Goal: Task Accomplishment & Management: Complete application form

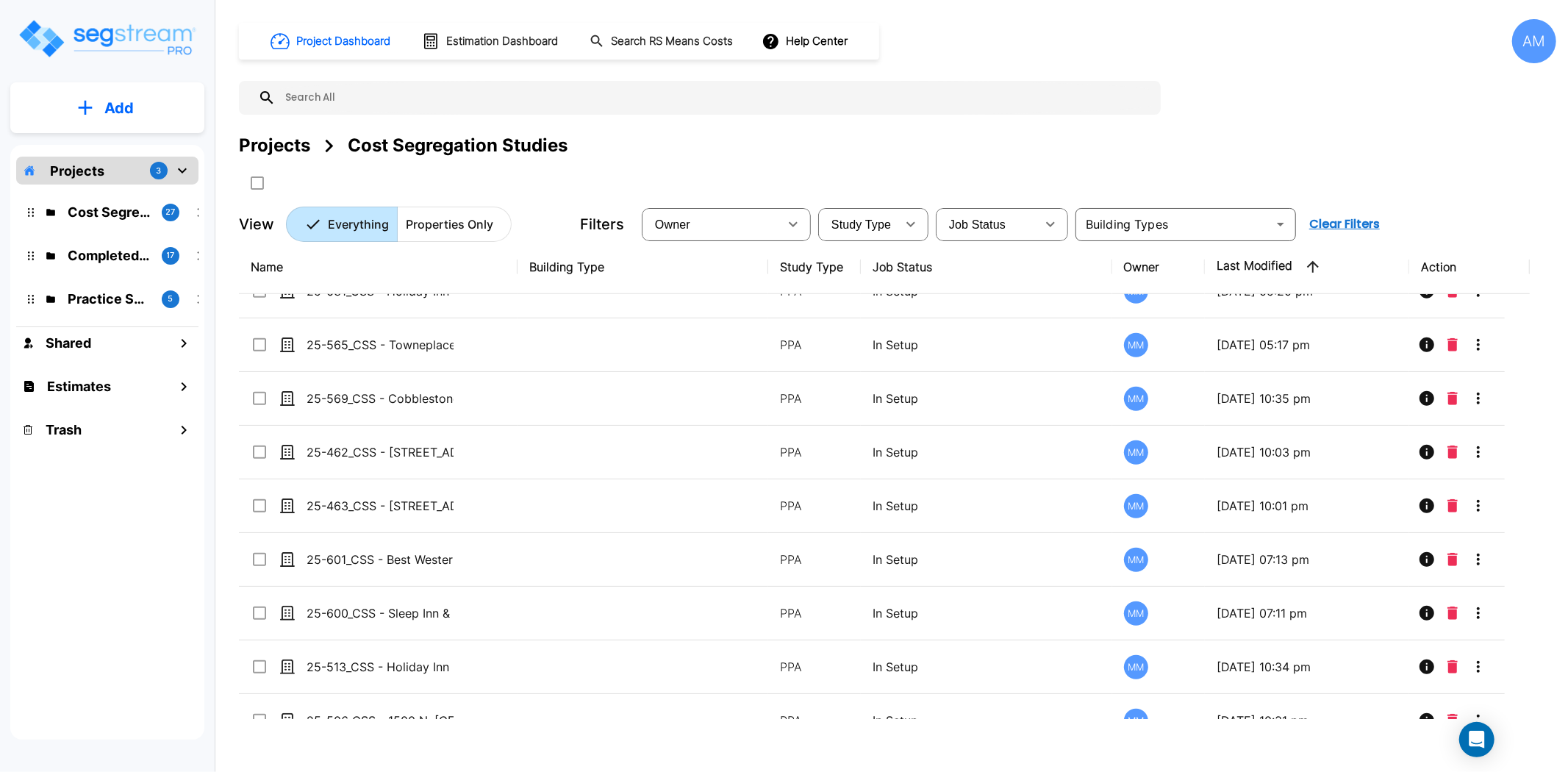
scroll to position [780, 0]
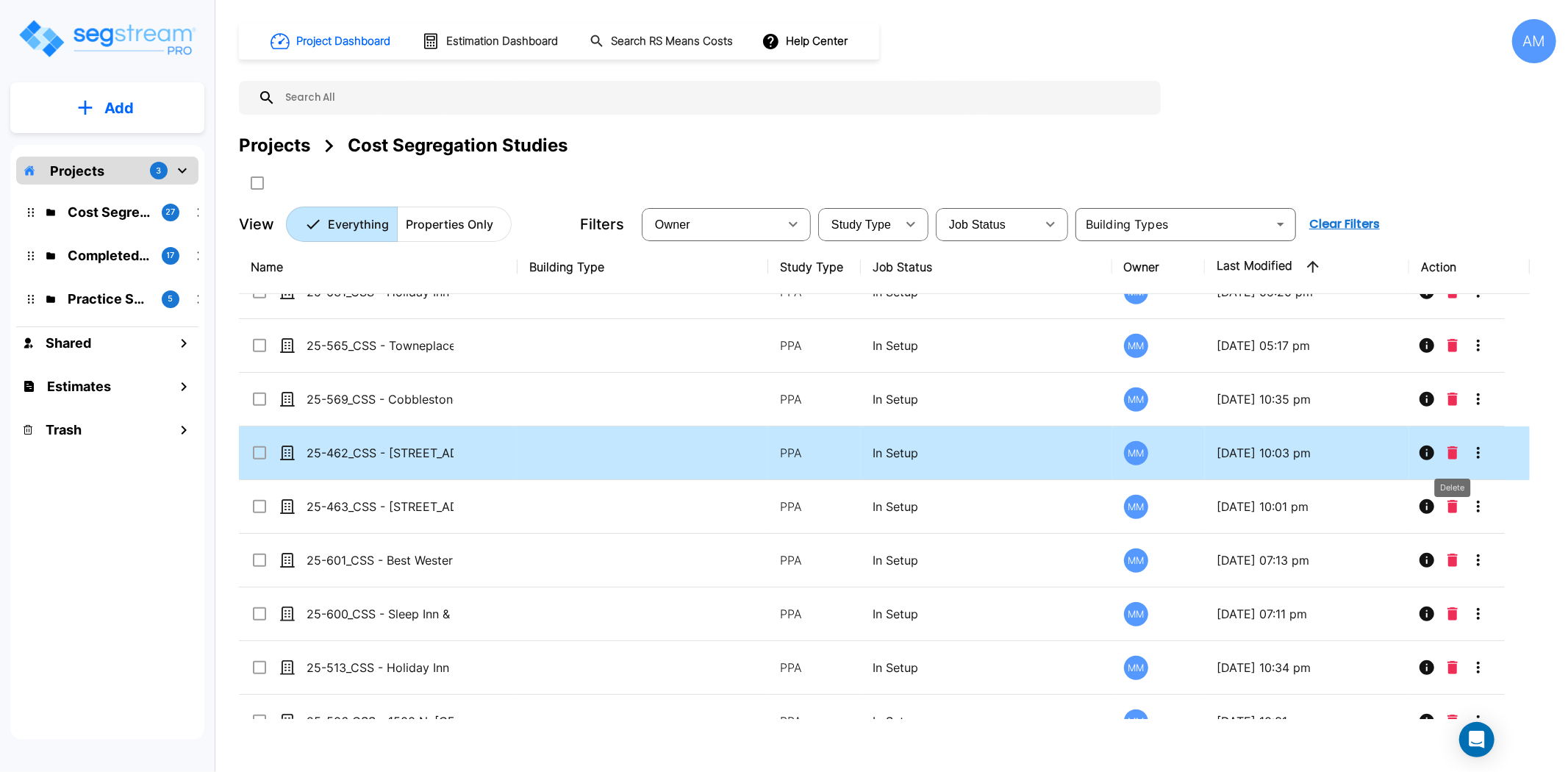
click at [1453, 449] on icon "Delete" at bounding box center [1453, 453] width 10 height 13
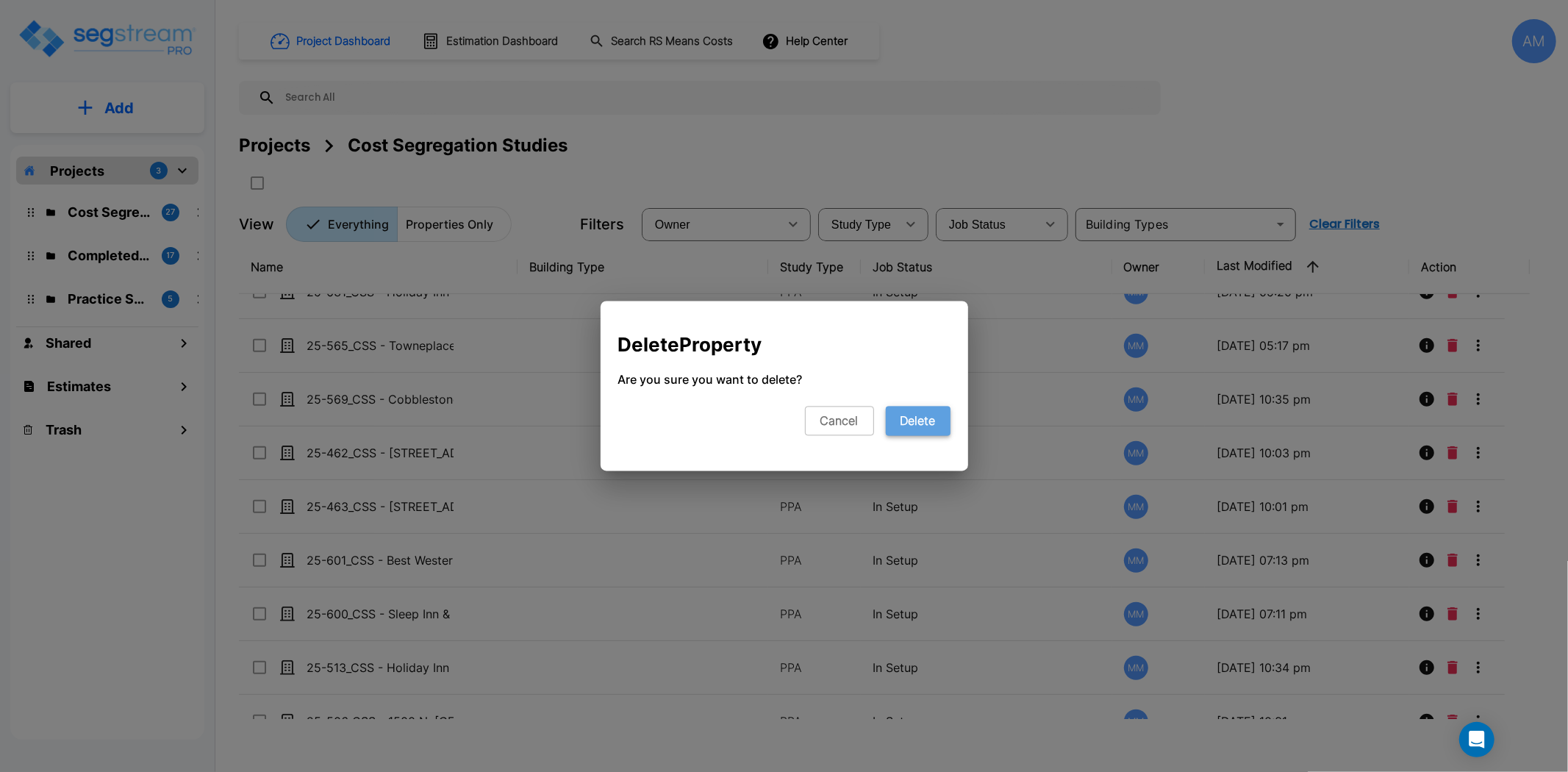
click at [928, 425] on button "Delete" at bounding box center [919, 421] width 64 height 29
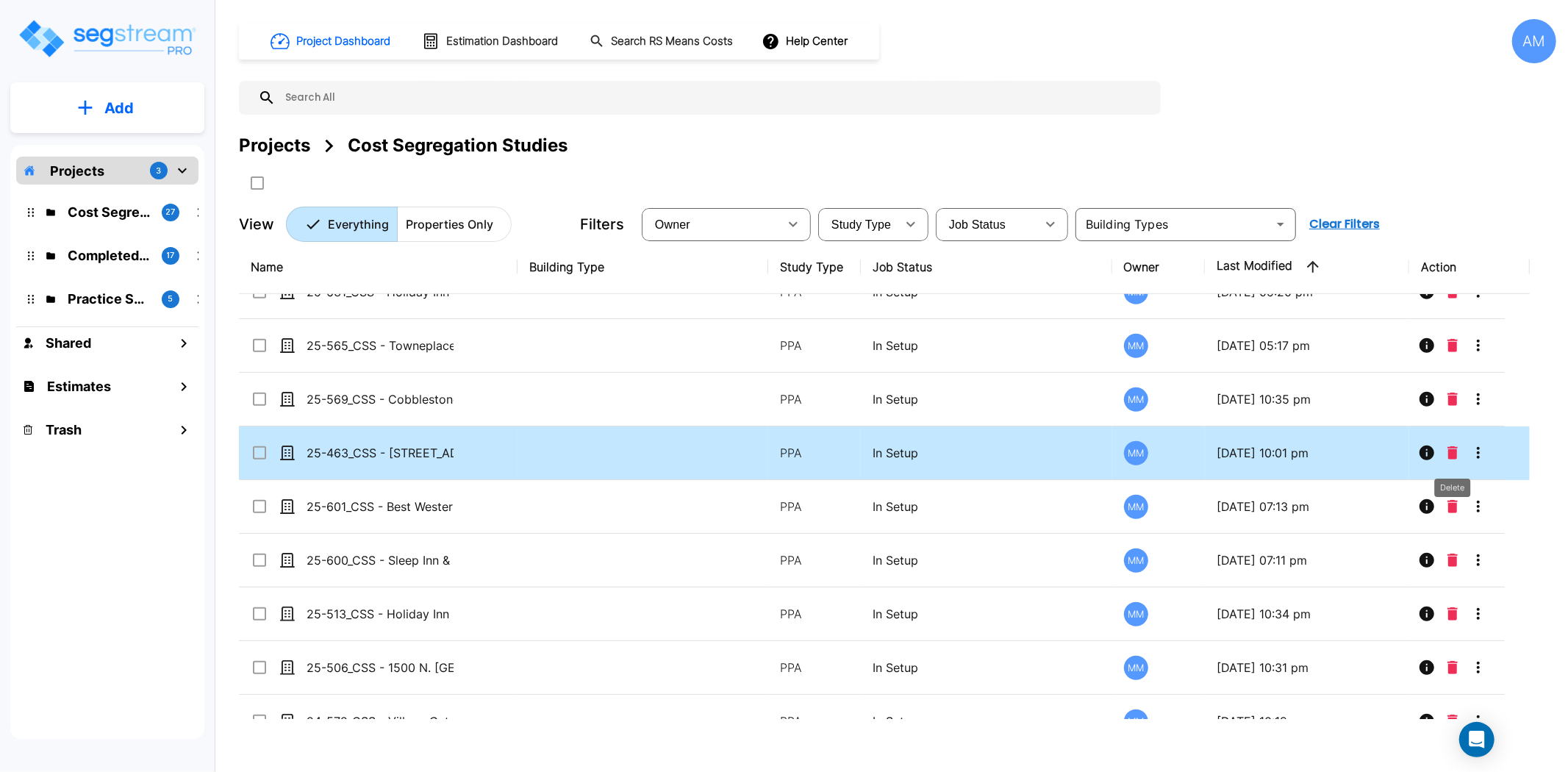
click at [1461, 450] on button "Delete" at bounding box center [1452, 453] width 22 height 29
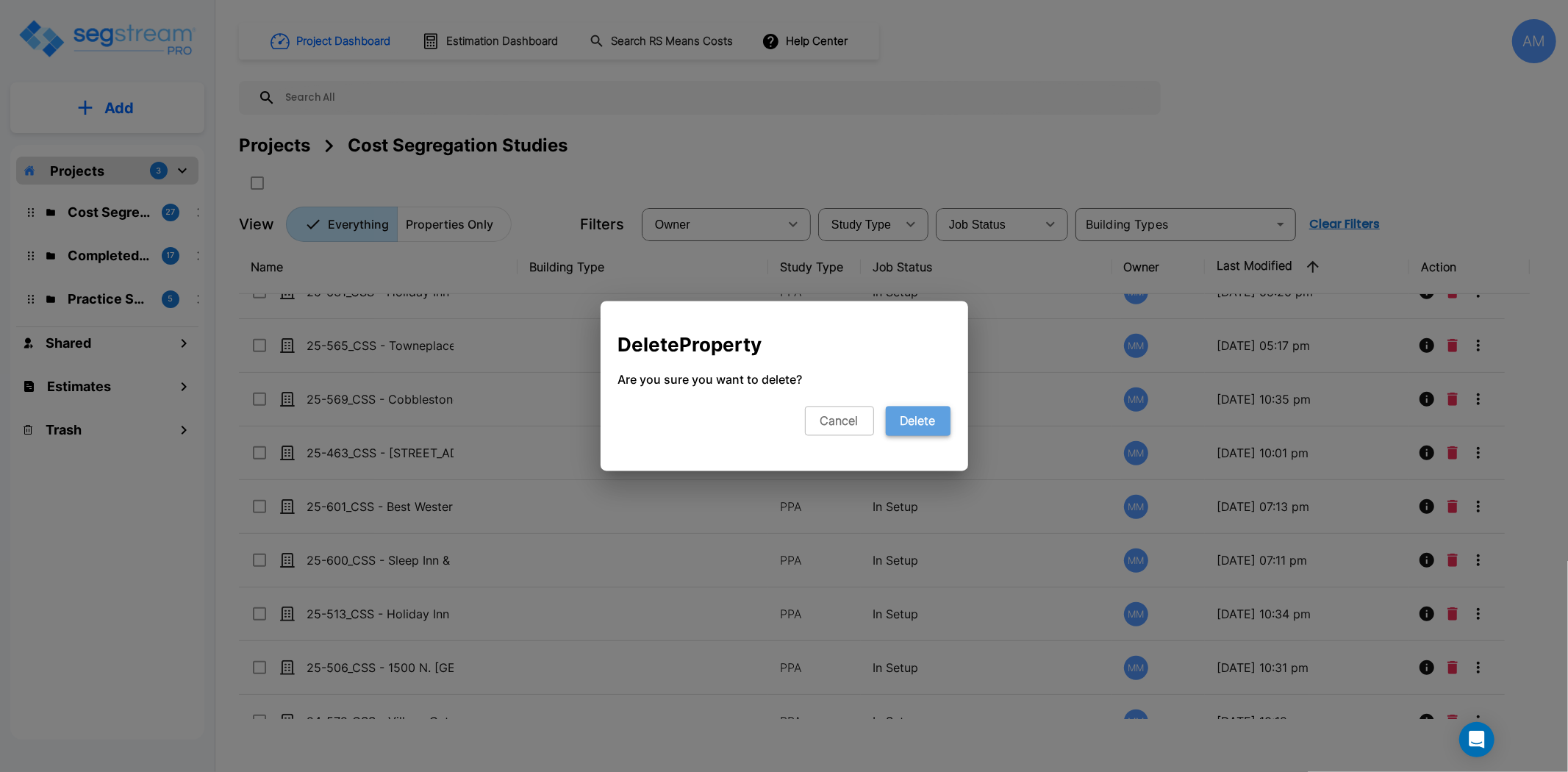
click at [918, 420] on button "Delete" at bounding box center [919, 421] width 64 height 29
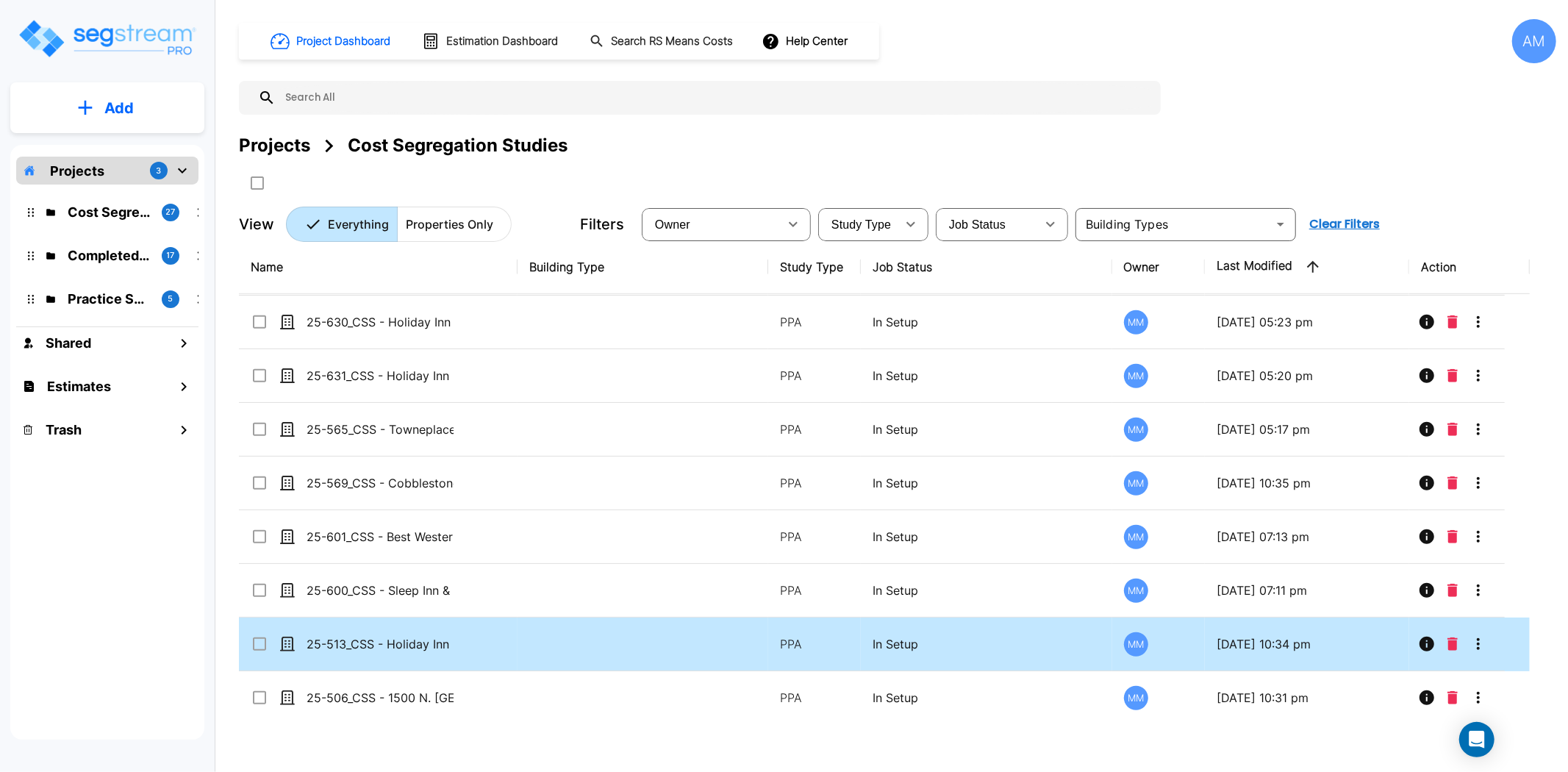
scroll to position [699, 0]
click at [1454, 641] on icon "Delete" at bounding box center [1453, 641] width 10 height 13
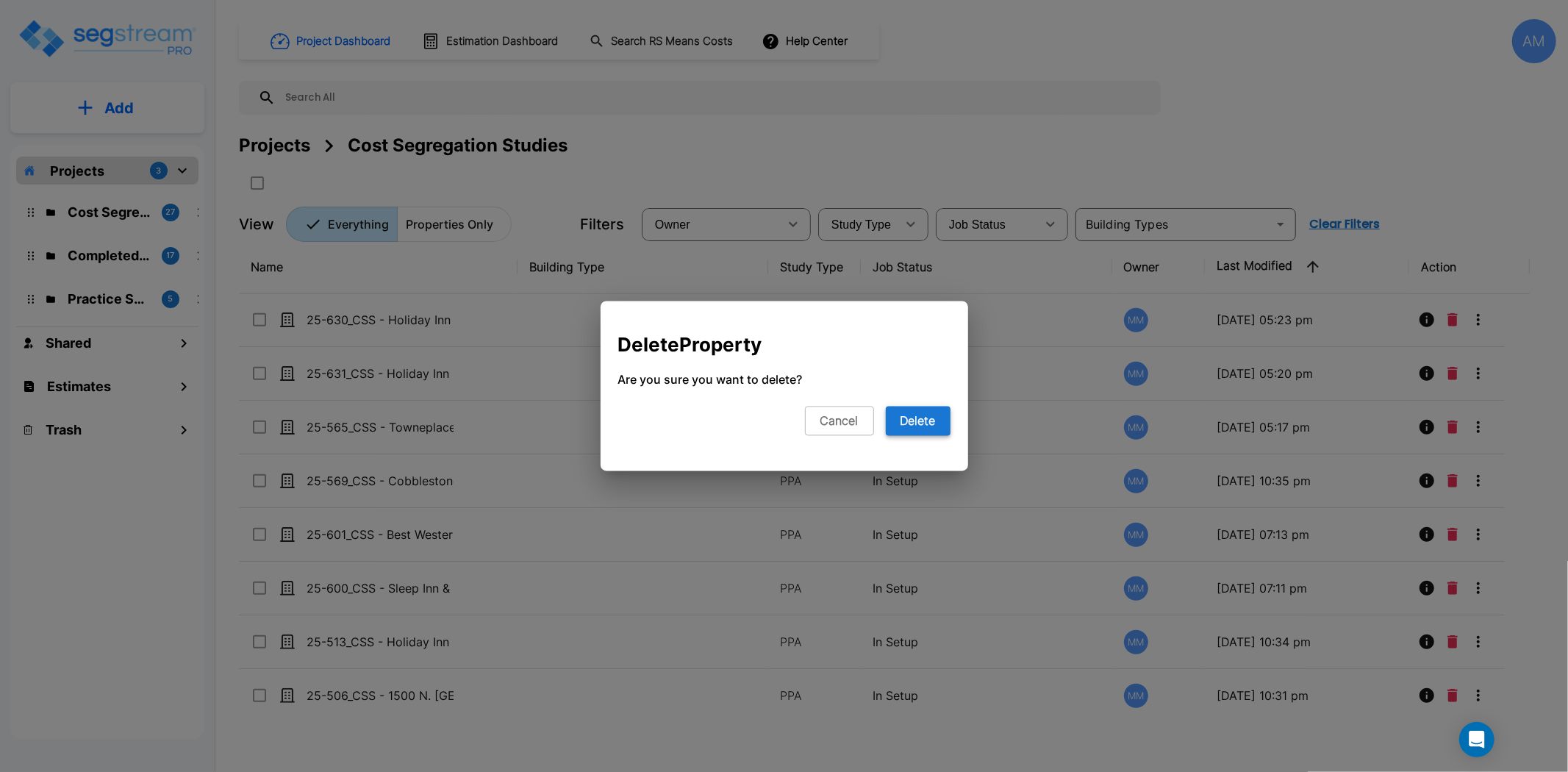
click at [927, 415] on button "Delete" at bounding box center [919, 421] width 64 height 29
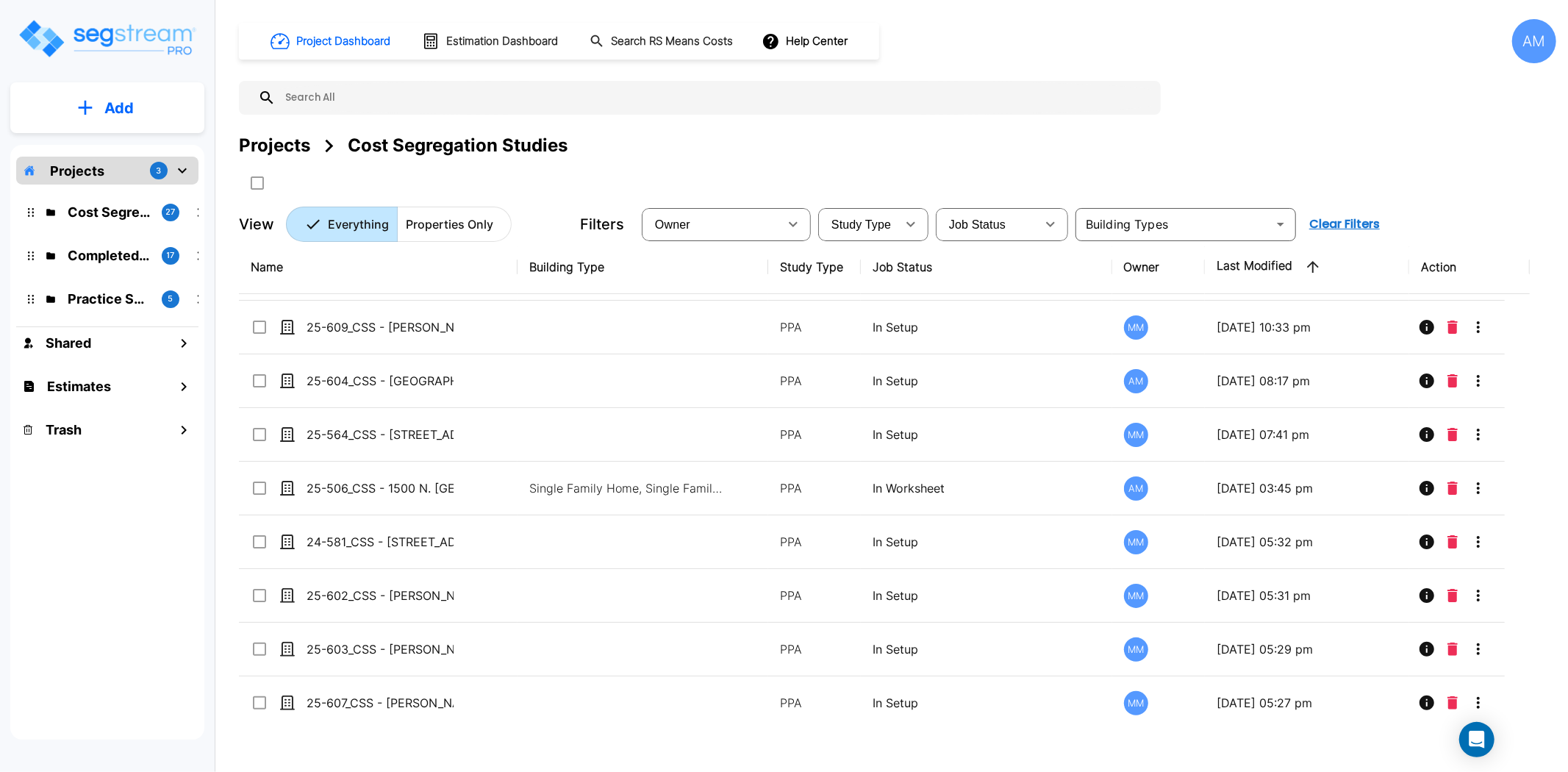
scroll to position [290, 0]
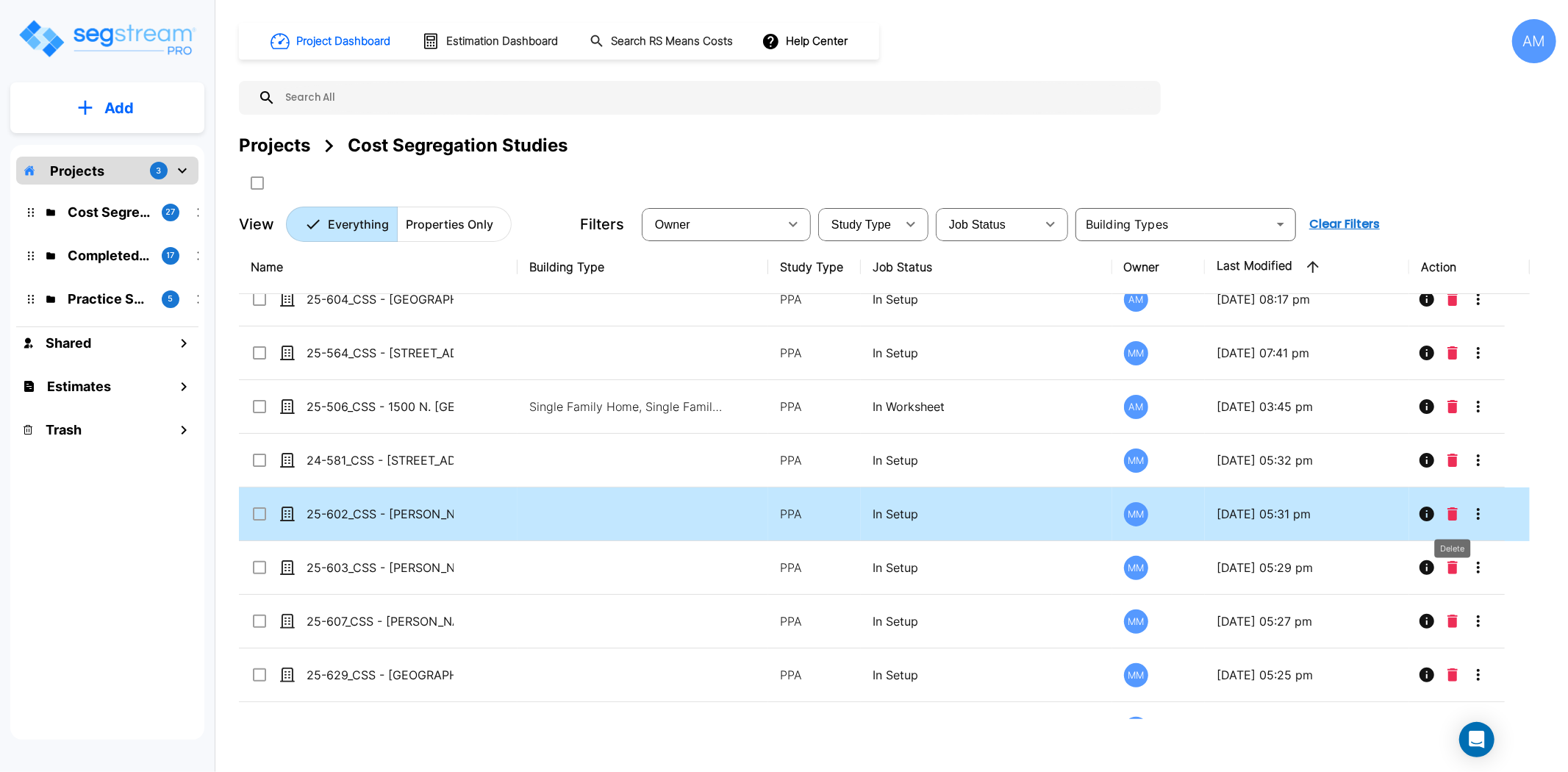
click at [1450, 513] on icon "Delete" at bounding box center [1453, 514] width 10 height 13
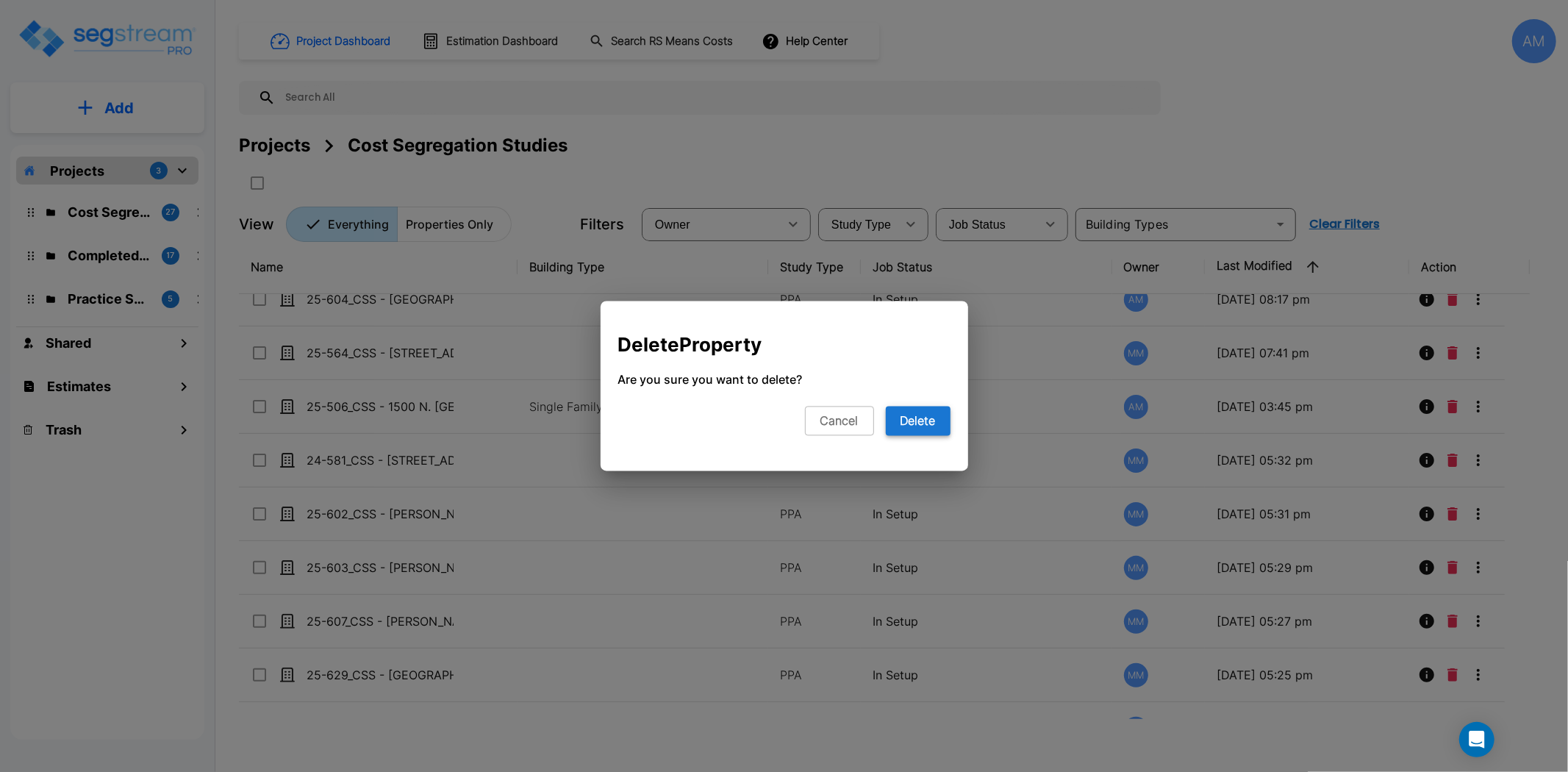
click at [898, 429] on button "Delete" at bounding box center [919, 421] width 64 height 29
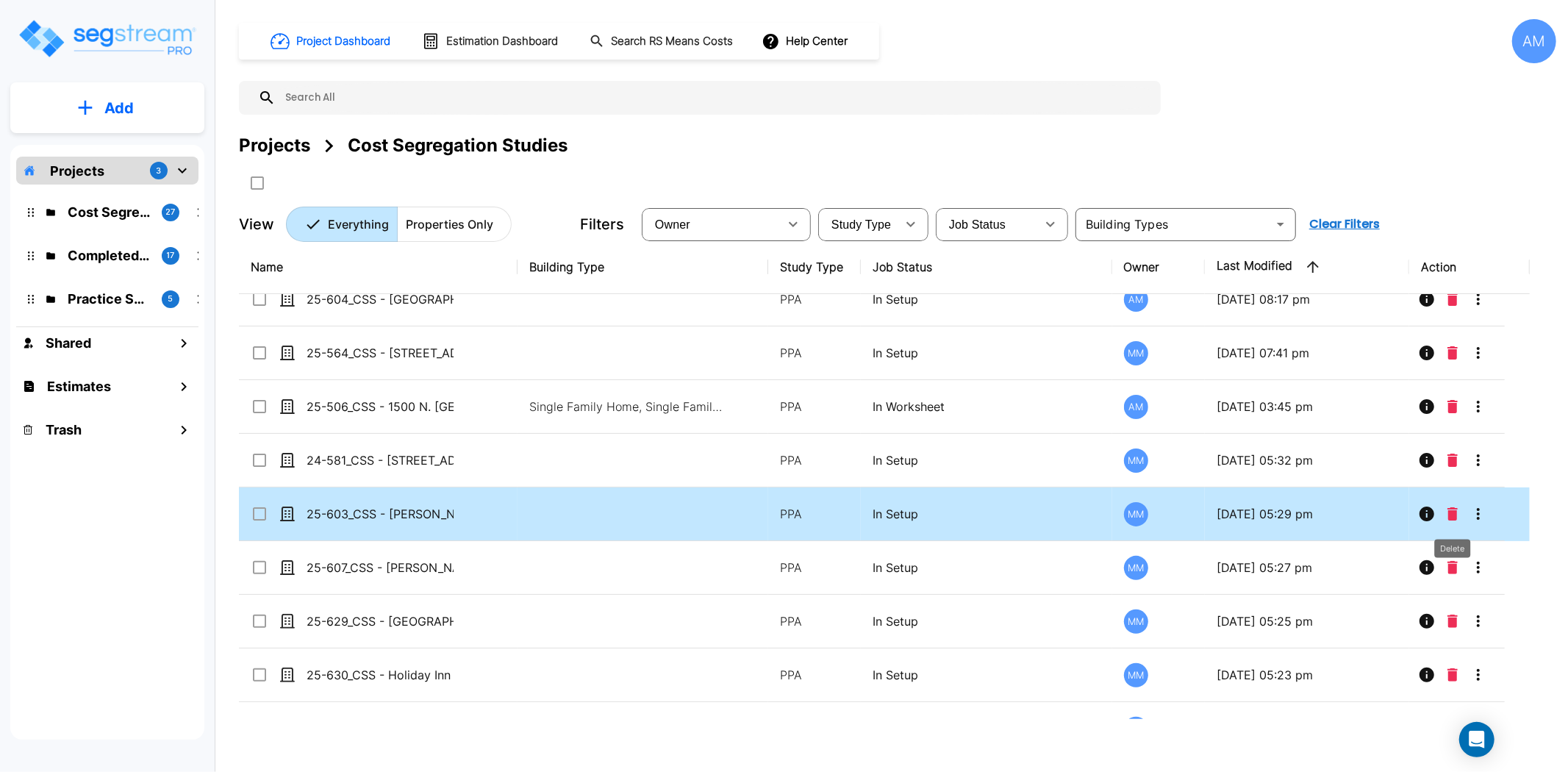
click at [1450, 517] on icon "Delete" at bounding box center [1453, 514] width 10 height 13
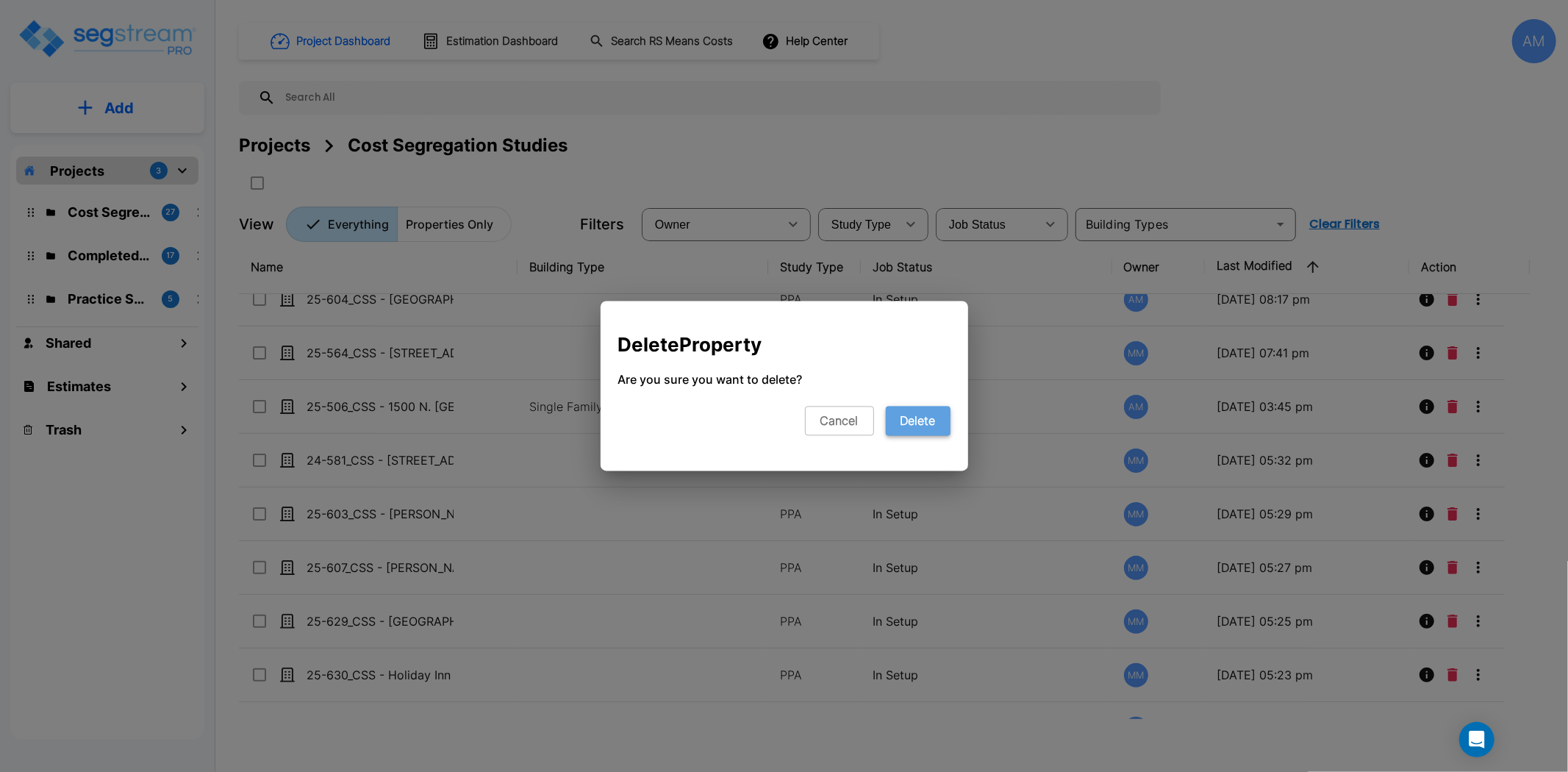
click at [906, 435] on button "Delete" at bounding box center [919, 421] width 64 height 29
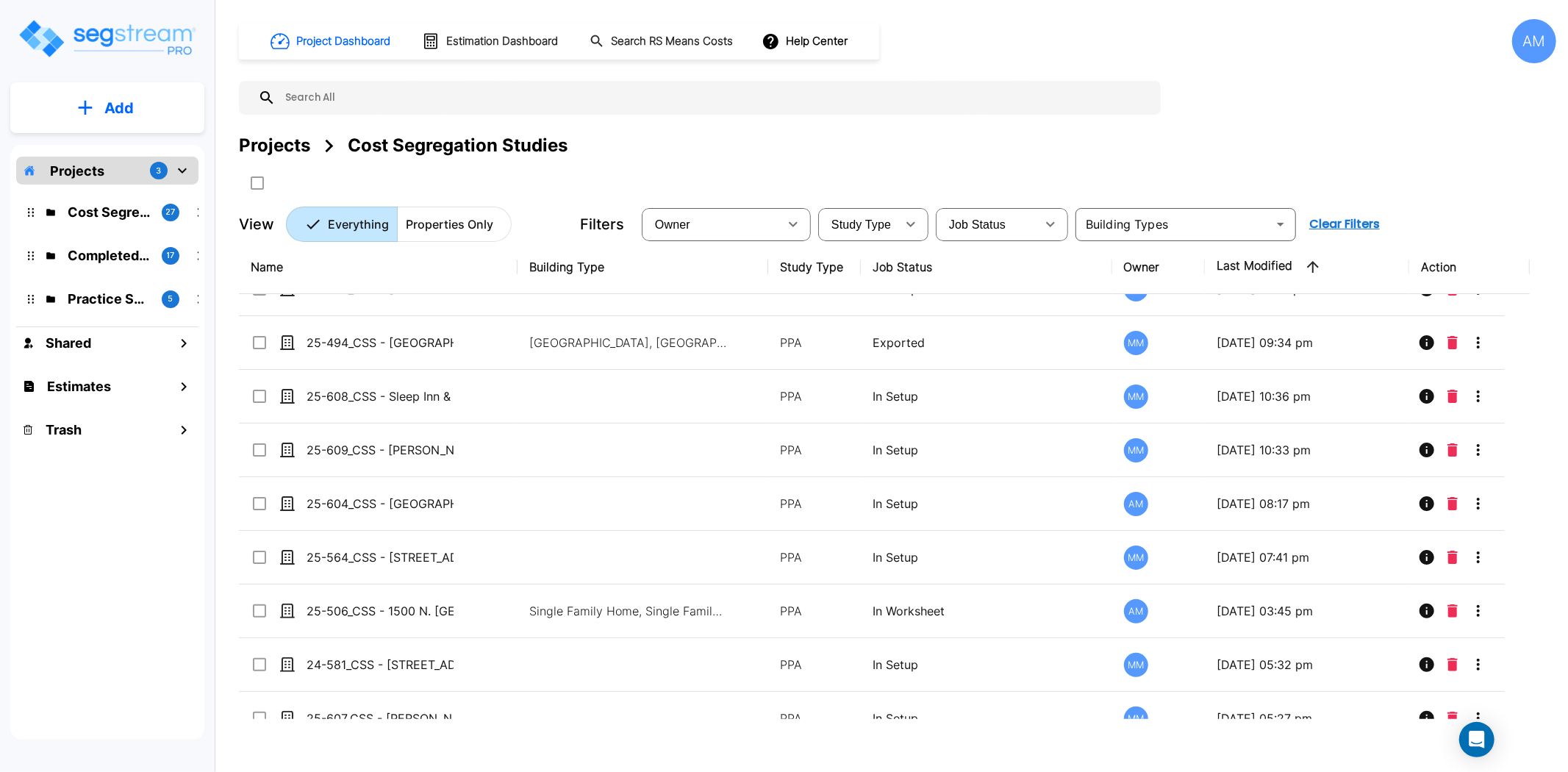
scroll to position [45, 0]
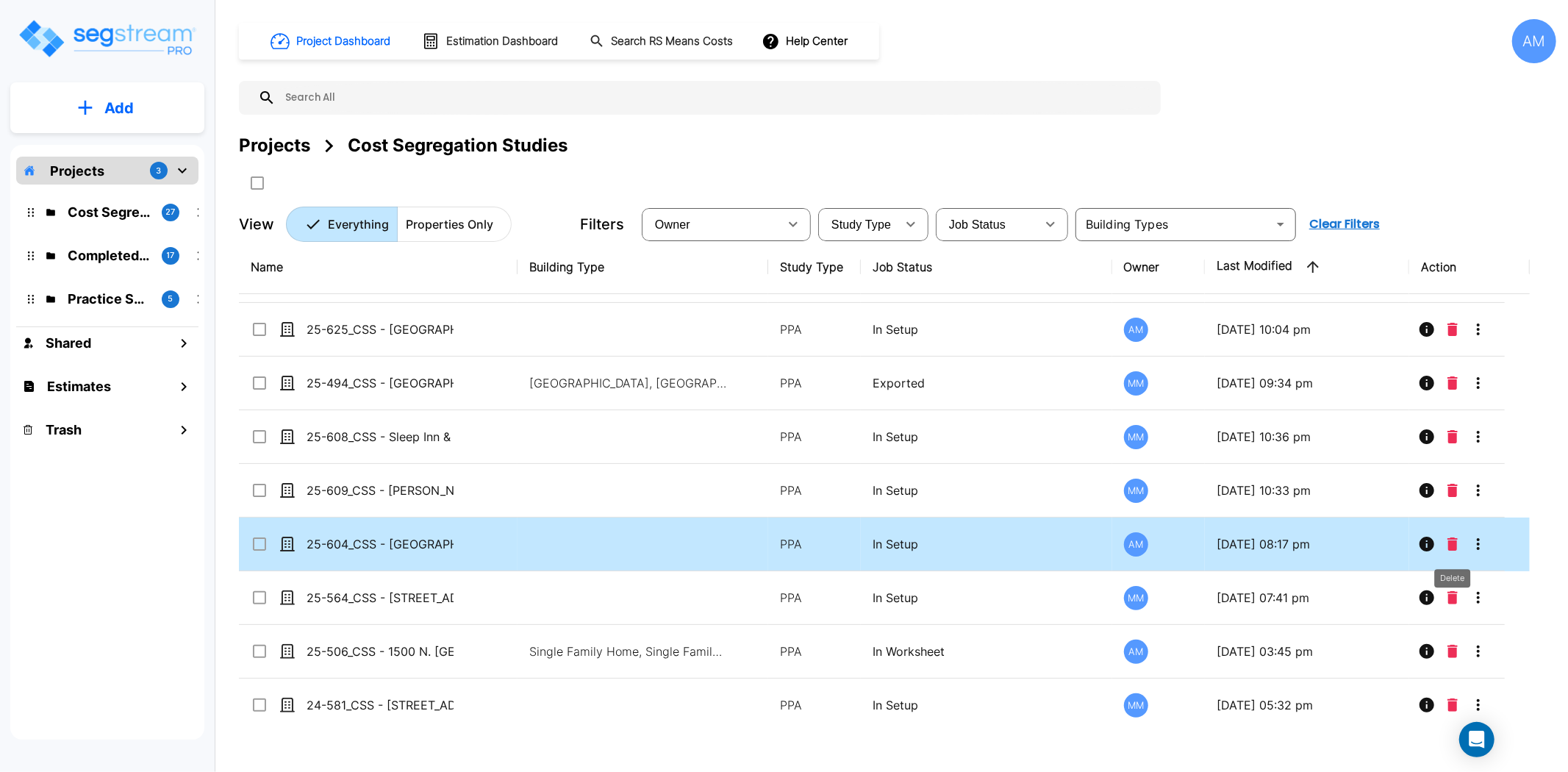
click at [1448, 549] on icon "Delete" at bounding box center [1453, 544] width 10 height 13
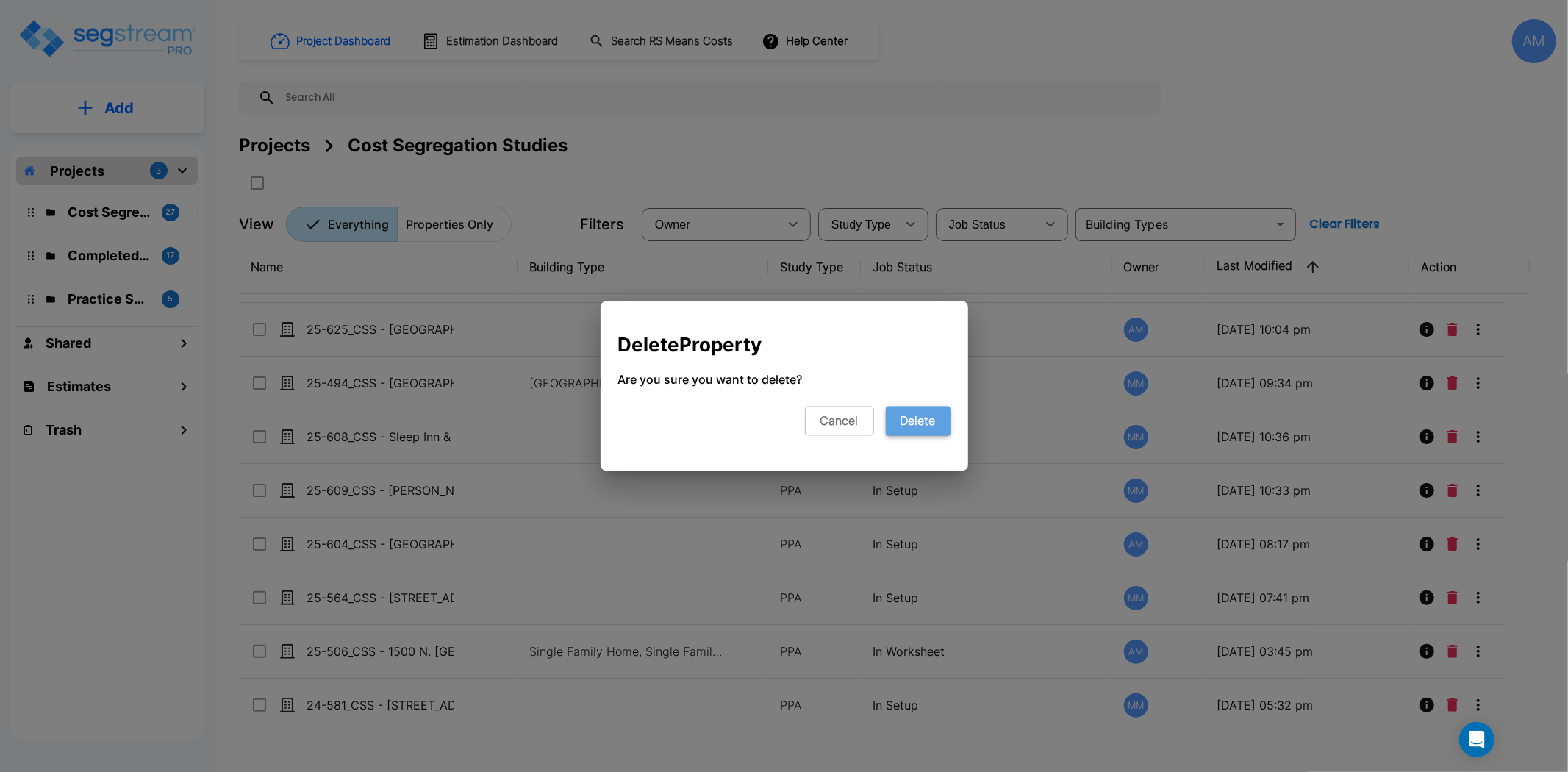
click at [917, 412] on button "Delete" at bounding box center [919, 421] width 64 height 29
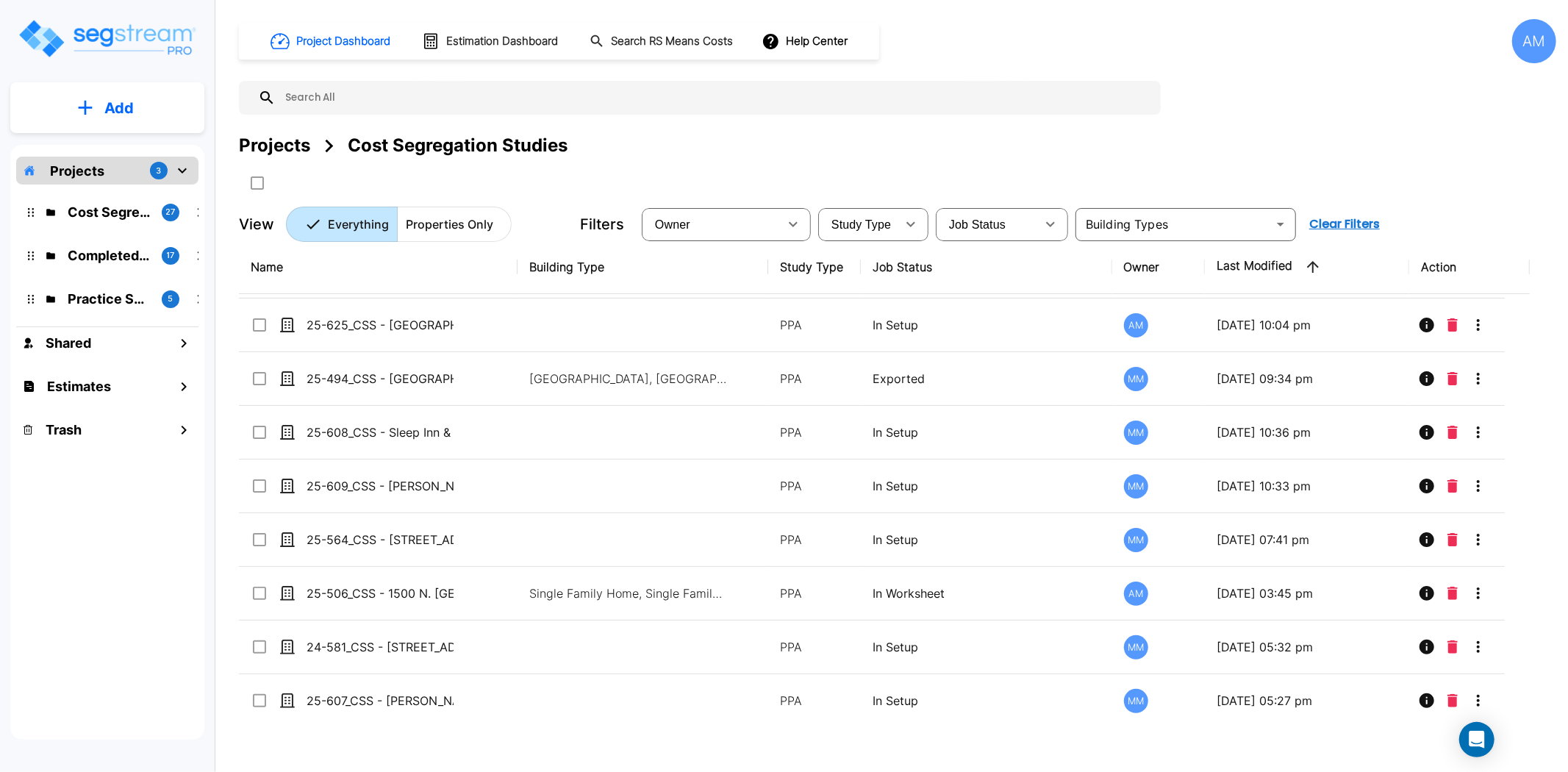
scroll to position [0, 0]
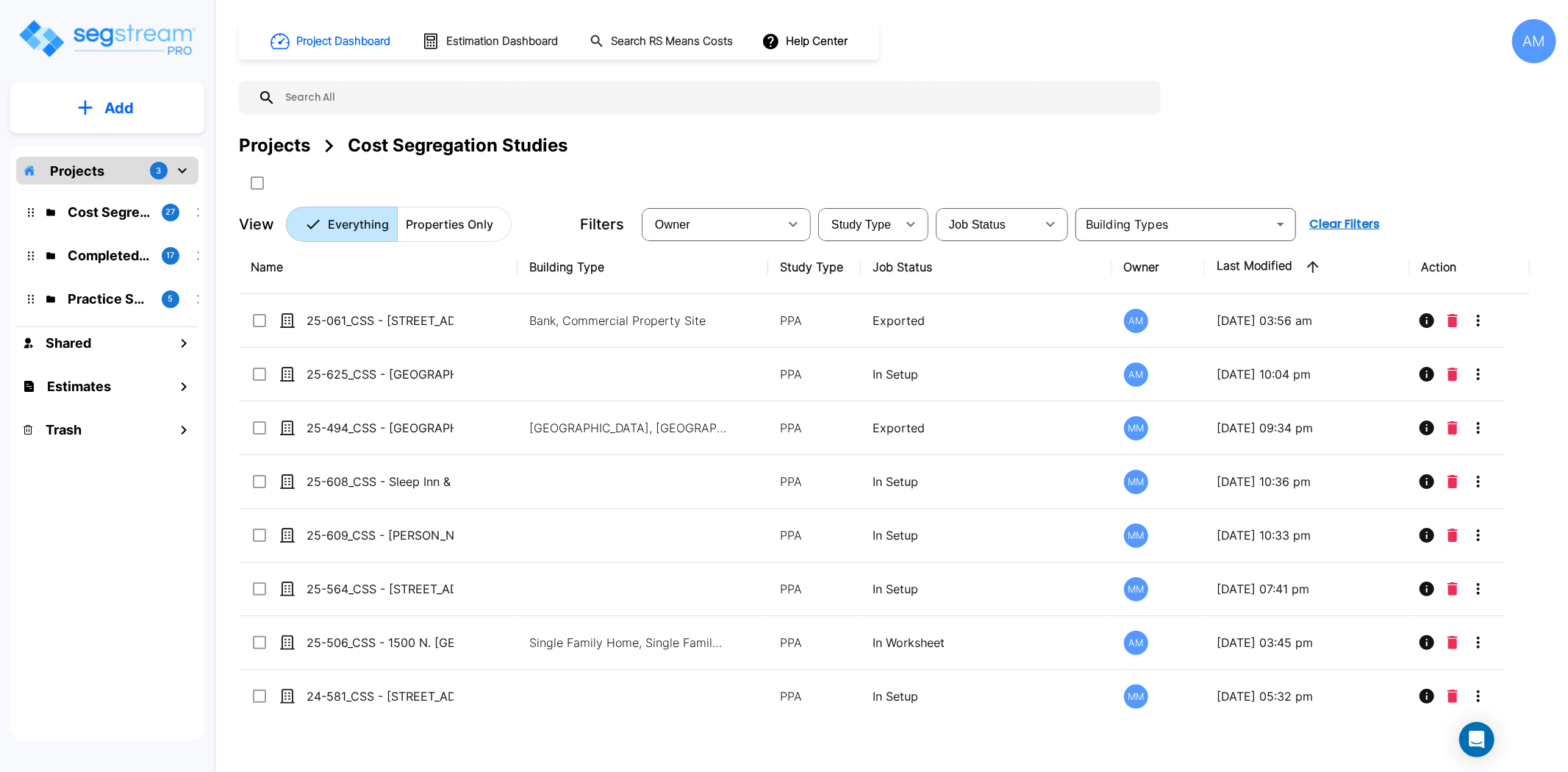
click at [140, 115] on button "Add" at bounding box center [107, 108] width 194 height 43
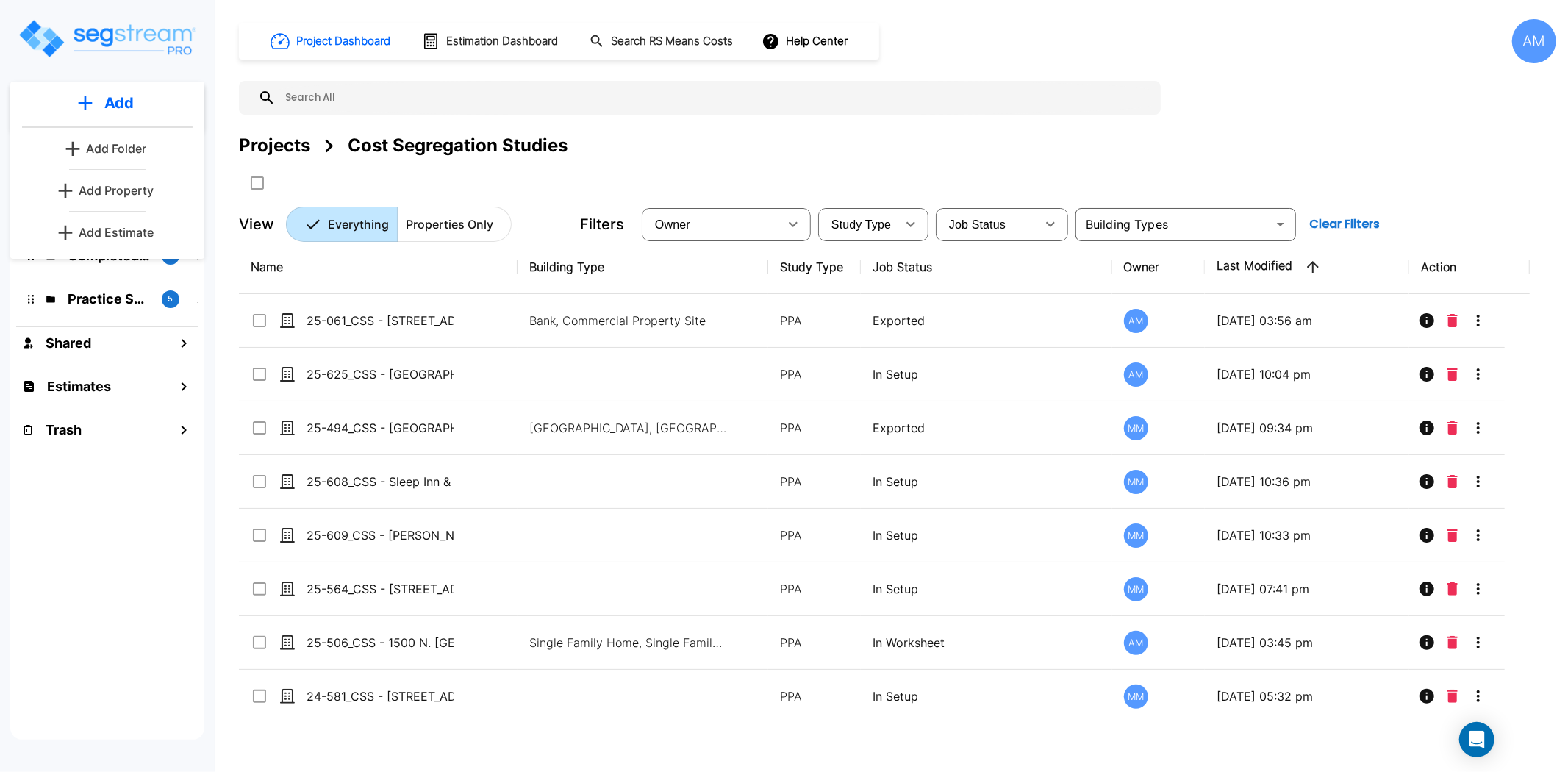
click at [156, 192] on link "Add Property" at bounding box center [107, 190] width 109 height 29
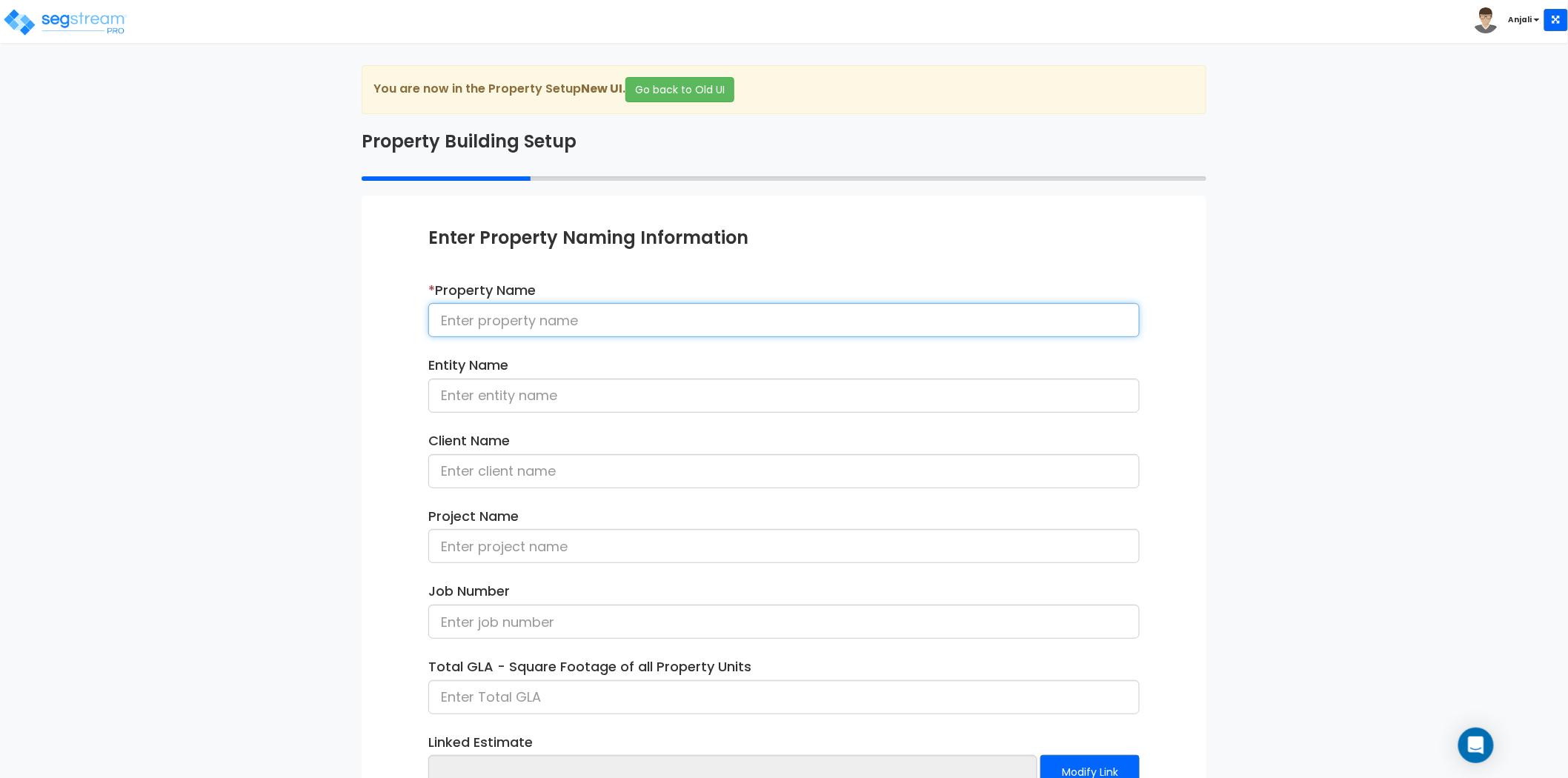
click at [581, 326] on input at bounding box center [784, 320] width 711 height 34
paste input "25-062_CSS - 10273 Ulmerton Rd (Reno) Largo, FL - KK Sportscards LLC - Kyle Kan…"
drag, startPoint x: 784, startPoint y: 319, endPoint x: 906, endPoint y: 312, distance: 122.2
click at [906, 312] on input "25-062_CSS - 10273 Ulmerton Rd (Reno) Largo, FL - KK Sportscards LLC - Kyle Kan…" at bounding box center [784, 320] width 711 height 34
type input "25-062_CSS - 10273 Ulmerton Rd (Reno) Largo, FL - KK Sportscards LLC - Kyle Kan…"
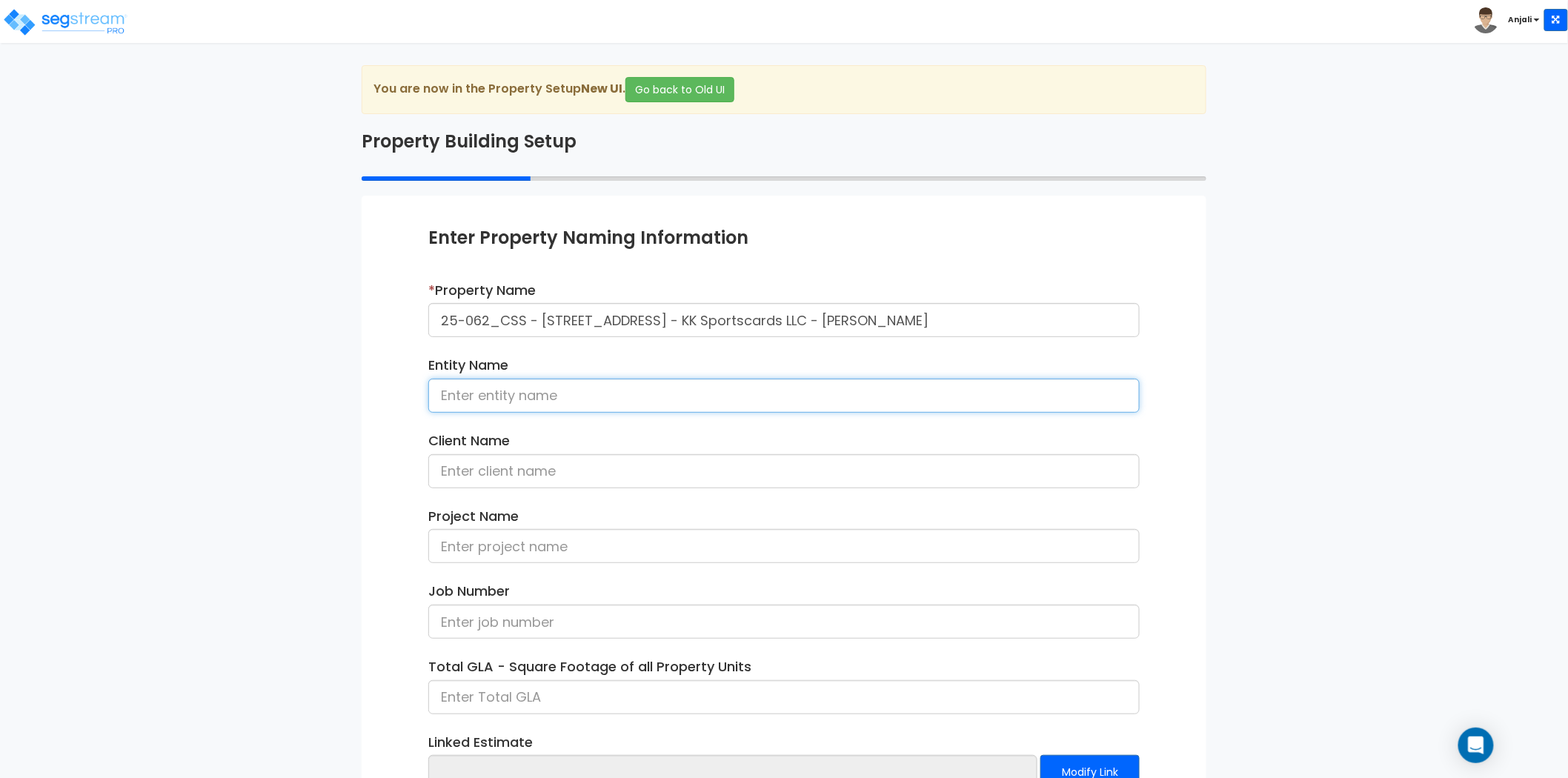
click at [567, 403] on input at bounding box center [784, 395] width 711 height 34
paste input "KK Sportscards LLC"
type input "KK Sportscards LLC"
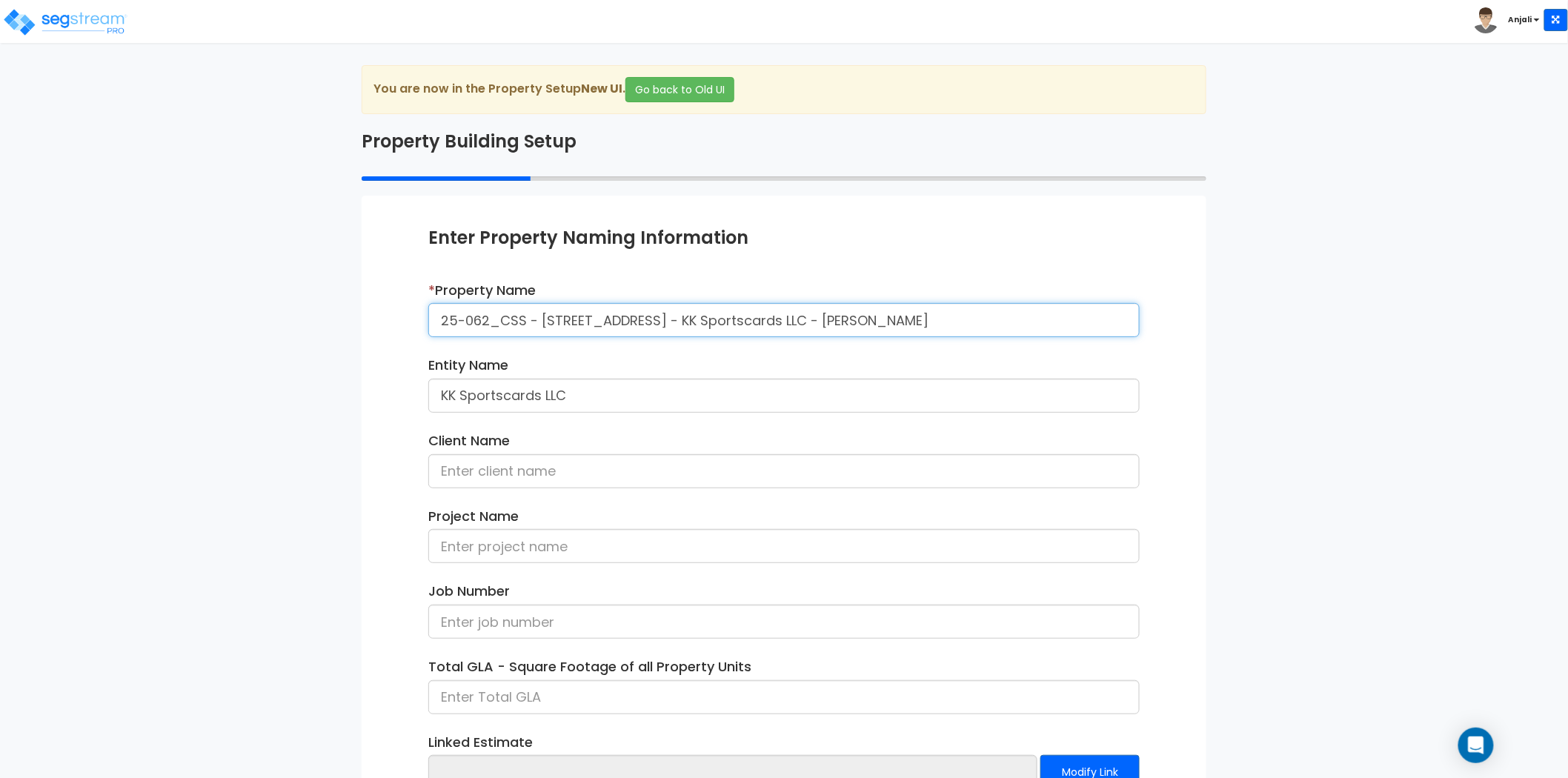
drag, startPoint x: 995, startPoint y: 318, endPoint x: 923, endPoint y: 326, distance: 72.4
click at [923, 326] on input "25-062_CSS - 10273 Ulmerton Rd (Reno) Largo, FL - KK Sportscards LLC - Kyle Kan…" at bounding box center [784, 320] width 711 height 34
click at [668, 467] on input at bounding box center [784, 471] width 711 height 34
paste input "Kyle Kania"
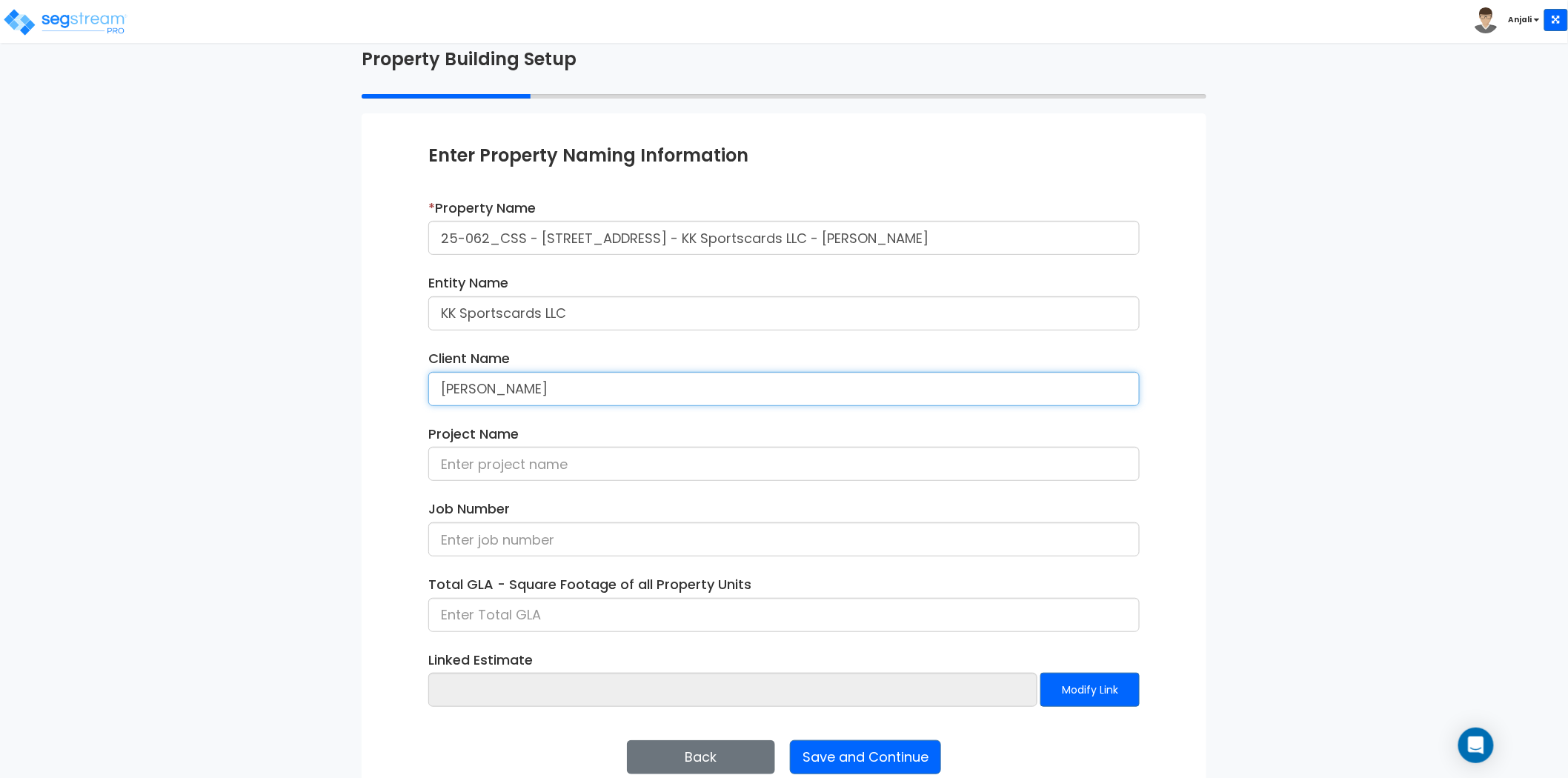
type input "Kyle Kania"
drag, startPoint x: 524, startPoint y: 237, endPoint x: 423, endPoint y: 239, distance: 101.0
click at [423, 239] on div "* Property Name 25-062_CSS - 10273 Ulmerton Rd (Reno) Largo, FL - KK Sportscard…" at bounding box center [784, 233] width 733 height 68
click at [532, 534] on input at bounding box center [784, 539] width 711 height 34
paste input "25-062_CSS"
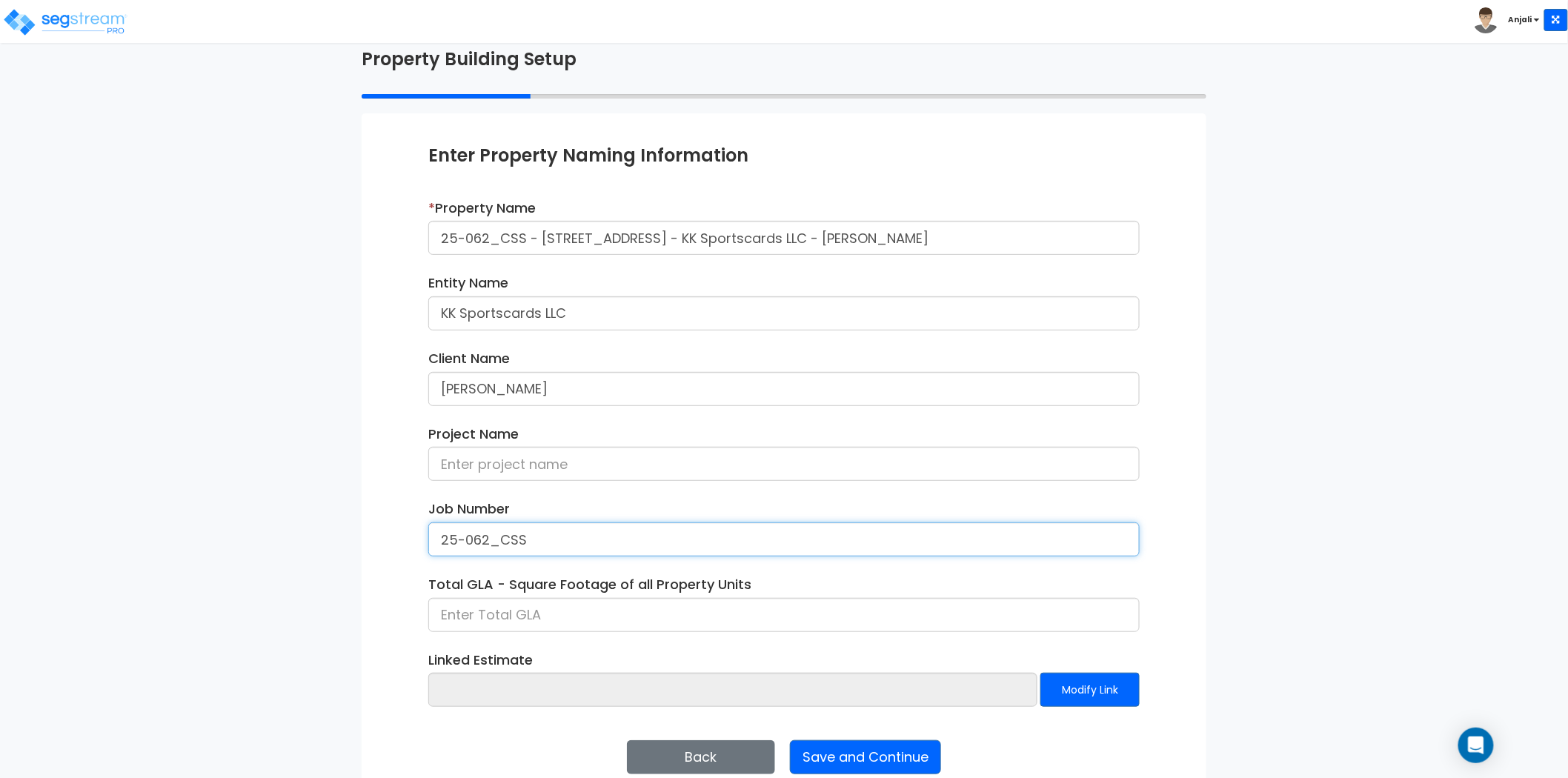
type input "25-062_CSS"
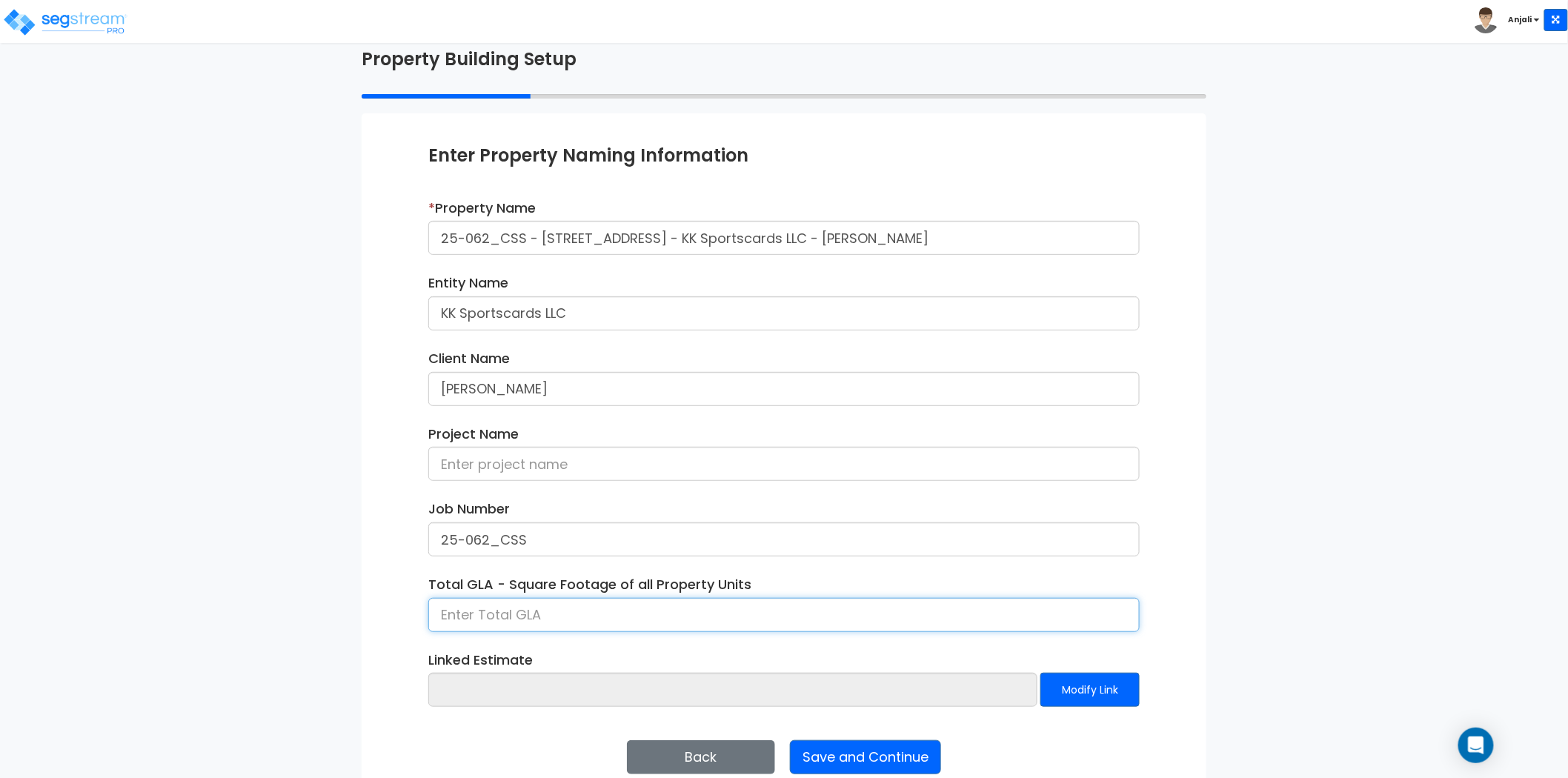
click at [555, 614] on input at bounding box center [784, 615] width 711 height 34
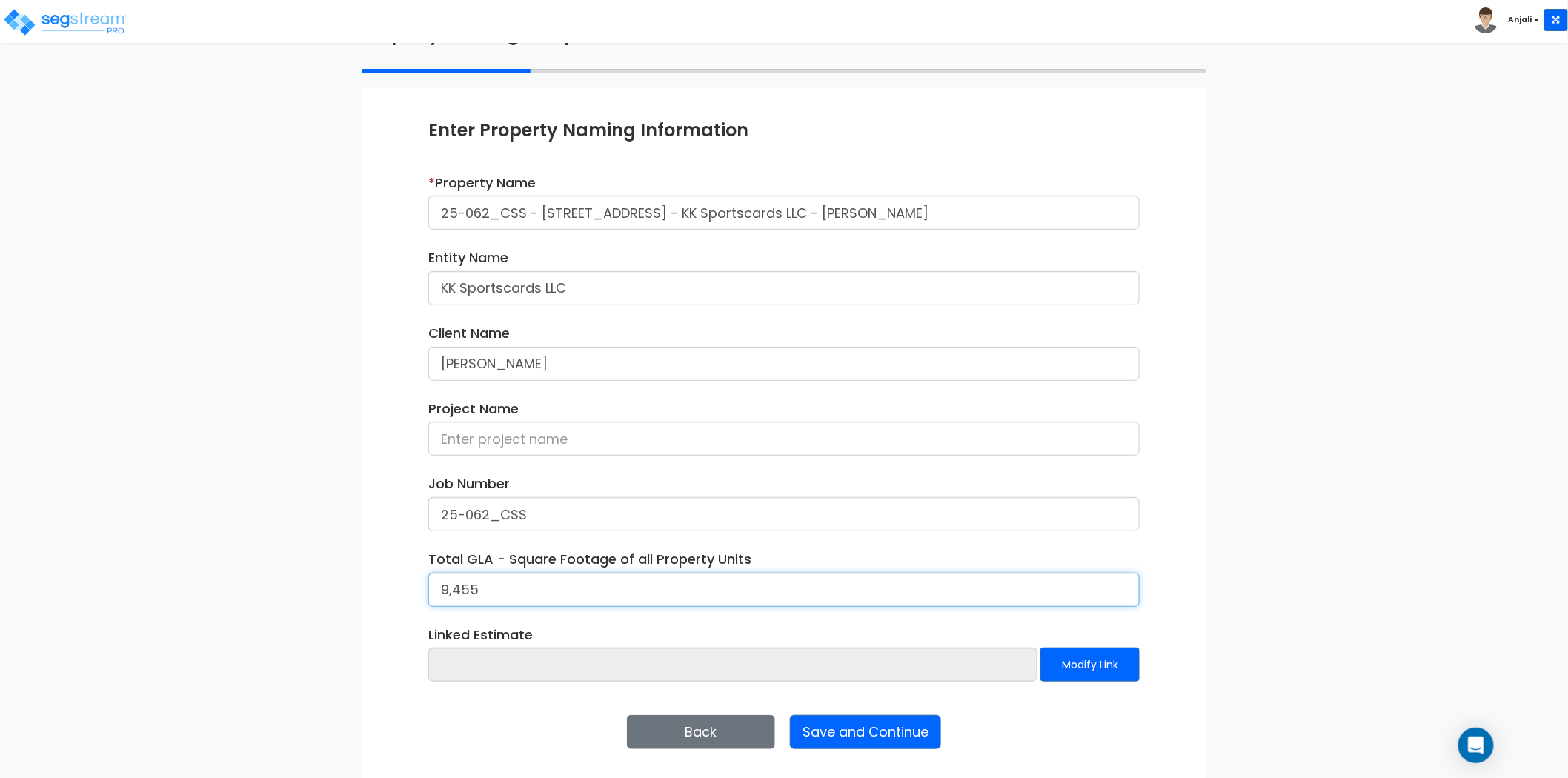
scroll to position [108, 0]
type input "9,455"
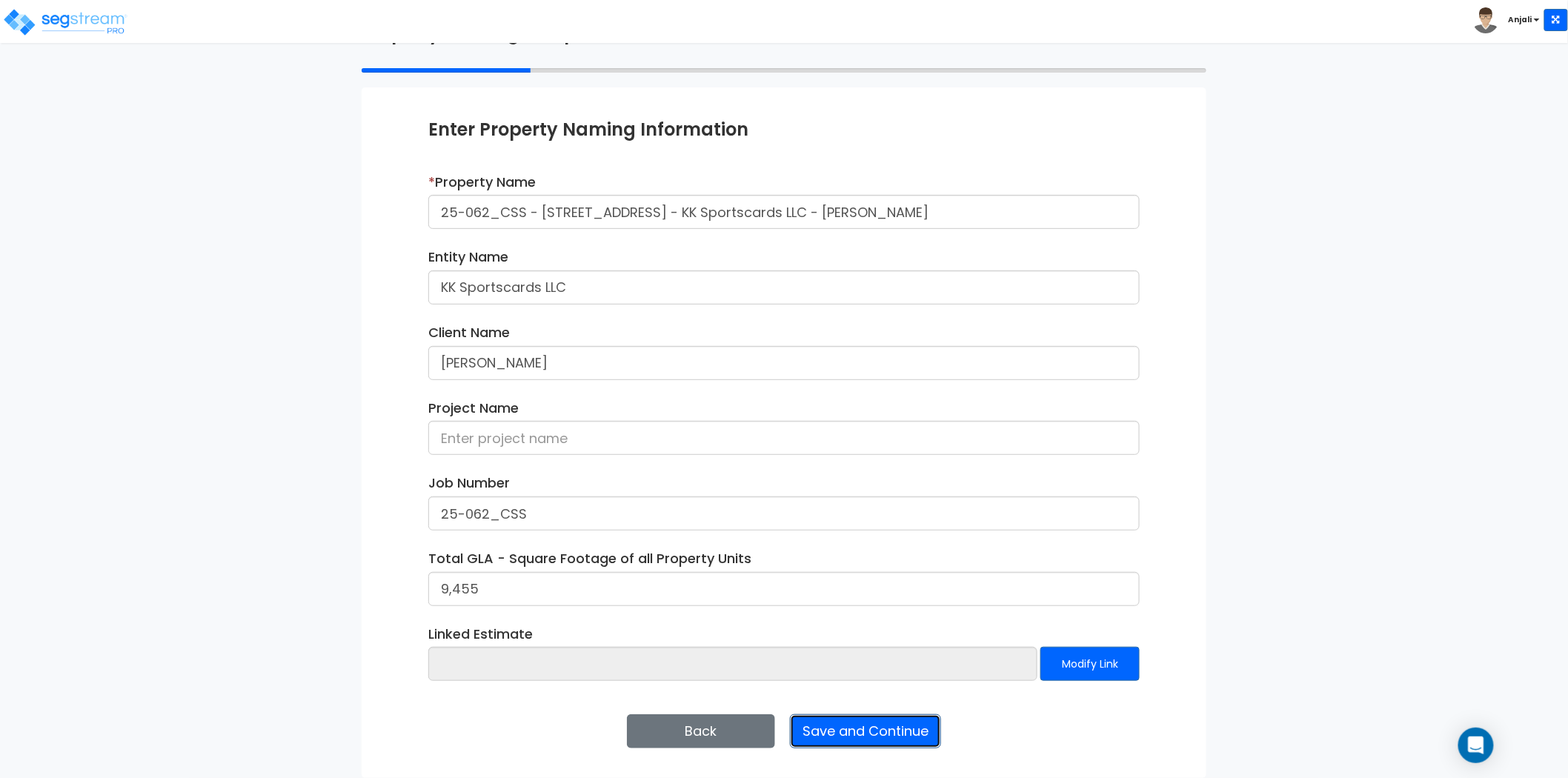
click at [909, 736] on button "Save and Continue" at bounding box center [866, 732] width 151 height 34
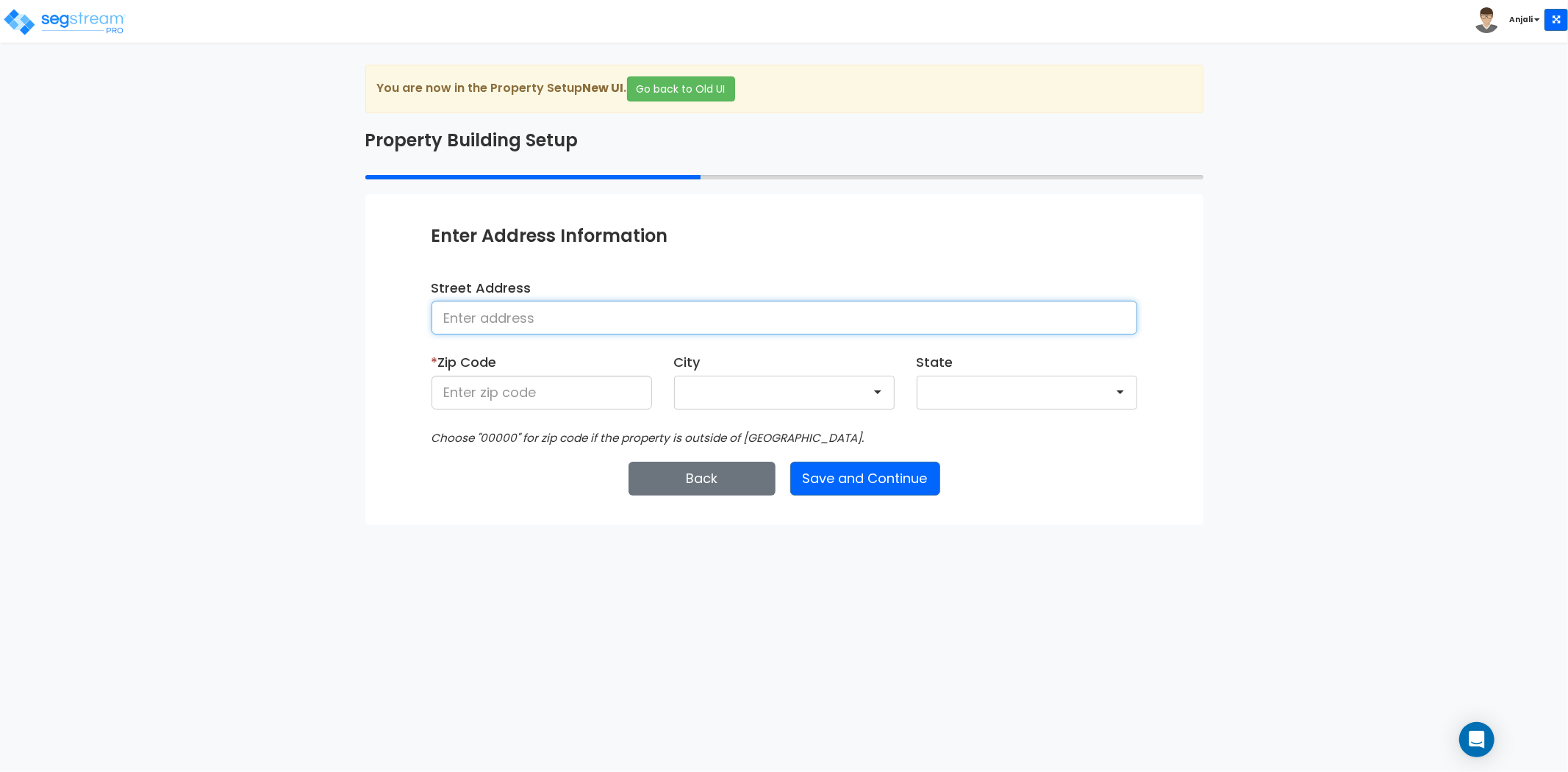
click at [613, 323] on input at bounding box center [785, 318] width 706 height 34
paste input "10273 Ulmerton Rd Largo, FL 33771"
drag, startPoint x: 662, startPoint y: 317, endPoint x: 626, endPoint y: 320, distance: 36.1
click at [626, 320] on input "10273 Ulmerton Rd Largo, FL 33771" at bounding box center [785, 318] width 706 height 34
type input "10273 Ulmerton Rd Largo, FL 33771"
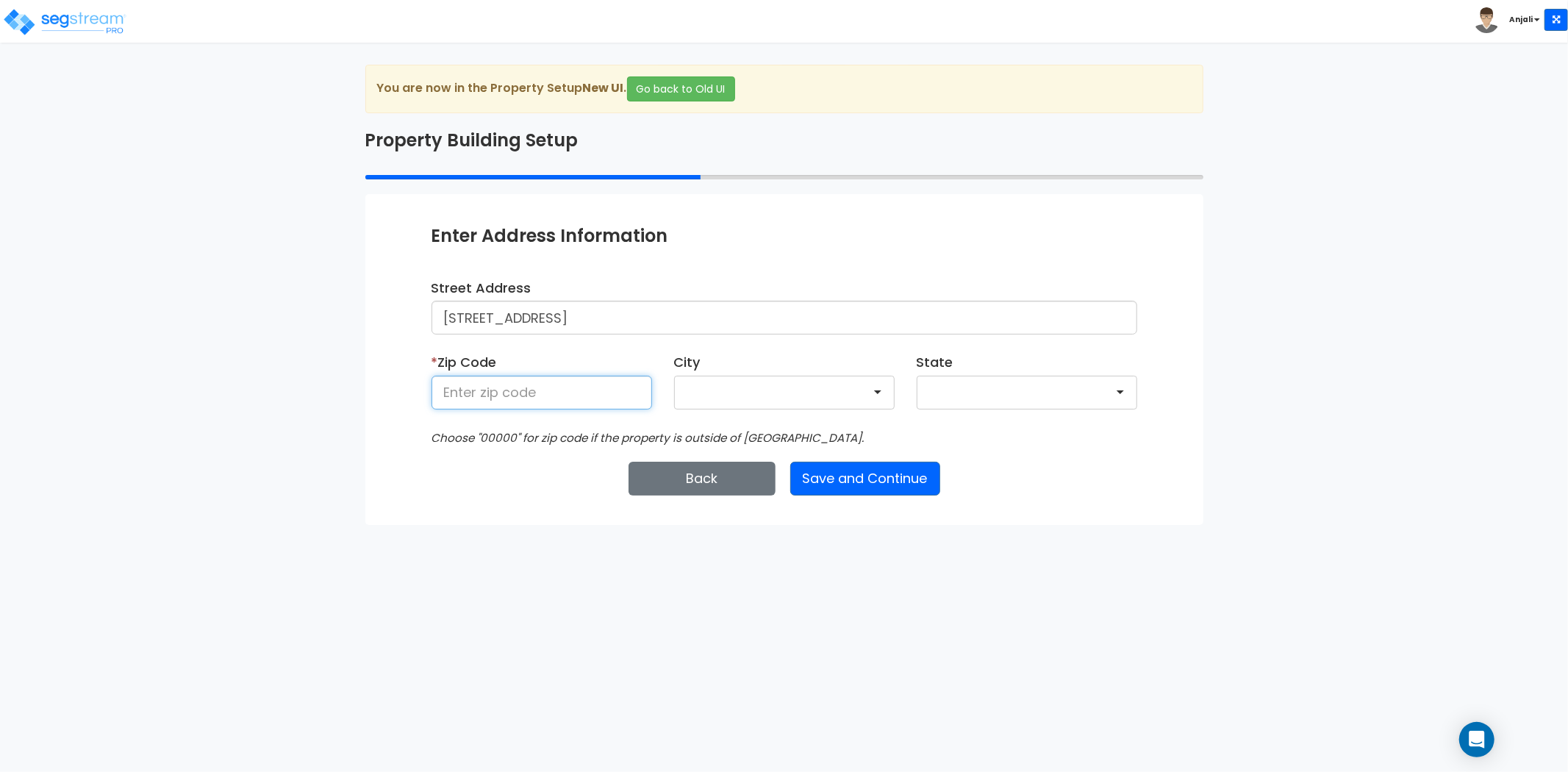
click at [493, 390] on input at bounding box center [542, 392] width 221 height 34
paste input "33771"
type input "33771"
click at [454, 525] on html "Toggle navigation Anjali x" at bounding box center [784, 263] width 1568 height 525
click at [859, 484] on button "Save and Continue" at bounding box center [865, 479] width 150 height 34
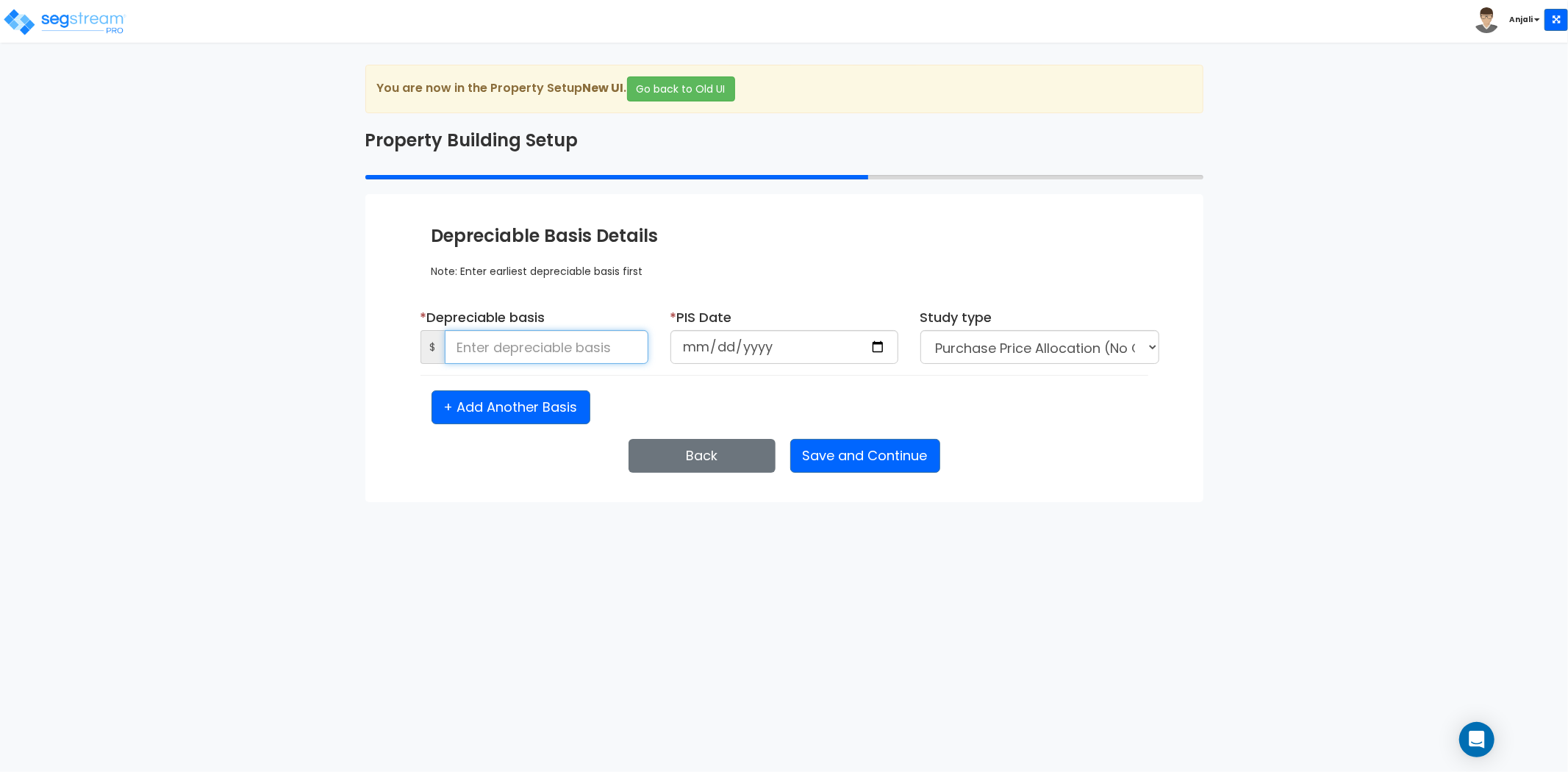
click at [487, 351] on input at bounding box center [546, 347] width 204 height 34
type input "1,545,426.13"
click at [1053, 353] on select "Purchase Price Allocation (No Given Costs) New Construction / Reno / TI's (Give…" at bounding box center [1039, 347] width 239 height 34
select select "NEW"
click at [920, 330] on select "Purchase Price Allocation (No Given Costs) New Construction / Reno / TI's (Give…" at bounding box center [1039, 347] width 239 height 34
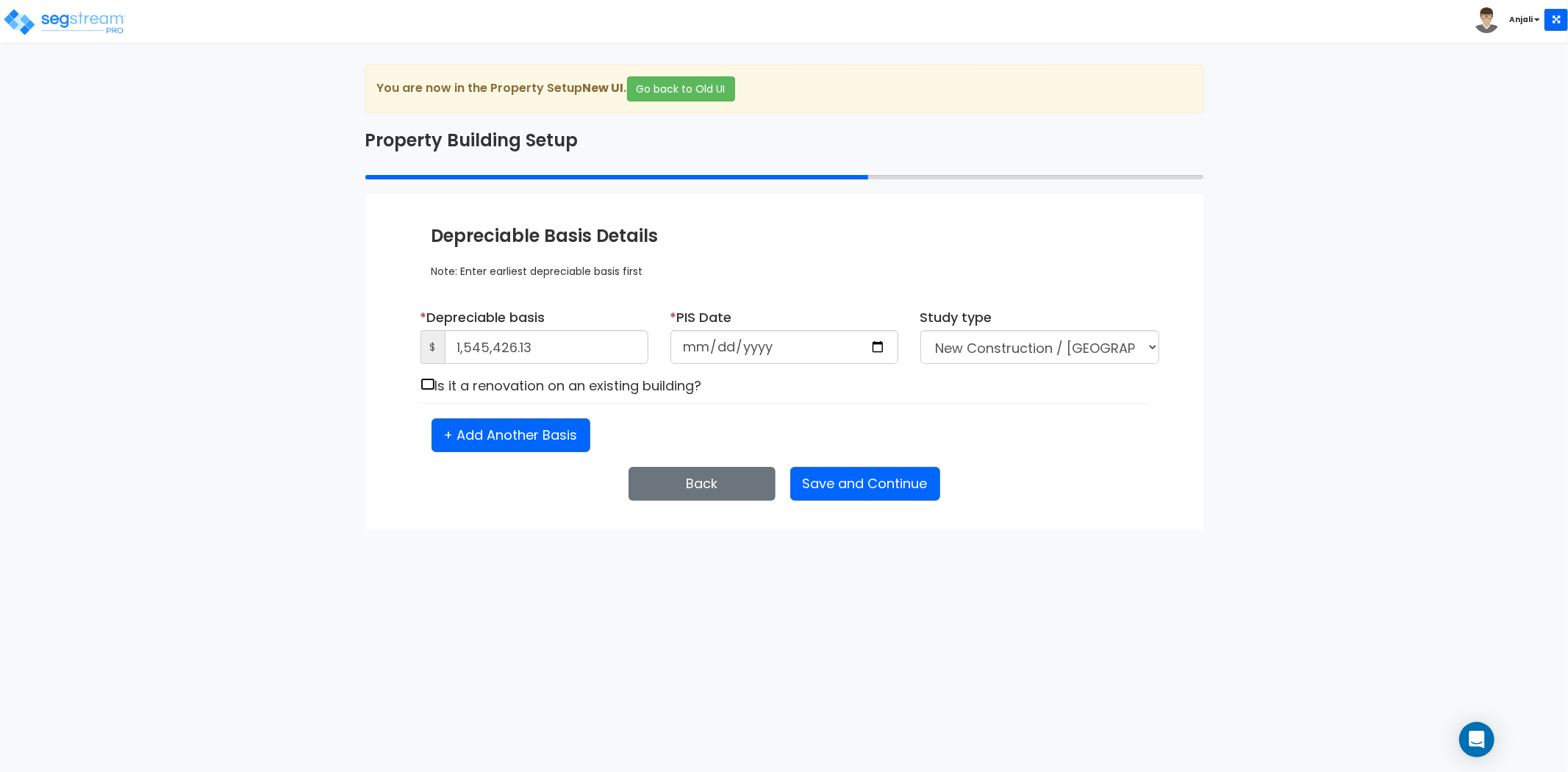
click at [434, 385] on input "checkbox" at bounding box center [428, 384] width 15 height 13
checkbox input "true"
click at [872, 347] on input "date" at bounding box center [784, 347] width 228 height 34
type input "2024-02-07"
select select "2024"
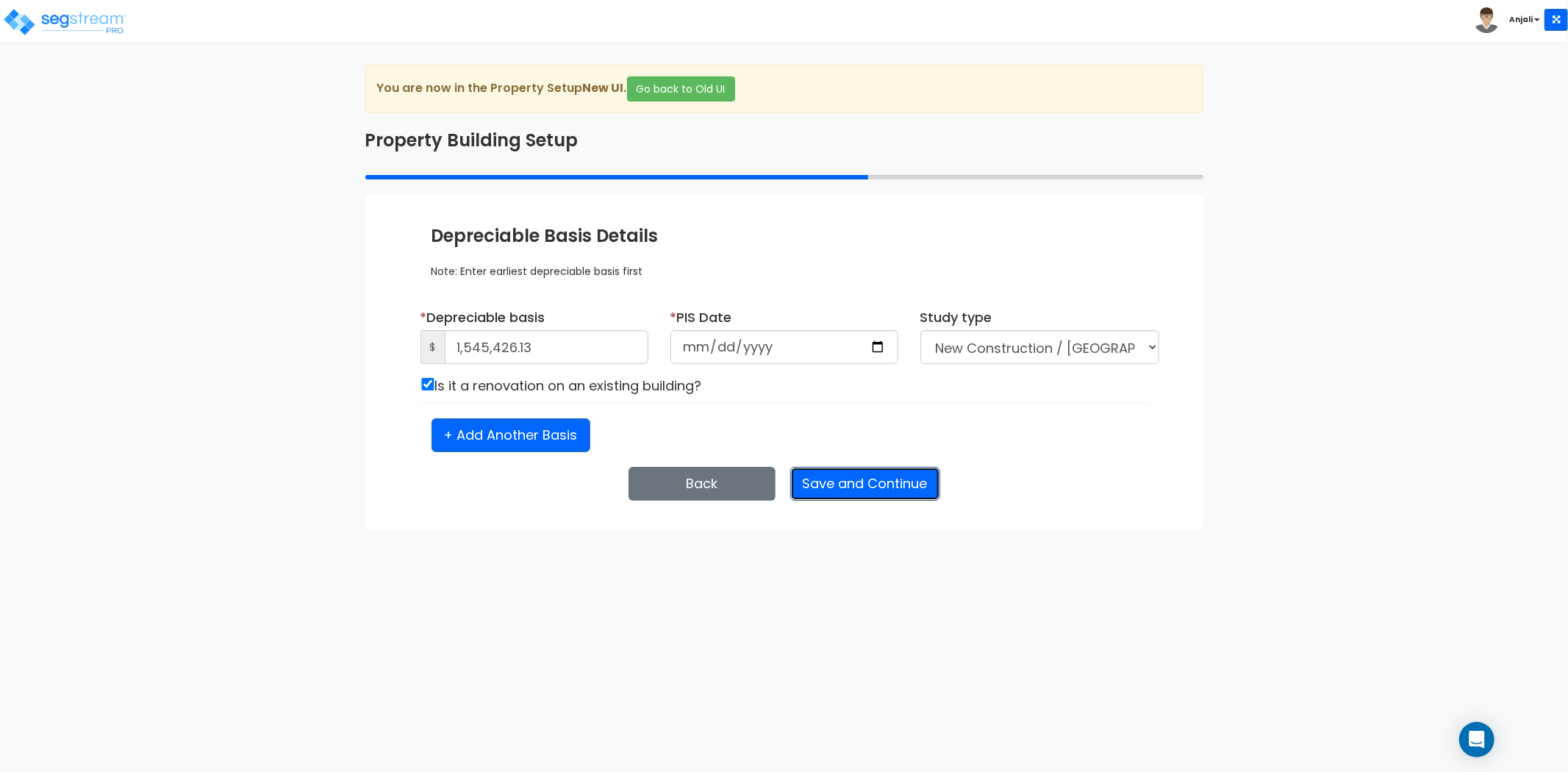
click at [878, 476] on button "Save and Continue" at bounding box center [865, 484] width 150 height 34
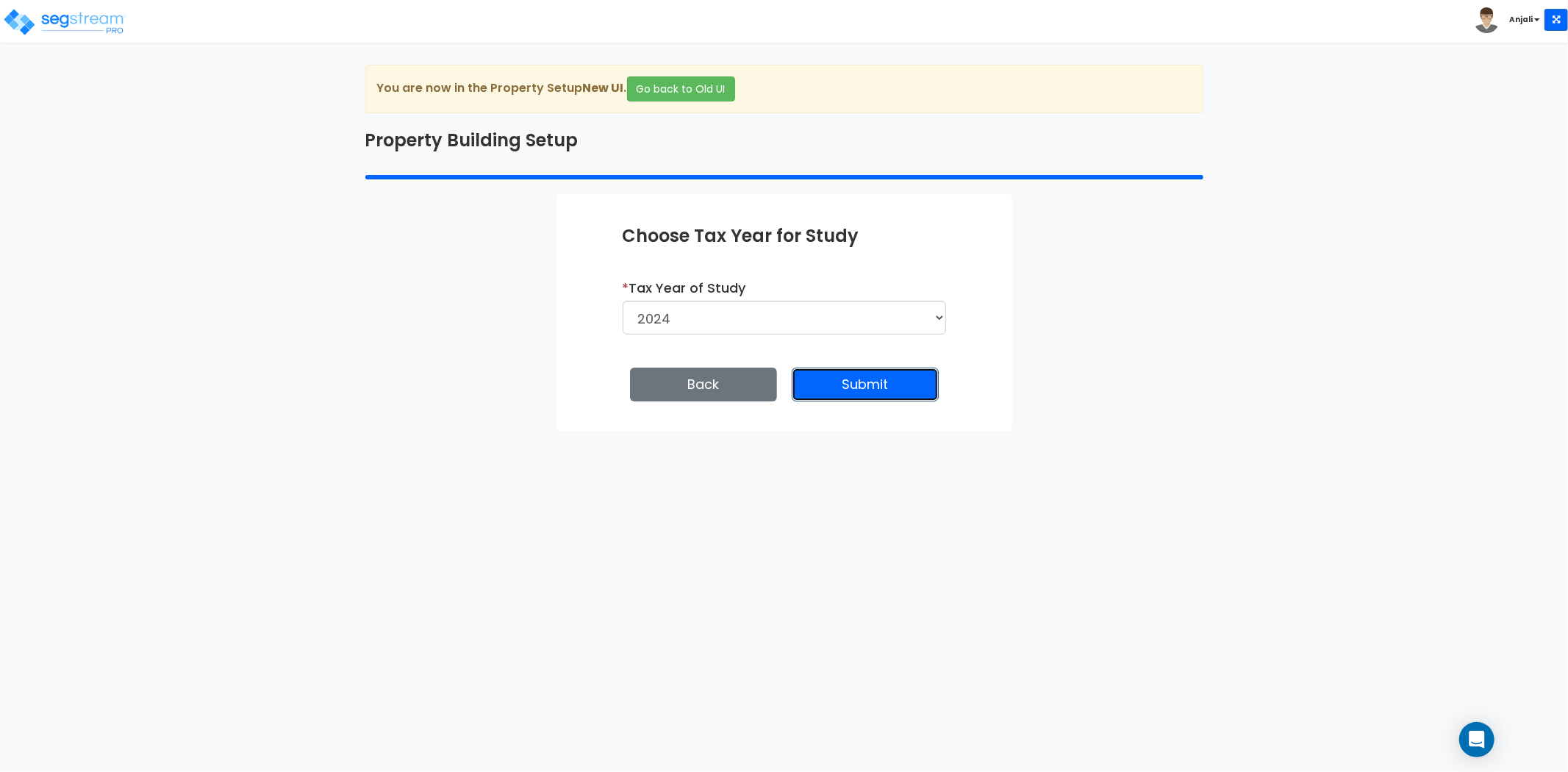
click at [927, 392] on button "Submit" at bounding box center [865, 384] width 147 height 34
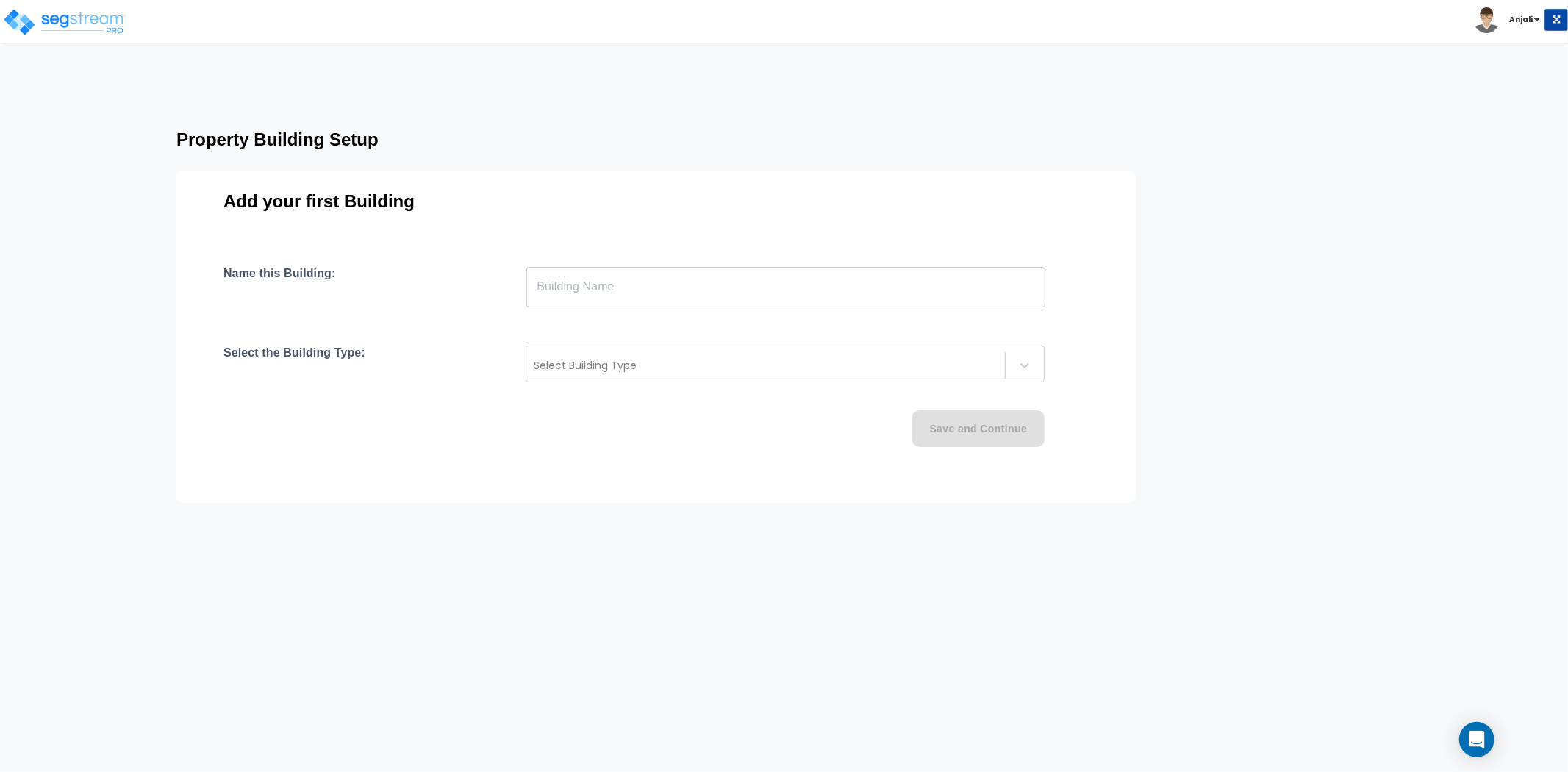
click at [620, 291] on input "text" at bounding box center [786, 286] width 519 height 41
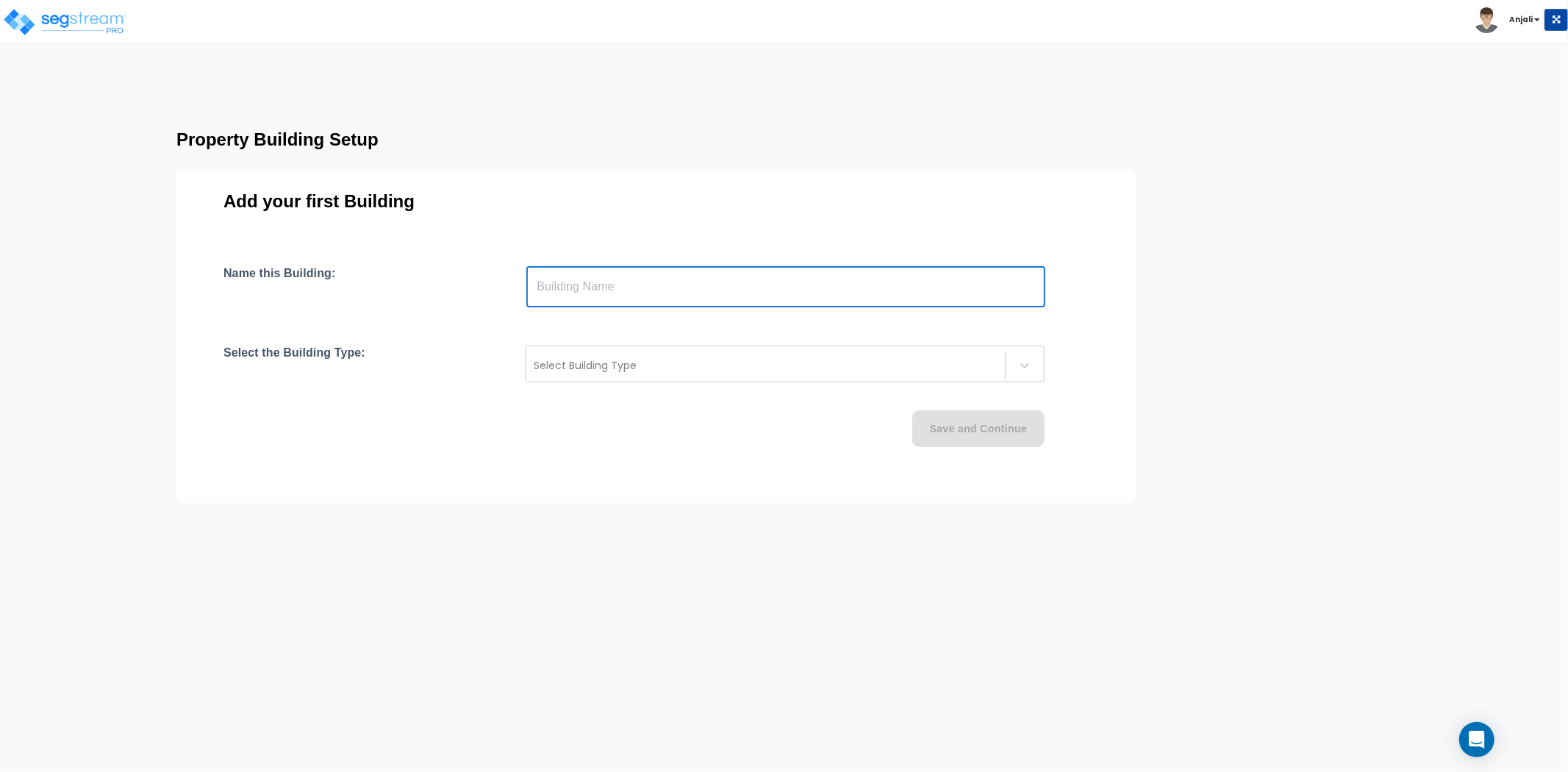
paste input "text"
type input "KK Sportscards LLC"
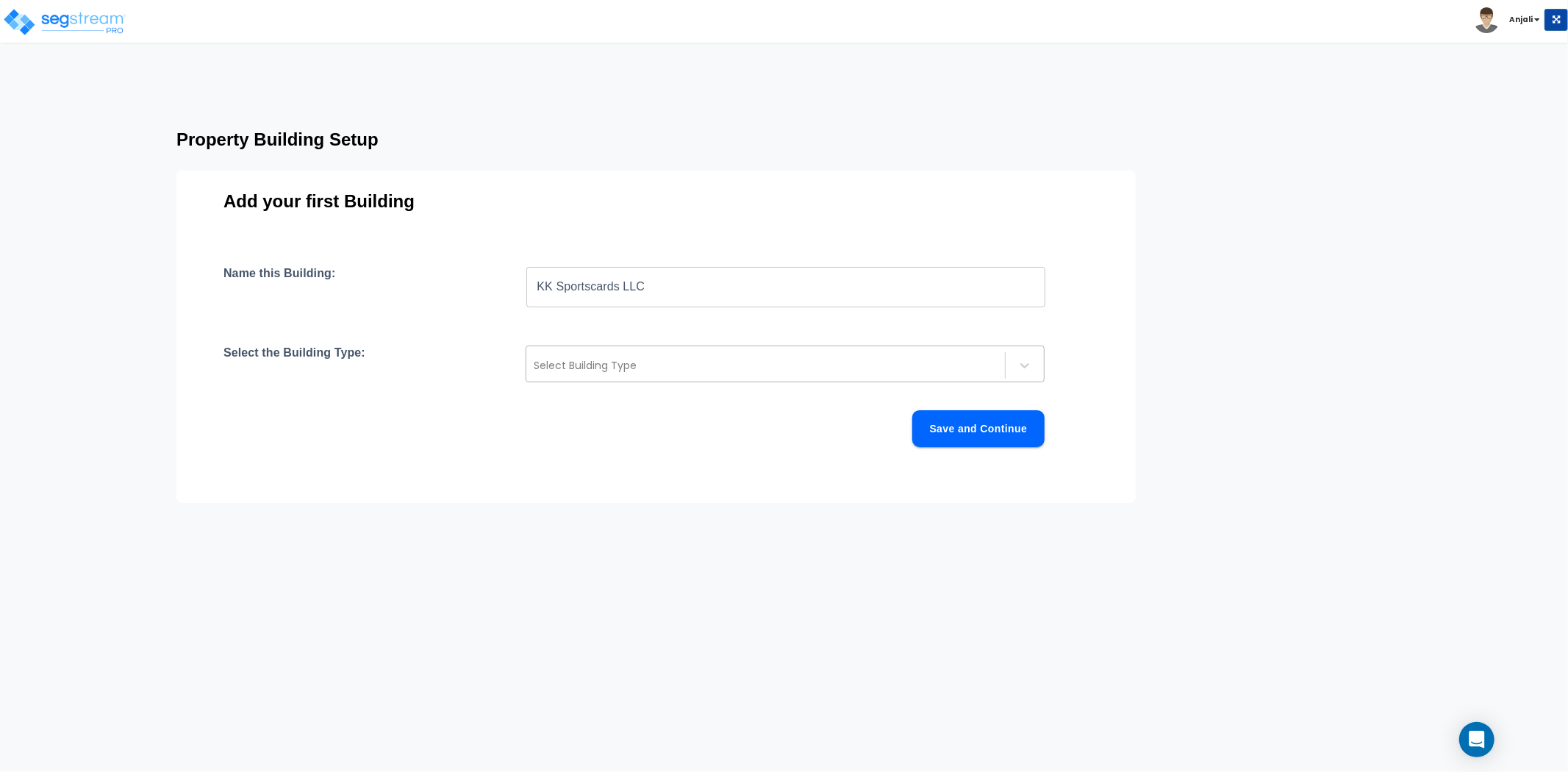
click at [695, 363] on div at bounding box center [765, 366] width 464 height 18
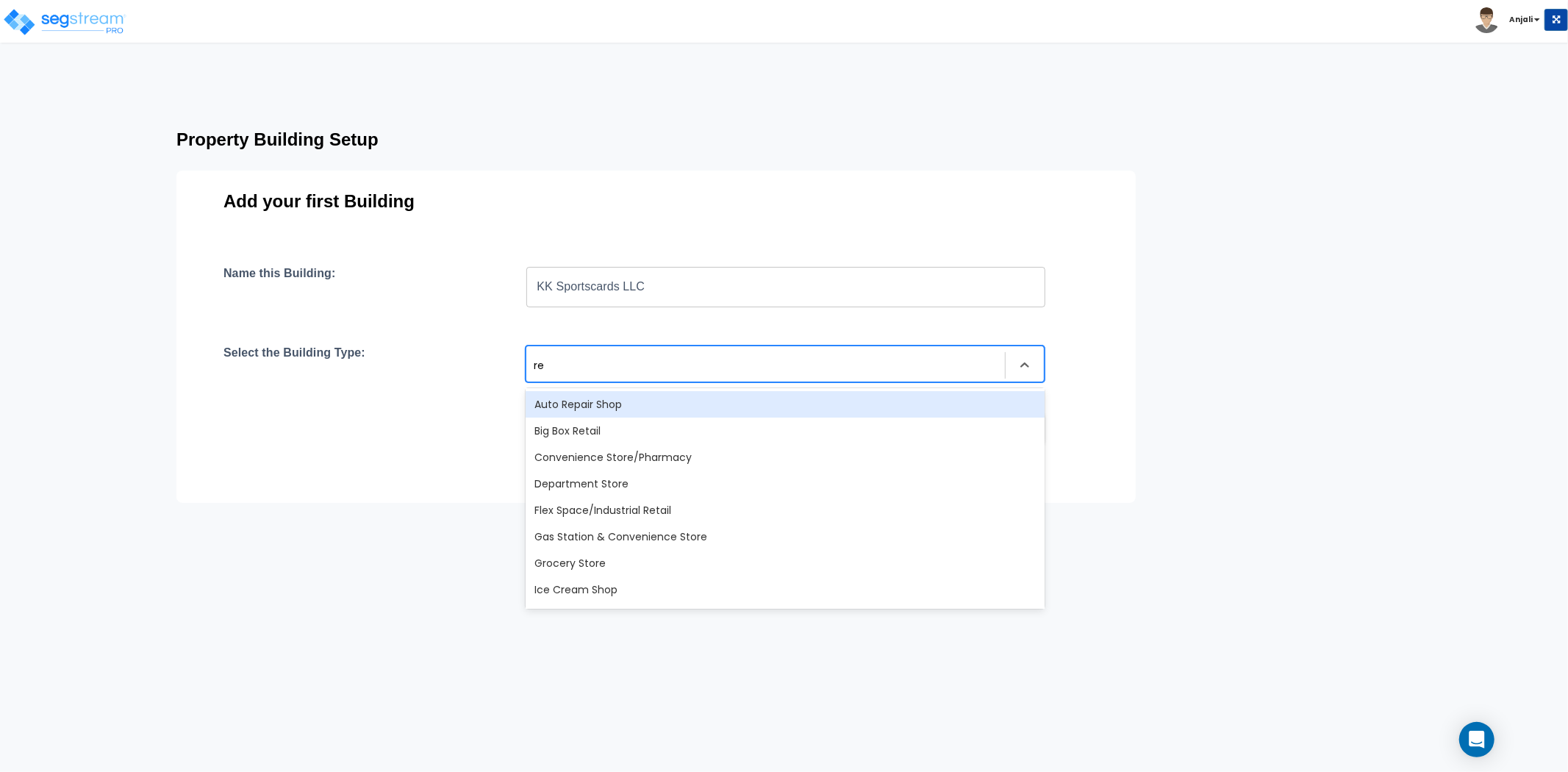
type input "ret"
click at [616, 407] on div "Big Box Retail" at bounding box center [785, 404] width 519 height 27
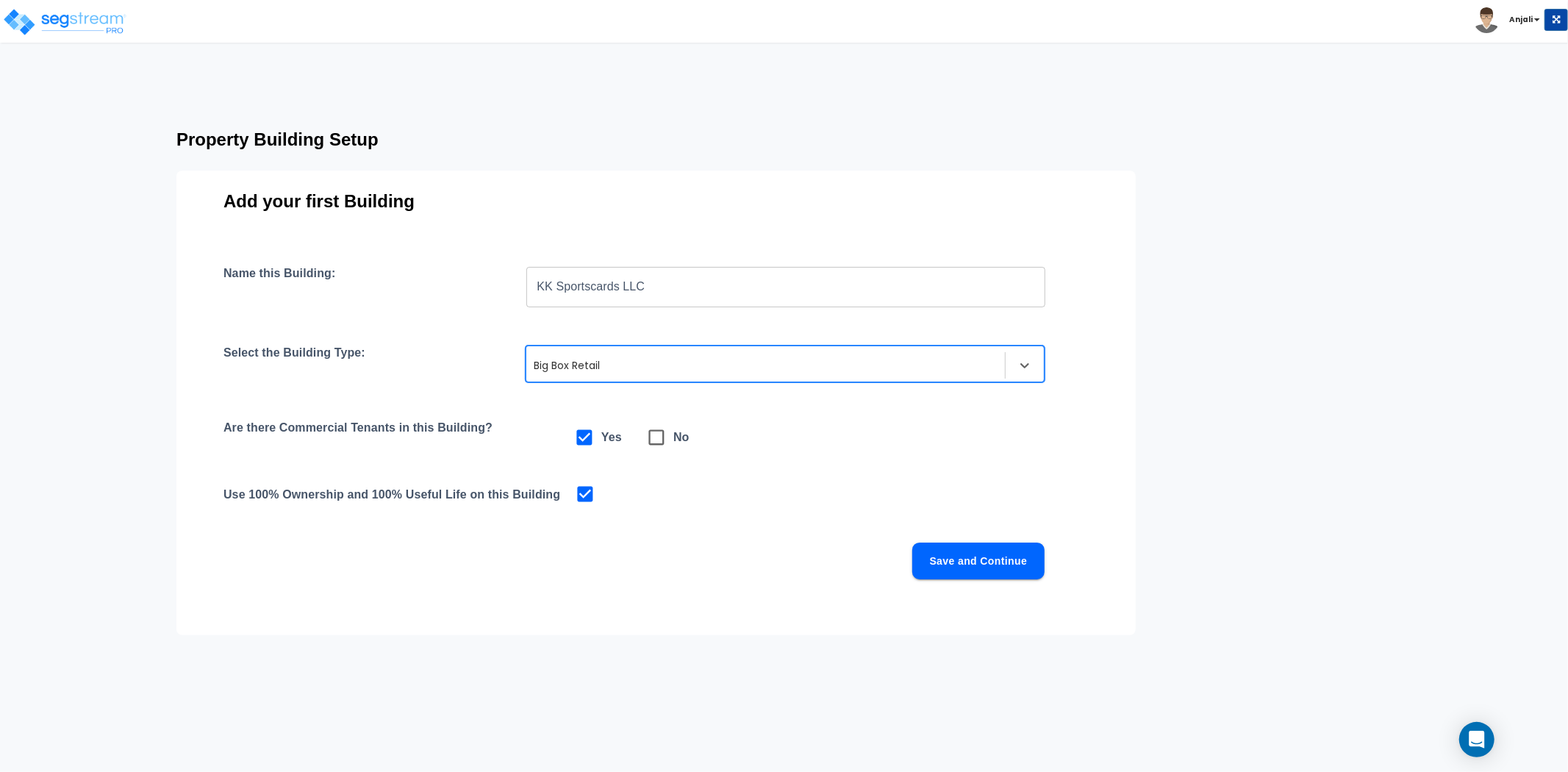
click at [660, 438] on icon at bounding box center [657, 438] width 21 height 21
checkbox input "false"
checkbox input "true"
click at [990, 562] on button "Save and Continue" at bounding box center [978, 561] width 132 height 37
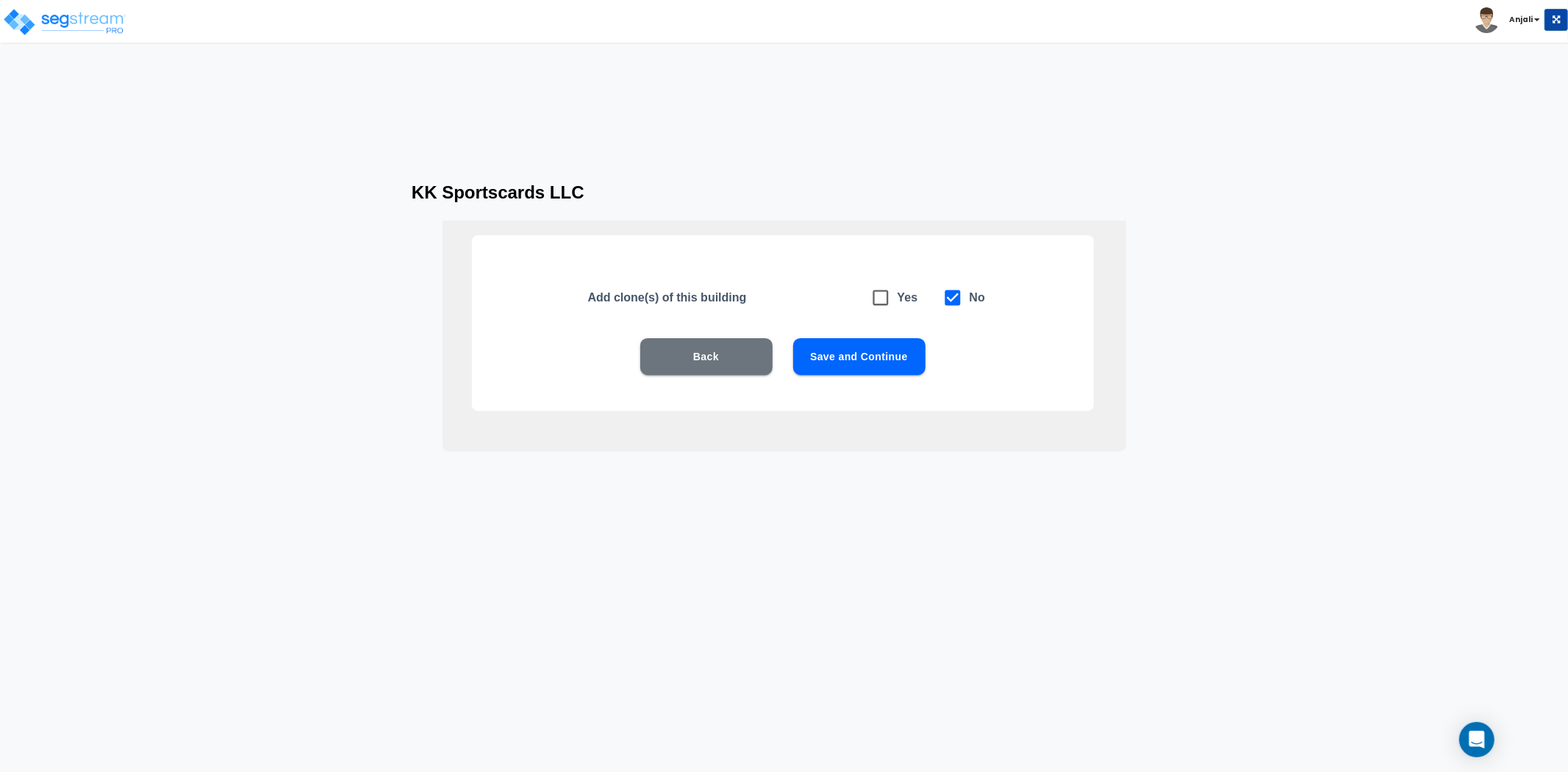
click at [852, 359] on button "Save and Continue" at bounding box center [860, 357] width 132 height 37
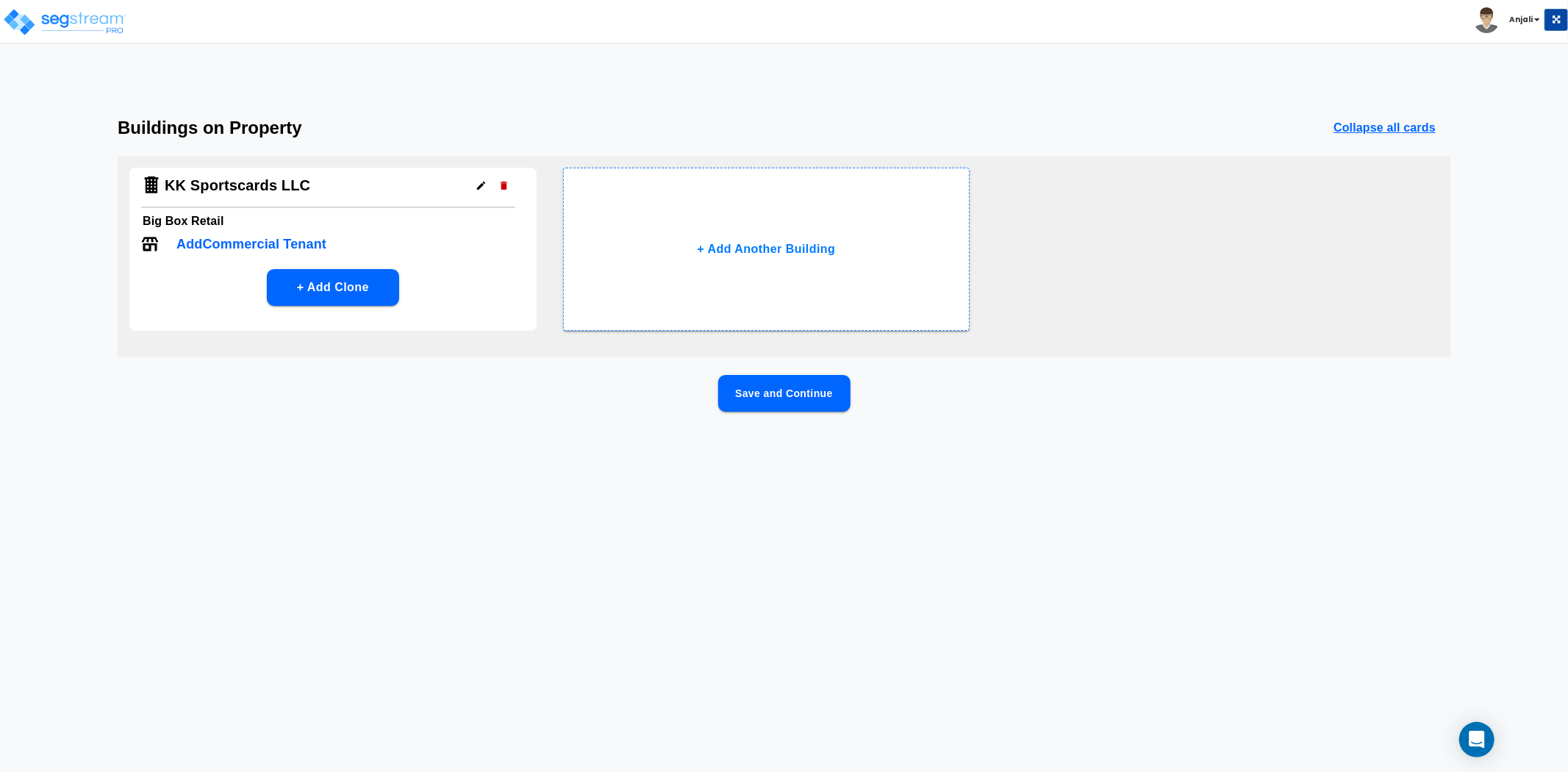
click at [819, 409] on button "Save and Continue" at bounding box center [785, 393] width 132 height 37
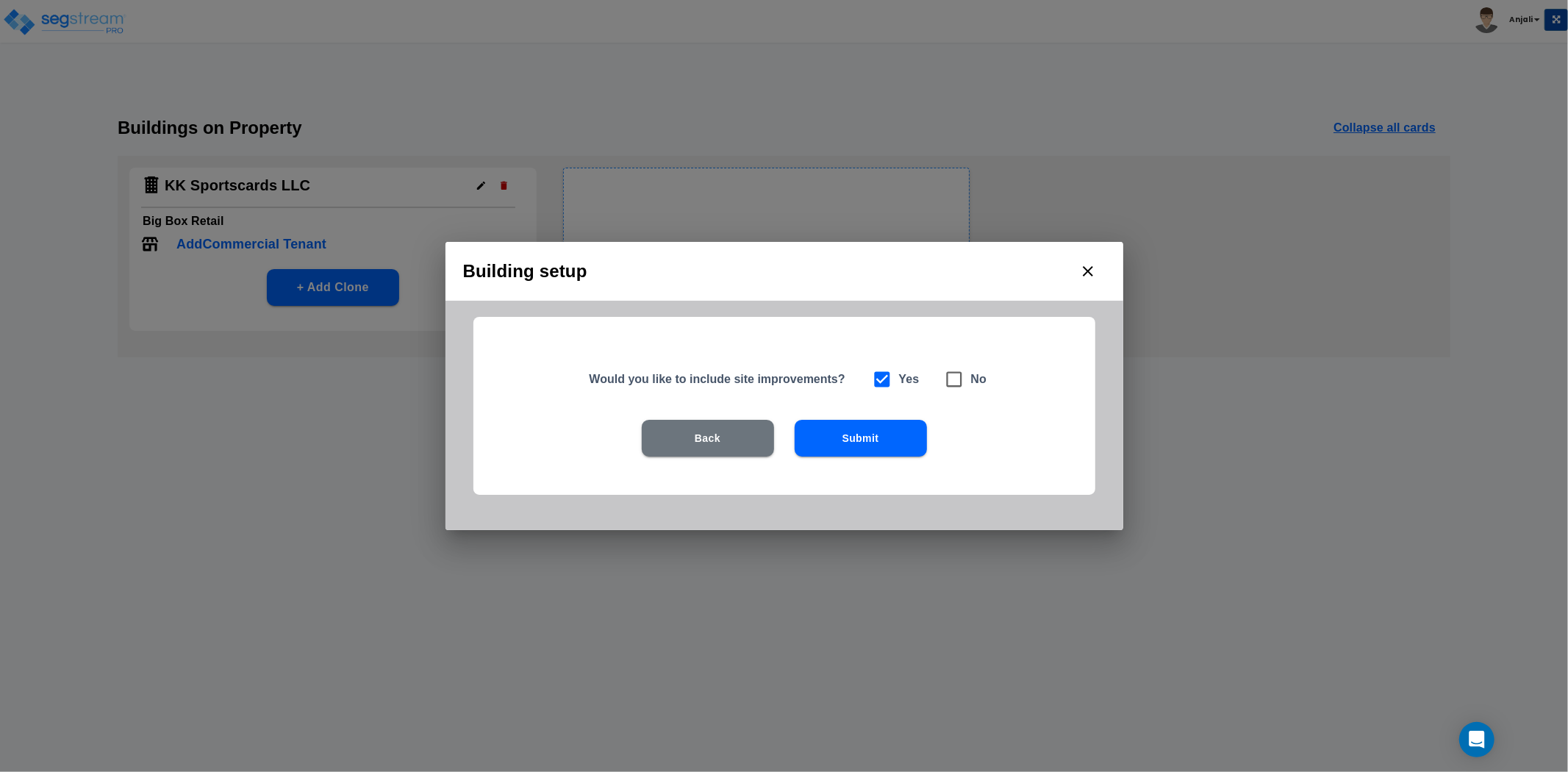
click at [338, 392] on div "Building setup Would you like to include site improvements? Yes No Back Submit" at bounding box center [784, 386] width 1568 height 772
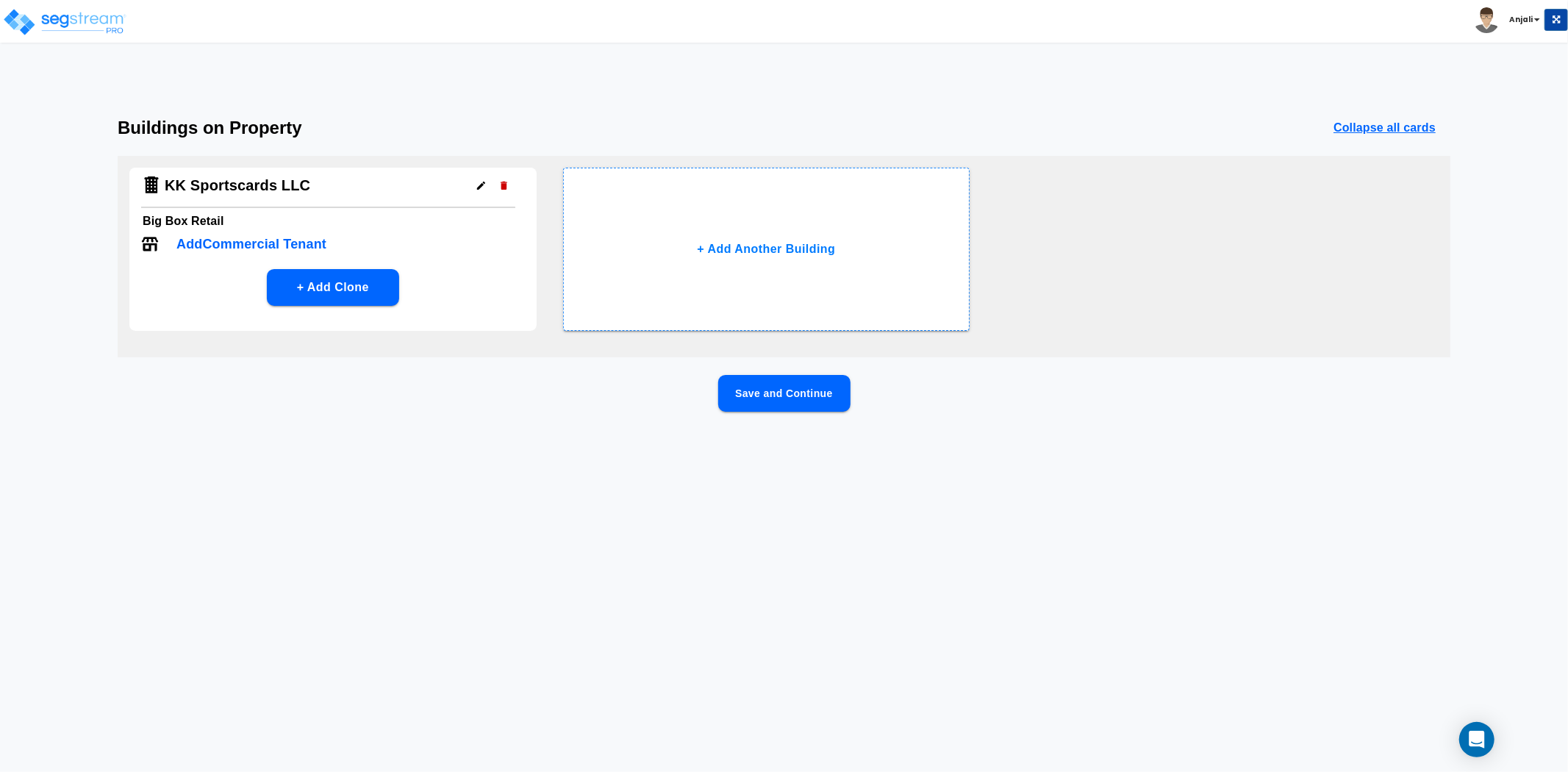
click at [246, 239] on p "Add Commercial Tenant" at bounding box center [251, 244] width 150 height 20
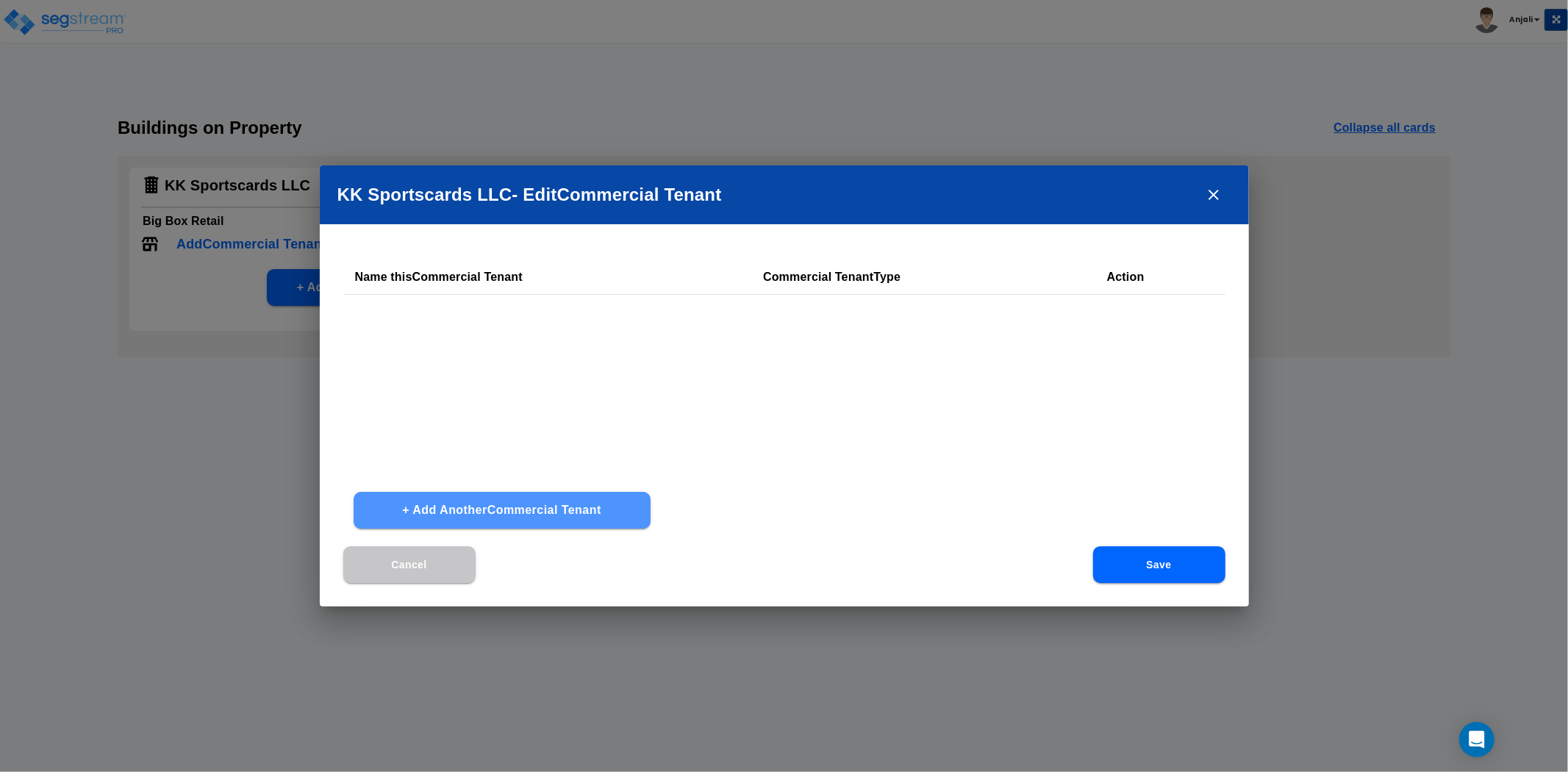
click at [525, 517] on button "+ Add Another Commercial Tenant" at bounding box center [502, 510] width 297 height 37
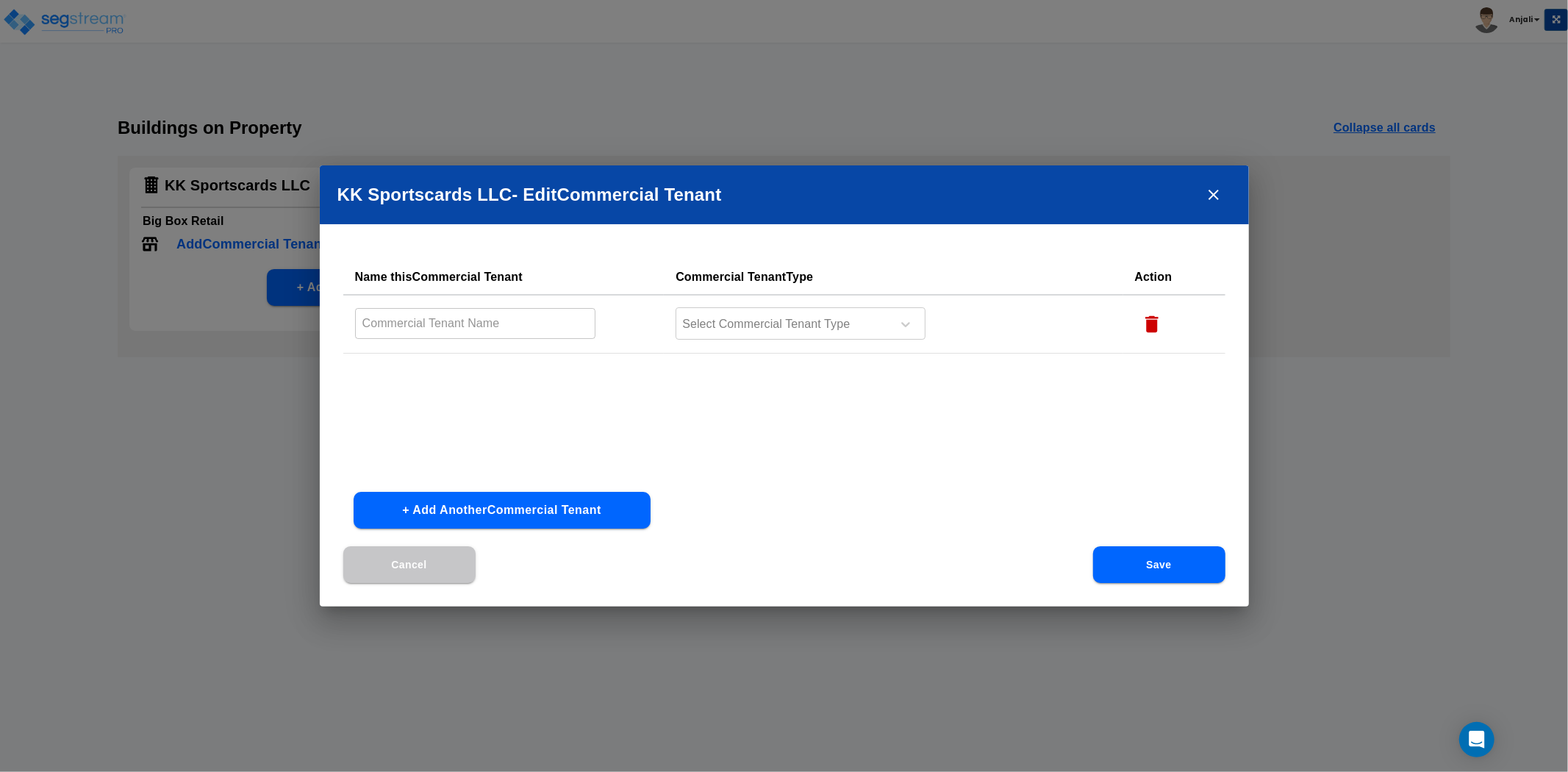
click at [487, 334] on input "text" at bounding box center [475, 322] width 241 height 31
click at [221, 370] on div "KK Sportscards LLC - Edit Commercial Tenant Name this Commercial Tenant Commerc…" at bounding box center [784, 386] width 1568 height 772
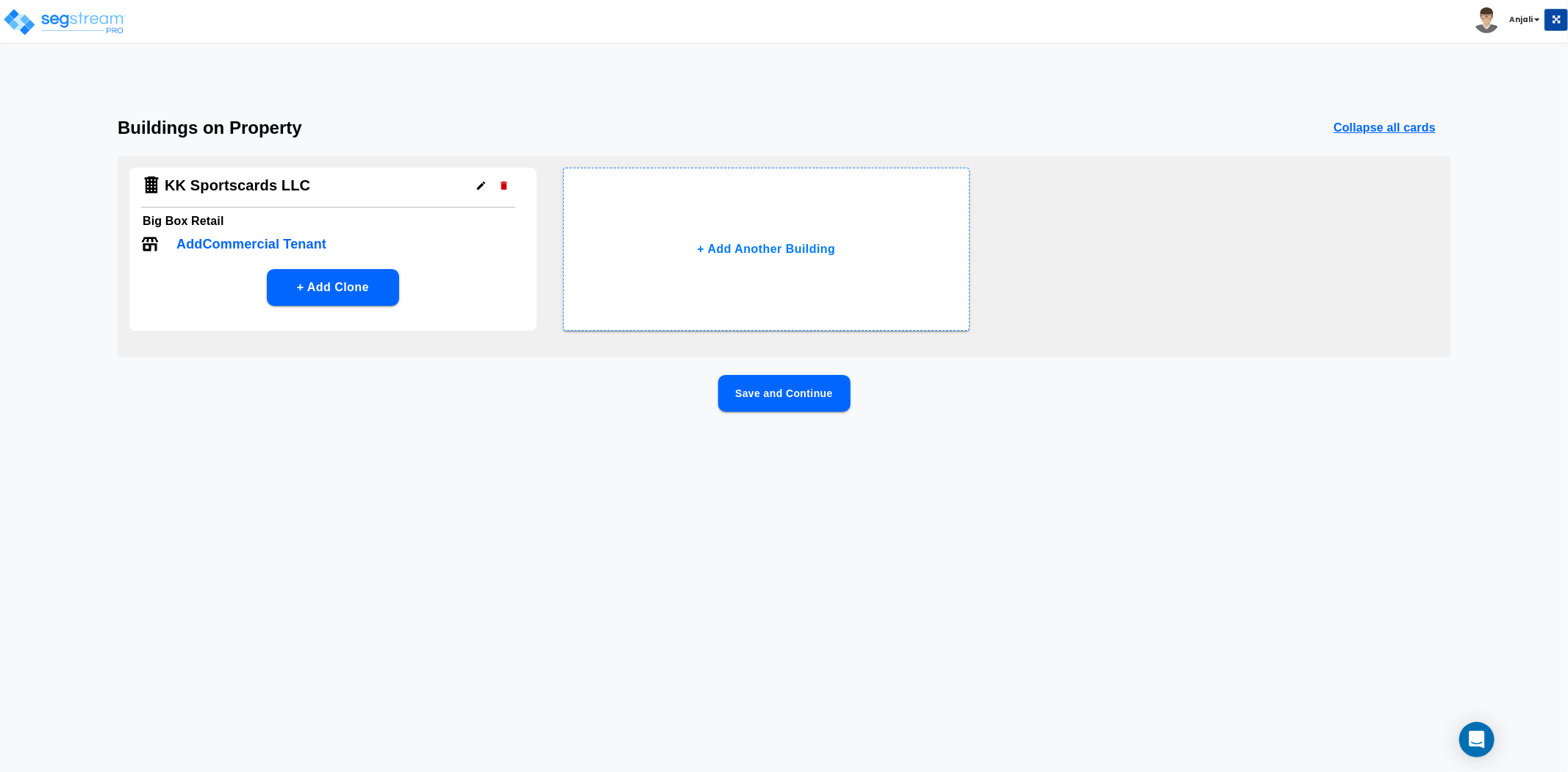
click at [746, 399] on button "Save and Continue" at bounding box center [785, 393] width 132 height 37
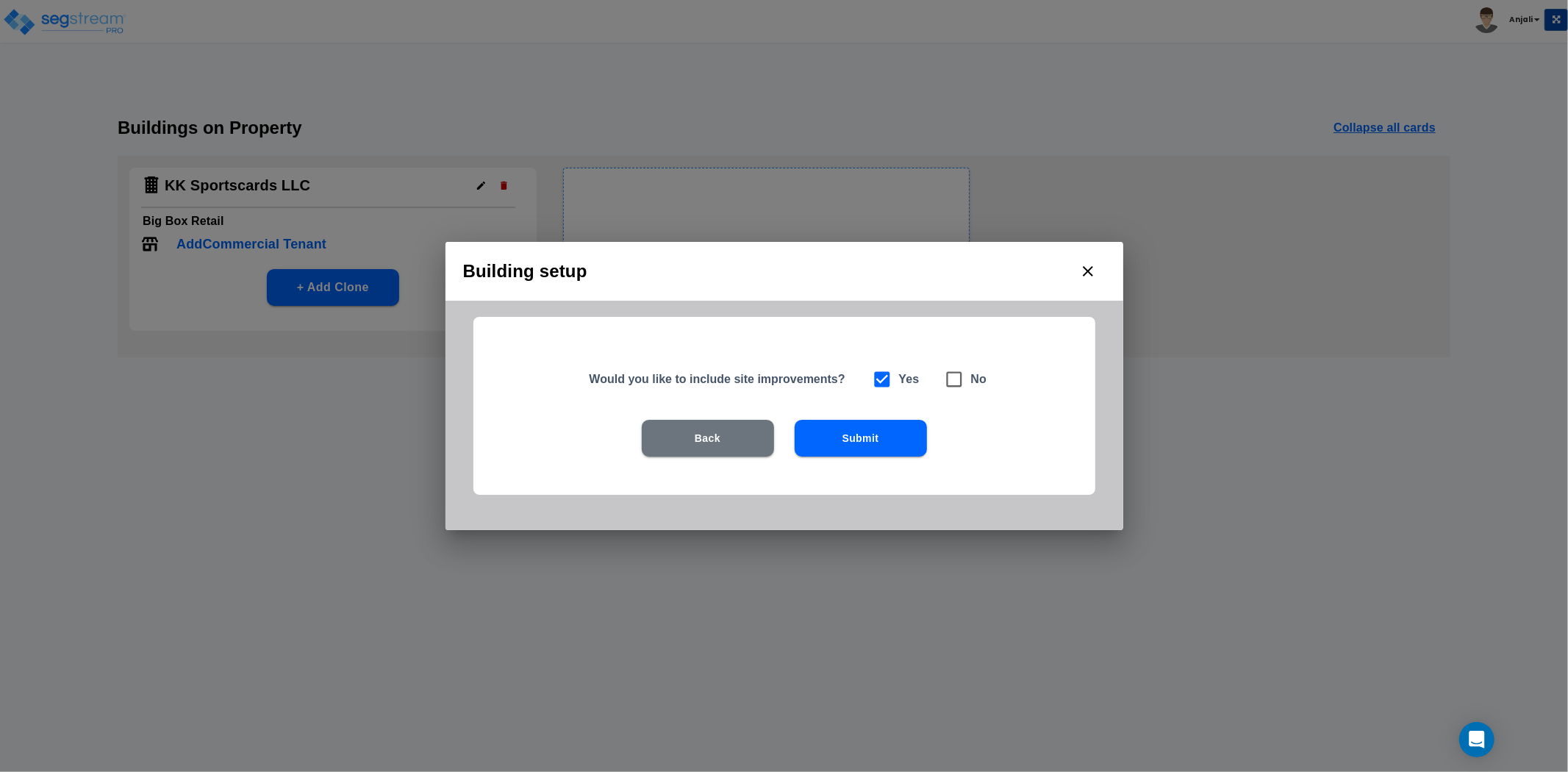
click at [881, 446] on button "Submit" at bounding box center [861, 438] width 132 height 37
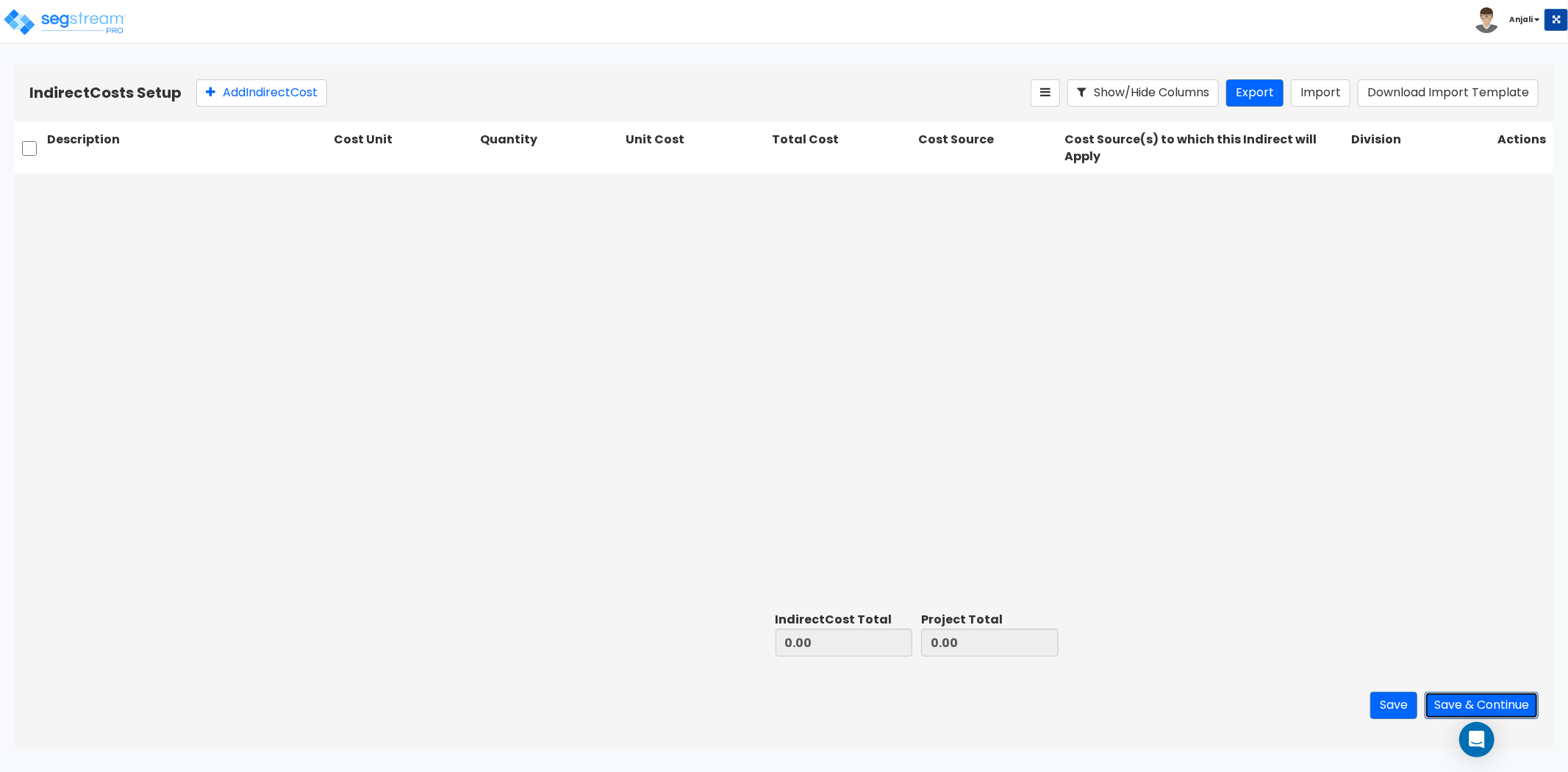
click at [1504, 713] on button "Save & Continue" at bounding box center [1481, 706] width 114 height 27
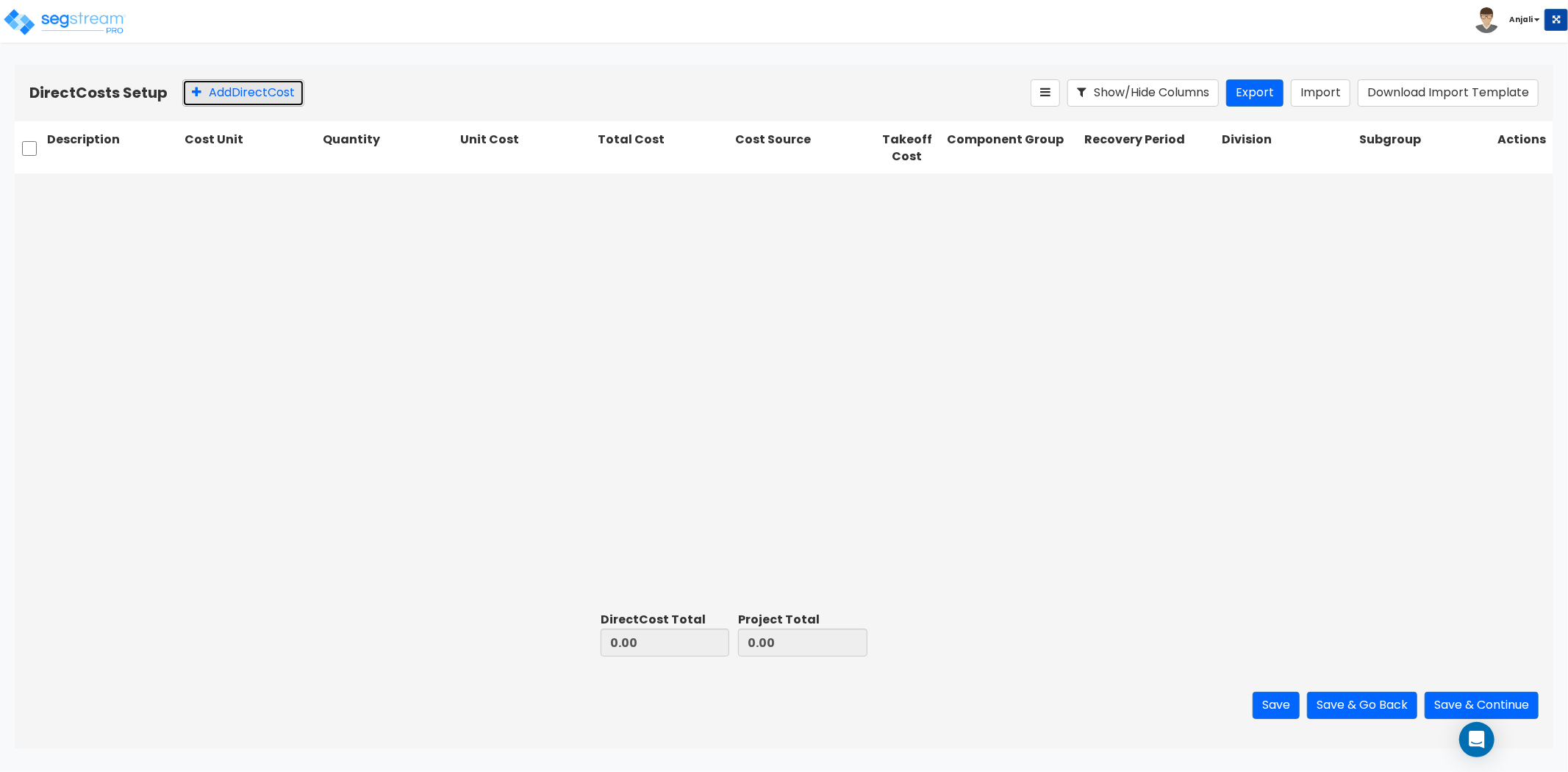
click at [231, 90] on button "Add Direct Cost" at bounding box center [243, 93] width 122 height 27
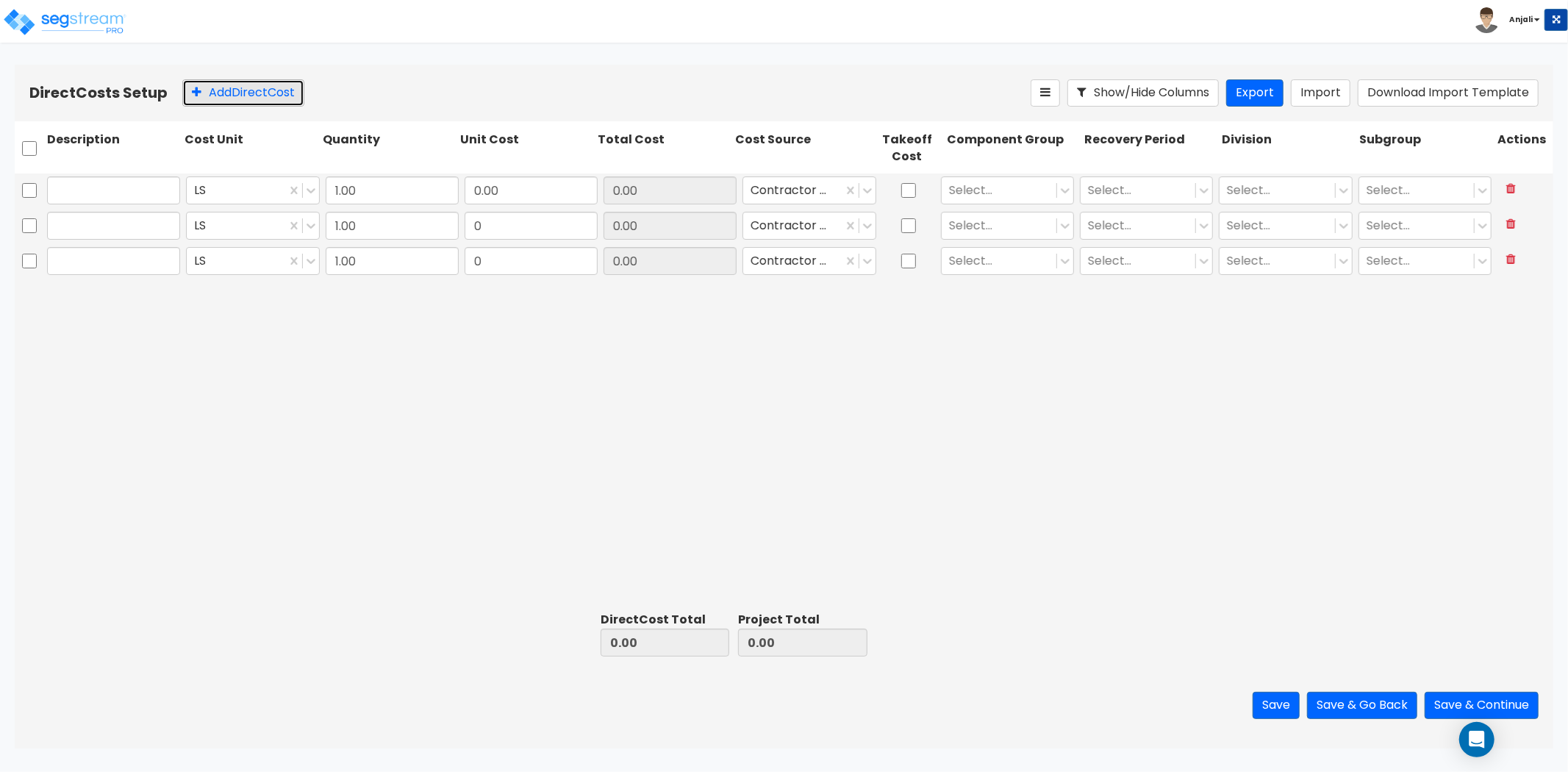
click at [231, 90] on button "Add Direct Cost" at bounding box center [243, 93] width 122 height 27
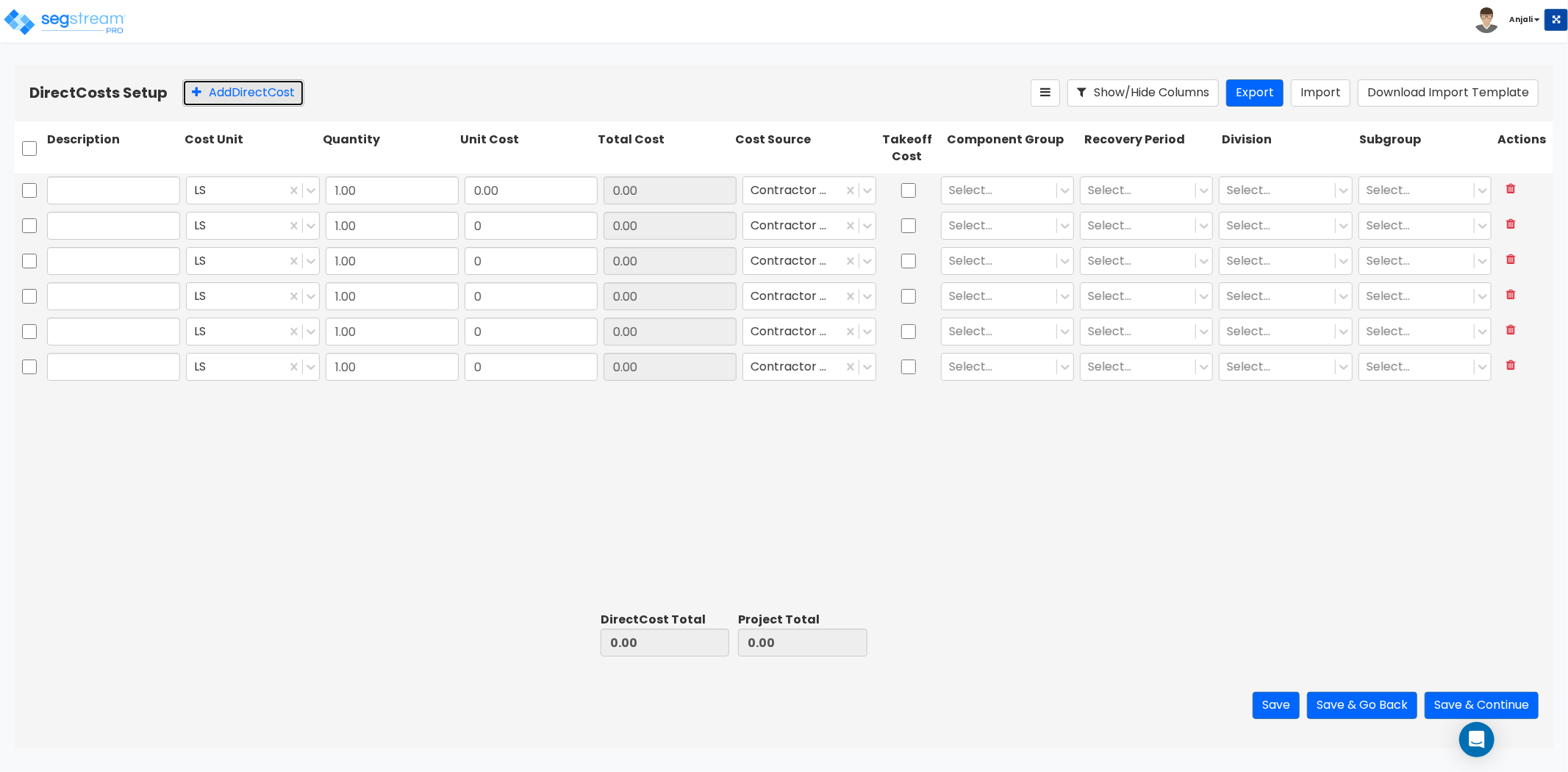
click at [231, 90] on button "Add Direct Cost" at bounding box center [243, 93] width 122 height 27
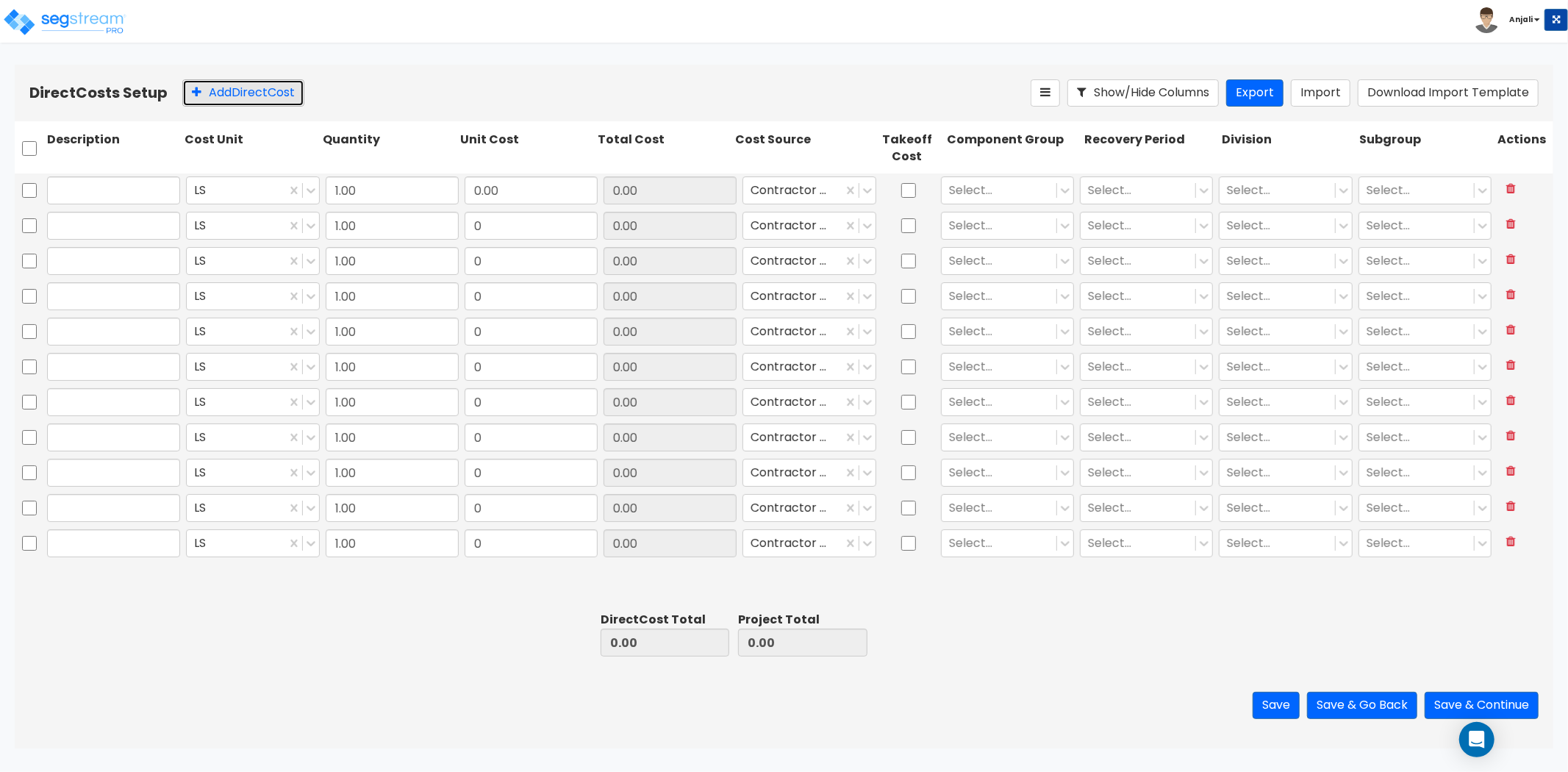
click at [231, 90] on button "Add Direct Cost" at bounding box center [243, 93] width 122 height 27
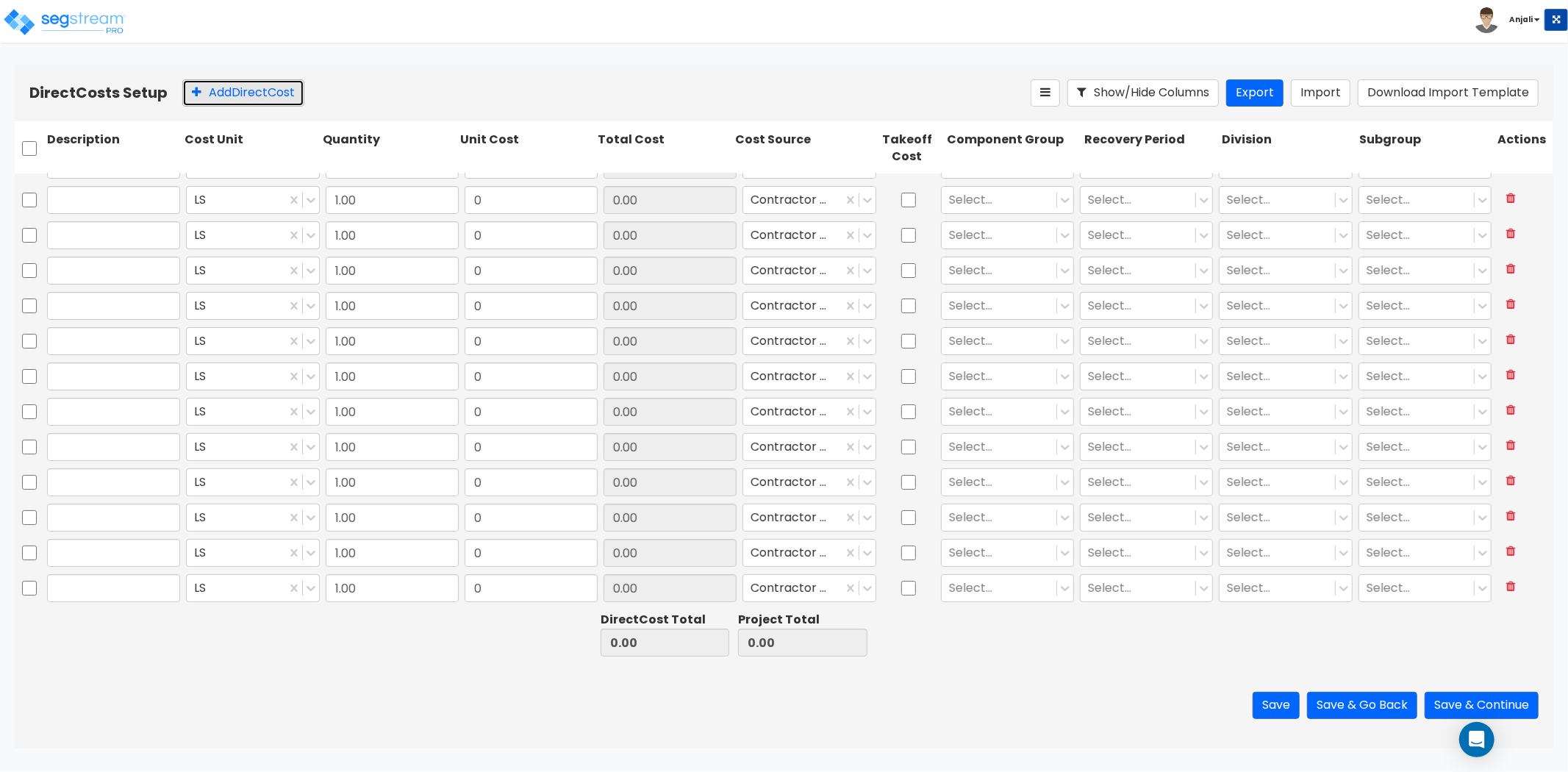
click at [231, 90] on button "Add Direct Cost" at bounding box center [243, 93] width 122 height 27
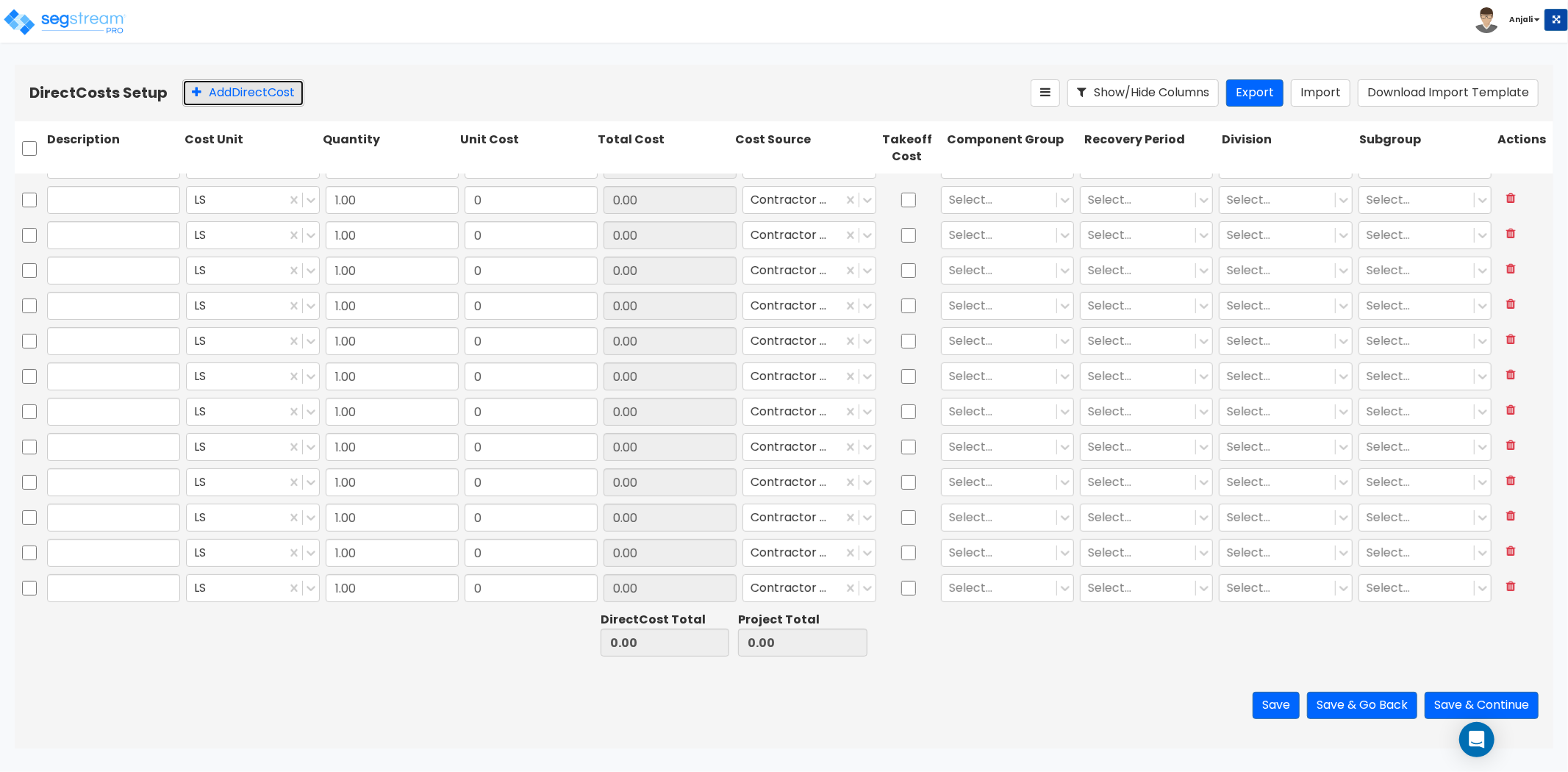
click at [231, 90] on button "Add Direct Cost" at bounding box center [243, 93] width 122 height 27
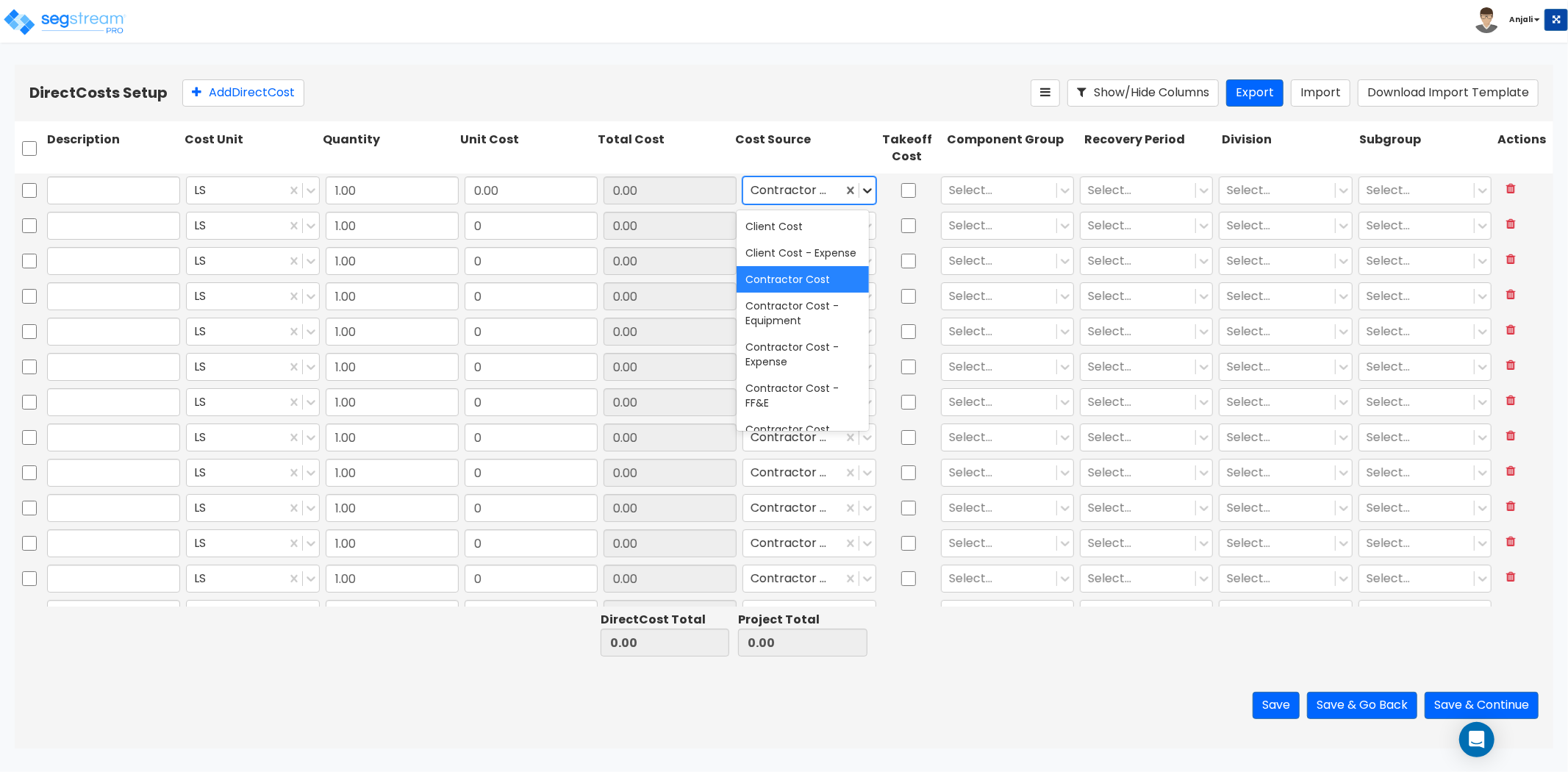
click at [865, 189] on icon at bounding box center [868, 190] width 15 height 15
click at [796, 236] on div "Client Cost" at bounding box center [803, 226] width 132 height 27
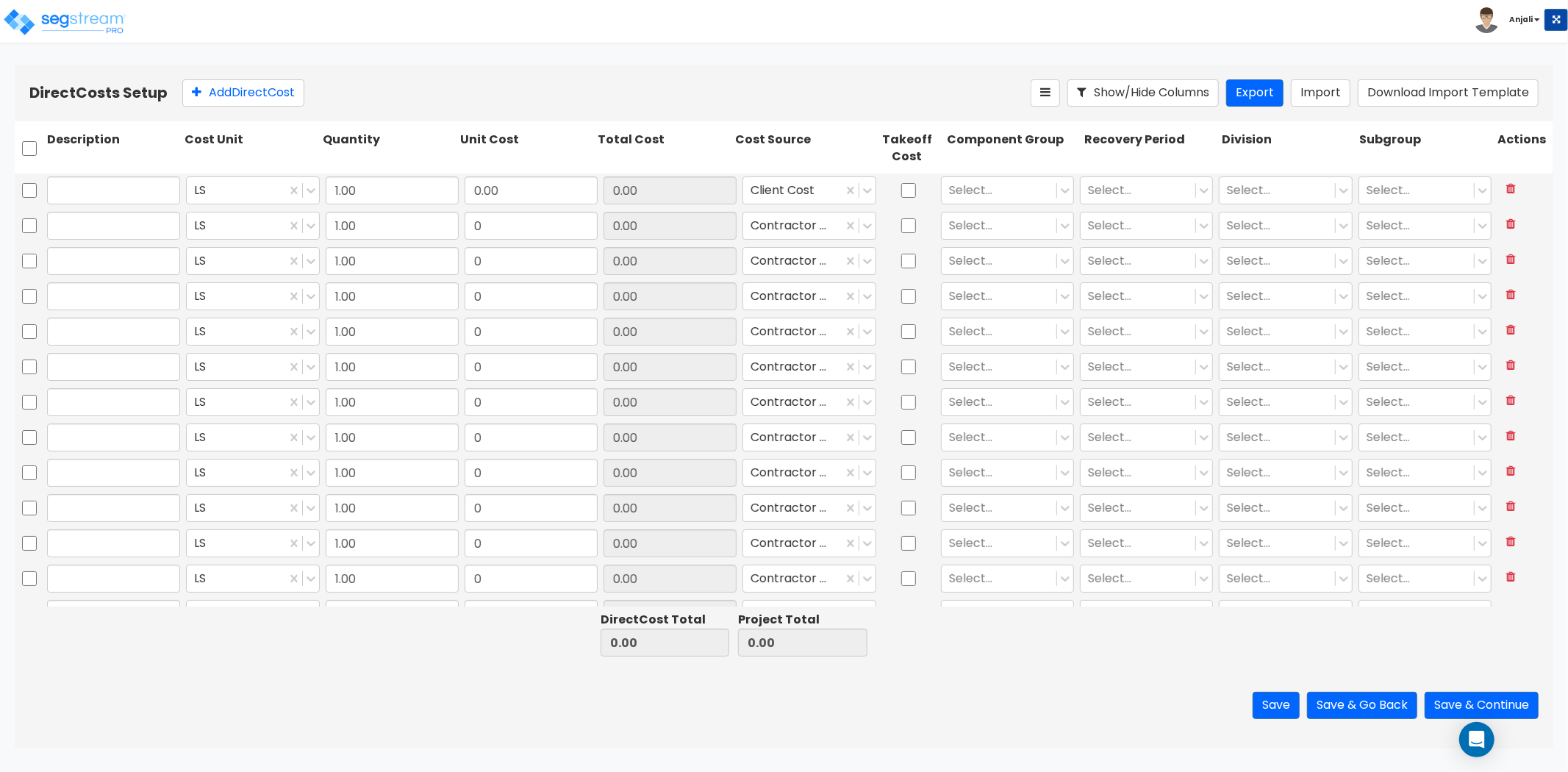
click at [31, 163] on div at bounding box center [29, 148] width 29 height 39
click at [33, 151] on input "checkbox" at bounding box center [29, 148] width 15 height 28
checkbox input "true"
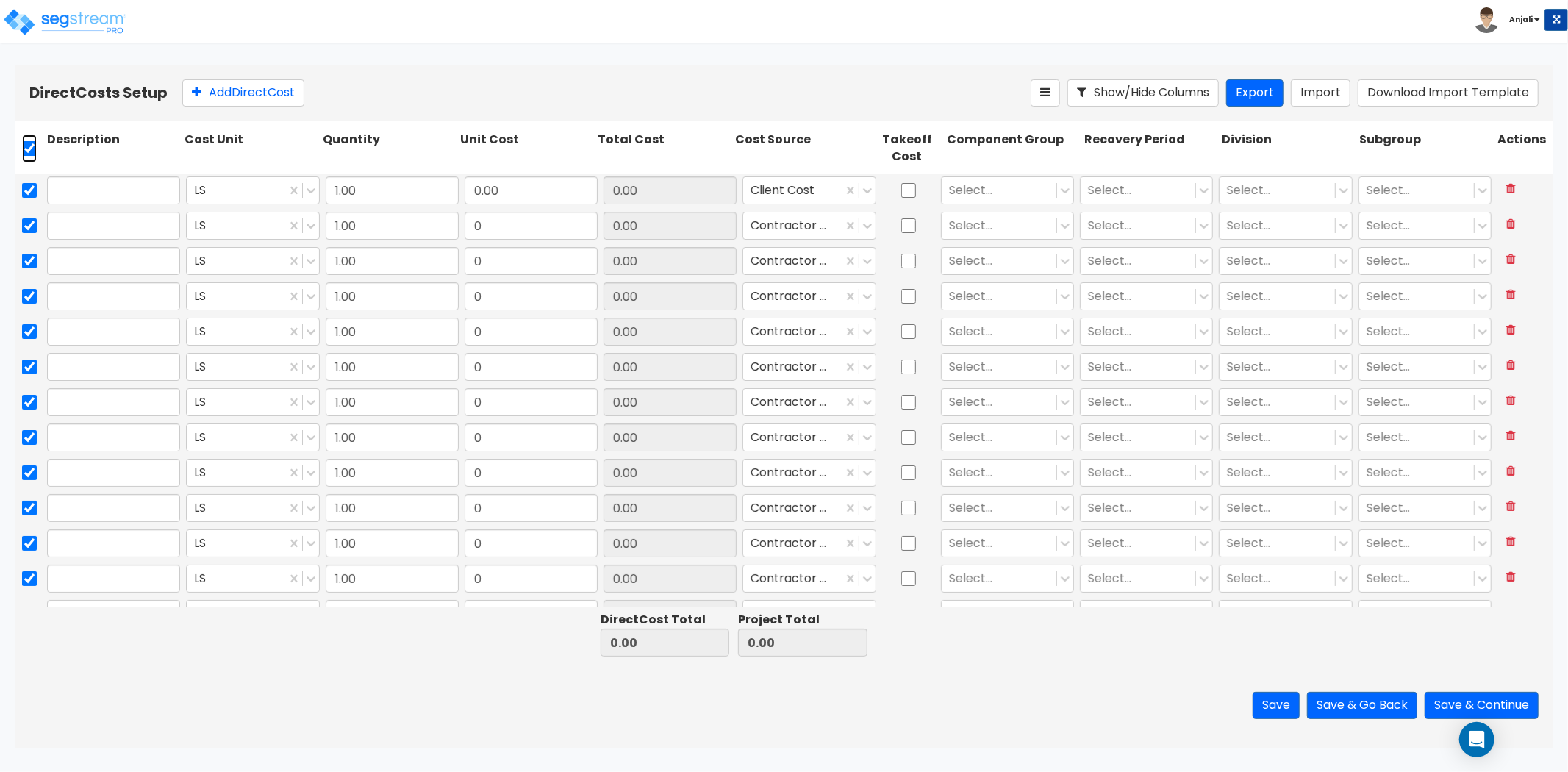
checkbox input "true"
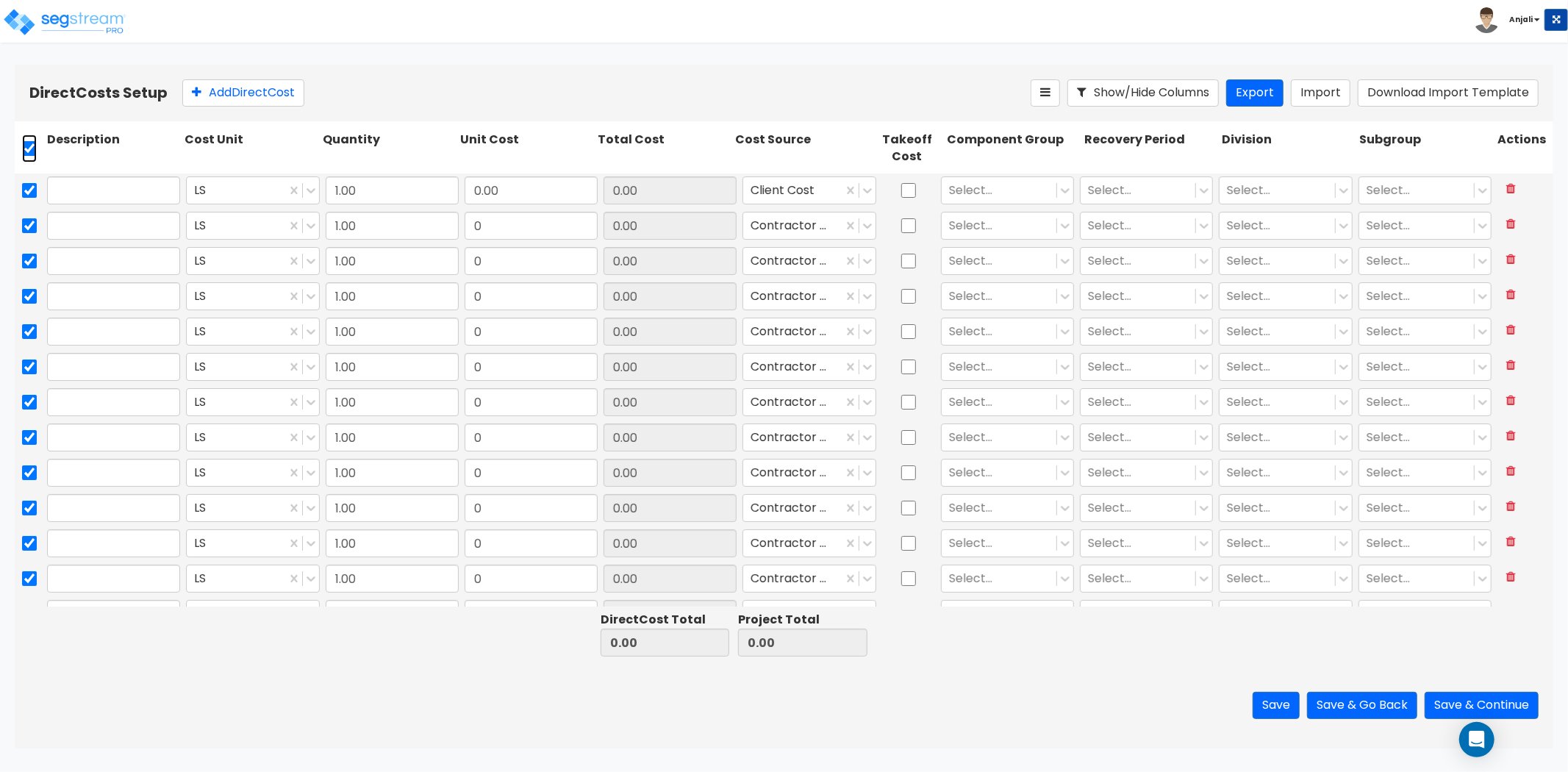
checkbox input "true"
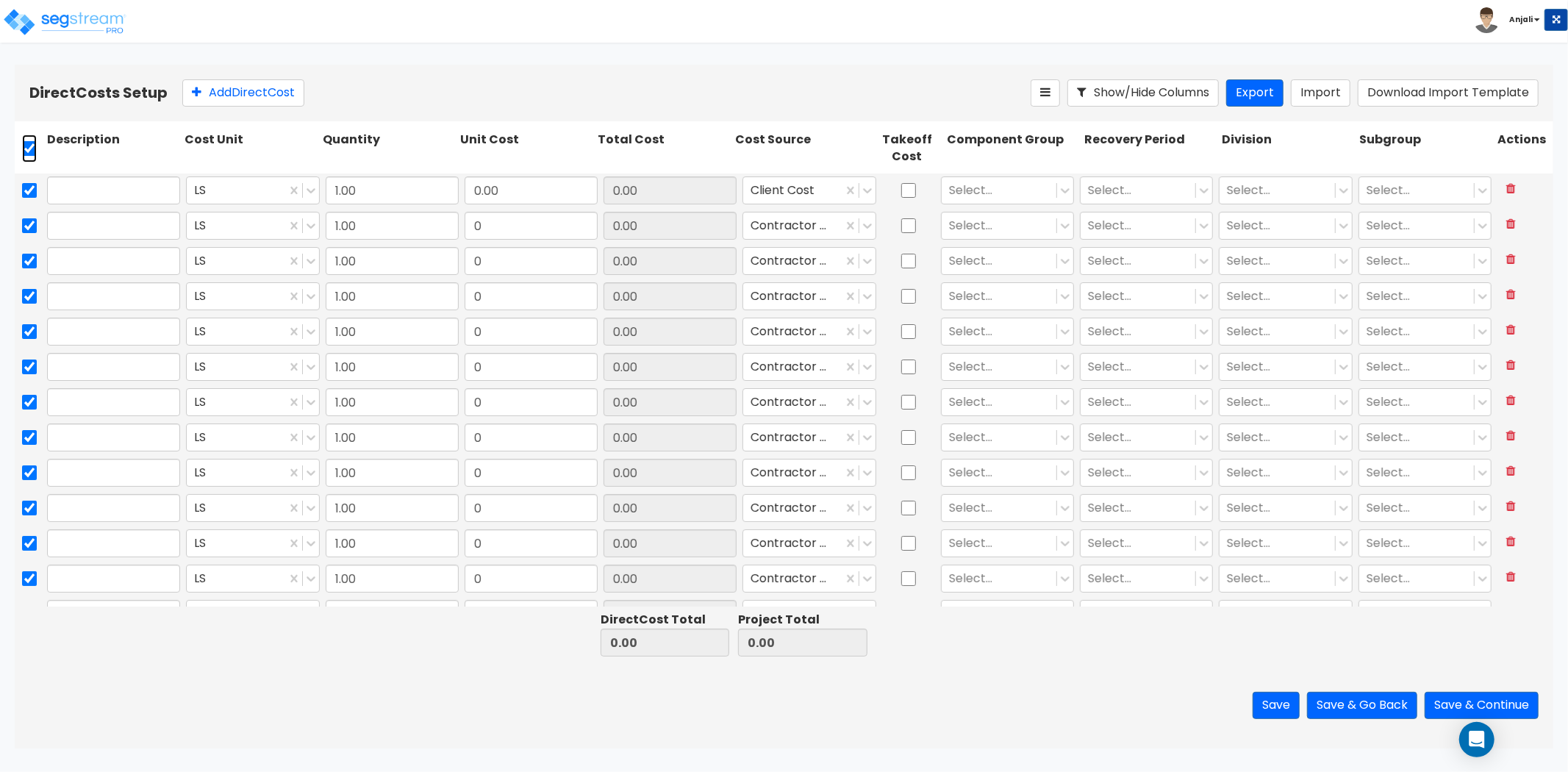
checkbox input "true"
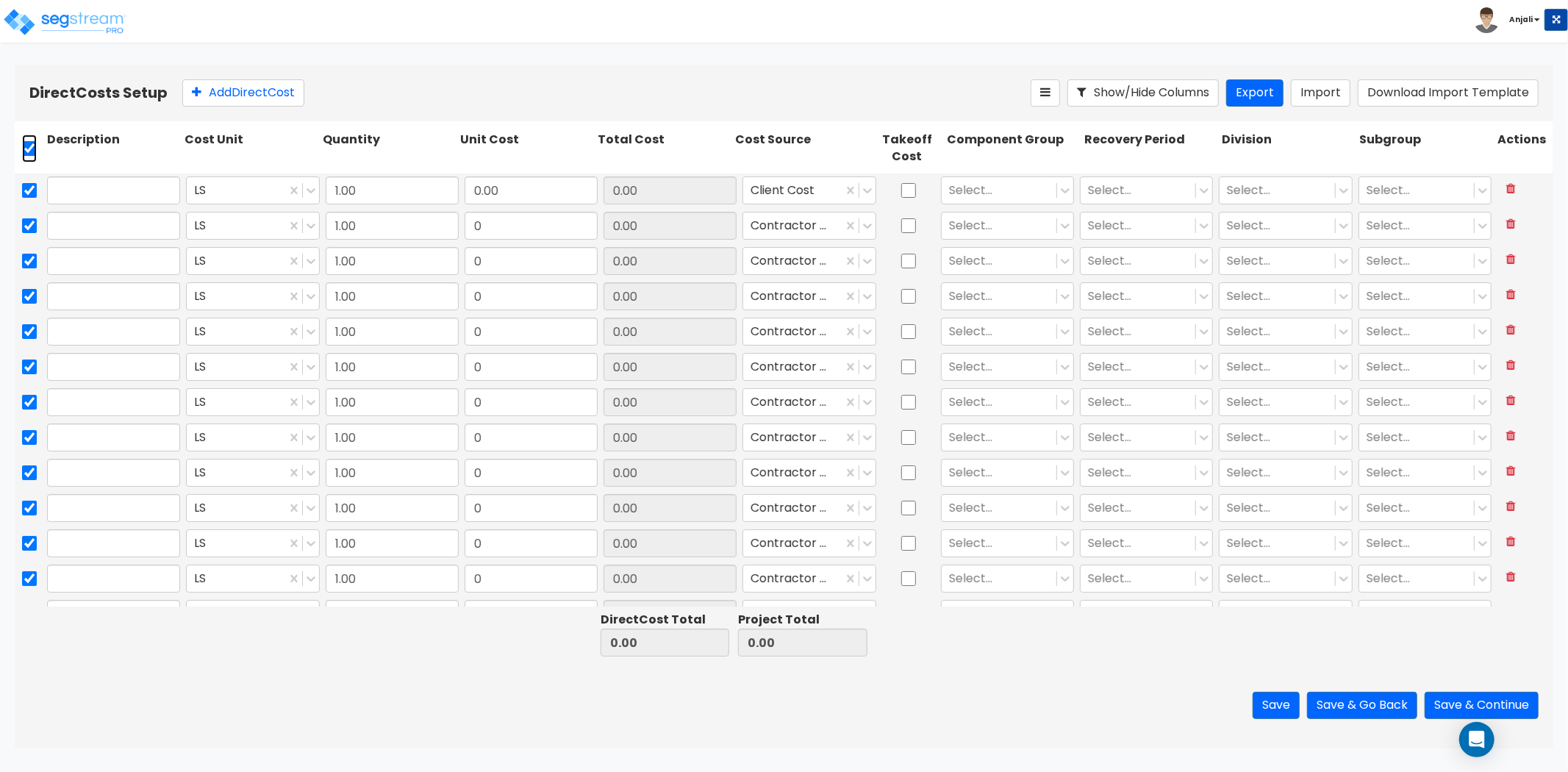
checkbox input "true"
click at [326, 98] on icon at bounding box center [319, 93] width 15 height 15
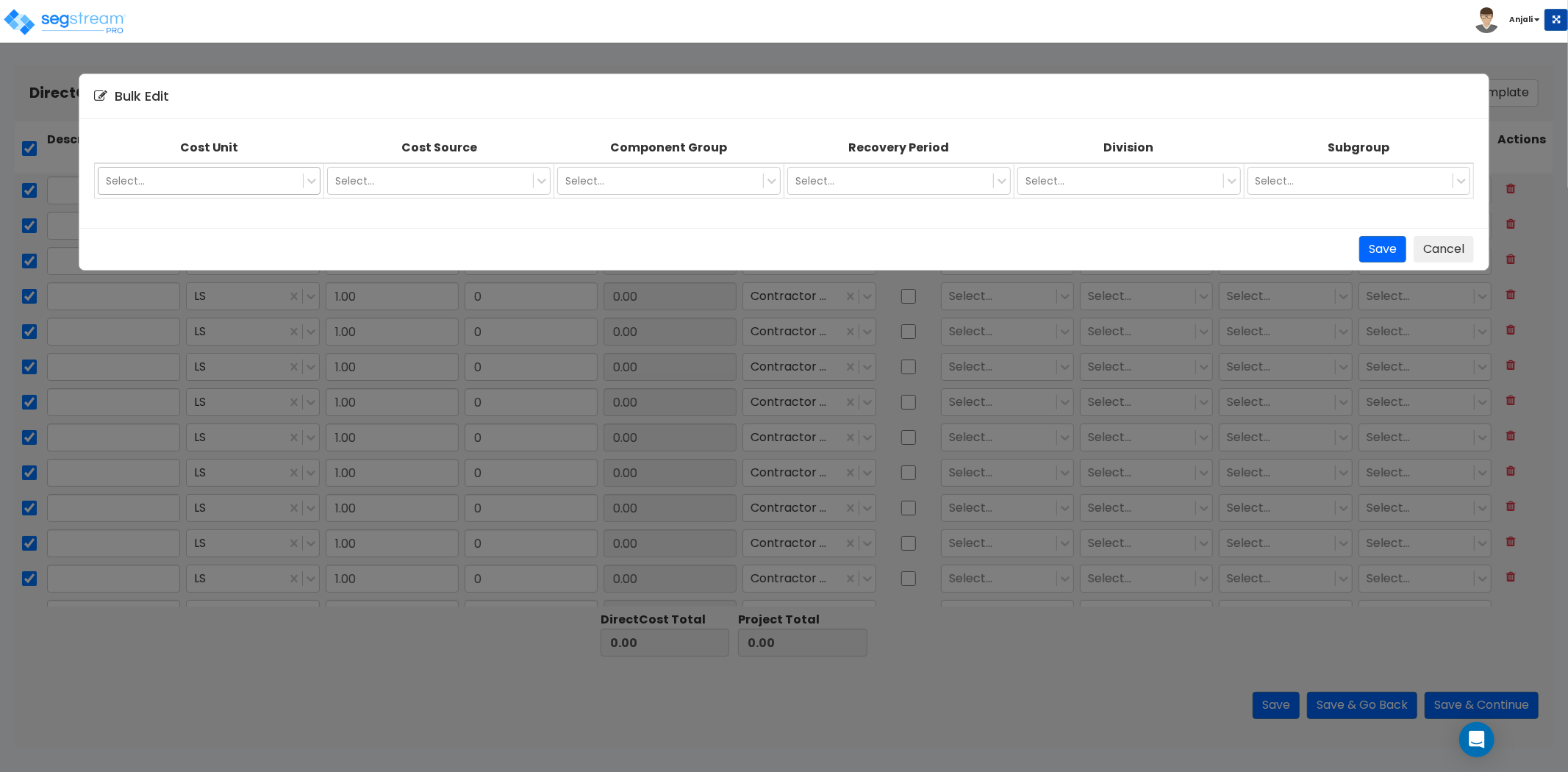
click at [244, 176] on div at bounding box center [201, 181] width 190 height 18
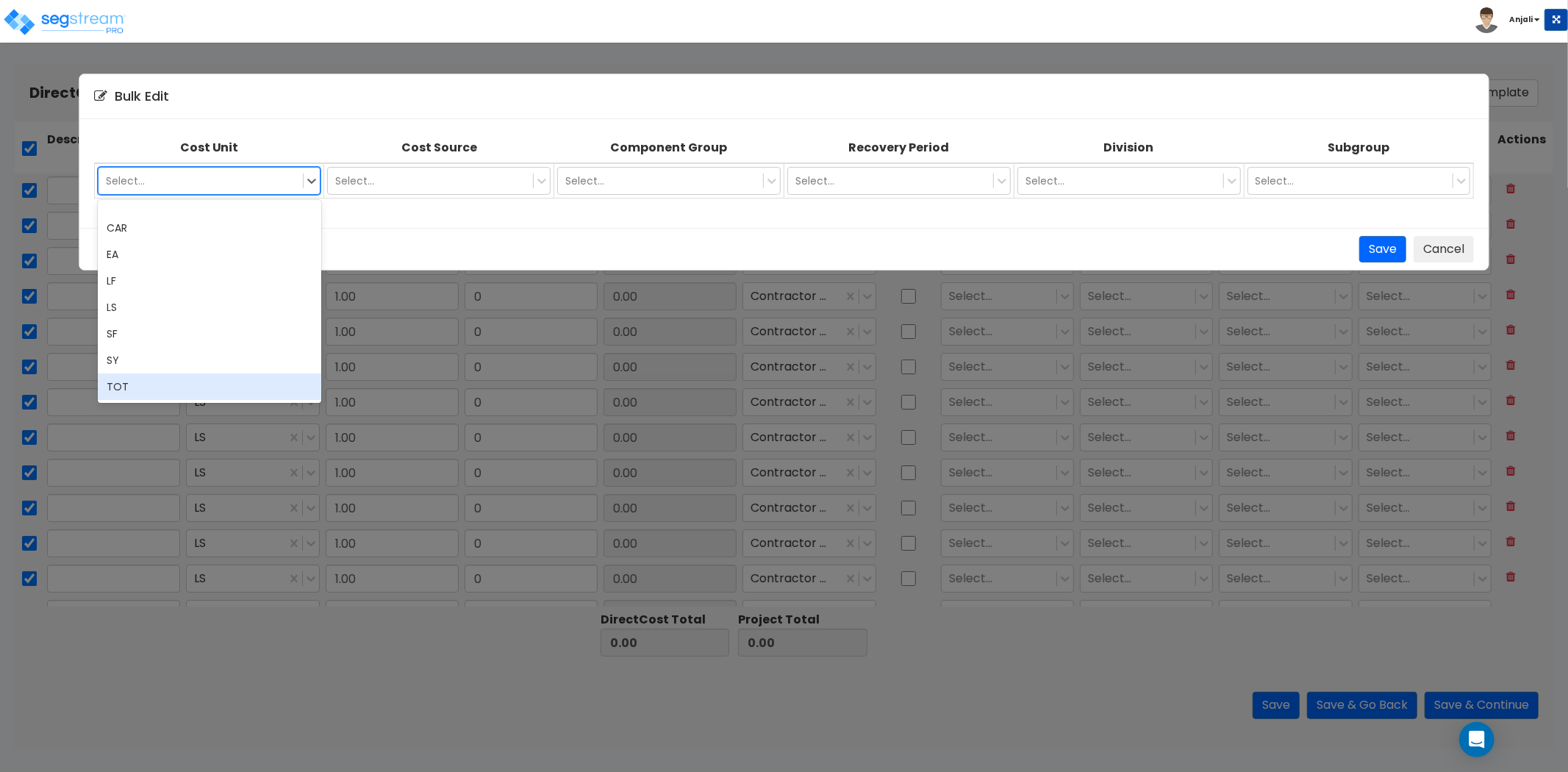
click at [131, 386] on div "TOT" at bounding box center [209, 387] width 223 height 27
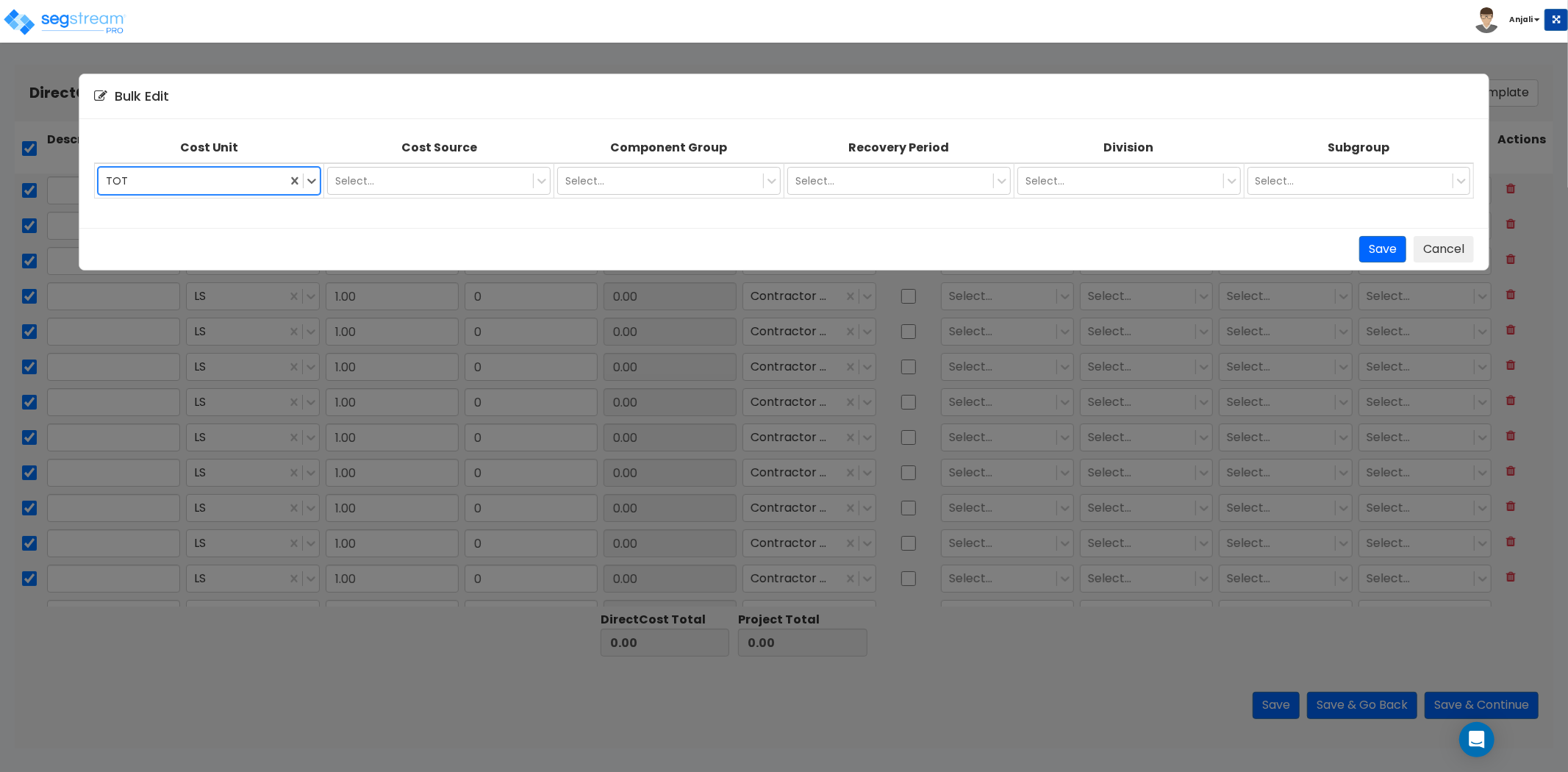
click at [682, 194] on td "Select..." at bounding box center [670, 181] width 230 height 35
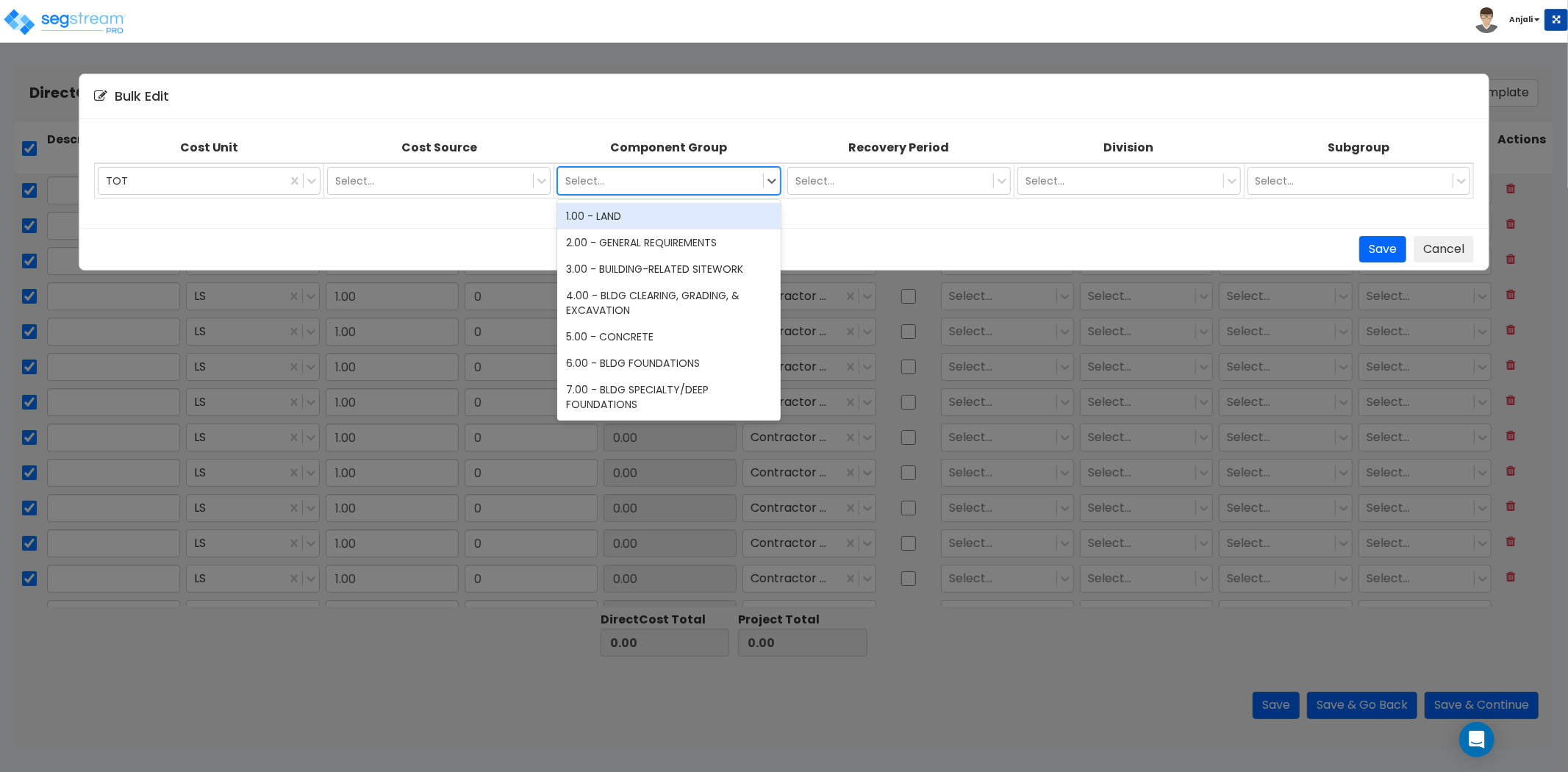
click at [682, 189] on div "Select..." at bounding box center [661, 181] width 205 height 23
click at [525, 169] on div "Select..." at bounding box center [430, 181] width 205 height 23
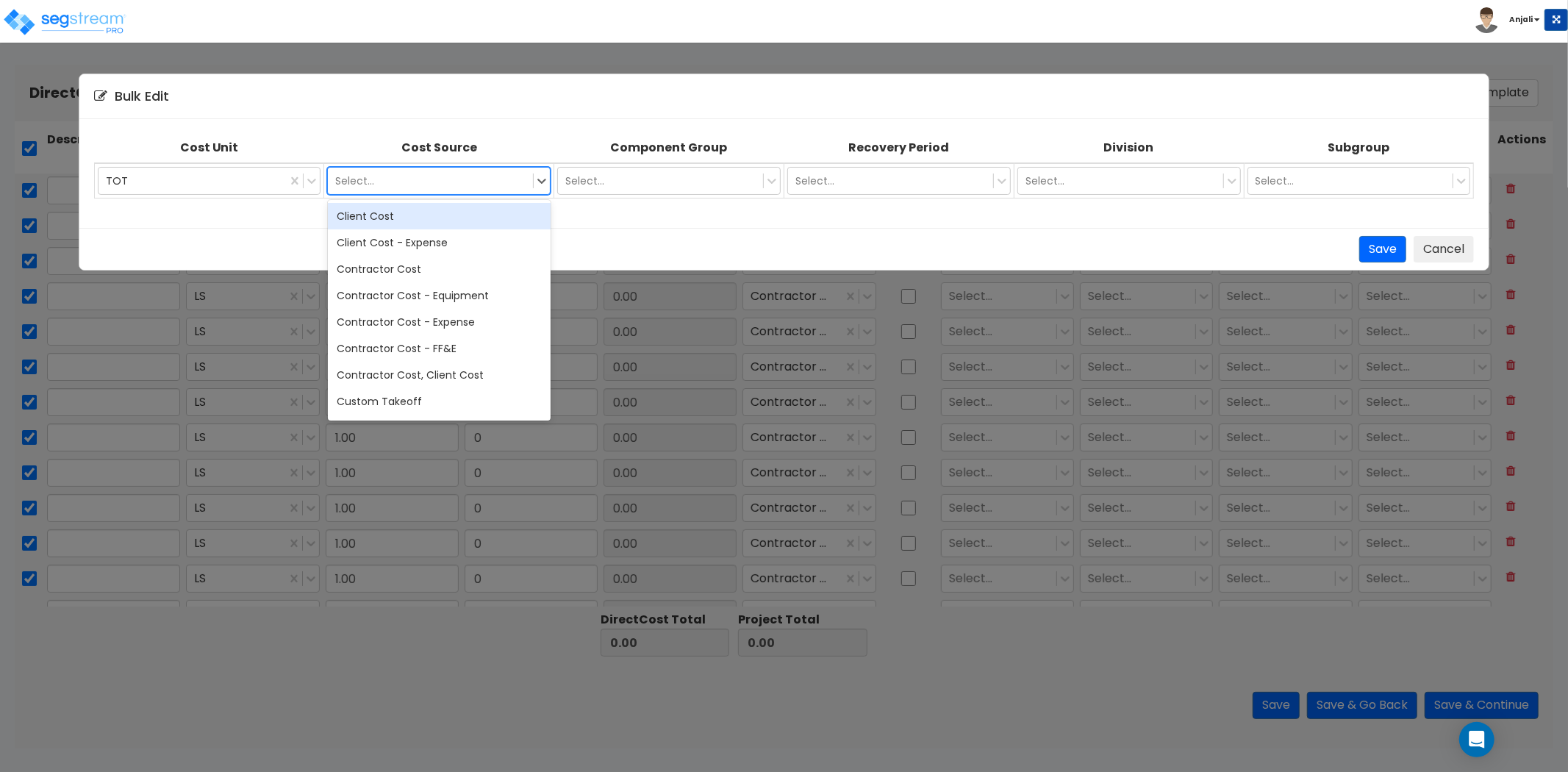
click at [439, 222] on div "Client Cost" at bounding box center [439, 216] width 223 height 27
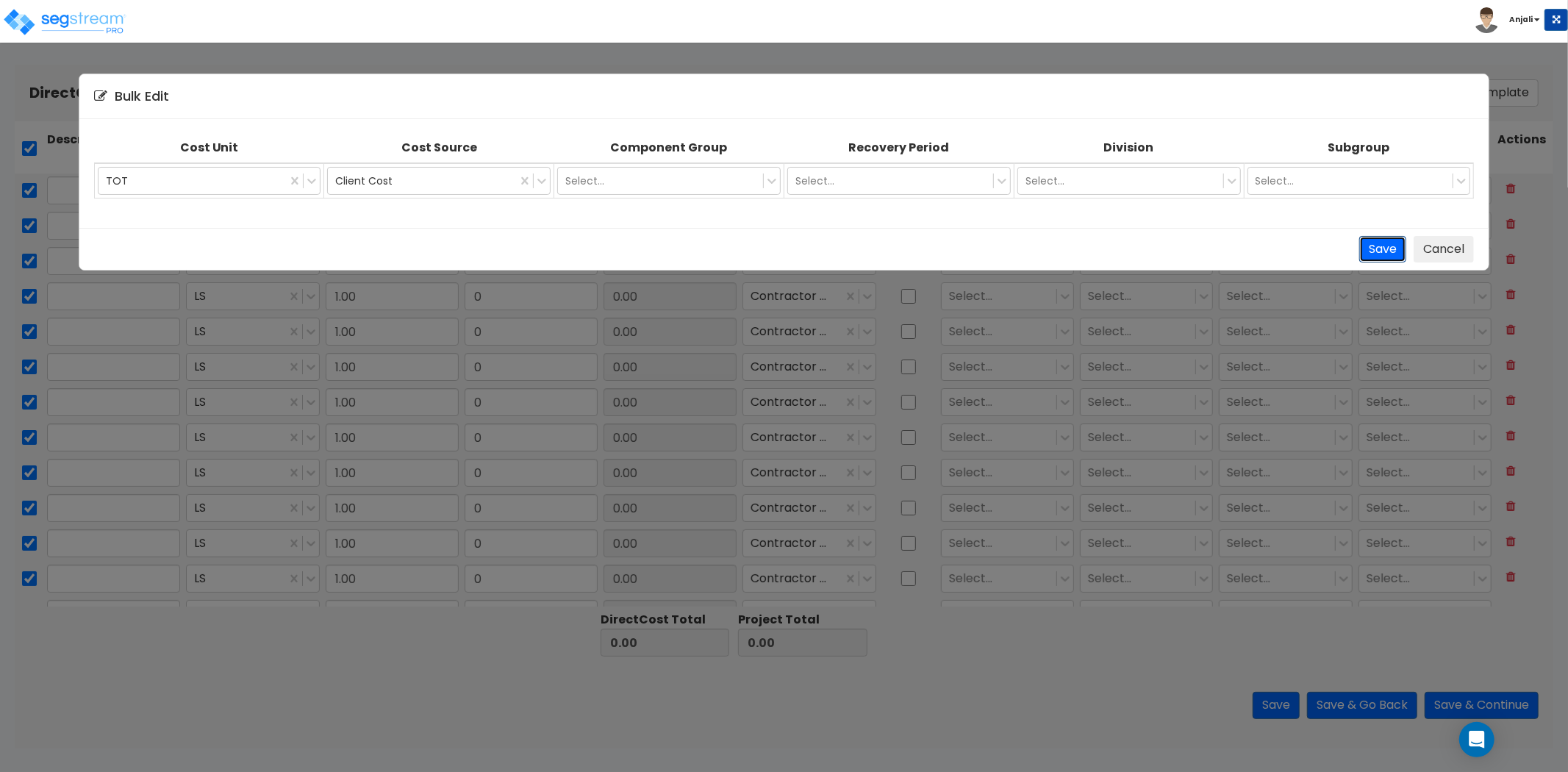
click at [1367, 248] on button "Save" at bounding box center [1383, 250] width 47 height 27
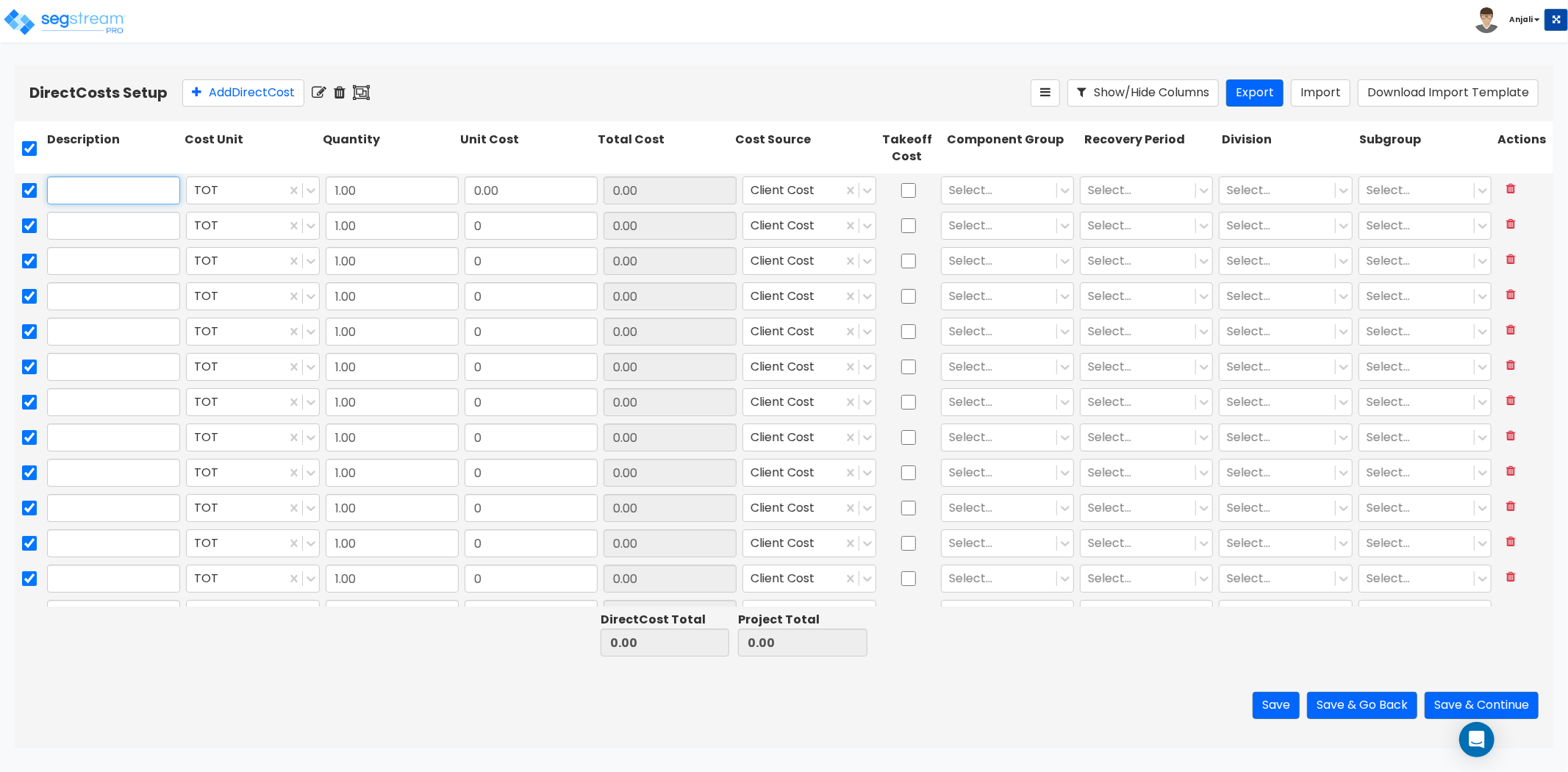
click at [82, 185] on input "text" at bounding box center [113, 190] width 133 height 28
click at [25, 156] on input "checkbox" at bounding box center [29, 148] width 15 height 28
checkbox input "false"
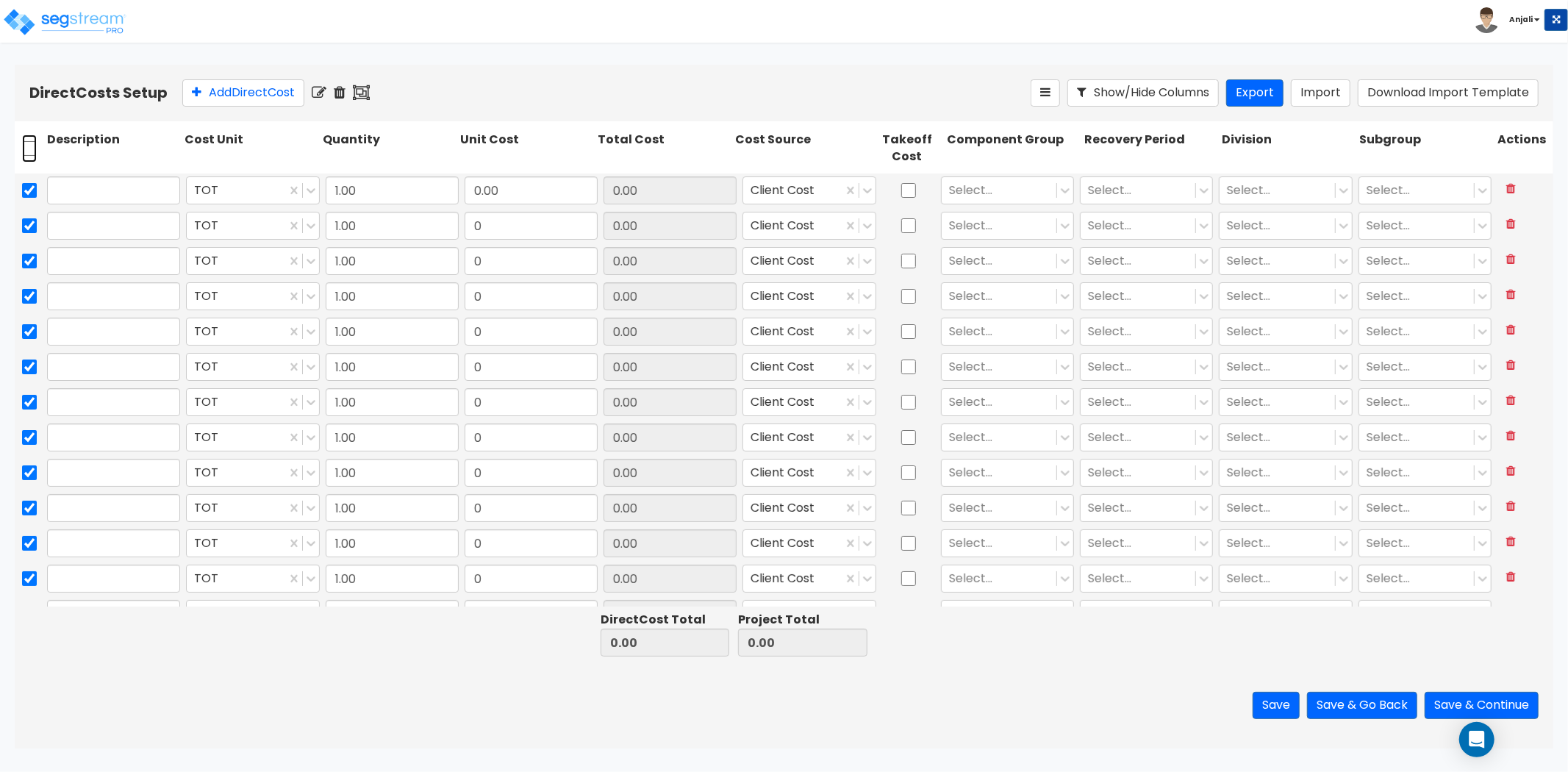
checkbox input "false"
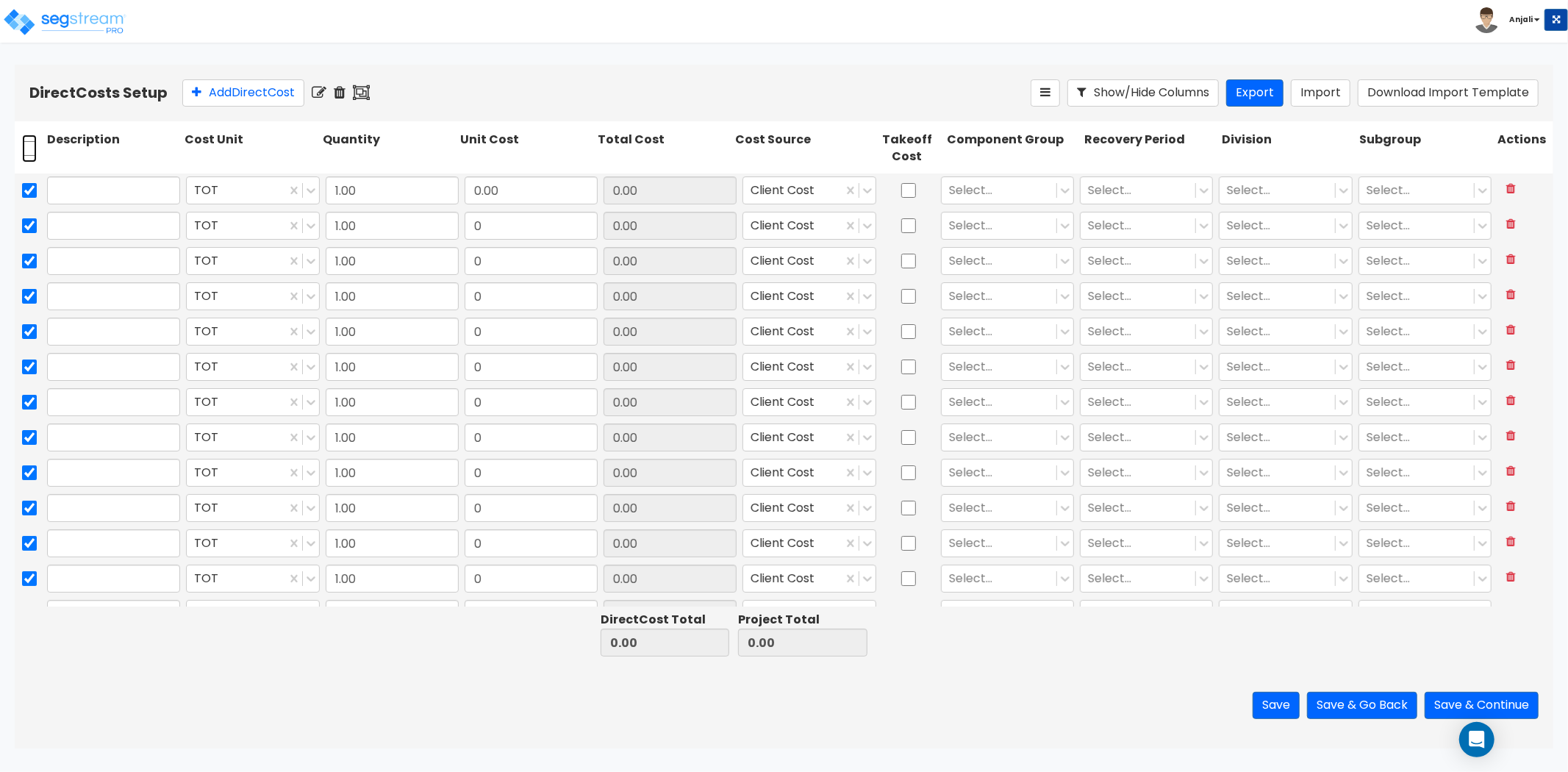
checkbox input "false"
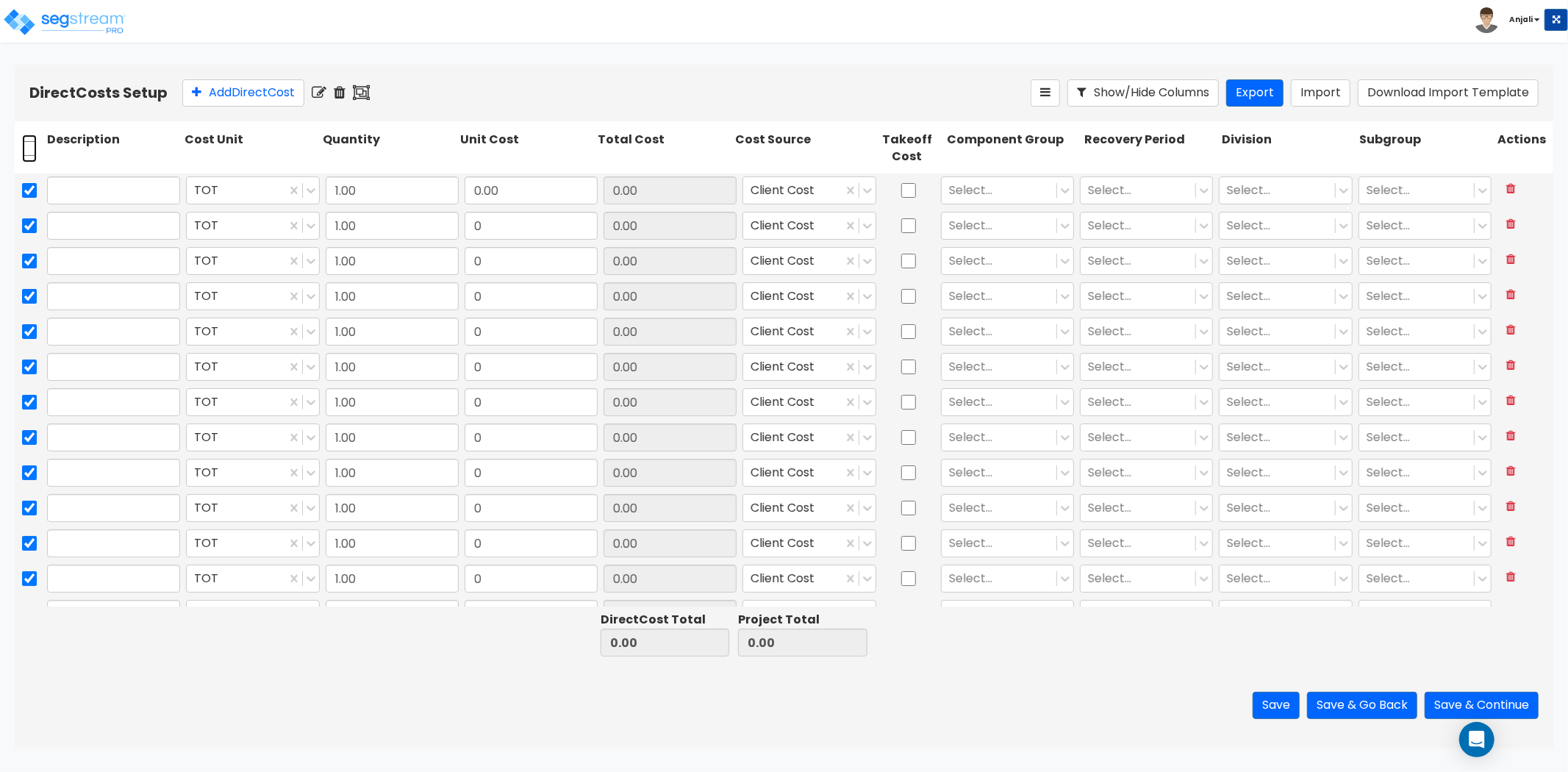
checkbox input "false"
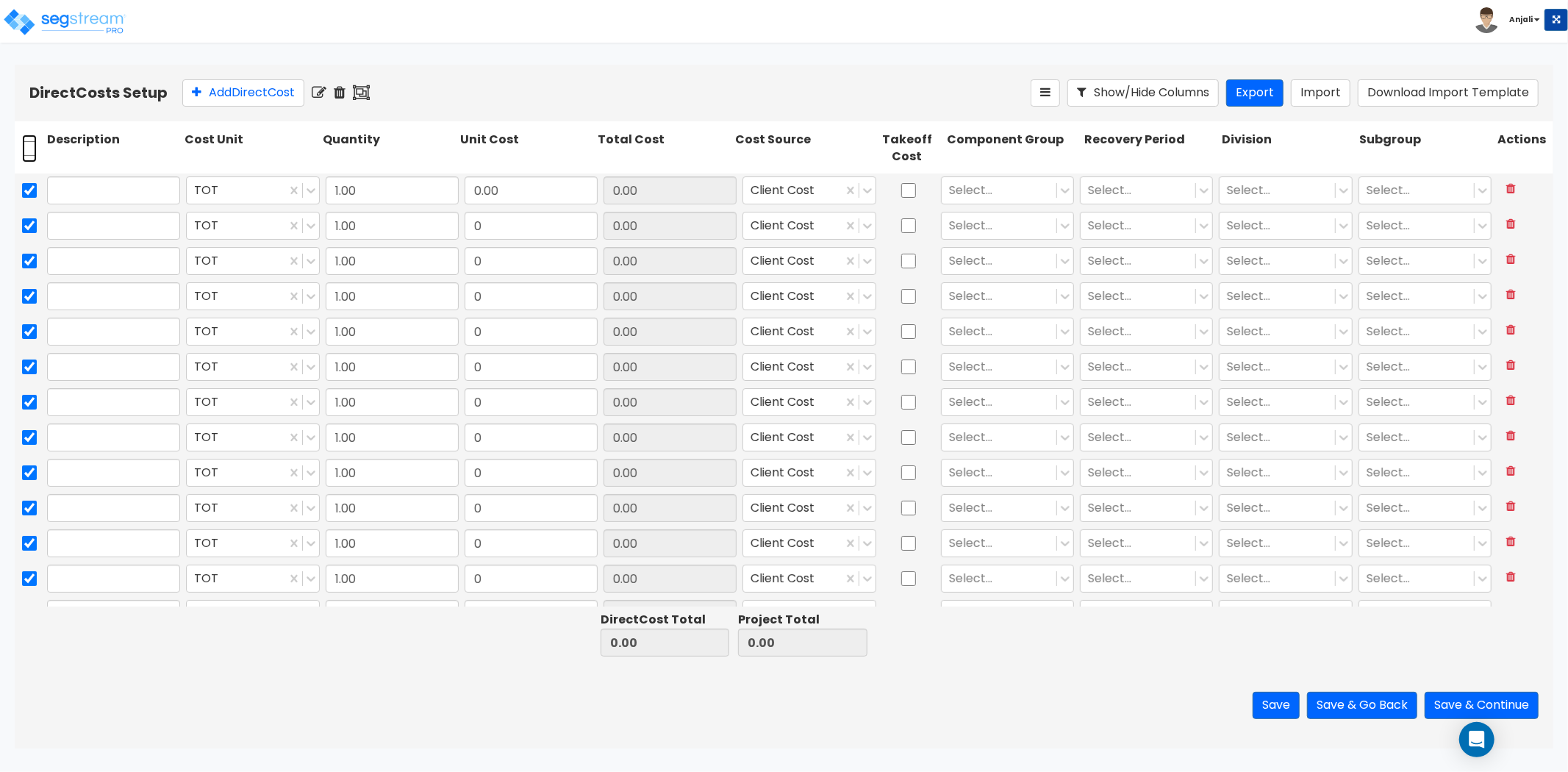
checkbox input "false"
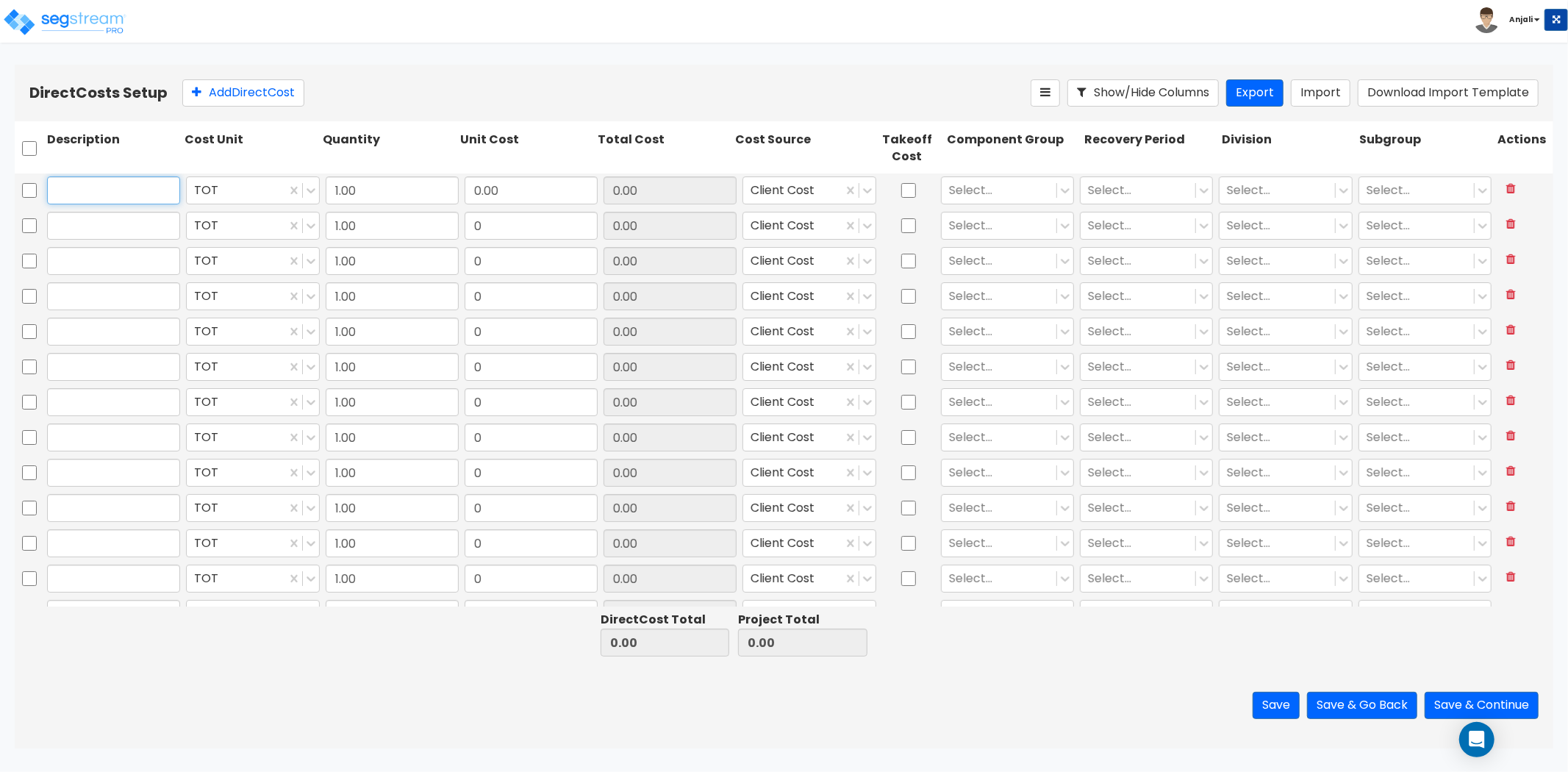
click at [83, 200] on input "text" at bounding box center [113, 190] width 133 height 28
click at [159, 201] on input "text" at bounding box center [113, 190] width 133 height 28
type input "Parking Lot resurfacing / Striping"
click at [163, 223] on input "text" at bounding box center [113, 226] width 133 height 28
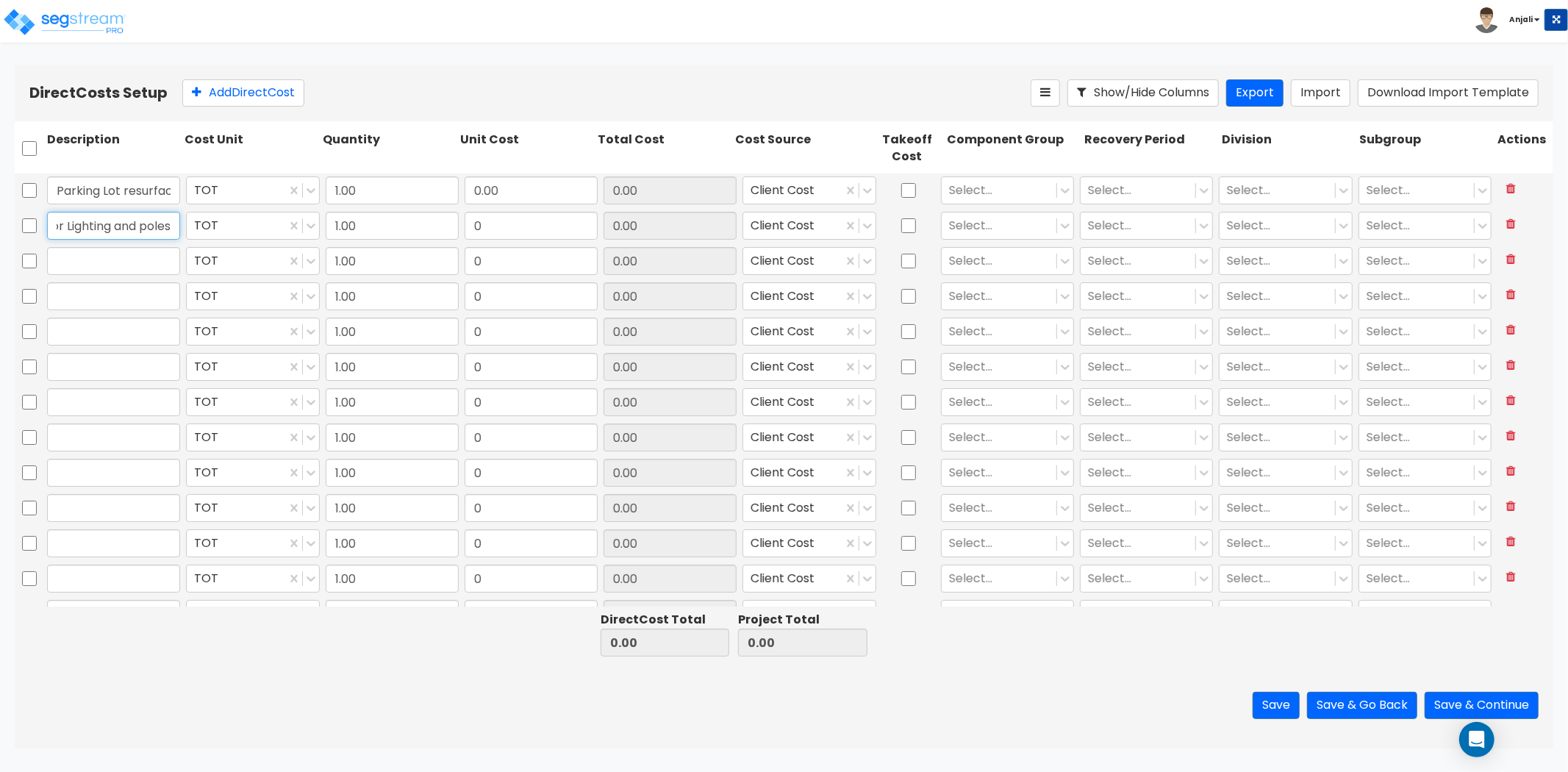
scroll to position [0, 43]
type input "Exterior Lighting and poles"
click at [100, 261] on input "text" at bounding box center [113, 261] width 133 height 28
type input "Concrete Walkways"
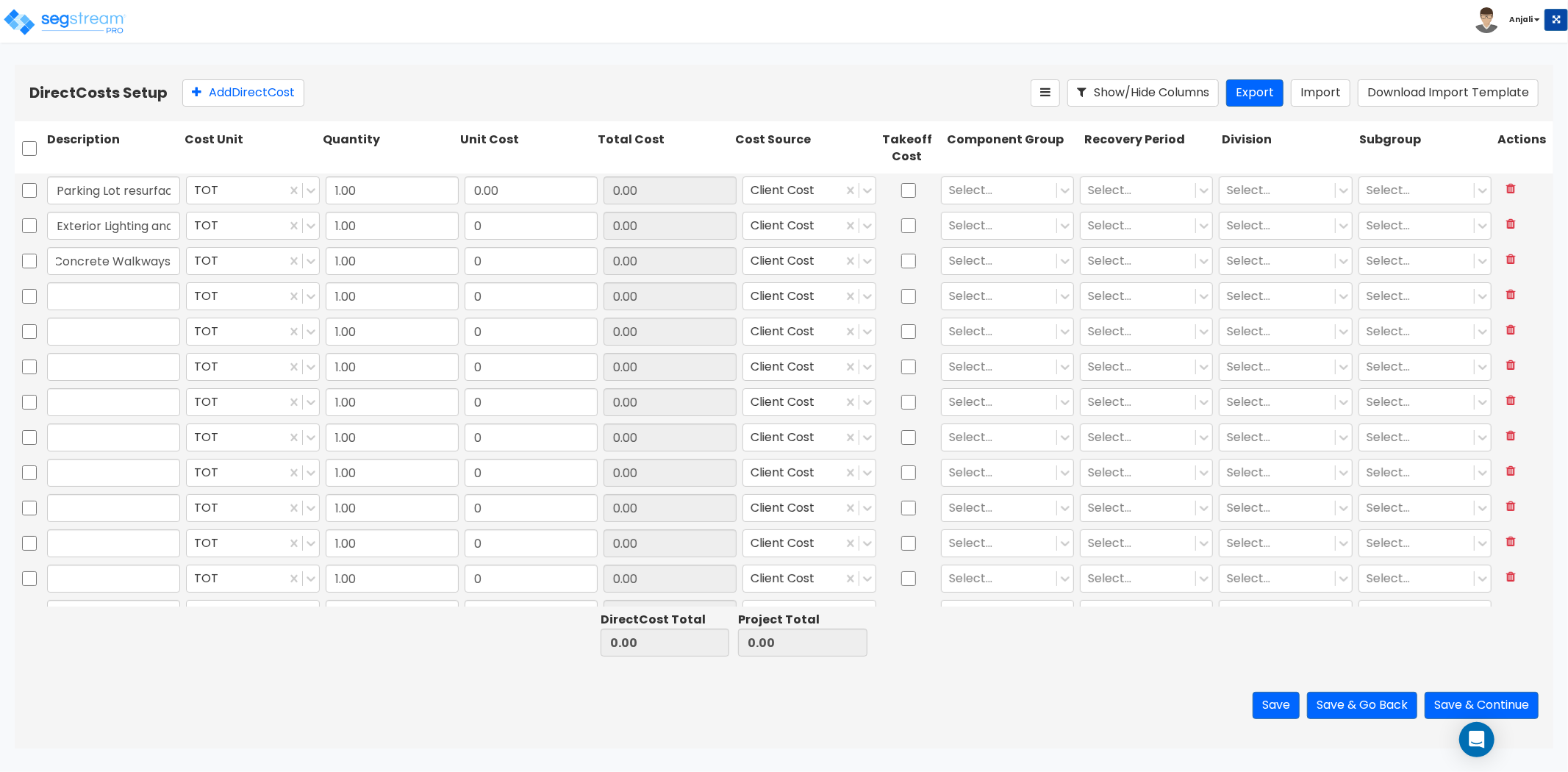
scroll to position [0, 0]
click at [88, 289] on input "text" at bounding box center [113, 296] width 133 height 28
paste input "Perimeter fencing / gates"
type input "Perimeter fencing / gates"
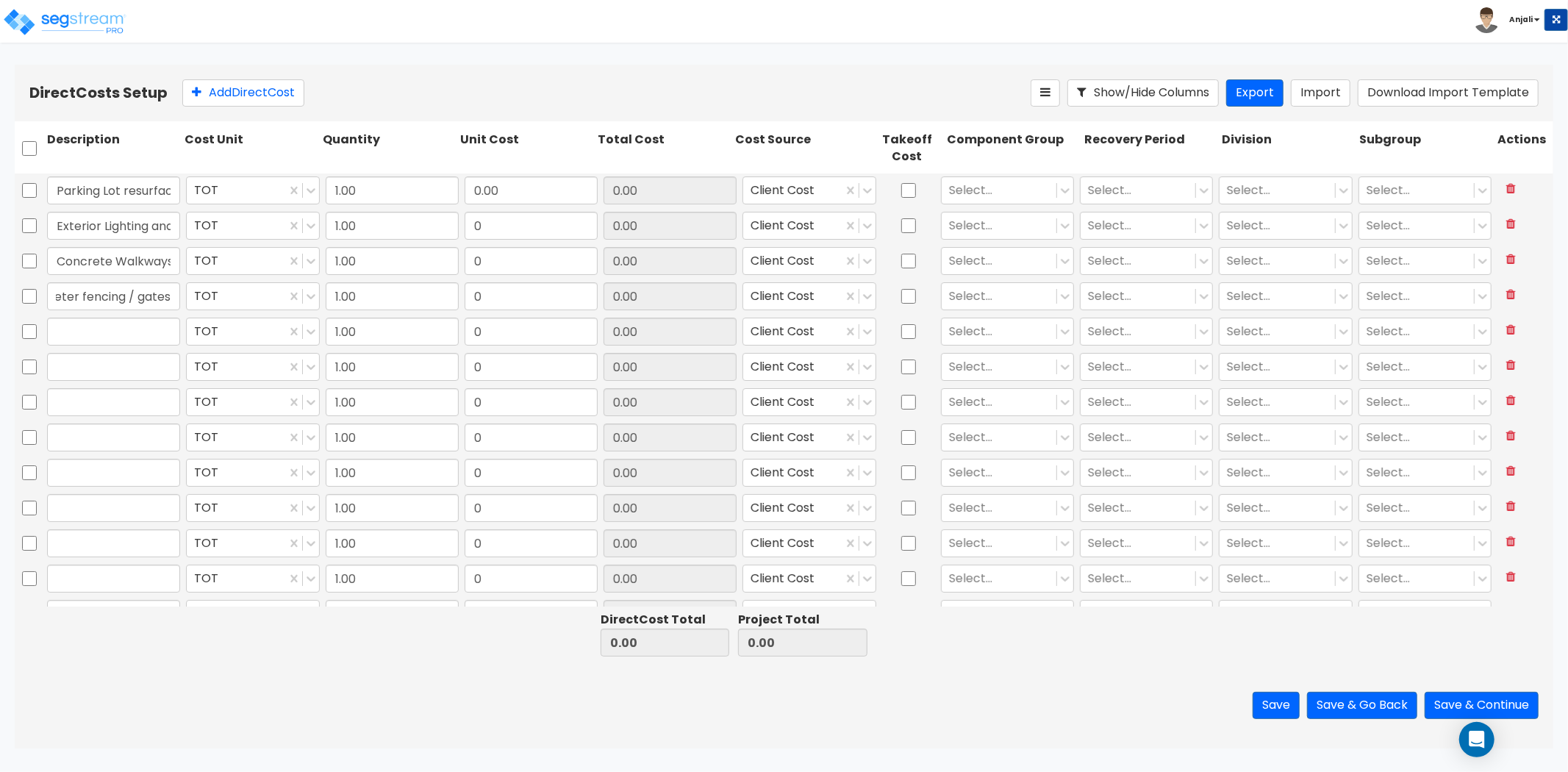
scroll to position [0, 0]
click at [149, 334] on input "text" at bounding box center [113, 331] width 133 height 28
paste input "3 sheds"
type input "3 sheds"
click at [120, 365] on input "text" at bounding box center [113, 367] width 133 height 28
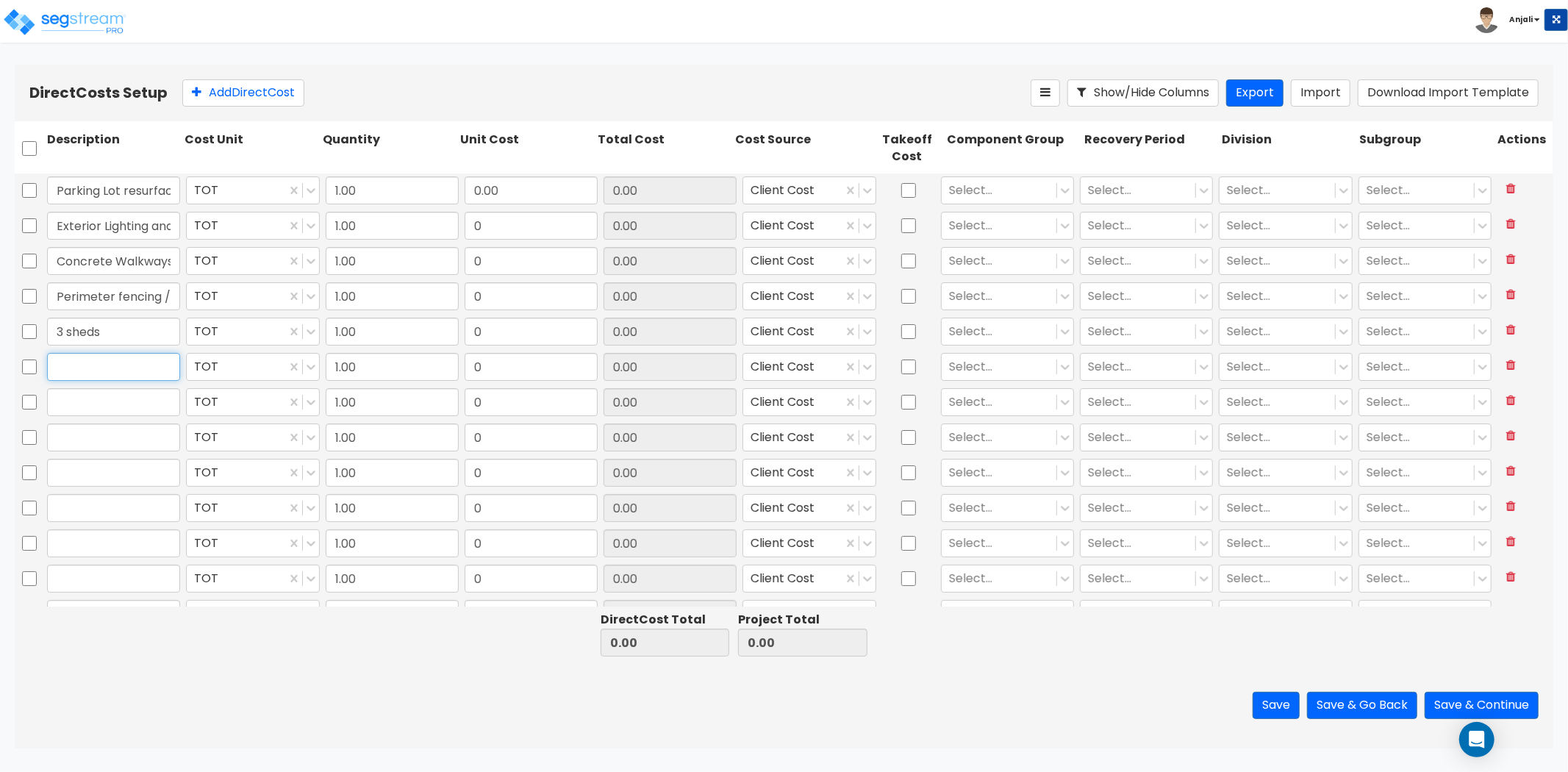
click at [120, 369] on input "text" at bounding box center [113, 367] width 133 height 28
paste input "Concrete post added to retention"
type input "Concrete post added to retention"
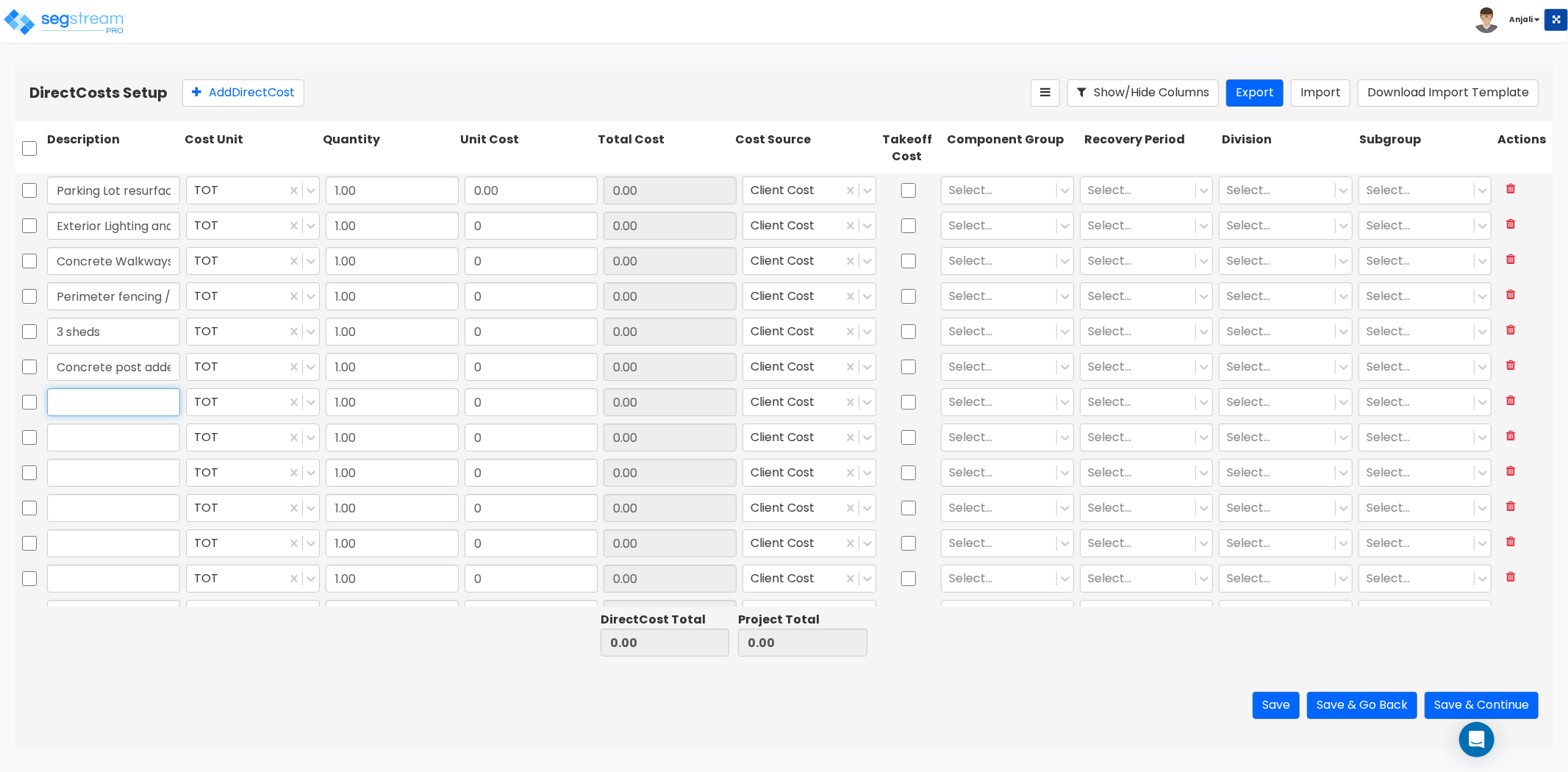
click at [127, 401] on input "text" at bounding box center [113, 402] width 133 height 28
paste input "security lights"
type input "security lights"
click at [77, 445] on input "text" at bounding box center [113, 438] width 133 height 28
paste input "framing, drywall"
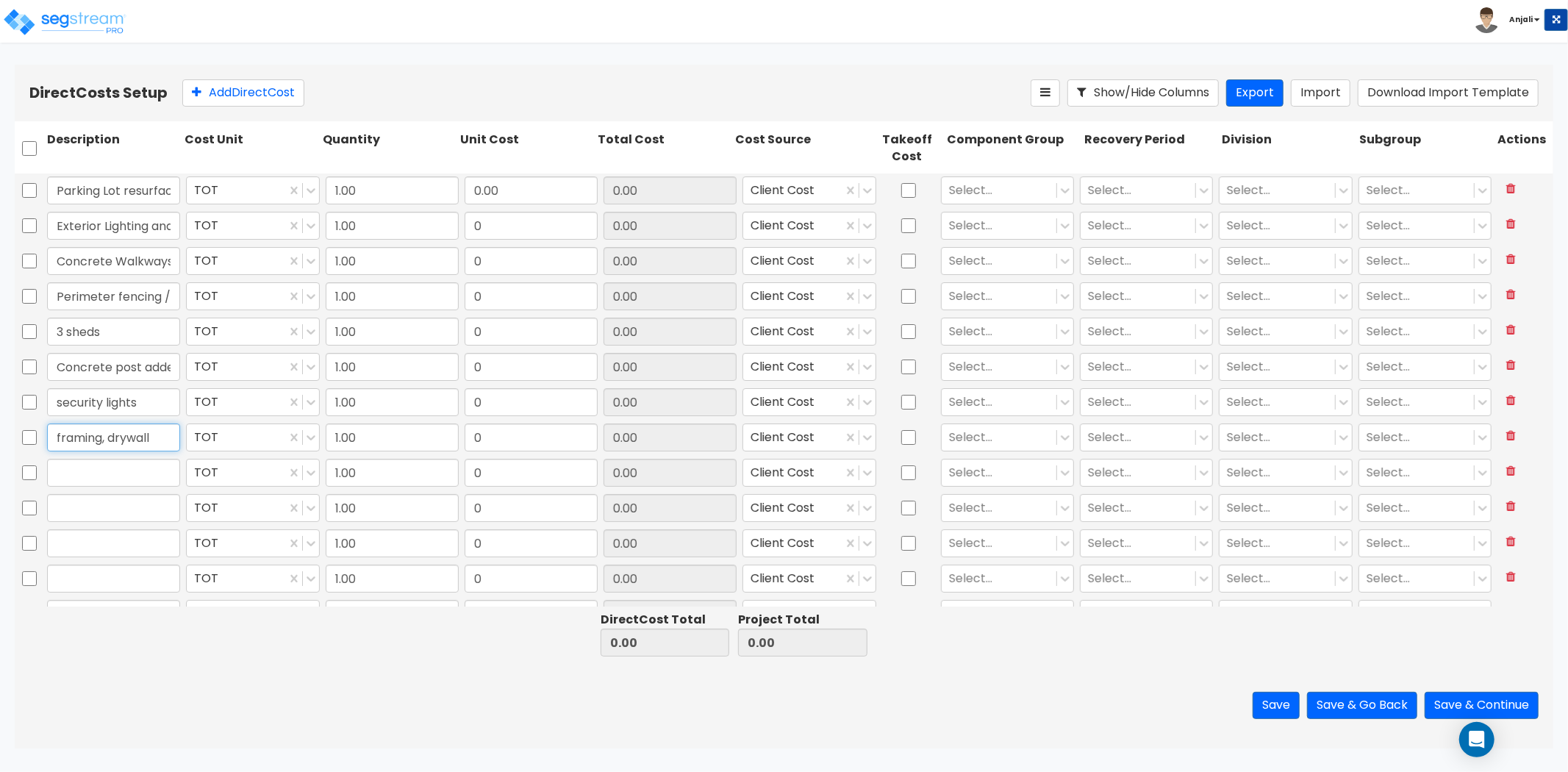
click at [59, 438] on input "framing, drywall" at bounding box center [113, 438] width 133 height 28
type input "Framing, drywall"
click at [90, 467] on input "text" at bounding box center [113, 472] width 133 height 28
click at [75, 476] on input "text" at bounding box center [113, 472] width 133 height 28
paste input "Interior painting"
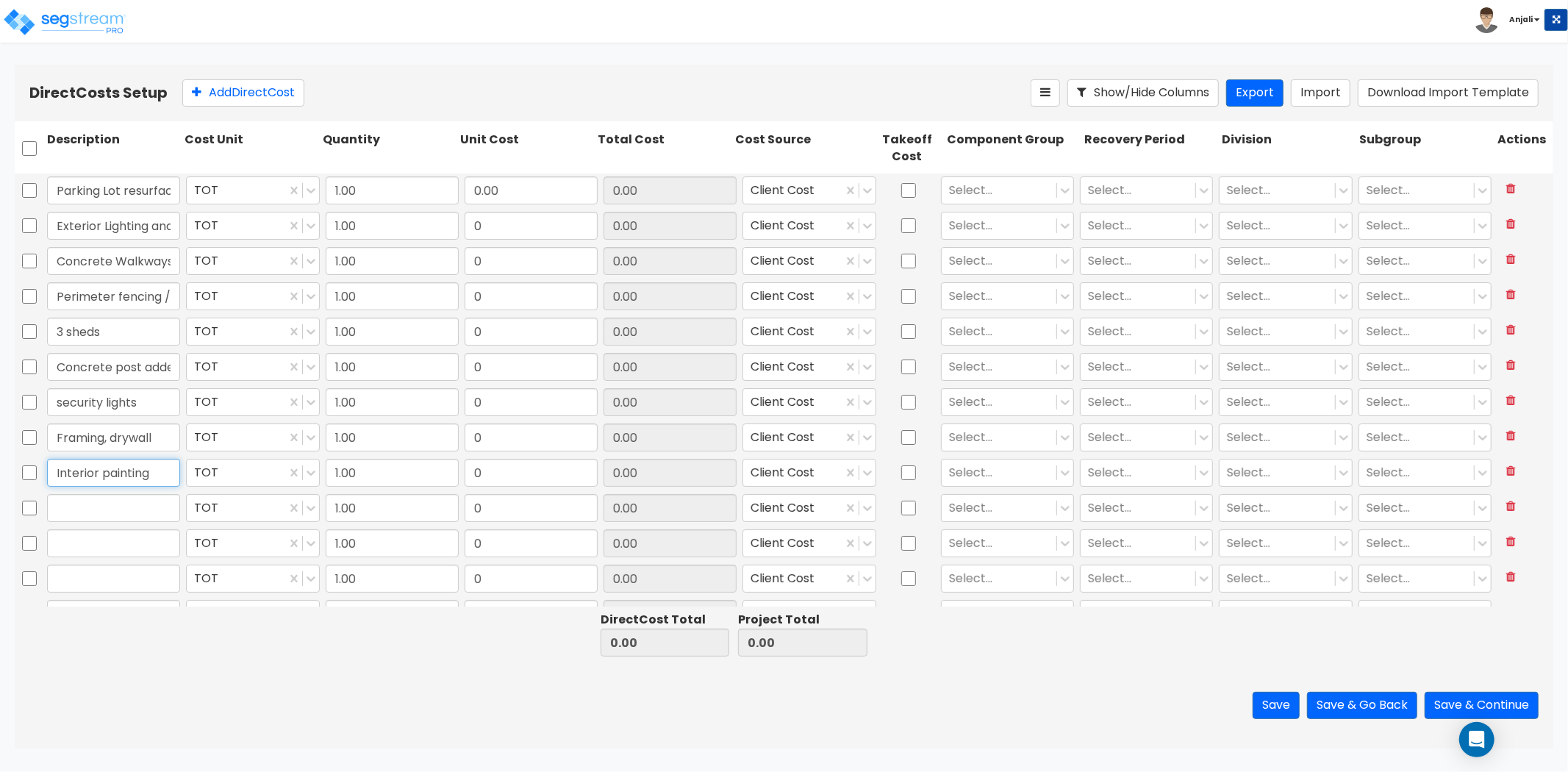
type input "Interior painting"
click at [76, 506] on input "text" at bounding box center [113, 508] width 133 height 28
paste input "HVAC duct modifications / vents"
type input "HVAC duct modifications / vents"
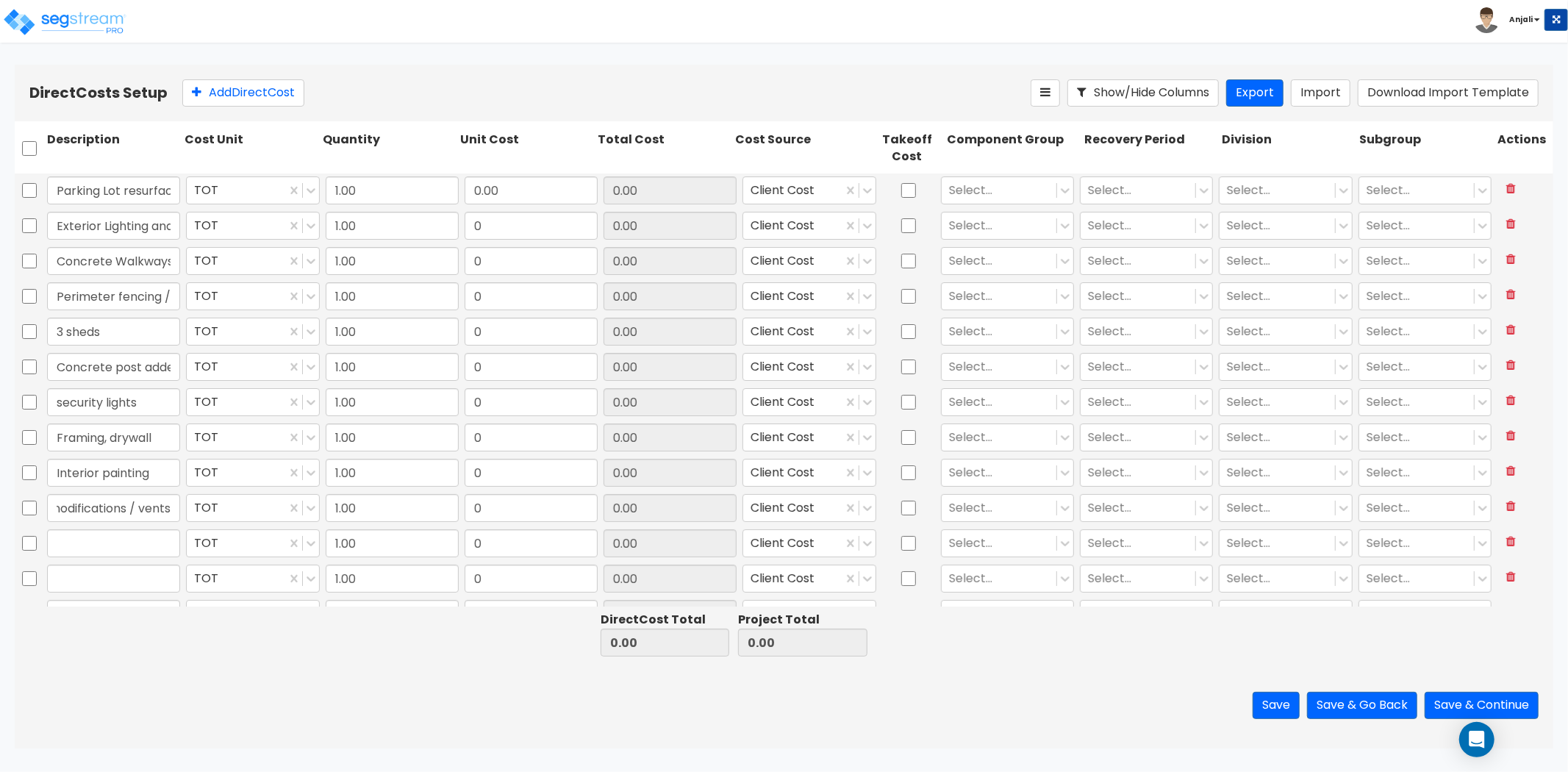
scroll to position [0, 0]
click at [131, 546] on input "text" at bounding box center [113, 543] width 133 height 28
paste input "Roof repair"
type input "Roof repair"
click at [135, 592] on div at bounding box center [114, 579] width 139 height 34
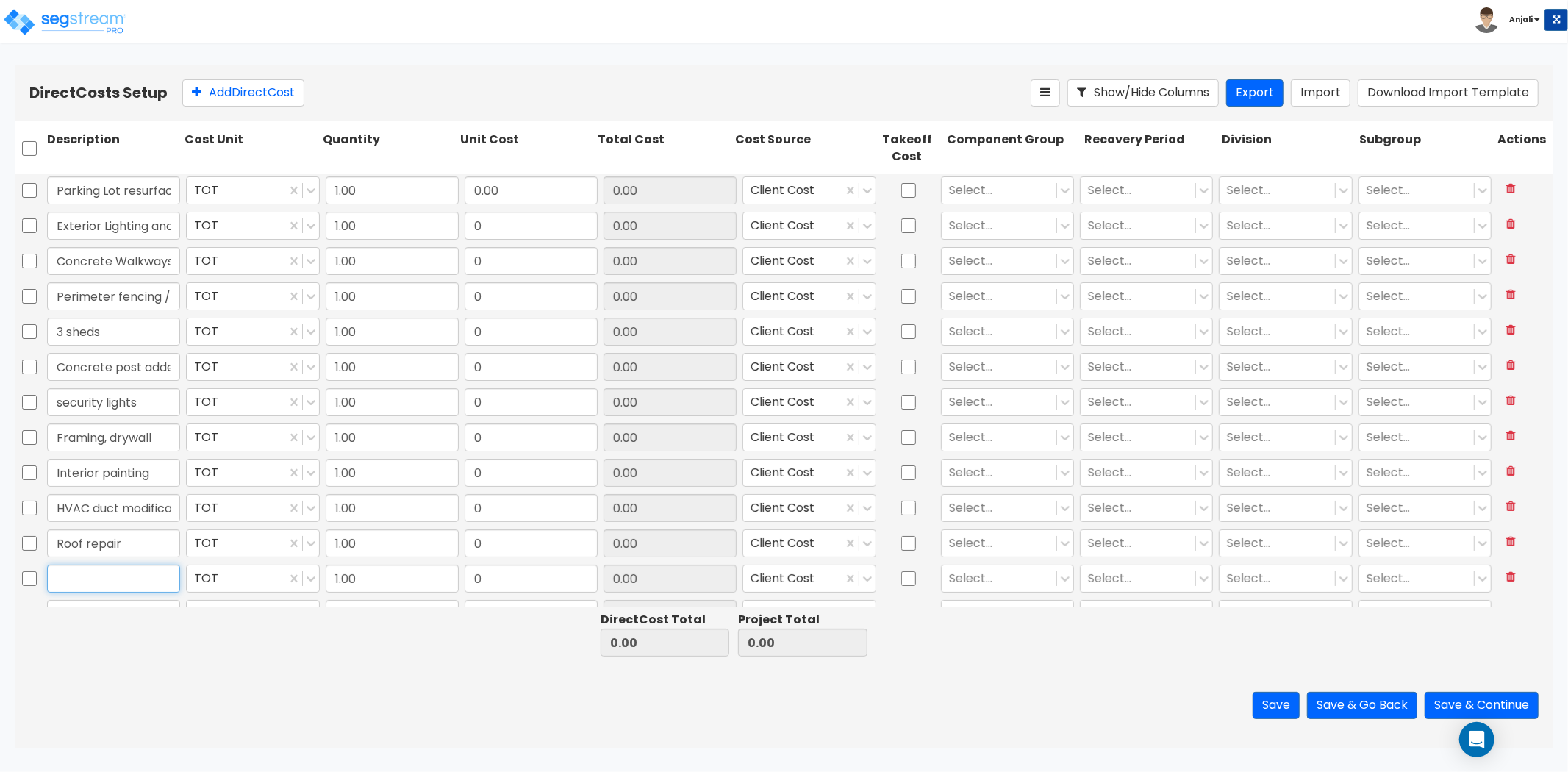
click at [130, 579] on input "text" at bounding box center [113, 579] width 133 height 28
paste input "garage doors"
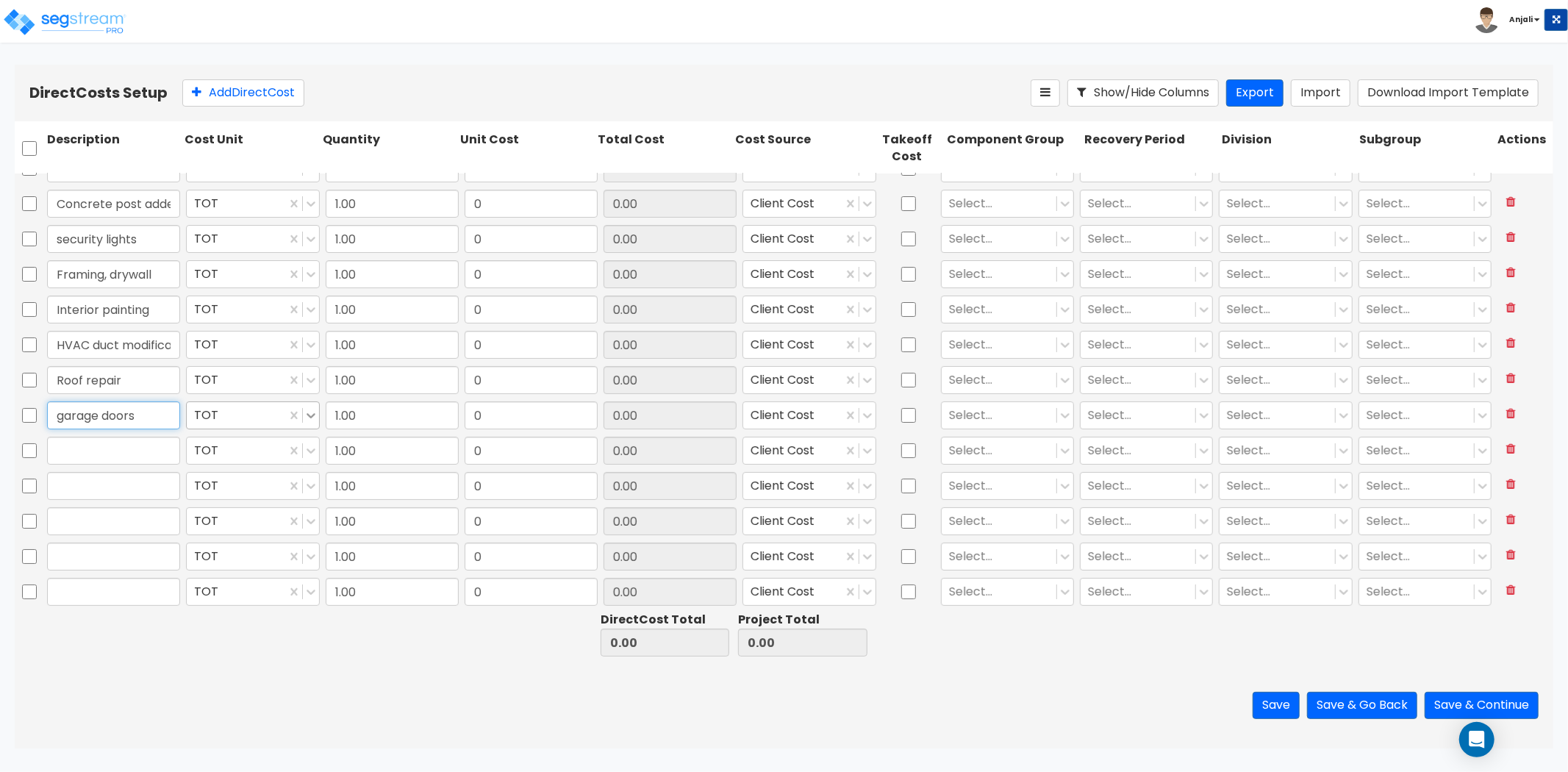
type input "garage doors"
click at [305, 416] on icon at bounding box center [311, 415] width 15 height 15
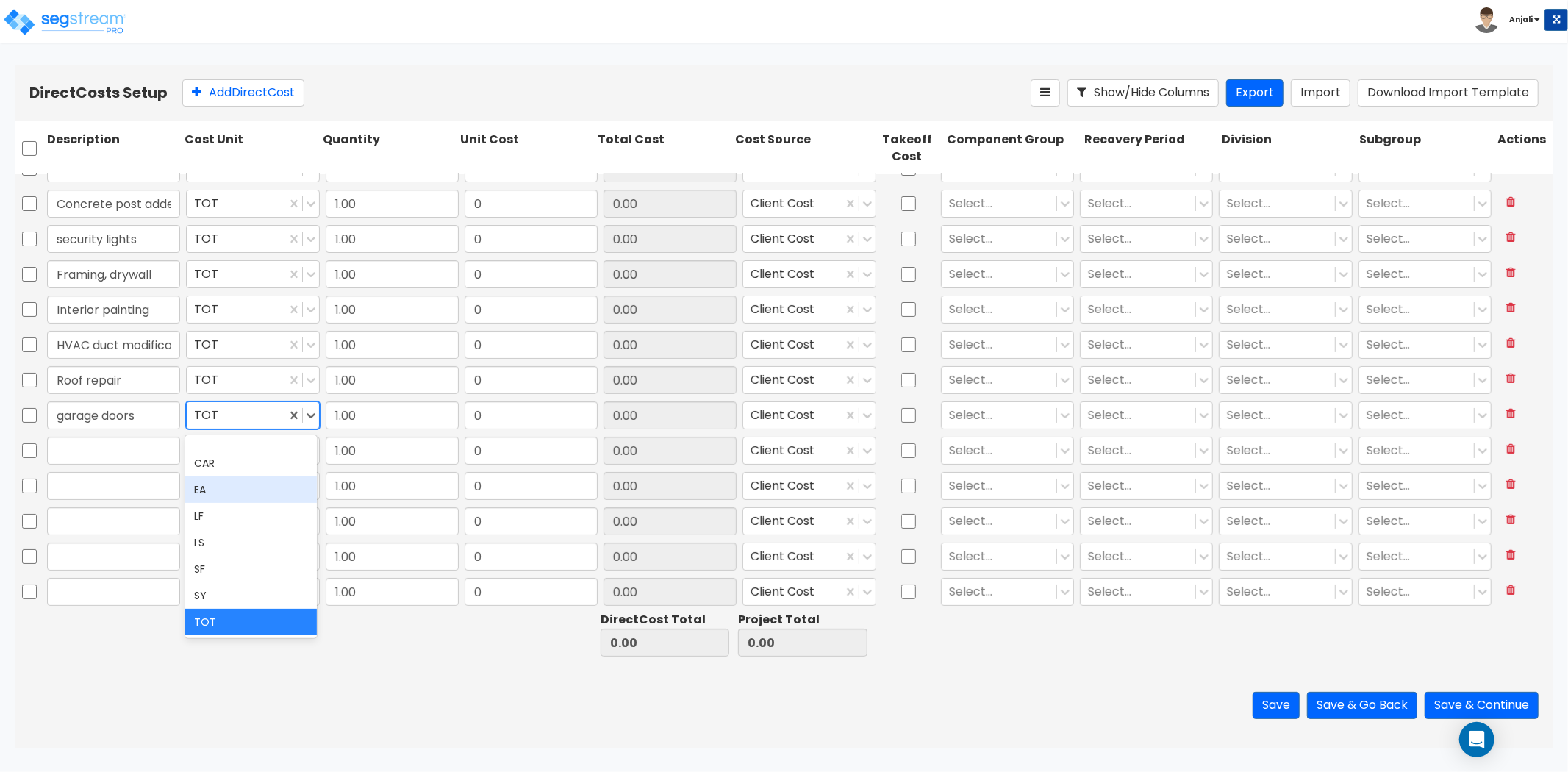
click at [197, 495] on div "EA" at bounding box center [251, 489] width 132 height 27
click at [307, 417] on icon at bounding box center [311, 415] width 15 height 15
click at [214, 634] on div "CAR EA LF LS SF SY TOT" at bounding box center [251, 537] width 132 height 203
click at [214, 628] on div "TOT" at bounding box center [251, 622] width 132 height 27
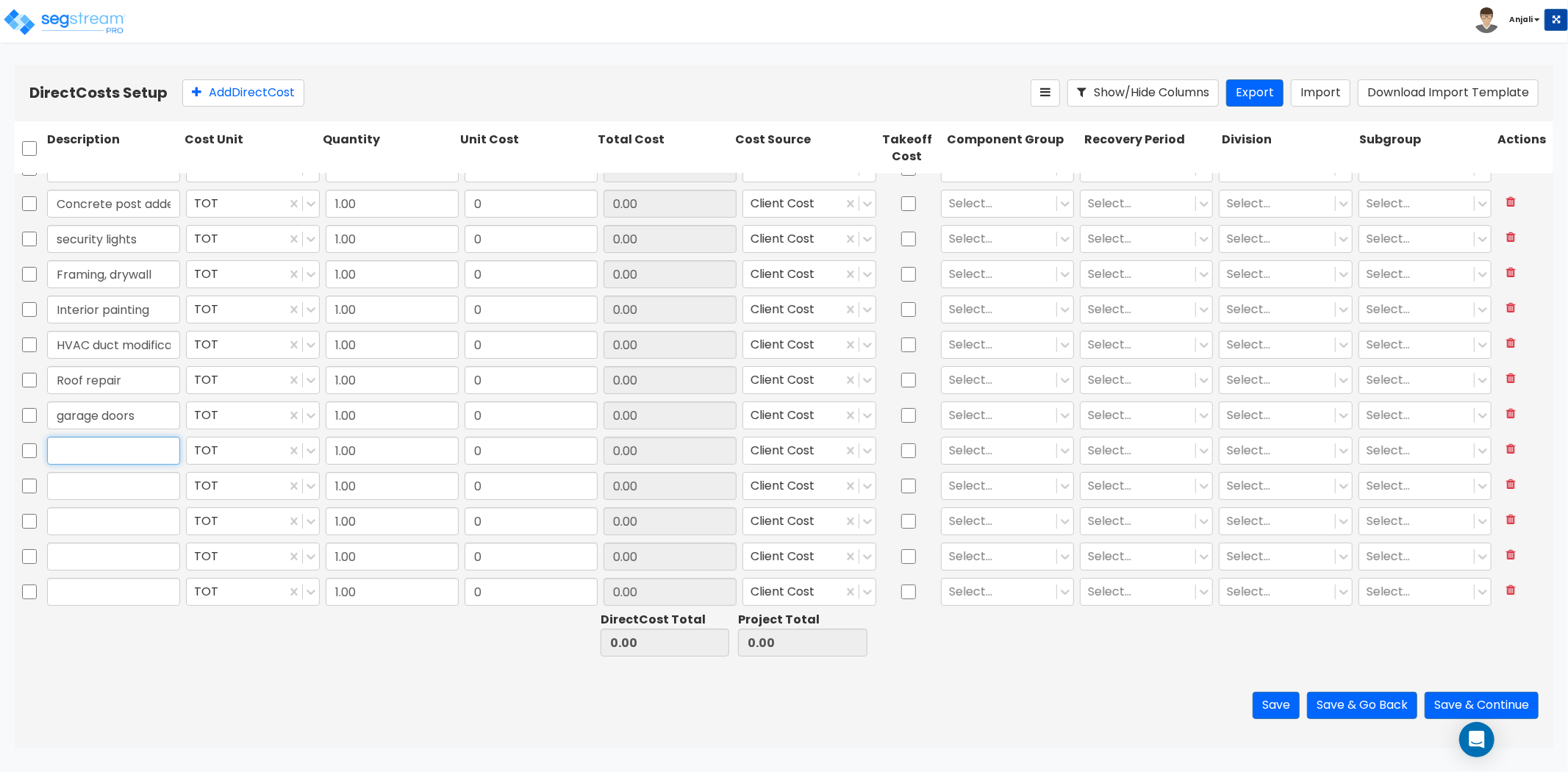
click at [85, 449] on input "text" at bounding box center [113, 450] width 133 height 28
paste input "Drop ceiling"
type input "Drop ceiling"
click at [92, 492] on input "text" at bounding box center [113, 486] width 133 height 28
paste input "Tile flooring (commercial-grade)"
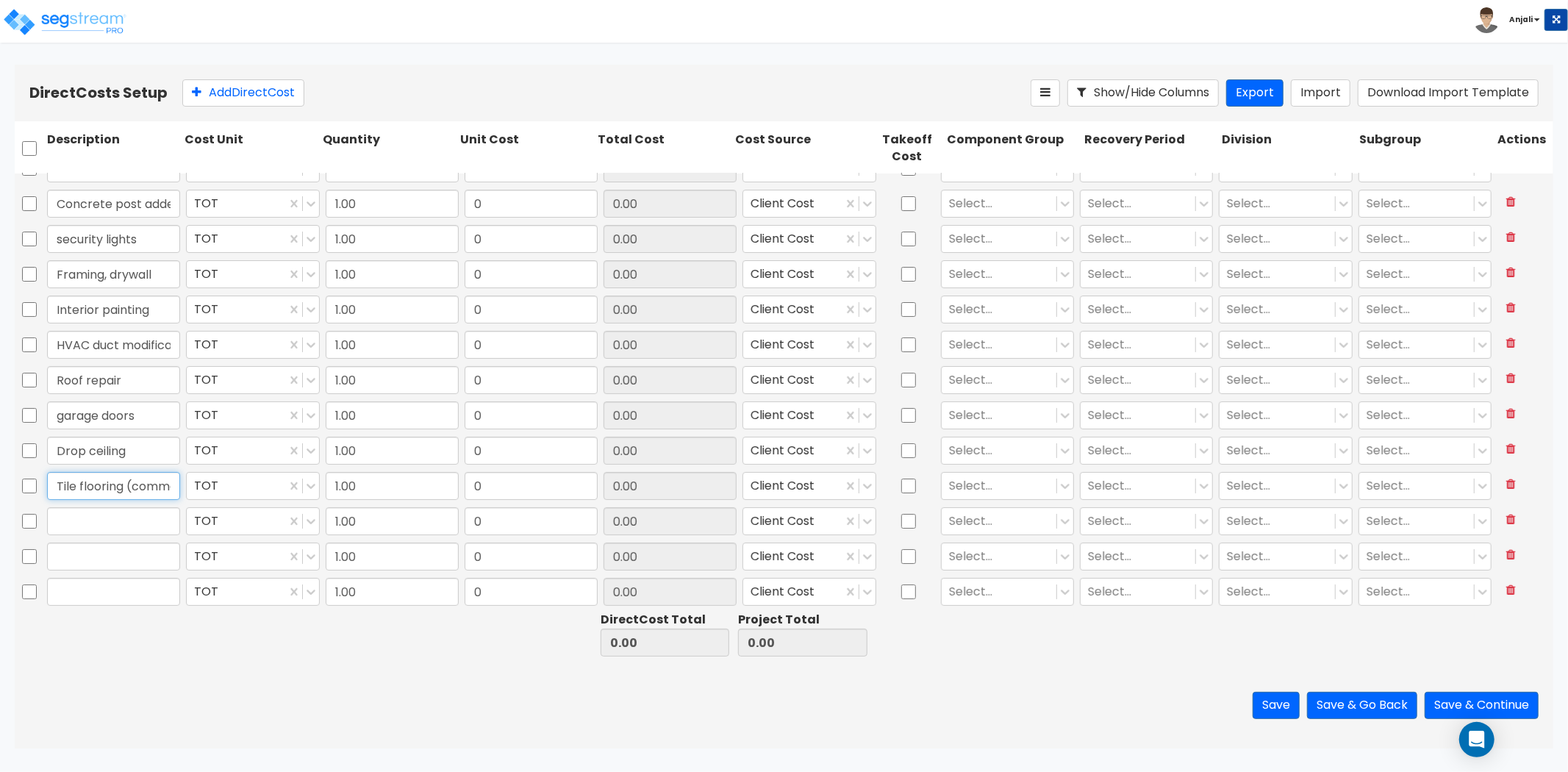
scroll to position [0, 81]
type input "Tile flooring (commercial-grade)"
click at [121, 528] on input "text" at bounding box center [113, 521] width 133 height 28
paste input "Interior light fixtures"
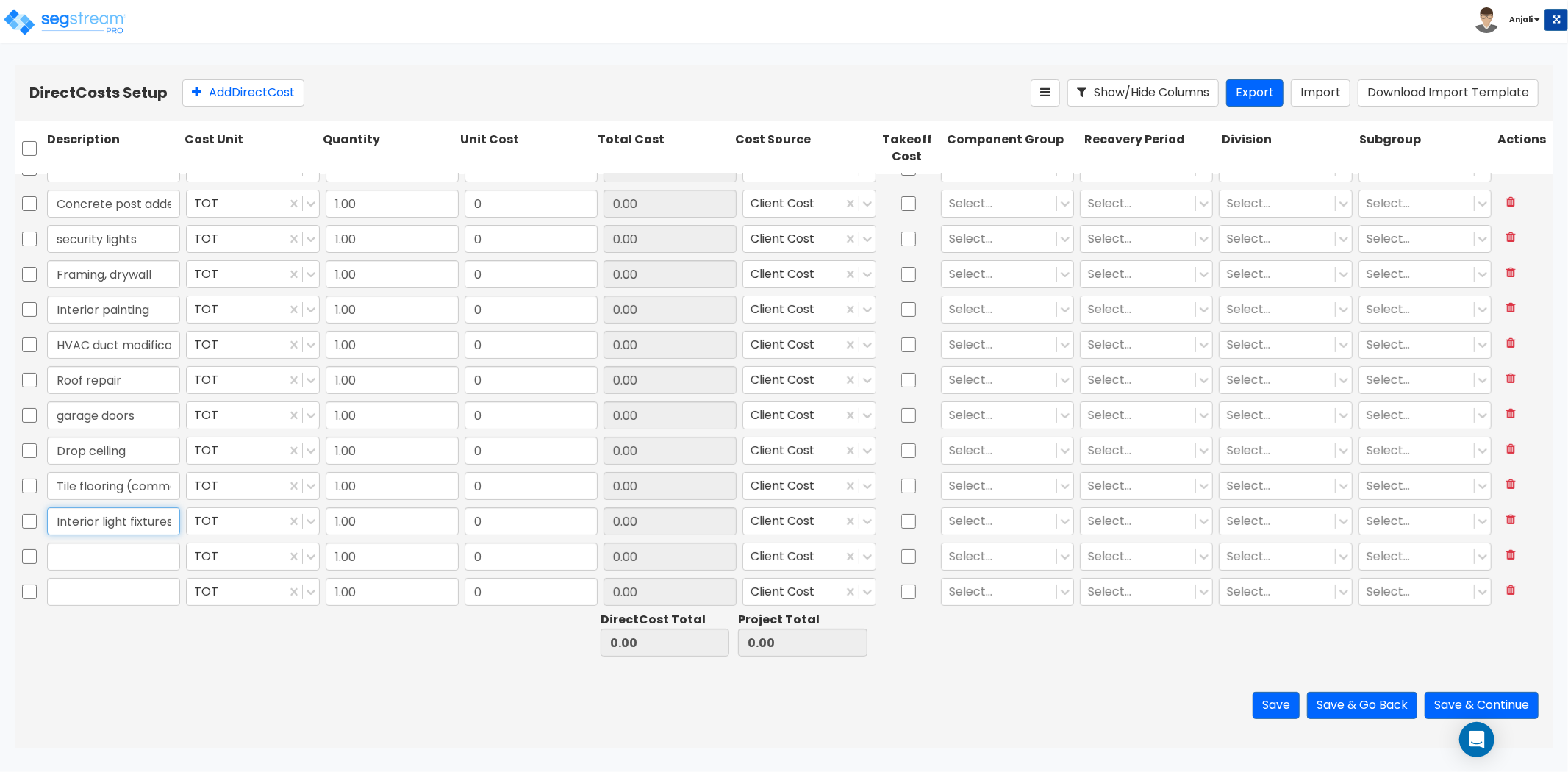
scroll to position [0, 2]
type input "Interior light fixtures"
click at [159, 571] on div at bounding box center [114, 557] width 139 height 34
click at [152, 564] on input "text" at bounding box center [113, 556] width 133 height 28
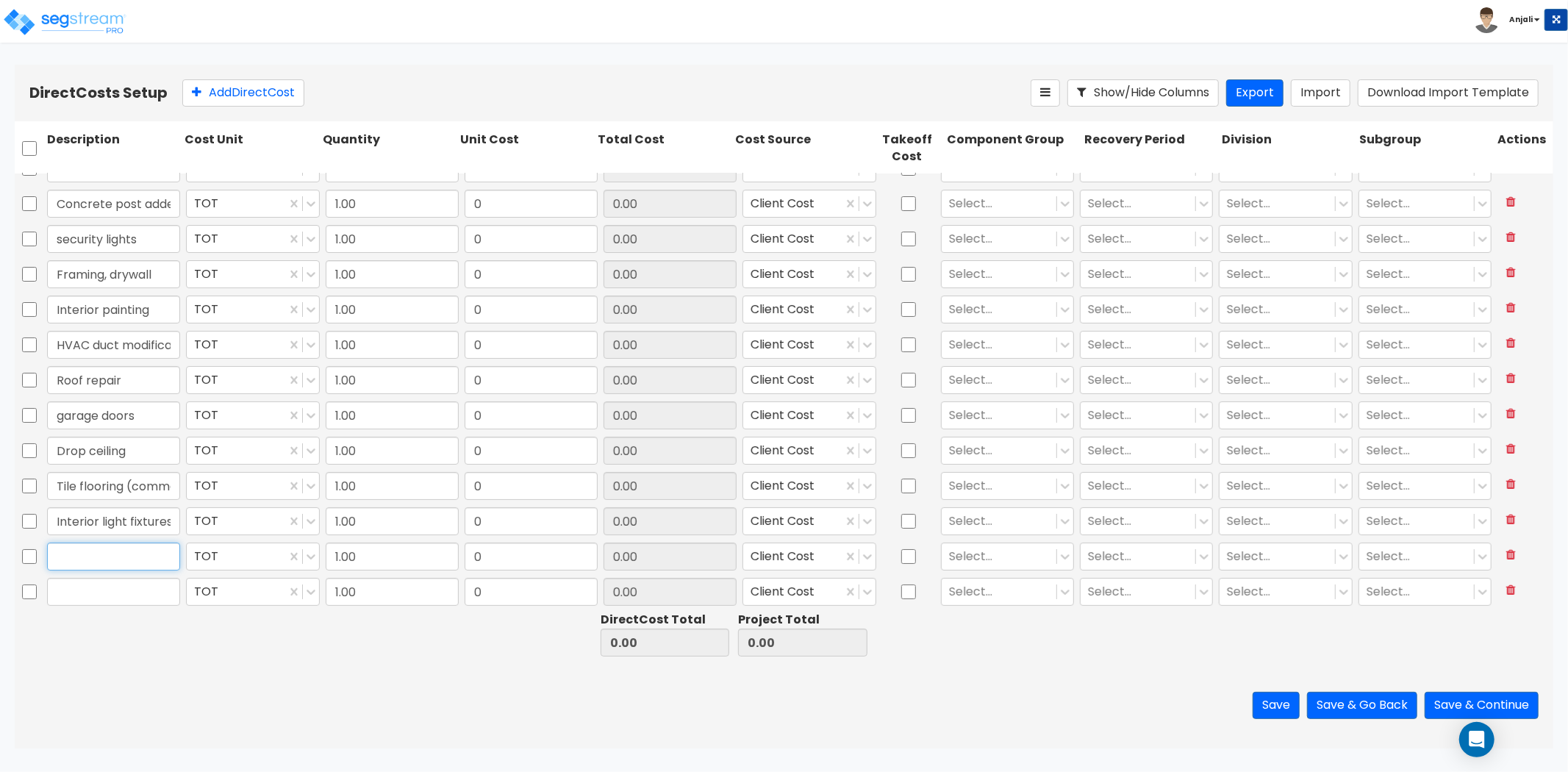
paste input "Camera wiring and systems"
type input "Camera wiring and systems"
click at [140, 586] on input "text" at bounding box center [113, 591] width 133 height 28
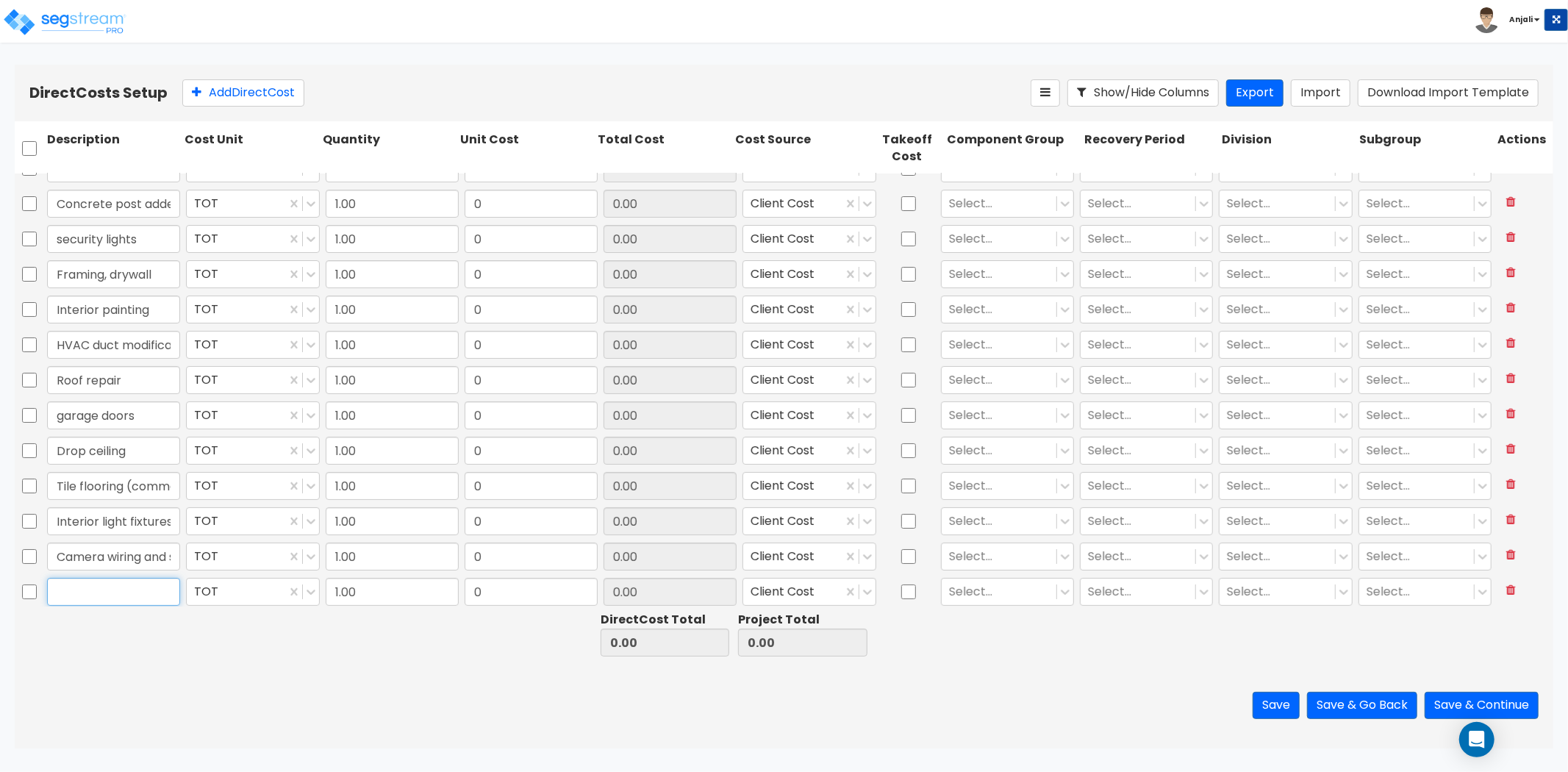
paste input "Wi-Fi systems and low-voltage network"
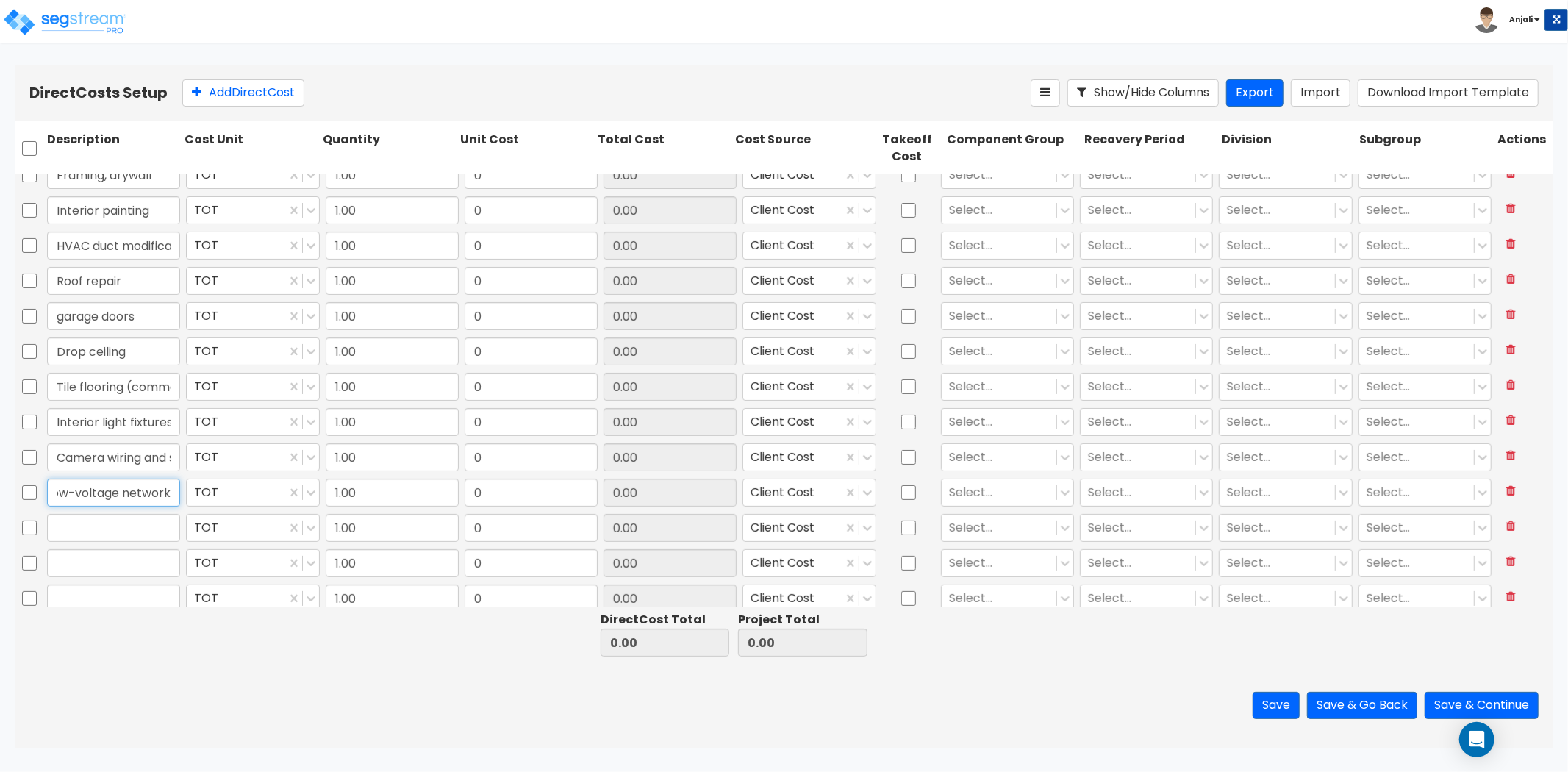
scroll to position [273, 0]
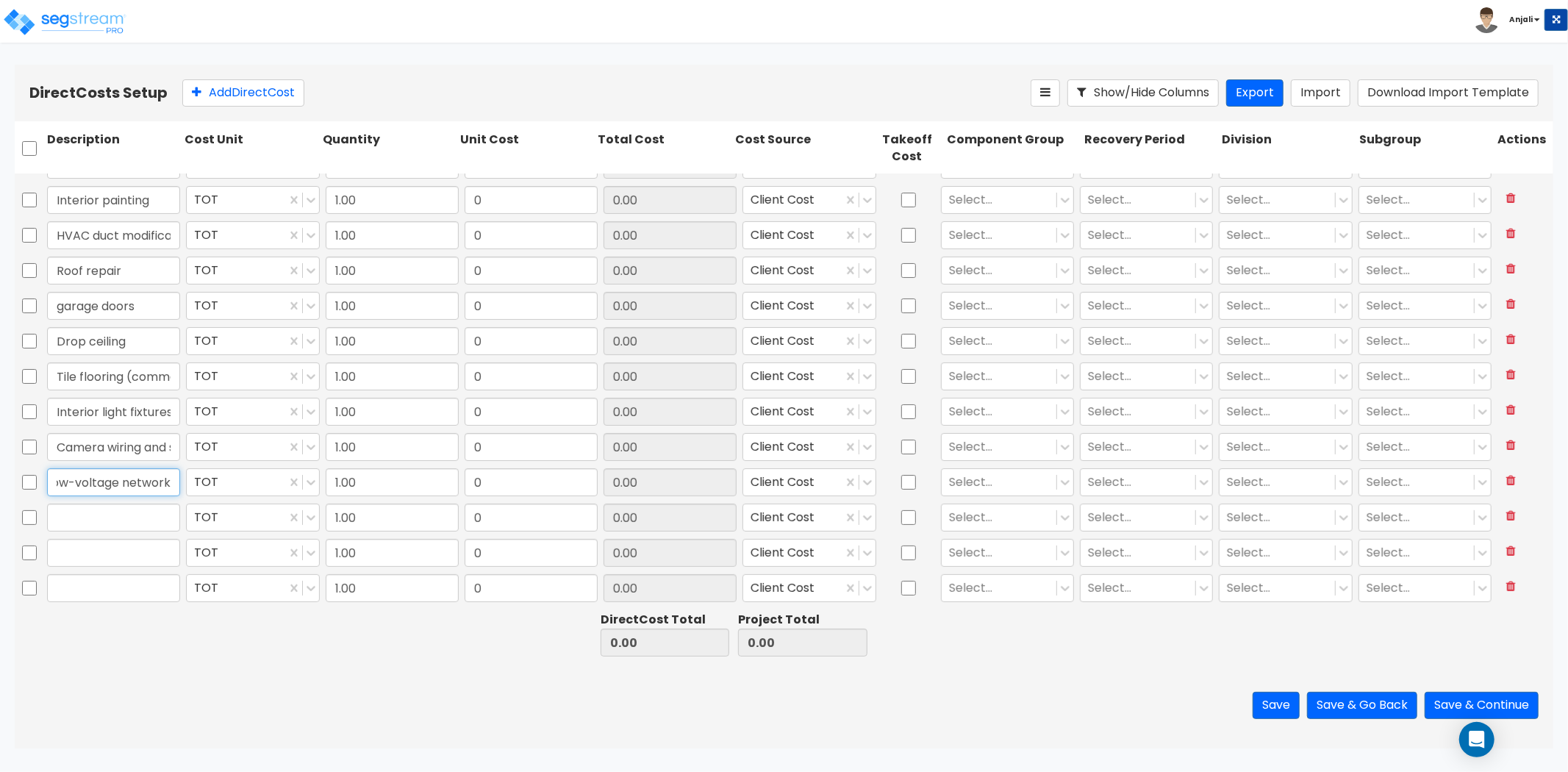
type input "Wi-Fi systems and low-voltage network"
click at [106, 519] on input "text" at bounding box center [113, 517] width 133 height 28
paste input "cameras"
type input "cameras"
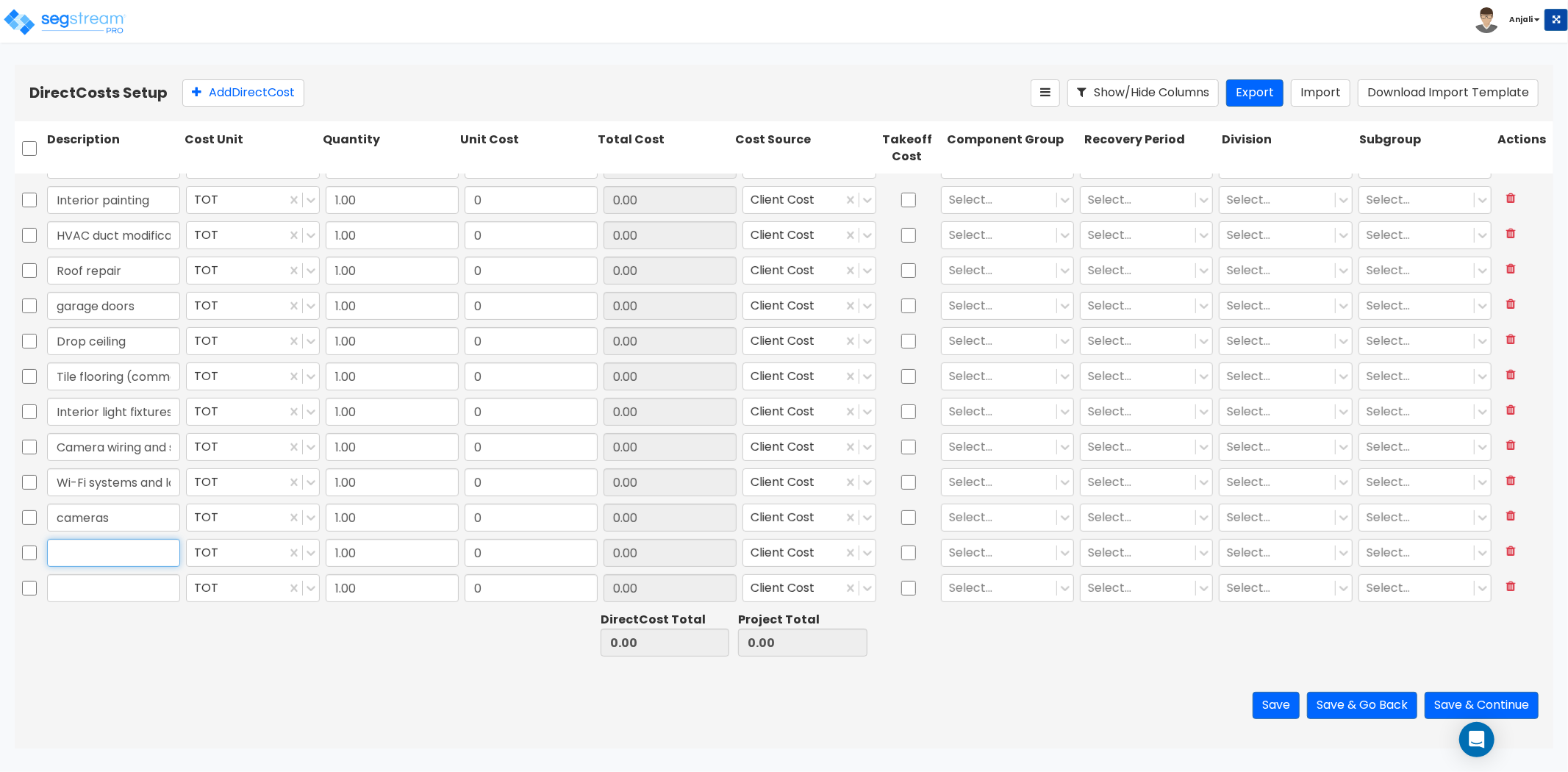
click at [114, 545] on input "text" at bounding box center [113, 553] width 133 height 28
paste input "electrical outlets"
click at [64, 551] on input "electrical outlets" at bounding box center [113, 553] width 133 height 28
type input "Electrical outlets"
click at [108, 592] on input "text" at bounding box center [113, 588] width 133 height 28
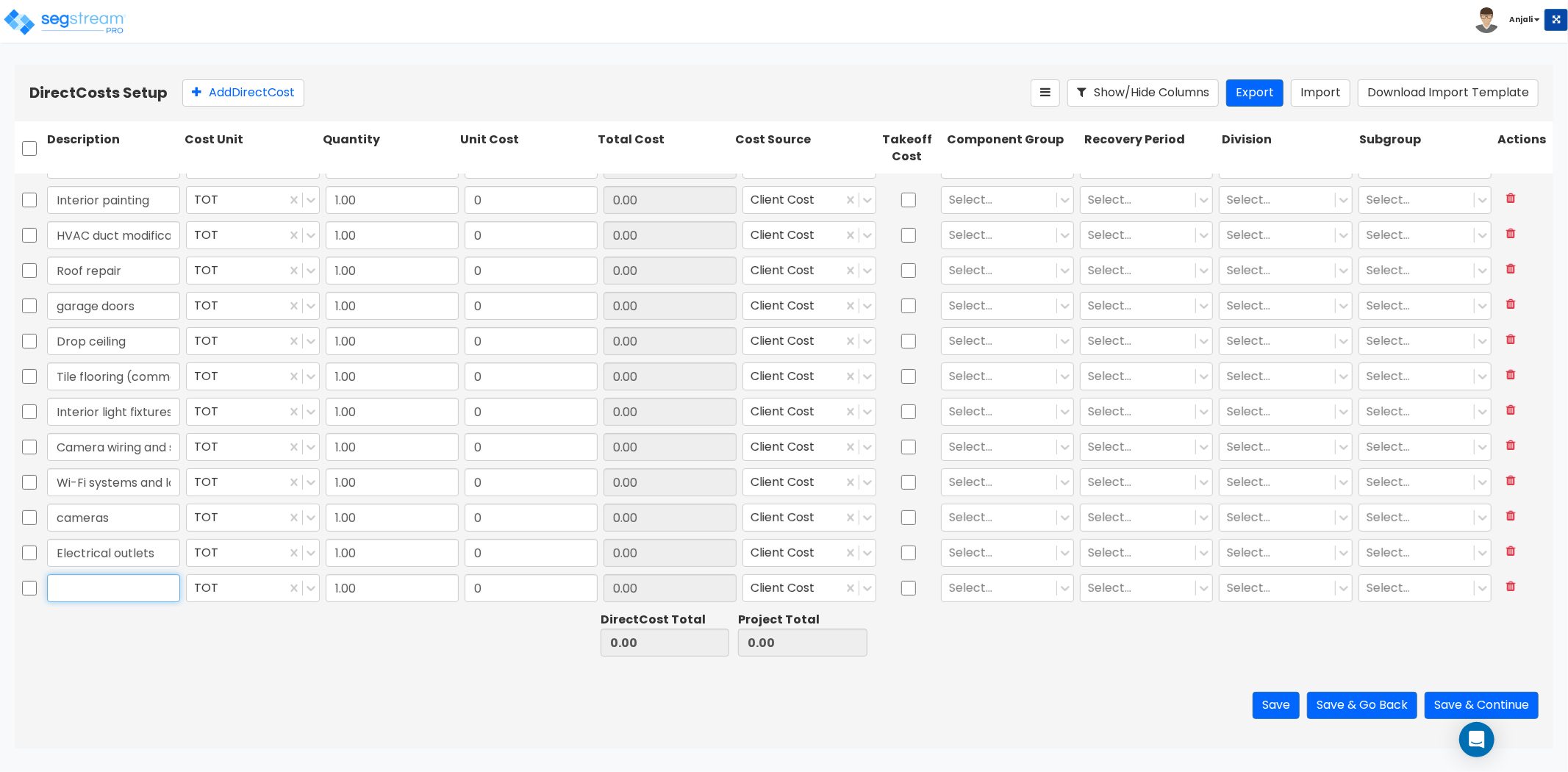
paste input "Office Equipment"
type input "Office Equipment"
click at [239, 93] on button "Add Direct Cost" at bounding box center [243, 93] width 122 height 27
type input "1.00"
type input "0"
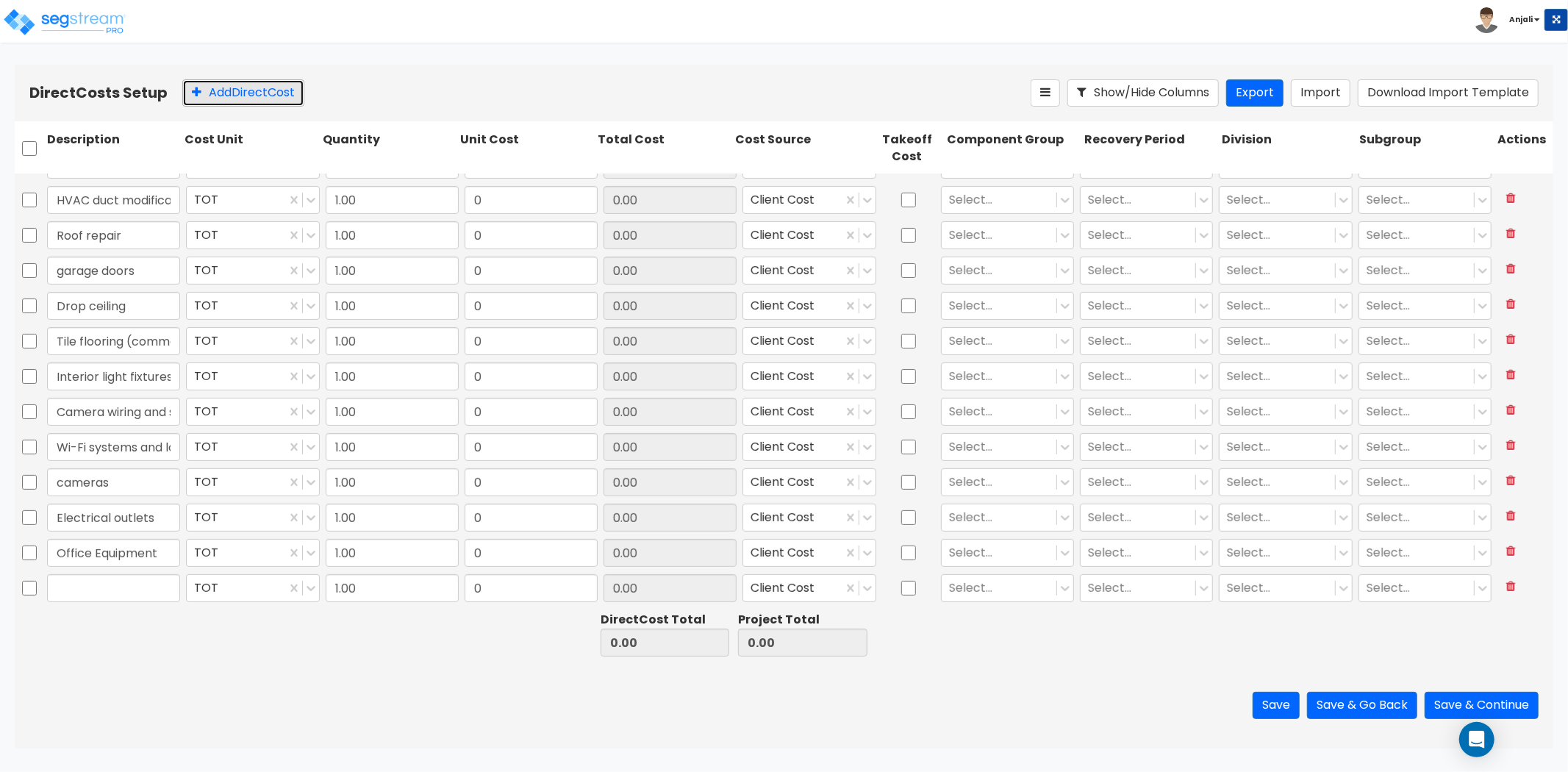
click at [239, 93] on button "Add Direct Cost" at bounding box center [243, 93] width 122 height 27
click at [127, 492] on input "text" at bounding box center [113, 482] width 133 height 28
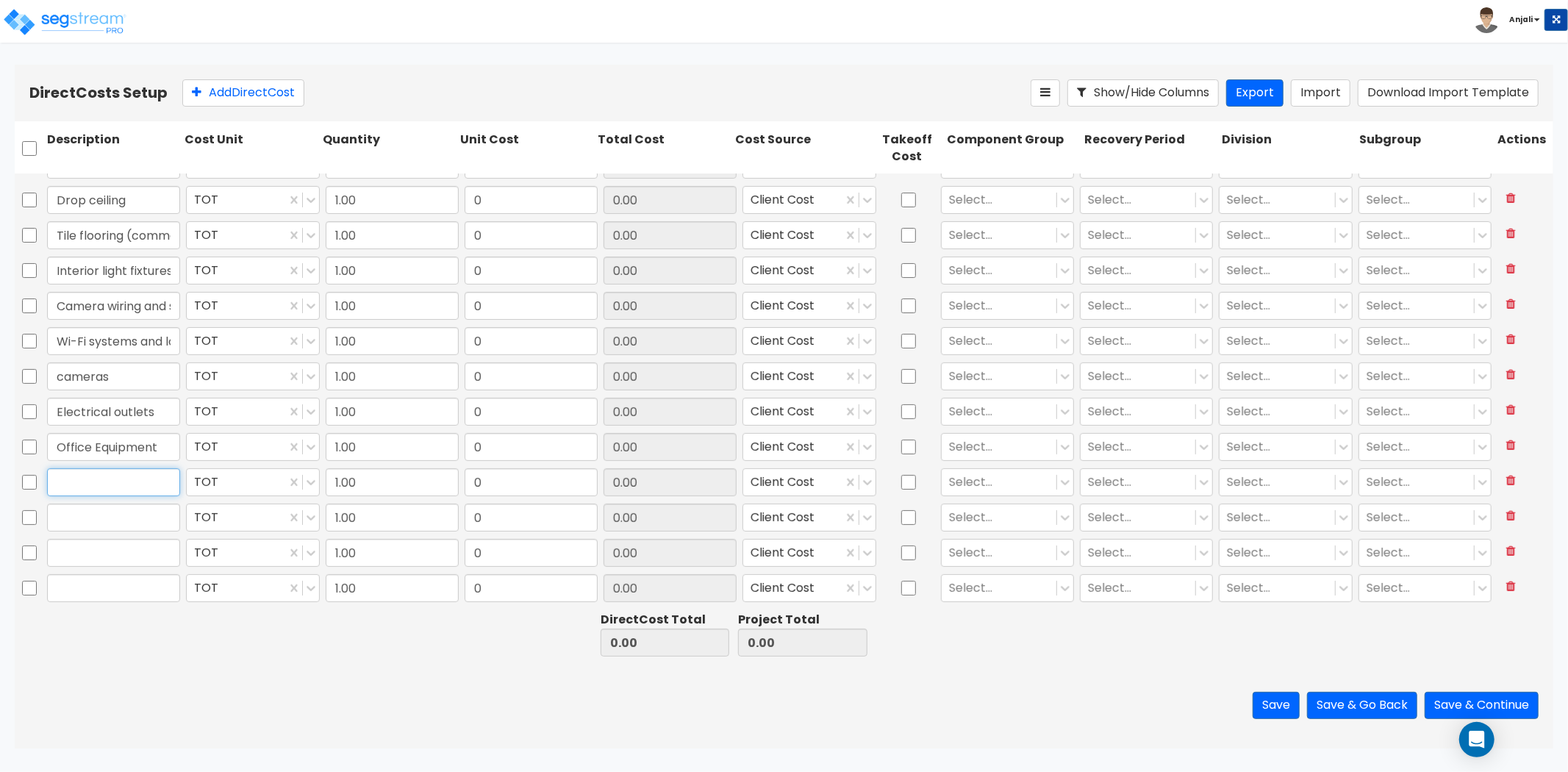
paste input "Metal key fob"
type input "Metal key fob"
click at [102, 526] on input "text" at bounding box center [113, 517] width 133 height 28
paste input "Shelving"
type input "Shelving"
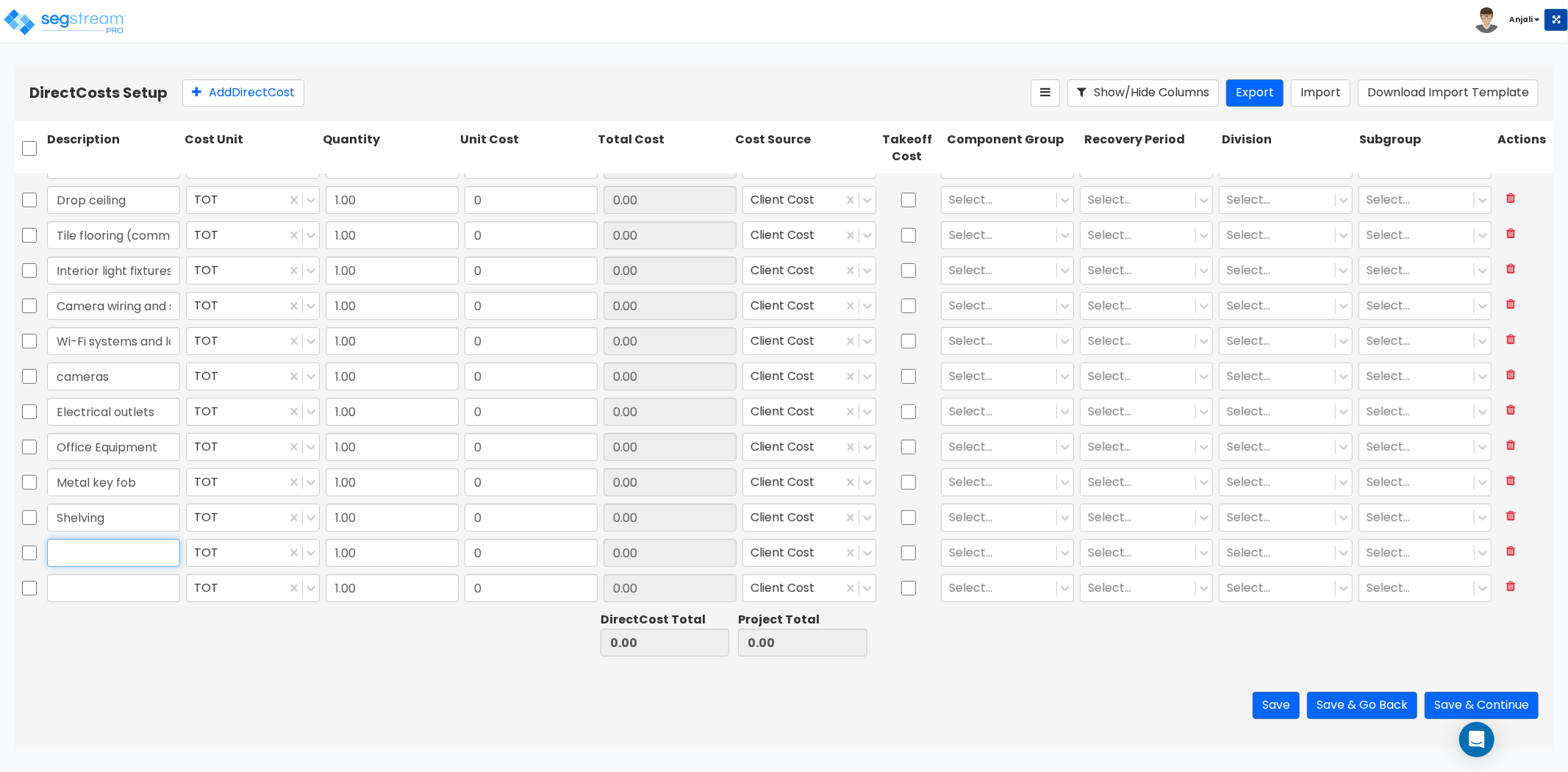
click at [85, 550] on input "text" at bounding box center [113, 553] width 133 height 28
paste input "streamers"
type input "streamers"
click at [1507, 586] on icon at bounding box center [1512, 586] width 10 height 12
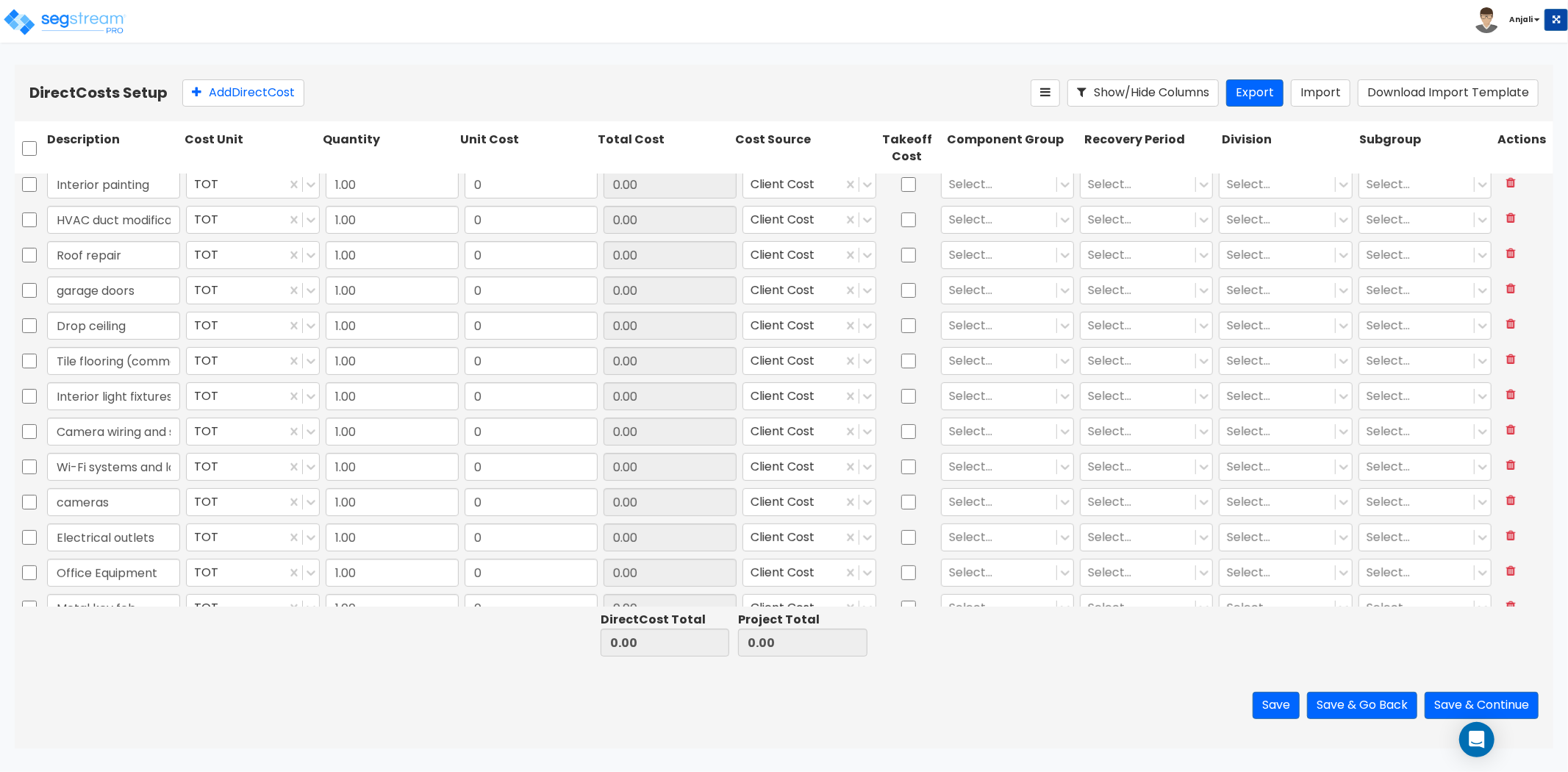
scroll to position [0, 0]
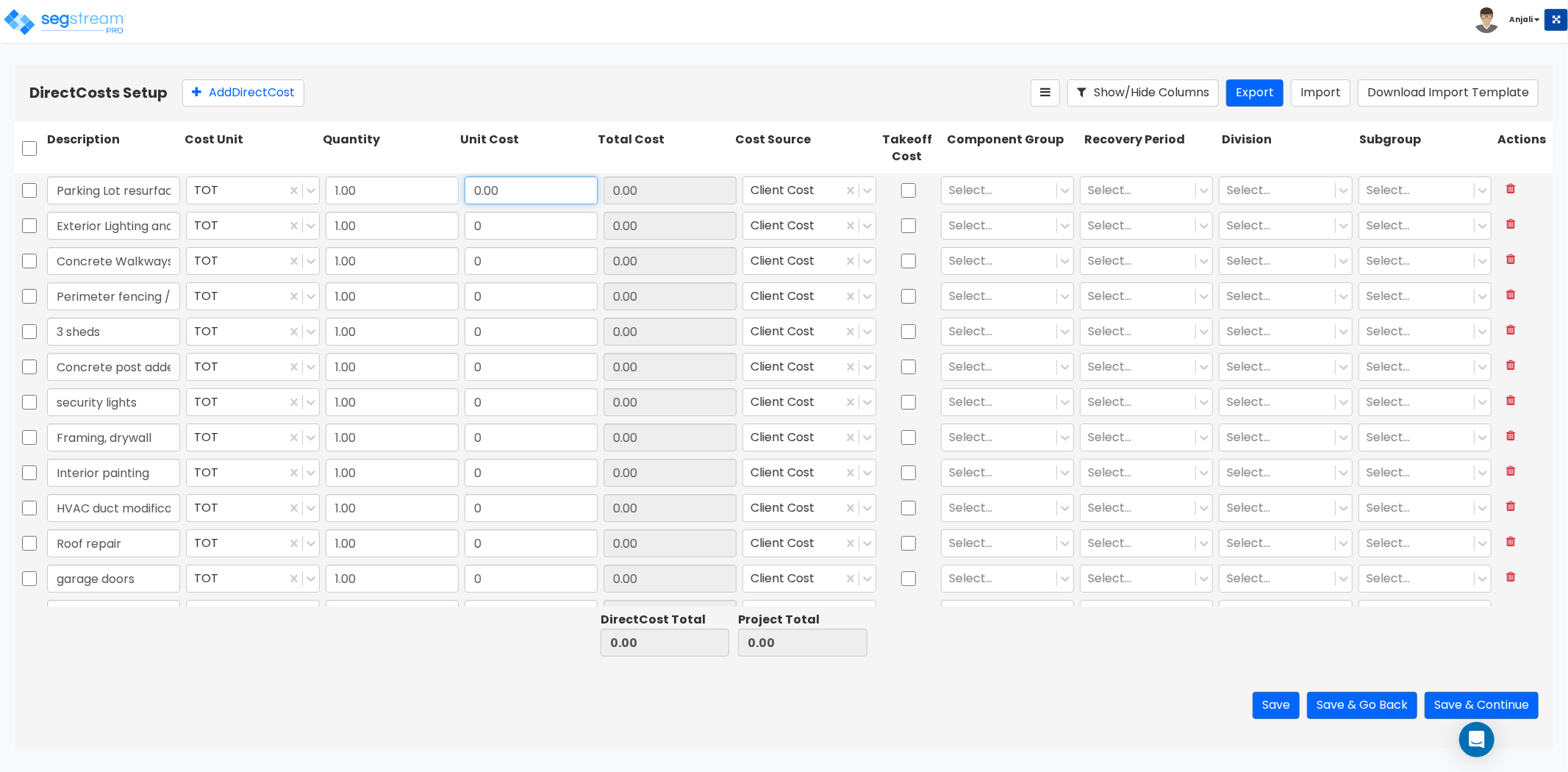
click at [519, 191] on input "0.00" at bounding box center [531, 190] width 133 height 28
paste input "1,034.78"
type input "1,034.78"
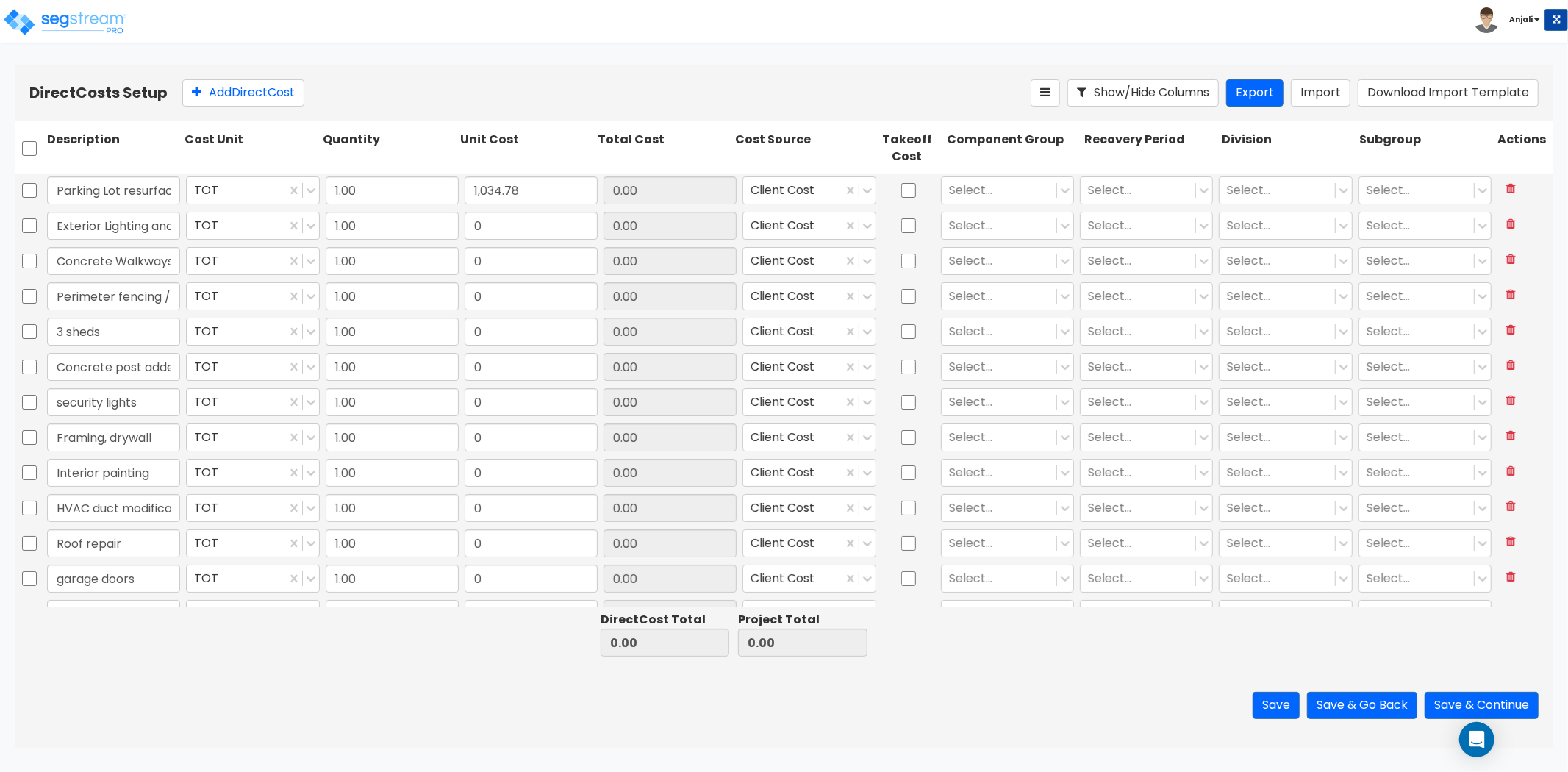
type input "1,034.78"
click at [544, 222] on input "0" at bounding box center [531, 226] width 133 height 28
paste input "34,779.88"
type input "34,779.88"
type input "35,814.66"
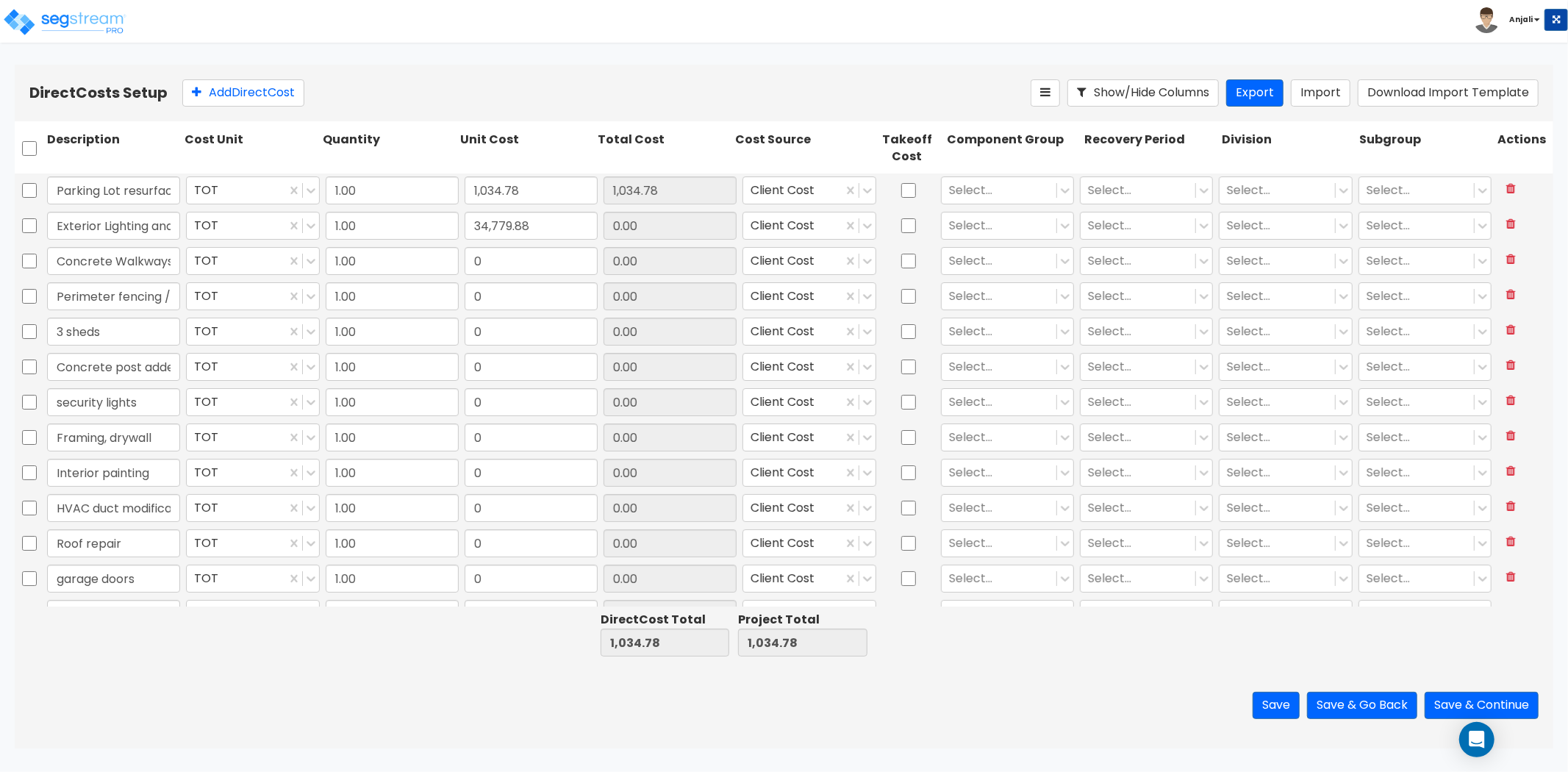
type input "35,814.66"
type input "34,779.88"
click at [509, 251] on input "0" at bounding box center [531, 261] width 133 height 28
paste input "15,893.53"
type input "15,893.53"
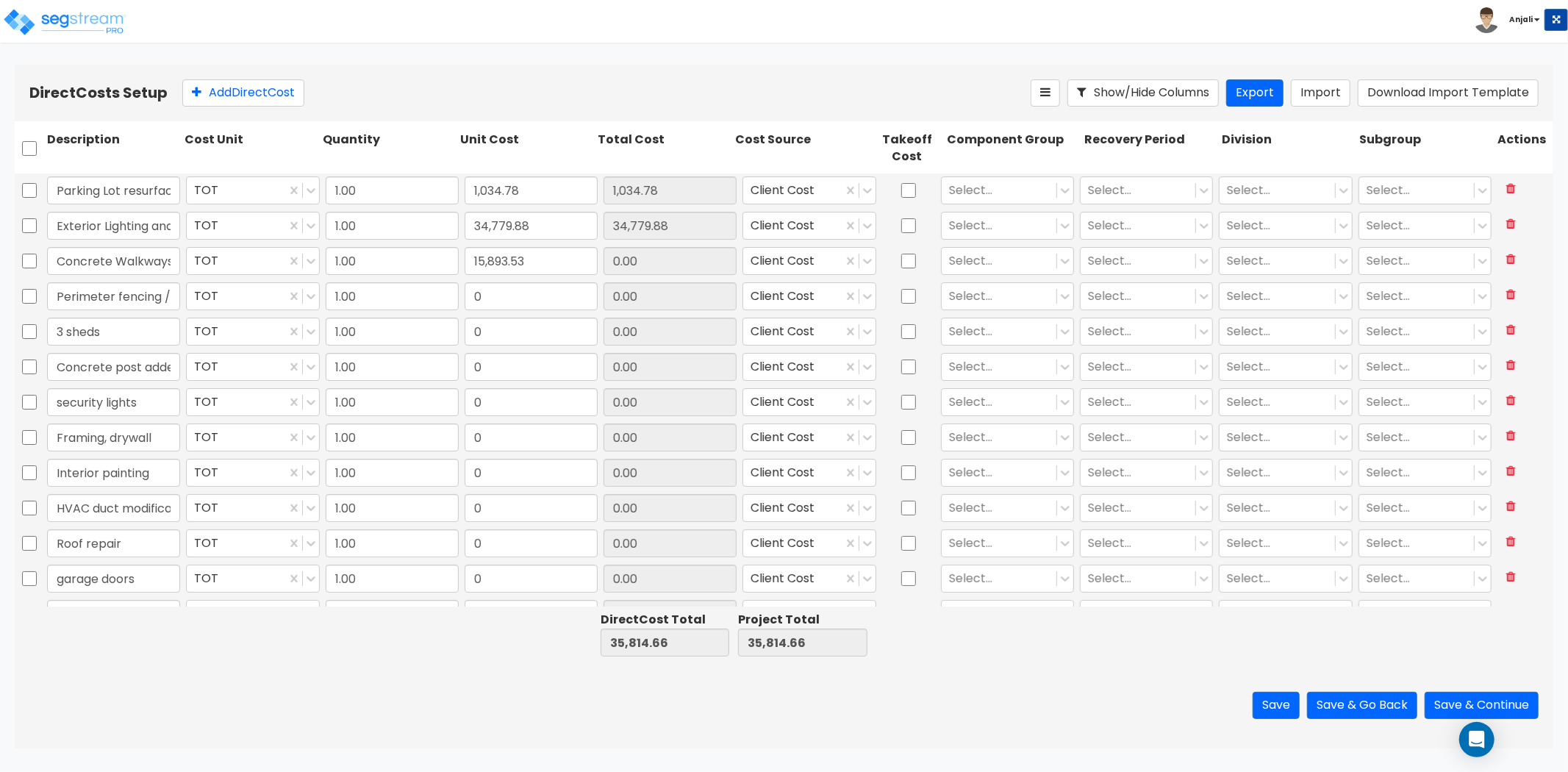
type input "51,708.19"
type input "15,893.53"
click at [512, 294] on input "0" at bounding box center [531, 296] width 133 height 28
paste input "30,346.27"
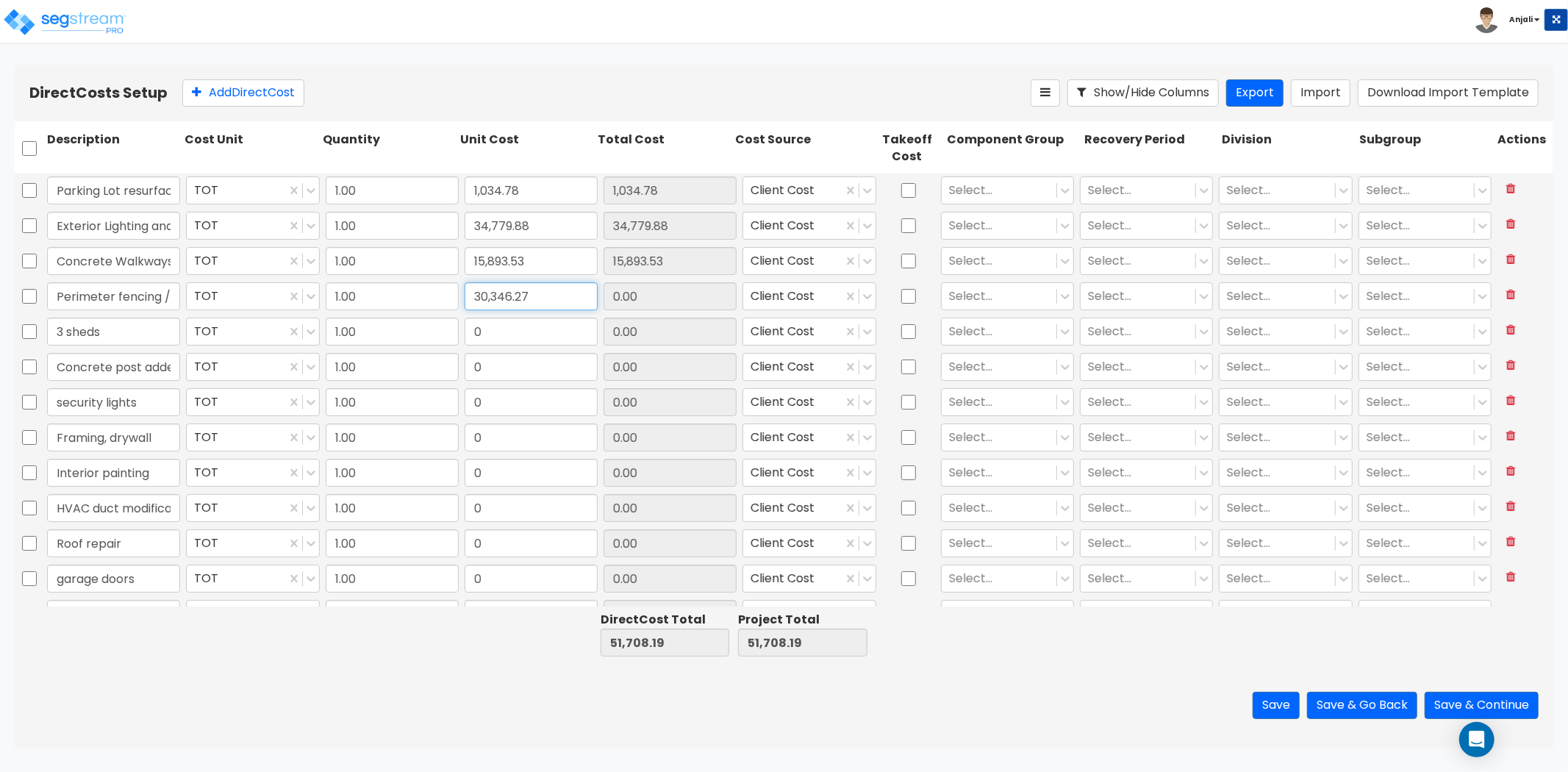
type input "30,346.27"
type input "82,054.46"
type input "30,346.27"
click at [513, 334] on input "0" at bounding box center [531, 331] width 133 height 28
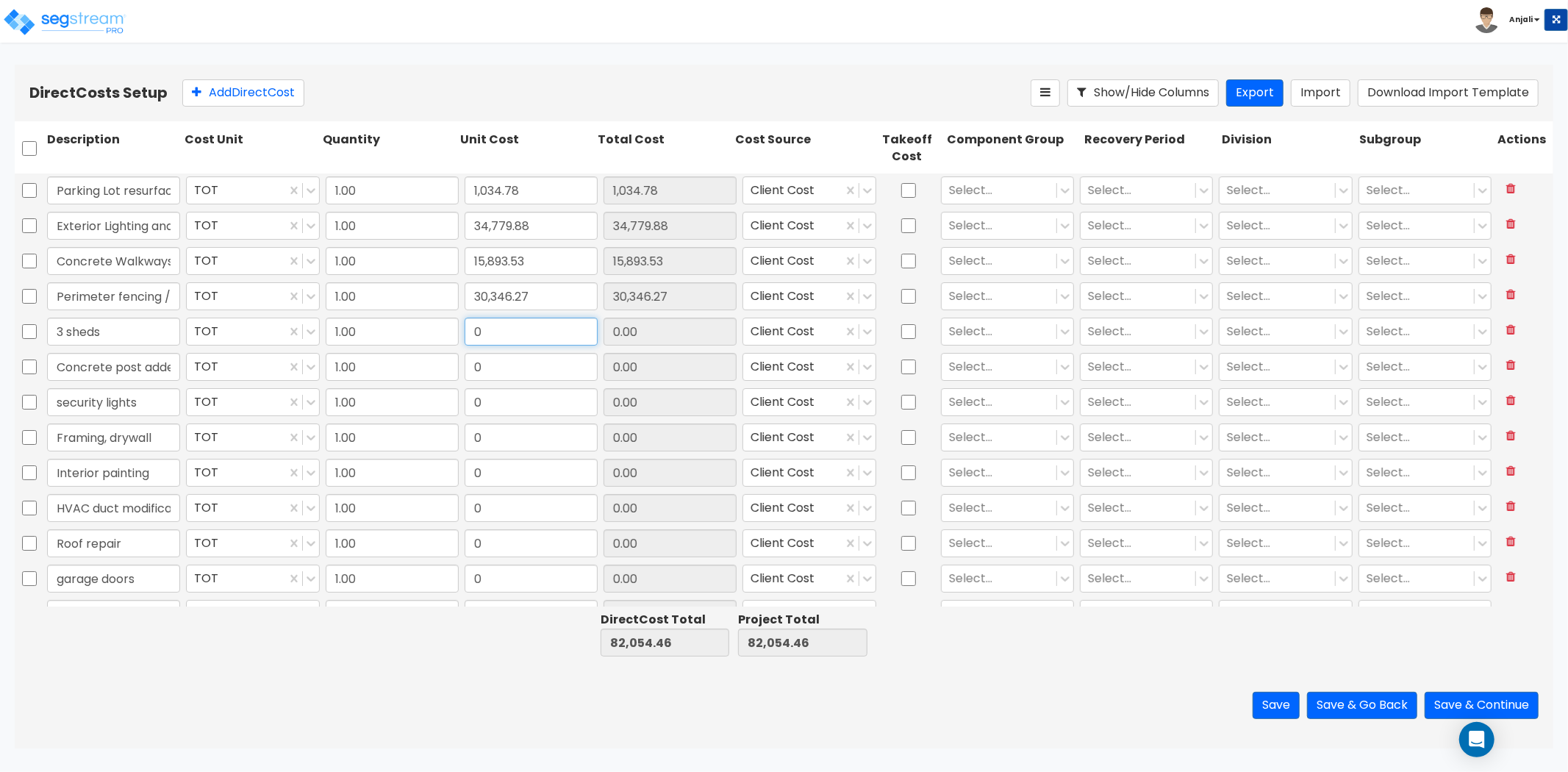
paste input "55,252.92"
type input "55,252.92"
type input "137,307.38"
type input "55,252.92"
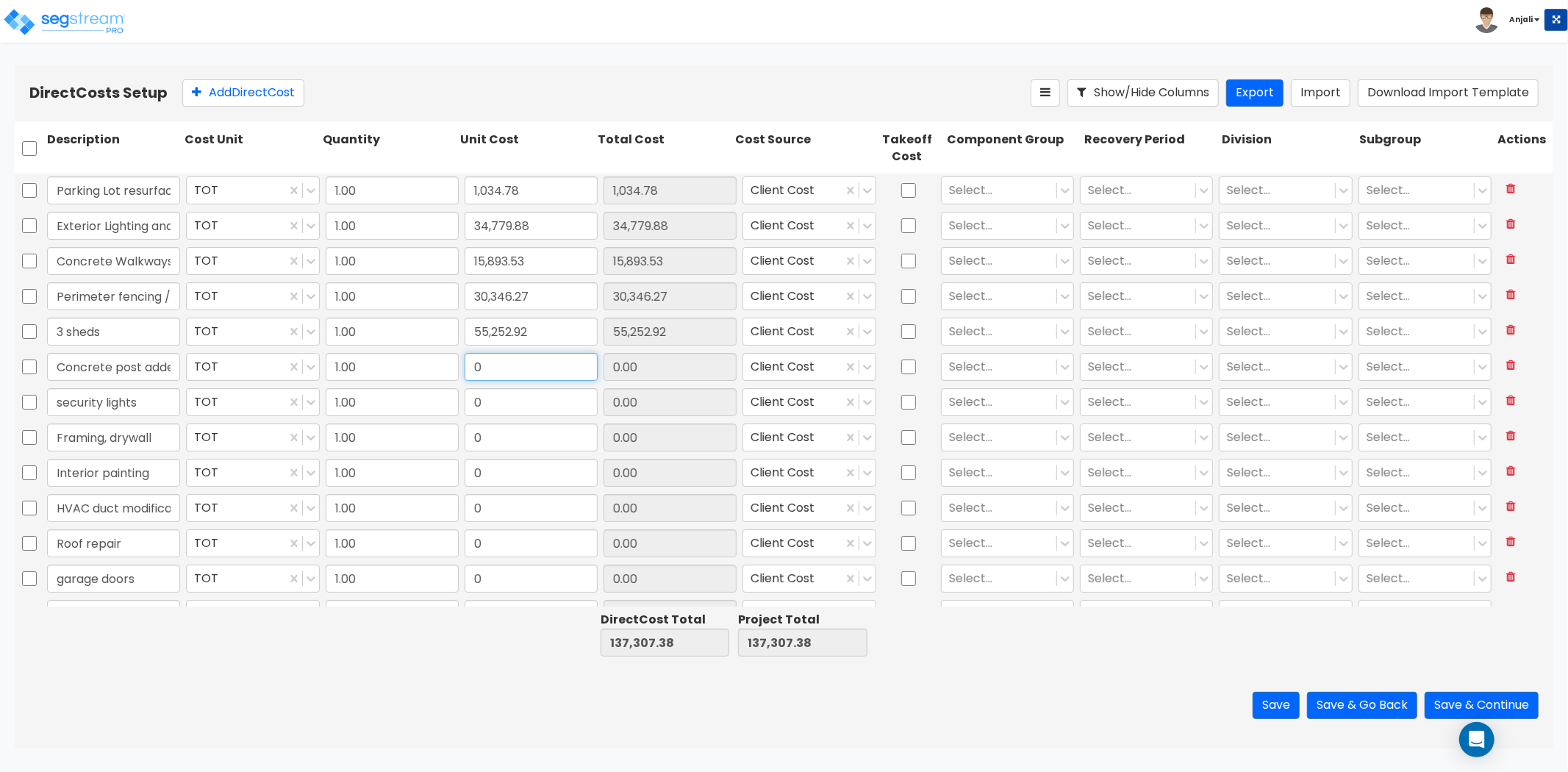
click at [516, 371] on input "0" at bounding box center [531, 367] width 133 height 28
paste input "70,817.12"
type input "70,817.12"
type input "208,124.50"
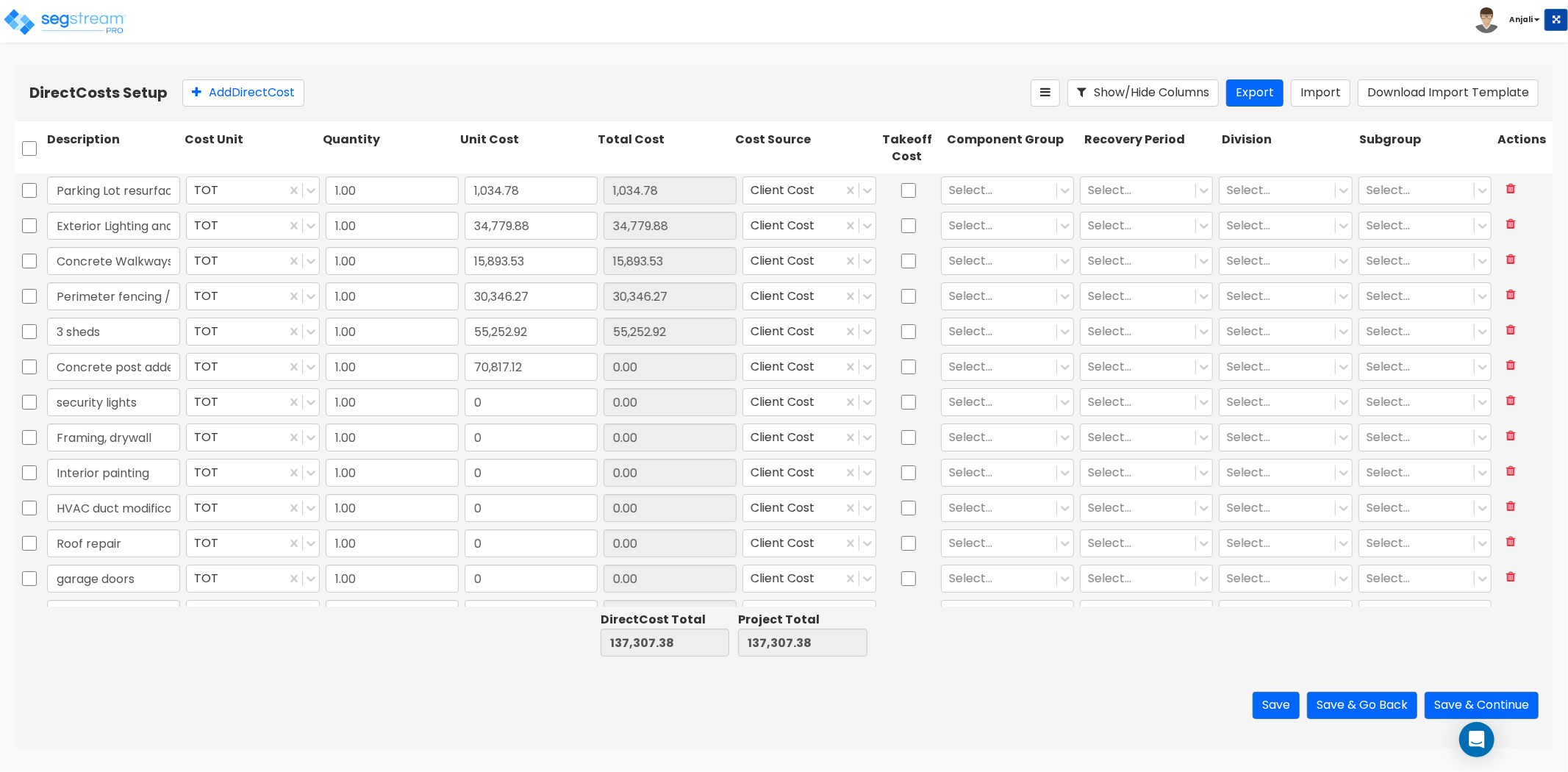
type input "70,817.12"
click at [487, 408] on input "0" at bounding box center [531, 402] width 133 height 28
paste input "71,595.33"
type input "71,595.33"
type input "279,719.83"
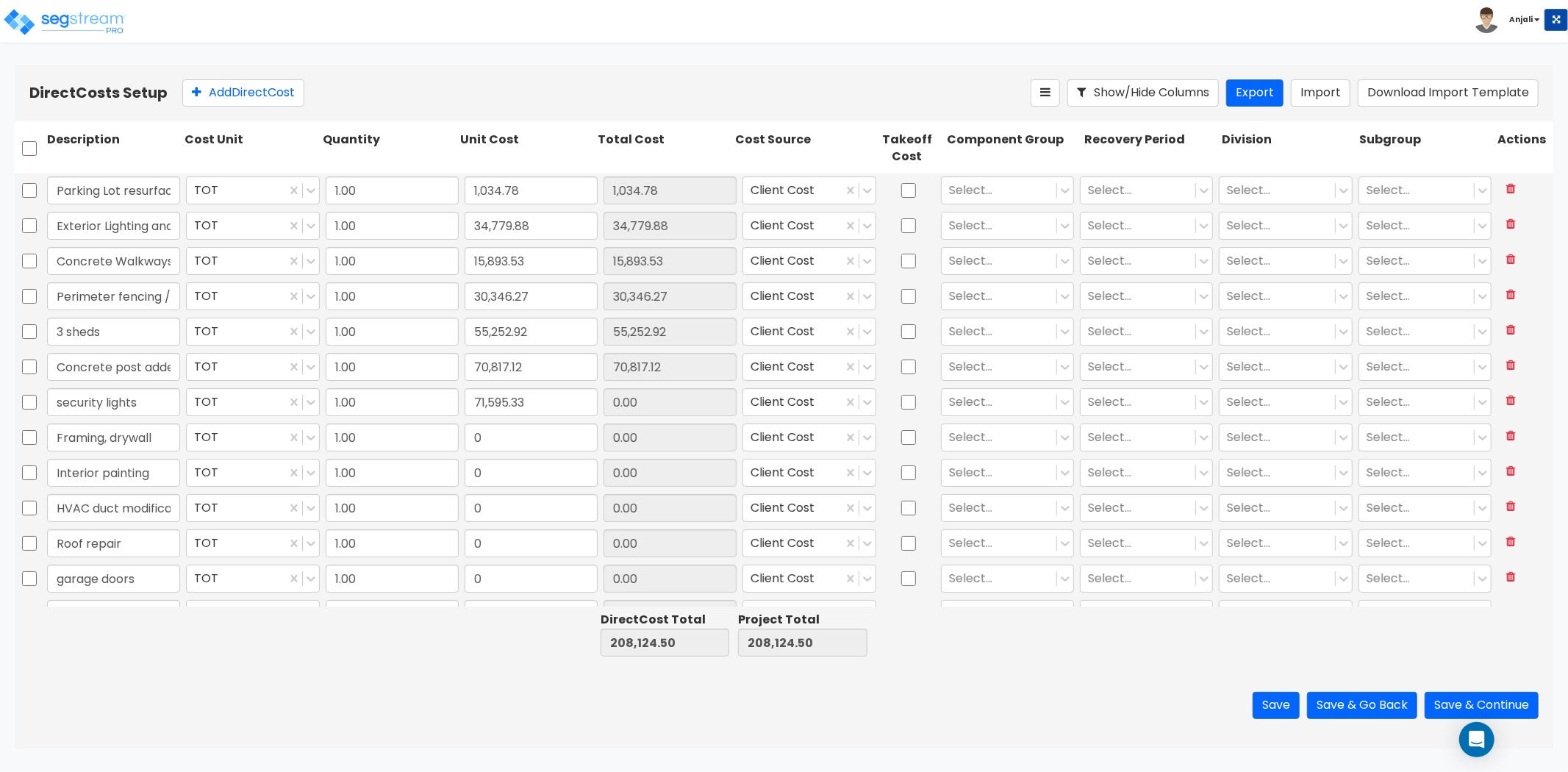
type input "279,719.83"
type input "71,595.33"
click at [511, 442] on input "0" at bounding box center [531, 438] width 133 height 28
paste input "324,155.0"
type input "324,155.00"
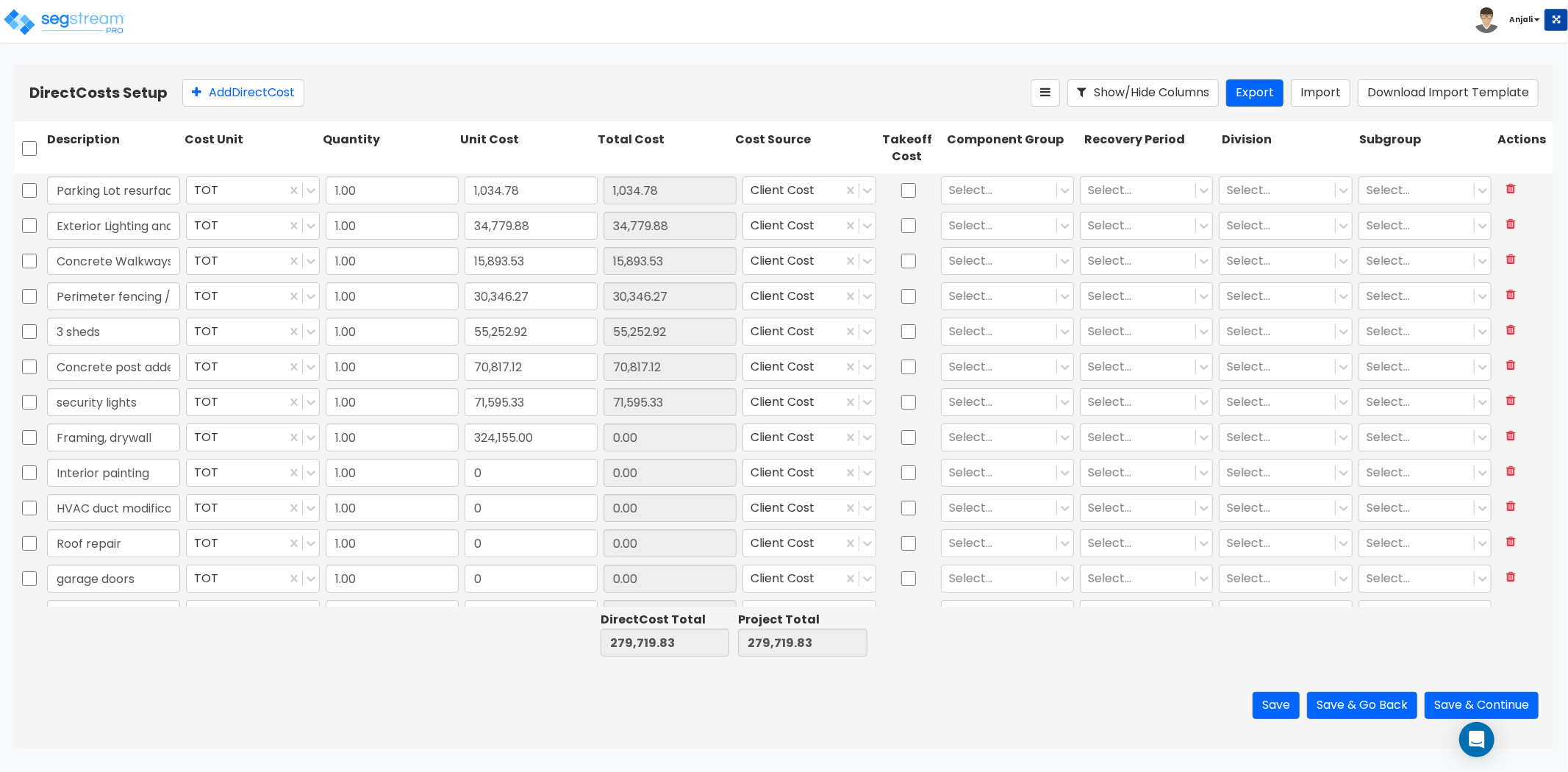
type input "603,874.83"
type input "324,155.00"
click at [492, 472] on input "0" at bounding box center [531, 472] width 133 height 28
paste input "96,878.4"
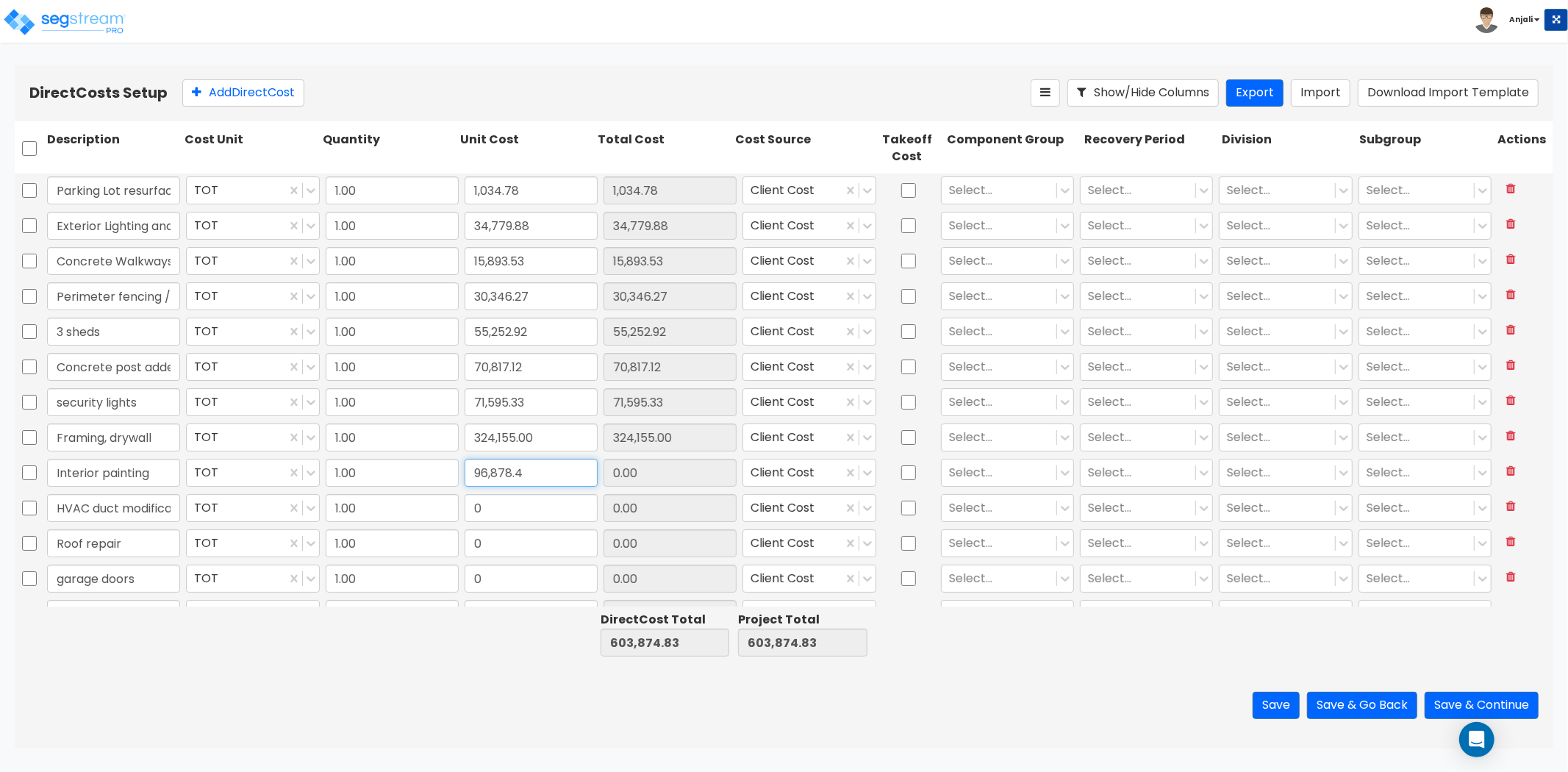
type input "96,878.4"
type input "700,753.23"
type input "96,878.40"
click at [492, 513] on input "0" at bounding box center [531, 508] width 133 height 28
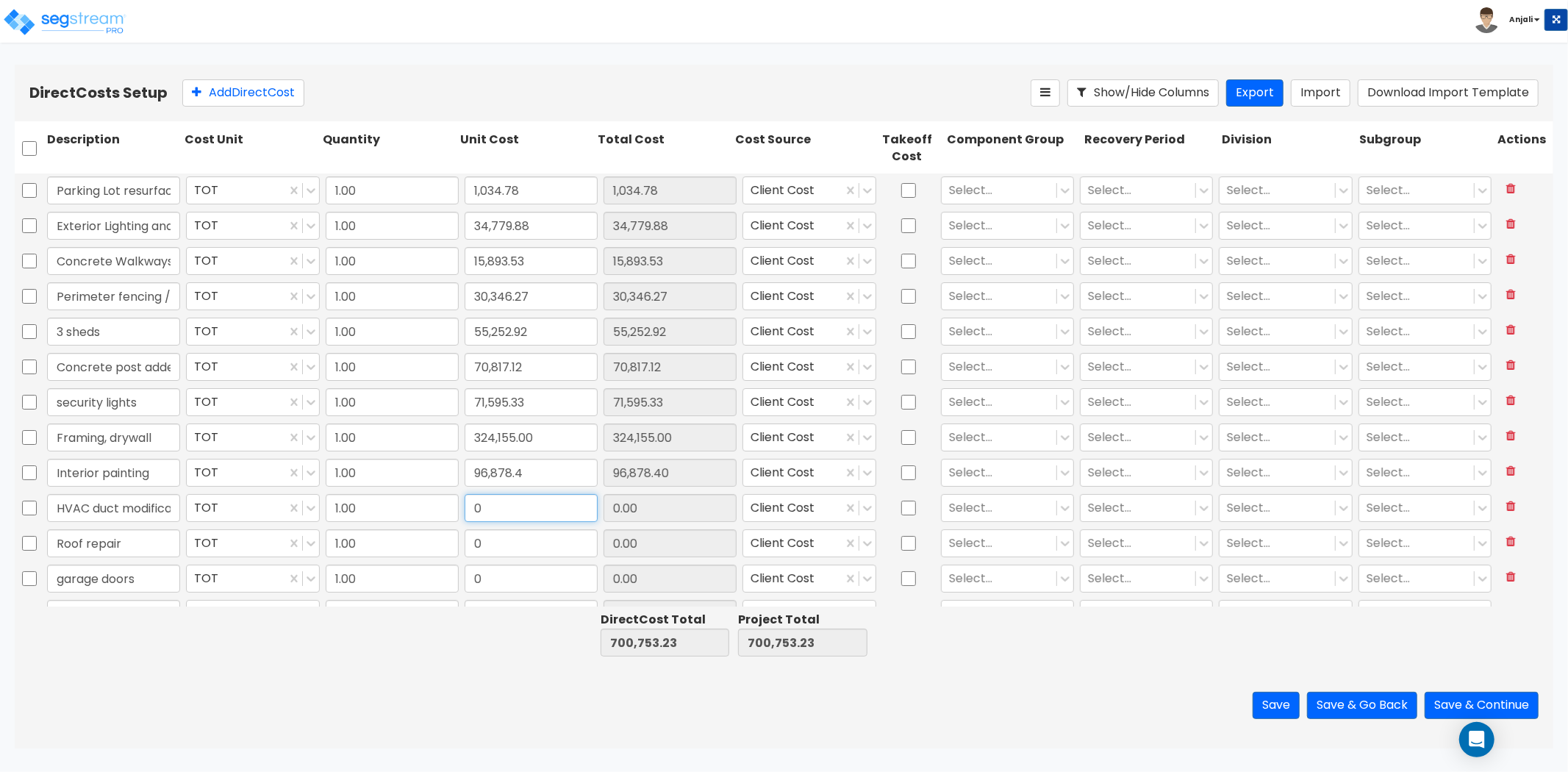
paste input "6,600.06"
type input "6,600.06"
type input "707,353.29"
type input "6,600.06"
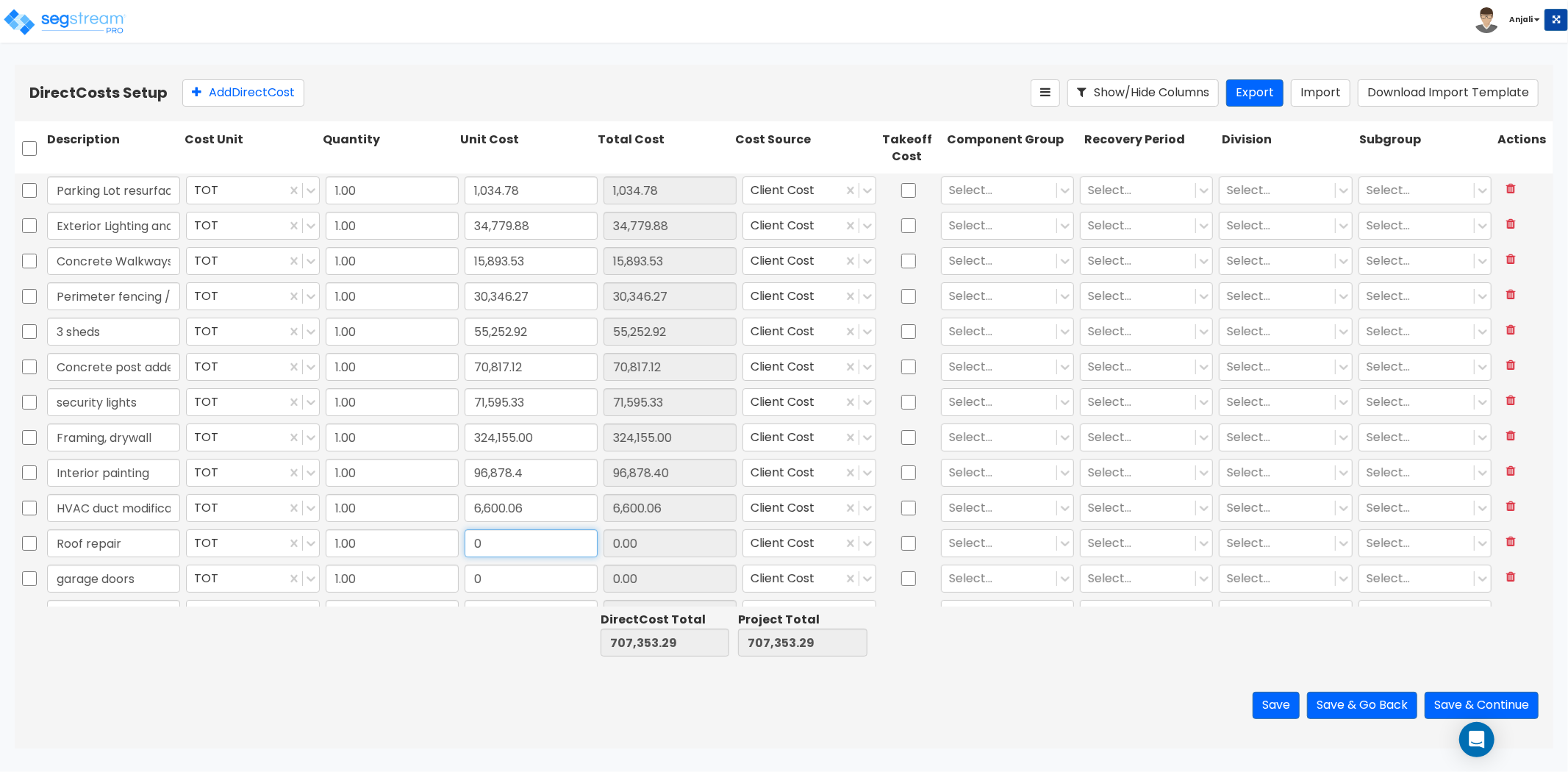
click at [544, 551] on input "0" at bounding box center [531, 543] width 133 height 28
paste input "5,549.06"
type input "5,549.06"
type input "712,902.35"
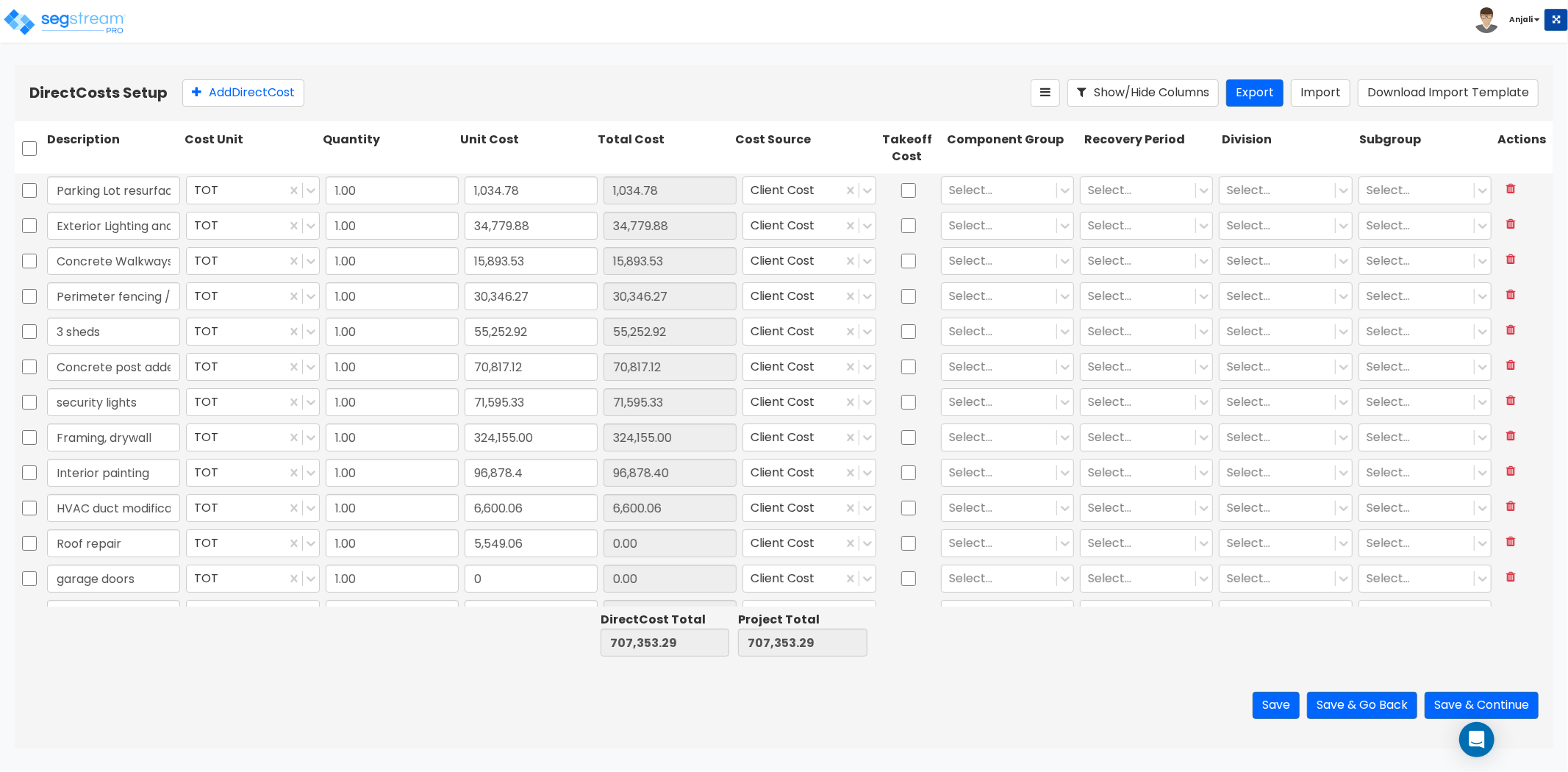
type input "5,549.06"
click at [531, 577] on input "0" at bounding box center [531, 579] width 133 height 28
paste input "77,042.8"
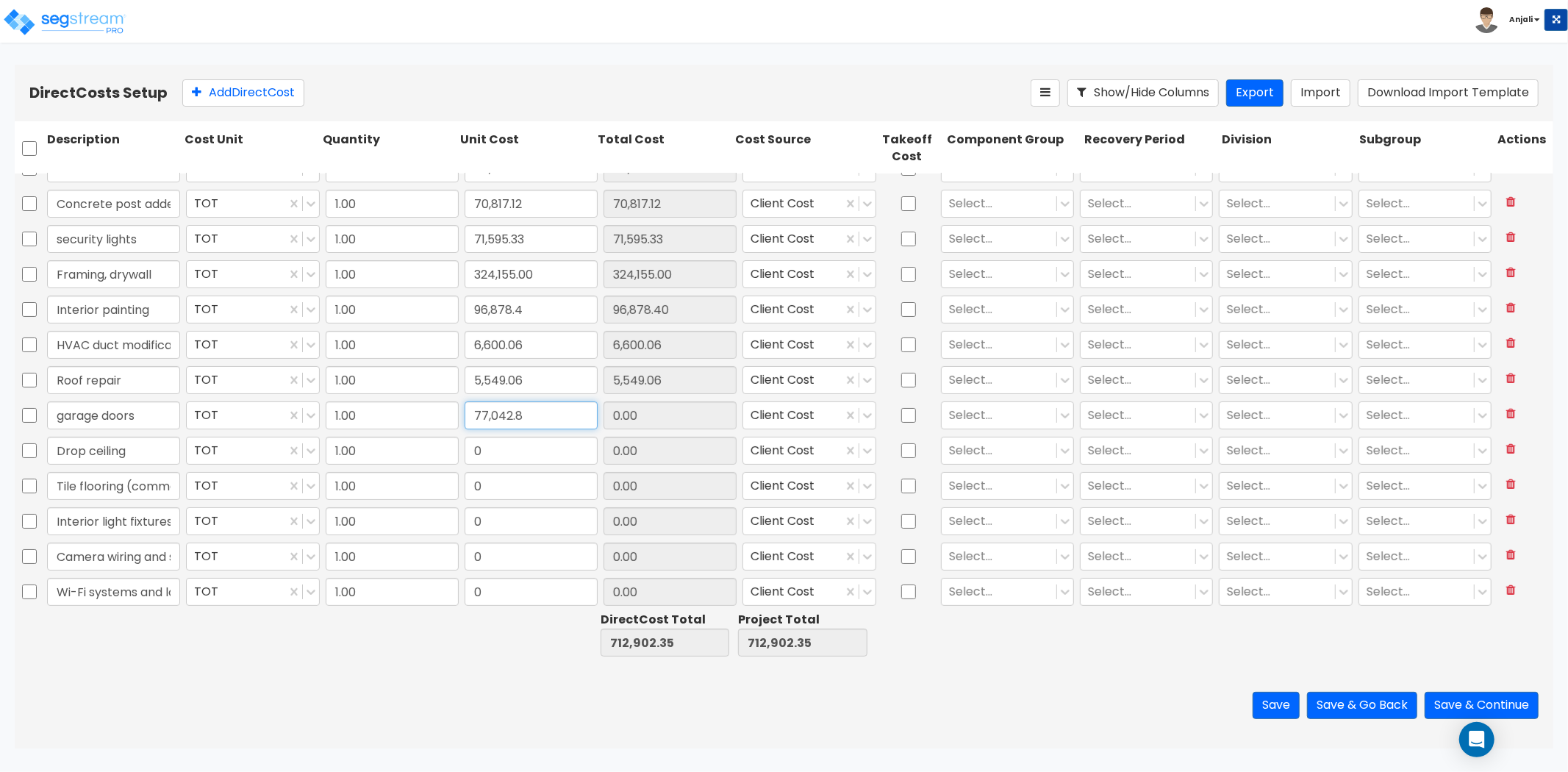
scroll to position [245, 0]
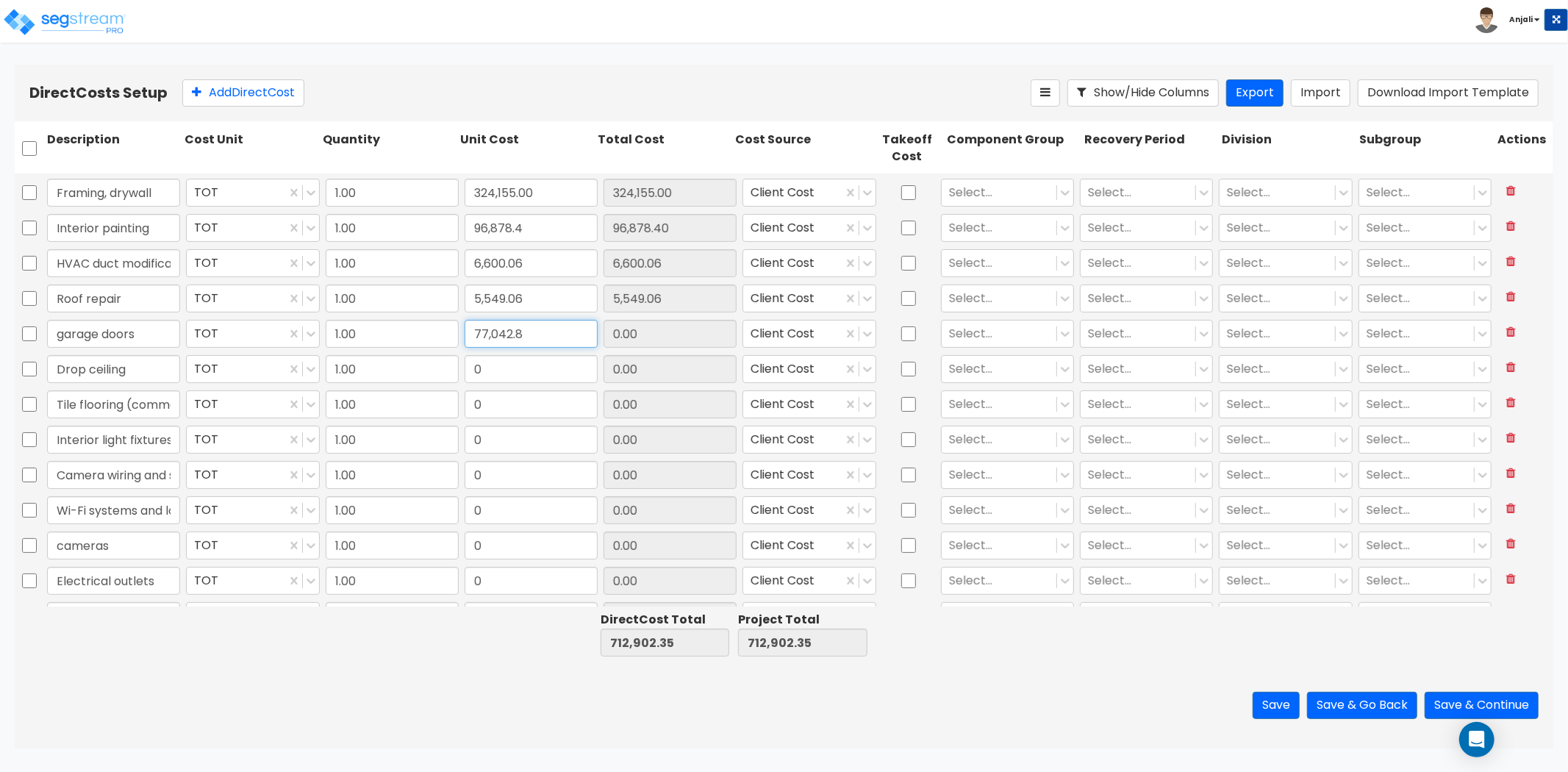
type input "77,042.8"
type input "789,945.15"
type input "77,042.80"
click at [512, 366] on input "0" at bounding box center [531, 369] width 133 height 28
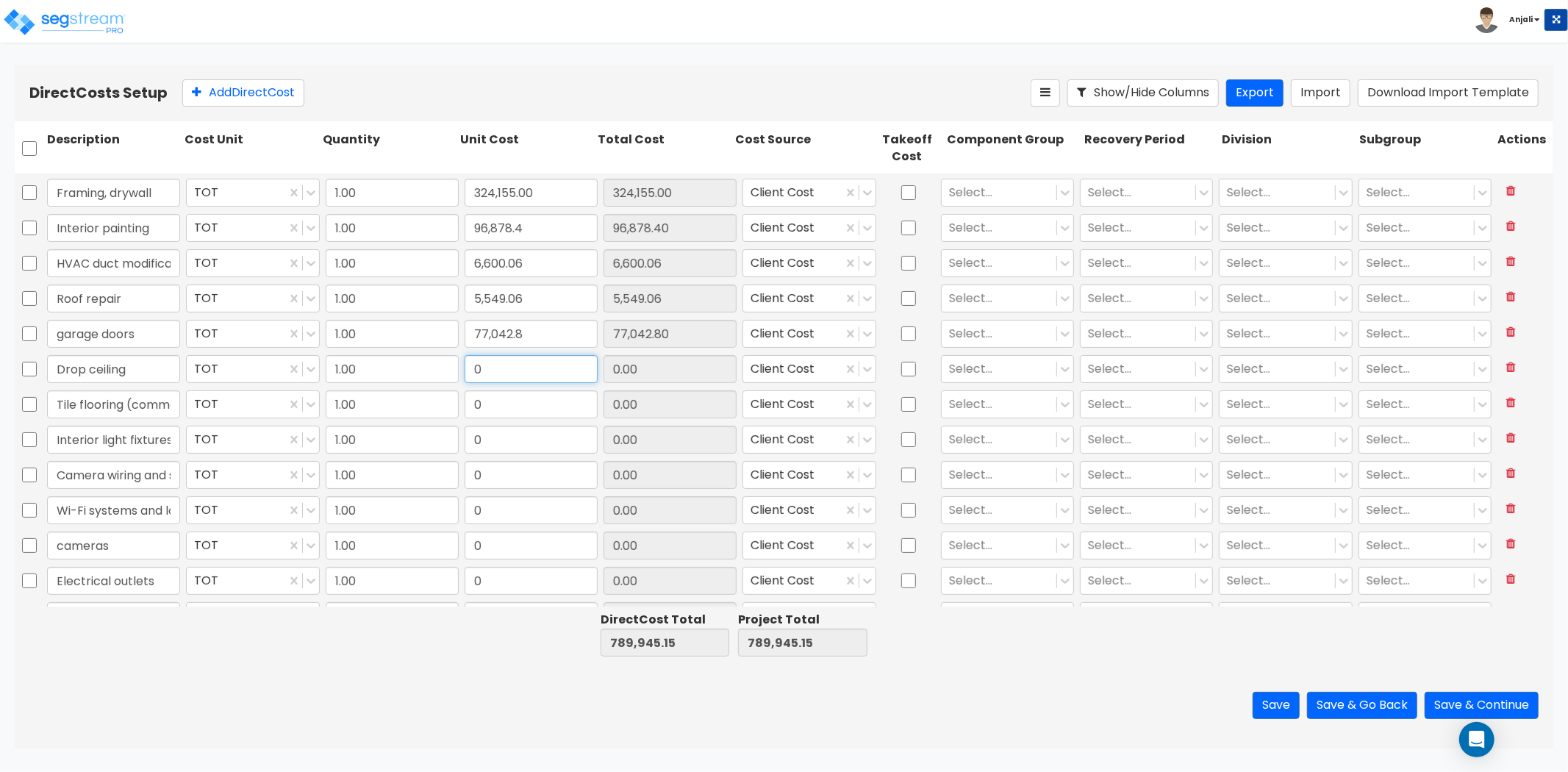
paste input "66,247.87"
type input "66,247.87"
type input "856,193.02"
type input "66,247.87"
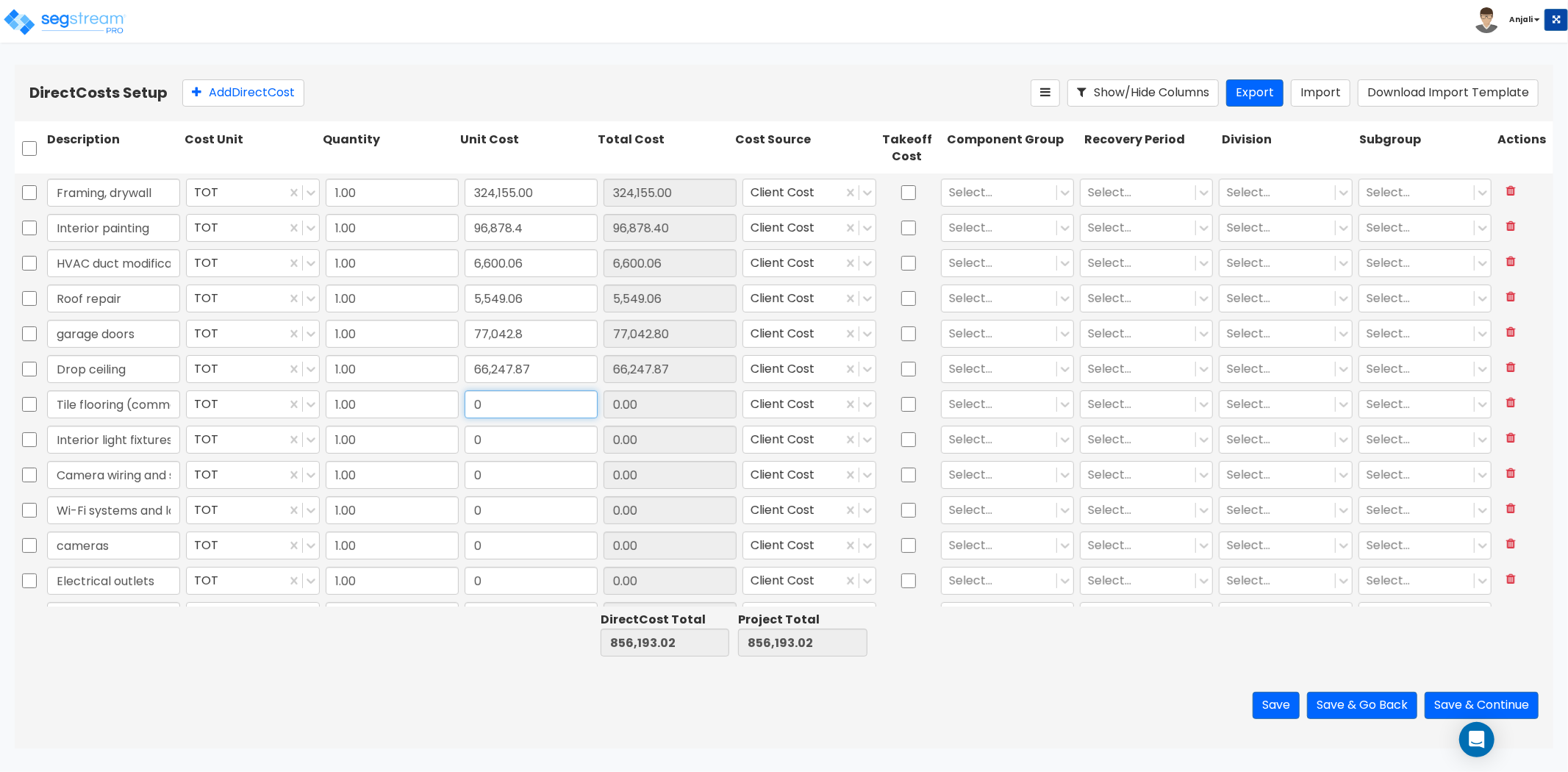
click at [527, 398] on input "0" at bounding box center [531, 405] width 133 height 28
paste input "123,412.8"
type input "123,412.8"
type input "979,605.82"
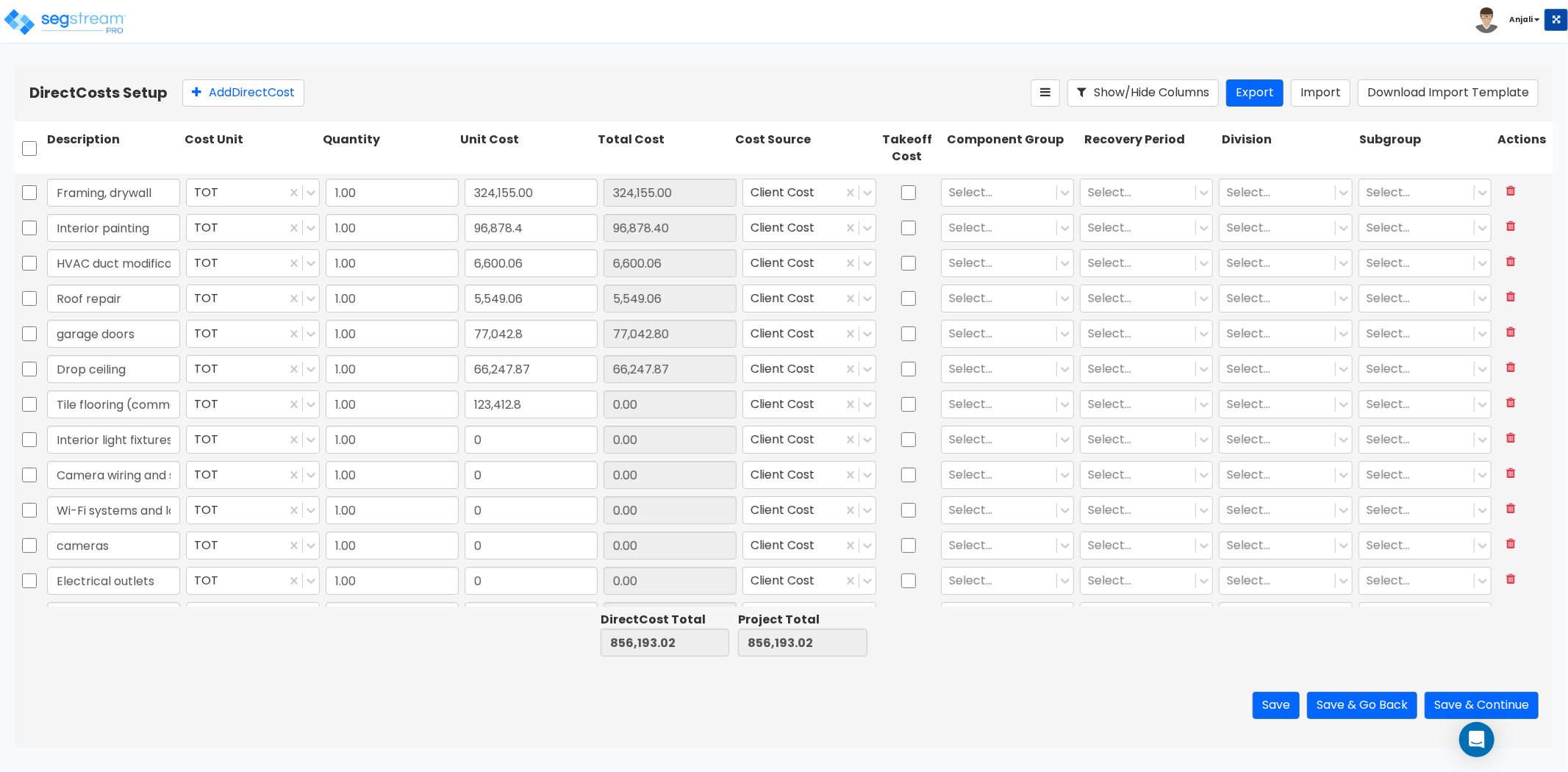
type input "123,412.80"
click at [503, 442] on input "0" at bounding box center [531, 439] width 133 height 28
paste input "53,990.87"
type input "53,990.87"
type input "1,033,596.69"
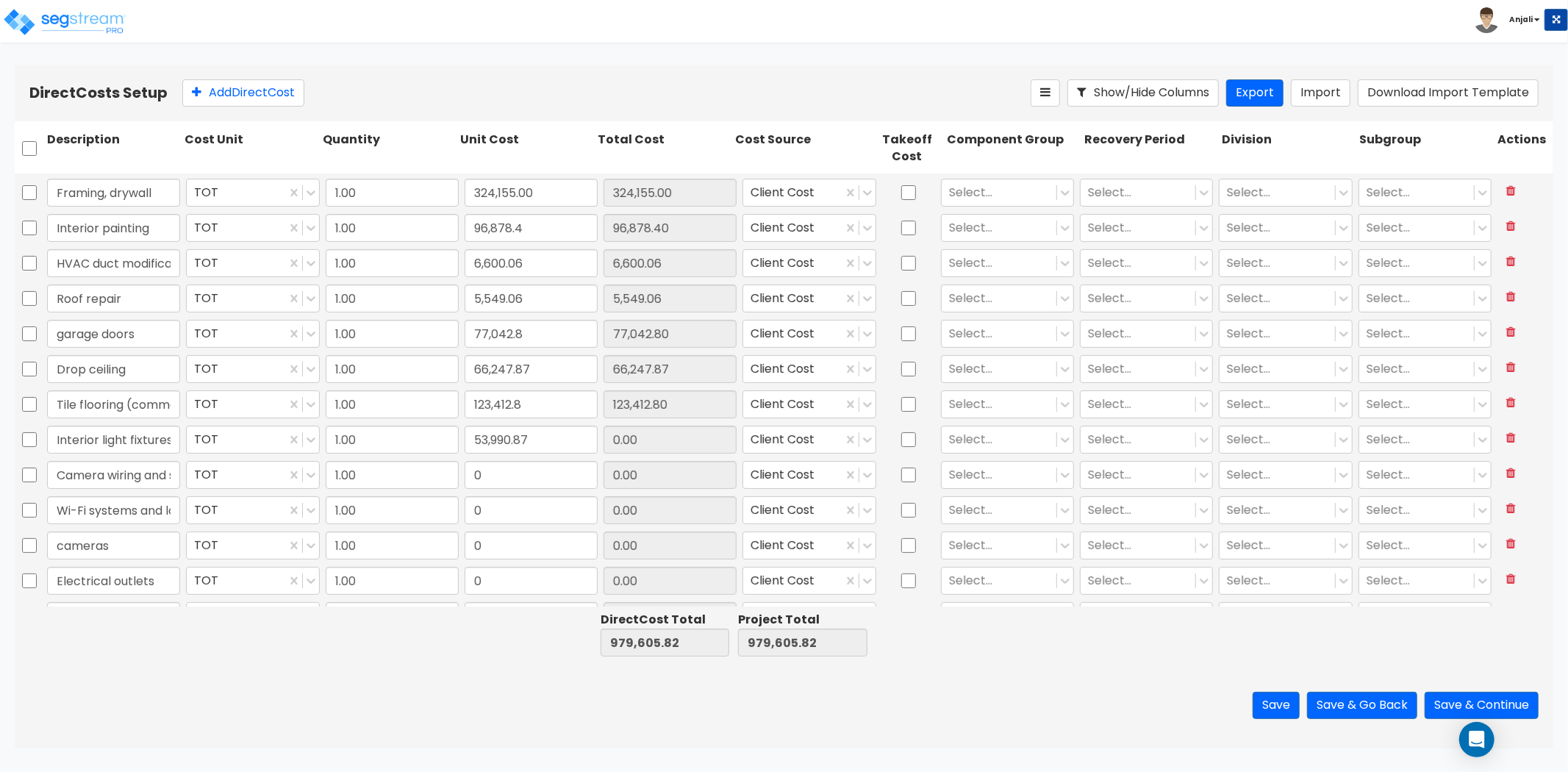
type input "1,033,596.69"
type input "53,990.87"
click at [509, 486] on input "0" at bounding box center [531, 475] width 133 height 28
paste input "37,433.62"
type input "37,433.62"
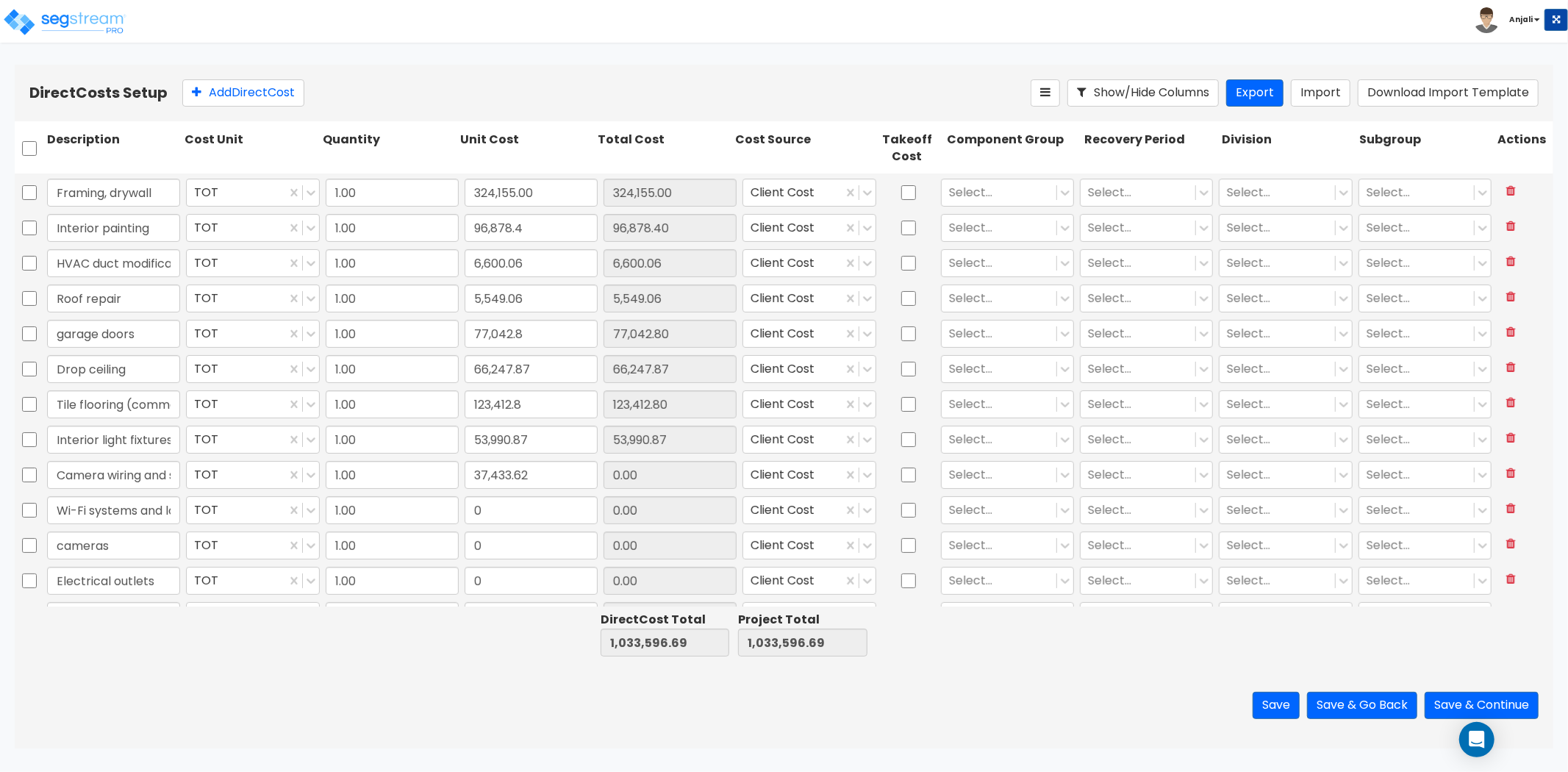
type input "1,071,030.31"
type input "37,433.62"
click at [525, 511] on input "0" at bounding box center [531, 510] width 133 height 28
paste input "6,955.17"
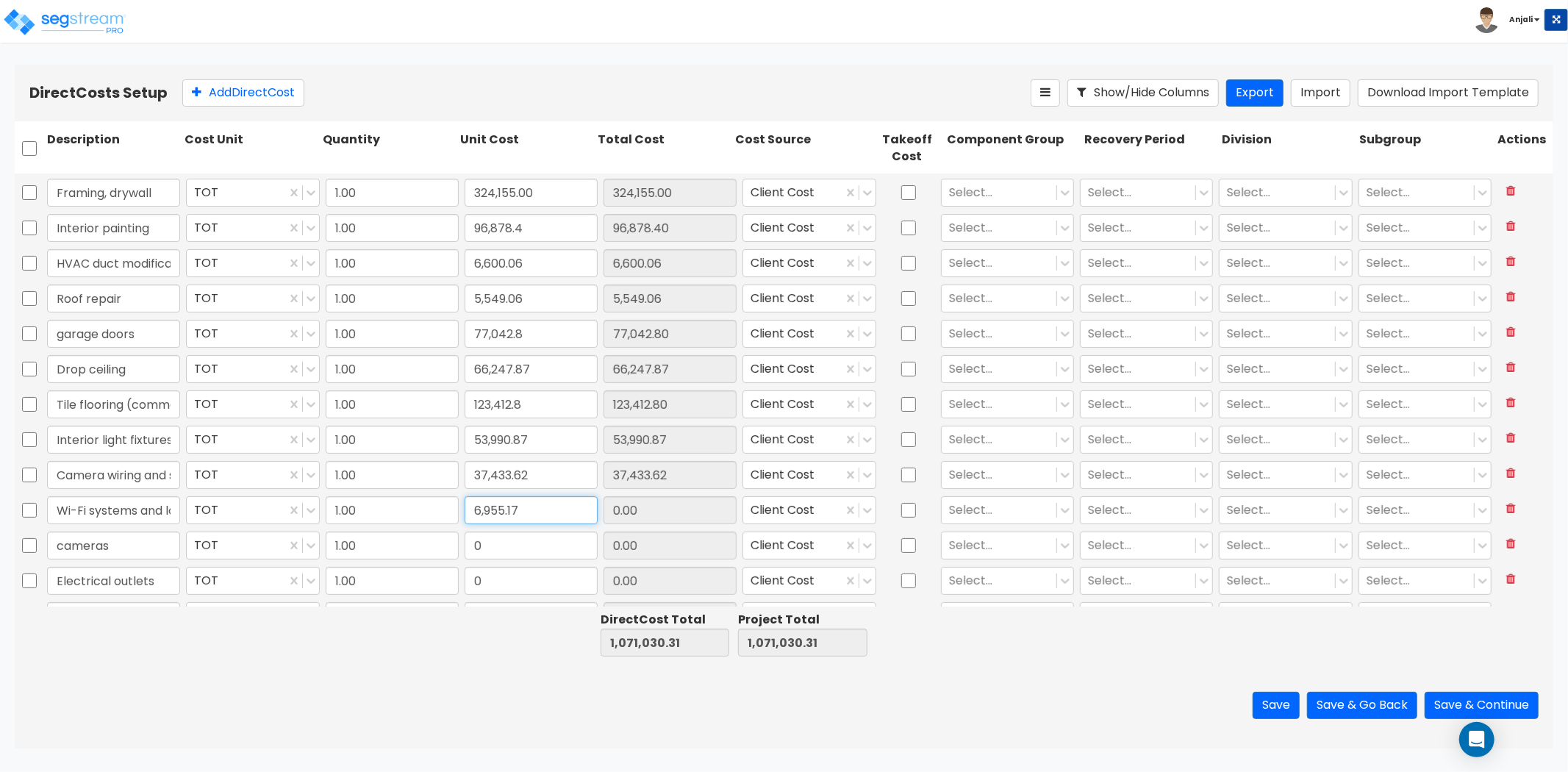
type input "6,955.17"
type input "1,077,985.48"
type input "6,955.17"
click at [528, 542] on input "0" at bounding box center [531, 546] width 133 height 28
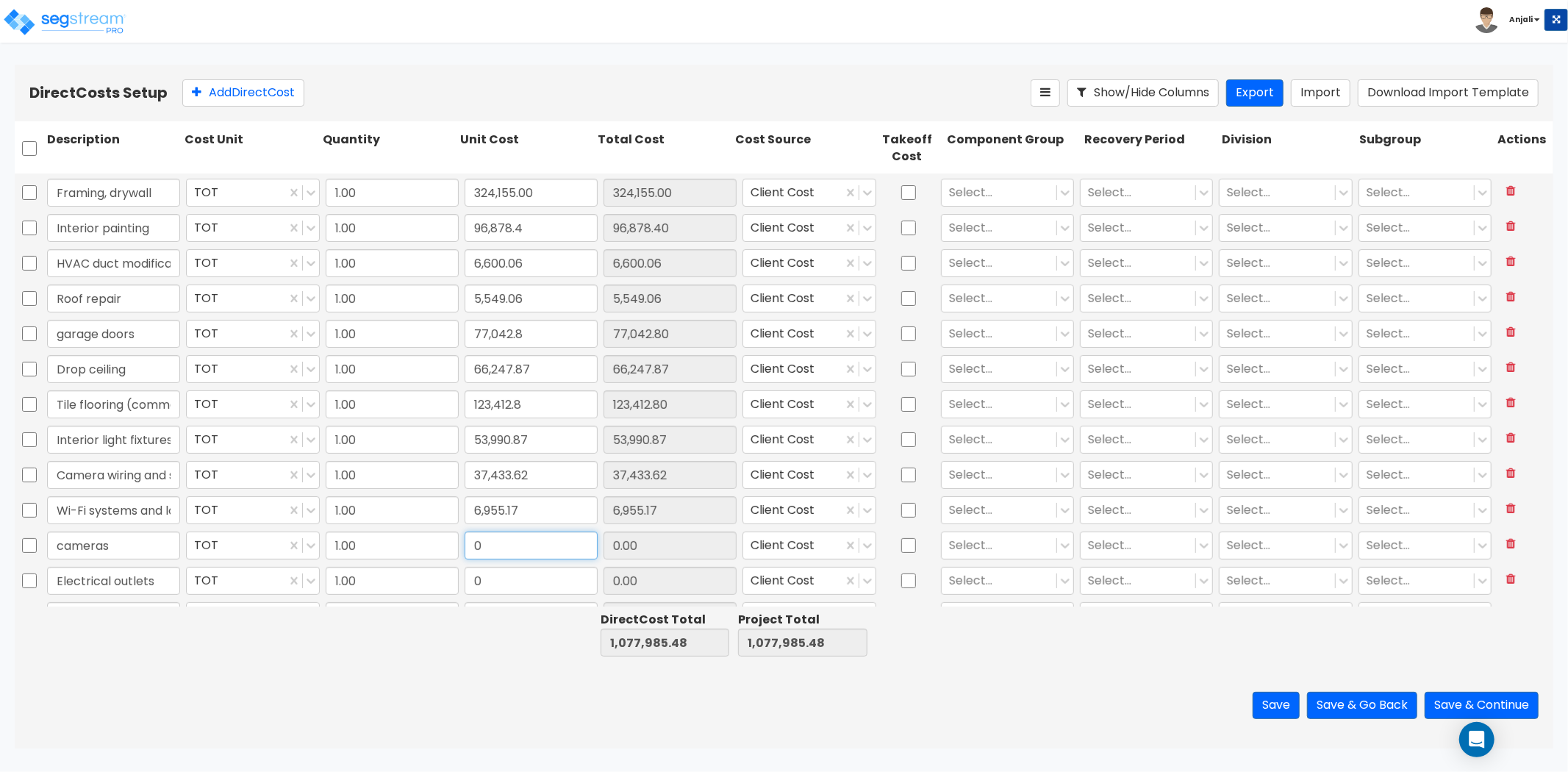
paste input "92,607"
type input "92,607"
type input "1,170,592.48"
type input "92,607.00"
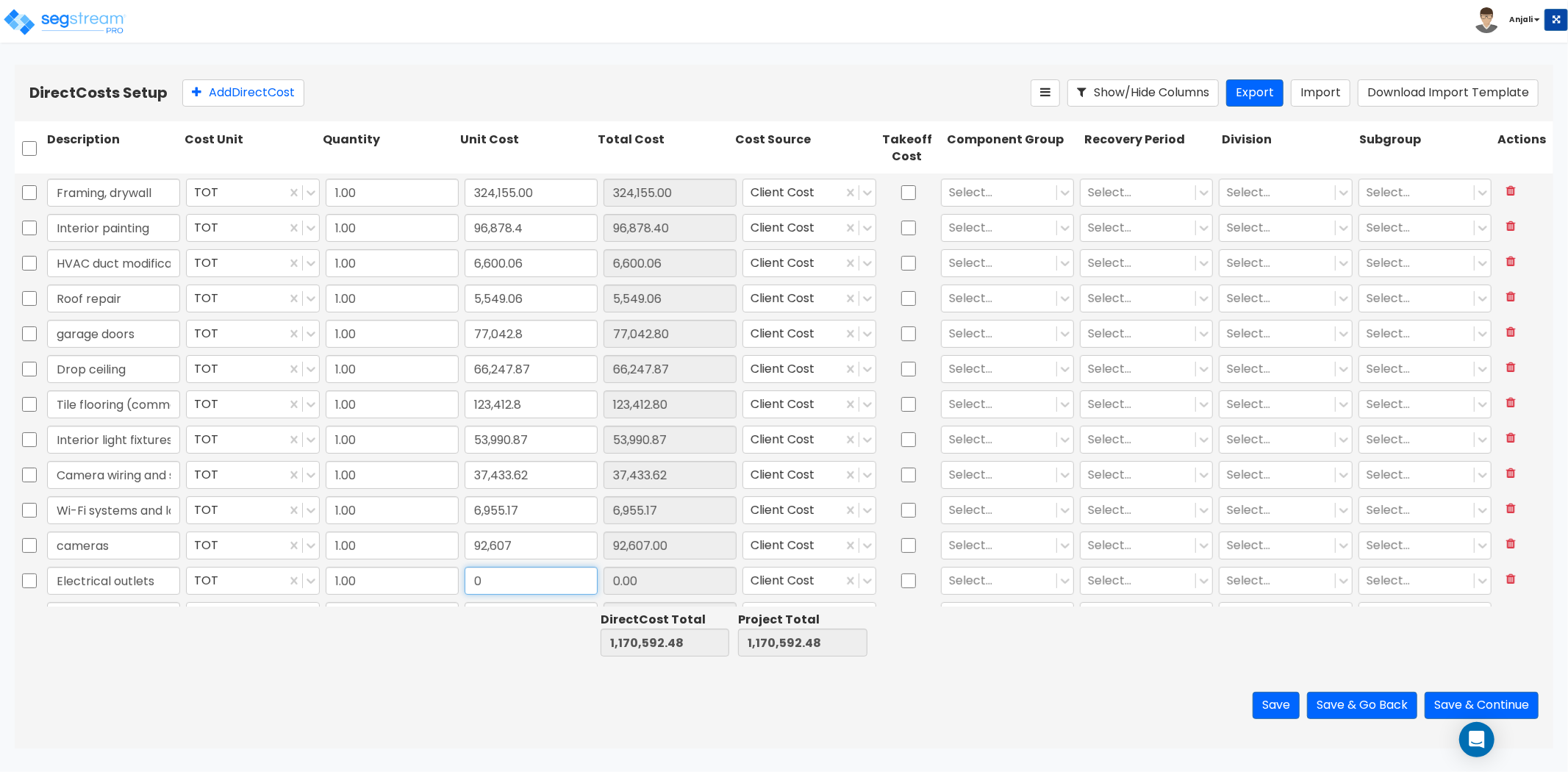
click at [501, 583] on input "0" at bounding box center [531, 581] width 133 height 28
paste input "99,610.89"
type input "99,610.89"
type input "1,270,203.37"
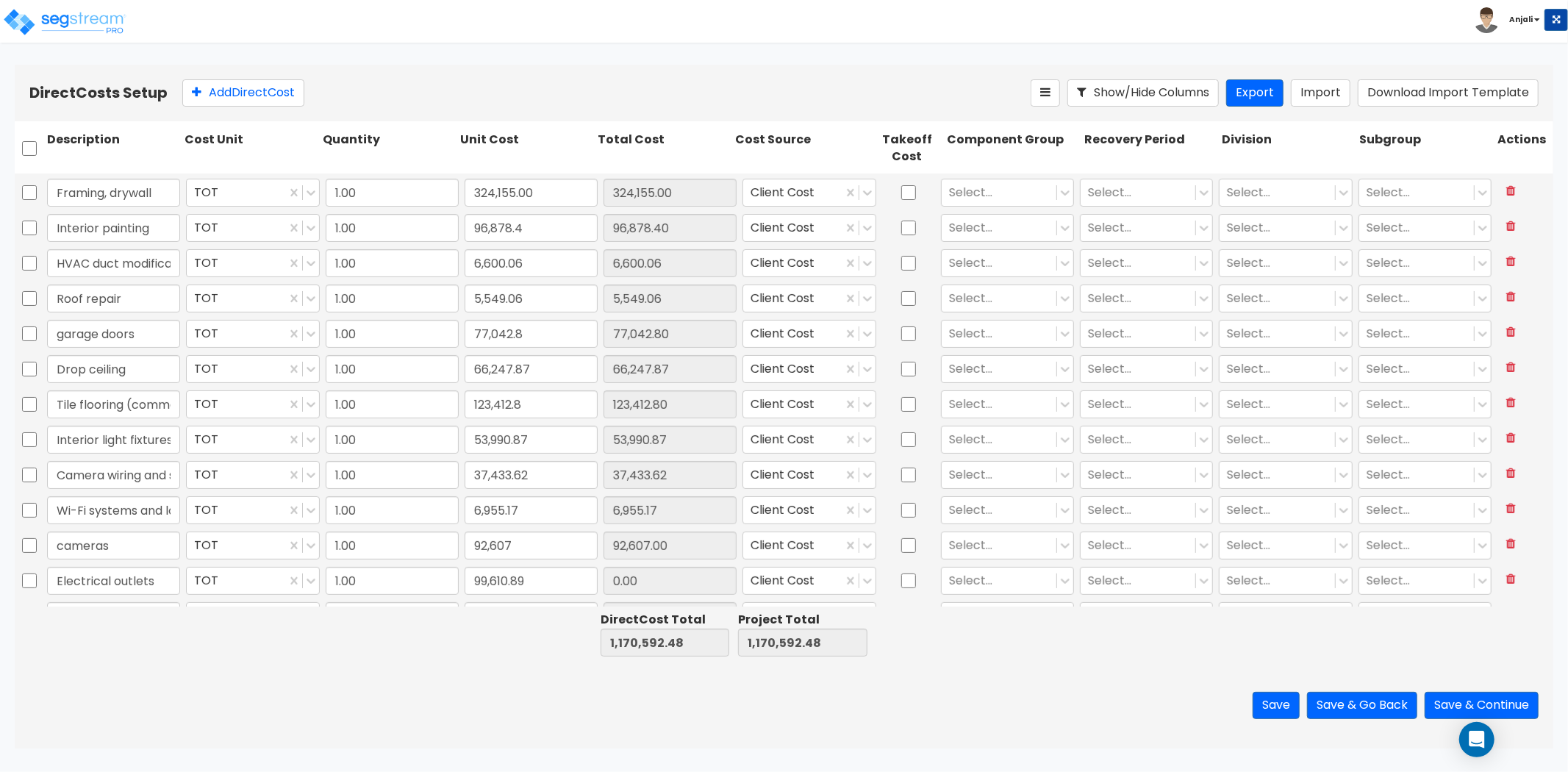
type input "99,610.89"
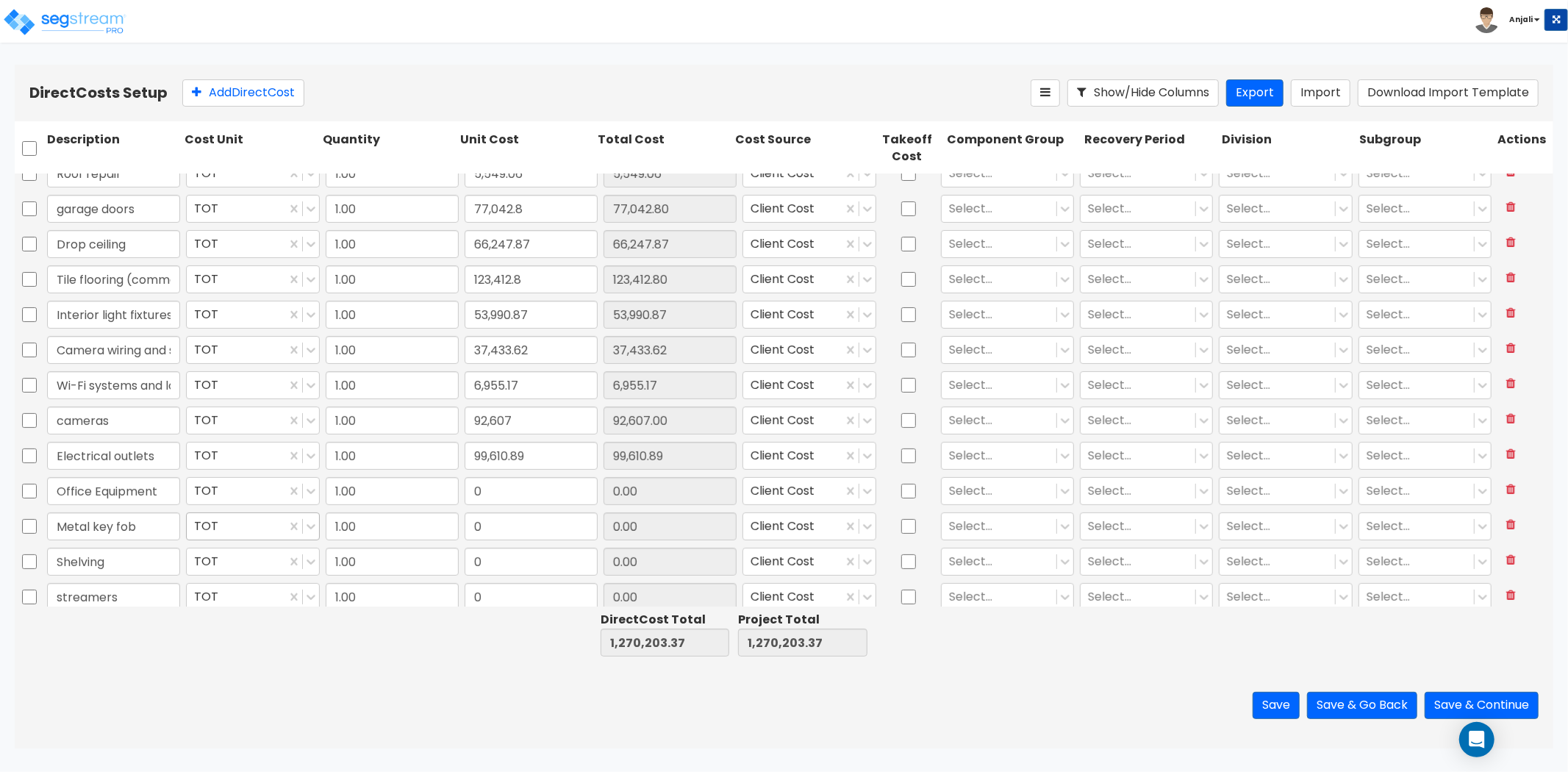
scroll to position [380, 0]
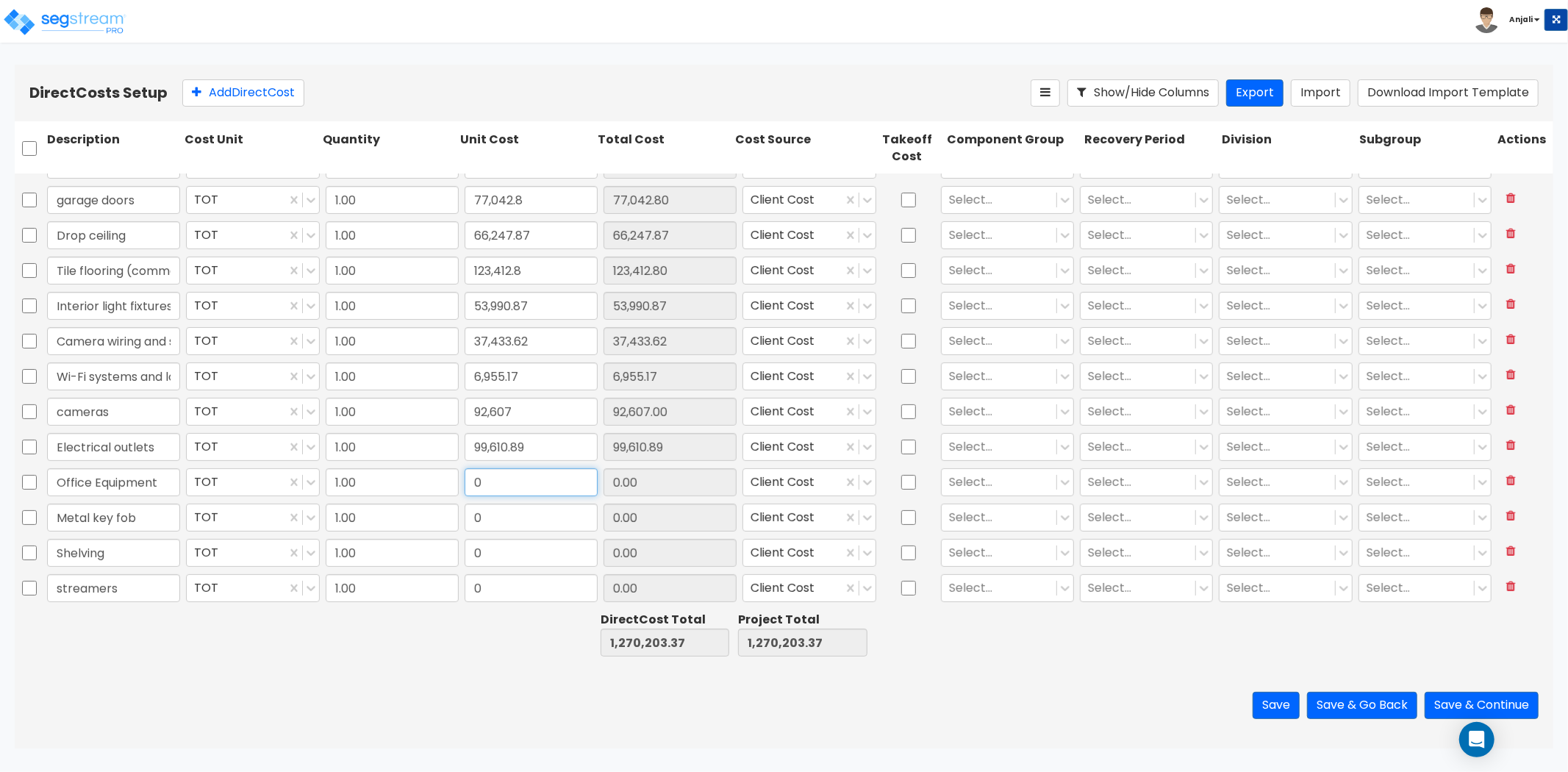
click at [480, 479] on input "0" at bounding box center [531, 482] width 133 height 28
paste input "44,357.98"
type input "44,357.98"
type input "1,314,561.35"
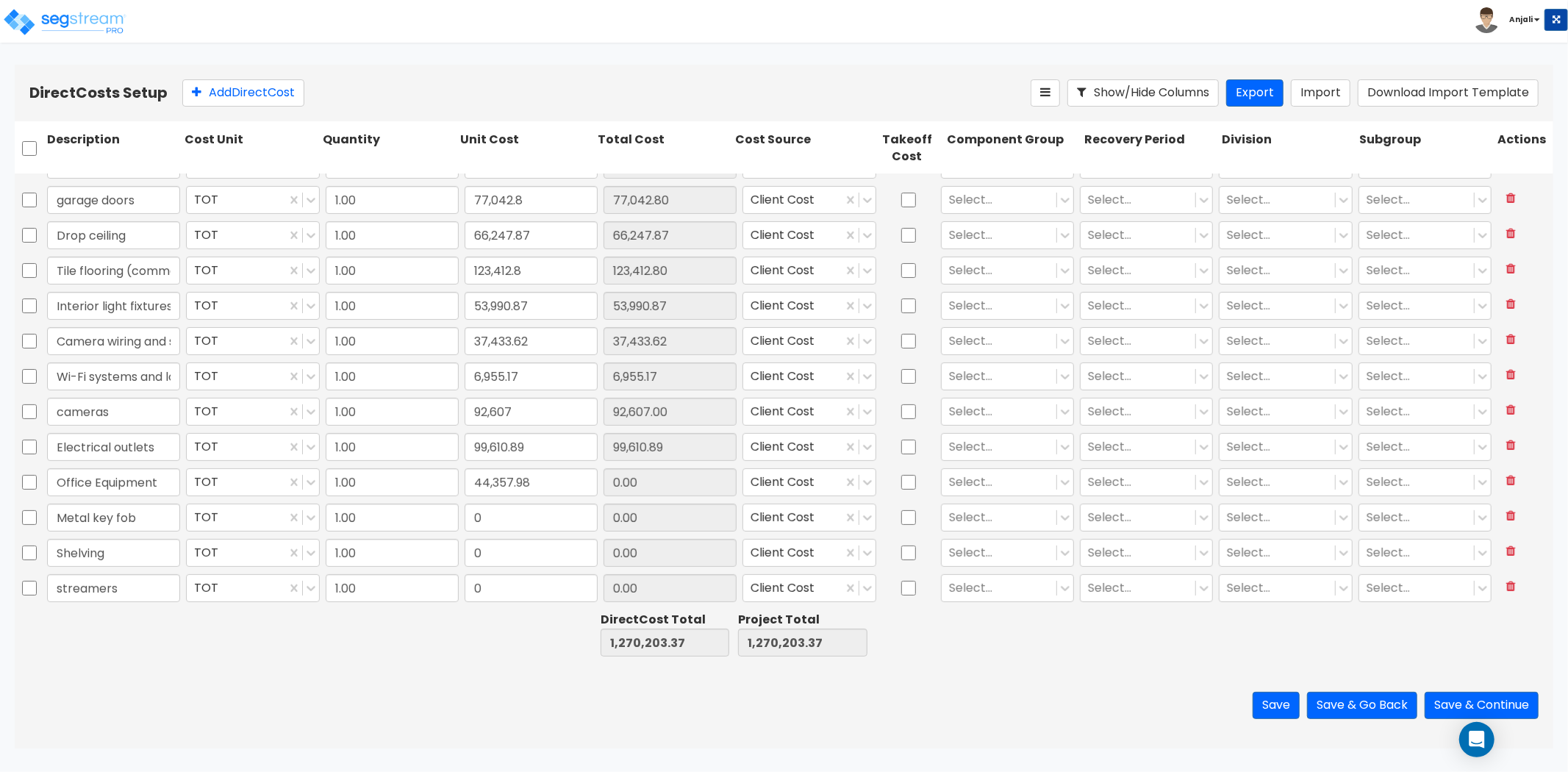
type input "44,357.98"
click at [538, 524] on input "0" at bounding box center [531, 517] width 133 height 28
paste input "80,933.85"
type input "80,933.85"
type input "1,395,495.20"
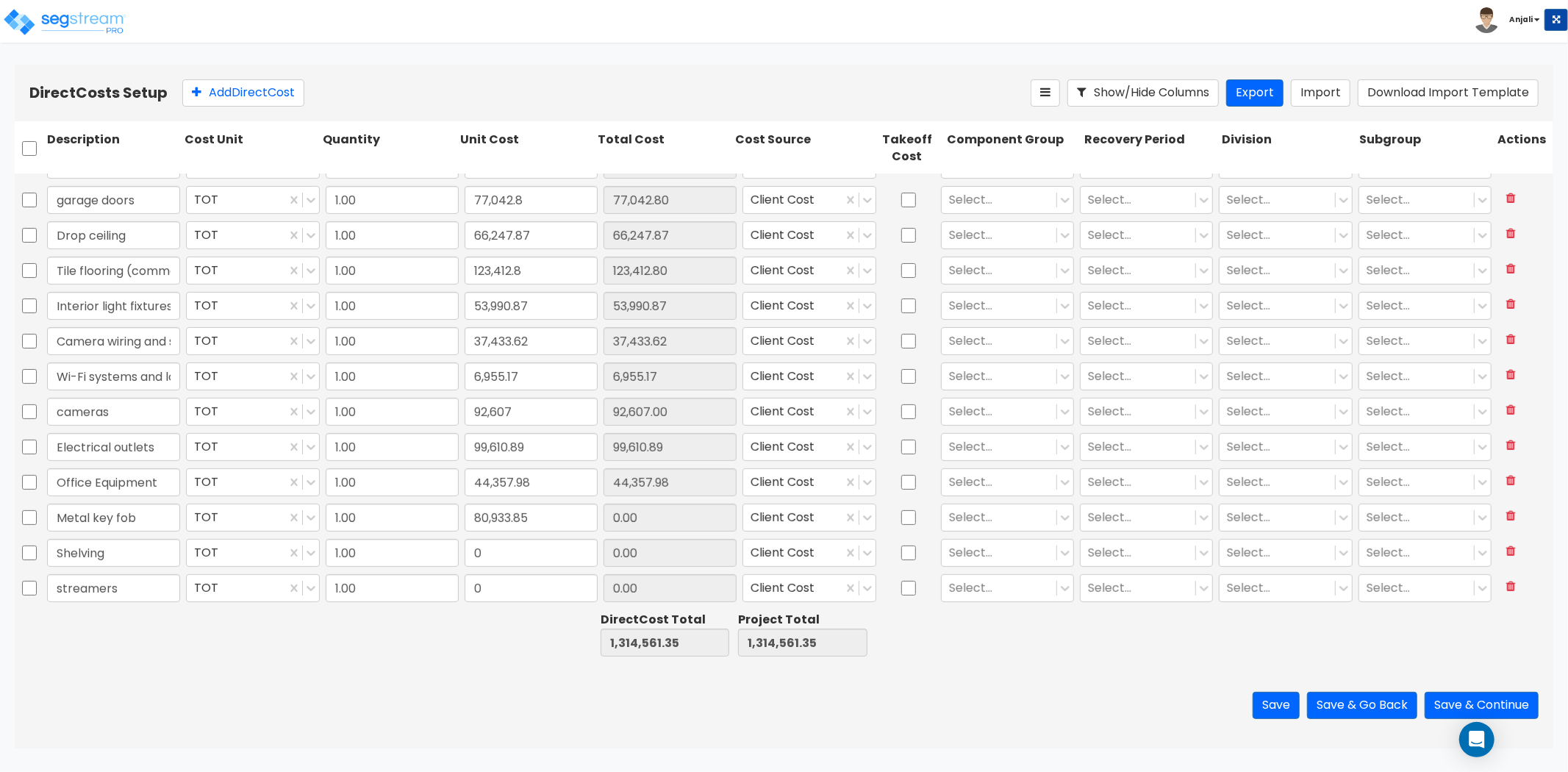
type input "1,395,495.20"
type input "80,933.85"
click at [542, 539] on input "0" at bounding box center [531, 553] width 133 height 28
paste input "61,478.6"
type input "61,478.6"
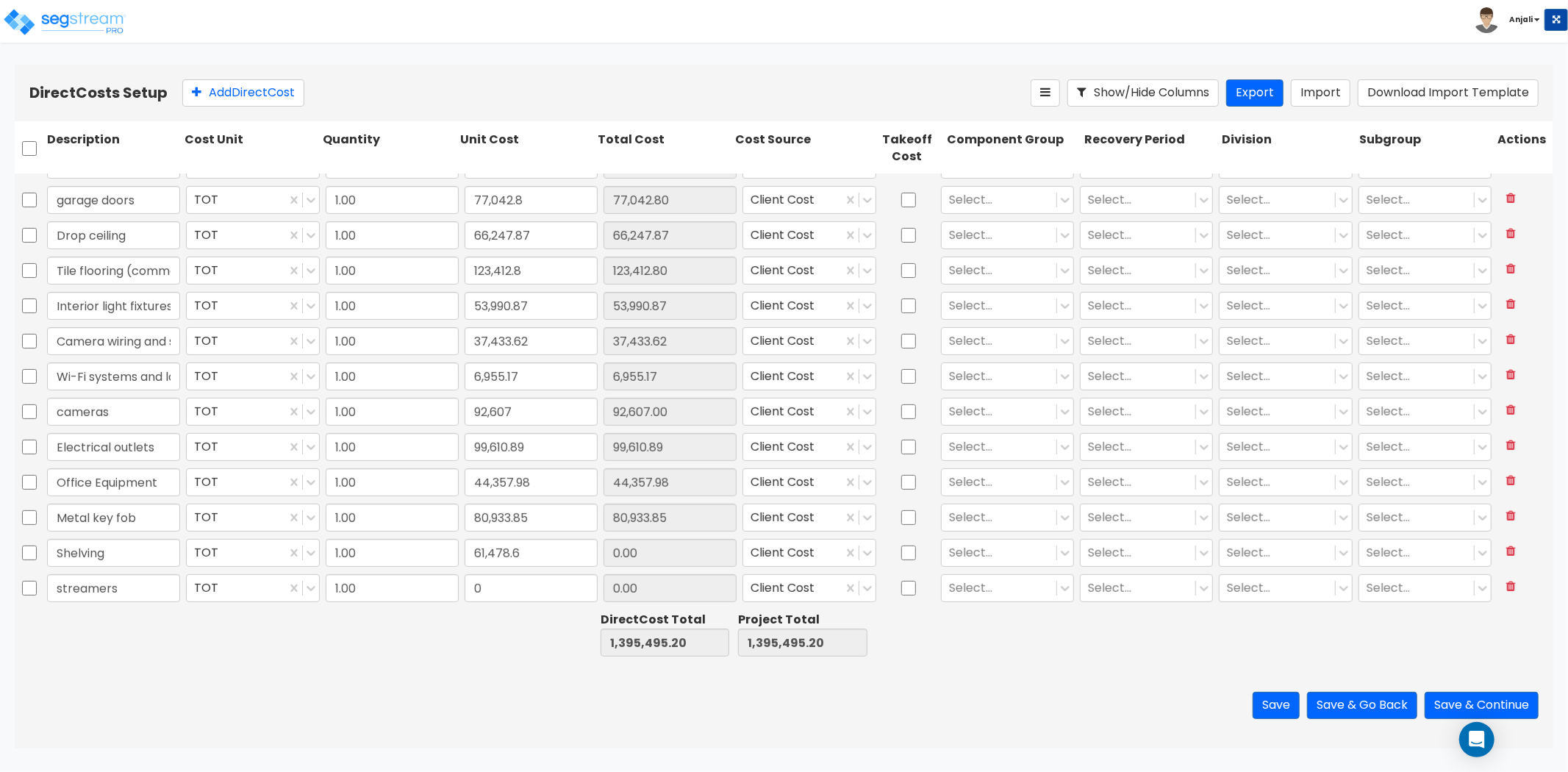
type input "1,456,973.80"
type input "61,478.60"
click at [486, 589] on input "0" at bounding box center [531, 588] width 133 height 28
paste input "62,256.81"
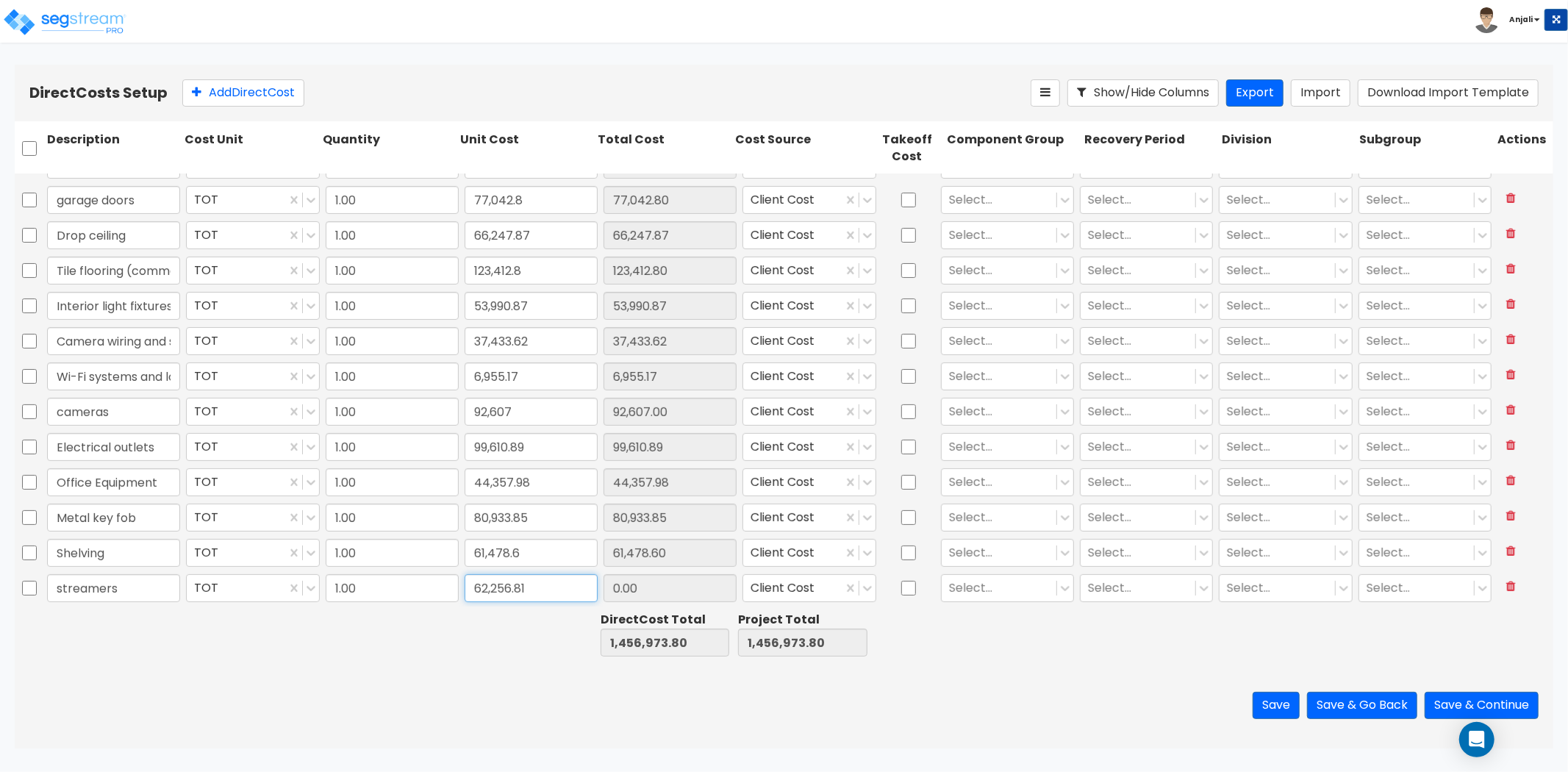
type input "62,256.81"
type input "1,519,230.61"
type input "62,256.81"
click at [480, 612] on div at bounding box center [526, 634] width 138 height 51
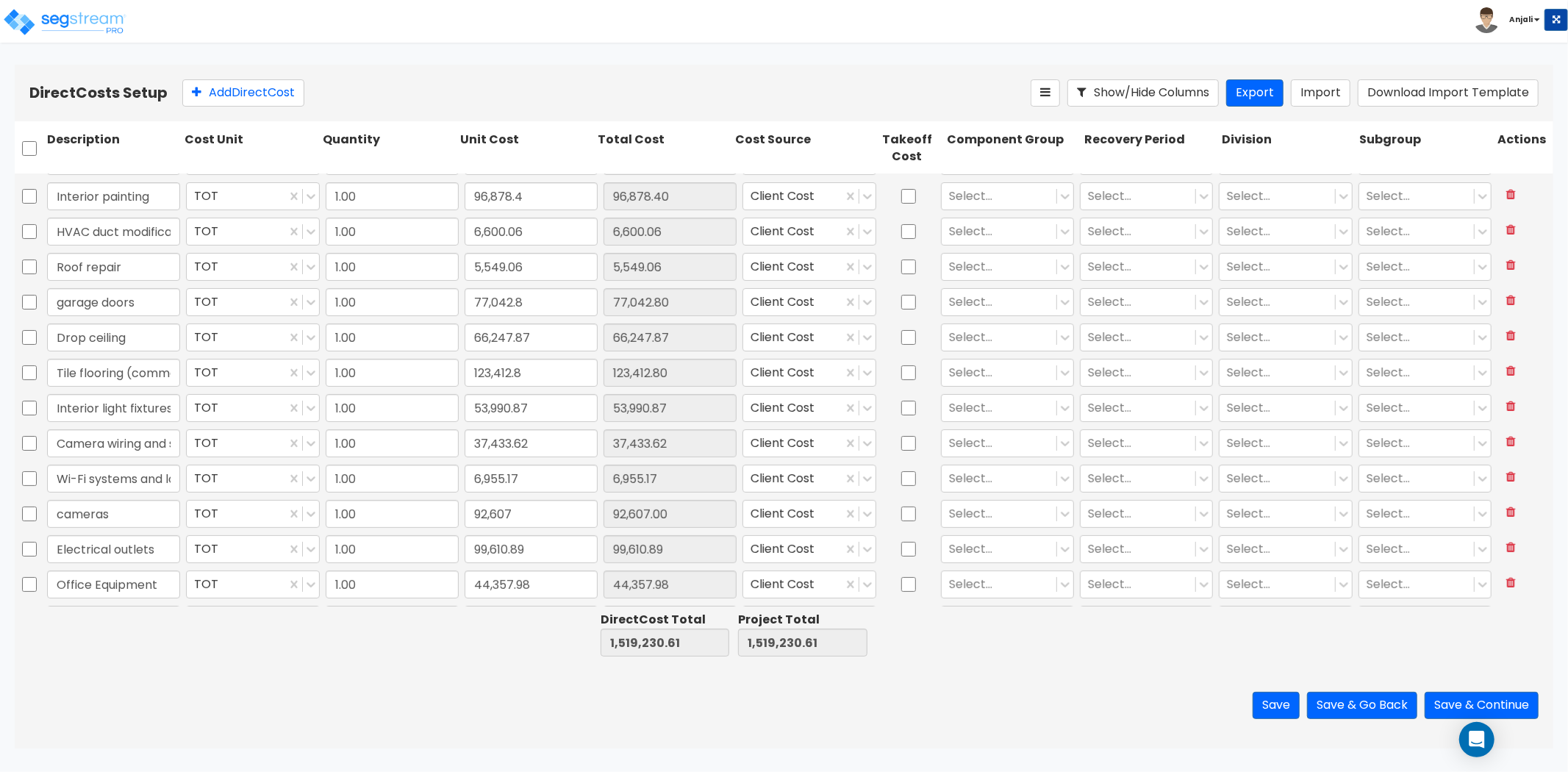
scroll to position [216, 0]
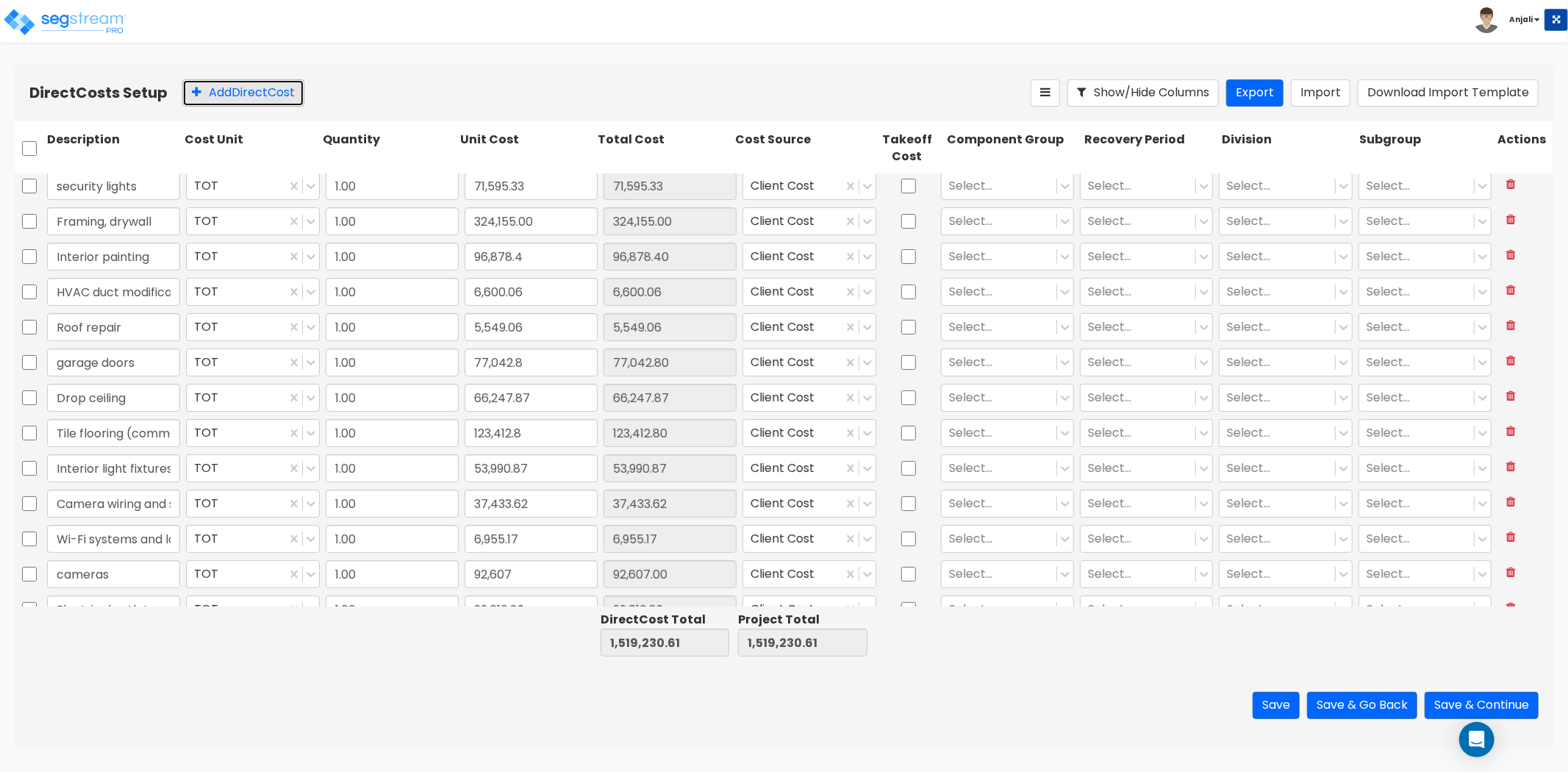
click at [271, 97] on button "Add Direct Cost" at bounding box center [243, 93] width 122 height 27
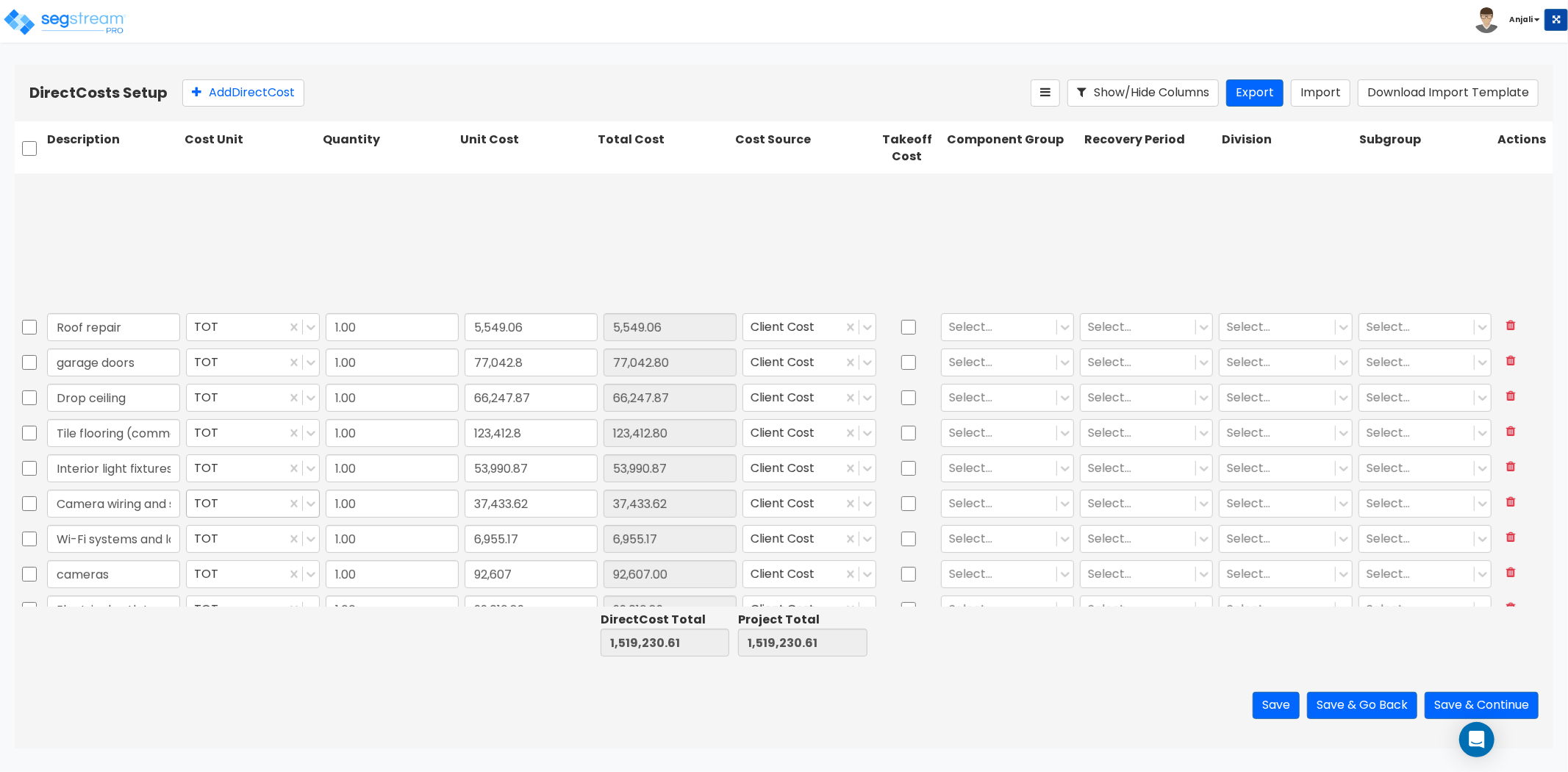
scroll to position [415, 0]
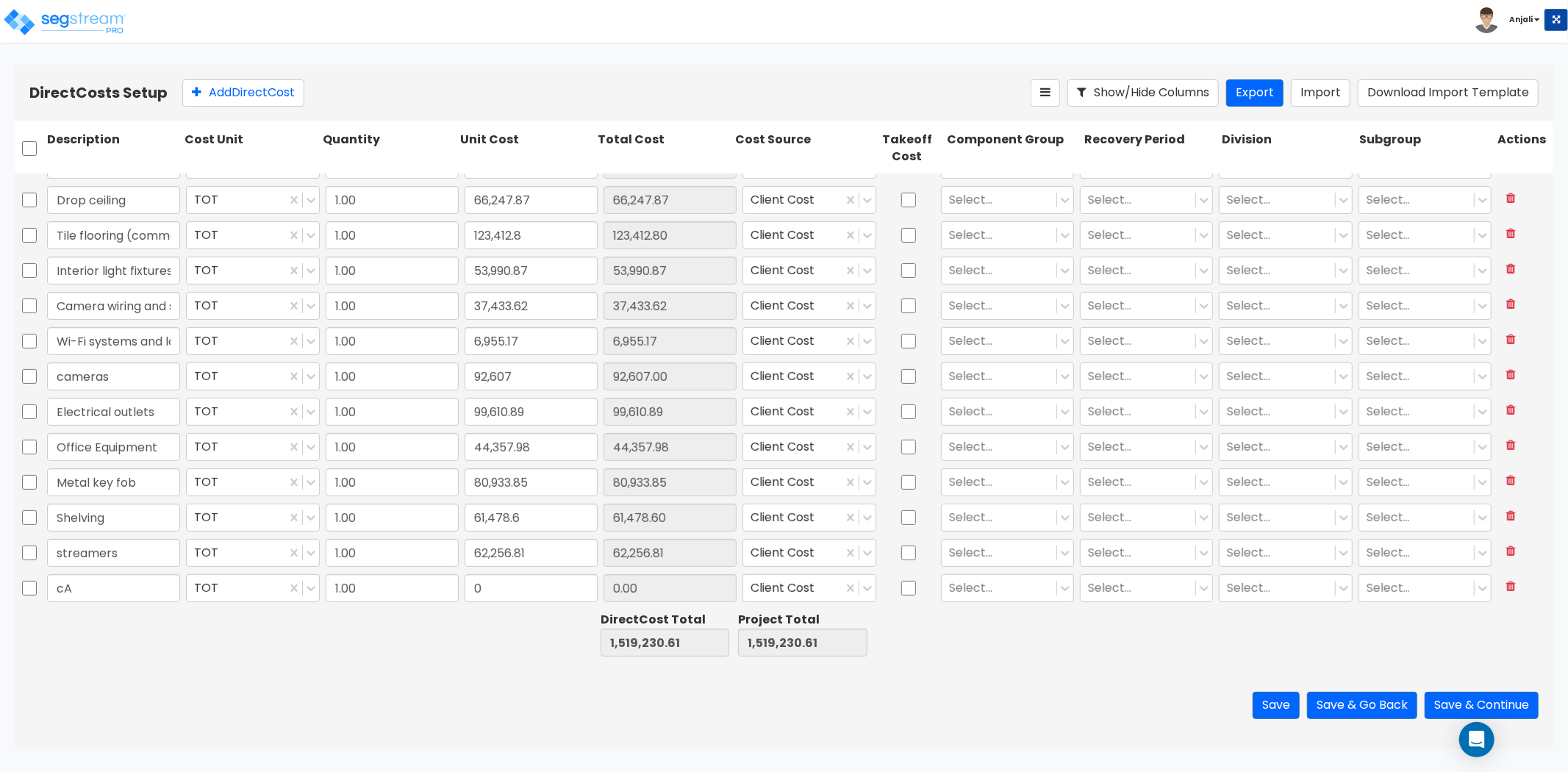
type input "c"
type input "Cabinetry"
click at [502, 592] on input "0" at bounding box center [531, 588] width 133 height 28
paste input "26,195.52"
type input "26,195.52"
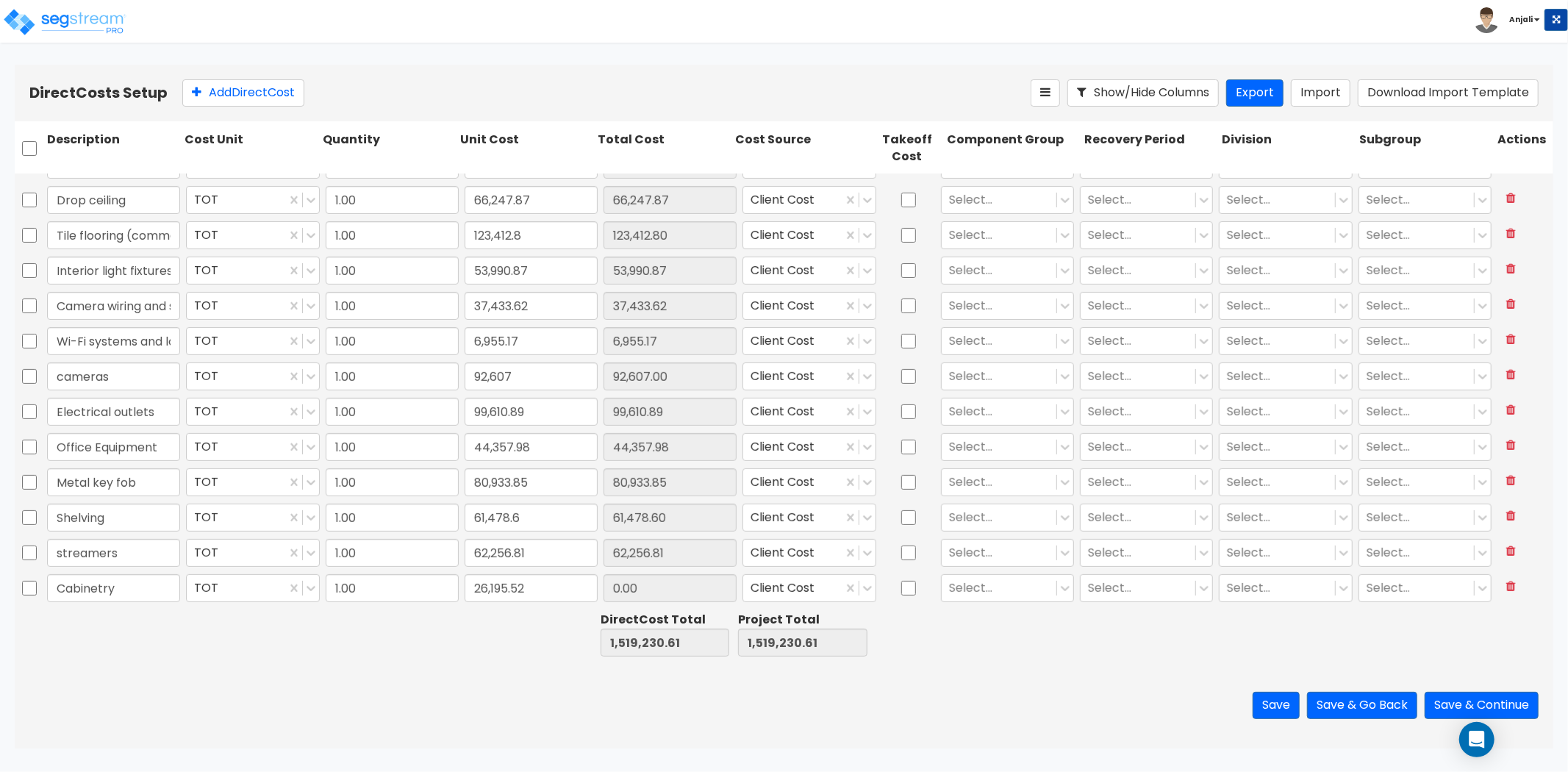
type input "1,545,426.13"
type input "26,195.52"
click at [498, 637] on div at bounding box center [526, 634] width 138 height 51
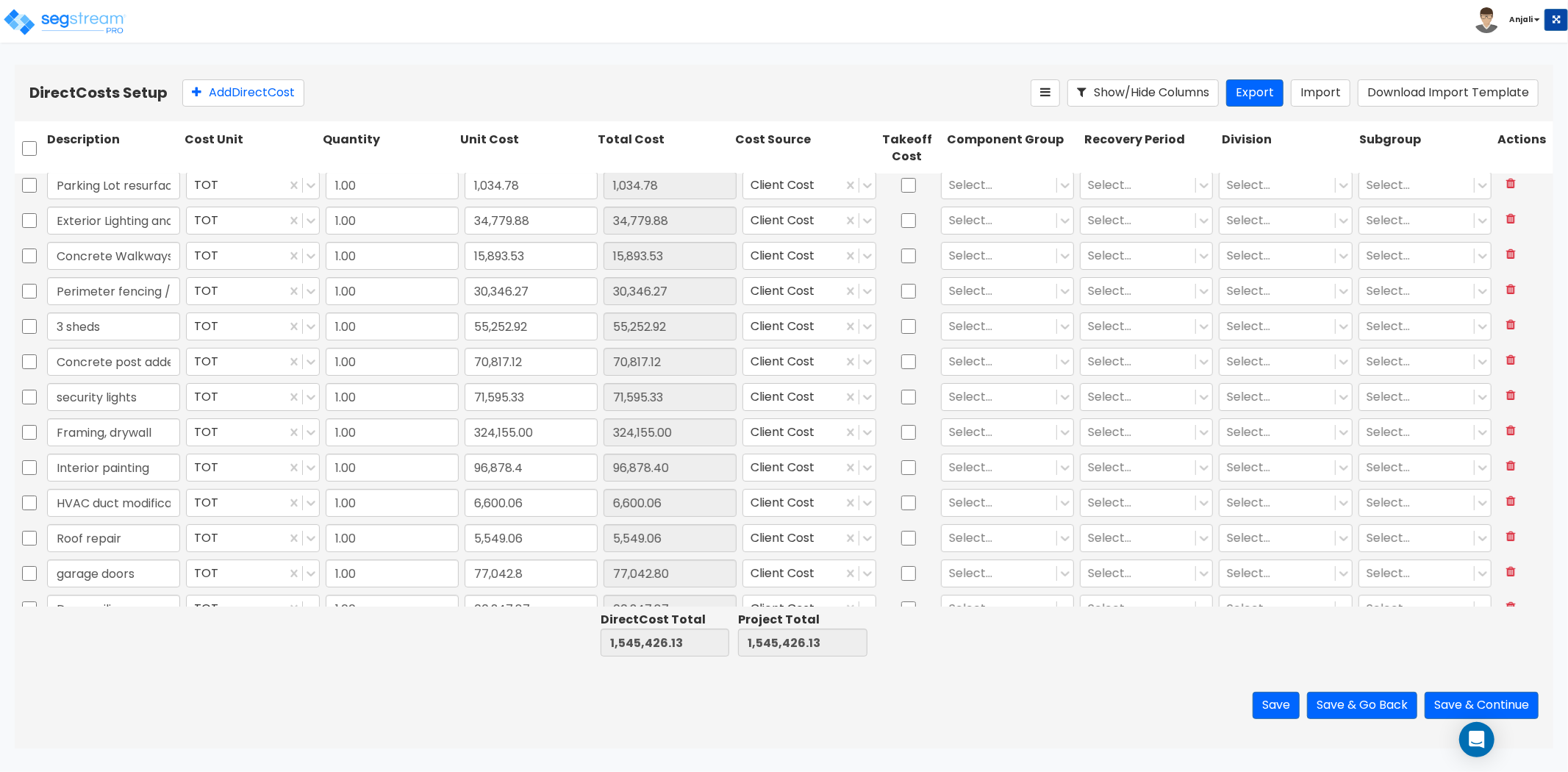
scroll to position [0, 0]
click at [909, 189] on div at bounding box center [908, 190] width 59 height 34
click at [906, 193] on input "checkbox" at bounding box center [909, 190] width 15 height 28
checkbox input "true"
click at [902, 231] on input "checkbox" at bounding box center [909, 226] width 15 height 28
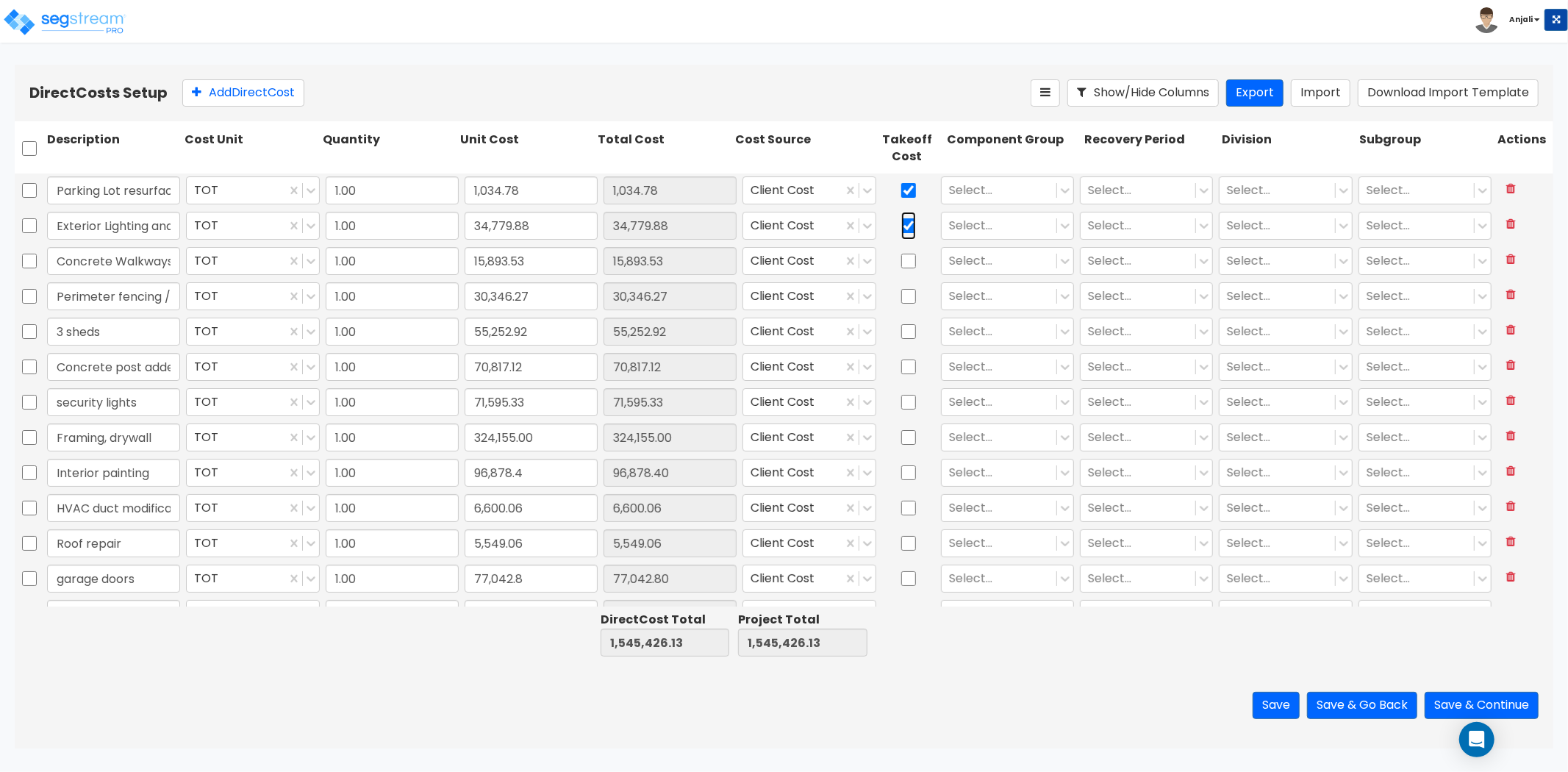
checkbox input "true"
click at [902, 263] on input "checkbox" at bounding box center [909, 261] width 15 height 28
checkbox input "true"
click at [903, 298] on input "checkbox" at bounding box center [909, 296] width 15 height 28
checkbox input "true"
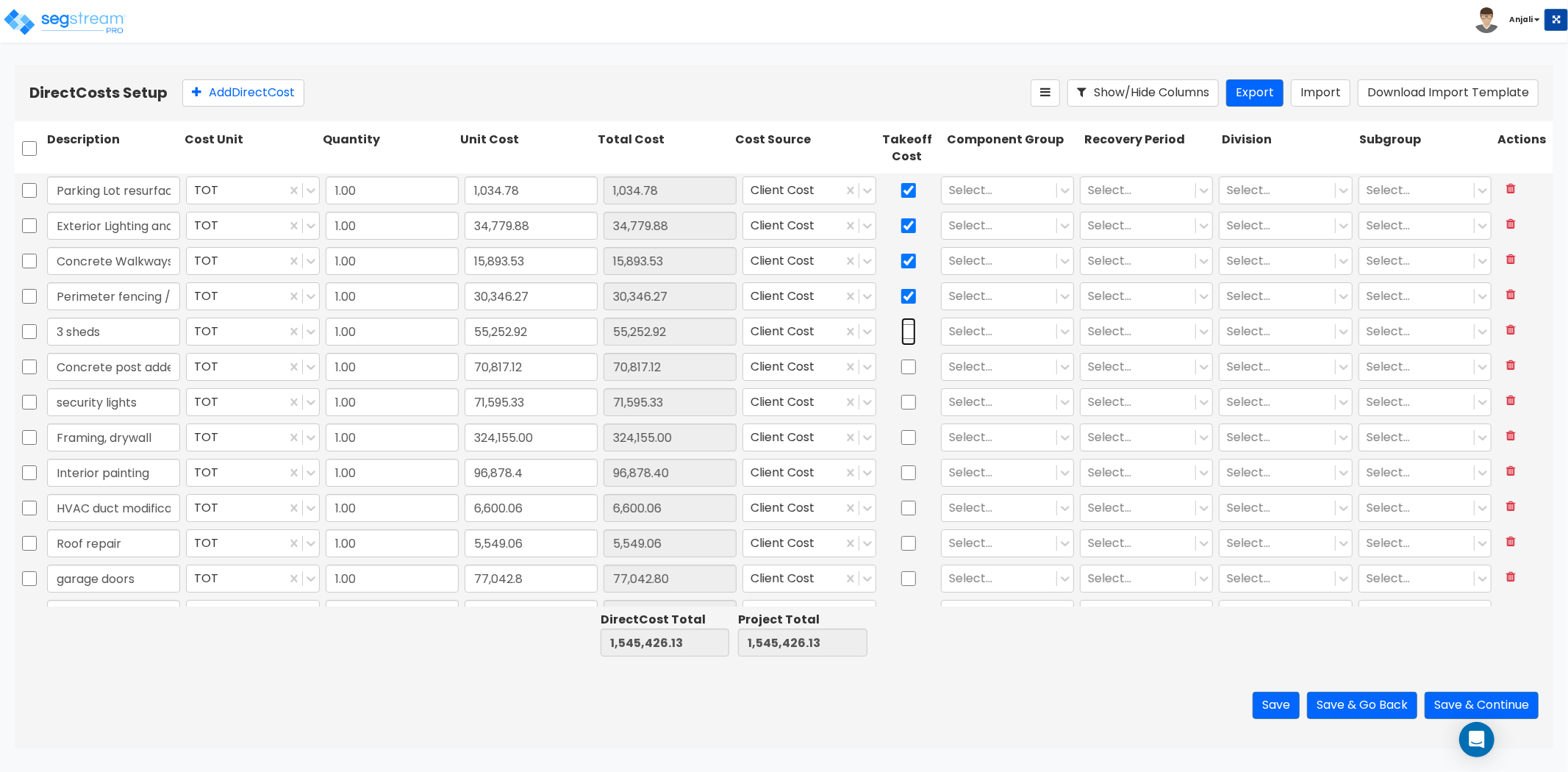
click at [902, 322] on input "checkbox" at bounding box center [909, 331] width 15 height 28
checkbox input "true"
click at [904, 363] on input "checkbox" at bounding box center [909, 367] width 15 height 28
checkbox input "true"
click at [902, 406] on input "checkbox" at bounding box center [909, 402] width 15 height 28
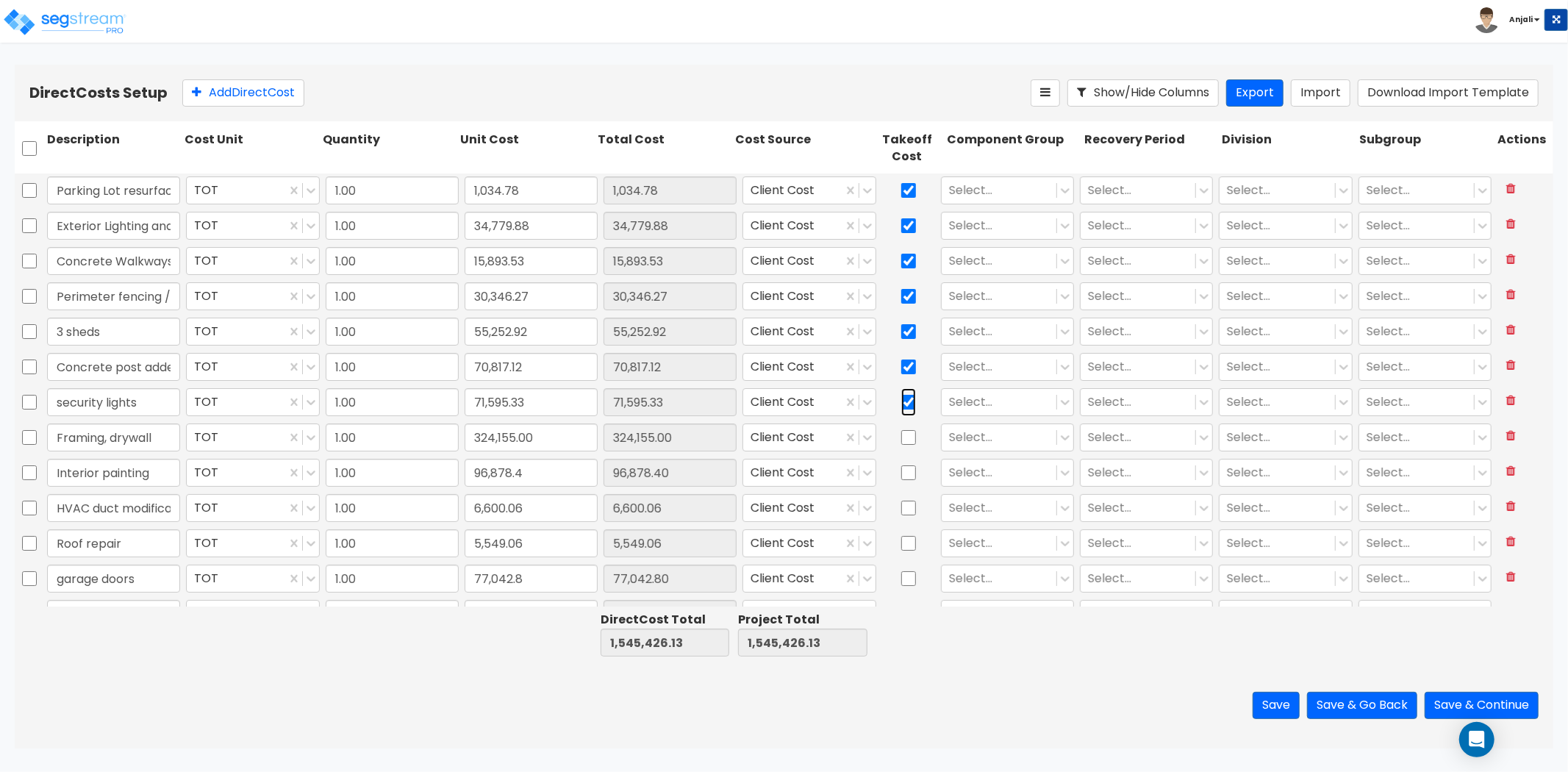
checkbox input "true"
click at [902, 450] on input "checkbox" at bounding box center [909, 438] width 15 height 28
checkbox input "true"
click at [902, 489] on div "Interior painting TOT 1.00 96,878.4 96,878.40 Client Cost Select... Select... S…" at bounding box center [784, 474] width 1539 height 35
click at [902, 462] on input "checkbox" at bounding box center [909, 472] width 15 height 28
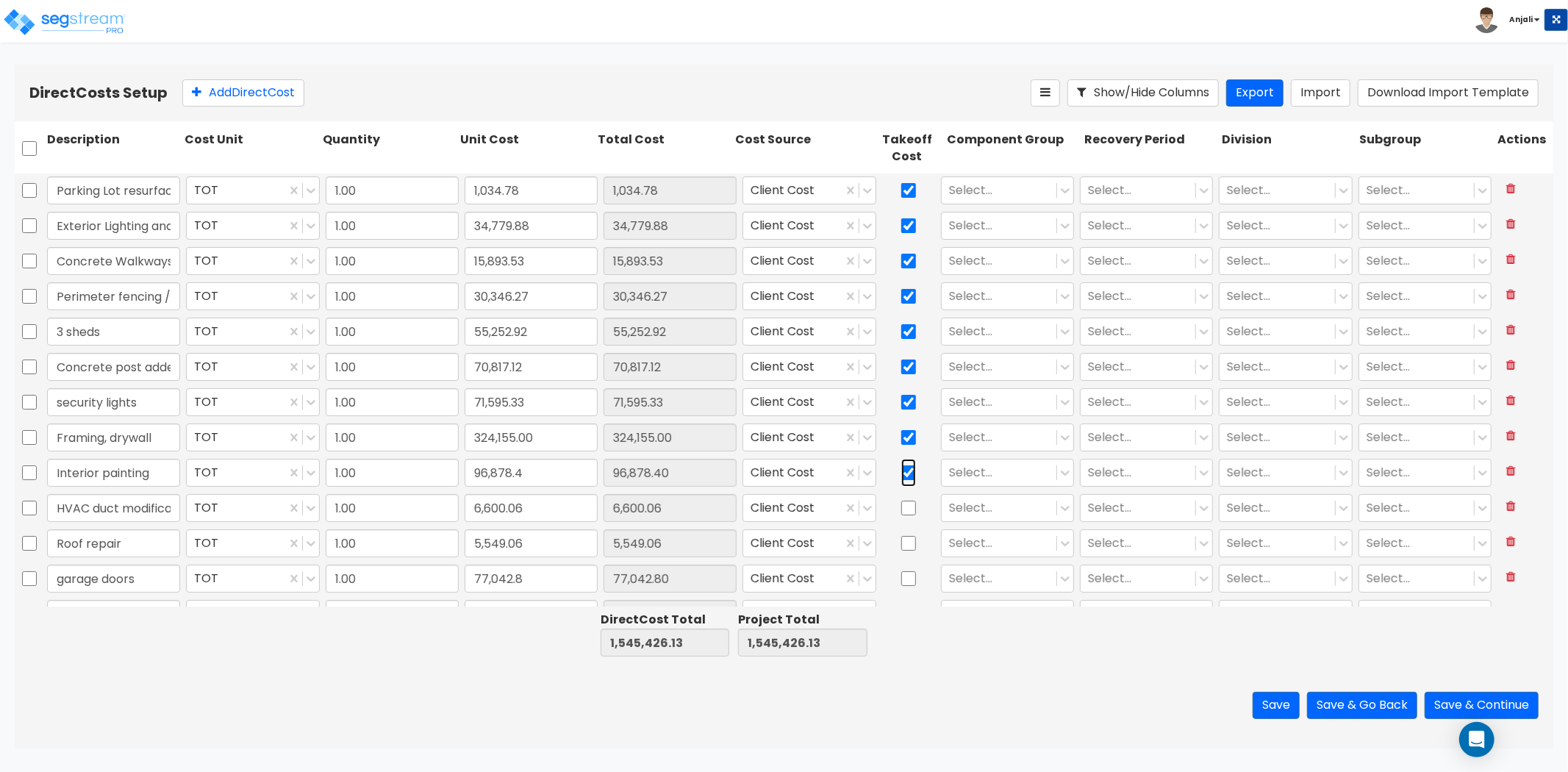
checkbox input "true"
drag, startPoint x: 902, startPoint y: 516, endPoint x: 905, endPoint y: 542, distance: 26.2
click at [902, 517] on input "checkbox" at bounding box center [909, 508] width 15 height 28
checkbox input "true"
drag, startPoint x: 905, startPoint y: 542, endPoint x: 904, endPoint y: 553, distance: 11.0
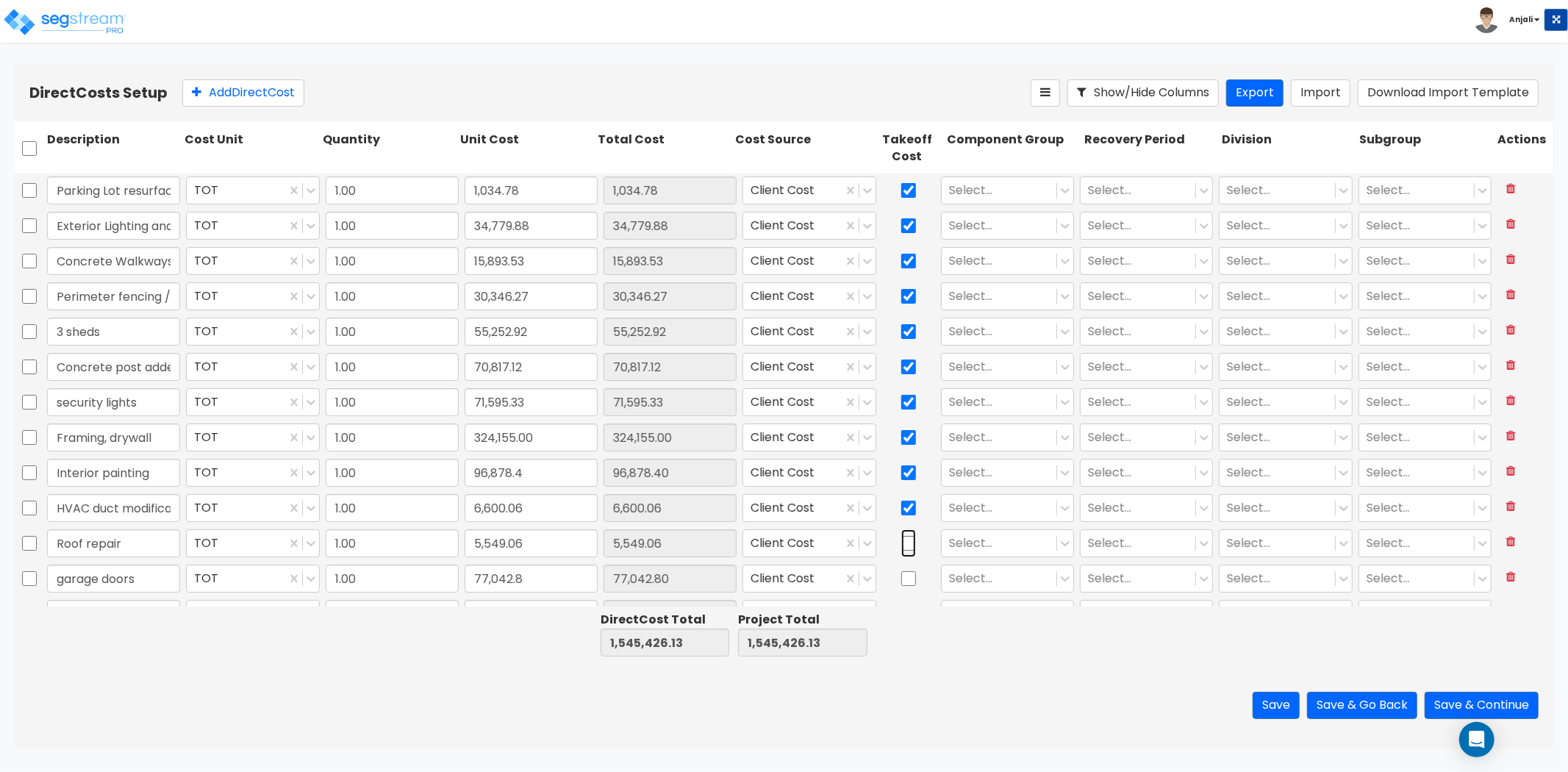
click at [905, 545] on input "checkbox" at bounding box center [909, 543] width 15 height 28
checkbox input "true"
click at [906, 574] on input "checkbox" at bounding box center [909, 579] width 15 height 28
checkbox input "true"
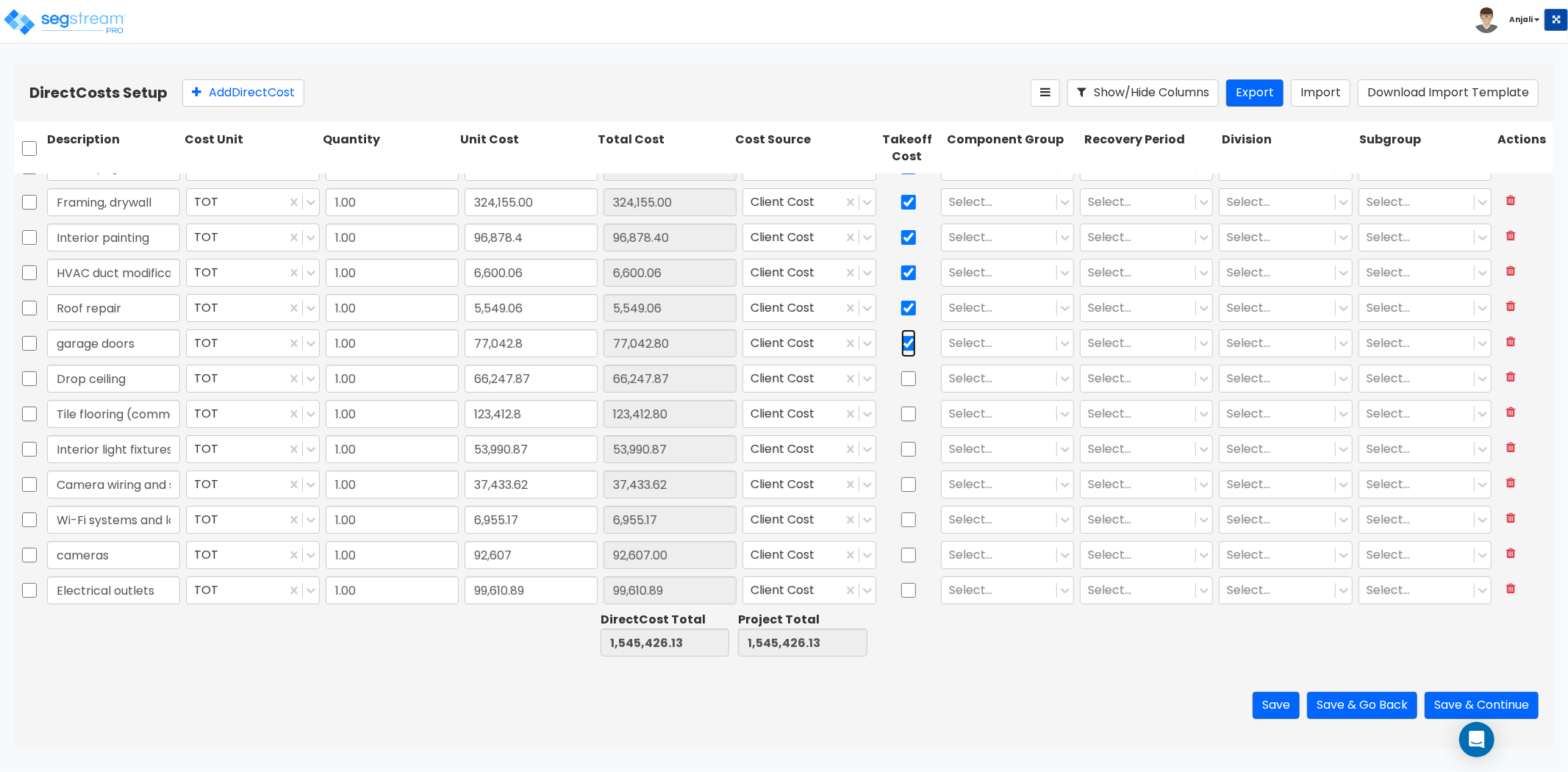
scroll to position [245, 0]
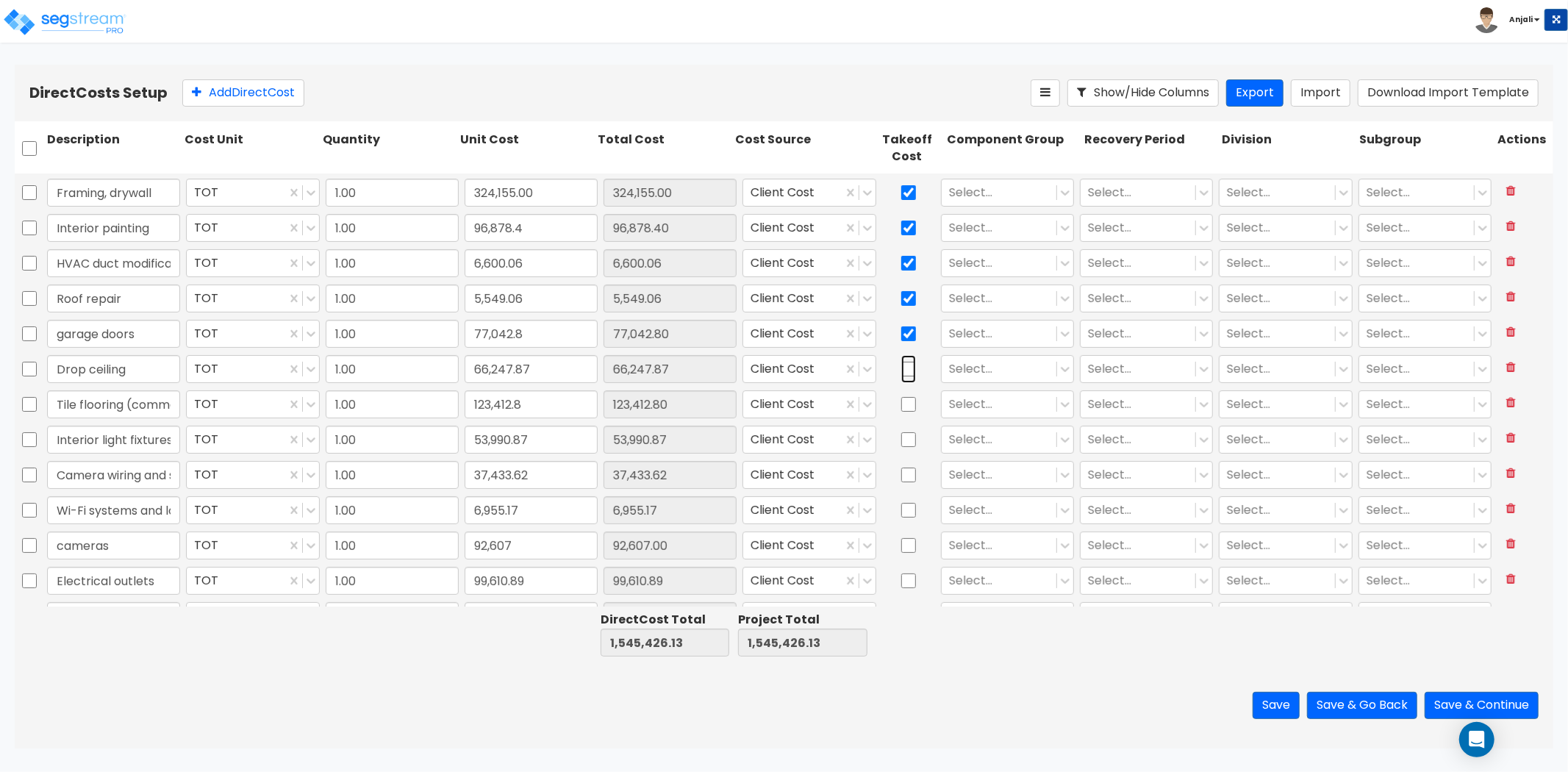
click at [902, 369] on input "checkbox" at bounding box center [909, 369] width 15 height 28
checkbox input "true"
drag, startPoint x: 895, startPoint y: 407, endPoint x: 908, endPoint y: 432, distance: 28.2
click at [902, 407] on input "checkbox" at bounding box center [909, 405] width 15 height 28
checkbox input "true"
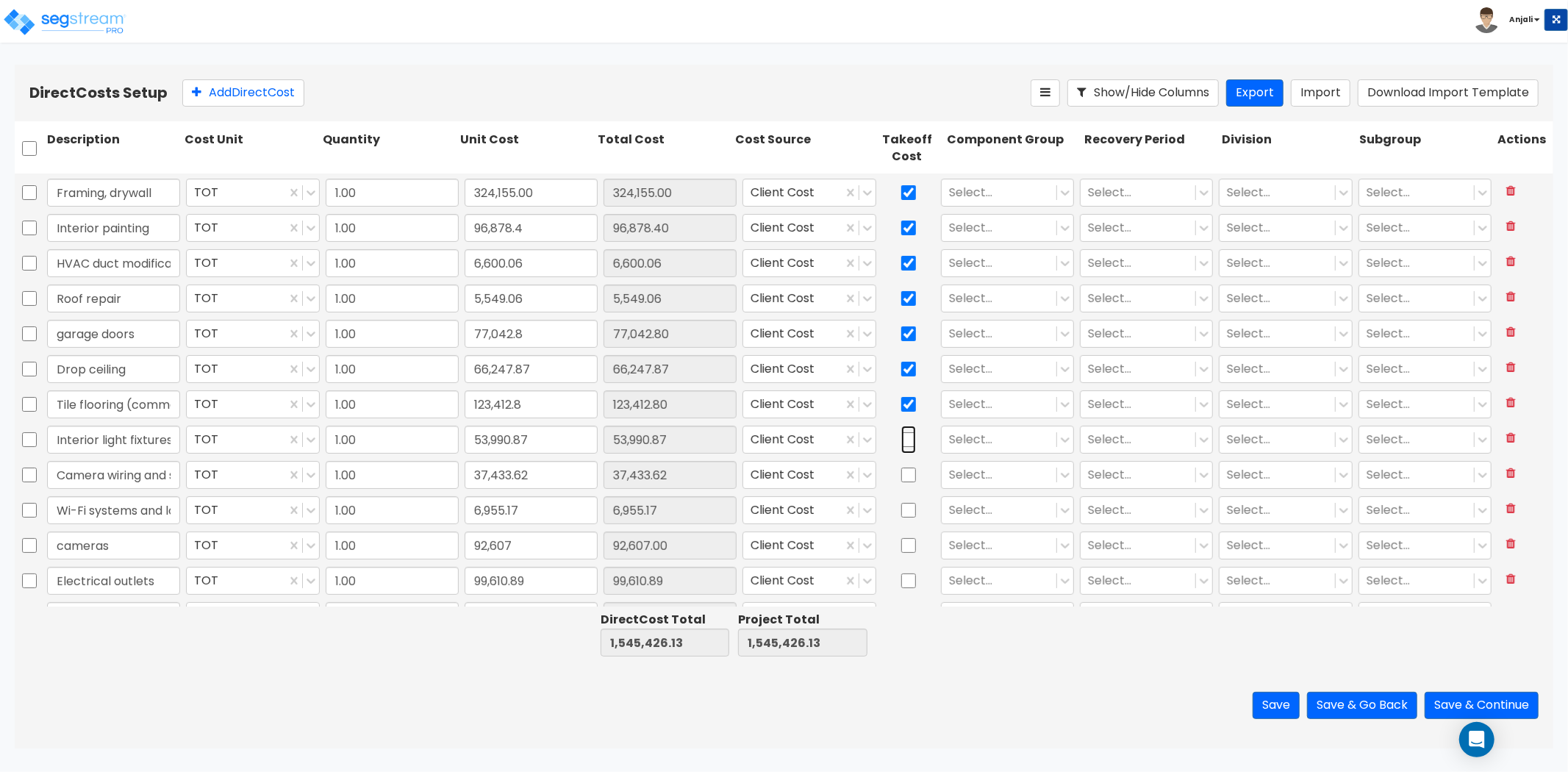
click at [908, 434] on input "checkbox" at bounding box center [909, 439] width 15 height 28
checkbox input "true"
click at [902, 475] on input "checkbox" at bounding box center [909, 475] width 15 height 28
checkbox input "true"
click at [902, 516] on input "checkbox" at bounding box center [909, 510] width 15 height 28
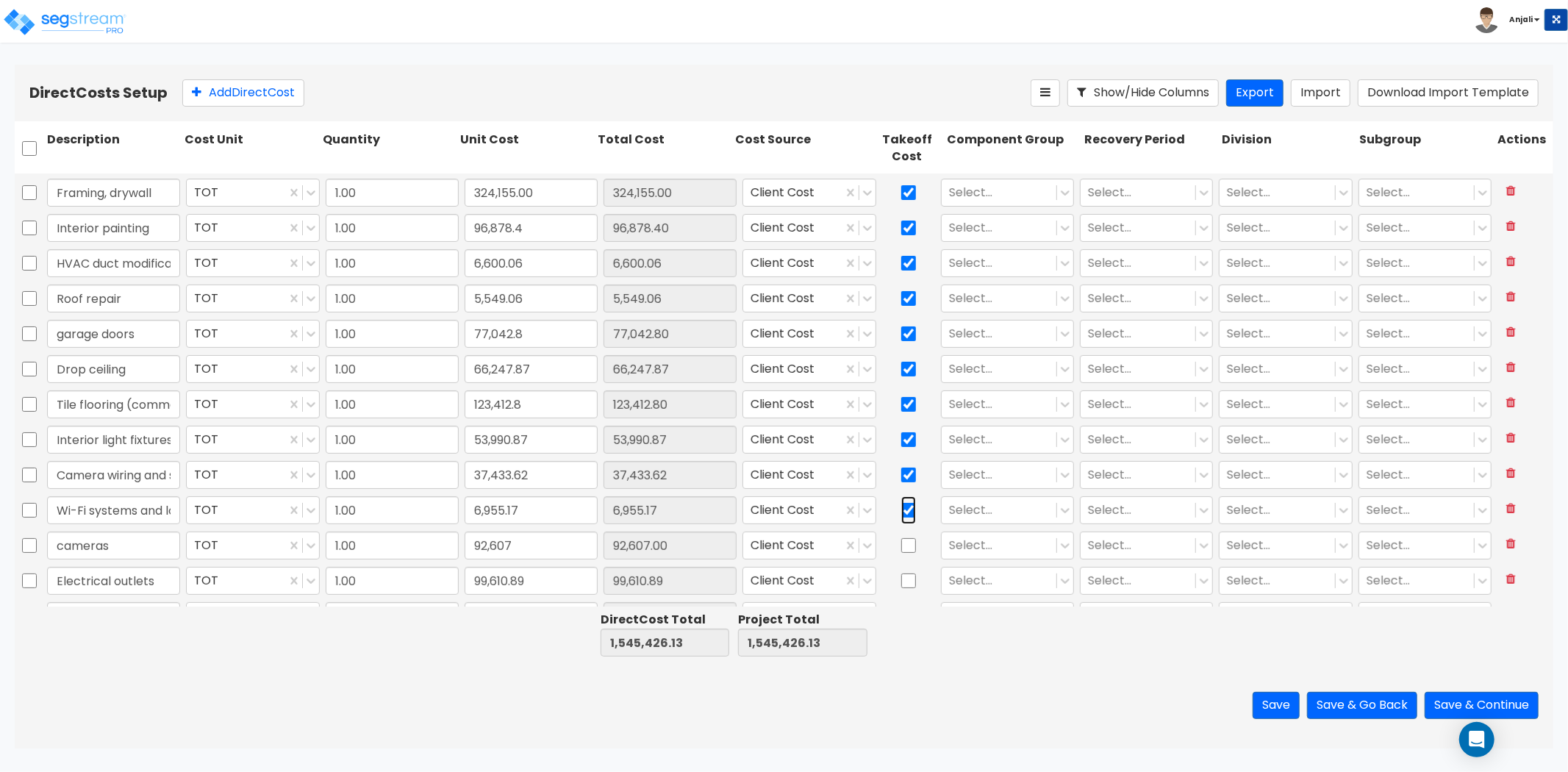
checkbox input "true"
drag, startPoint x: 902, startPoint y: 545, endPoint x: 902, endPoint y: 567, distance: 22.0
click at [903, 545] on input "checkbox" at bounding box center [909, 546] width 15 height 28
checkbox input "true"
click at [902, 571] on input "checkbox" at bounding box center [909, 581] width 15 height 28
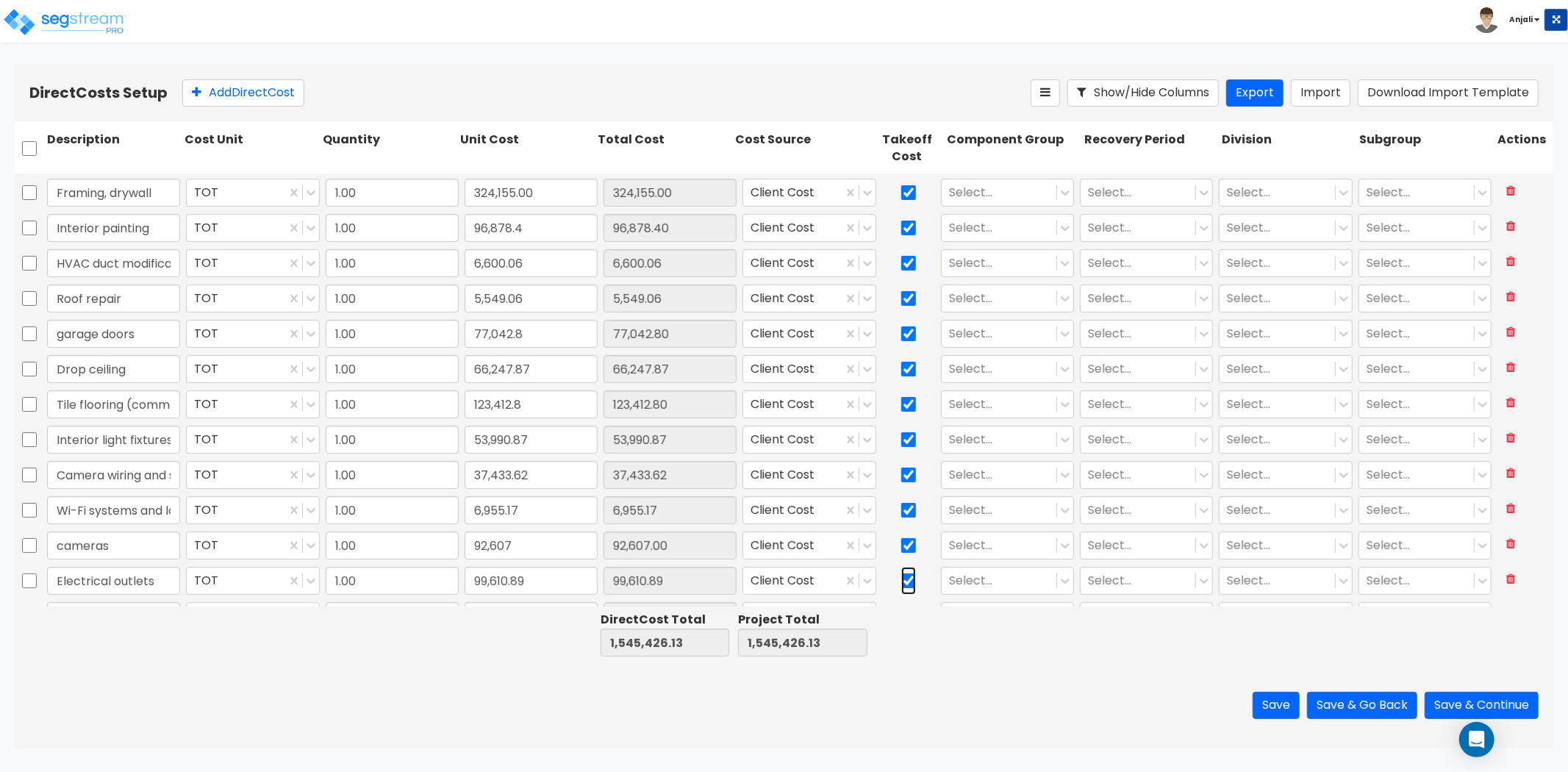
checkbox input "true"
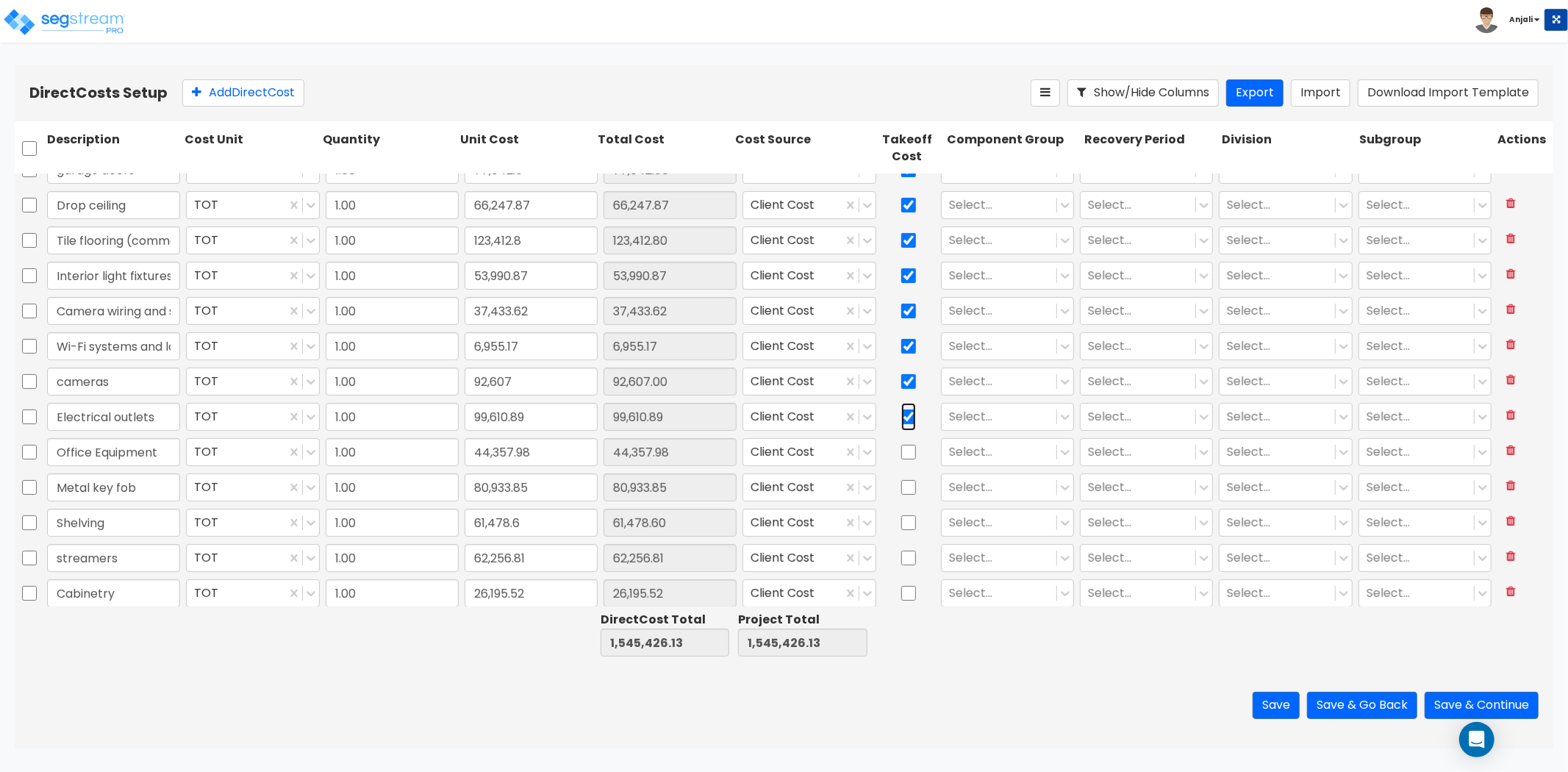
scroll to position [415, 0]
drag, startPoint x: 903, startPoint y: 450, endPoint x: 902, endPoint y: 464, distance: 14.0
click at [903, 450] on input "checkbox" at bounding box center [909, 446] width 15 height 28
checkbox input "true"
click at [907, 471] on input "checkbox" at bounding box center [909, 482] width 15 height 28
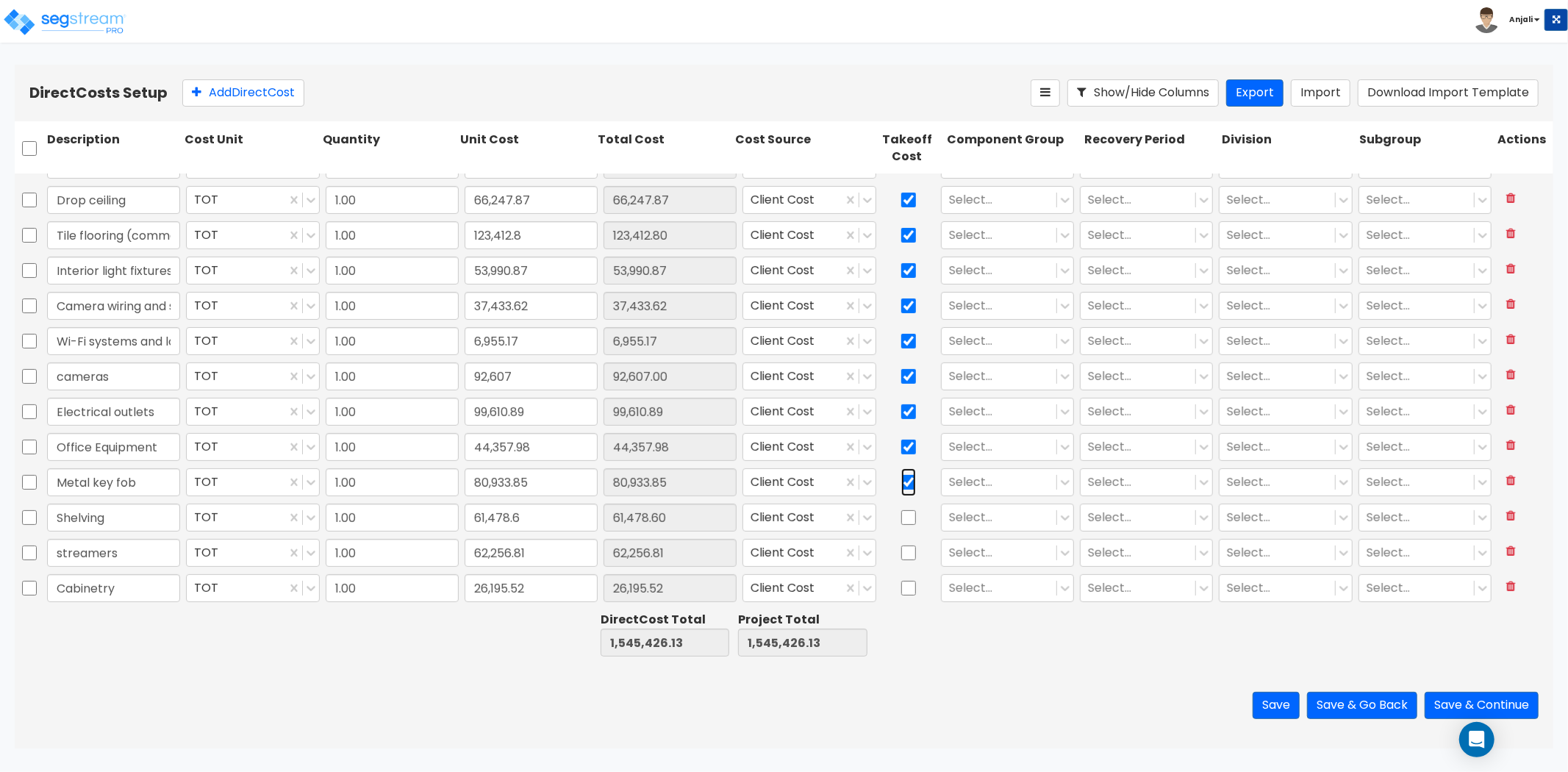
checkbox input "true"
click at [906, 520] on input "checkbox" at bounding box center [909, 517] width 15 height 28
checkbox input "true"
drag, startPoint x: 897, startPoint y: 546, endPoint x: 908, endPoint y: 569, distance: 25.5
click at [902, 547] on input "checkbox" at bounding box center [909, 553] width 15 height 28
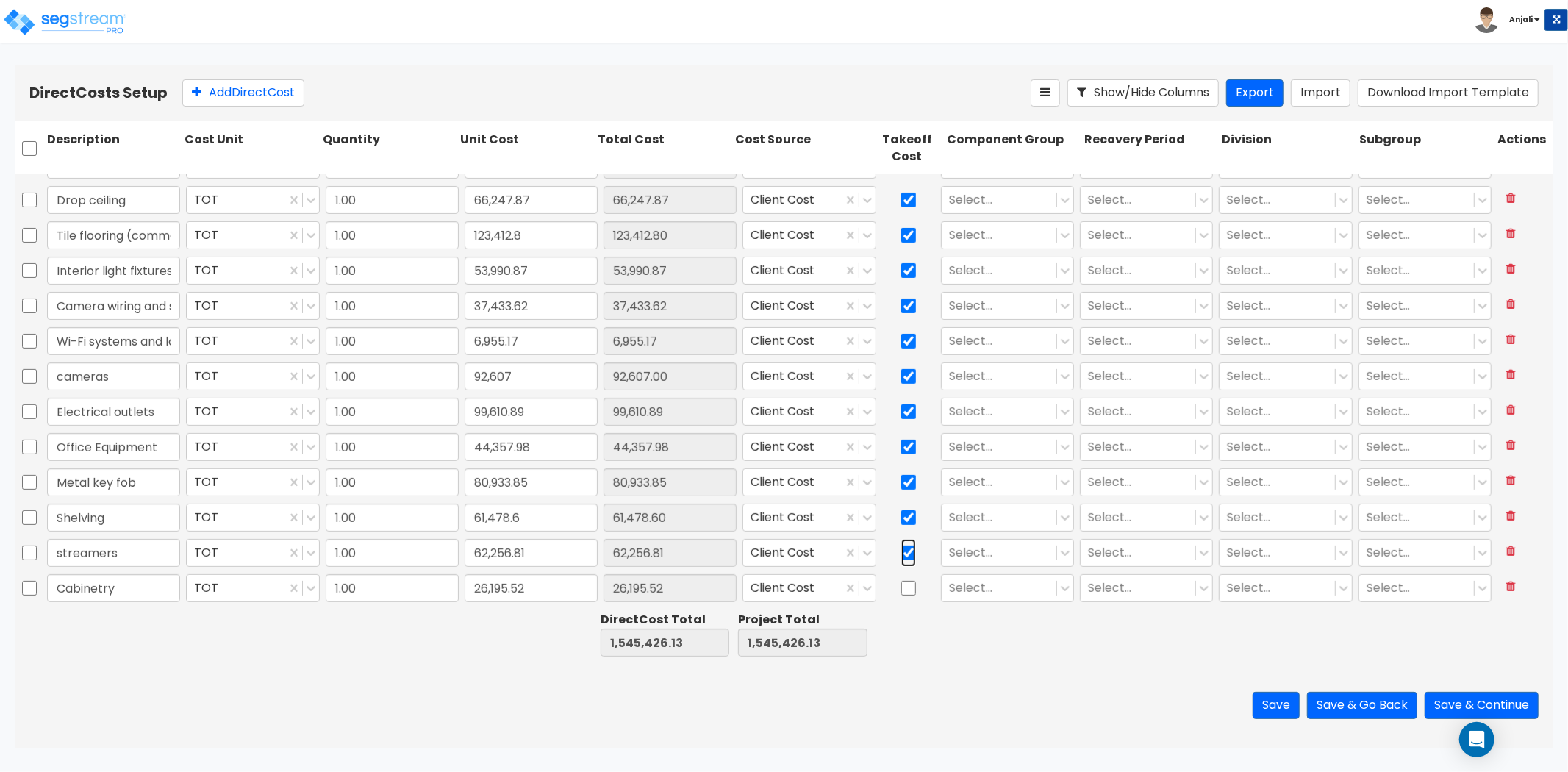
checkbox input "true"
click at [902, 591] on input "checkbox" at bounding box center [909, 588] width 15 height 28
checkbox input "true"
type input "1.00"
type input "71,595.33"
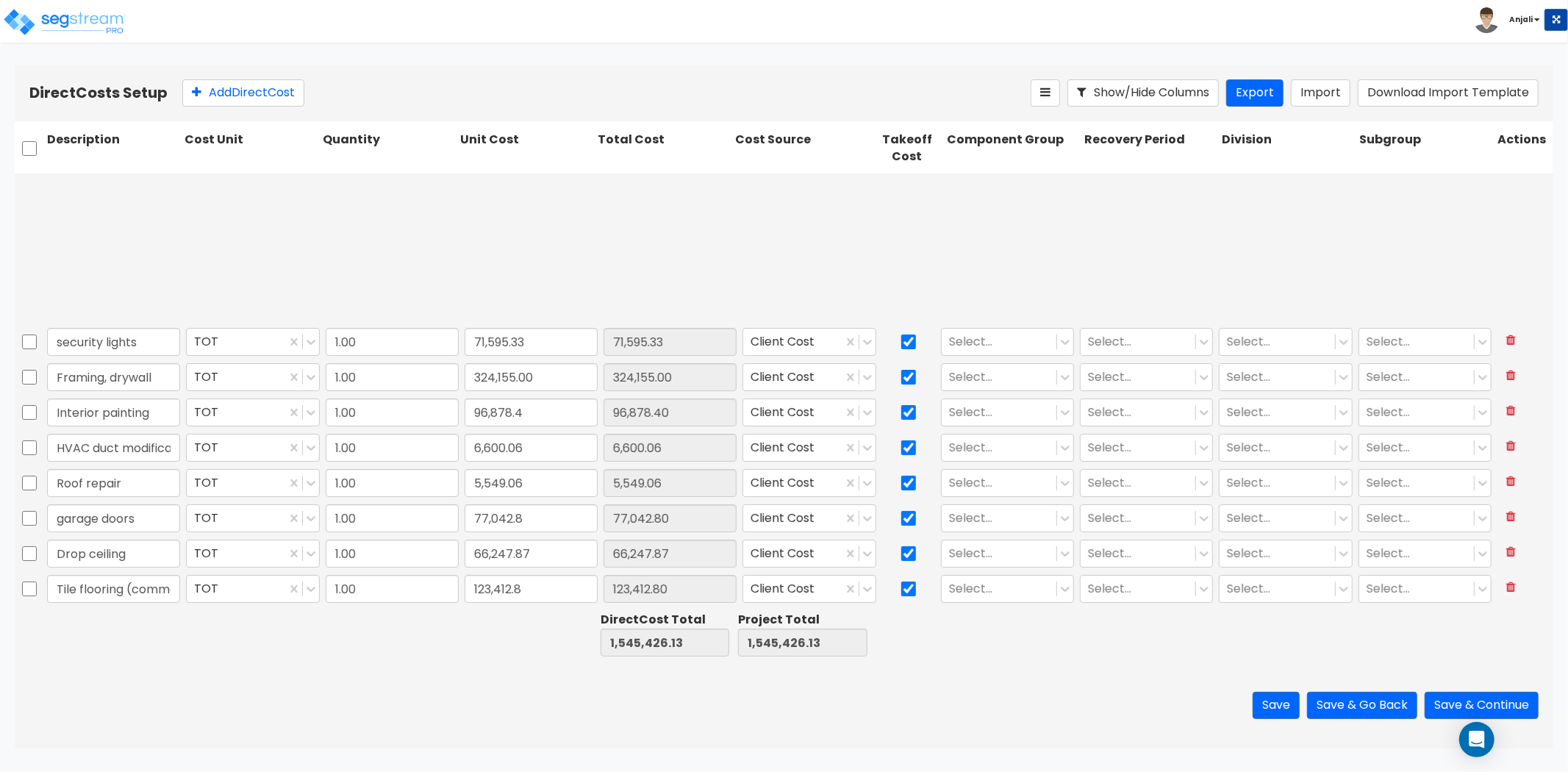
scroll to position [0, 0]
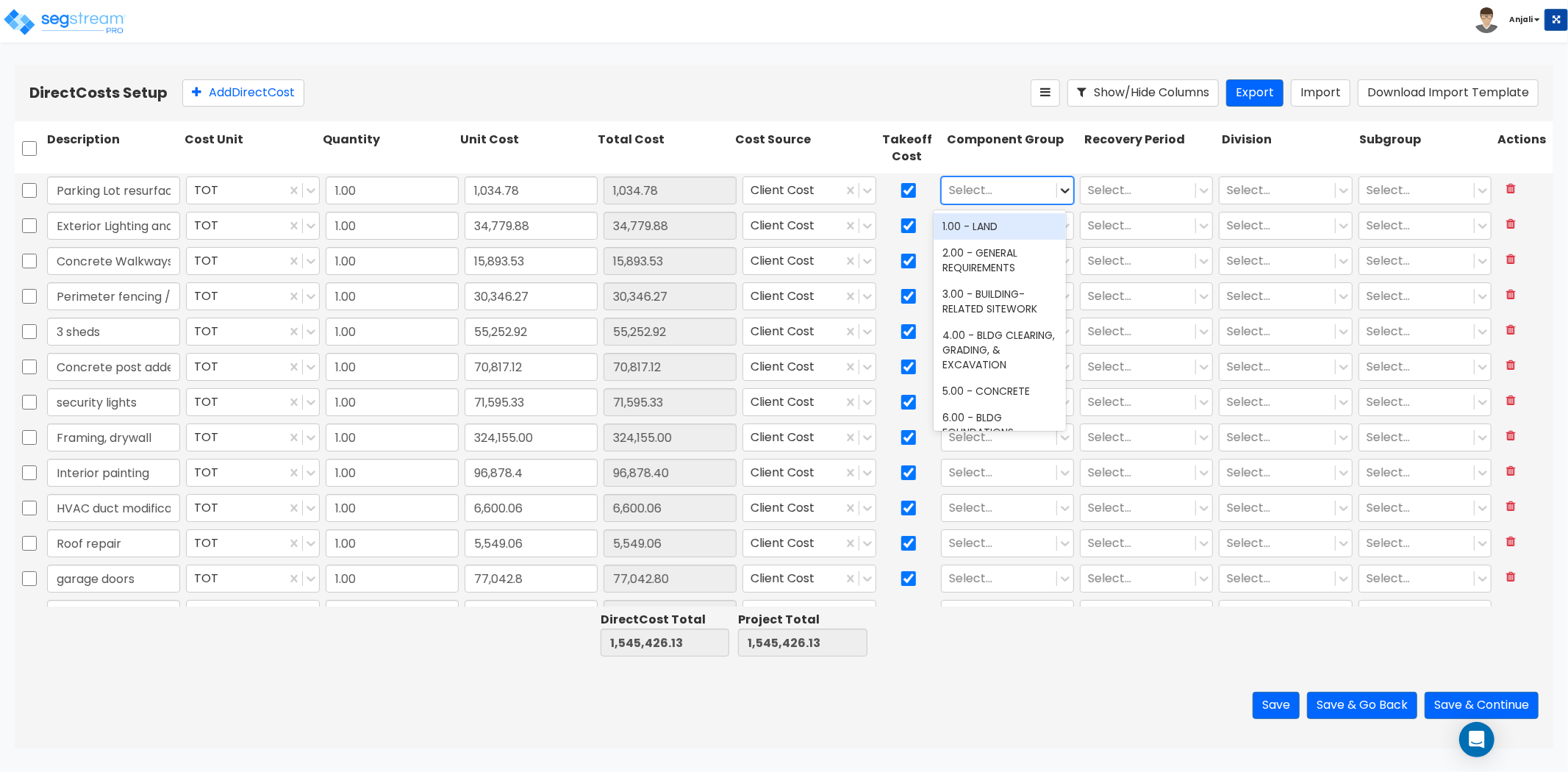
click at [1063, 189] on icon at bounding box center [1065, 190] width 15 height 15
click at [1008, 186] on div at bounding box center [999, 190] width 100 height 20
type input "parking"
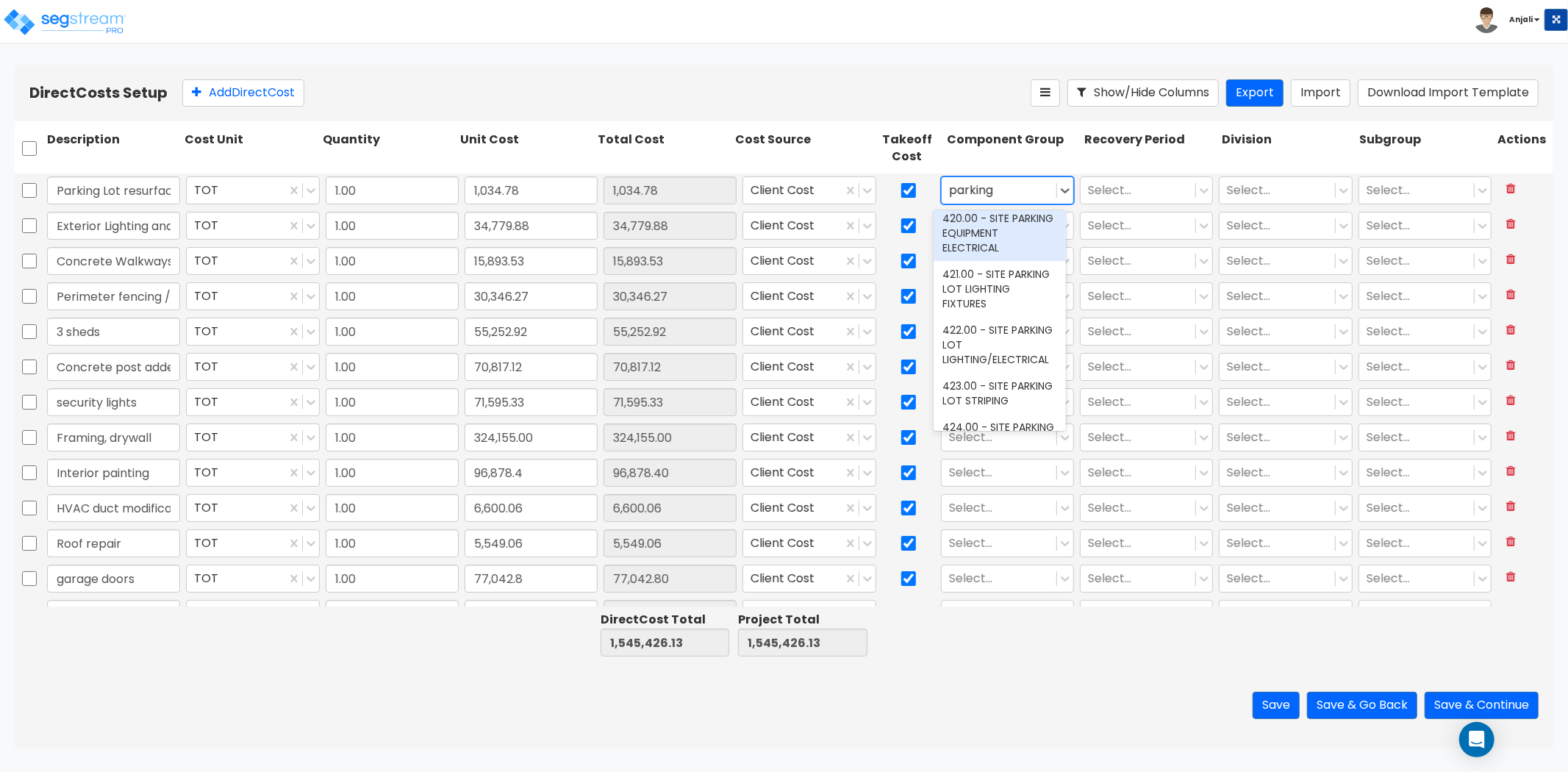
scroll to position [479, 0]
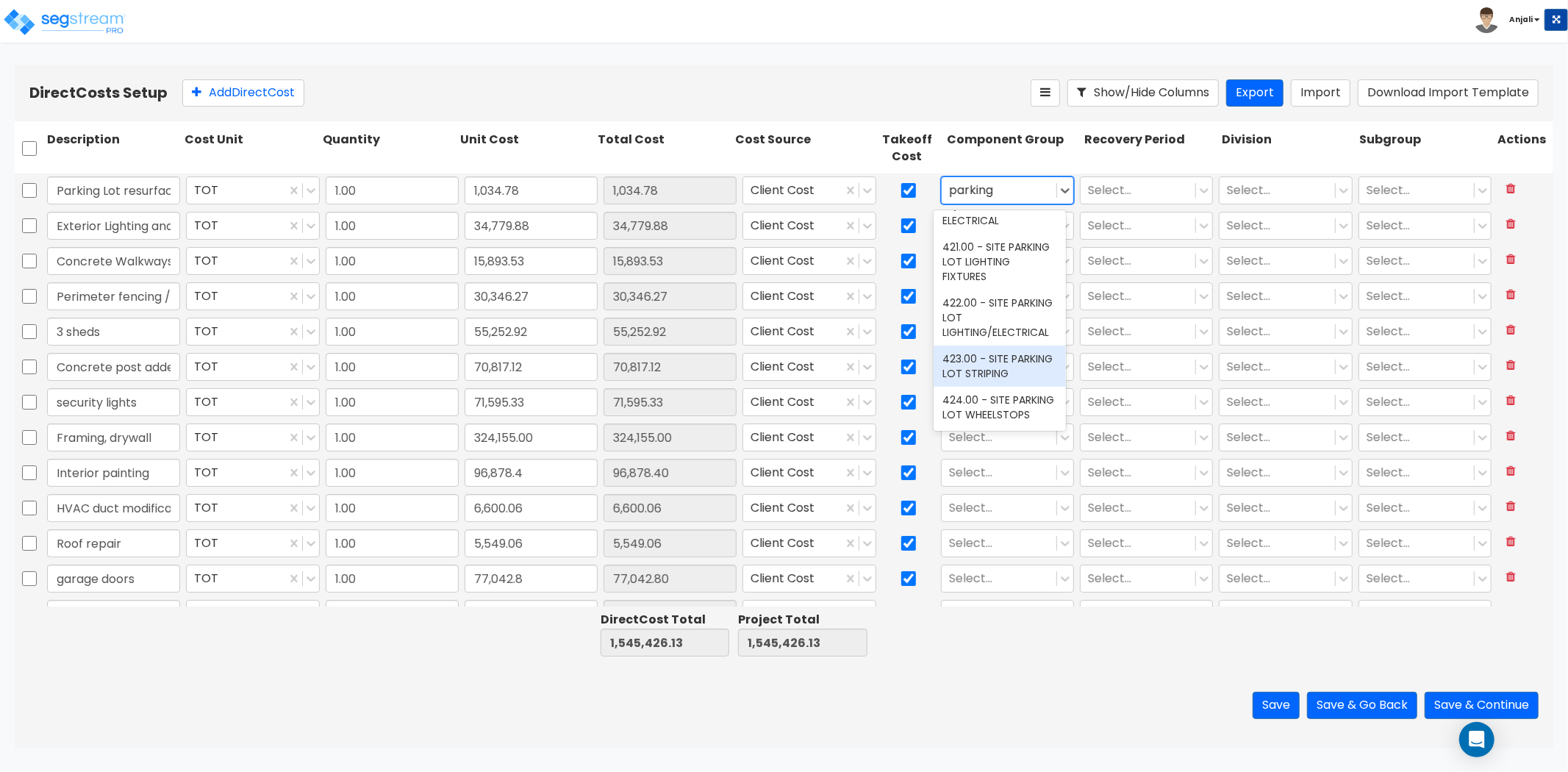
click at [1032, 346] on div "423.00 - SITE PARKING LOT STRIPING" at bounding box center [1000, 366] width 132 height 41
click at [942, 191] on div "423.00 - SITE PARKING LOT STRIPING" at bounding box center [991, 190] width 98 height 26
type input "aspha"
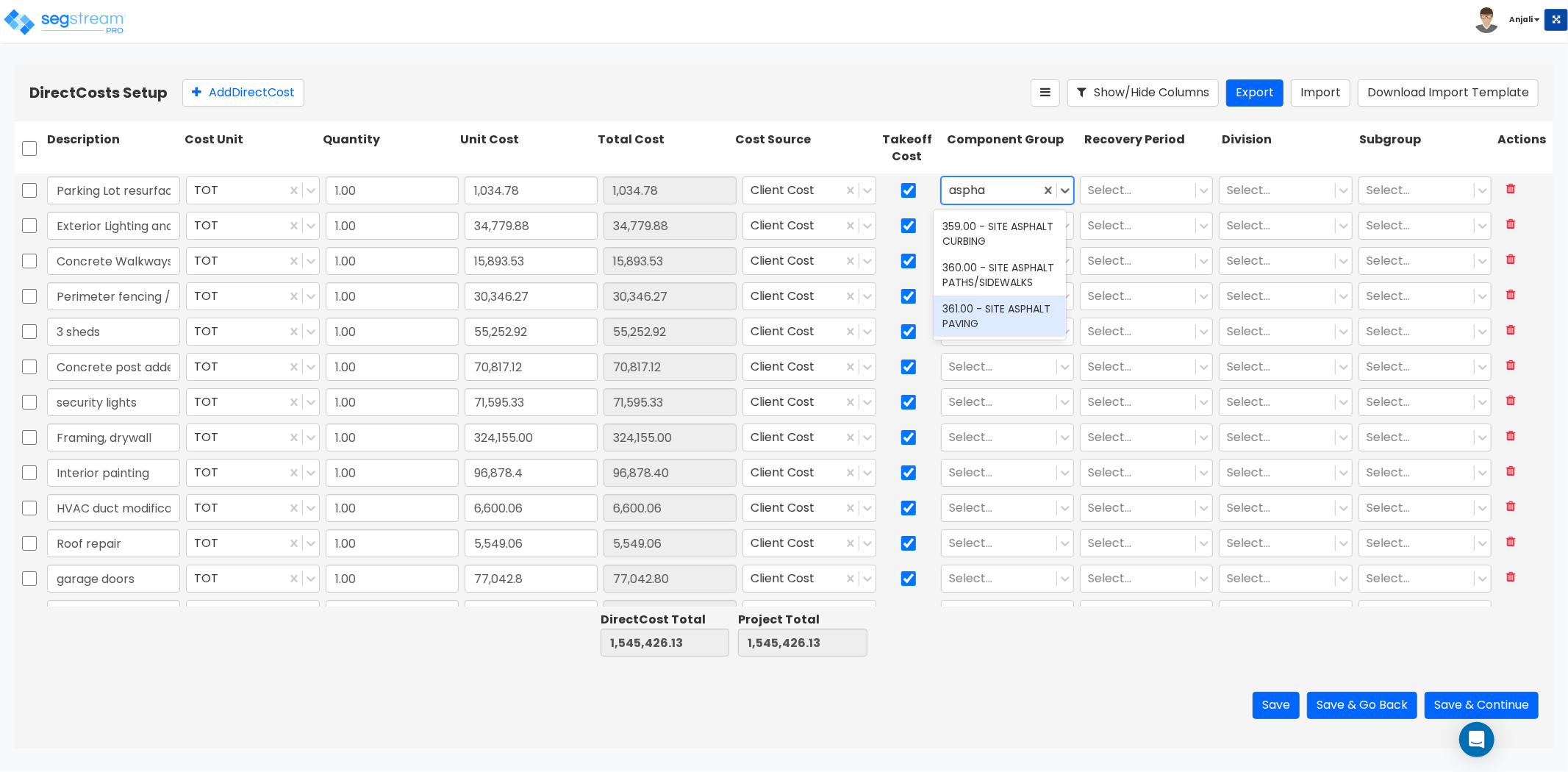
click at [978, 307] on div "361.00 - SITE ASPHALT PAVING" at bounding box center [1000, 316] width 132 height 41
click at [973, 223] on div at bounding box center [999, 225] width 100 height 20
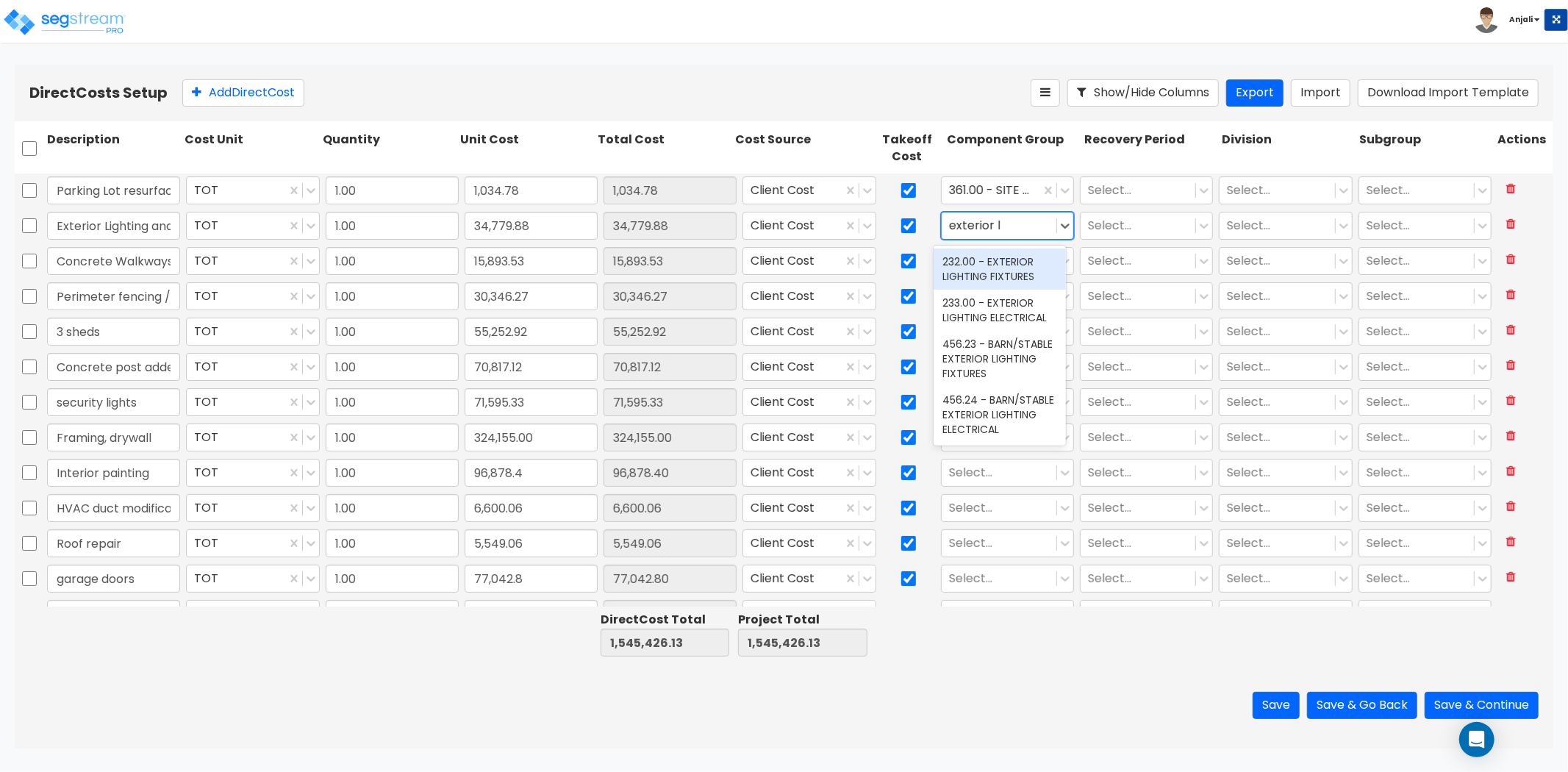
type input "exterior li"
click at [990, 270] on div "232.00 - EXTERIOR LIGHTING FIXTURES" at bounding box center [1000, 268] width 132 height 41
click at [981, 218] on div at bounding box center [991, 225] width 84 height 20
type input "exterior ligh"
click at [977, 325] on div "233.00 - EXTERIOR LIGHTING ELECTRICAL" at bounding box center [1000, 310] width 132 height 41
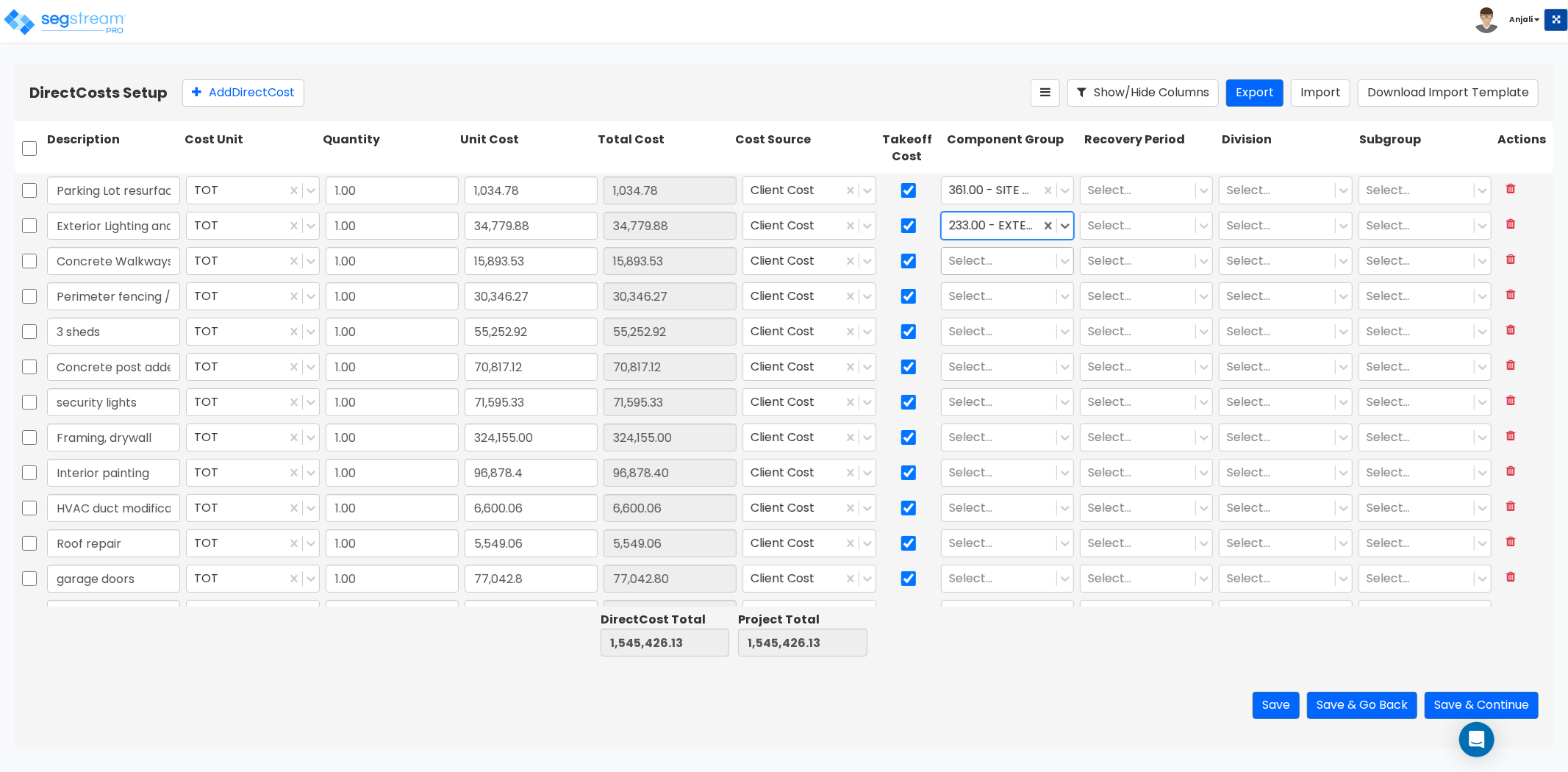
click at [973, 263] on div at bounding box center [999, 260] width 100 height 20
click at [957, 259] on input "sidwalk" at bounding box center [972, 260] width 45 height 17
type input "sidewalk"
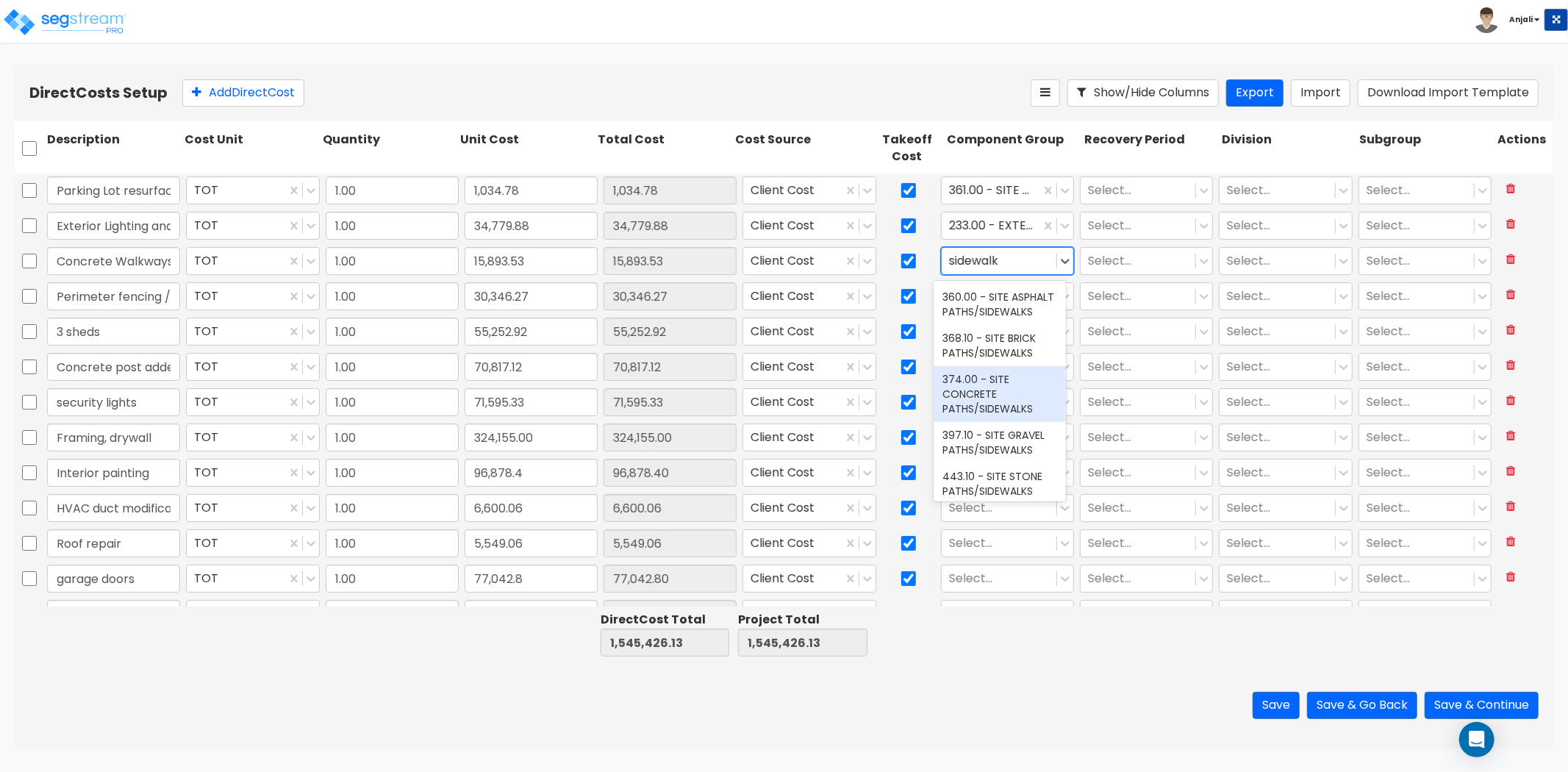
click at [1026, 388] on div "374.00 - SITE CONCRETE PATHS/SIDEWALKS" at bounding box center [1000, 393] width 132 height 56
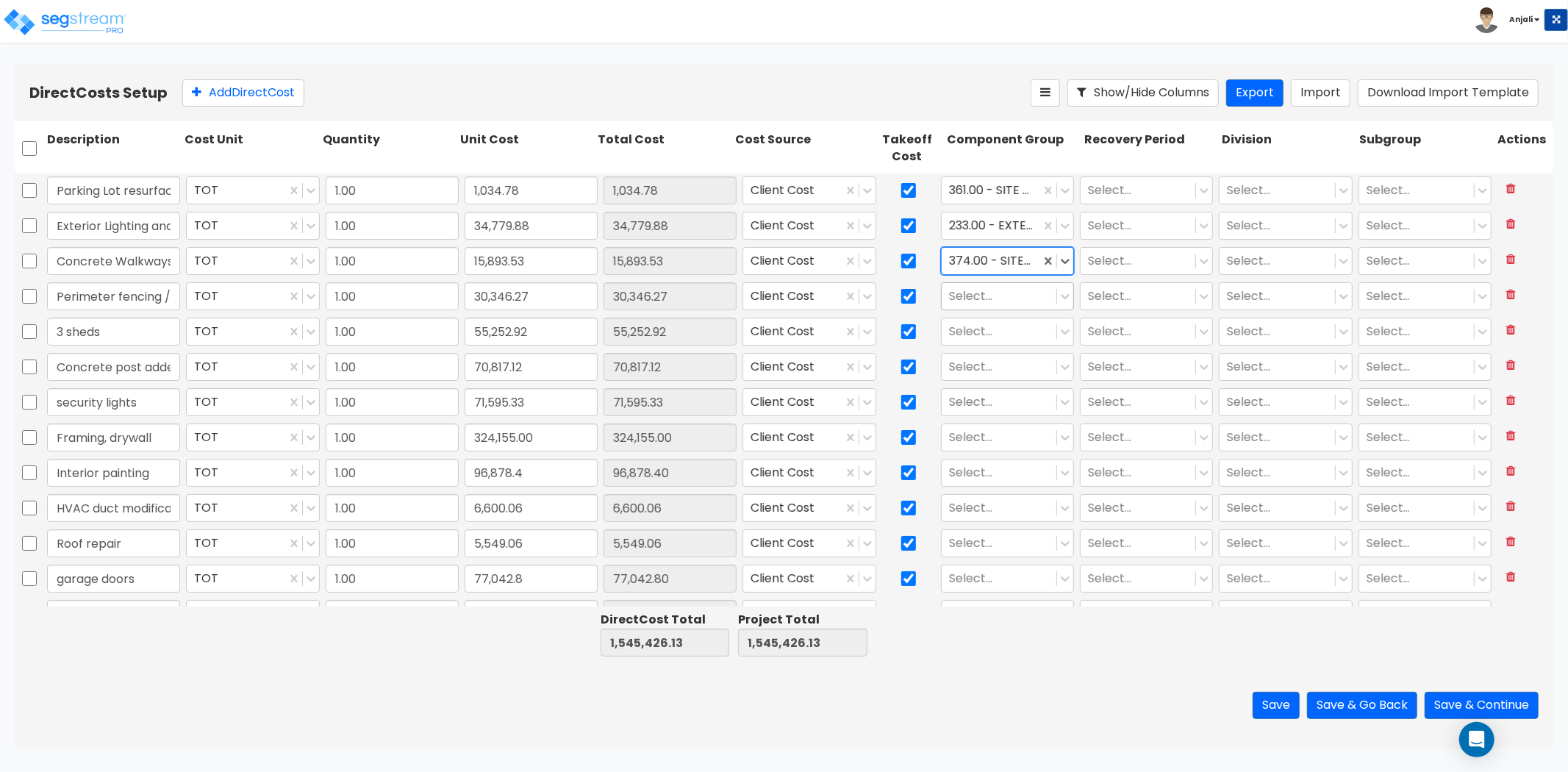
click at [1010, 296] on div at bounding box center [999, 296] width 100 height 20
type input "site fenc"
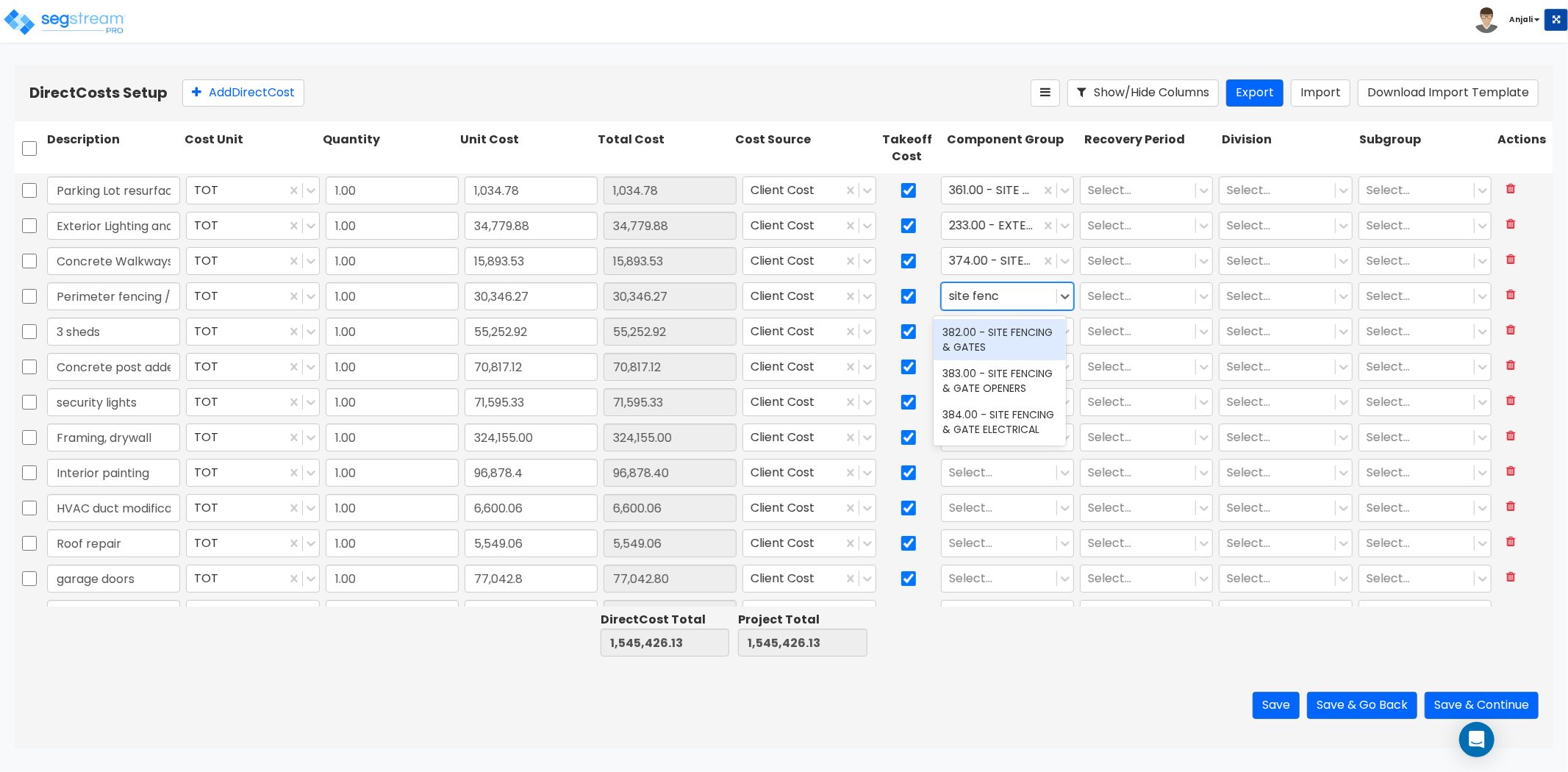
click at [1015, 332] on div "382.00 - SITE FENCING & GATES" at bounding box center [1000, 339] width 132 height 41
click at [1000, 332] on div at bounding box center [999, 331] width 100 height 20
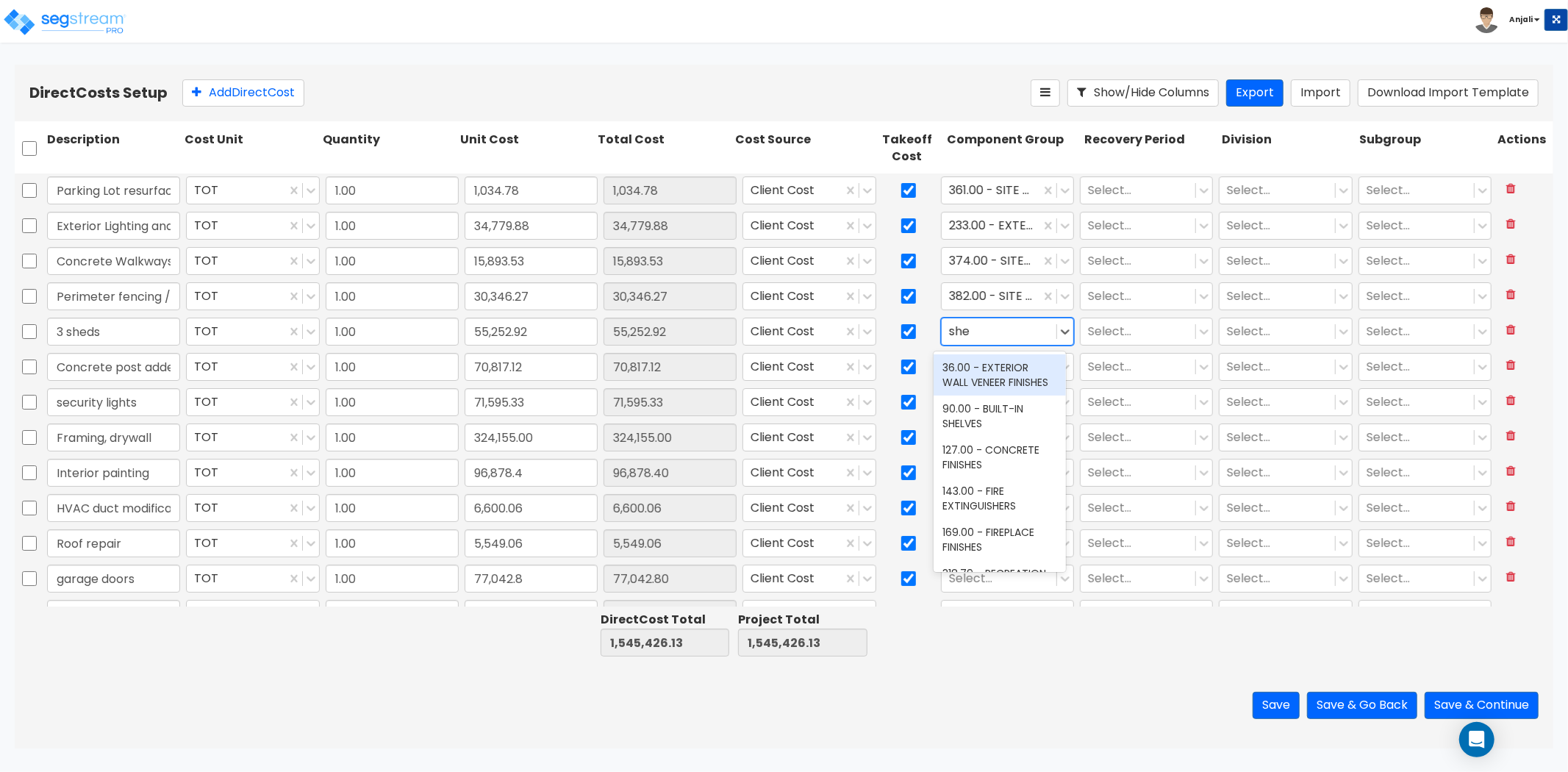
type input "shed"
click at [1010, 369] on div "444.00 - SITE STORAGE SHEDS" at bounding box center [1000, 375] width 132 height 41
click at [1009, 368] on div at bounding box center [999, 367] width 100 height 20
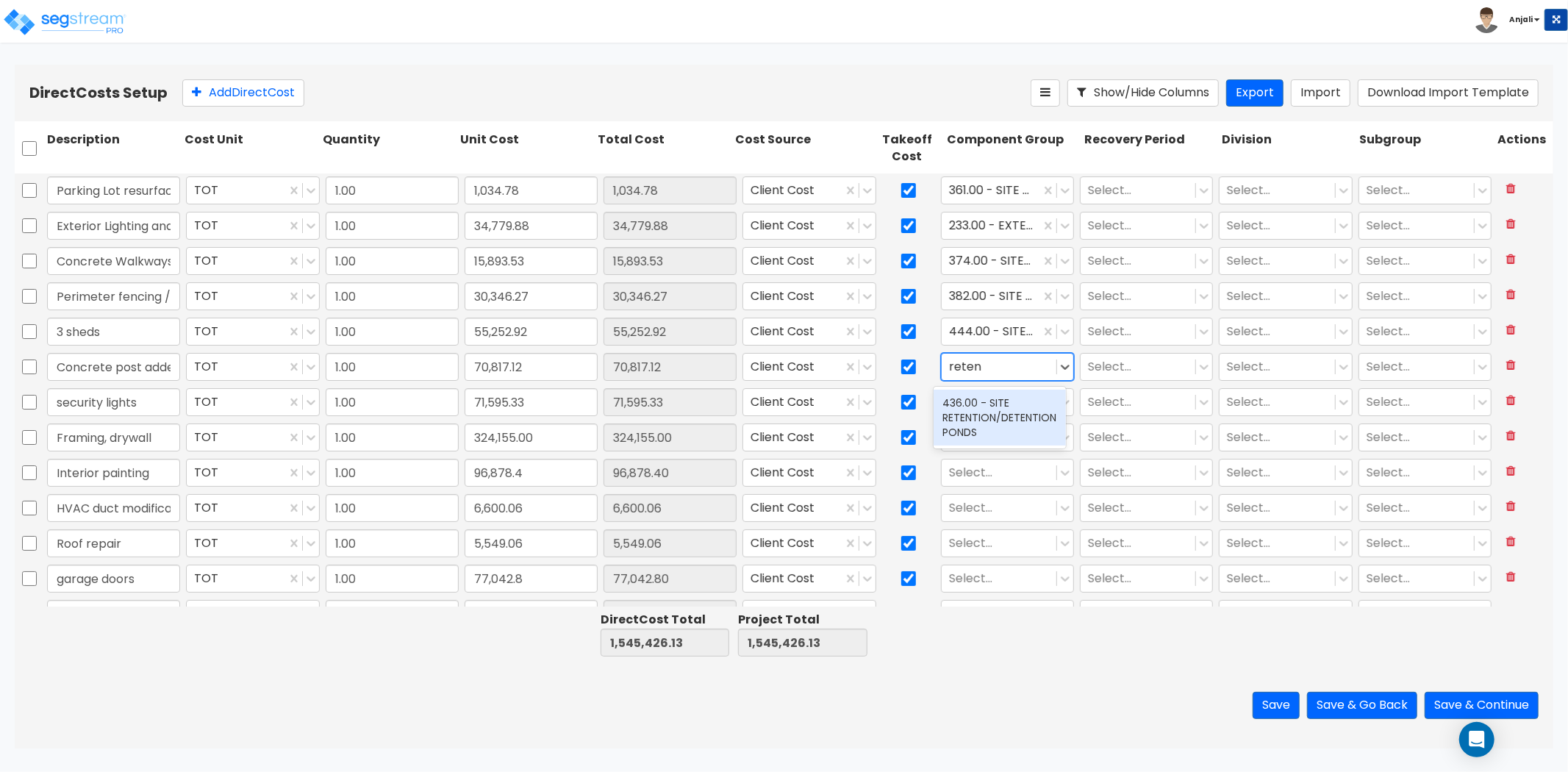
type input "retent"
click at [1001, 405] on div "436.00 - SITE RETENTION/DETENTION PONDS" at bounding box center [1000, 417] width 132 height 56
click at [34, 193] on input "checkbox" at bounding box center [29, 190] width 15 height 28
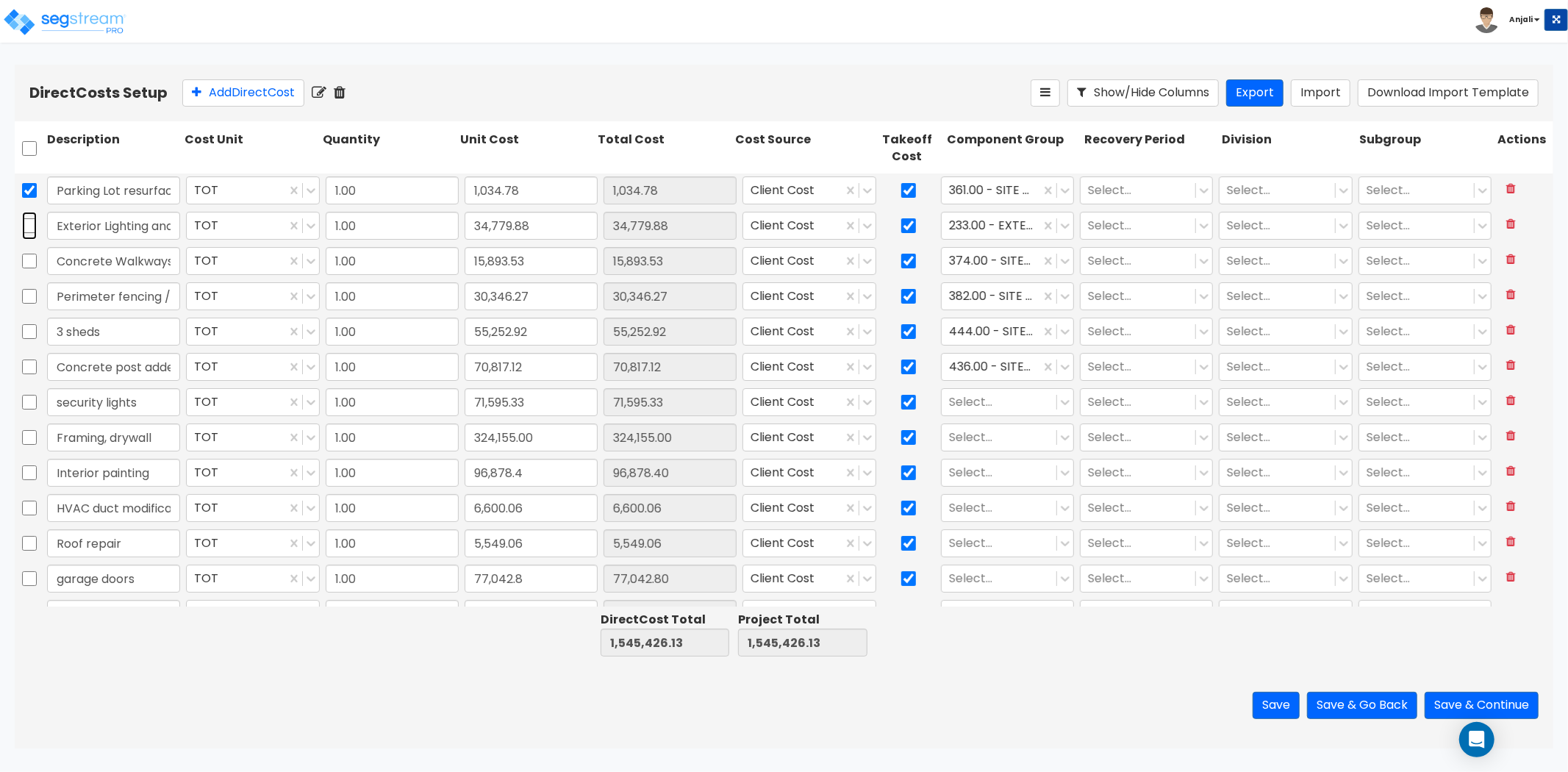
click at [26, 226] on input "checkbox" at bounding box center [29, 226] width 15 height 28
click at [24, 259] on input "checkbox" at bounding box center [29, 261] width 15 height 28
click at [31, 294] on input "checkbox" at bounding box center [29, 296] width 15 height 28
click at [27, 339] on input "checkbox" at bounding box center [29, 331] width 15 height 28
click at [26, 371] on input "checkbox" at bounding box center [29, 367] width 15 height 28
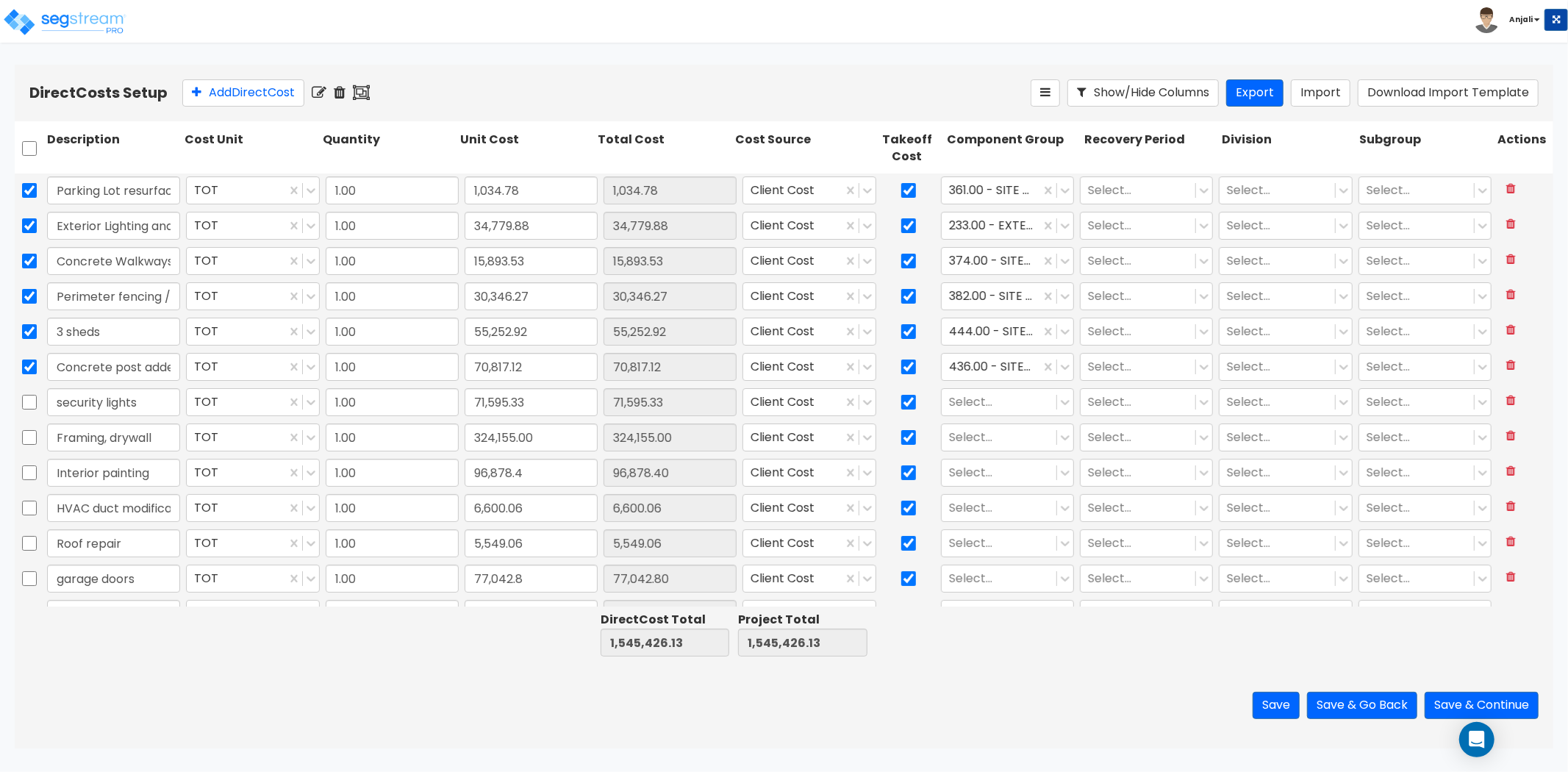
click at [321, 89] on icon at bounding box center [319, 93] width 15 height 15
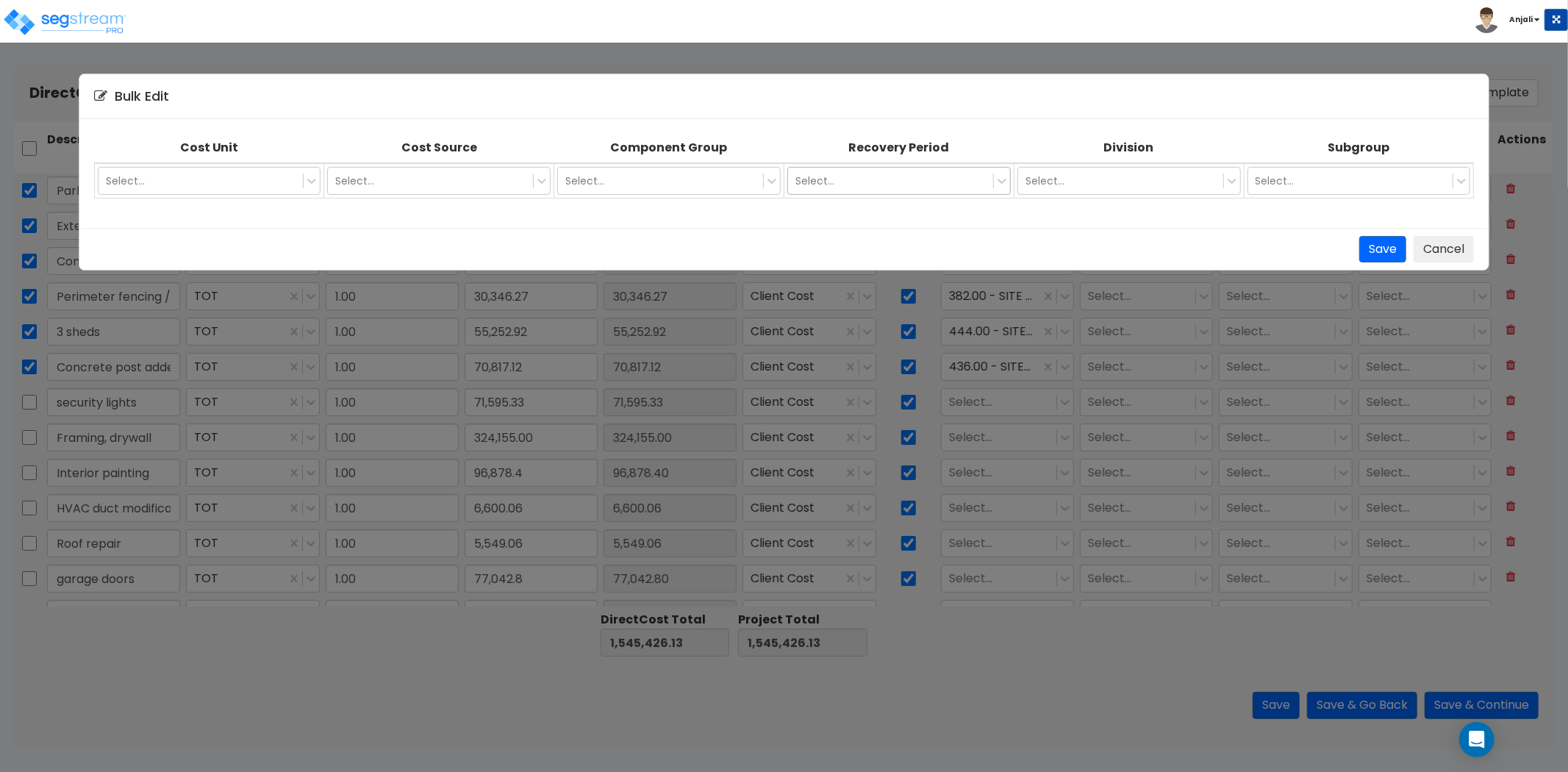
click at [907, 182] on div at bounding box center [890, 181] width 190 height 18
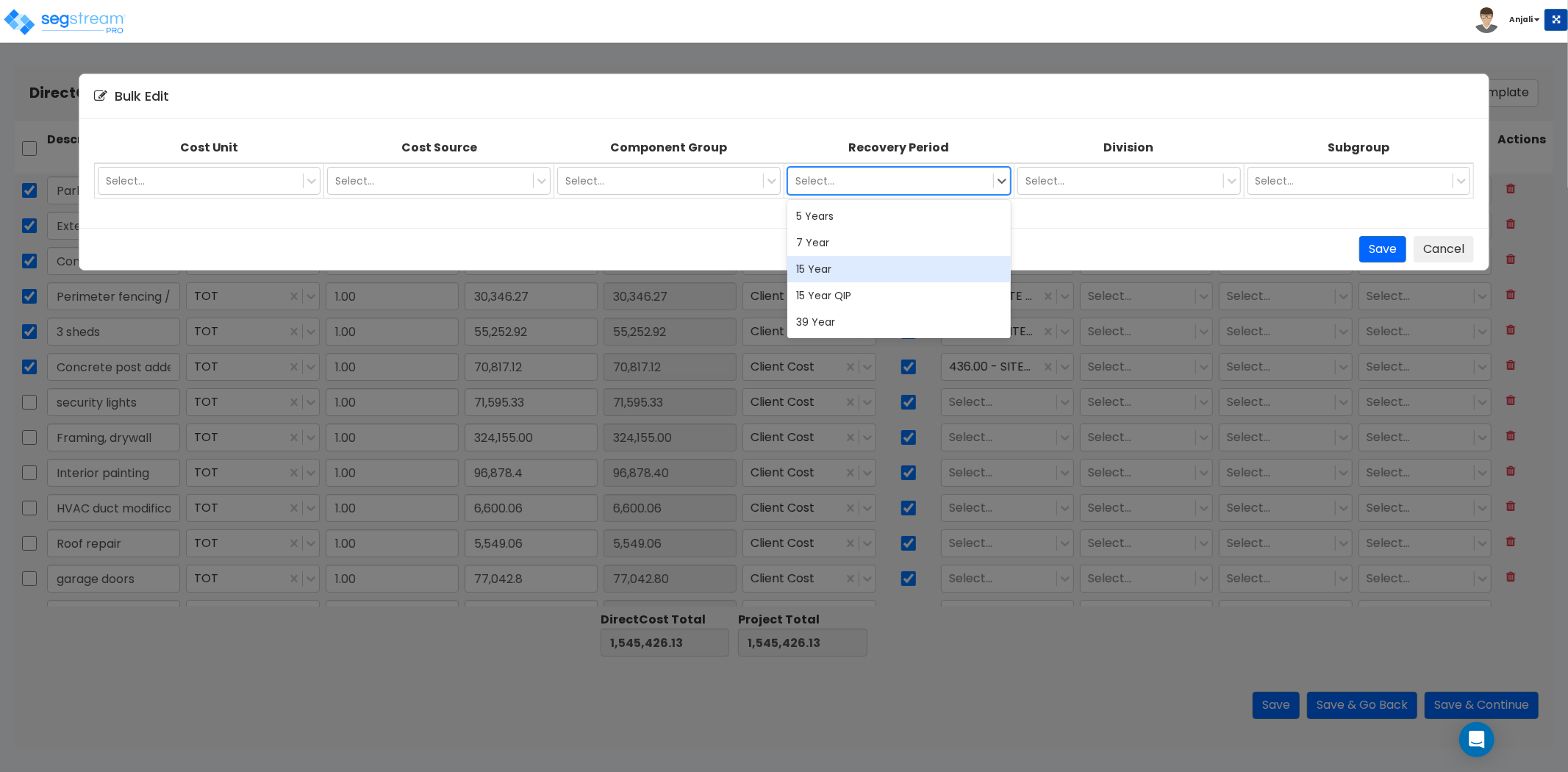
click at [861, 270] on div "15 Year" at bounding box center [898, 269] width 223 height 27
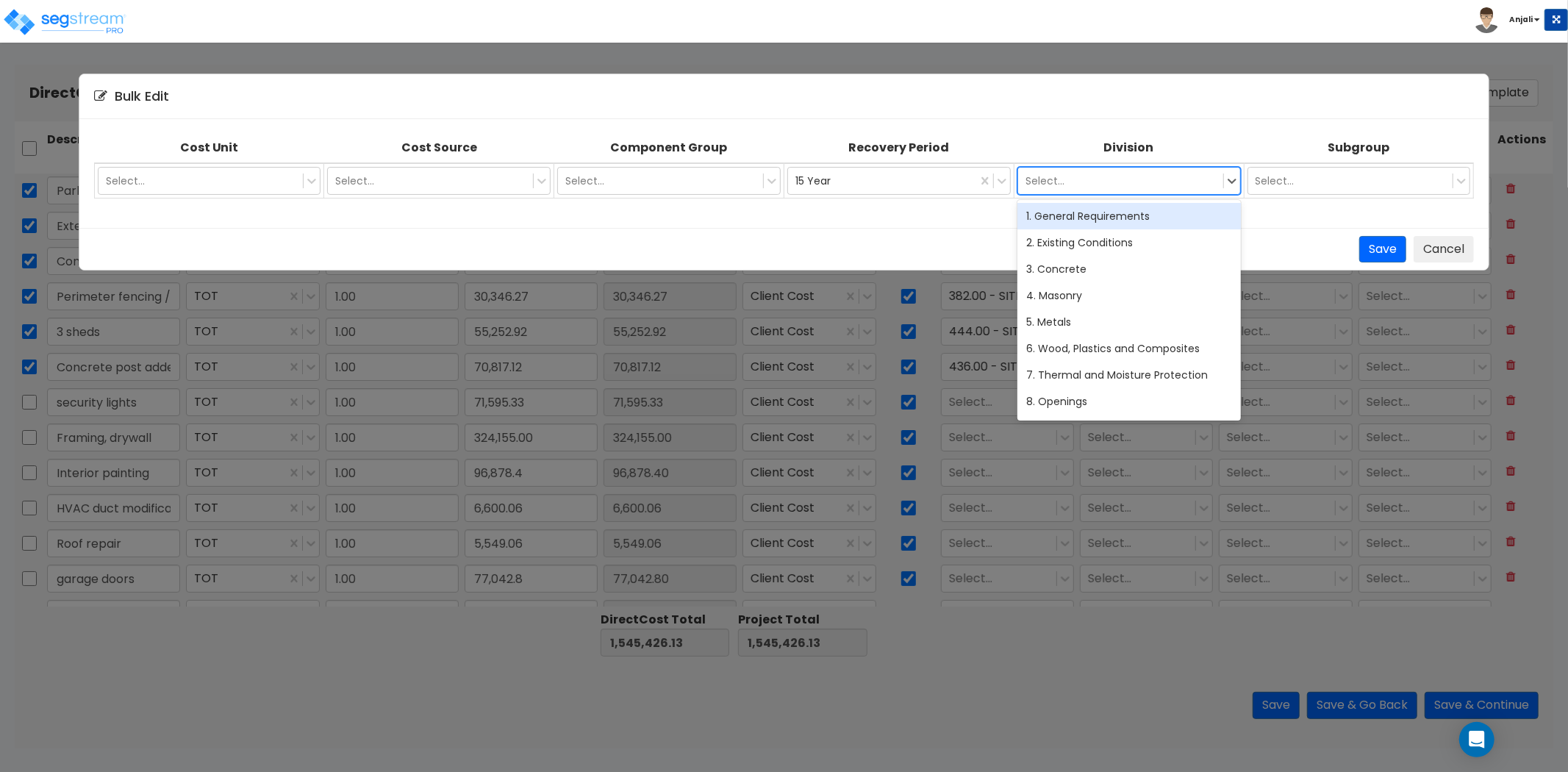
click at [1180, 179] on div at bounding box center [1121, 181] width 190 height 18
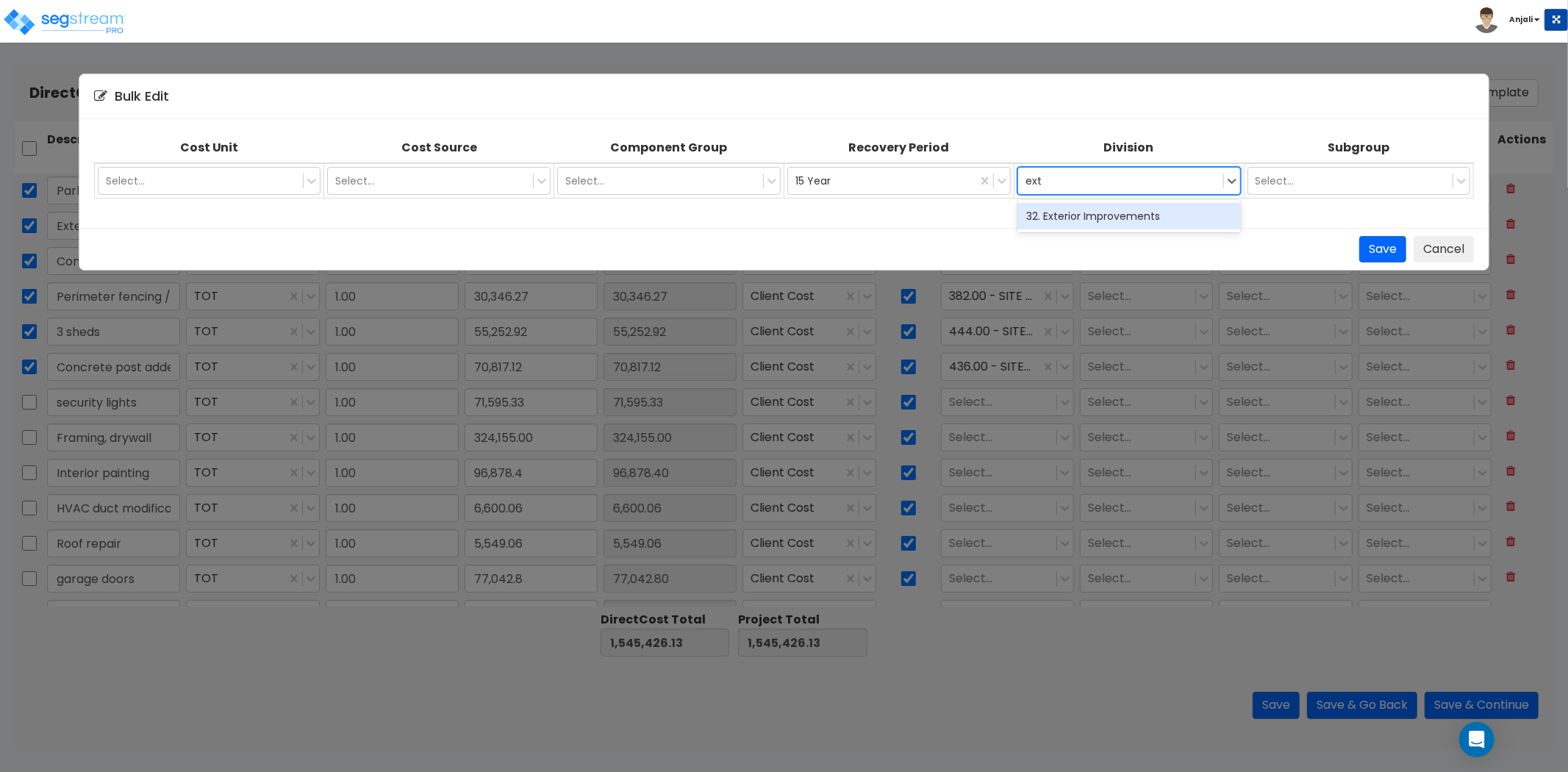
click at [1130, 209] on div "32. Exterior Improvements" at bounding box center [1129, 216] width 223 height 27
click at [1386, 254] on button "Save" at bounding box center [1383, 250] width 47 height 27
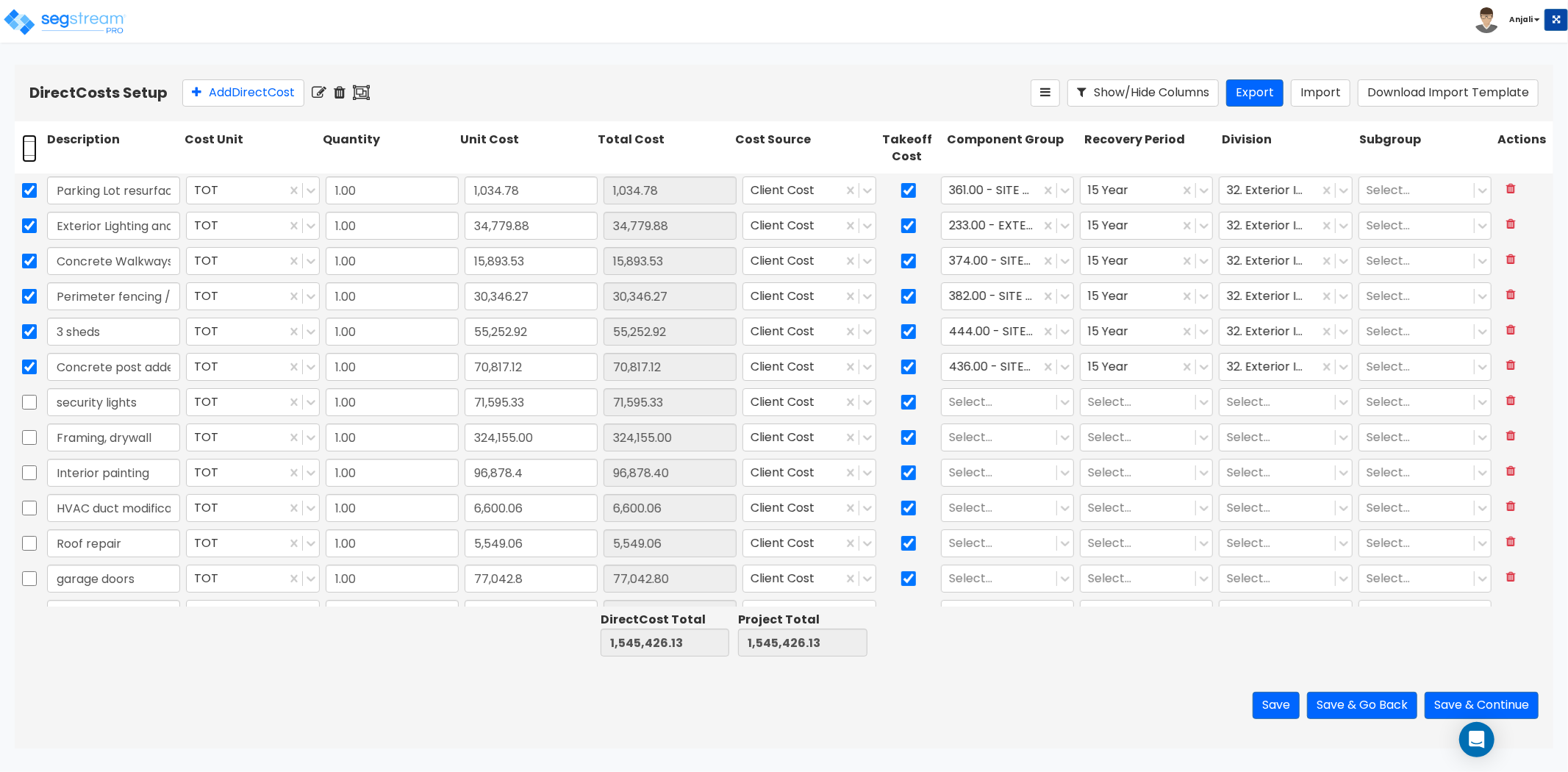
click at [24, 159] on input "checkbox" at bounding box center [29, 148] width 15 height 28
click at [23, 155] on input "checkbox" at bounding box center [29, 148] width 15 height 28
click at [1010, 403] on div at bounding box center [999, 401] width 100 height 20
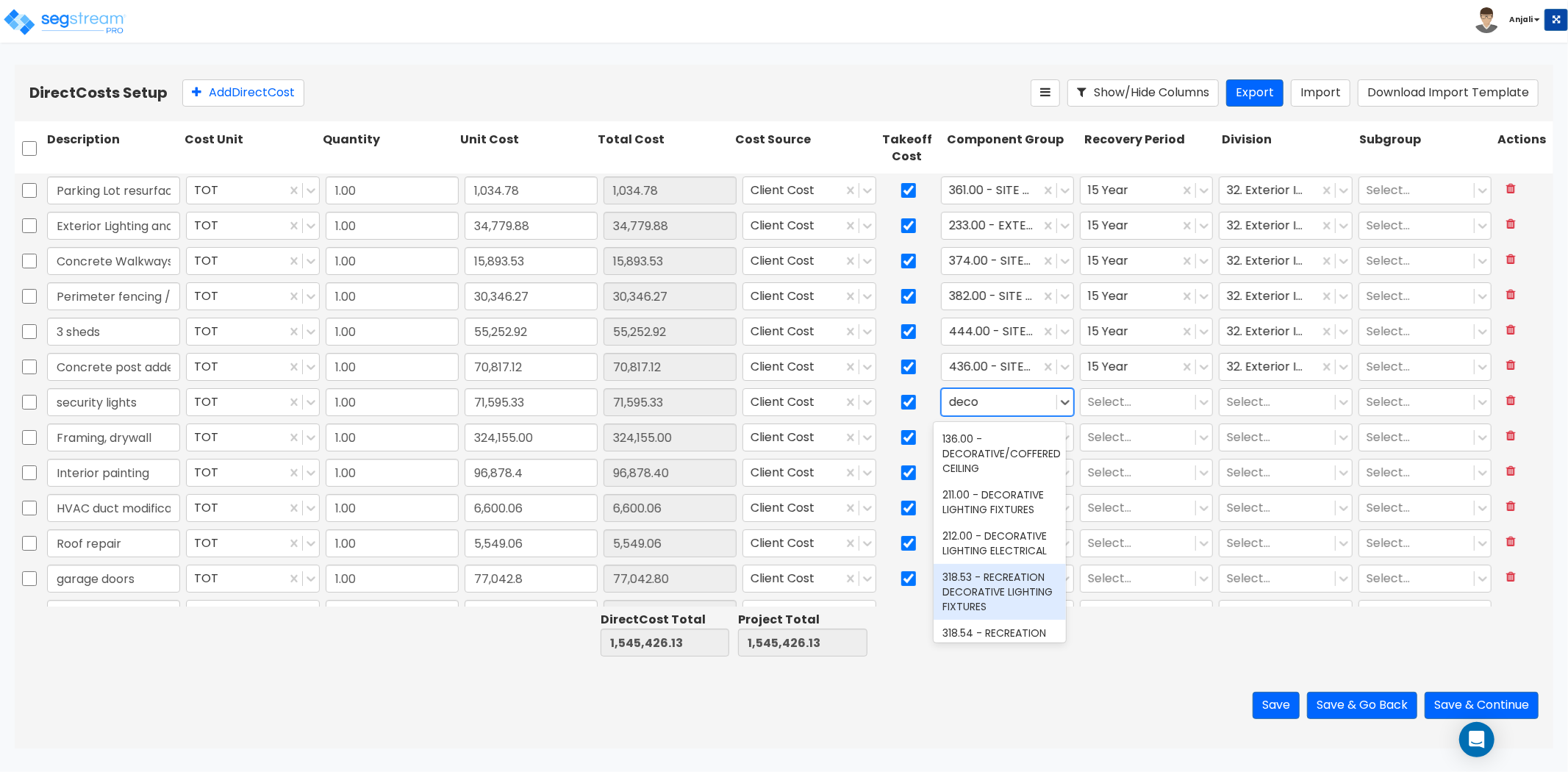
scroll to position [164, 0]
click at [1003, 524] on div "211.00 - DECORATIVE LIGHTING FIXTURES" at bounding box center [1000, 503] width 132 height 41
click at [1004, 524] on div "211.00 - DECORATIVE LIGHTING FIXTURES" at bounding box center [1000, 503] width 132 height 41
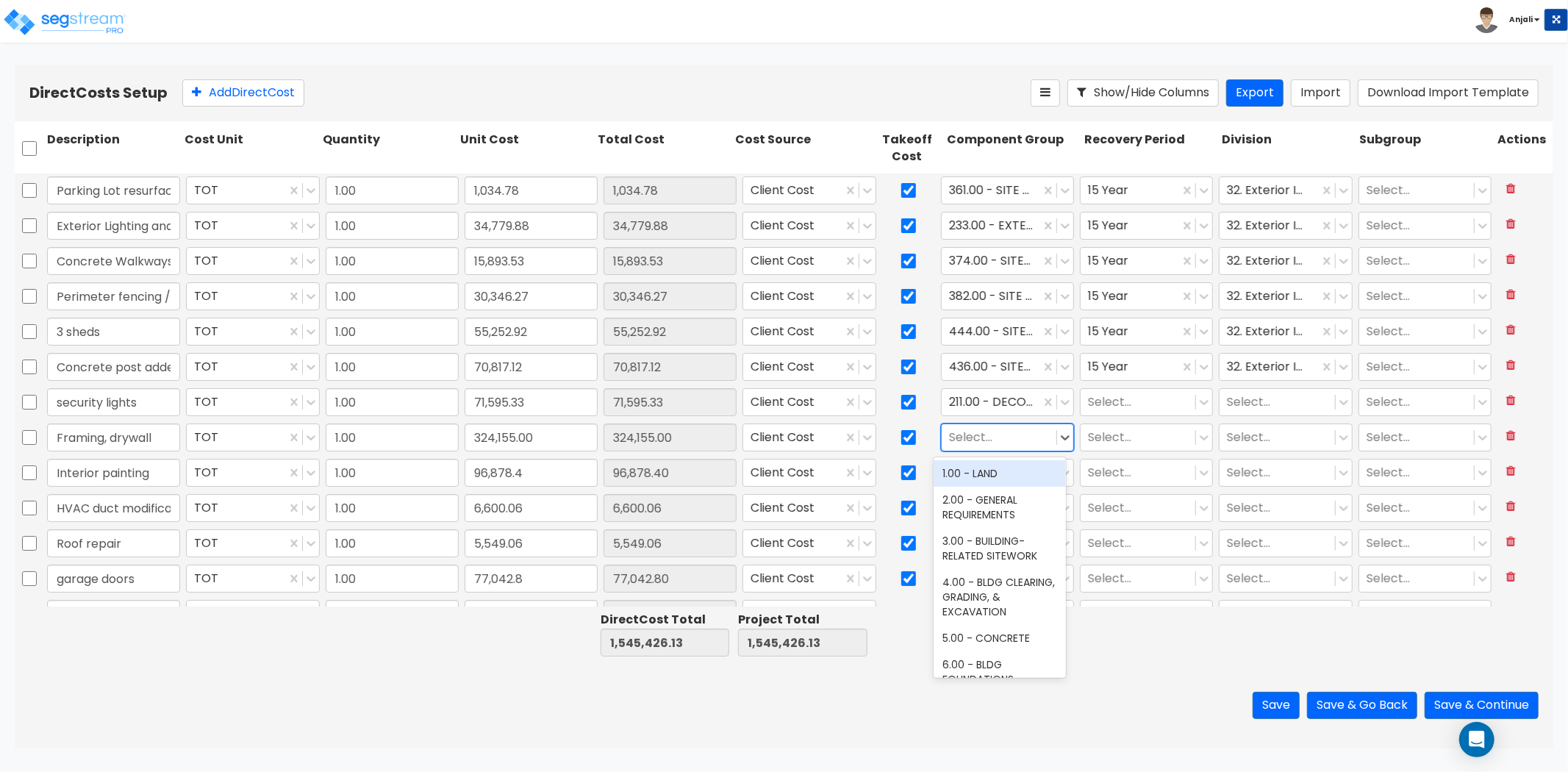
click at [995, 434] on div at bounding box center [999, 437] width 100 height 20
click at [996, 520] on div "47.00 - INTERIOR DRYWALL PARTITIONS" at bounding box center [1000, 499] width 132 height 41
click at [994, 461] on div "Select..." at bounding box center [999, 472] width 114 height 26
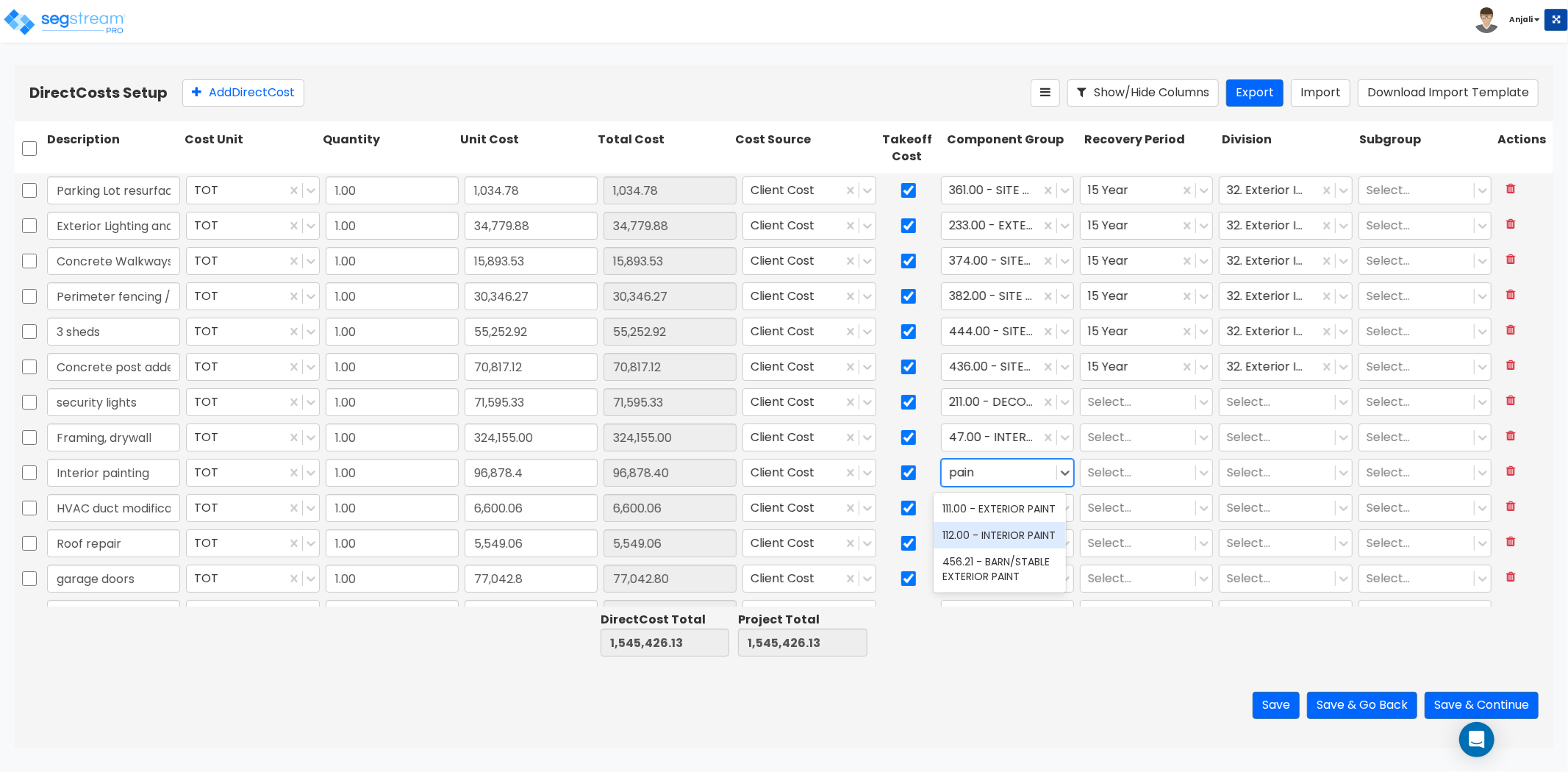
click at [1009, 525] on div "112.00 - INTERIOR PAINT" at bounding box center [1000, 535] width 132 height 27
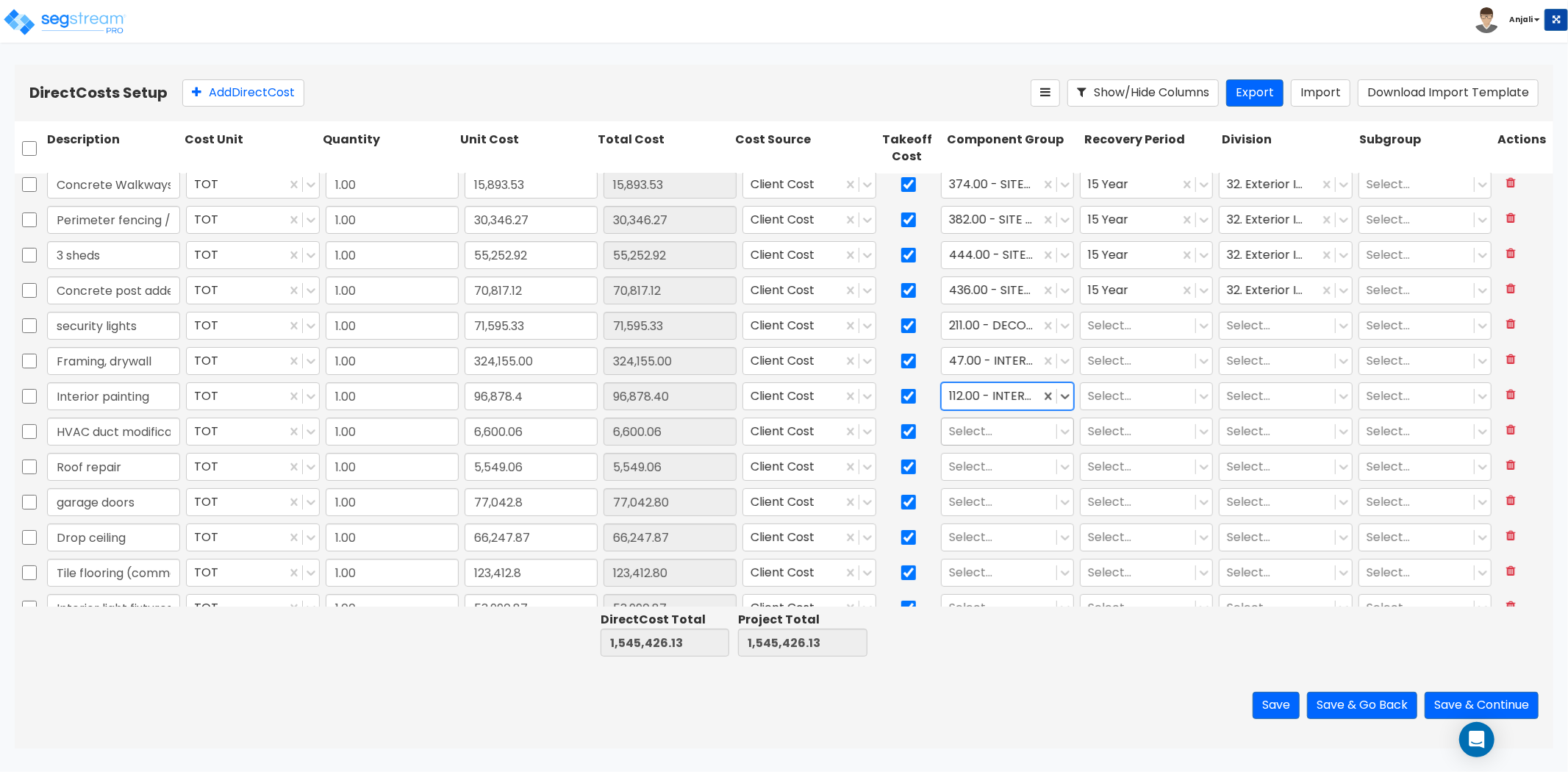
scroll to position [81, 0]
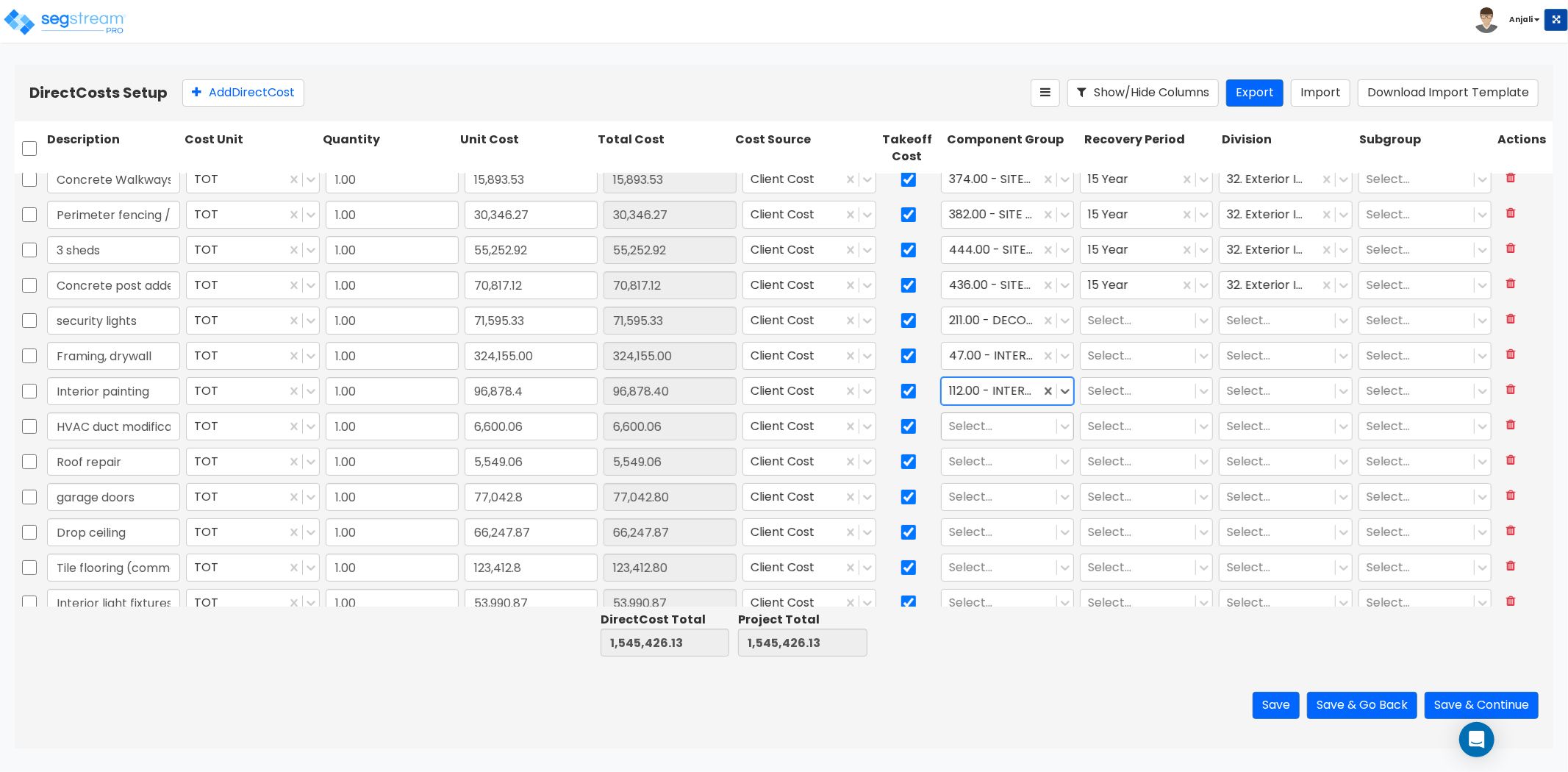
click at [1008, 425] on div at bounding box center [999, 425] width 100 height 20
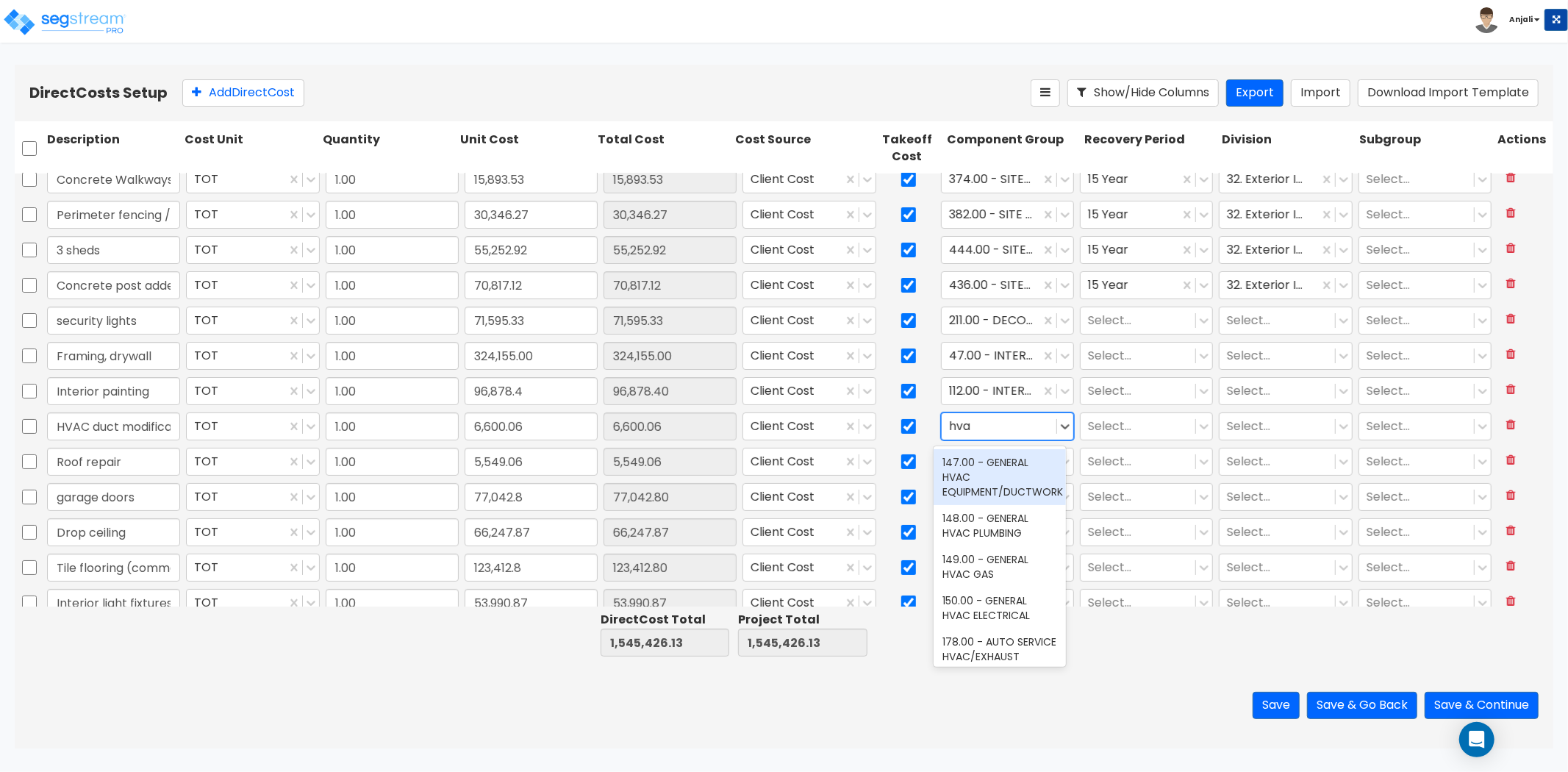
click at [1017, 468] on div "147.00 - GENERAL HVAC EQUIPMENT/DUCTWORK" at bounding box center [1000, 477] width 132 height 56
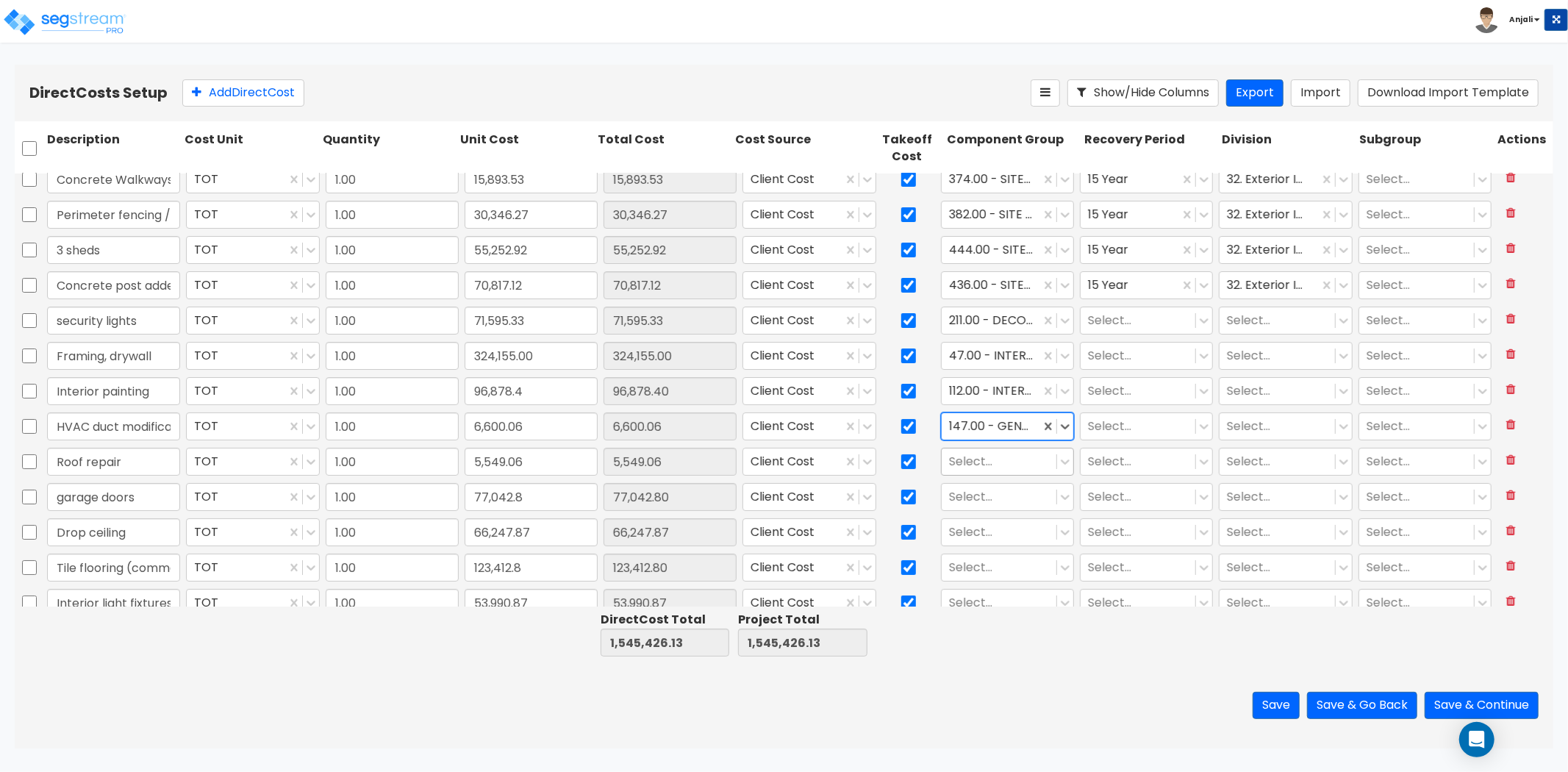
click at [987, 459] on div at bounding box center [999, 461] width 100 height 20
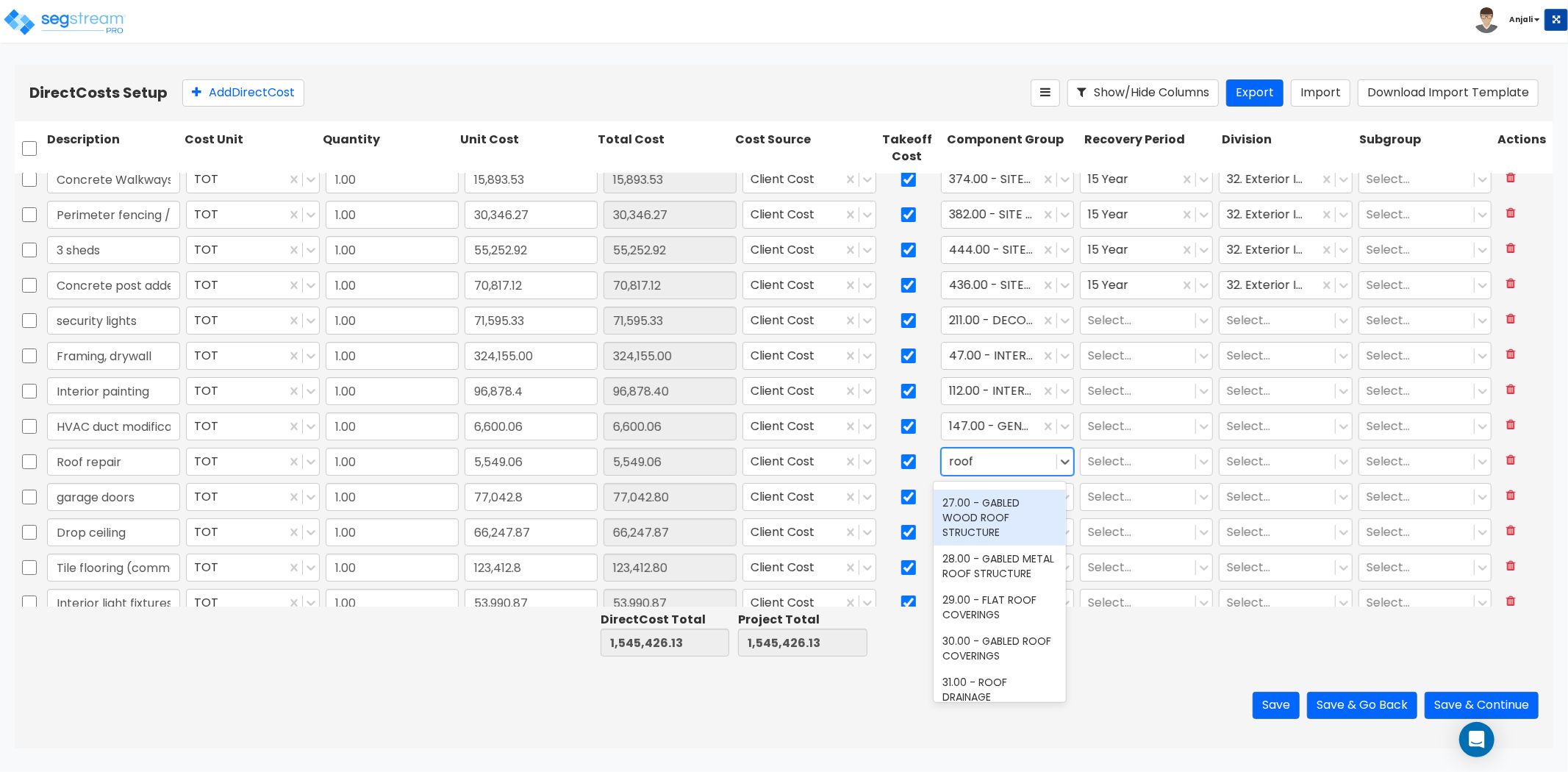
scroll to position [0, 0]
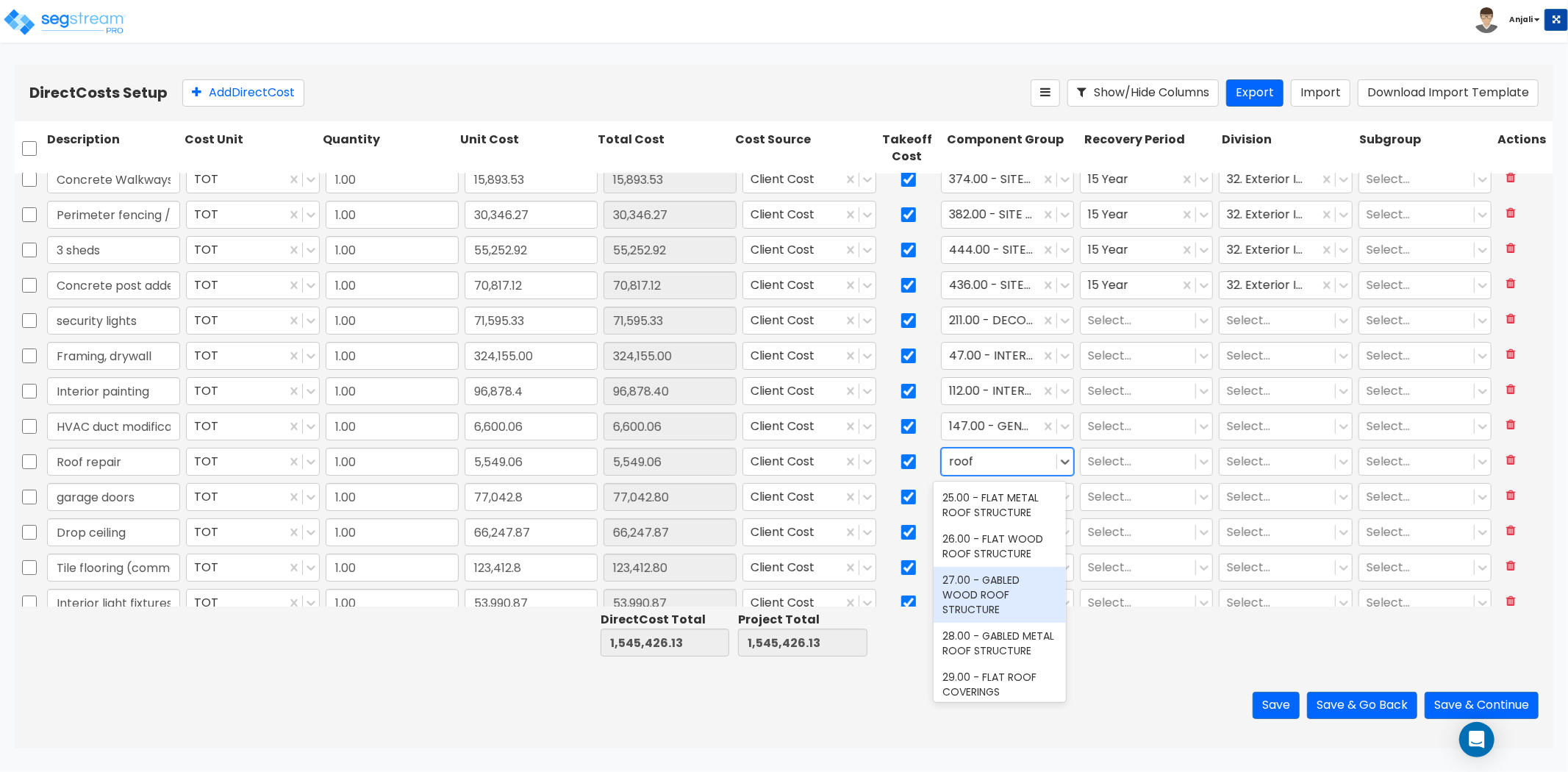
click at [1023, 583] on div "27.00 - GABLED WOOD ROOF STRUCTURE" at bounding box center [1000, 595] width 132 height 56
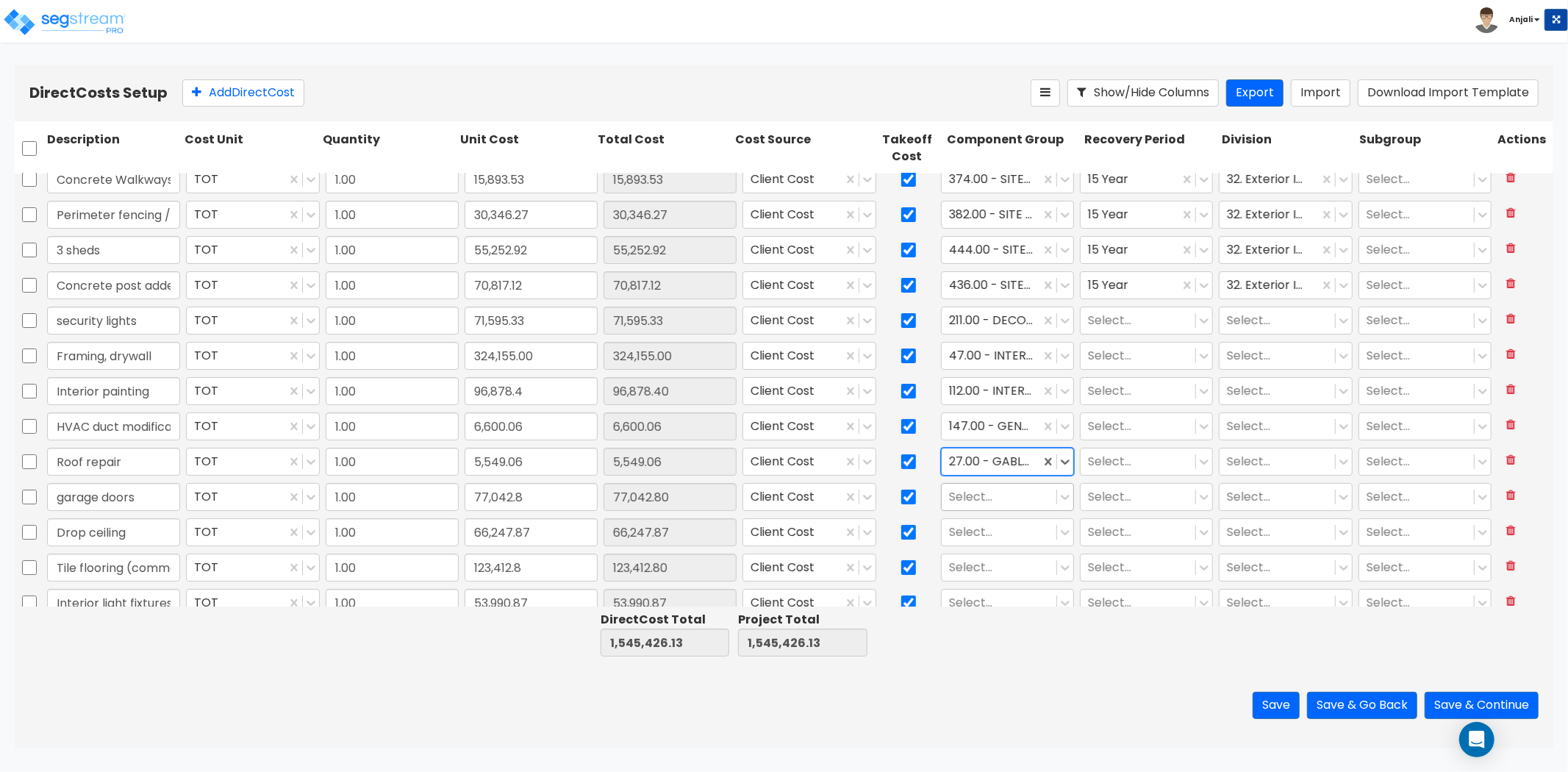
click at [979, 506] on div "Select..." at bounding box center [999, 496] width 114 height 26
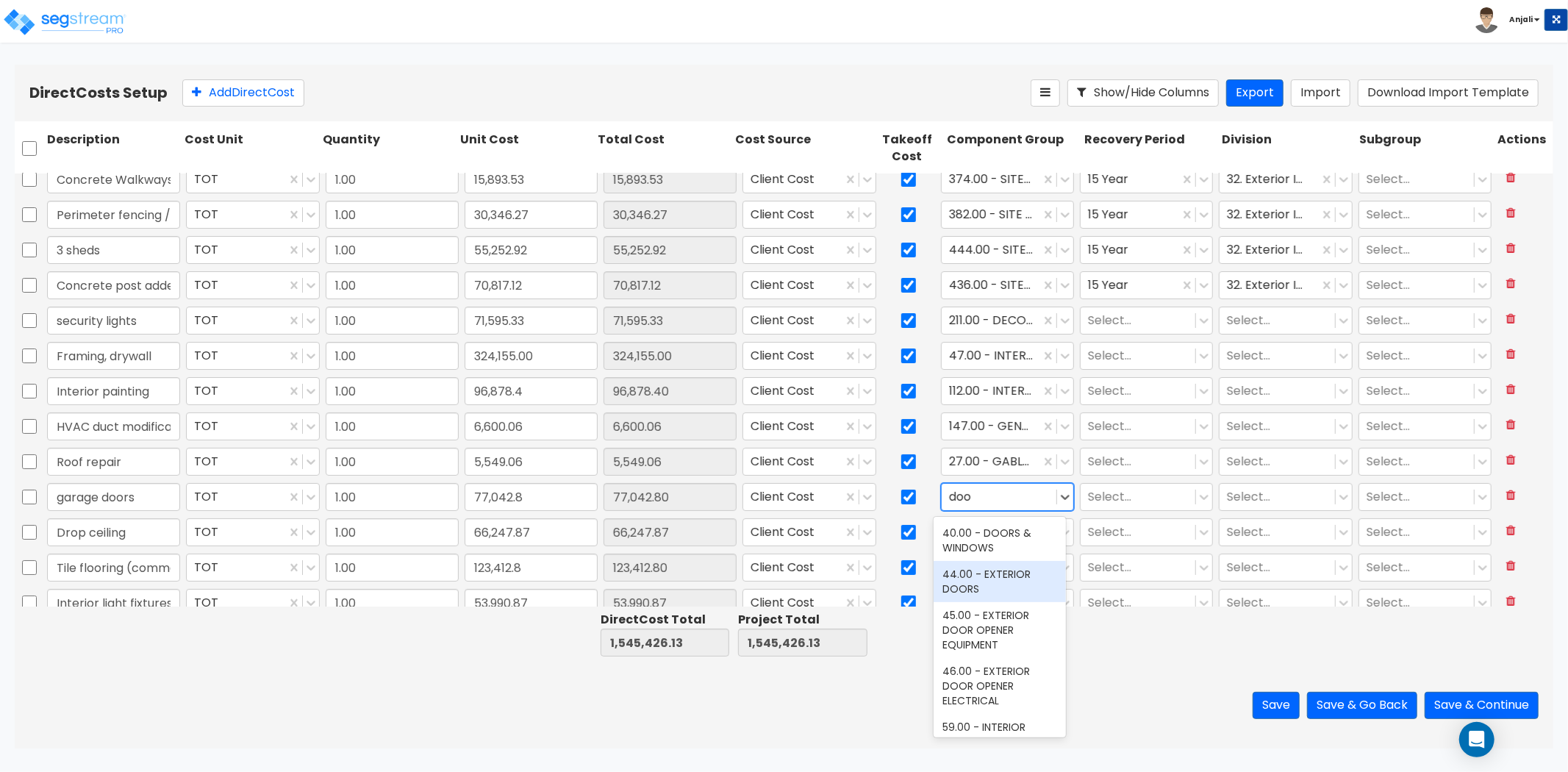
click at [1008, 577] on div "44.00 - EXTERIOR DOORS" at bounding box center [1000, 581] width 132 height 41
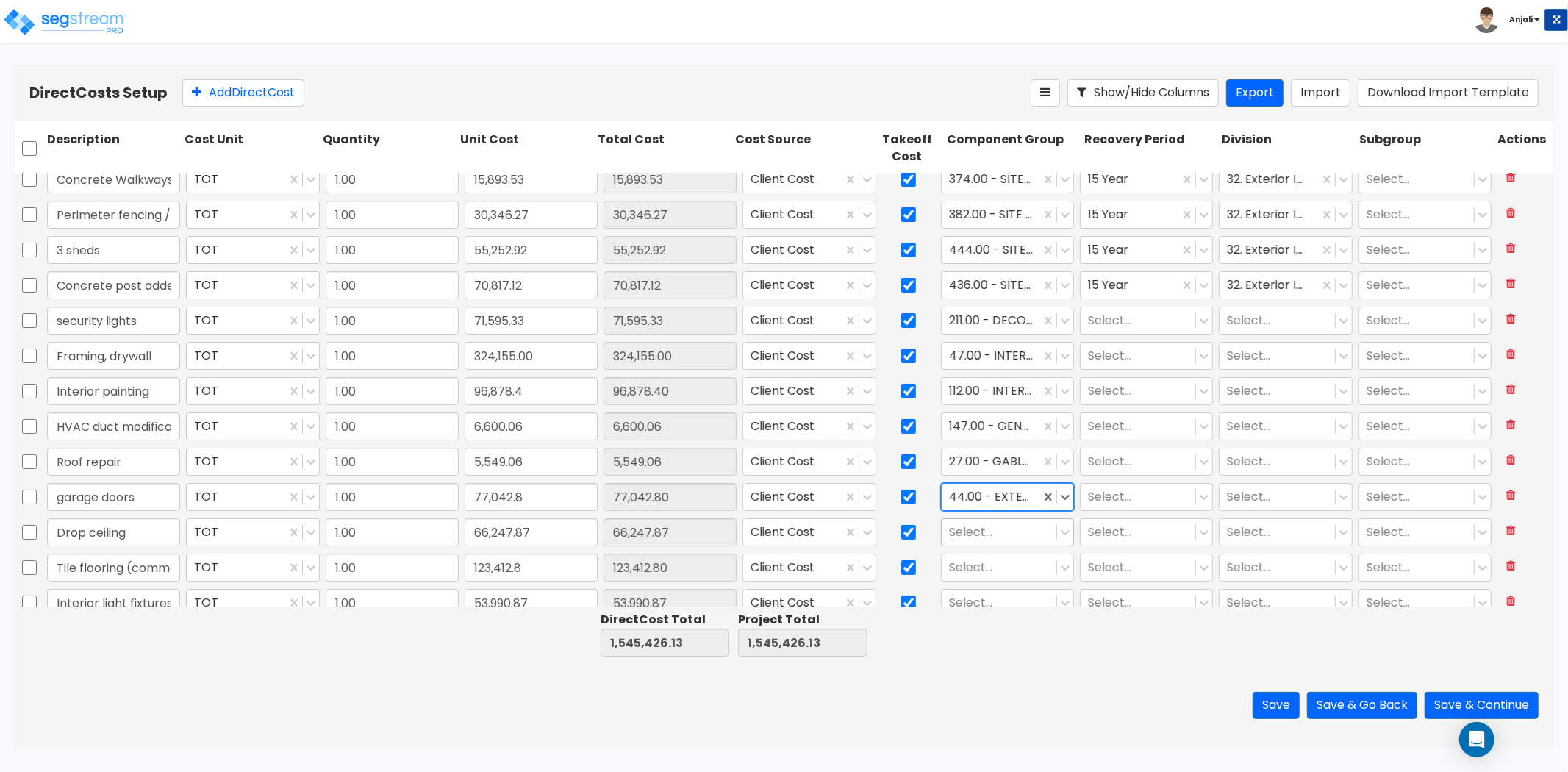
click at [987, 538] on div at bounding box center [999, 532] width 100 height 20
click at [989, 567] on div "134.00 - DROP CEILING" at bounding box center [1000, 568] width 132 height 27
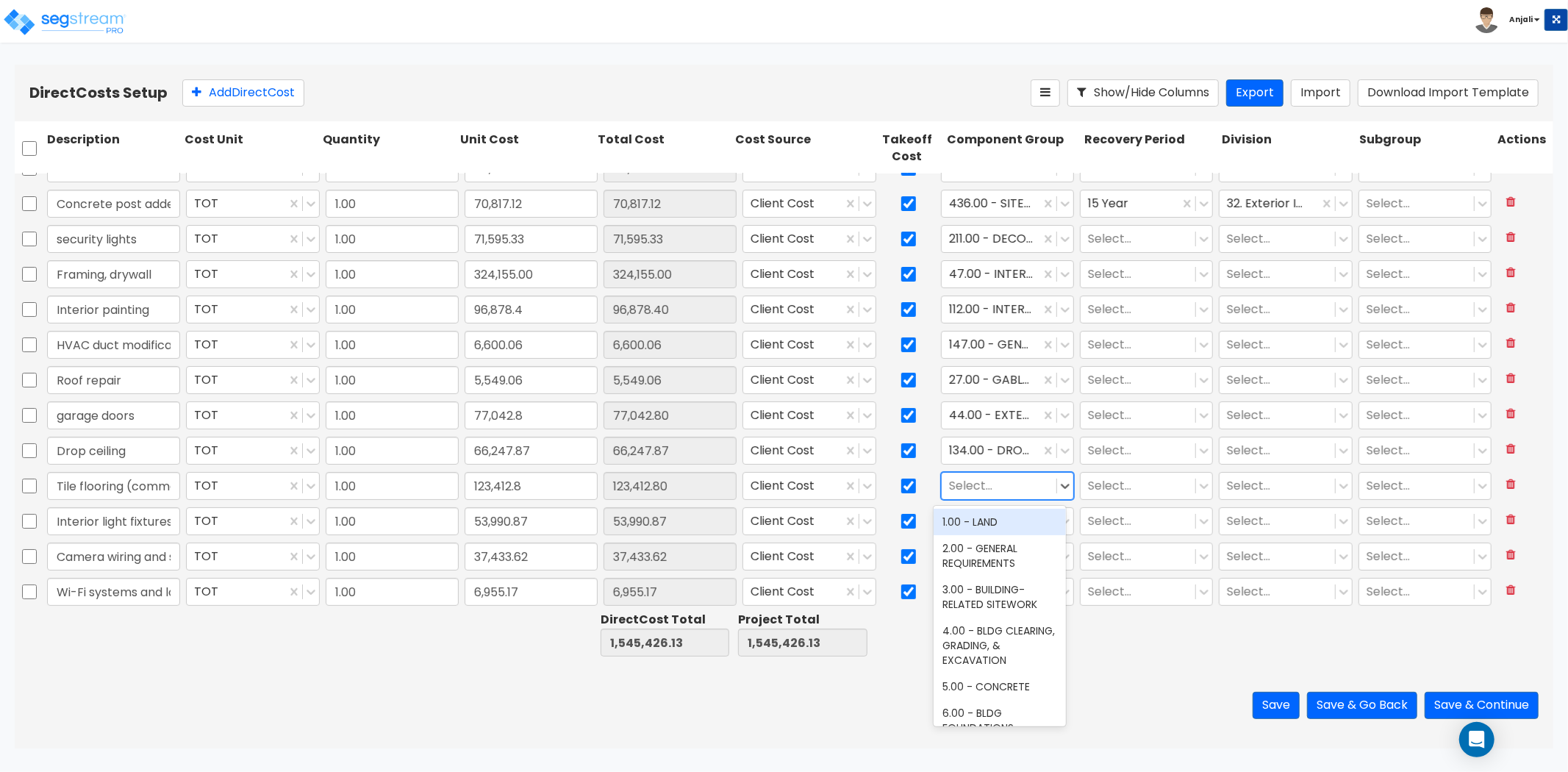
click at [987, 478] on div at bounding box center [999, 485] width 100 height 20
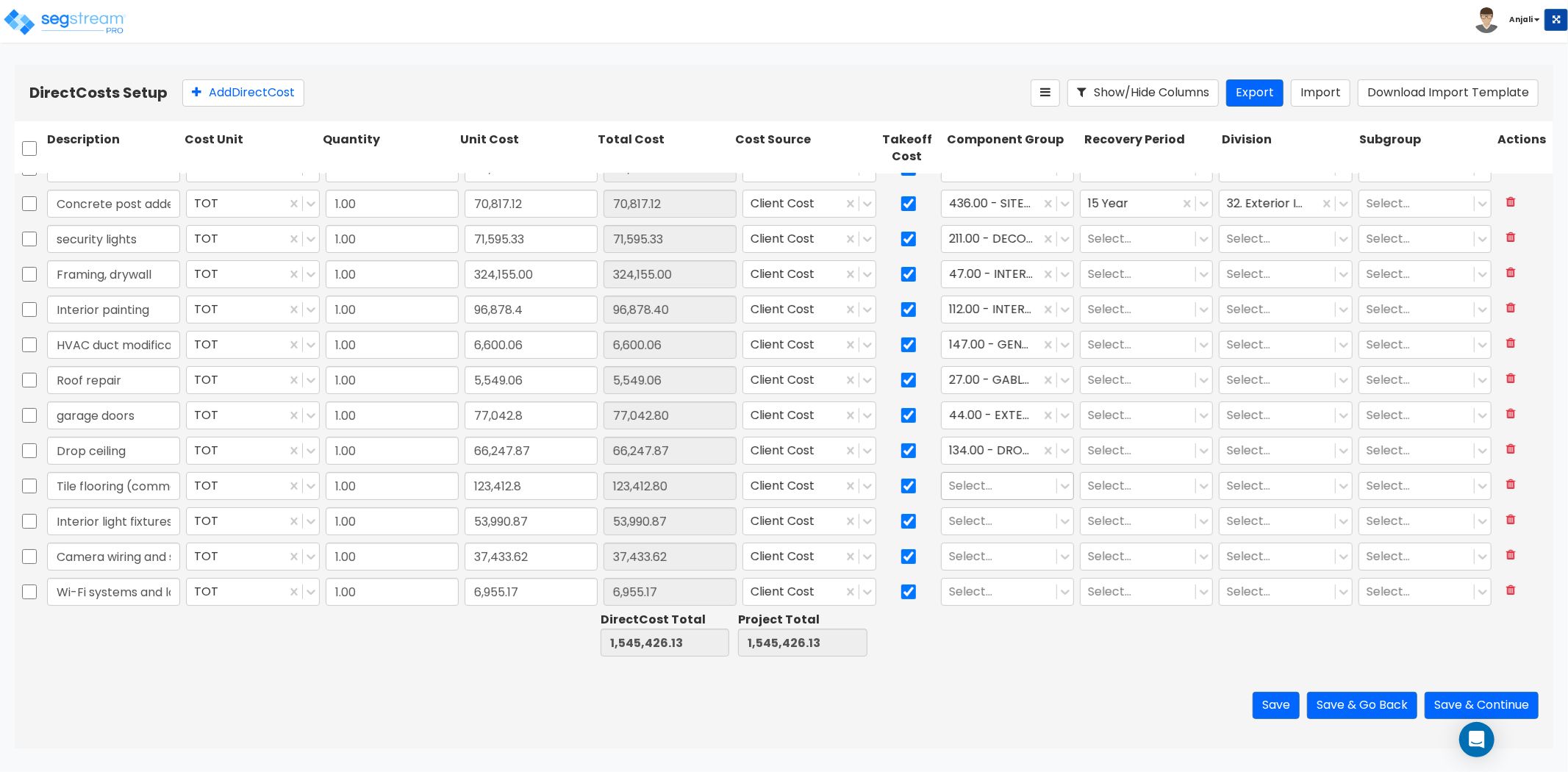
click at [1001, 489] on div at bounding box center [999, 485] width 100 height 20
click at [1029, 527] on div "123.00 - CERAMIC TILE" at bounding box center [1000, 521] width 132 height 27
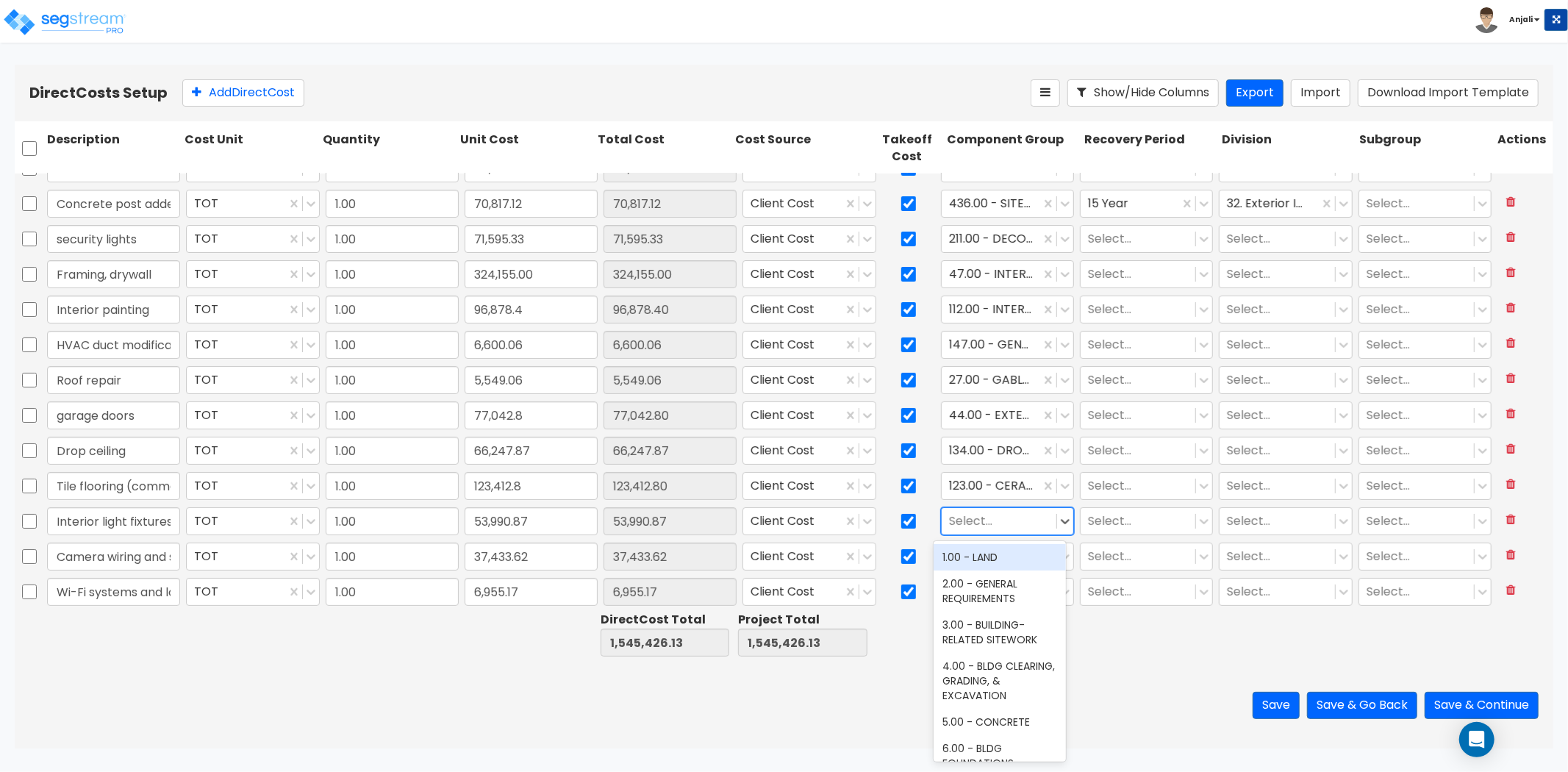
click at [1013, 528] on div at bounding box center [999, 521] width 100 height 20
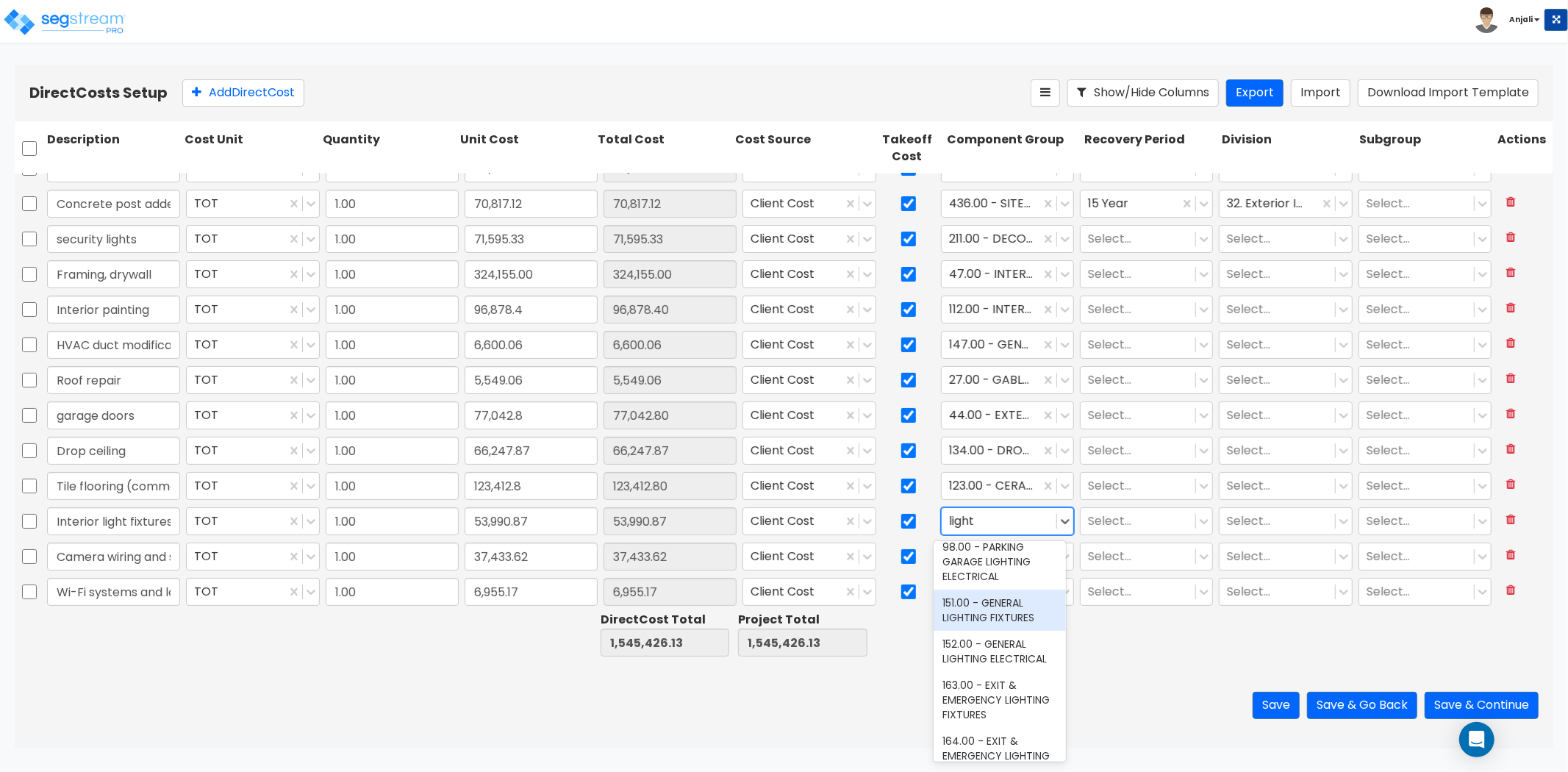
click at [1014, 596] on div "151.00 - GENERAL LIGHTING FIXTURES" at bounding box center [1000, 610] width 132 height 41
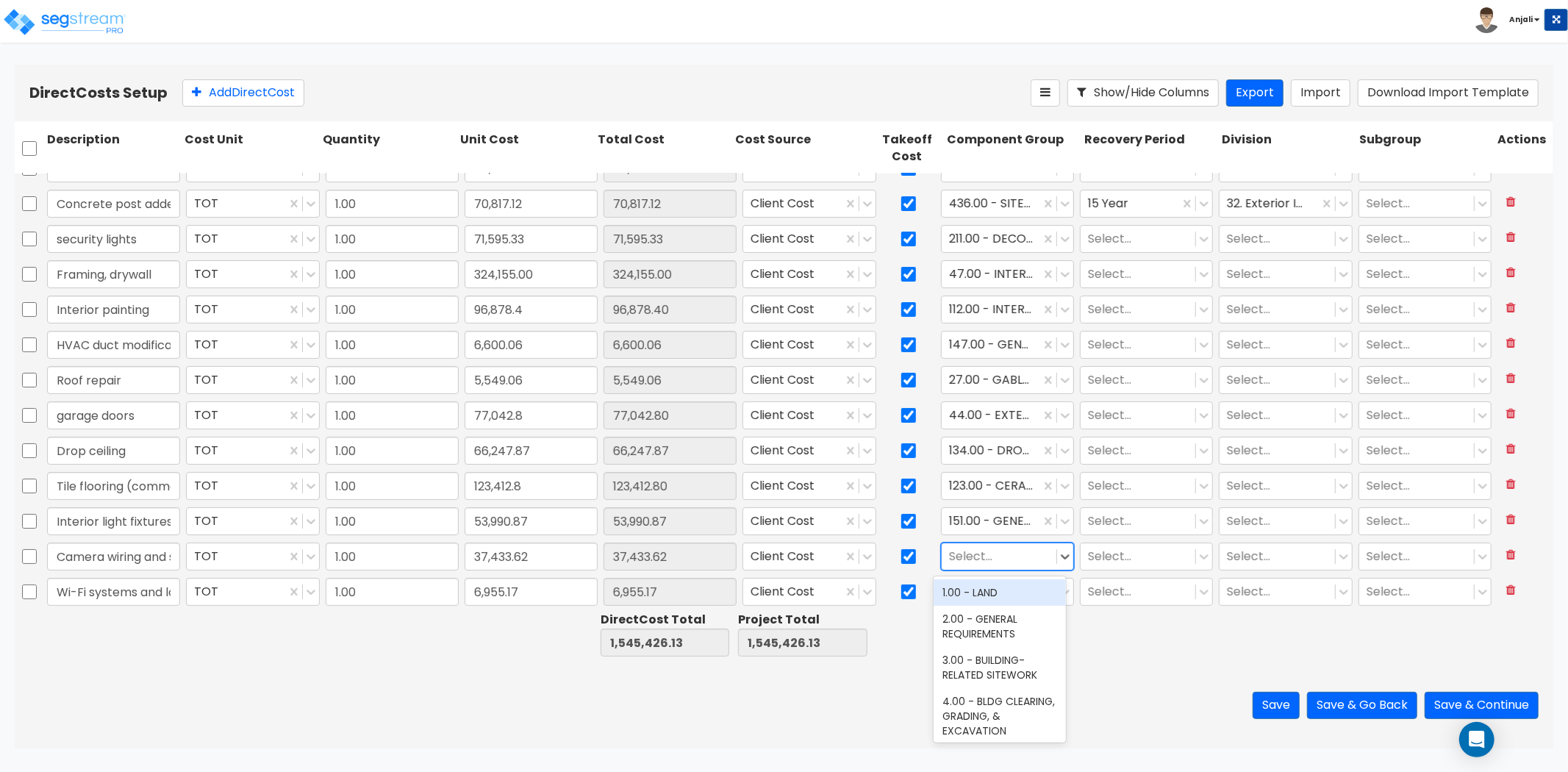
click at [979, 558] on div at bounding box center [999, 556] width 100 height 20
click at [989, 643] on div "337.00 - SURVEILLANCE SYSTEM EQUIPMENT" at bounding box center [1000, 629] width 132 height 41
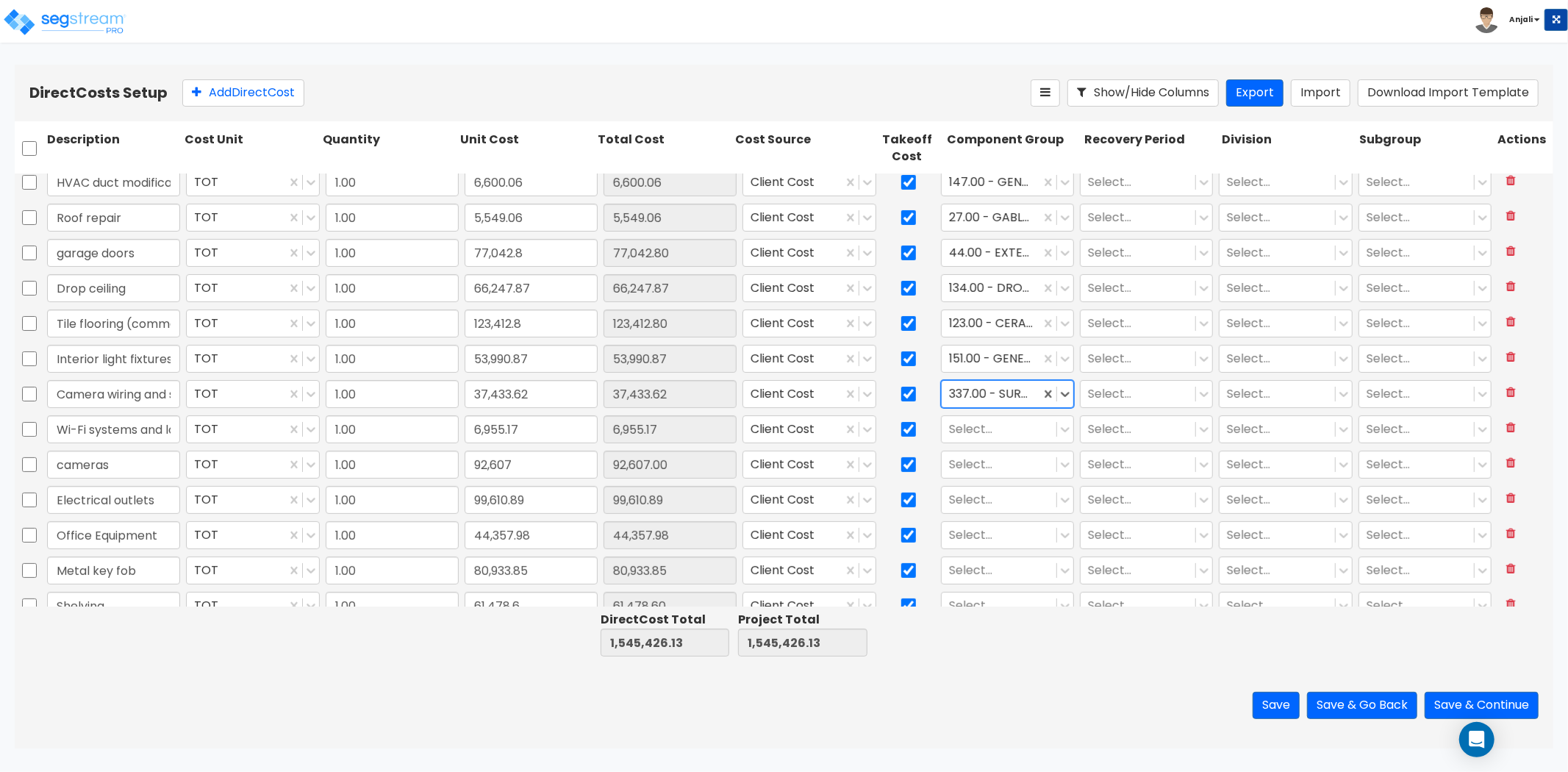
scroll to position [326, 0]
click at [989, 425] on div at bounding box center [999, 428] width 100 height 20
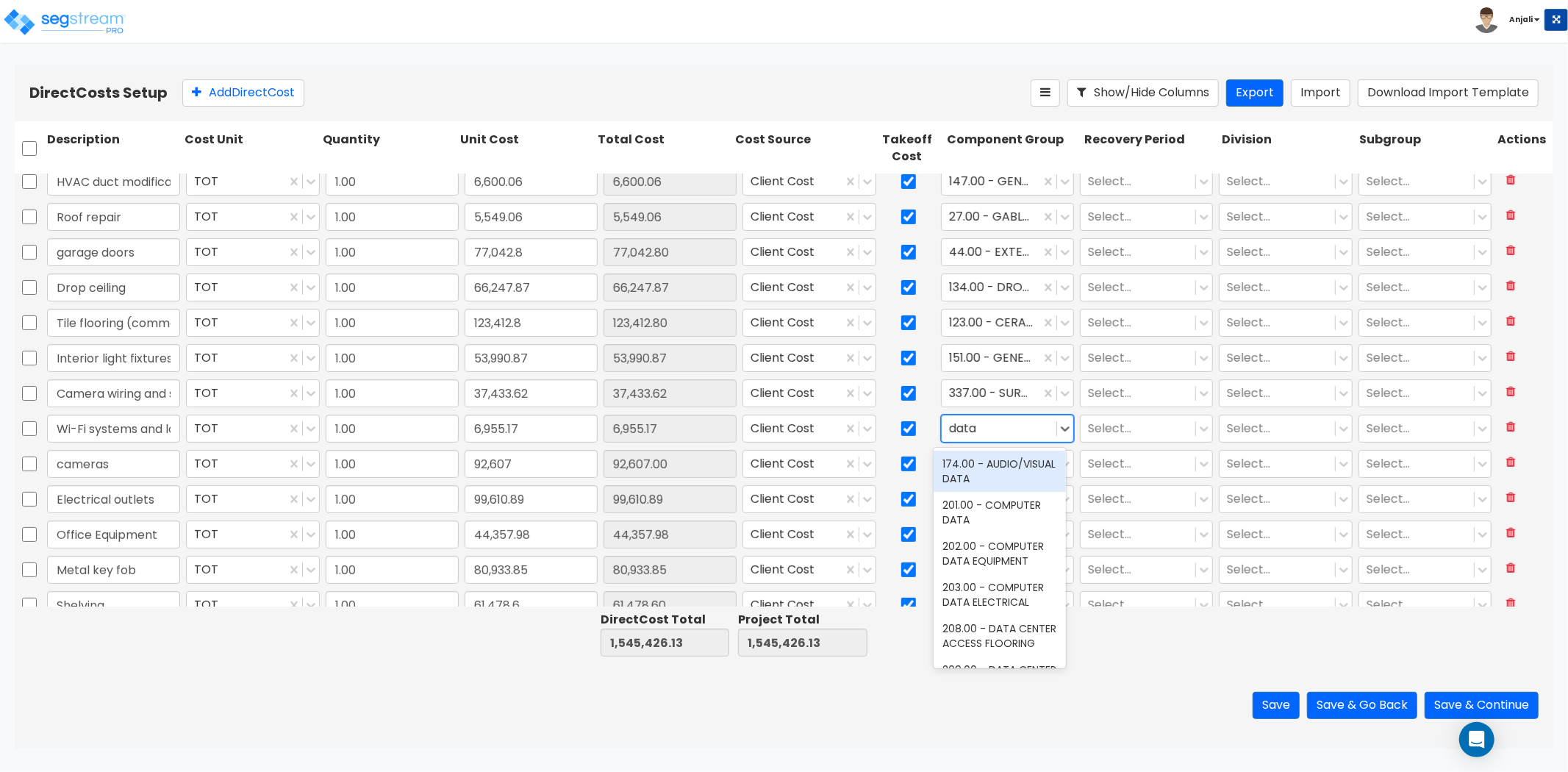
click at [1018, 467] on div "174.00 - AUDIO/VISUAL DATA" at bounding box center [1000, 471] width 132 height 41
click at [949, 425] on input "text" at bounding box center [951, 428] width 3 height 17
click at [977, 517] on div "201.00 - COMPUTER DATA" at bounding box center [1000, 512] width 132 height 41
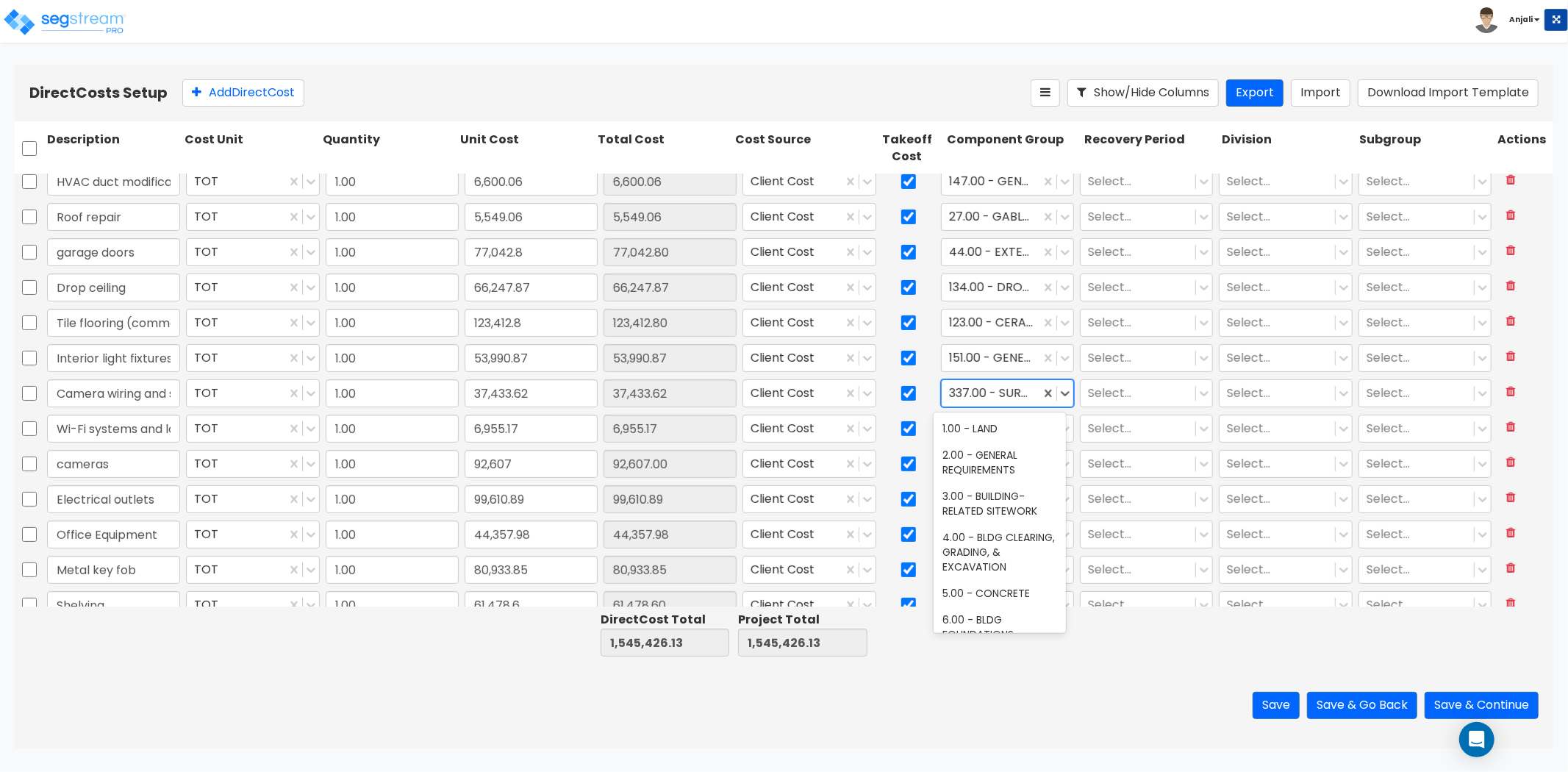
click at [998, 392] on div at bounding box center [991, 392] width 84 height 20
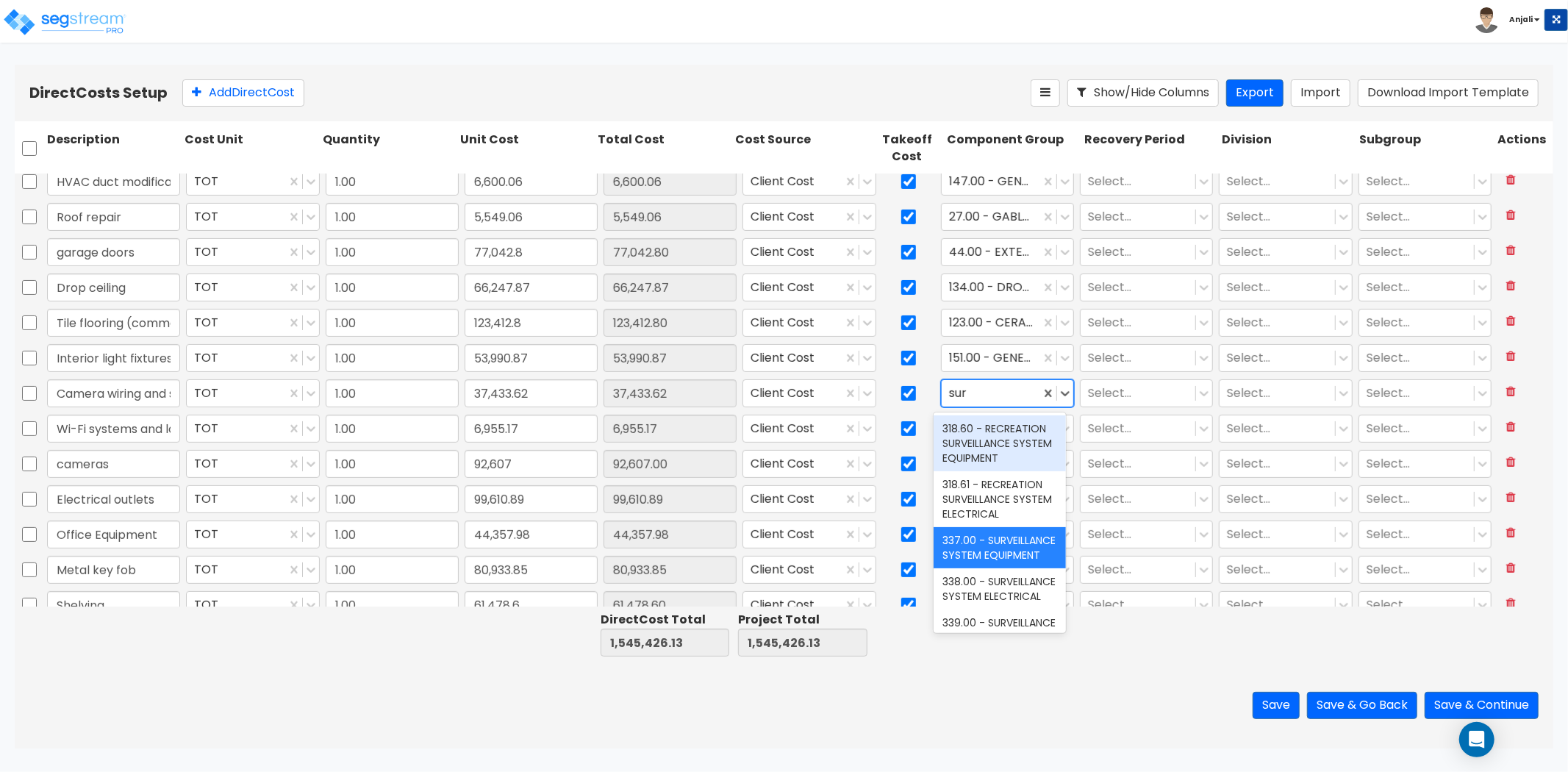
scroll to position [81, 0]
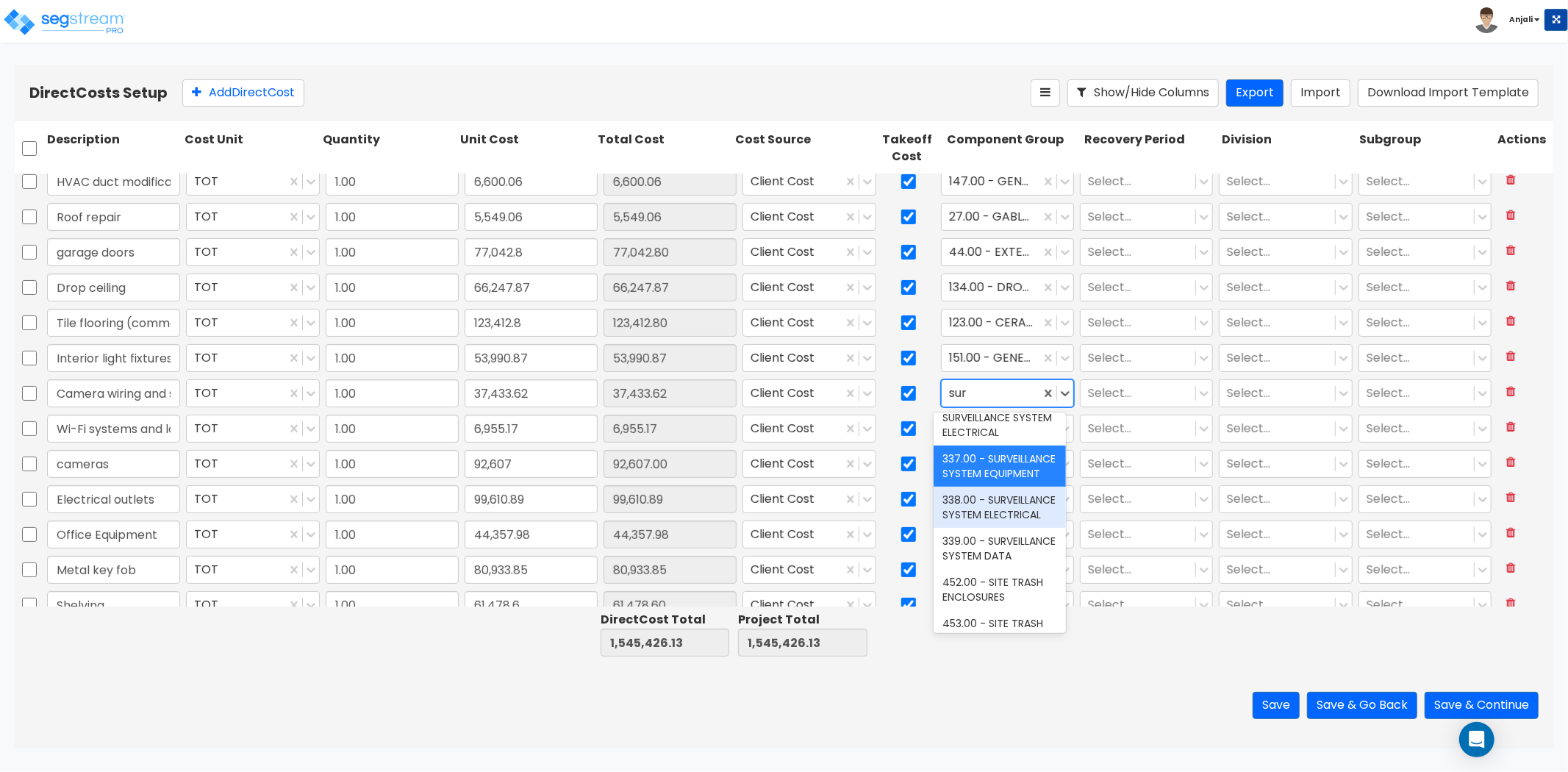
click at [1002, 528] on div "338.00 - SURVEILLANCE SYSTEM ELECTRICAL" at bounding box center [1000, 507] width 132 height 41
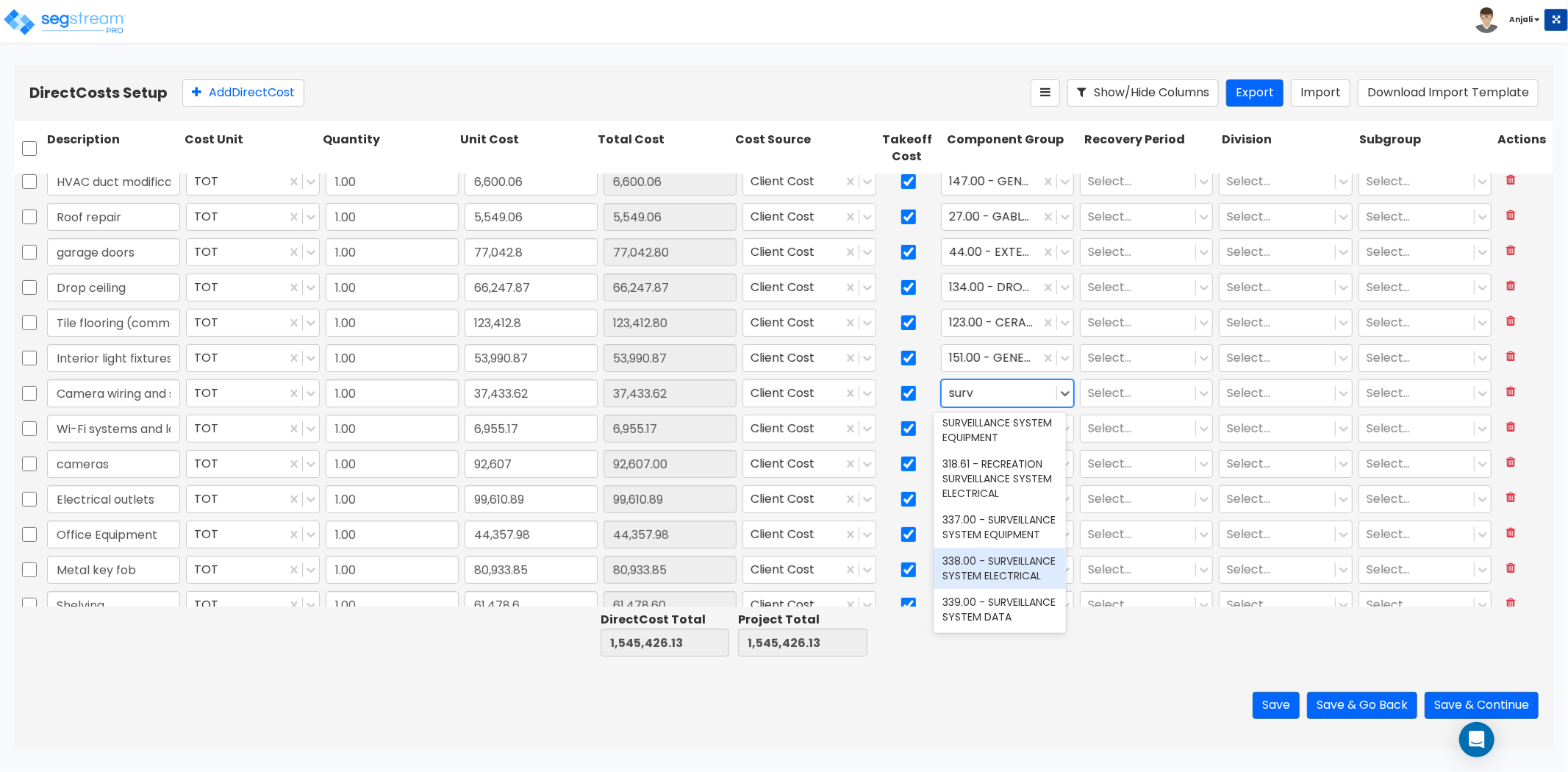
click at [1031, 548] on div "338.00 - SURVEILLANCE SYSTEM ELECTRICAL" at bounding box center [1000, 568] width 132 height 41
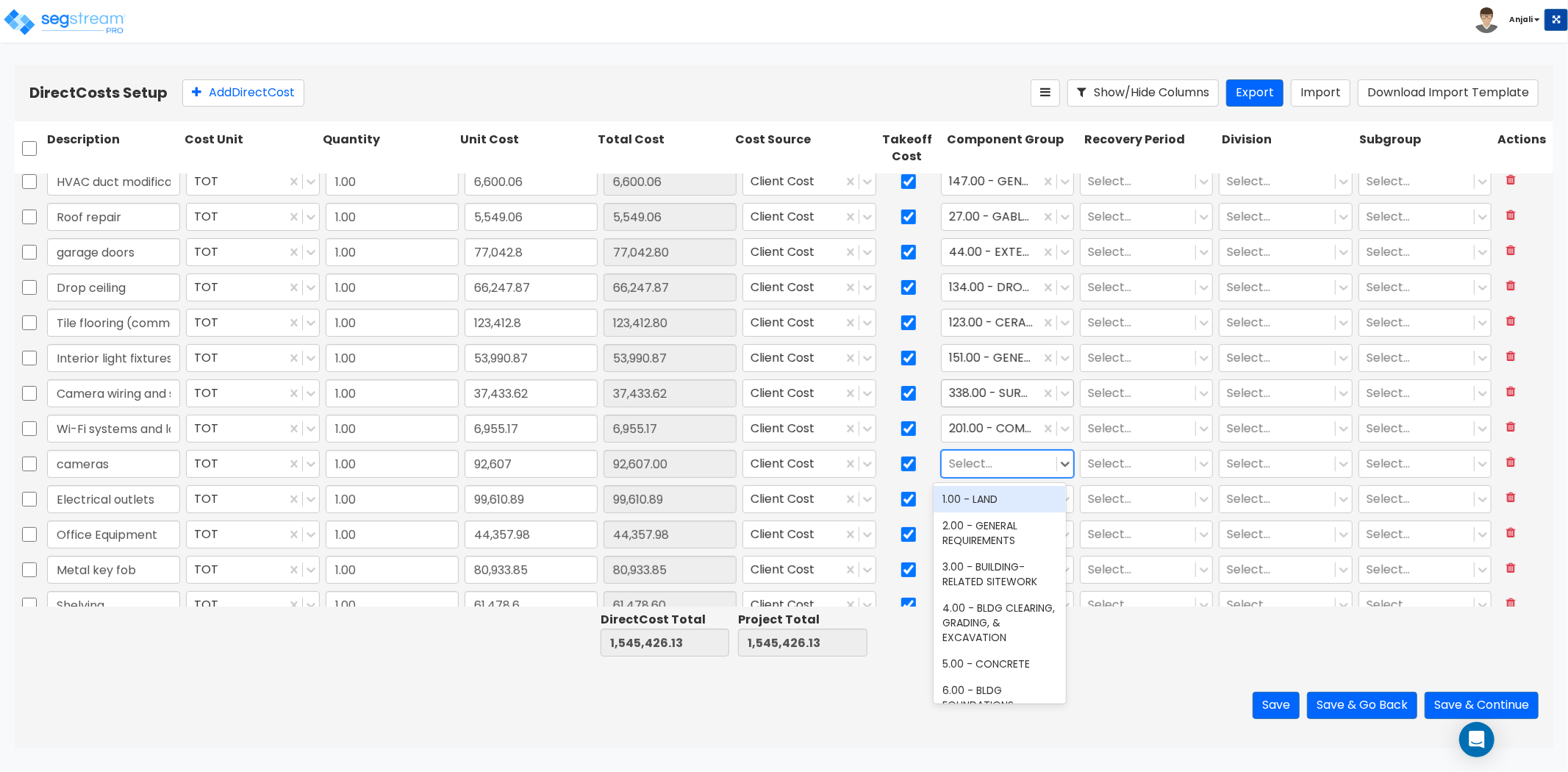
click at [993, 472] on div at bounding box center [999, 463] width 100 height 20
click at [1122, 631] on div at bounding box center [1150, 634] width 138 height 51
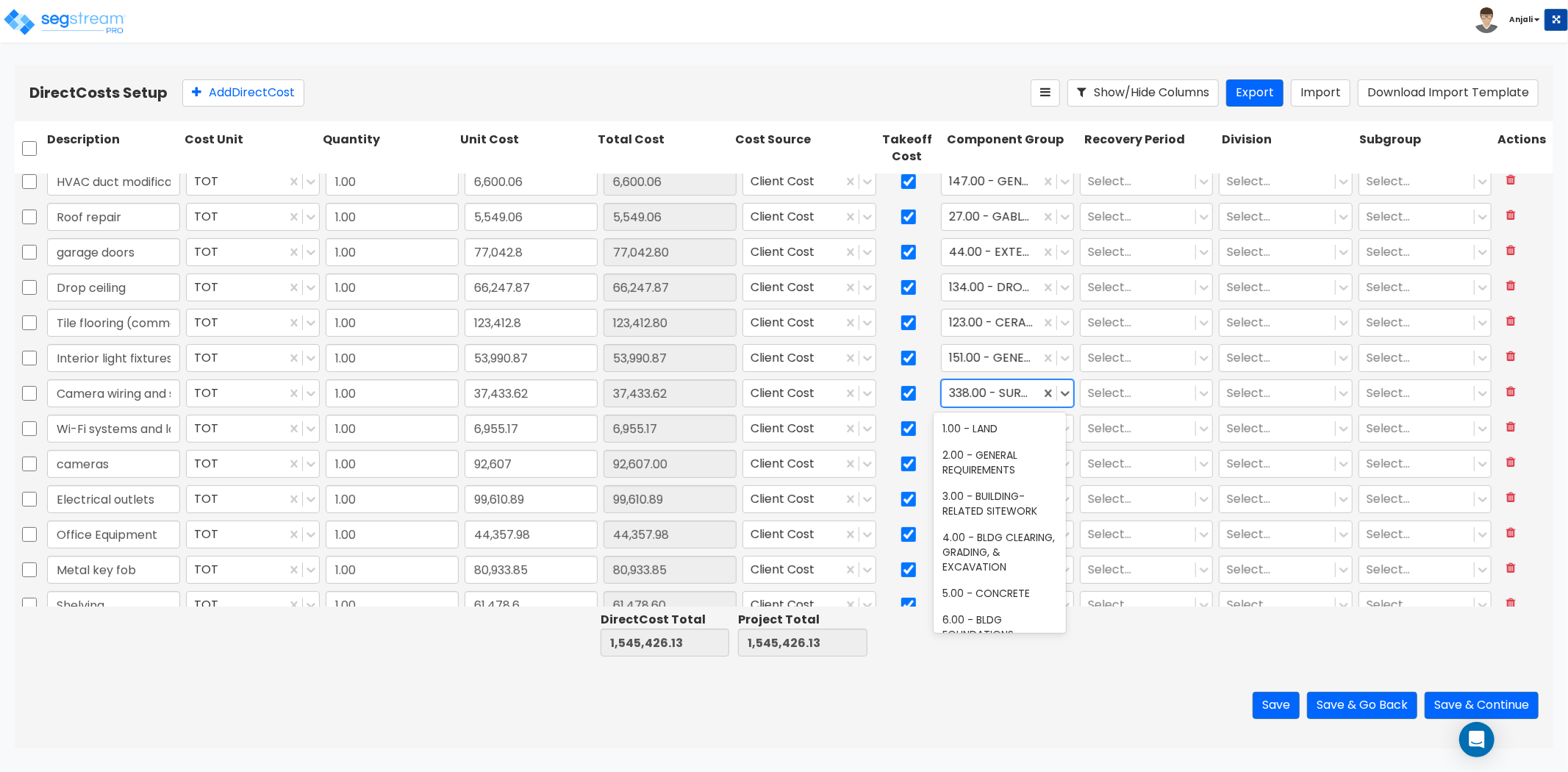
click at [1002, 397] on div at bounding box center [991, 392] width 84 height 20
click at [114, 396] on input "Camera wiring and systems" at bounding box center [113, 393] width 133 height 28
drag, startPoint x: 106, startPoint y: 392, endPoint x: 171, endPoint y: 392, distance: 65.0
click at [171, 392] on input "Camera wiring and systems" at bounding box center [113, 393] width 133 height 28
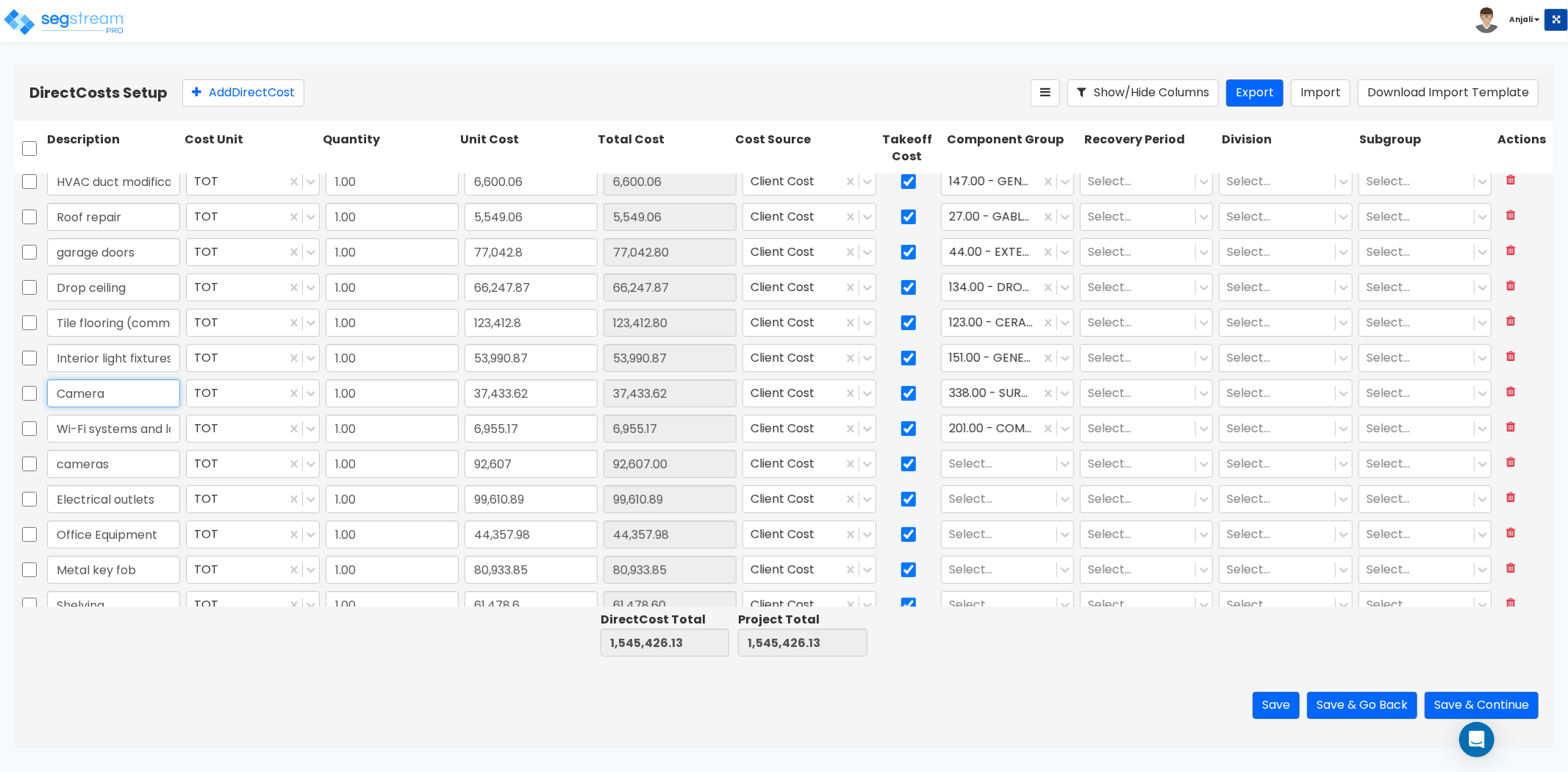
scroll to position [0, 0]
click at [131, 459] on input "cameras" at bounding box center [113, 463] width 133 height 28
click at [636, 391] on input "37,433.62" at bounding box center [670, 393] width 133 height 28
click at [533, 388] on input "37,433.62" at bounding box center [531, 393] width 133 height 28
paste input "130,040"
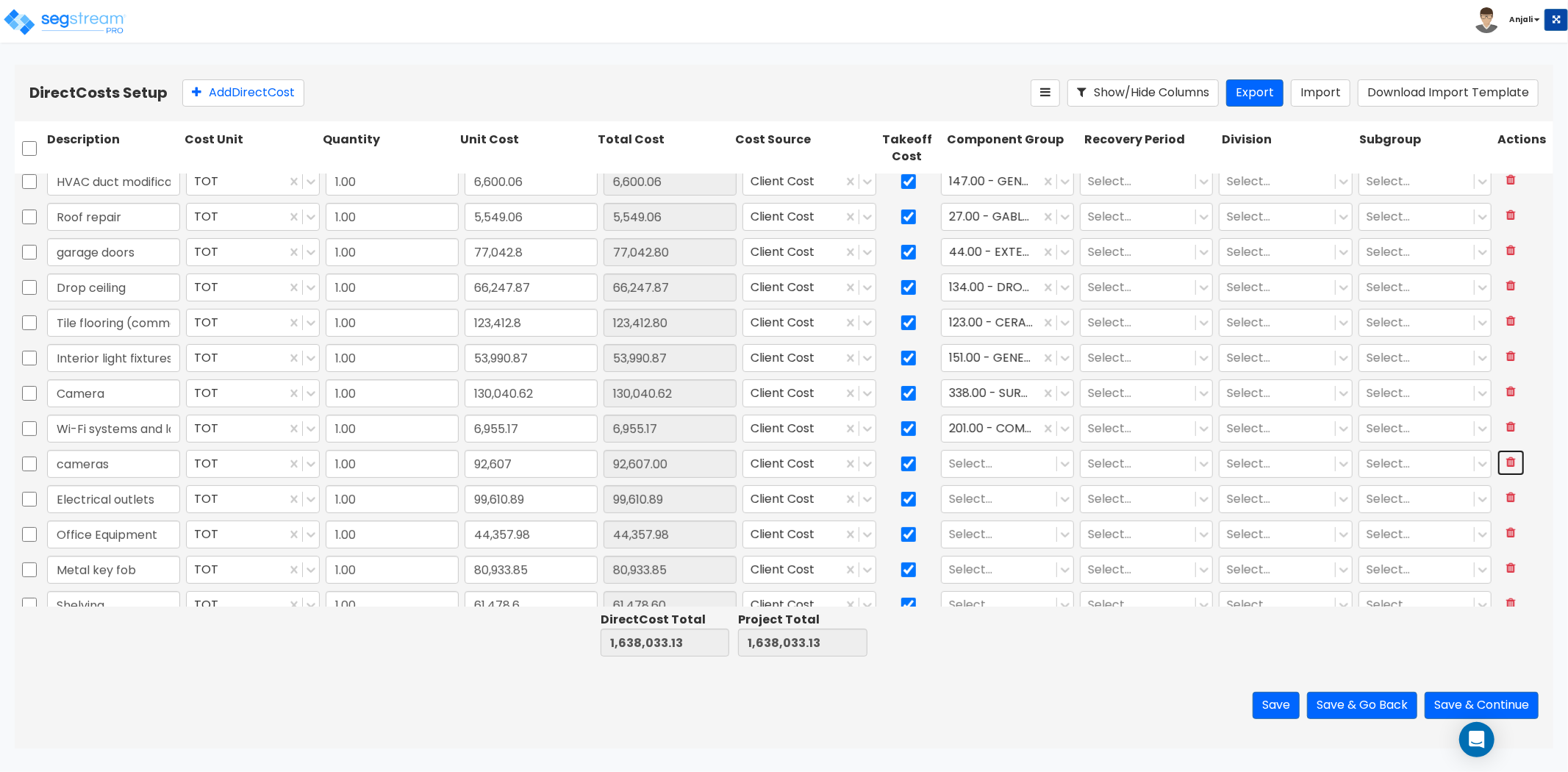
click at [1507, 460] on icon at bounding box center [1512, 462] width 10 height 12
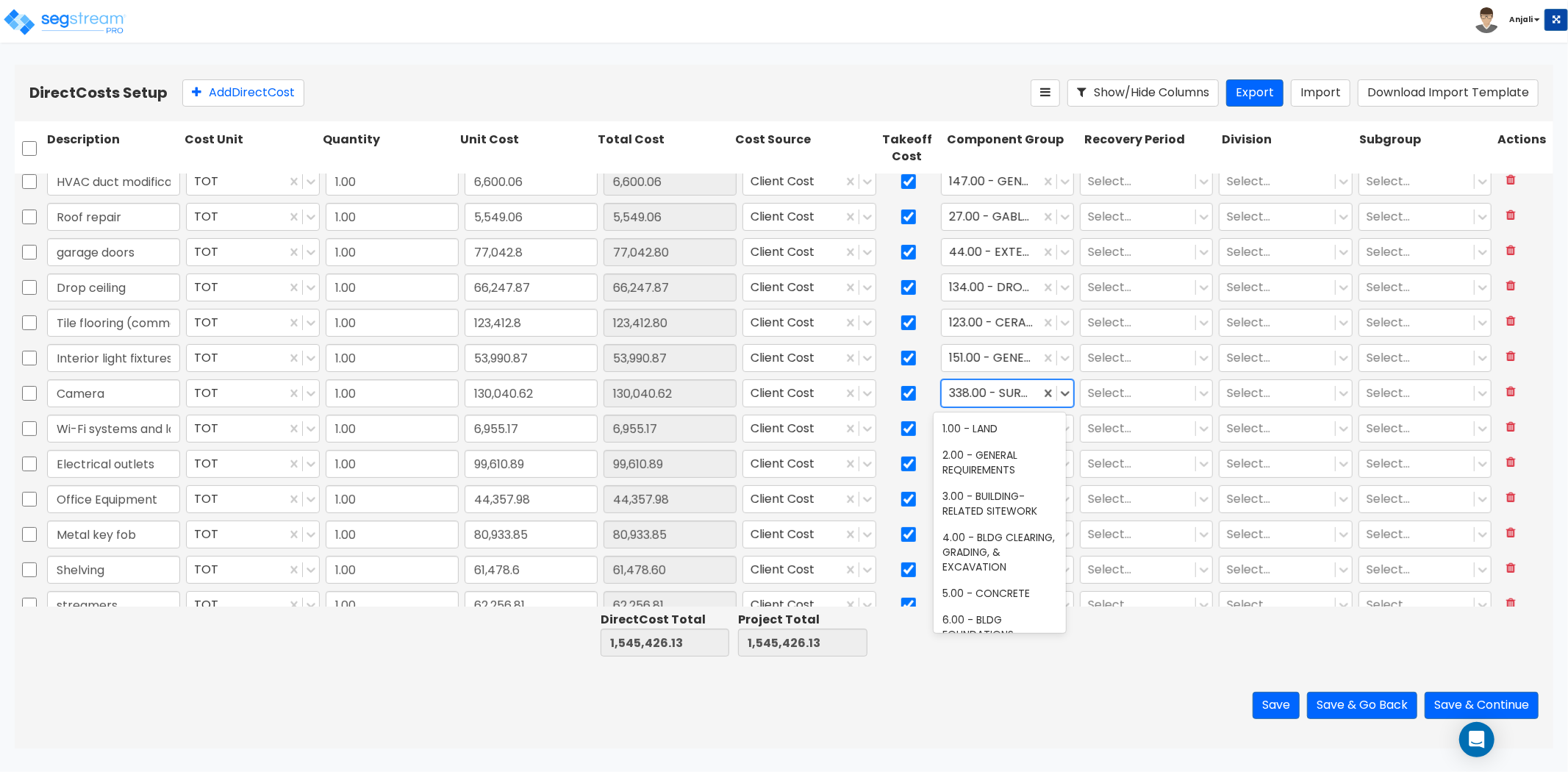
click at [980, 399] on div at bounding box center [991, 392] width 84 height 20
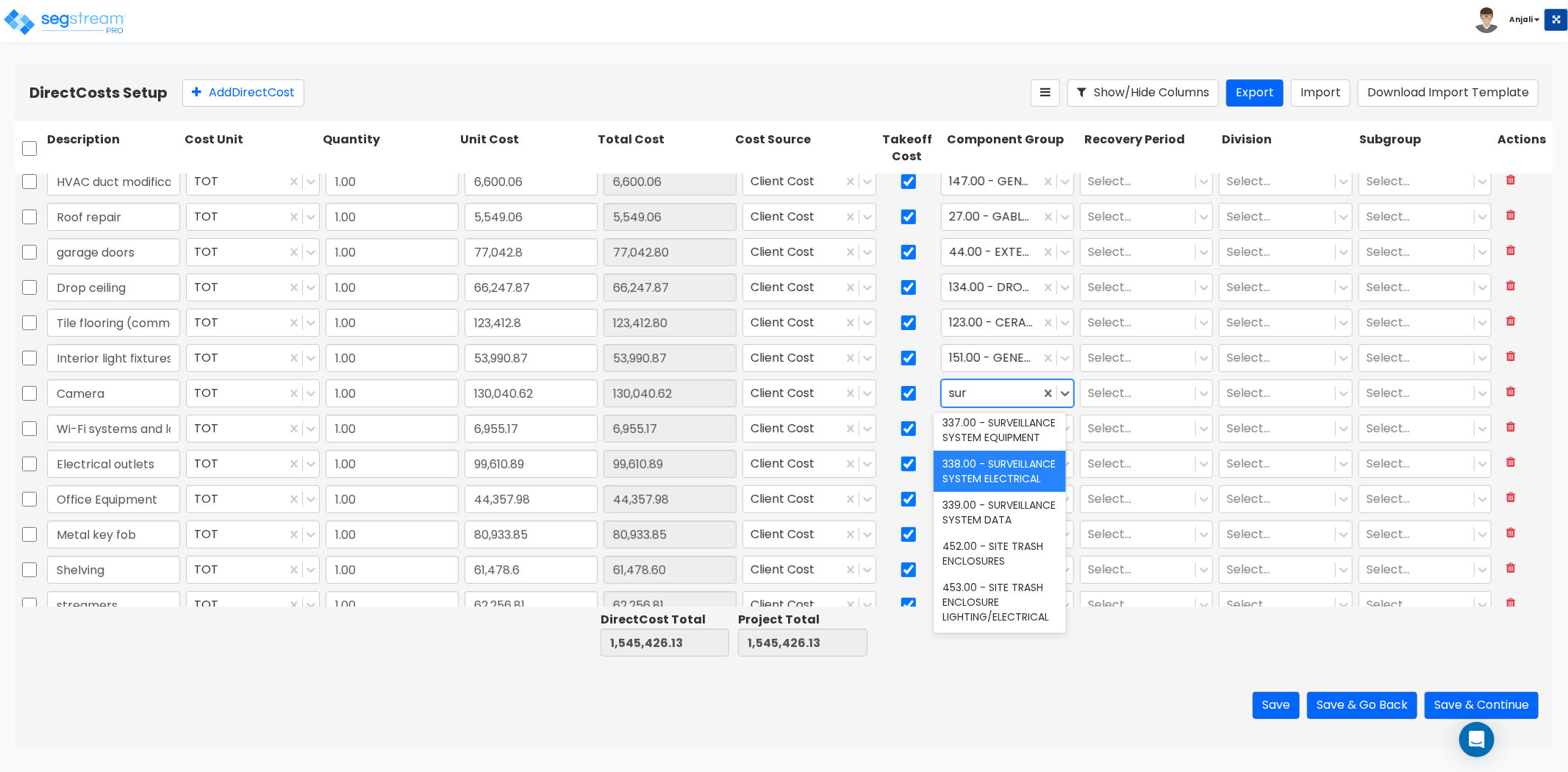
scroll to position [38, 0]
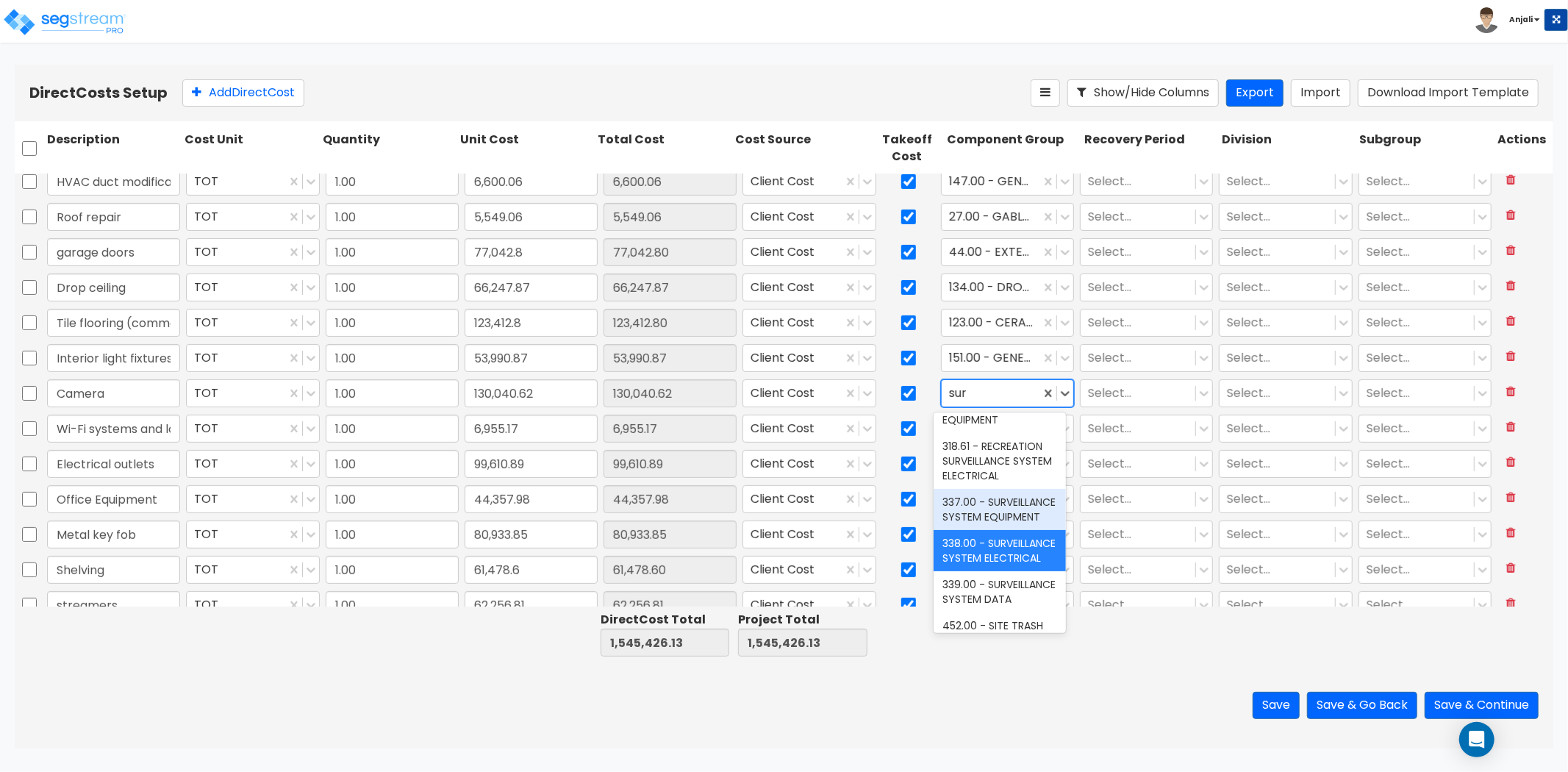
click at [985, 530] on div "337.00 - SURVEILLANCE SYSTEM EQUIPMENT" at bounding box center [1000, 509] width 132 height 41
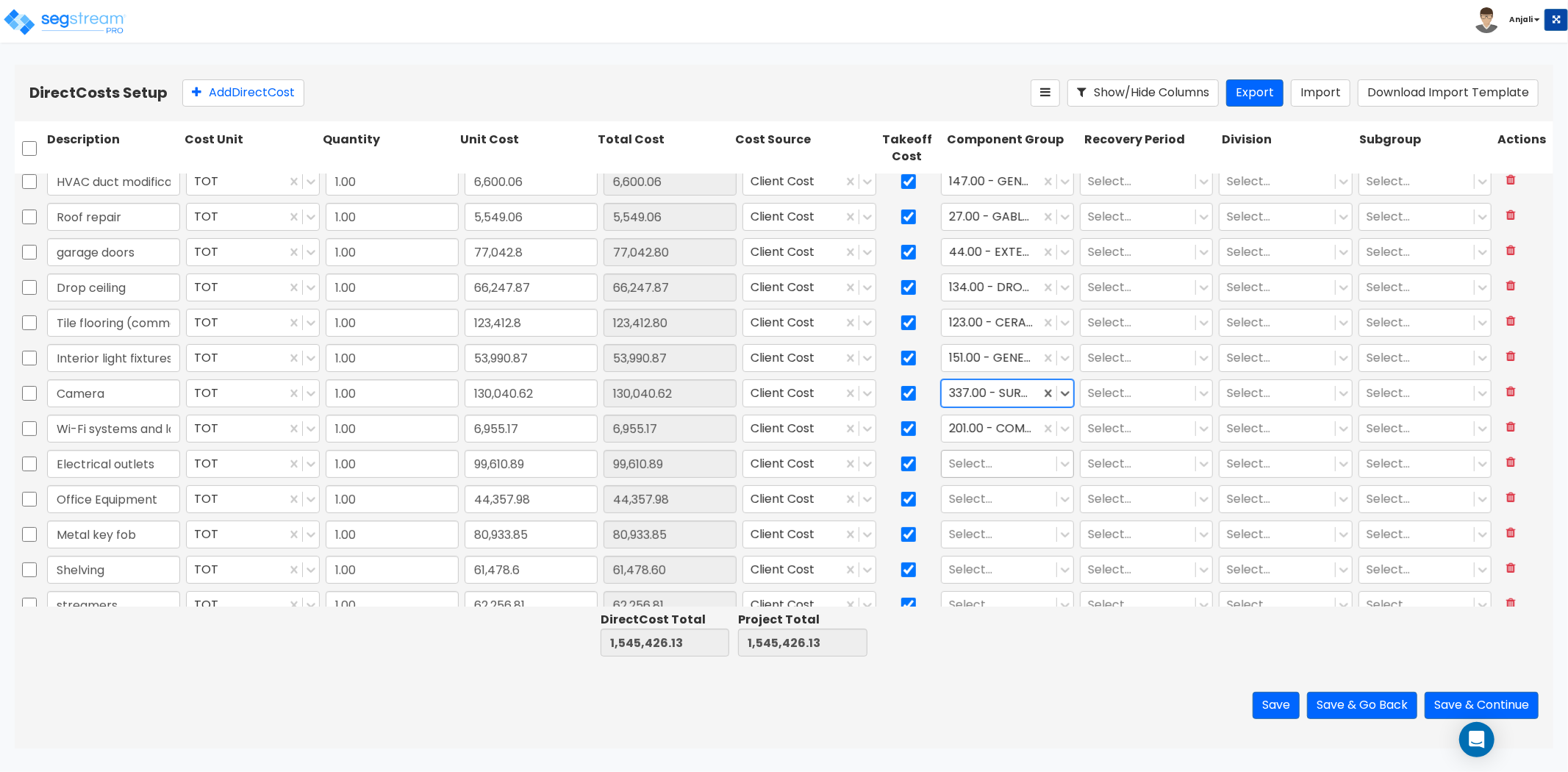
click at [987, 465] on div at bounding box center [999, 463] width 100 height 20
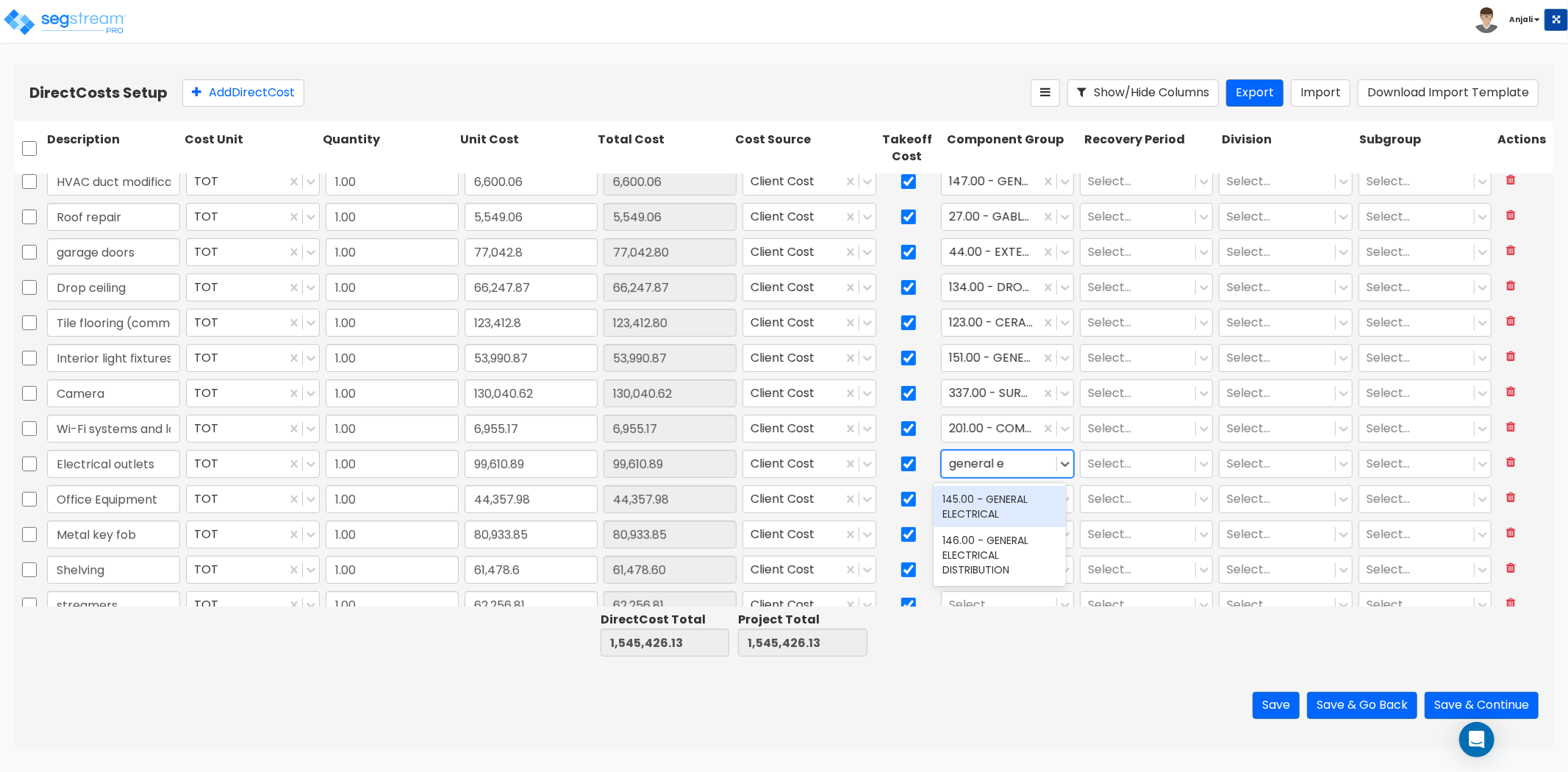
click at [1013, 510] on div "145.00 - GENERAL ELECTRICAL" at bounding box center [1000, 506] width 132 height 41
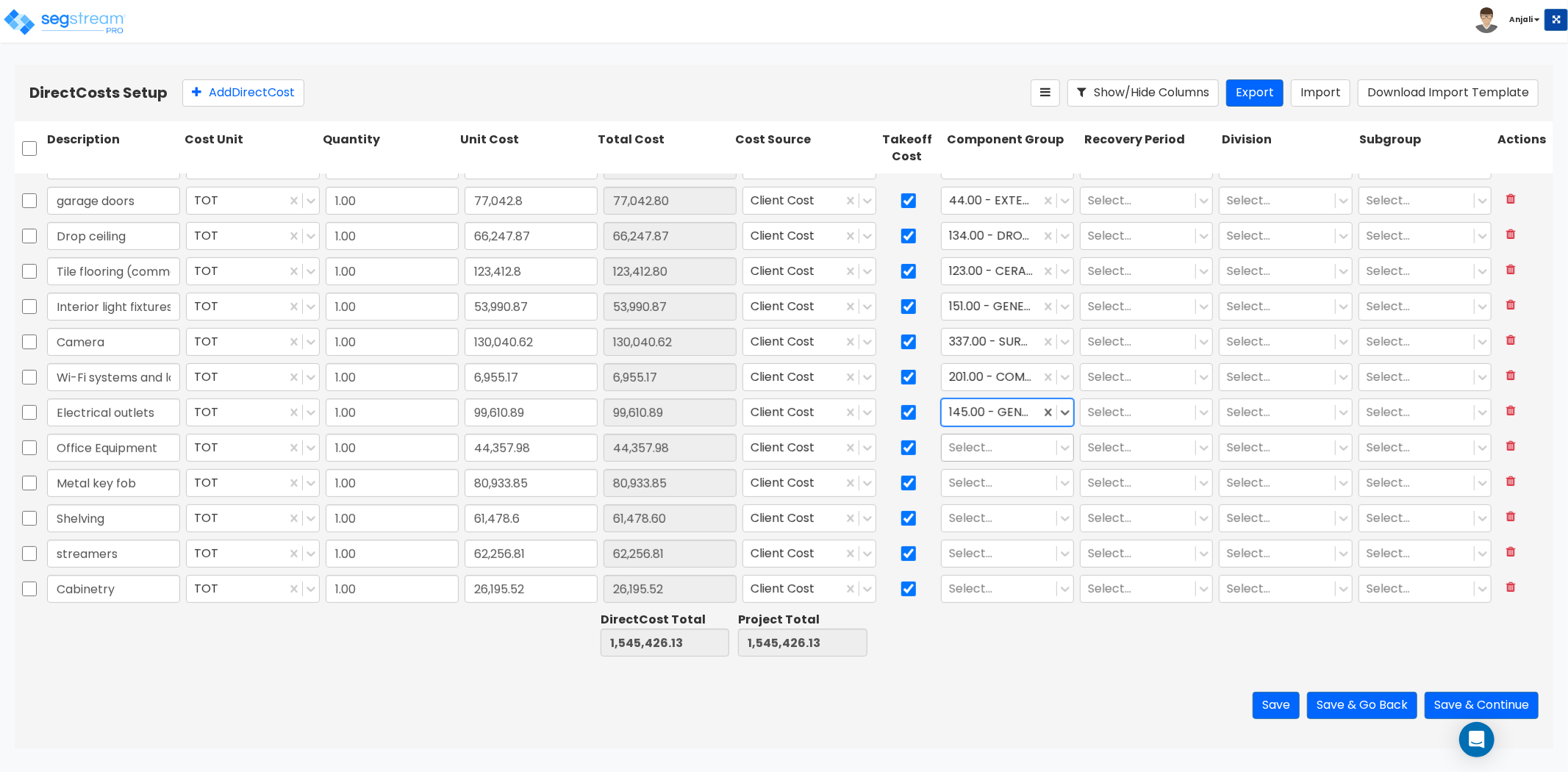
scroll to position [380, 0]
click at [1002, 446] on div at bounding box center [999, 446] width 100 height 20
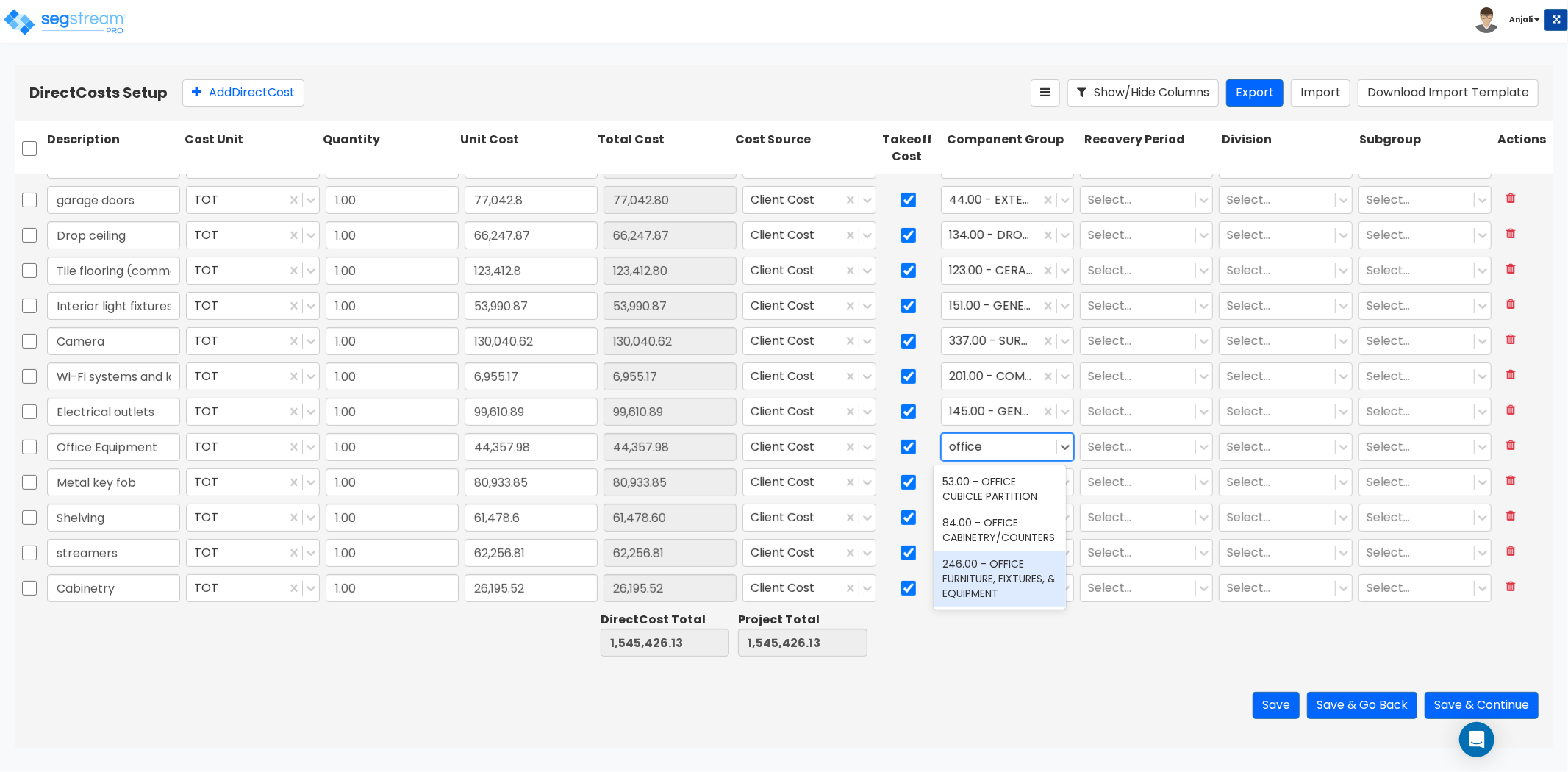
click at [1000, 565] on div "246.00 - OFFICE FURNITURE, FIXTURES, & EQUIPMENT" at bounding box center [1000, 578] width 132 height 56
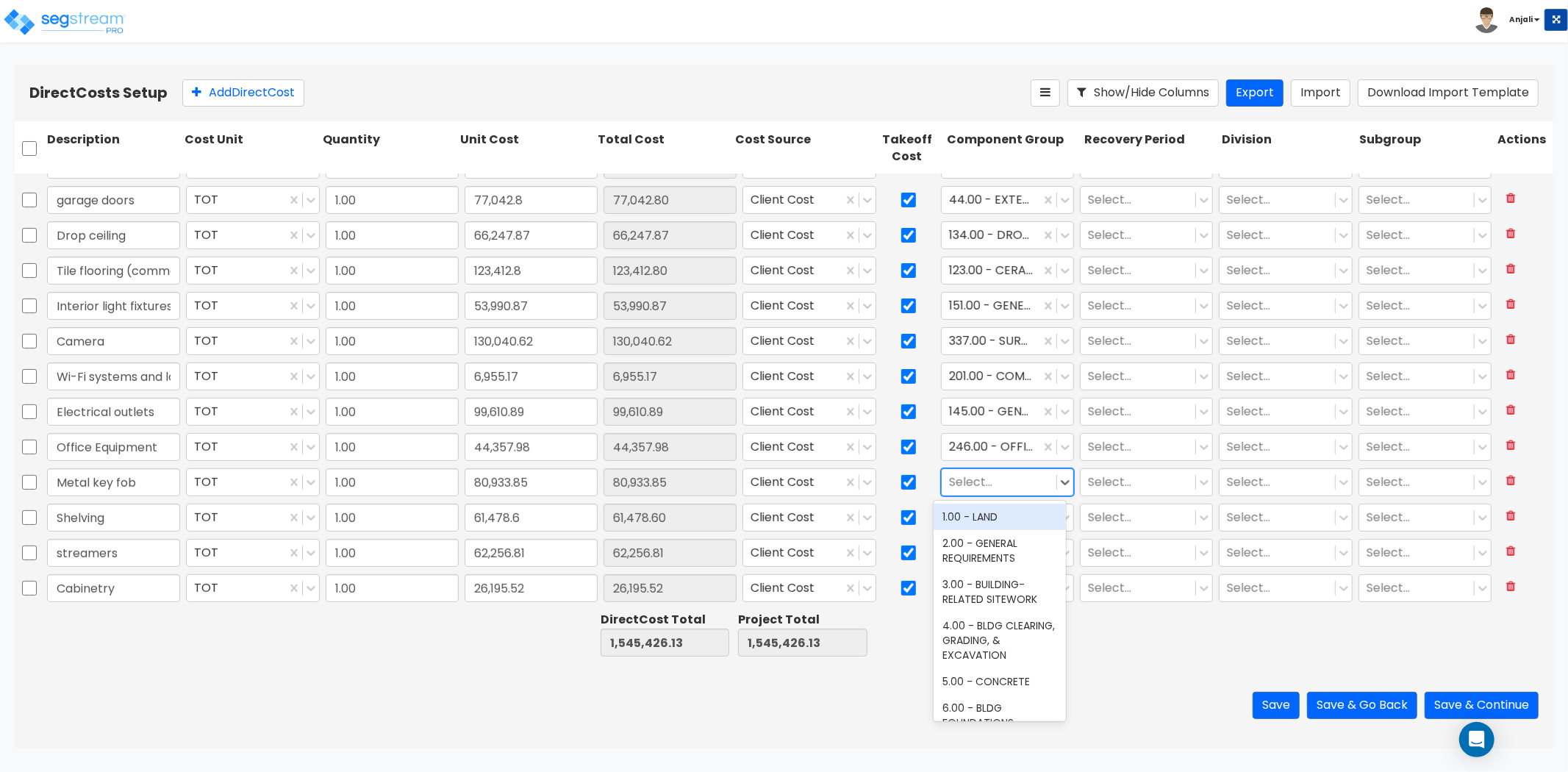
click at [985, 476] on div at bounding box center [999, 482] width 100 height 20
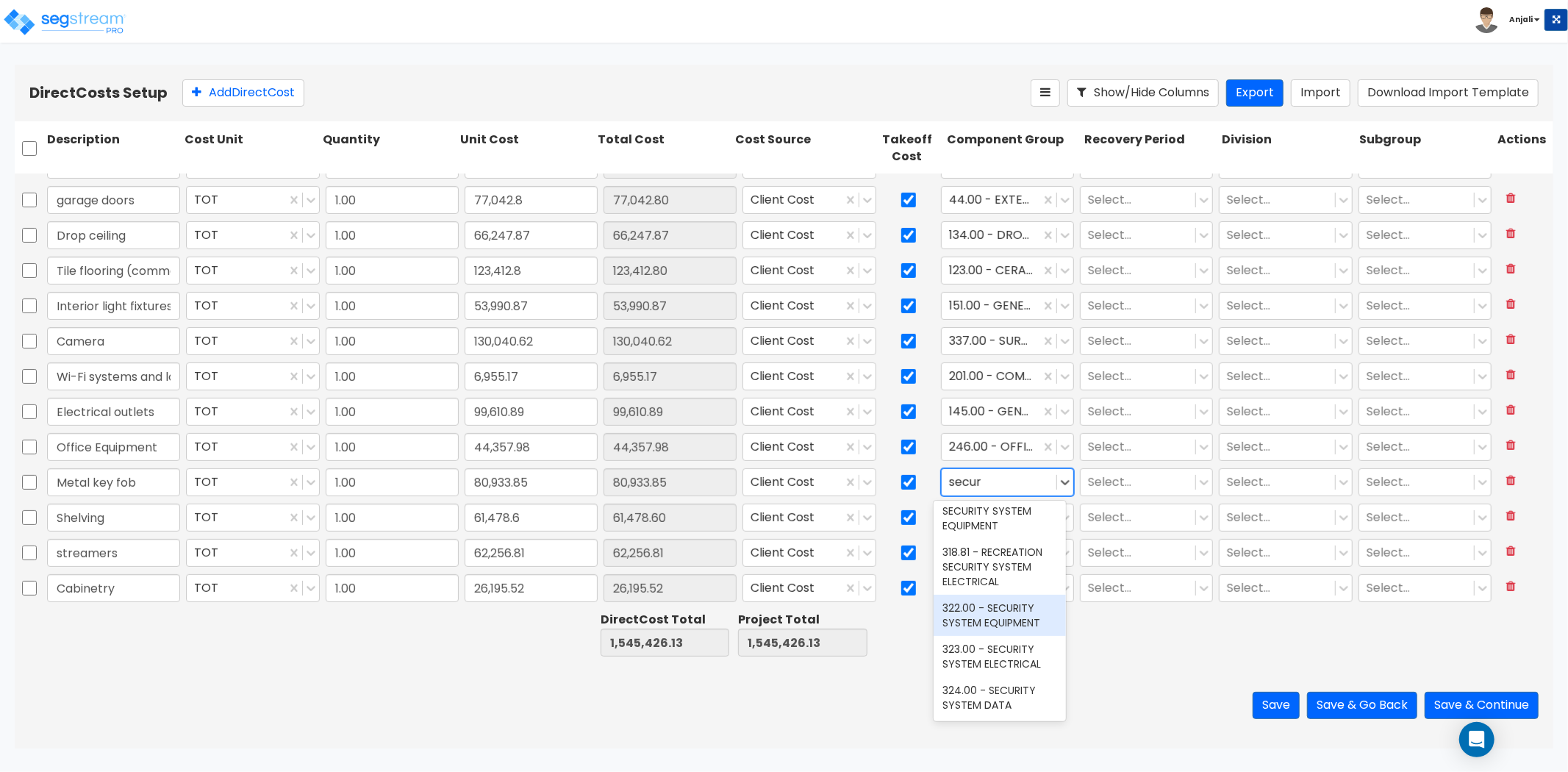
click at [1017, 629] on div "322.00 - SECURITY SYSTEM EQUIPMENT" at bounding box center [1000, 615] width 132 height 41
click at [973, 517] on div at bounding box center [999, 517] width 100 height 20
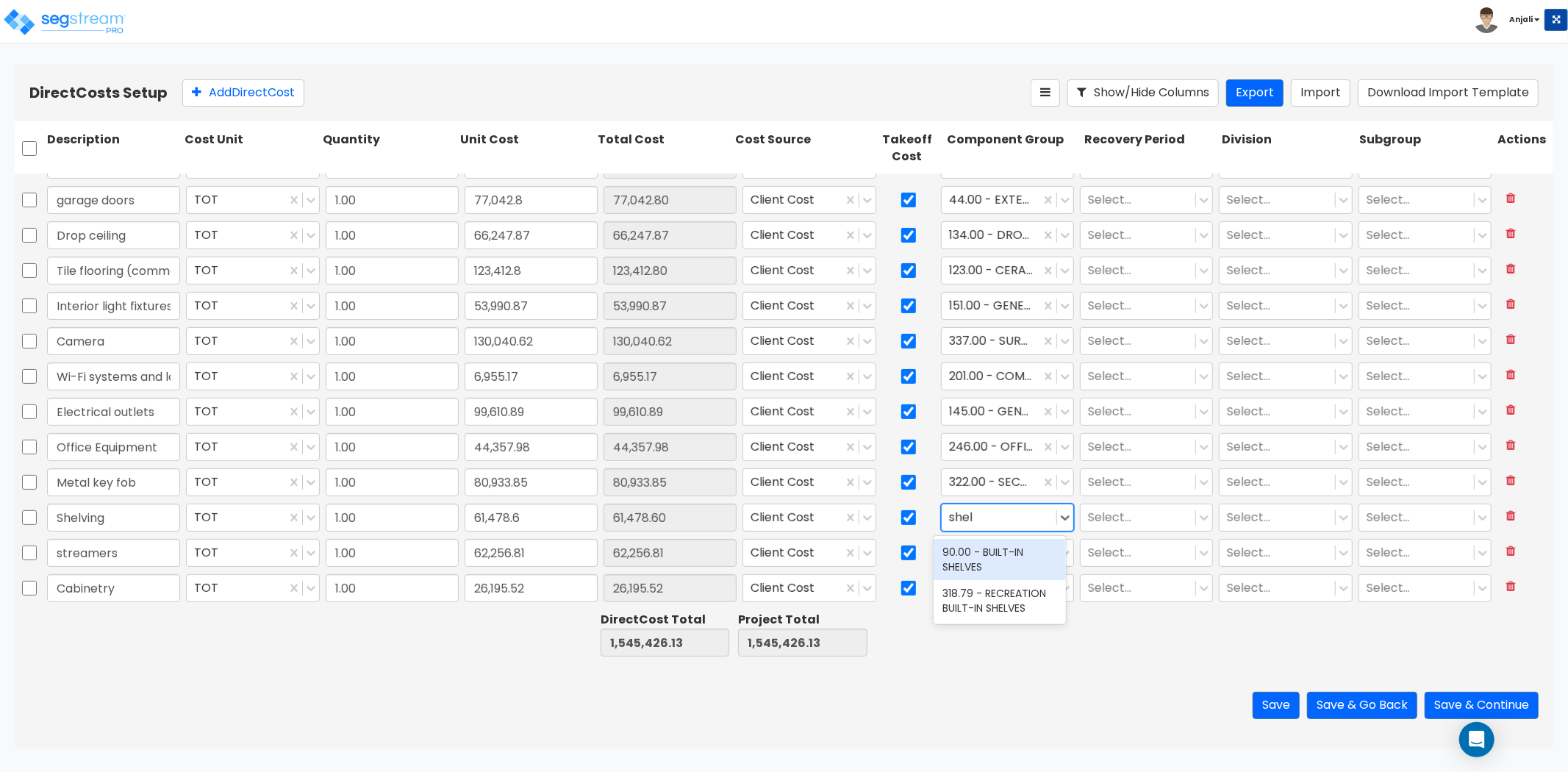
click at [1010, 560] on div "90.00 - BUILT-IN SHELVES" at bounding box center [1000, 559] width 132 height 41
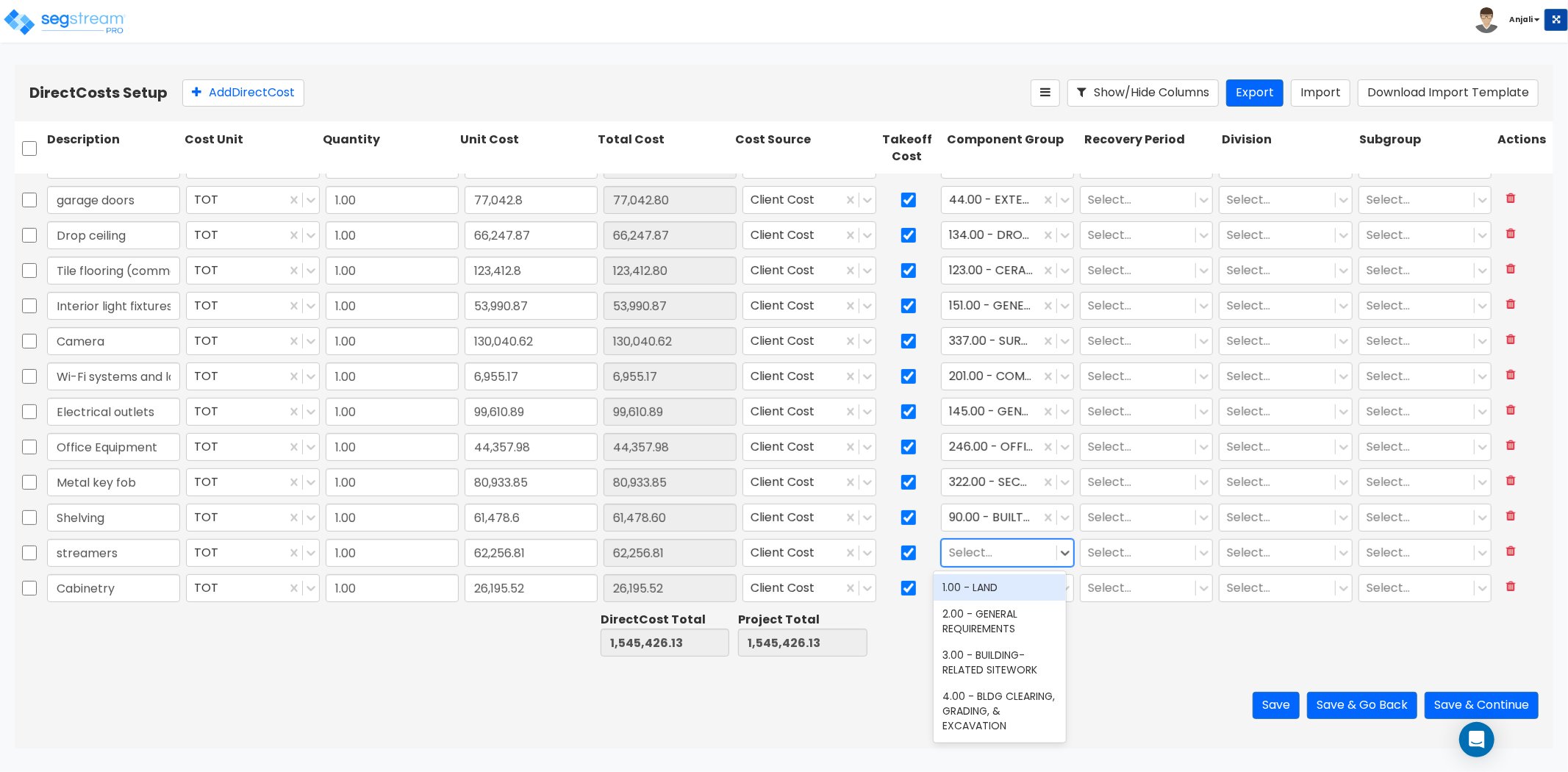
click at [1003, 549] on div at bounding box center [999, 552] width 100 height 20
click at [1009, 645] on div "146.00 - GENERAL ELECTRICAL DISTRIBUTION" at bounding box center [1000, 648] width 132 height 56
click at [1007, 587] on div at bounding box center [999, 587] width 100 height 20
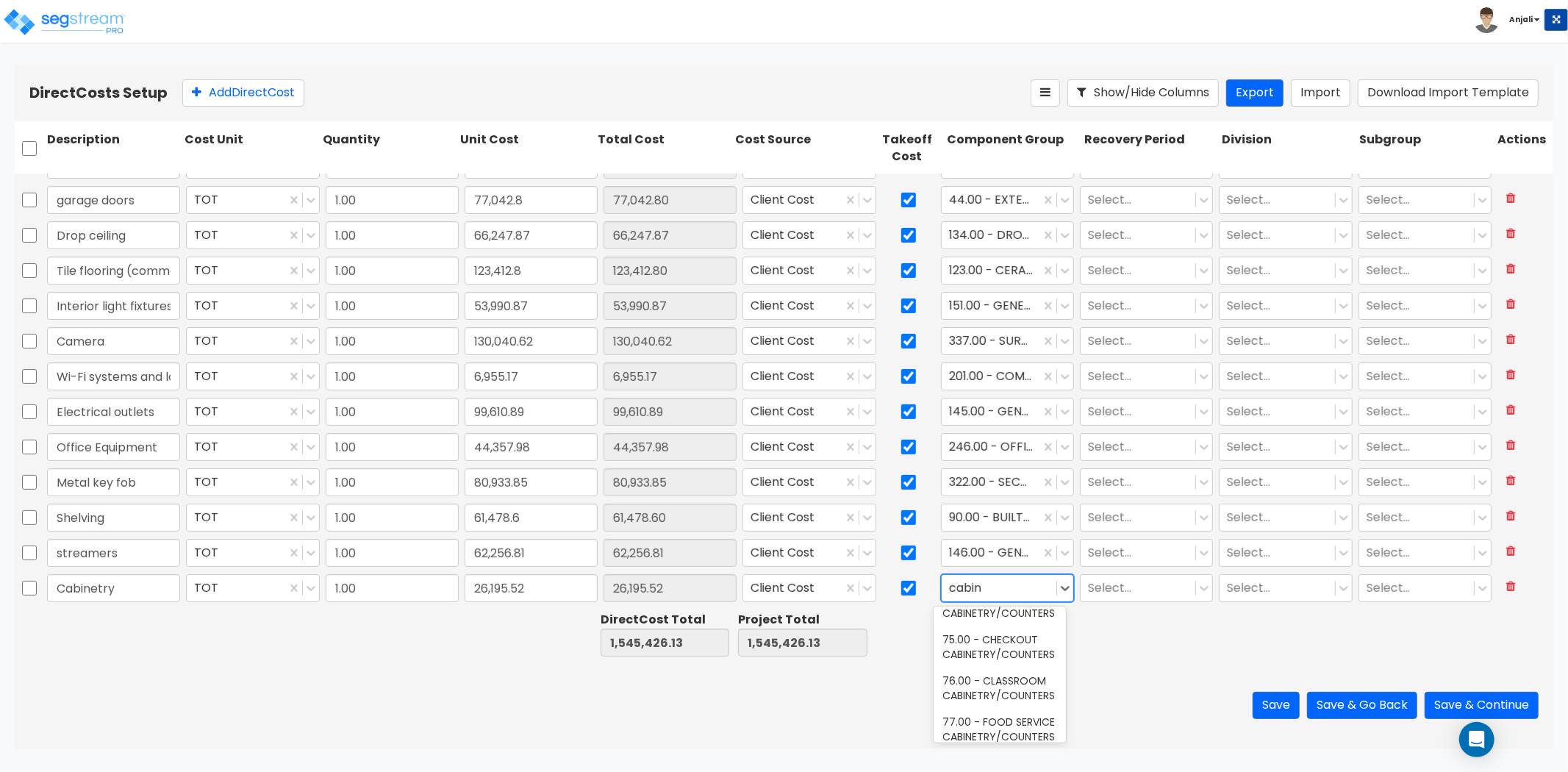
scroll to position [164, 0]
click at [1025, 634] on div "75.00 - CHECKOUT CABINETRY/COUNTERS" at bounding box center [1000, 646] width 132 height 41
click at [942, 584] on div "75.00 - CHECKOUT CABINETRY/COUNTERS" at bounding box center [991, 588] width 98 height 26
click at [983, 643] on div "84.00 - OFFICE CABINETRY/COUNTERS" at bounding box center [1000, 663] width 132 height 41
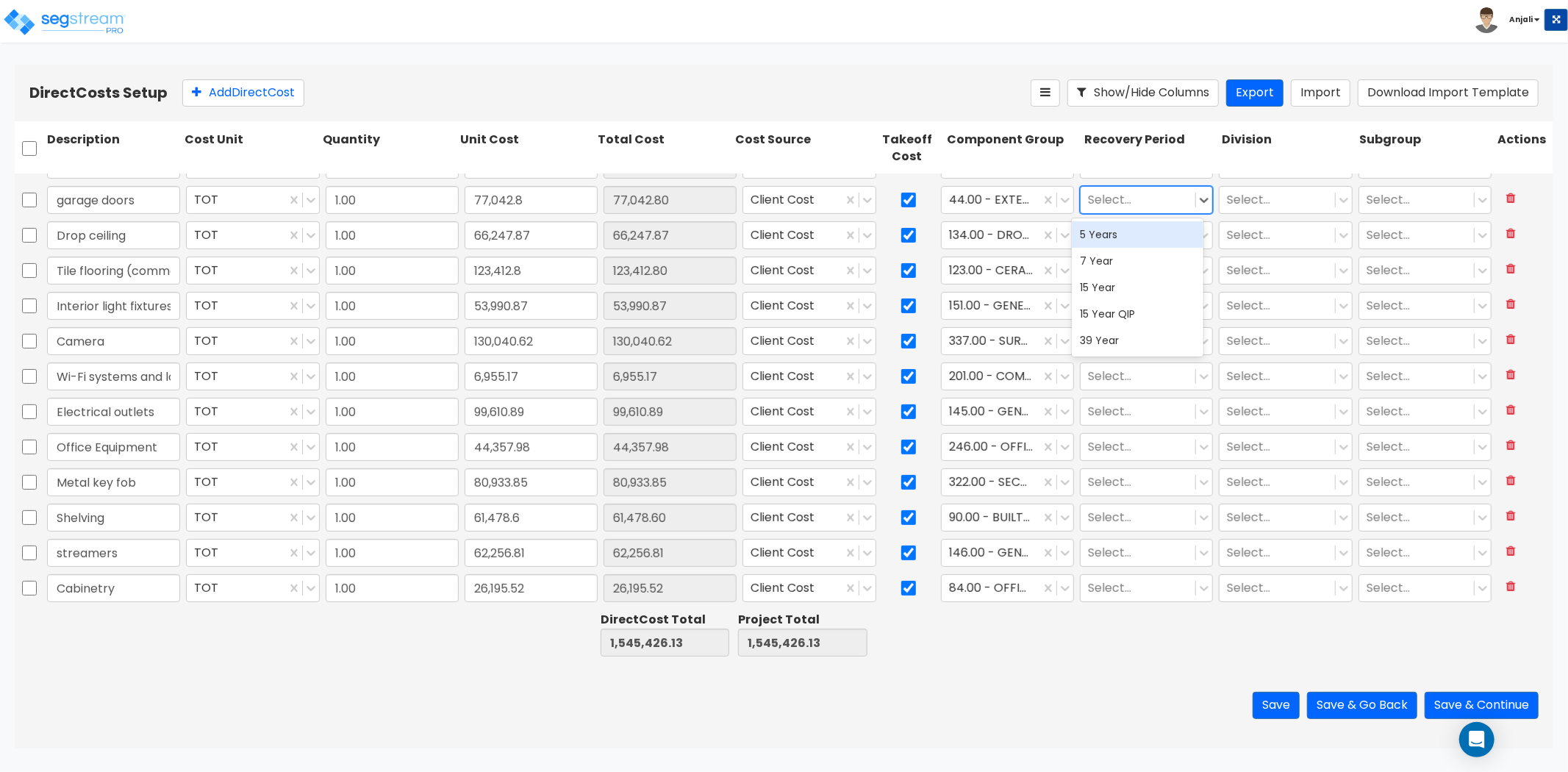
click at [1147, 189] on div at bounding box center [1138, 199] width 100 height 20
click at [1099, 679] on div "Save Save & Go Back Save & Continue" at bounding box center [784, 705] width 1539 height 86
click at [1121, 583] on div at bounding box center [1138, 587] width 100 height 20
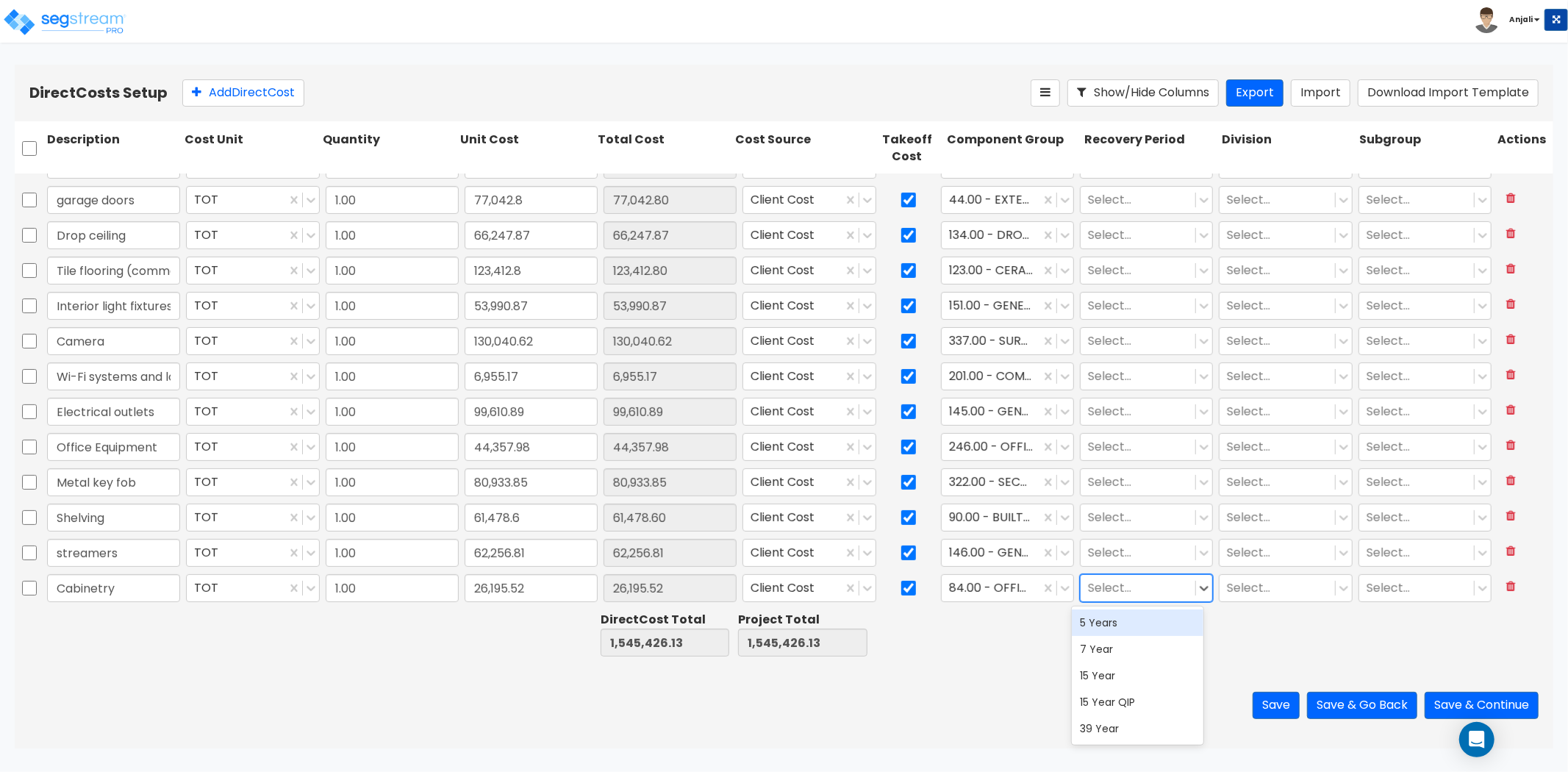
click at [1116, 626] on div "5 Years" at bounding box center [1138, 622] width 132 height 27
click at [1120, 554] on div at bounding box center [1138, 552] width 100 height 20
click at [1122, 591] on div "5 Years" at bounding box center [1138, 587] width 132 height 27
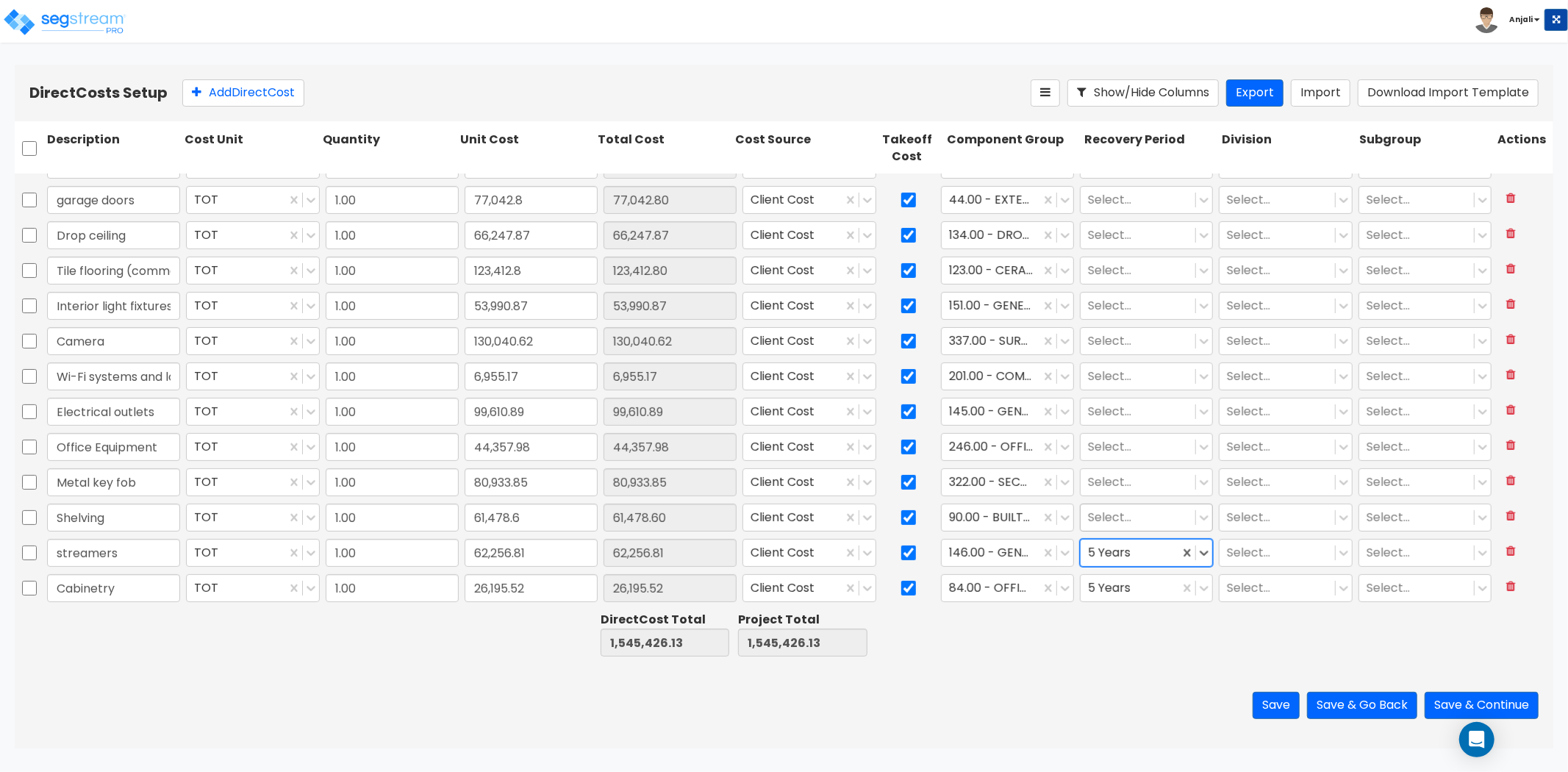
click at [1127, 517] on div at bounding box center [1138, 517] width 100 height 20
click at [1126, 554] on div "5 Years" at bounding box center [1138, 552] width 132 height 27
click at [1129, 475] on div at bounding box center [1138, 482] width 100 height 20
click at [1113, 616] on div "39 Year" at bounding box center [1138, 622] width 132 height 27
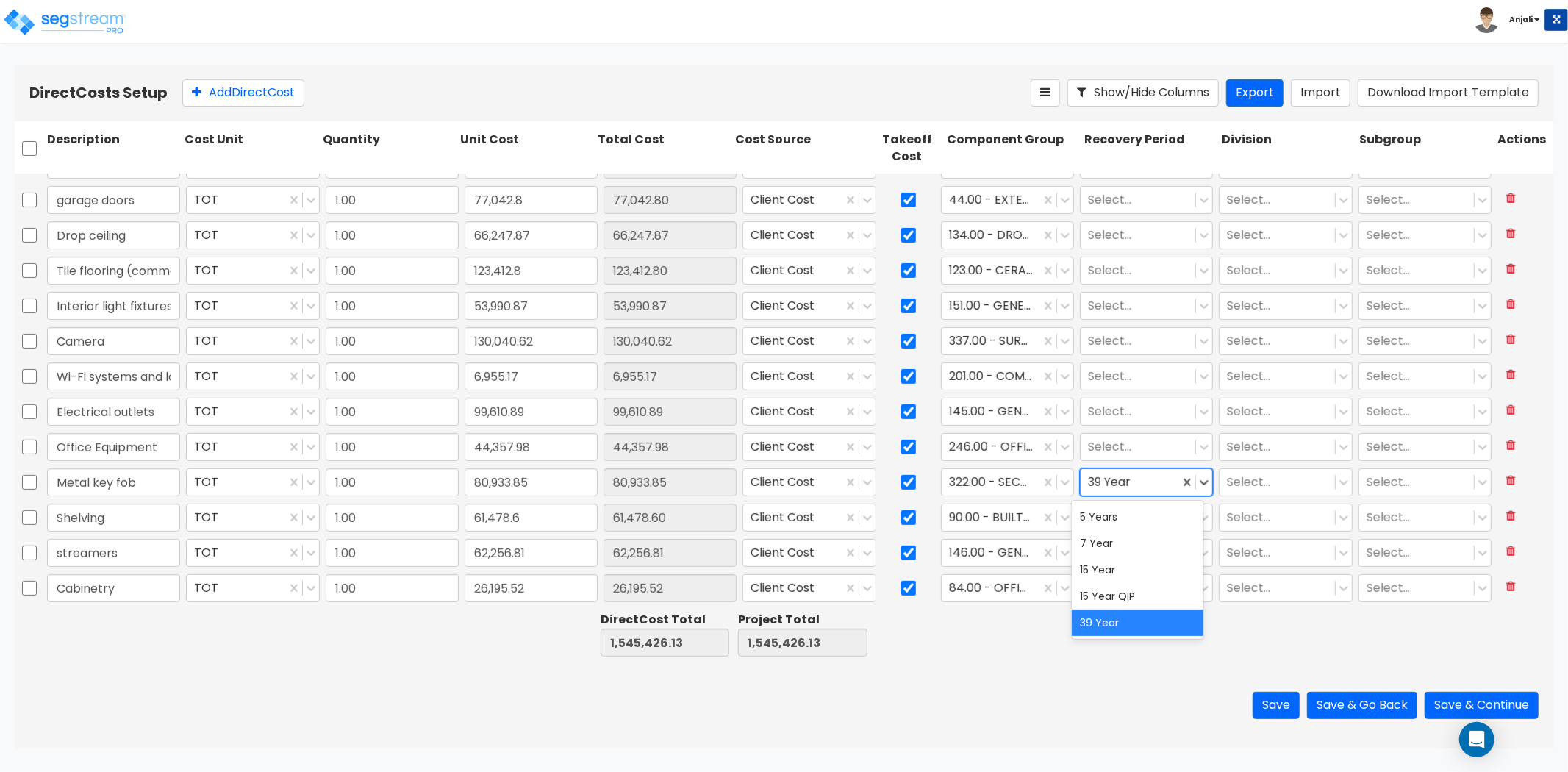
click at [1129, 488] on div at bounding box center [1130, 482] width 84 height 20
click at [1126, 623] on div "39 Year" at bounding box center [1138, 622] width 132 height 27
click at [1121, 478] on div at bounding box center [1130, 482] width 84 height 20
click at [1114, 596] on div "15 Year QIP" at bounding box center [1138, 596] width 132 height 27
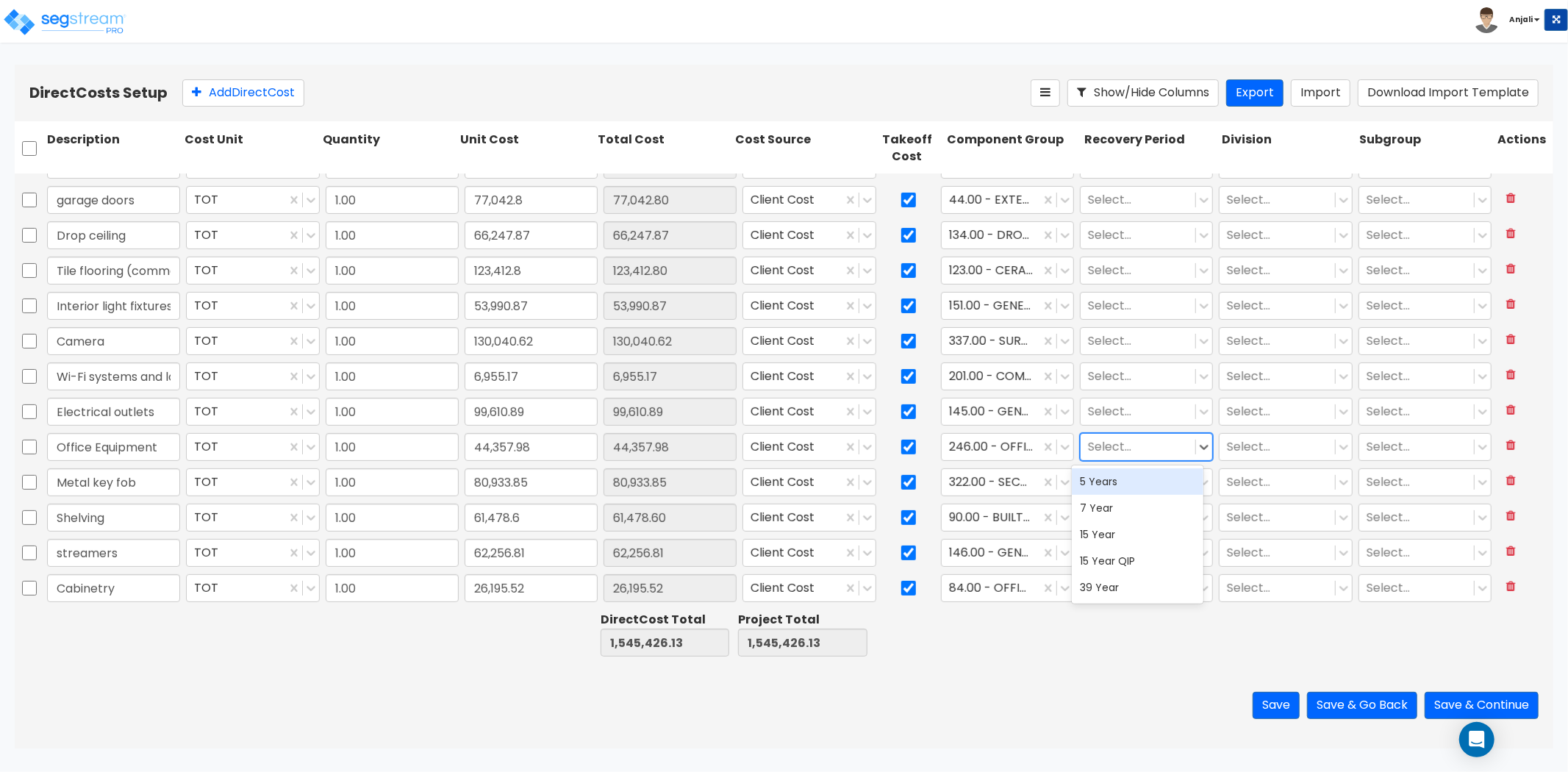
click at [1130, 445] on div at bounding box center [1138, 446] width 100 height 20
drag, startPoint x: 1055, startPoint y: 647, endPoint x: 1105, endPoint y: 554, distance: 105.6
click at [1056, 645] on div at bounding box center [1013, 634] width 138 height 51
click at [1138, 487] on div at bounding box center [1130, 482] width 84 height 20
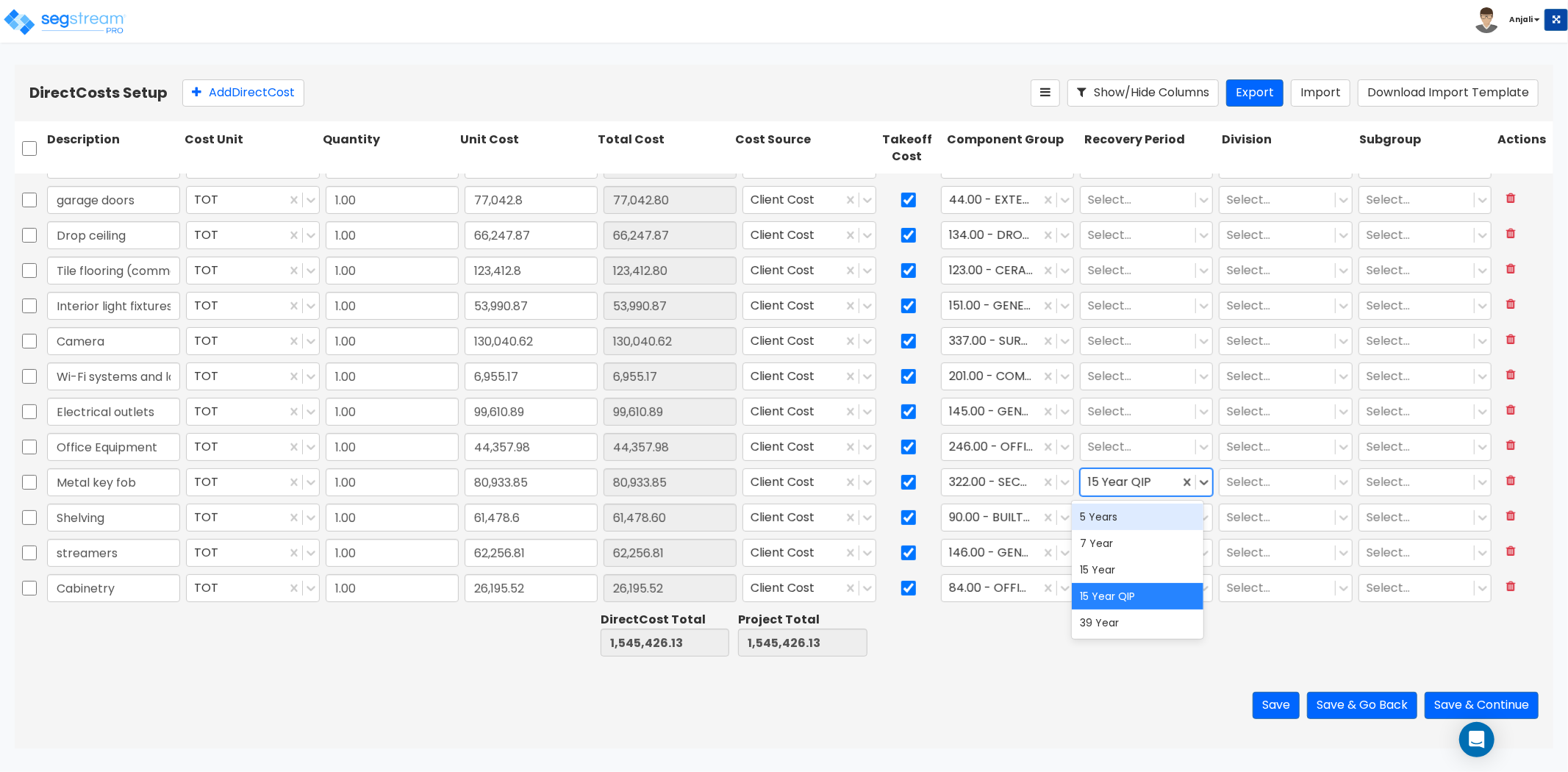
click at [1118, 526] on div "5 Years" at bounding box center [1138, 517] width 132 height 27
click at [1138, 445] on div at bounding box center [1138, 446] width 100 height 20
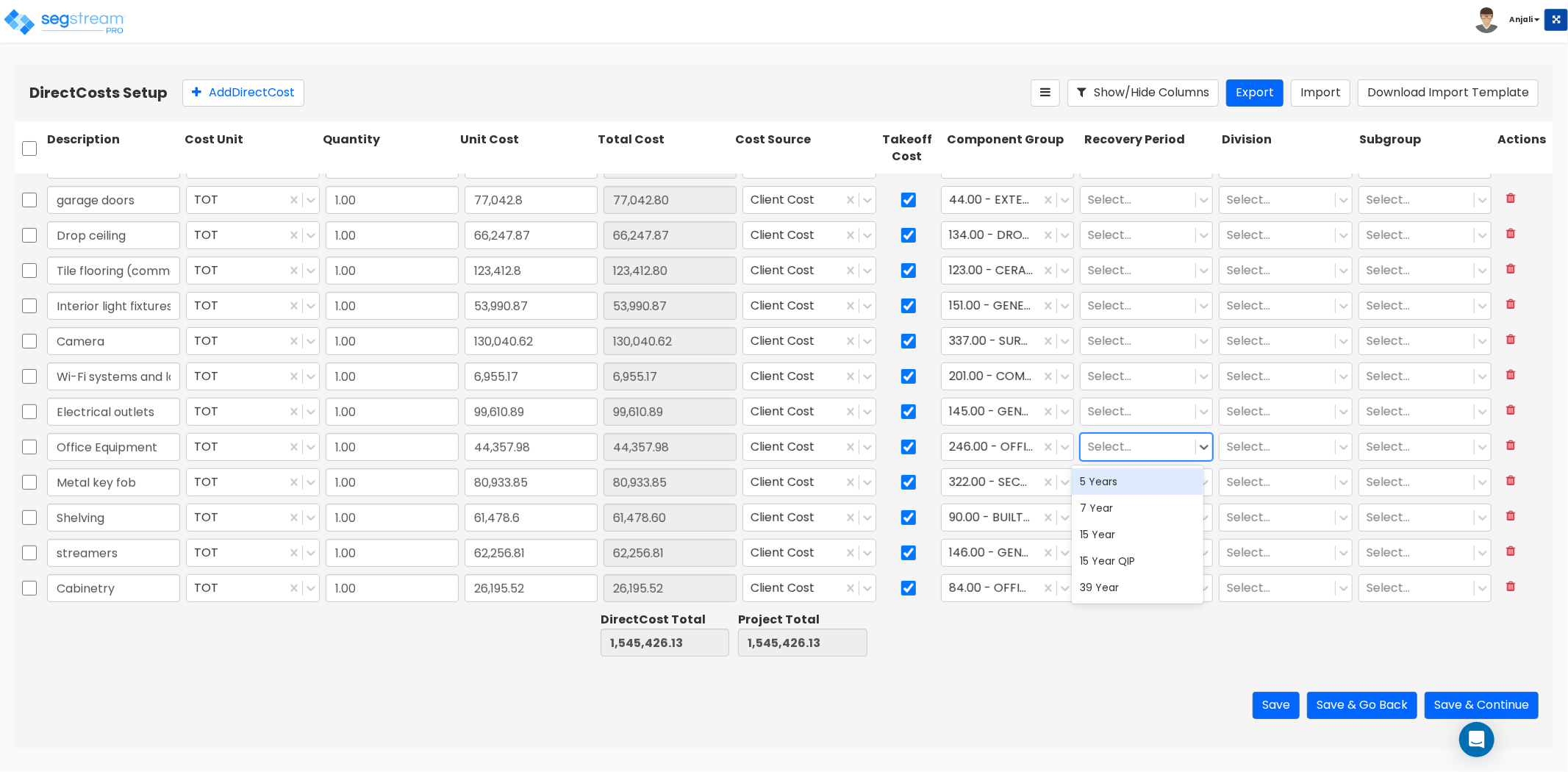
click at [1121, 479] on div "5 Years" at bounding box center [1138, 481] width 132 height 27
click at [1130, 409] on div at bounding box center [1138, 411] width 100 height 20
click at [1120, 533] on div "15 Year QIP" at bounding box center [1138, 525] width 132 height 27
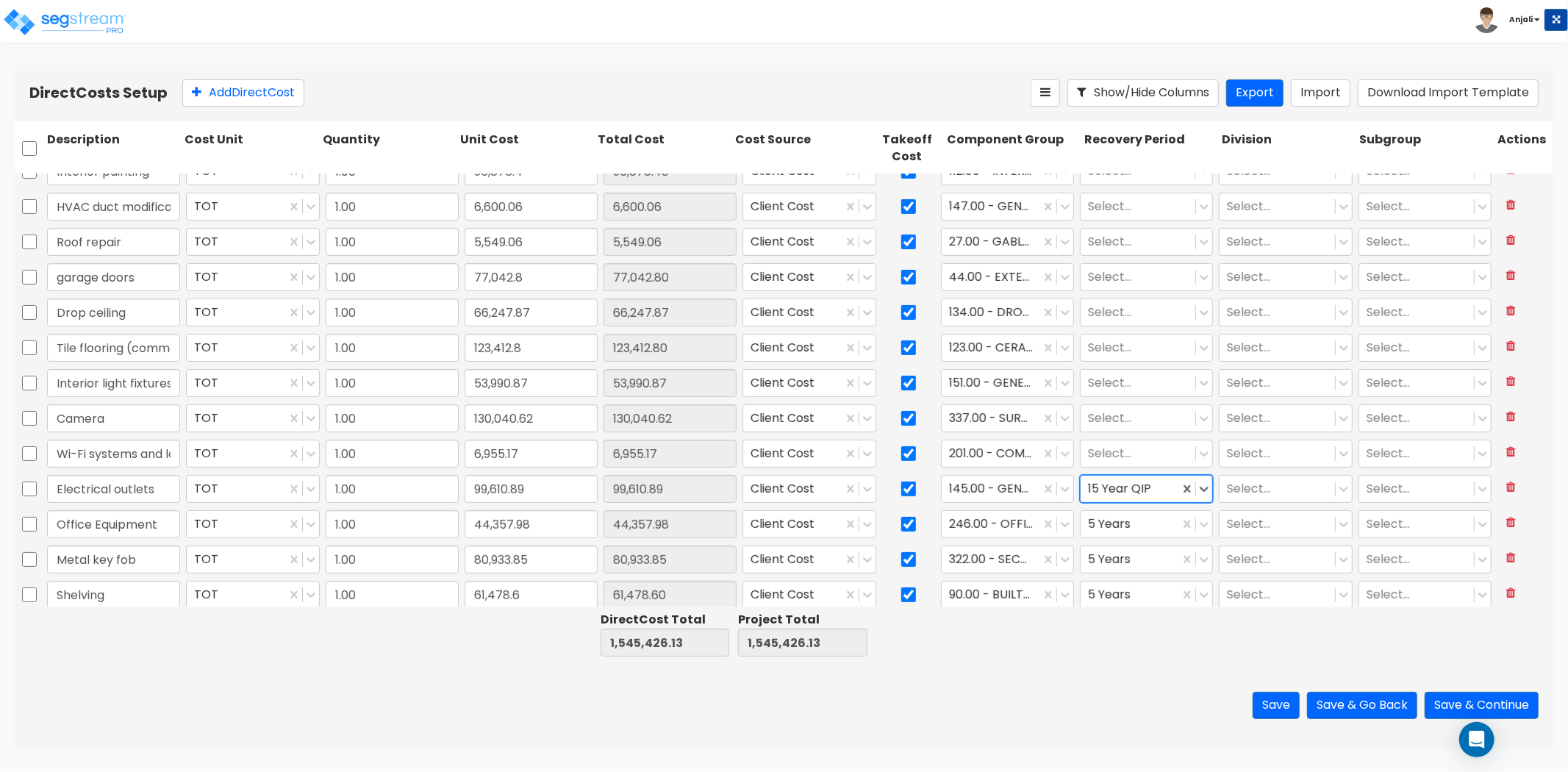
scroll to position [298, 0]
click at [1135, 454] on div at bounding box center [1138, 457] width 100 height 20
click at [1128, 501] on div "5 Years" at bounding box center [1138, 492] width 132 height 27
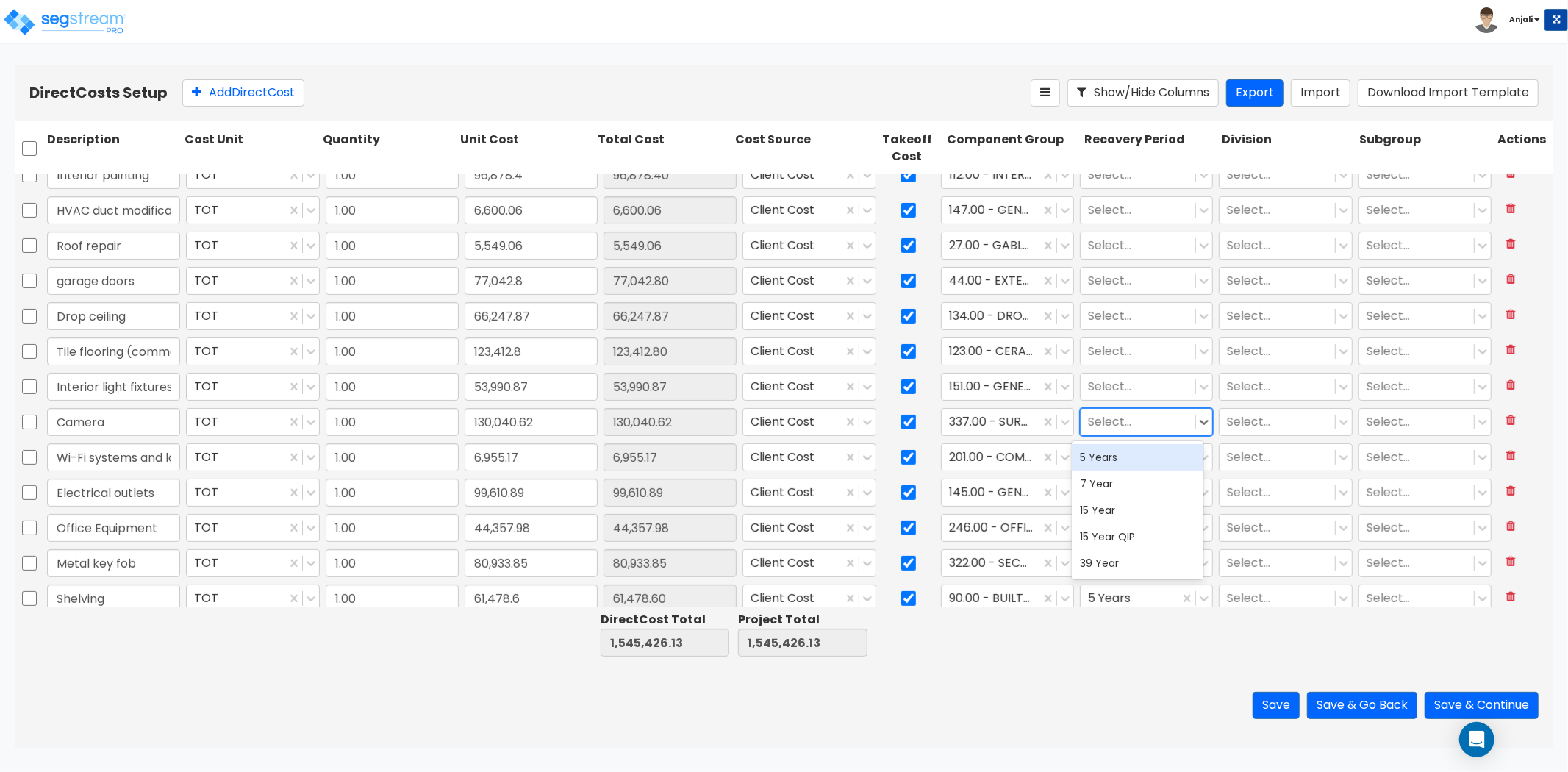
click at [1120, 420] on div at bounding box center [1138, 421] width 100 height 20
click at [1120, 457] on div "5 Years" at bounding box center [1138, 457] width 132 height 27
click at [1135, 386] on div at bounding box center [1138, 386] width 100 height 20
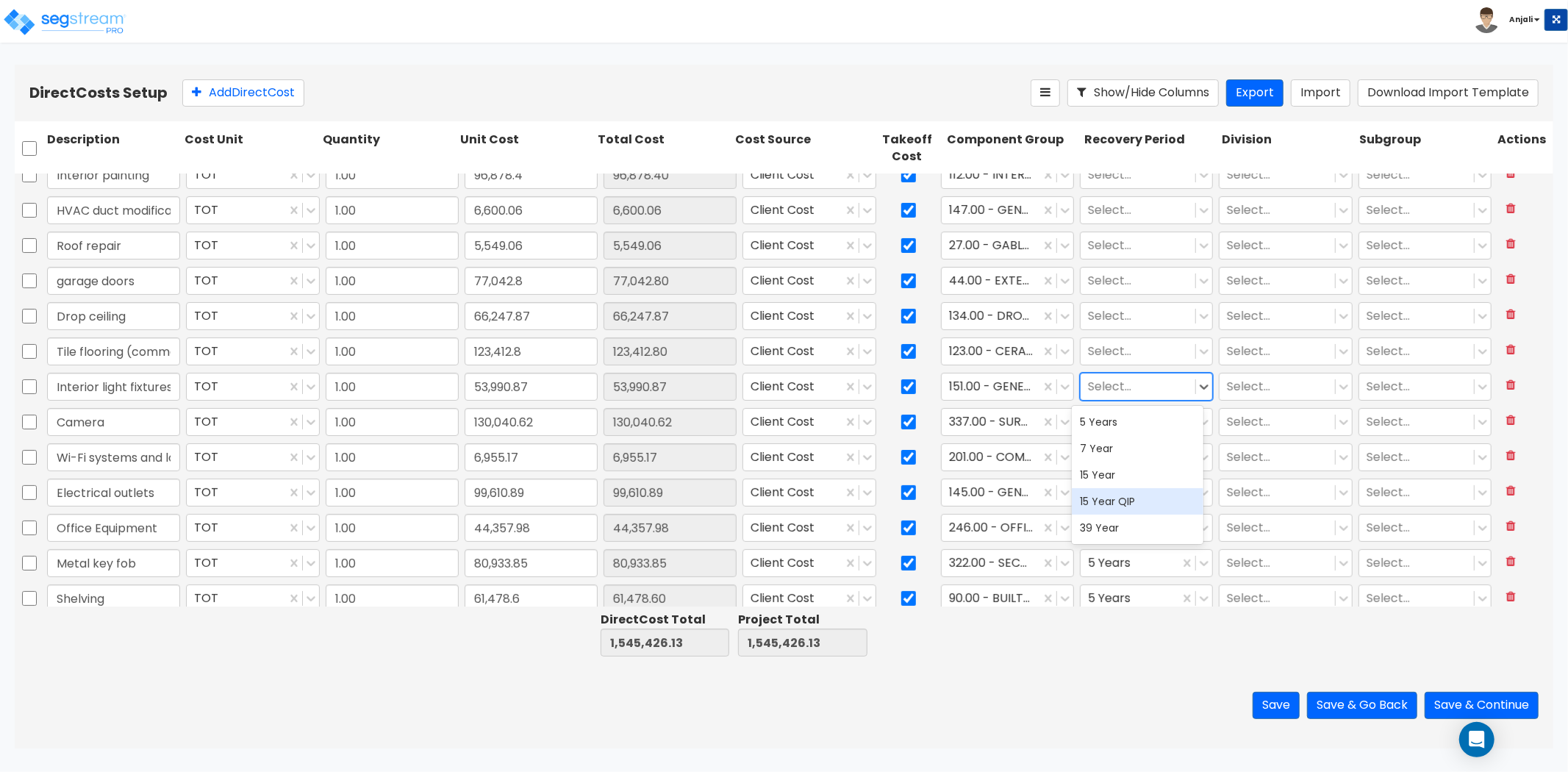
click at [1121, 501] on div "15 Year QIP" at bounding box center [1138, 501] width 132 height 27
click at [1116, 349] on div at bounding box center [1138, 351] width 100 height 20
click at [1126, 467] on div "15 Year QIP" at bounding box center [1138, 466] width 132 height 27
click at [1138, 315] on div at bounding box center [1138, 316] width 100 height 20
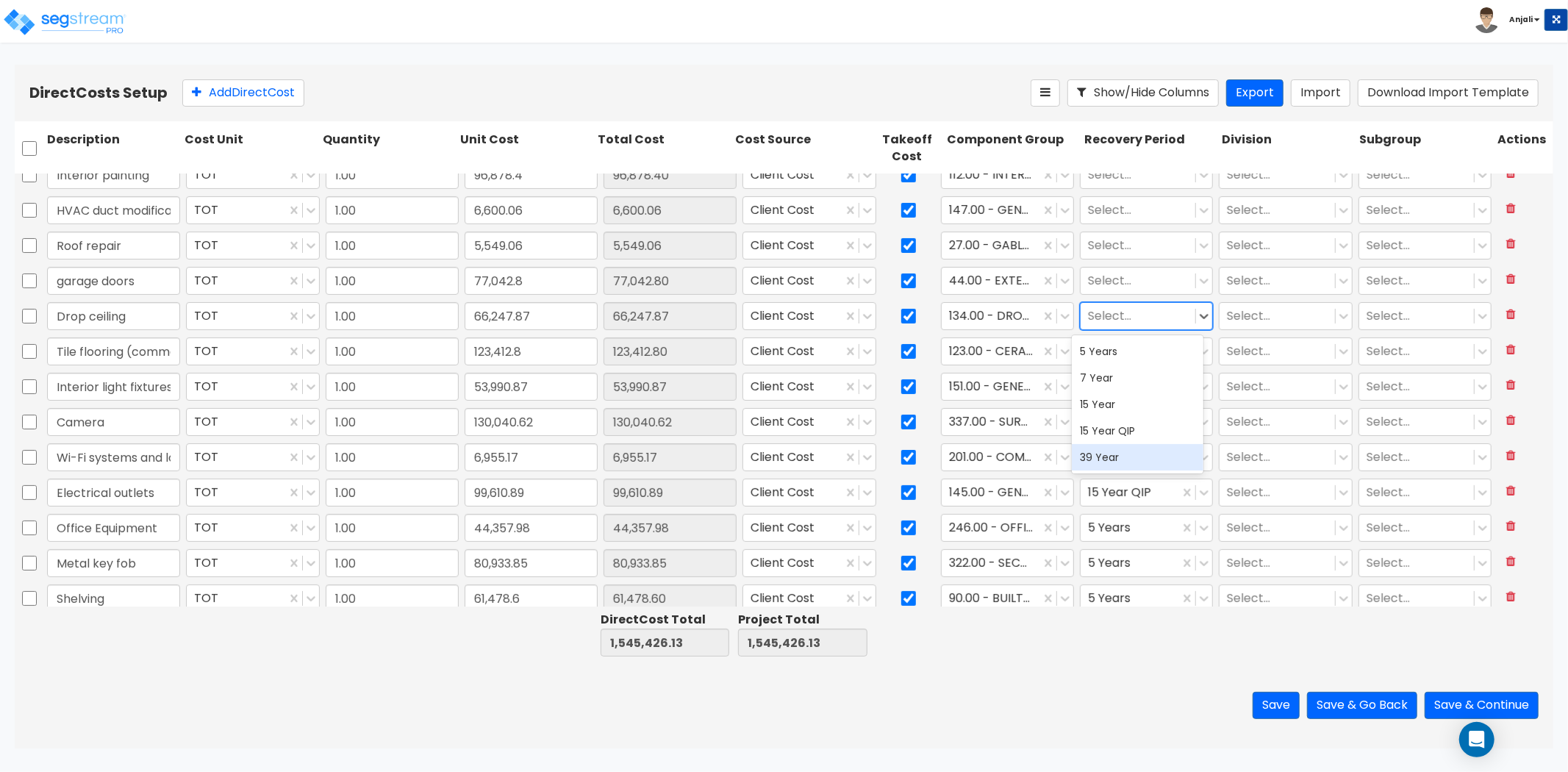
click at [1116, 457] on div "39 Year" at bounding box center [1138, 457] width 132 height 27
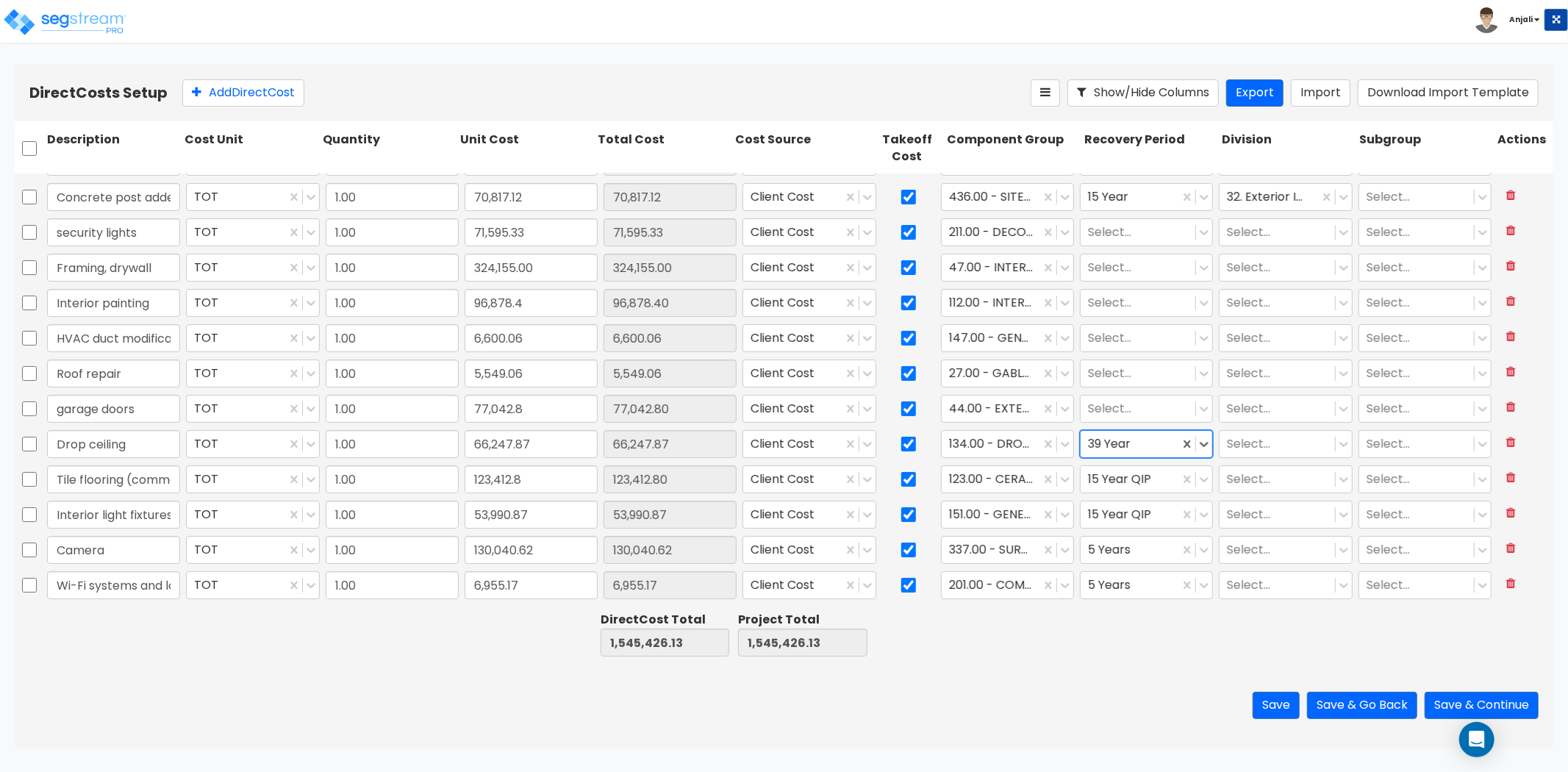
scroll to position [135, 0]
click at [1116, 441] on div at bounding box center [1138, 443] width 100 height 20
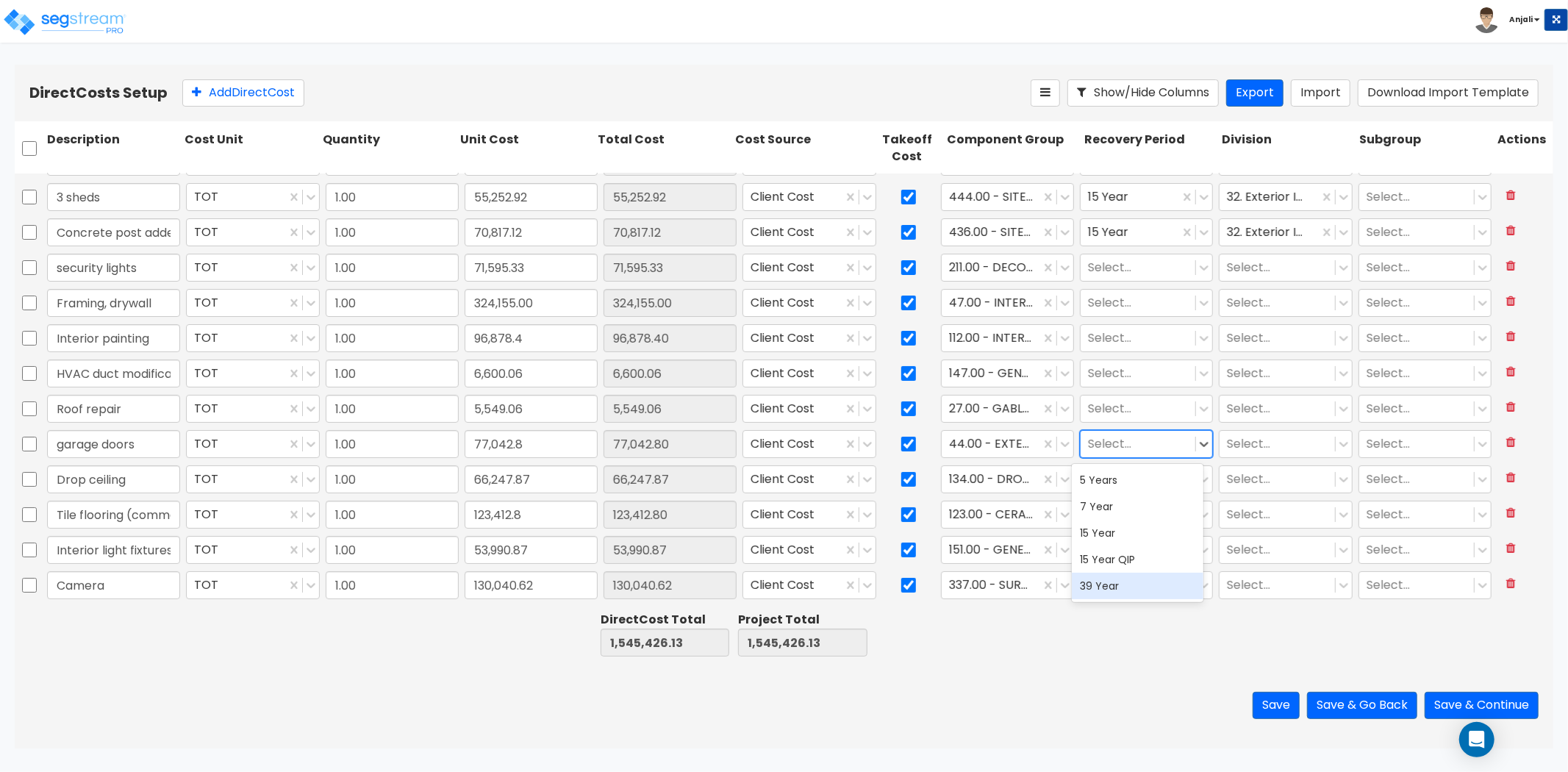
click at [1111, 579] on div "39 Year" at bounding box center [1138, 586] width 132 height 27
click at [1121, 401] on div at bounding box center [1138, 409] width 100 height 20
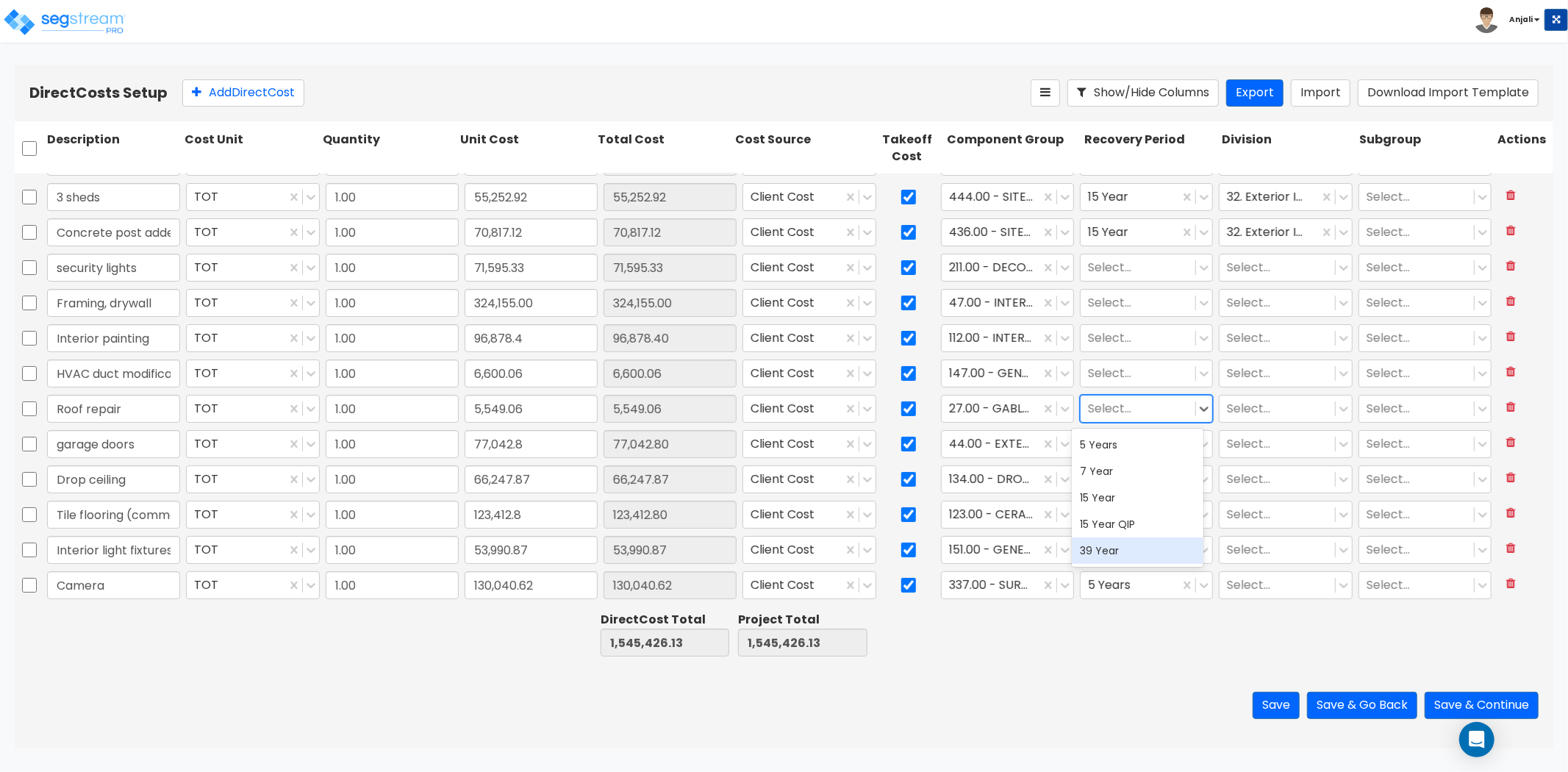
click at [1118, 550] on div "39 Year" at bounding box center [1138, 550] width 132 height 27
click at [1143, 361] on div "Select..." at bounding box center [1138, 373] width 114 height 26
click at [1126, 517] on div "39 Year" at bounding box center [1138, 515] width 132 height 27
click at [1139, 332] on div at bounding box center [1138, 338] width 100 height 20
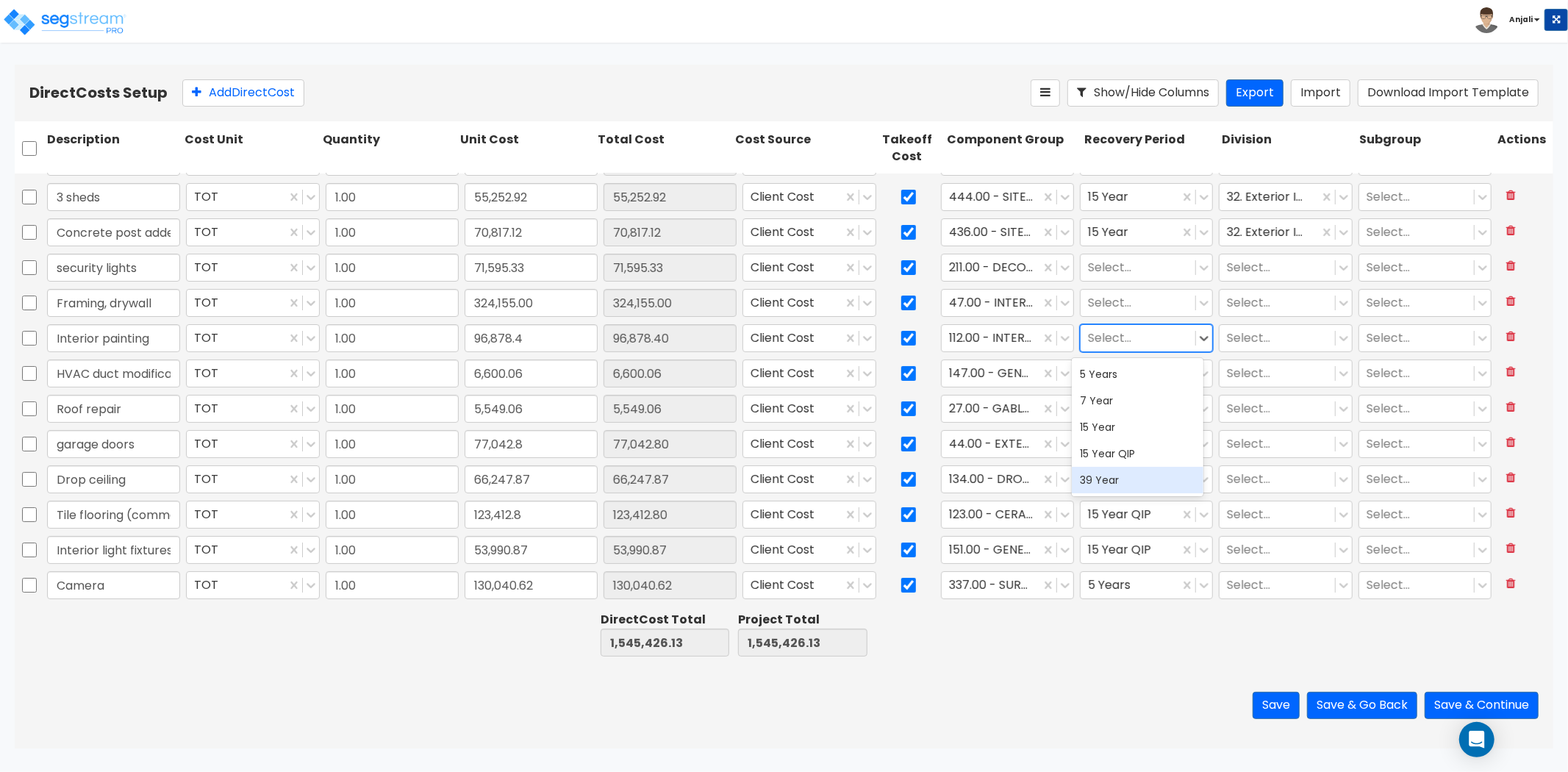
click at [1133, 474] on div "39 Year" at bounding box center [1138, 479] width 132 height 27
click at [1138, 295] on div at bounding box center [1138, 302] width 100 height 20
click at [1122, 443] on div "39 Year" at bounding box center [1138, 445] width 132 height 27
click at [1133, 272] on div at bounding box center [1138, 267] width 100 height 20
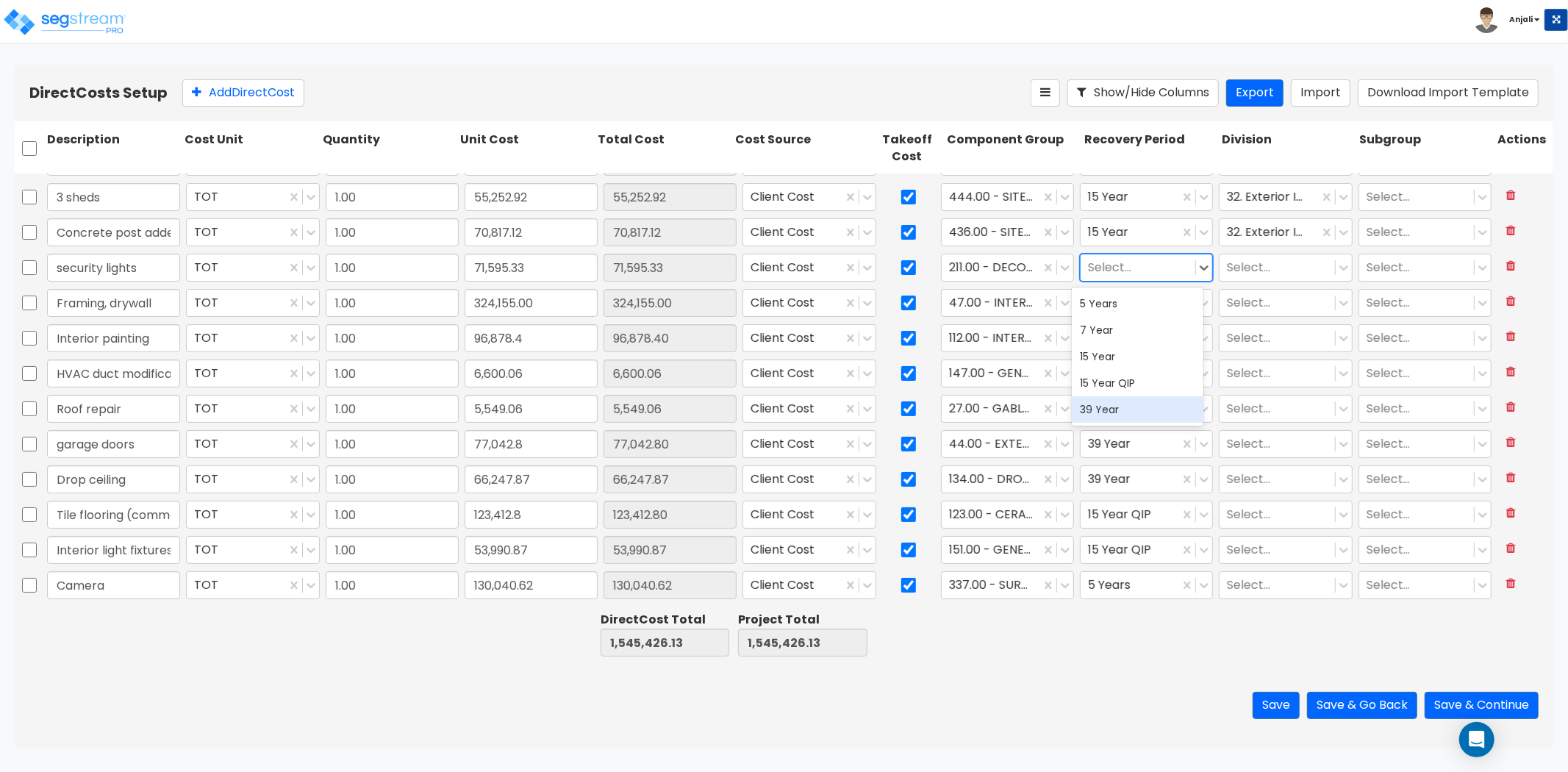
click at [1122, 410] on div "39 Year" at bounding box center [1138, 409] width 132 height 27
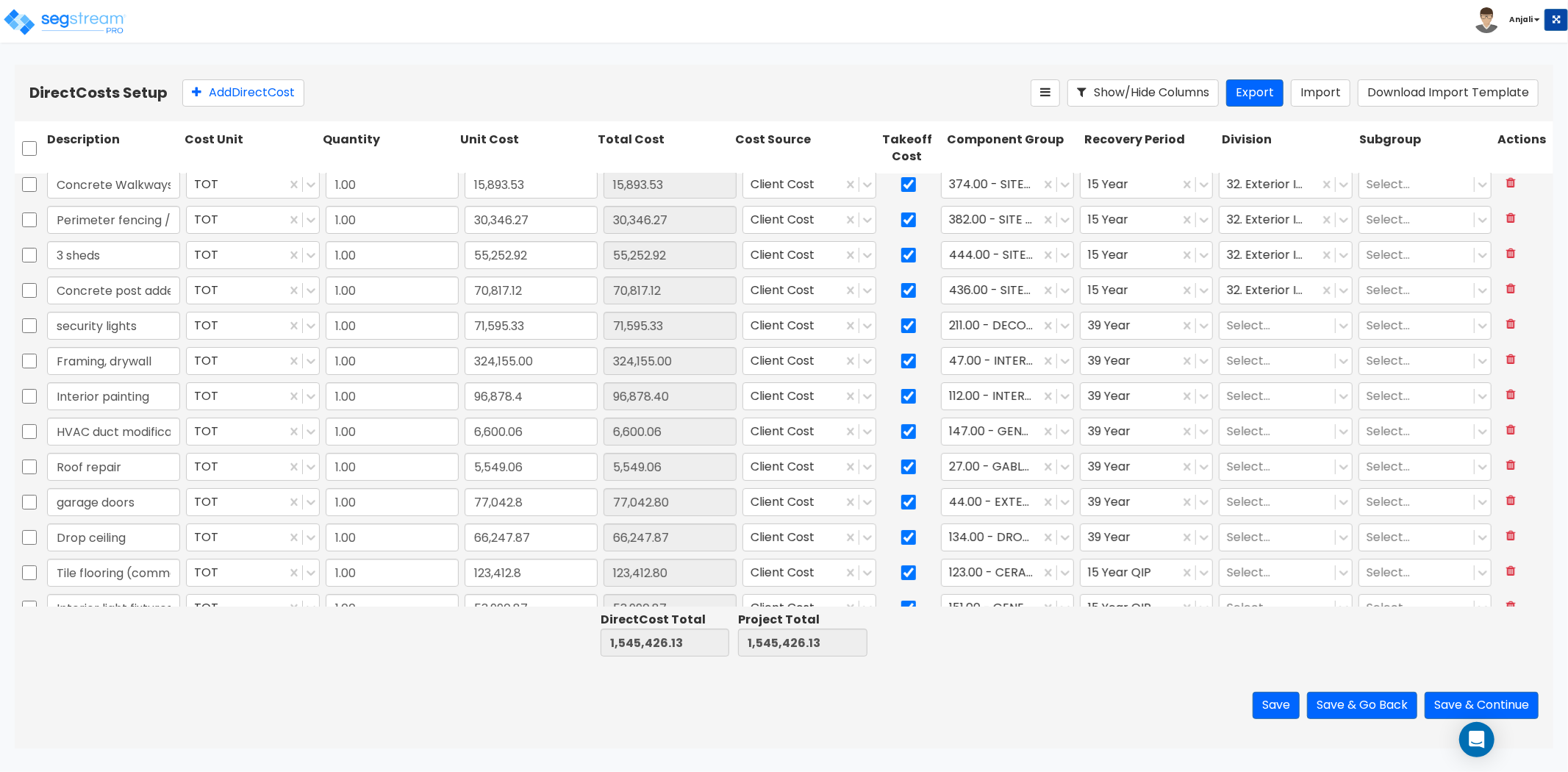
scroll to position [81, 0]
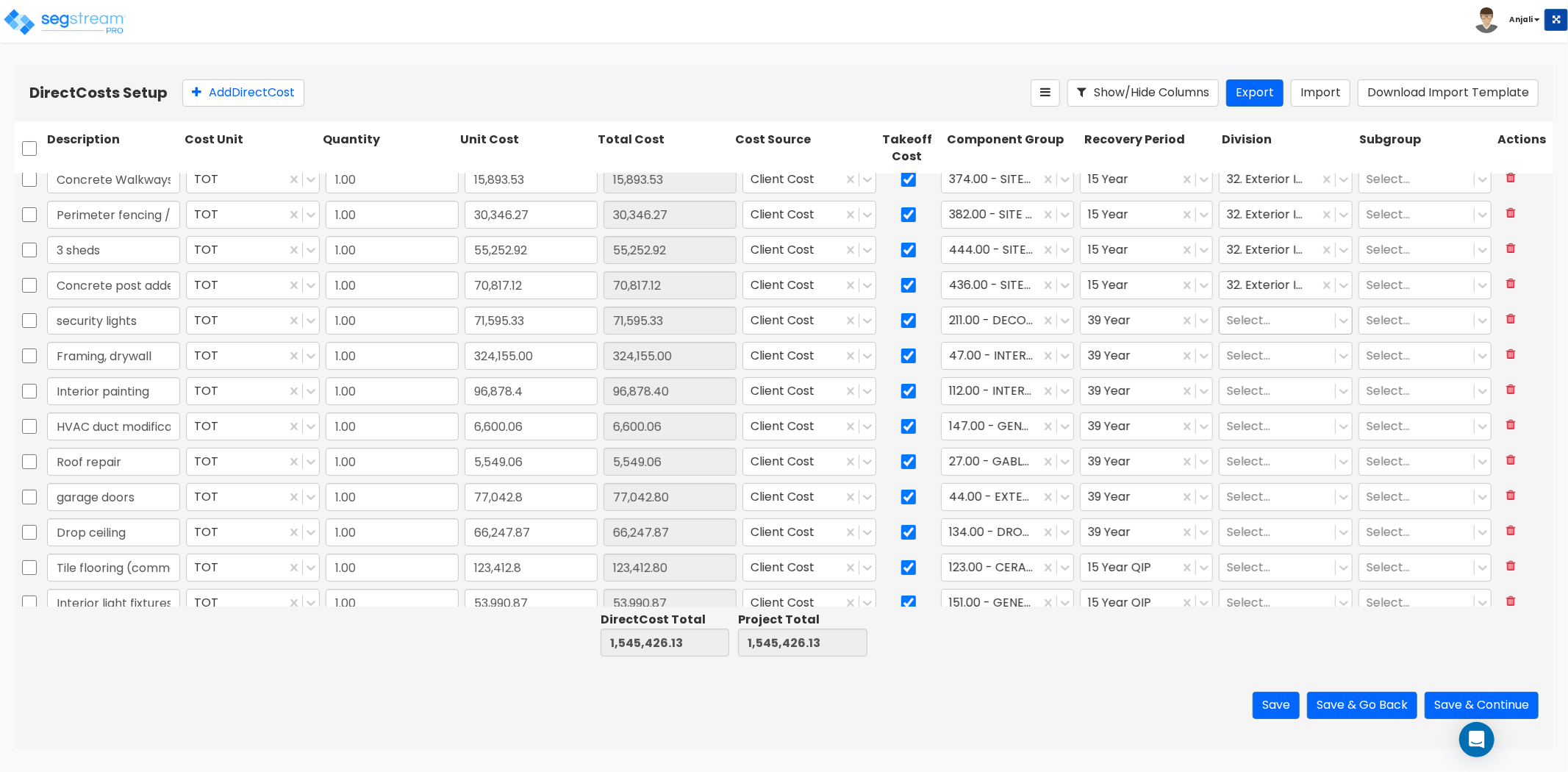
click at [1284, 317] on div at bounding box center [1277, 320] width 100 height 20
click at [1265, 357] on div "26. Electrical" at bounding box center [1276, 356] width 132 height 27
click at [1265, 357] on div at bounding box center [1277, 355] width 100 height 20
click at [1239, 383] on div "9. Finishes" at bounding box center [1276, 392] width 132 height 27
click at [1241, 388] on div at bounding box center [1277, 391] width 100 height 20
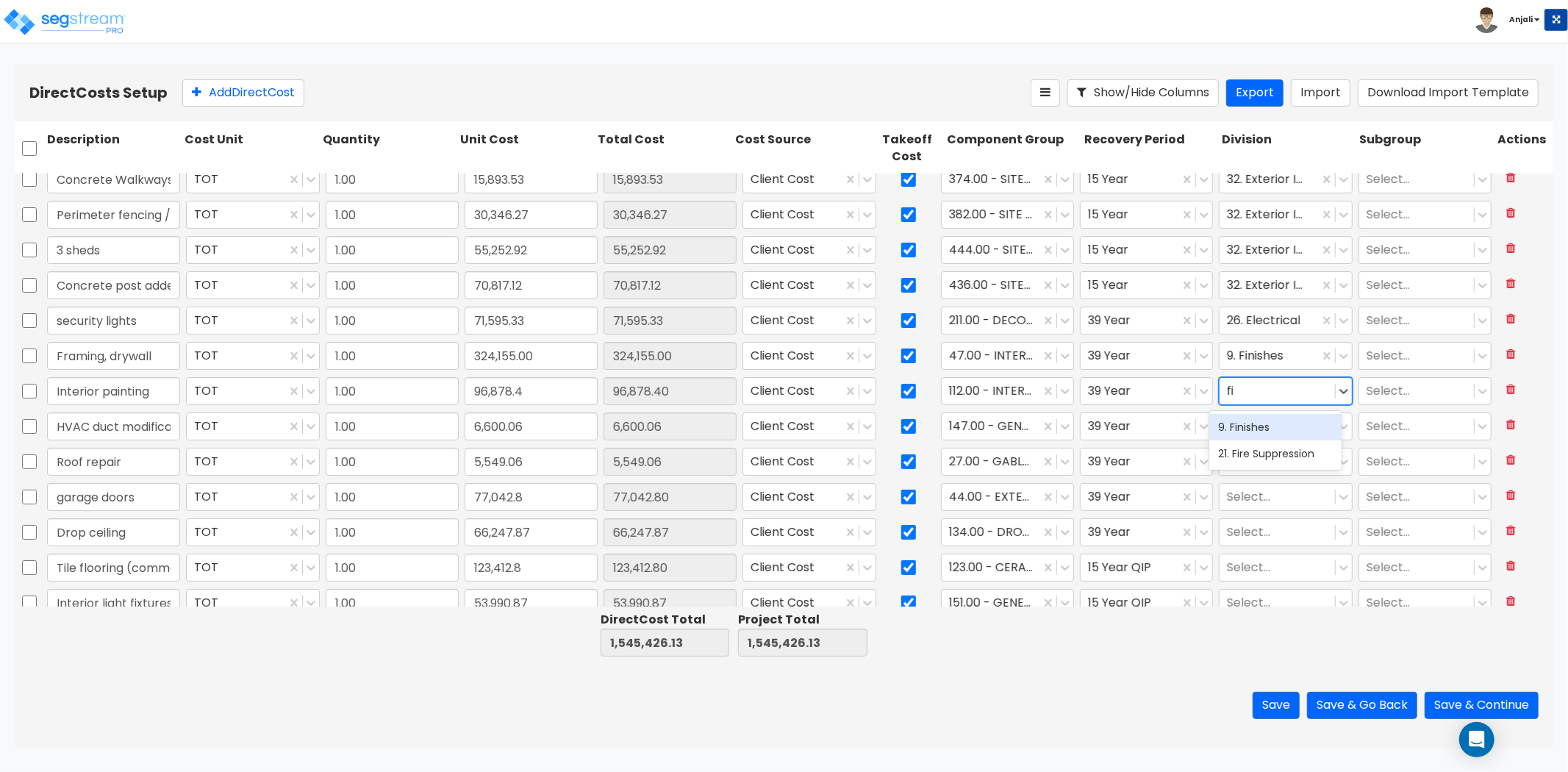
click at [1242, 433] on div "9. Finishes" at bounding box center [1276, 427] width 132 height 27
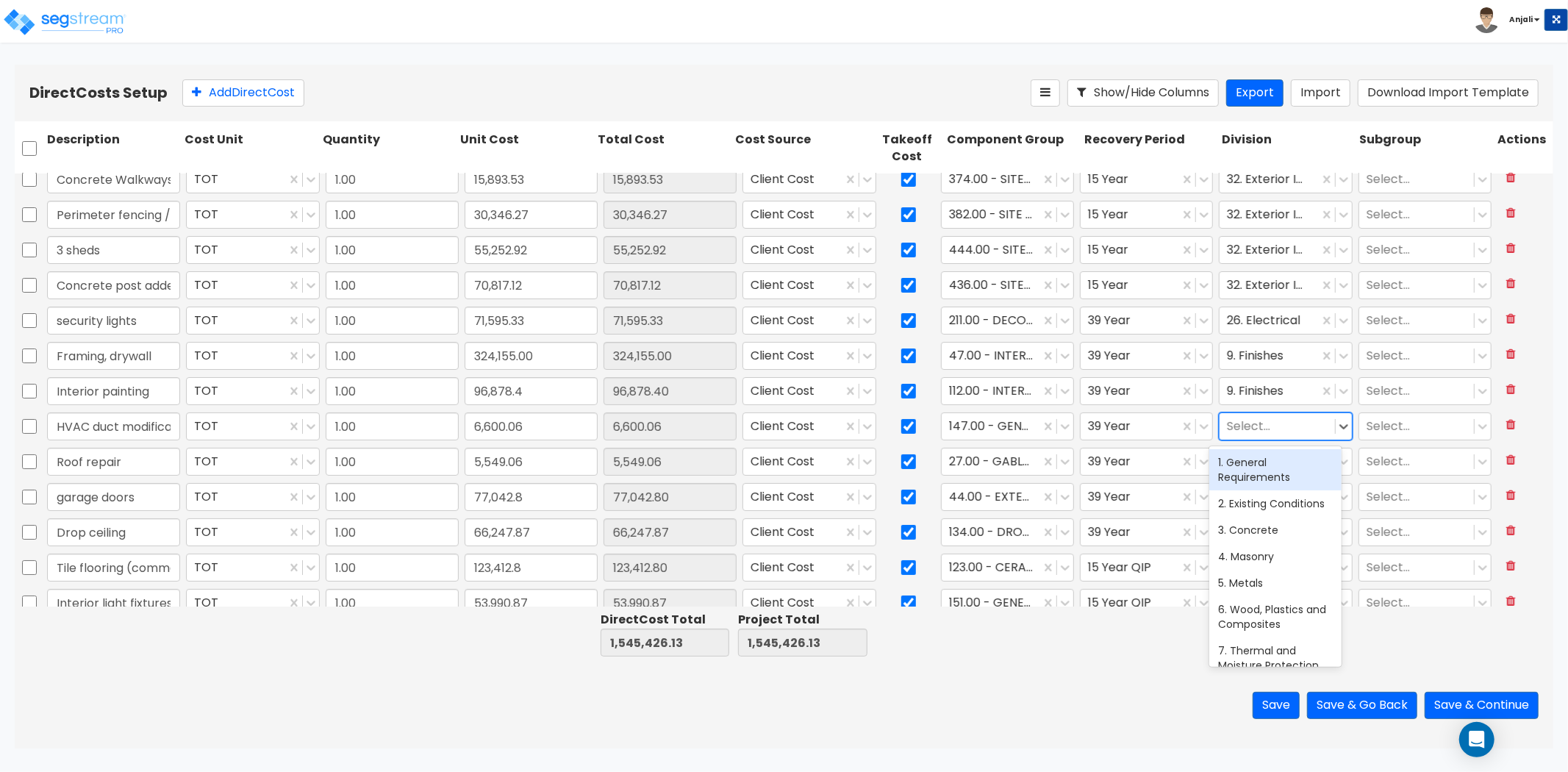
click at [1242, 433] on div at bounding box center [1277, 425] width 100 height 20
click at [1253, 454] on div "23. Heating, Ventilating, and Air Conditioning (HVAC)" at bounding box center [1276, 477] width 132 height 56
click at [1277, 460] on div at bounding box center [1277, 461] width 100 height 20
click at [1292, 503] on div "9. Finishes" at bounding box center [1276, 497] width 132 height 27
click at [1288, 500] on div at bounding box center [1277, 496] width 100 height 20
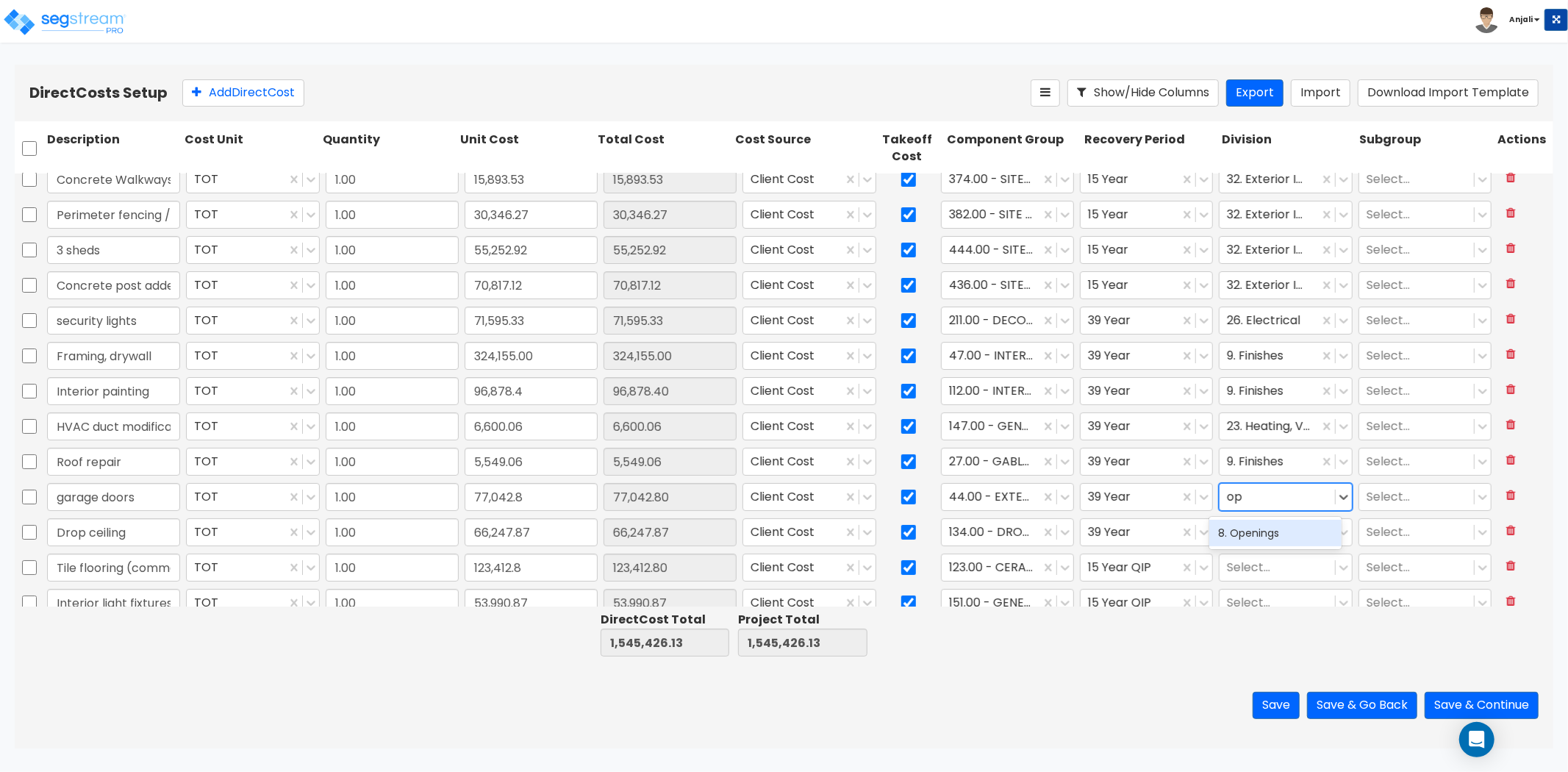
click at [1269, 538] on div "8. Openings" at bounding box center [1276, 533] width 132 height 27
click at [63, 488] on input "garage doors" at bounding box center [113, 497] width 133 height 28
click at [66, 496] on input "garage doors" at bounding box center [113, 497] width 133 height 28
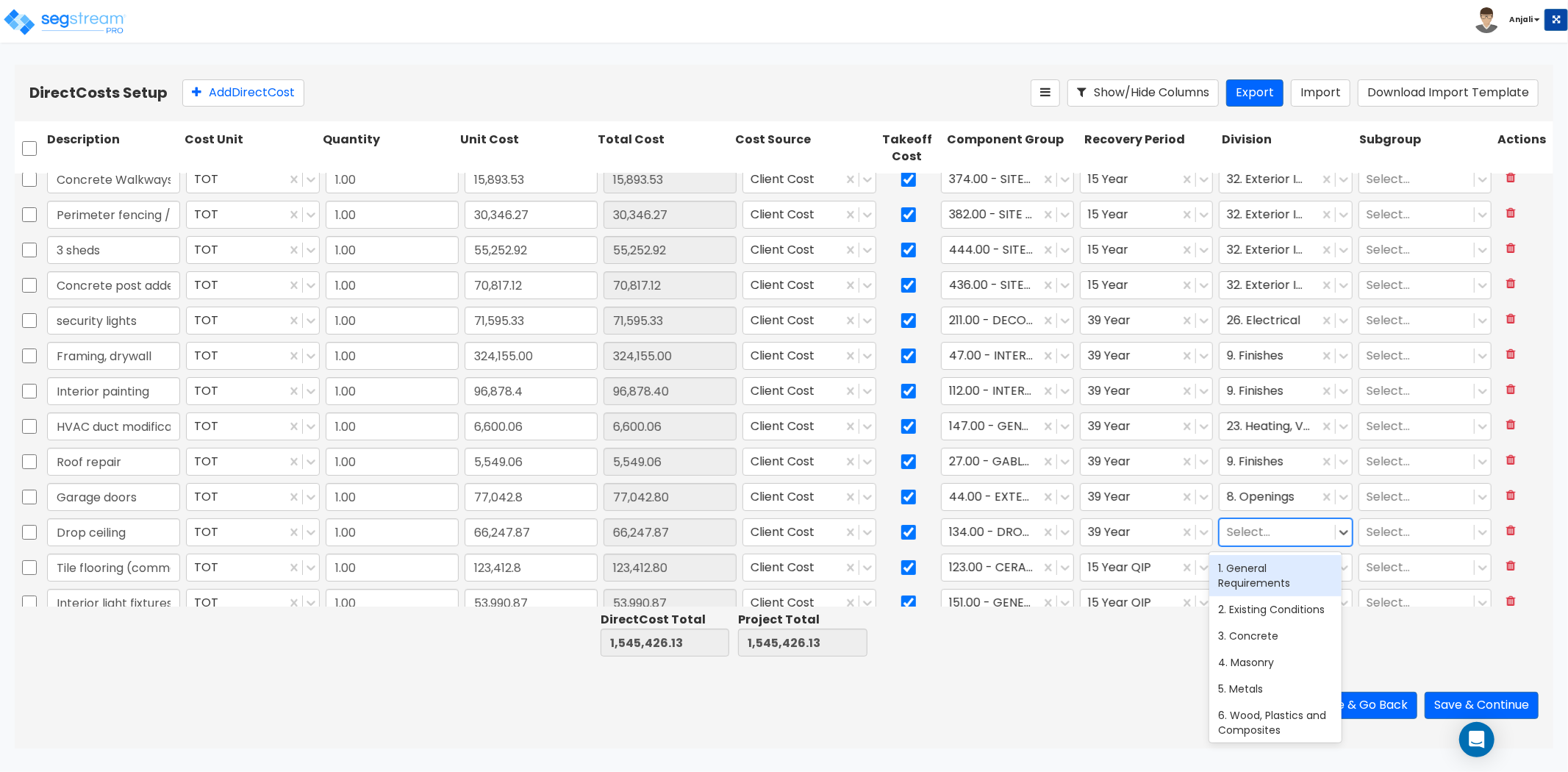
click at [1246, 529] on div at bounding box center [1277, 532] width 100 height 20
click at [1254, 565] on div "9. Finishes" at bounding box center [1276, 568] width 132 height 27
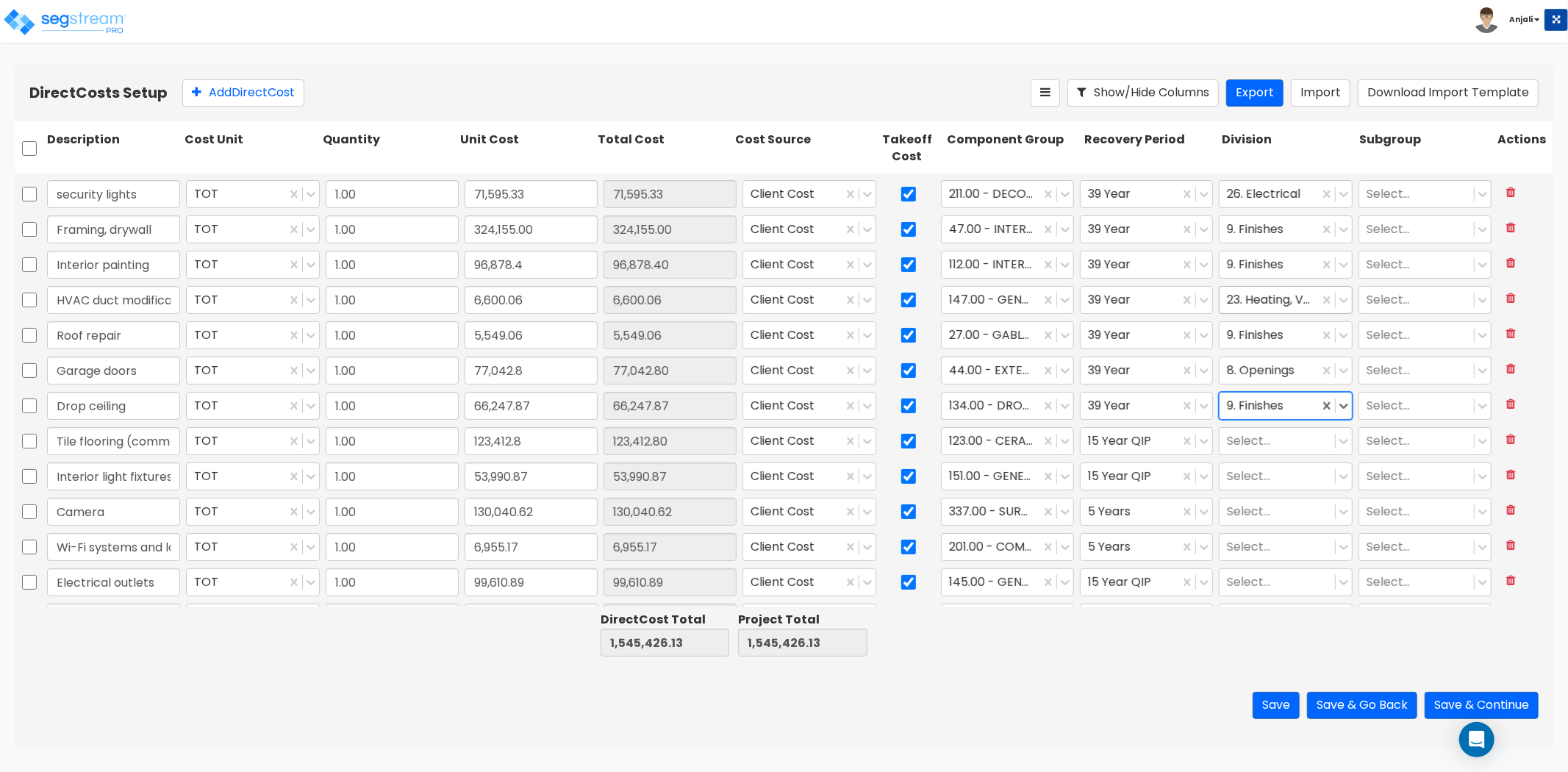
scroll to position [245, 0]
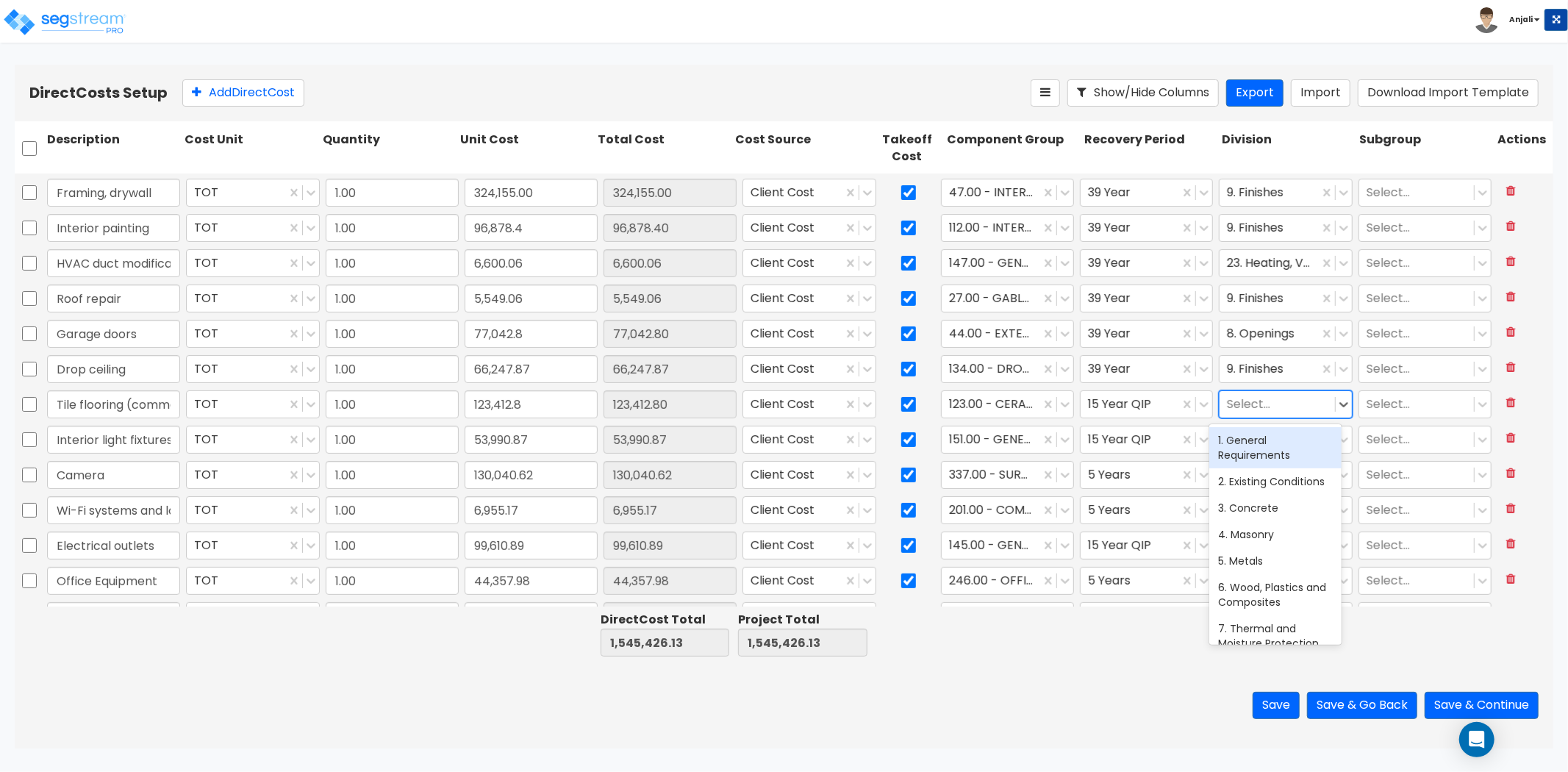
click at [1255, 409] on div at bounding box center [1277, 404] width 100 height 20
click at [1255, 441] on div "9. Finishes" at bounding box center [1276, 440] width 132 height 27
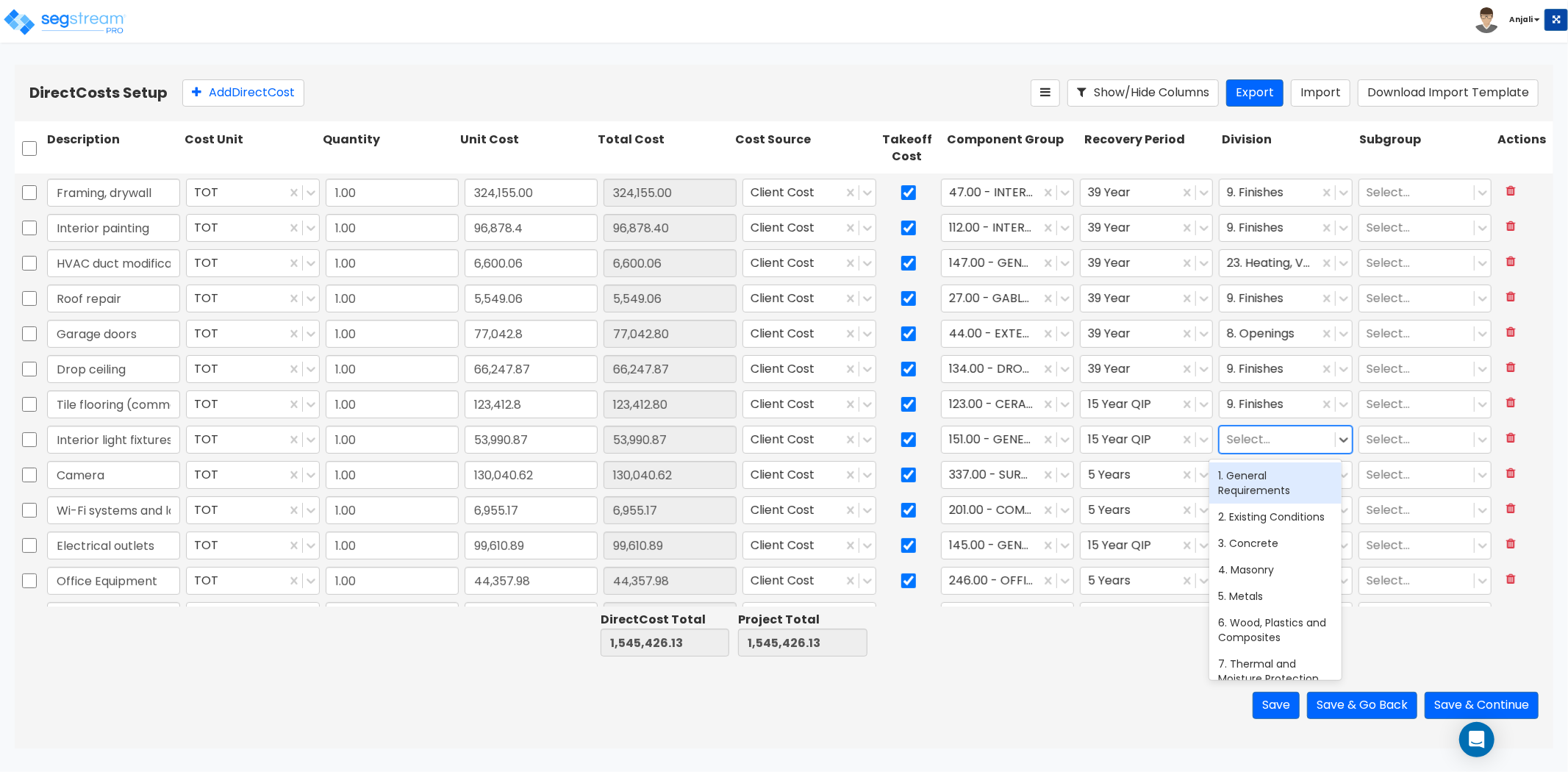
click at [1258, 442] on div at bounding box center [1277, 439] width 100 height 20
click at [1269, 480] on div "26. Electrical" at bounding box center [1276, 475] width 132 height 27
click at [1269, 480] on div at bounding box center [1277, 475] width 100 height 20
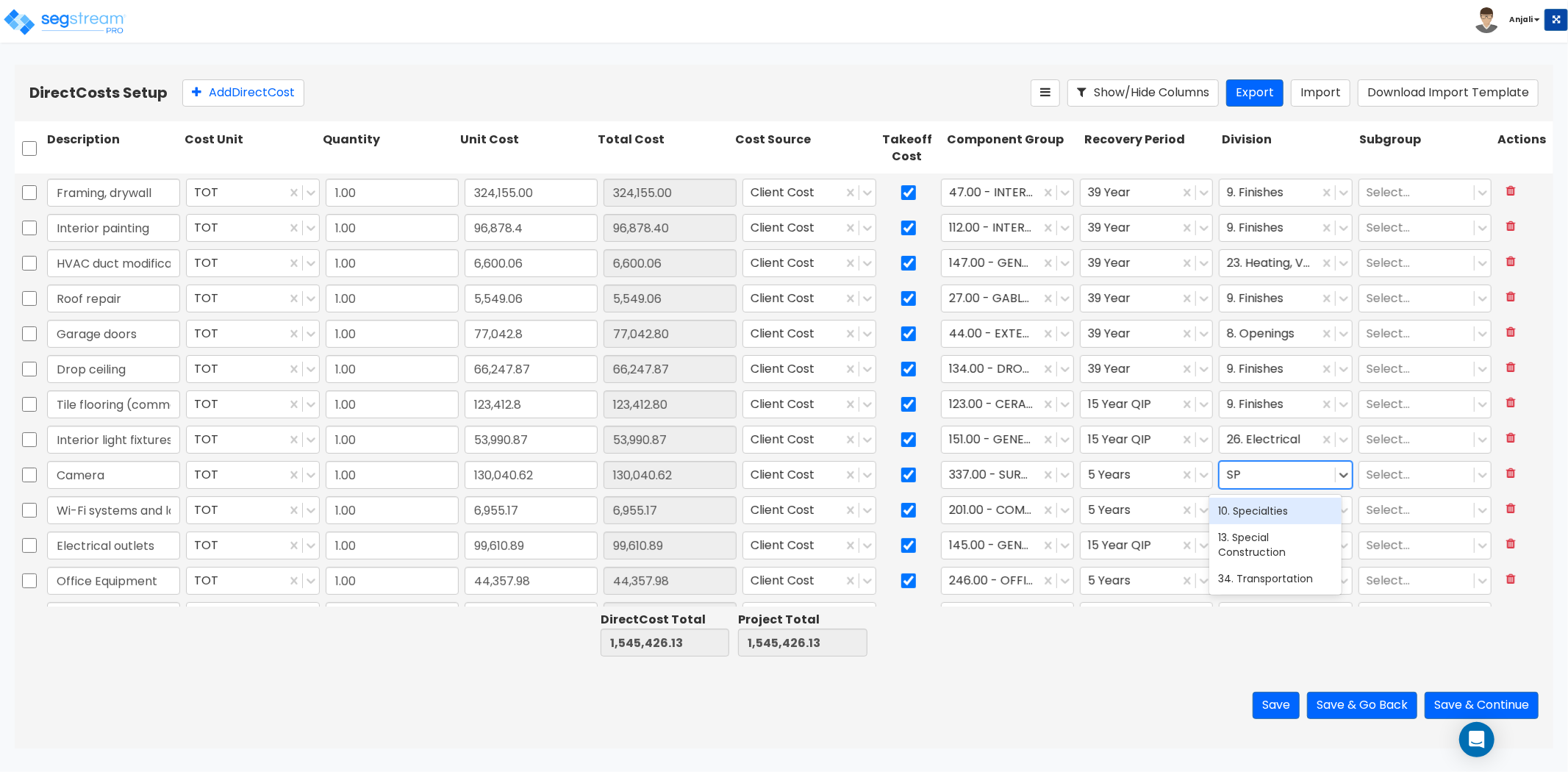
click at [1285, 516] on div "10. Specialties" at bounding box center [1276, 511] width 132 height 27
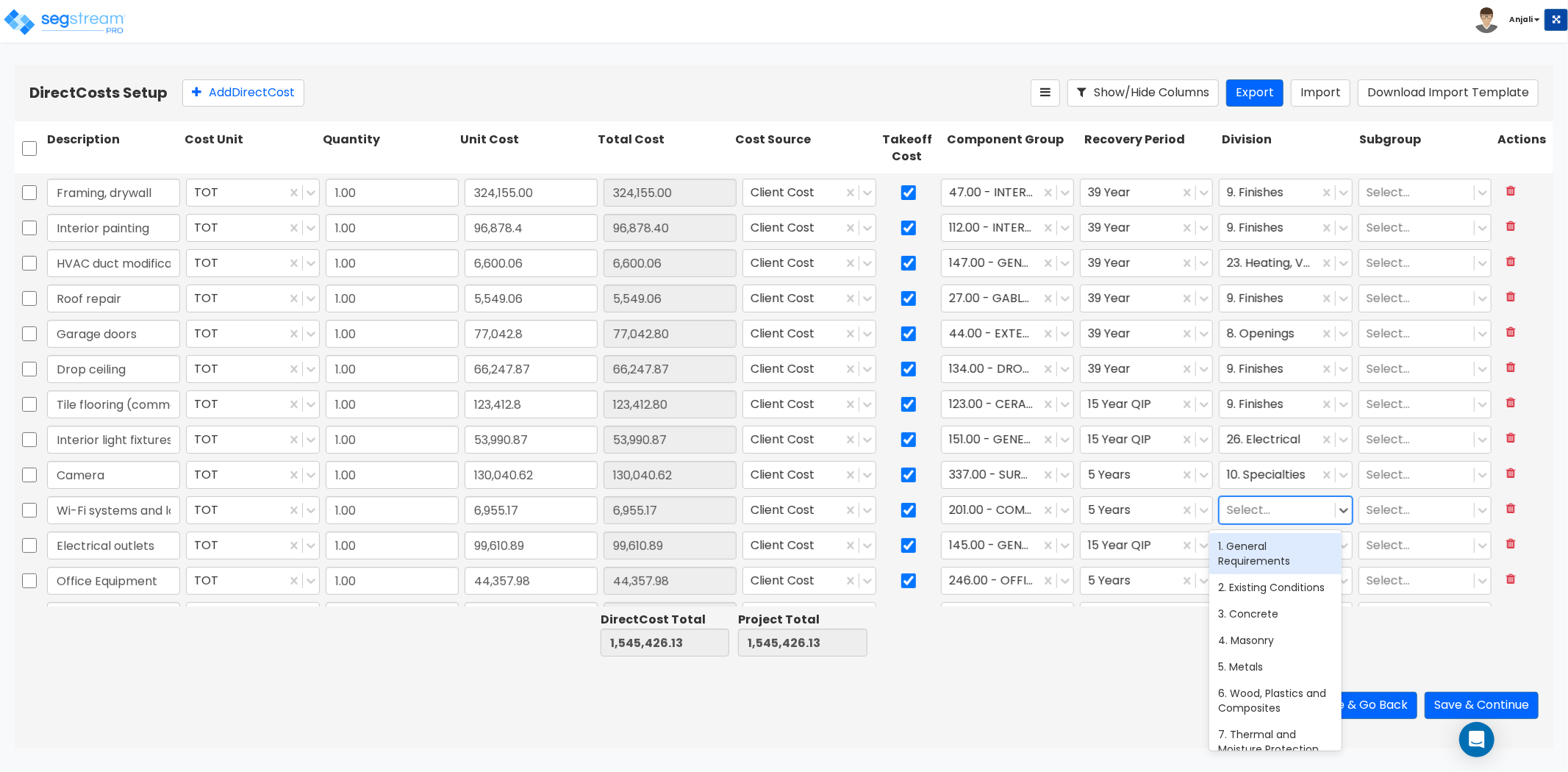
click at [1276, 504] on div at bounding box center [1277, 509] width 100 height 20
click at [1274, 534] on div "10. Specialties" at bounding box center [1276, 546] width 132 height 27
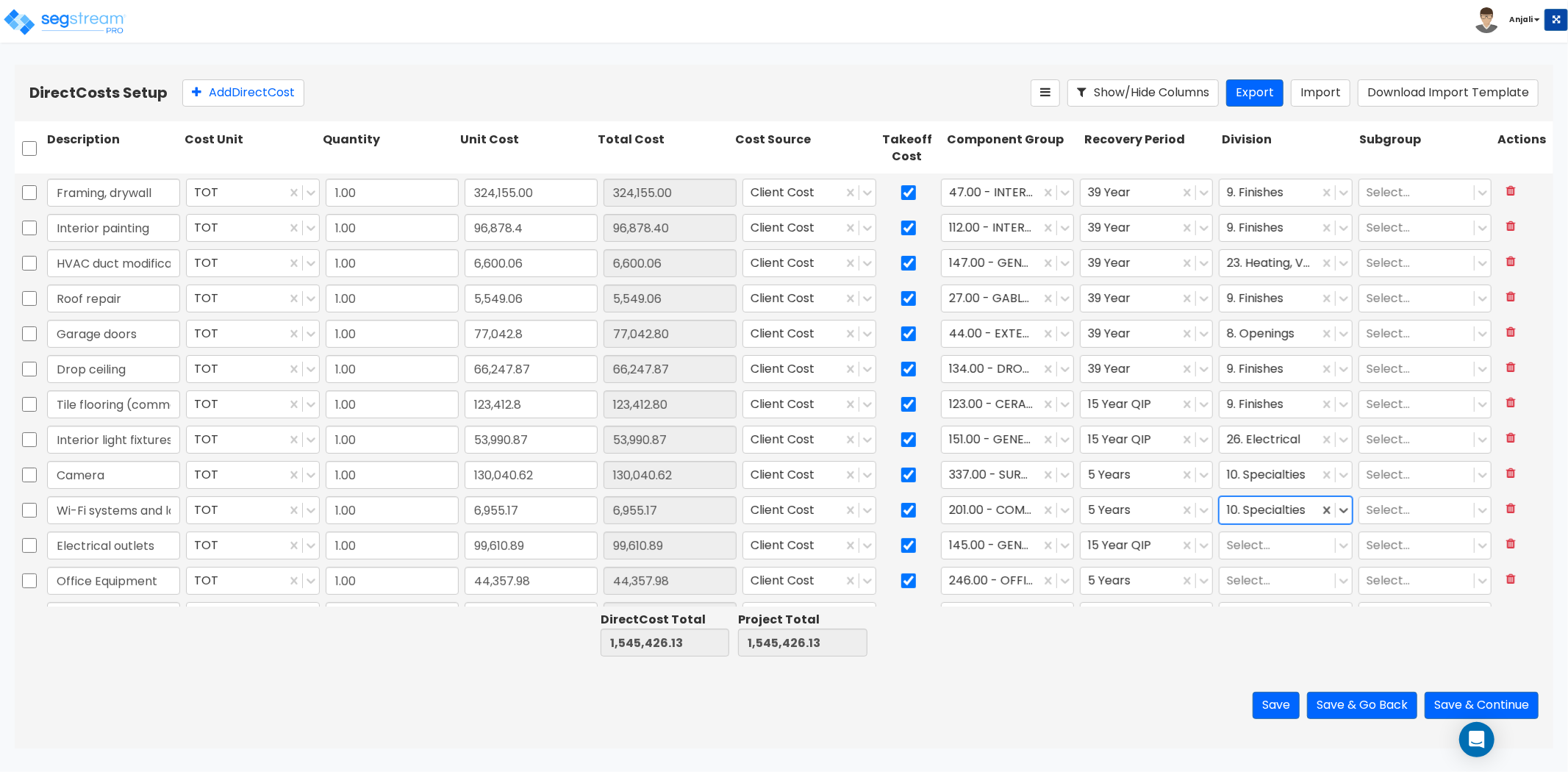
scroll to position [326, 0]
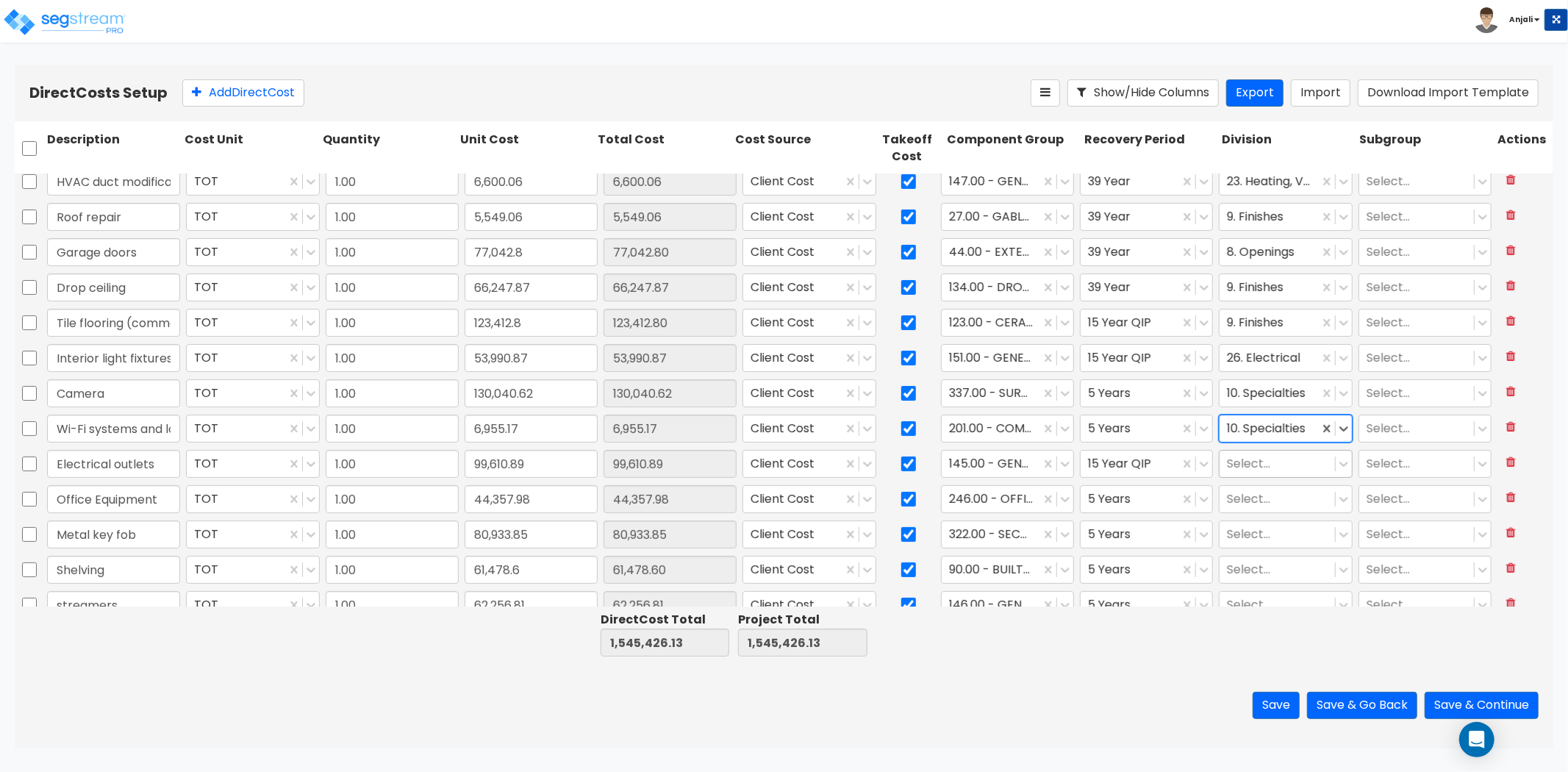
click at [1257, 467] on div at bounding box center [1277, 463] width 100 height 20
click at [1259, 499] on div "26. Electrical" at bounding box center [1276, 499] width 132 height 27
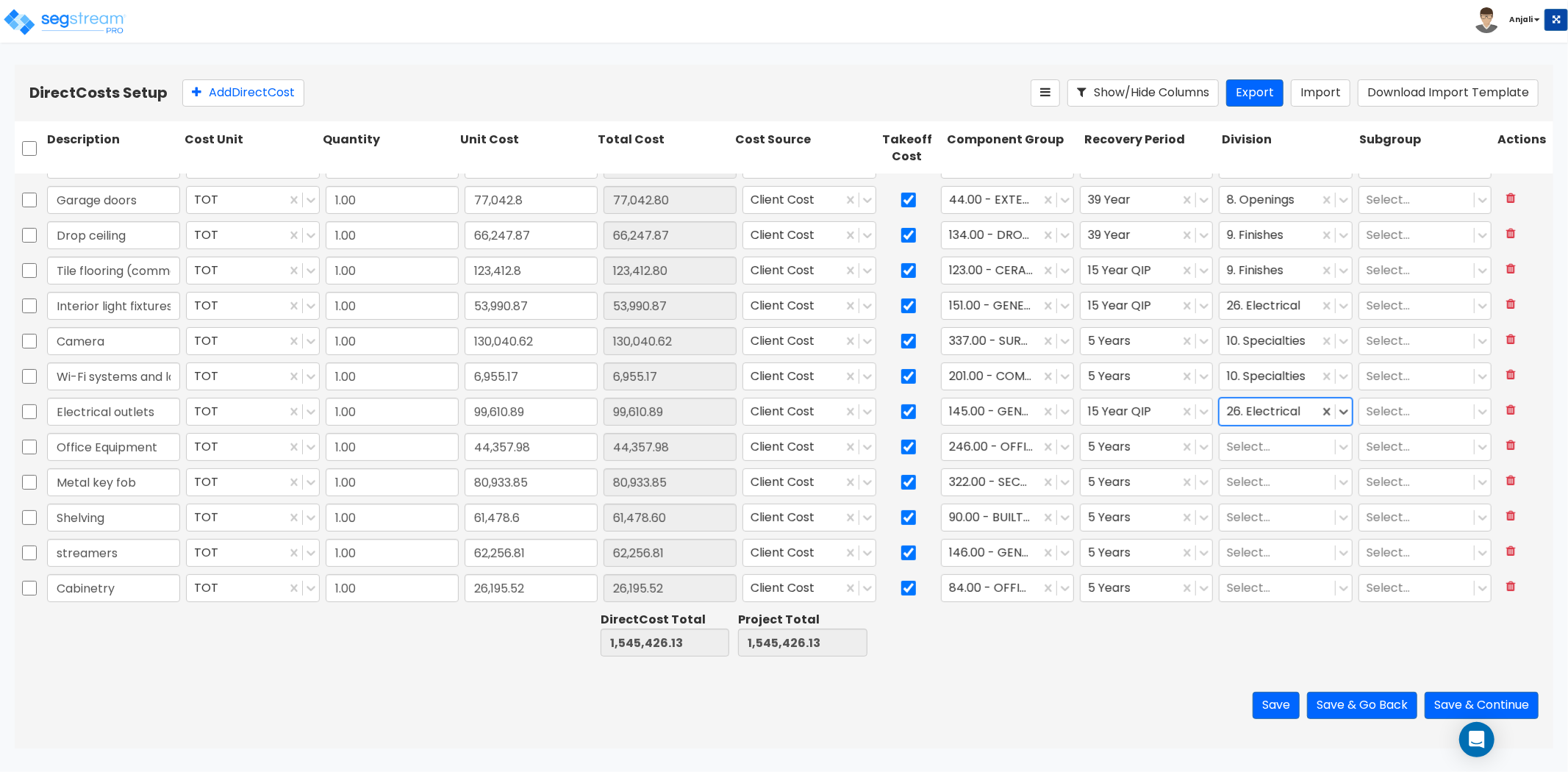
click at [1261, 446] on div at bounding box center [1277, 446] width 100 height 20
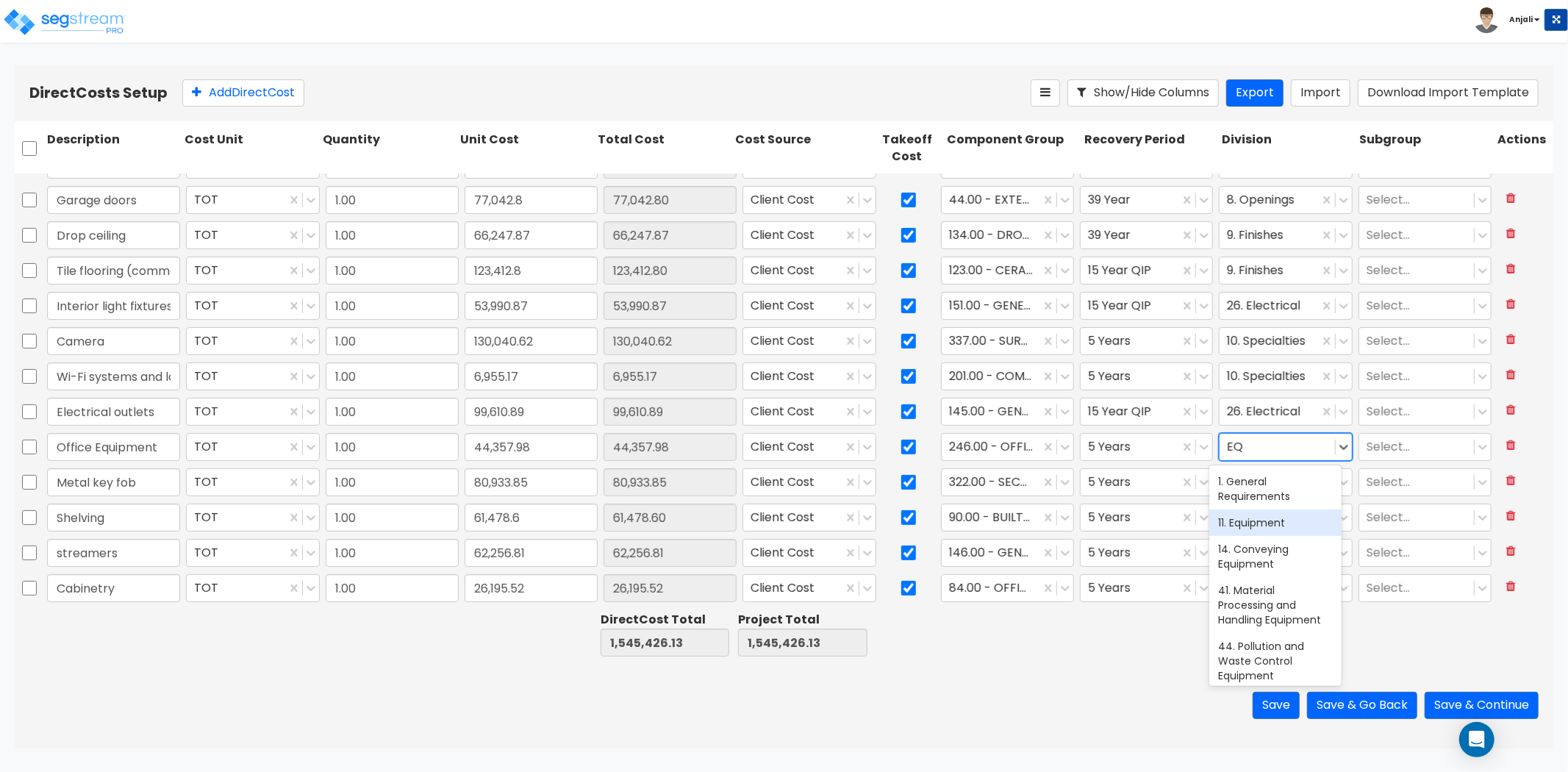
click at [1258, 513] on div "11. Equipment" at bounding box center [1276, 522] width 132 height 27
click at [1252, 481] on div at bounding box center [1277, 482] width 100 height 20
click at [1307, 511] on div "10. Specialties" at bounding box center [1276, 517] width 132 height 27
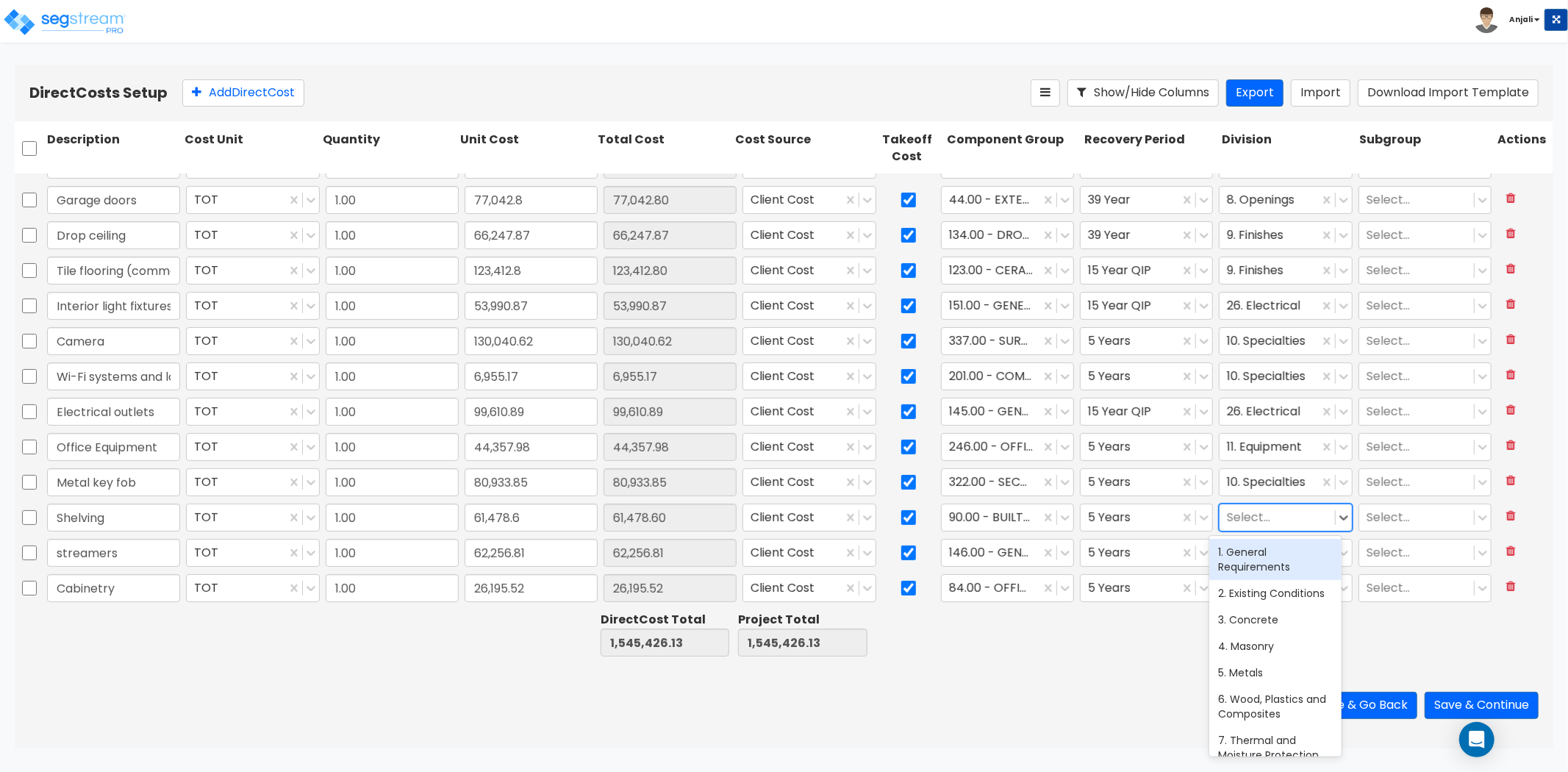
click at [1259, 518] on div at bounding box center [1277, 517] width 100 height 20
click at [1252, 556] on div "6. Wood, Plastics and Composites" at bounding box center [1276, 559] width 132 height 41
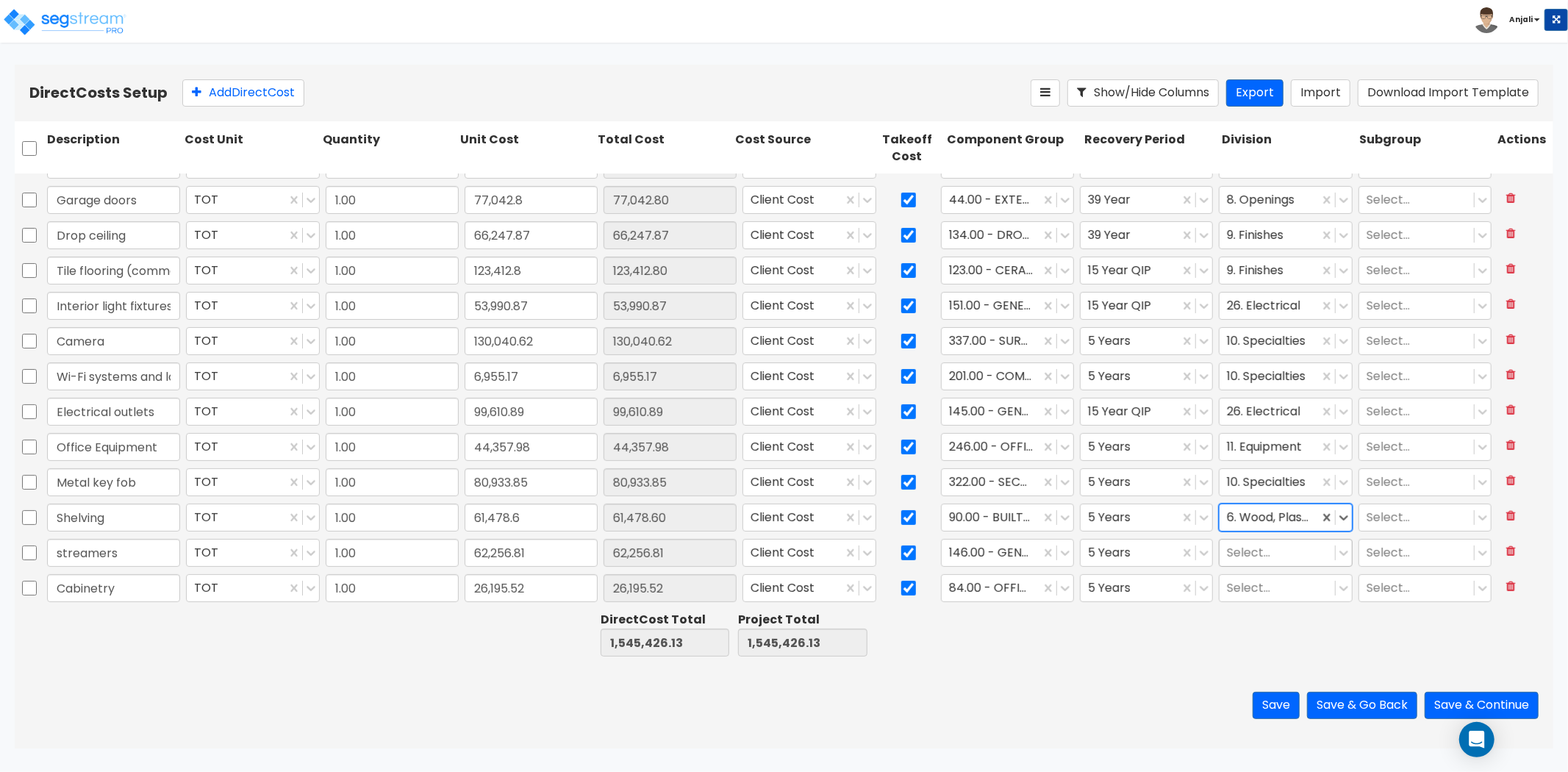
click at [1258, 553] on div at bounding box center [1277, 552] width 100 height 20
click at [1250, 591] on div "26. Electrical" at bounding box center [1276, 587] width 132 height 27
click at [1250, 584] on div at bounding box center [1277, 587] width 100 height 20
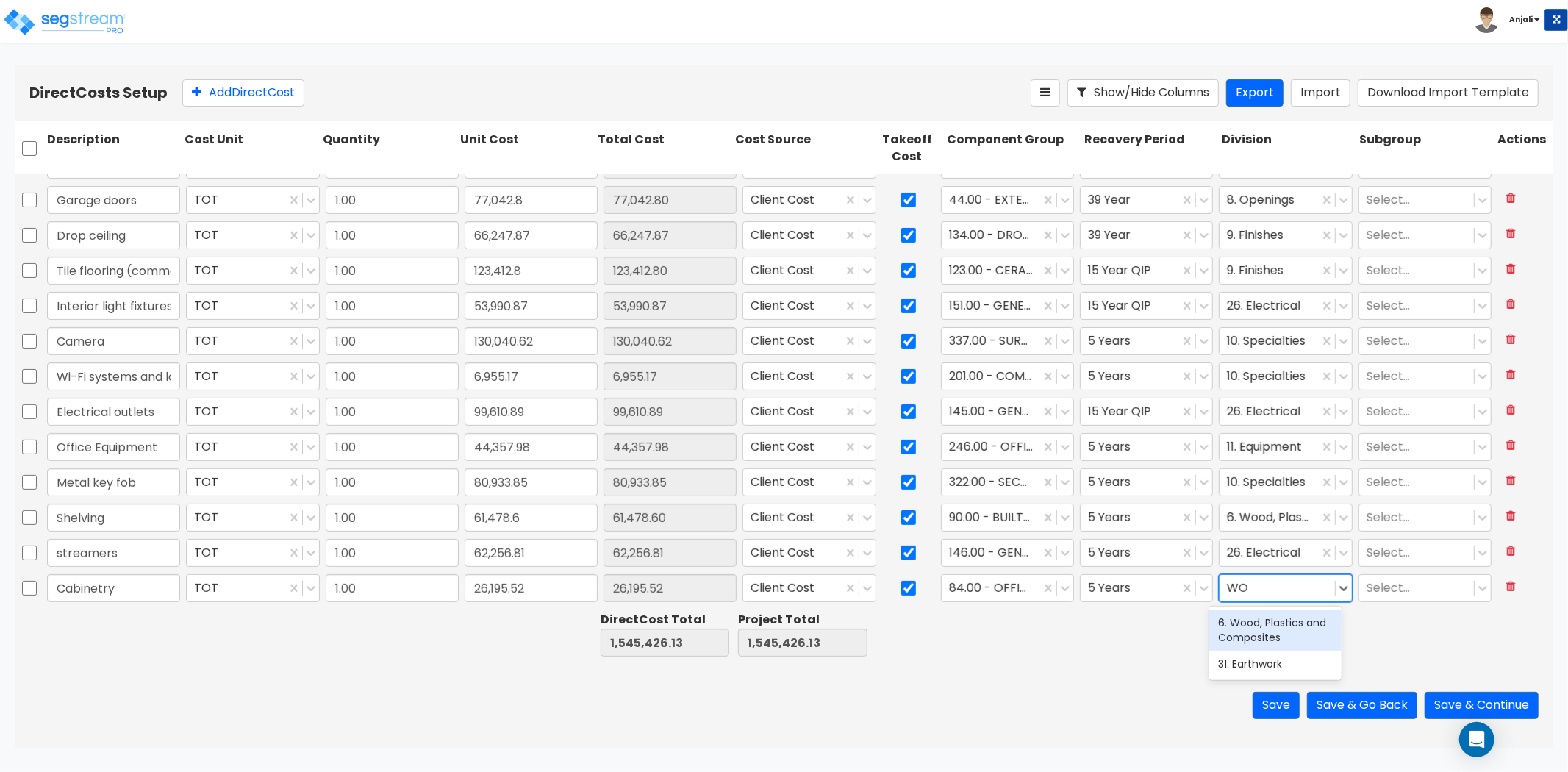
click at [1274, 626] on div "6. Wood, Plastics and Composites" at bounding box center [1276, 629] width 132 height 41
click at [1290, 366] on div at bounding box center [1269, 376] width 84 height 20
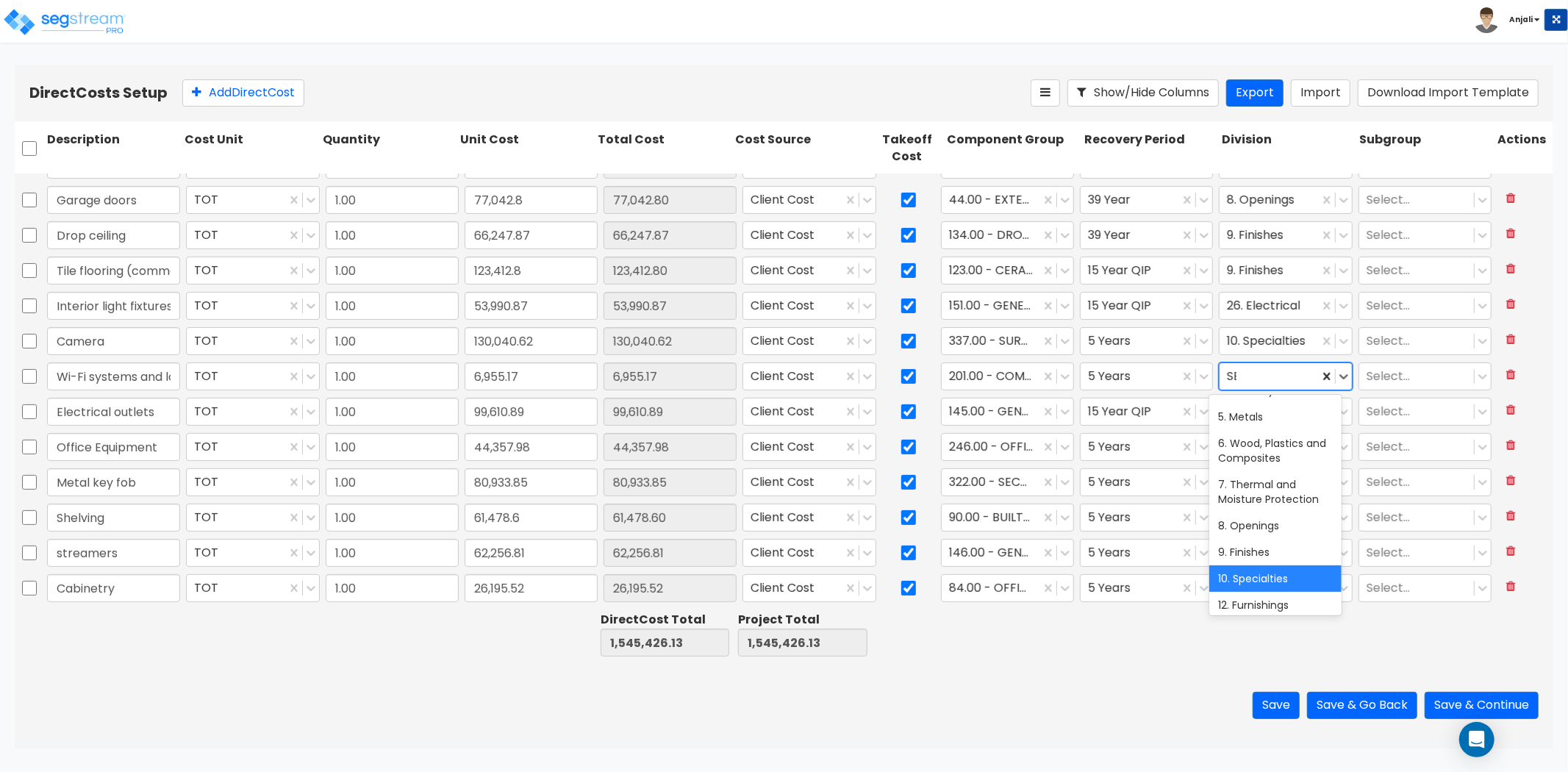
scroll to position [0, 0]
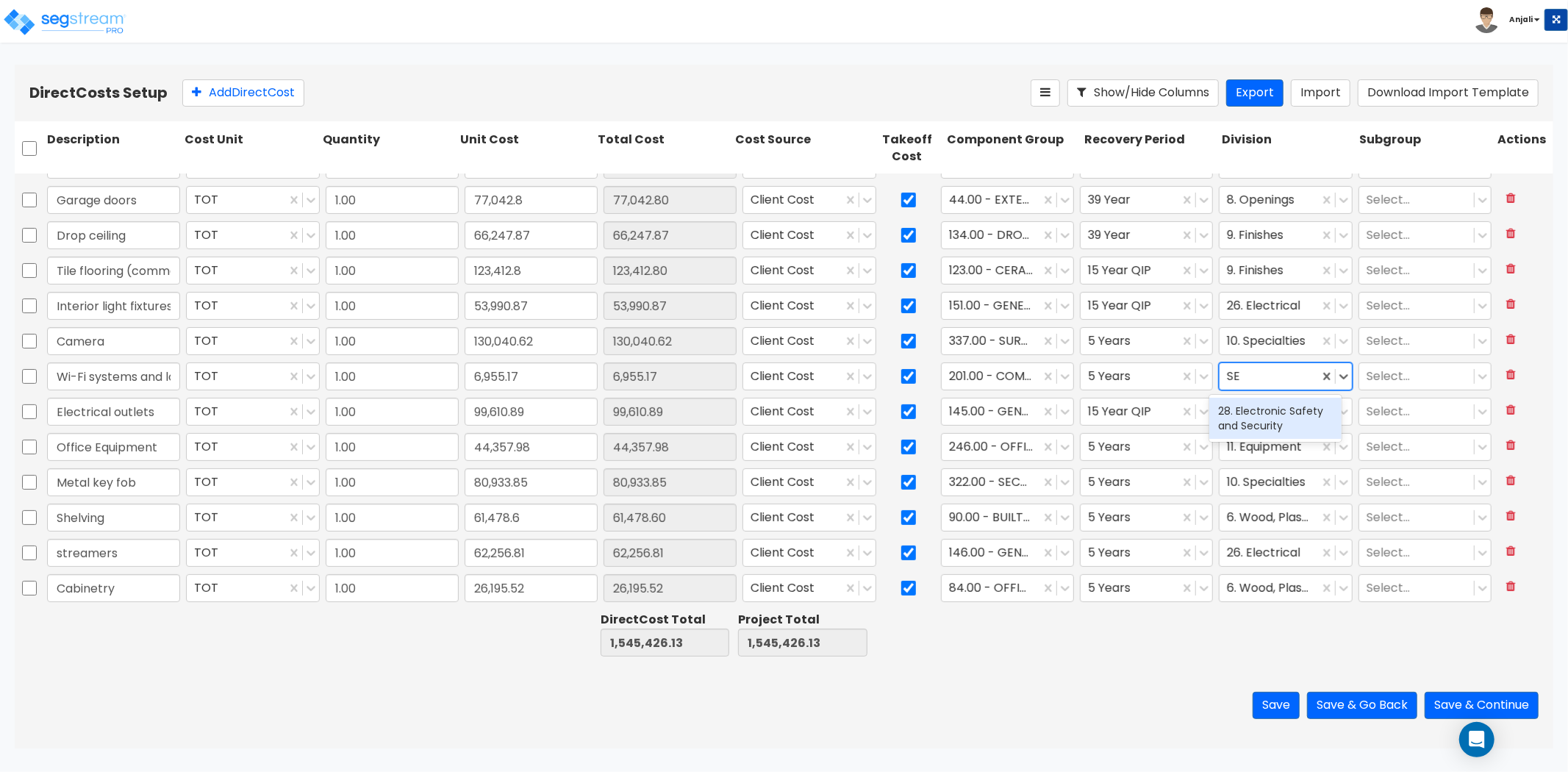
click at [1291, 420] on div "28. Electronic Safety and Security" at bounding box center [1276, 418] width 132 height 41
click at [1271, 376] on div at bounding box center [1277, 376] width 100 height 20
drag, startPoint x: 1271, startPoint y: 408, endPoint x: 1267, endPoint y: 350, distance: 58.1
click at [1271, 405] on div "10. Specialties" at bounding box center [1276, 411] width 132 height 27
click at [1254, 331] on div at bounding box center [1269, 341] width 84 height 20
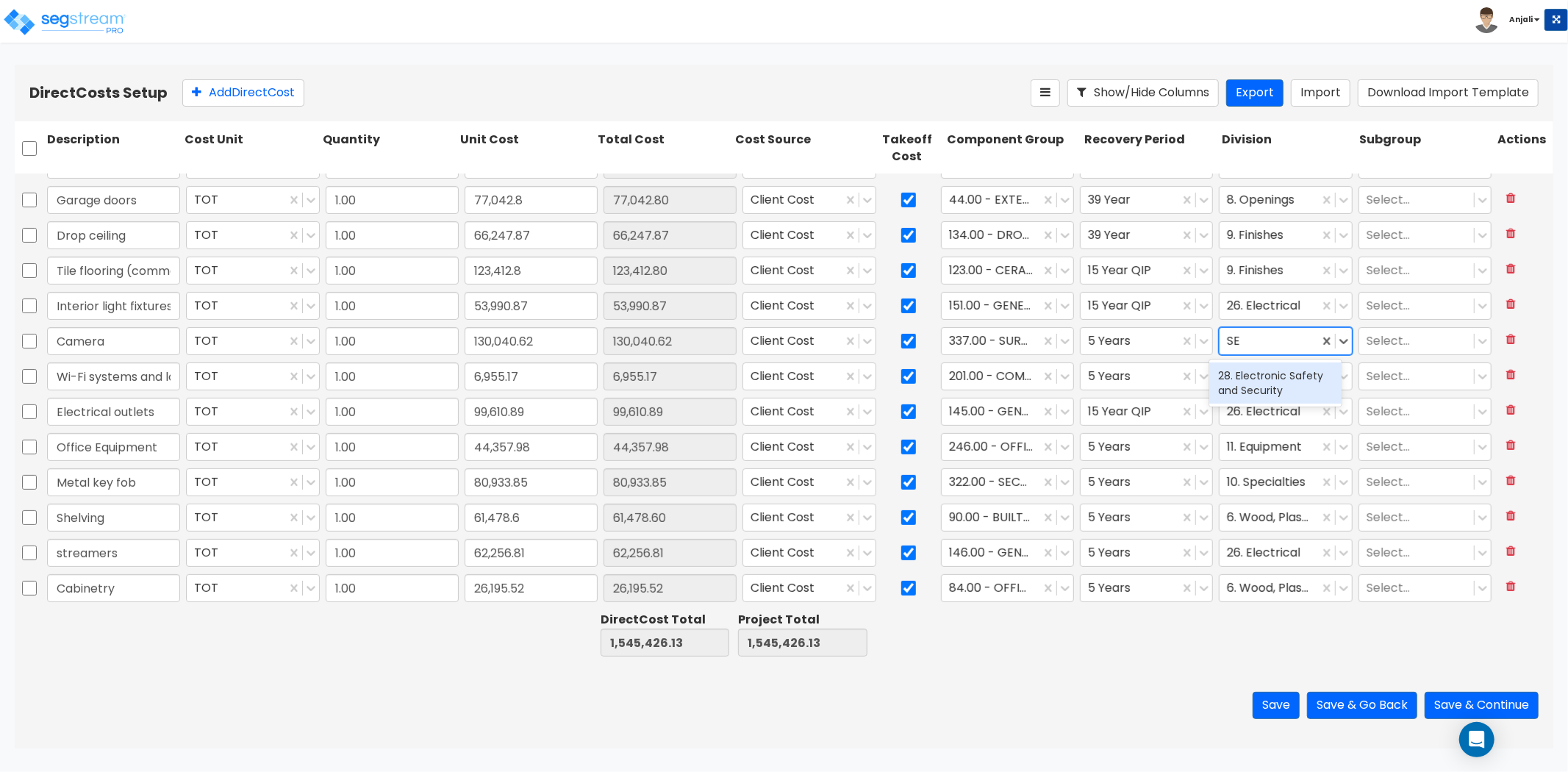
click at [1255, 376] on div "28. Electronic Safety and Security" at bounding box center [1276, 383] width 132 height 41
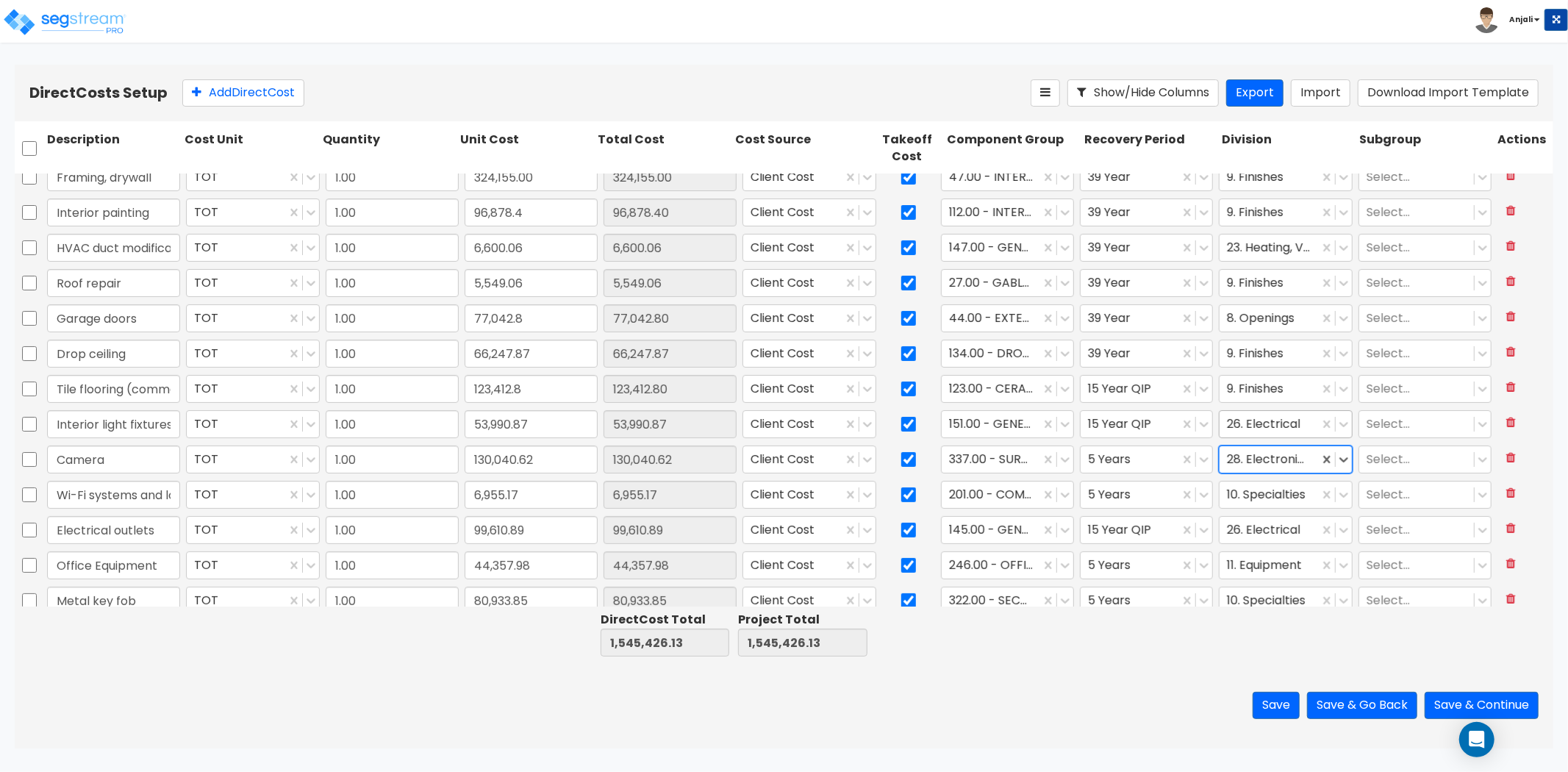
scroll to position [216, 0]
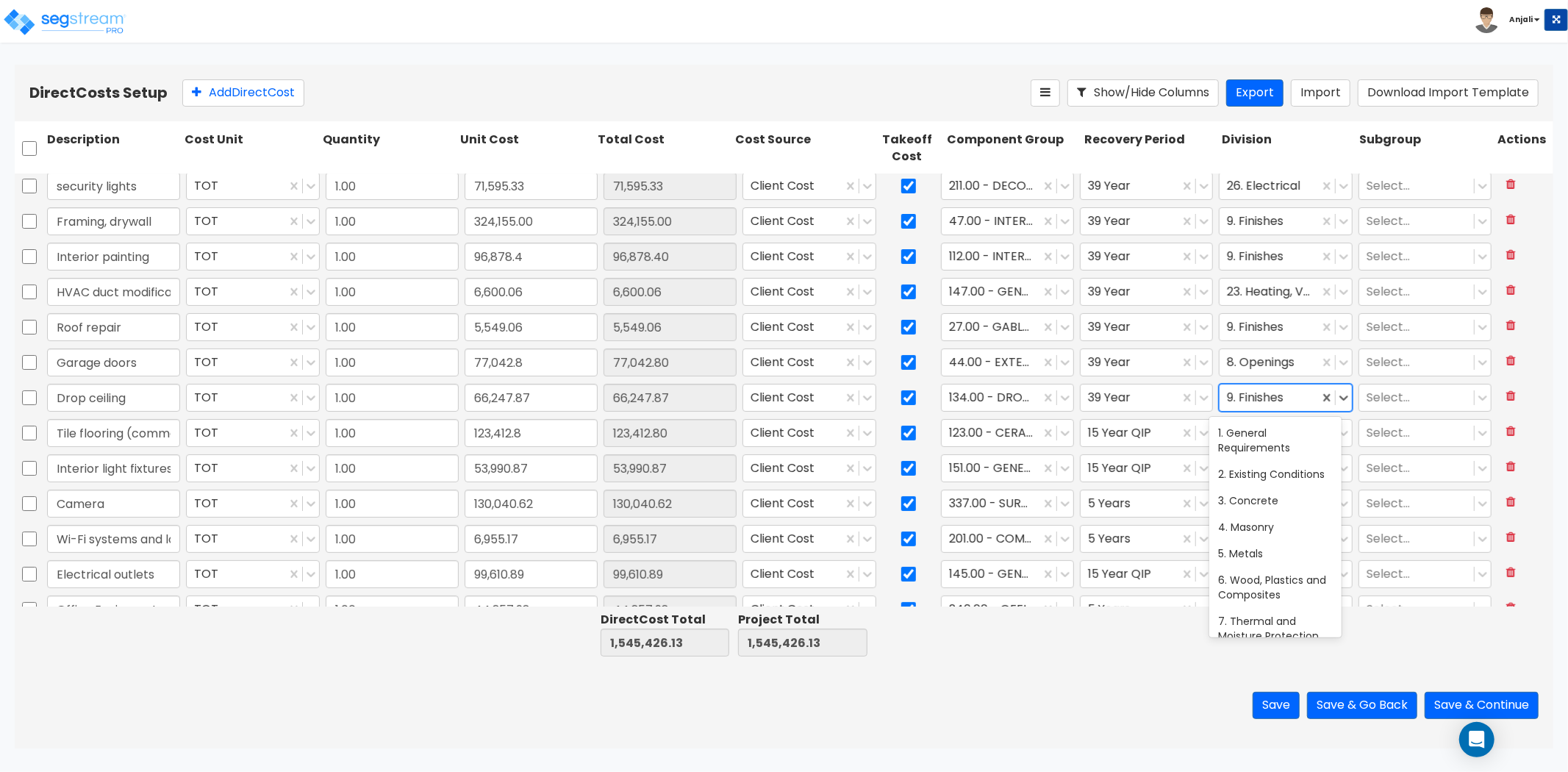
click at [1254, 400] on div at bounding box center [1269, 397] width 84 height 20
click at [1273, 485] on div "2. Existing Conditions" at bounding box center [1276, 474] width 132 height 27
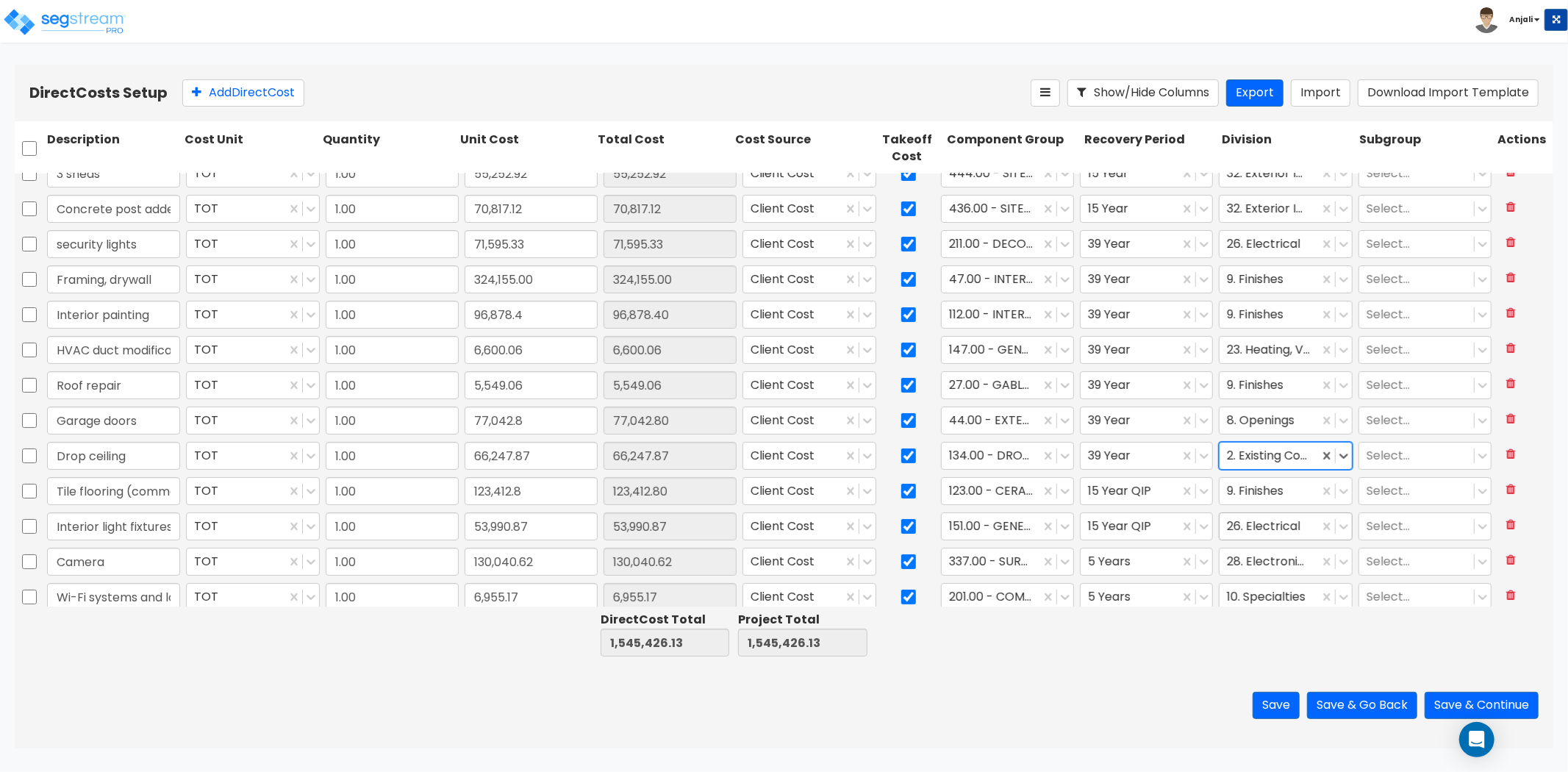
scroll to position [380, 0]
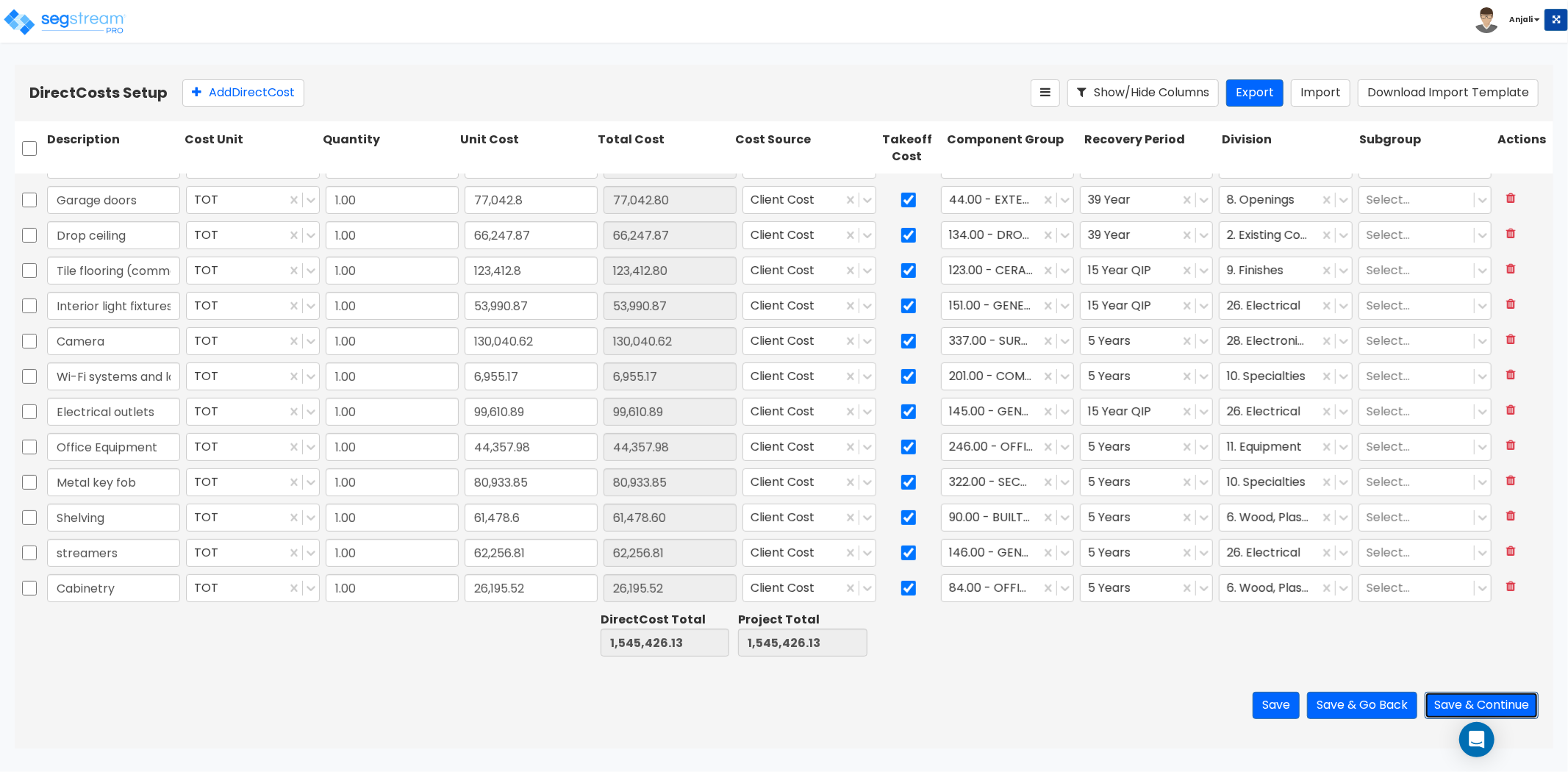
click at [1489, 699] on button "Save & Continue" at bounding box center [1481, 706] width 114 height 27
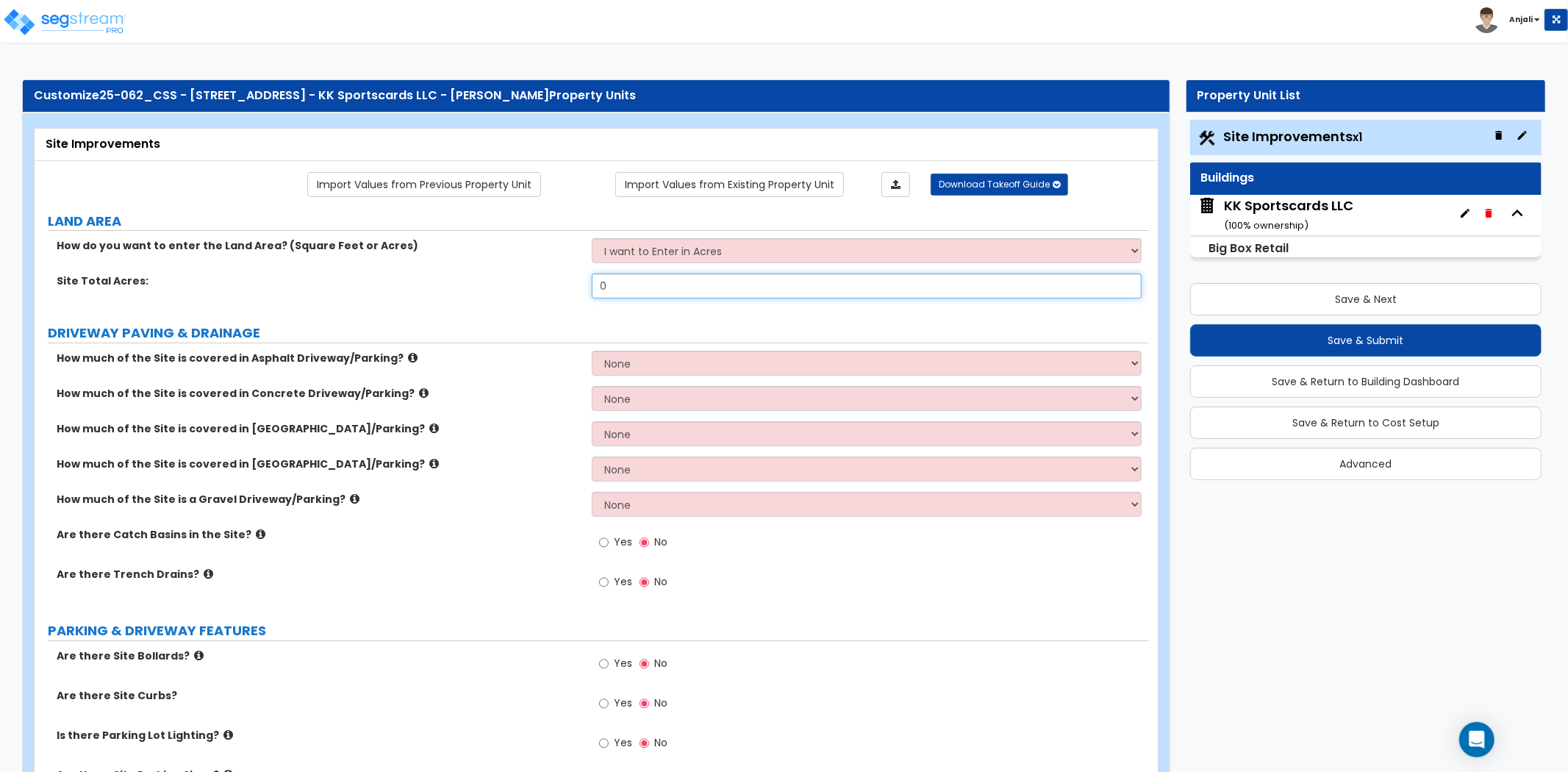
click at [656, 292] on input "0" at bounding box center [867, 285] width 550 height 25
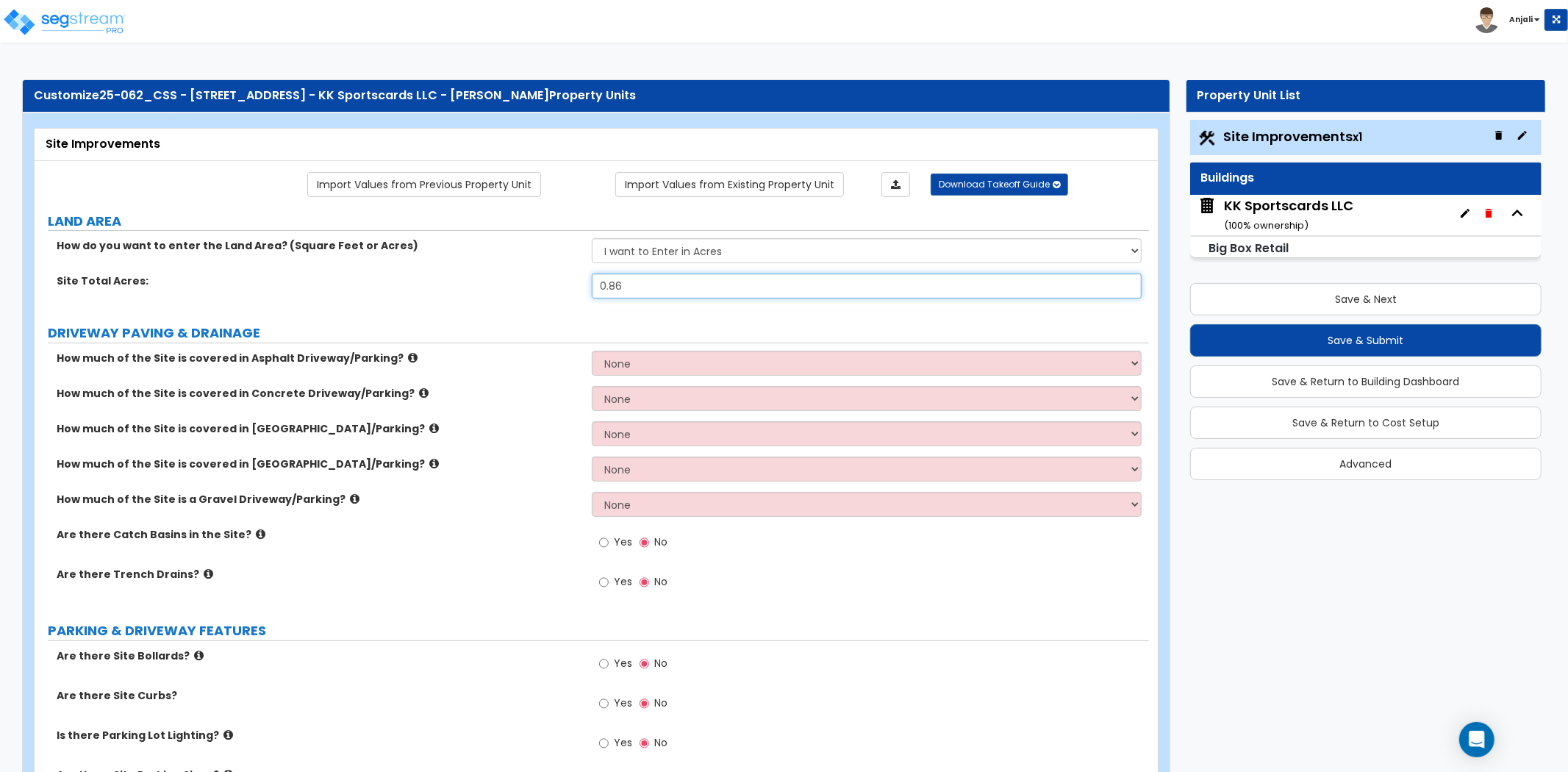
type input "0.86"
click at [844, 575] on div "Yes No" at bounding box center [871, 587] width 558 height 39
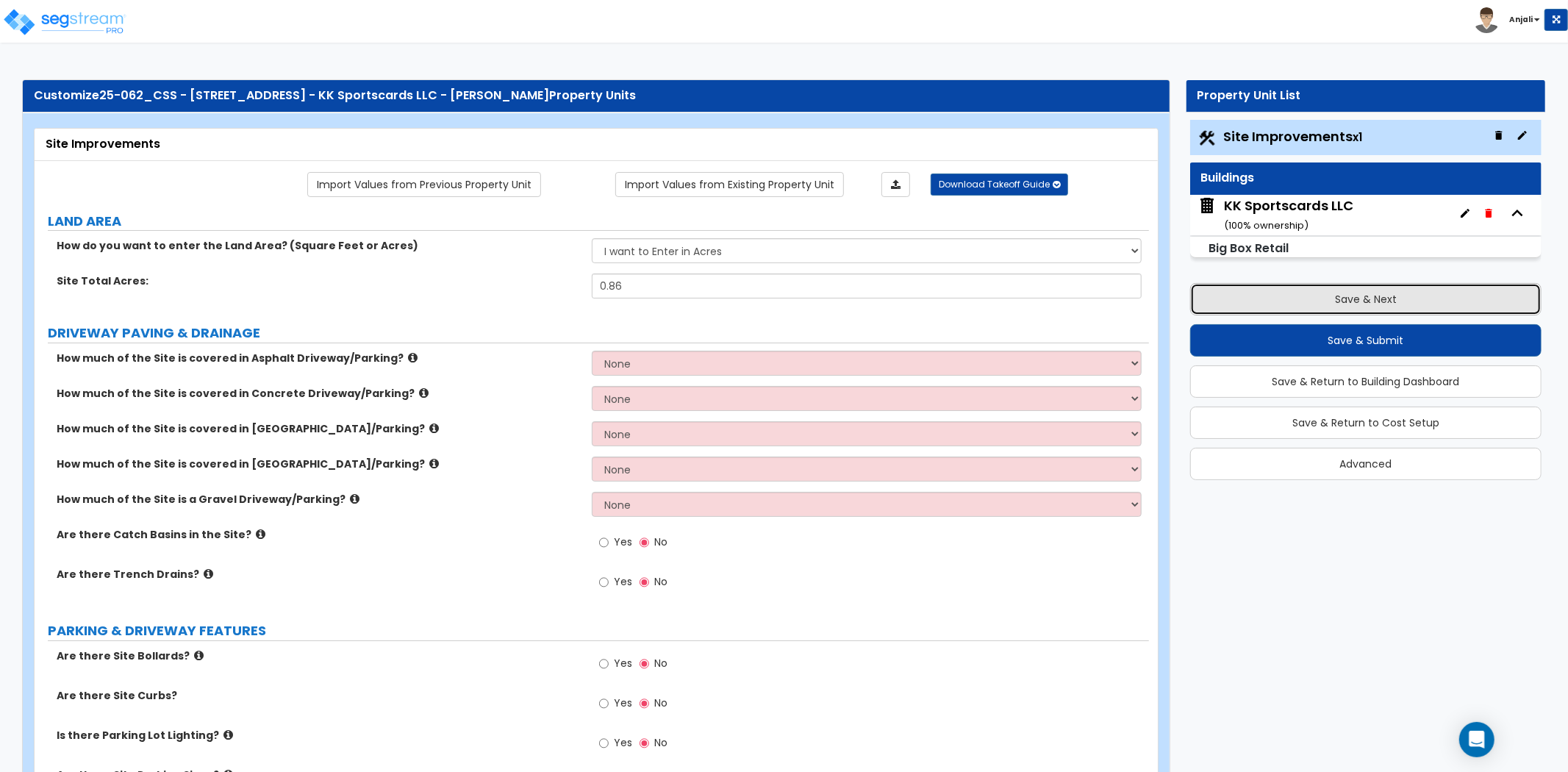
click at [1313, 287] on button "Save & Next" at bounding box center [1366, 299] width 351 height 32
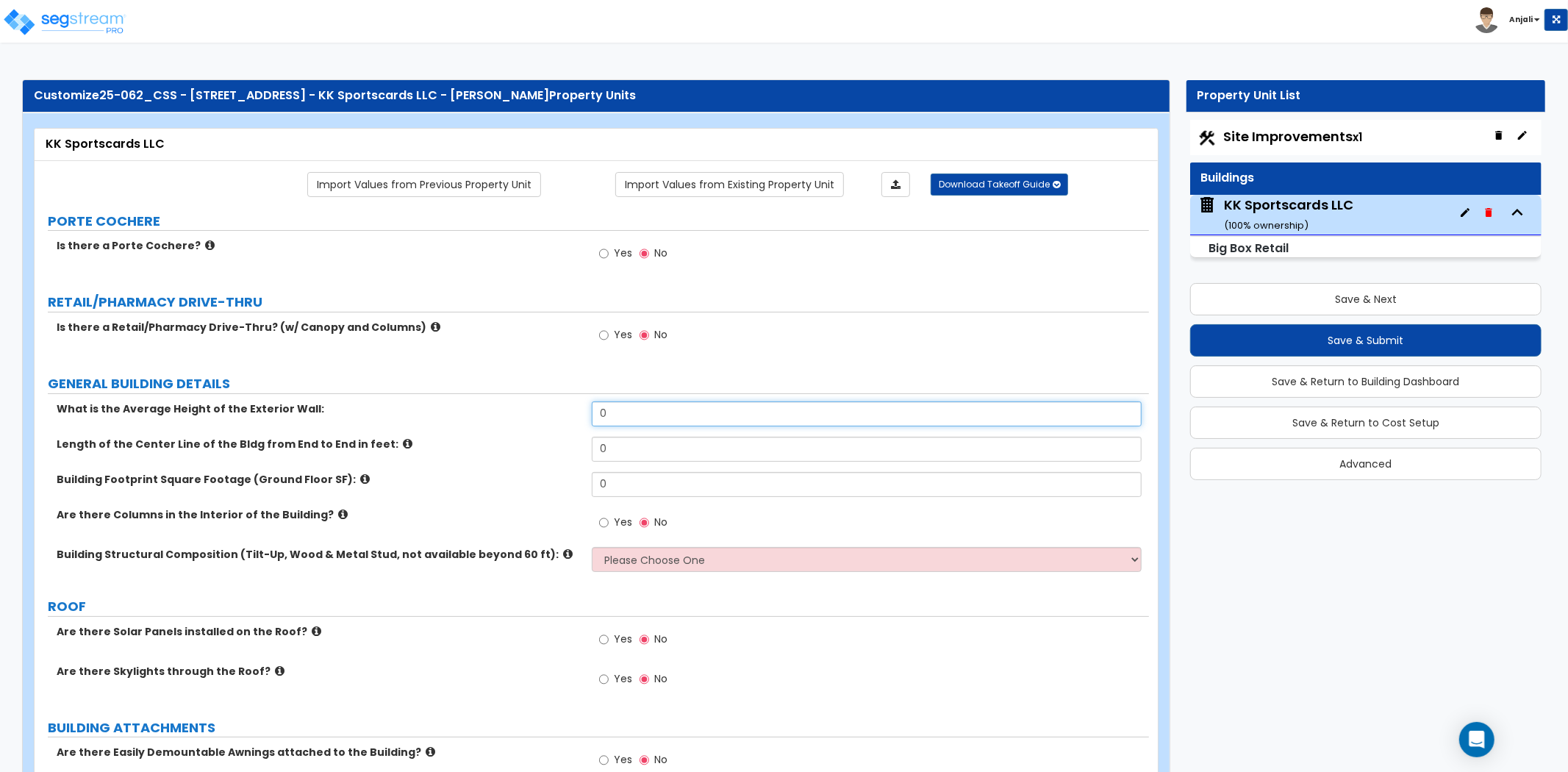
click at [636, 424] on input "0" at bounding box center [867, 413] width 550 height 25
type input "12"
click at [647, 460] on input "0" at bounding box center [867, 449] width 550 height 25
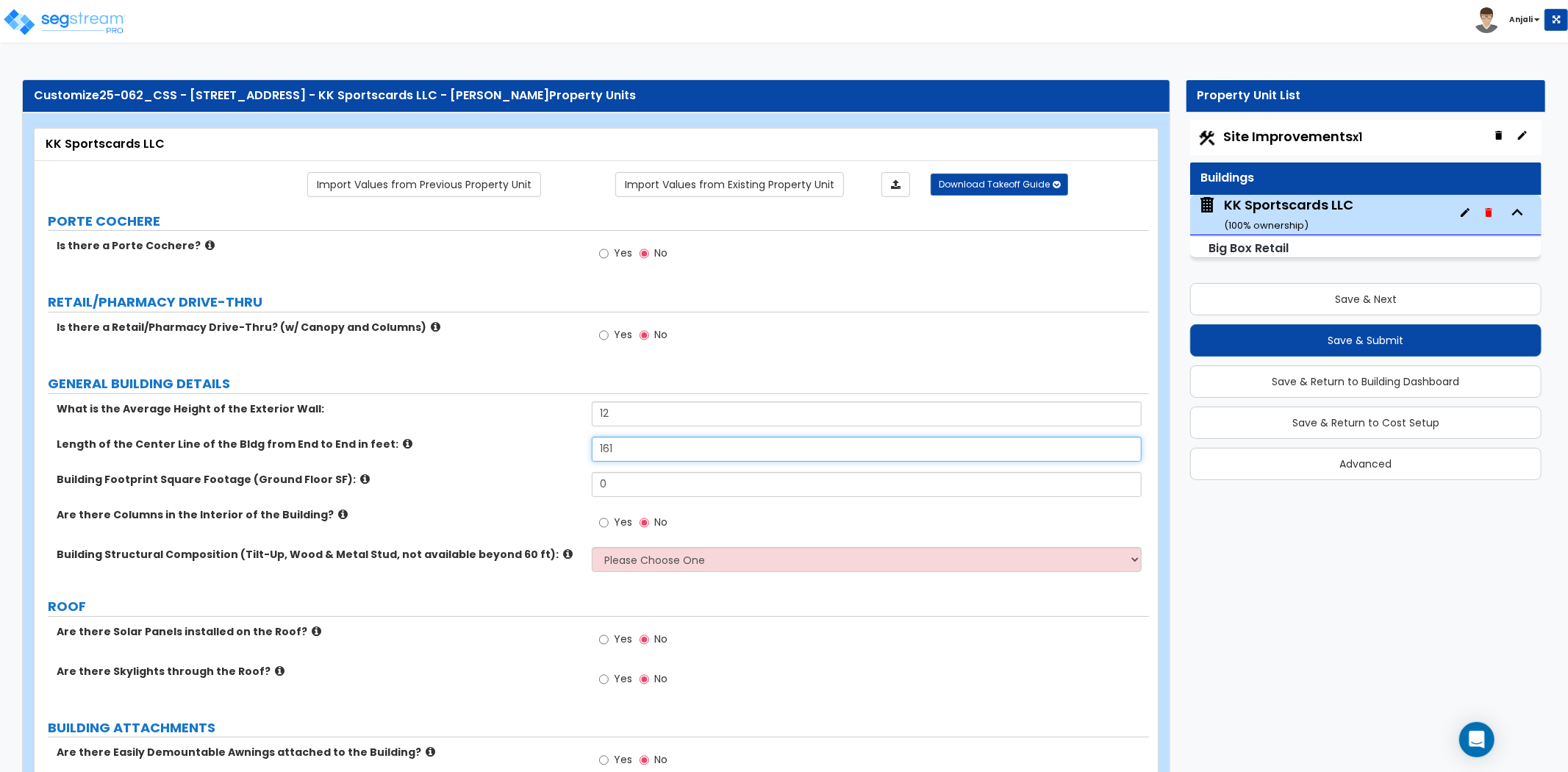
type input "161"
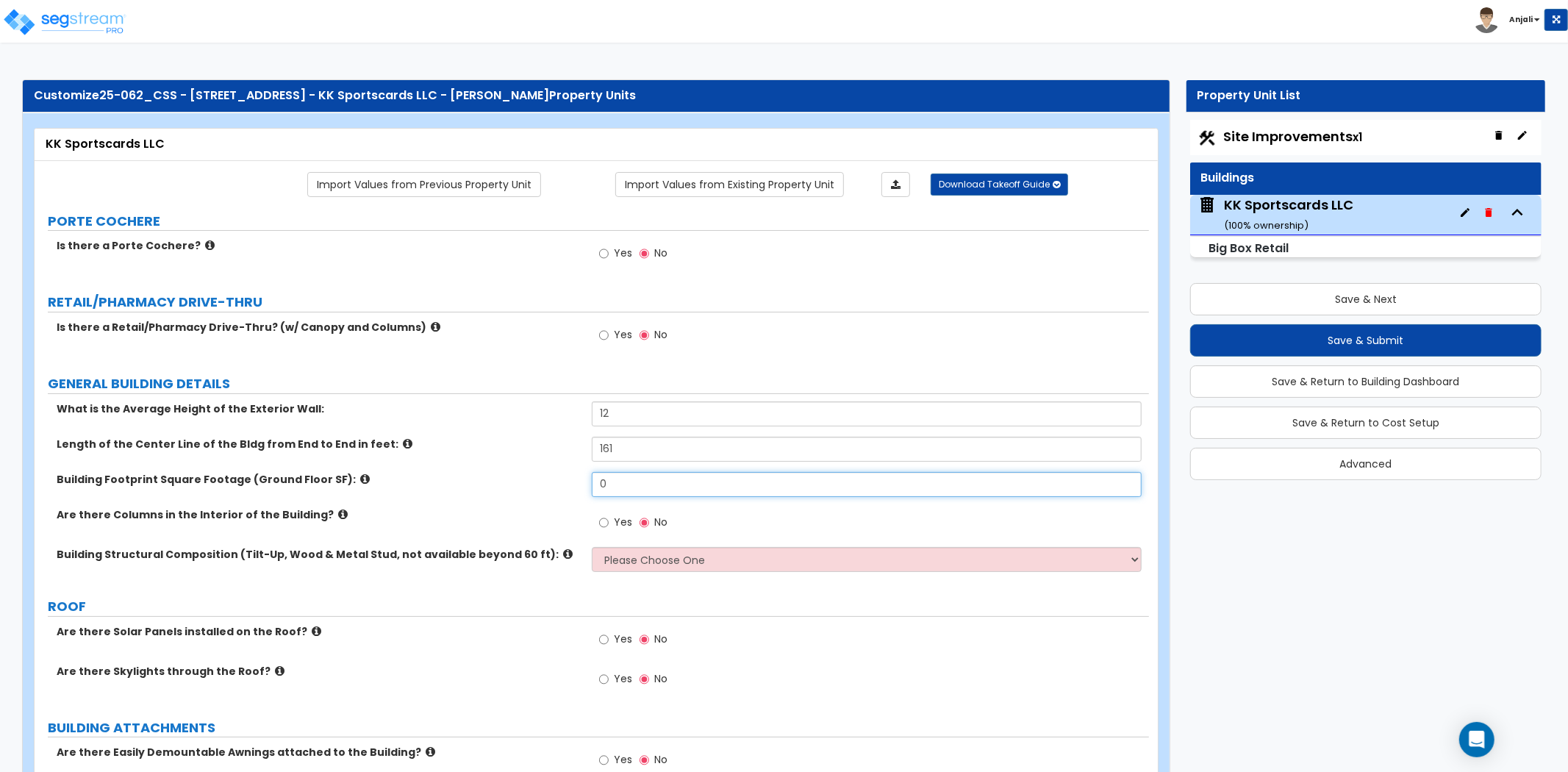
click at [637, 484] on input "0" at bounding box center [867, 484] width 550 height 25
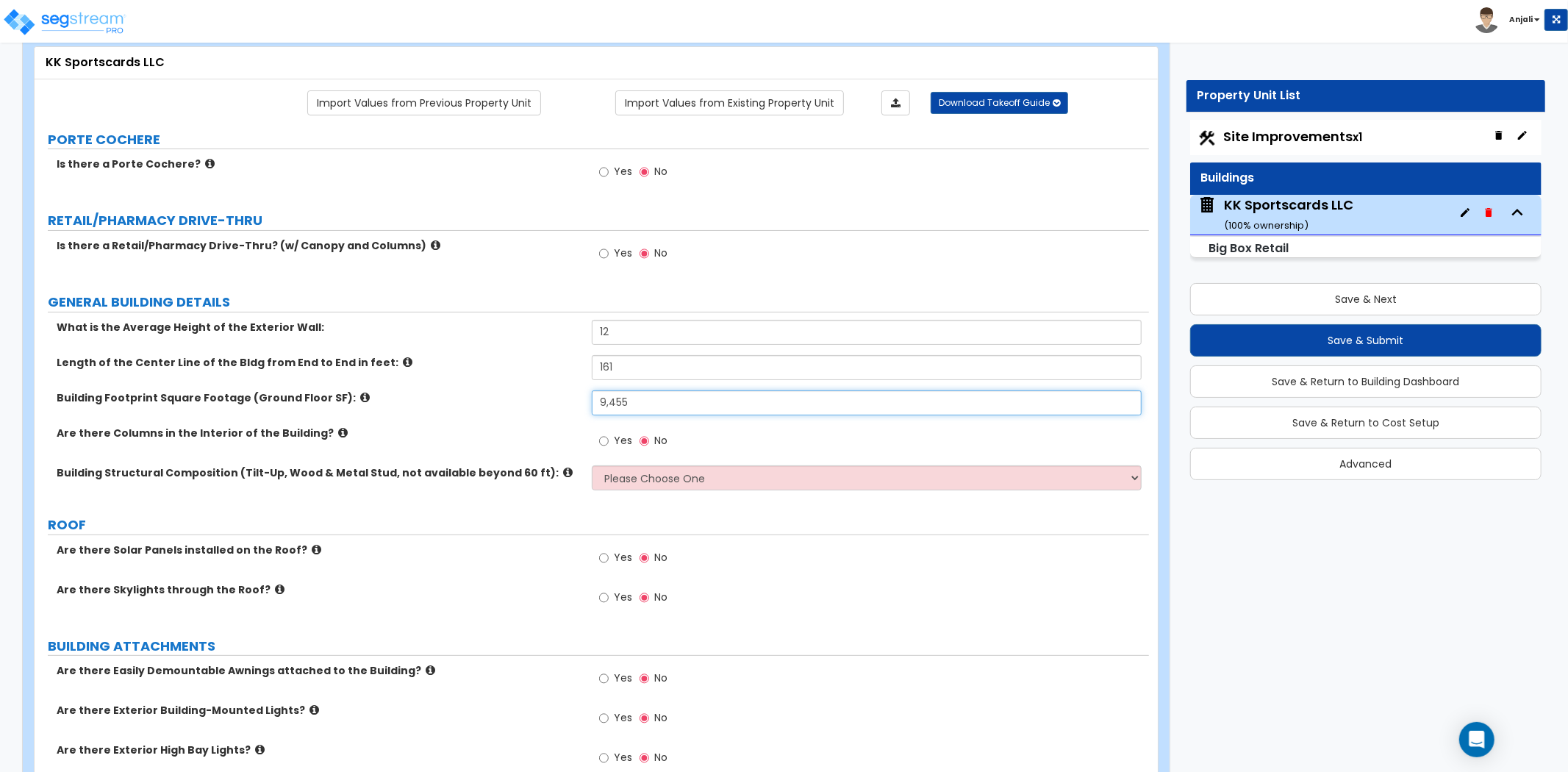
type input "9,455"
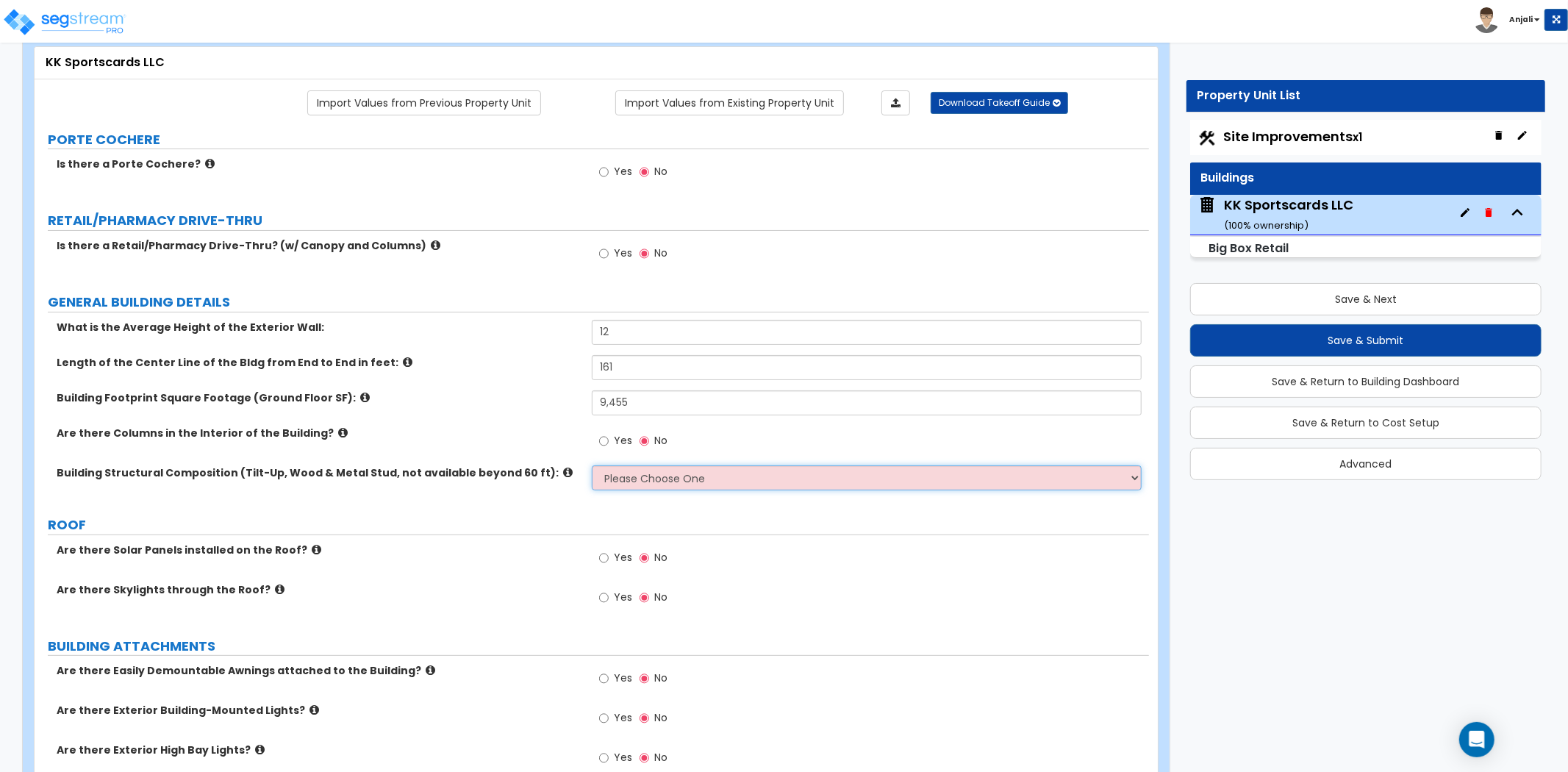
click at [693, 476] on select "Please Choose One Pre-Engineered Metal Building Tilt-up Wall Construction Reinf…" at bounding box center [867, 478] width 550 height 25
select select "3"
click at [592, 466] on select "Please Choose One Pre-Engineered Metal Building Tilt-up Wall Construction Reinf…" at bounding box center [867, 478] width 550 height 25
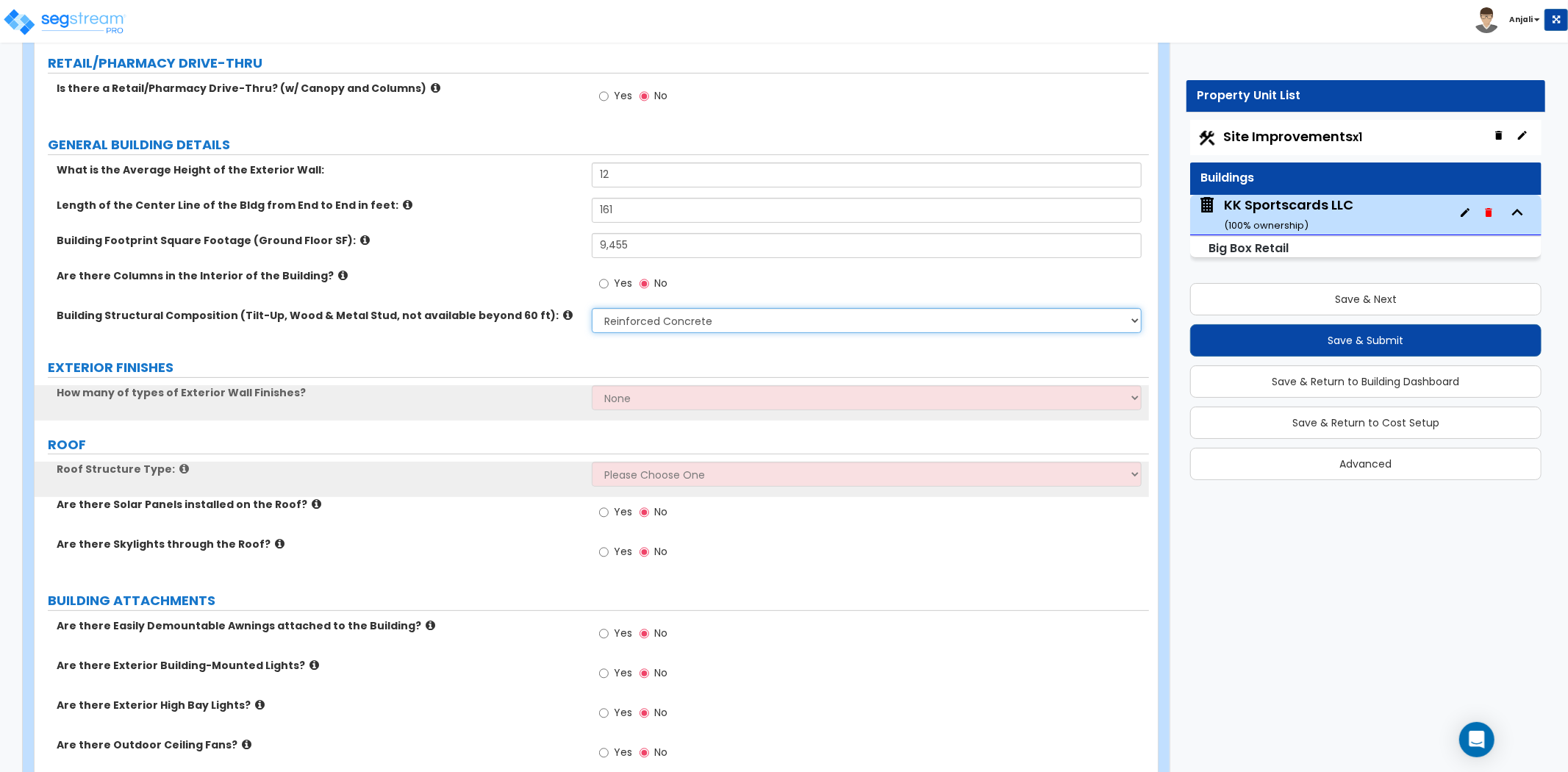
scroll to position [245, 0]
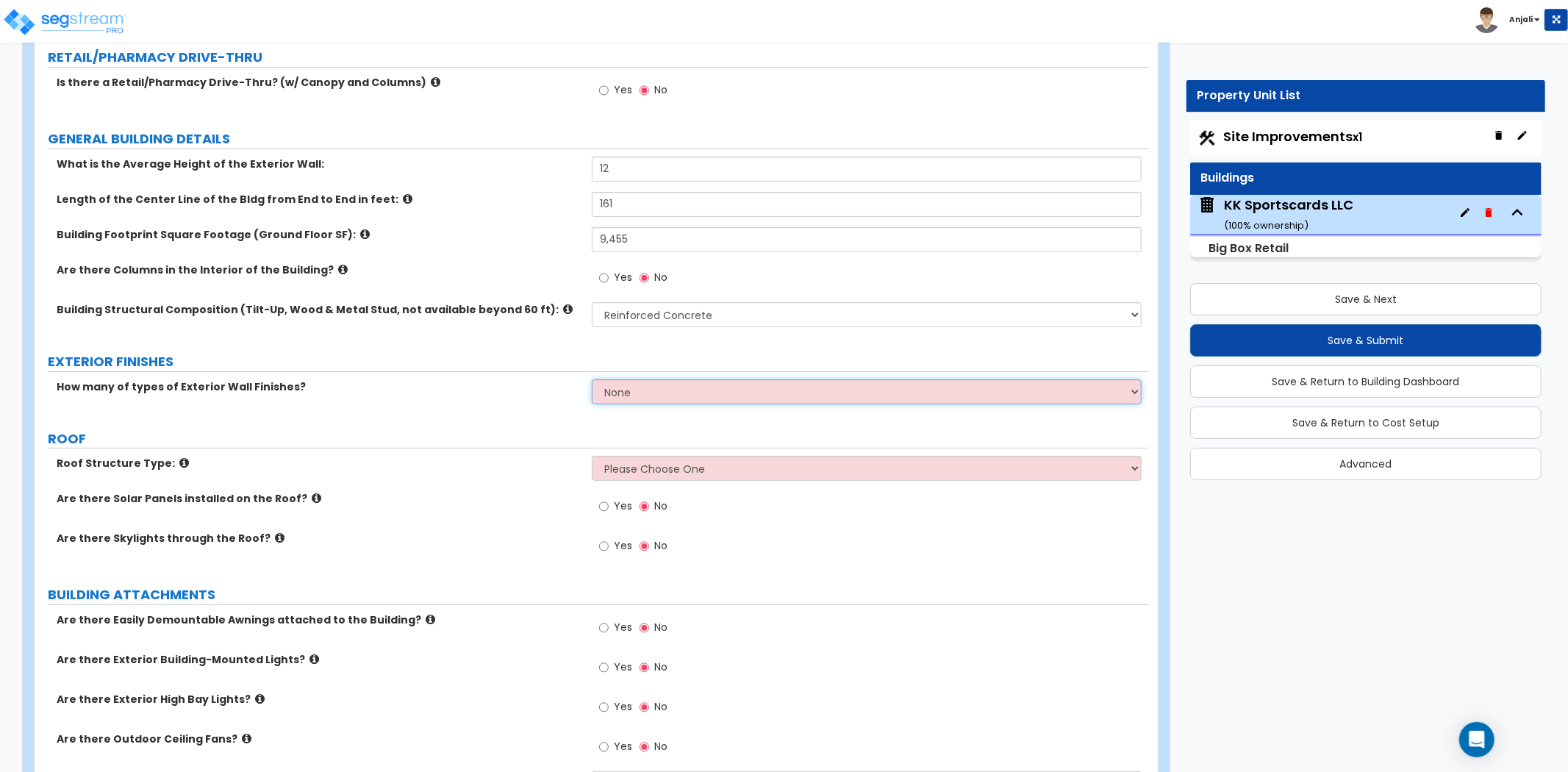
click at [685, 388] on select "None 1 2 3" at bounding box center [867, 392] width 550 height 25
select select "2"
click at [592, 380] on select "None 1 2 3" at bounding box center [867, 392] width 550 height 25
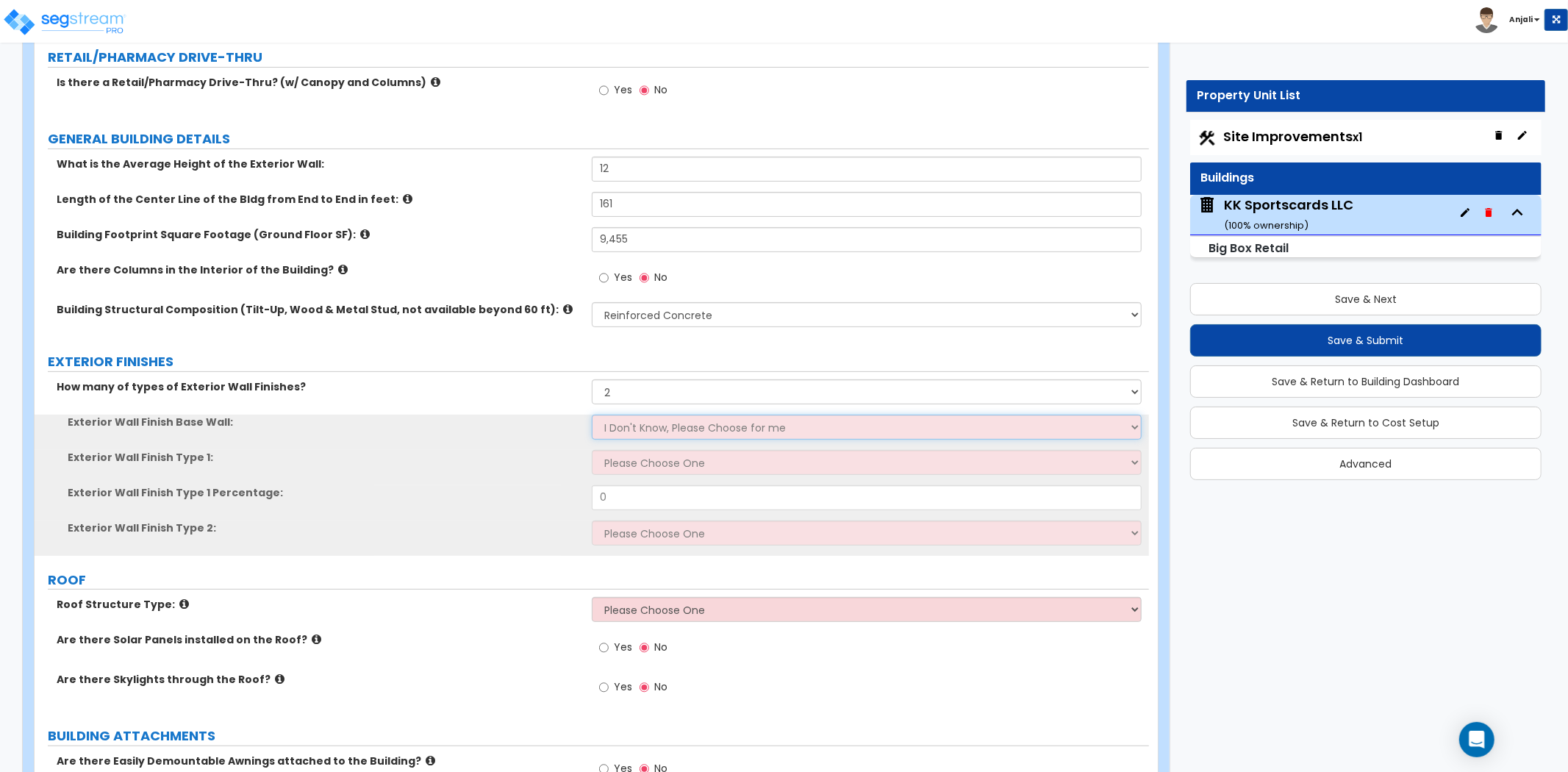
click at [676, 434] on select "I Don't Know, Please Choose for me Concrete Masonry Units (CMU) Cast-in-Place C…" at bounding box center [867, 427] width 550 height 25
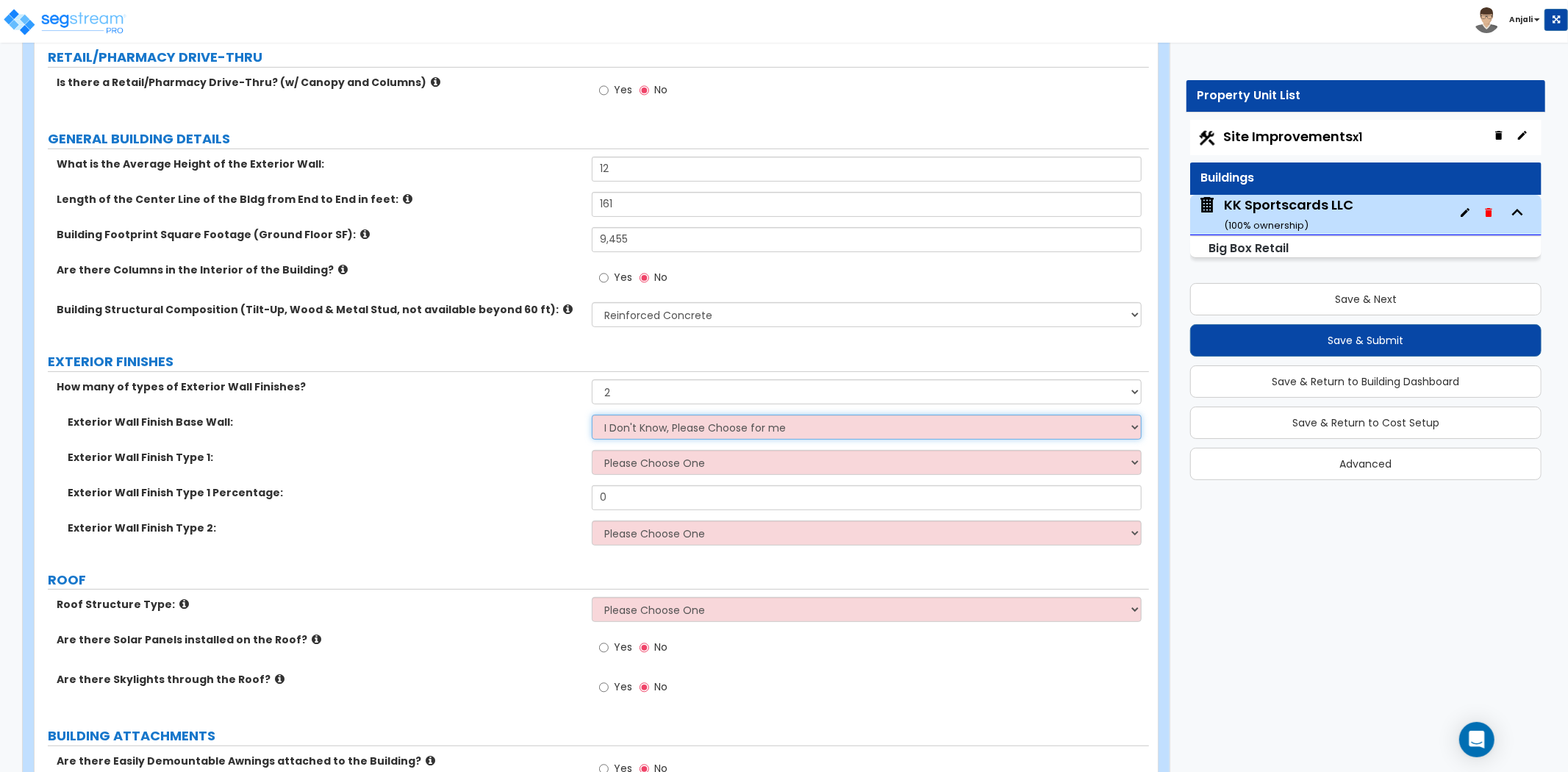
select select "4"
click at [592, 415] on select "I Don't Know, Please Choose for me Concrete Masonry Units (CMU) Cast-in-Place C…" at bounding box center [867, 427] width 550 height 25
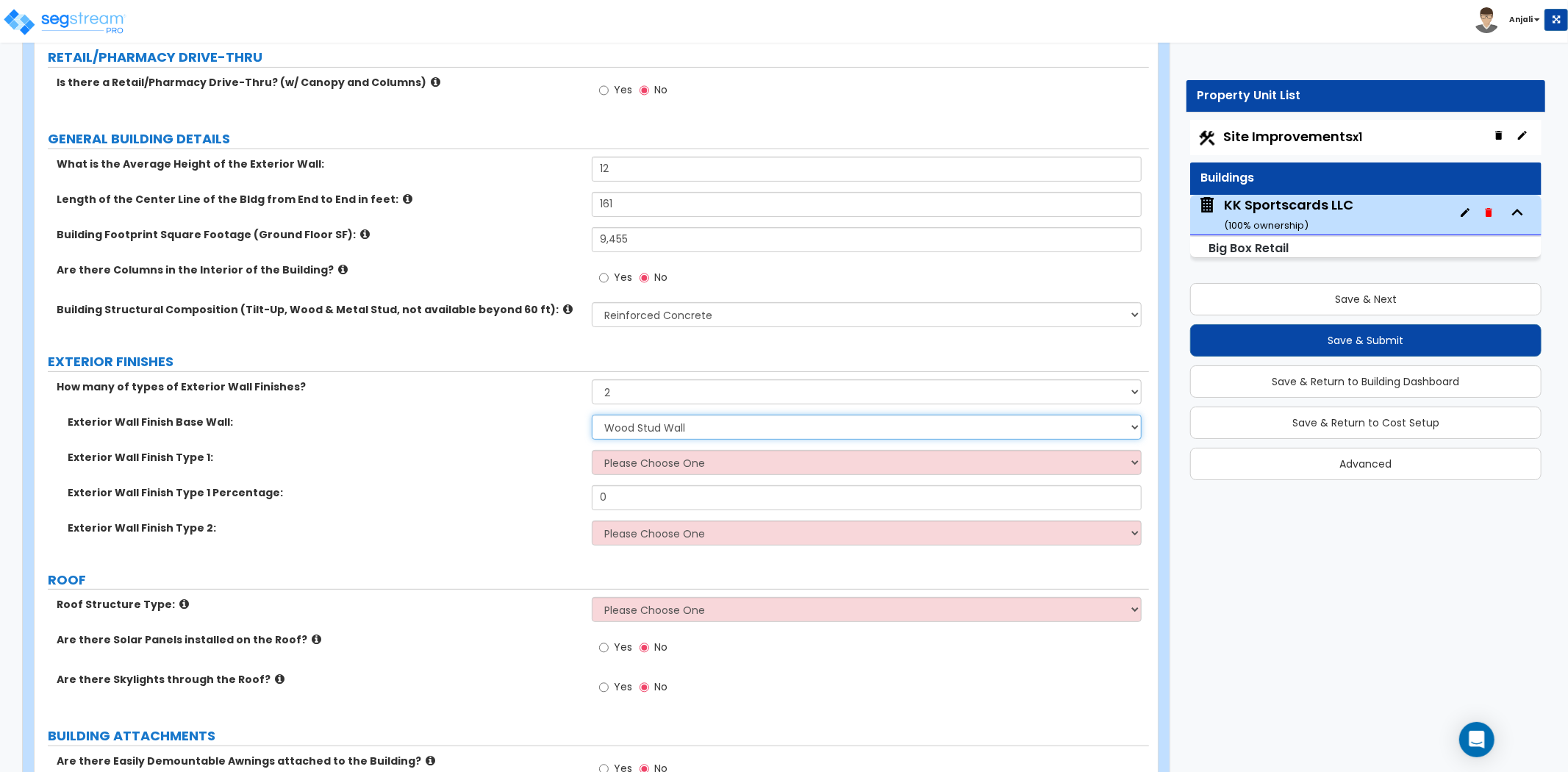
click at [699, 429] on select "I Don't Know, Please Choose for me Concrete Masonry Units (CMU) Cast-in-Place C…" at bounding box center [867, 427] width 550 height 25
drag, startPoint x: 555, startPoint y: 478, endPoint x: 574, endPoint y: 463, distance: 24.2
click at [555, 478] on div "Exterior Wall Finish Type 1: Please Choose One No Finish/Shared Wall No Wall Br…" at bounding box center [591, 467] width 1114 height 35
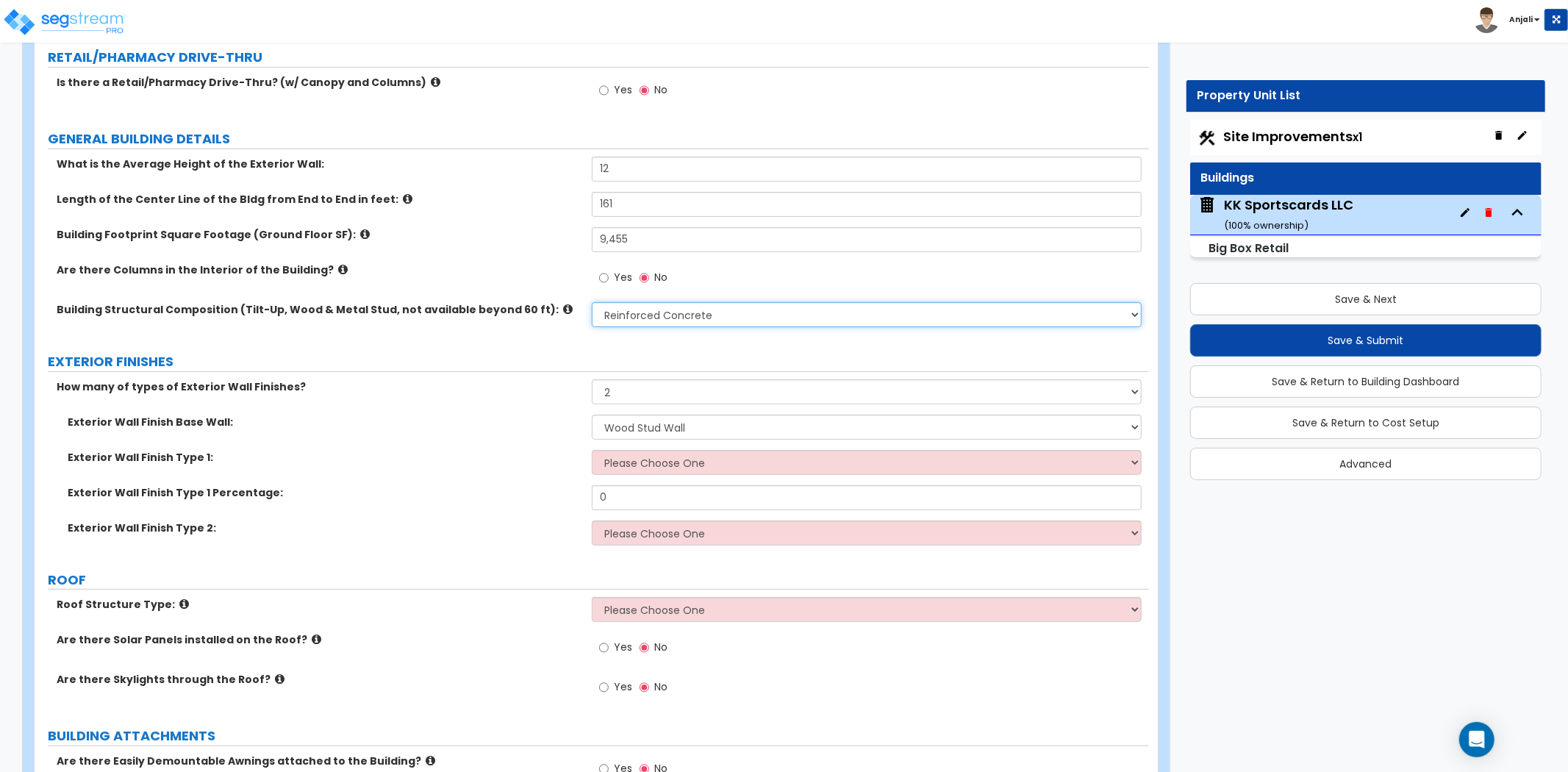
click at [702, 316] on select "Please Choose One Pre-Engineered Metal Building Tilt-up Wall Construction Reinf…" at bounding box center [867, 314] width 550 height 25
click at [592, 302] on select "Please Choose One Pre-Engineered Metal Building Tilt-up Wall Construction Reinf…" at bounding box center [867, 314] width 550 height 25
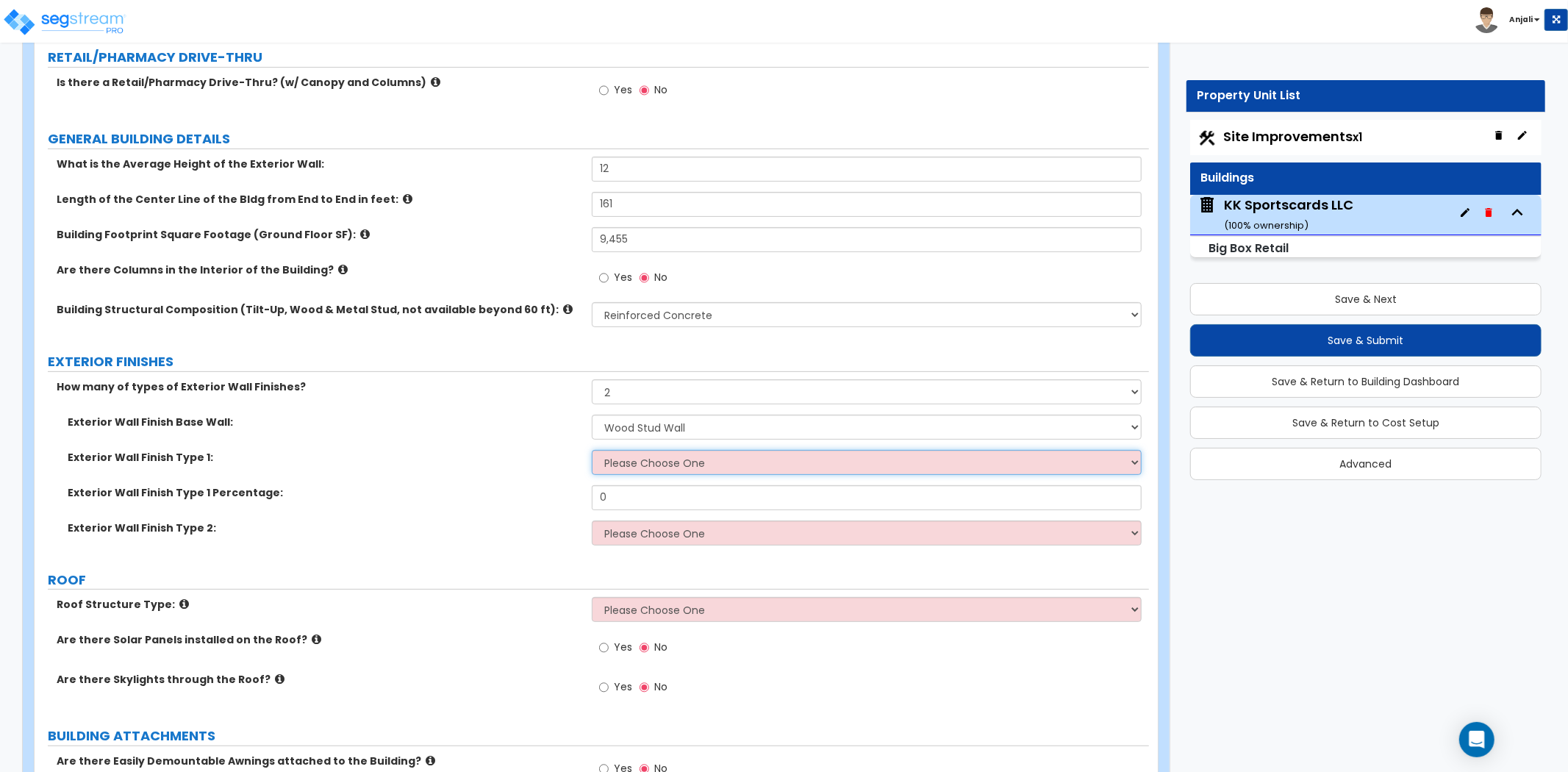
click at [656, 467] on select "Please Choose One No Finish/Shared Wall No Wall Brick Veneer Stone Veneer Wood …" at bounding box center [867, 462] width 550 height 25
select select "3"
click at [592, 450] on select "Please Choose One No Finish/Shared Wall No Wall Brick Veneer Stone Veneer Wood …" at bounding box center [867, 462] width 550 height 25
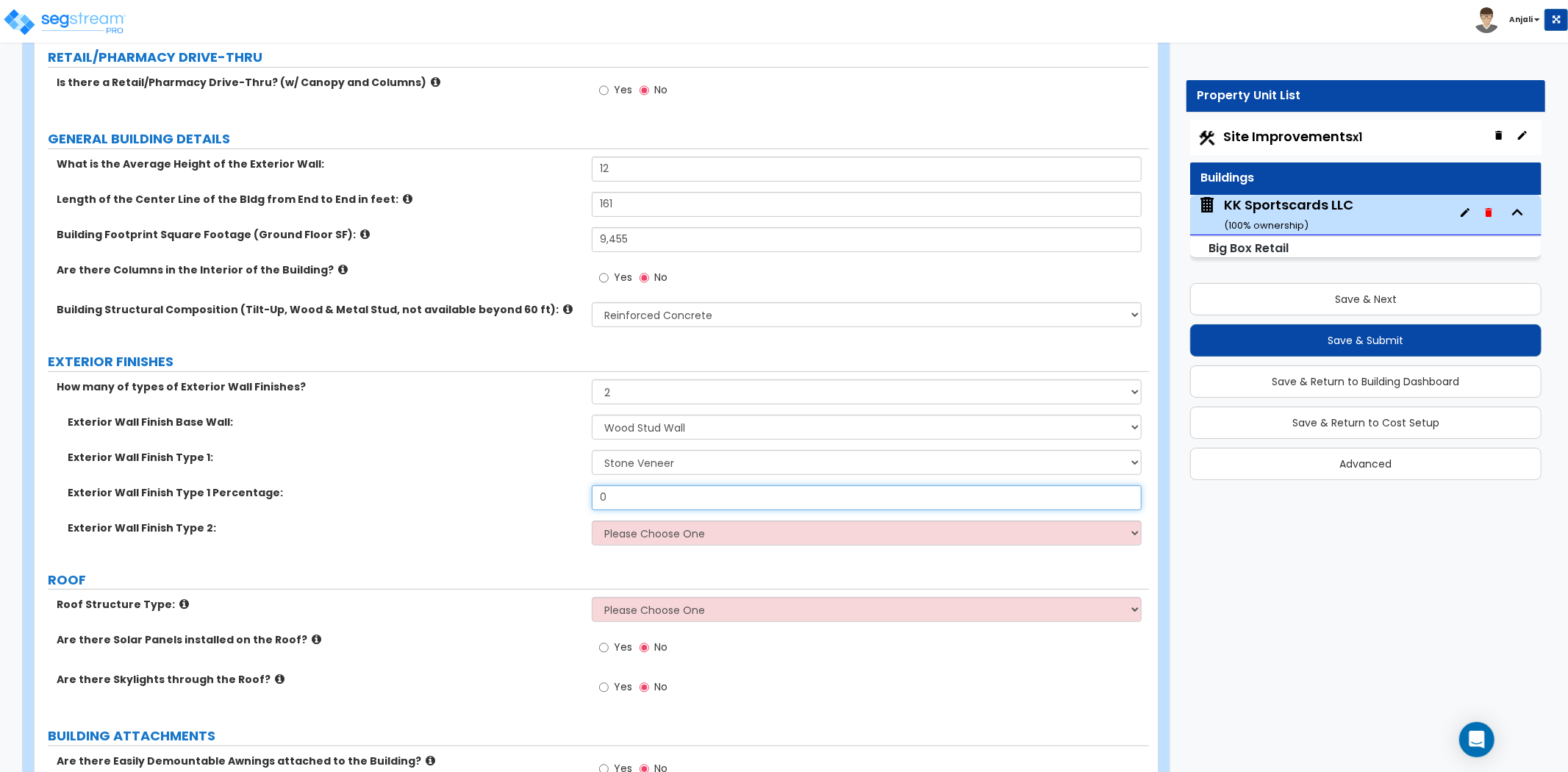
click at [641, 497] on input "0" at bounding box center [867, 497] width 550 height 25
type input "0"
type input "15"
click at [691, 528] on select "Please Choose One No Finish/Shared Wall No Wall Brick Veneer Stone Veneer Wood …" at bounding box center [867, 533] width 550 height 25
select select "7"
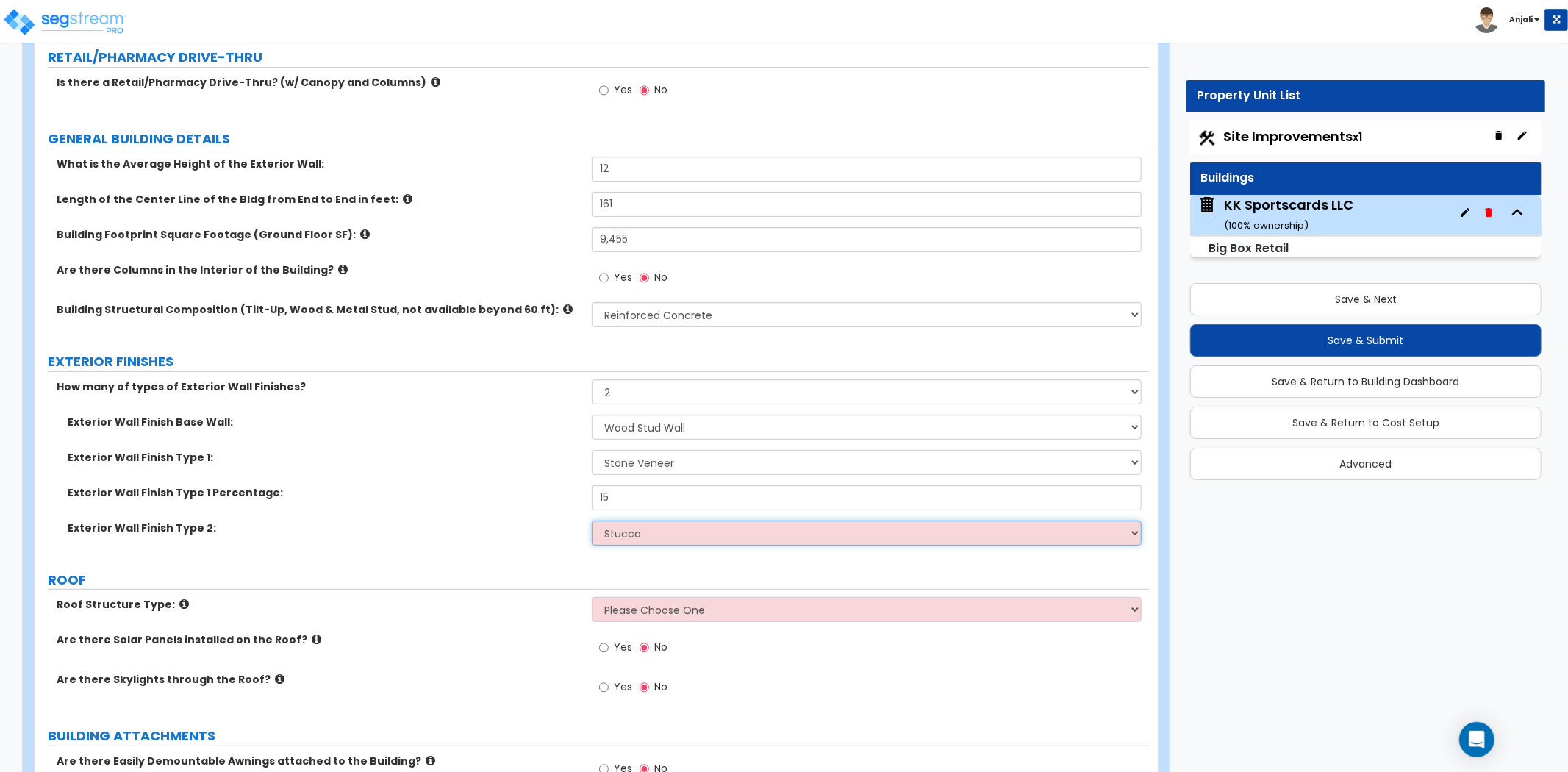
click at [592, 521] on select "Please Choose One No Finish/Shared Wall No Wall Brick Veneer Stone Veneer Wood …" at bounding box center [867, 533] width 550 height 25
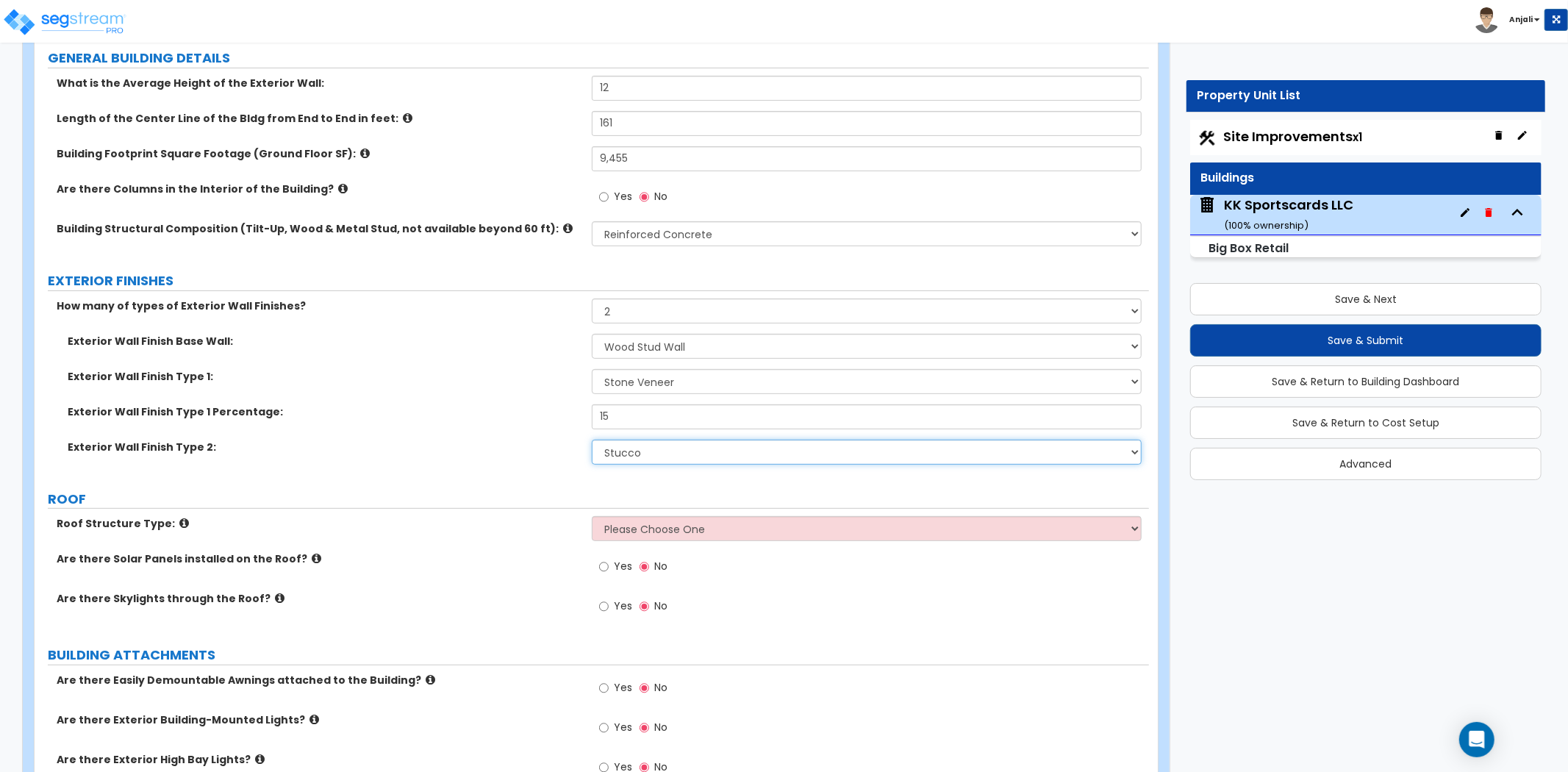
scroll to position [326, 0]
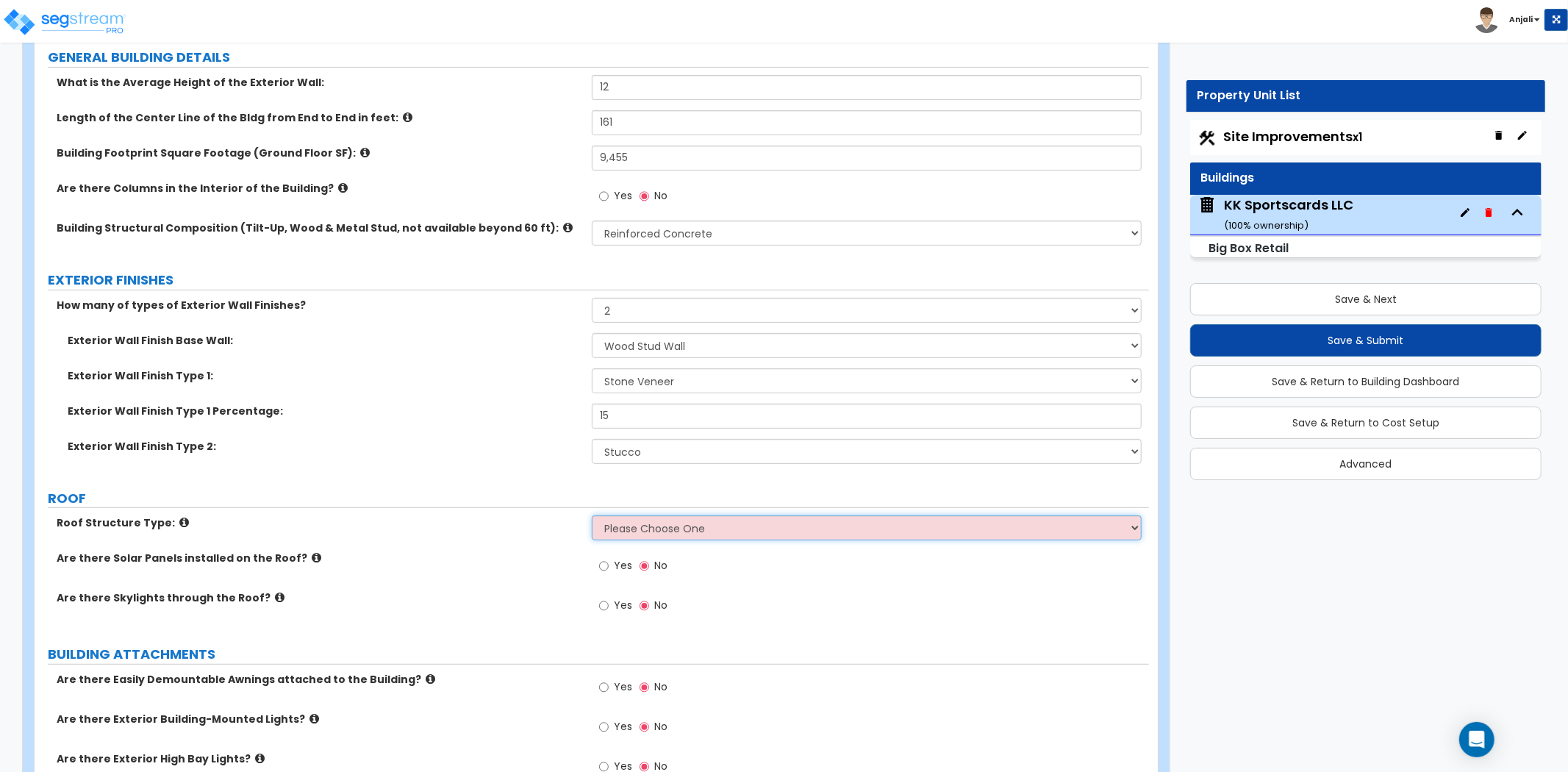
click at [686, 525] on select "Please Choose One Gable Roof Flat Roof Hybrid Gable & Flat Roof" at bounding box center [867, 528] width 550 height 25
select select "1"
click at [592, 516] on select "Please Choose One Gable Roof Flat Roof Hybrid Gable & Flat Roof" at bounding box center [867, 528] width 550 height 25
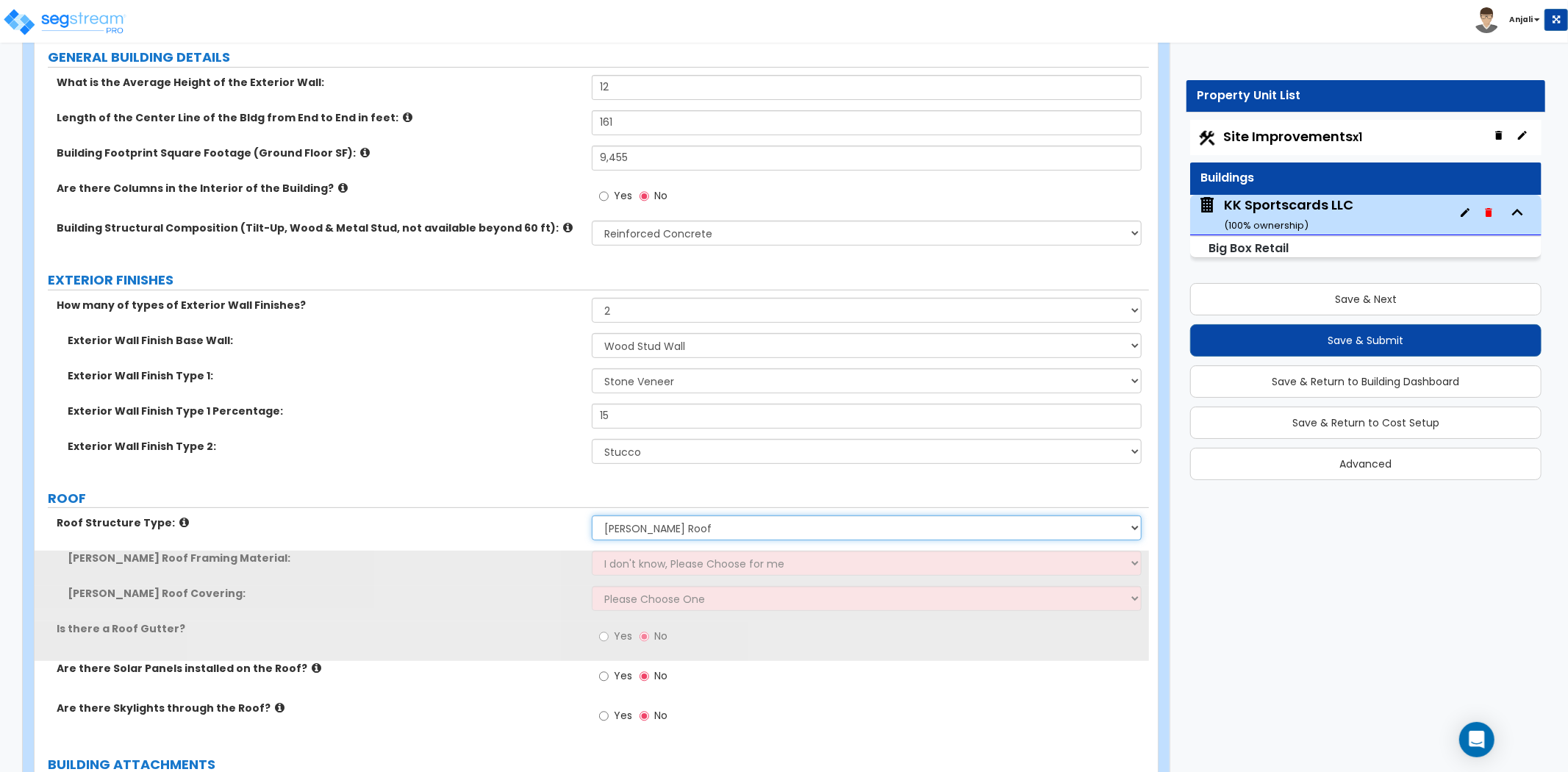
scroll to position [408, 0]
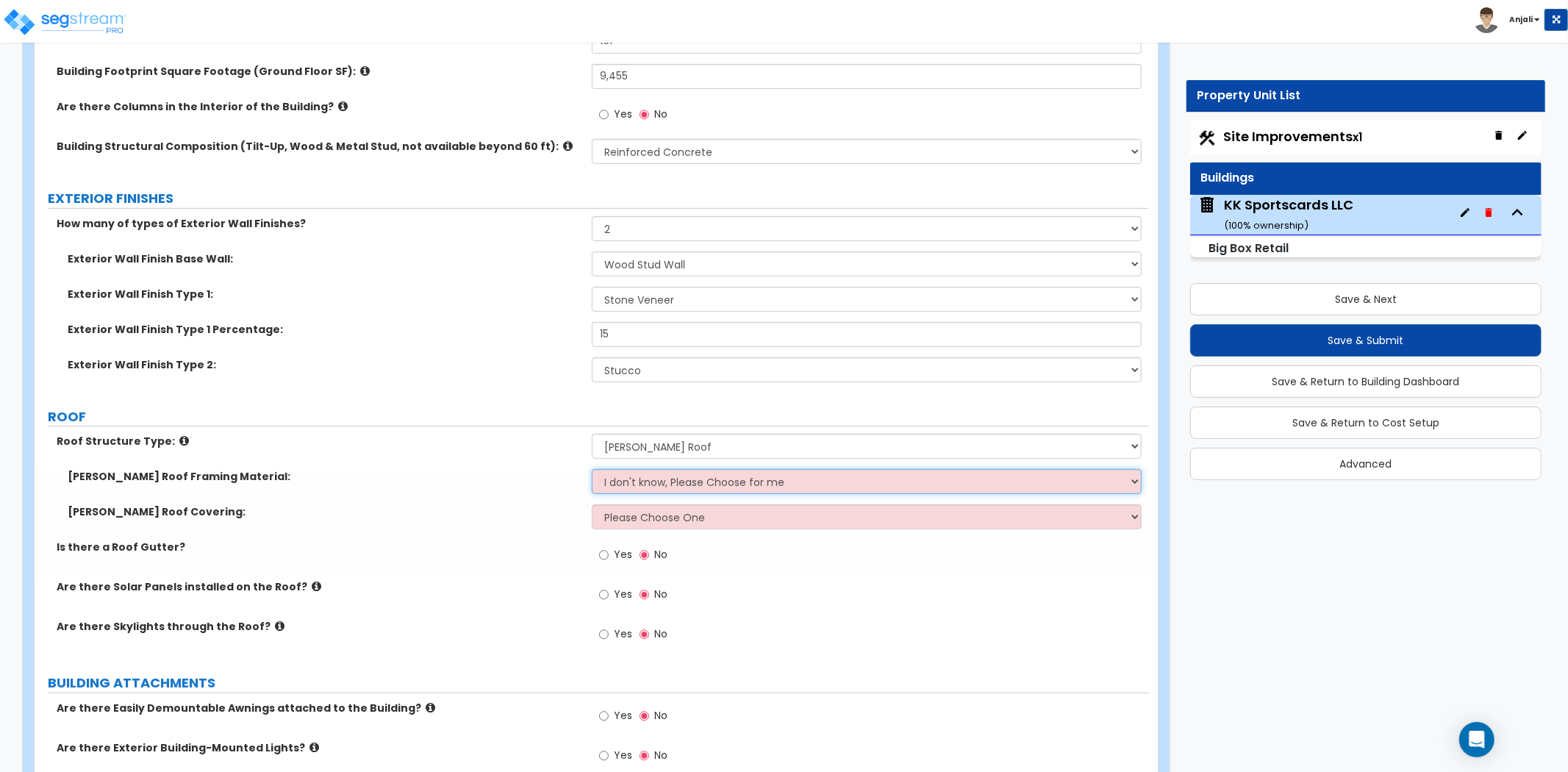
click at [685, 482] on select "I don't know, Please Choose for me Metal Wood" at bounding box center [867, 481] width 550 height 25
select select "2"
click at [592, 469] on select "I don't know, Please Choose for me Metal Wood" at bounding box center [867, 481] width 550 height 25
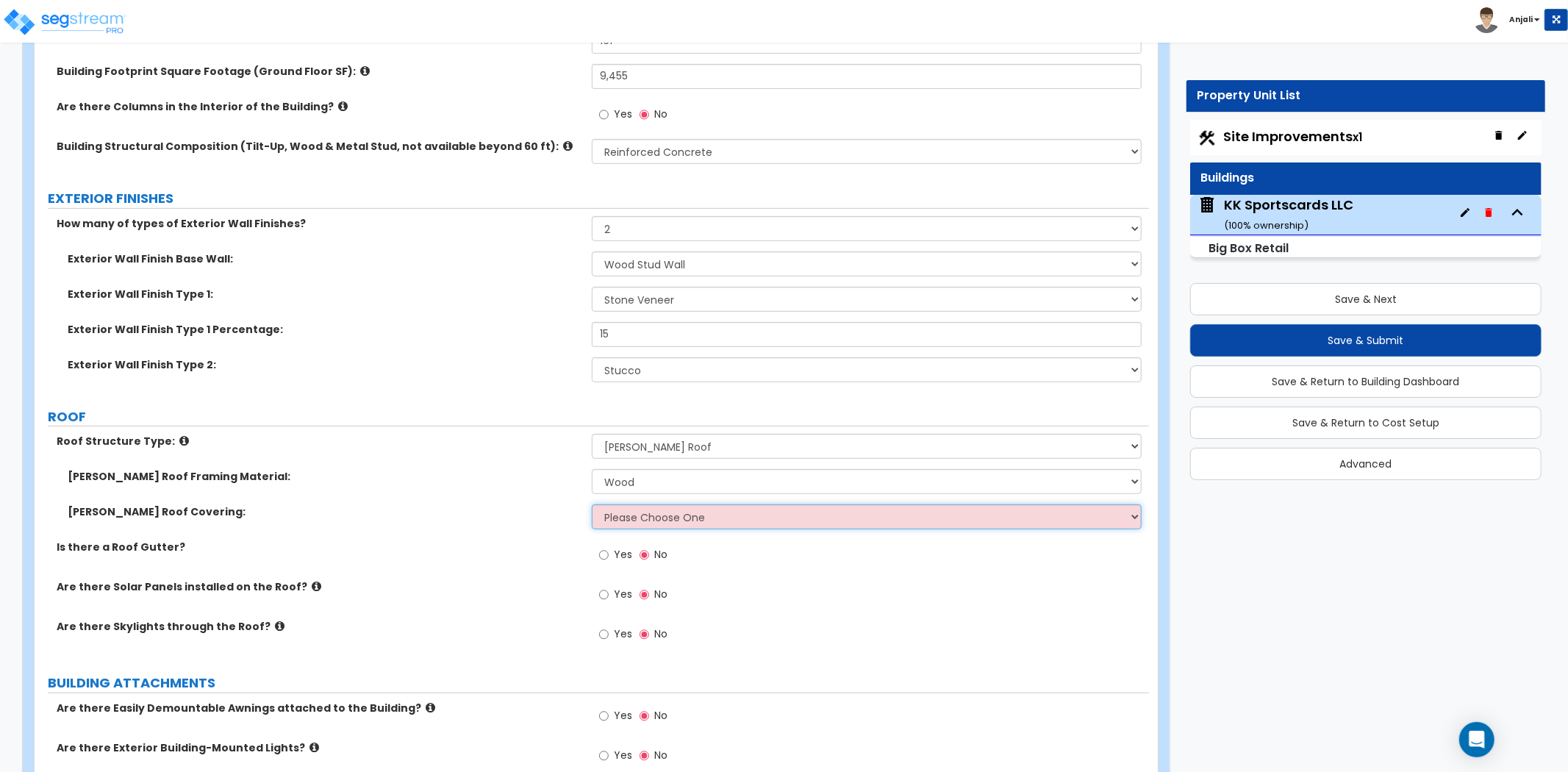
click at [680, 519] on select "Please Choose One Asphalt Shingle Clay Tile Wood Shingle Metal Shingle Standing…" at bounding box center [867, 517] width 550 height 25
select select "1"
click at [592, 504] on select "Please Choose One Asphalt Shingle Clay Tile Wood Shingle Metal Shingle Standing…" at bounding box center [867, 517] width 550 height 25
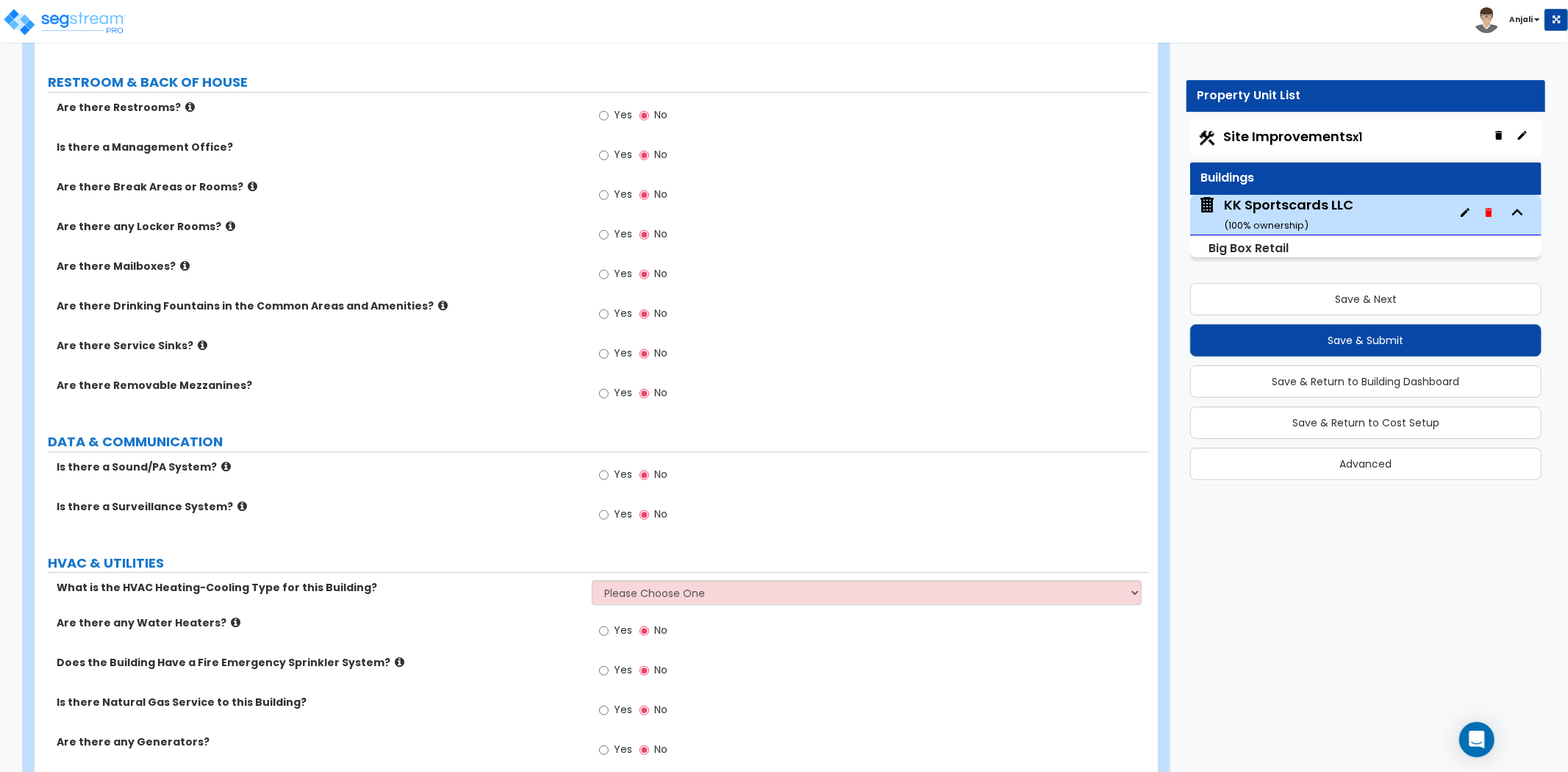
scroll to position [3501, 0]
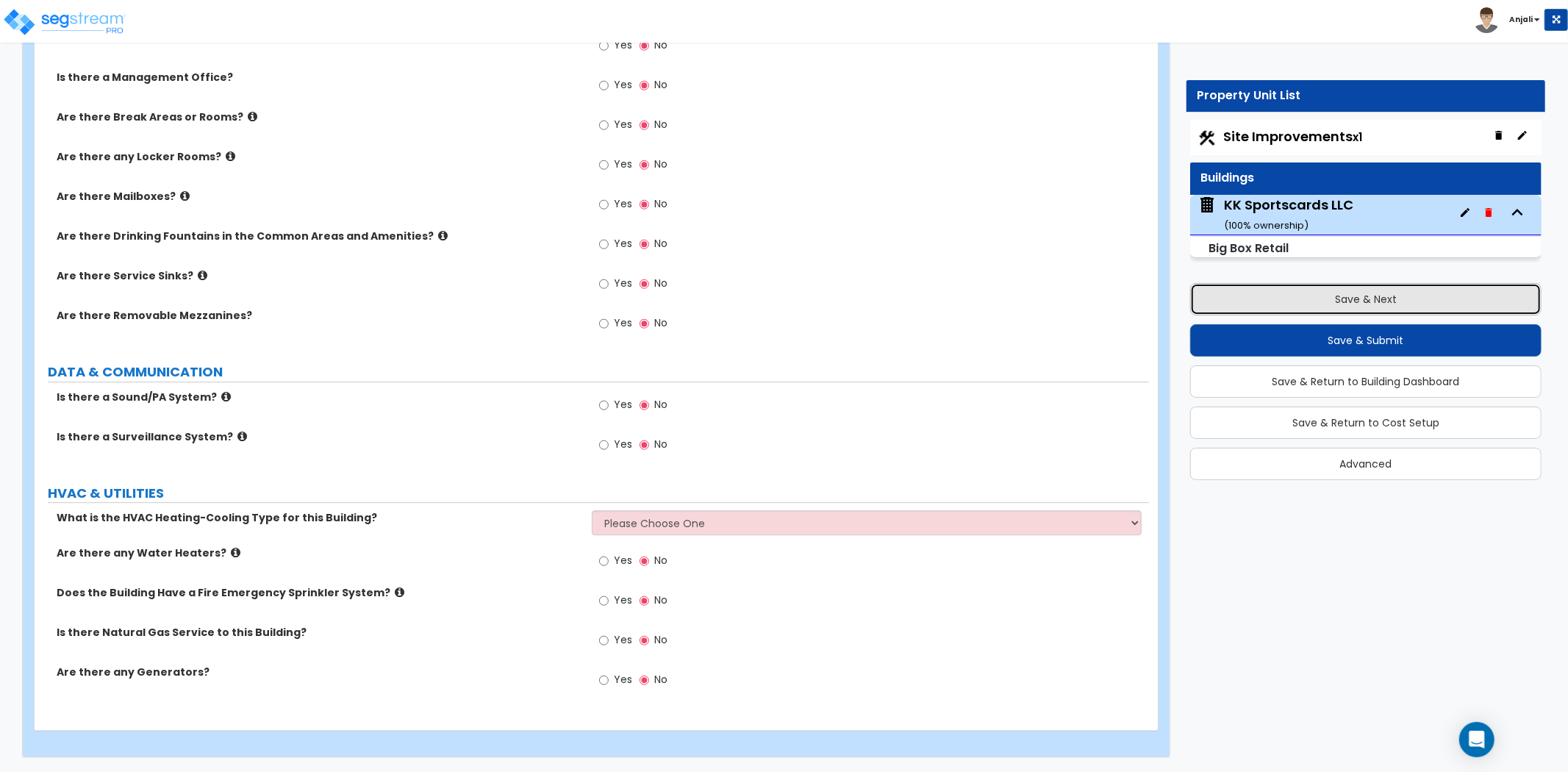
click at [1363, 293] on button "Save & Next" at bounding box center [1366, 299] width 351 height 32
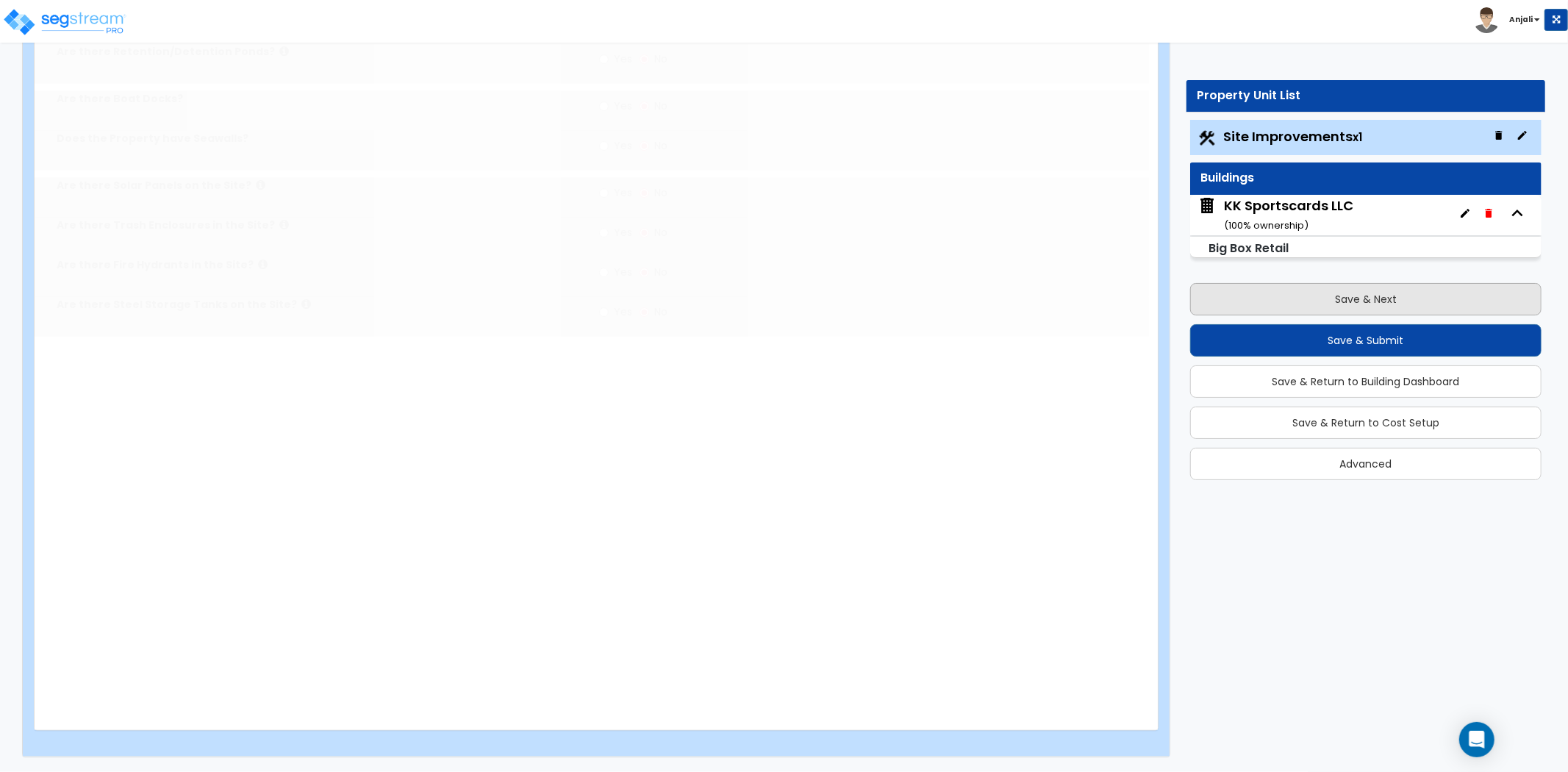
scroll to position [0, 0]
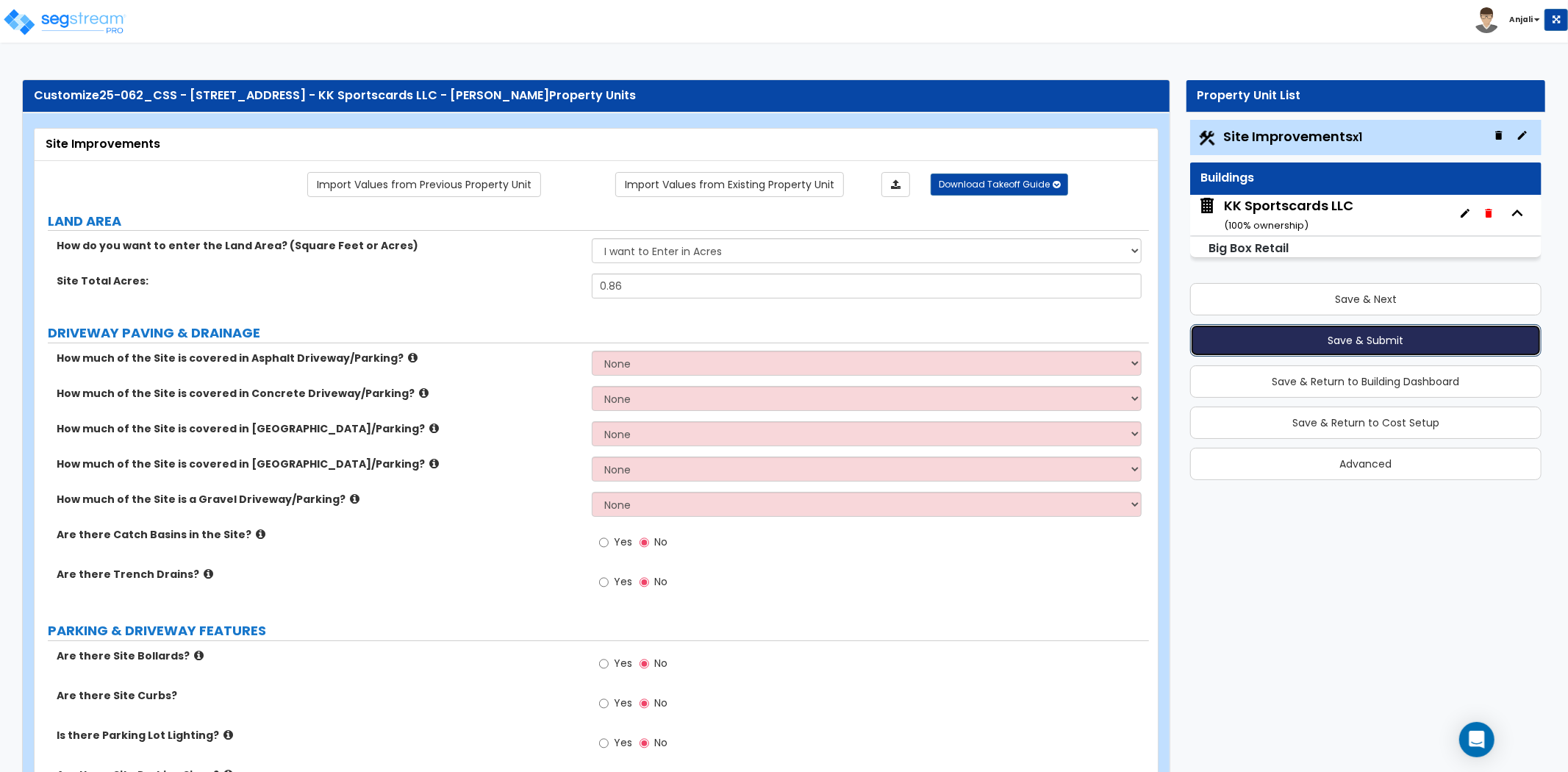
click at [1396, 338] on button "Save & Submit" at bounding box center [1366, 340] width 351 height 32
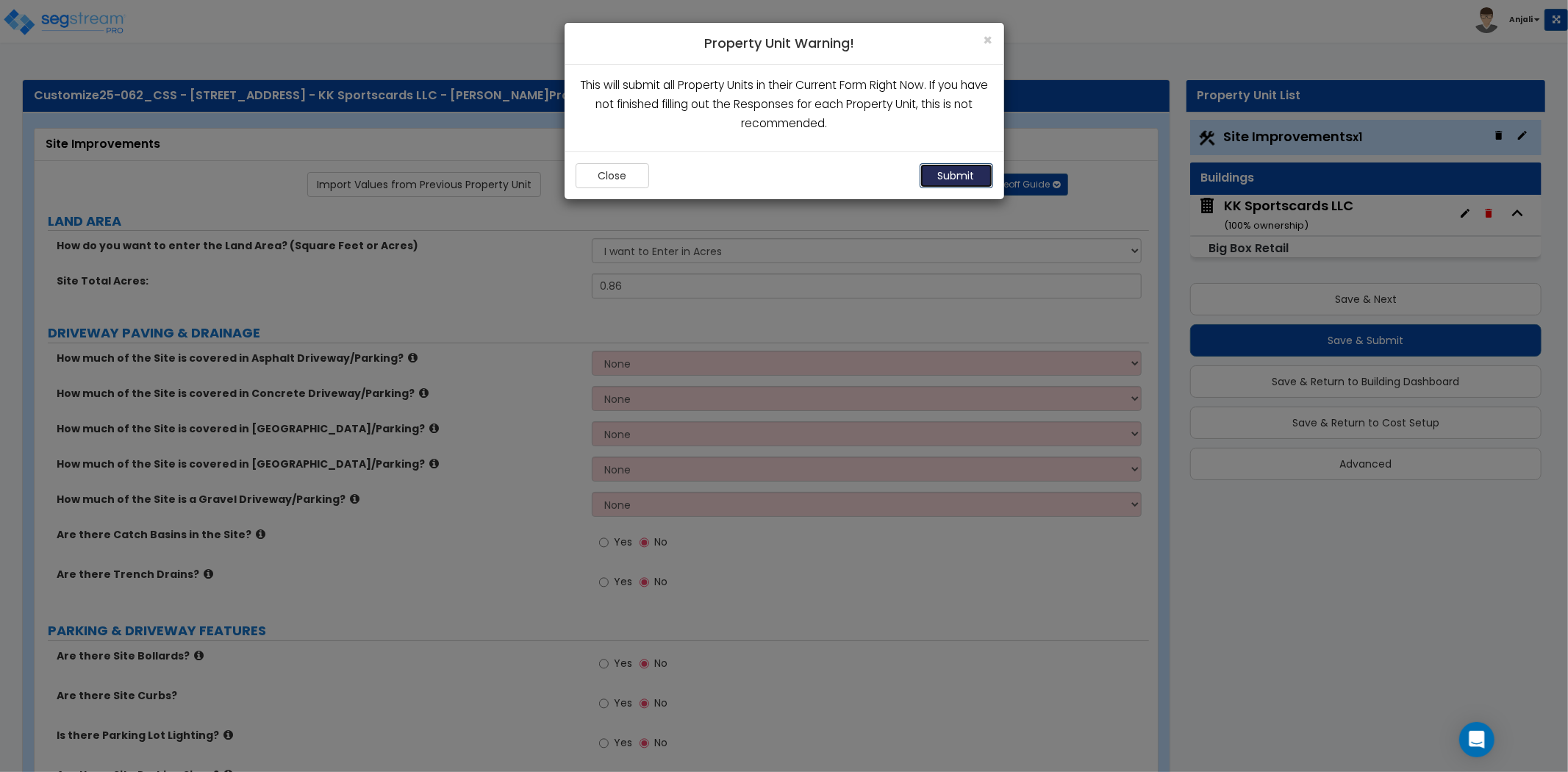
click at [951, 172] on button "Submit" at bounding box center [956, 176] width 73 height 25
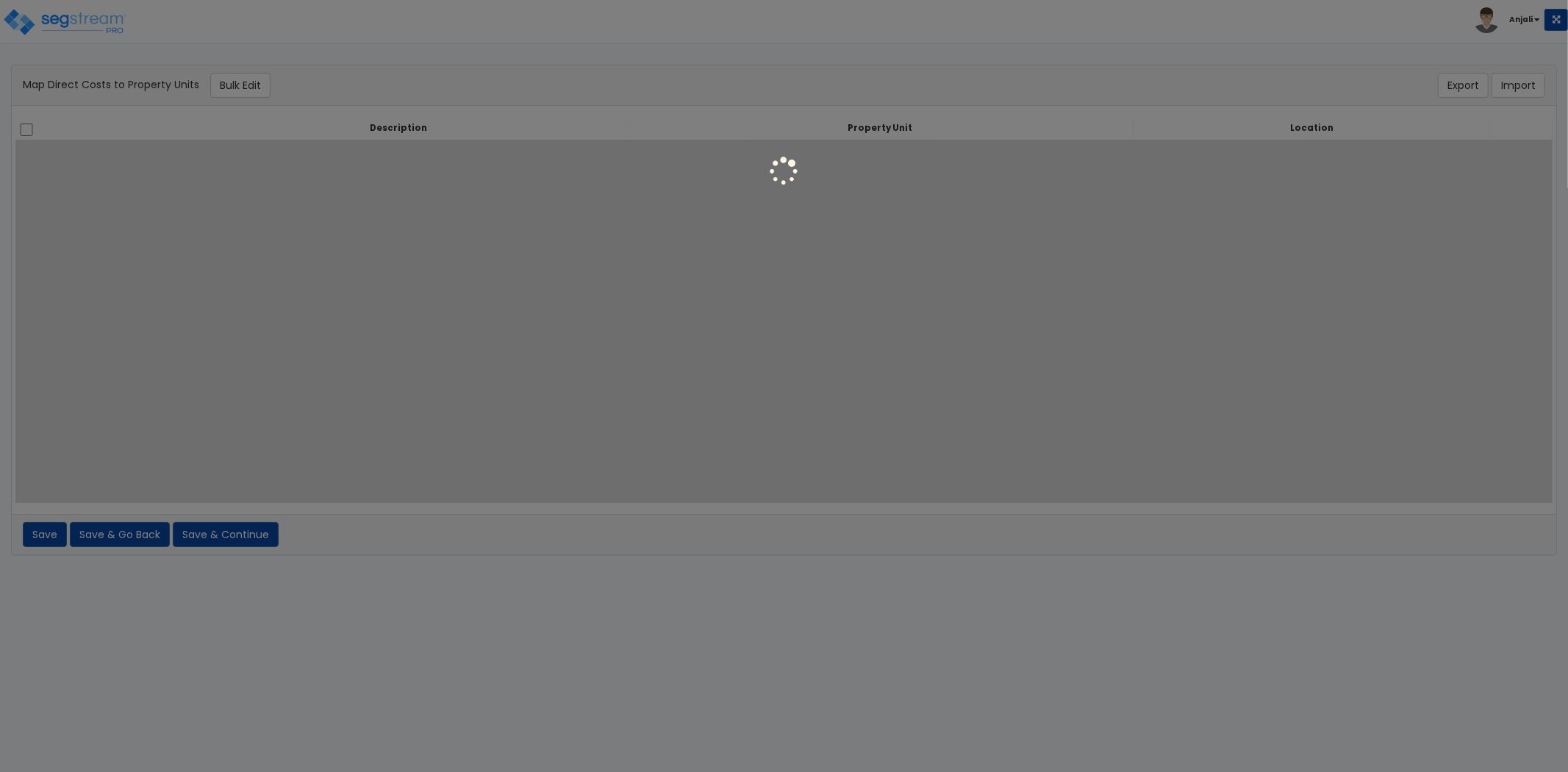
select select
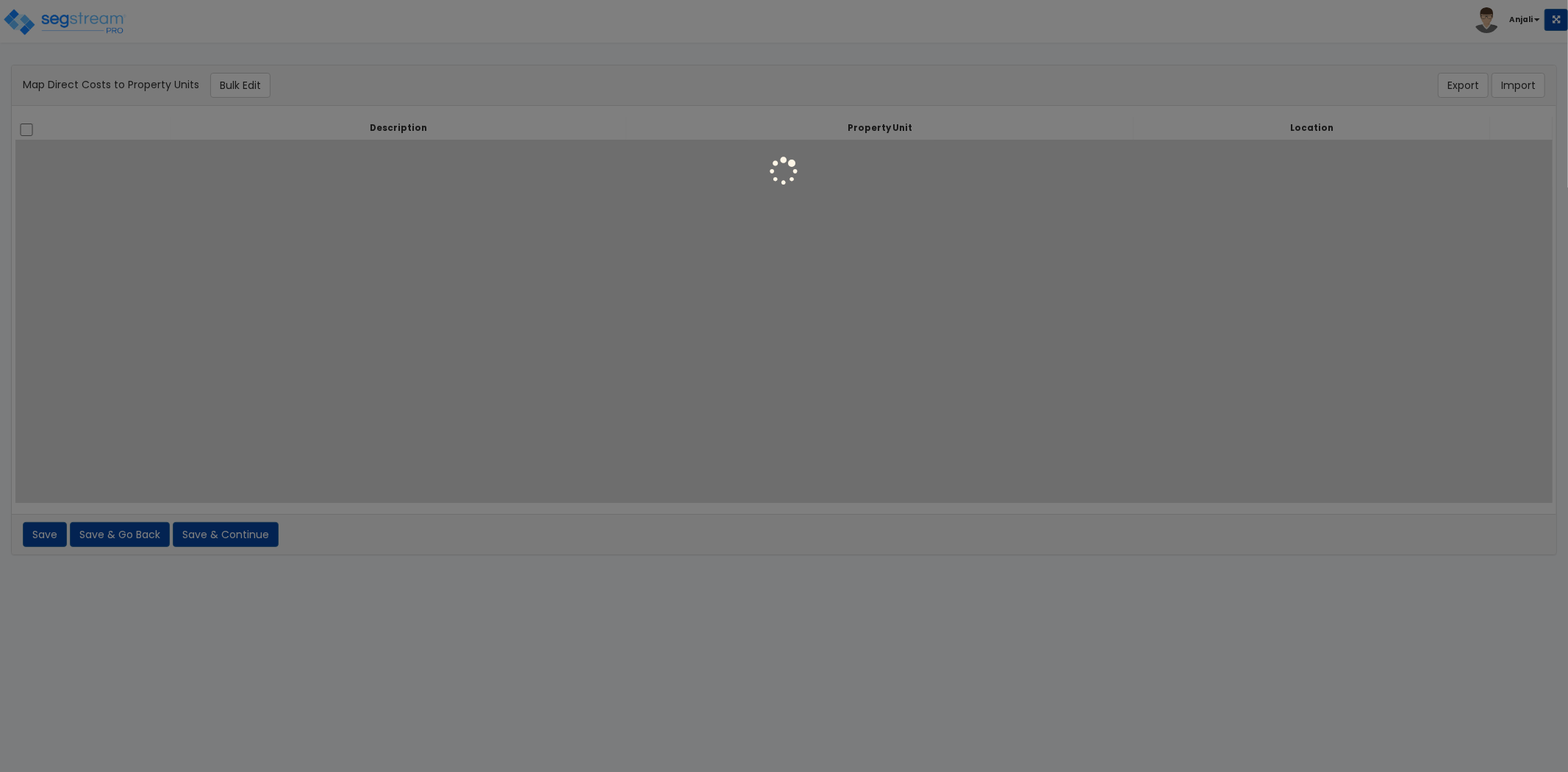
select select
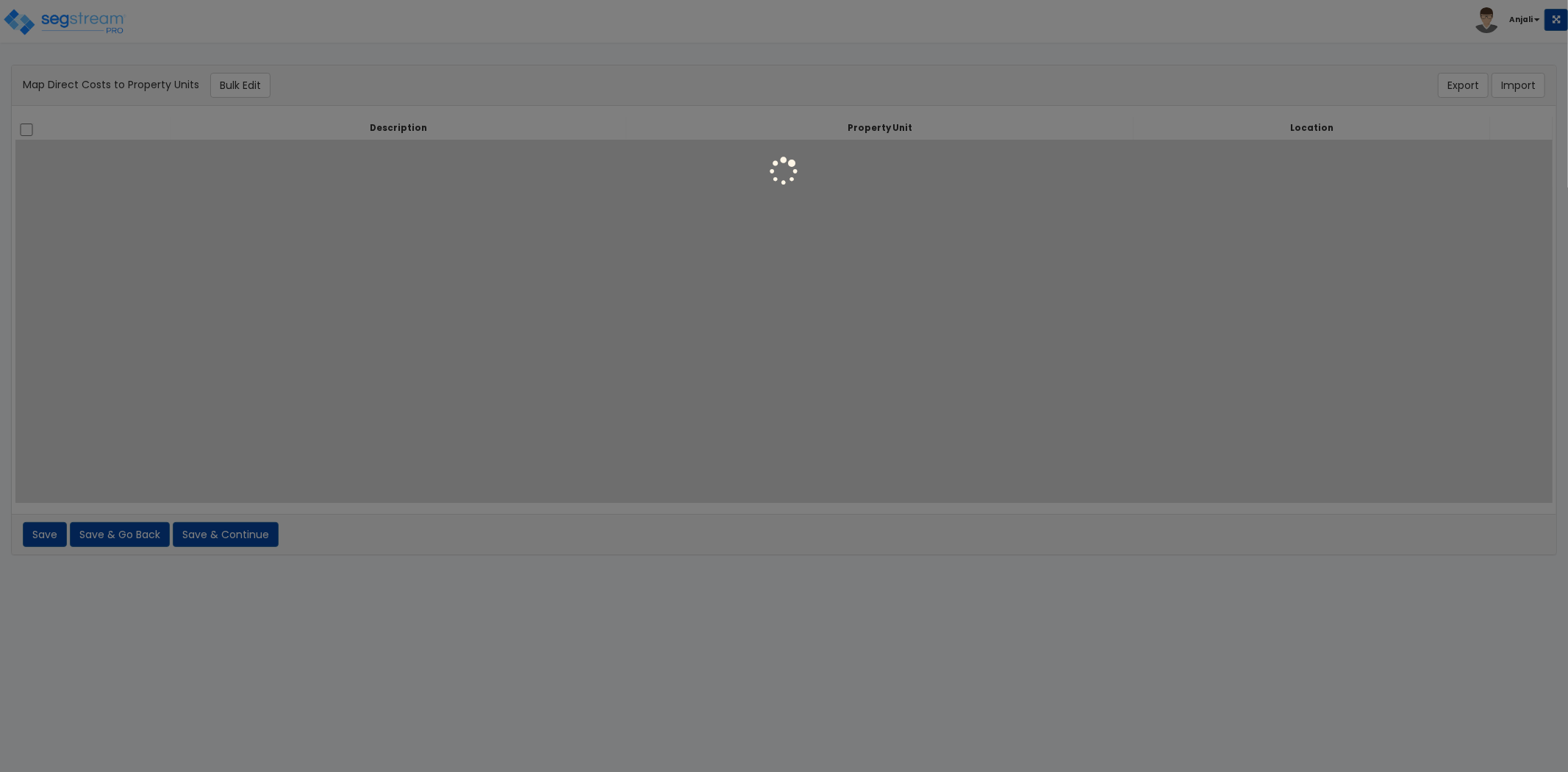
select select
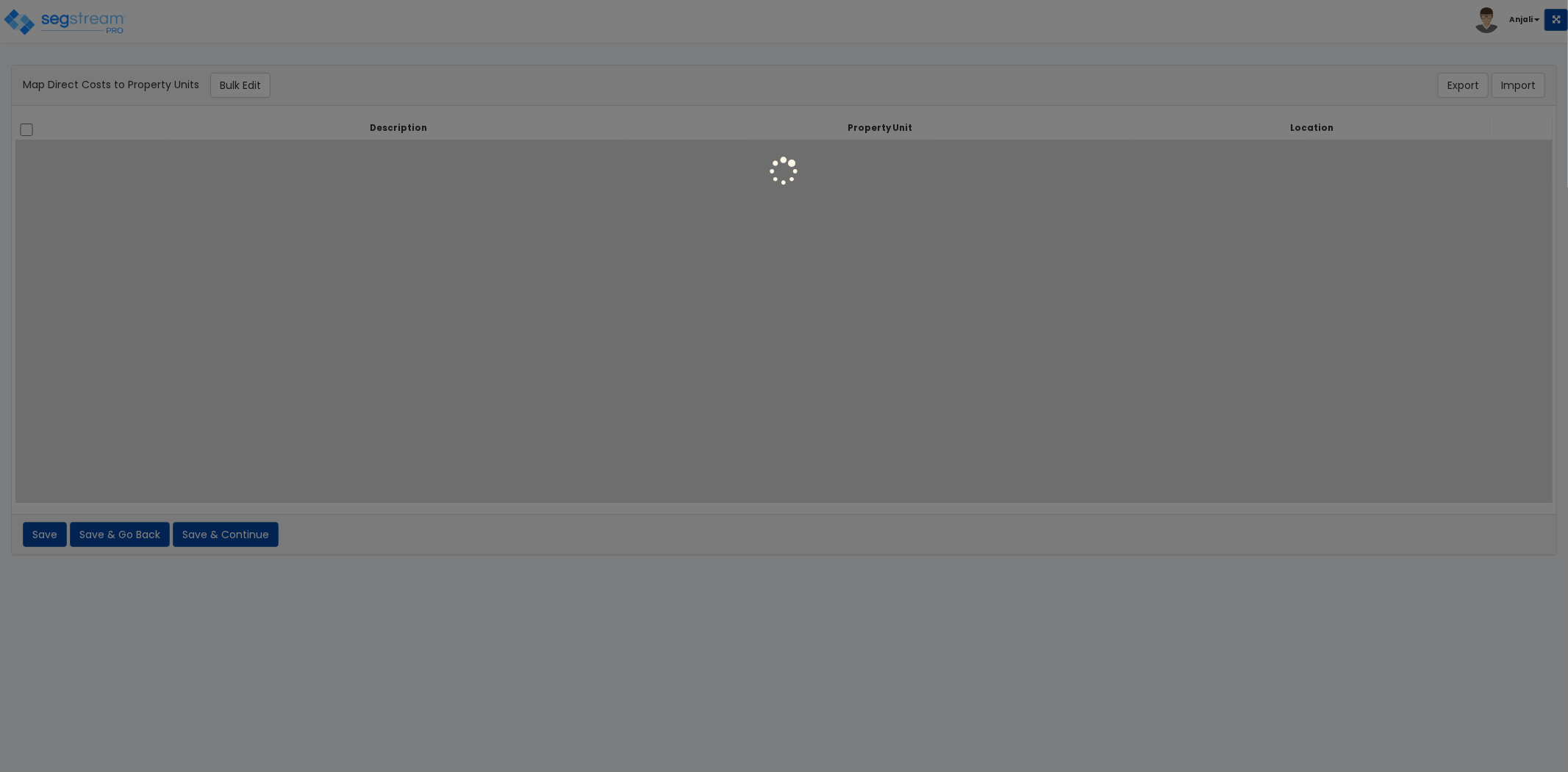
select select
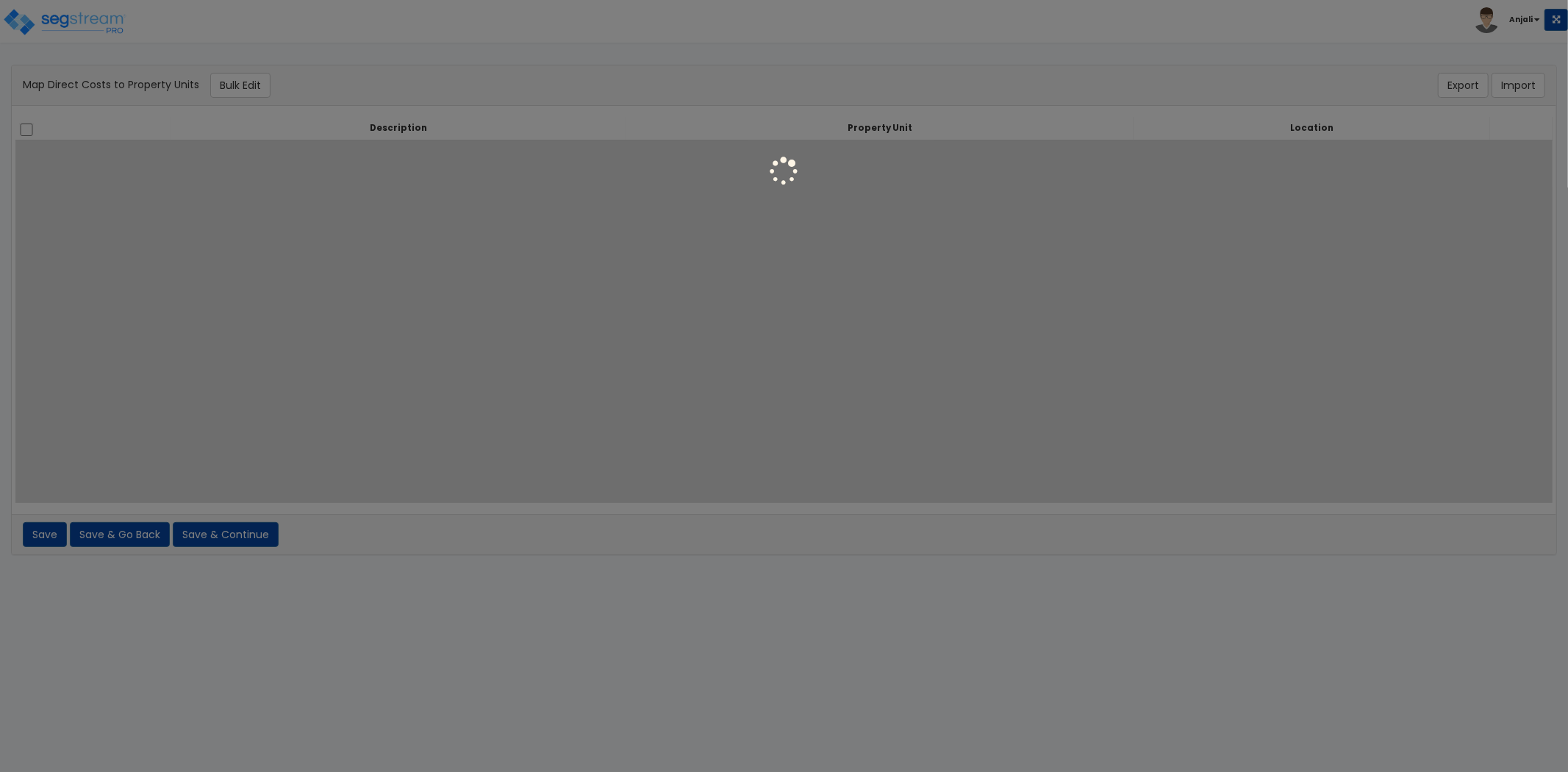
select select
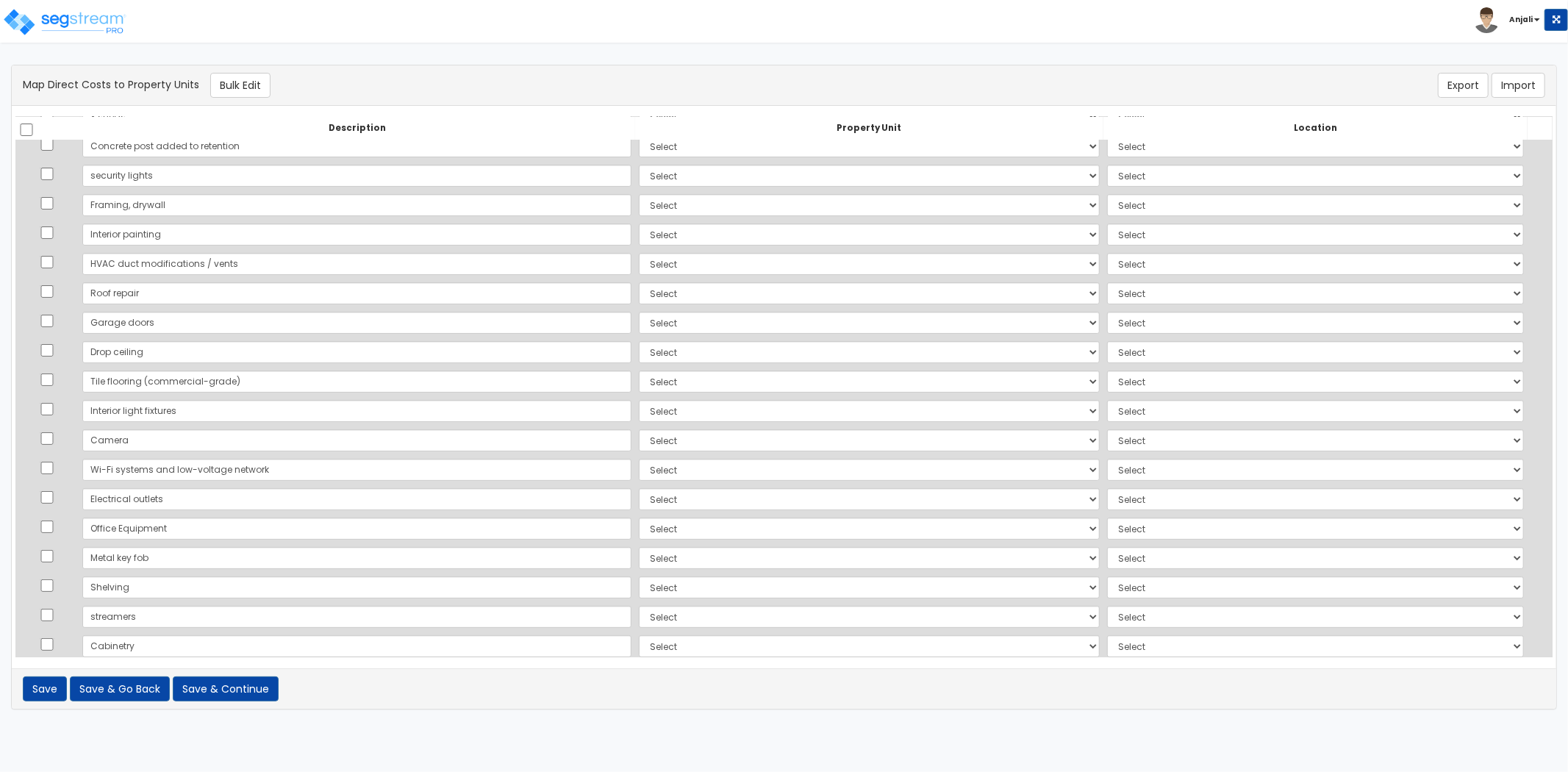
scroll to position [173, 0]
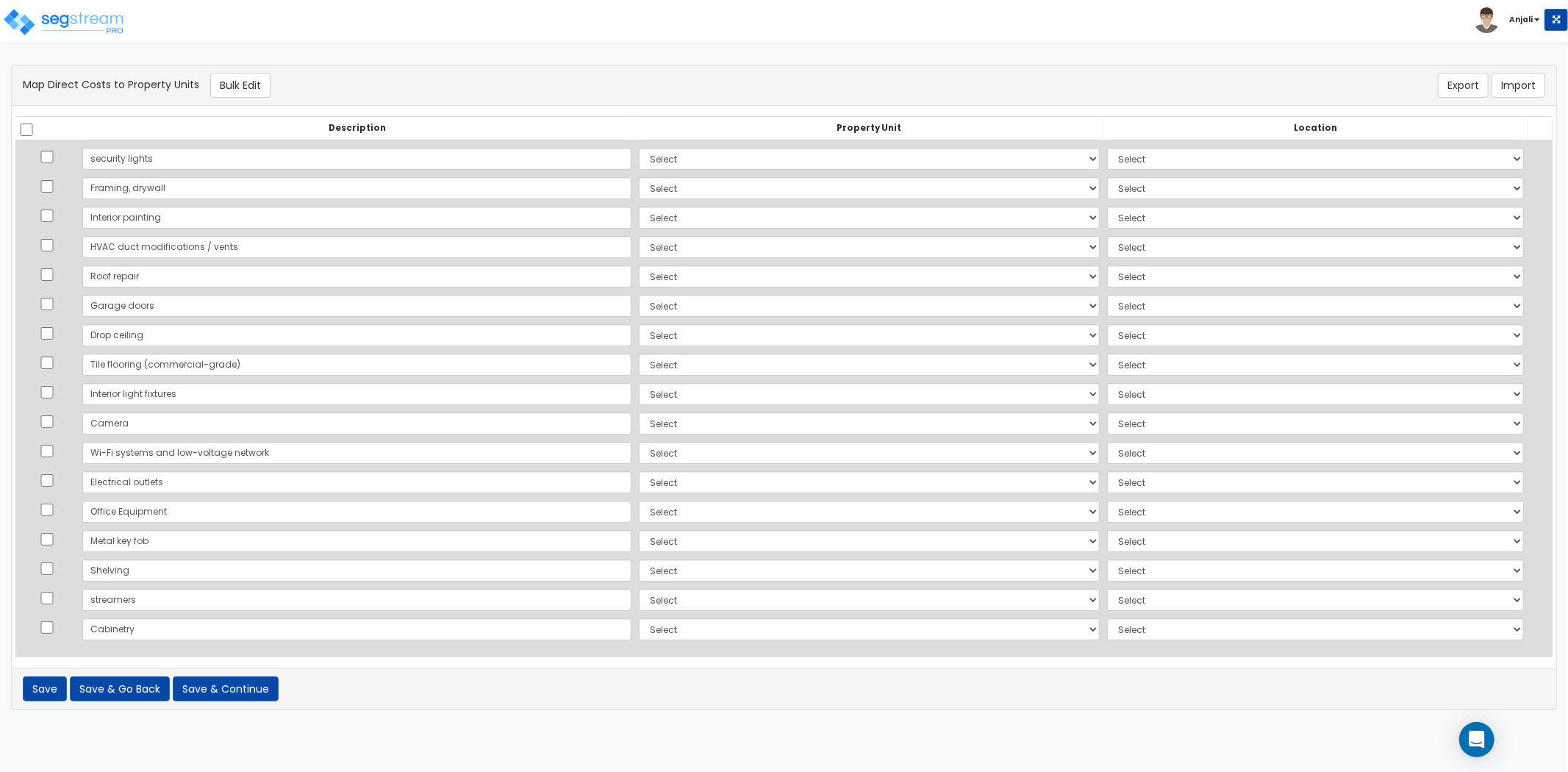
click at [674, 145] on td "Select KK Sportscards LLC Site Improvements Add Additional Property Unit" at bounding box center [869, 159] width 468 height 29
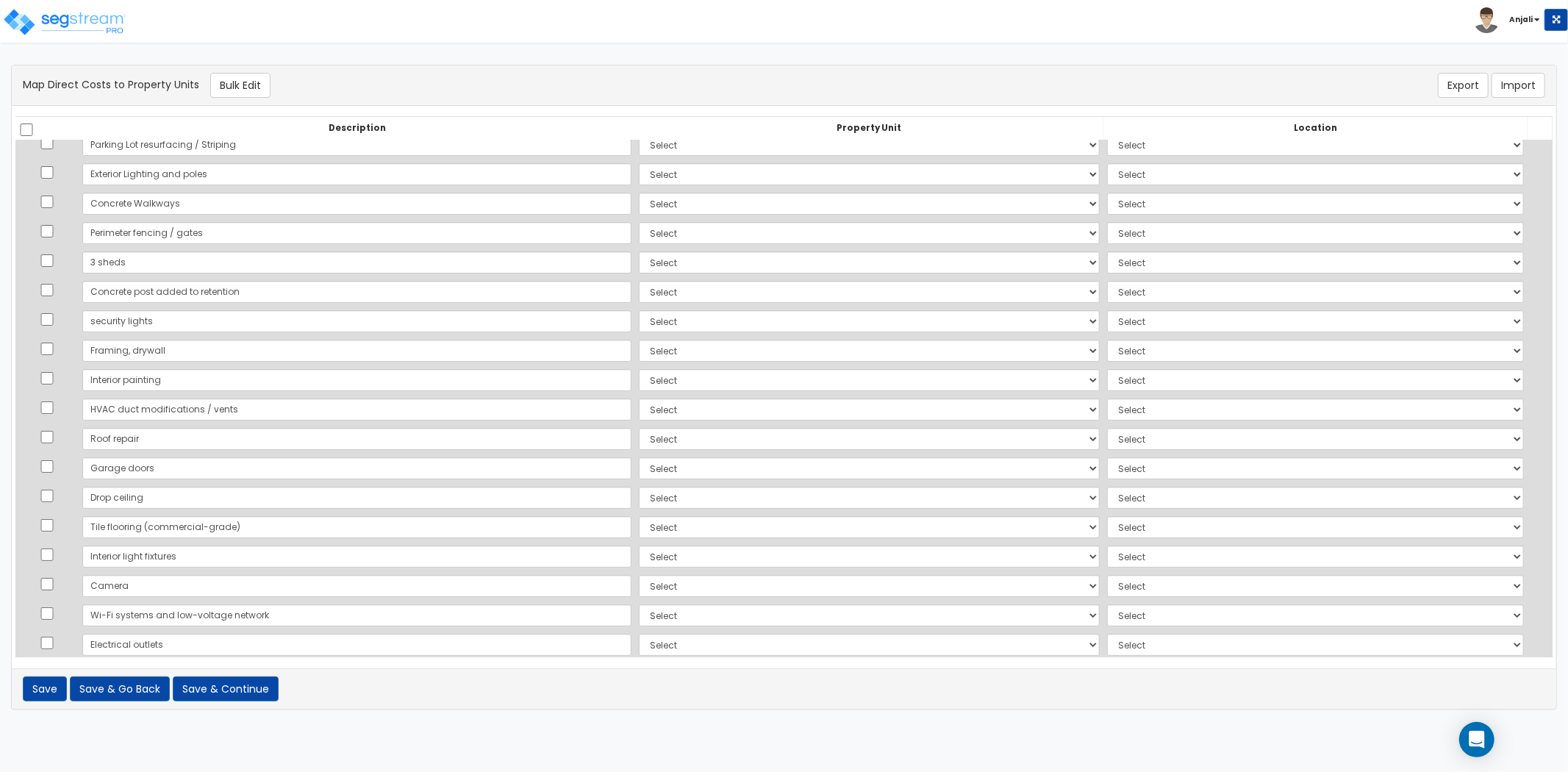
scroll to position [0, 0]
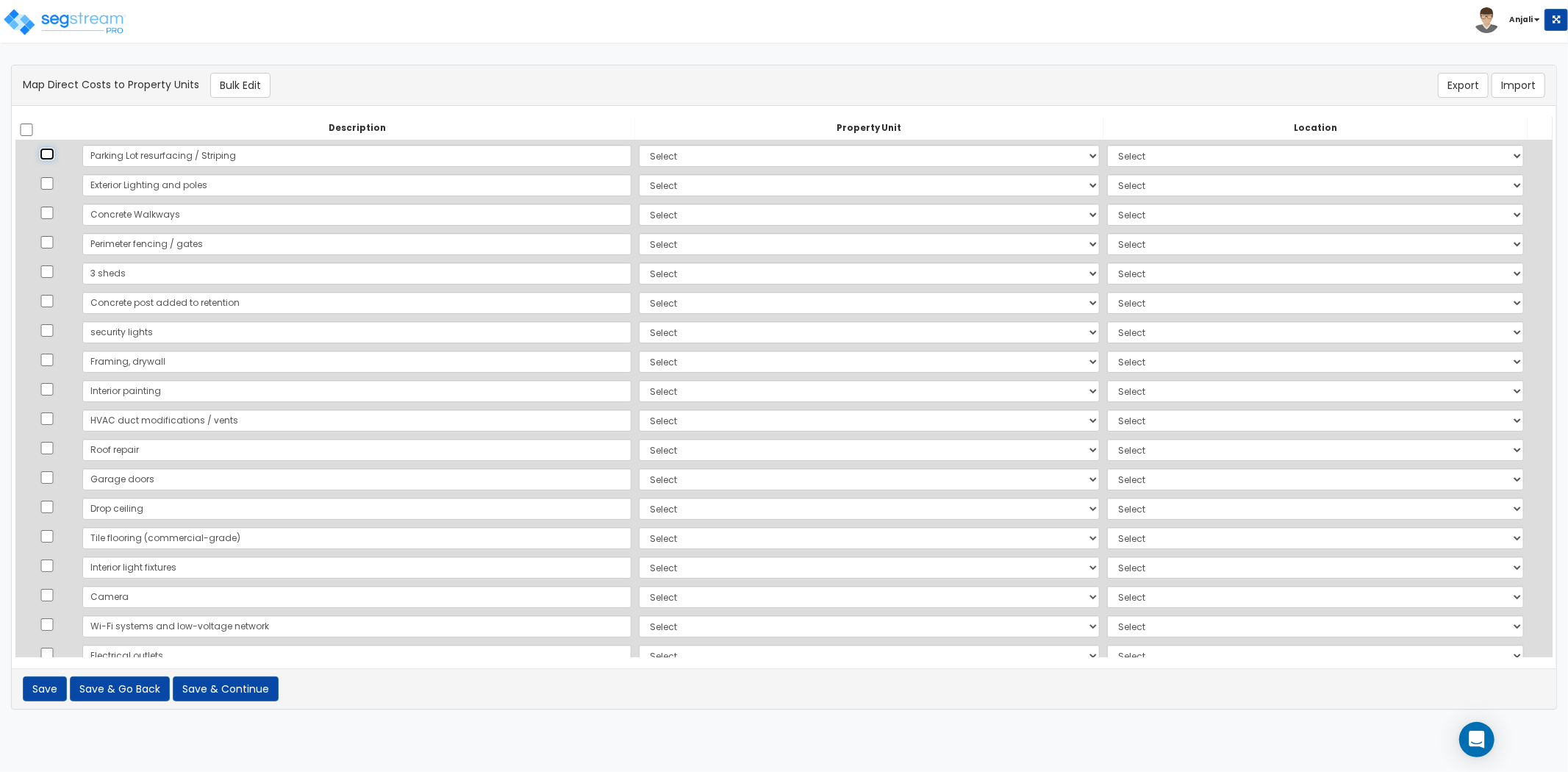
click at [49, 156] on input "checkbox" at bounding box center [47, 154] width 15 height 13
checkbox input "true"
click at [52, 189] on td at bounding box center [47, 185] width 63 height 29
click at [48, 206] on input "checkbox" at bounding box center [47, 213] width 15 height 13
checkbox input "true"
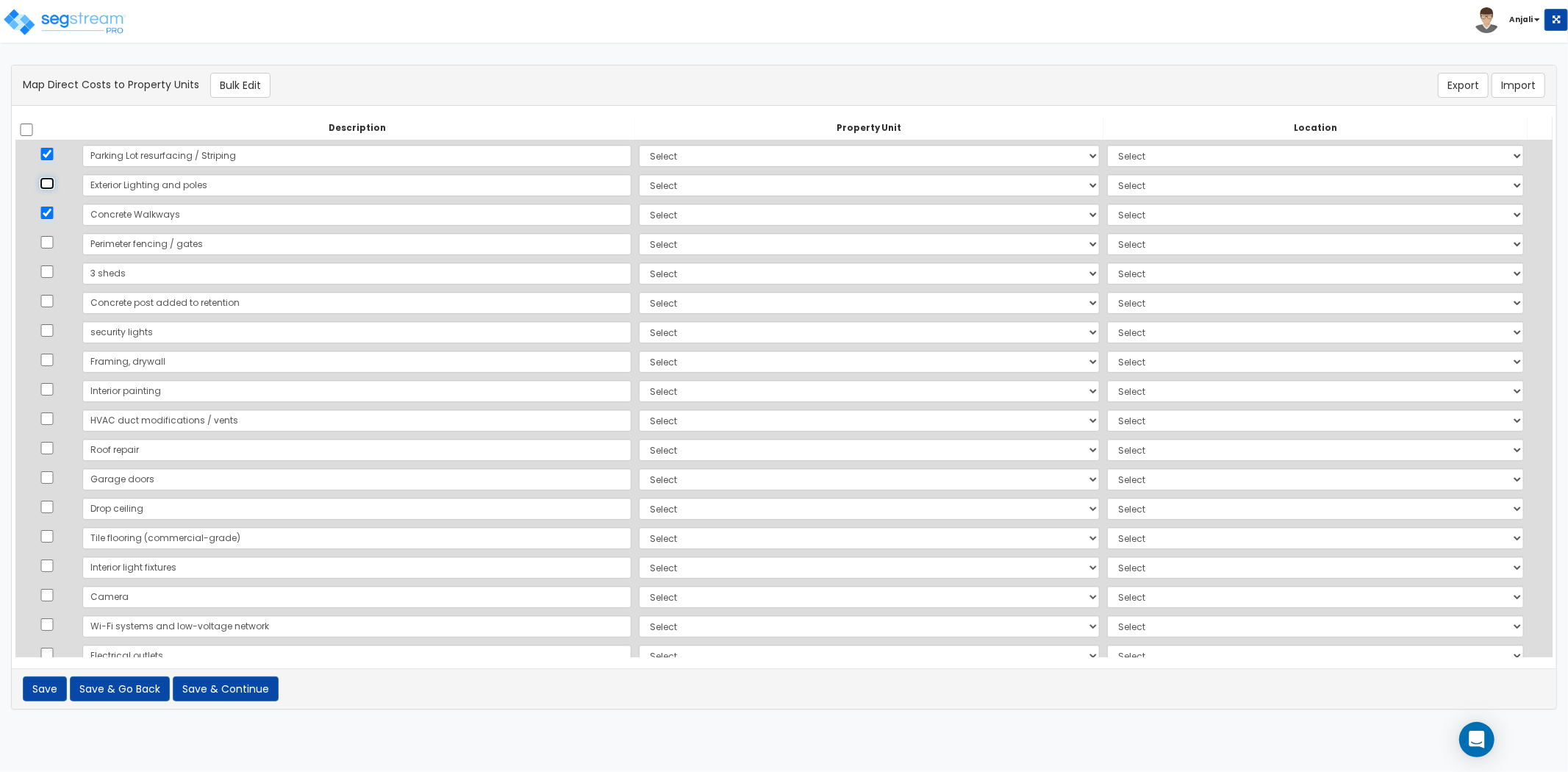
click at [53, 179] on input "checkbox" at bounding box center [47, 184] width 15 height 13
checkbox input "true"
click at [48, 243] on input "checkbox" at bounding box center [47, 243] width 15 height 13
checkbox input "true"
click at [52, 272] on input "checkbox" at bounding box center [47, 272] width 15 height 13
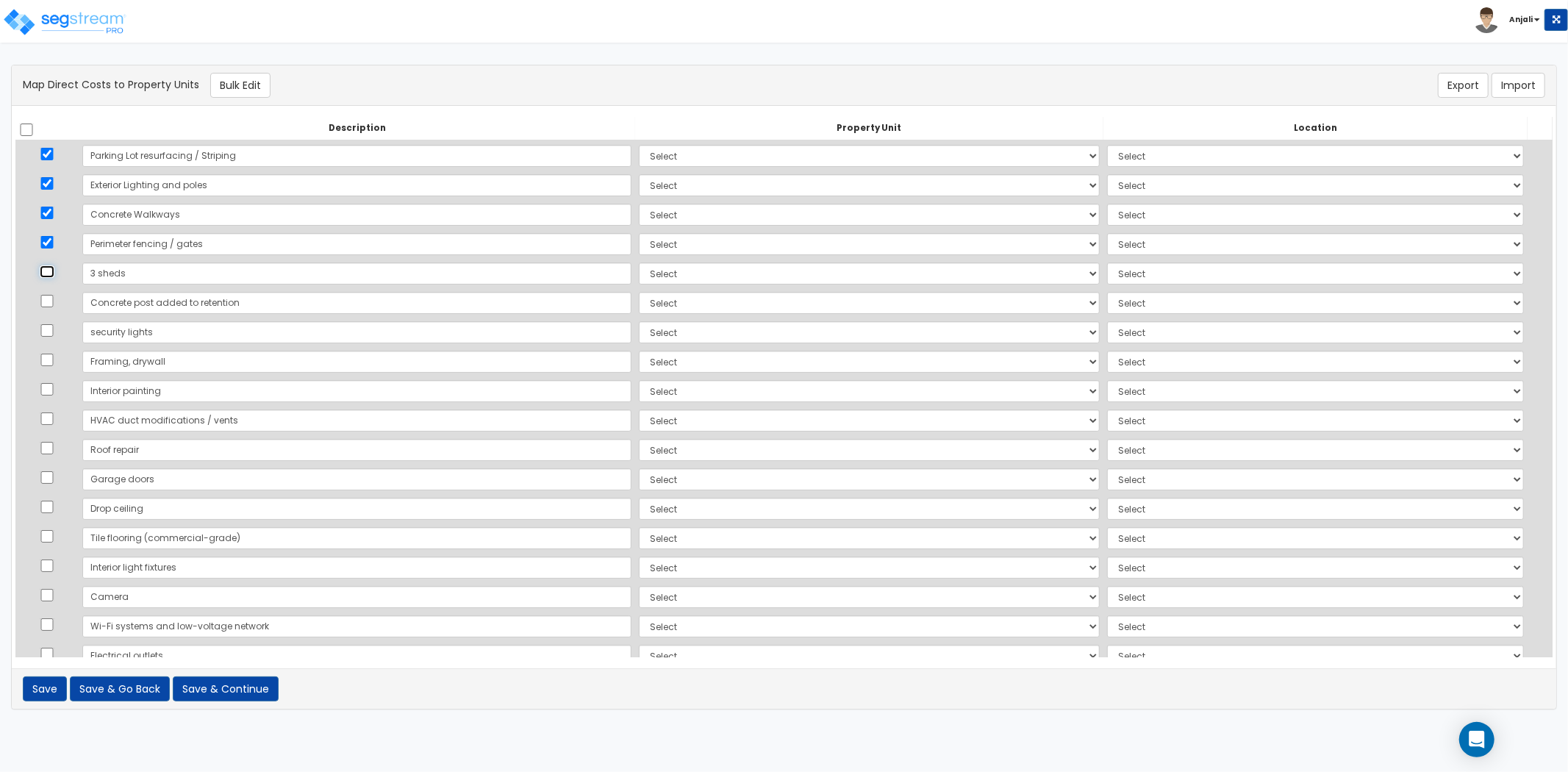
checkbox input "true"
click at [52, 306] on input "checkbox" at bounding box center [47, 301] width 15 height 13
checkbox input "true"
click at [234, 84] on button "Bulk Edit" at bounding box center [240, 85] width 60 height 25
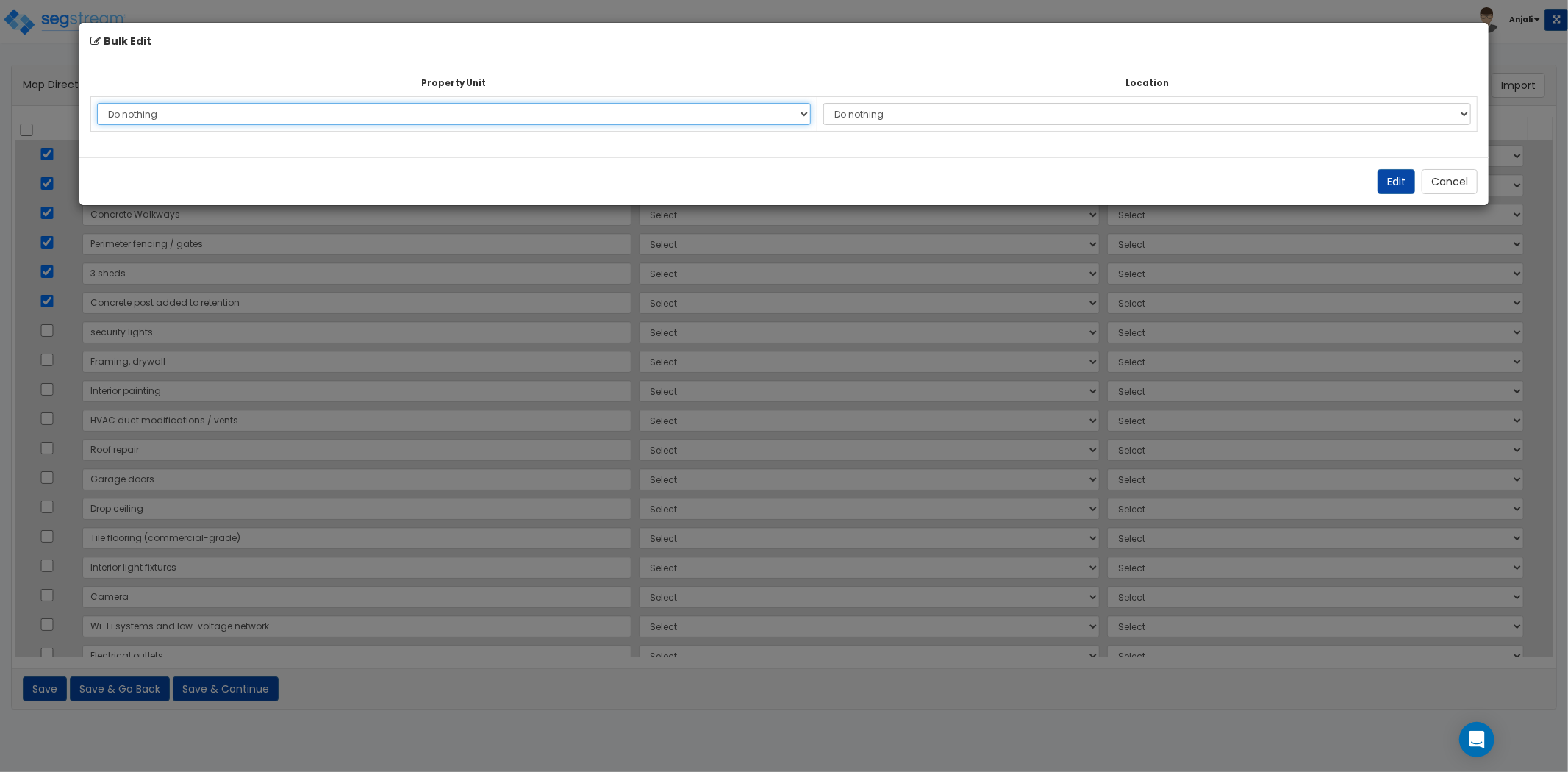
click at [364, 109] on select "Do nothing KK Sportscards LLC Site Improvements Add Additional Property Unit" at bounding box center [454, 114] width 715 height 22
select select "166231"
click at [97, 103] on select "Do nothing KK Sportscards LLC Site Improvements Add Additional Property Unit" at bounding box center [454, 114] width 715 height 22
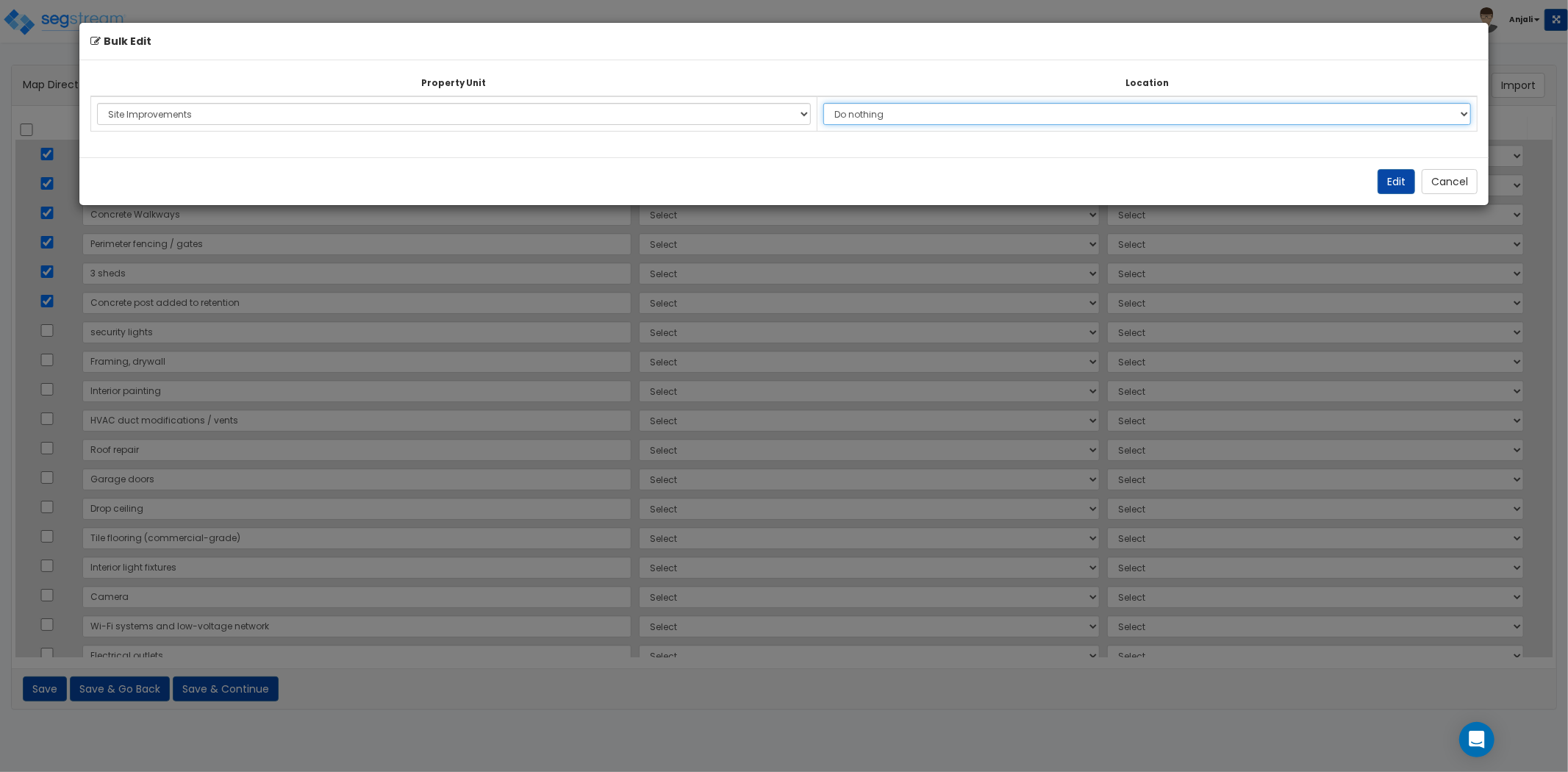
click at [898, 114] on select "Do nothing Add Additional Location Site Exterior" at bounding box center [1147, 114] width 648 height 22
select select "462"
click at [832, 103] on select "Do nothing Add Additional Location Site Exterior" at bounding box center [1147, 114] width 648 height 22
click at [1400, 177] on button "Edit" at bounding box center [1396, 181] width 38 height 25
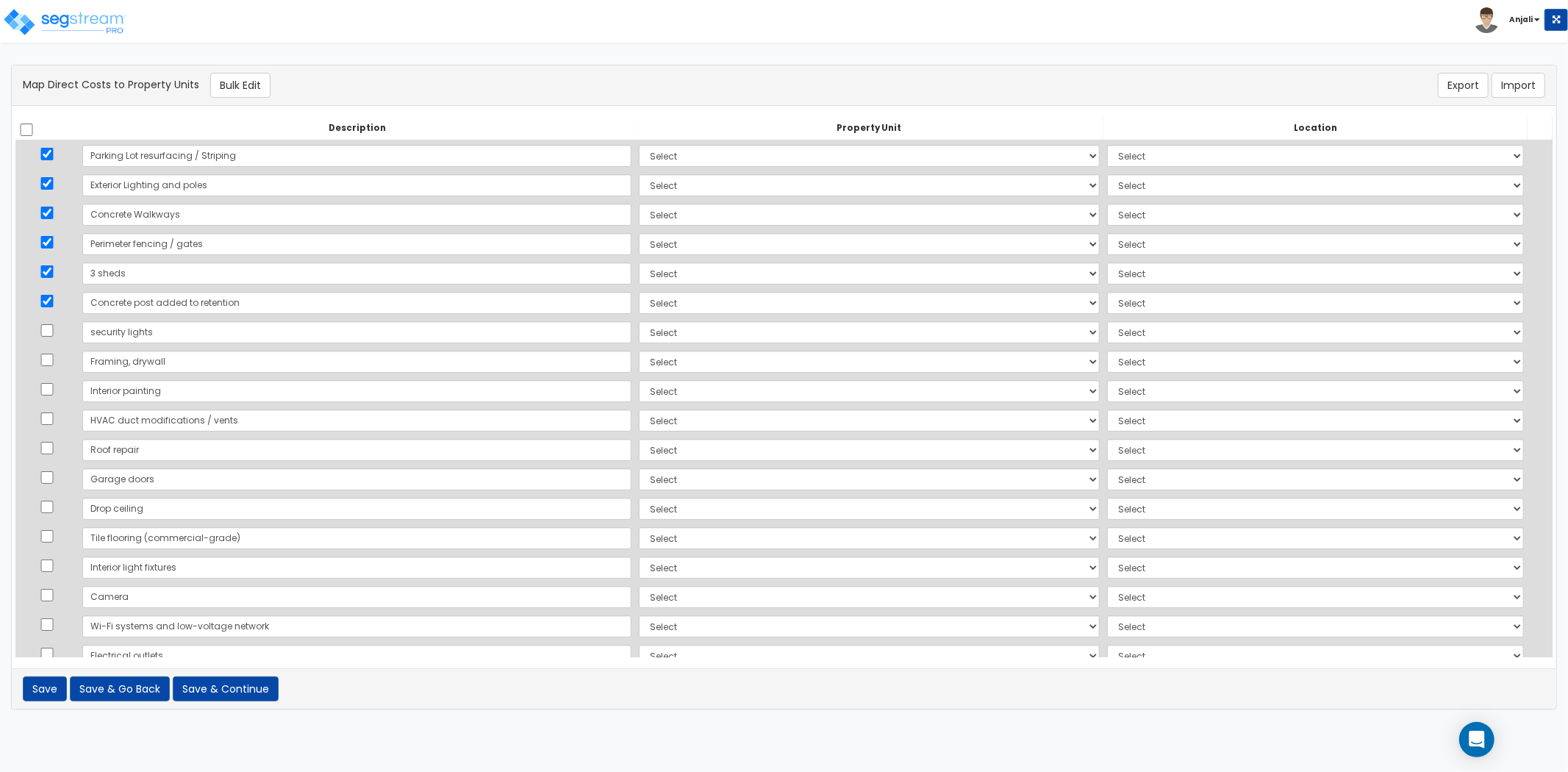
select select "166231"
select select "462"
select select "166231"
select select "462"
select select "166231"
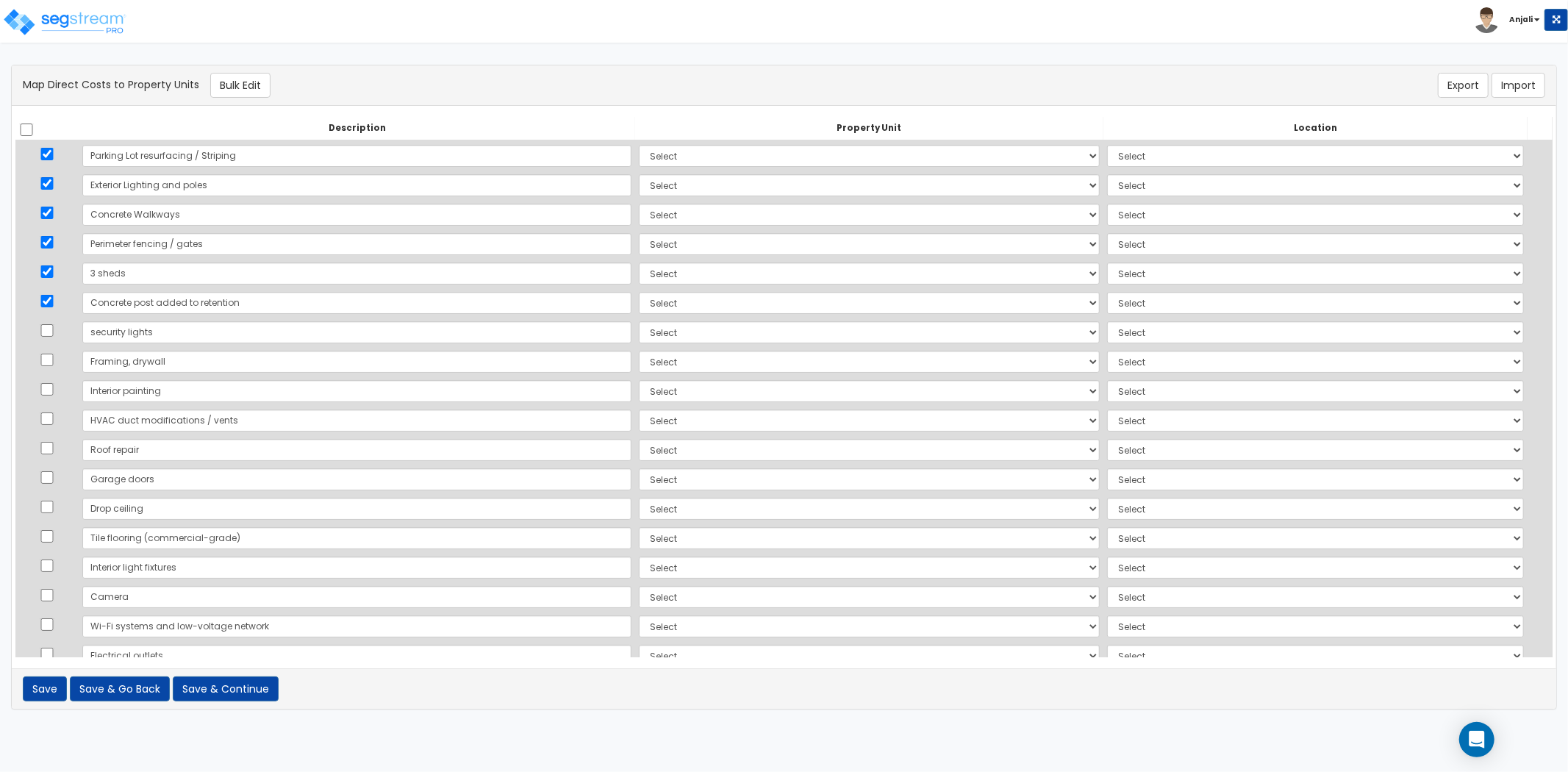
select select "462"
select select "166231"
select select "462"
select select "166231"
select select "462"
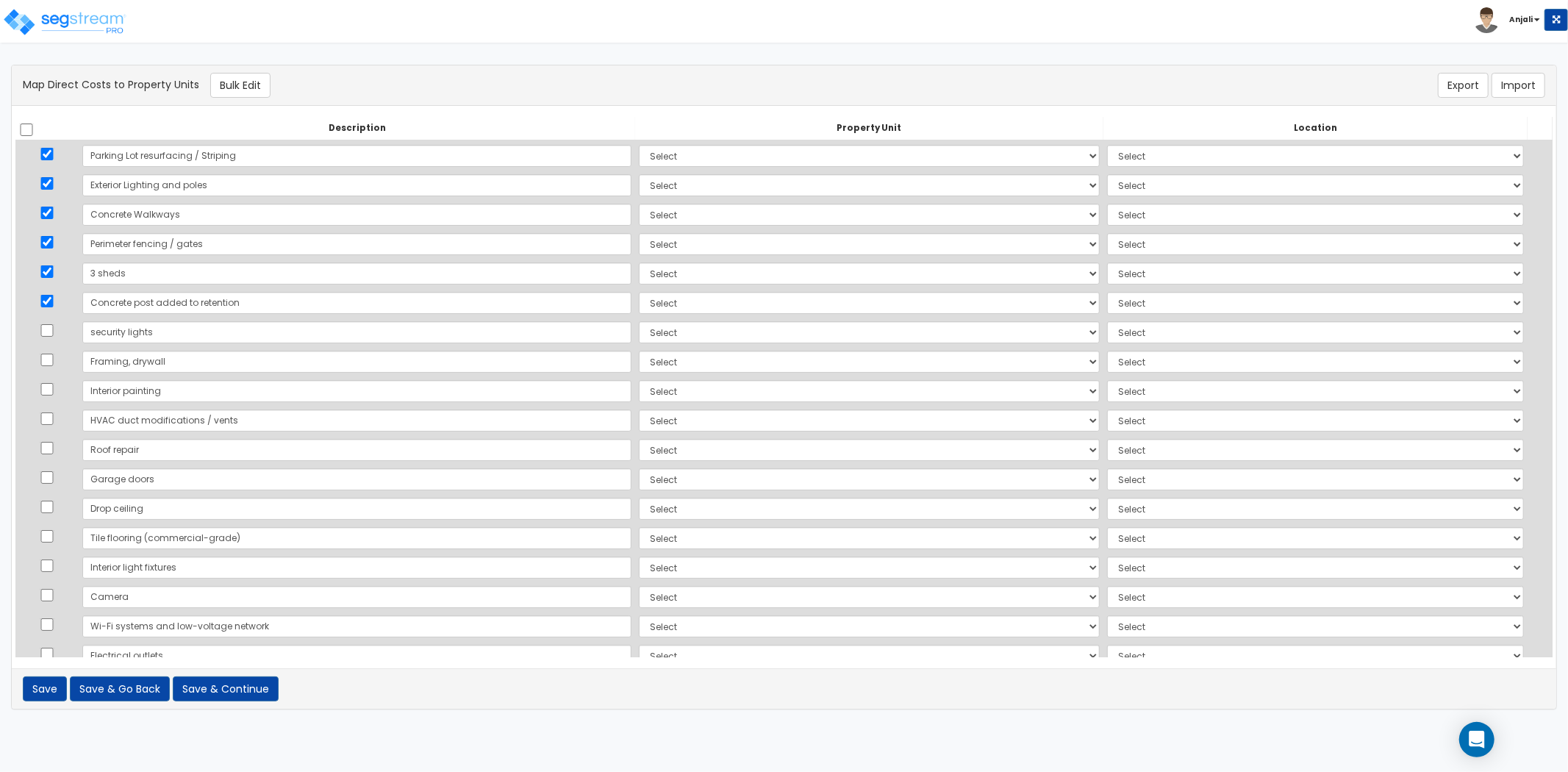
select select "166231"
select select "462"
click at [29, 131] on input "checkbox" at bounding box center [27, 130] width 15 height 13
checkbox input "true"
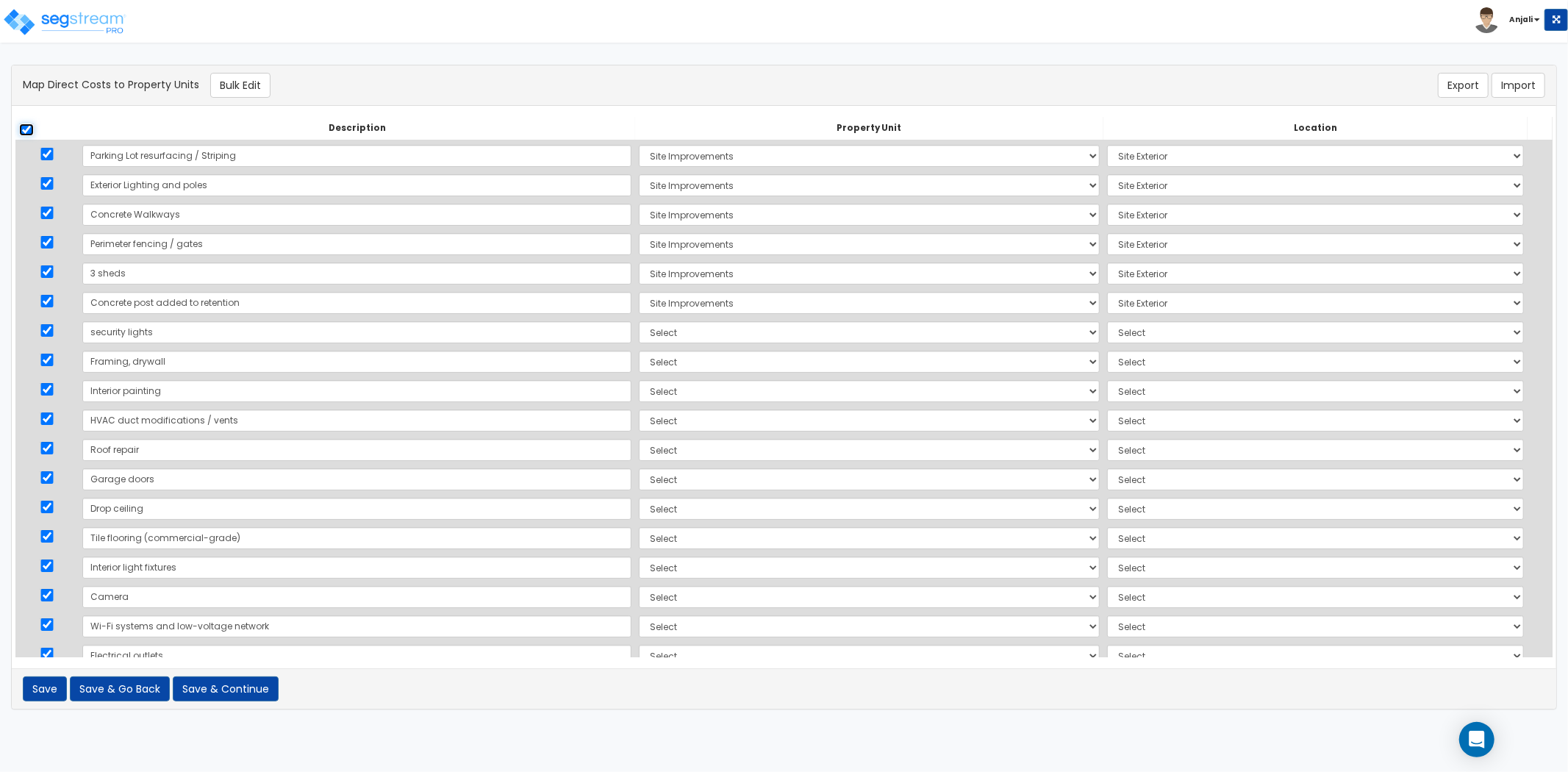
checkbox input "true"
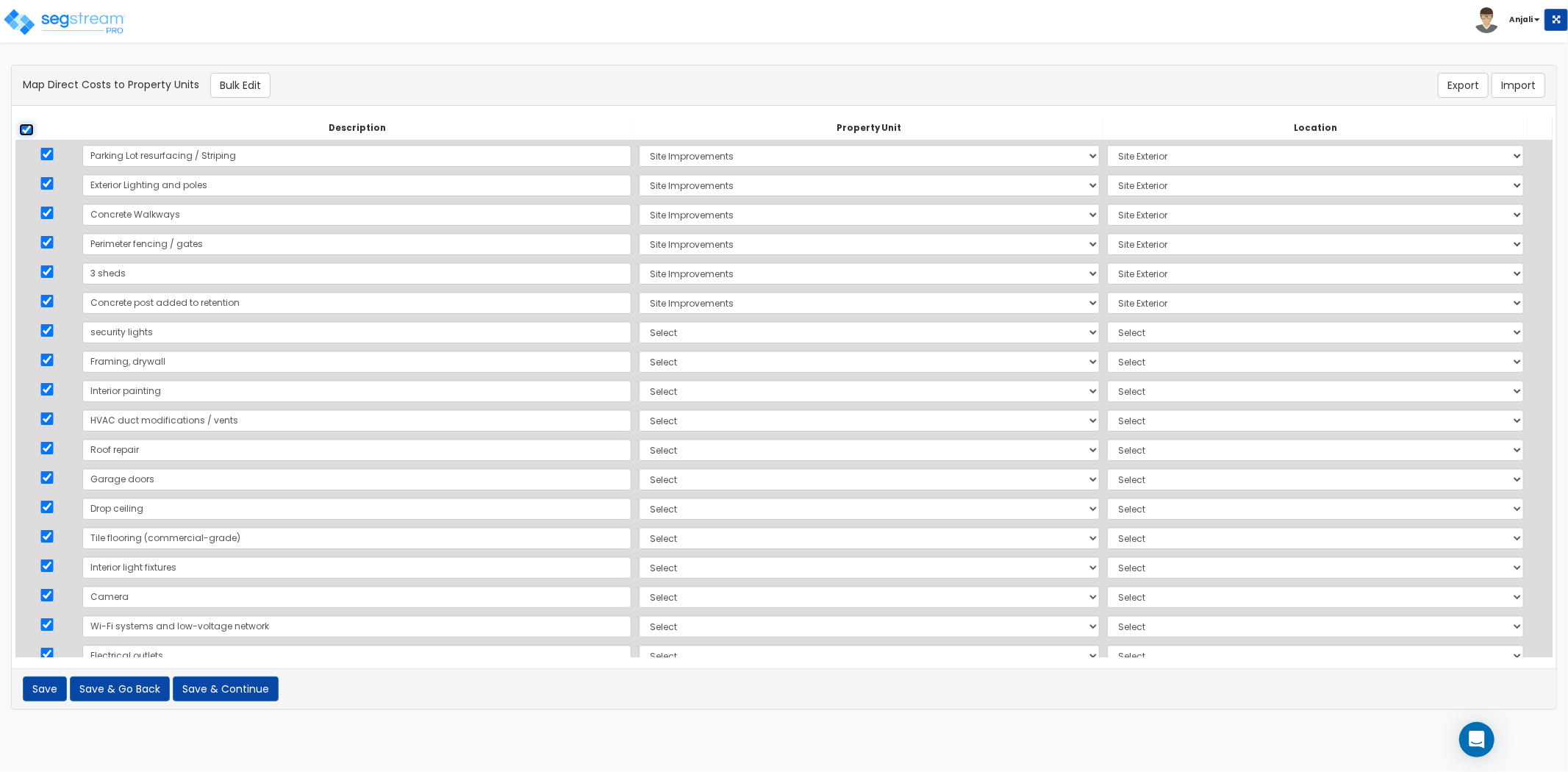
checkbox input "true"
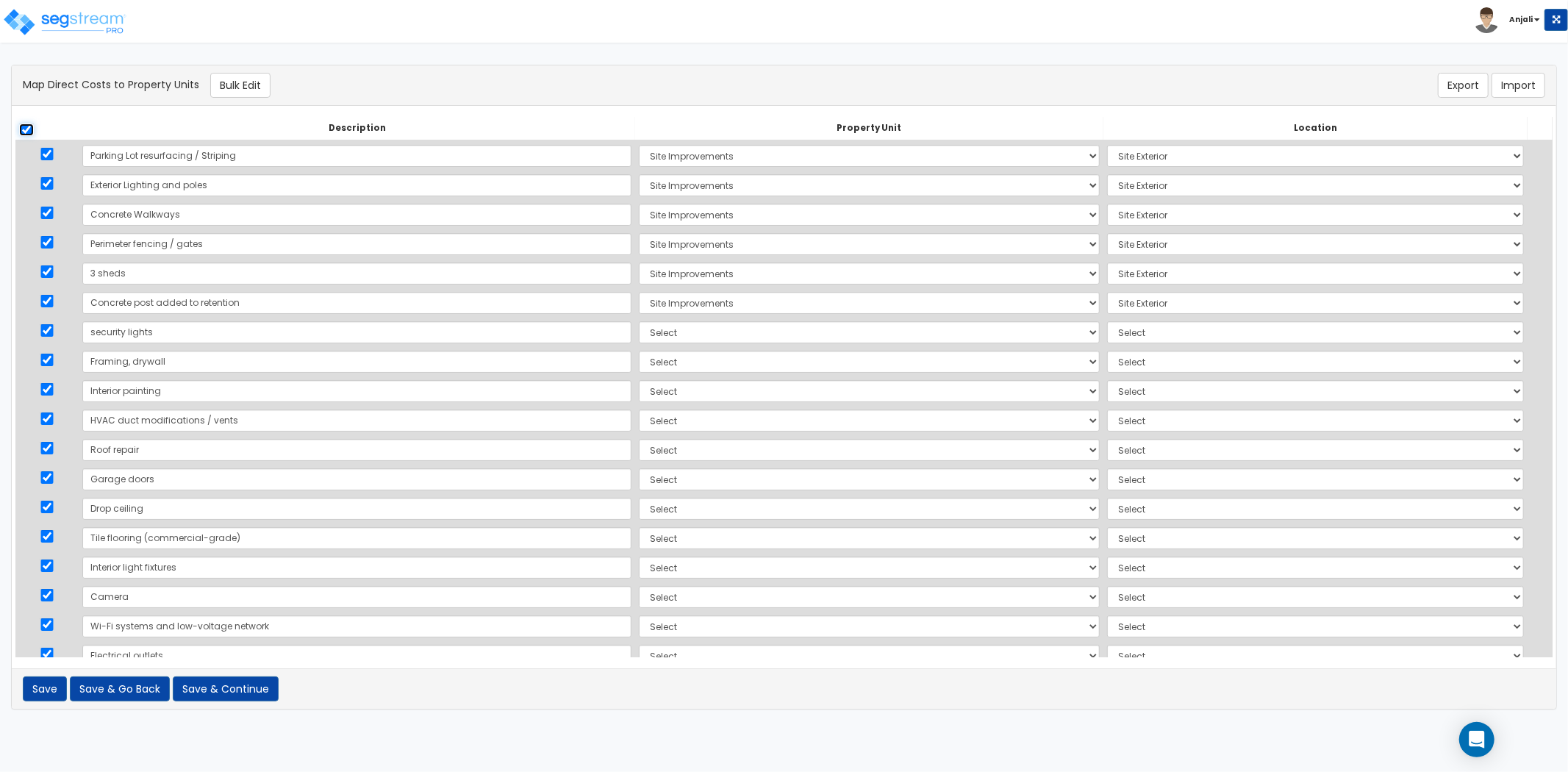
checkbox input "true"
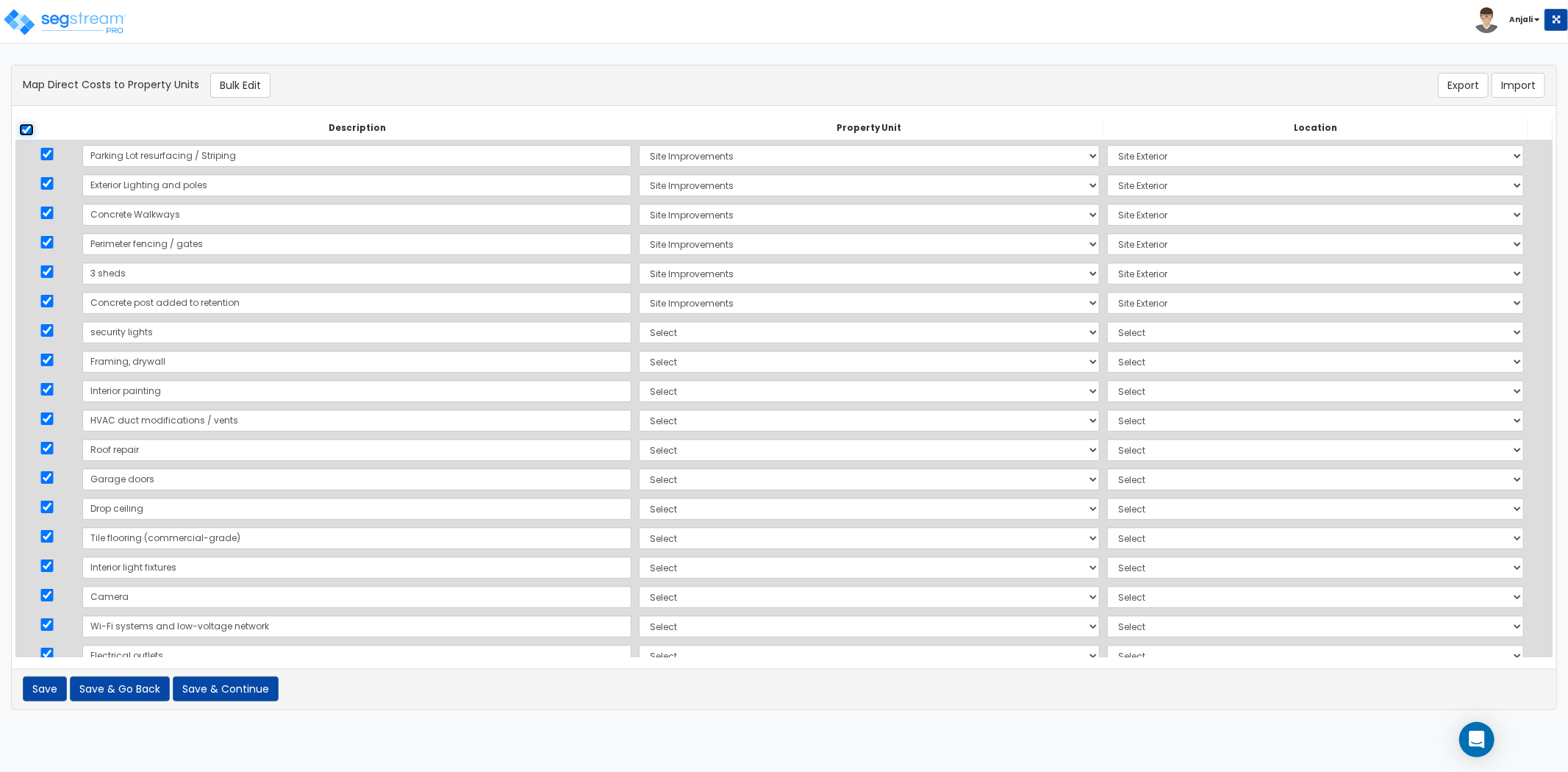
checkbox input "true"
click at [29, 131] on input "checkbox" at bounding box center [27, 130] width 15 height 13
checkbox input "false"
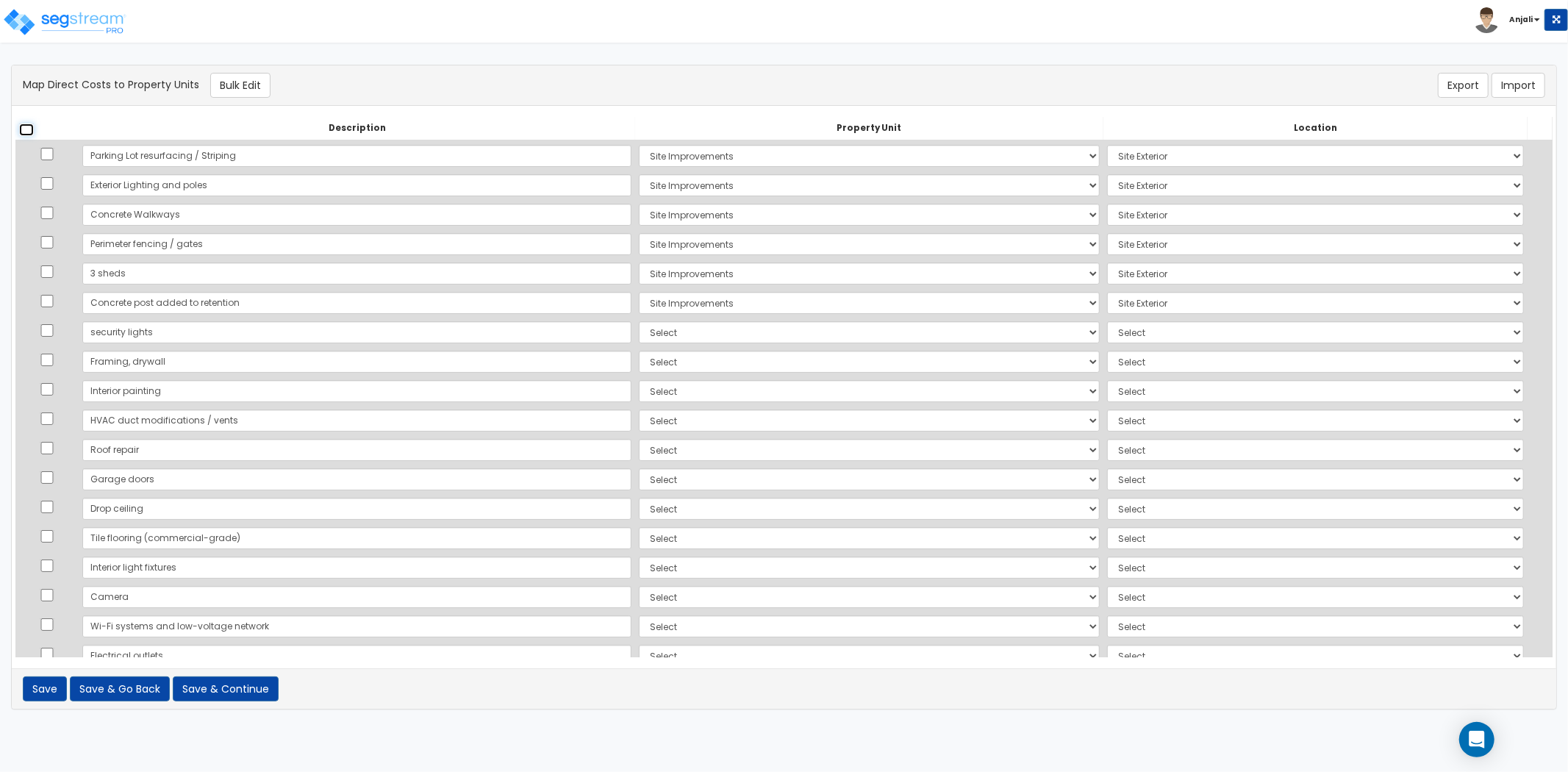
checkbox input "false"
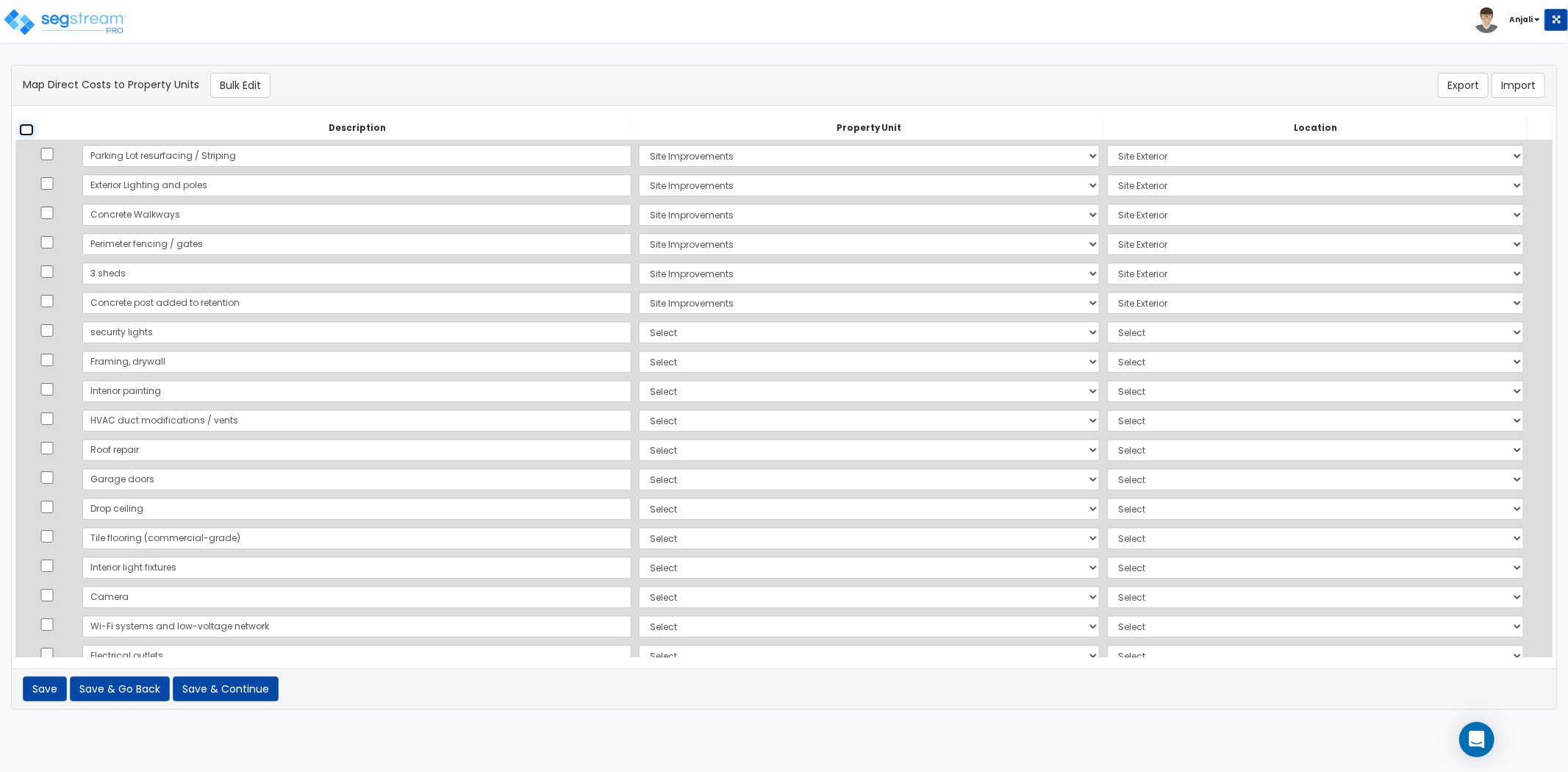
checkbox input "false"
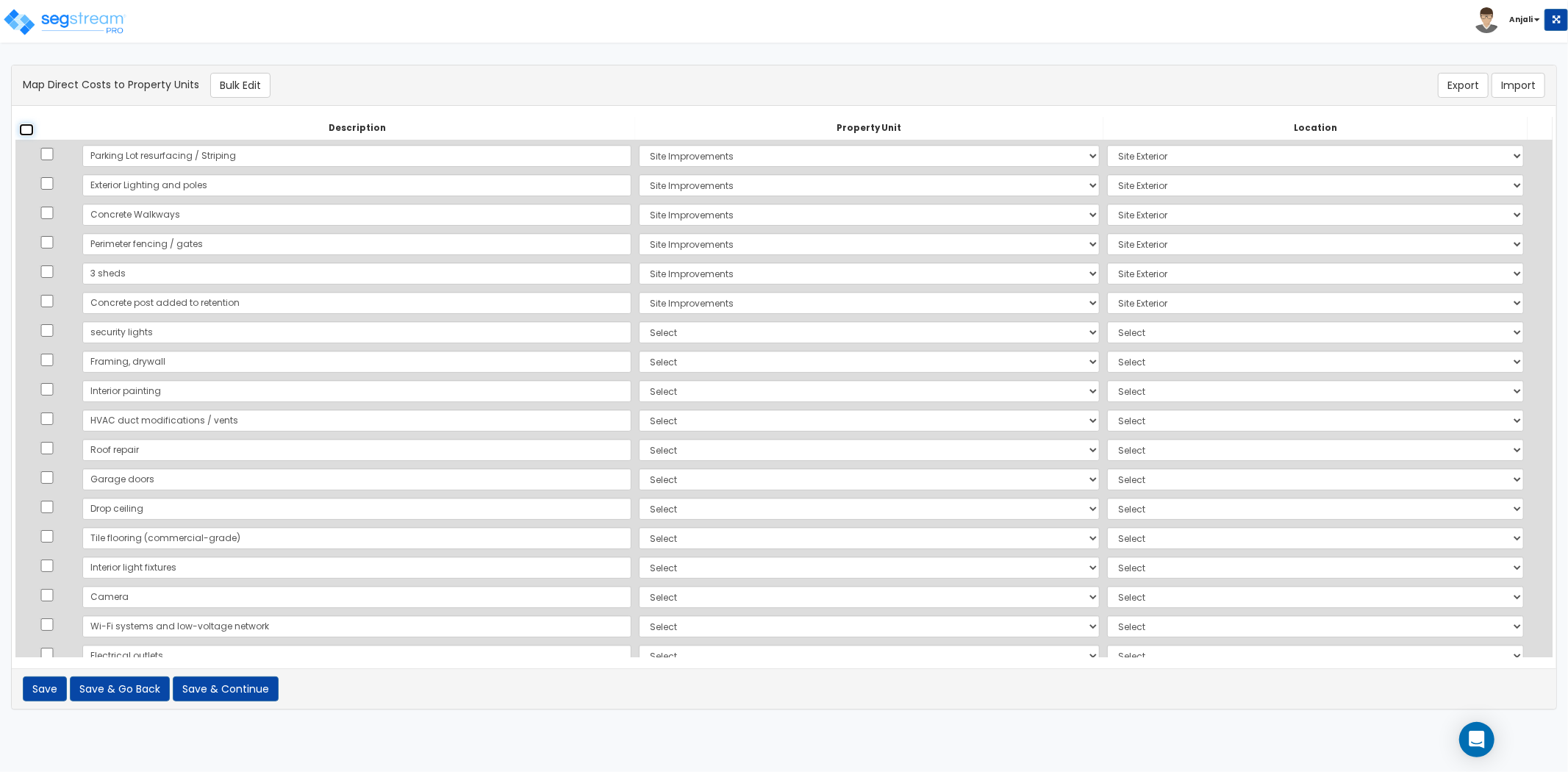
checkbox input "false"
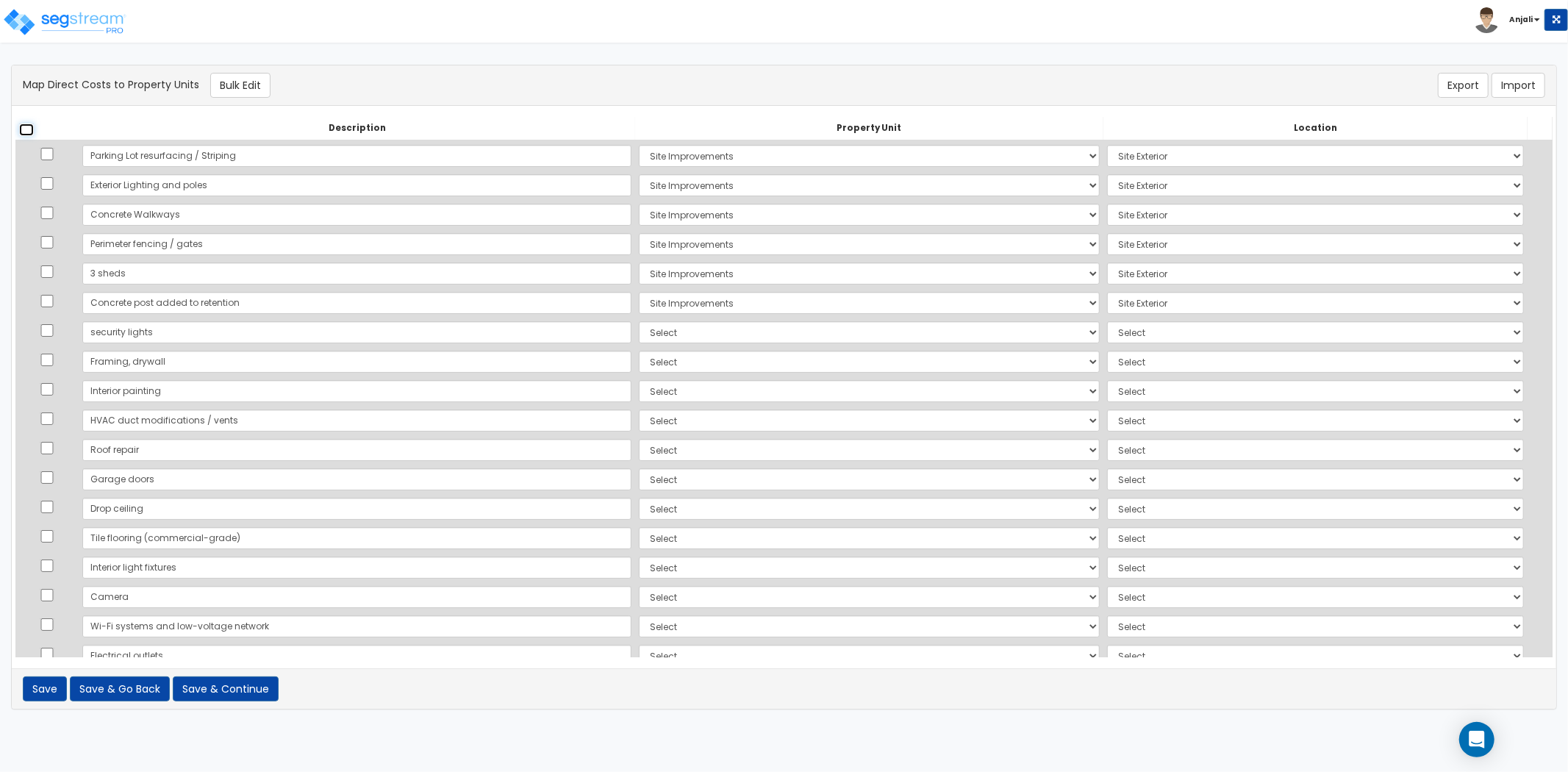
checkbox input "false"
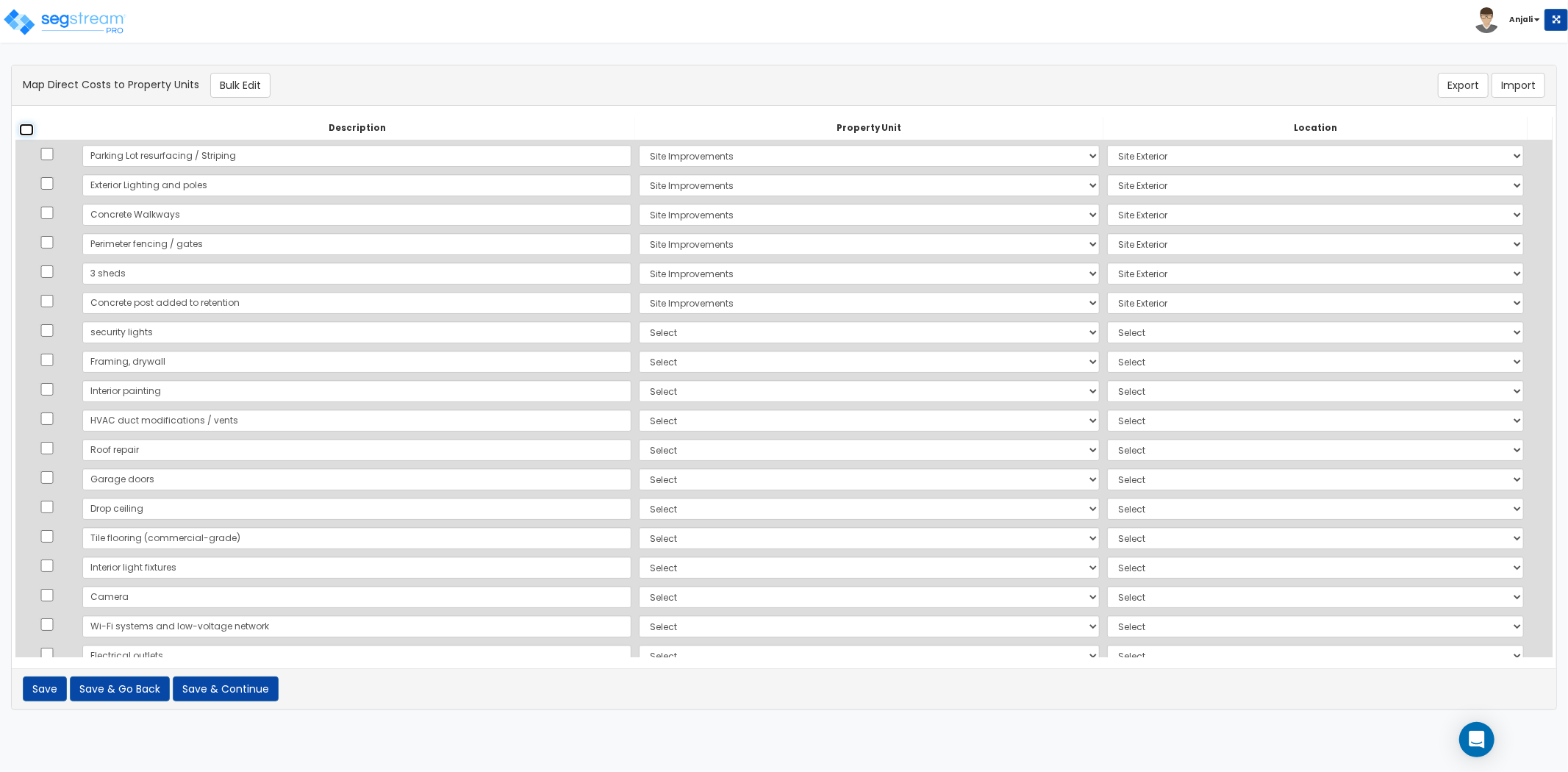
checkbox input "false"
click at [639, 327] on select "Select KK Sportscards LLC Site Improvements Add Additional Property Unit" at bounding box center [869, 332] width 461 height 22
select select "166230"
click at [639, 322] on select "Select KK Sportscards LLC Site Improvements Add Additional Property Unit" at bounding box center [869, 332] width 461 height 22
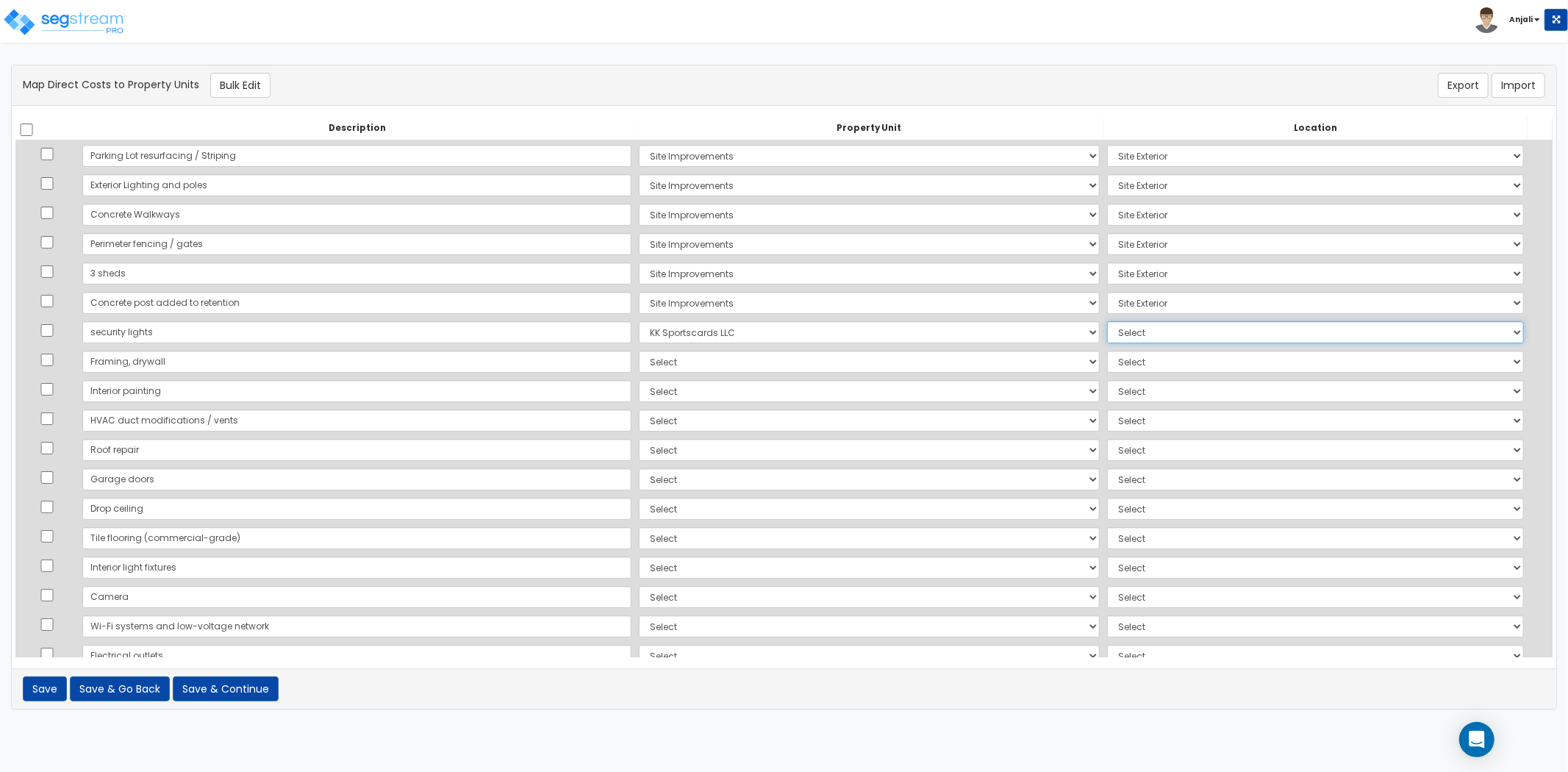
click at [1107, 335] on select "Select Add Additional Location Building Building Interior" at bounding box center [1315, 332] width 417 height 22
select select "6"
click at [1107, 322] on select "Select Add Additional Location Building Building Interior" at bounding box center [1315, 332] width 417 height 22
click at [684, 366] on select "Select KK Sportscards LLC Site Improvements Add Additional Property Unit" at bounding box center [869, 361] width 461 height 22
select select "166230"
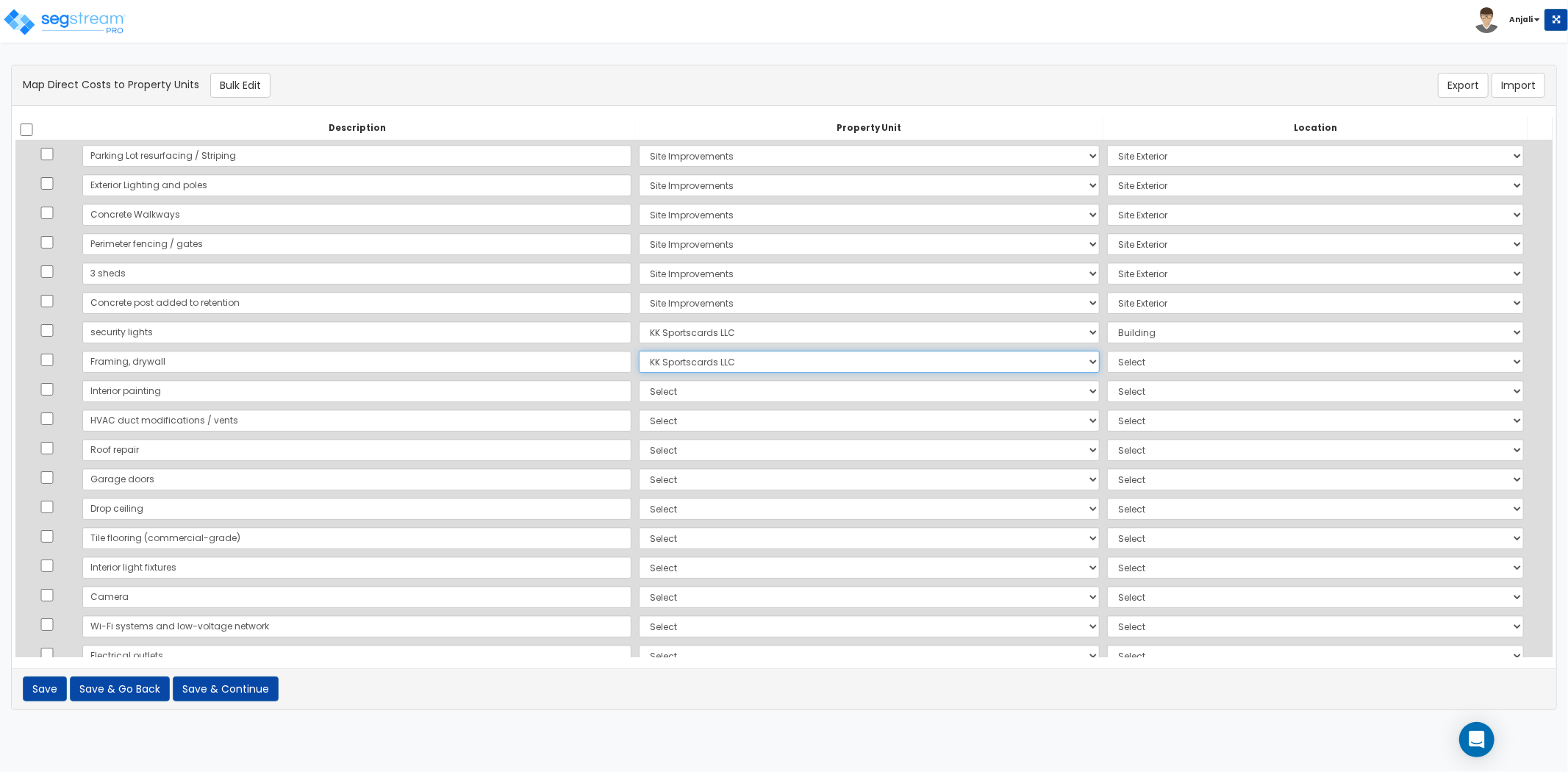
click at [639, 351] on select "Select KK Sportscards LLC Site Improvements Add Additional Property Unit" at bounding box center [869, 361] width 461 height 22
click at [1213, 363] on select "Select Add Additional Location Building Building Interior" at bounding box center [1315, 361] width 417 height 22
click at [1107, 351] on select "Select Add Additional Location Building Building Interior" at bounding box center [1315, 361] width 417 height 22
click at [1129, 360] on select "Select Add Additional Location Building Building Interior" at bounding box center [1315, 361] width 417 height 22
select select "461"
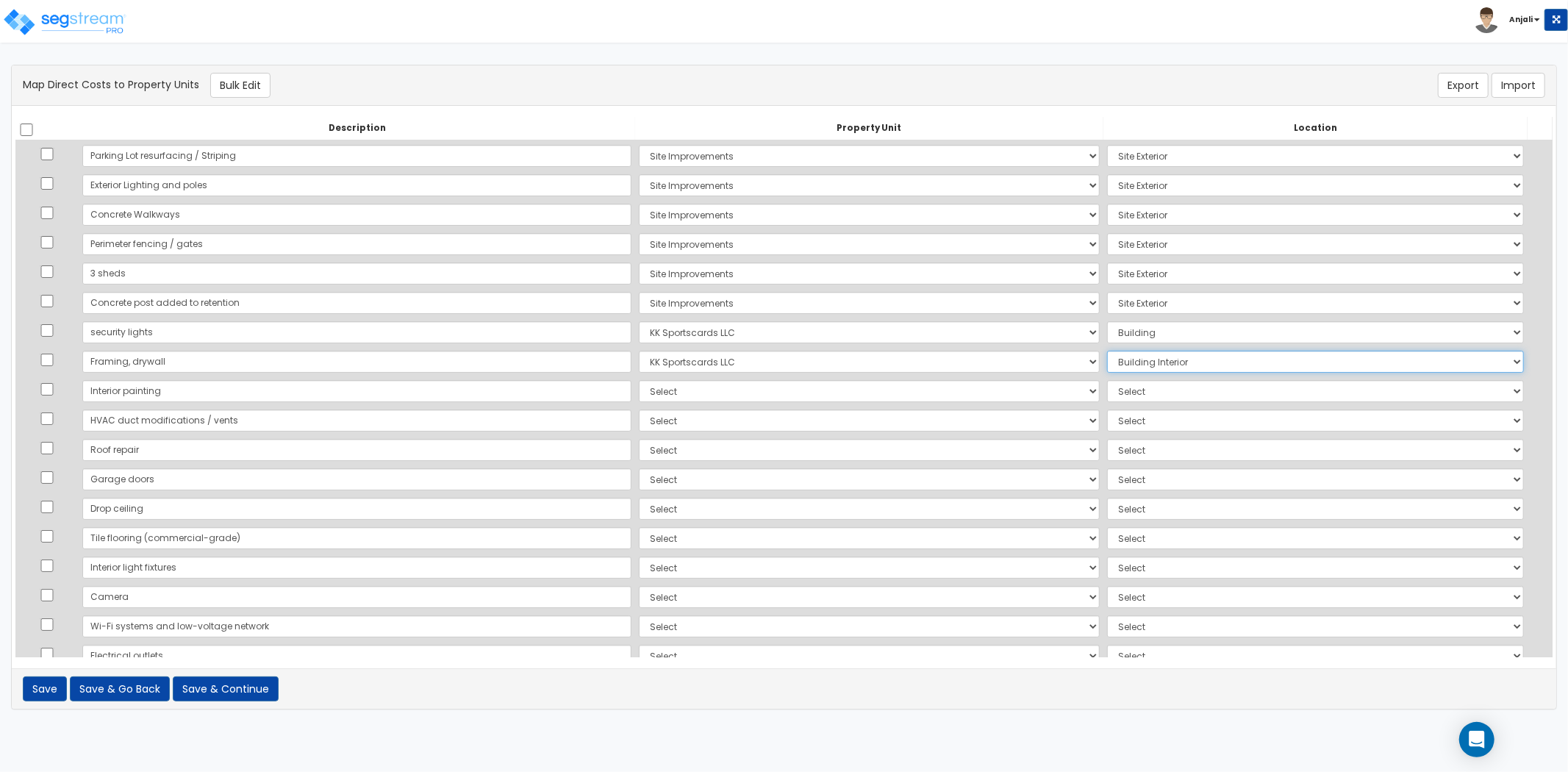
click at [1107, 351] on select "Select Add Additional Location Building Building Interior" at bounding box center [1315, 361] width 417 height 22
click at [779, 399] on select "Select KK Sportscards LLC Site Improvements Add Additional Property Unit" at bounding box center [869, 391] width 461 height 22
select select "166230"
click at [639, 380] on select "Select KK Sportscards LLC Site Improvements Add Additional Property Unit" at bounding box center [869, 391] width 461 height 22
click at [1107, 399] on select "Select Add Additional Location Building Building Interior" at bounding box center [1315, 391] width 417 height 22
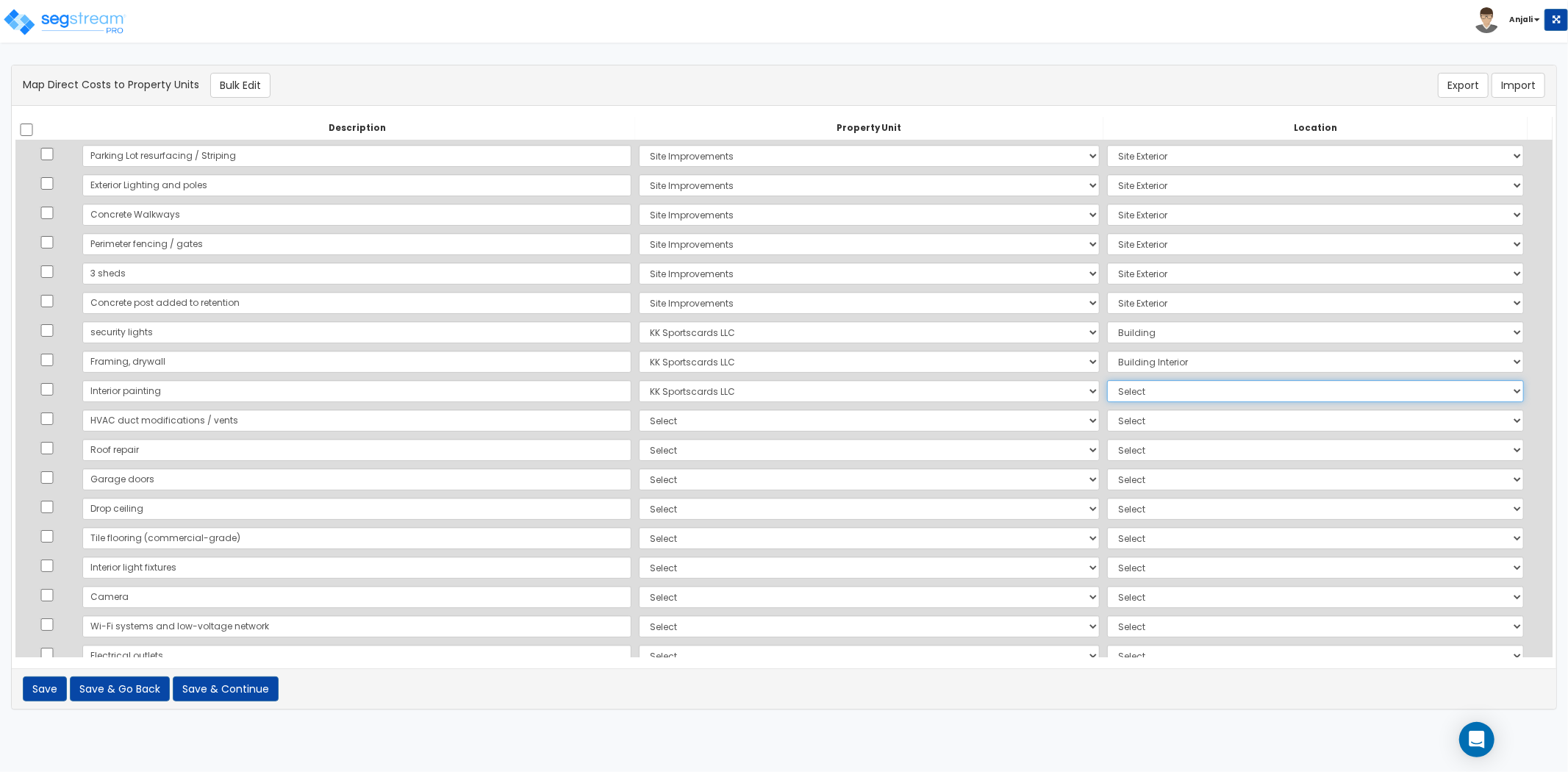
select select "461"
click at [1107, 380] on select "Select Add Additional Location Building Building Interior" at bounding box center [1315, 391] width 417 height 22
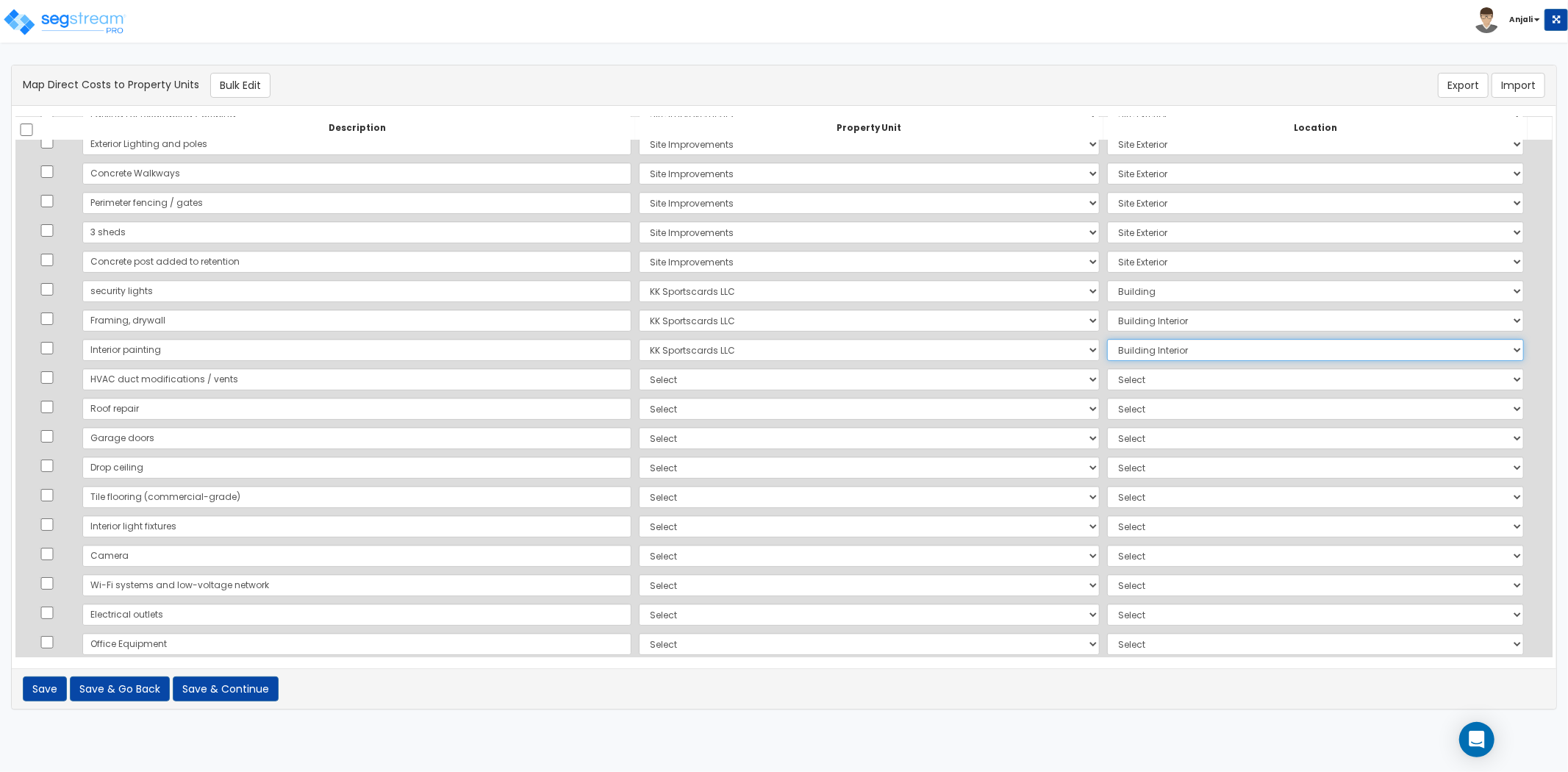
scroll to position [81, 0]
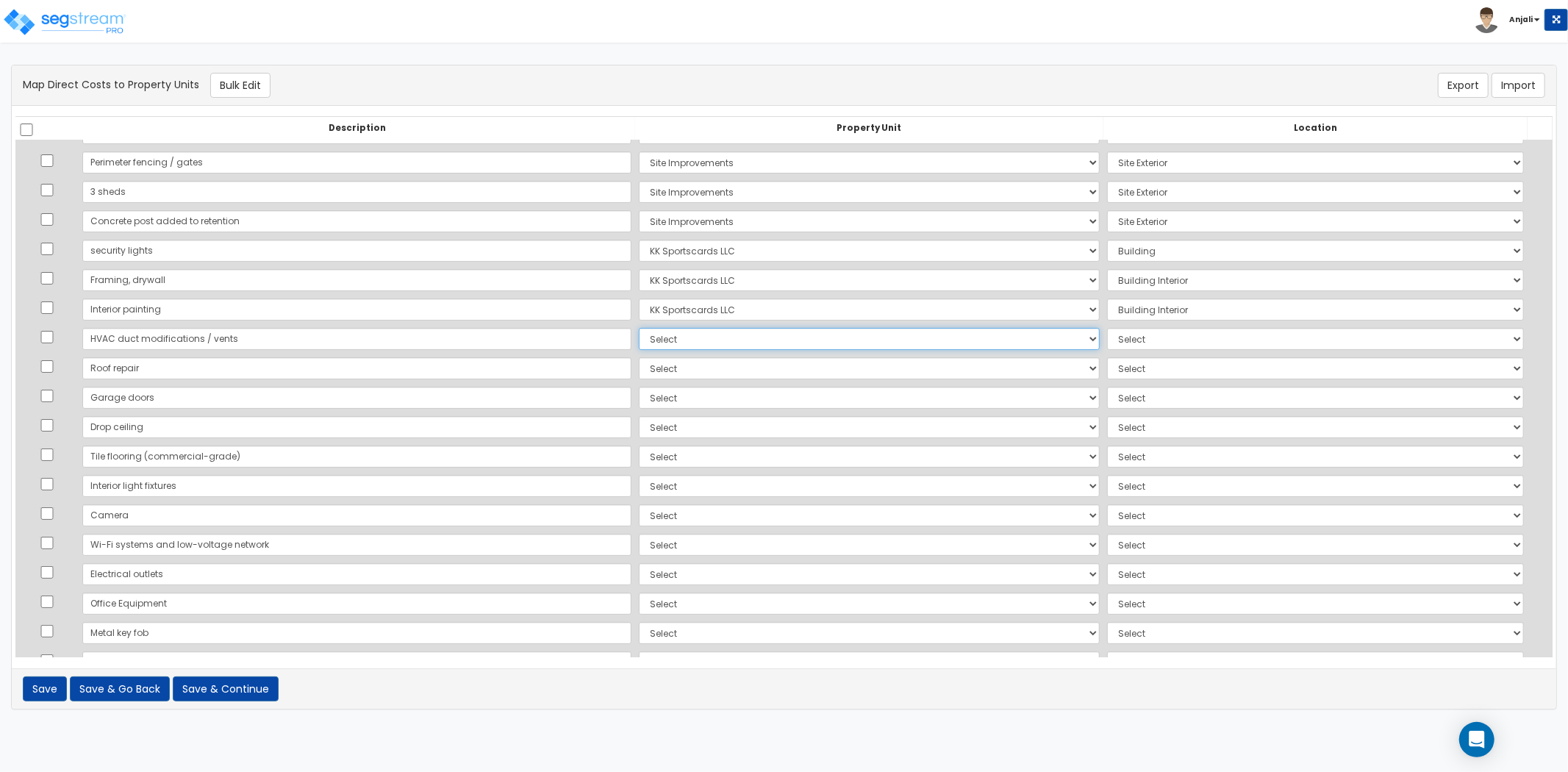
click at [639, 340] on select "Select KK Sportscards LLC Site Improvements Add Additional Property Unit" at bounding box center [869, 338] width 461 height 22
select select "166230"
click at [639, 328] on select "Select KK Sportscards LLC Site Improvements Add Additional Property Unit" at bounding box center [869, 338] width 461 height 22
click at [1107, 347] on select "Select Add Additional Location Building Building Interior" at bounding box center [1315, 338] width 417 height 22
select select "461"
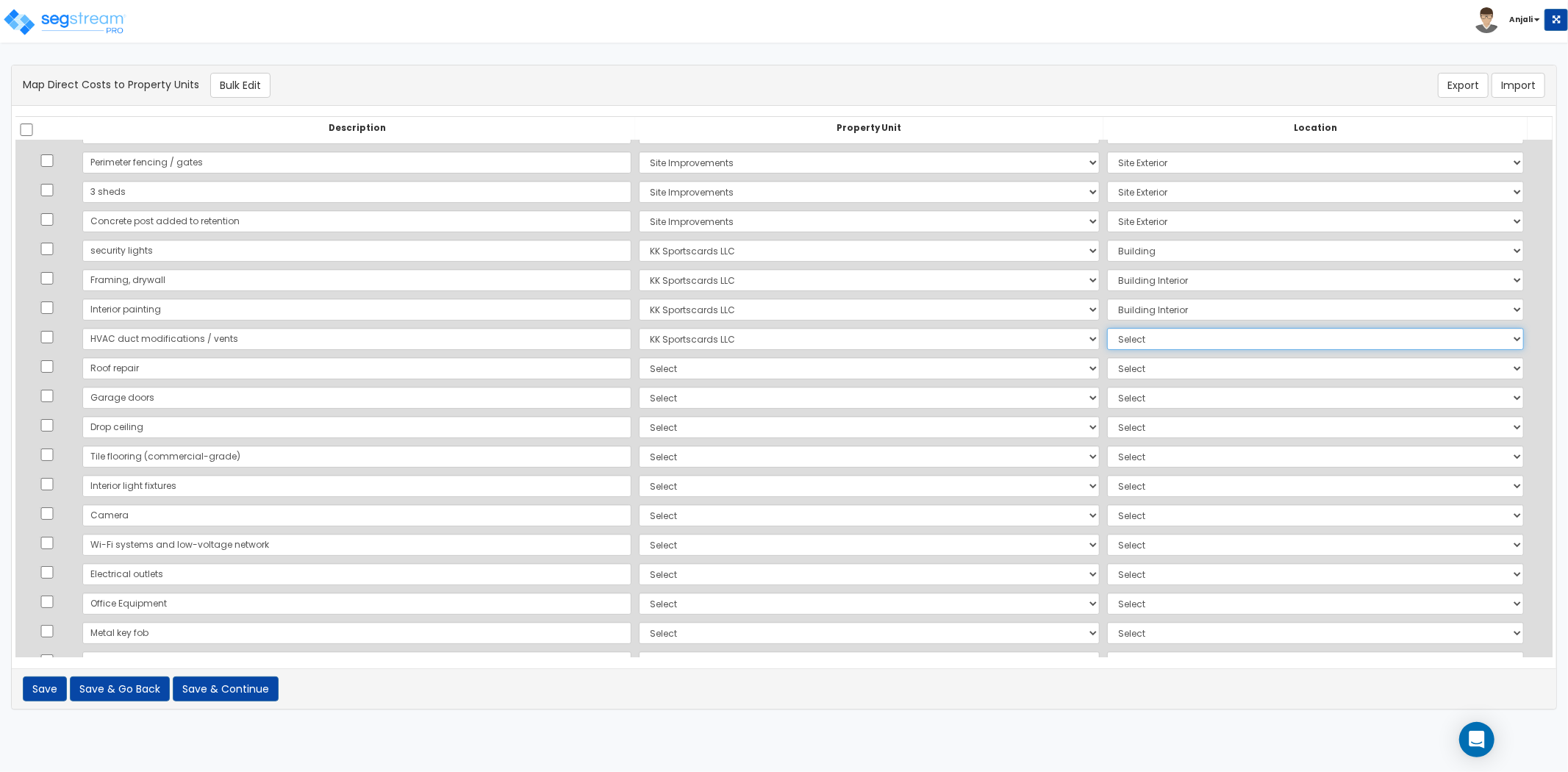
click at [1107, 328] on select "Select Add Additional Location Building Building Interior" at bounding box center [1315, 338] width 417 height 22
click at [677, 363] on select "Select KK Sportscards LLC Site Improvements Add Additional Property Unit" at bounding box center [869, 367] width 461 height 22
select select "166230"
click at [639, 357] on select "Select KK Sportscards LLC Site Improvements Add Additional Property Unit" at bounding box center [869, 367] width 461 height 22
click at [1138, 371] on select "Select Add Additional Location Building Building Interior" at bounding box center [1315, 367] width 417 height 22
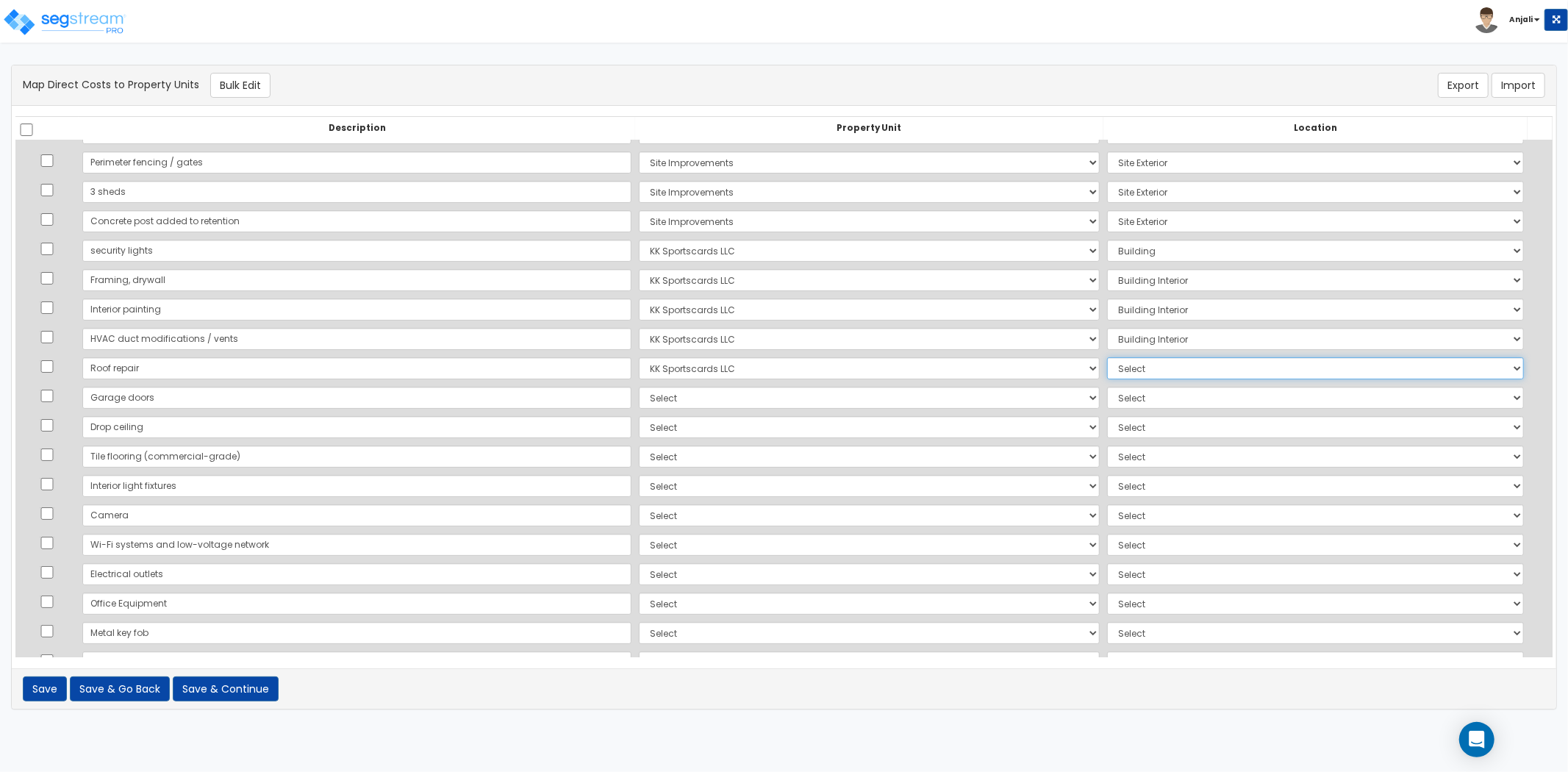
select select "6"
click at [1107, 357] on select "Select Add Additional Location Building Building Interior" at bounding box center [1315, 367] width 417 height 22
click at [639, 406] on select "Select KK Sportscards LLC Site Improvements Add Additional Property Unit" at bounding box center [869, 397] width 461 height 22
select select "166230"
click at [639, 387] on select "Select KK Sportscards LLC Site Improvements Add Additional Property Unit" at bounding box center [869, 397] width 461 height 22
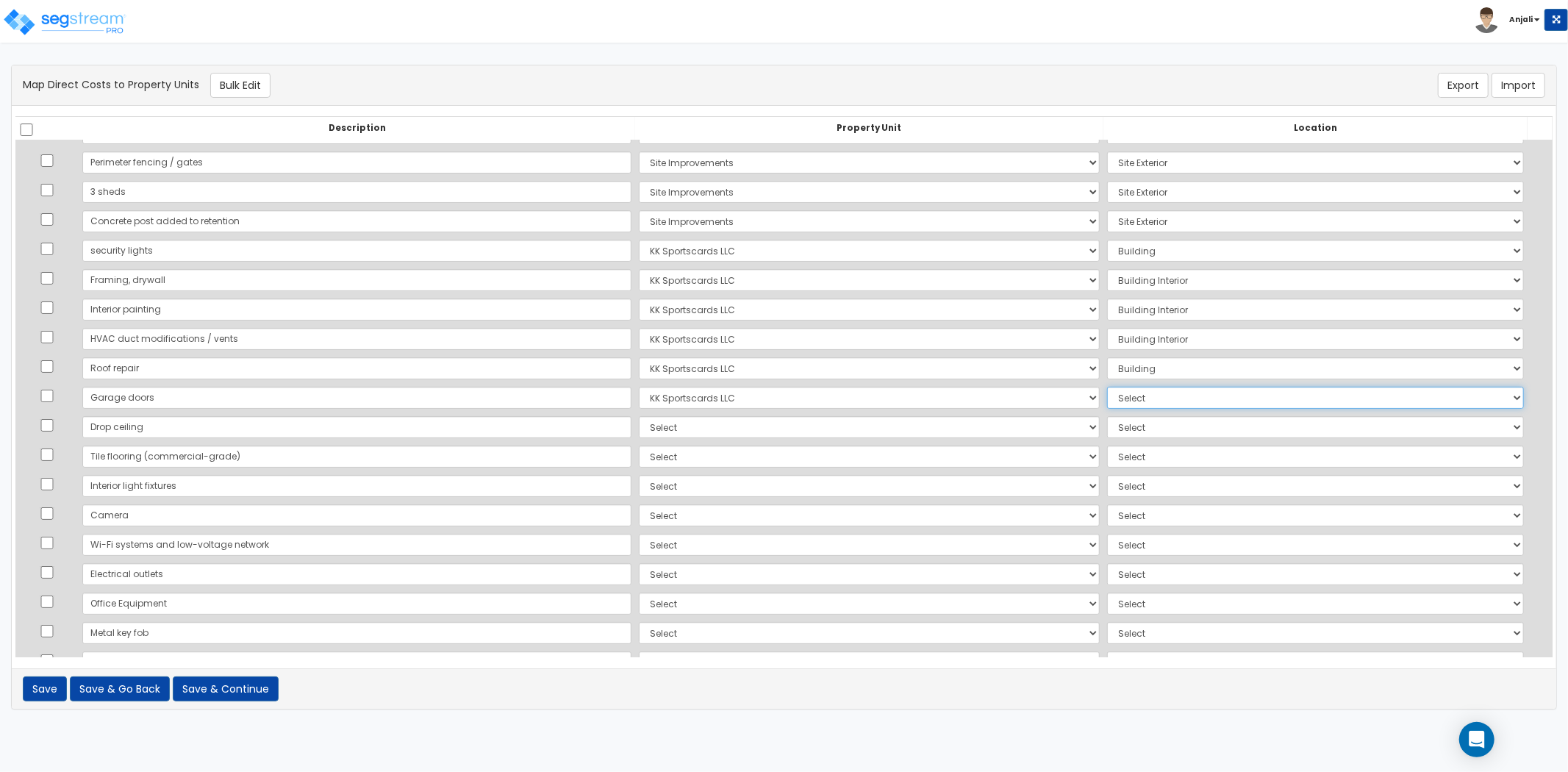
click at [1107, 399] on select "Select Add Additional Location Building Building Interior" at bounding box center [1315, 397] width 417 height 22
select select "6"
click at [1107, 387] on select "Select Add Additional Location Building Building Interior" at bounding box center [1315, 397] width 417 height 22
click at [639, 433] on select "Select KK Sportscards LLC Site Improvements Add Additional Property Unit" at bounding box center [869, 426] width 461 height 22
select select "166230"
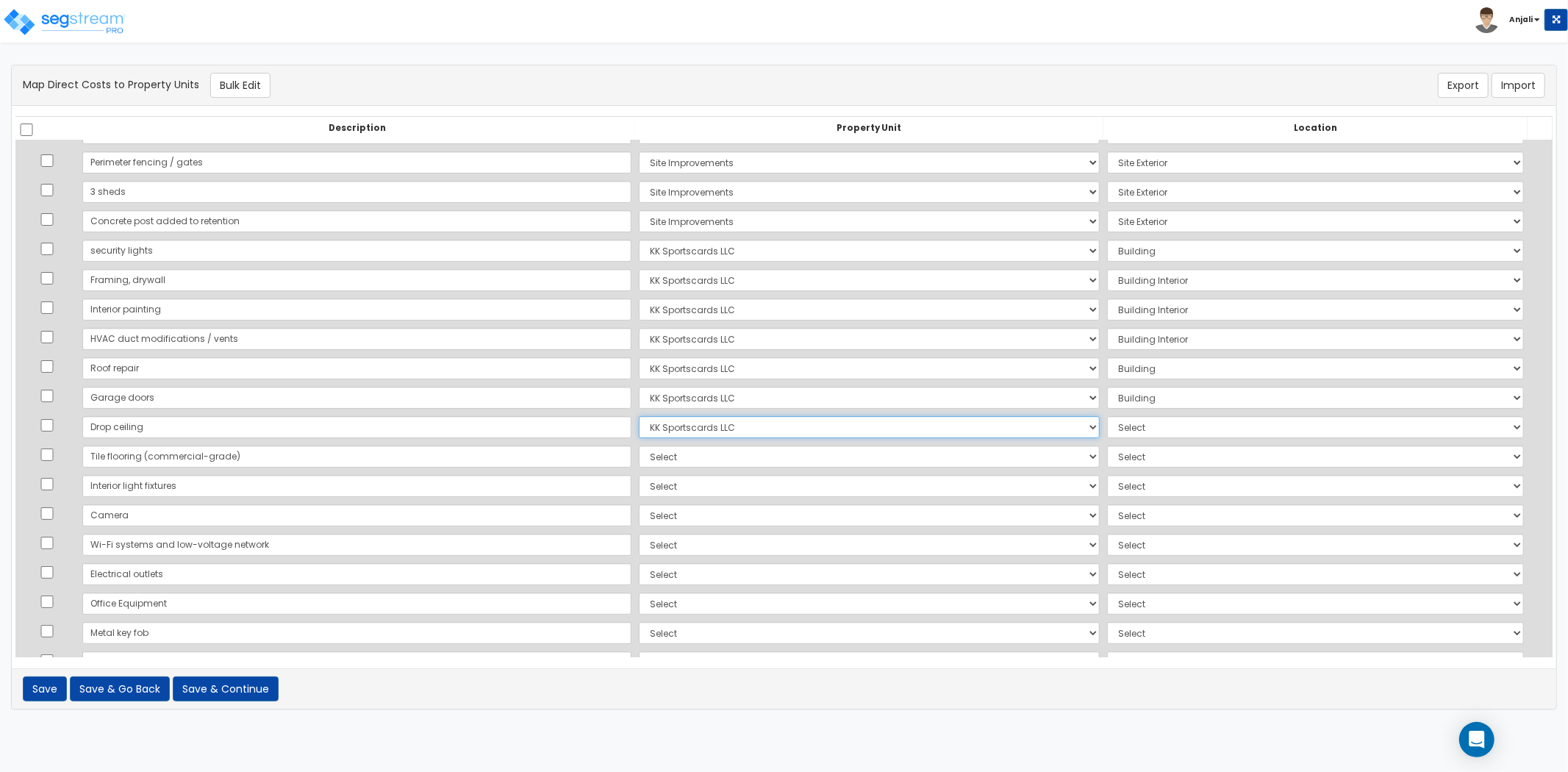
click at [639, 416] on select "Select KK Sportscards LLC Site Improvements Add Additional Property Unit" at bounding box center [869, 426] width 461 height 22
click at [1107, 427] on select "Select Add Additional Location Building Building Interior" at bounding box center [1315, 426] width 417 height 22
select select "6"
click at [1107, 416] on select "Select Add Additional Location Building Building Interior" at bounding box center [1315, 426] width 417 height 22
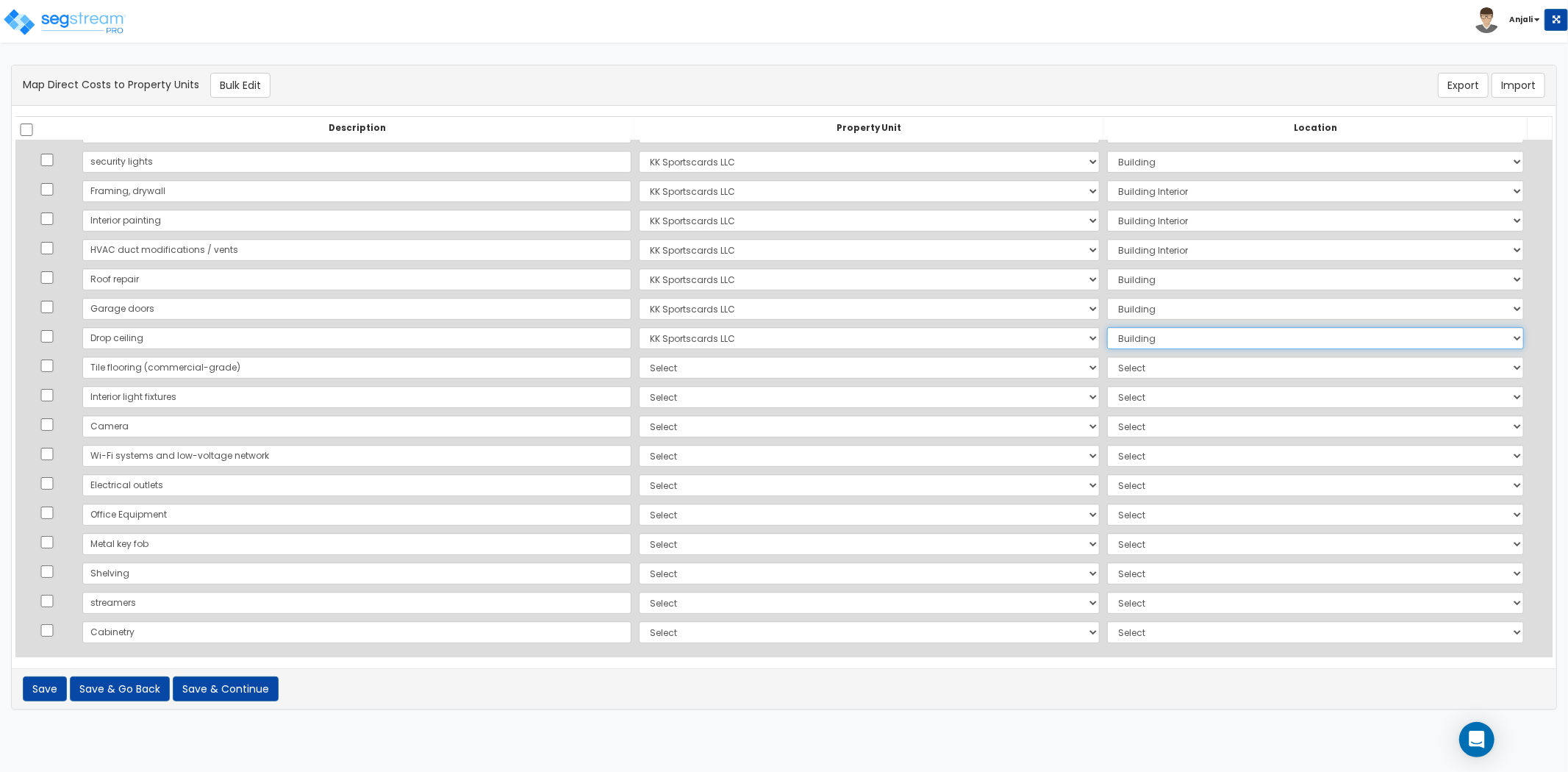
scroll to position [173, 0]
click at [639, 357] on select "Select KK Sportscards LLC Site Improvements Add Additional Property Unit" at bounding box center [869, 364] width 461 height 22
select select "166230"
click at [639, 354] on select "Select KK Sportscards LLC Site Improvements Add Additional Property Unit" at bounding box center [869, 364] width 461 height 22
click at [1107, 369] on select "Select Add Additional Location Building Building Interior" at bounding box center [1315, 364] width 417 height 22
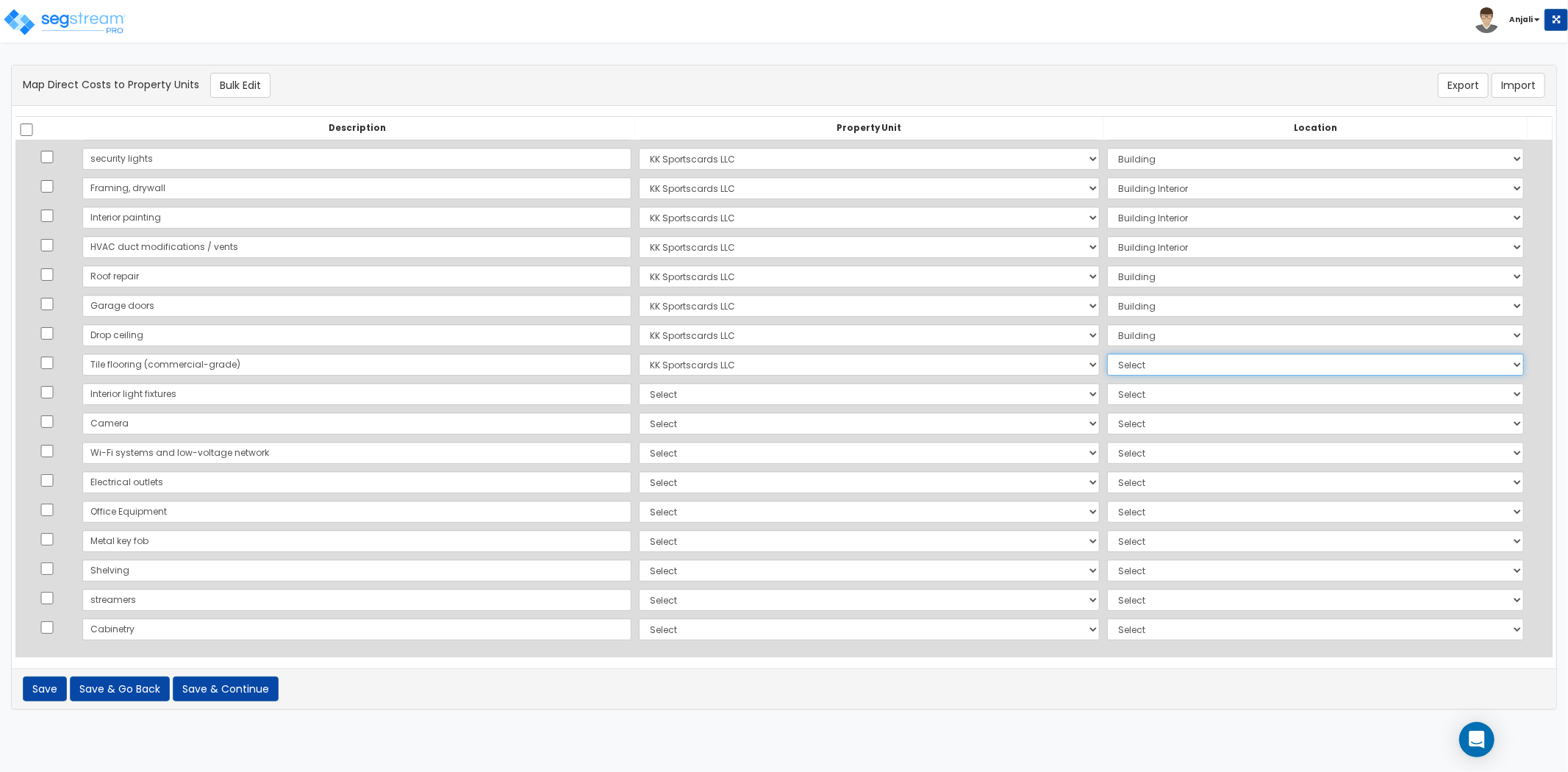
select select "461"
click at [1107, 354] on select "Select Add Additional Location Building Building Interior" at bounding box center [1315, 364] width 417 height 22
click at [639, 401] on select "Select KK Sportscards LLC Site Improvements Add Additional Property Unit" at bounding box center [869, 393] width 461 height 22
select select "166230"
click at [639, 383] on select "Select KK Sportscards LLC Site Improvements Add Additional Property Unit" at bounding box center [869, 393] width 461 height 22
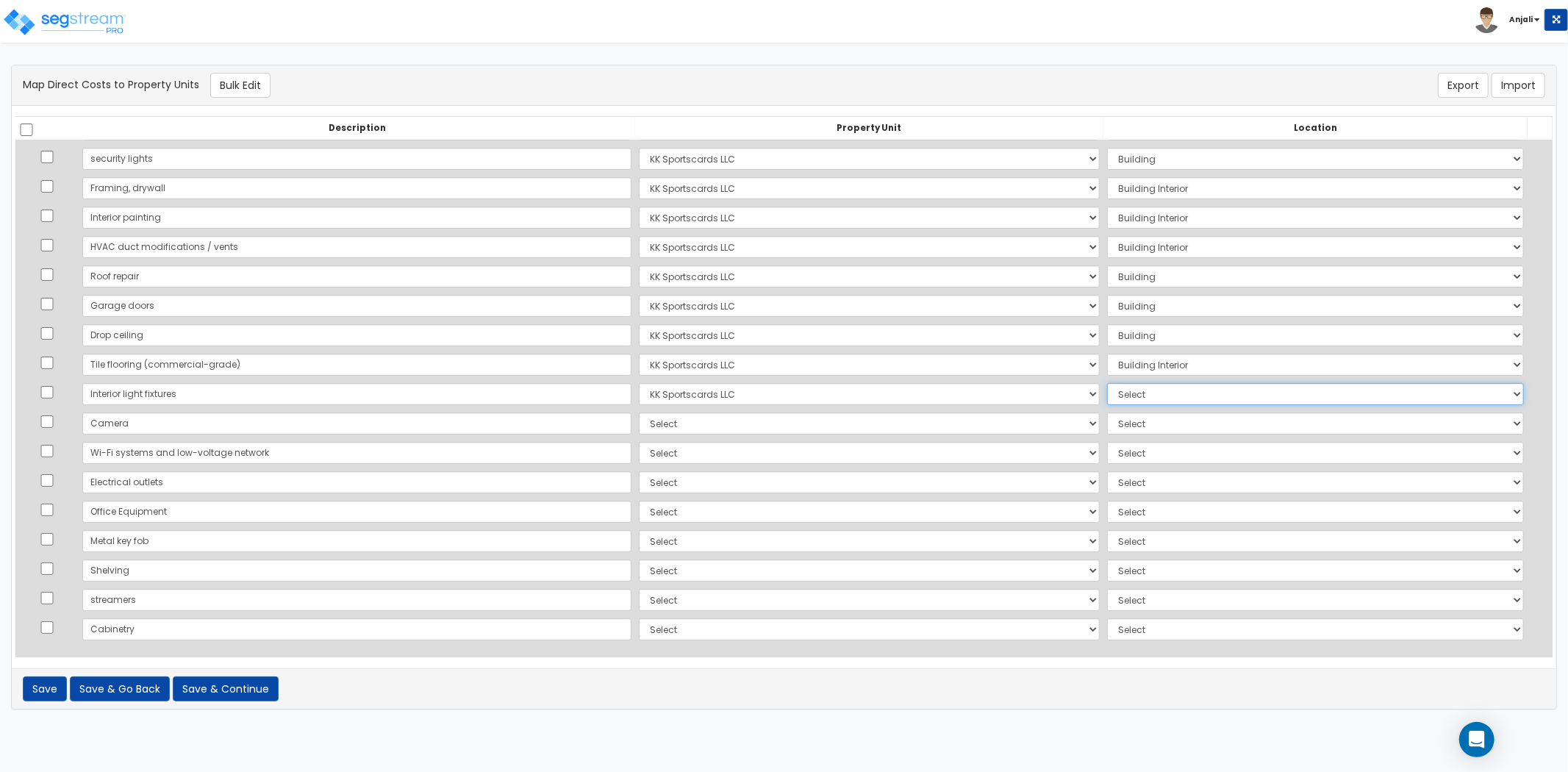
click at [1107, 395] on select "Select Add Additional Location Building Building Interior" at bounding box center [1315, 393] width 417 height 22
select select "461"
click at [1107, 383] on select "Select Add Additional Location Building Building Interior" at bounding box center [1315, 393] width 417 height 22
click at [639, 422] on select "Select KK Sportscards LLC Site Improvements Add Additional Property Unit" at bounding box center [869, 423] width 461 height 22
select select "166230"
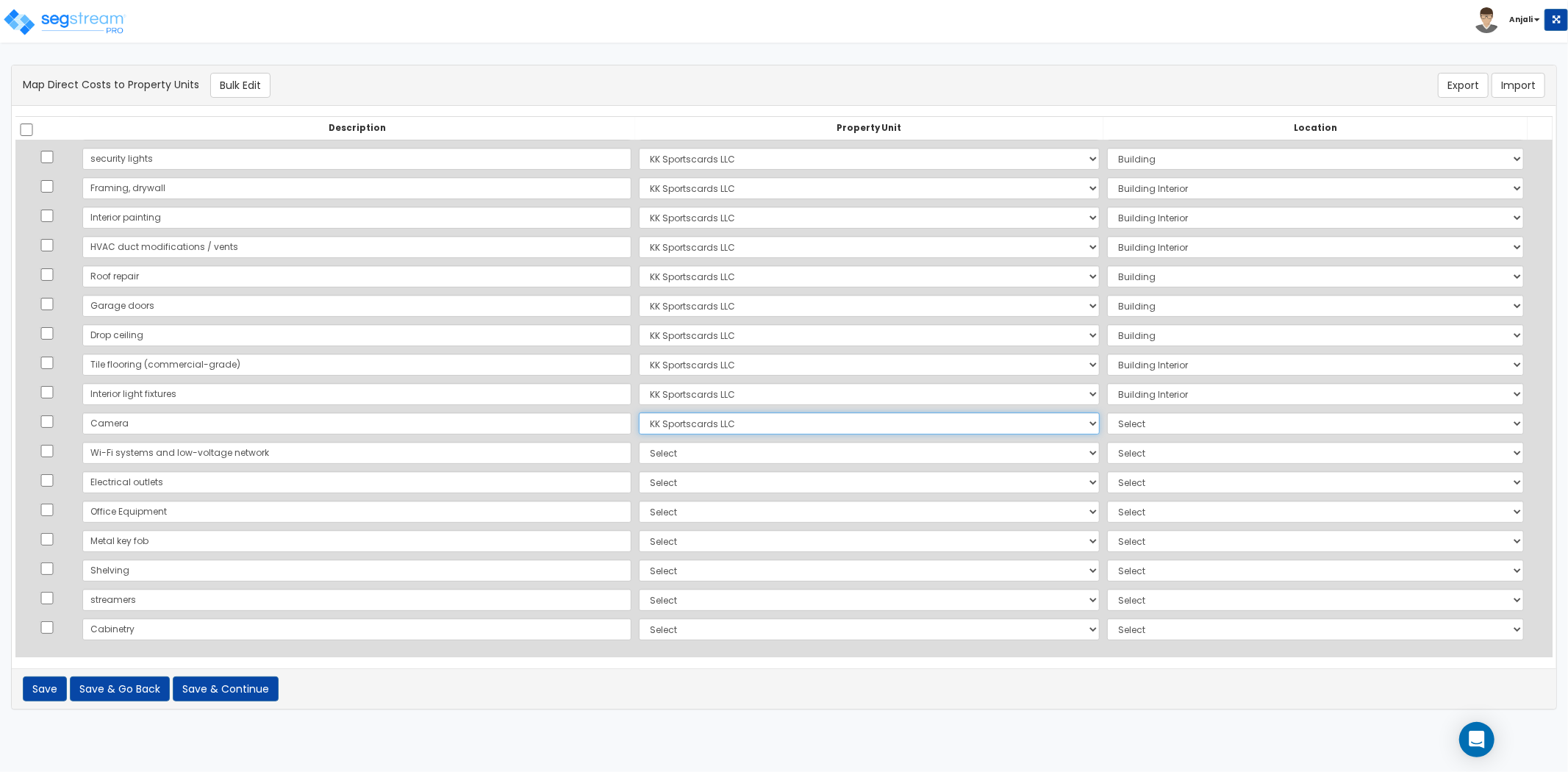
click at [639, 413] on select "Select KK Sportscards LLC Site Improvements Add Additional Property Unit" at bounding box center [869, 423] width 461 height 22
click at [1172, 429] on select "Select Add Additional Location Building Building Interior" at bounding box center [1315, 423] width 417 height 22
select select "461"
click at [1107, 413] on select "Select Add Additional Location Building Building Interior" at bounding box center [1315, 423] width 417 height 22
click at [639, 447] on select "Select KK Sportscards LLC Site Improvements Add Additional Property Unit" at bounding box center [869, 452] width 461 height 22
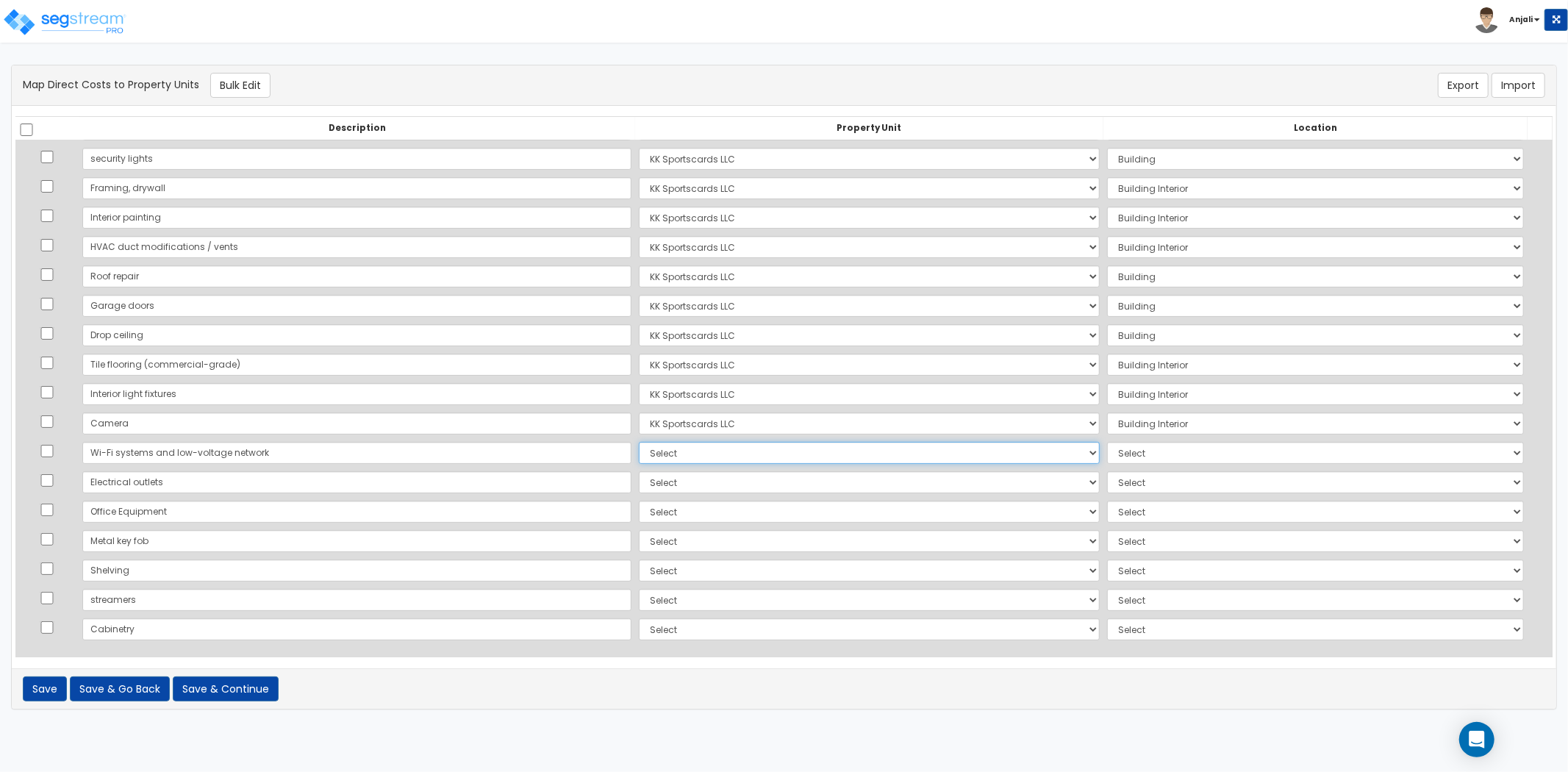
select select "166230"
click at [639, 442] on select "Select KK Sportscards LLC Site Improvements Add Additional Property Unit" at bounding box center [869, 452] width 461 height 22
click at [1107, 445] on select "Select Add Additional Location Building Building Interior" at bounding box center [1315, 452] width 417 height 22
select select "461"
click at [1107, 442] on select "Select Add Additional Location Building Building Interior" at bounding box center [1315, 452] width 417 height 22
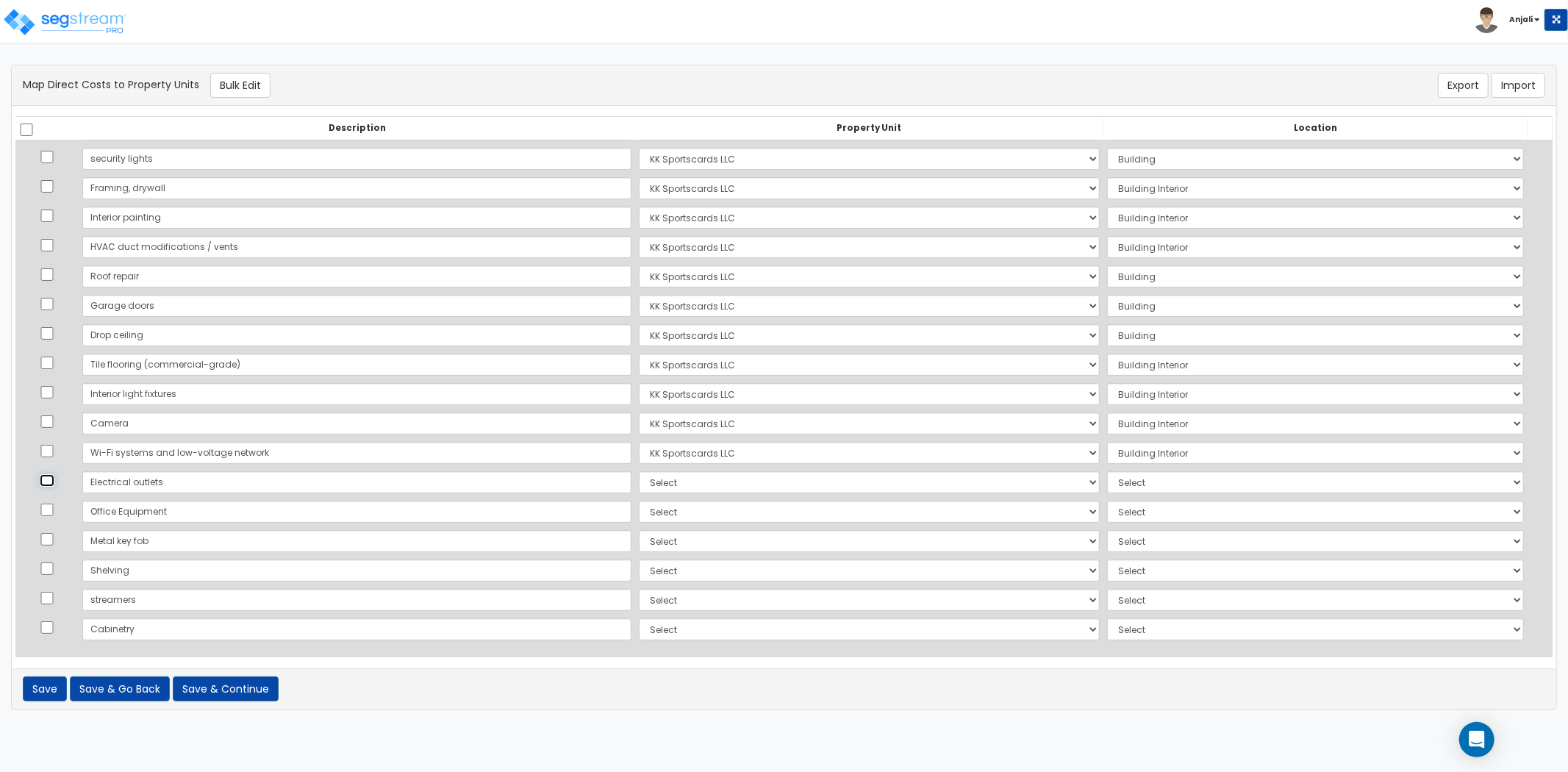
click at [46, 475] on input "checkbox" at bounding box center [47, 481] width 15 height 13
checkbox input "true"
click at [47, 500] on td at bounding box center [47, 512] width 63 height 29
click at [50, 533] on input "checkbox" at bounding box center [47, 540] width 15 height 13
checkbox input "true"
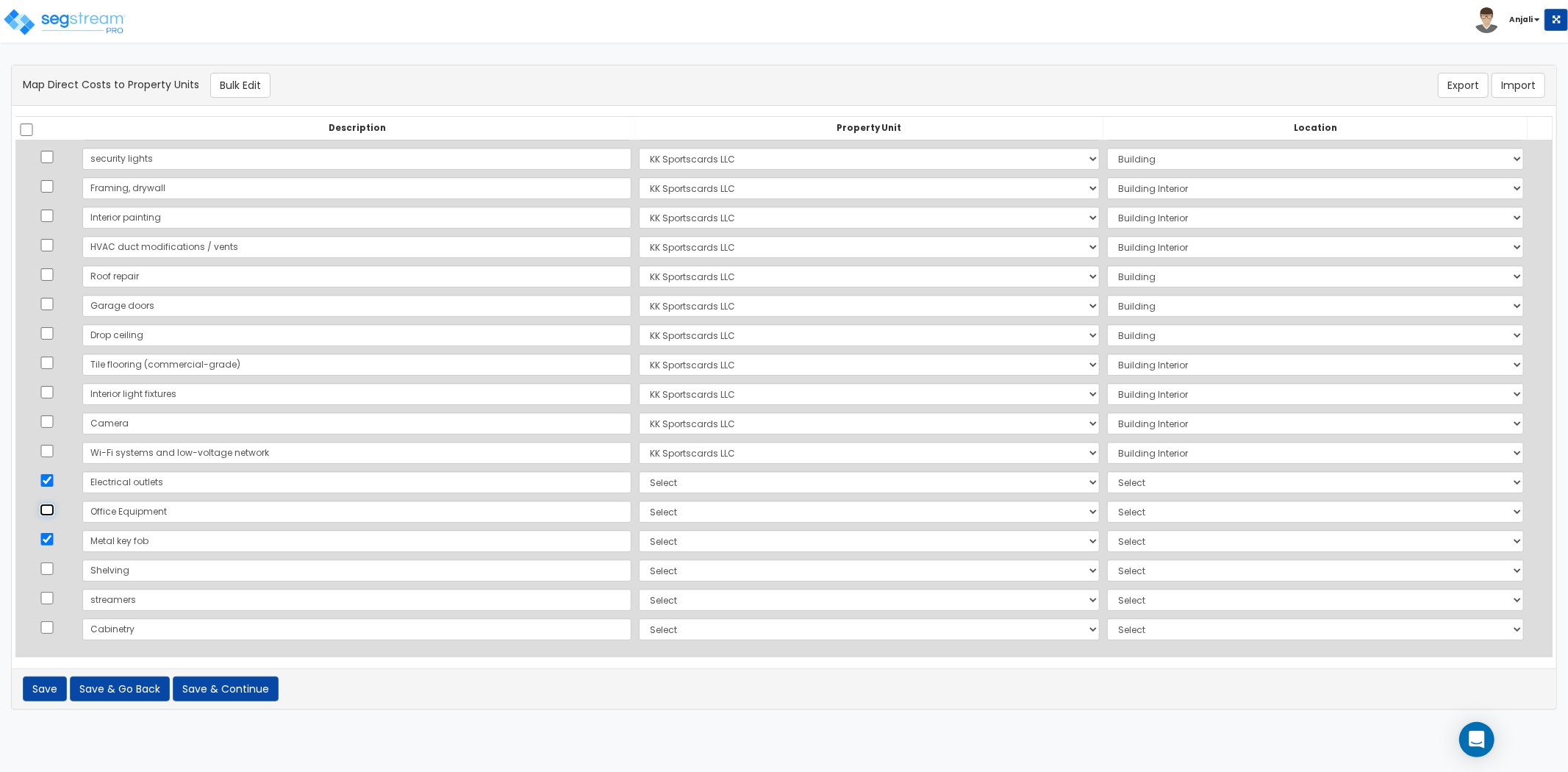
click at [48, 512] on input "checkbox" at bounding box center [47, 510] width 15 height 13
checkbox input "true"
click at [52, 563] on input "checkbox" at bounding box center [47, 569] width 15 height 13
checkbox input "true"
click at [54, 596] on input "checkbox" at bounding box center [47, 599] width 15 height 13
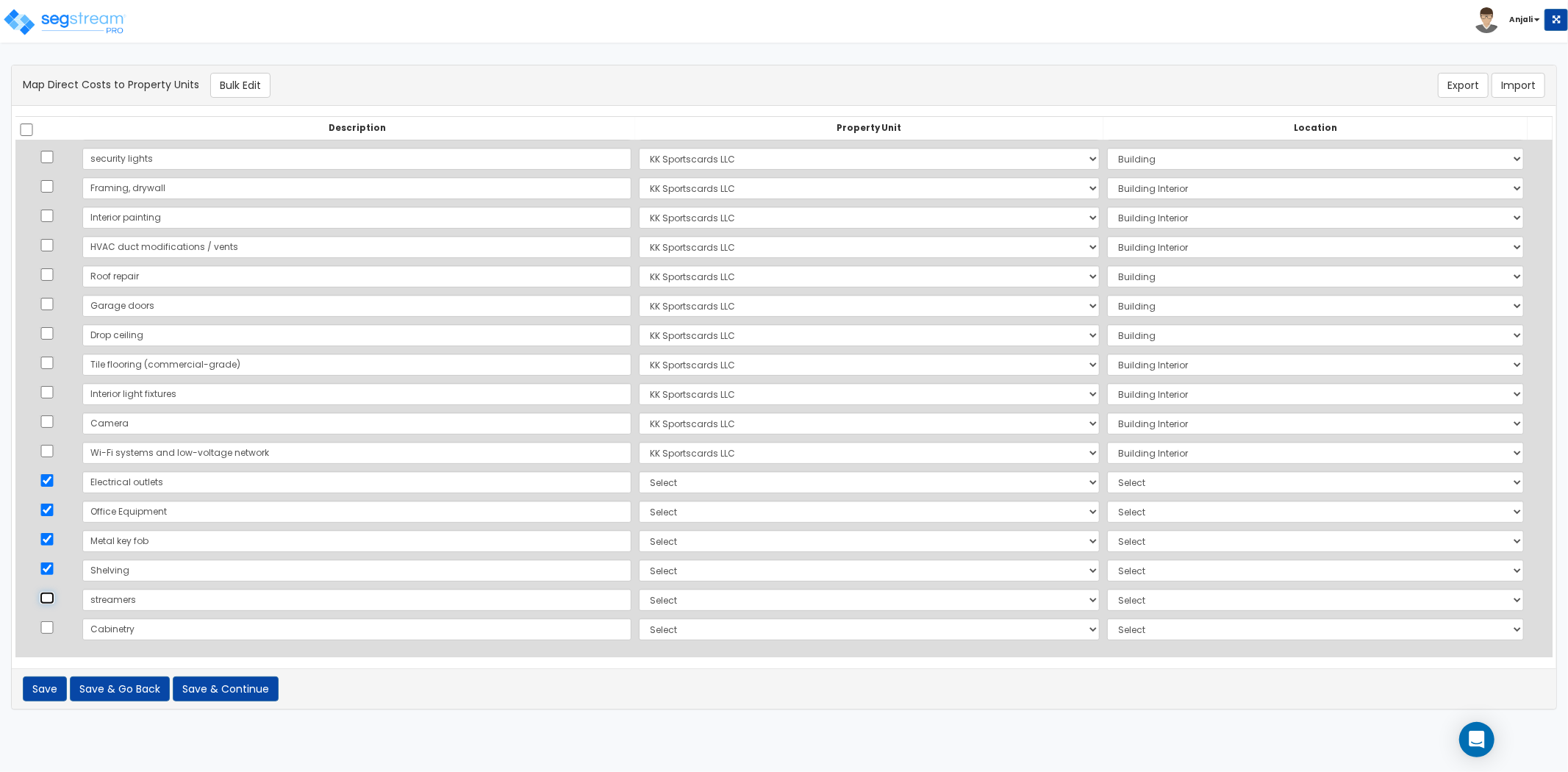
checkbox input "true"
click at [52, 641] on td at bounding box center [47, 629] width 63 height 29
click at [52, 626] on input "checkbox" at bounding box center [47, 628] width 15 height 13
checkbox input "true"
click at [243, 75] on button "Bulk Edit" at bounding box center [240, 85] width 60 height 25
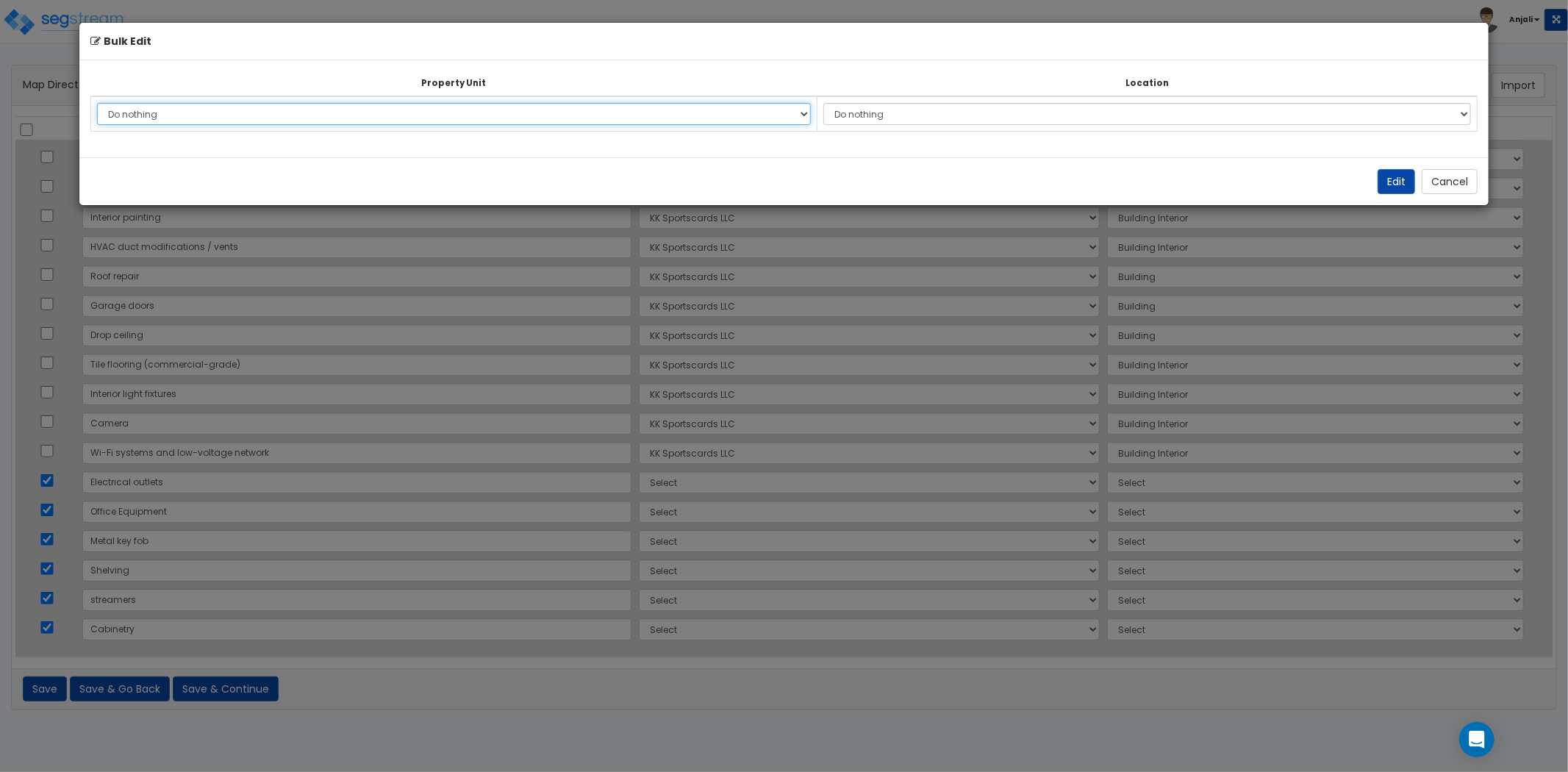
click at [413, 119] on select "Do nothing KK Sportscards LLC Site Improvements Add Additional Property Unit" at bounding box center [454, 114] width 715 height 22
select select "166230"
click at [97, 103] on select "Do nothing KK Sportscards LLC Site Improvements Add Additional Property Unit" at bounding box center [454, 114] width 715 height 22
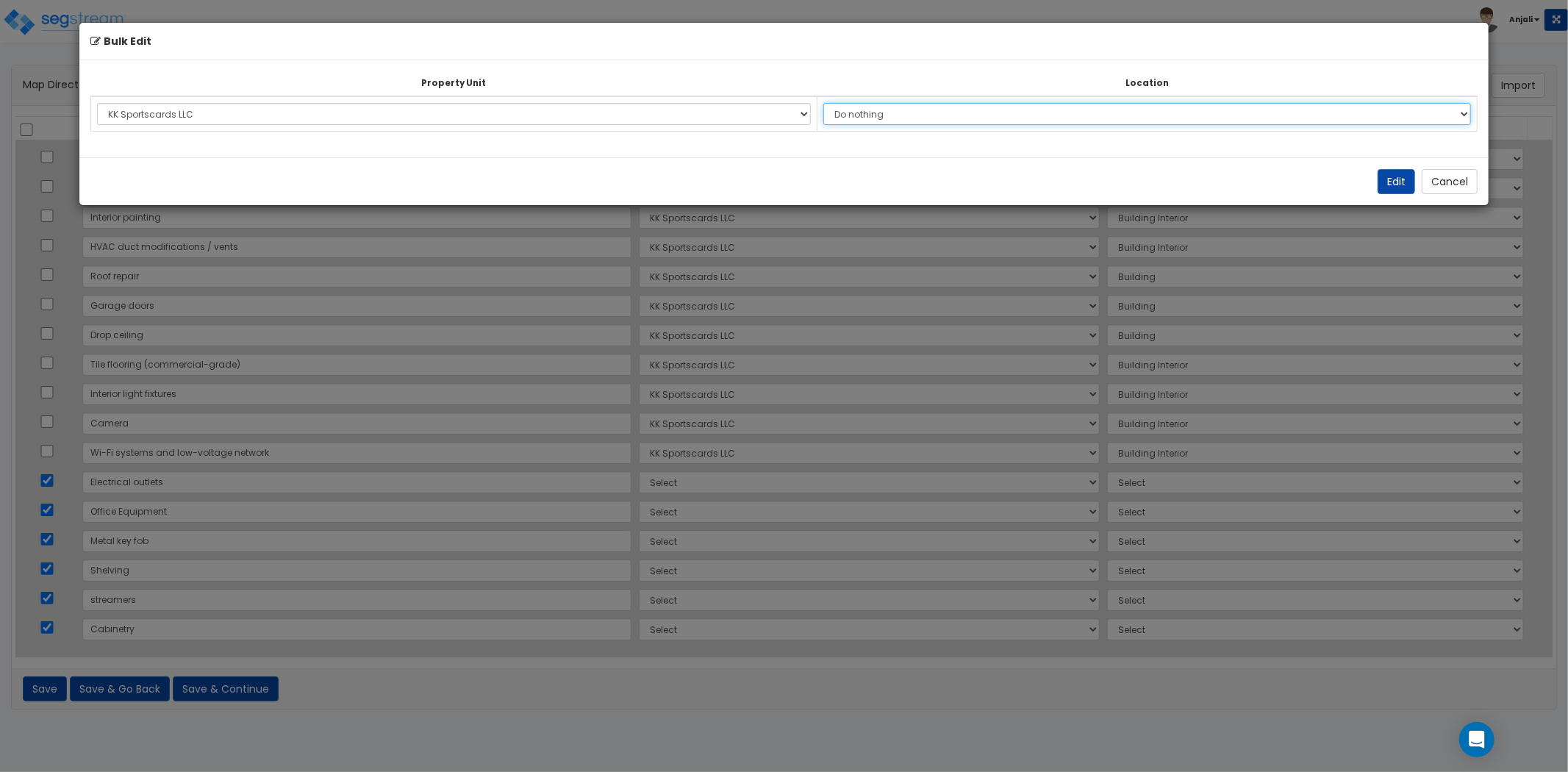
click at [901, 106] on select "Do nothing Add Additional Location Building Building Interior" at bounding box center [1147, 114] width 648 height 22
select select "461"
click at [832, 103] on select "Do nothing Add Additional Location Building Building Interior" at bounding box center [1147, 114] width 648 height 22
click at [1396, 179] on button "Edit" at bounding box center [1396, 181] width 38 height 25
select select "166230"
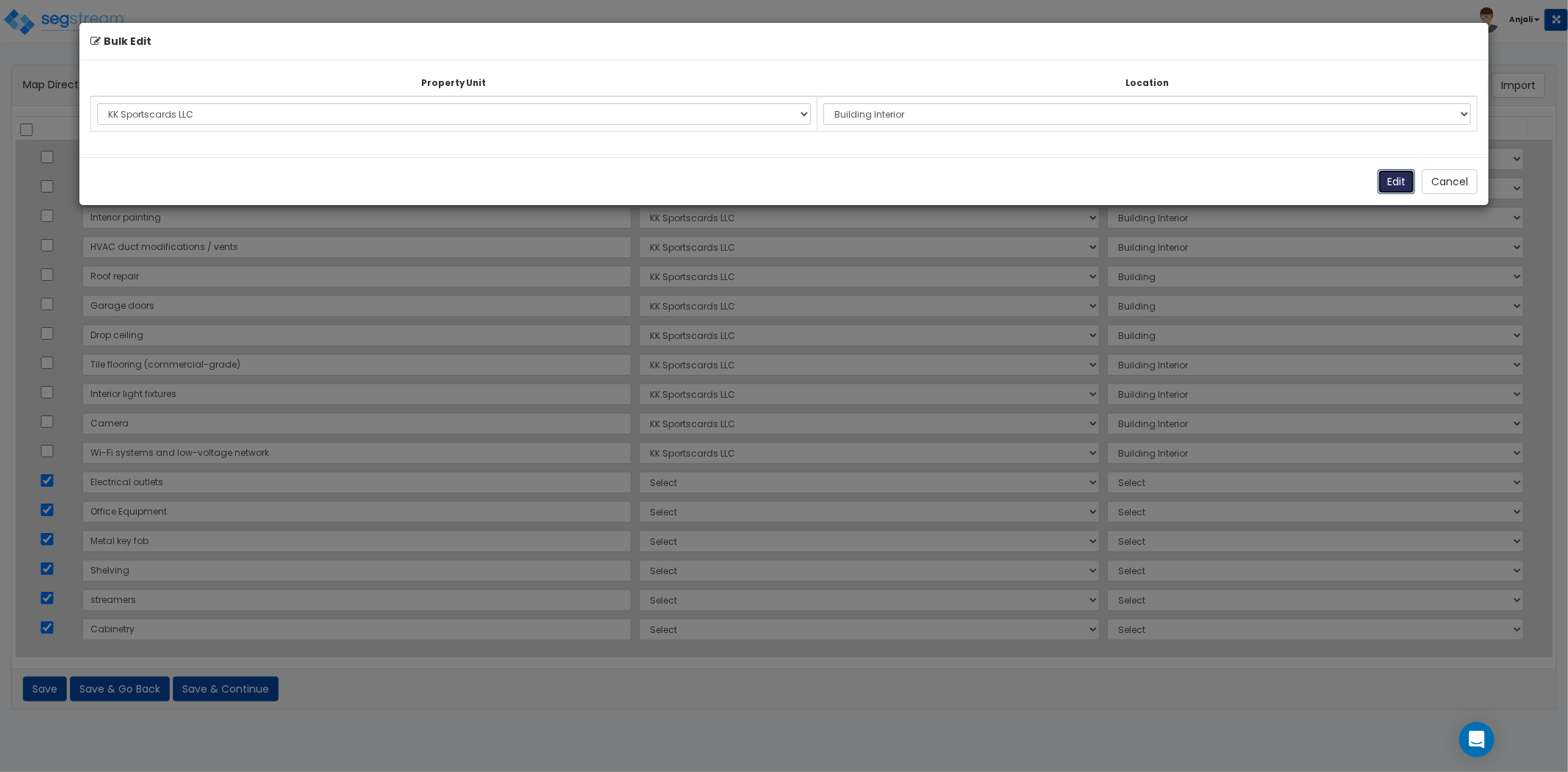
select select "166230"
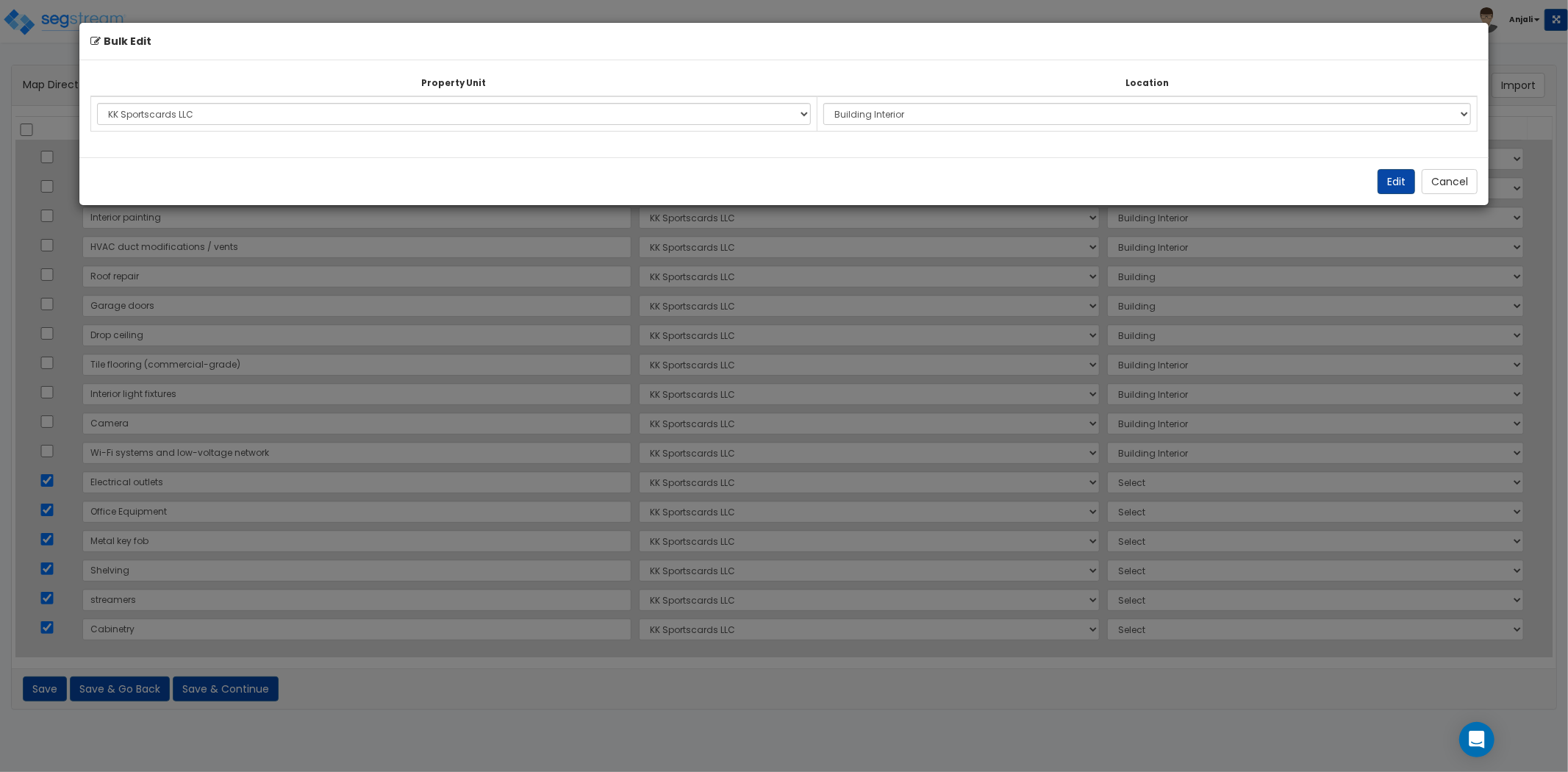
select select "461"
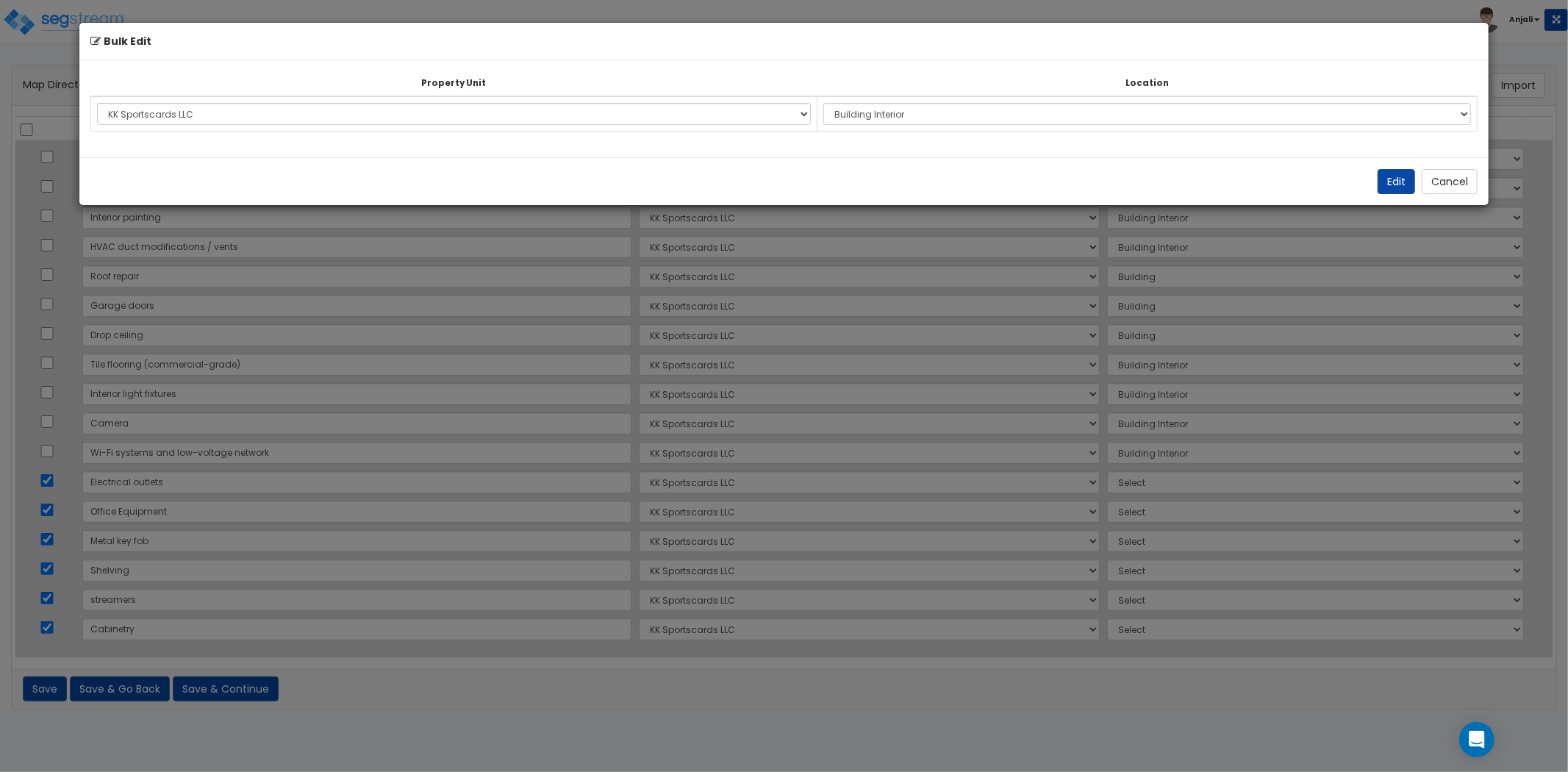
select select "461"
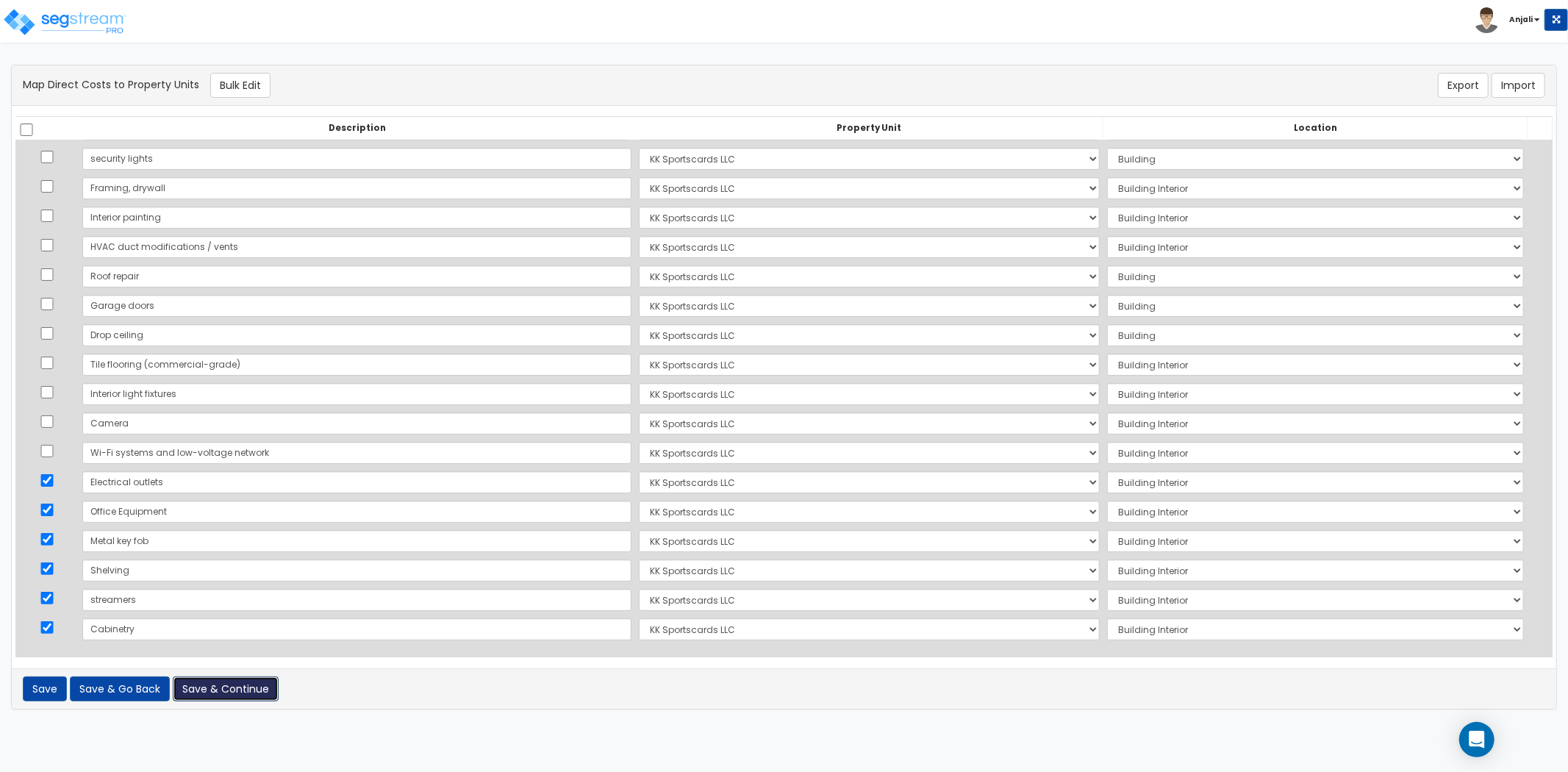
click at [247, 692] on button "Save & Continue" at bounding box center [225, 688] width 106 height 25
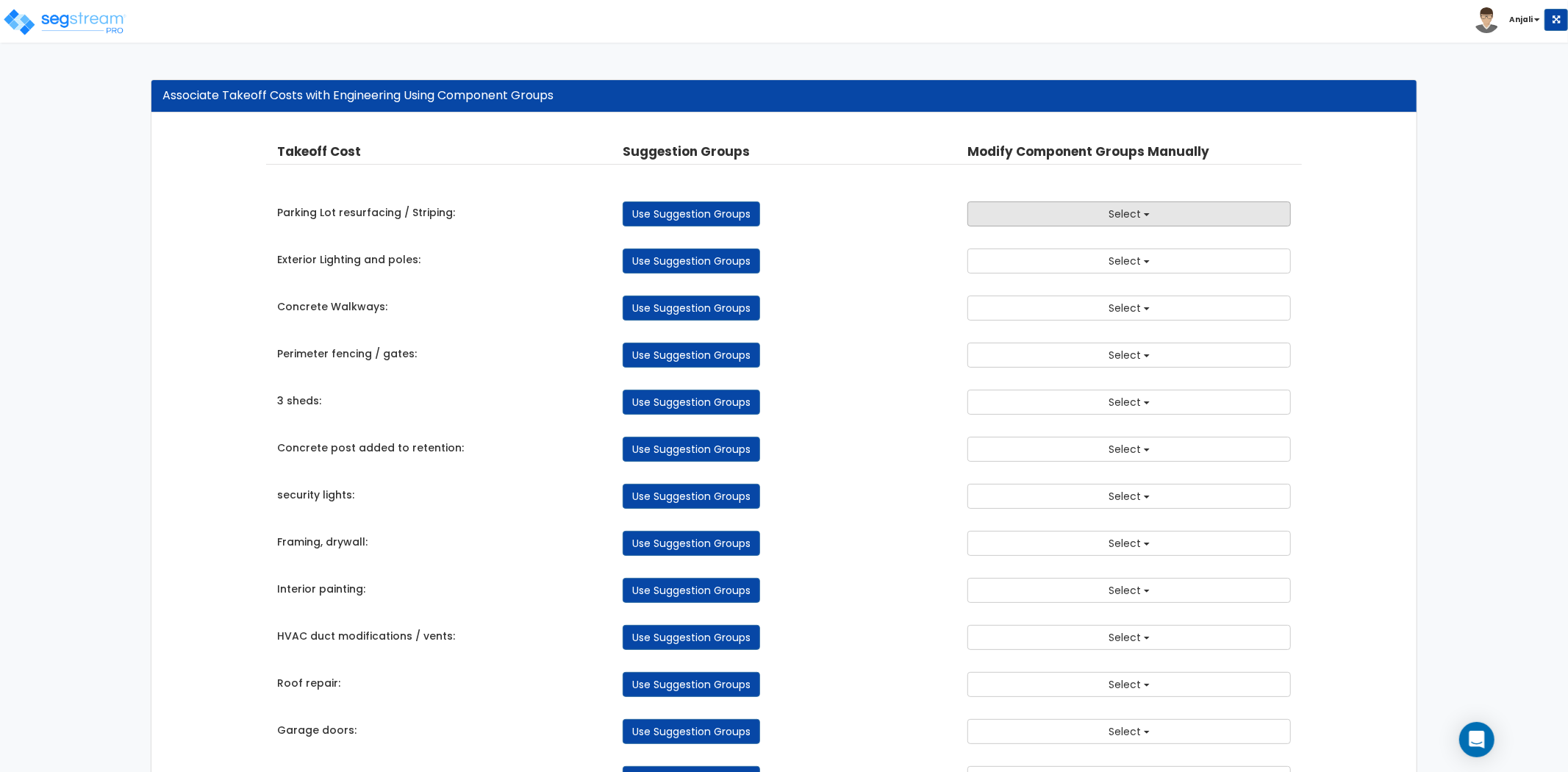
click at [1122, 218] on span "Select" at bounding box center [1125, 214] width 32 height 15
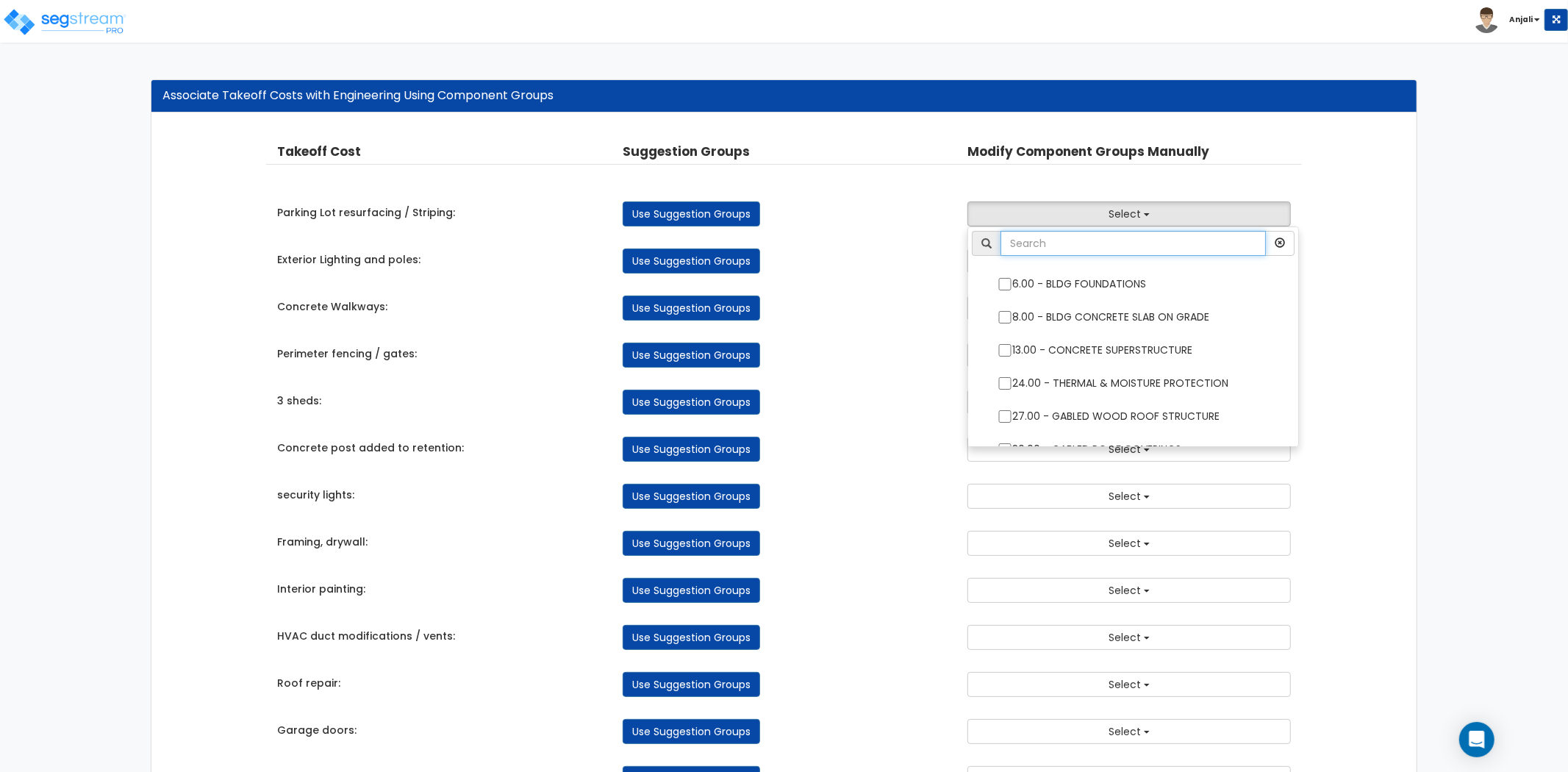
click at [1118, 246] on input "text" at bounding box center [1133, 243] width 265 height 25
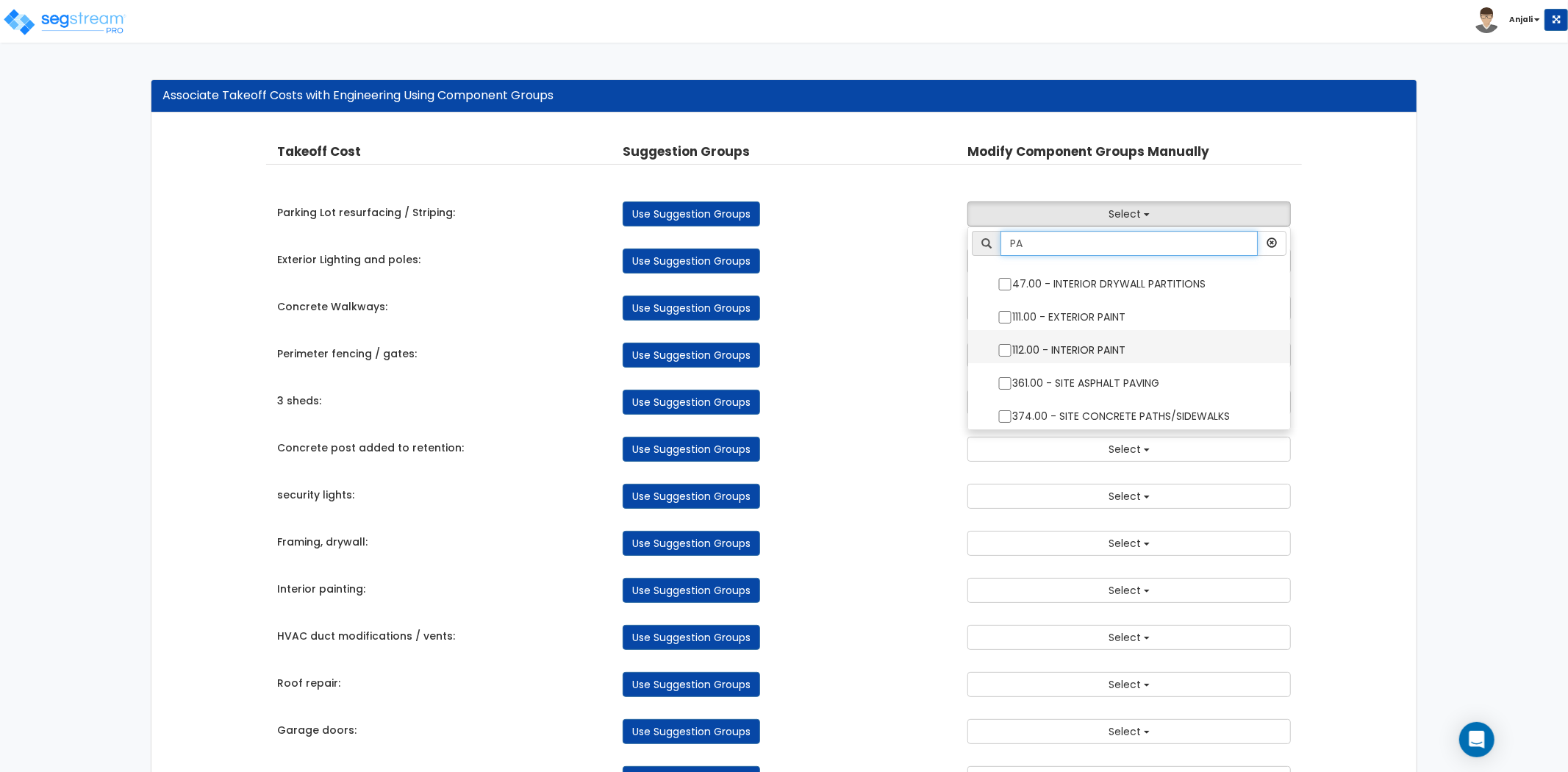
scroll to position [3, 0]
type input "PA"
click at [1005, 380] on input "361.00 - SITE ASPHALT PAVING" at bounding box center [1005, 380] width 15 height 13
checkbox input "true"
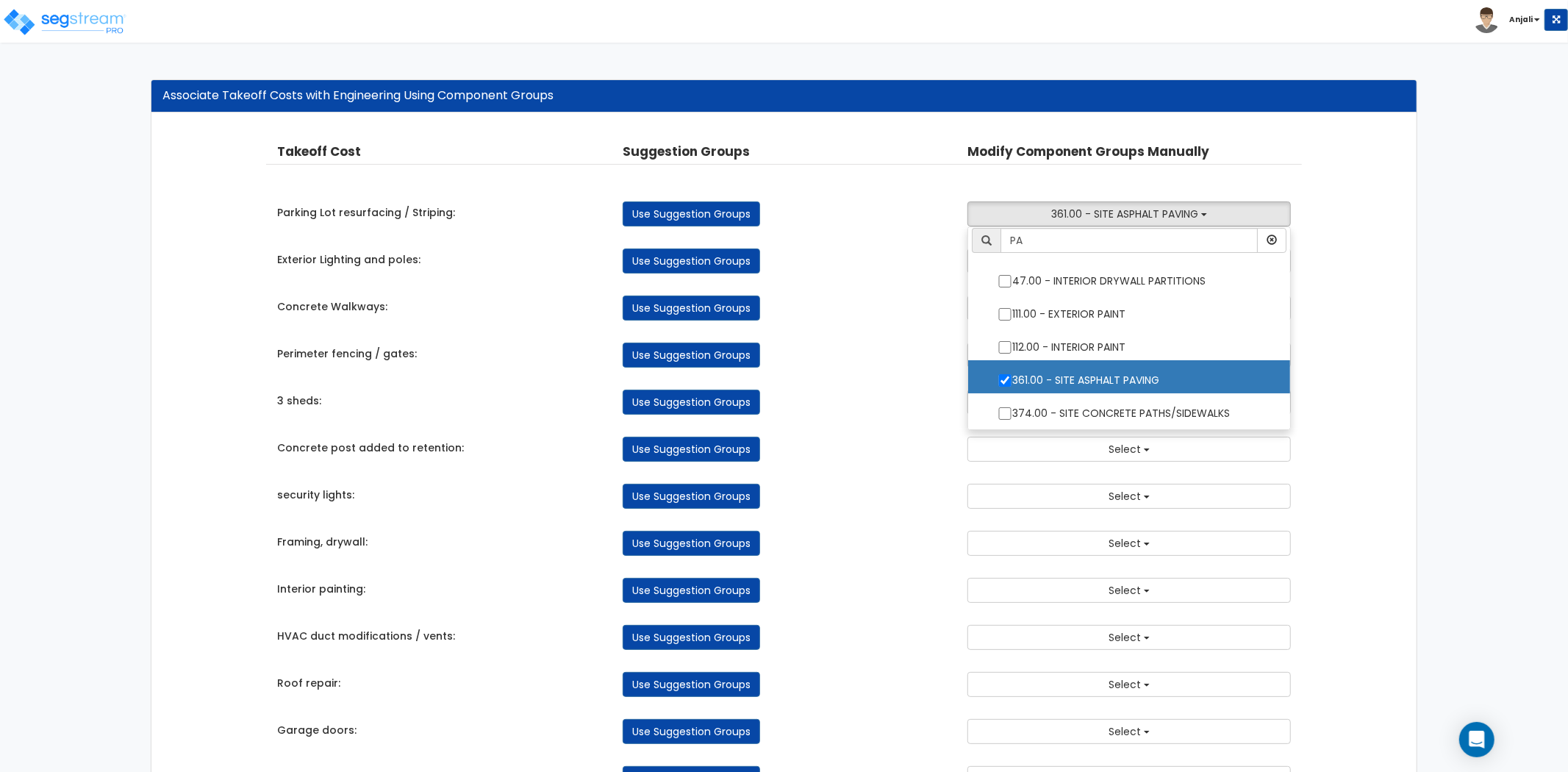
click at [944, 346] on div "Use Suggestion Groups" at bounding box center [784, 355] width 346 height 25
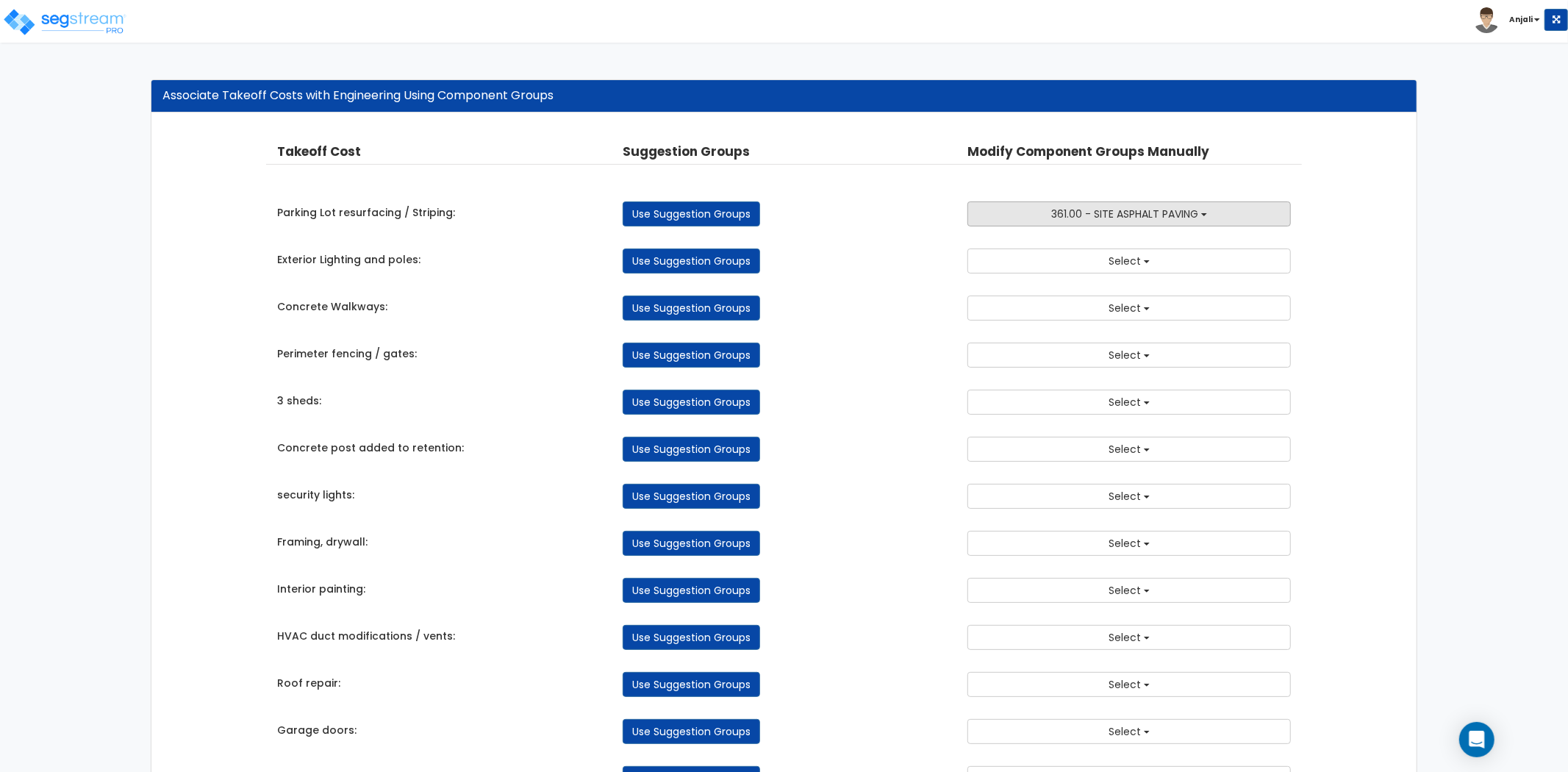
click at [1127, 210] on span "361.00 - SITE ASPHALT PAVING" at bounding box center [1125, 214] width 147 height 15
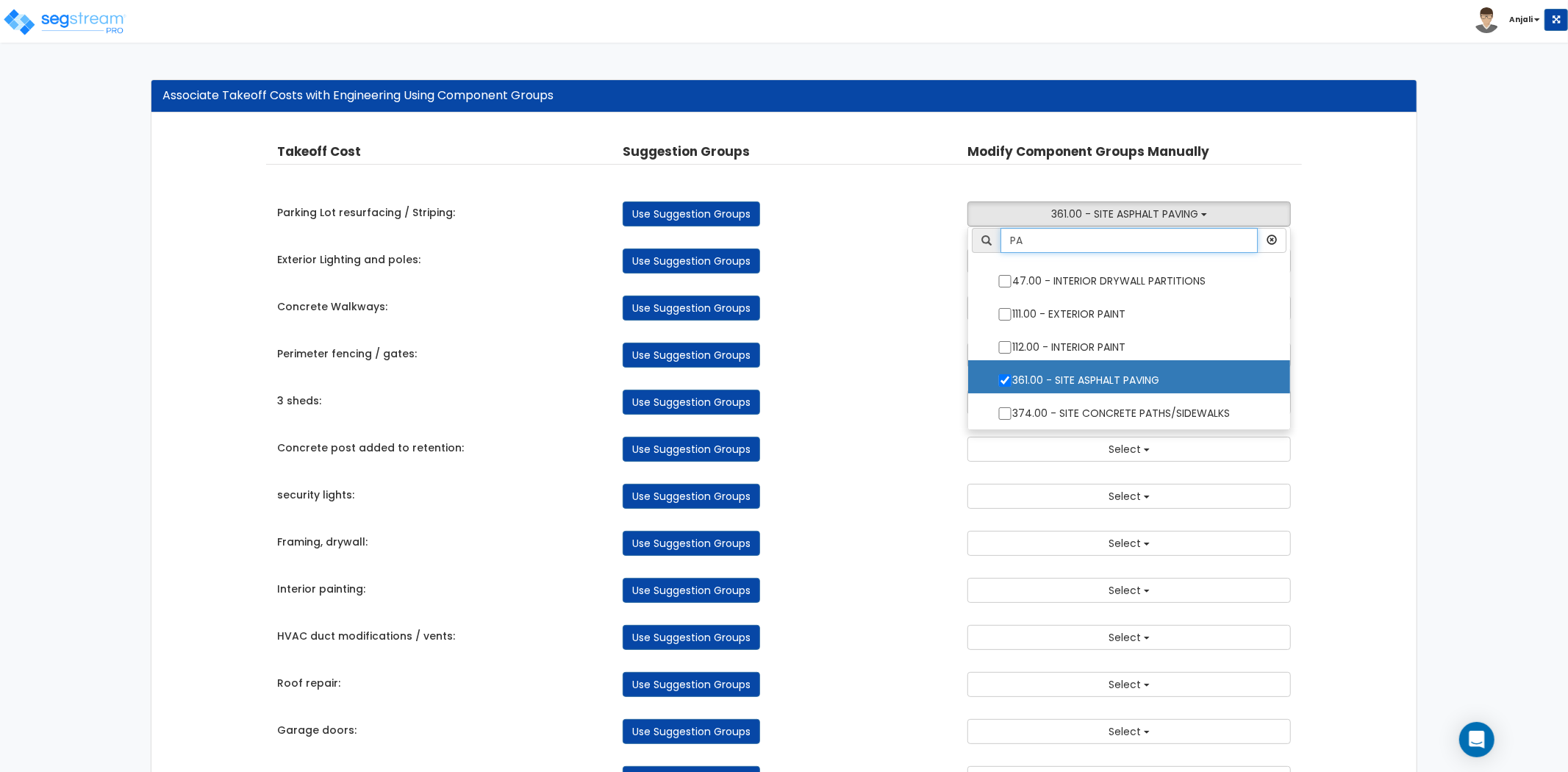
scroll to position [0, 0]
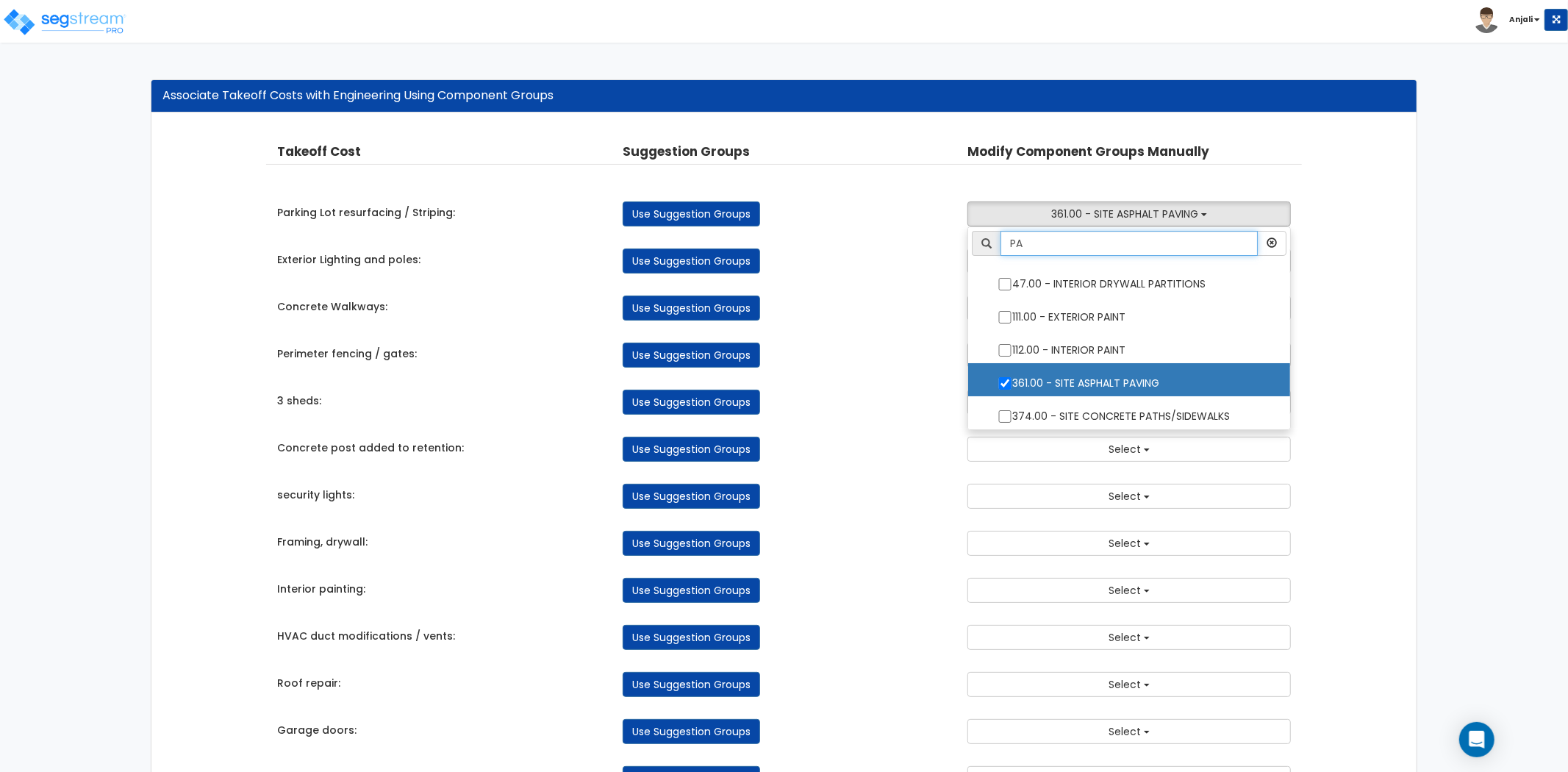
drag, startPoint x: 1050, startPoint y: 238, endPoint x: 996, endPoint y: 240, distance: 54.0
click at [996, 240] on div "PA" at bounding box center [1129, 243] width 315 height 25
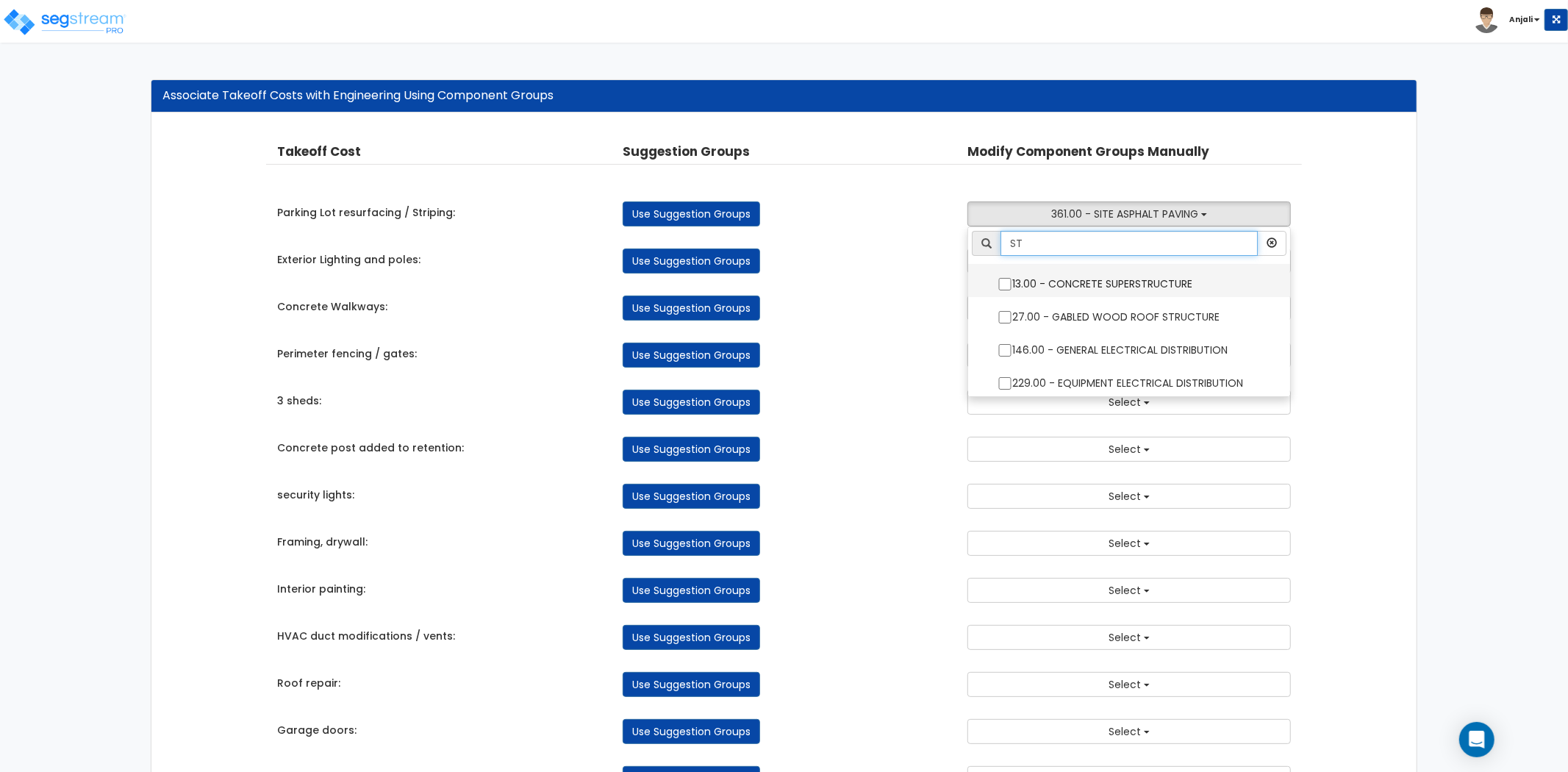
type input "S"
click at [950, 281] on div "Takeoff Cost Suggestion Groups Modify Component Groups Manually Parking Lot res…" at bounding box center [784, 702] width 1036 height 1148
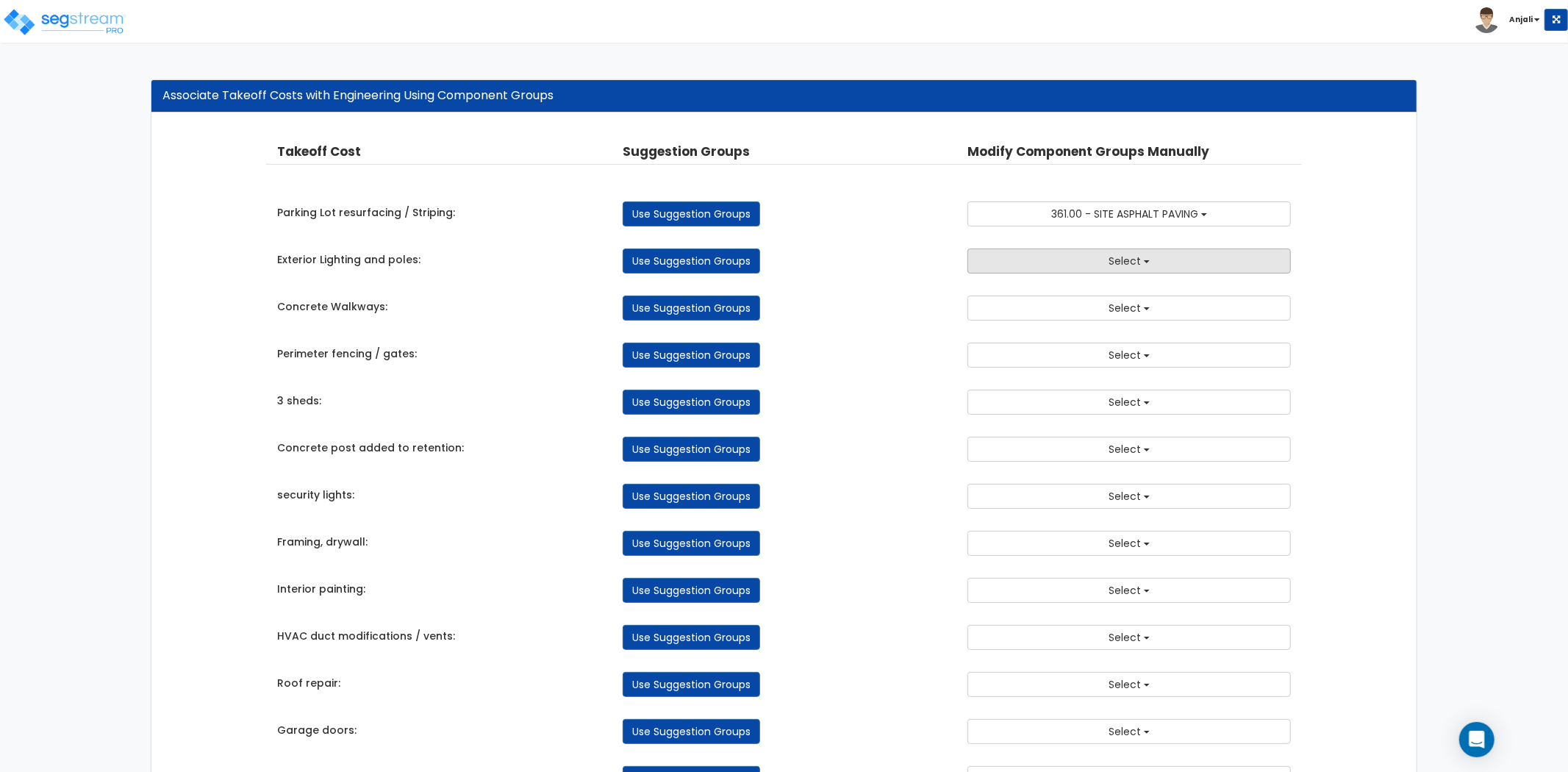
click at [1110, 267] on span "Select" at bounding box center [1125, 261] width 32 height 15
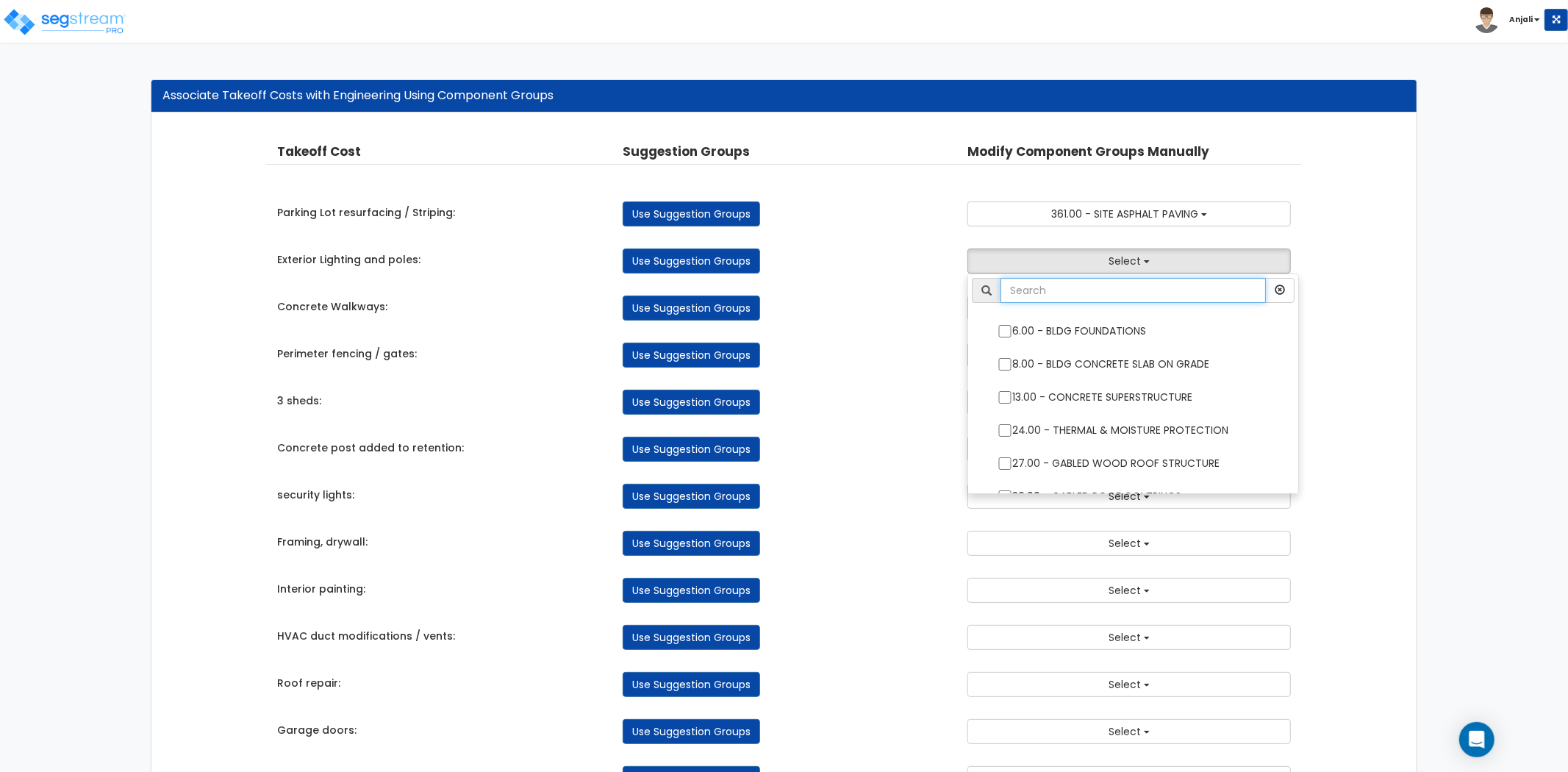
click at [1105, 296] on input "text" at bounding box center [1133, 290] width 265 height 25
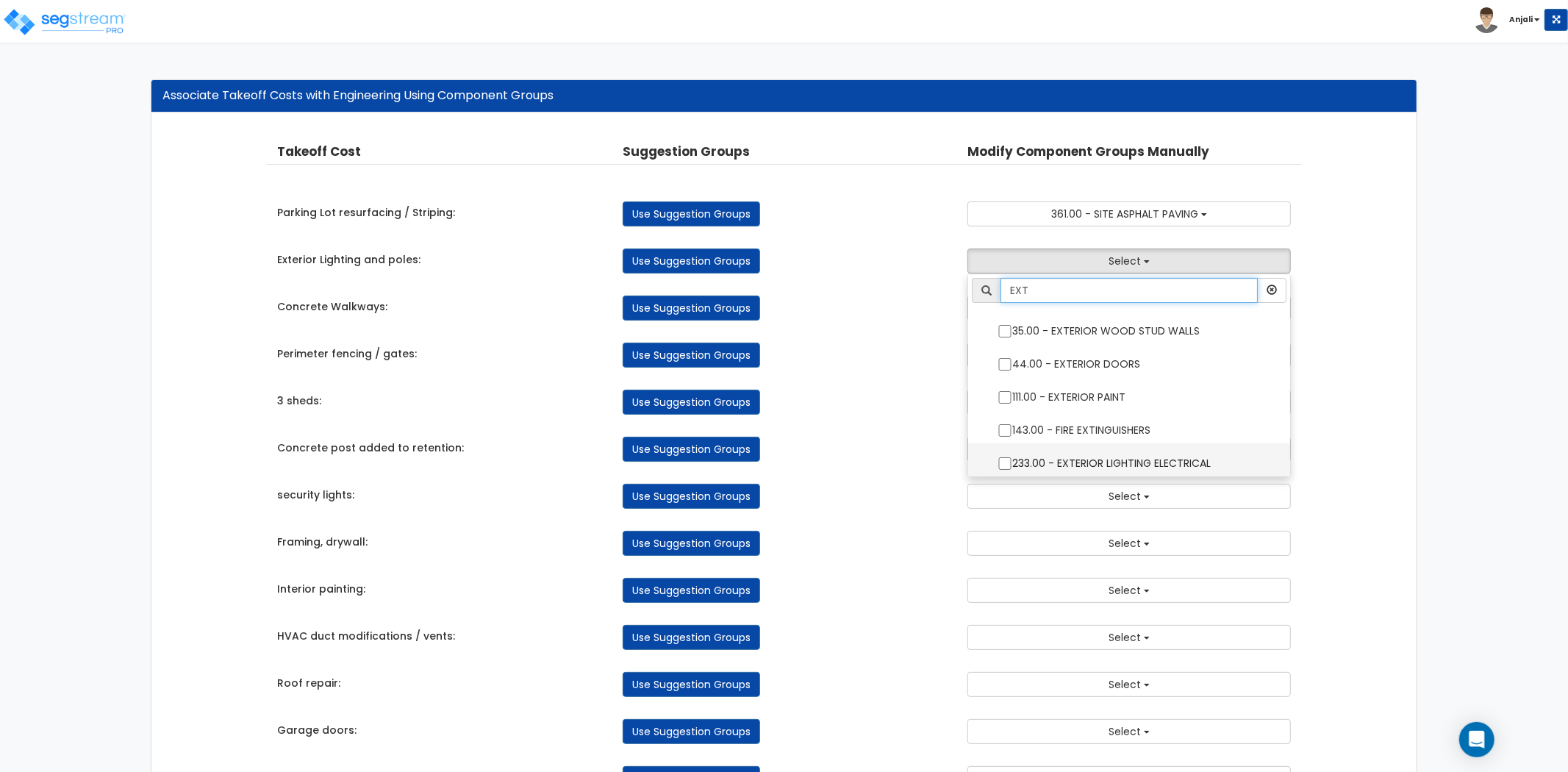
type input "EXT"
click at [1002, 467] on input "233.00 - EXTERIOR LIGHTING ELECTRICAL" at bounding box center [1005, 464] width 15 height 13
checkbox input "true"
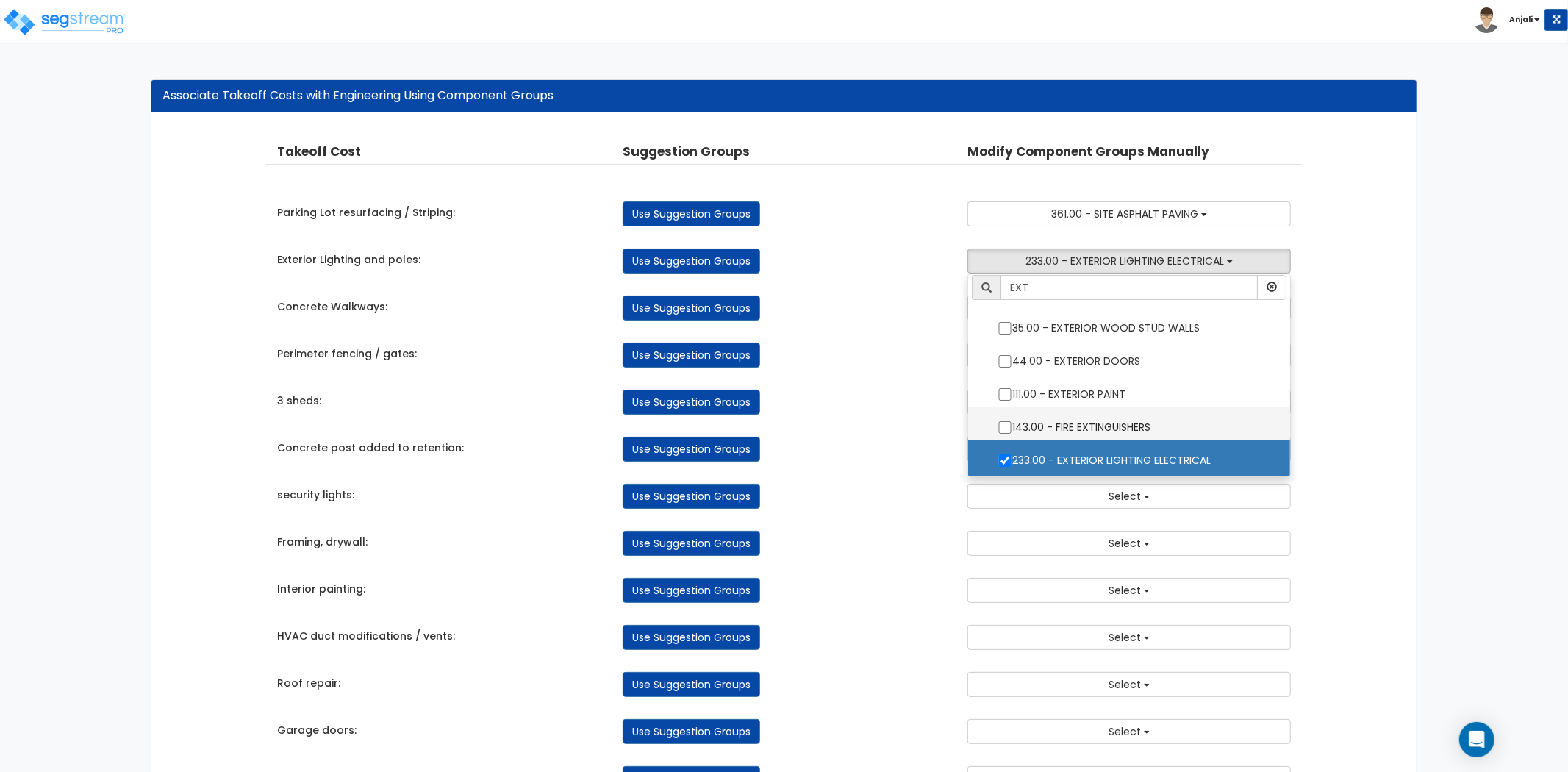
scroll to position [81, 0]
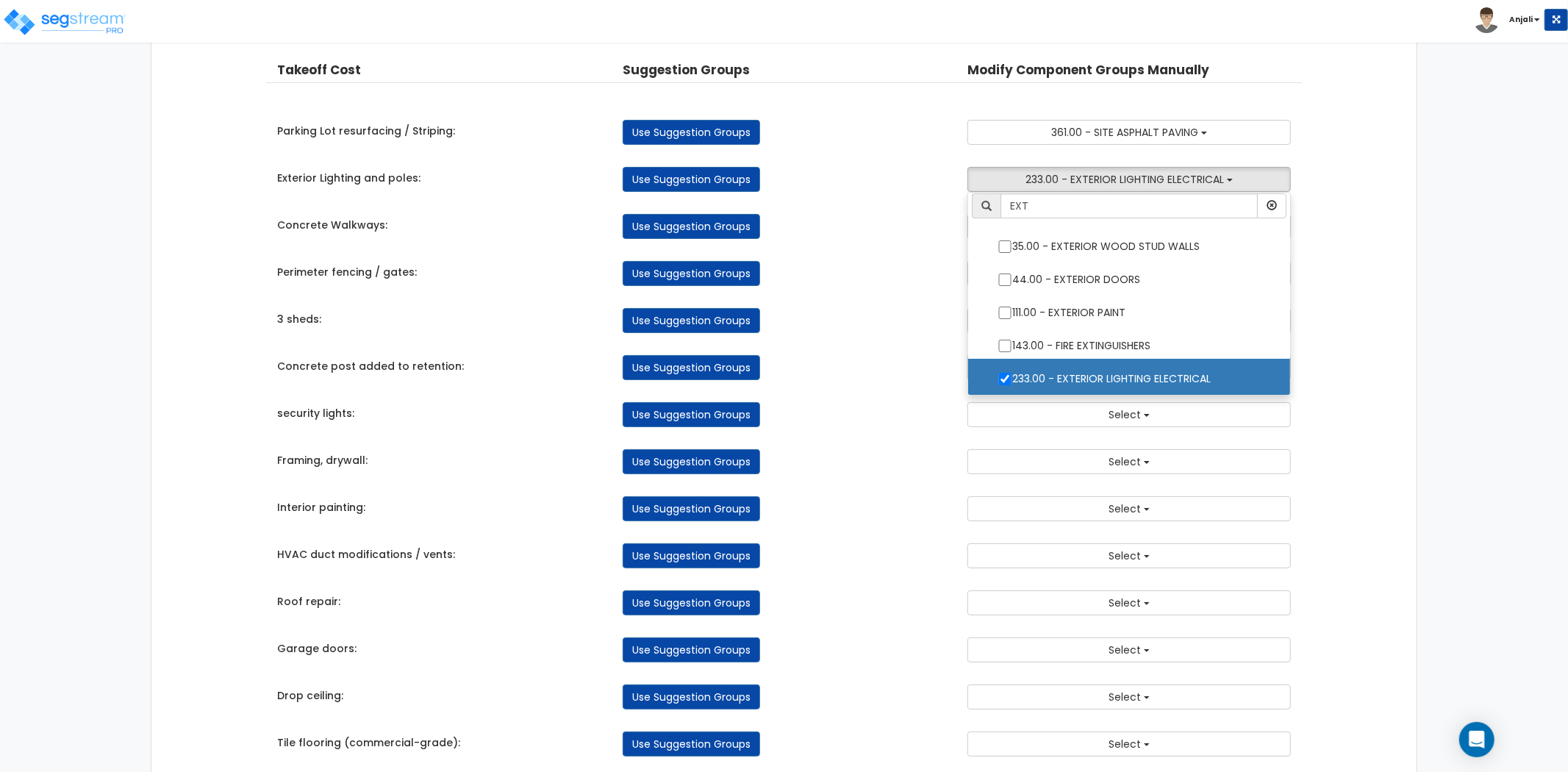
click at [898, 342] on div "Takeoff Cost Suggestion Groups Modify Component Groups Manually Parking Lot res…" at bounding box center [784, 620] width 1036 height 1148
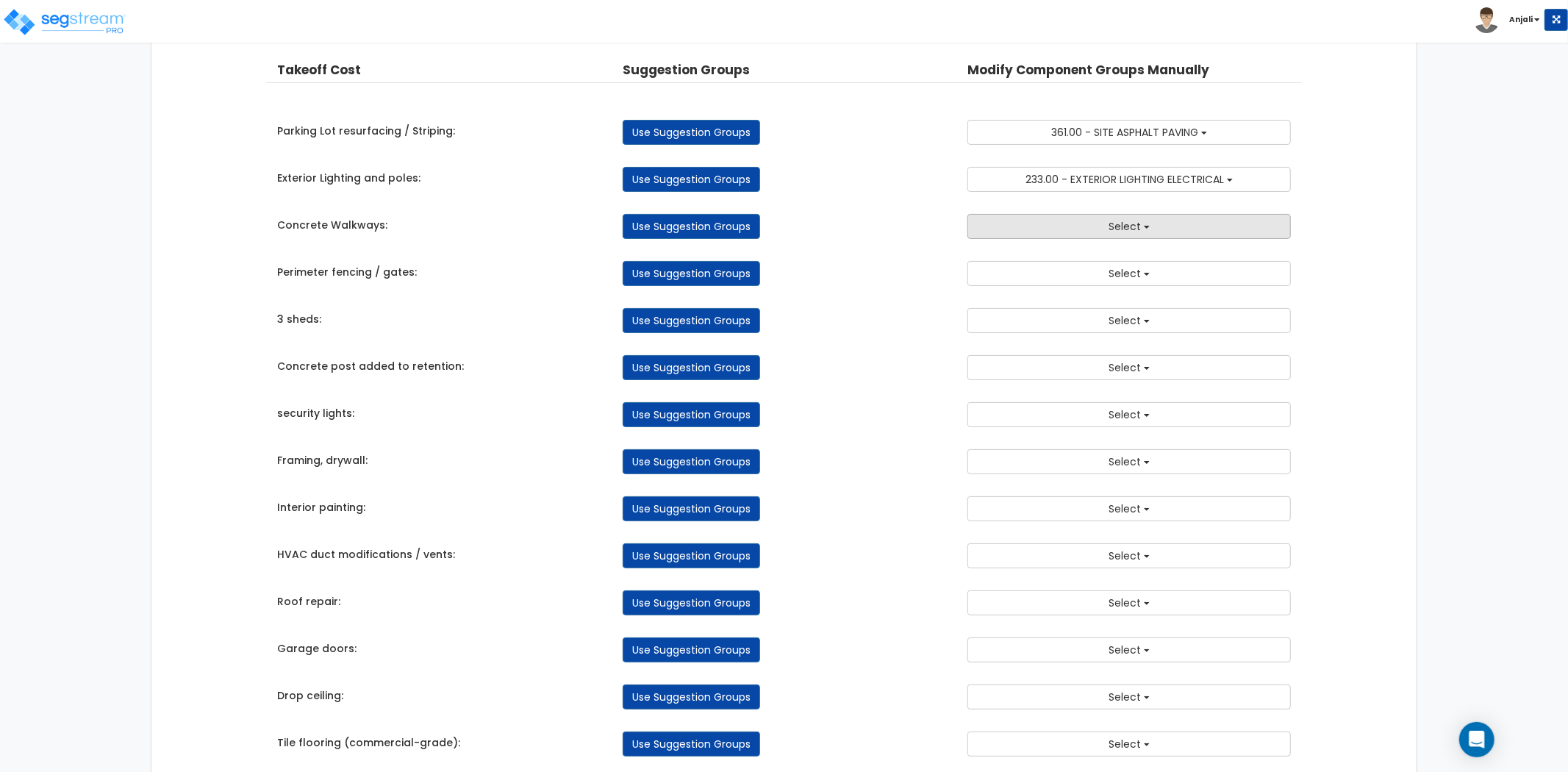
click at [1090, 231] on button "Select" at bounding box center [1129, 226] width 323 height 25
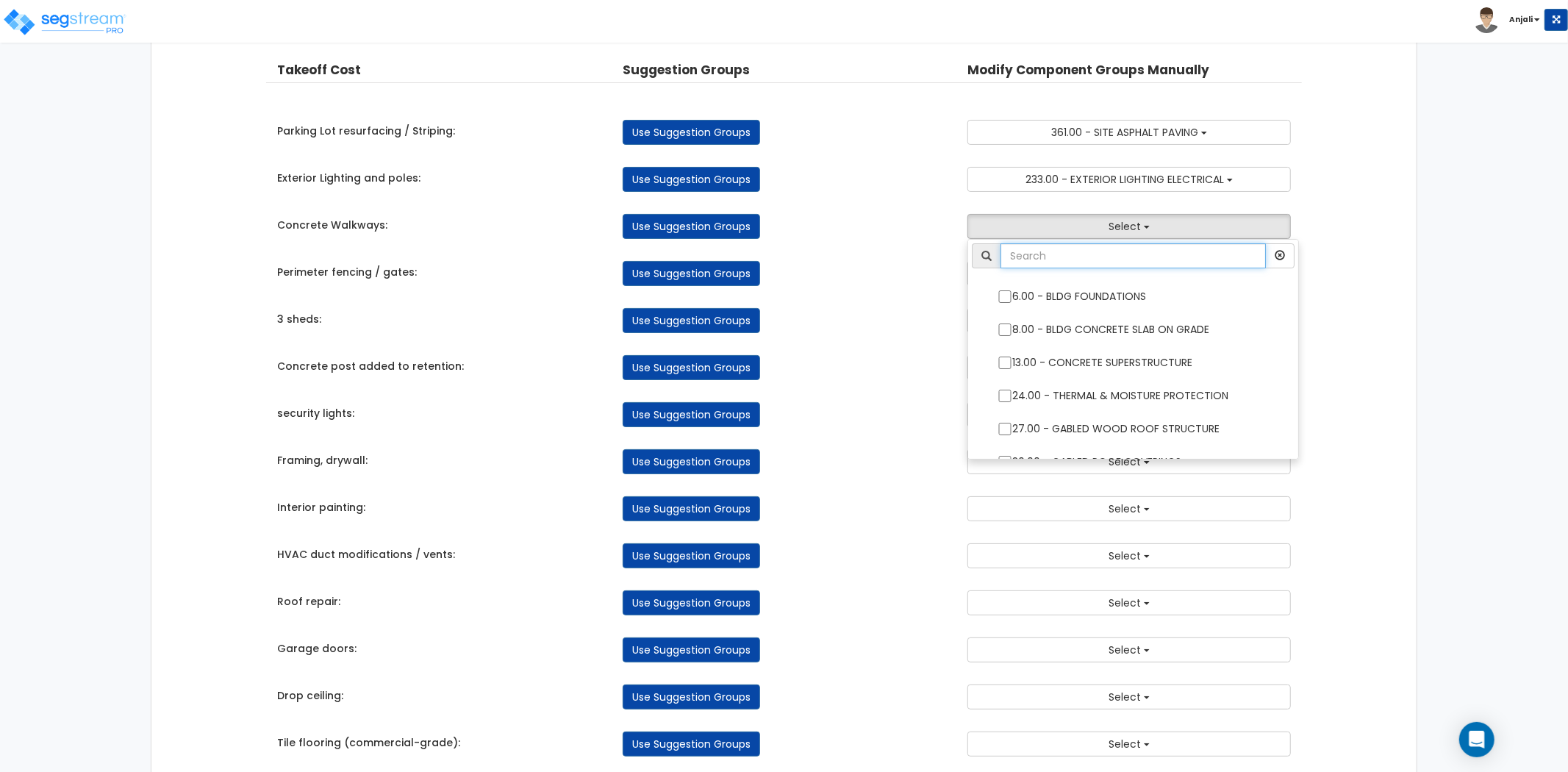
click at [1088, 264] on input "text" at bounding box center [1133, 255] width 265 height 25
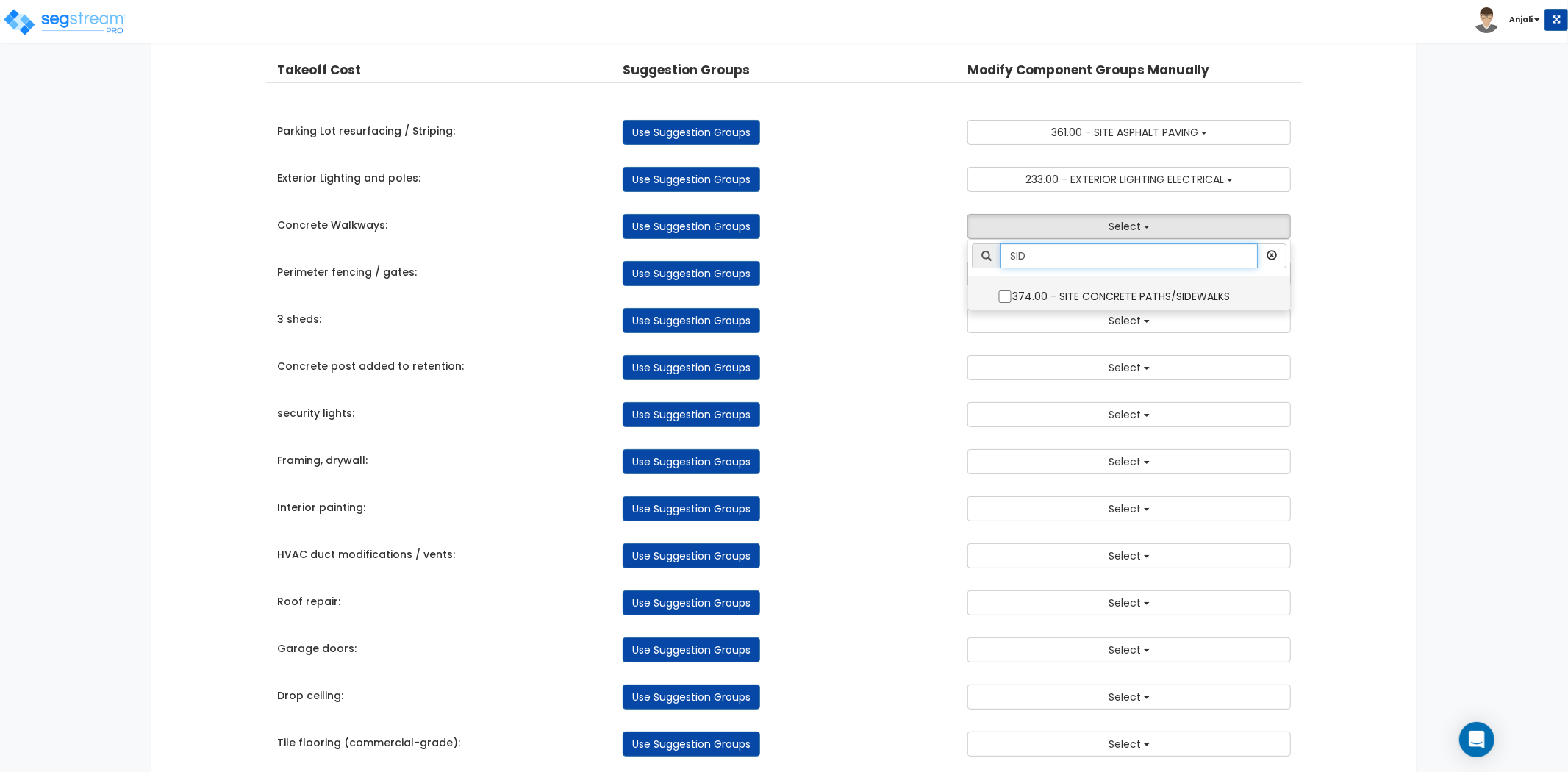
type input "SID"
click at [1008, 300] on input "374.00 - SITE CONCRETE PATHS/SIDEWALKS" at bounding box center [1005, 297] width 15 height 13
checkbox input "true"
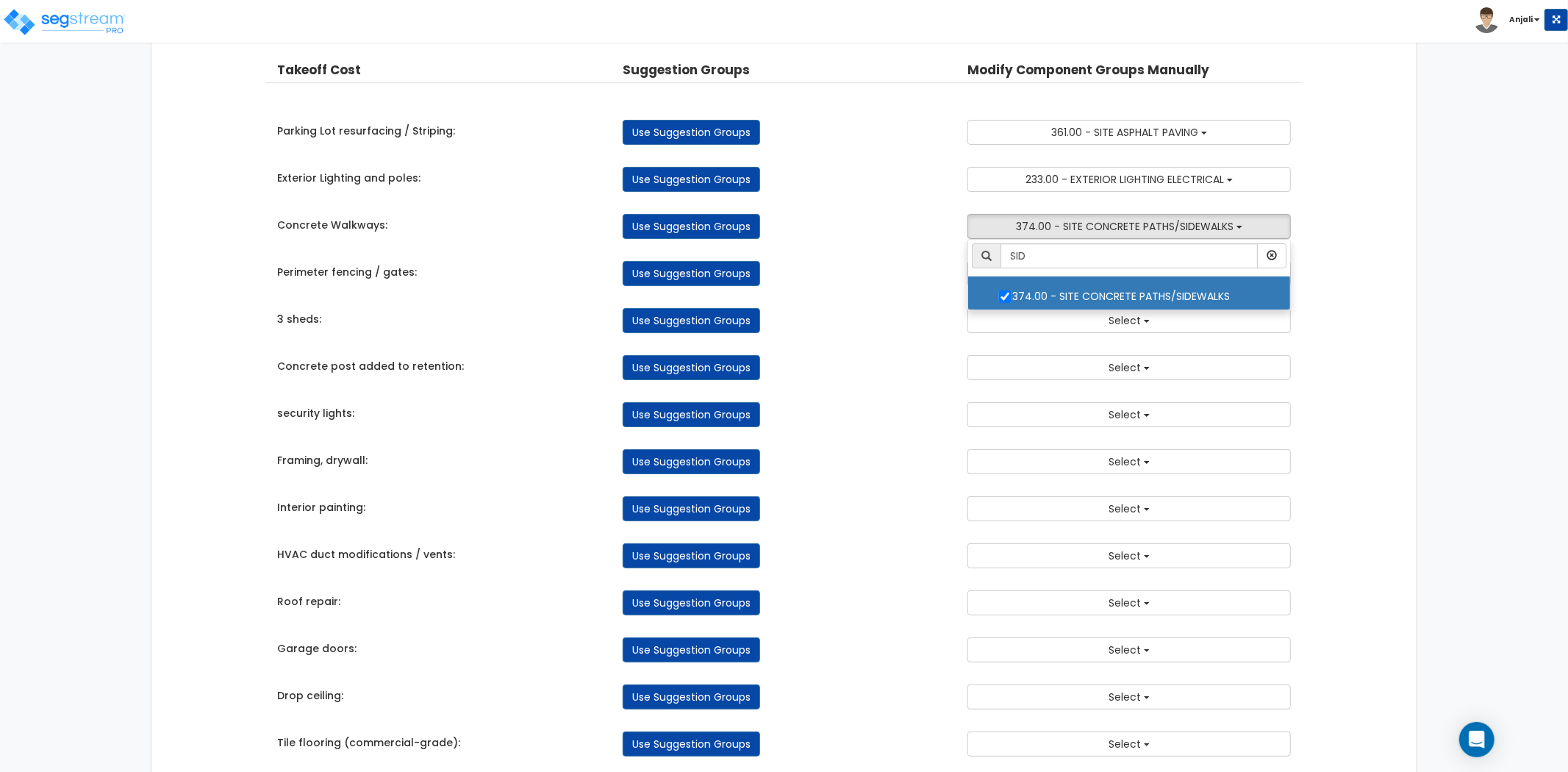
click at [937, 301] on div "3 sheds: Use Suggestion Groups 6.00 - BLDG FOUNDATIONS 8.00 - BLDG CONCRETE SLA…" at bounding box center [784, 317] width 1036 height 32
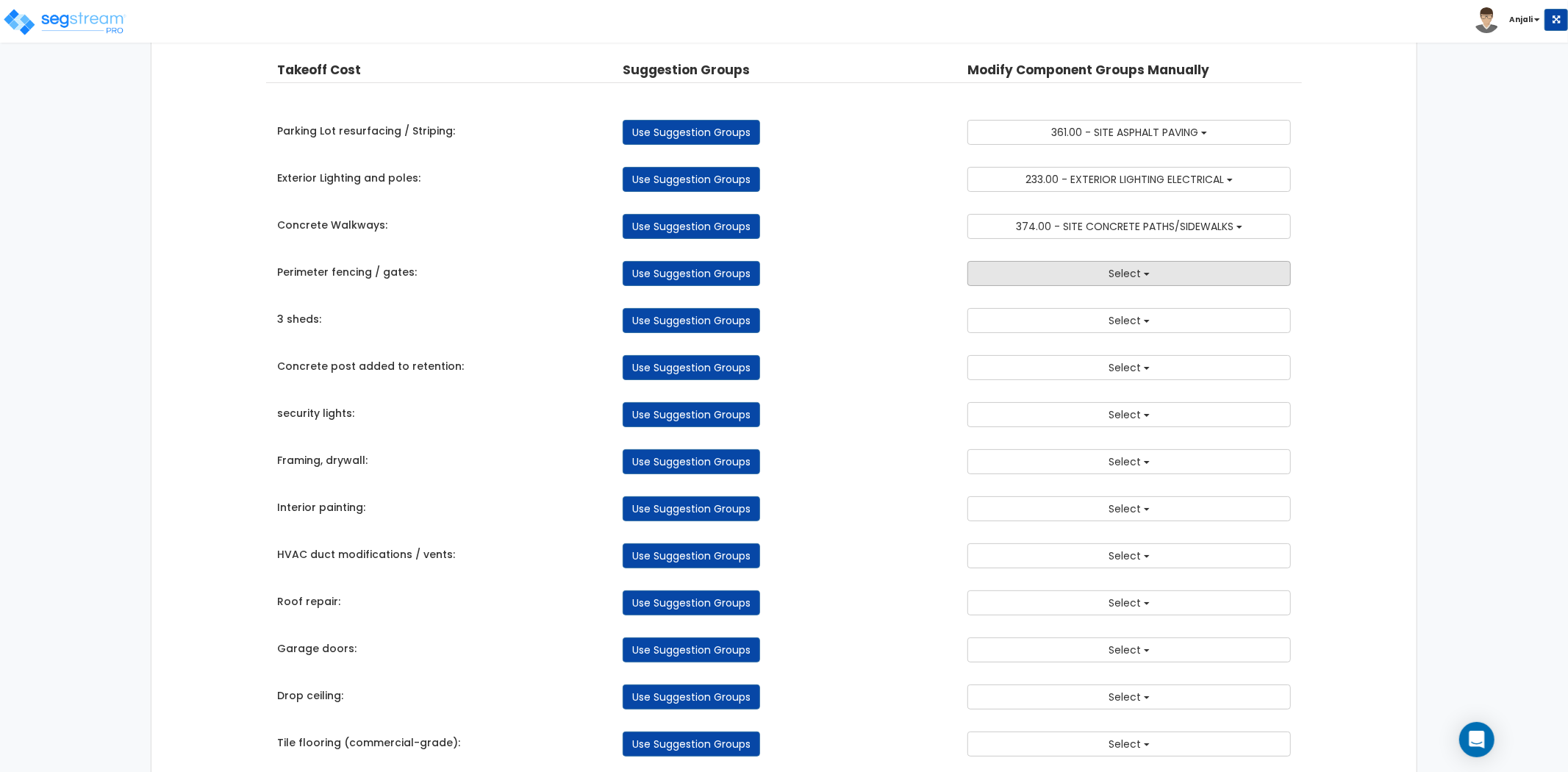
click at [1089, 281] on button "Select" at bounding box center [1129, 273] width 323 height 25
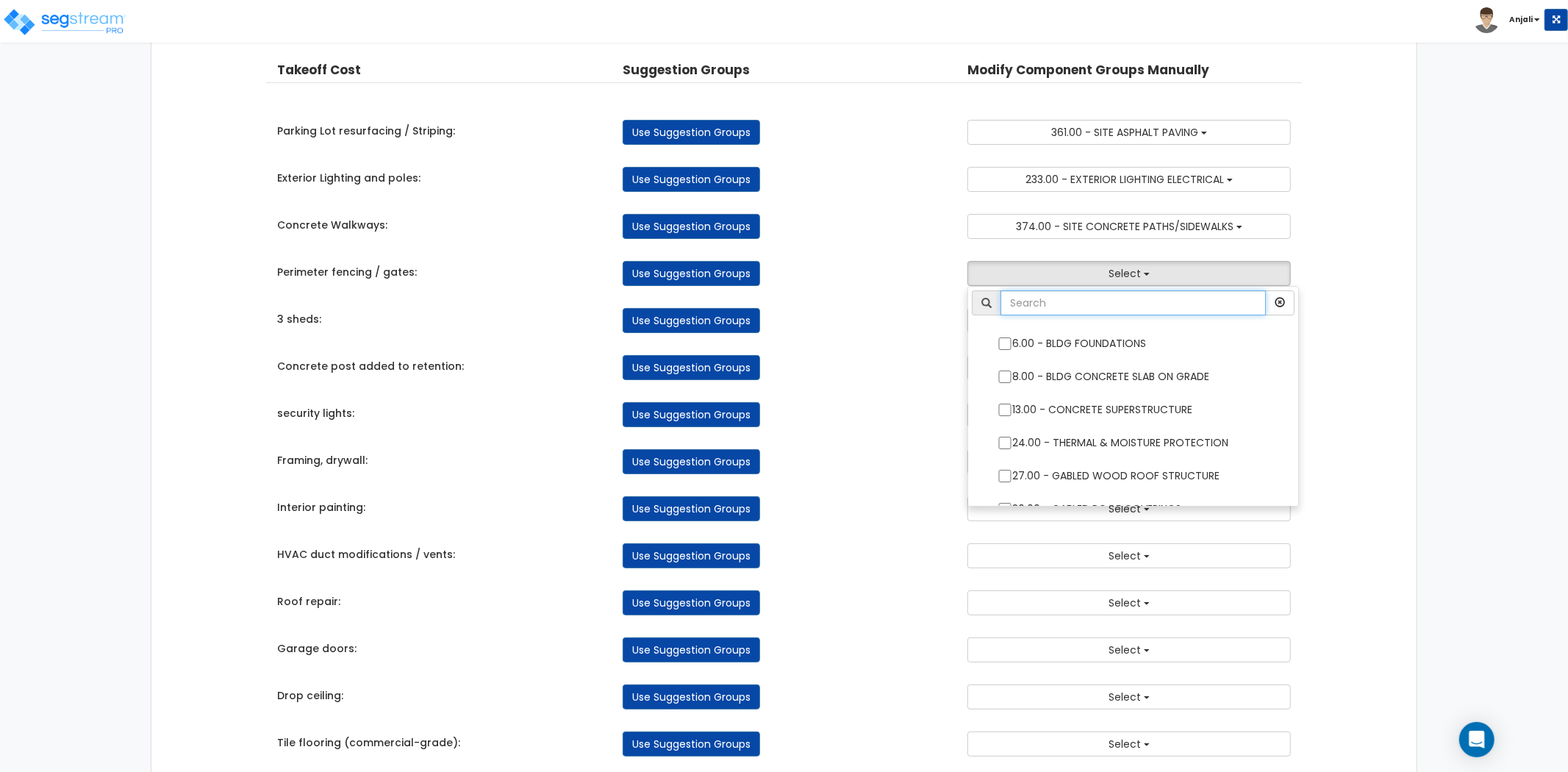
click at [1090, 304] on input "text" at bounding box center [1133, 302] width 265 height 25
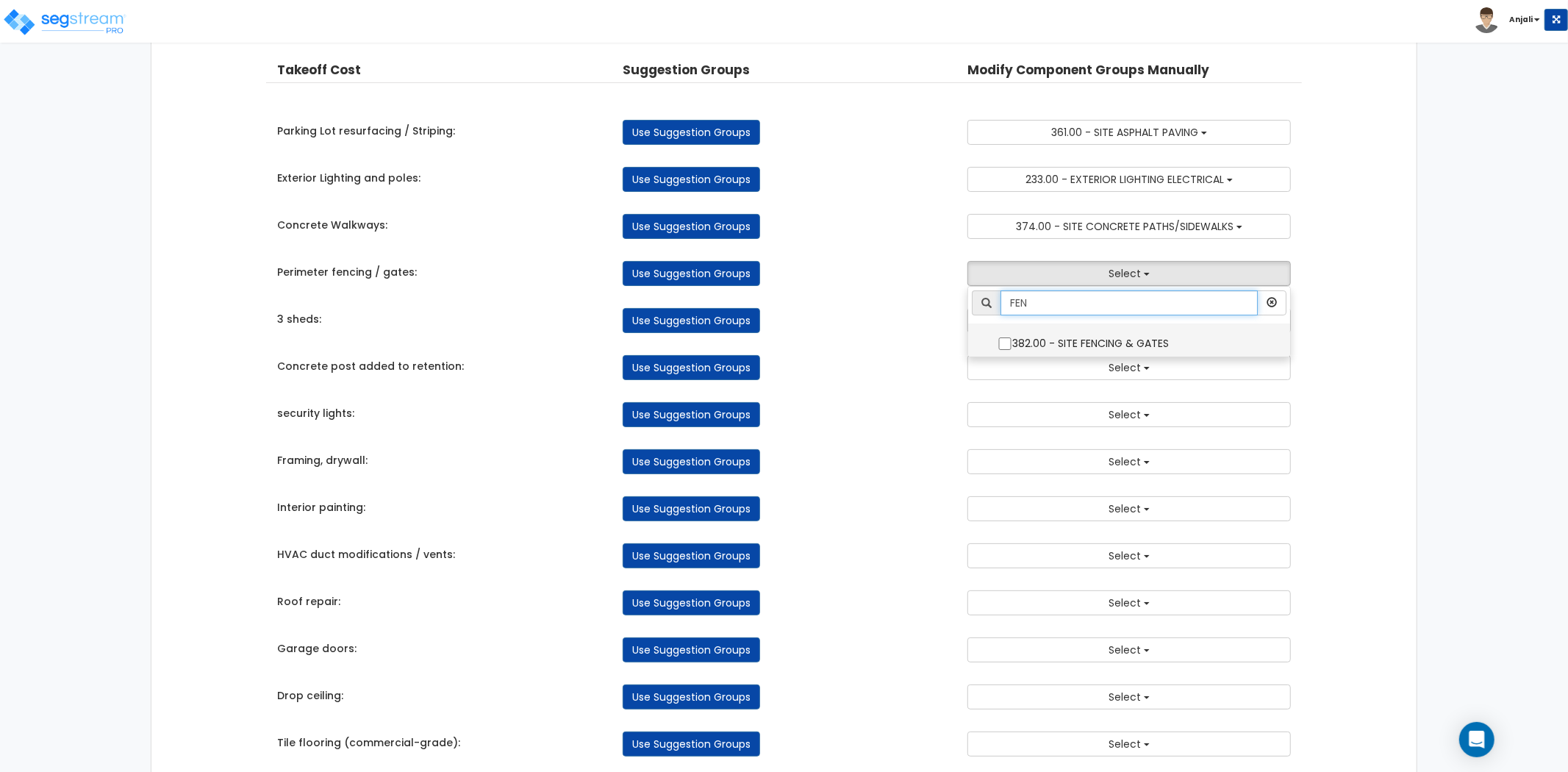
type input "FEN"
click at [1005, 338] on input "382.00 - SITE FENCING & GATES" at bounding box center [1005, 344] width 15 height 13
checkbox input "true"
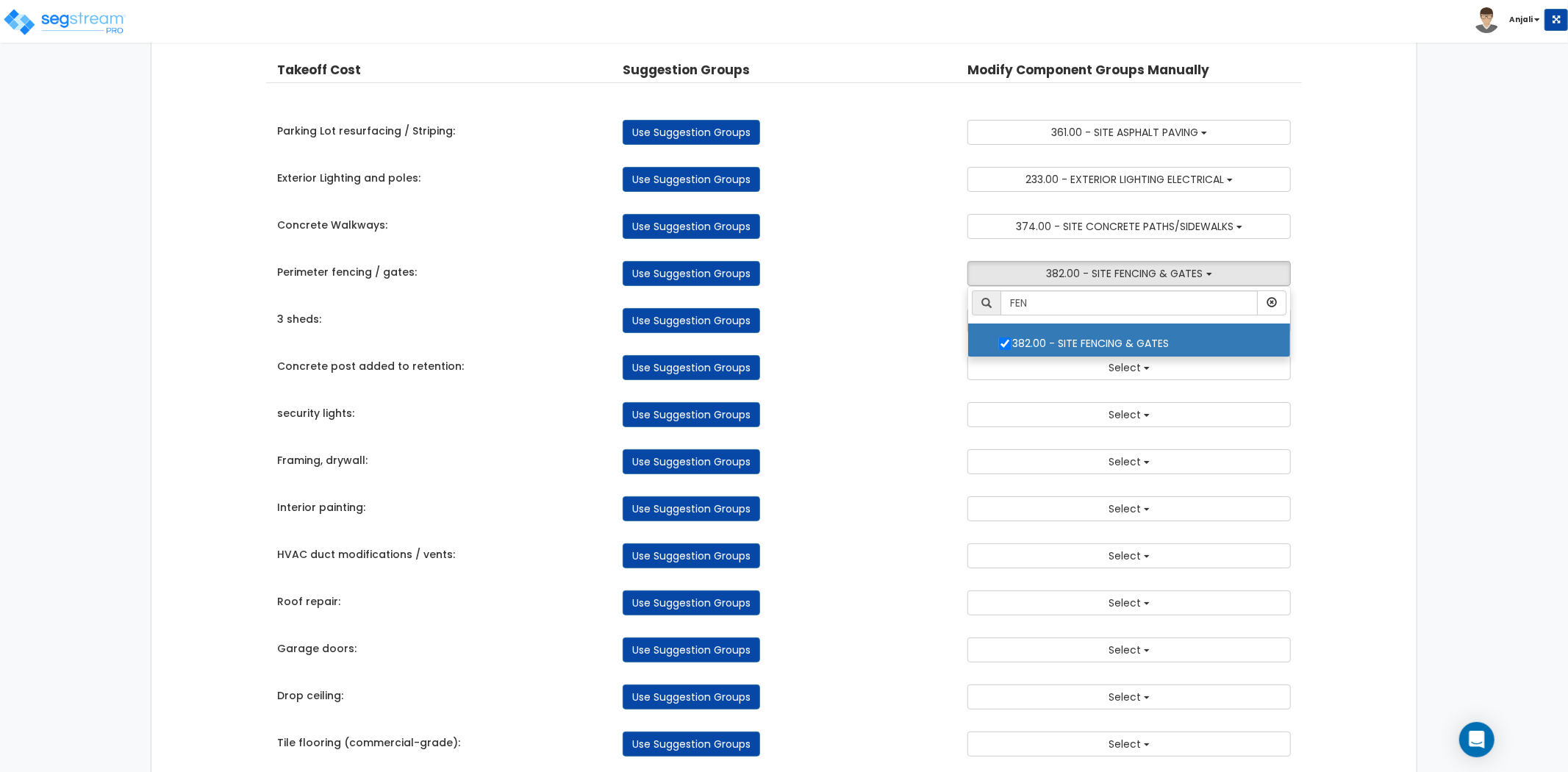
drag, startPoint x: 823, startPoint y: 371, endPoint x: 870, endPoint y: 363, distance: 47.7
click at [823, 371] on div "Use Suggestion Groups" at bounding box center [784, 367] width 346 height 25
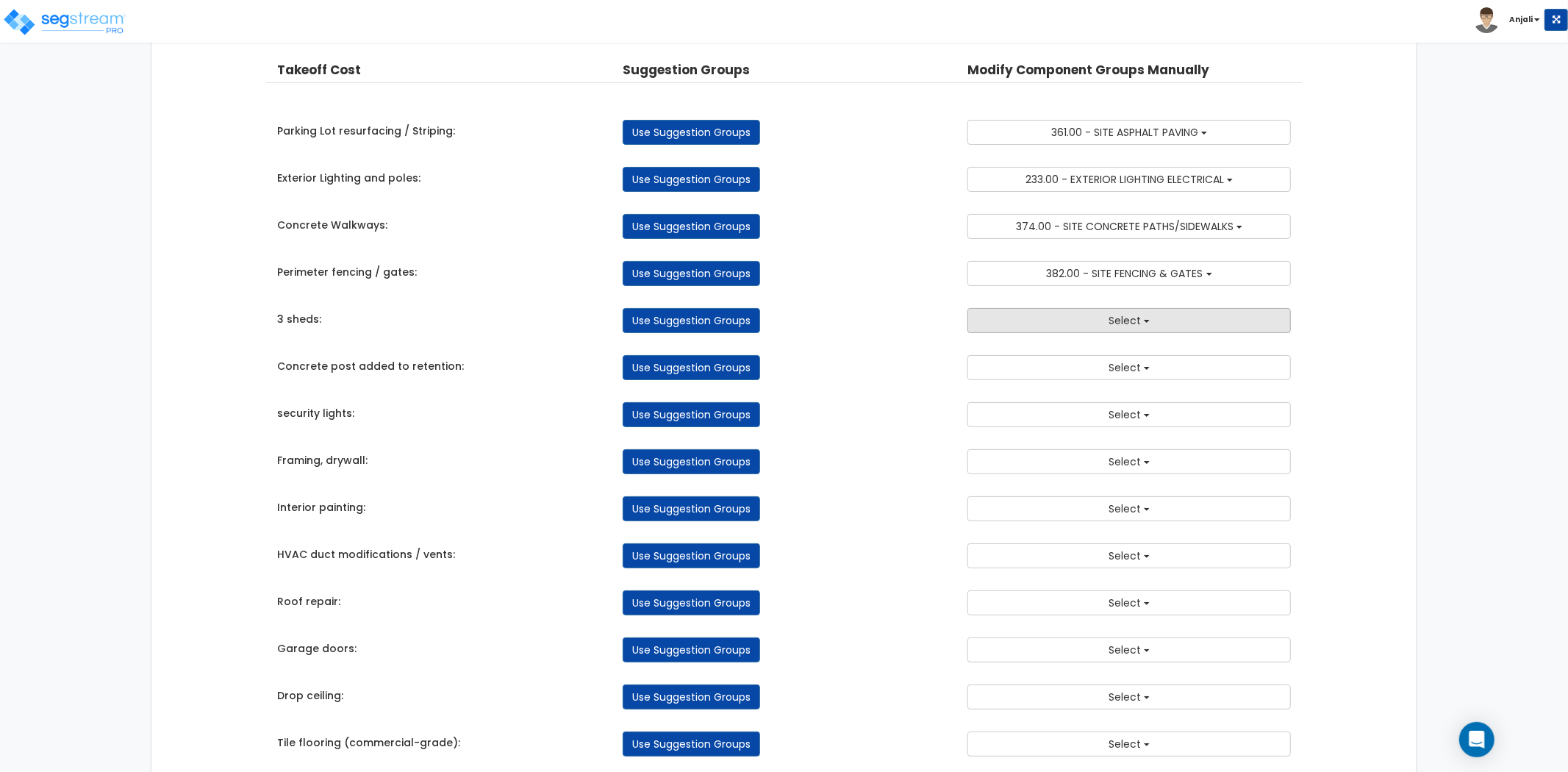
click at [1159, 322] on button "Select" at bounding box center [1129, 320] width 323 height 25
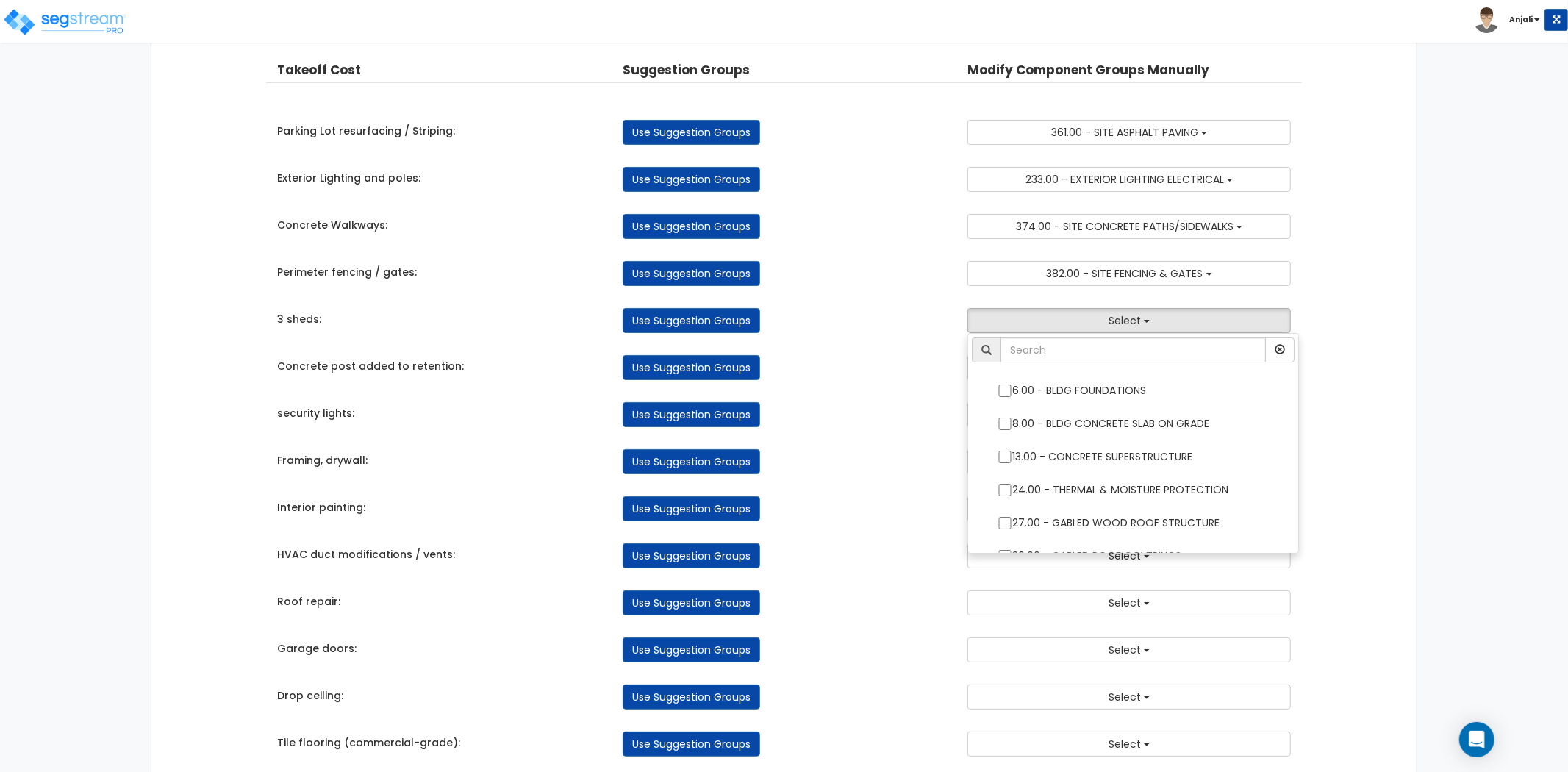
click at [1123, 365] on li at bounding box center [1134, 354] width 330 height 33
click at [1122, 360] on input "text" at bounding box center [1133, 350] width 265 height 25
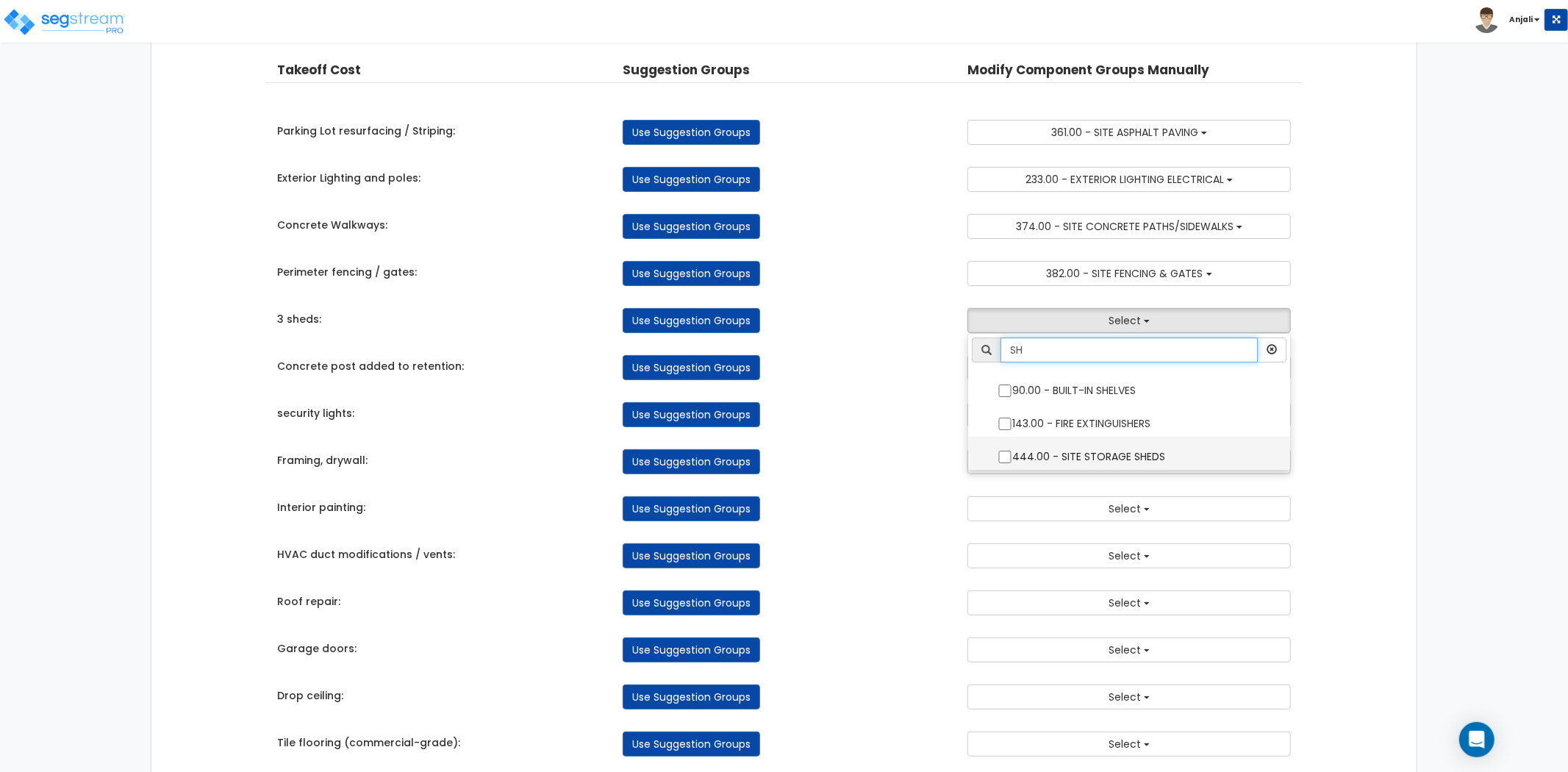
type input "SH"
click at [1002, 453] on input "444.00 - SITE STORAGE SHEDS" at bounding box center [1005, 457] width 15 height 13
checkbox input "true"
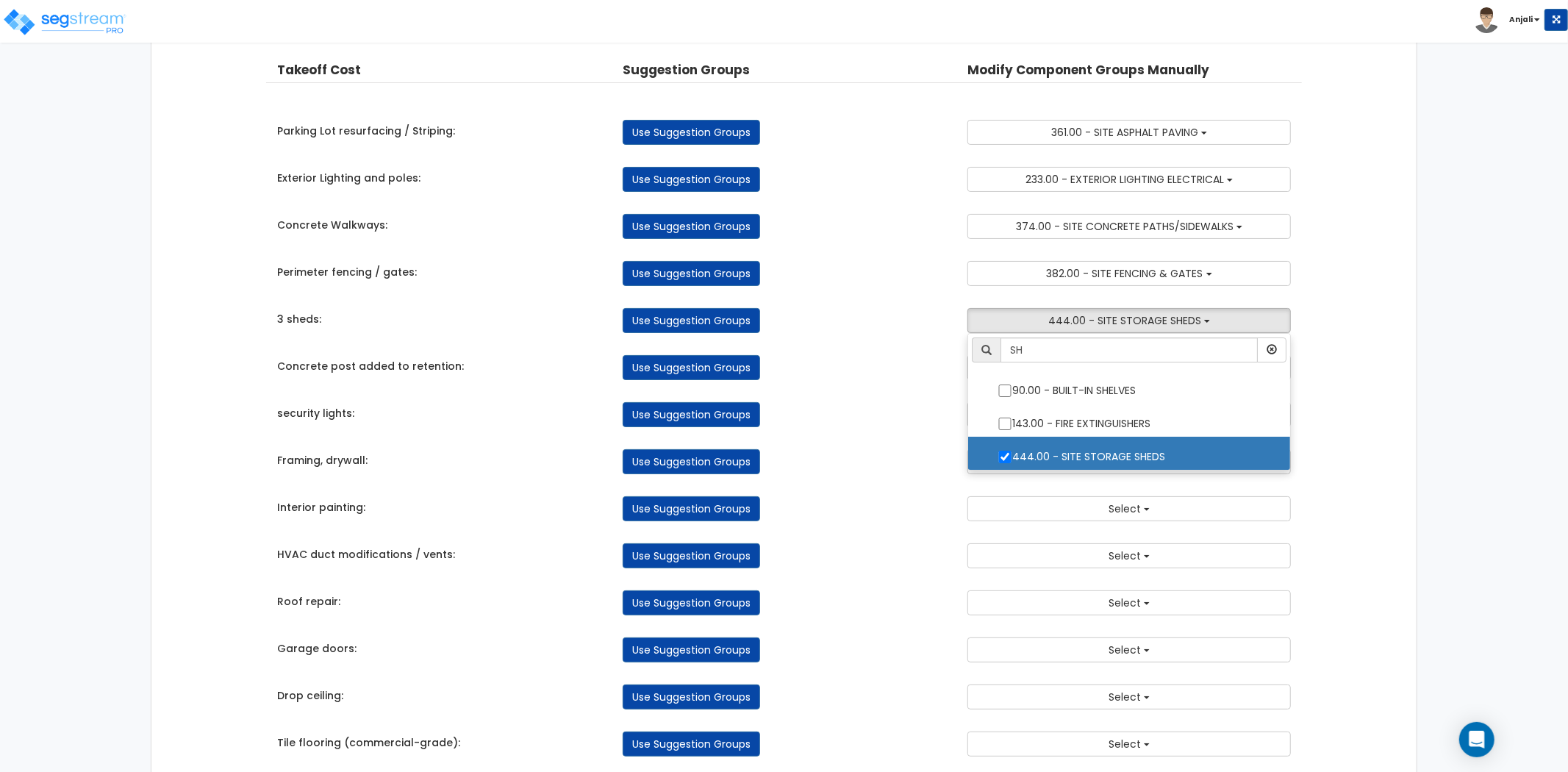
click at [938, 429] on div "Takeoff Cost Suggestion Groups Modify Component Groups Manually Parking Lot res…" at bounding box center [784, 620] width 1036 height 1148
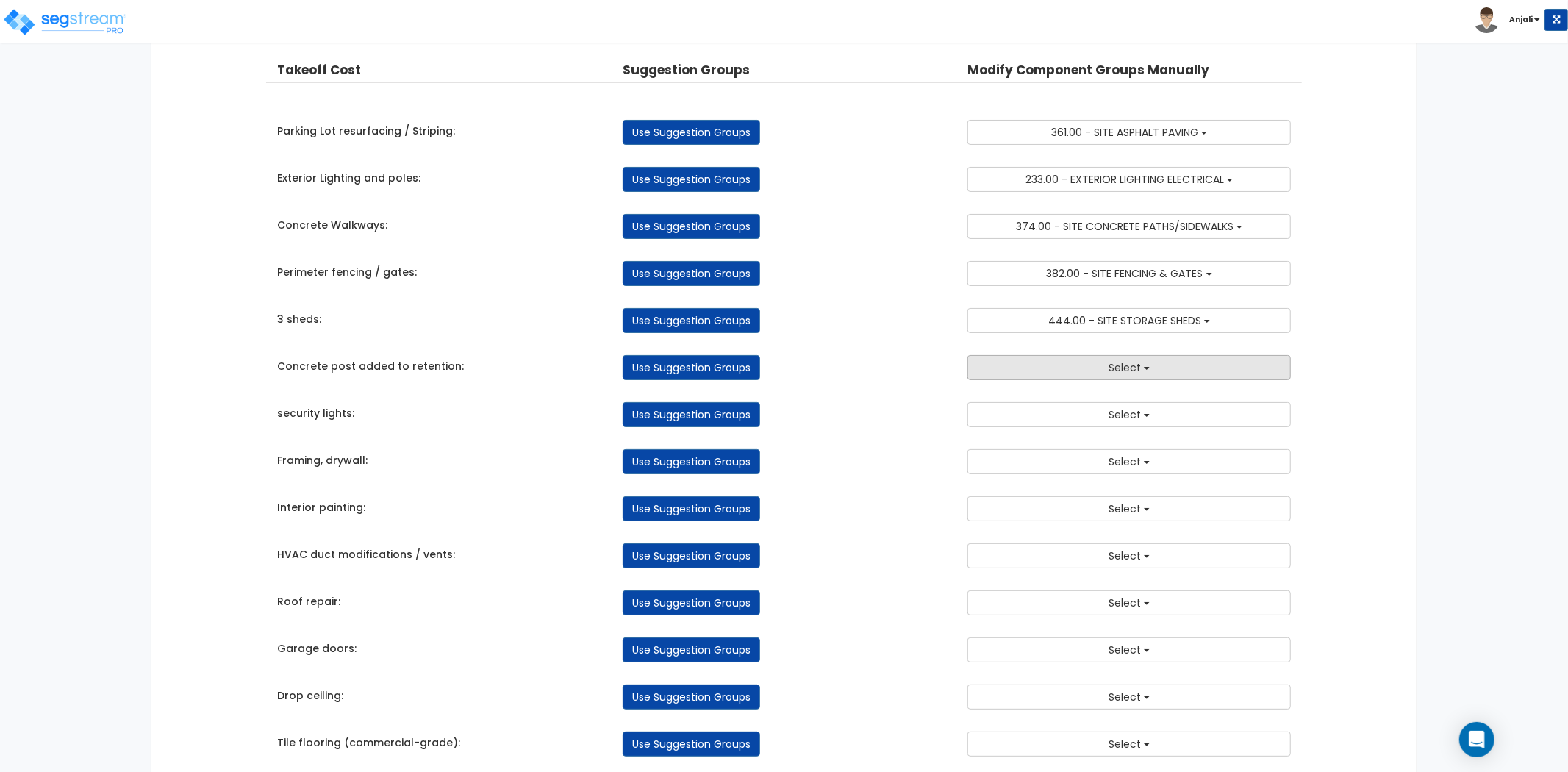
click at [1089, 367] on button "Select" at bounding box center [1129, 367] width 323 height 25
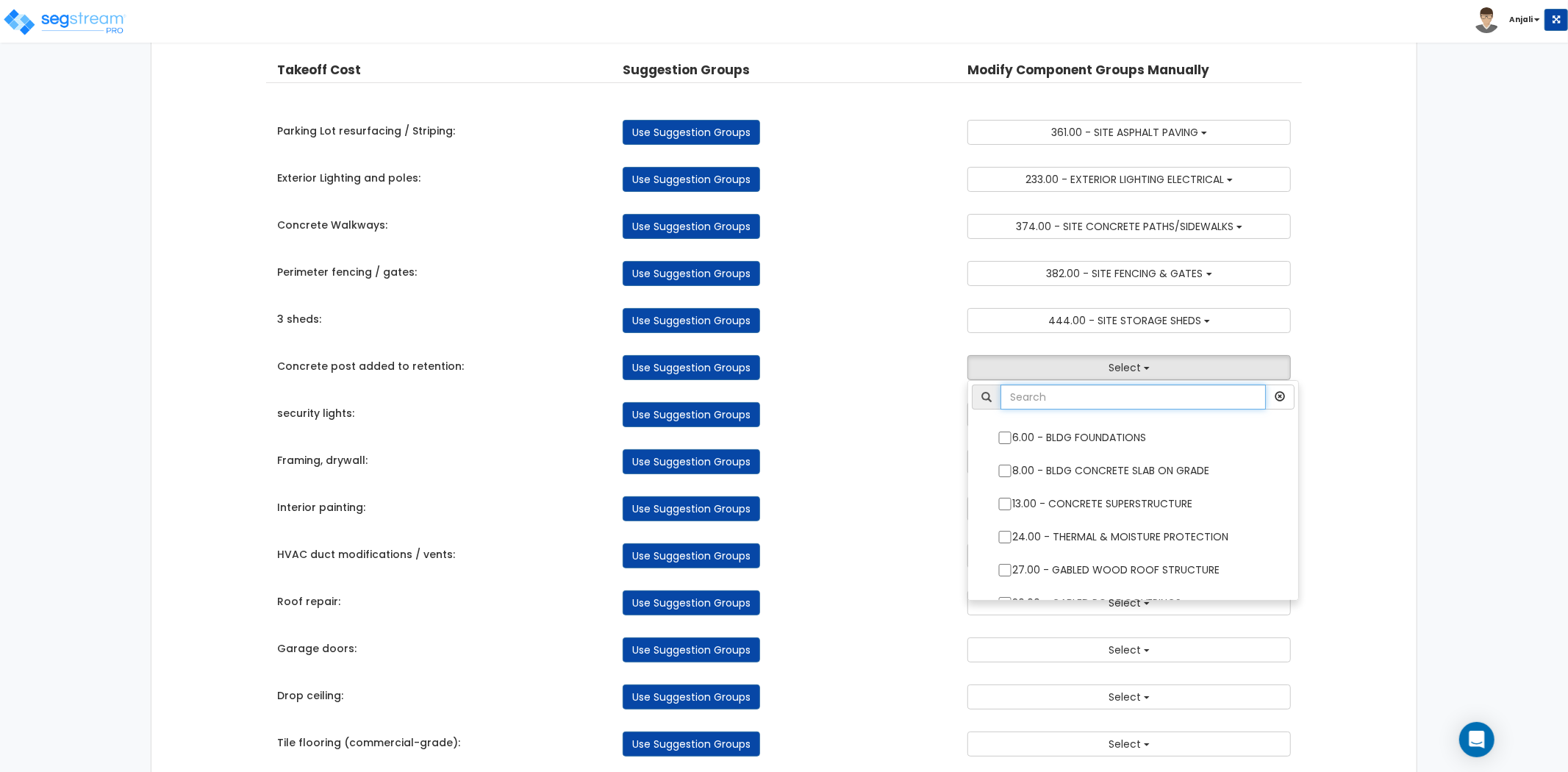
click at [1105, 391] on input "text" at bounding box center [1133, 396] width 265 height 25
type input "RET"
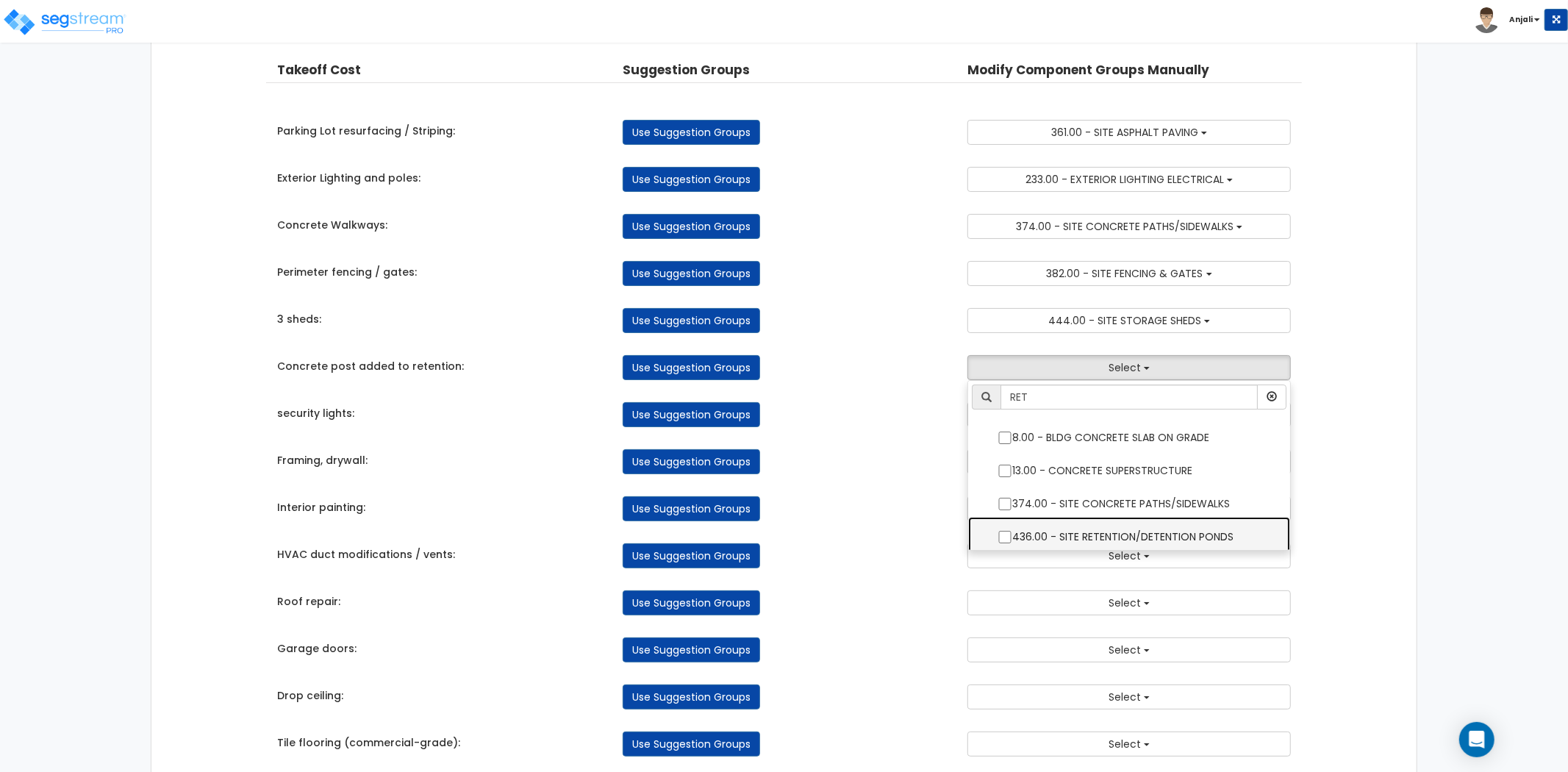
click at [1016, 531] on label "436.00 - SITE RETENTION/DETENTION PONDS" at bounding box center [1129, 535] width 292 height 34
click at [1013, 531] on input "436.00 - SITE RETENTION/DETENTION PONDS" at bounding box center [1005, 537] width 15 height 13
checkbox input "true"
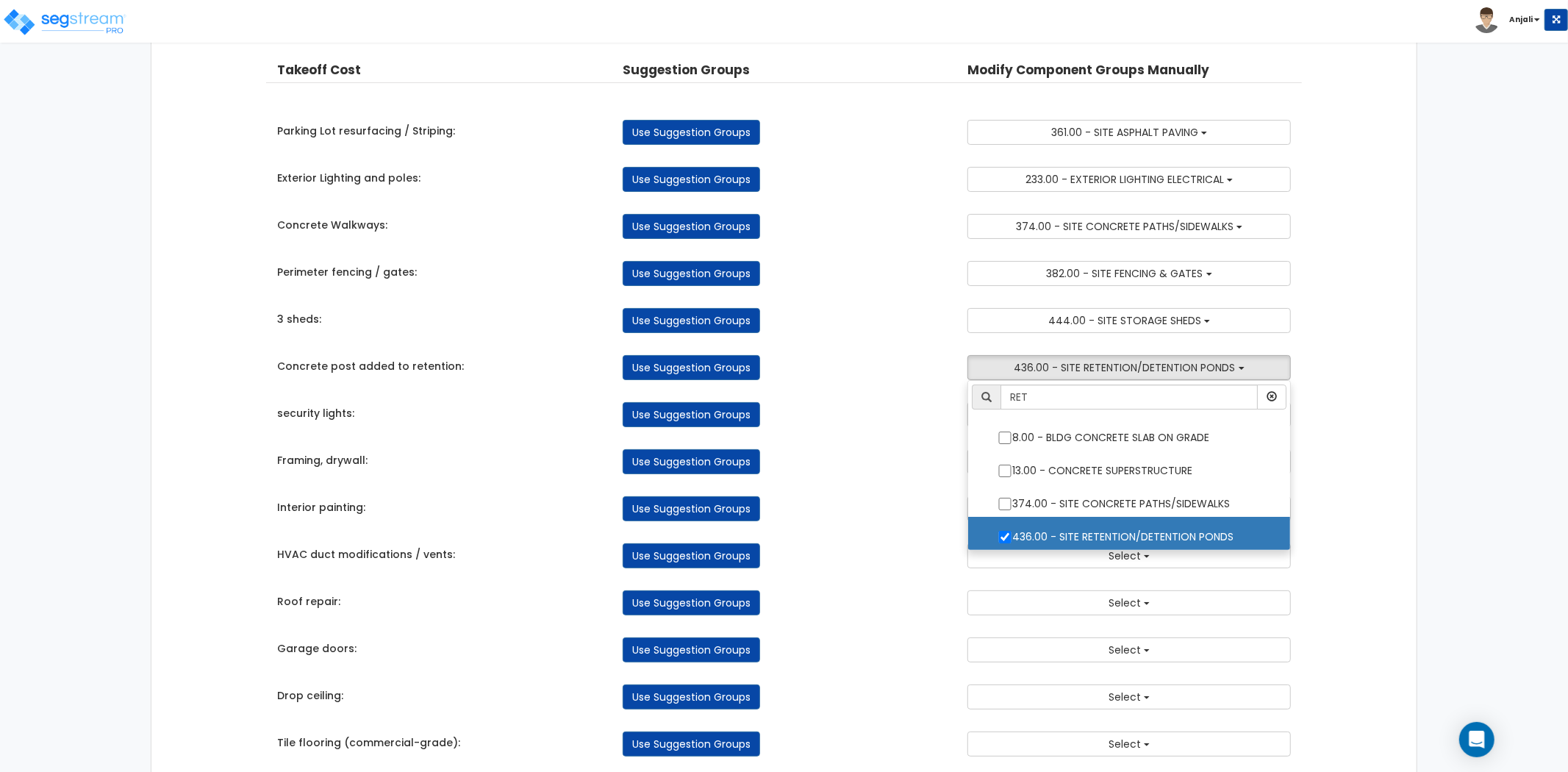
click at [898, 474] on div "Use Suggestion Groups" at bounding box center [784, 462] width 346 height 25
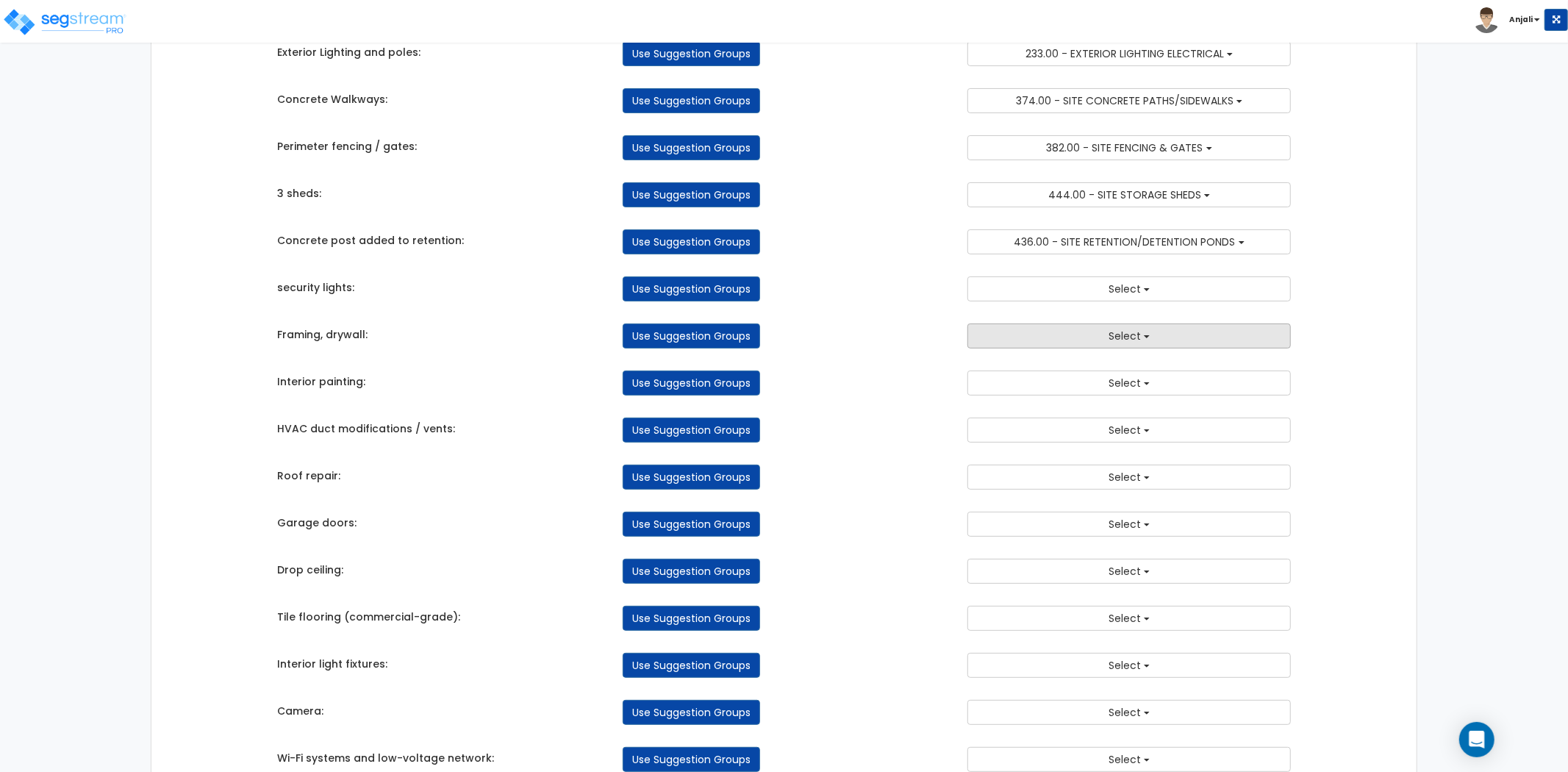
scroll to position [245, 0]
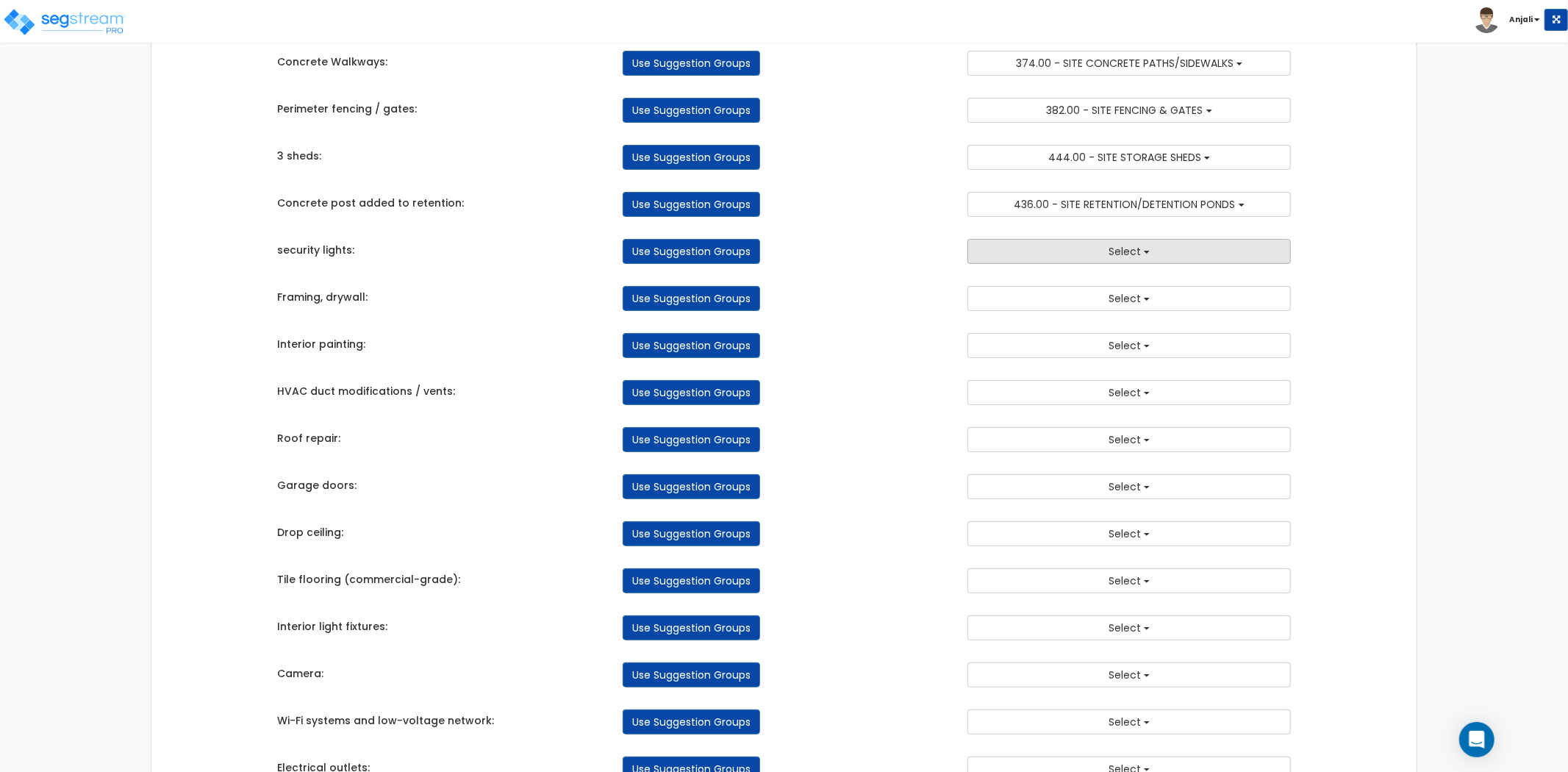
click at [1125, 247] on span "Select" at bounding box center [1125, 251] width 32 height 15
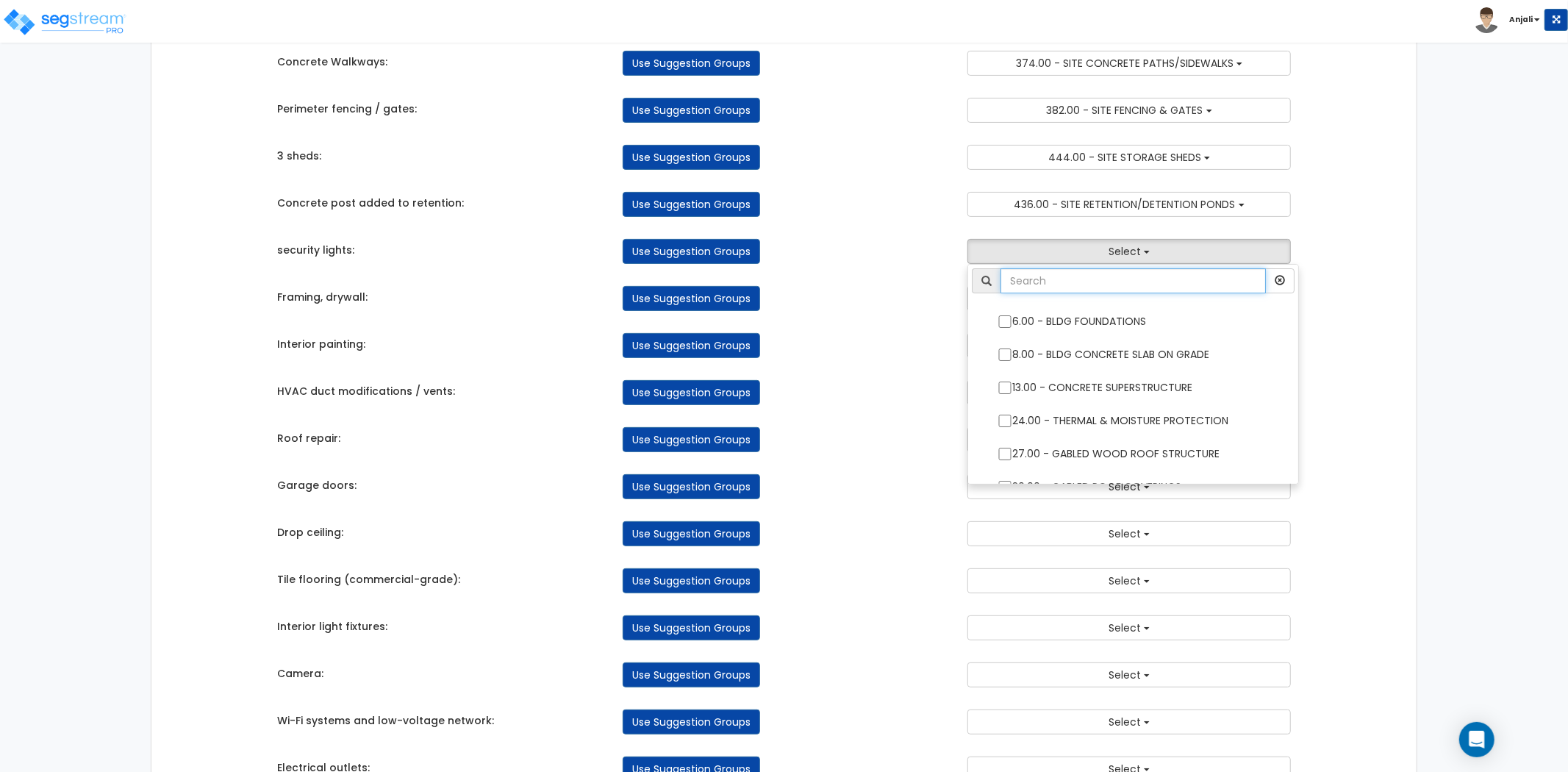
click at [1130, 287] on input "text" at bounding box center [1133, 280] width 265 height 25
type input "DE"
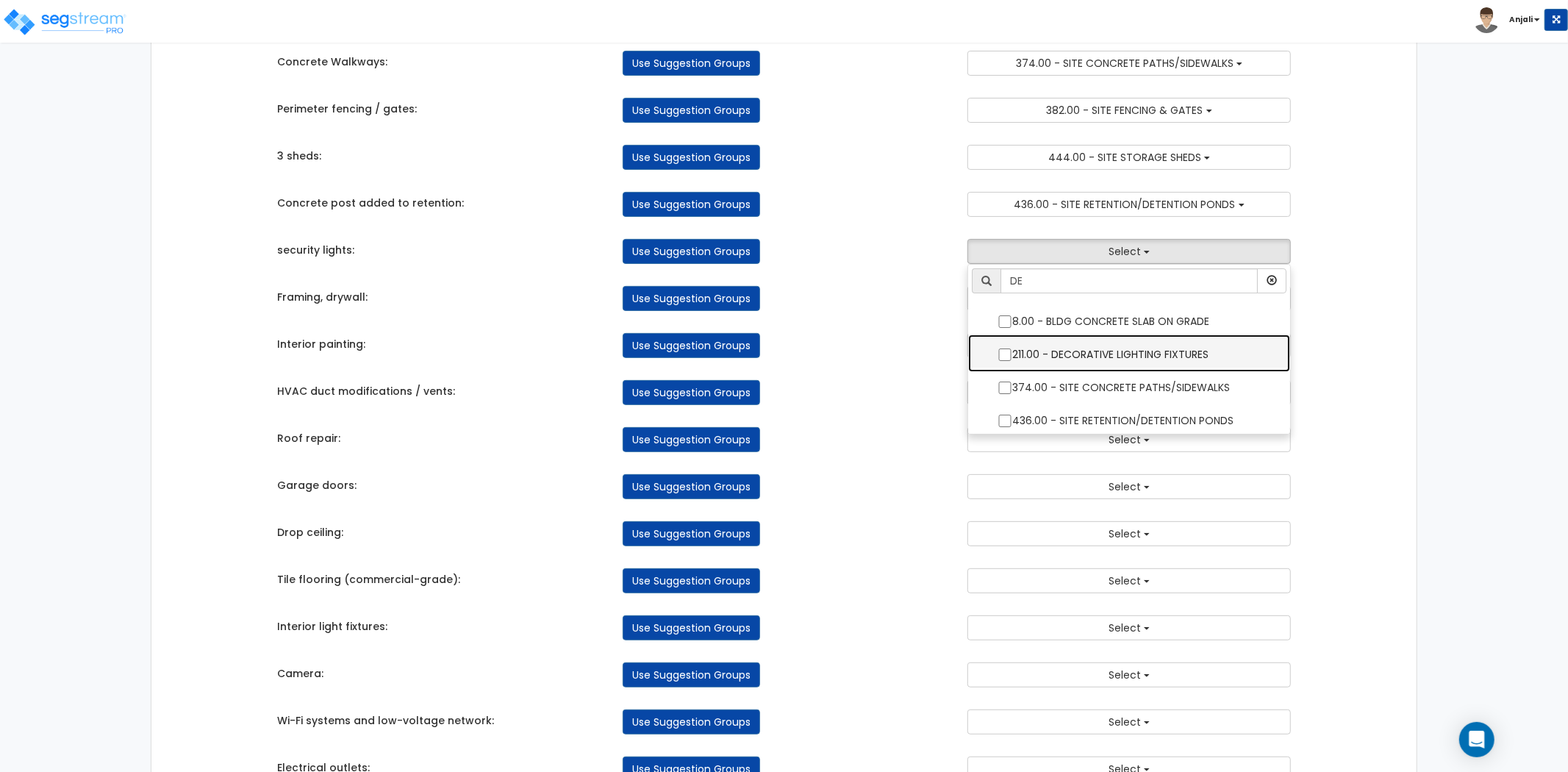
click at [1002, 348] on label "211.00 - DECORATIVE LIGHTING FIXTURES" at bounding box center [1129, 353] width 292 height 34
click at [1002, 349] on input "211.00 - DECORATIVE LIGHTING FIXTURES" at bounding box center [1005, 355] width 15 height 13
checkbox input "true"
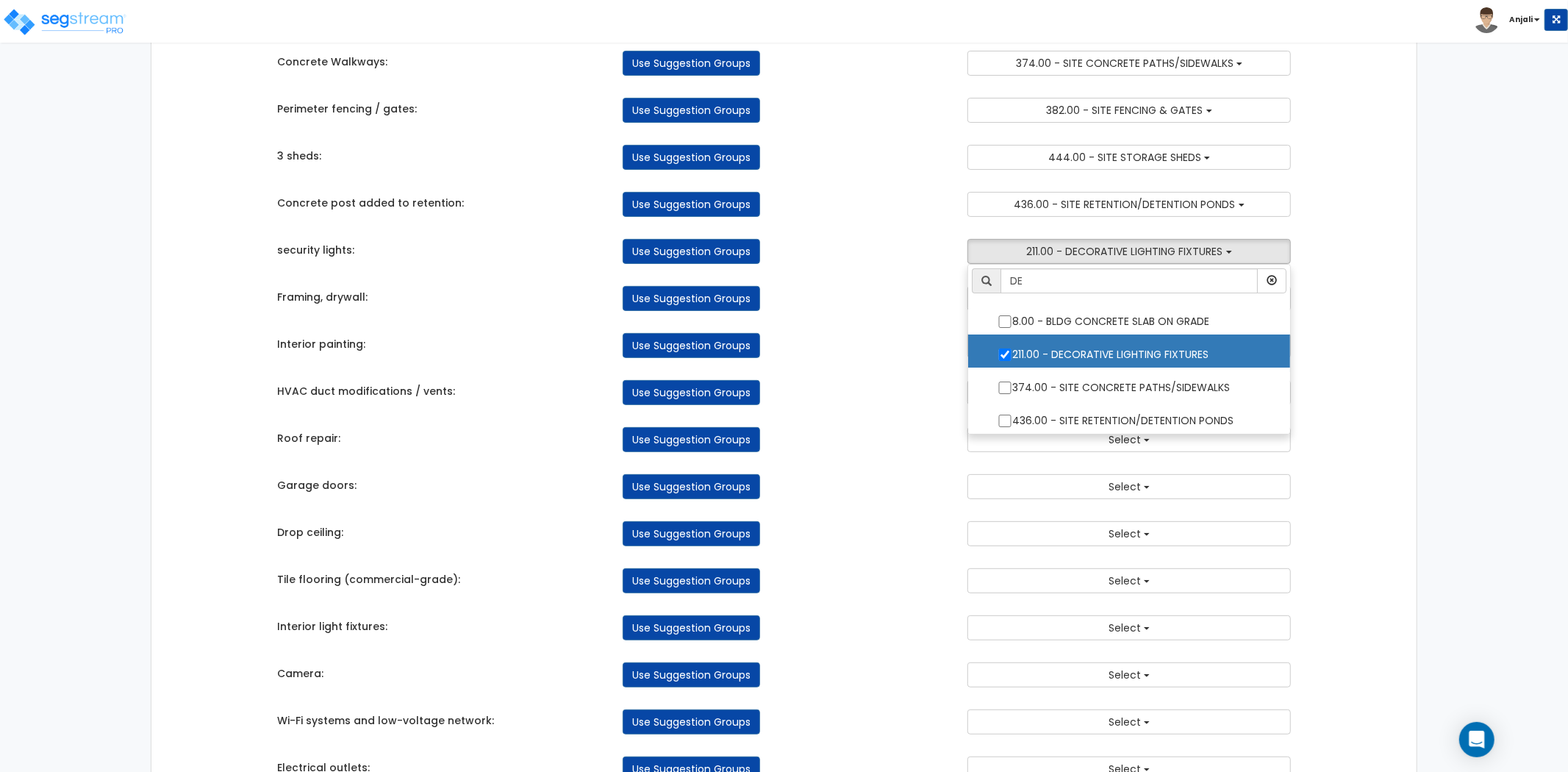
click at [935, 344] on div "Use Suggestion Groups" at bounding box center [784, 345] width 346 height 25
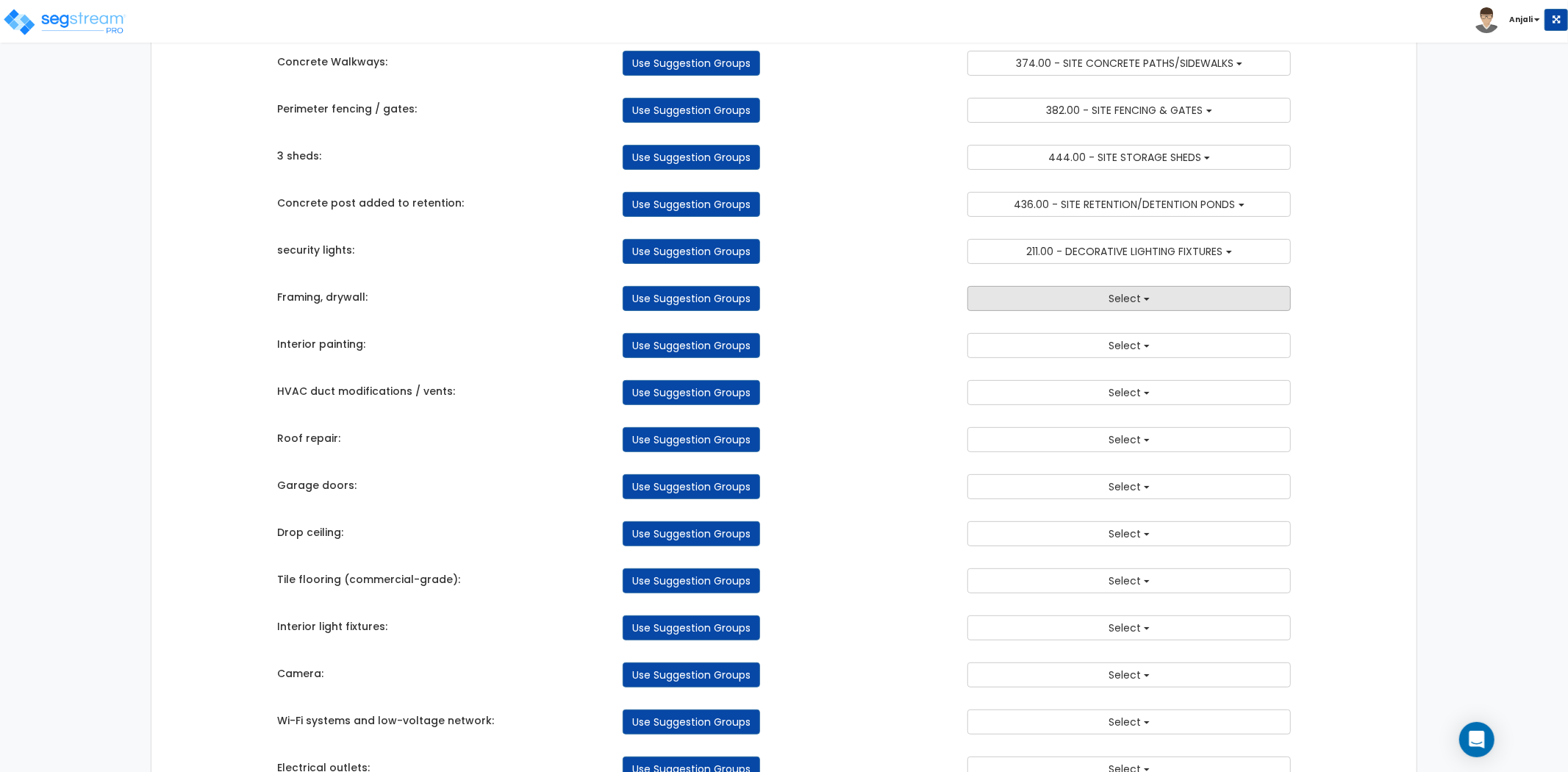
click at [1096, 297] on button "Select" at bounding box center [1129, 298] width 323 height 25
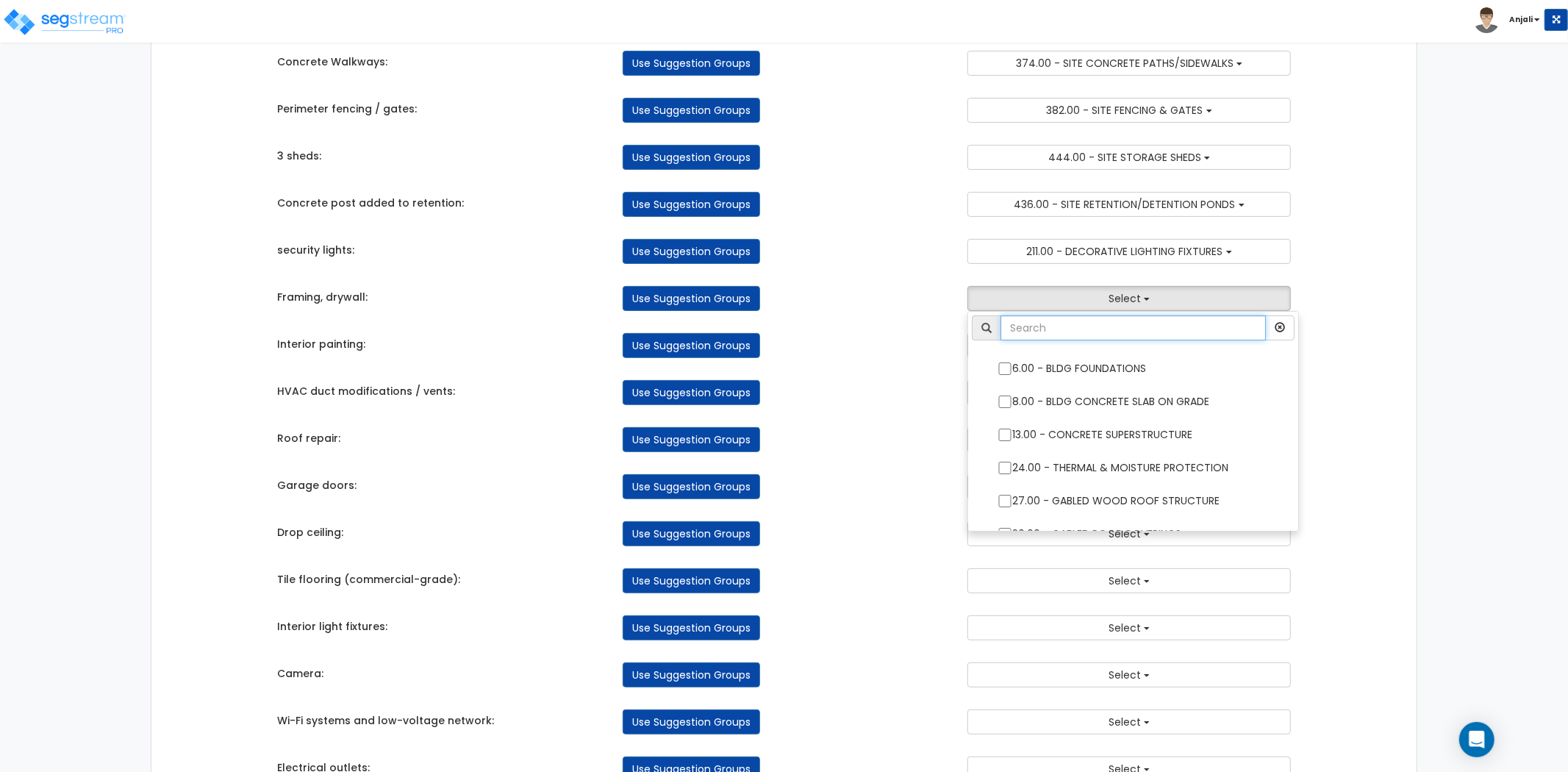
click at [1090, 320] on input "text" at bounding box center [1133, 327] width 265 height 25
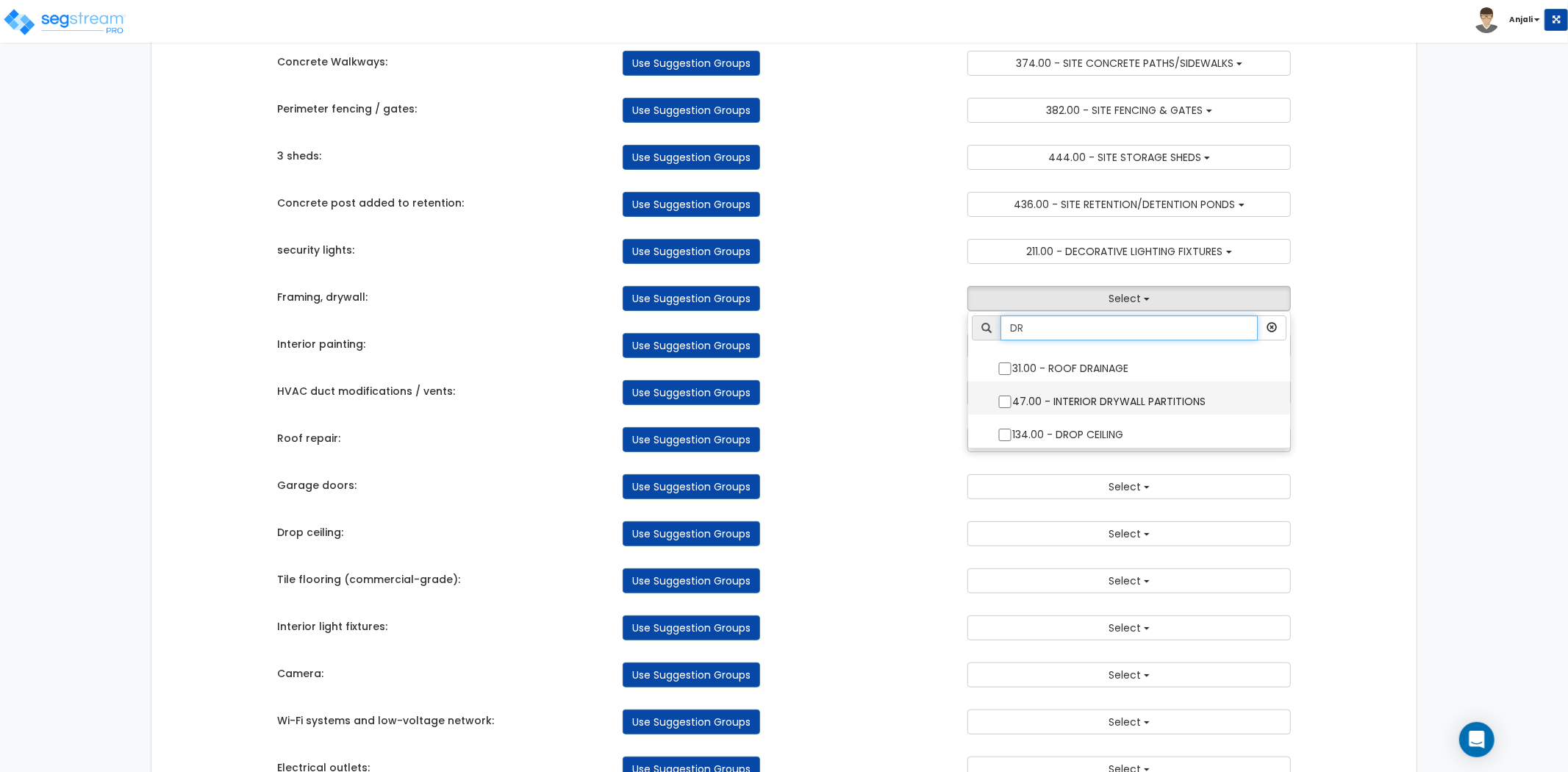
type input "DR"
click at [1010, 406] on input "47.00 - INTERIOR DRYWALL PARTITIONS" at bounding box center [1005, 402] width 15 height 13
checkbox input "true"
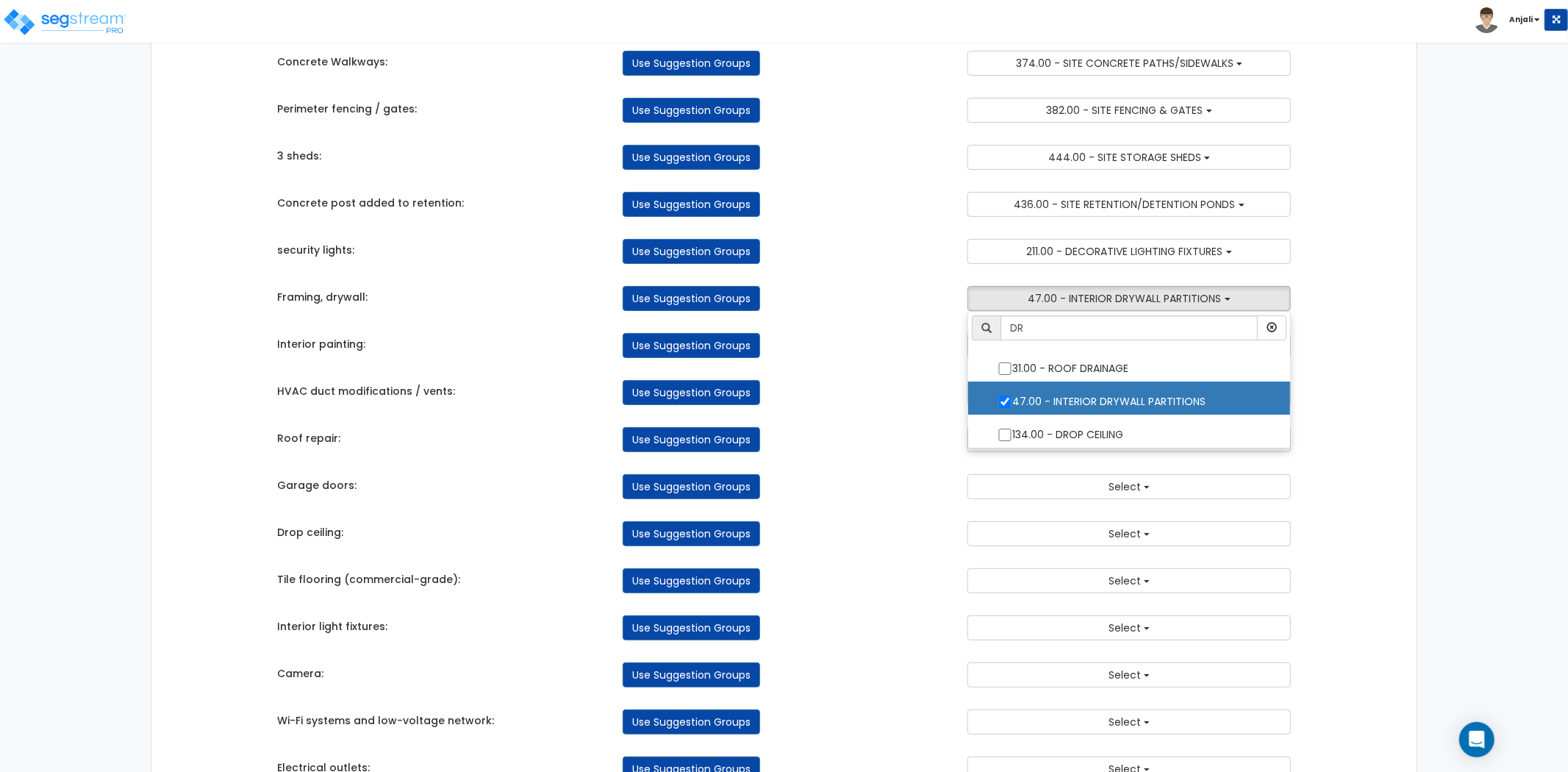
click at [944, 416] on div "Takeoff Cost Suggestion Groups Modify Component Groups Manually Parking Lot res…" at bounding box center [784, 457] width 1036 height 1148
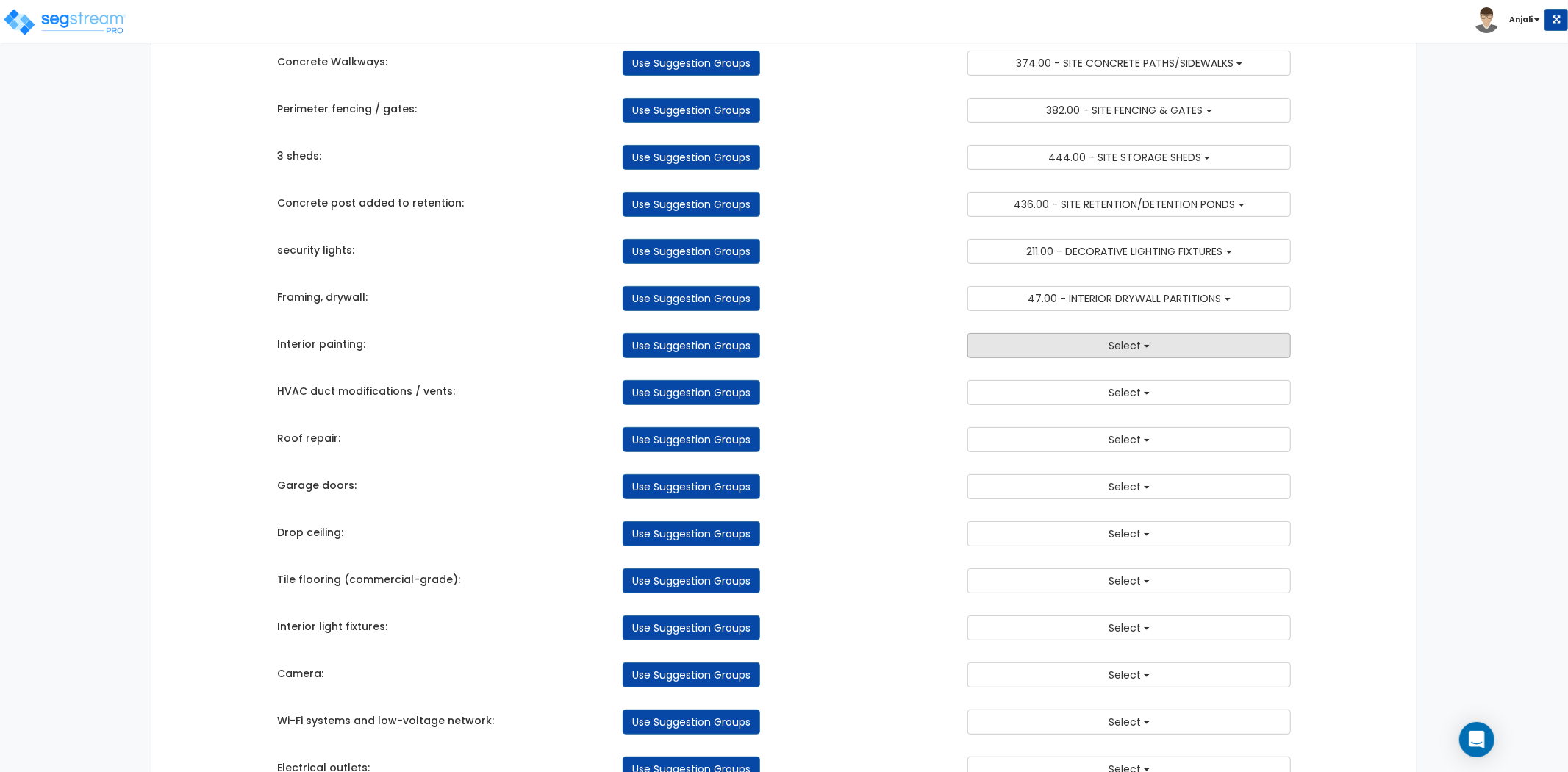
click at [1142, 349] on button "Select" at bounding box center [1129, 345] width 323 height 25
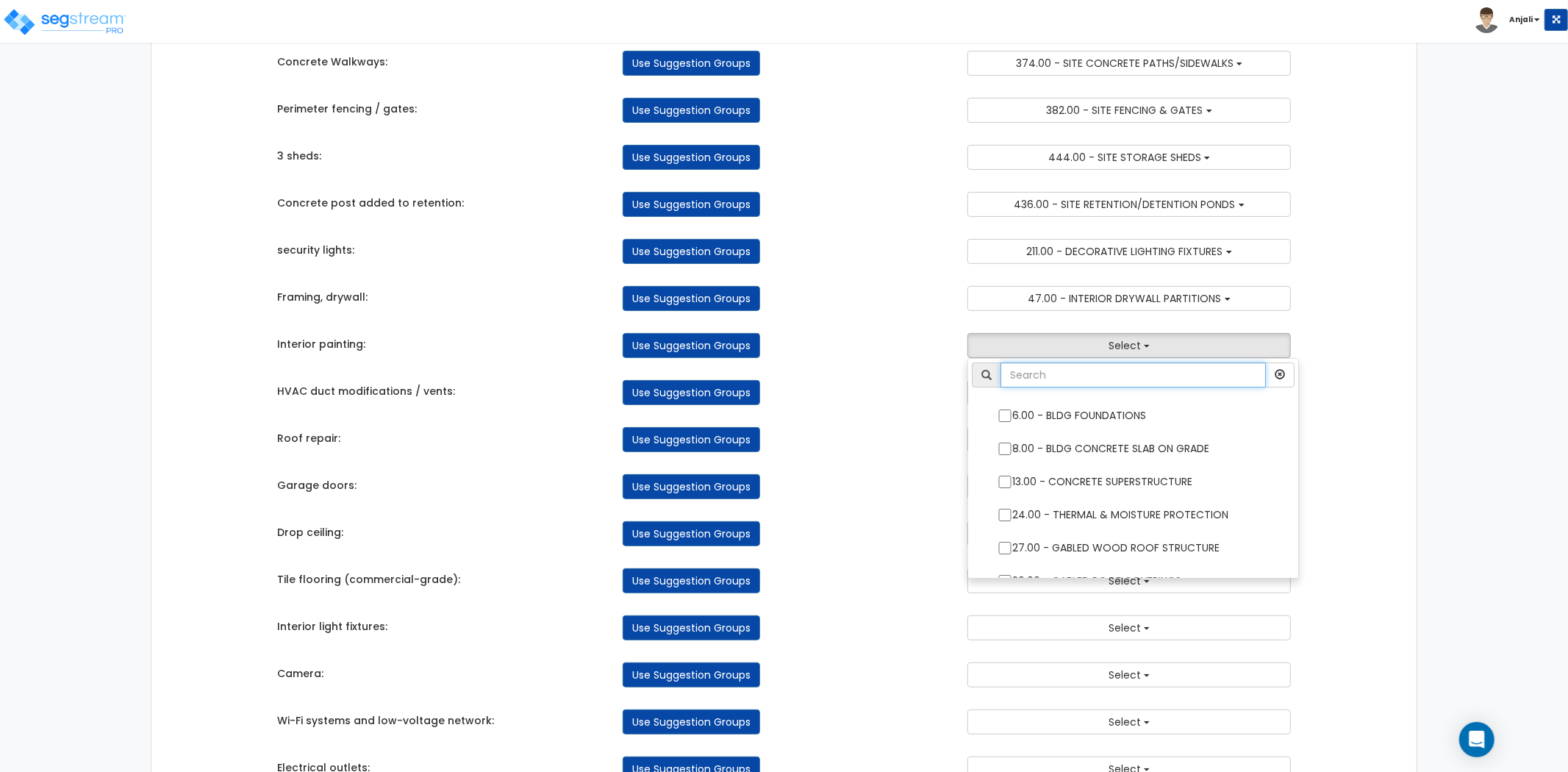
click at [1143, 371] on input "text" at bounding box center [1133, 375] width 265 height 25
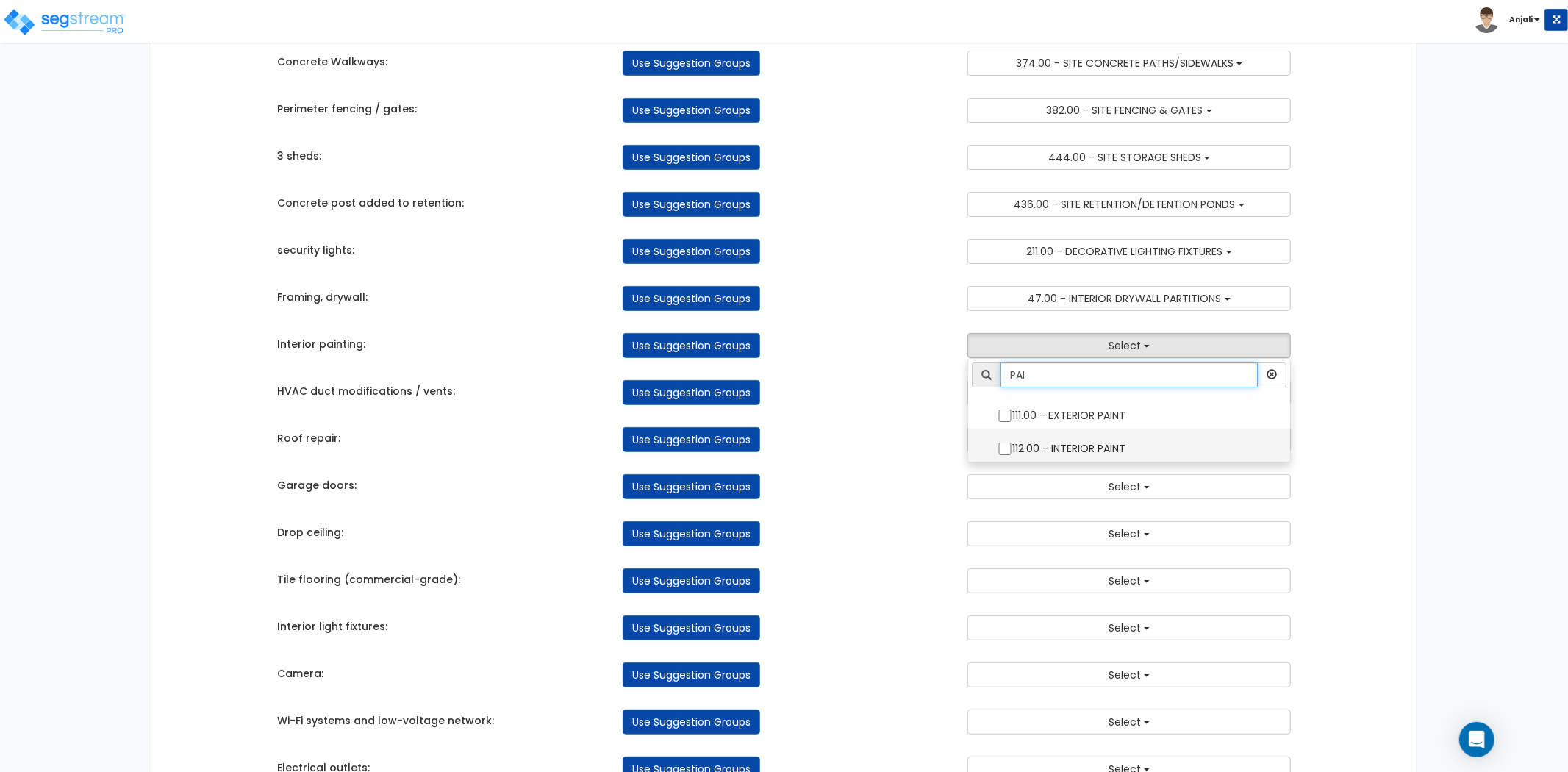
type input "PAI"
click at [1008, 443] on input "112.00 - INTERIOR PAINT" at bounding box center [1005, 449] width 15 height 13
checkbox input "true"
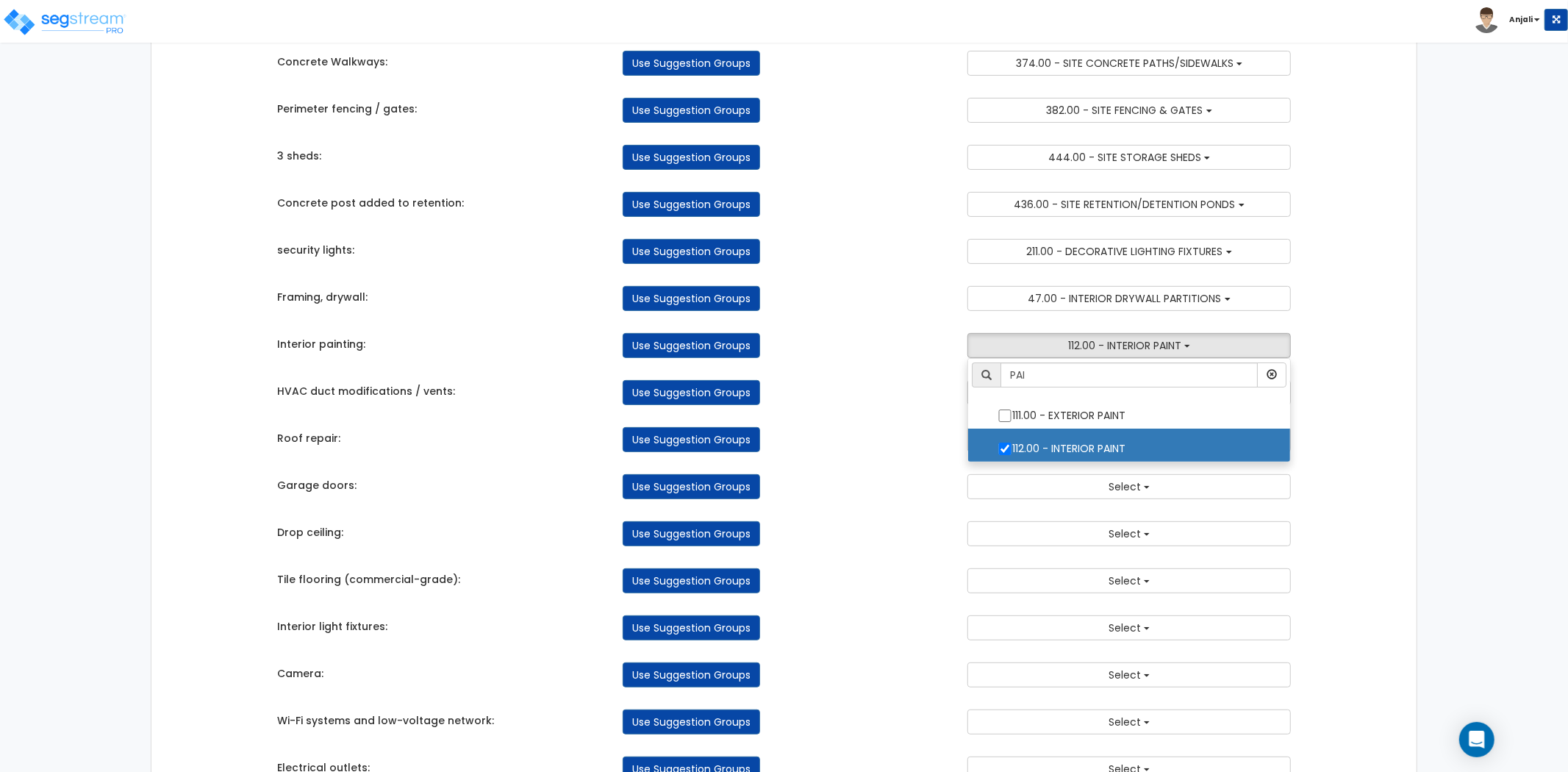
click at [960, 451] on div "6.00 - BLDG FOUNDATIONS 8.00 - BLDG CONCRETE SLAB ON GRADE 13.00 - CONCRETE SUP…" at bounding box center [1129, 439] width 346 height 25
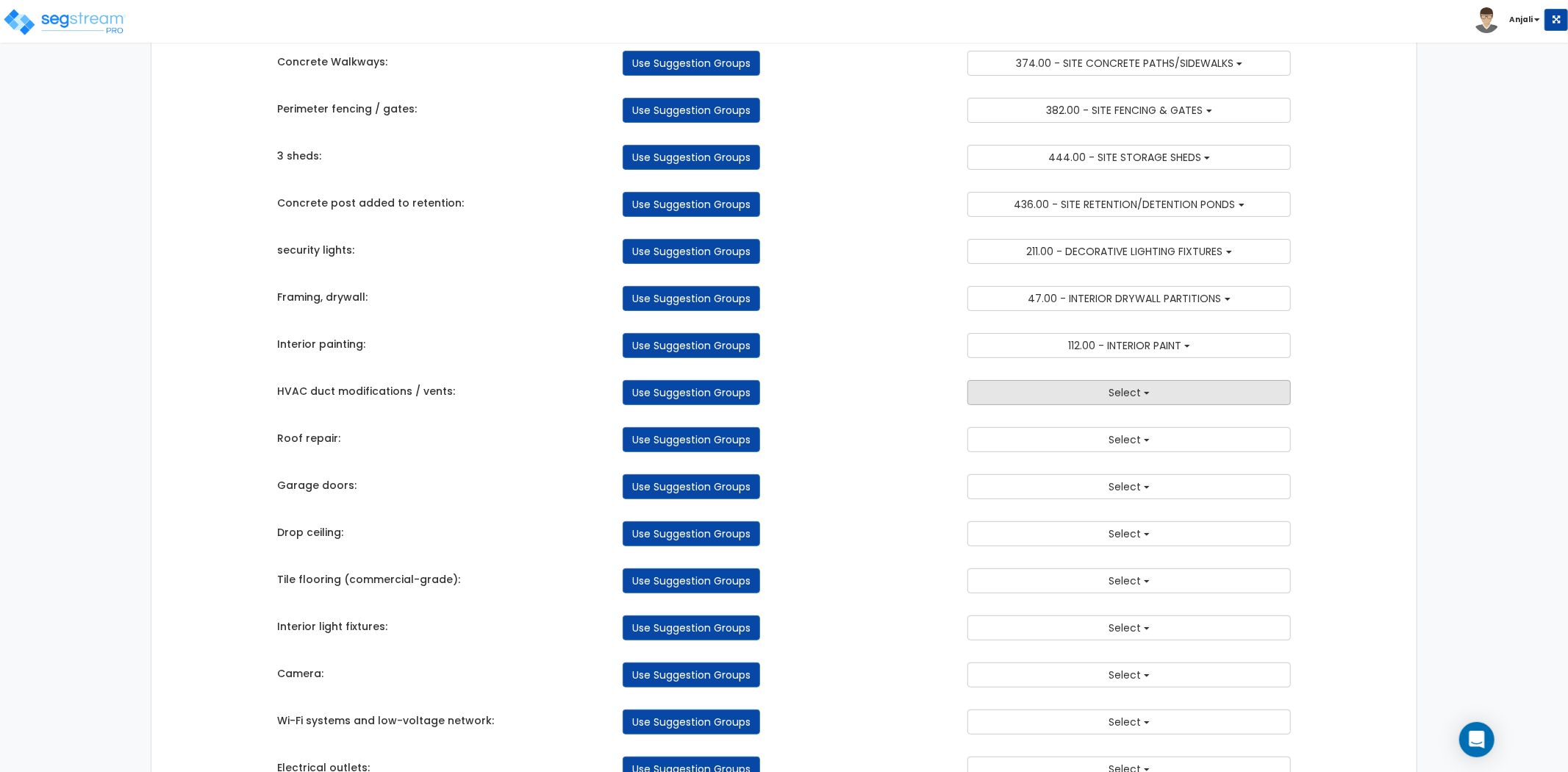
click at [1114, 399] on span "Select" at bounding box center [1125, 392] width 32 height 15
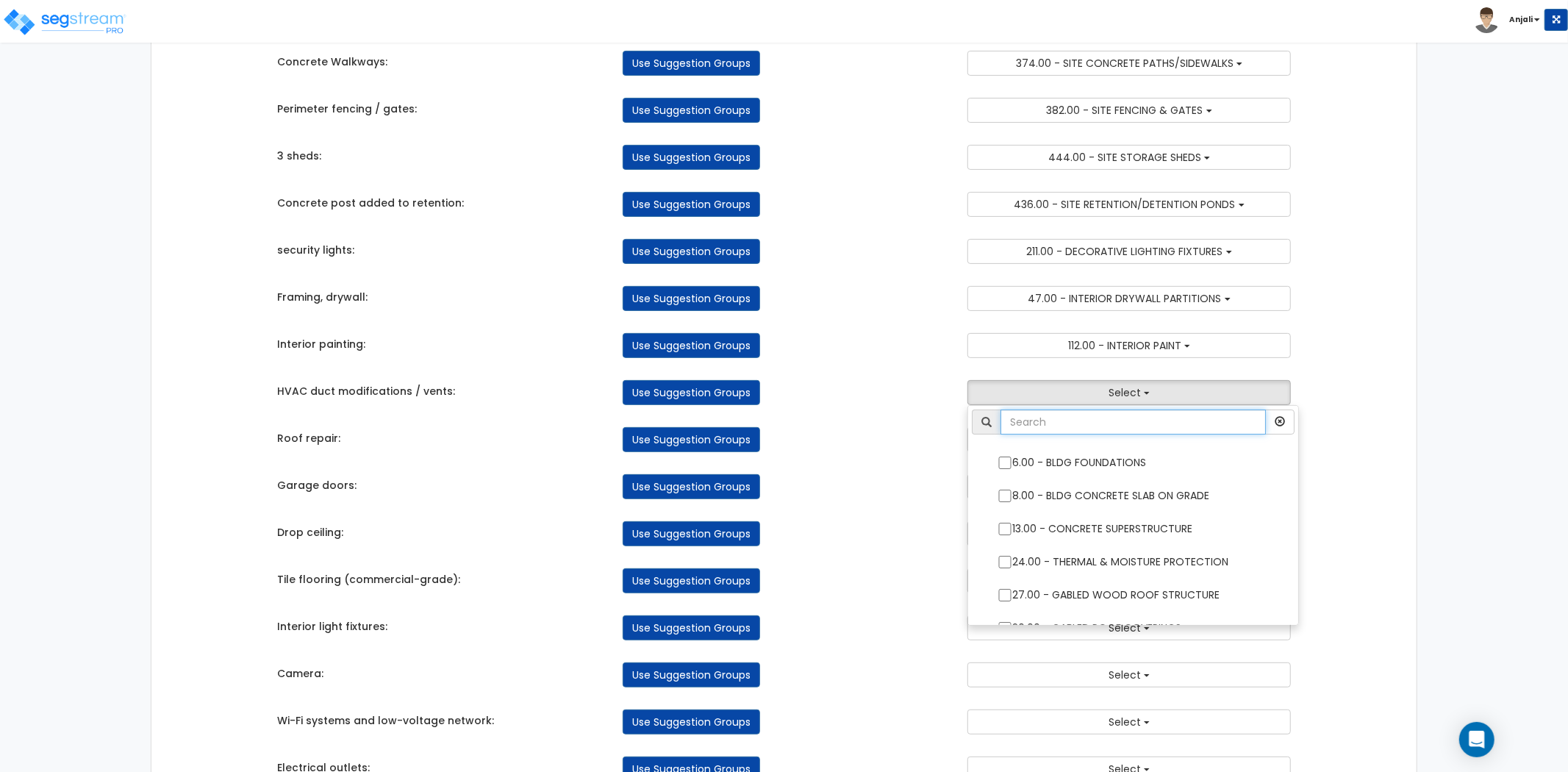
click at [1097, 425] on input "text" at bounding box center [1133, 421] width 265 height 25
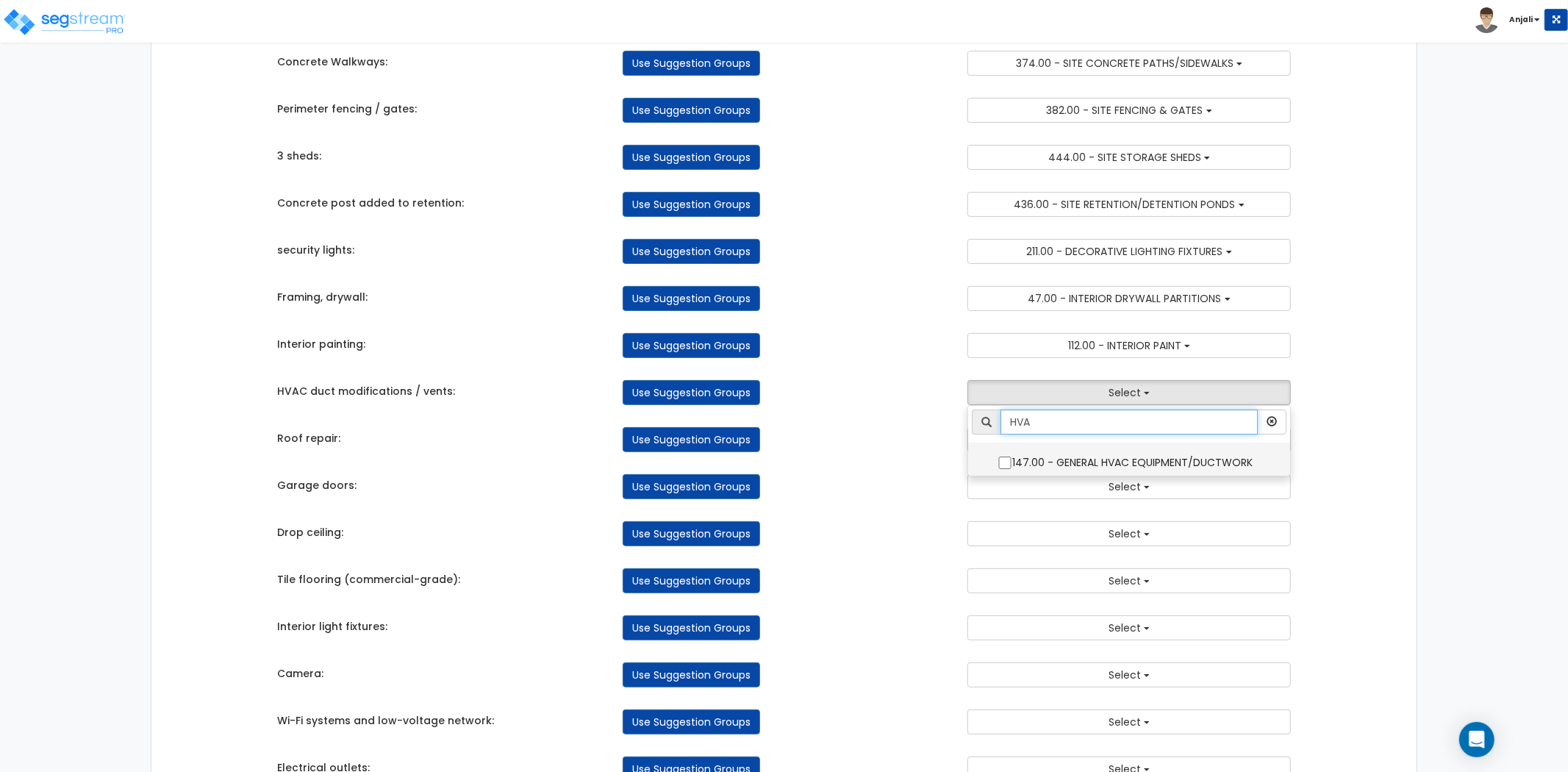
type input "HVA"
click at [1002, 458] on input "147.00 - GENERAL HVAC EQUIPMENT/DUCTWORK" at bounding box center [1005, 463] width 15 height 13
checkbox input "true"
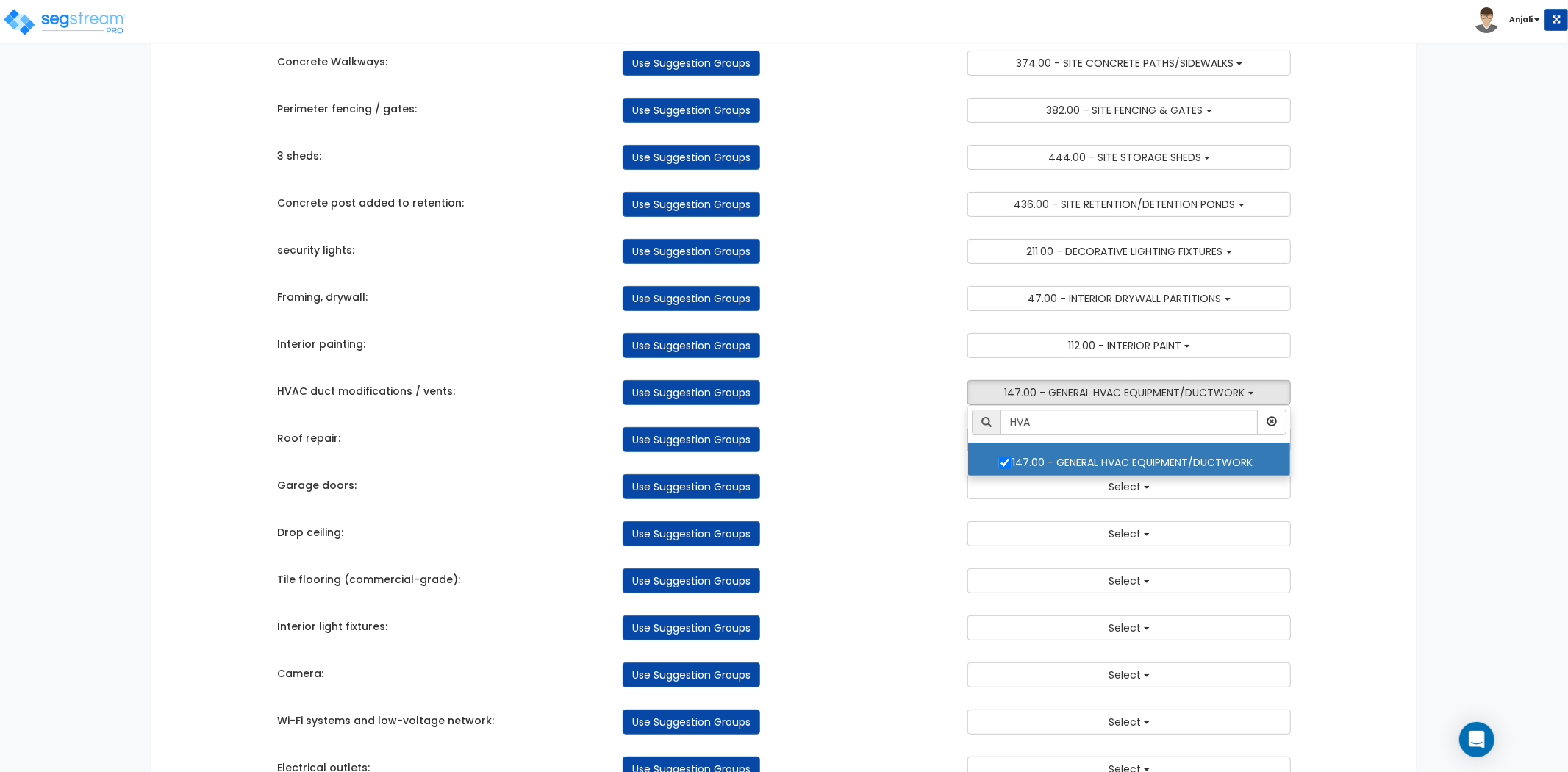
click at [915, 463] on div "Takeoff Cost Suggestion Groups Modify Component Groups Manually Parking Lot res…" at bounding box center [784, 457] width 1036 height 1148
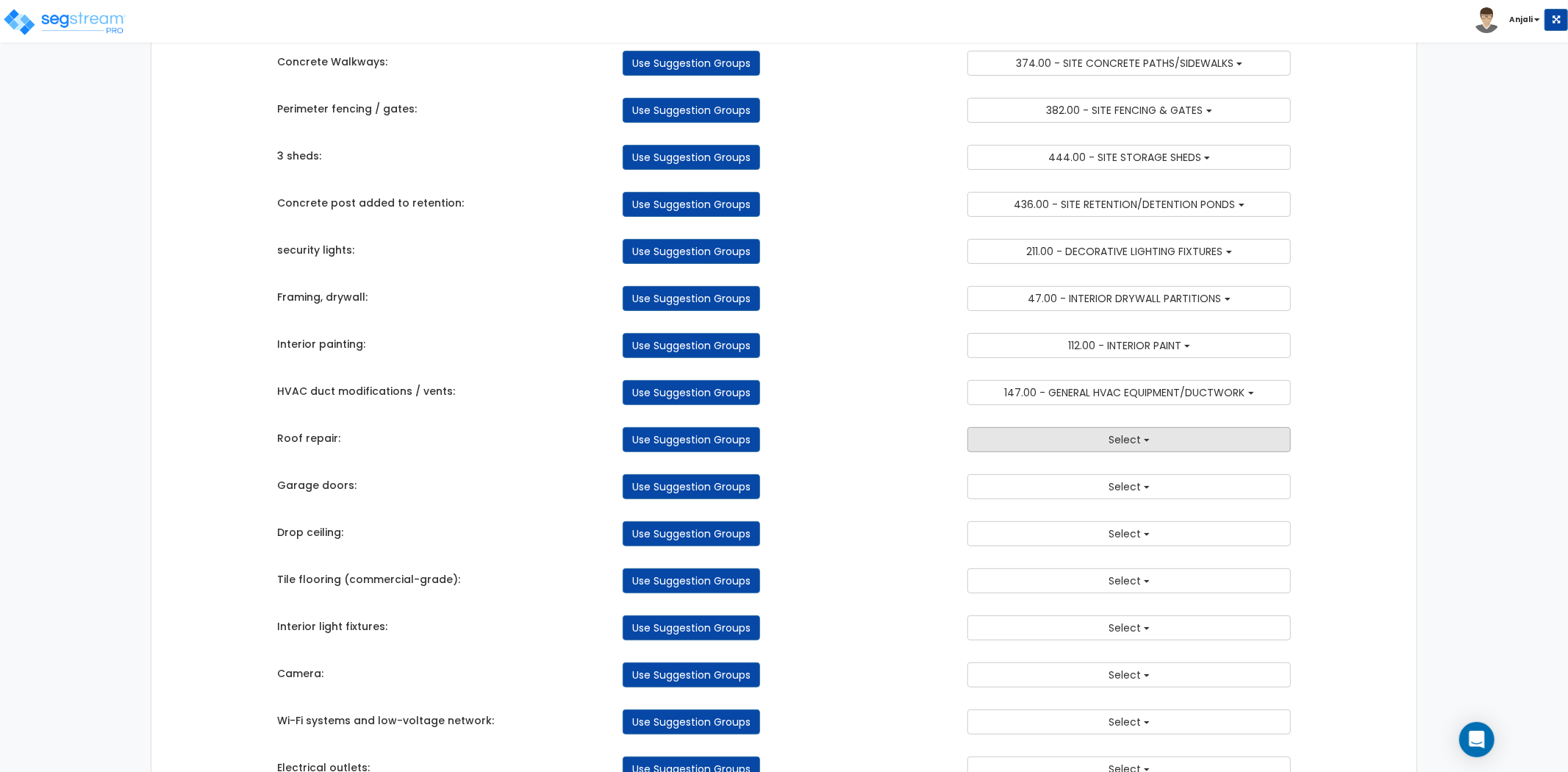
click at [1024, 446] on button "Select" at bounding box center [1129, 439] width 323 height 25
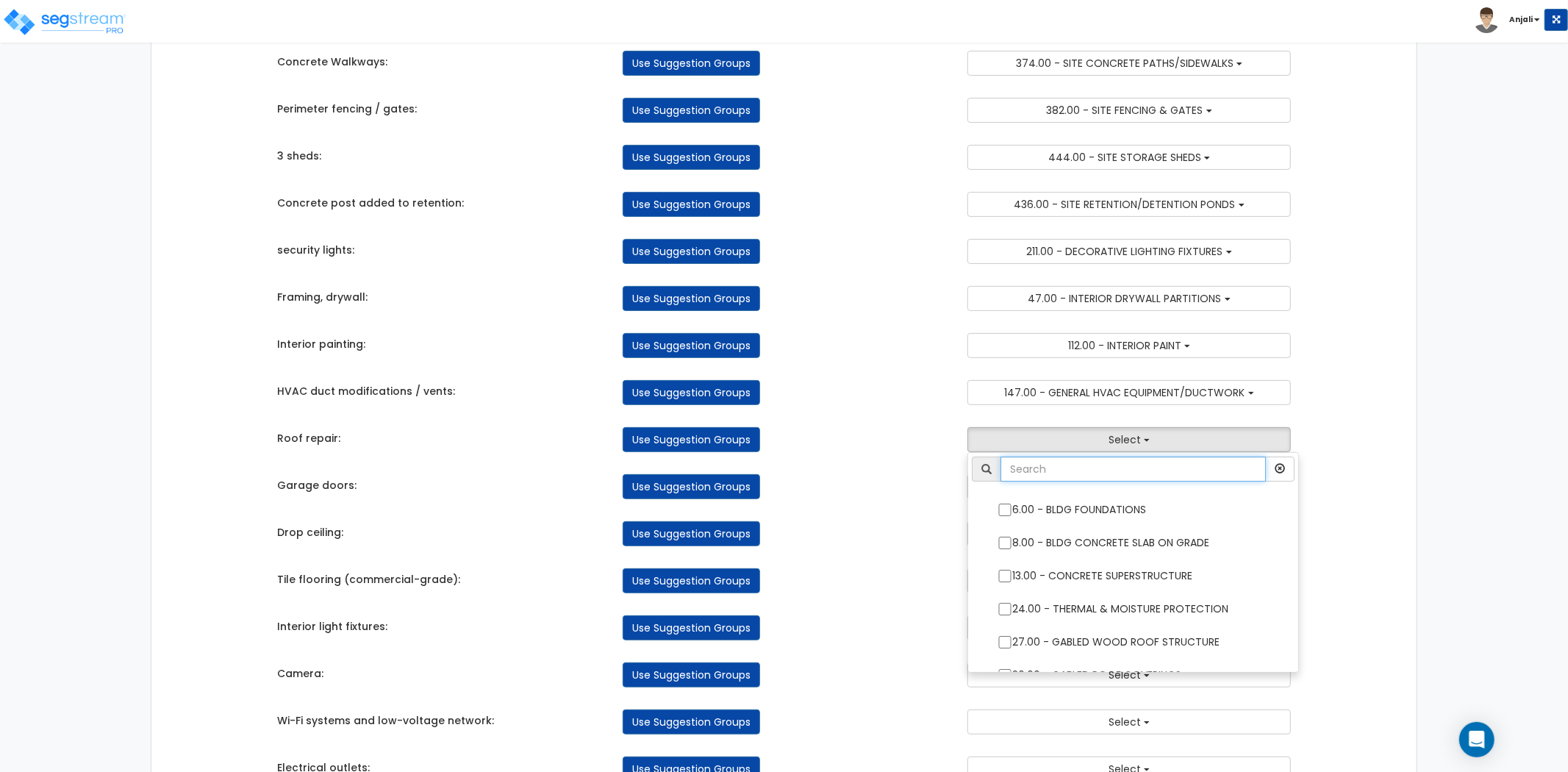
click at [1037, 466] on input "text" at bounding box center [1133, 469] width 265 height 25
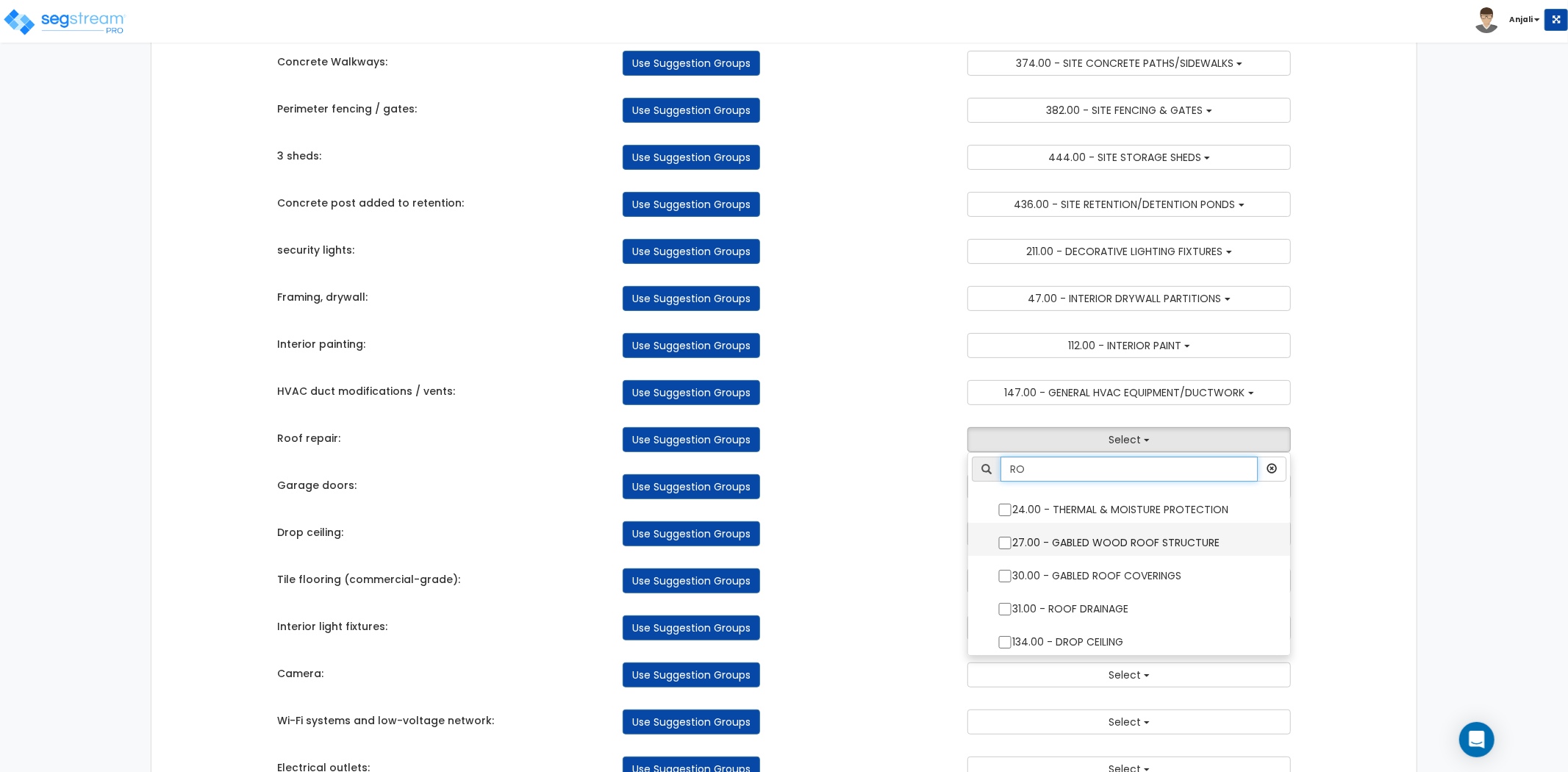
type input "RO"
click at [1010, 548] on input "27.00 - GABLED WOOD ROOF STRUCTURE" at bounding box center [1005, 543] width 15 height 13
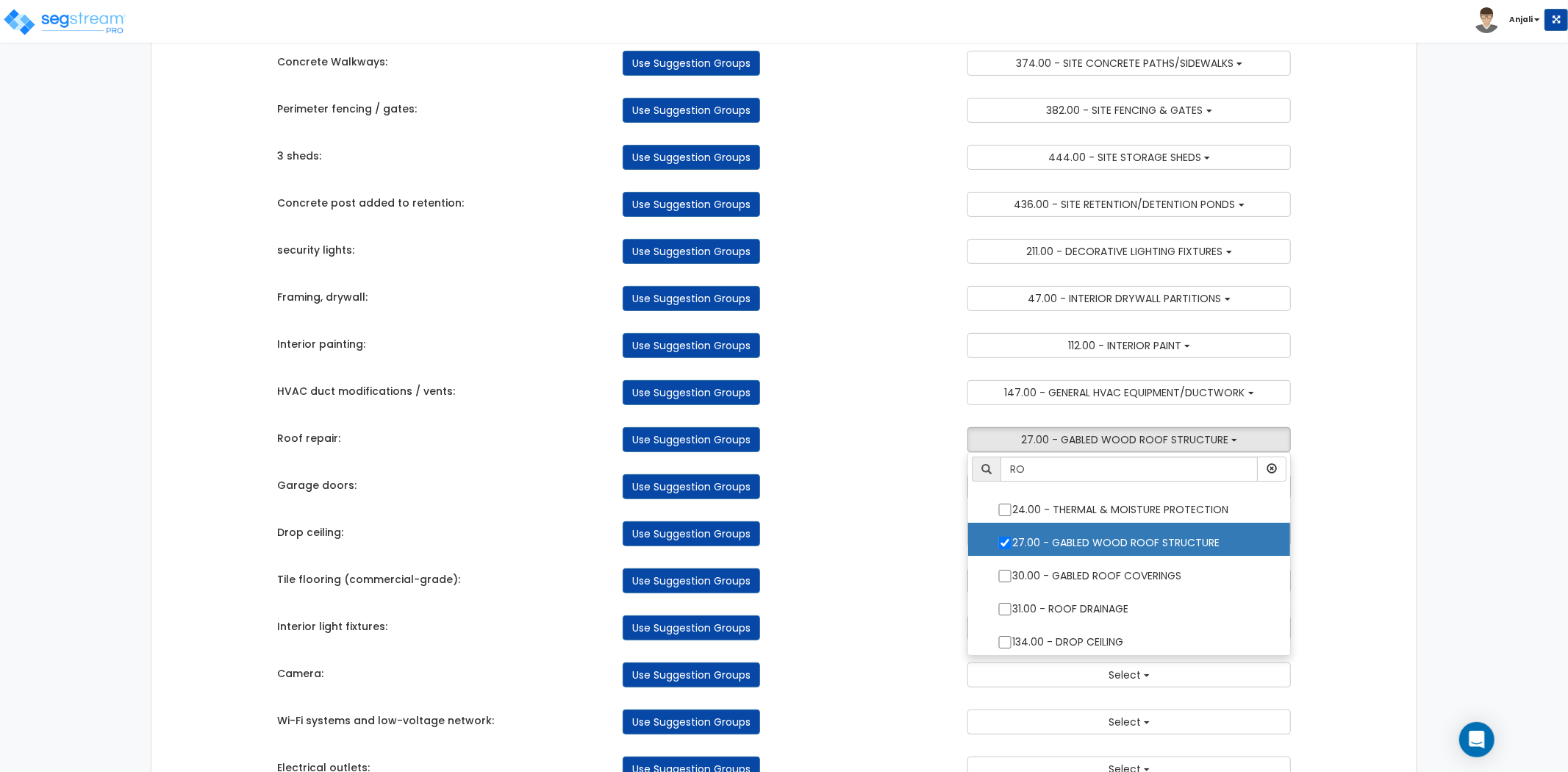
click at [988, 550] on label "27.00 - GABLED WOOD ROOF STRUCTURE" at bounding box center [1129, 542] width 292 height 34
click at [998, 550] on input "27.00 - GABLED WOOD ROOF STRUCTURE" at bounding box center [1005, 543] width 15 height 13
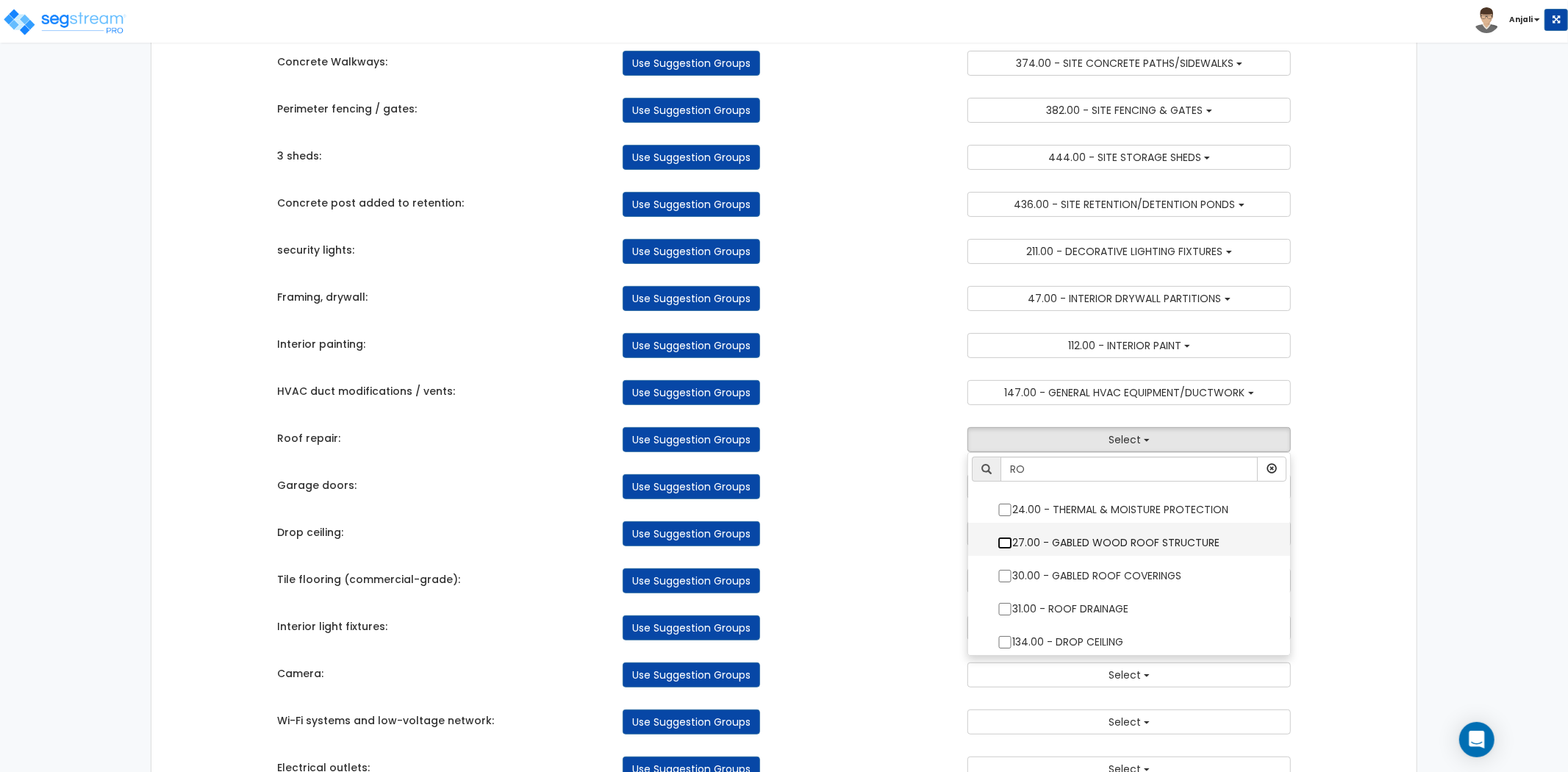
click at [1004, 549] on input "27.00 - GABLED WOOD ROOF STRUCTURE" at bounding box center [1005, 543] width 15 height 13
checkbox input "true"
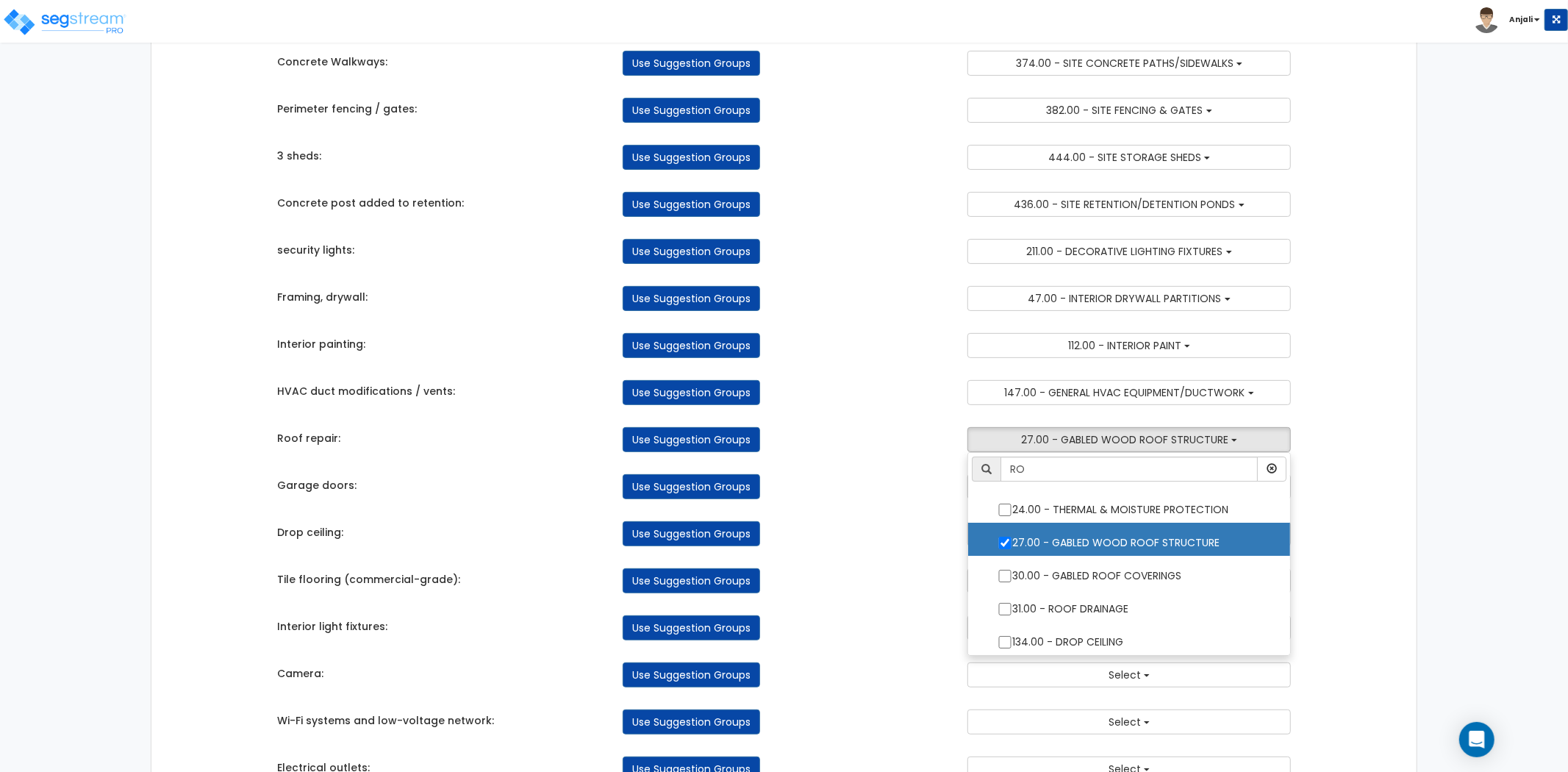
click at [914, 525] on div "Use Suggestion Groups" at bounding box center [784, 533] width 346 height 25
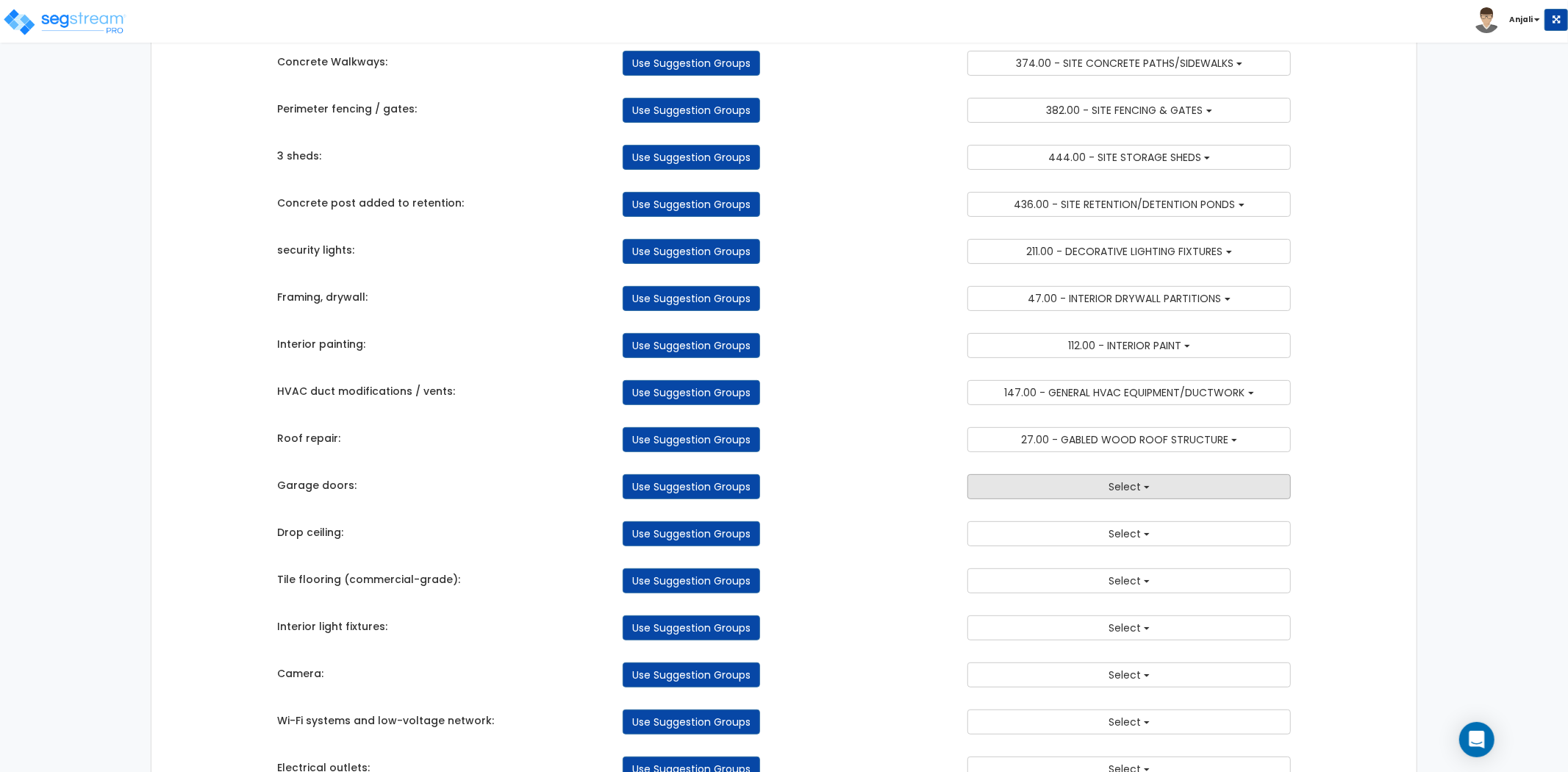
click at [1054, 491] on button "Select" at bounding box center [1129, 487] width 323 height 25
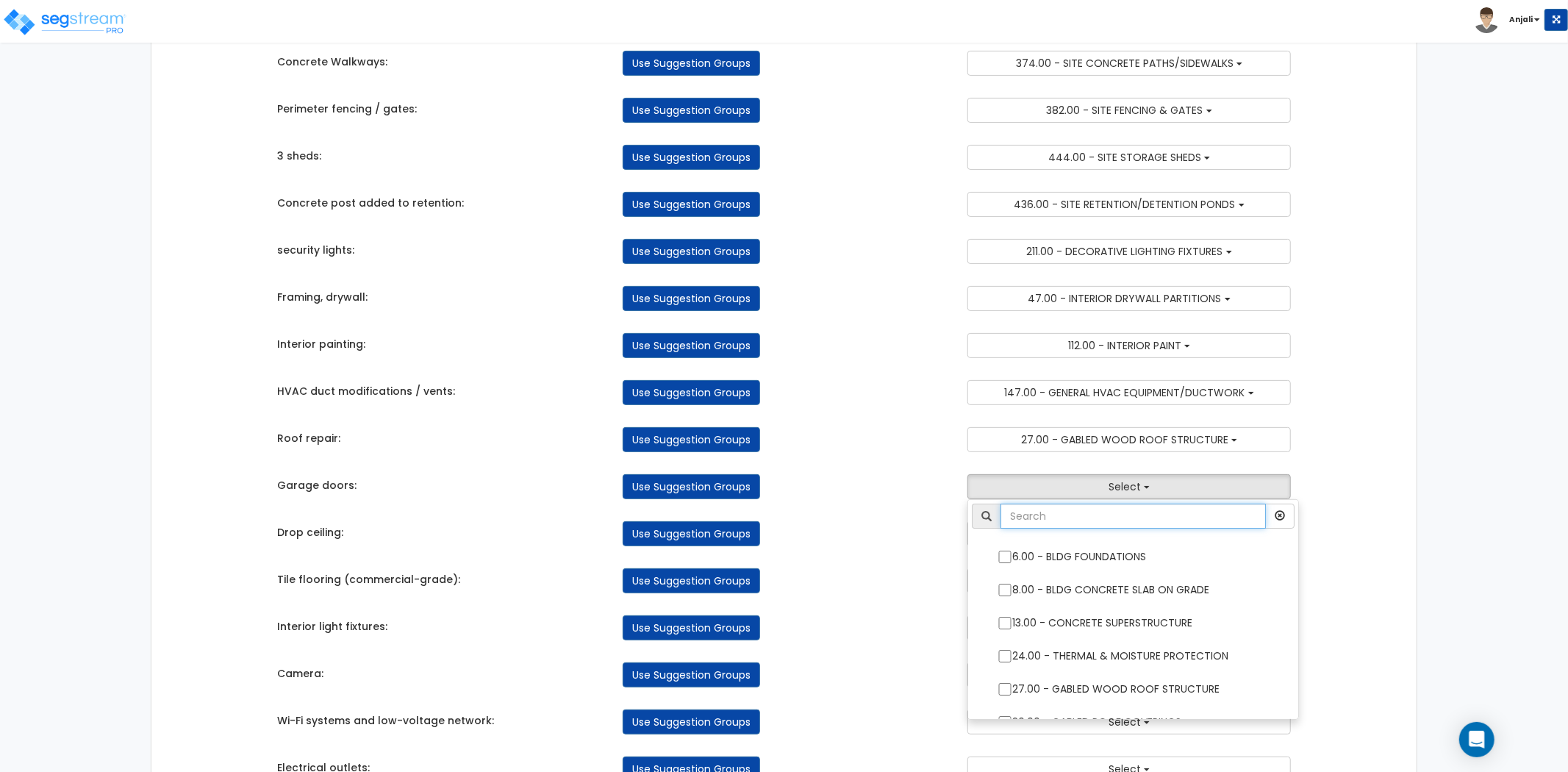
click at [1048, 513] on input "text" at bounding box center [1133, 516] width 265 height 25
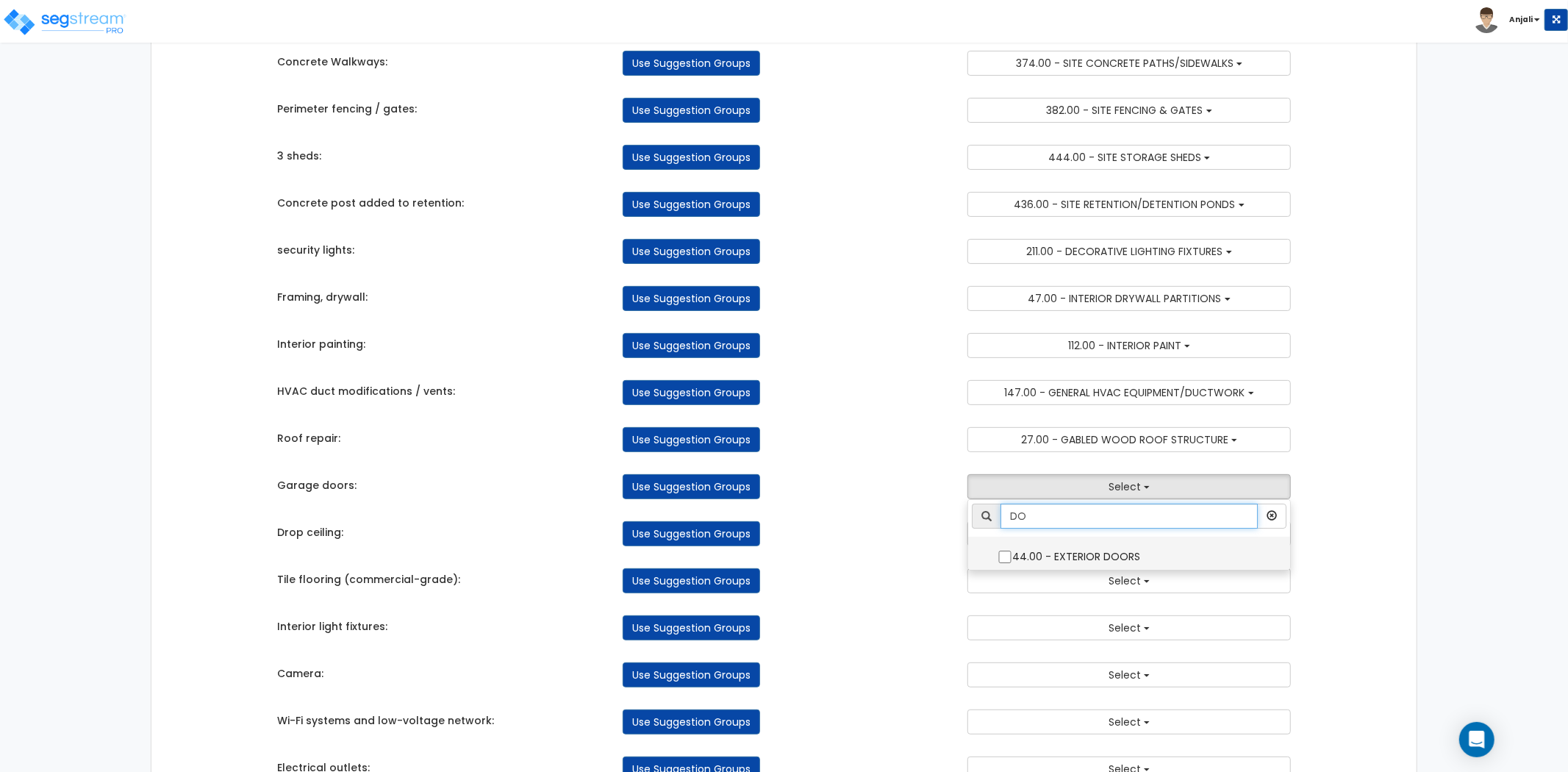
type input "DO"
click at [1012, 558] on input "44.00 - EXTERIOR DOORS" at bounding box center [1005, 557] width 15 height 13
checkbox input "true"
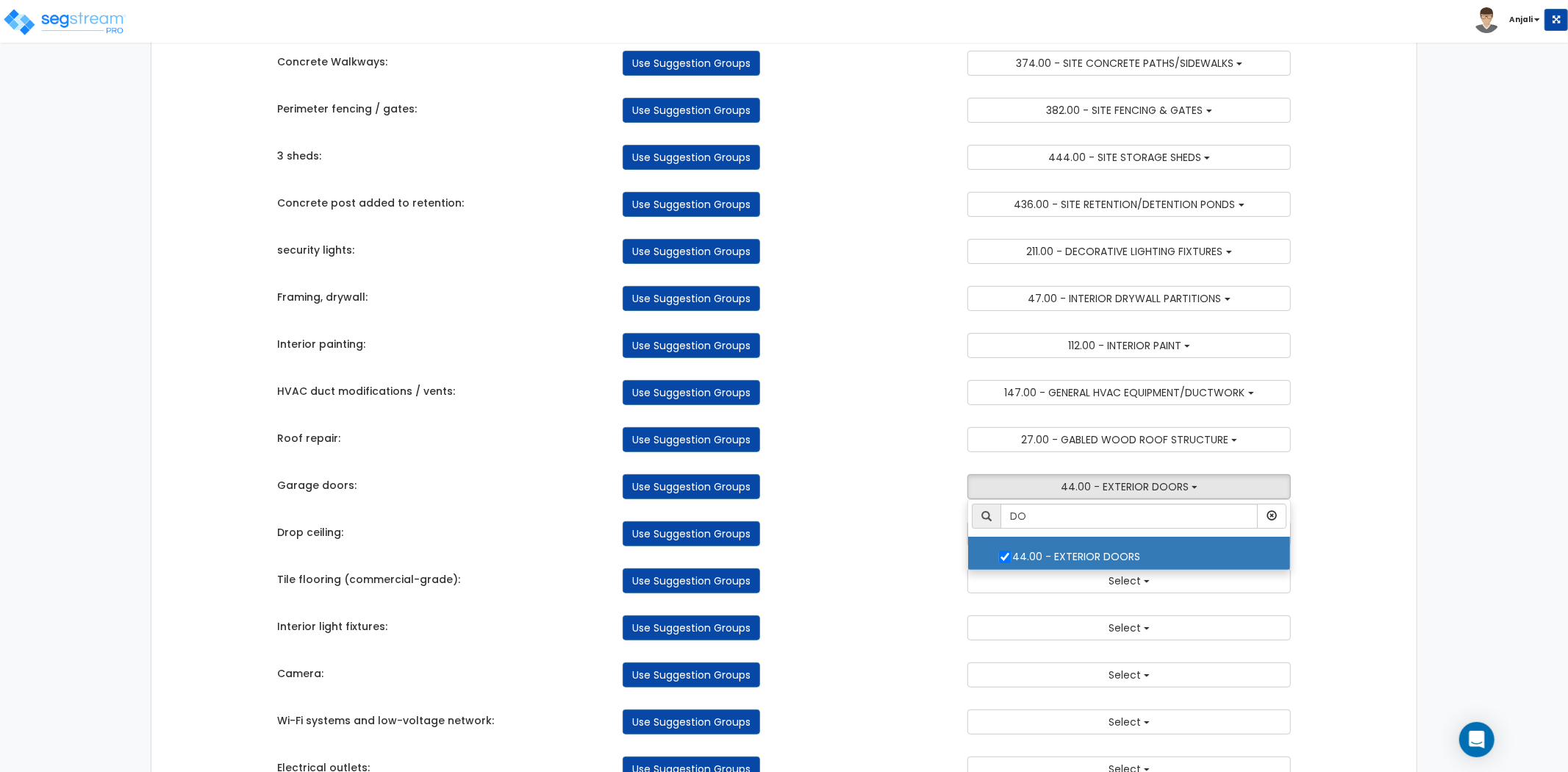
click at [935, 558] on div "Takeoff Cost Suggestion Groups Modify Component Groups Manually Parking Lot res…" at bounding box center [784, 457] width 1036 height 1148
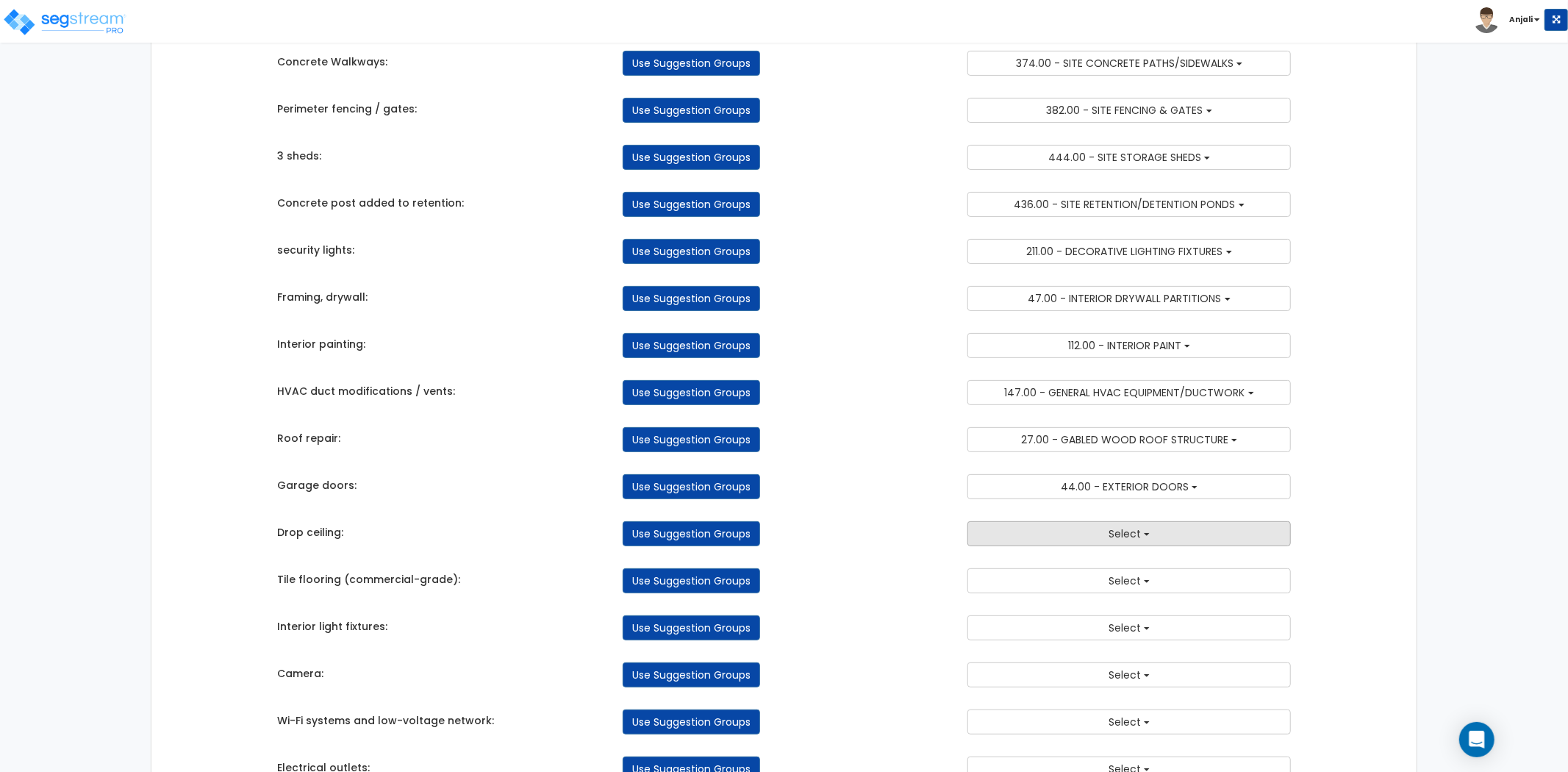
click at [1080, 535] on button "Select" at bounding box center [1129, 533] width 323 height 25
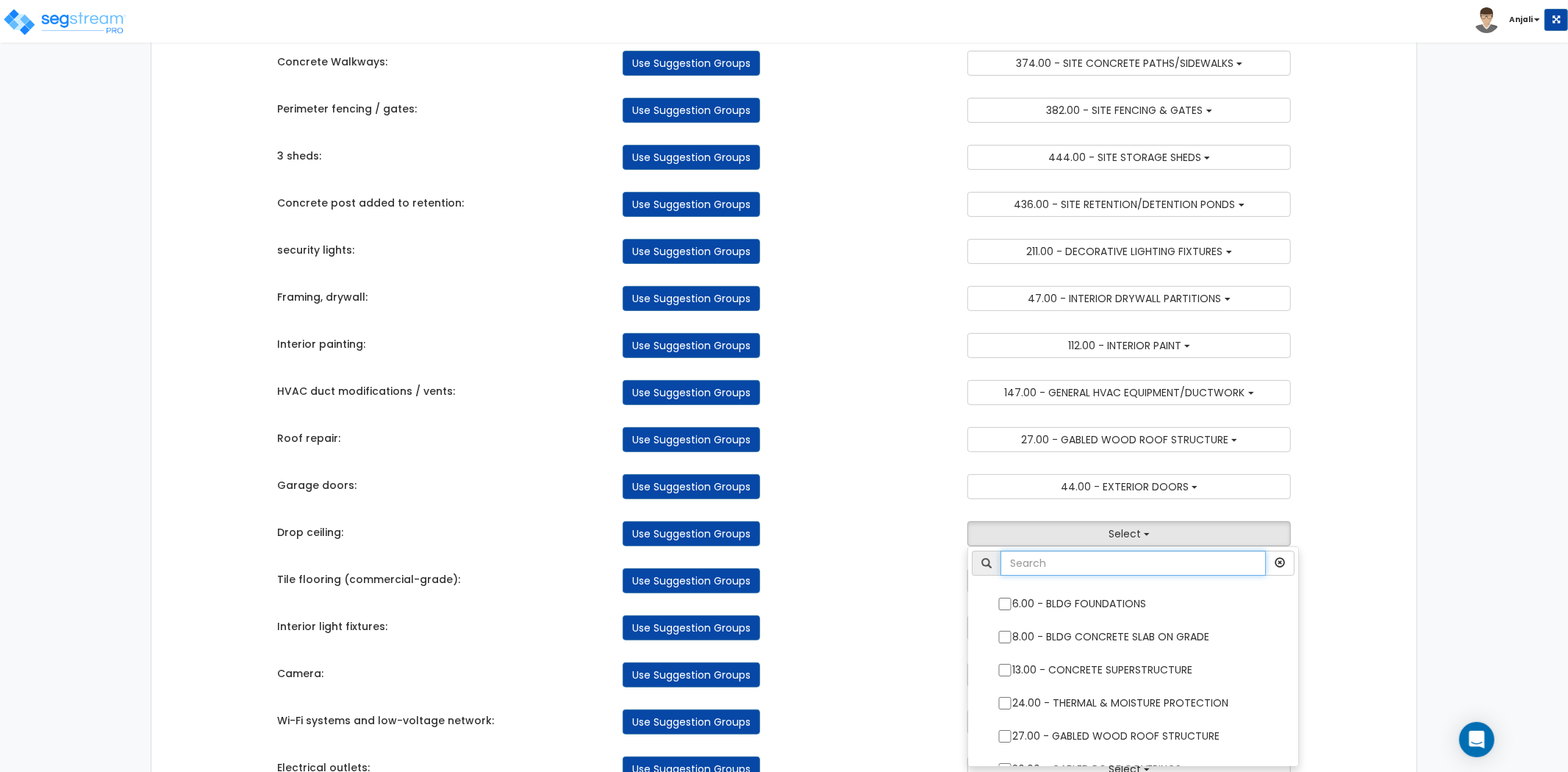
click at [1091, 567] on input "text" at bounding box center [1133, 562] width 265 height 25
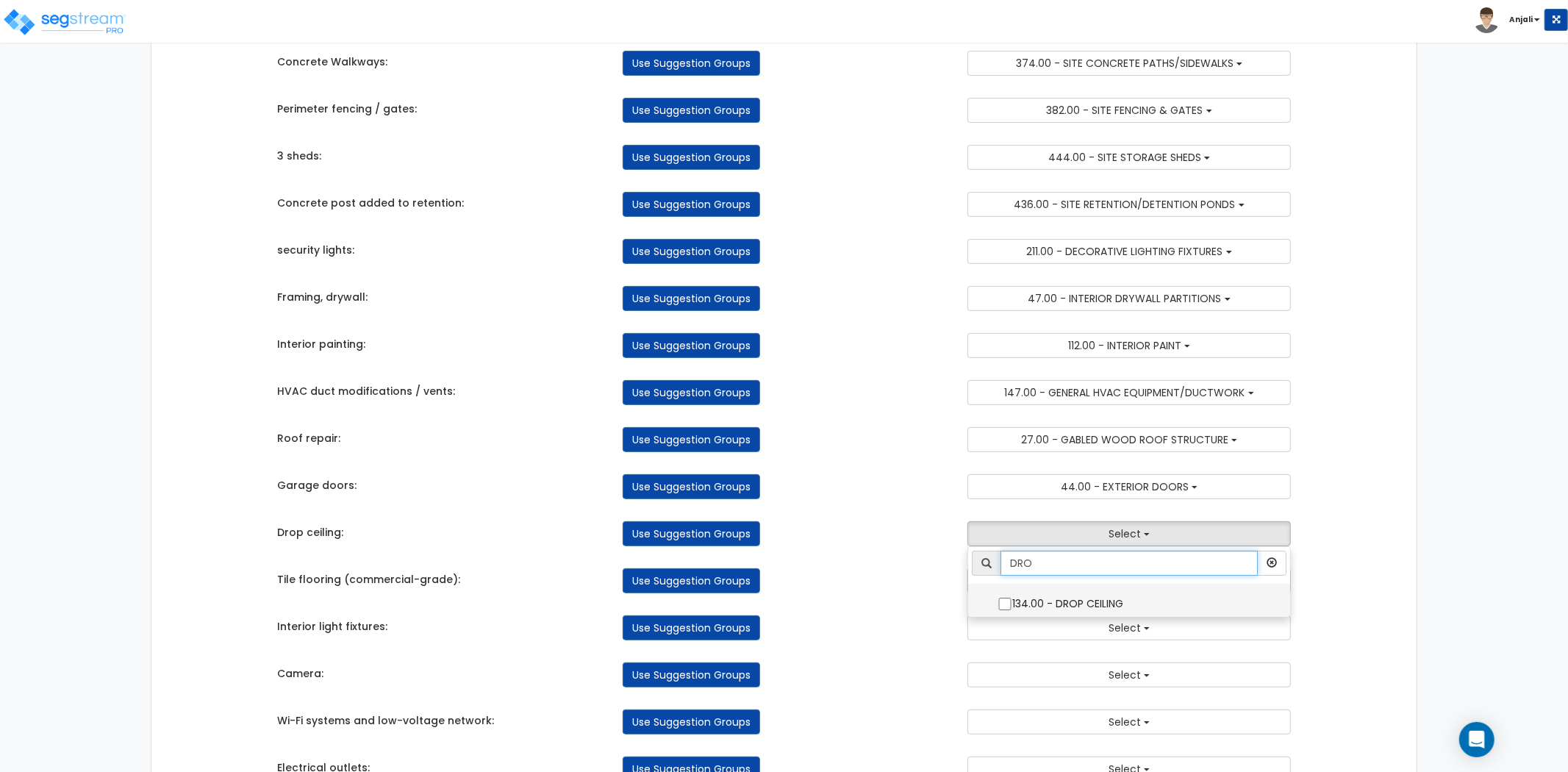
type input "DRO"
click at [1018, 601] on label "134.00 - DROP CEILING" at bounding box center [1129, 602] width 292 height 34
click at [1013, 601] on input "134.00 - DROP CEILING" at bounding box center [1005, 604] width 15 height 13
checkbox input "true"
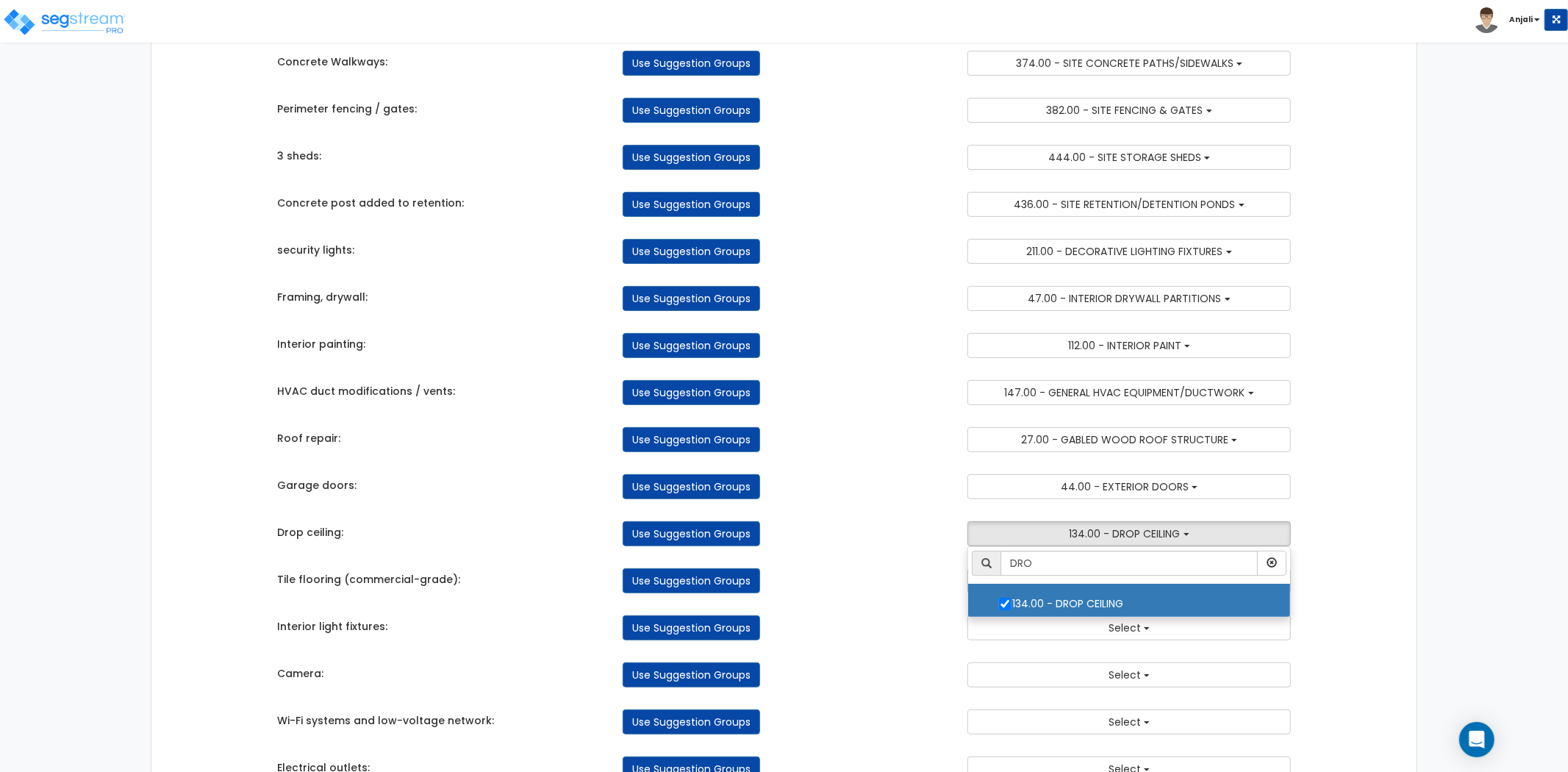
click at [898, 601] on div "Takeoff Cost Suggestion Groups Modify Component Groups Manually Parking Lot res…" at bounding box center [784, 457] width 1036 height 1148
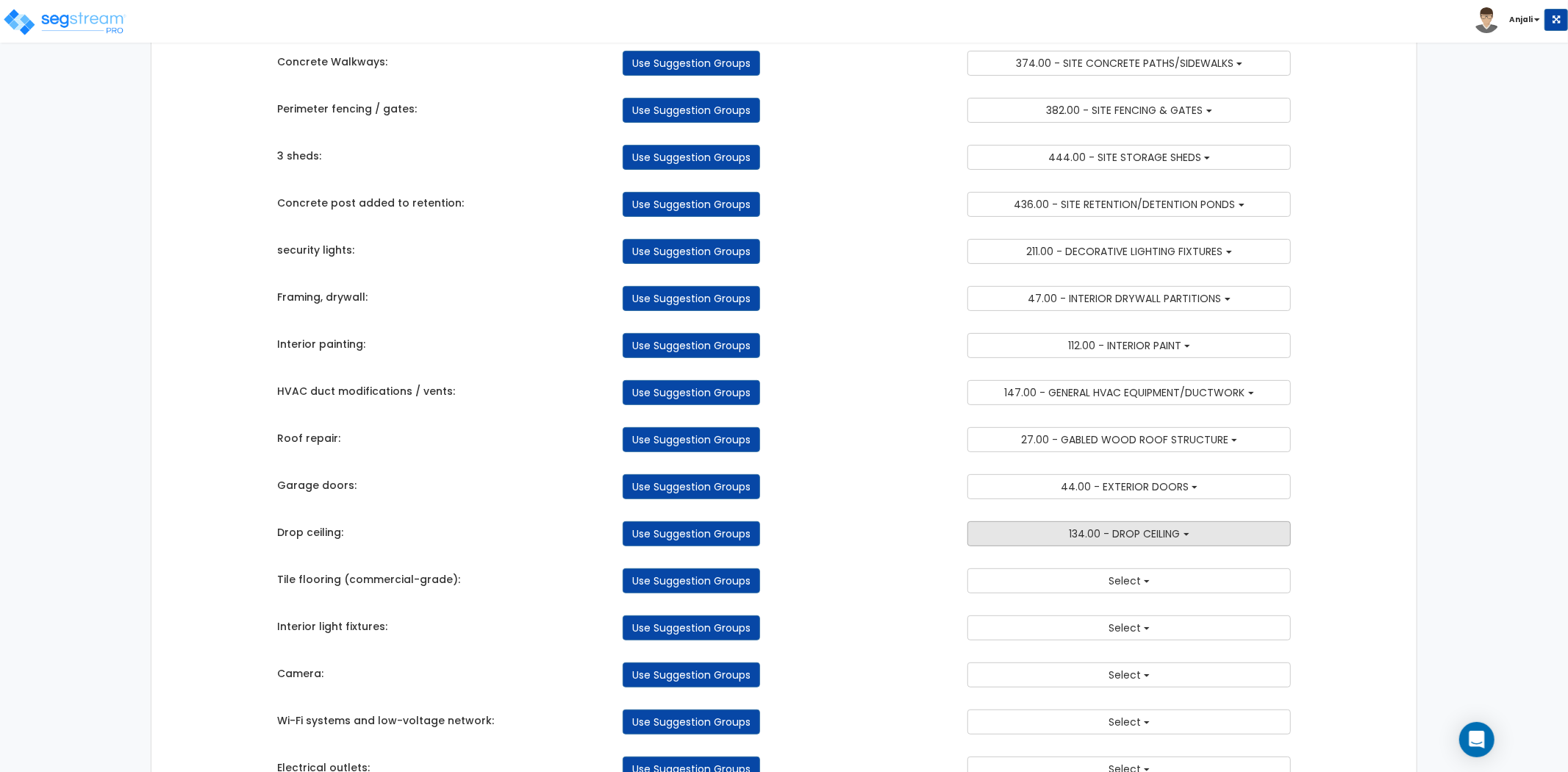
scroll to position [326, 0]
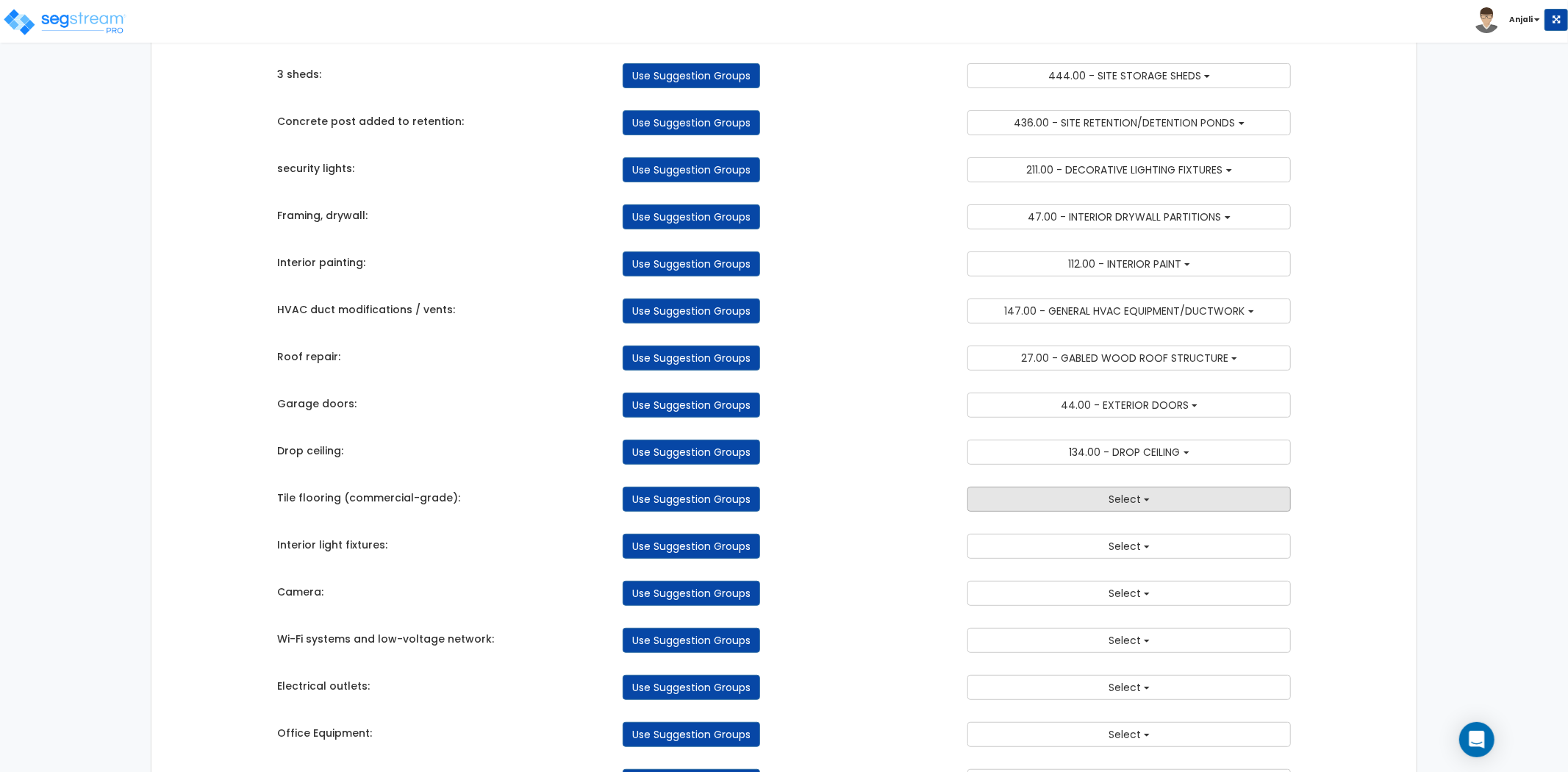
click at [1090, 510] on button "Select" at bounding box center [1129, 499] width 323 height 25
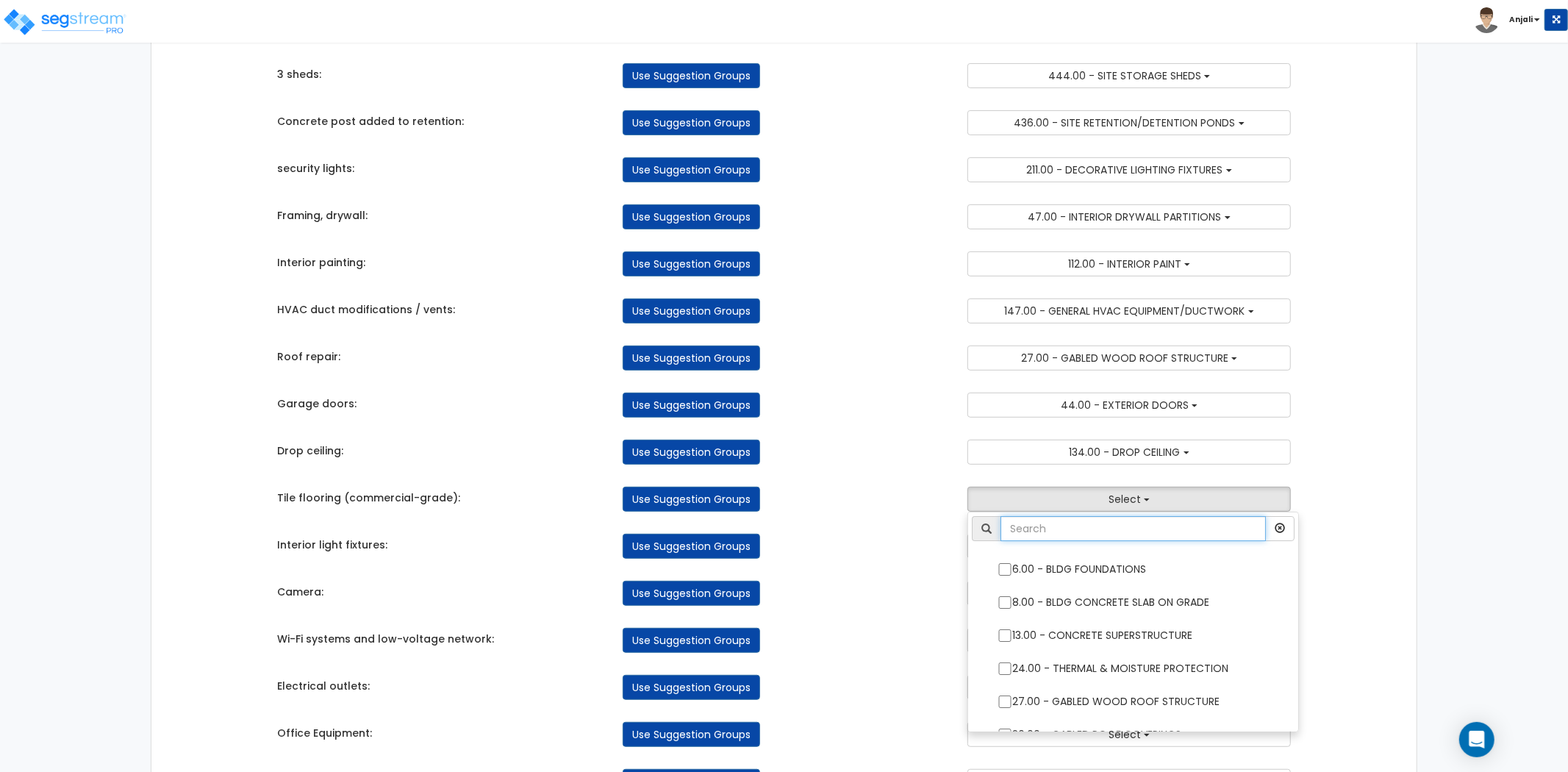
click at [1092, 532] on input "text" at bounding box center [1133, 529] width 265 height 25
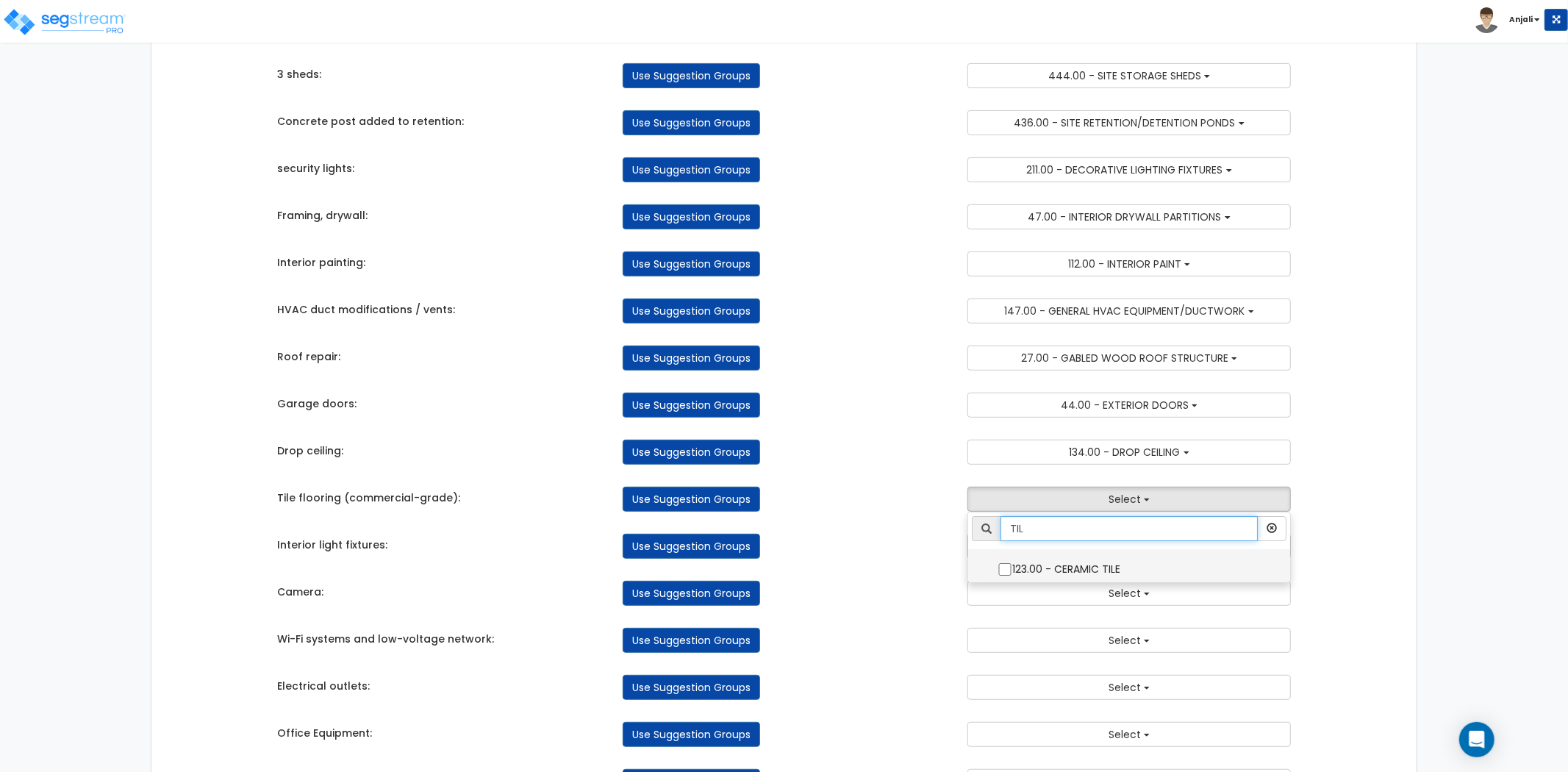
type input "TIL"
click at [1003, 571] on input "123.00 - CERAMIC TILE" at bounding box center [1005, 570] width 15 height 13
checkbox input "true"
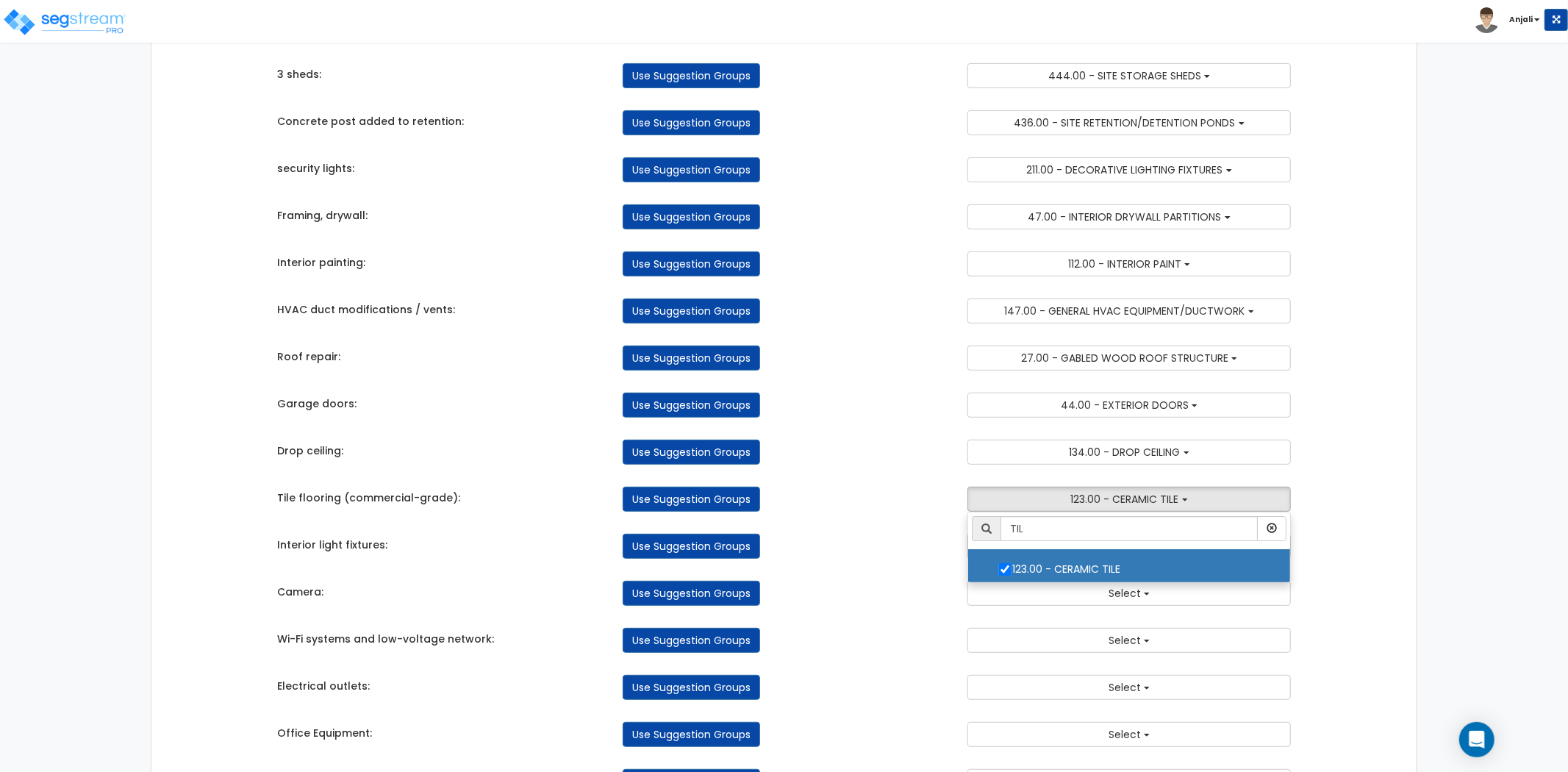
click at [917, 565] on div "Takeoff Cost Suggestion Groups Modify Component Groups Manually Parking Lot res…" at bounding box center [784, 376] width 1036 height 1148
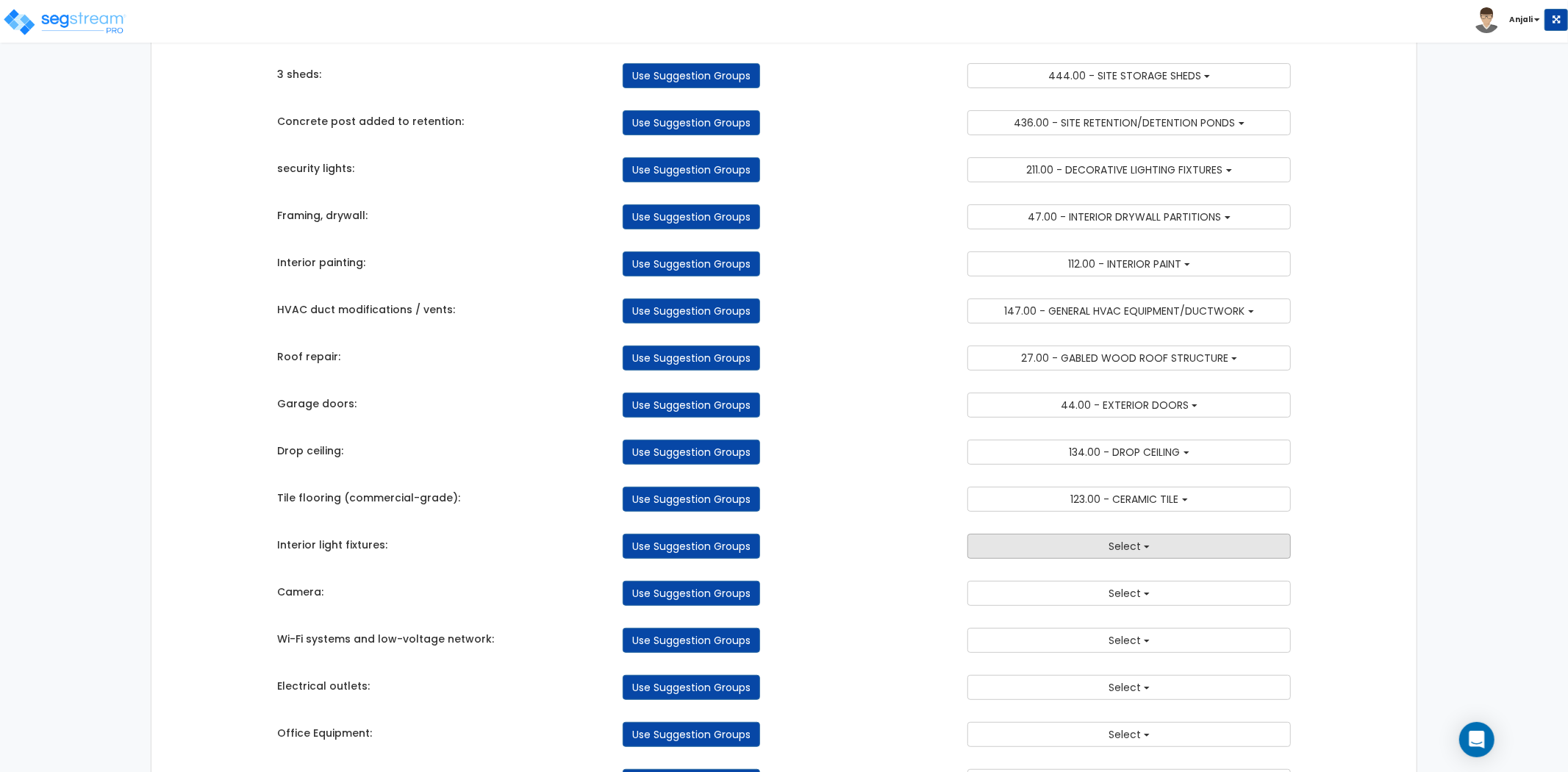
click at [1085, 547] on button "Select" at bounding box center [1129, 546] width 323 height 25
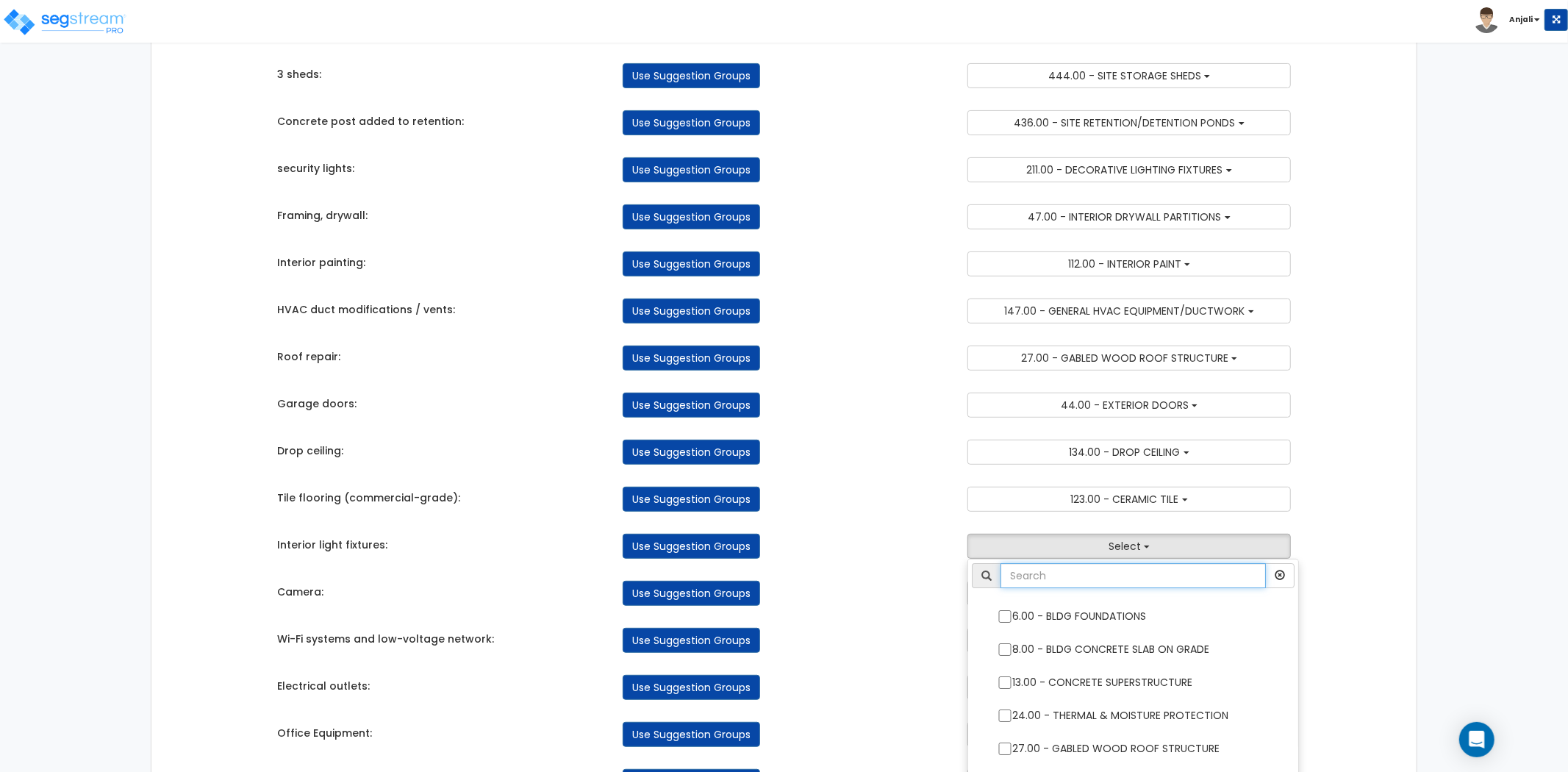
click at [1091, 569] on input "text" at bounding box center [1133, 575] width 265 height 25
type input "LIG"
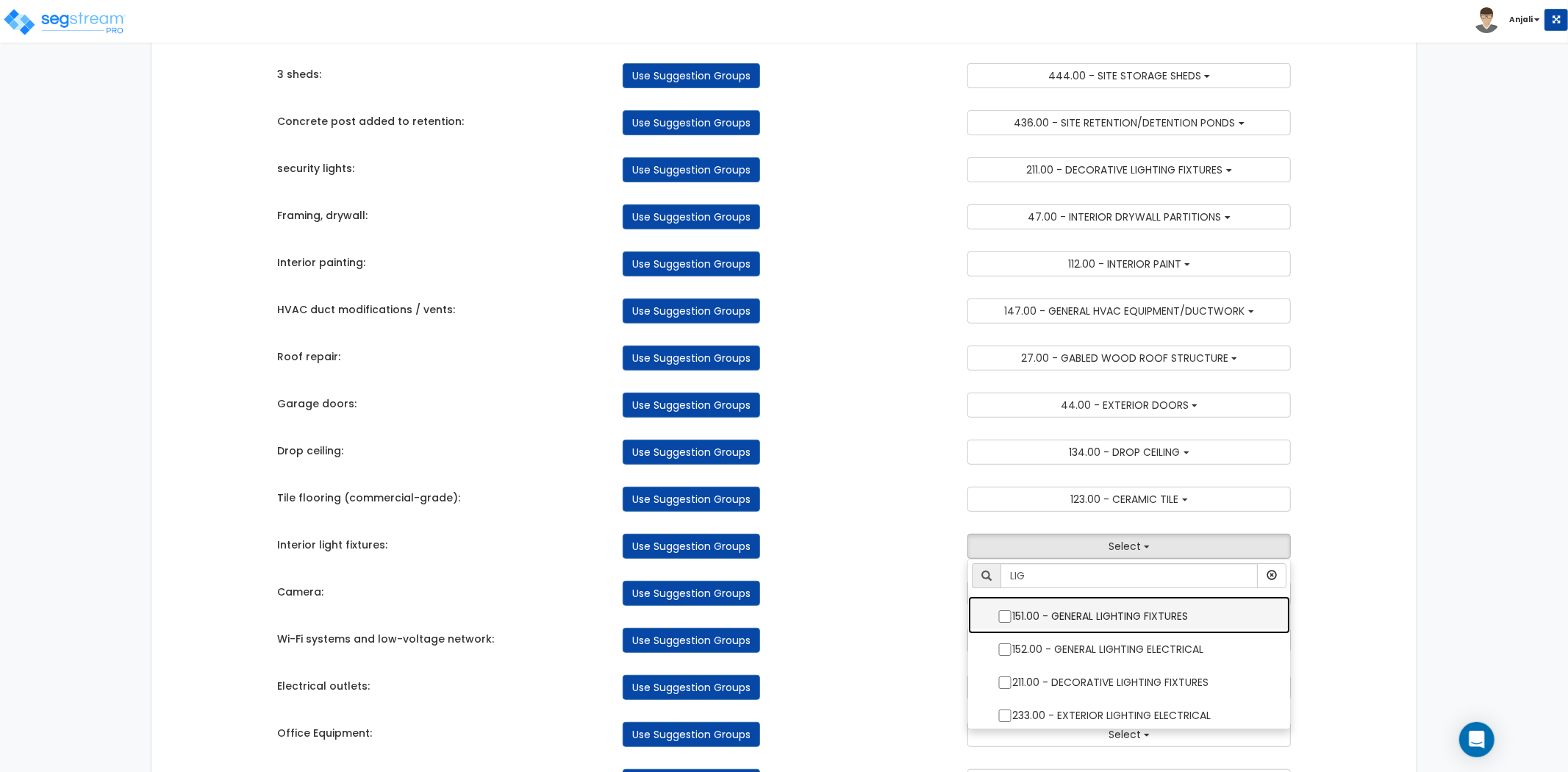
click at [1013, 617] on label "151.00 - GENERAL LIGHTING FIXTURES" at bounding box center [1129, 615] width 292 height 34
click at [1013, 617] on input "151.00 - GENERAL LIGHTING FIXTURES" at bounding box center [1005, 616] width 15 height 13
checkbox input "true"
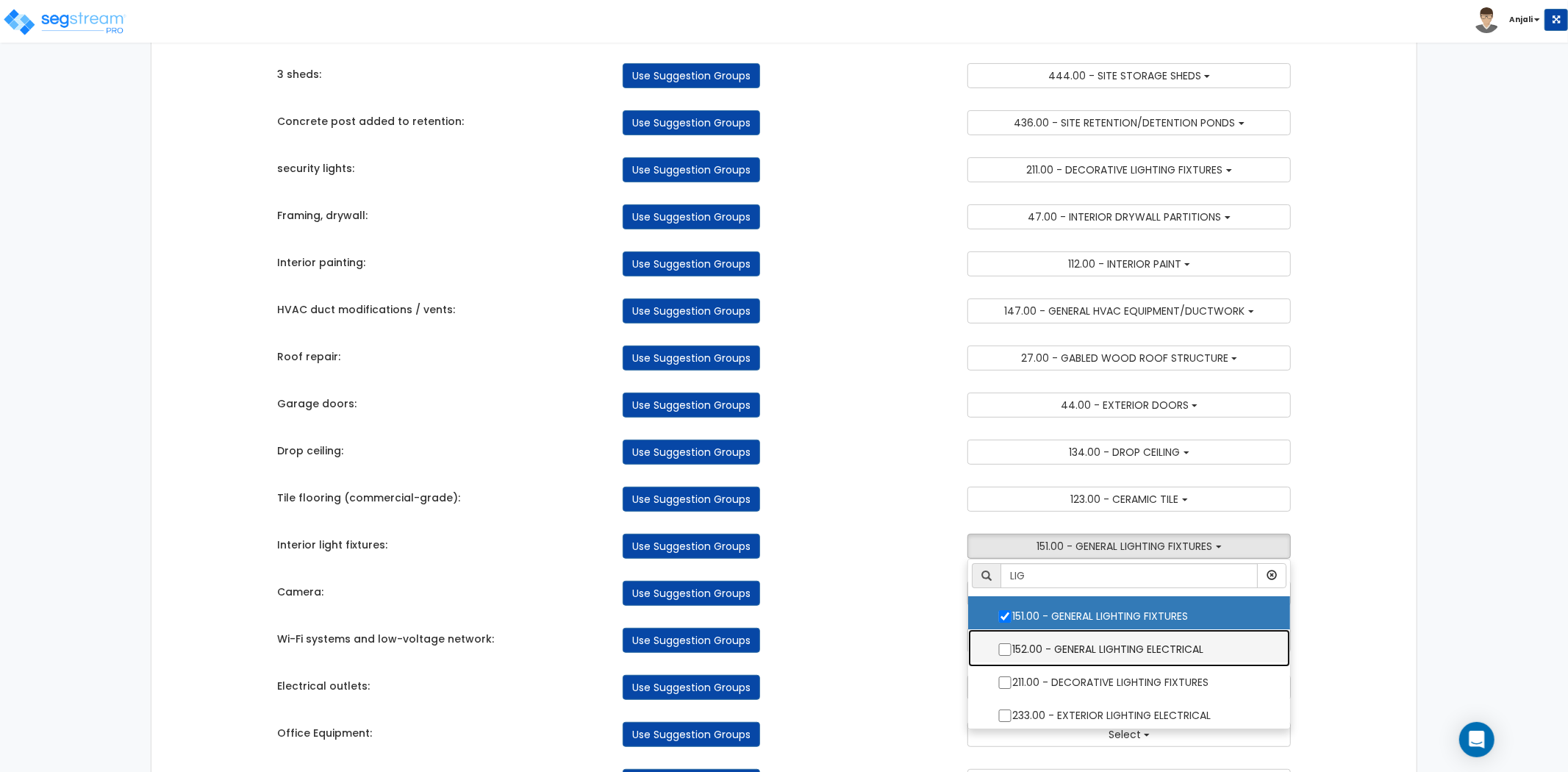
click at [1001, 643] on label "152.00 - GENERAL LIGHTING ELECTRICAL" at bounding box center [1129, 648] width 292 height 34
click at [1001, 643] on input "152.00 - GENERAL LIGHTING ELECTRICAL" at bounding box center [1005, 650] width 15 height 13
checkbox input "true"
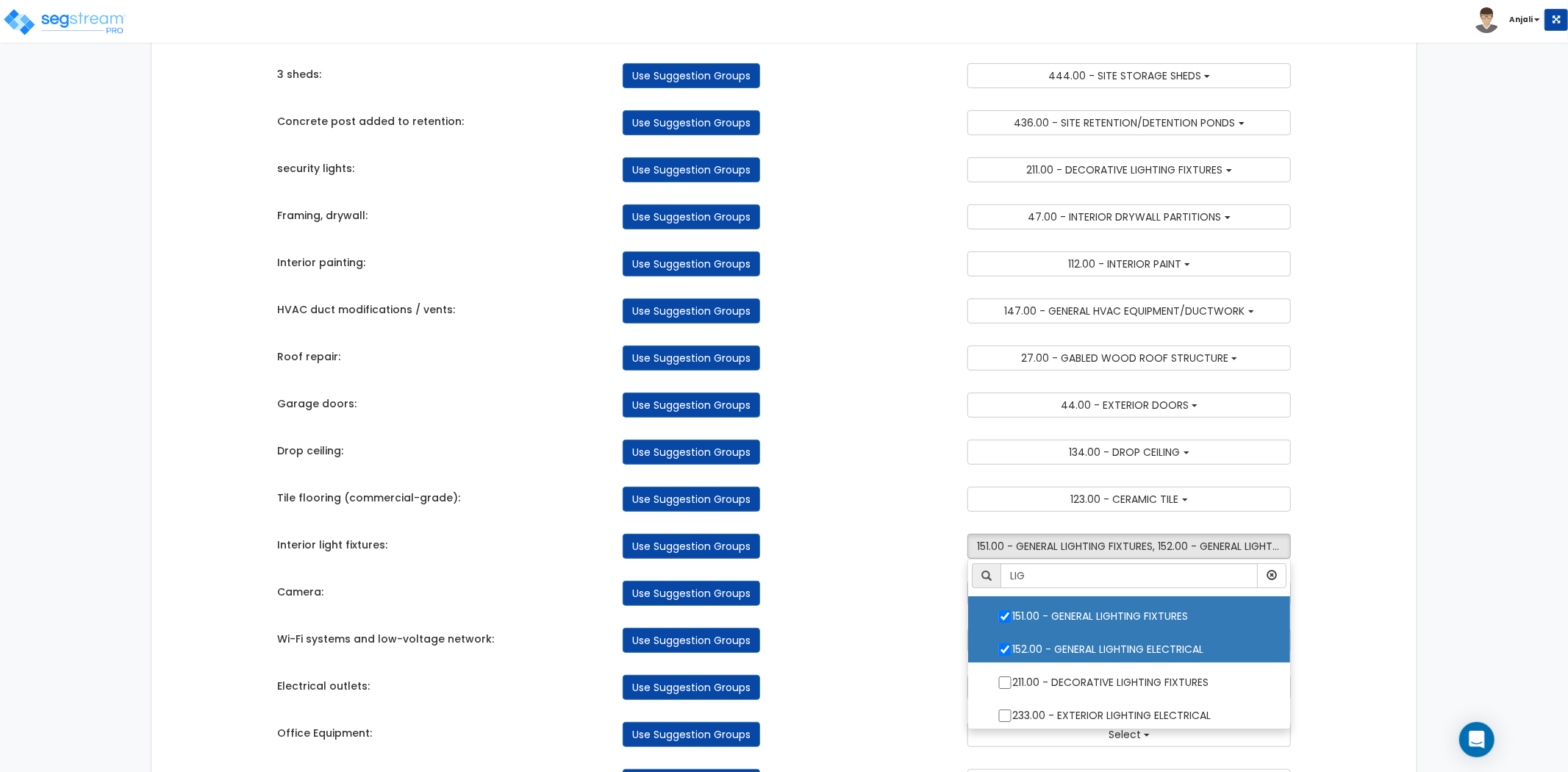
click at [916, 637] on div "Use Suggestion Groups" at bounding box center [784, 640] width 346 height 25
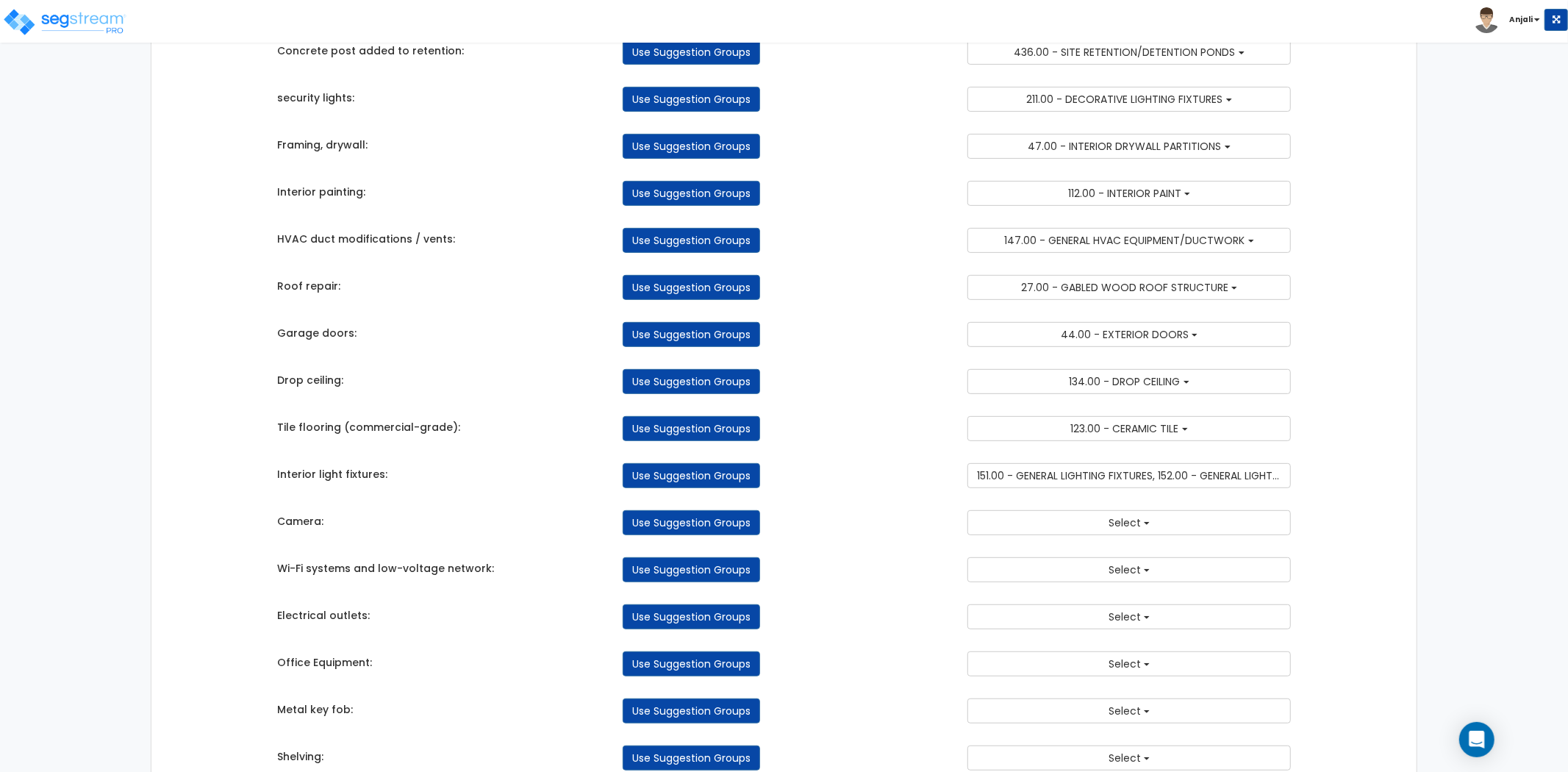
scroll to position [408, 0]
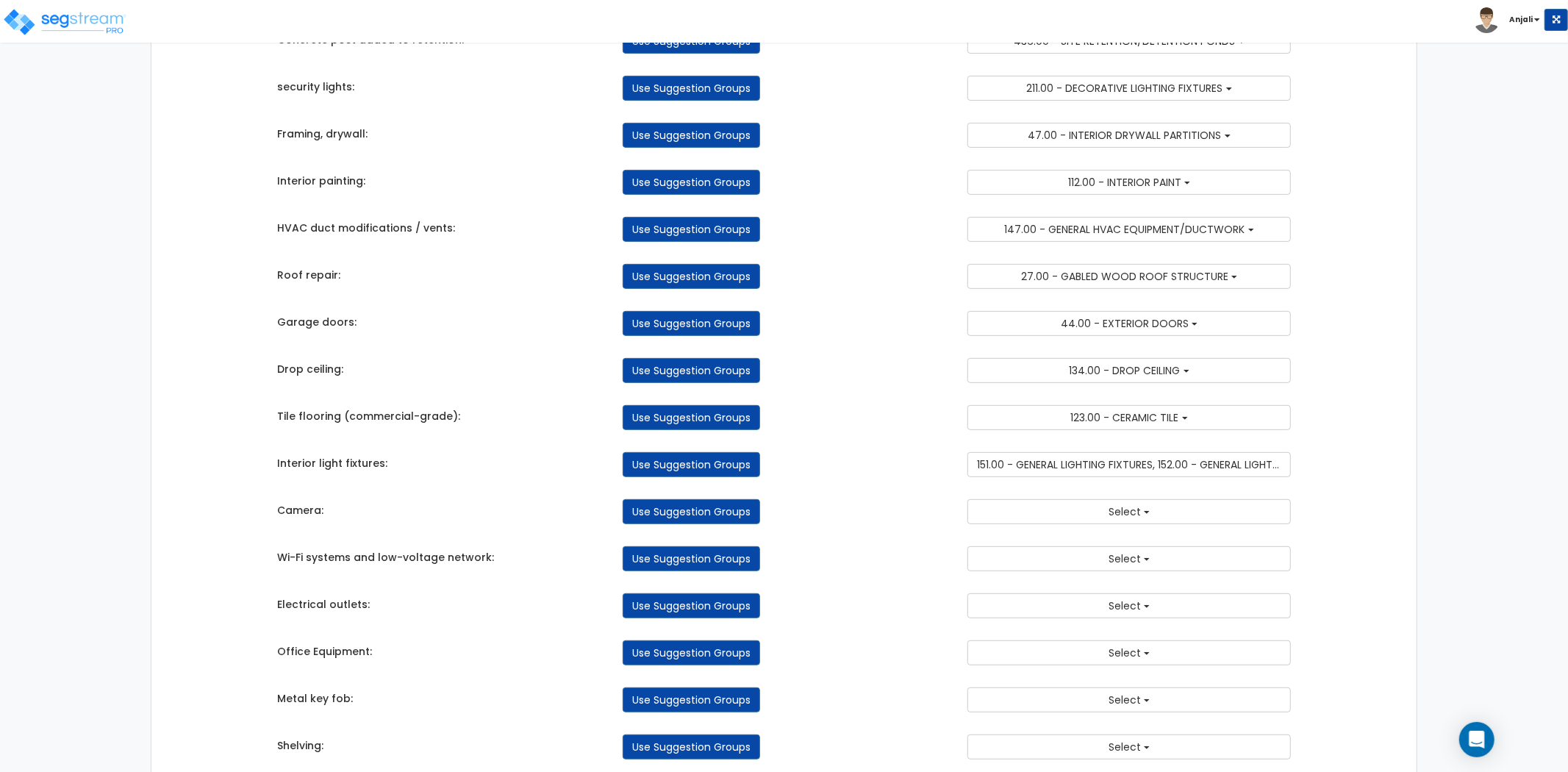
click at [1130, 533] on div "Takeoff Cost Suggestion Groups Modify Component Groups Manually Parking Lot res…" at bounding box center [784, 293] width 1036 height 1148
click at [1118, 519] on span "Select" at bounding box center [1125, 512] width 32 height 15
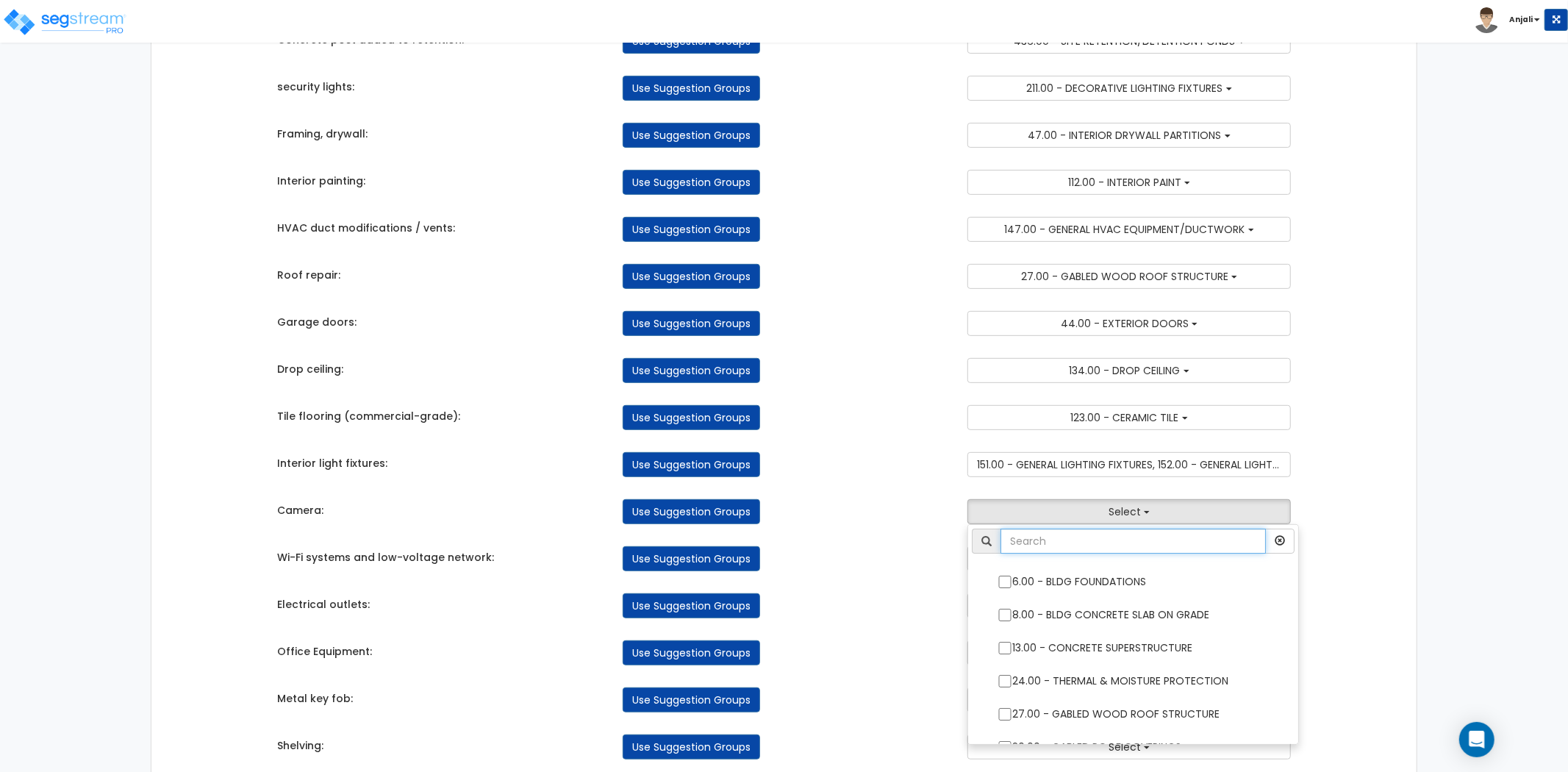
click at [1097, 552] on input "text" at bounding box center [1133, 541] width 265 height 25
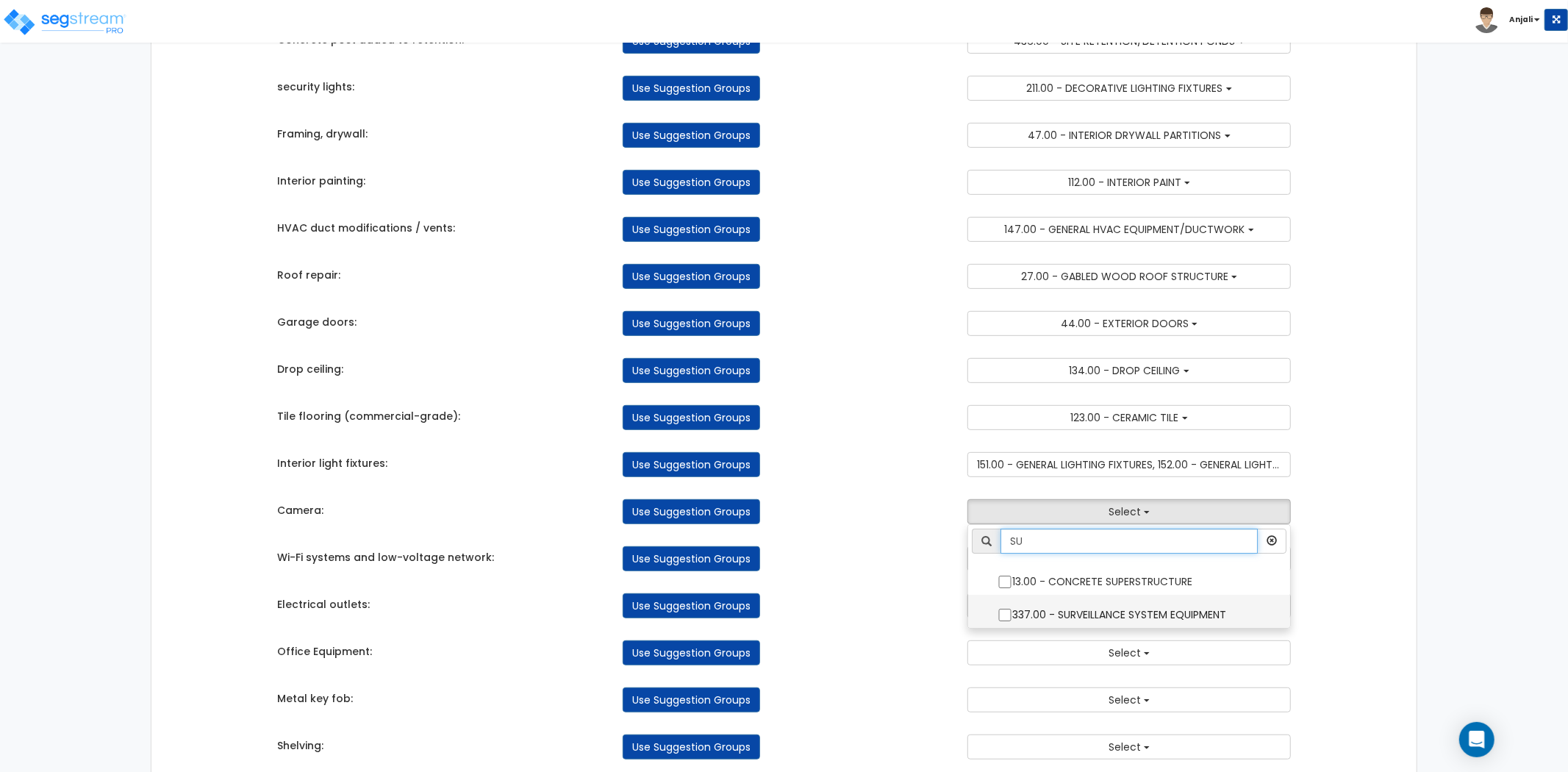
type input "SU"
click at [1003, 619] on input "337.00 - SURVEILLANCE SYSTEM EQUIPMENT" at bounding box center [1005, 616] width 15 height 13
checkbox input "true"
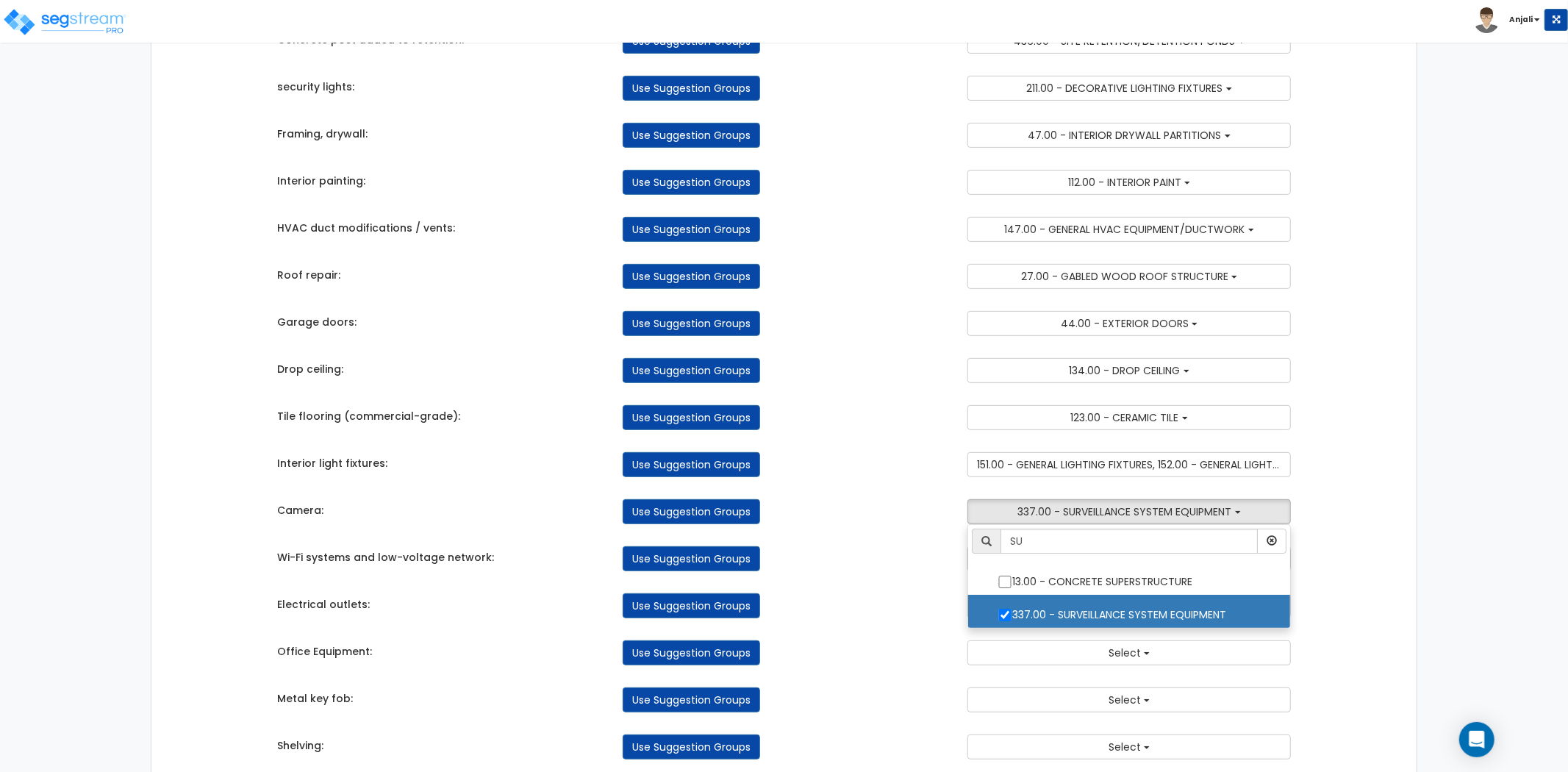
click at [937, 605] on div "Use Suggestion Groups" at bounding box center [784, 605] width 346 height 25
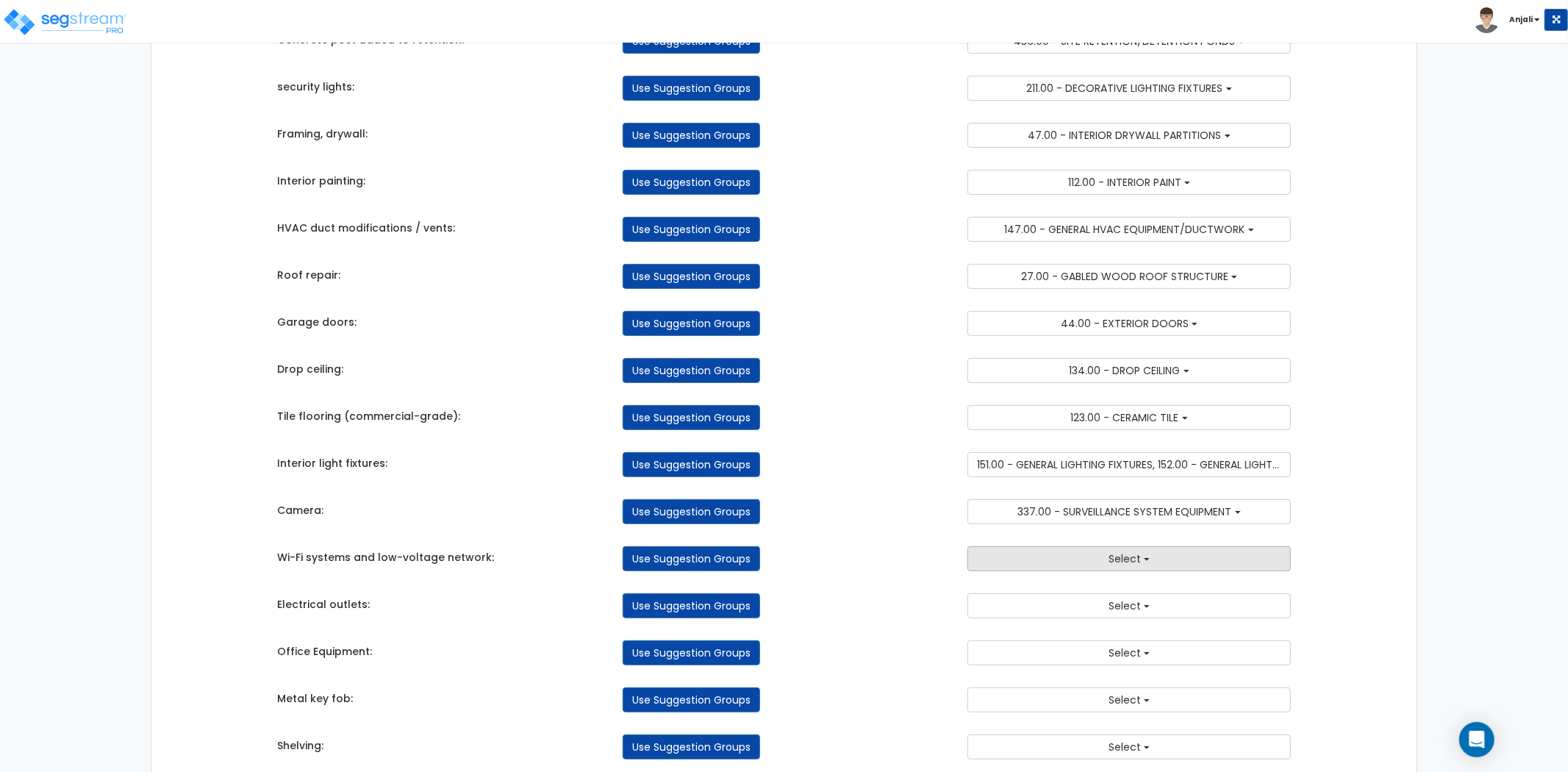
click at [1143, 558] on button "Select" at bounding box center [1129, 558] width 323 height 25
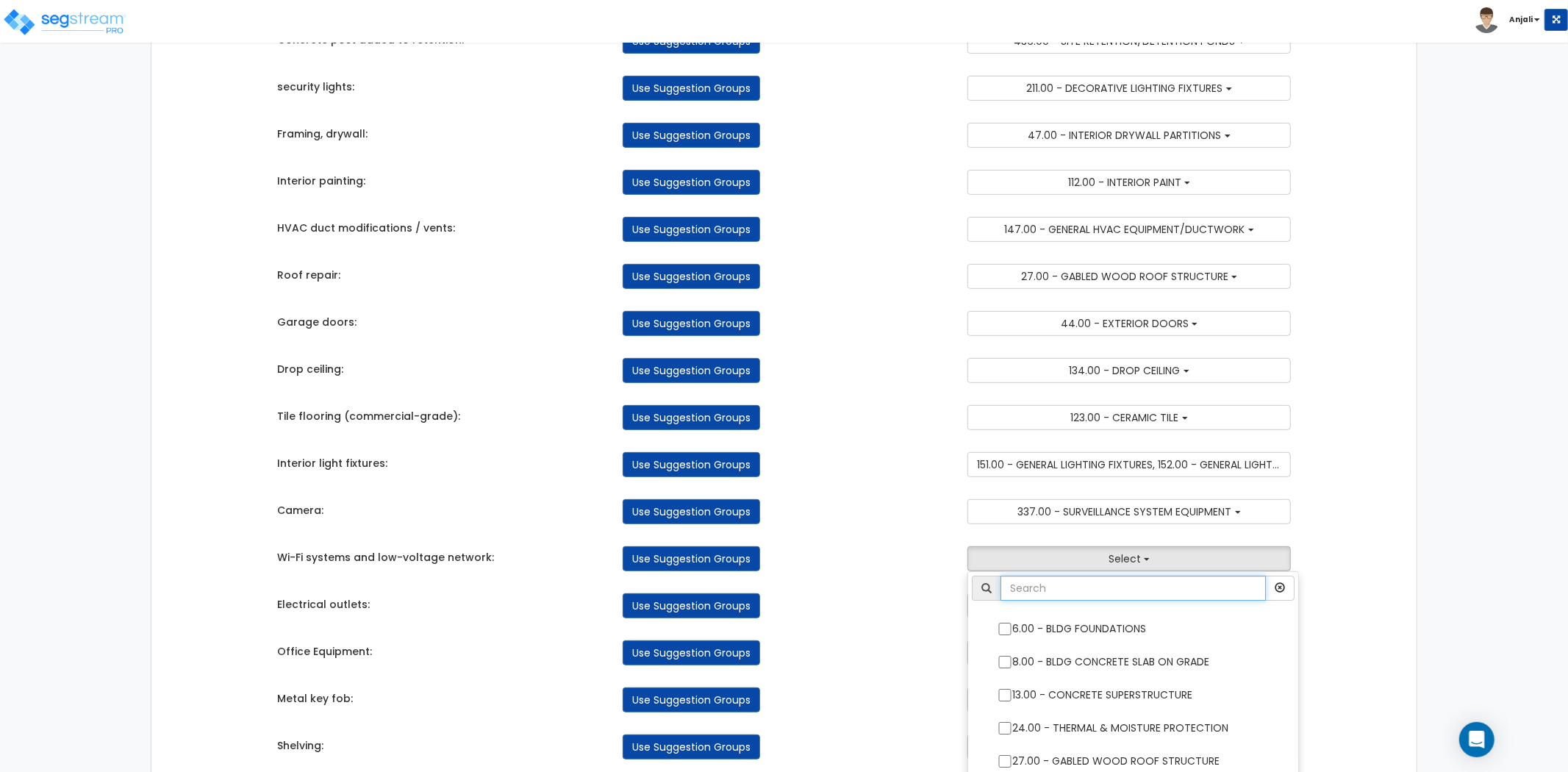
click at [1135, 583] on input "text" at bounding box center [1133, 587] width 265 height 25
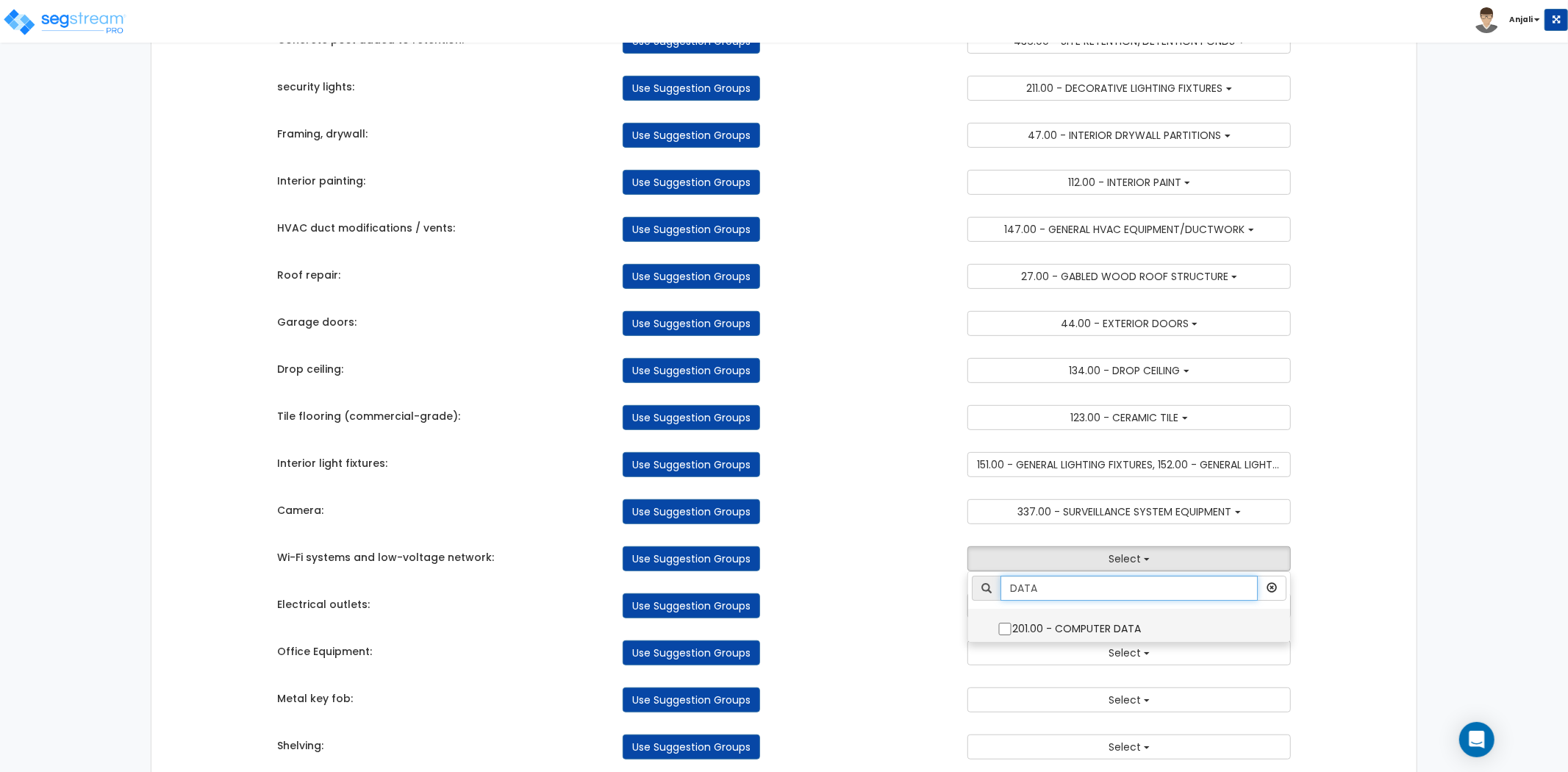
type input "DATA"
click at [1000, 634] on input "201.00 - COMPUTER DATA" at bounding box center [1005, 629] width 15 height 13
checkbox input "true"
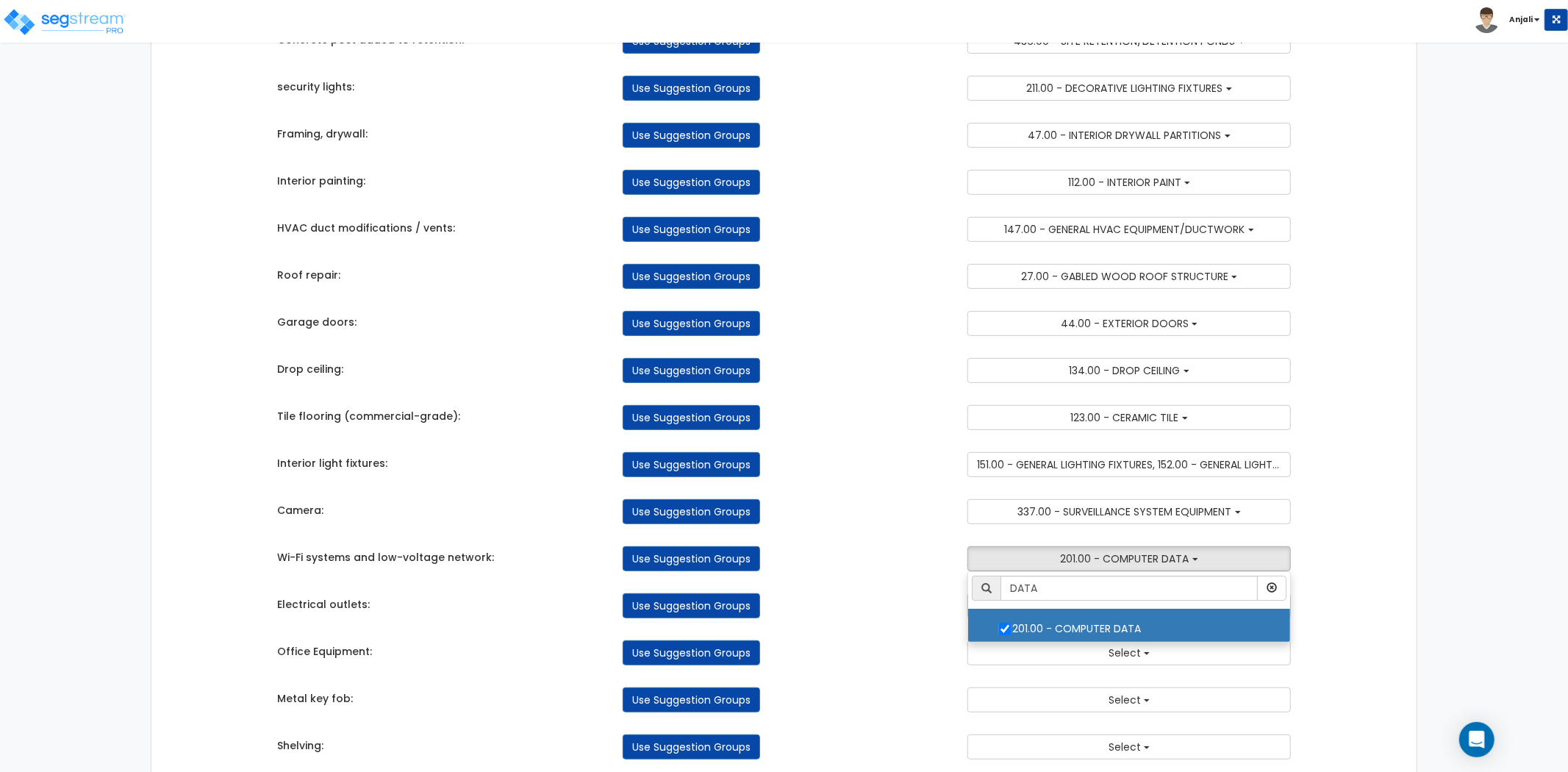
click at [934, 626] on div "Takeoff Cost Suggestion Groups Modify Component Groups Manually Parking Lot res…" at bounding box center [784, 293] width 1036 height 1148
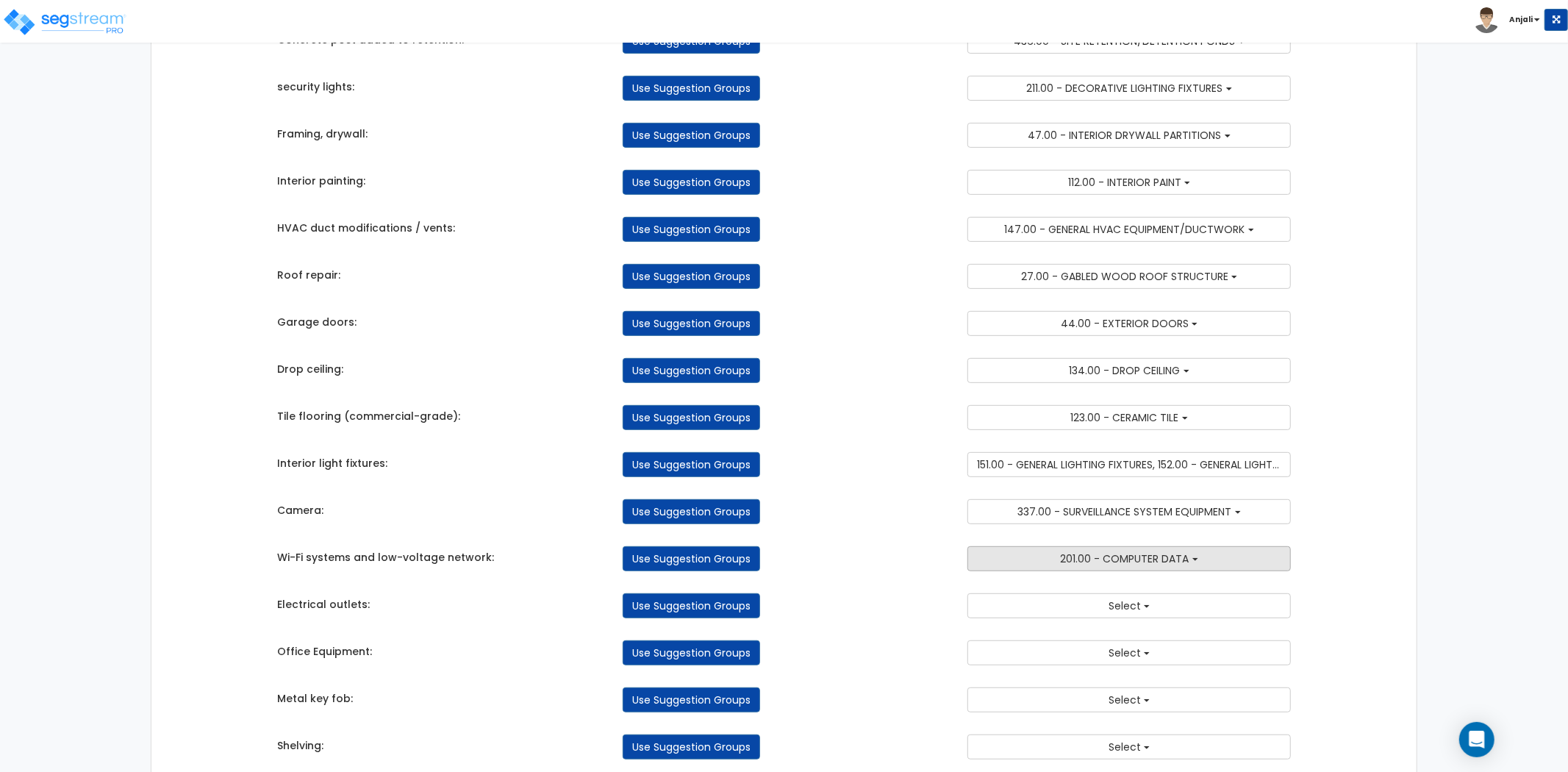
click at [1121, 563] on span "201.00 - COMPUTER DATA" at bounding box center [1126, 558] width 129 height 15
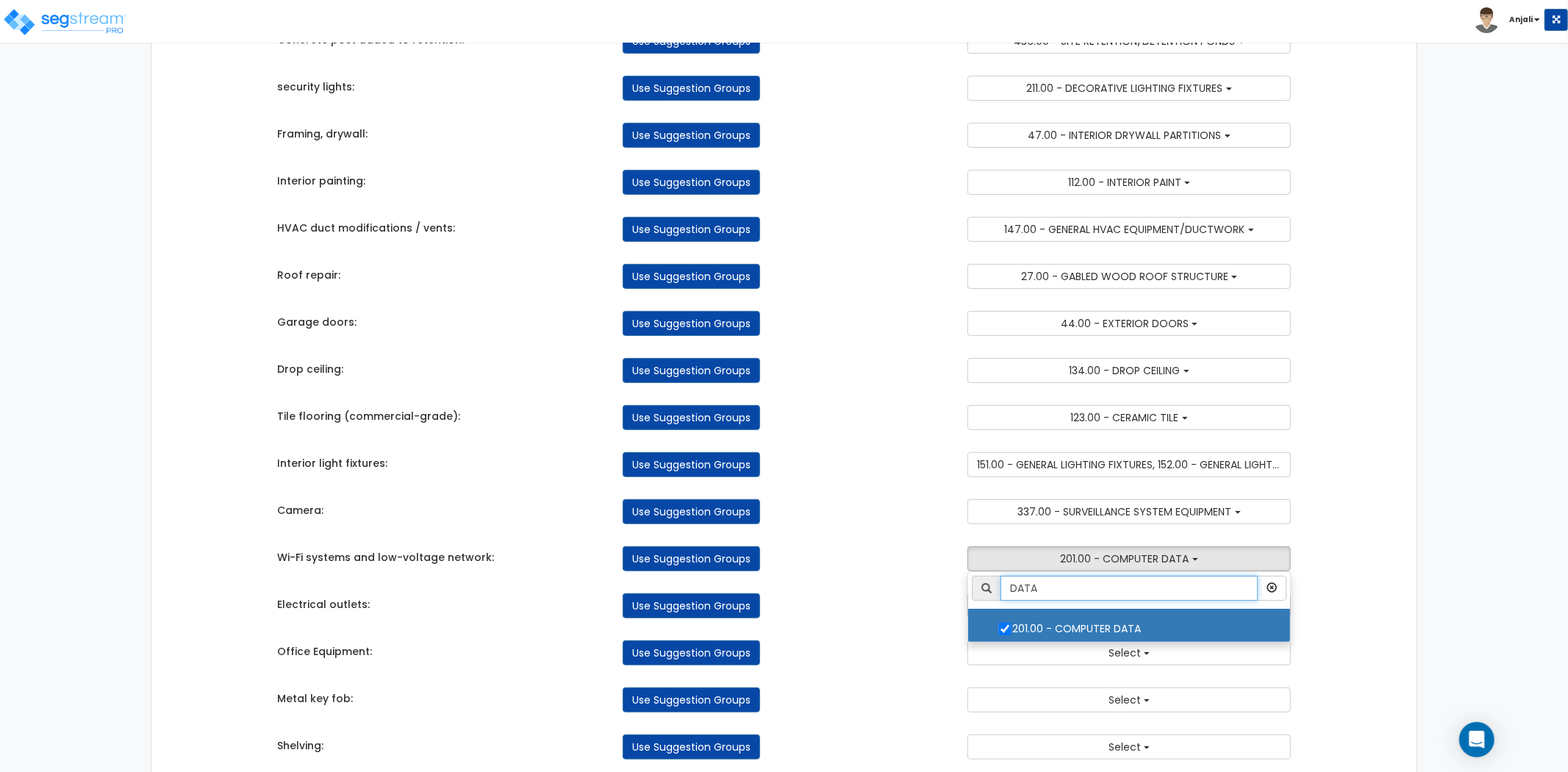
drag, startPoint x: 1046, startPoint y: 594, endPoint x: 996, endPoint y: 596, distance: 50.0
click at [996, 596] on div "DATA" at bounding box center [1129, 587] width 315 height 25
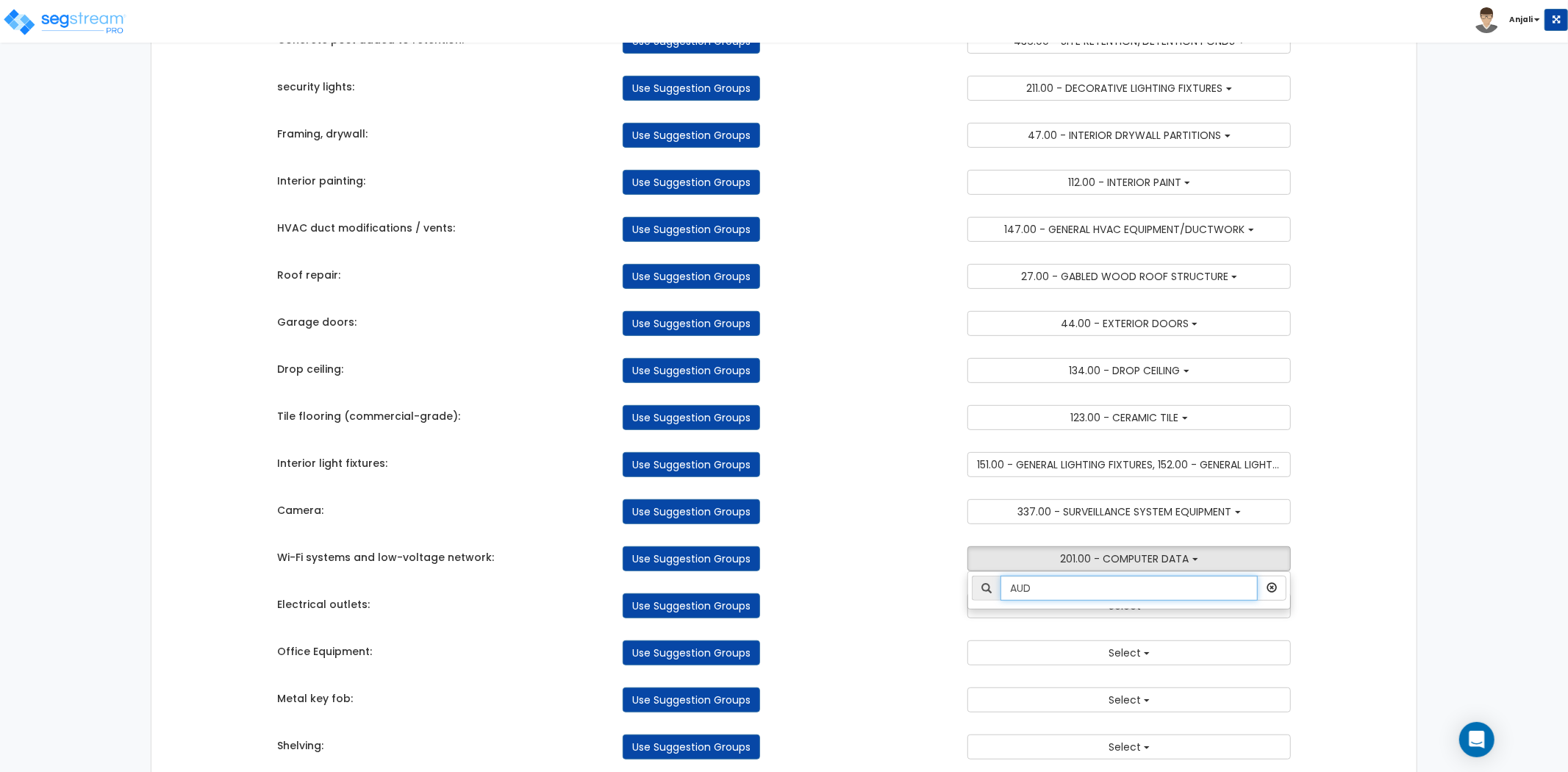
type input "AUD"
click at [911, 601] on div "Use Suggestion Groups" at bounding box center [784, 605] width 346 height 25
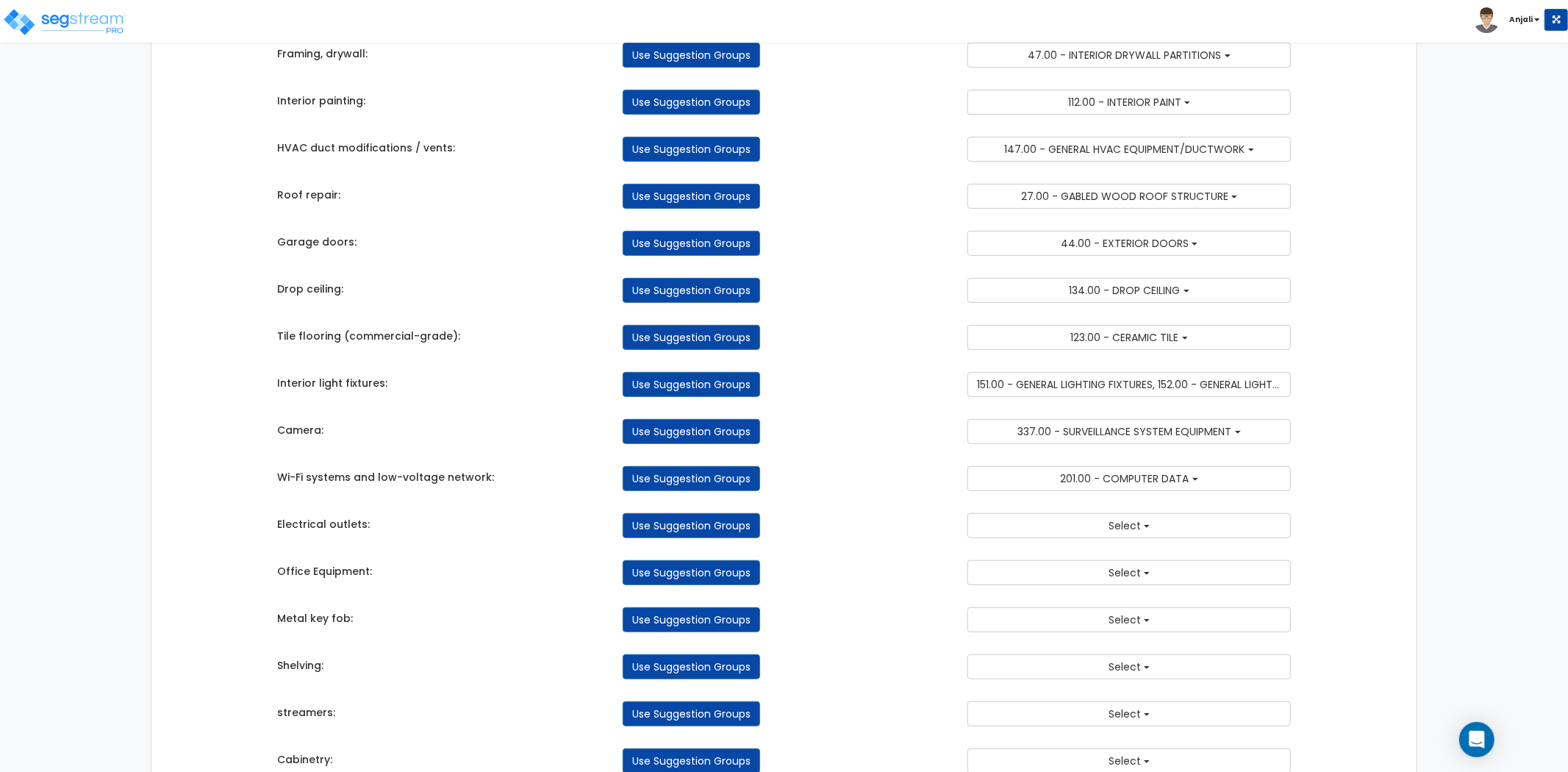
scroll to position [490, 0]
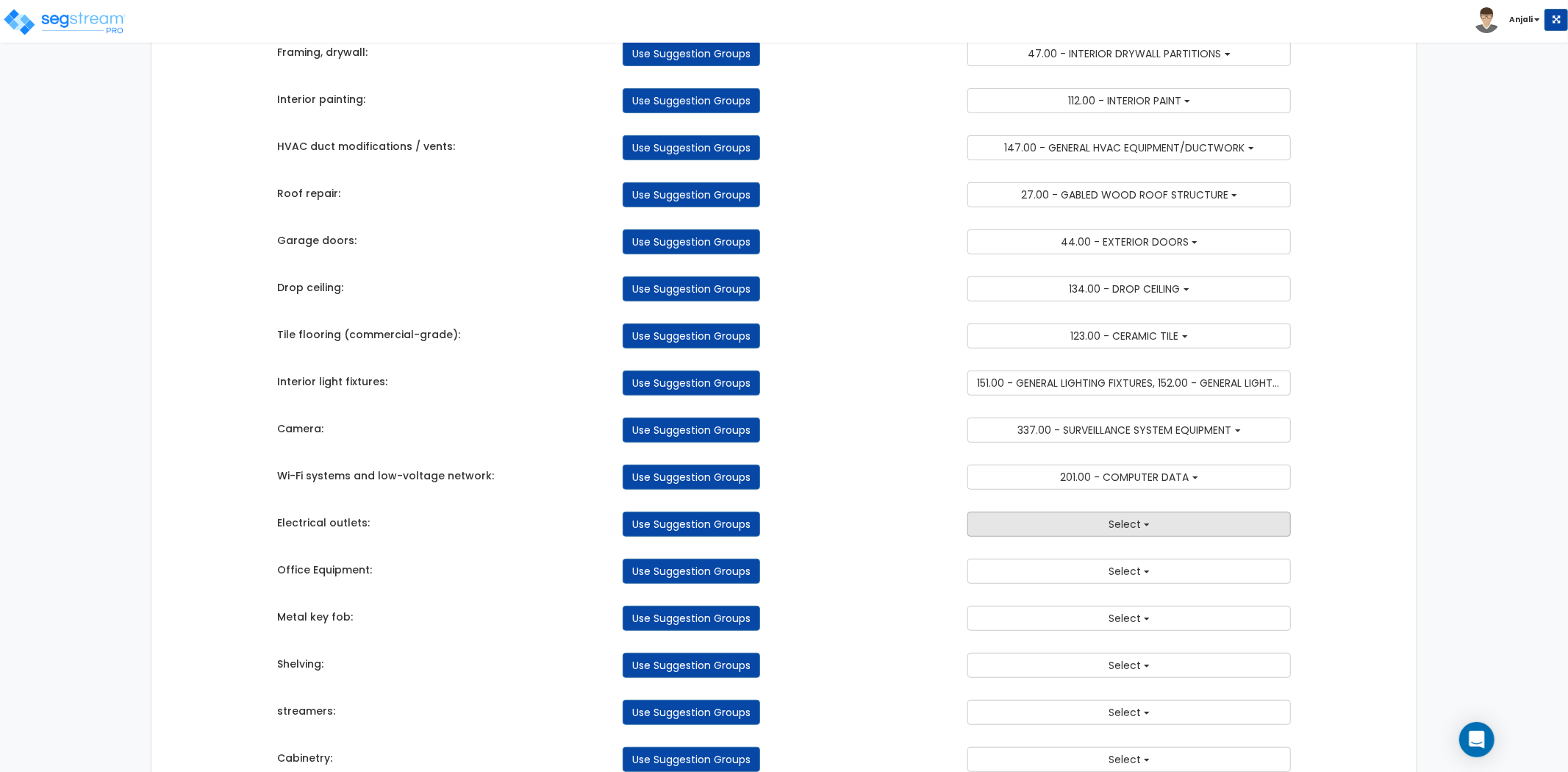
click at [1130, 533] on button "Select" at bounding box center [1129, 524] width 323 height 25
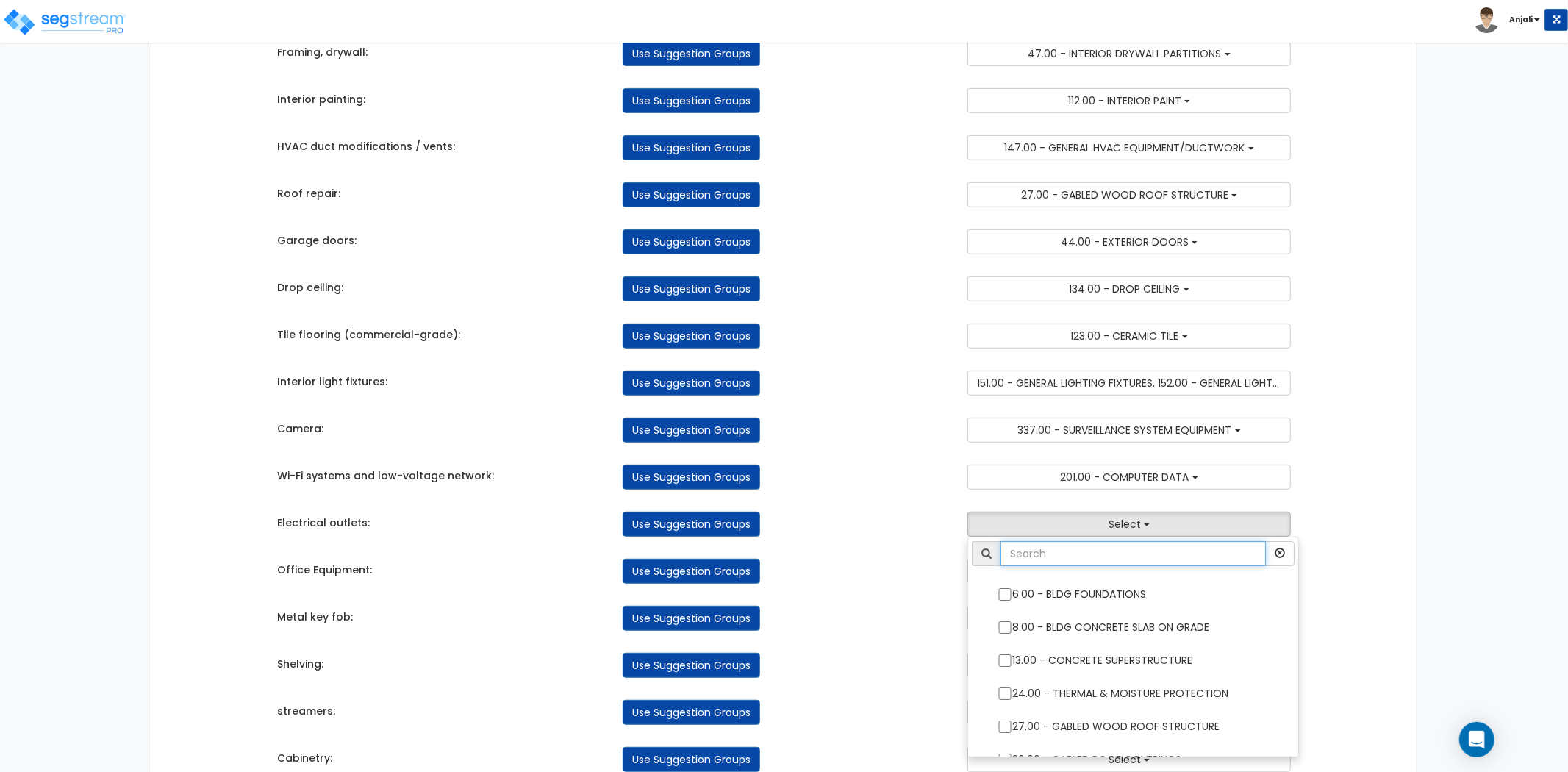
click at [1120, 567] on input "text" at bounding box center [1133, 554] width 265 height 25
type input "GENE"
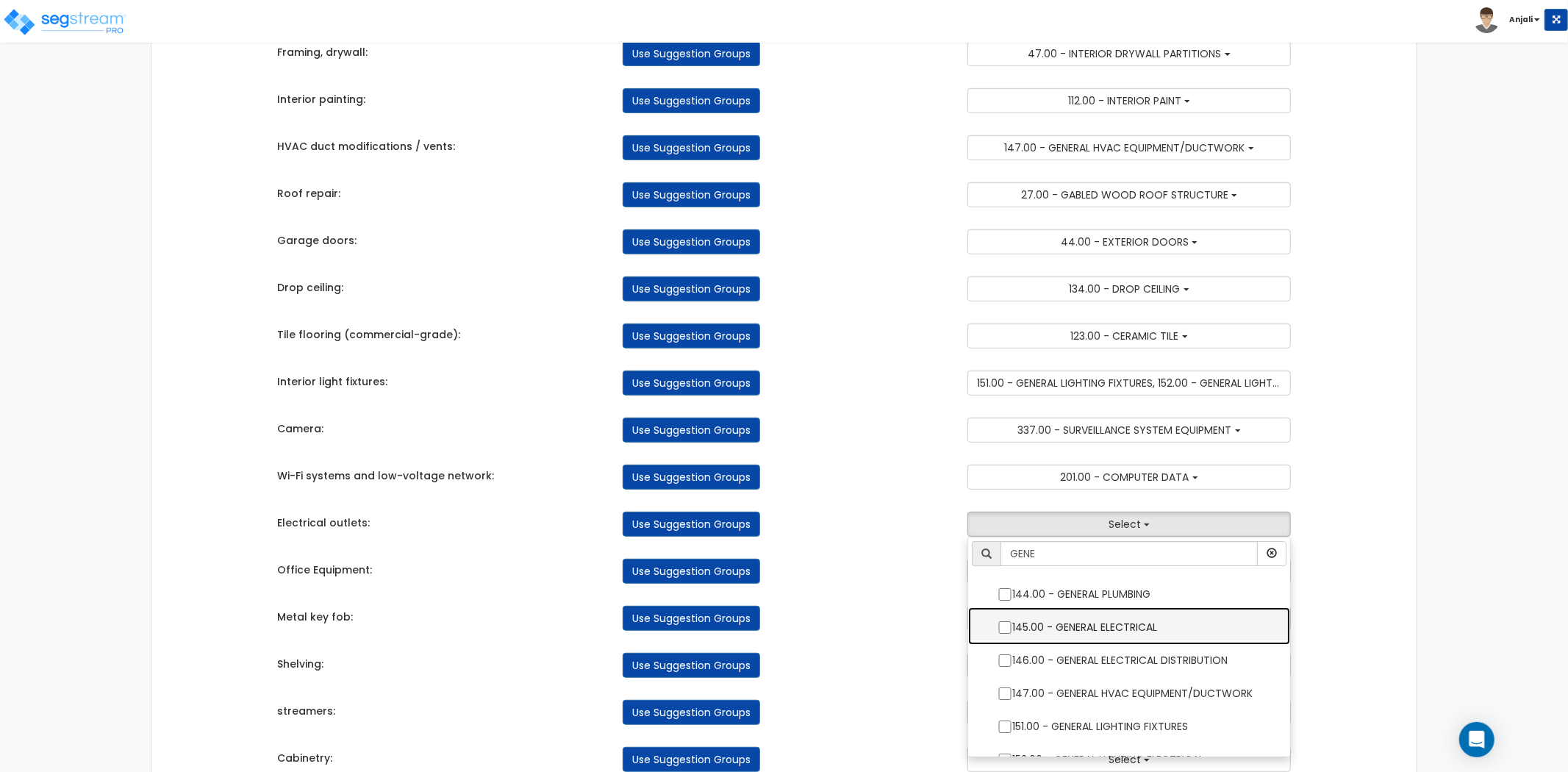
click at [1018, 633] on label "145.00 - GENERAL ELECTRICAL" at bounding box center [1129, 626] width 292 height 34
click at [1013, 633] on input "145.00 - GENERAL ELECTRICAL" at bounding box center [1005, 628] width 15 height 13
checkbox input "true"
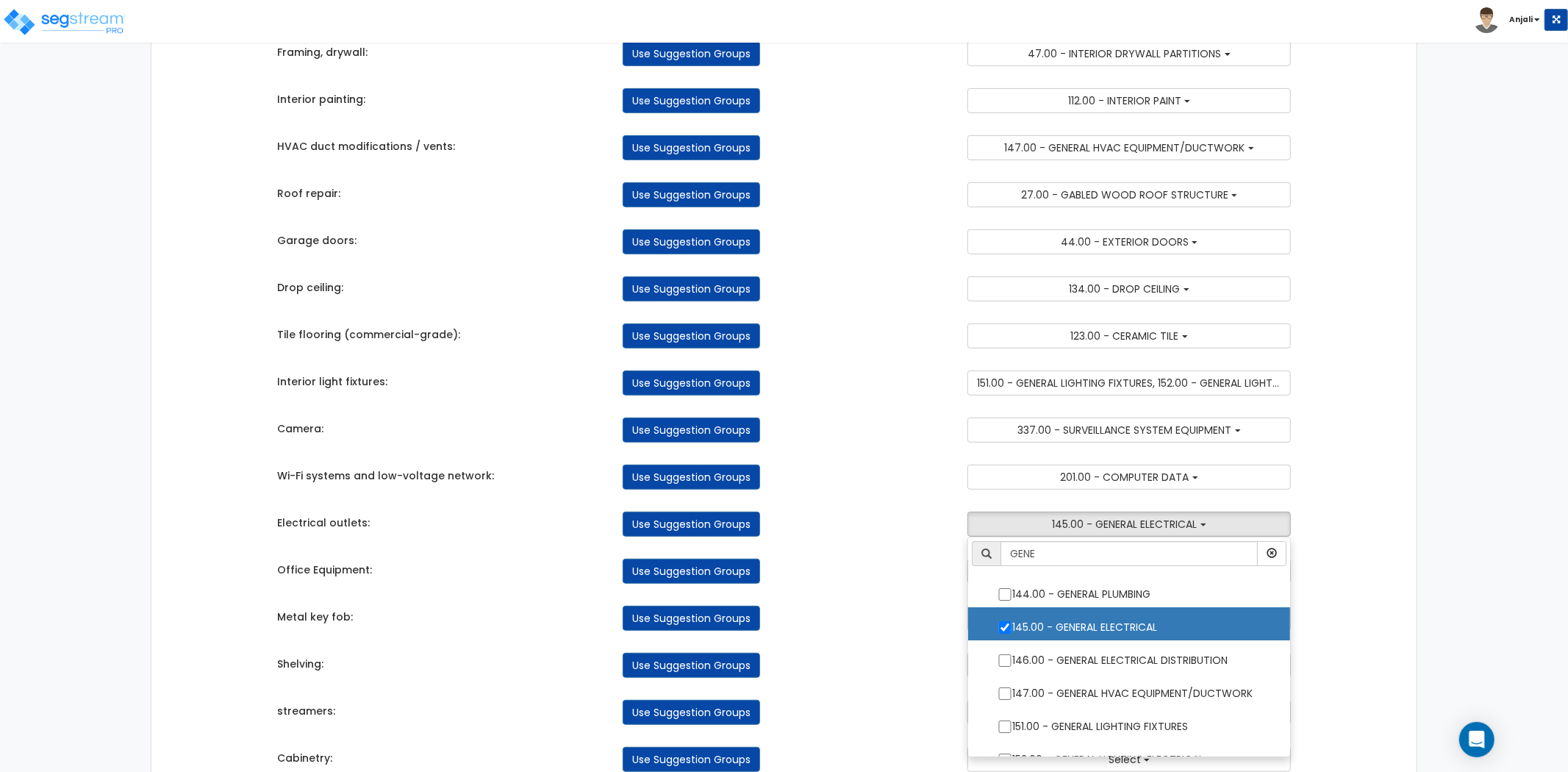
click at [942, 624] on div "Use Suggestion Groups" at bounding box center [784, 618] width 346 height 25
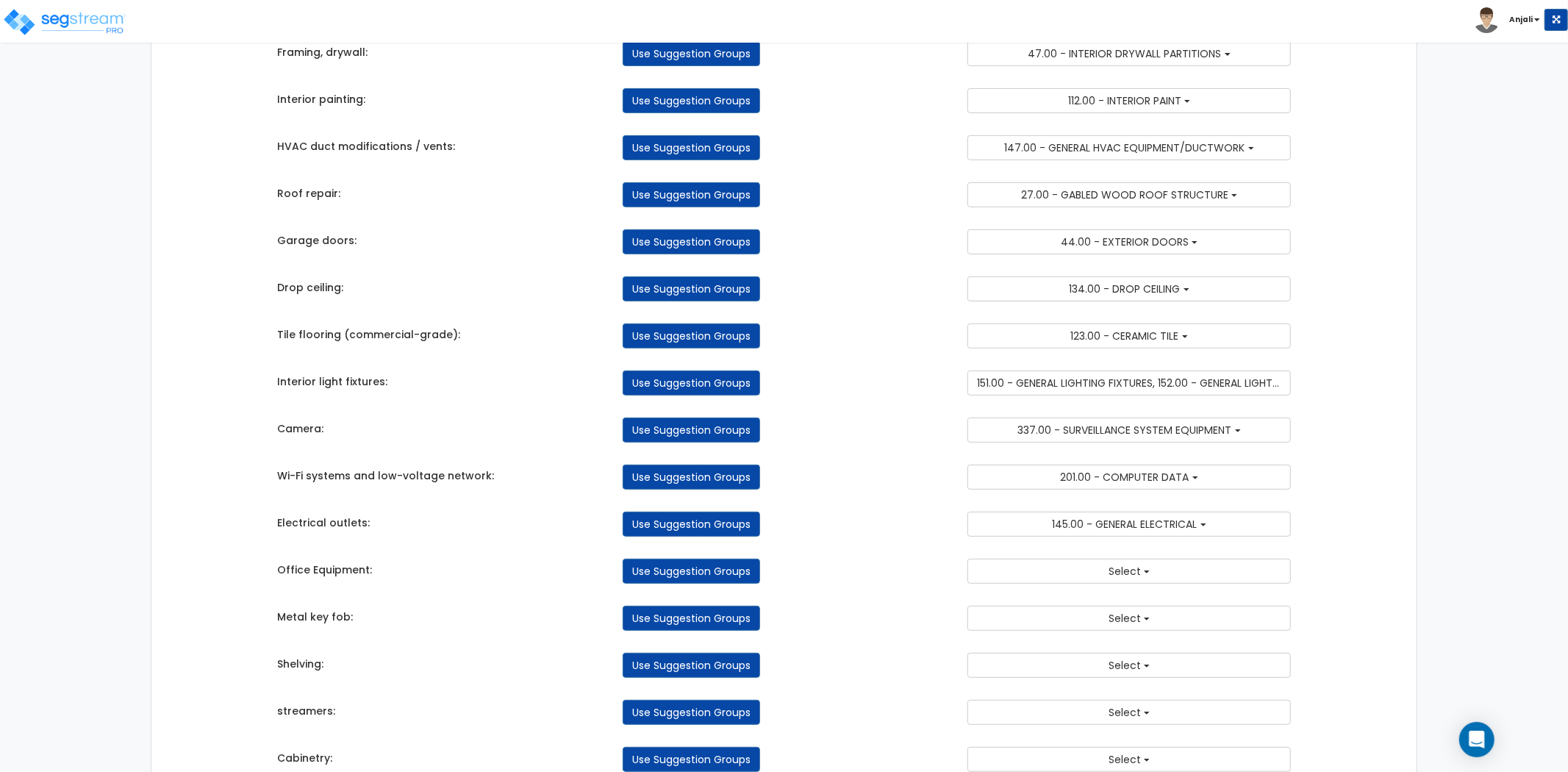
scroll to position [571, 0]
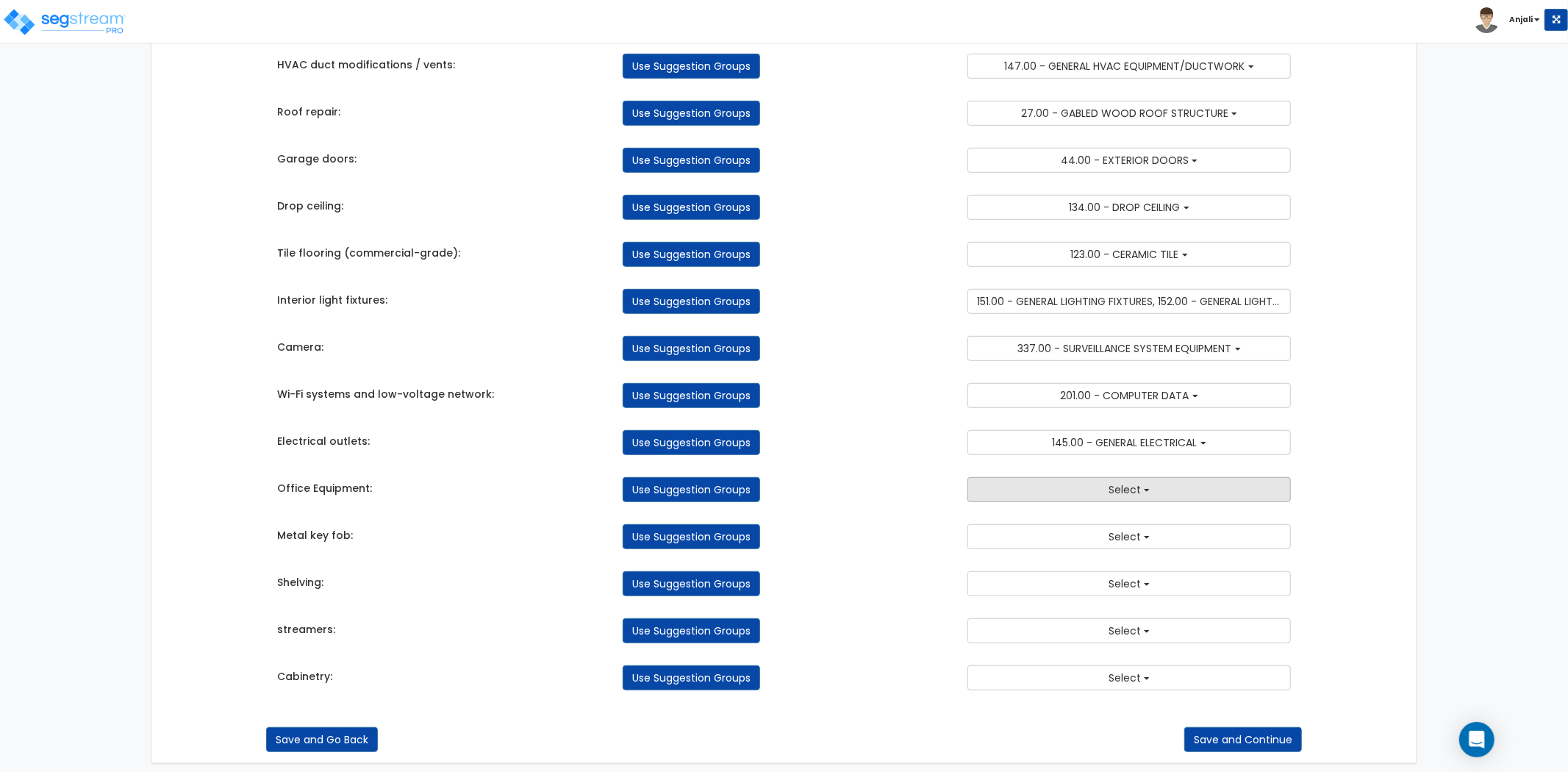
click at [1052, 491] on button "Select" at bounding box center [1129, 489] width 323 height 25
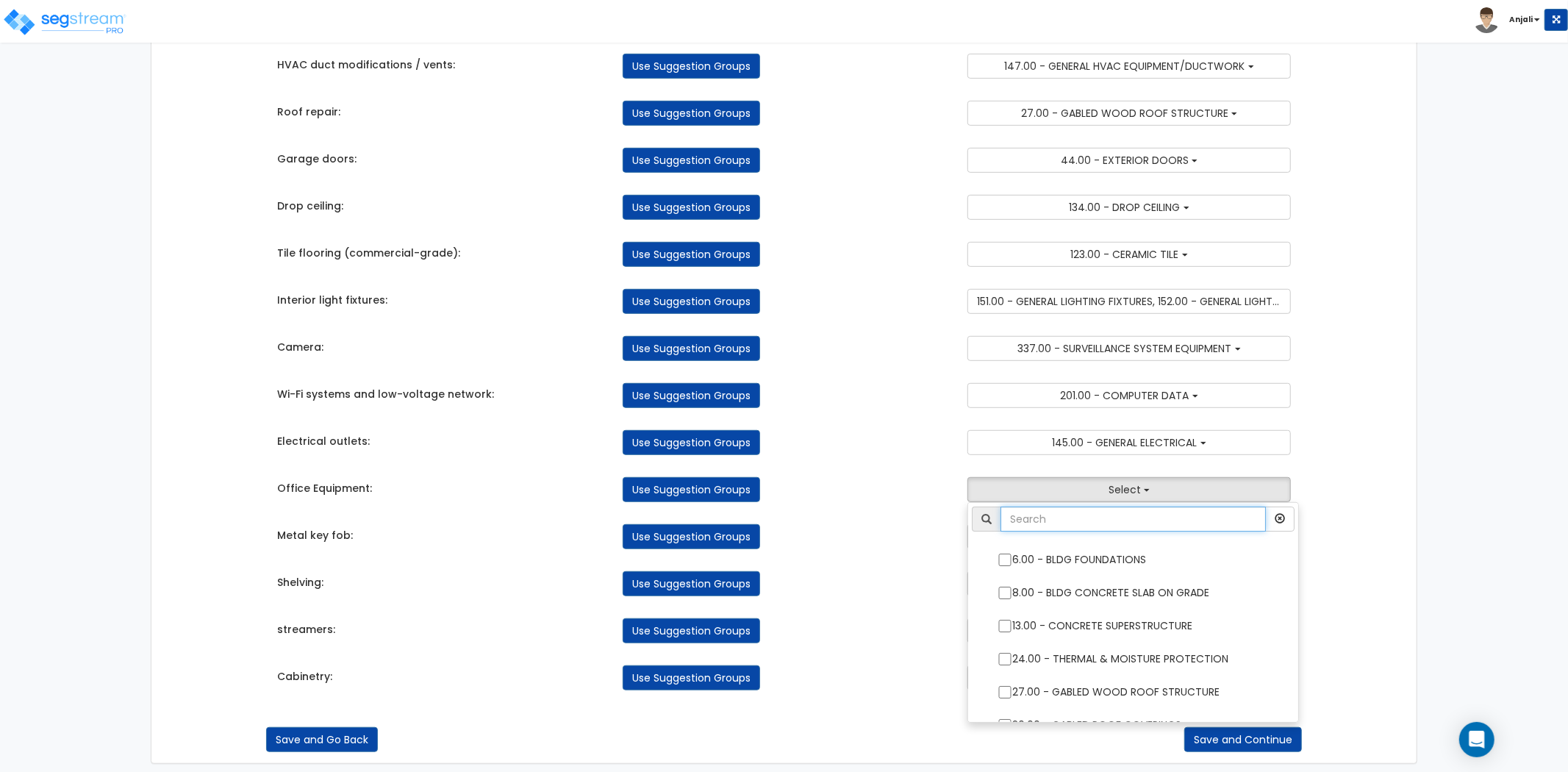
click at [1053, 519] on input "text" at bounding box center [1133, 519] width 265 height 25
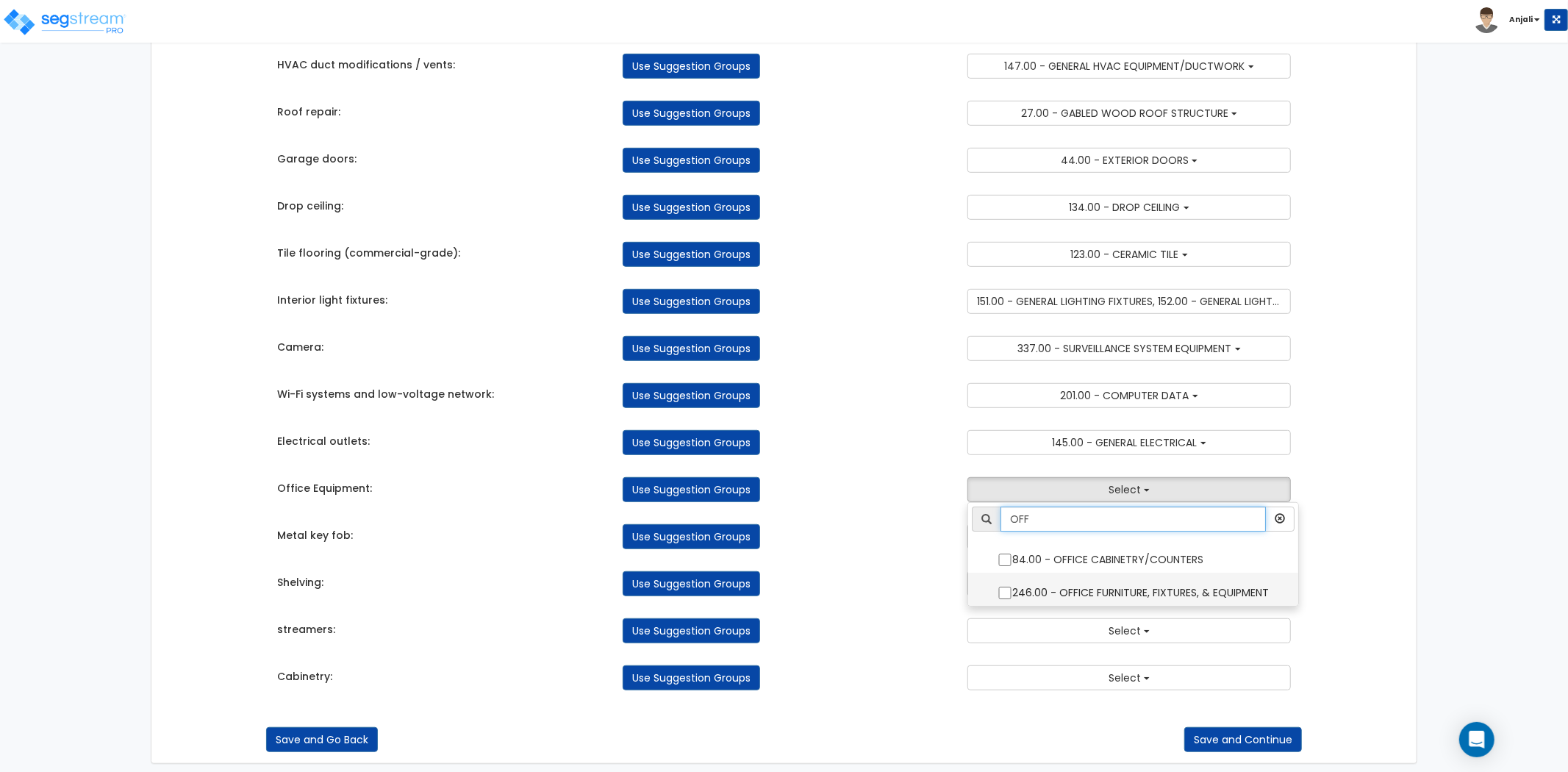
type input "OFF"
click at [1004, 599] on input "246.00 - OFFICE FURNITURE, FIXTURES, & EQUIPMENT" at bounding box center [1005, 593] width 15 height 13
checkbox input "true"
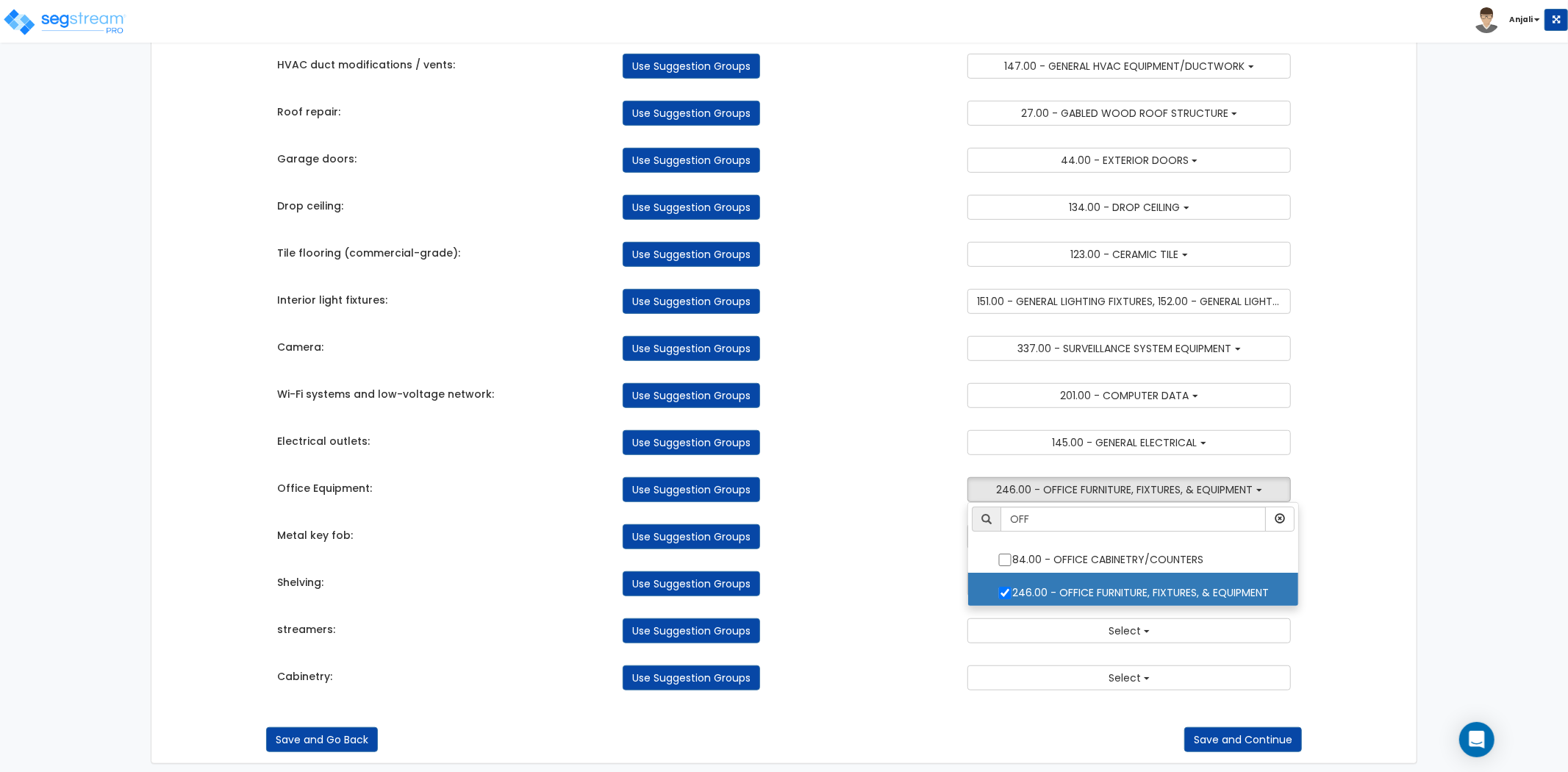
click at [945, 591] on div "Use Suggestion Groups" at bounding box center [784, 583] width 346 height 25
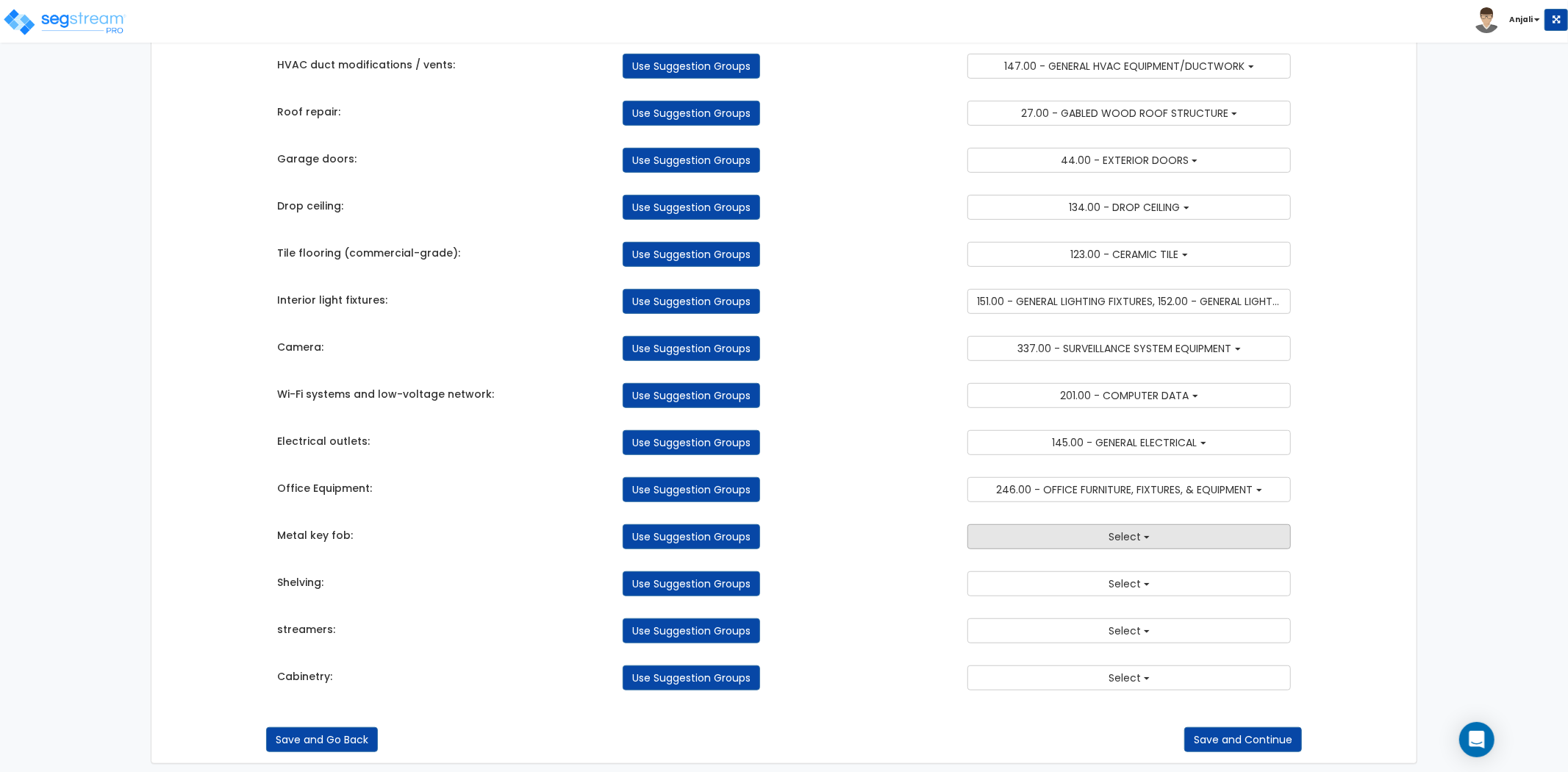
click at [1091, 540] on button "Select" at bounding box center [1129, 537] width 323 height 25
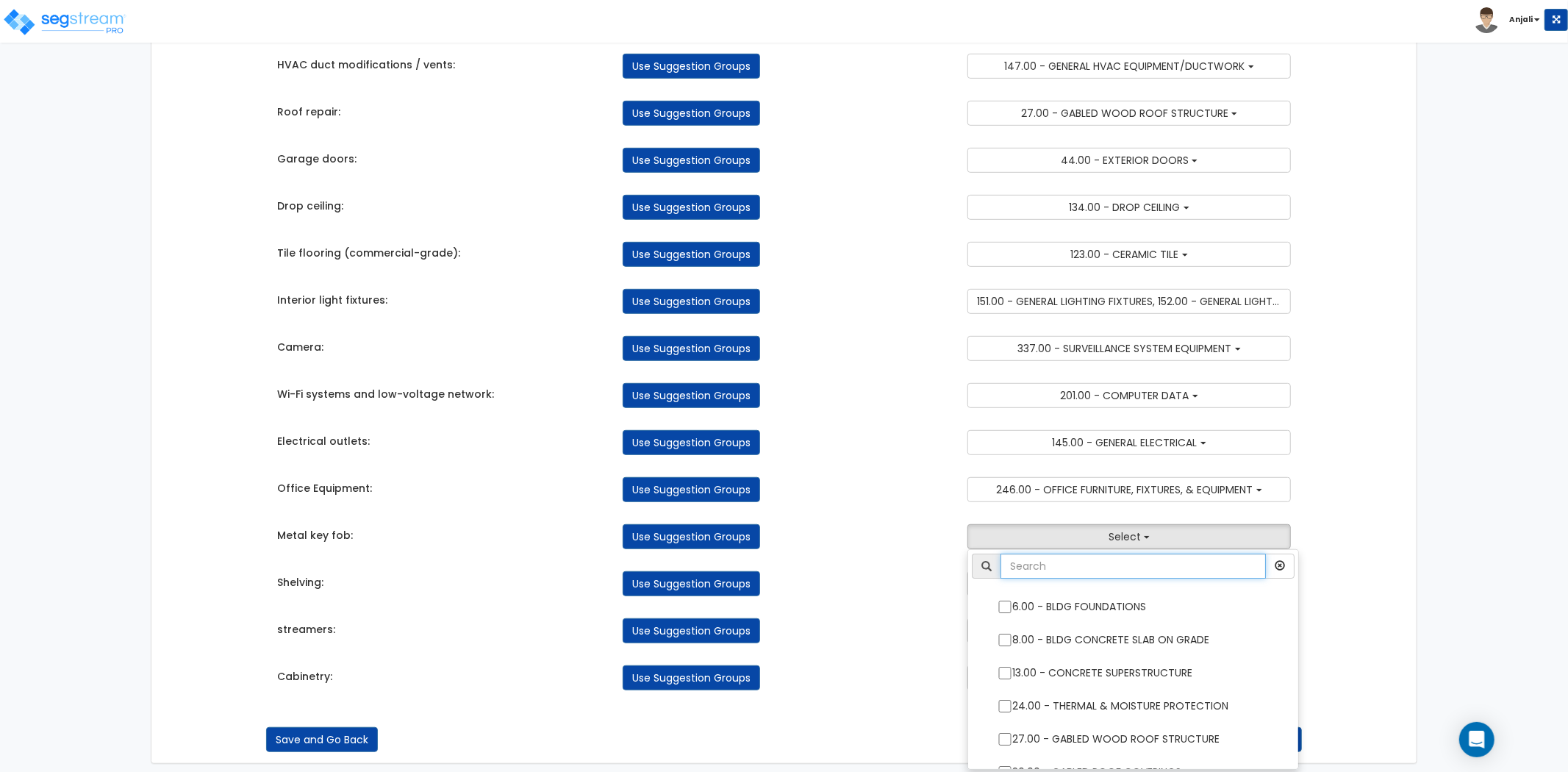
click at [1096, 570] on input "text" at bounding box center [1133, 566] width 265 height 25
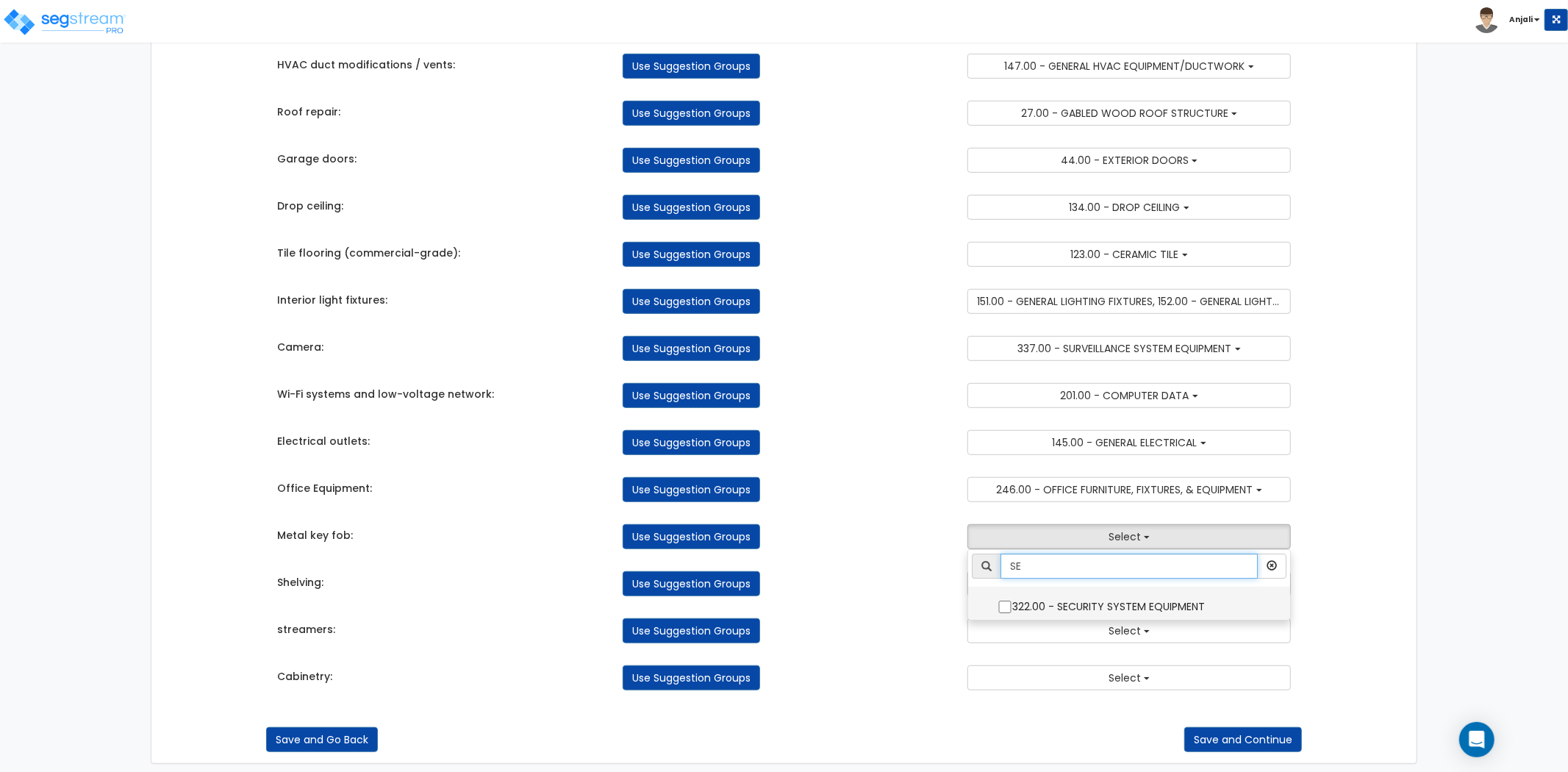
type input "SE"
drag, startPoint x: 1007, startPoint y: 601, endPoint x: 998, endPoint y: 601, distance: 9.0
click at [1007, 601] on label "322.00 - SECURITY SYSTEM EQUIPMENT" at bounding box center [1129, 605] width 292 height 34
click at [1007, 601] on input "322.00 - SECURITY SYSTEM EQUIPMENT" at bounding box center [1005, 608] width 15 height 13
checkbox input "true"
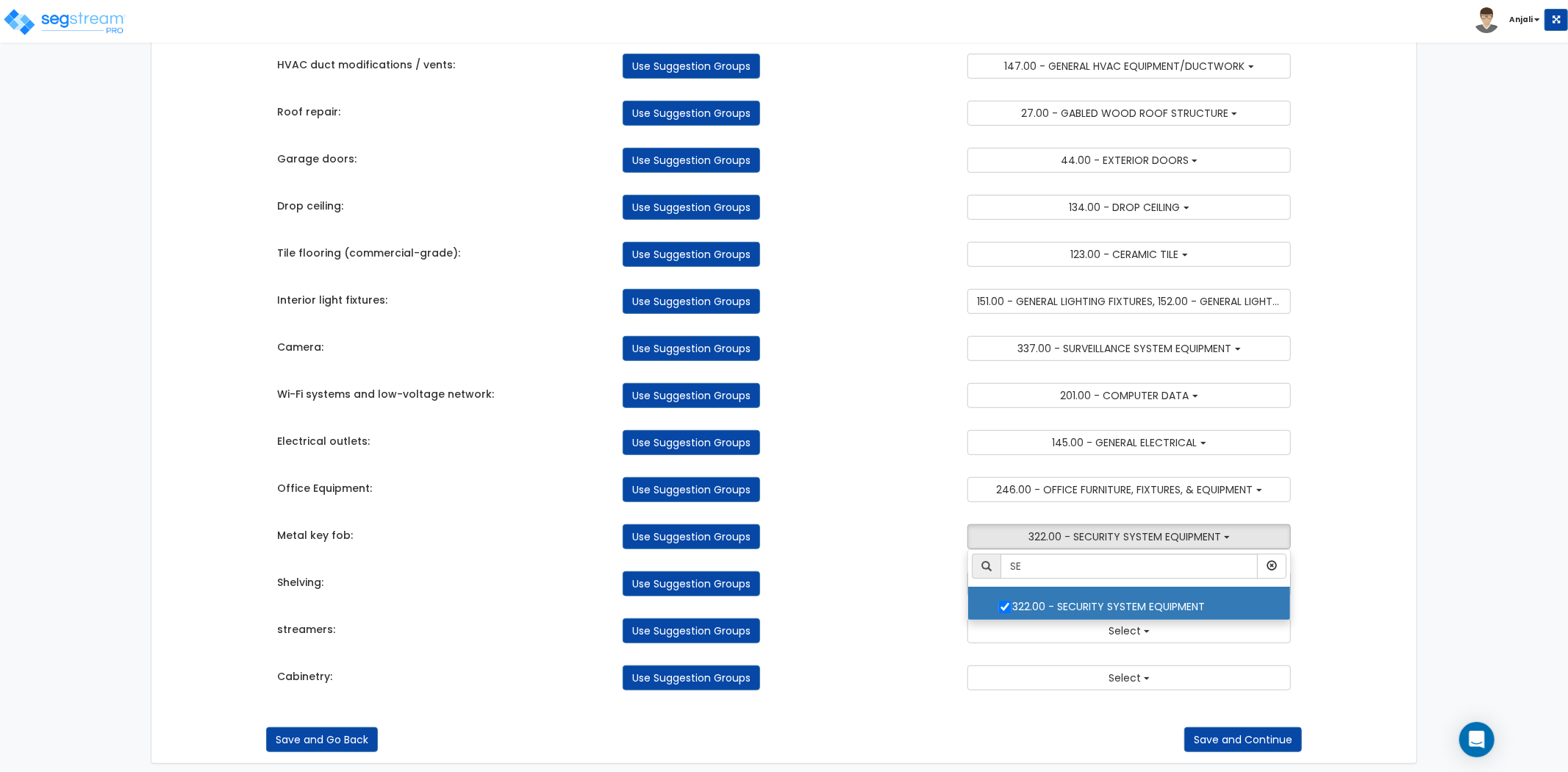
drag, startPoint x: 920, startPoint y: 591, endPoint x: 935, endPoint y: 589, distance: 15.1
click at [921, 591] on div "Use Suggestion Groups" at bounding box center [784, 583] width 346 height 25
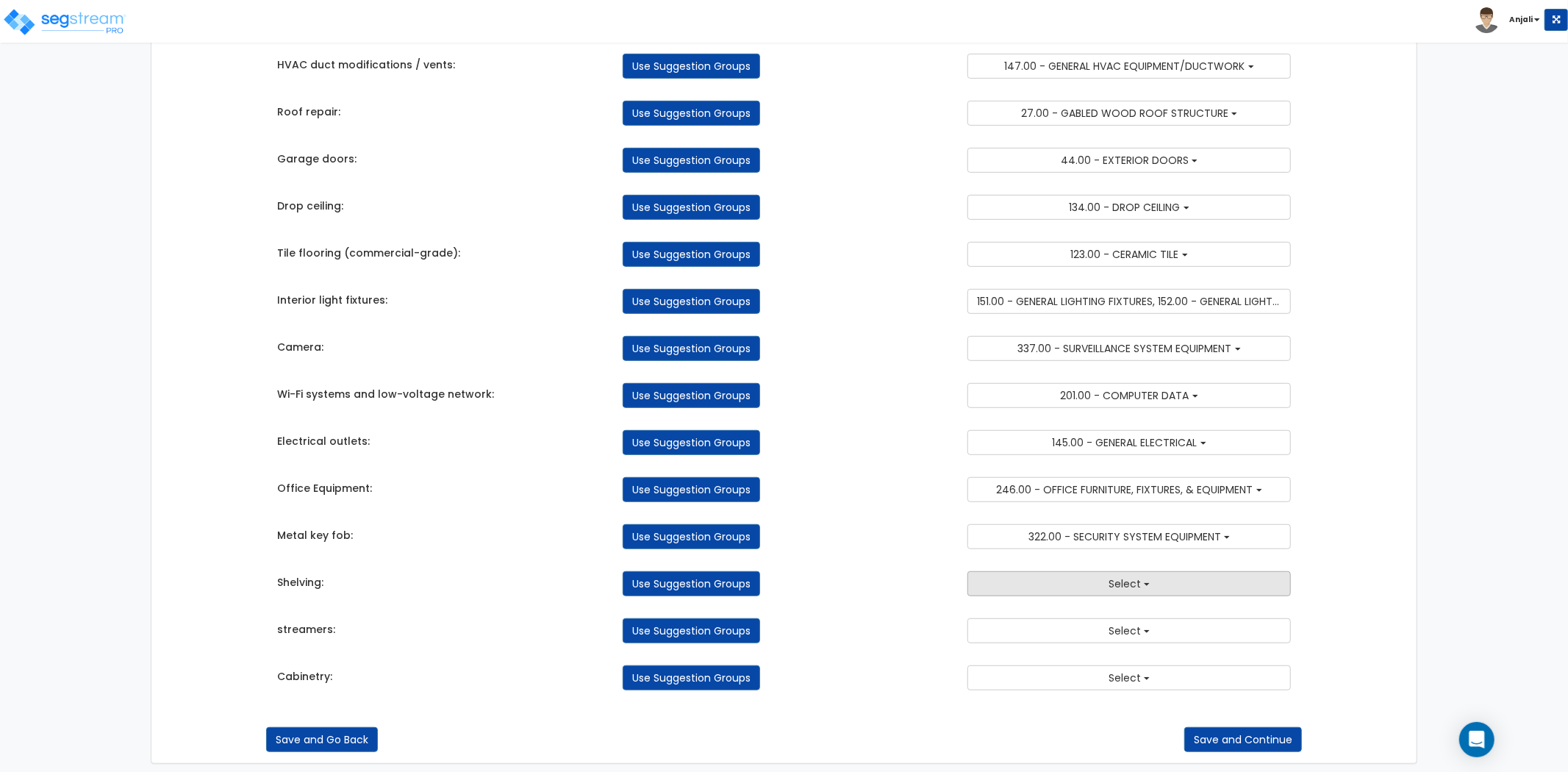
click at [1083, 583] on button "Select" at bounding box center [1129, 583] width 323 height 25
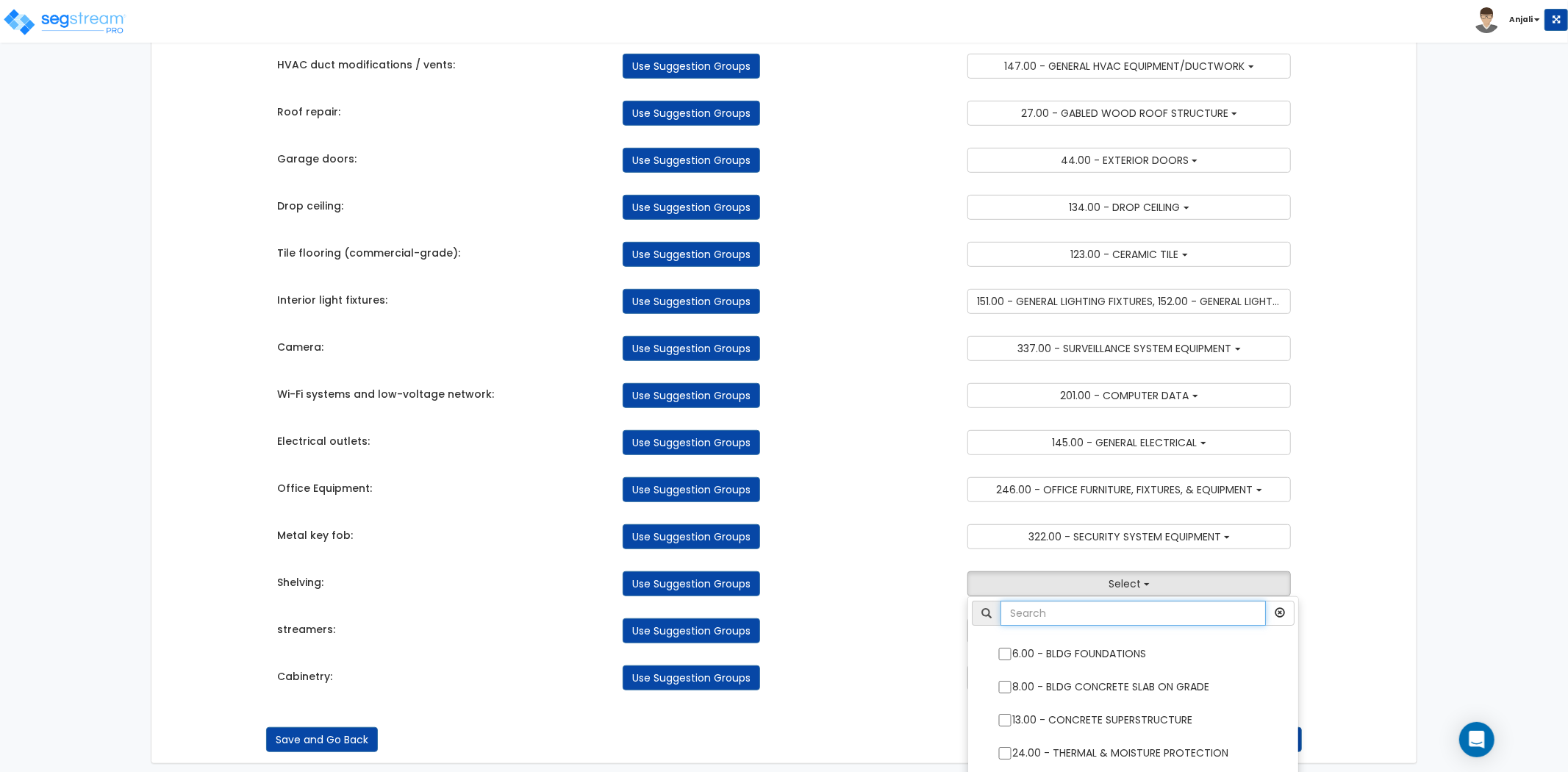
click at [1083, 619] on input "text" at bounding box center [1133, 613] width 265 height 25
type input "SH"
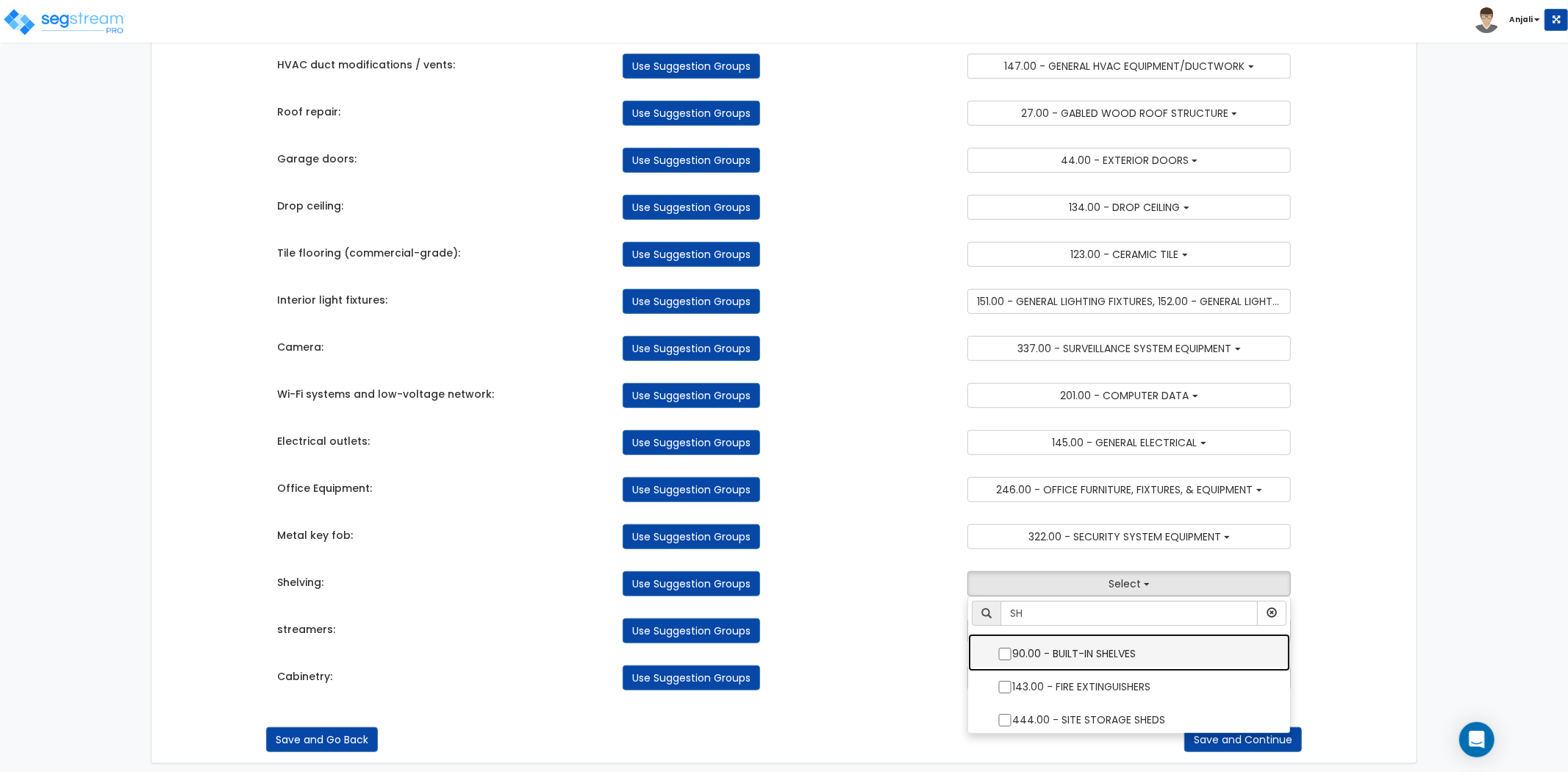
click at [996, 651] on label "90.00 - BUILT-IN SHELVES" at bounding box center [1129, 652] width 292 height 34
click at [998, 651] on input "90.00 - BUILT-IN SHELVES" at bounding box center [1005, 654] width 15 height 13
checkbox input "true"
drag, startPoint x: 942, startPoint y: 643, endPoint x: 986, endPoint y: 637, distance: 44.4
click at [942, 643] on div "Use Suggestion Groups" at bounding box center [784, 630] width 346 height 25
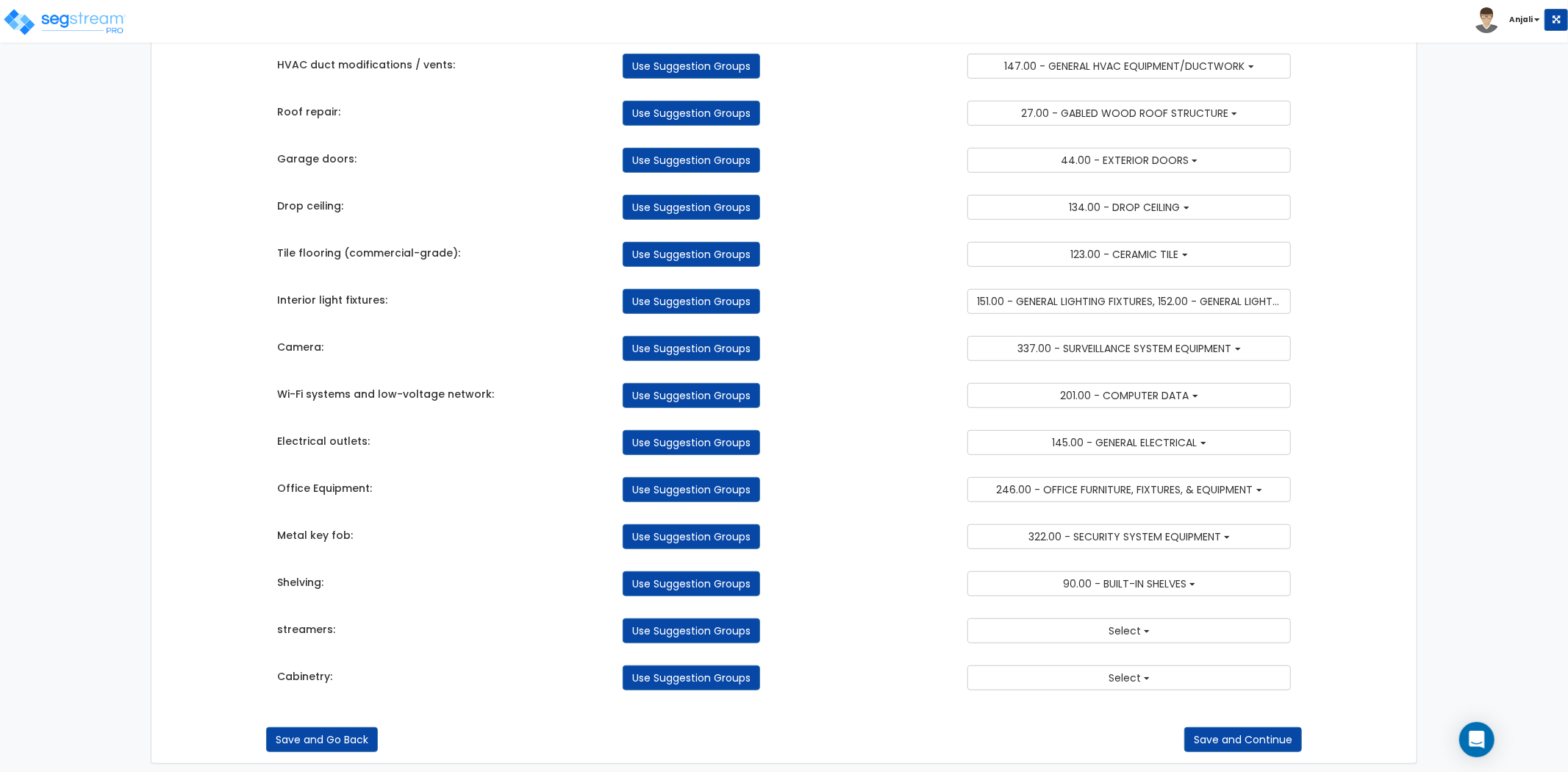
scroll to position [582, 0]
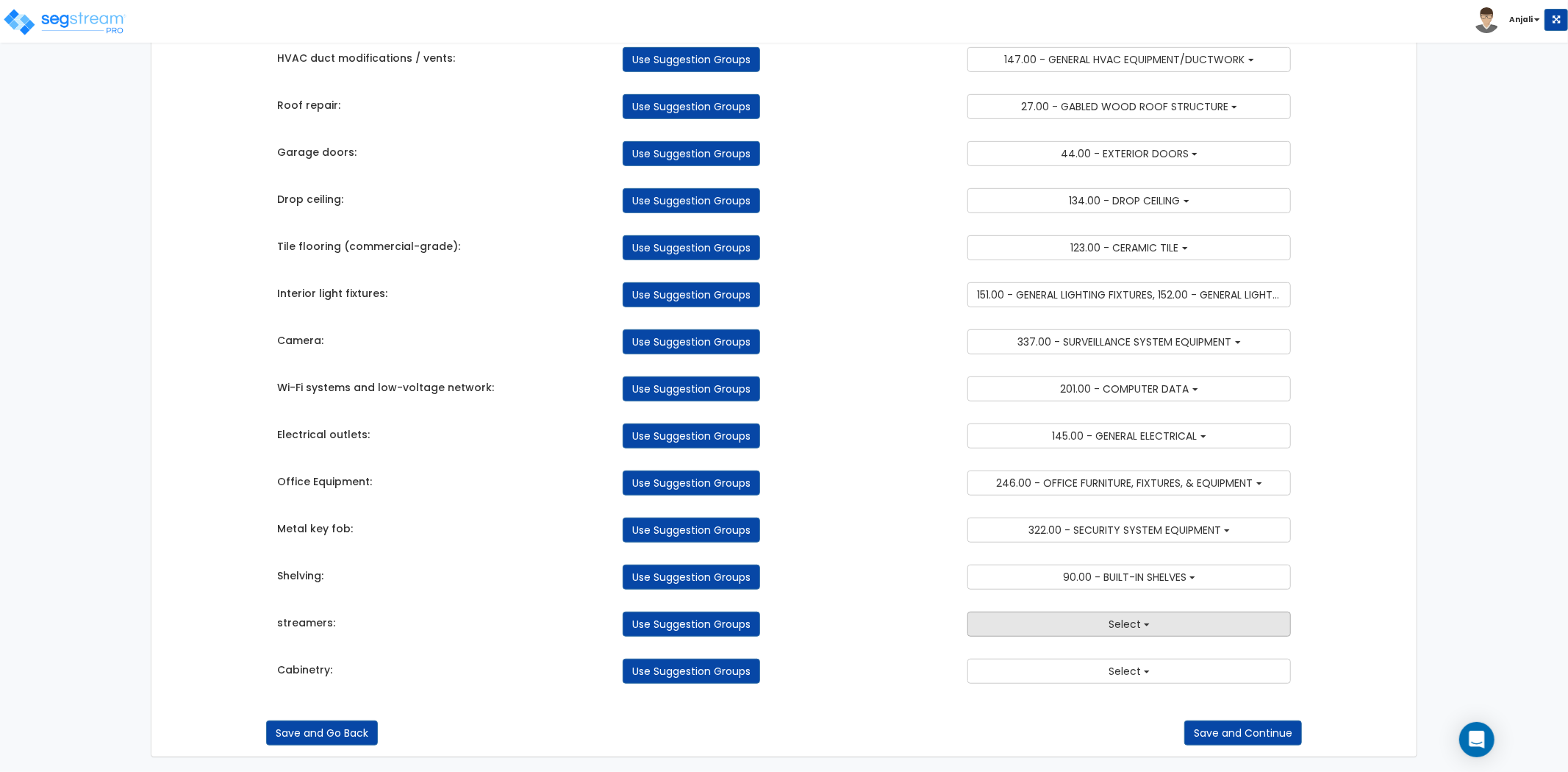
click at [1063, 612] on button "Select" at bounding box center [1129, 624] width 323 height 25
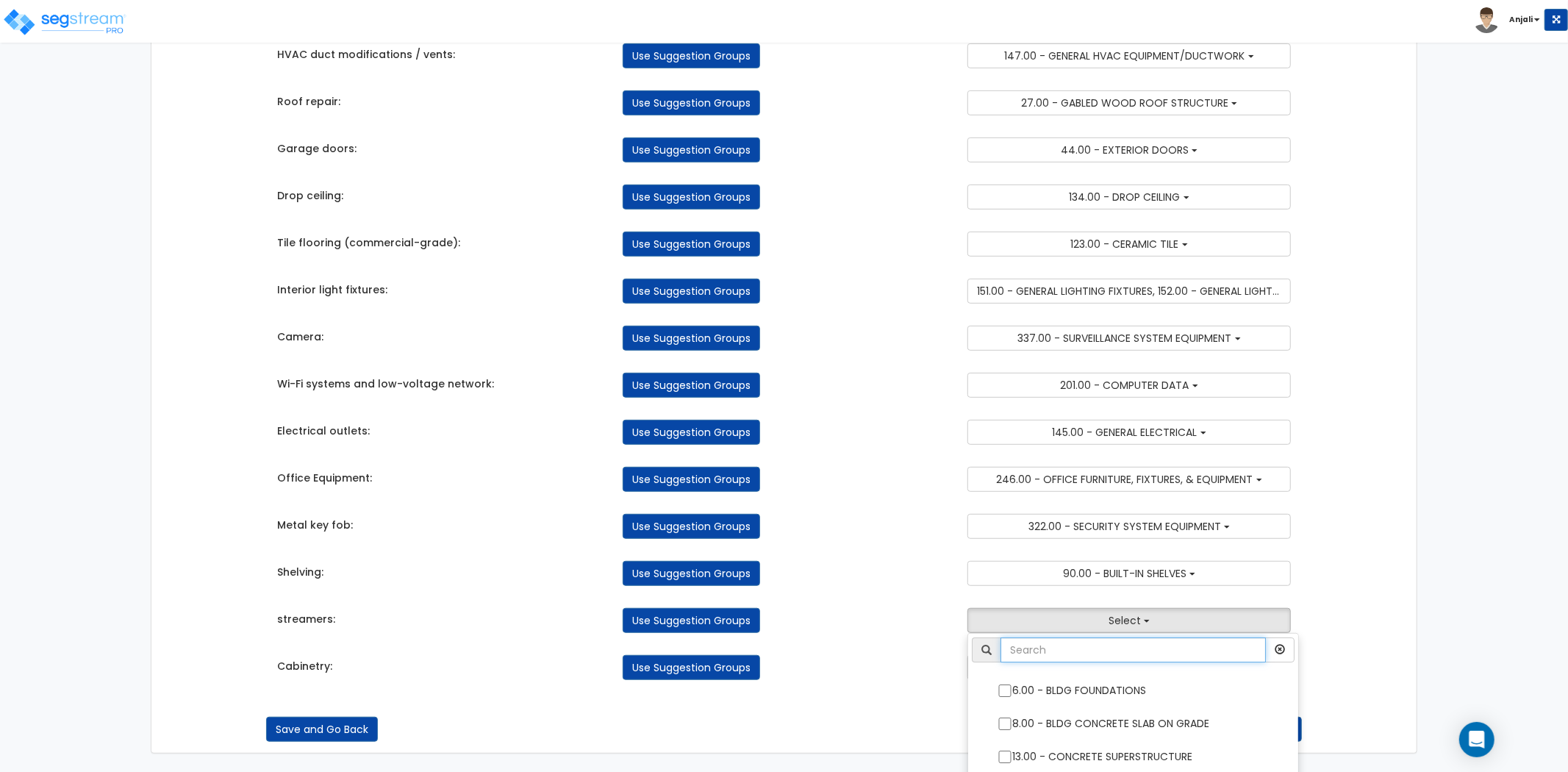
click at [1070, 644] on input "text" at bounding box center [1133, 650] width 265 height 25
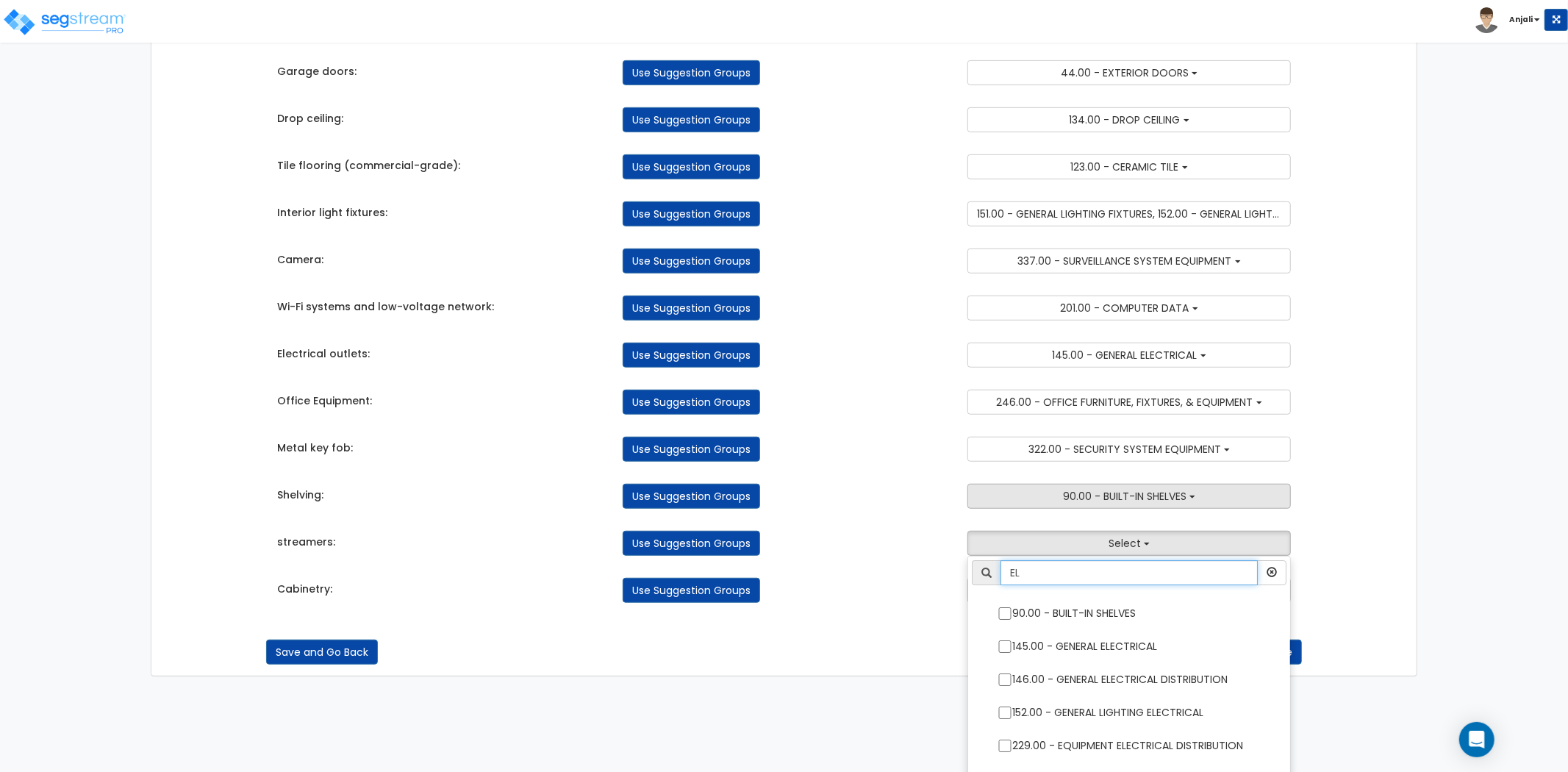
scroll to position [666, 0]
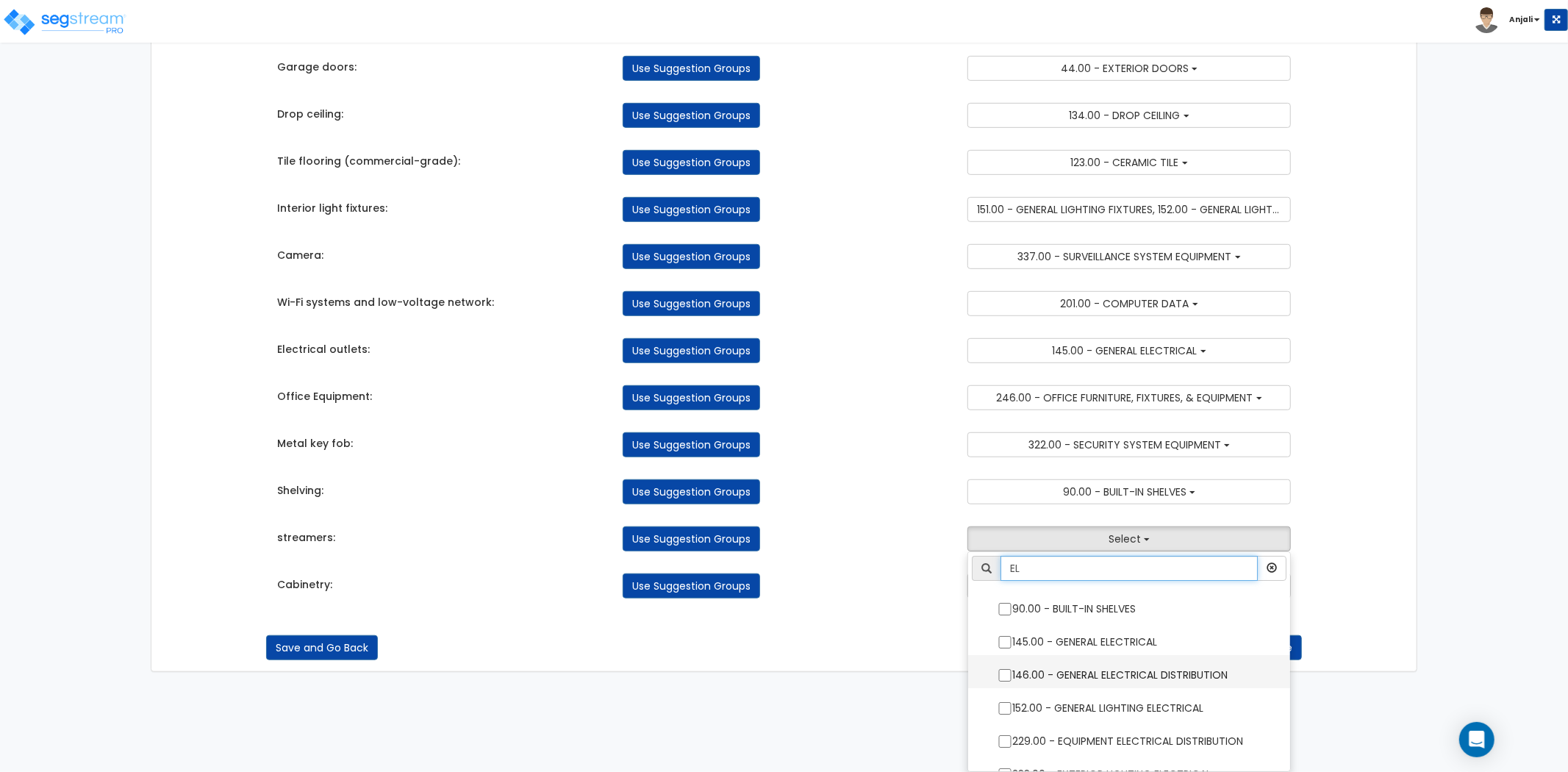
type input "EL"
click at [1011, 675] on input "146.00 - GENERAL ELECTRICAL DISTRIBUTION" at bounding box center [1005, 675] width 15 height 13
checkbox input "true"
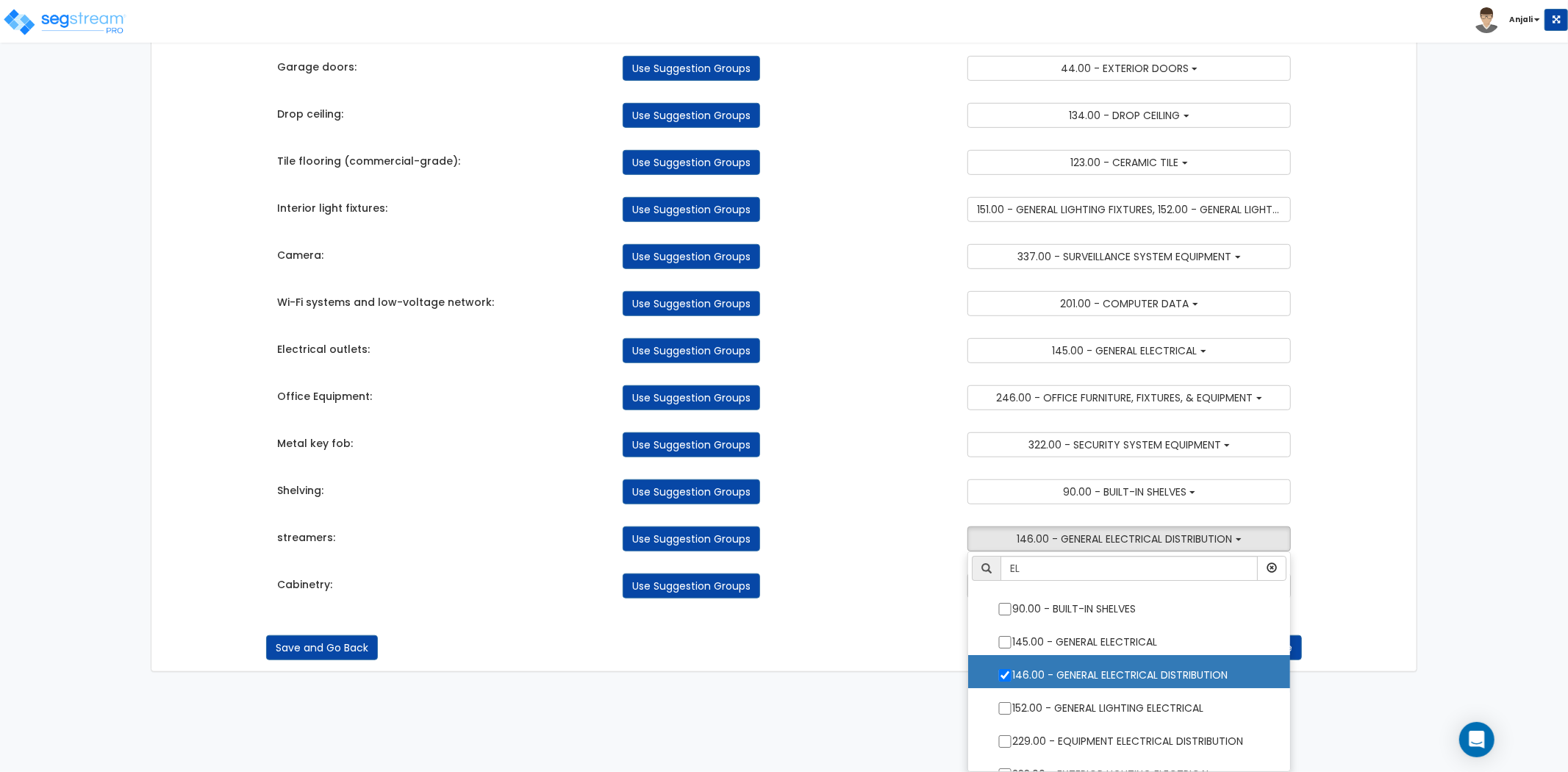
click at [961, 643] on div "Save and Go Back Save and Continue" at bounding box center [784, 647] width 1036 height 25
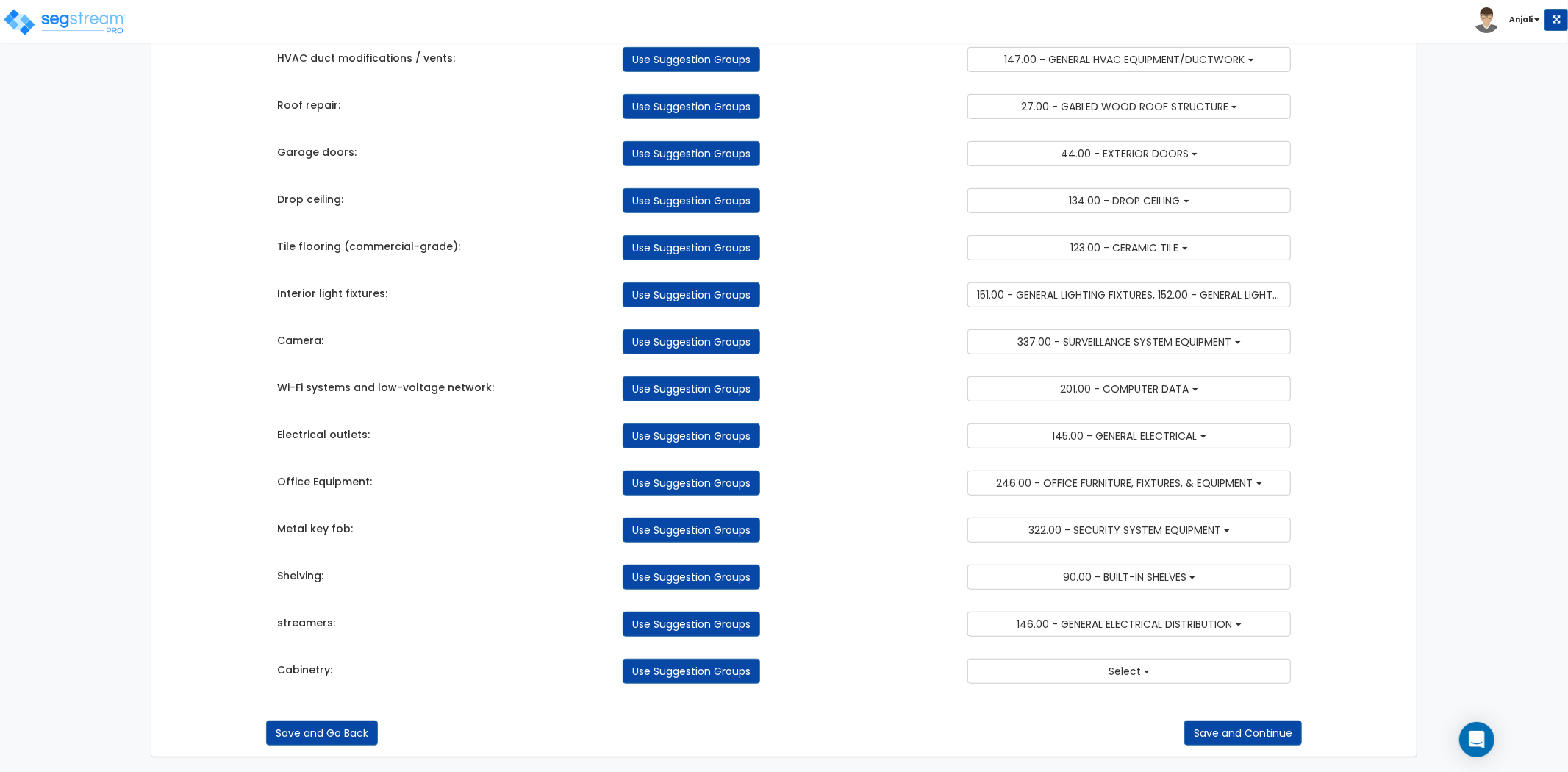
click at [1106, 657] on div "Cabinetry: Use Suggestion Groups 6.00 - BLDG FOUNDATIONS 8.00 - BLDG CONCRETE S…" at bounding box center [784, 667] width 1036 height 32
click at [1105, 674] on button "Select" at bounding box center [1129, 671] width 323 height 25
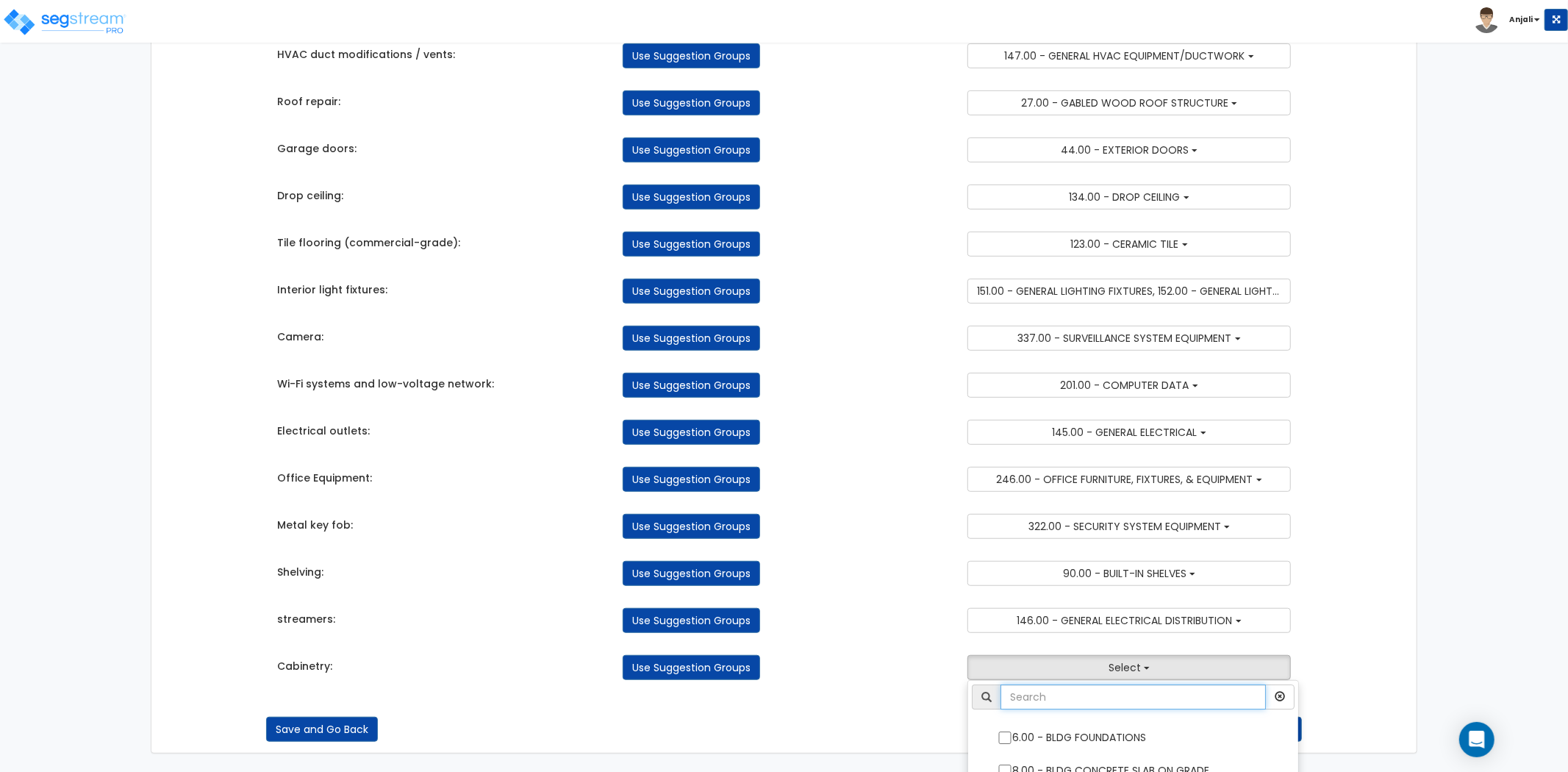
click at [1077, 702] on input "text" at bounding box center [1133, 697] width 265 height 25
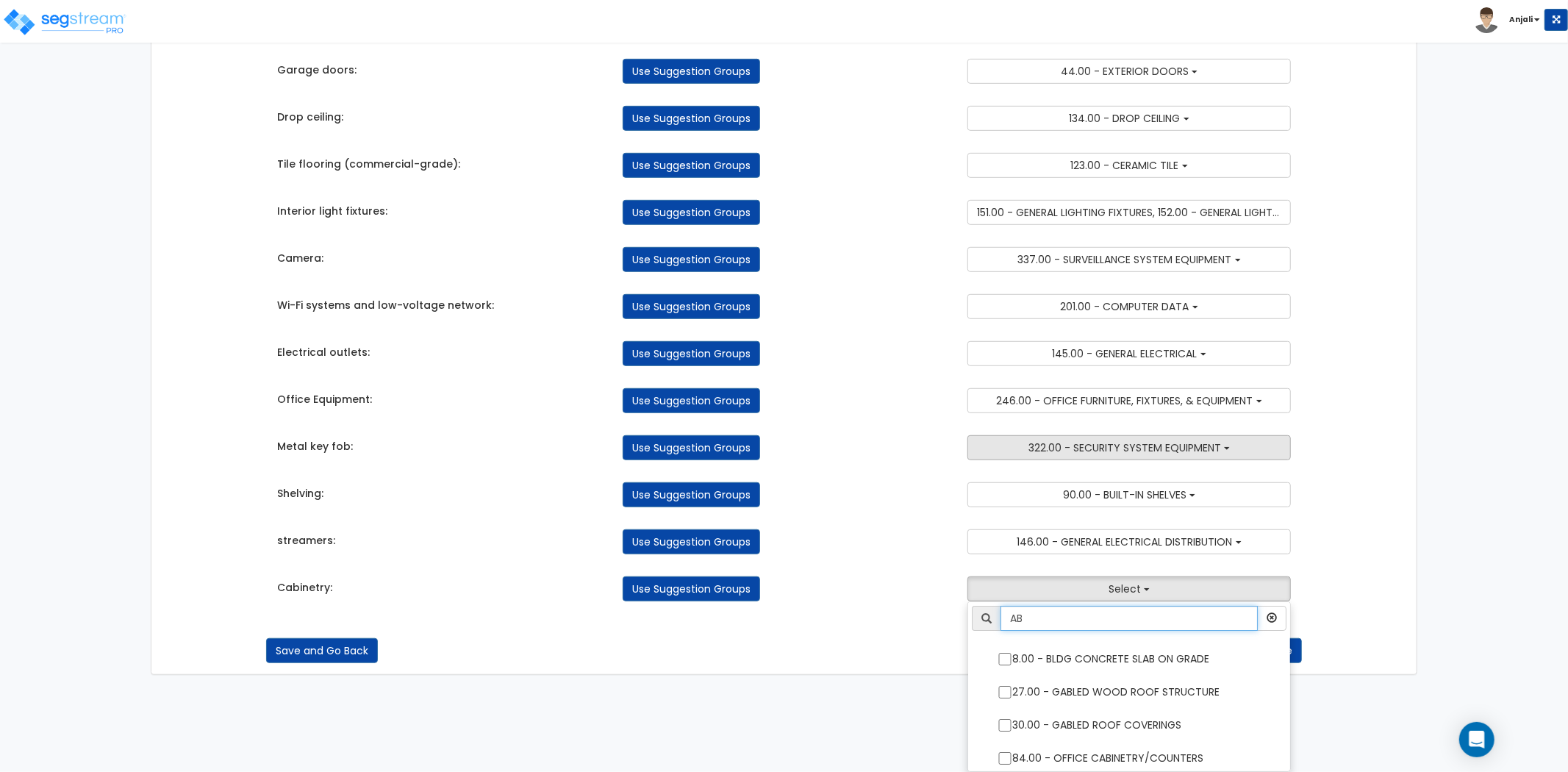
scroll to position [664, 0]
type input "A"
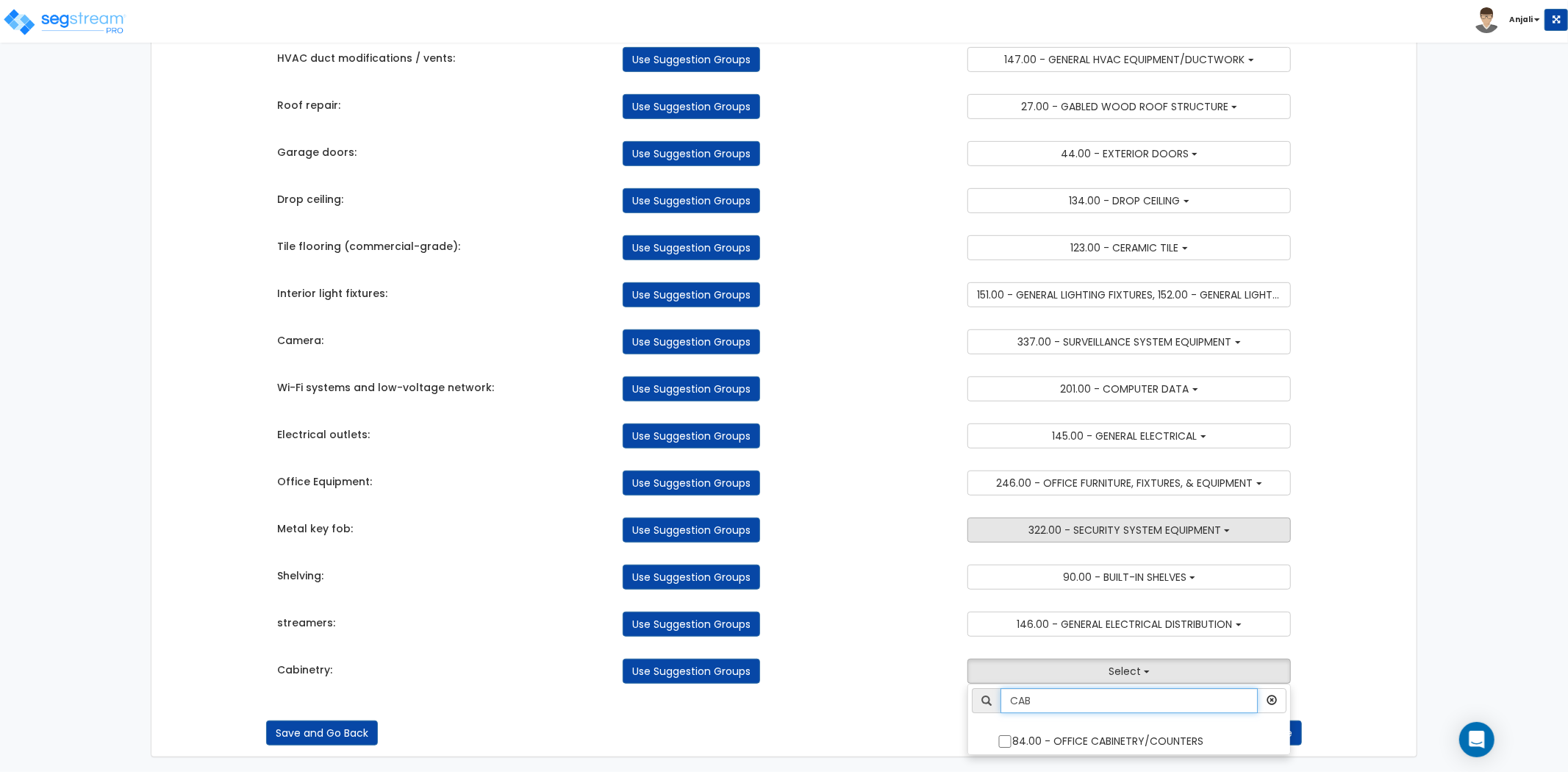
scroll to position [582, 0]
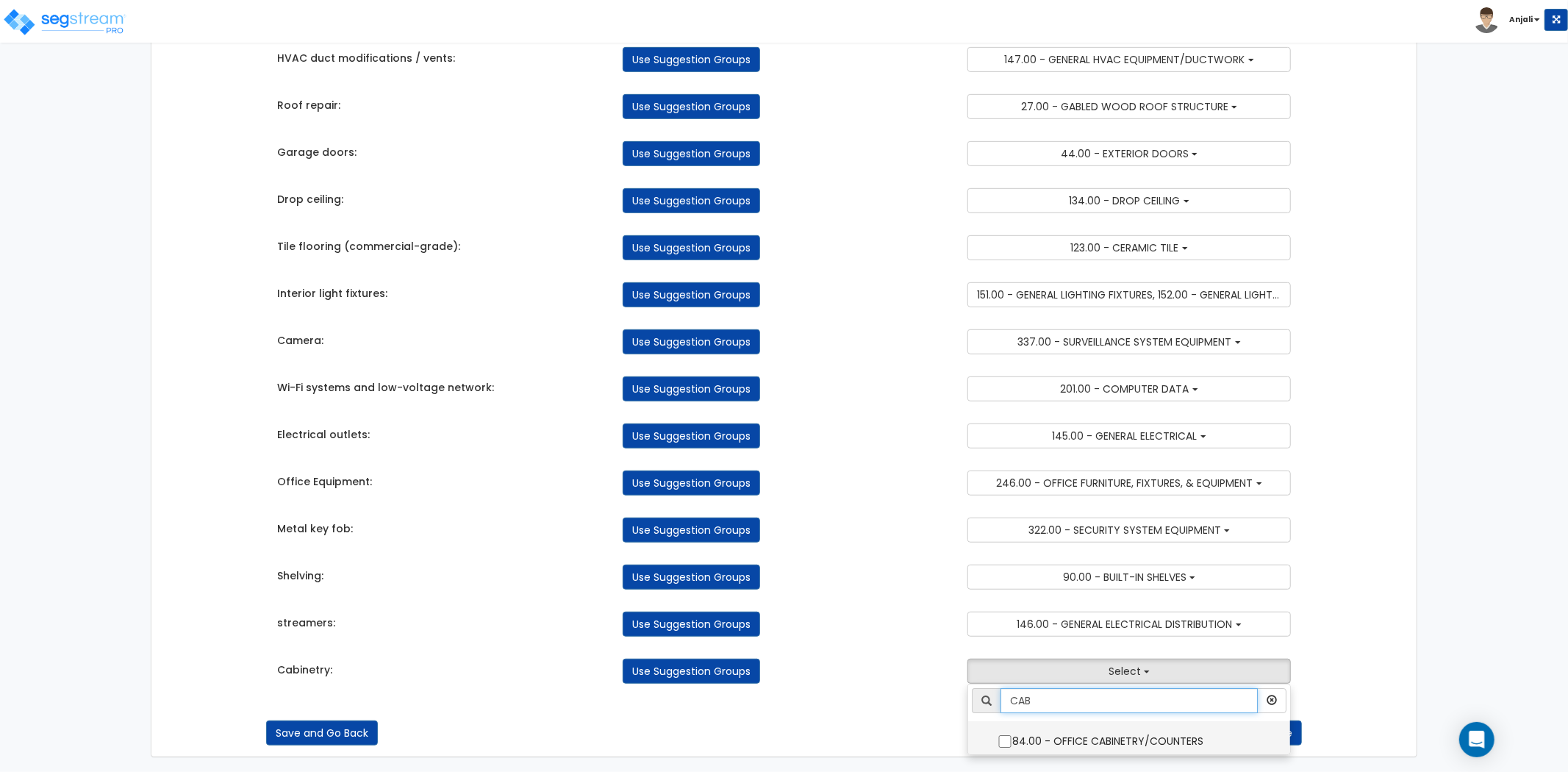
type input "CAB"
click at [1013, 743] on label "84.00 - OFFICE CABINETRY/COUNTERS" at bounding box center [1129, 740] width 292 height 34
click at [1013, 743] on input "84.00 - OFFICE CABINETRY/COUNTERS" at bounding box center [1005, 741] width 15 height 13
checkbox input "true"
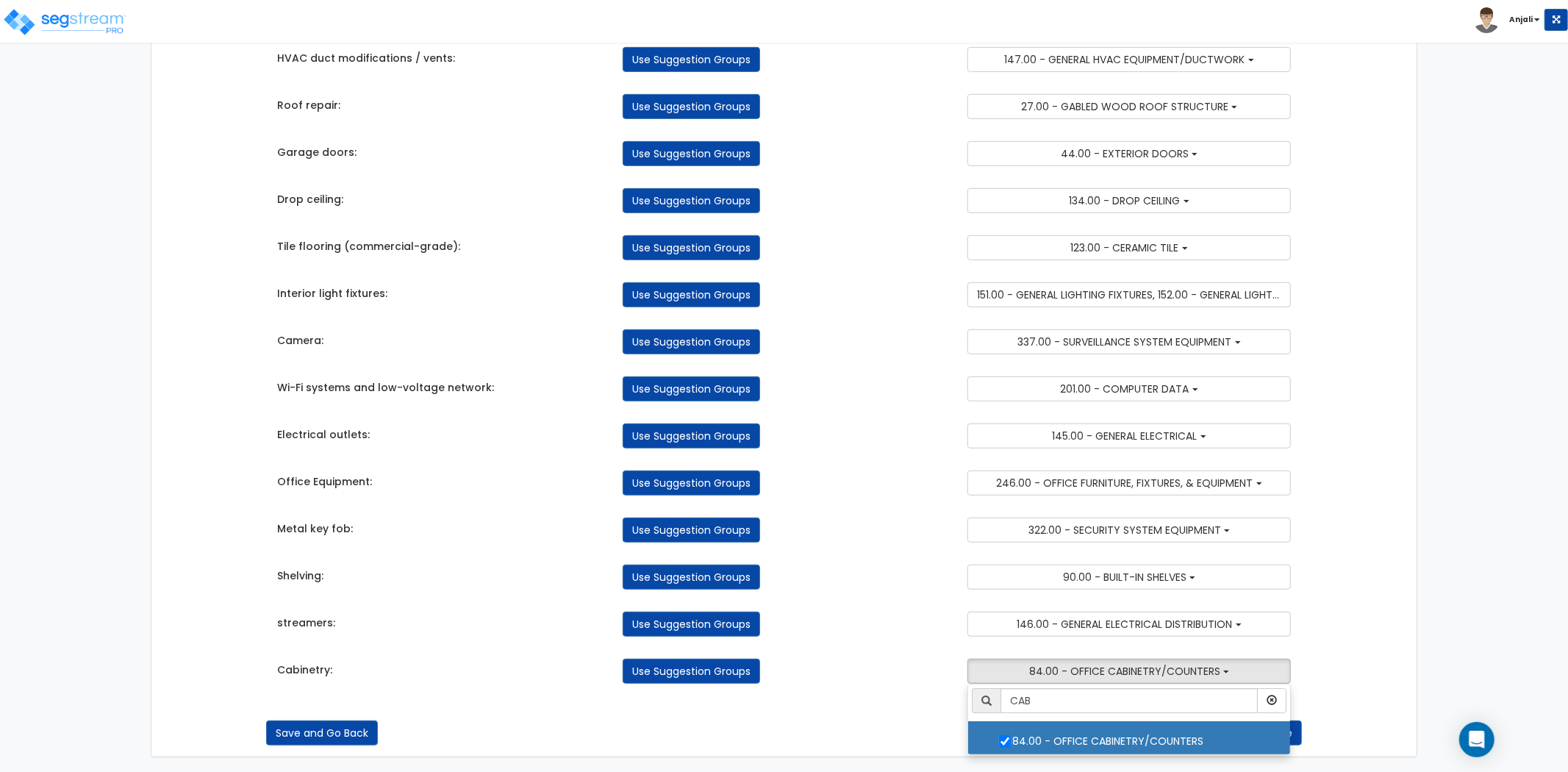
click at [937, 692] on div "Takeoff Cost Suggestion Groups Modify Component Groups Manually Parking Lot res…" at bounding box center [784, 124] width 1036 height 1148
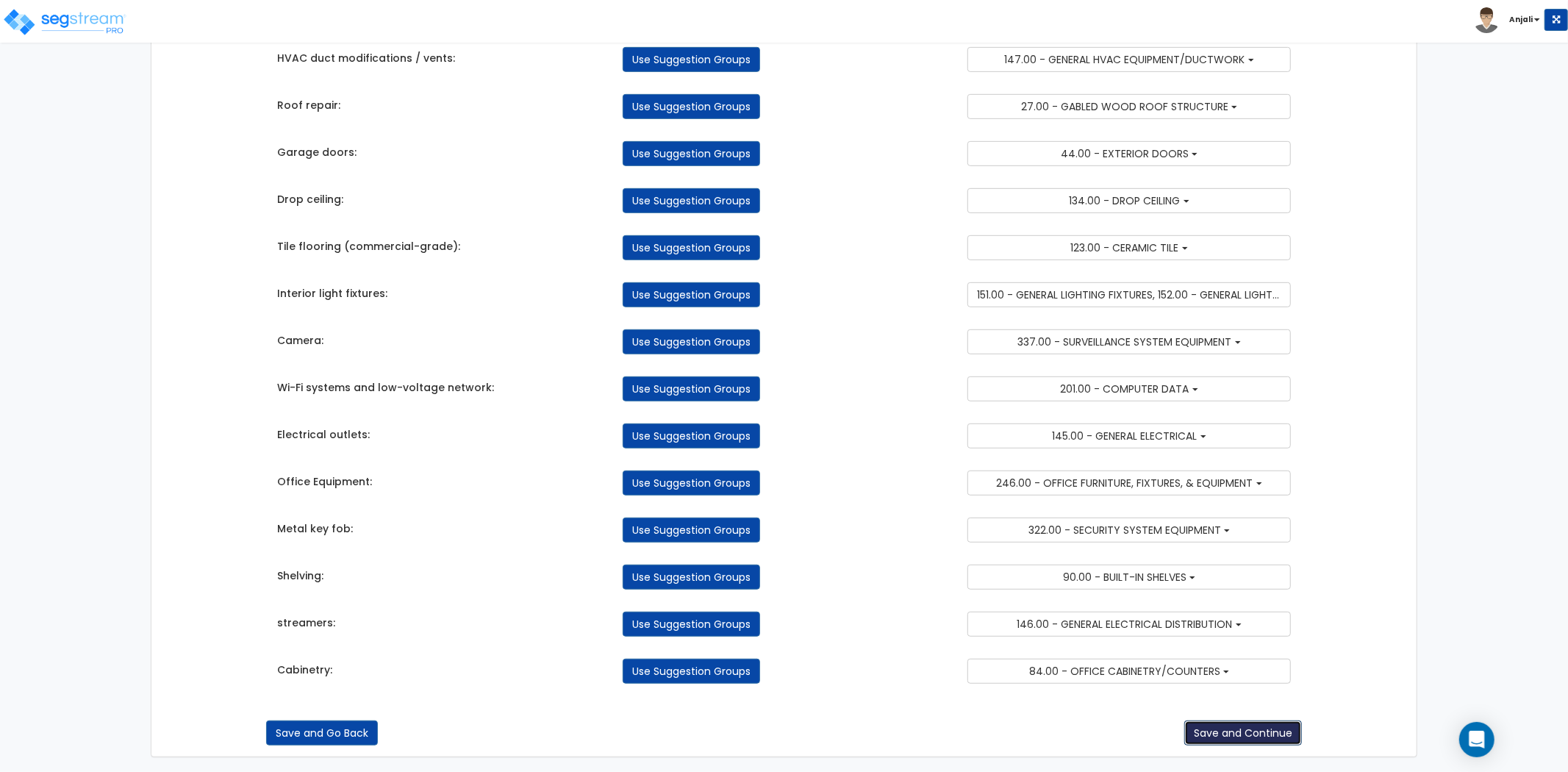
click at [1199, 735] on button "Save and Continue" at bounding box center [1243, 733] width 118 height 25
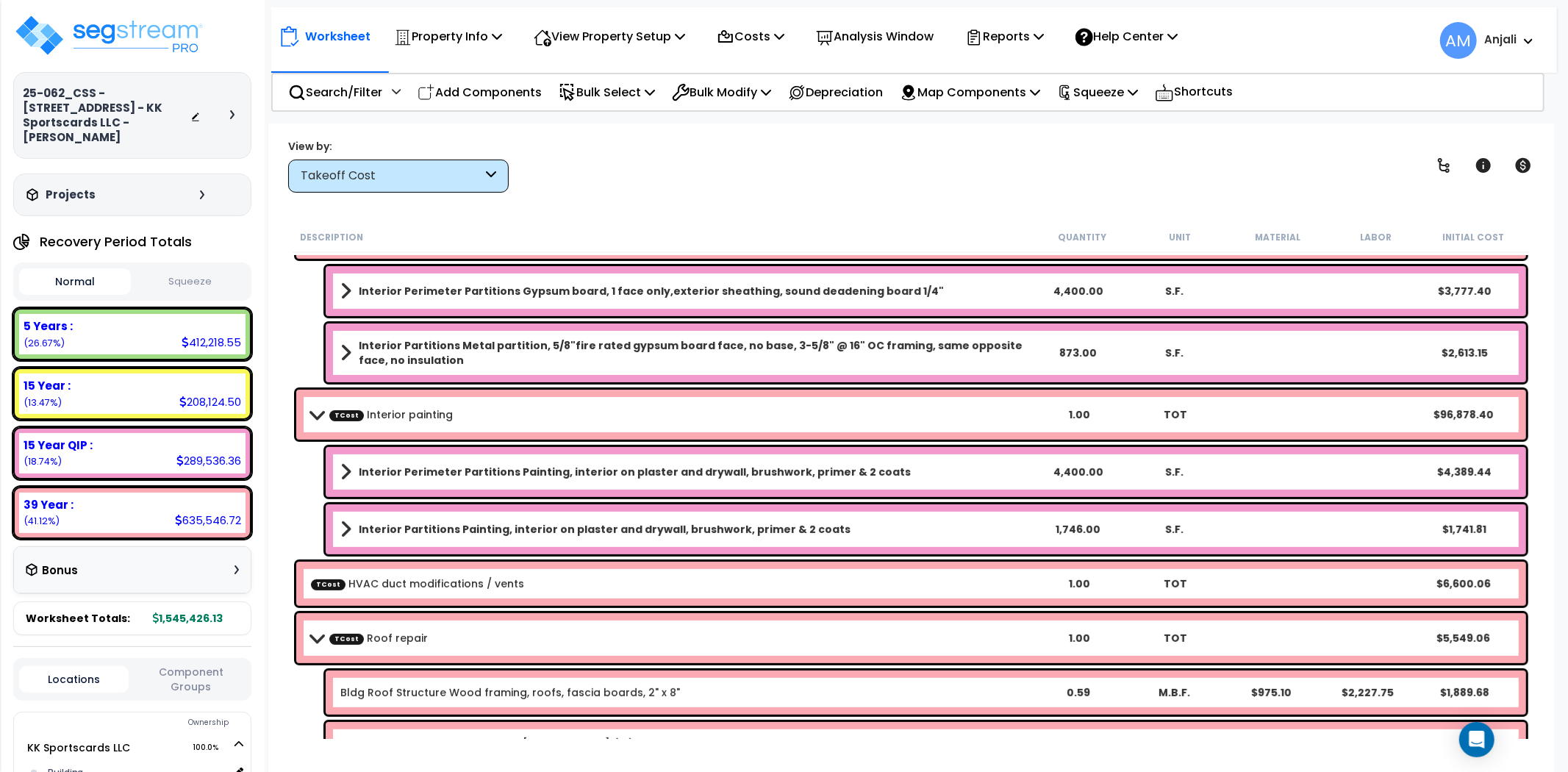
scroll to position [326, 0]
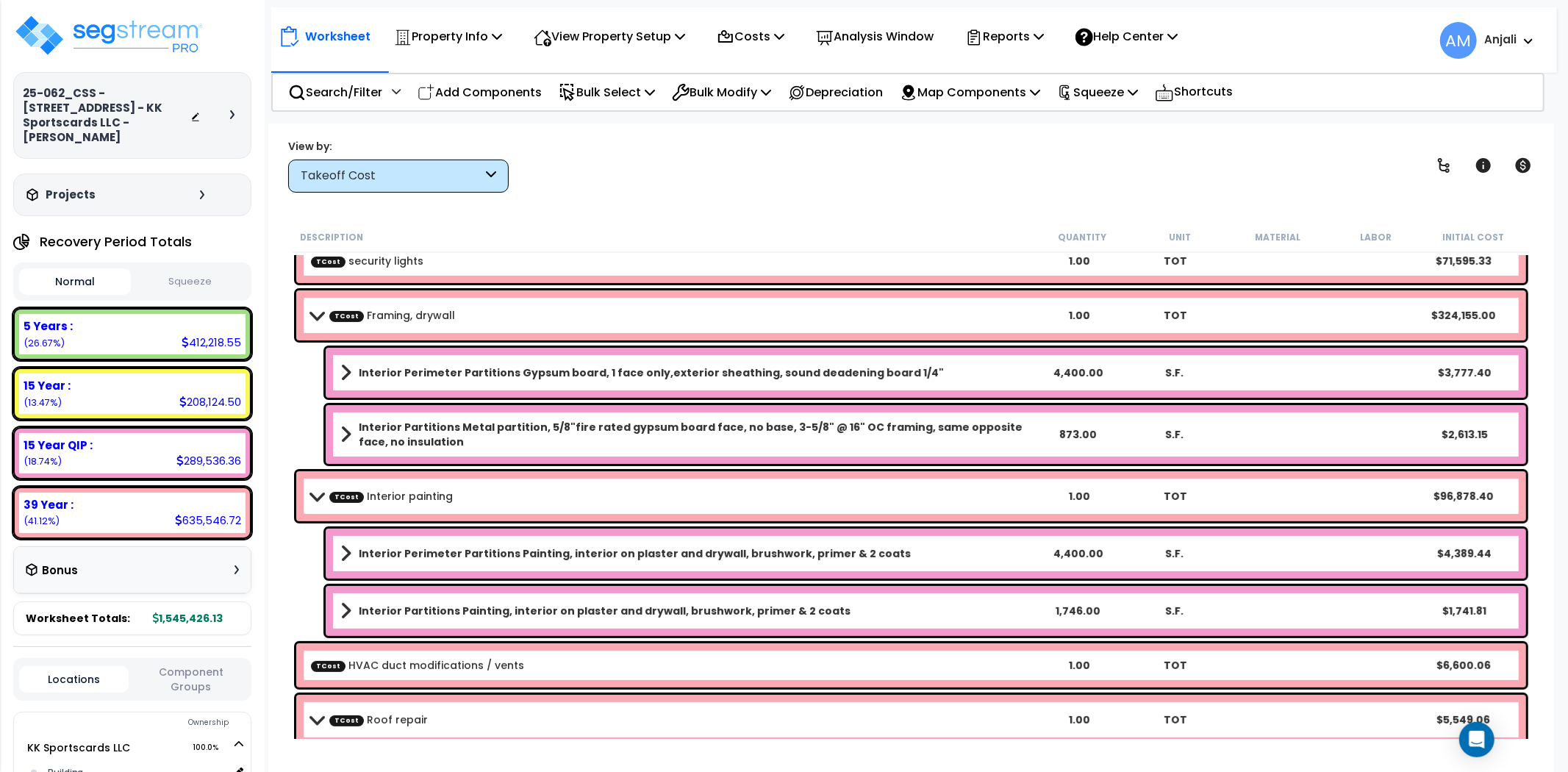
click at [711, 390] on div "Interior Perimeter Partitions Gypsum board, 1 face only,exterior sheathing, sou…" at bounding box center [926, 373] width 1201 height 50
click at [709, 371] on b "Interior Perimeter Partitions Gypsum board, 1 face only,exterior sheathing, sou…" at bounding box center [651, 373] width 585 height 15
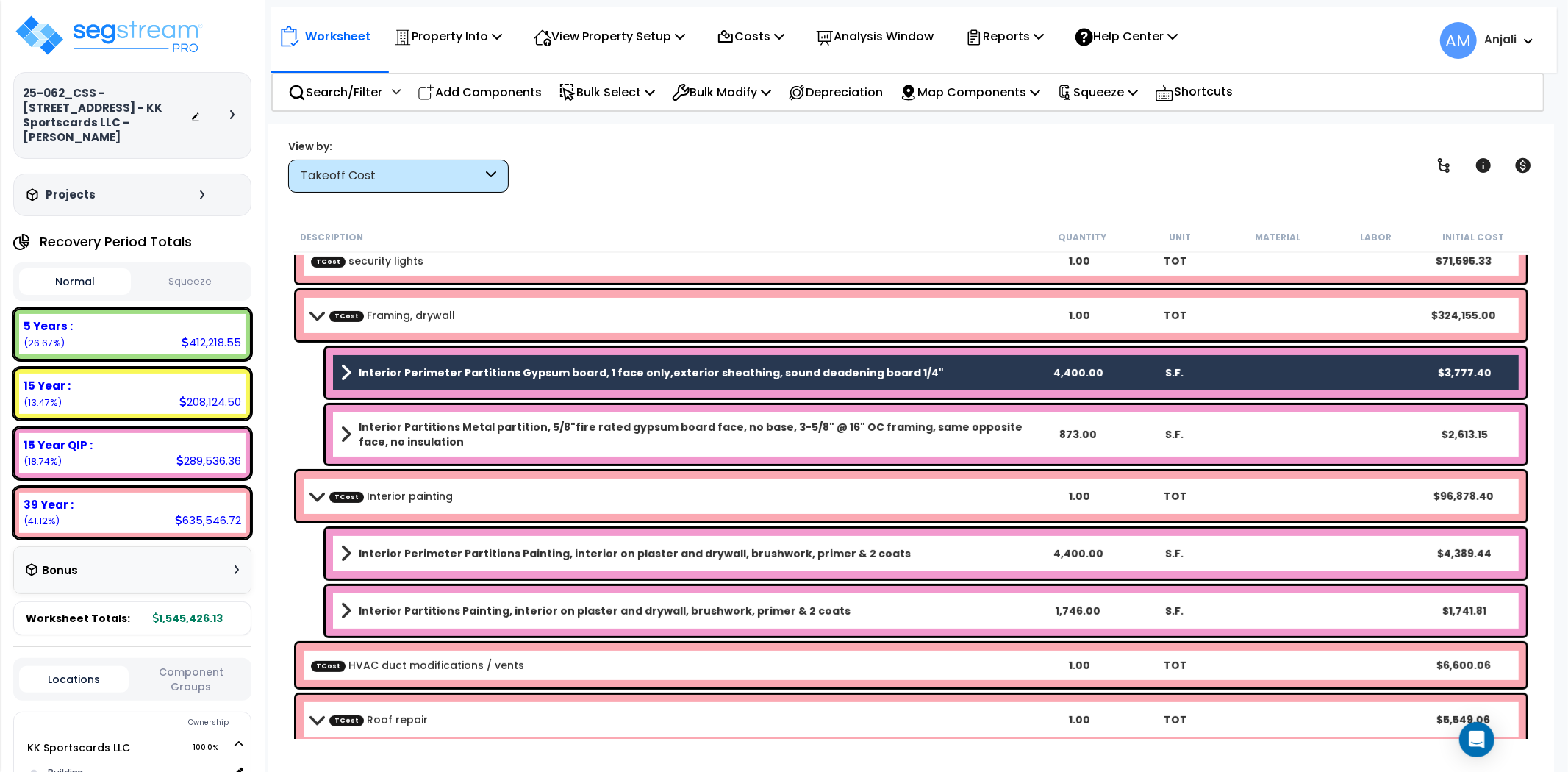
click at [699, 415] on div "Interior Partitions Metal partition, 5/8"fire rated gypsum board face, no base,…" at bounding box center [926, 434] width 1201 height 59
click at [691, 430] on b "Interior Partitions Metal partition, 5/8"fire rated gypsum board face, no base,…" at bounding box center [693, 434] width 670 height 29
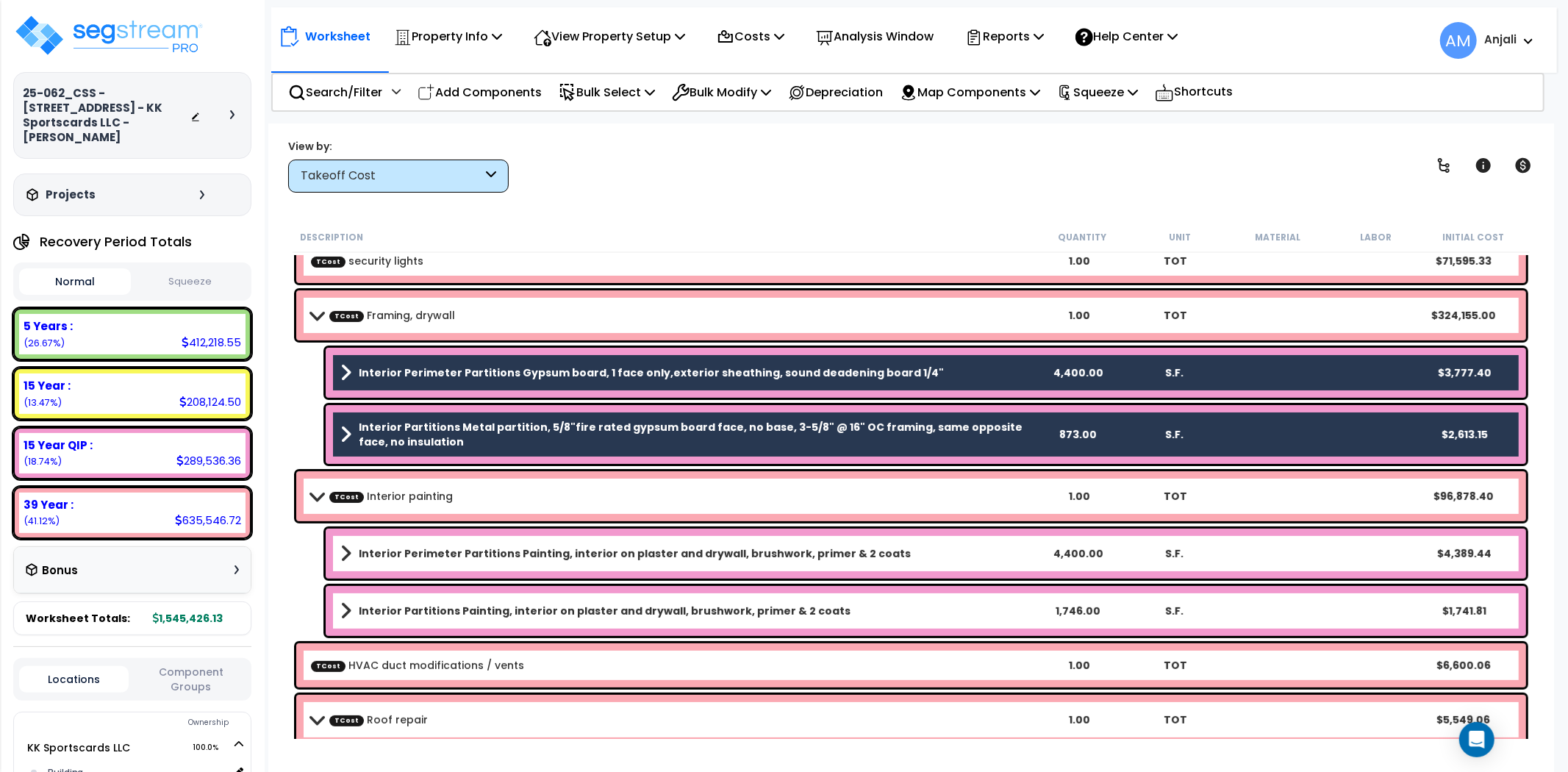
click at [521, 563] on div "Interior Perimeter Partitions Painting, interior on plaster and drywall, brushw…" at bounding box center [926, 554] width 1201 height 50
click at [533, 562] on link "Interior Perimeter Partitions Painting, interior on plaster and drywall, brushw…" at bounding box center [684, 554] width 688 height 21
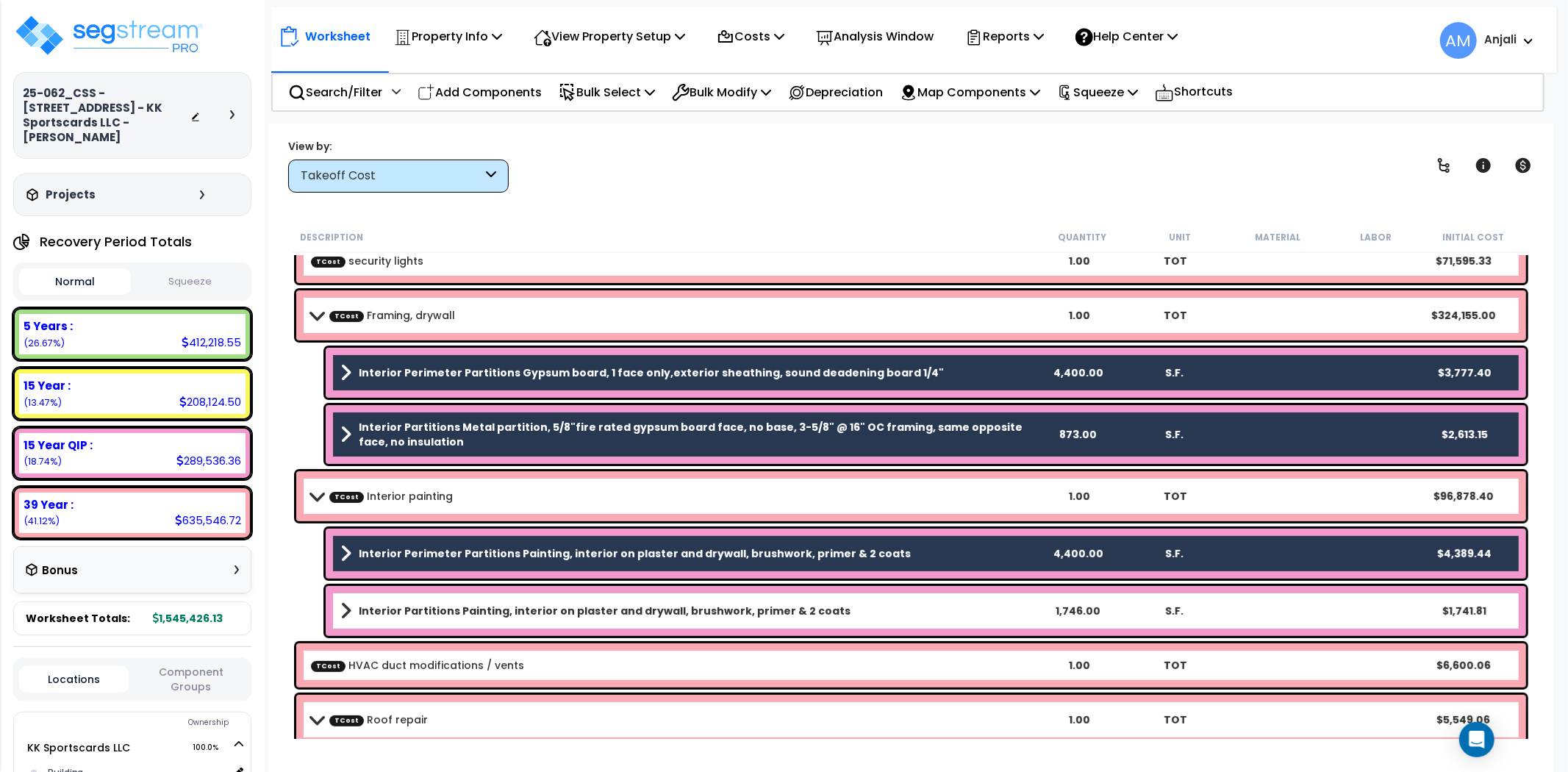
click at [534, 614] on b "Interior Partitions Painting, interior on plaster and drywall, brushwork, prime…" at bounding box center [604, 611] width 492 height 15
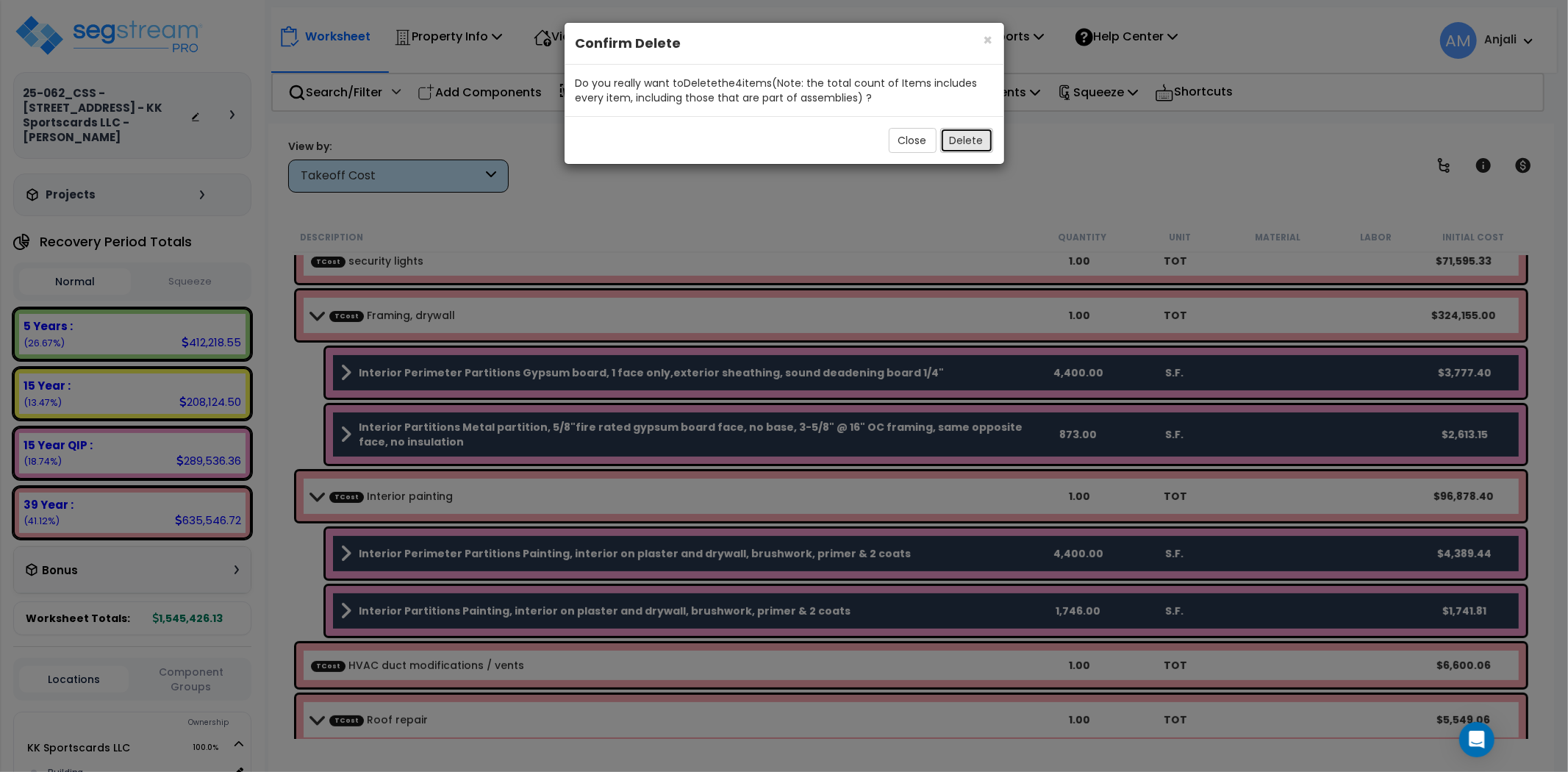
click at [975, 137] on button "Delete" at bounding box center [967, 140] width 53 height 25
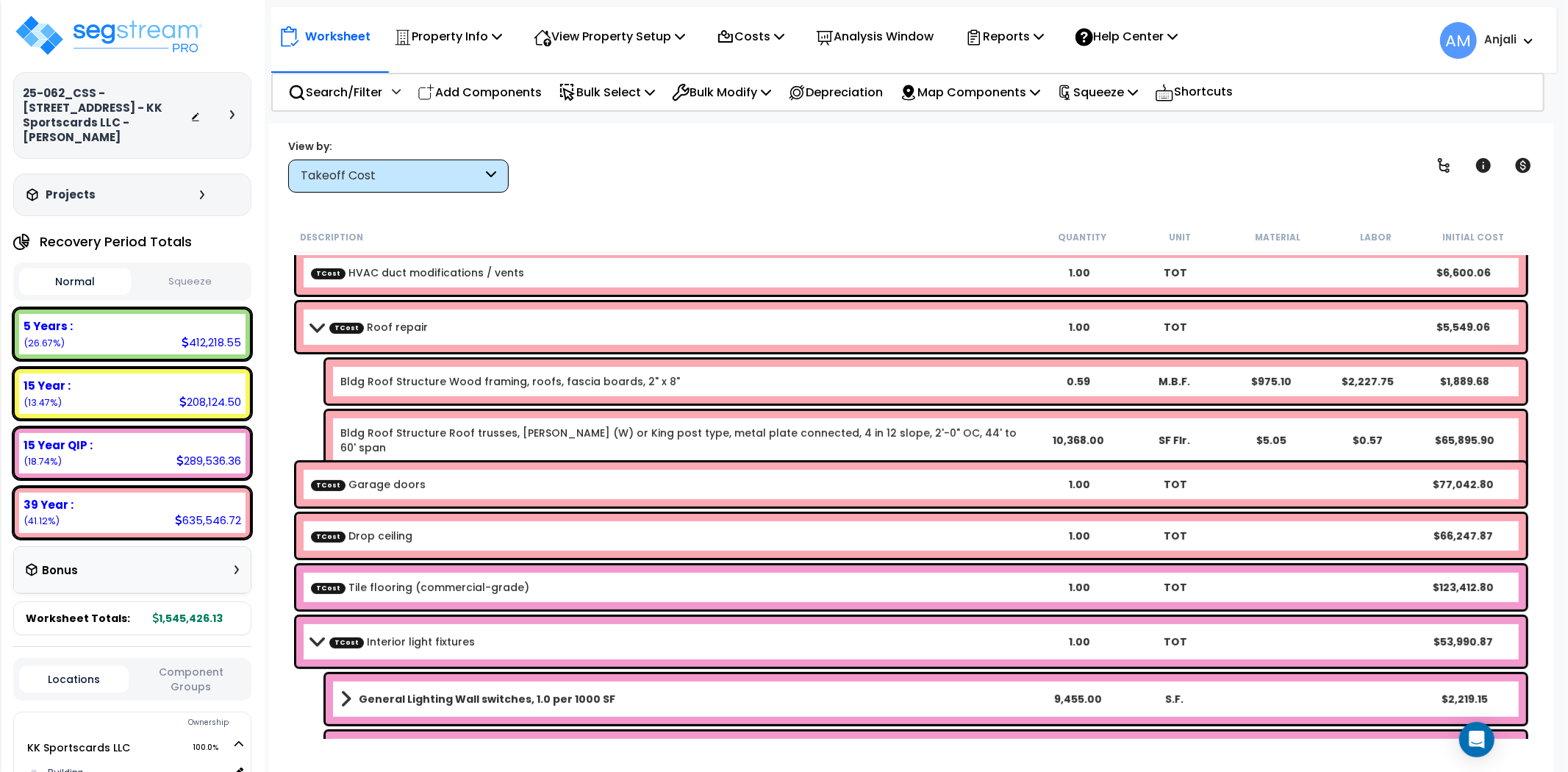
scroll to position [490, 0]
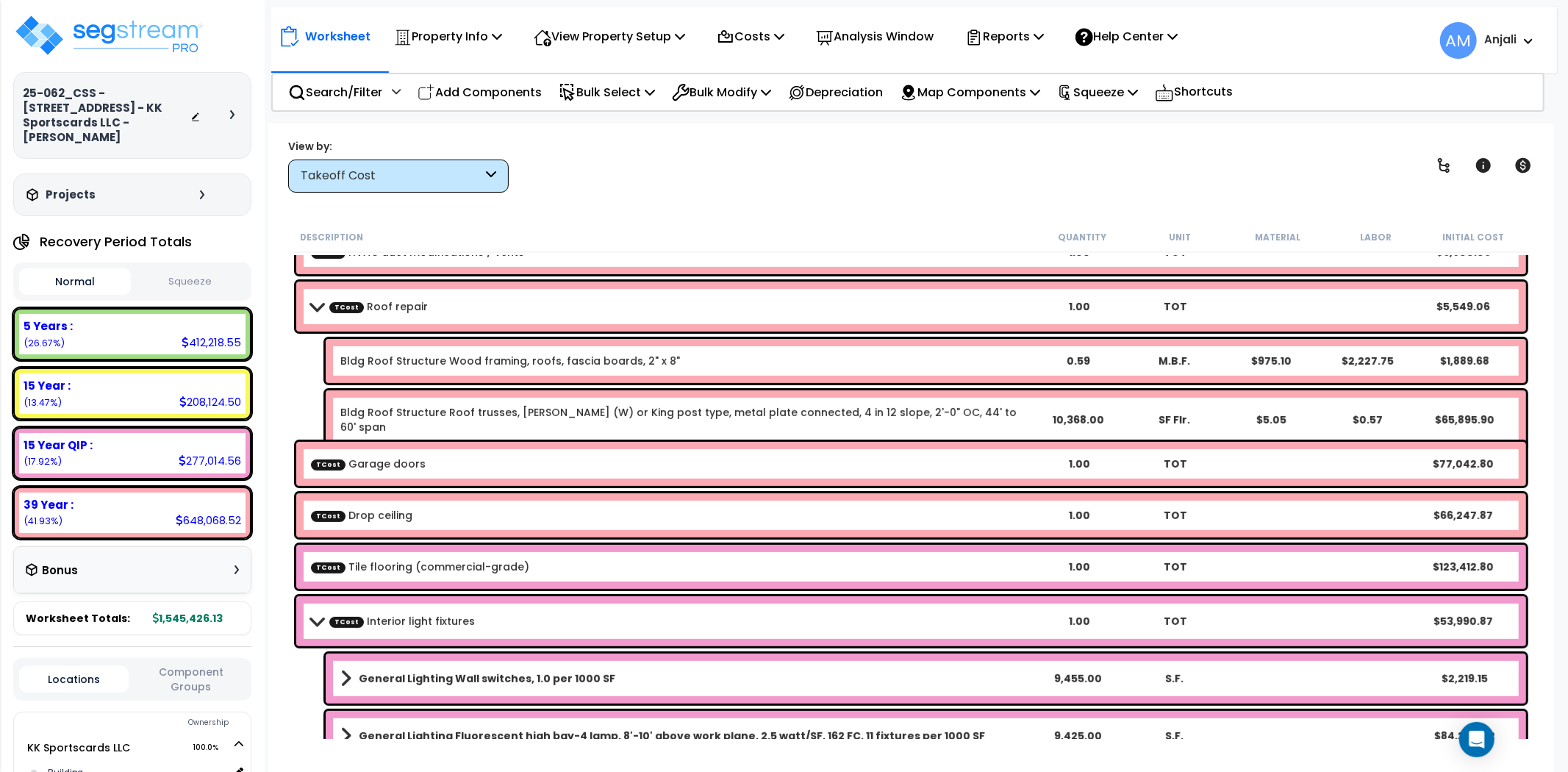
click at [569, 358] on link "Bldg Roof Structure Wood framing, roofs, fascia boards, 2" x 8"" at bounding box center [510, 361] width 340 height 15
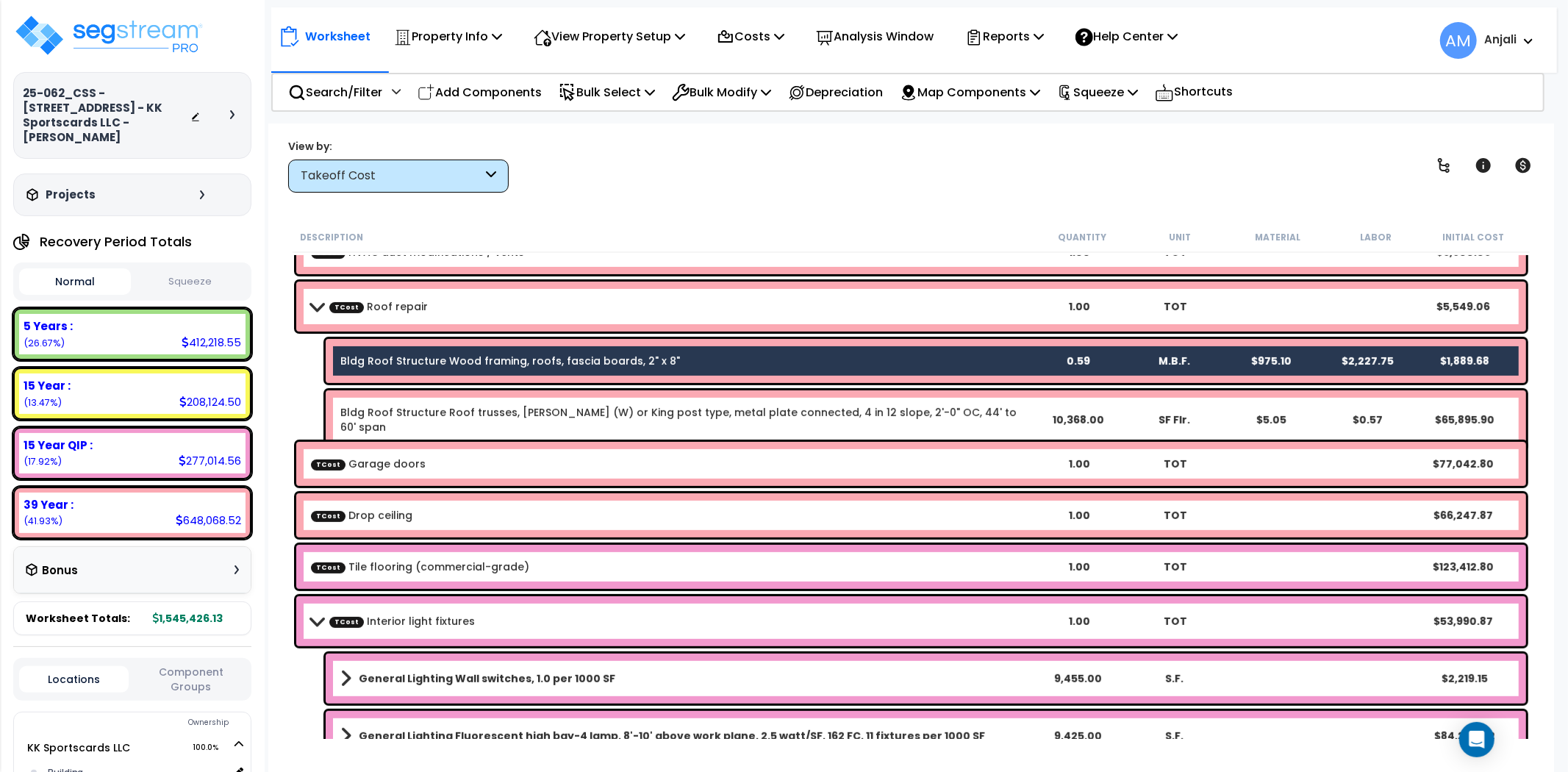
click at [575, 394] on div "Bldg Roof Structure Roof trusses, fink (W) or King post type, metal plate conne…" at bounding box center [926, 420] width 1201 height 59
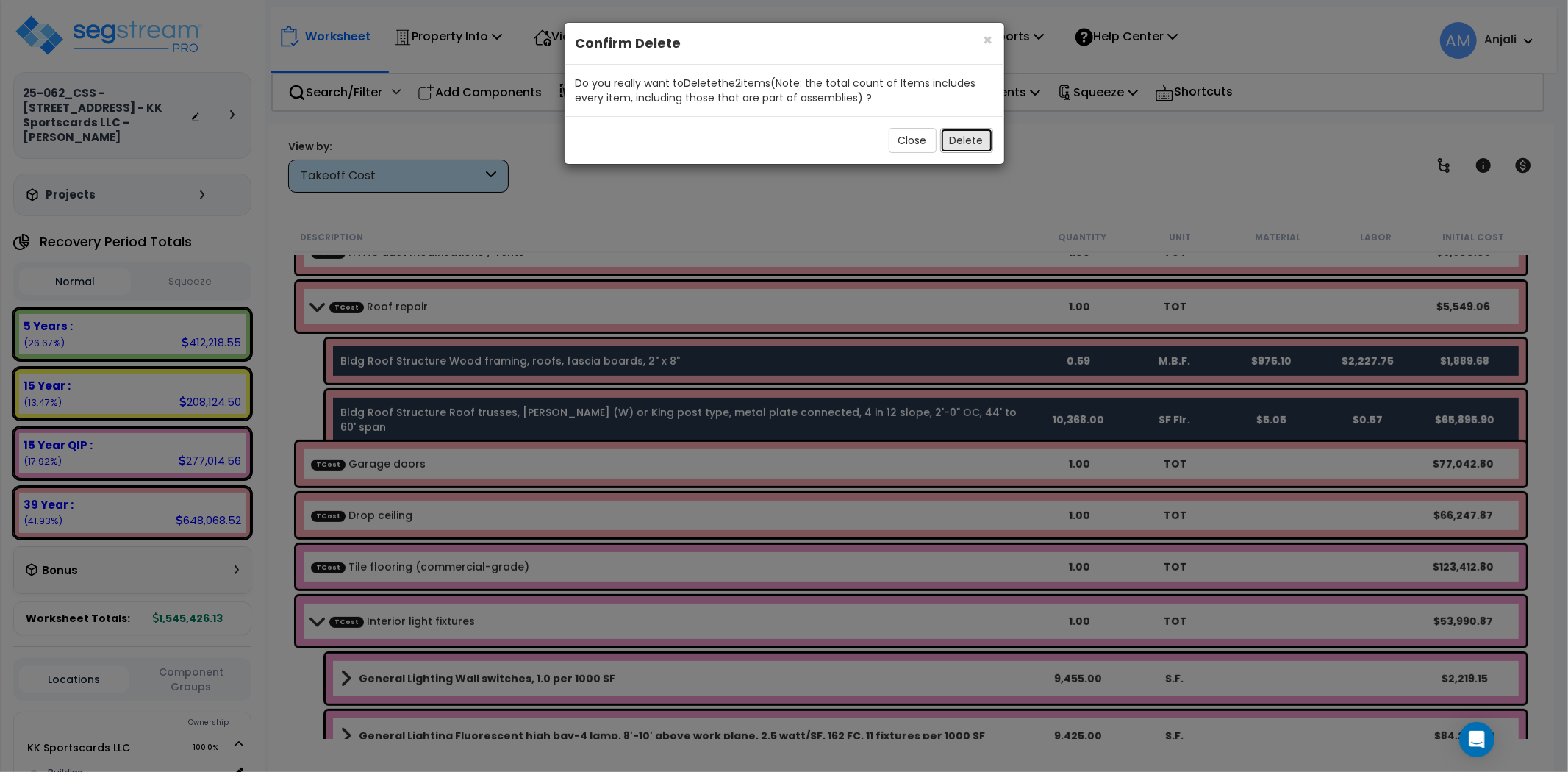
click at [967, 146] on button "Delete" at bounding box center [967, 140] width 53 height 25
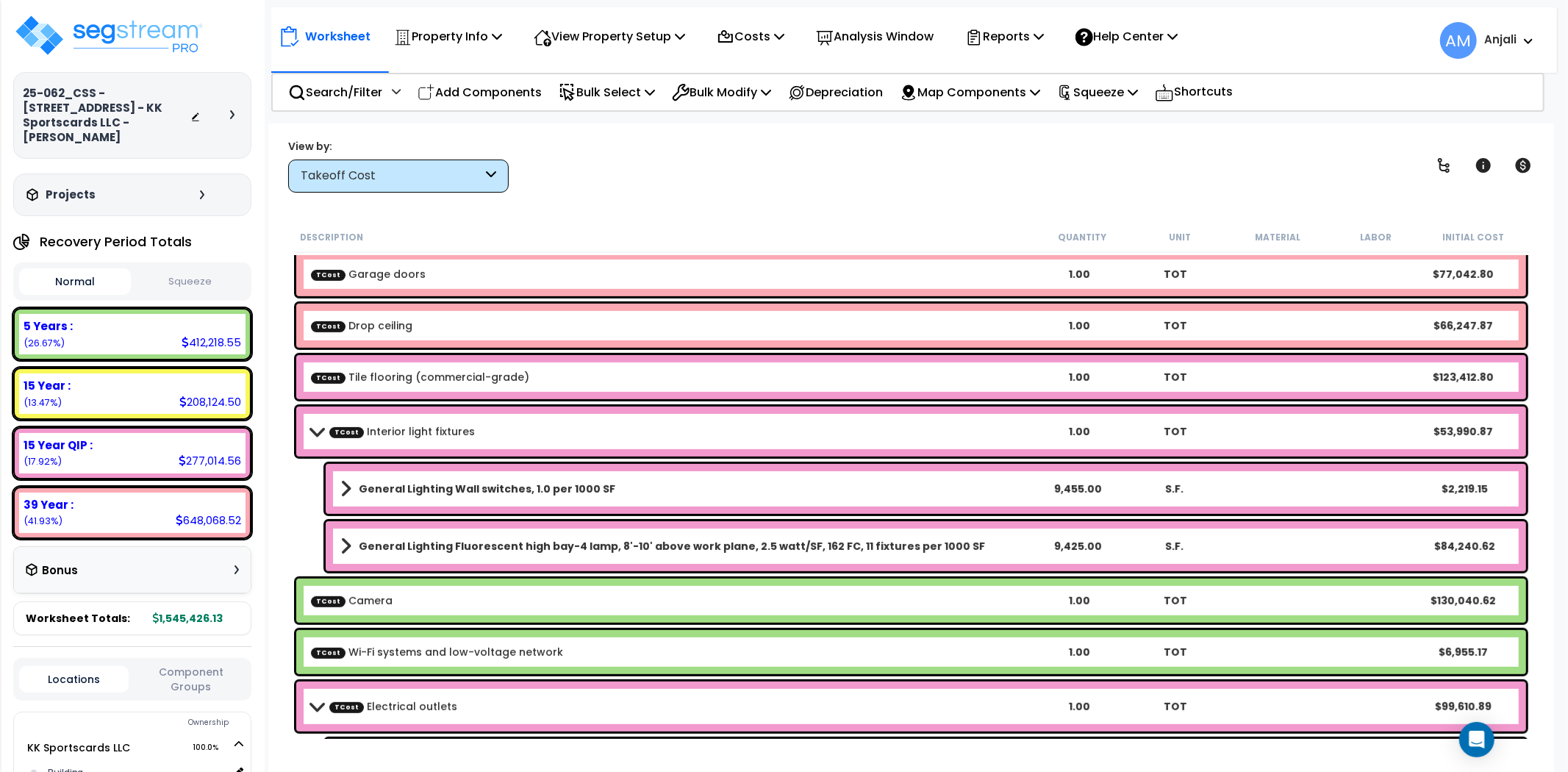
scroll to position [571, 0]
click at [625, 542] on b "General Lighting Fluorescent high bay-4 lamp, 8'-10' above work plane, 2.5 watt…" at bounding box center [671, 546] width 626 height 15
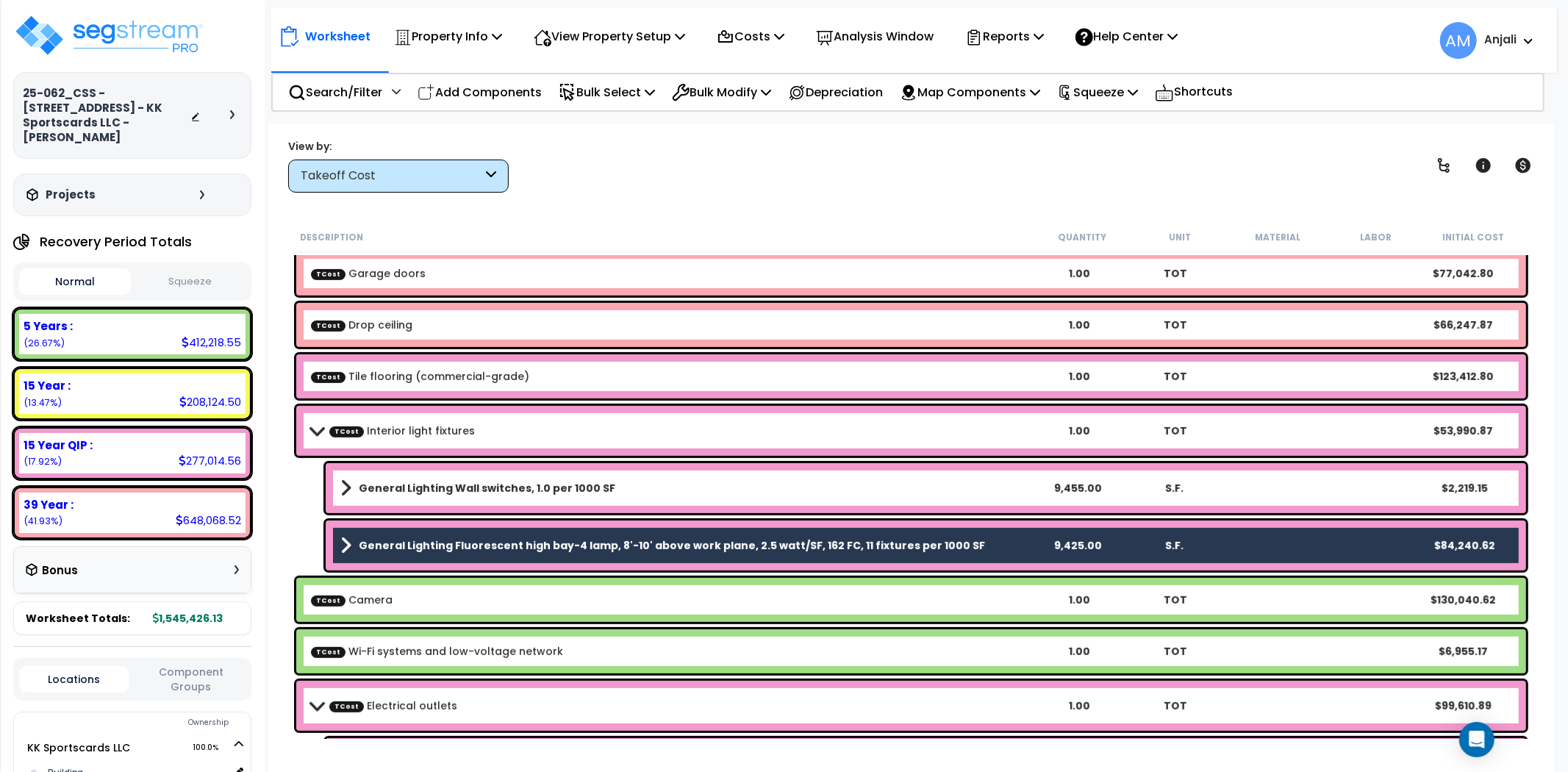
click at [633, 511] on div "General Lighting Wall switches, 1.0 per 1000 SF 9,455.00 S.F. $2,219.15" at bounding box center [926, 488] width 1201 height 50
click at [634, 492] on link "General Lighting Wall switches, 1.0 per 1000 SF" at bounding box center [684, 488] width 688 height 21
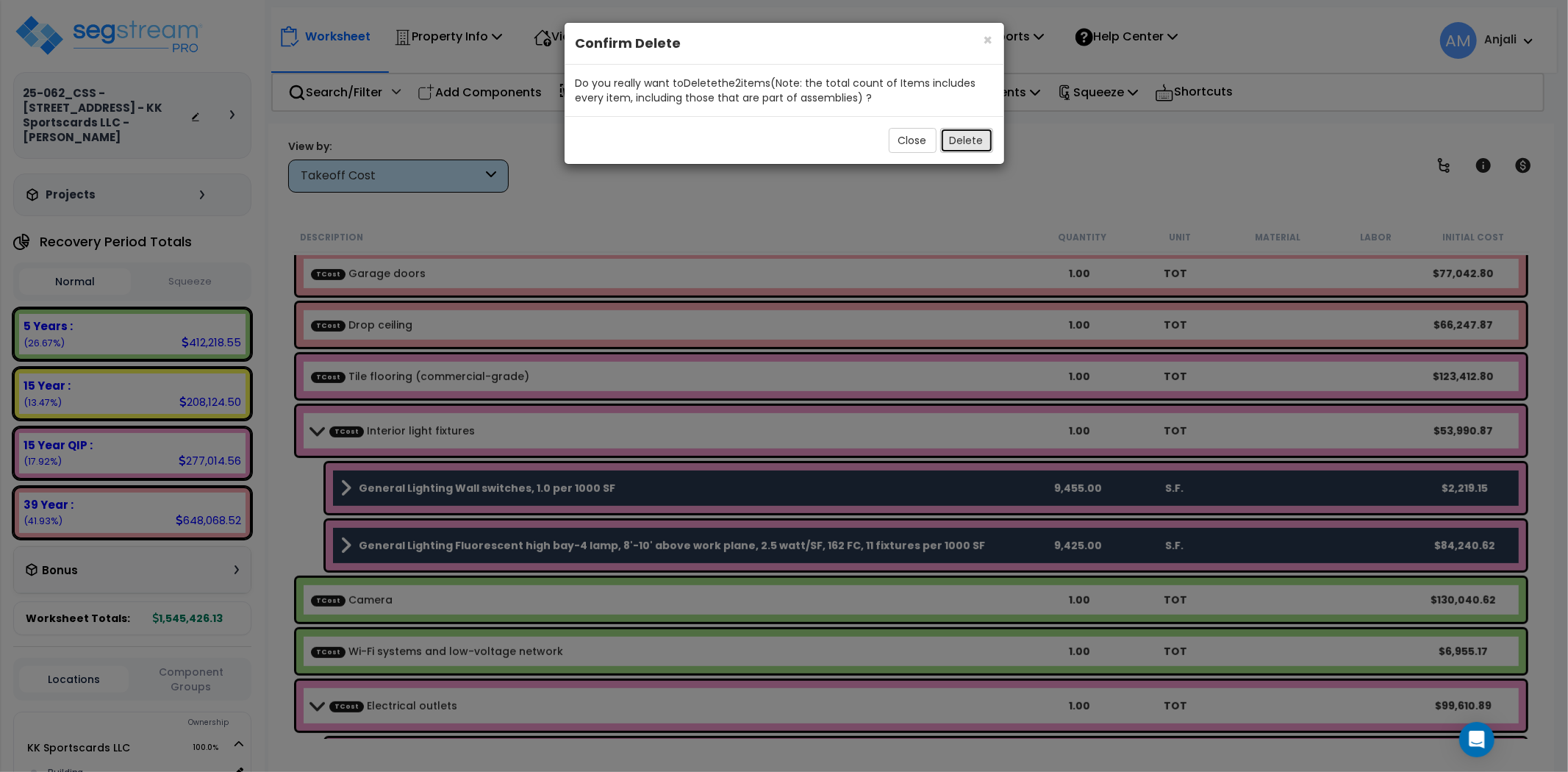
click at [971, 147] on button "Delete" at bounding box center [967, 140] width 53 height 25
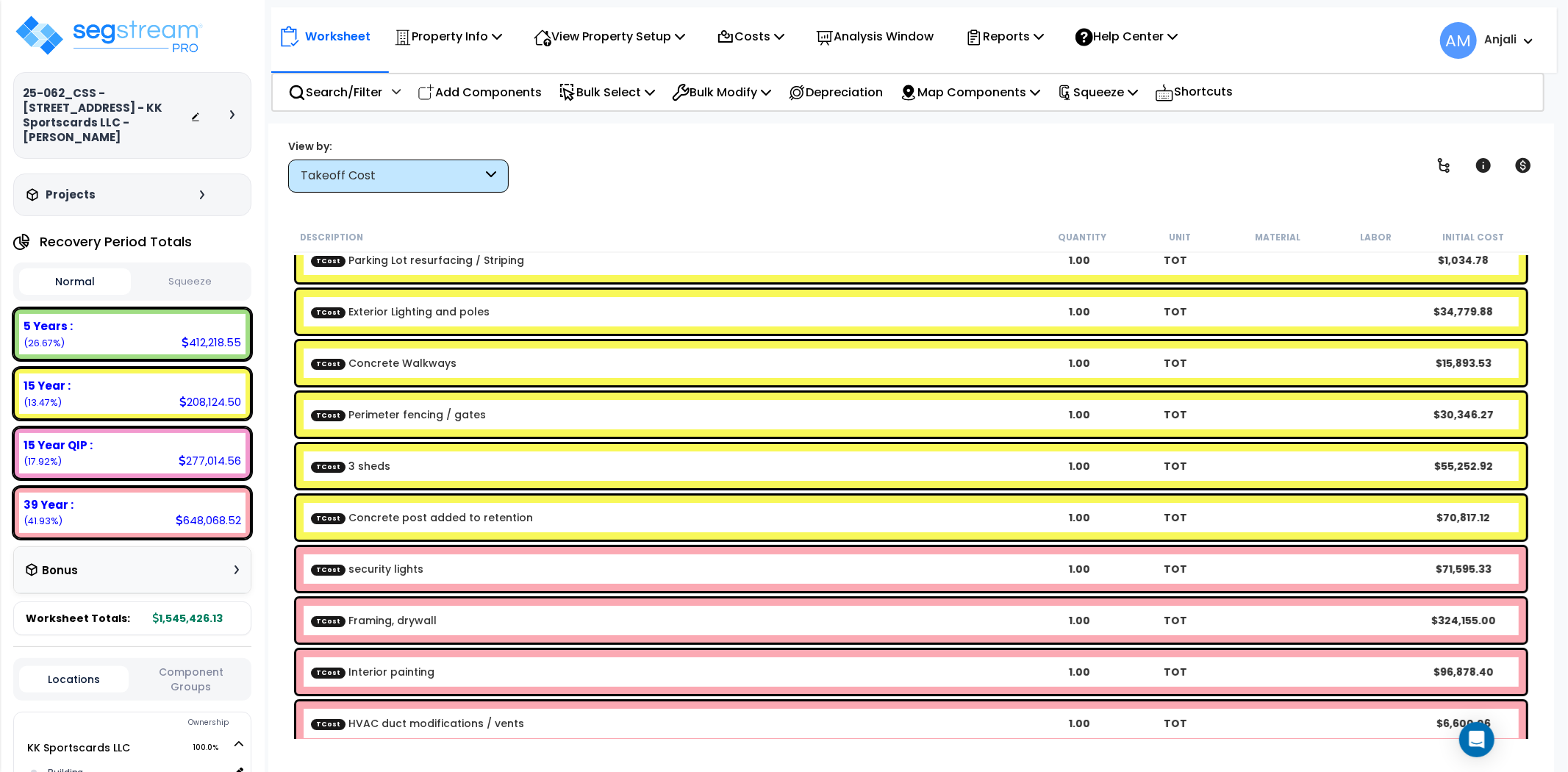
scroll to position [0, 0]
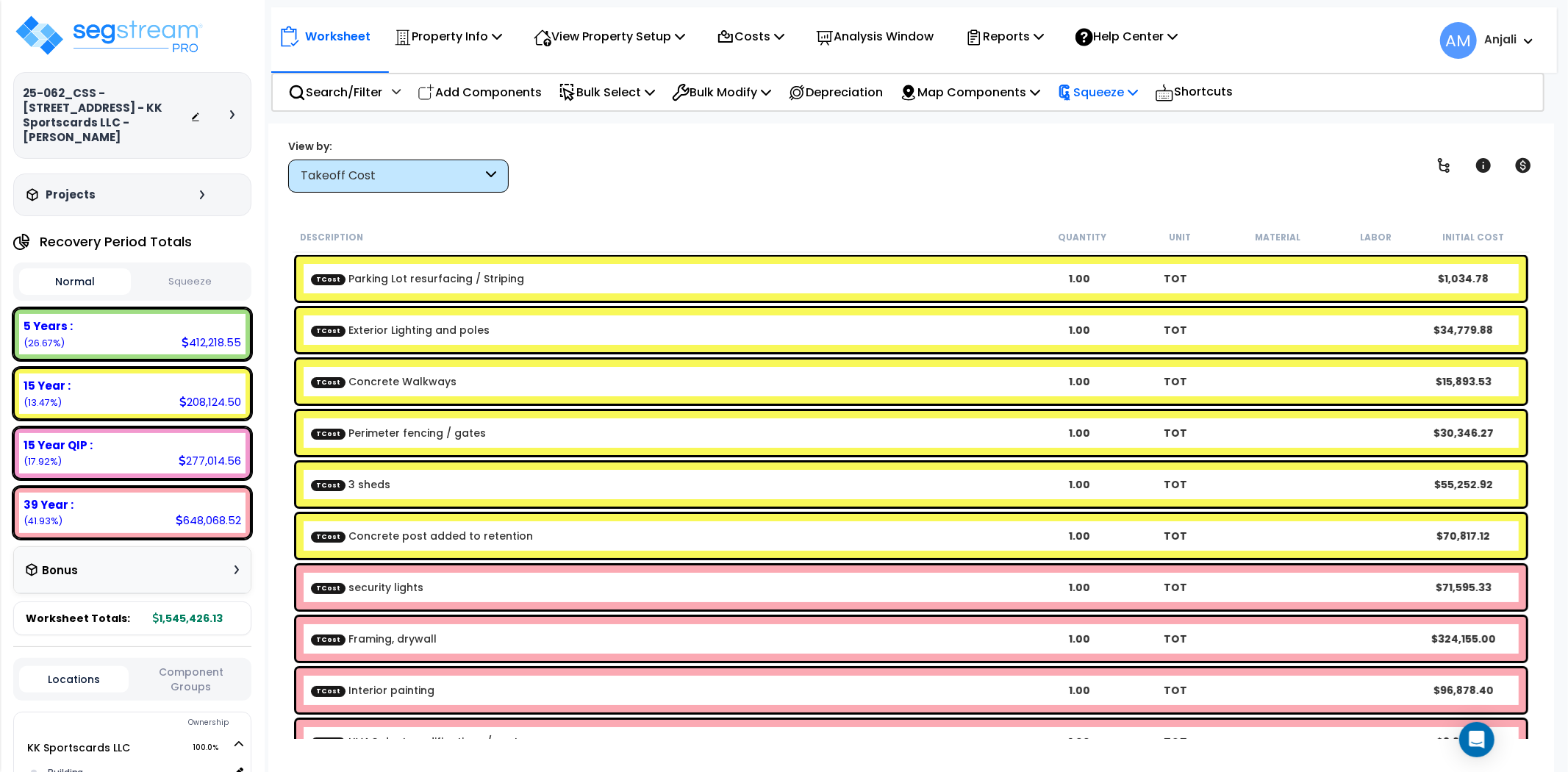
click at [1139, 84] on p "Squeeze" at bounding box center [1097, 92] width 81 height 20
click at [1121, 126] on link "Squeeze" at bounding box center [1122, 125] width 146 height 29
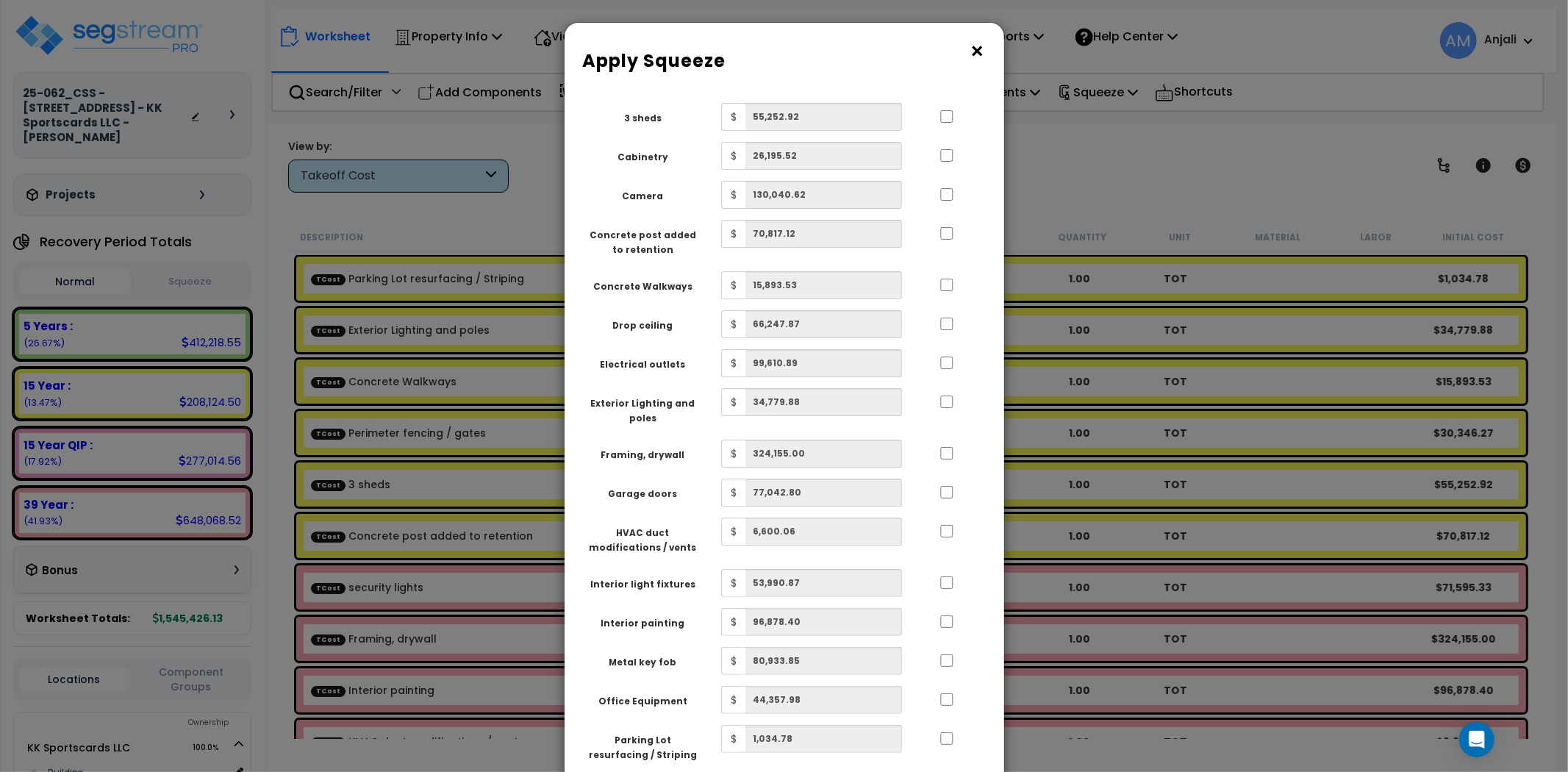
click at [937, 120] on div at bounding box center [947, 114] width 68 height 23
click at [934, 99] on div "Squeeze Type Select 1. Squeeze by Takeoff Cost Total Building Square Footage 0.…" at bounding box center [785, 625] width 440 height 1067
click at [942, 111] on input "..." at bounding box center [947, 117] width 15 height 13
checkbox input "true"
click at [945, 150] on input "..." at bounding box center [947, 156] width 15 height 13
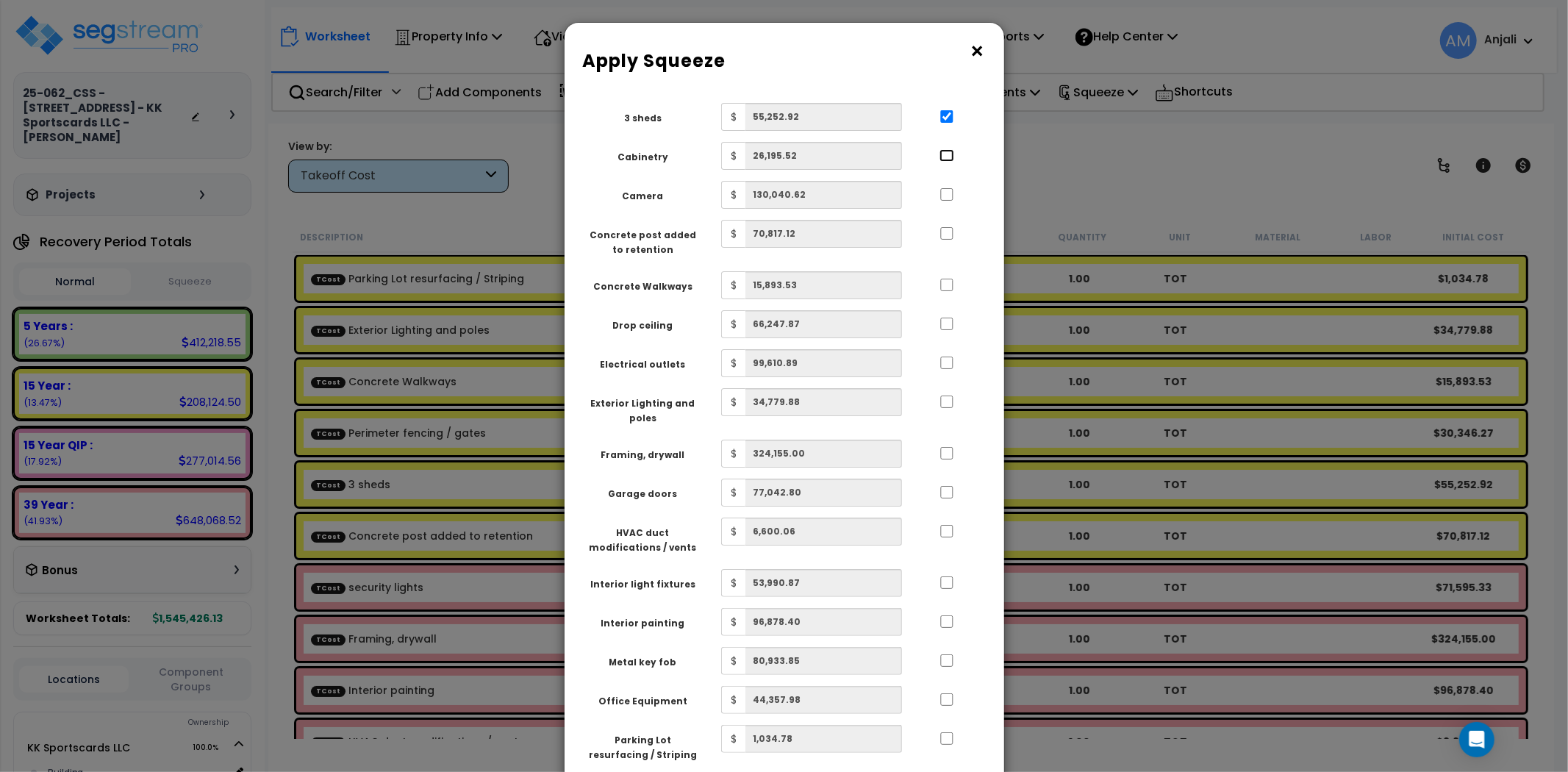
checkbox input "true"
click at [942, 189] on input "..." at bounding box center [947, 195] width 15 height 13
checkbox input "true"
click at [941, 230] on input "..." at bounding box center [947, 234] width 15 height 13
checkbox input "true"
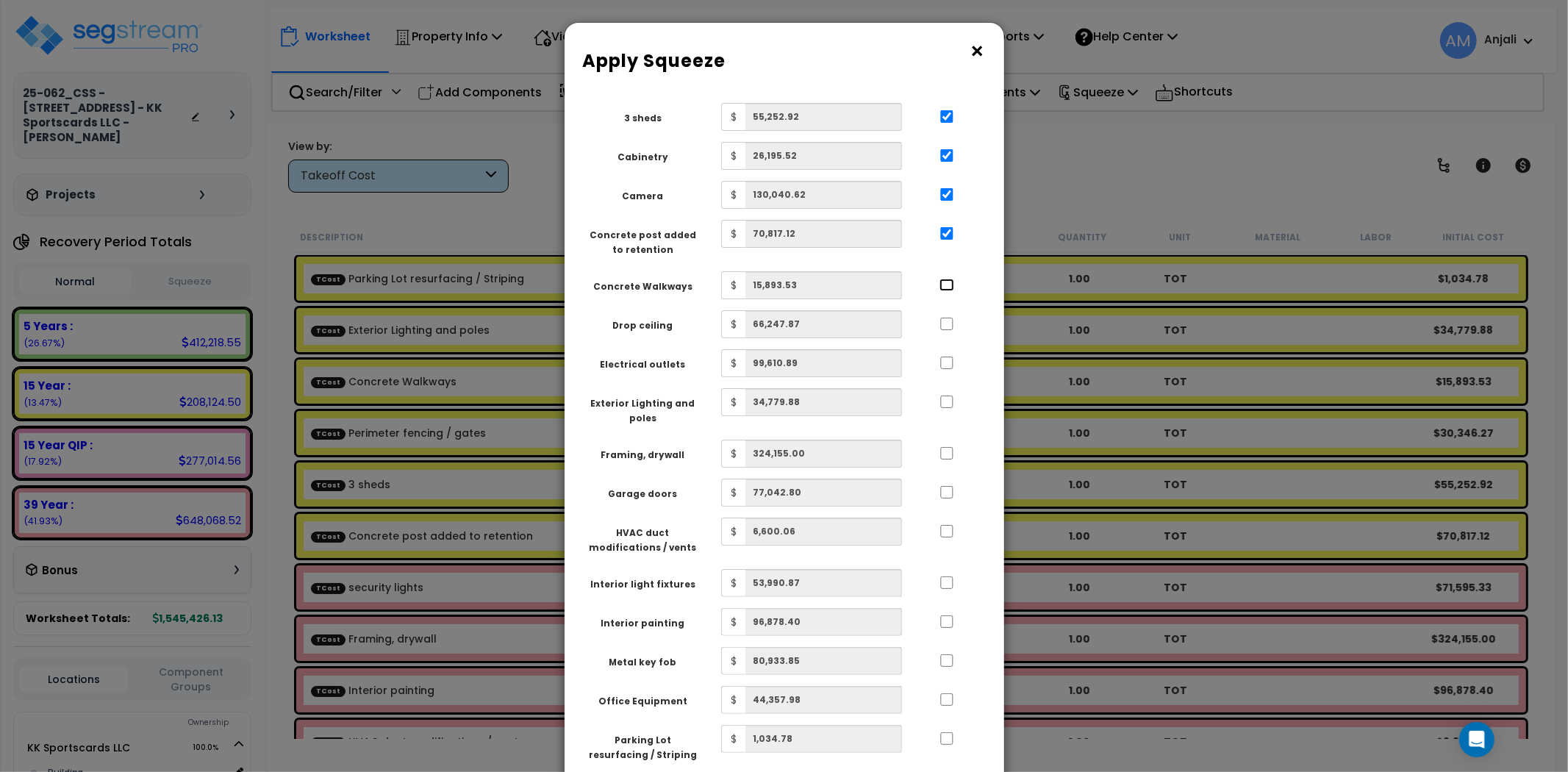
click at [947, 280] on input "..." at bounding box center [947, 285] width 15 height 13
checkbox input "true"
click at [945, 324] on input "..." at bounding box center [947, 324] width 15 height 13
checkbox input "true"
click at [945, 359] on input "..." at bounding box center [947, 363] width 15 height 13
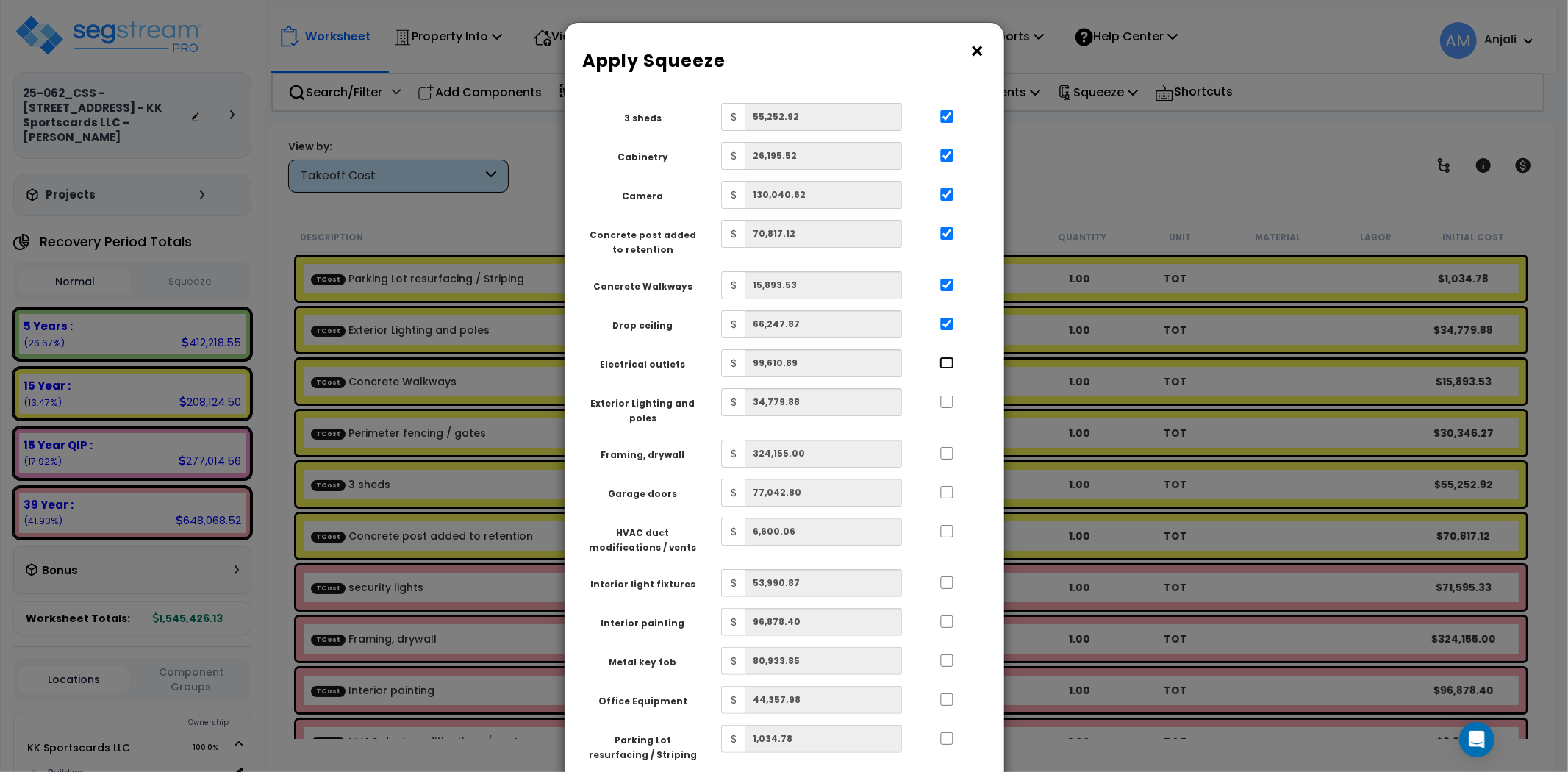
checkbox input "true"
click at [942, 392] on div at bounding box center [947, 400] width 68 height 23
click at [949, 406] on input "..." at bounding box center [947, 402] width 15 height 13
checkbox input "true"
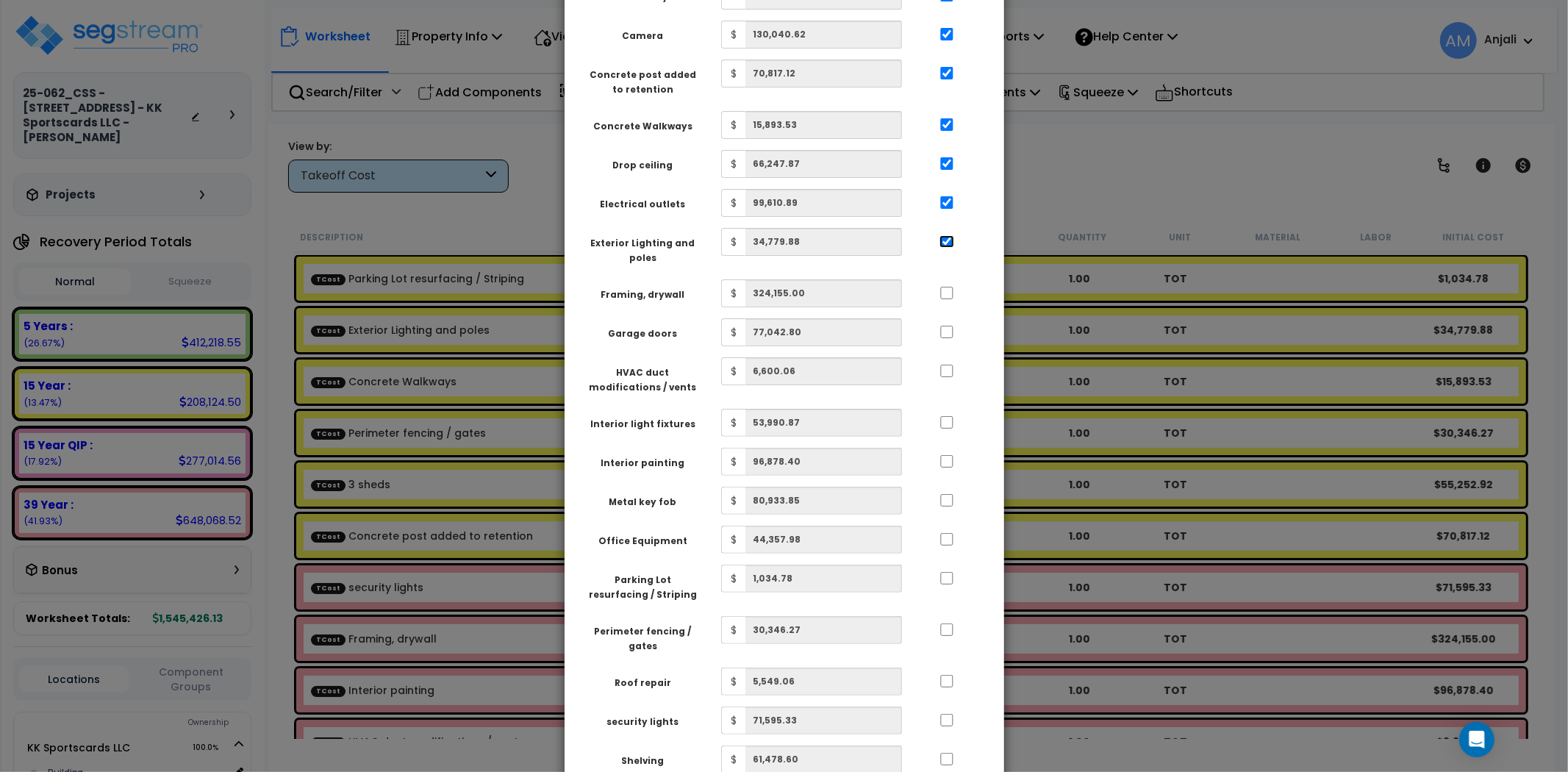
scroll to position [164, 0]
click at [944, 284] on input "..." at bounding box center [947, 290] width 15 height 13
checkbox input "true"
click at [946, 318] on div at bounding box center [947, 326] width 68 height 23
click at [945, 334] on input "..." at bounding box center [947, 330] width 15 height 13
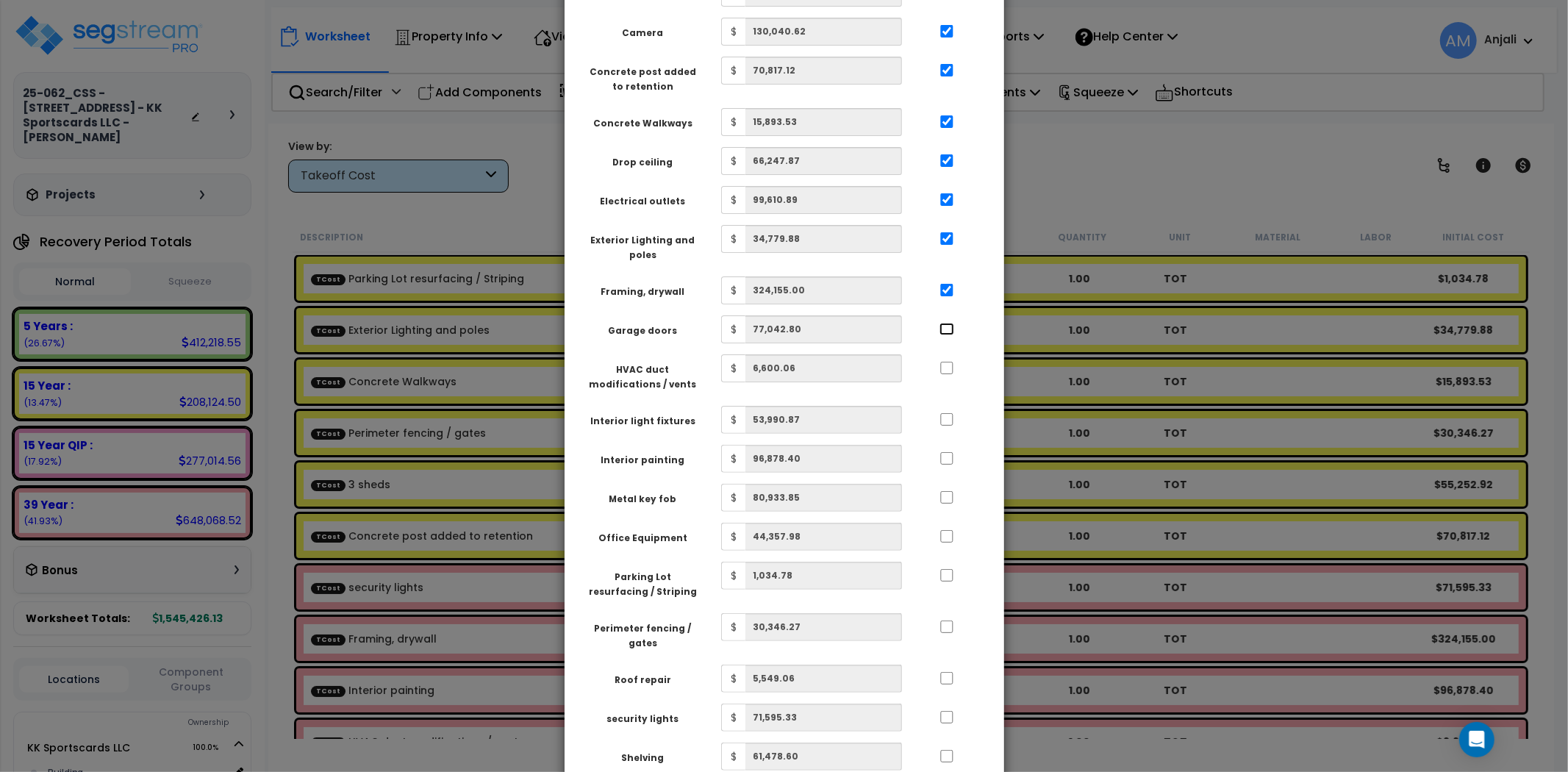
checkbox input "true"
click at [944, 374] on input "..." at bounding box center [947, 368] width 15 height 13
checkbox input "true"
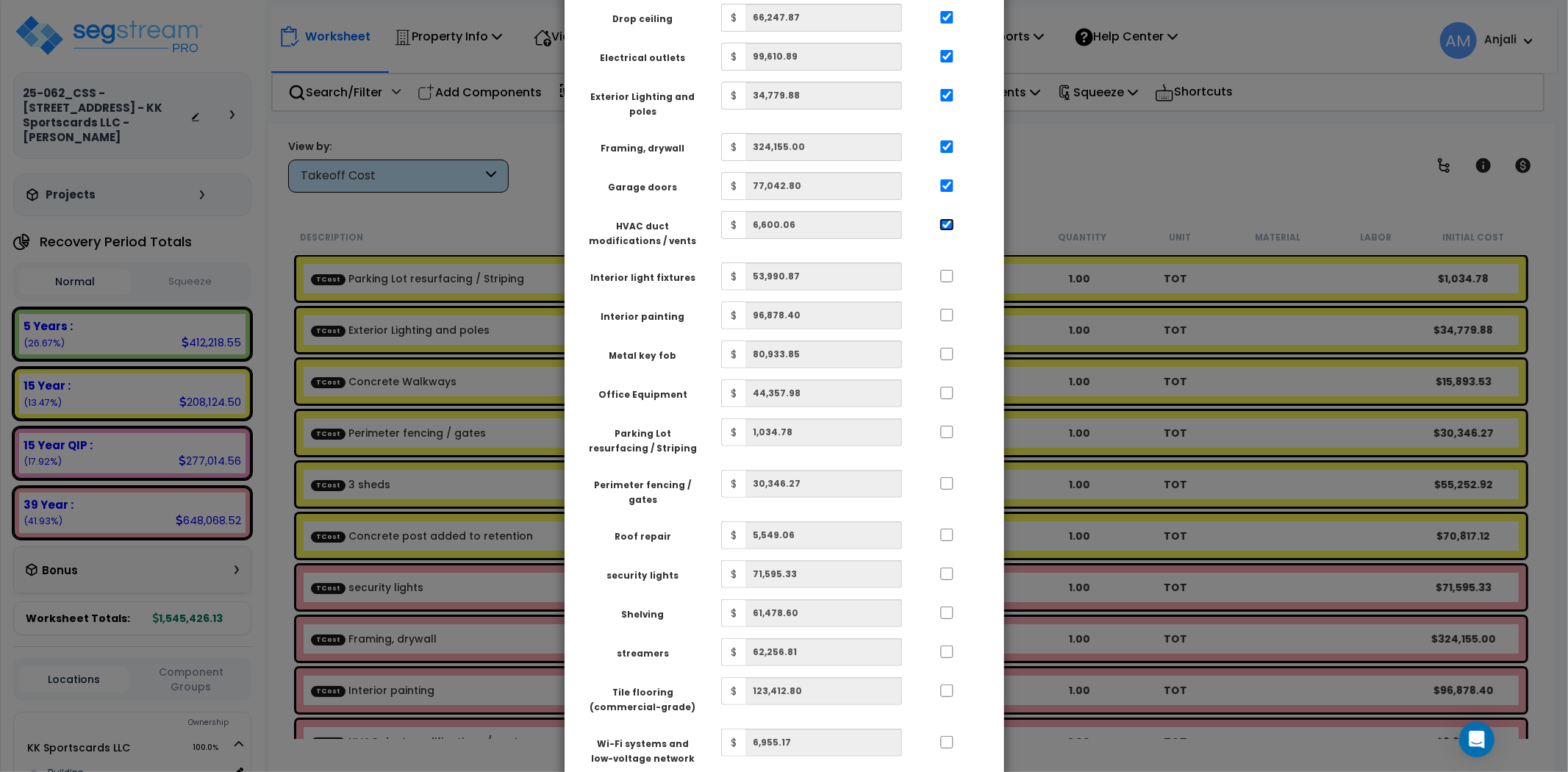
scroll to position [326, 0]
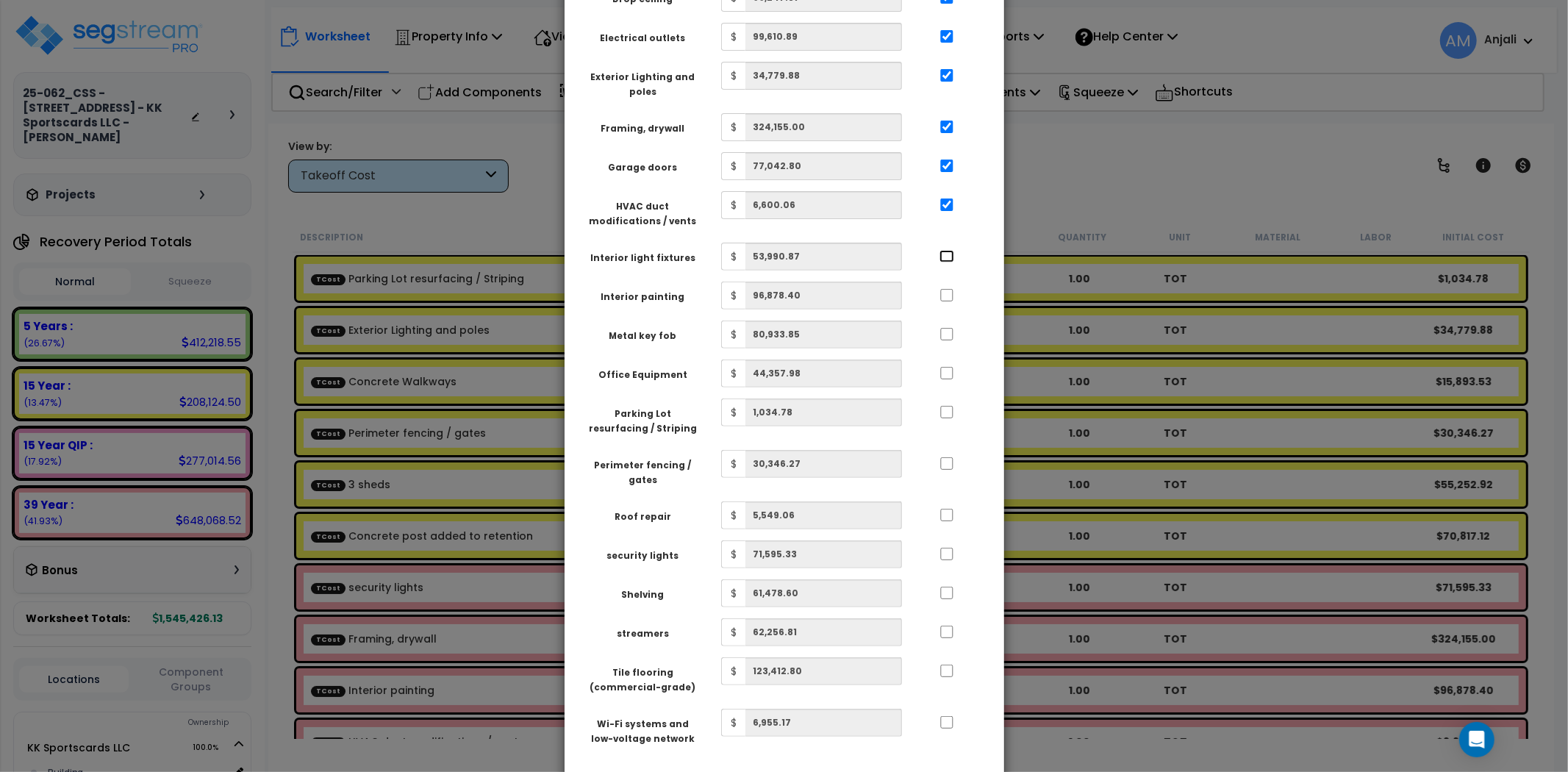
click at [946, 252] on input "..." at bounding box center [947, 256] width 15 height 13
checkbox input "true"
click at [945, 292] on input "..." at bounding box center [947, 296] width 15 height 13
checkbox input "true"
click at [945, 333] on input "..." at bounding box center [947, 334] width 15 height 13
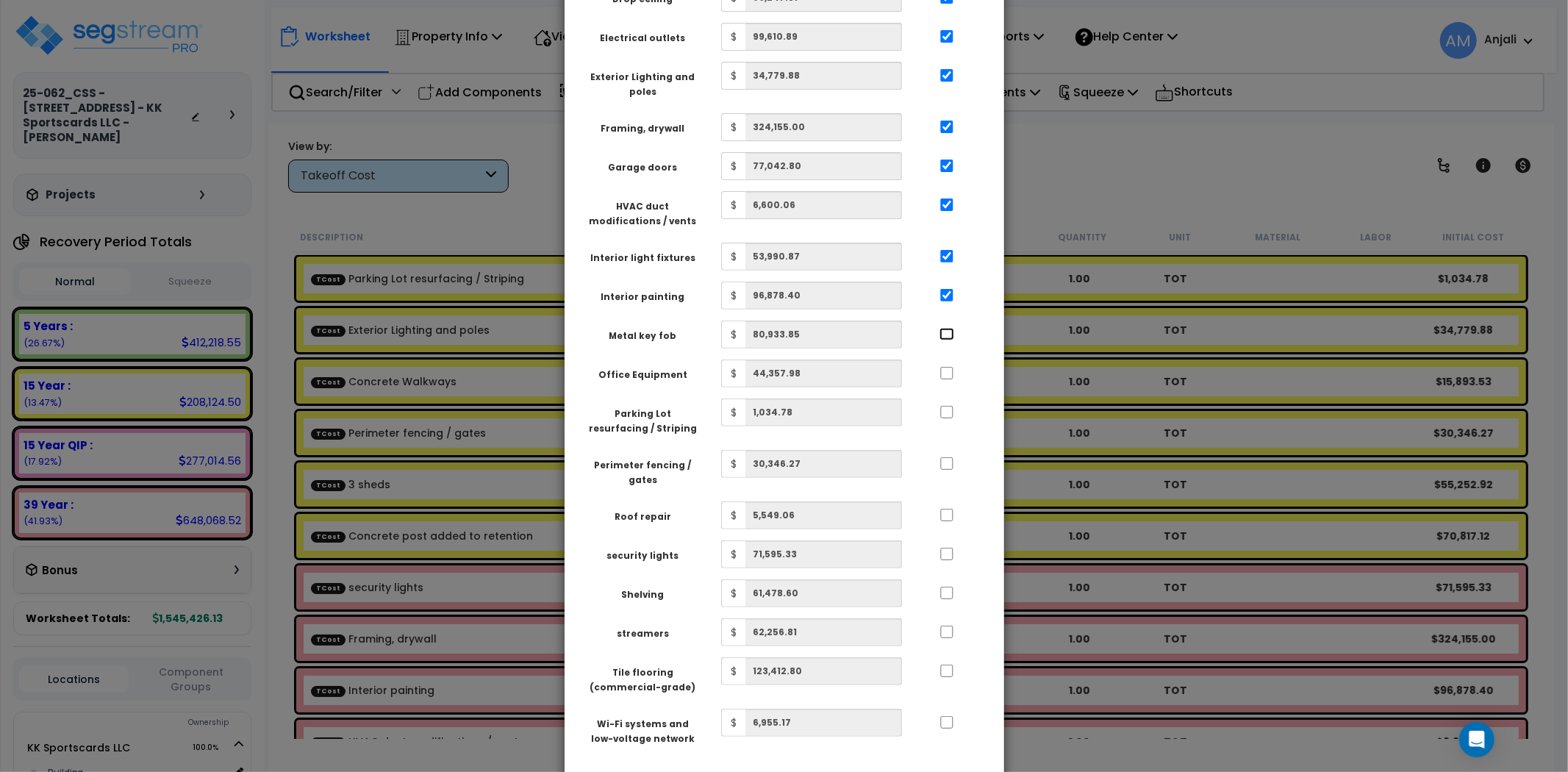
checkbox input "true"
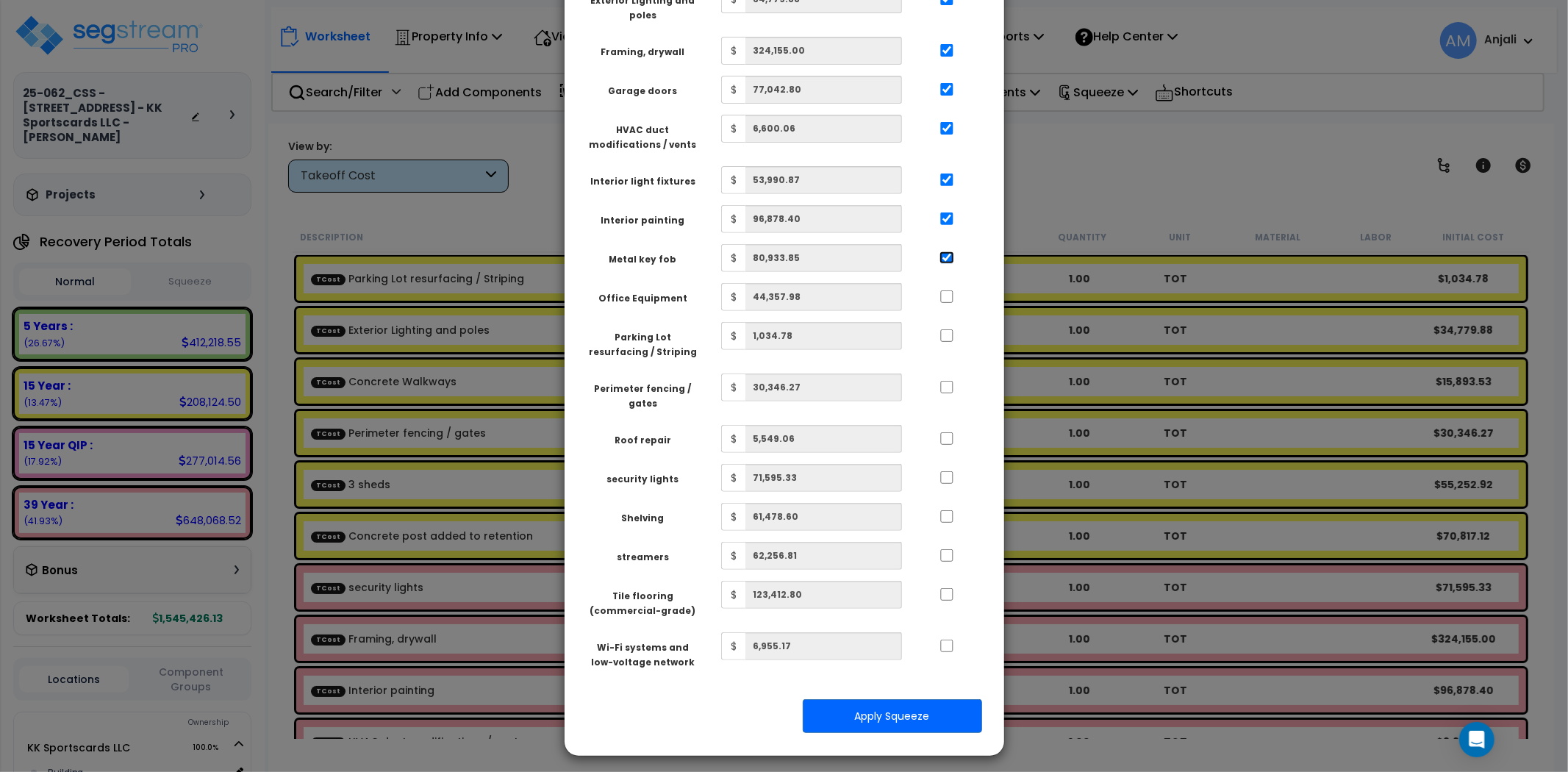
scroll to position [409, 0]
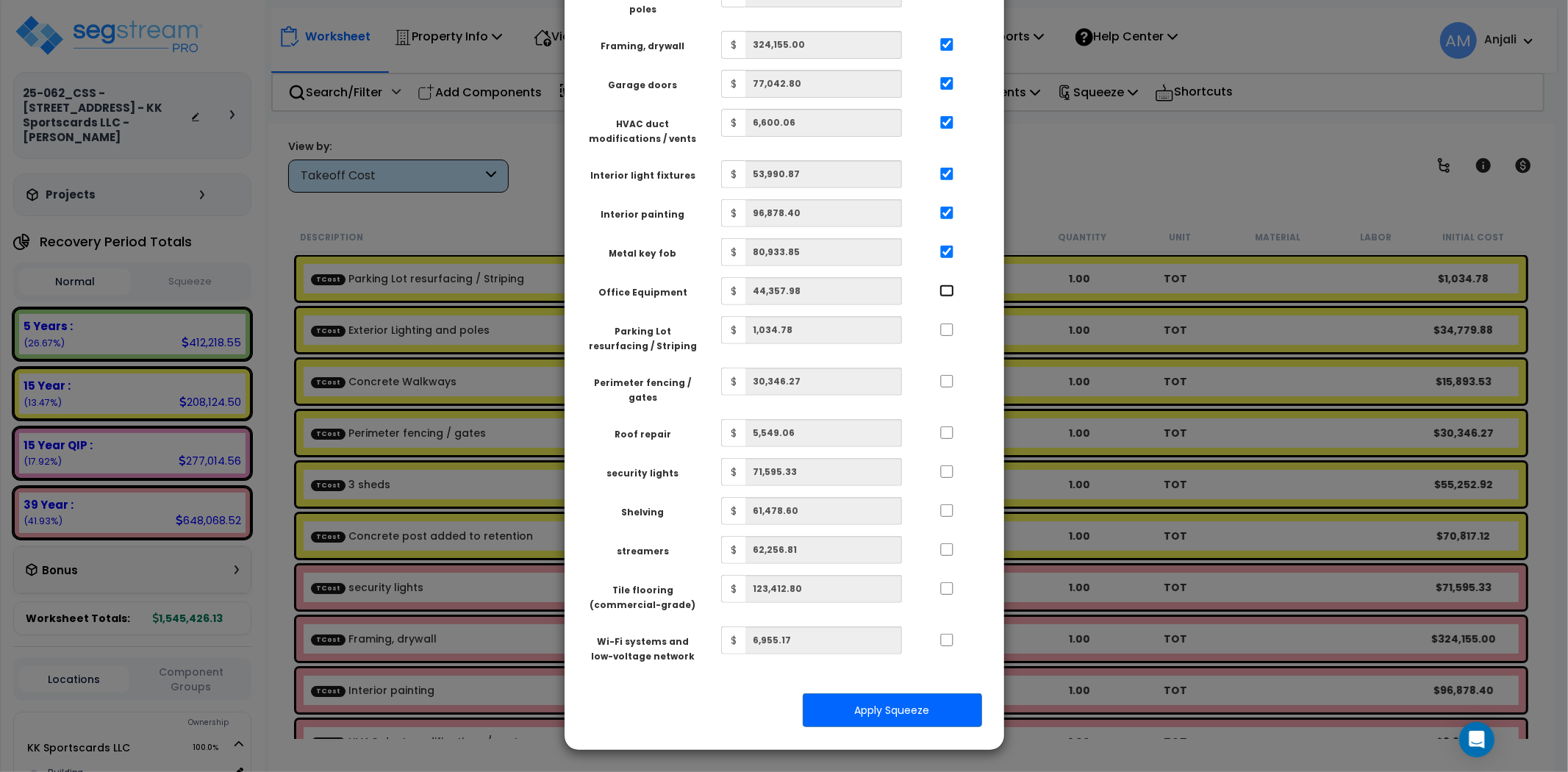
click at [952, 291] on input "..." at bounding box center [947, 291] width 15 height 13
checkbox input "true"
click at [947, 320] on div at bounding box center [947, 327] width 68 height 23
click at [947, 326] on input "..." at bounding box center [947, 330] width 15 height 13
checkbox input "true"
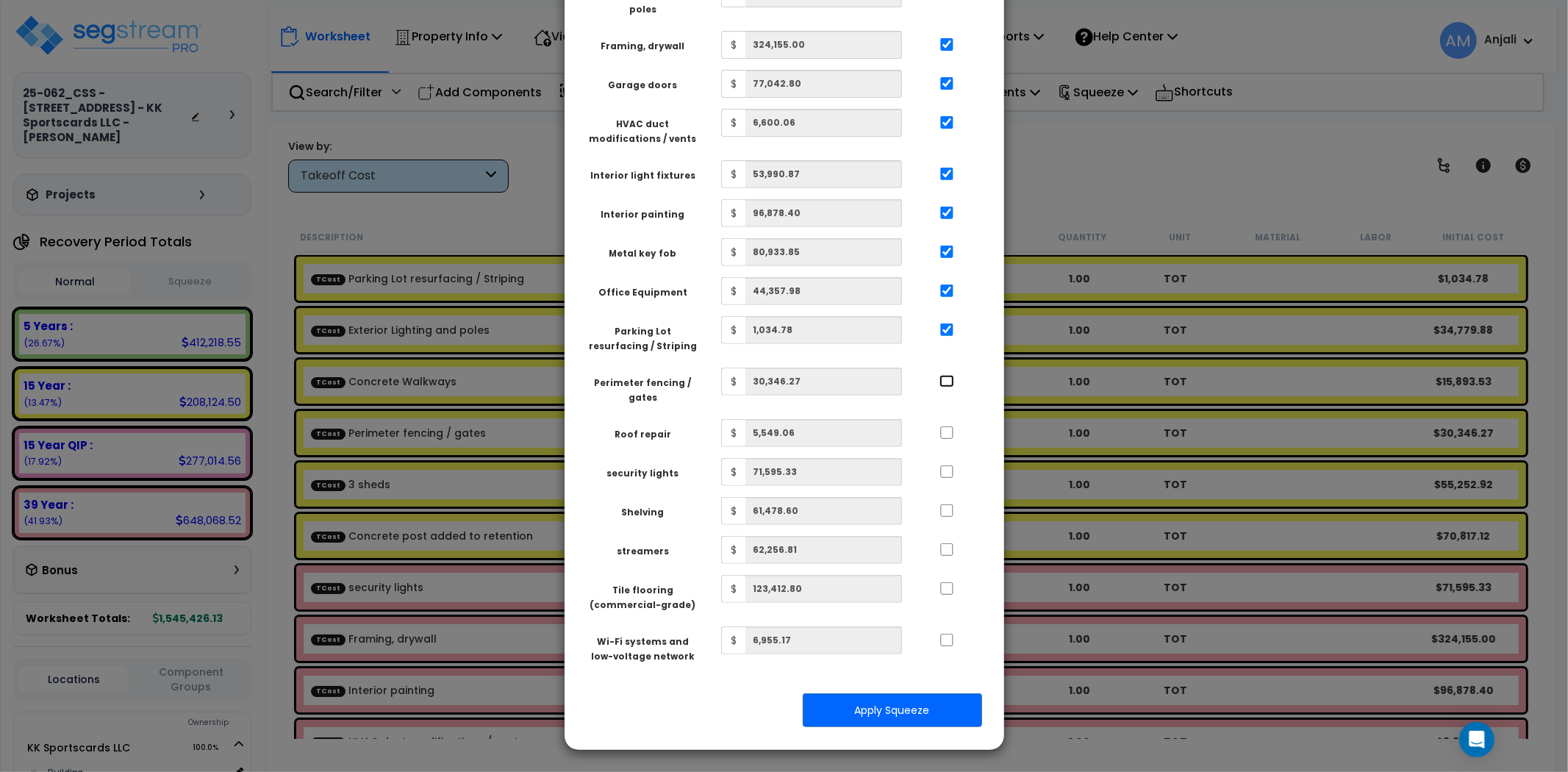
drag, startPoint x: 945, startPoint y: 376, endPoint x: 951, endPoint y: 396, distance: 20.9
click at [945, 376] on input "..." at bounding box center [947, 381] width 15 height 13
checkbox input "true"
click at [945, 423] on div at bounding box center [947, 430] width 68 height 23
click at [945, 431] on input "..." at bounding box center [947, 433] width 15 height 13
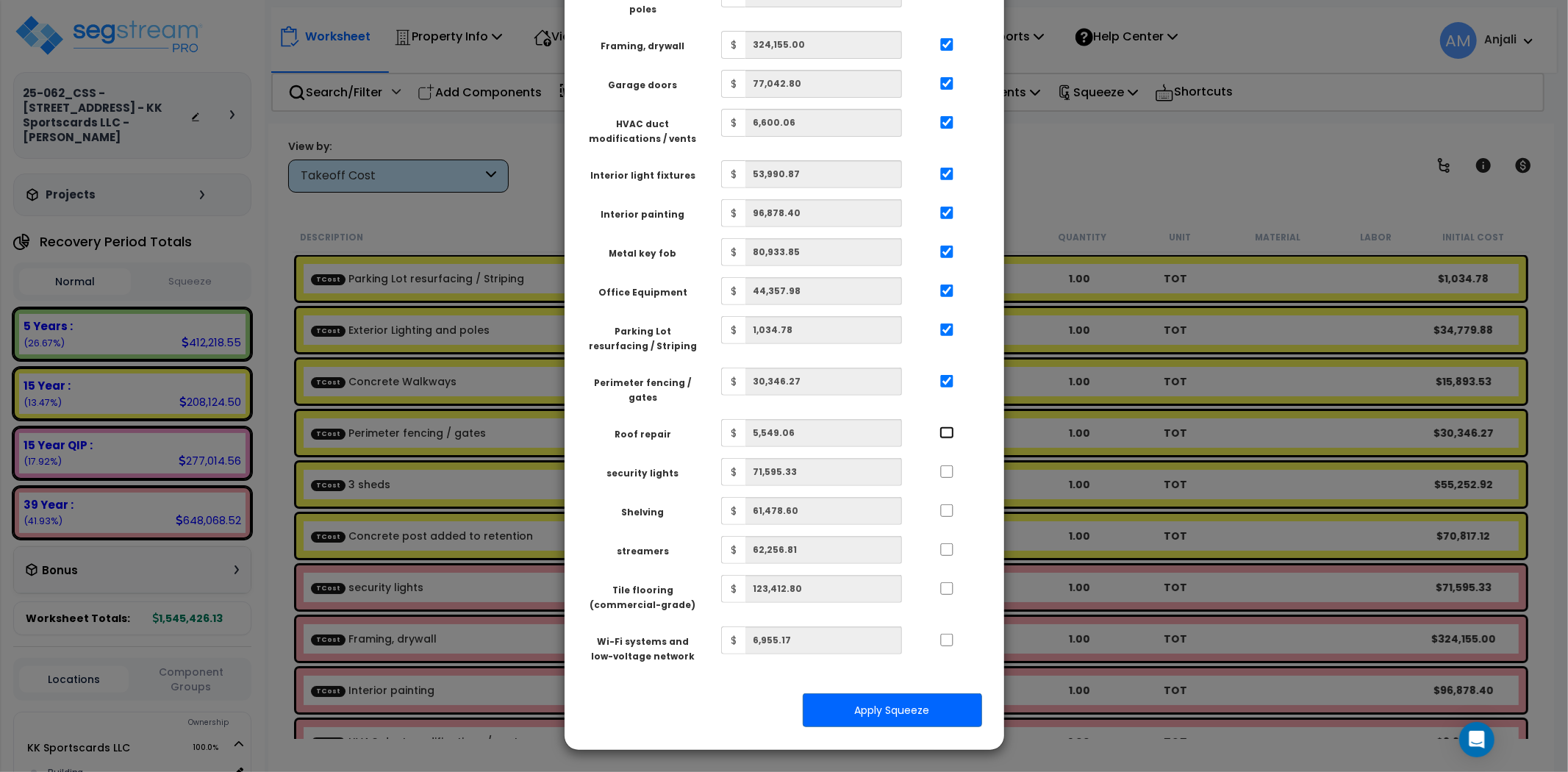
checkbox input "true"
click at [952, 471] on input "..." at bounding box center [947, 472] width 15 height 13
checkbox input "true"
click at [945, 513] on input "..." at bounding box center [947, 511] width 15 height 13
checkbox input "true"
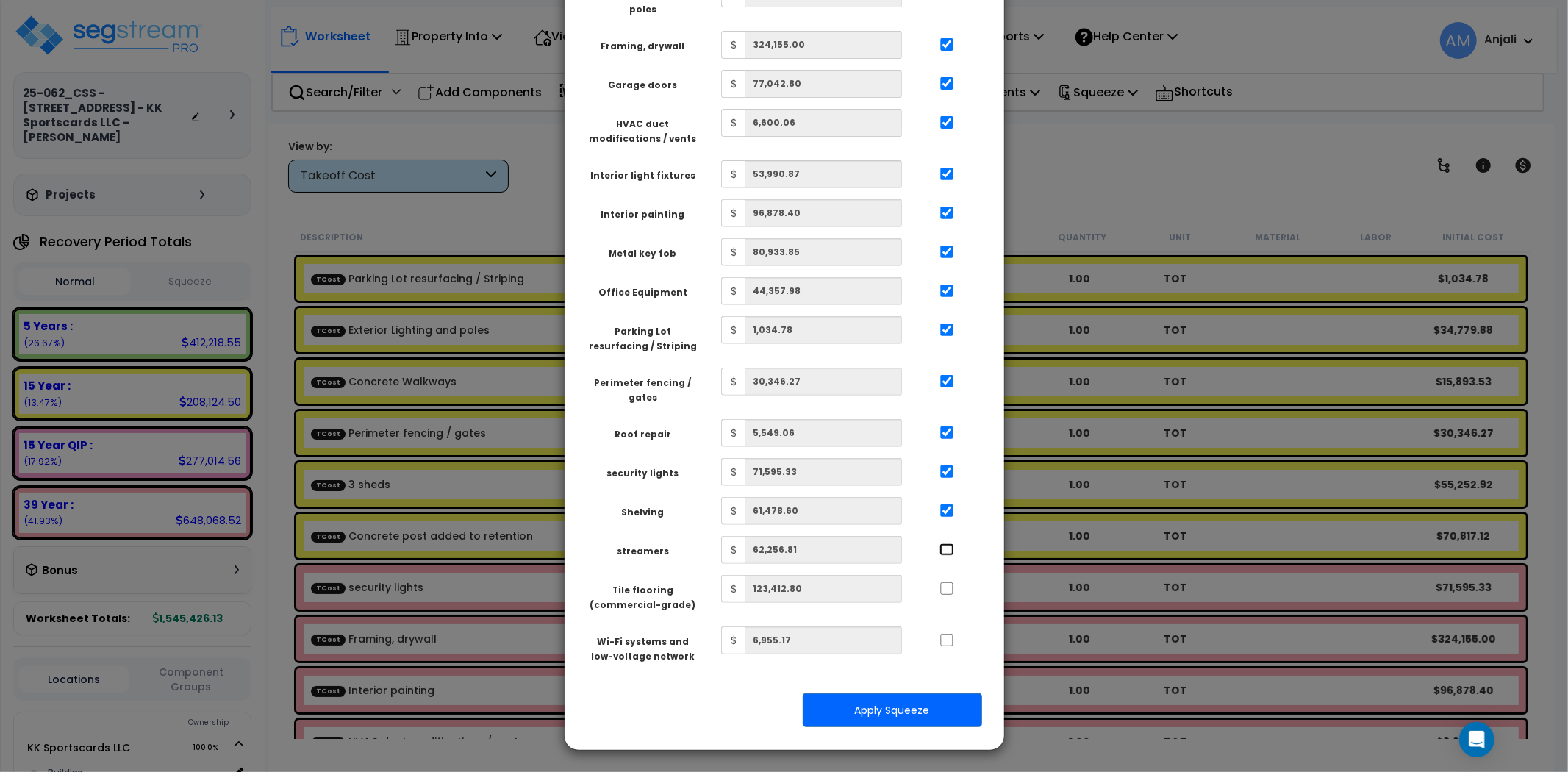
click at [950, 548] on input "..." at bounding box center [947, 550] width 15 height 13
checkbox input "true"
click at [947, 590] on input "..." at bounding box center [947, 589] width 15 height 13
checkbox input "true"
click at [947, 634] on input "..." at bounding box center [947, 641] width 15 height 13
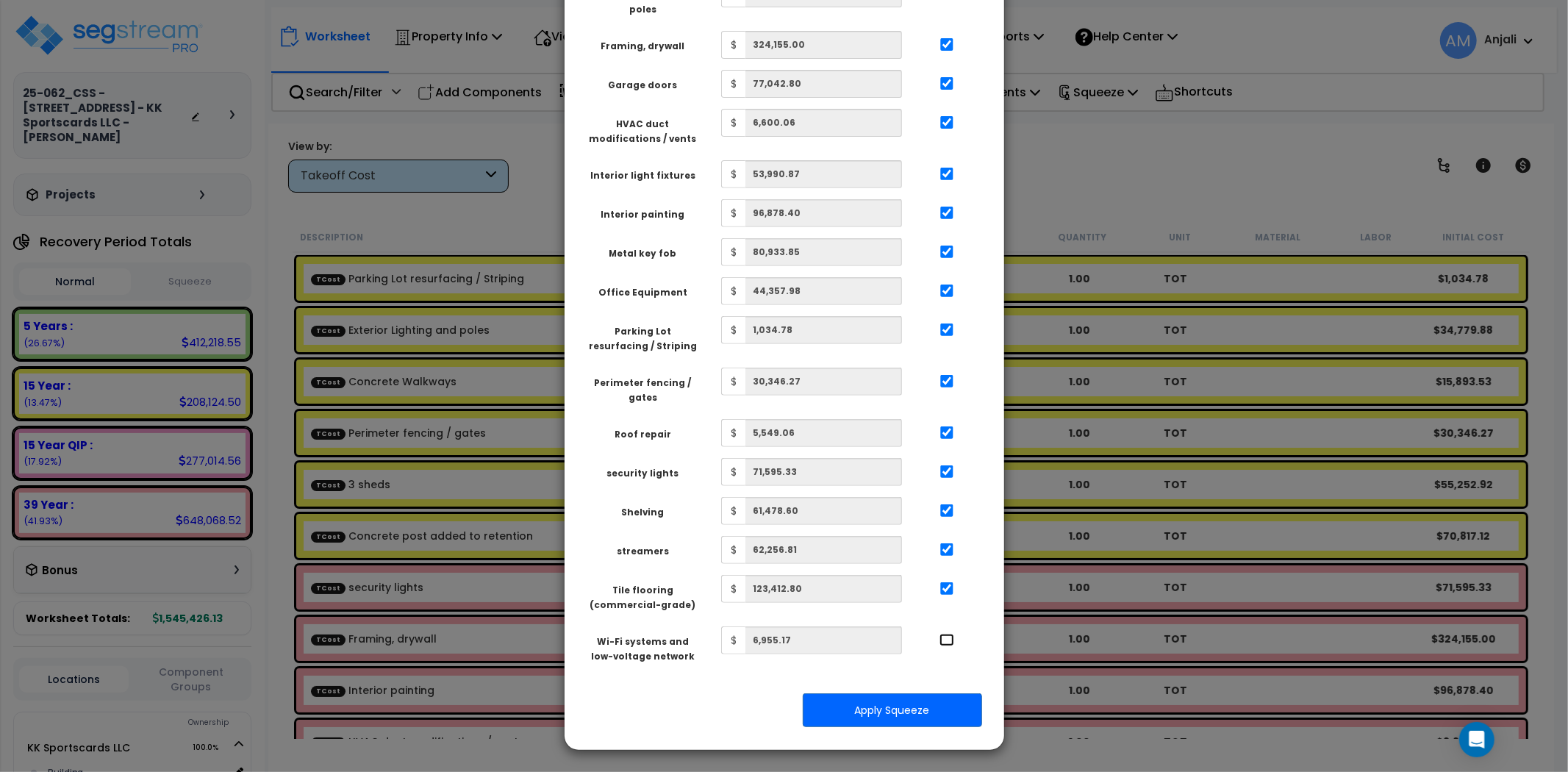
checkbox input "true"
click at [922, 694] on button "Apply Squeeze" at bounding box center [892, 710] width 180 height 34
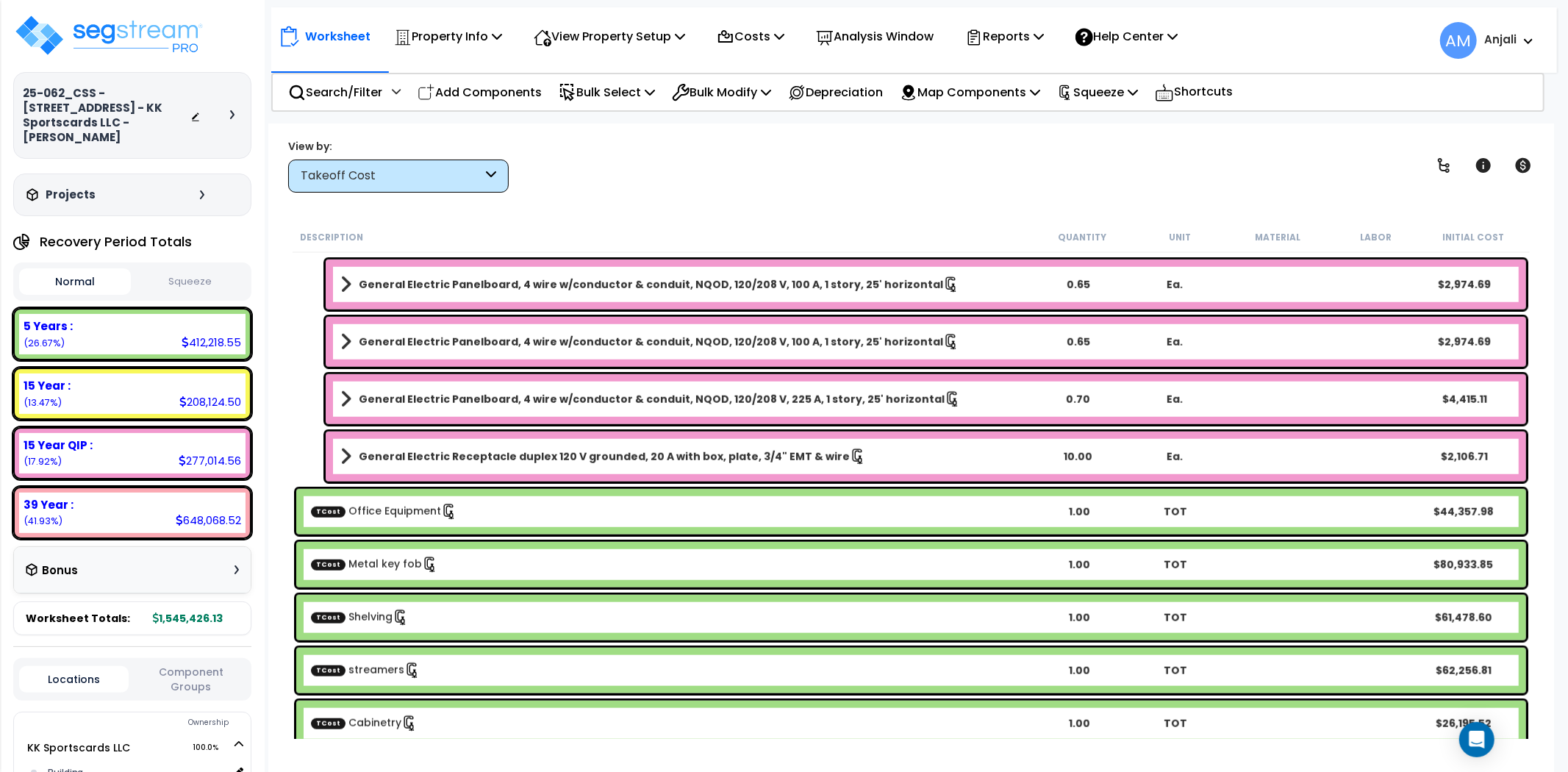
scroll to position [1141, 0]
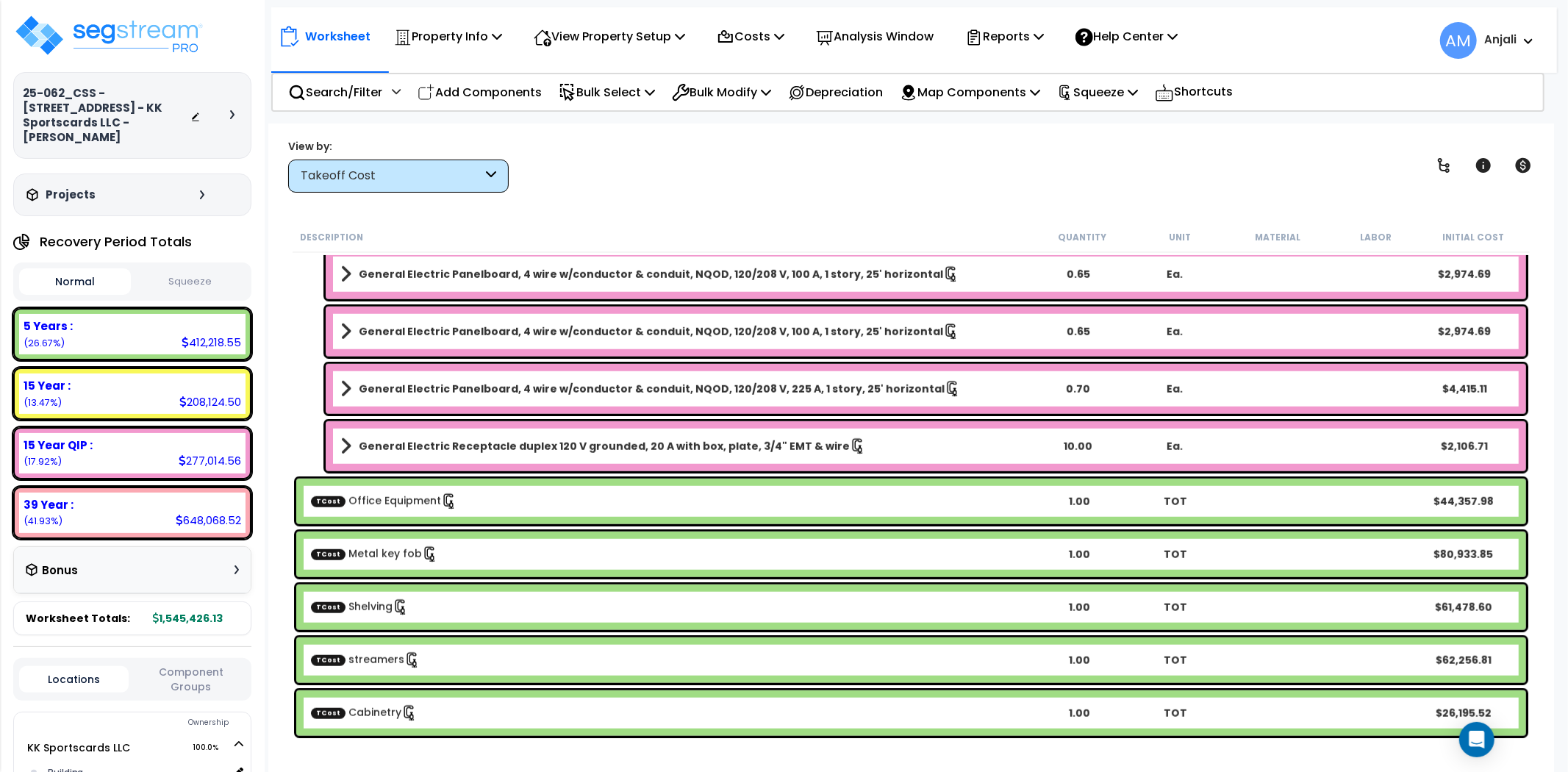
click at [189, 269] on button "Squeeze" at bounding box center [190, 282] width 112 height 26
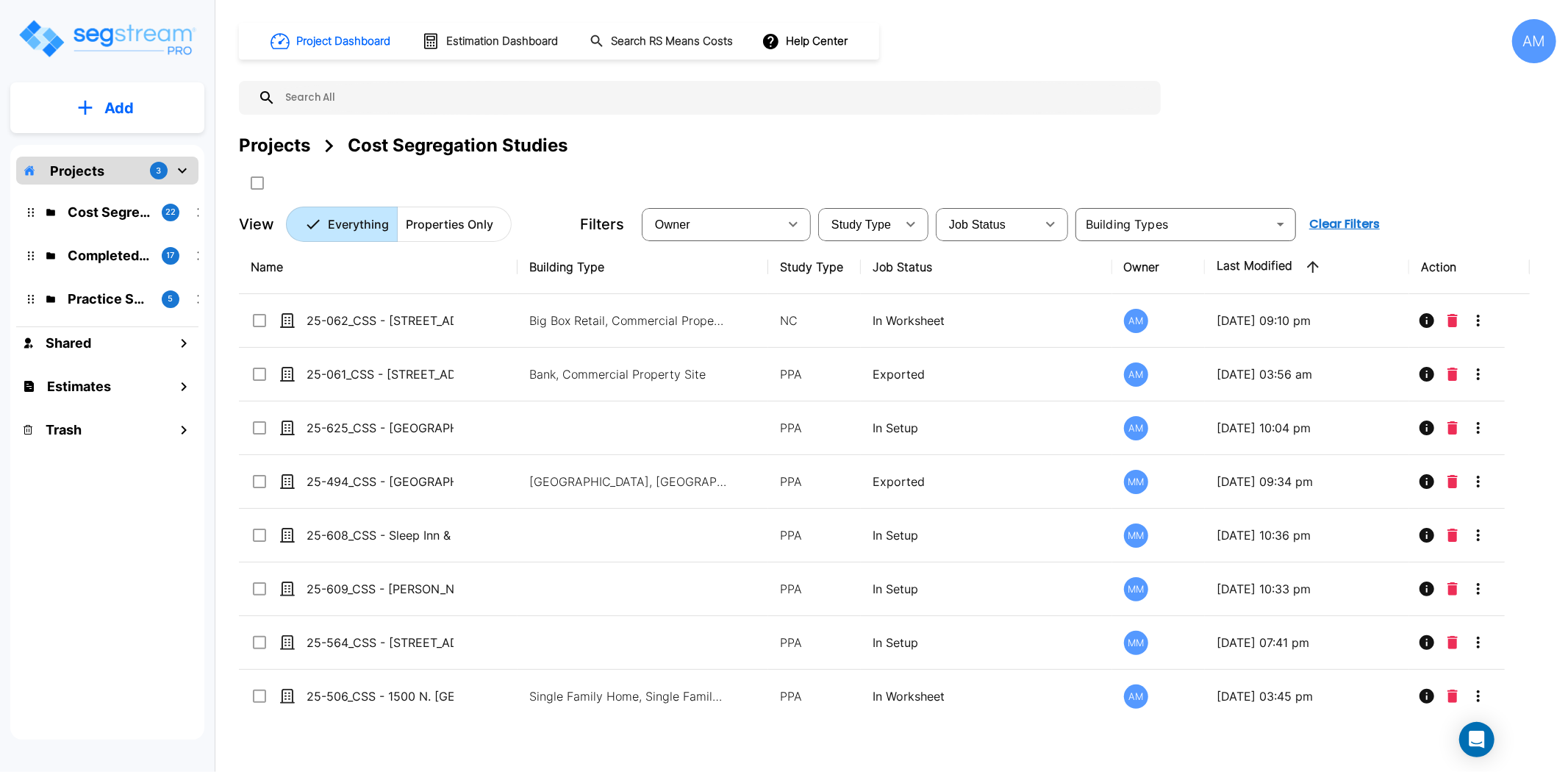
click at [139, 105] on button "Add" at bounding box center [107, 108] width 194 height 43
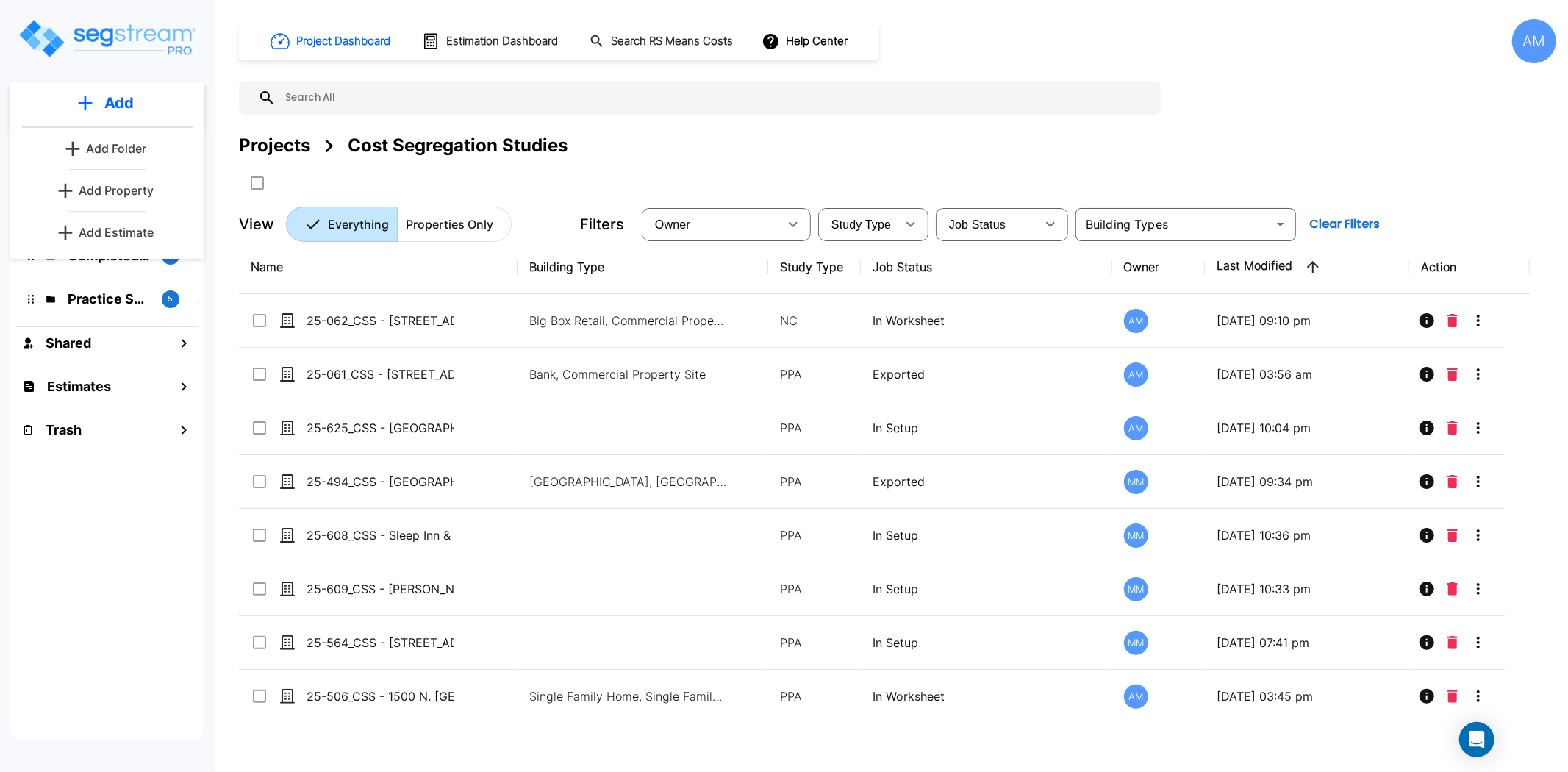
click at [105, 626] on div "Projects 3 Cost Segregation Studies 22 Completed Projects 17 Practice Samples 5…" at bounding box center [107, 442] width 194 height 595
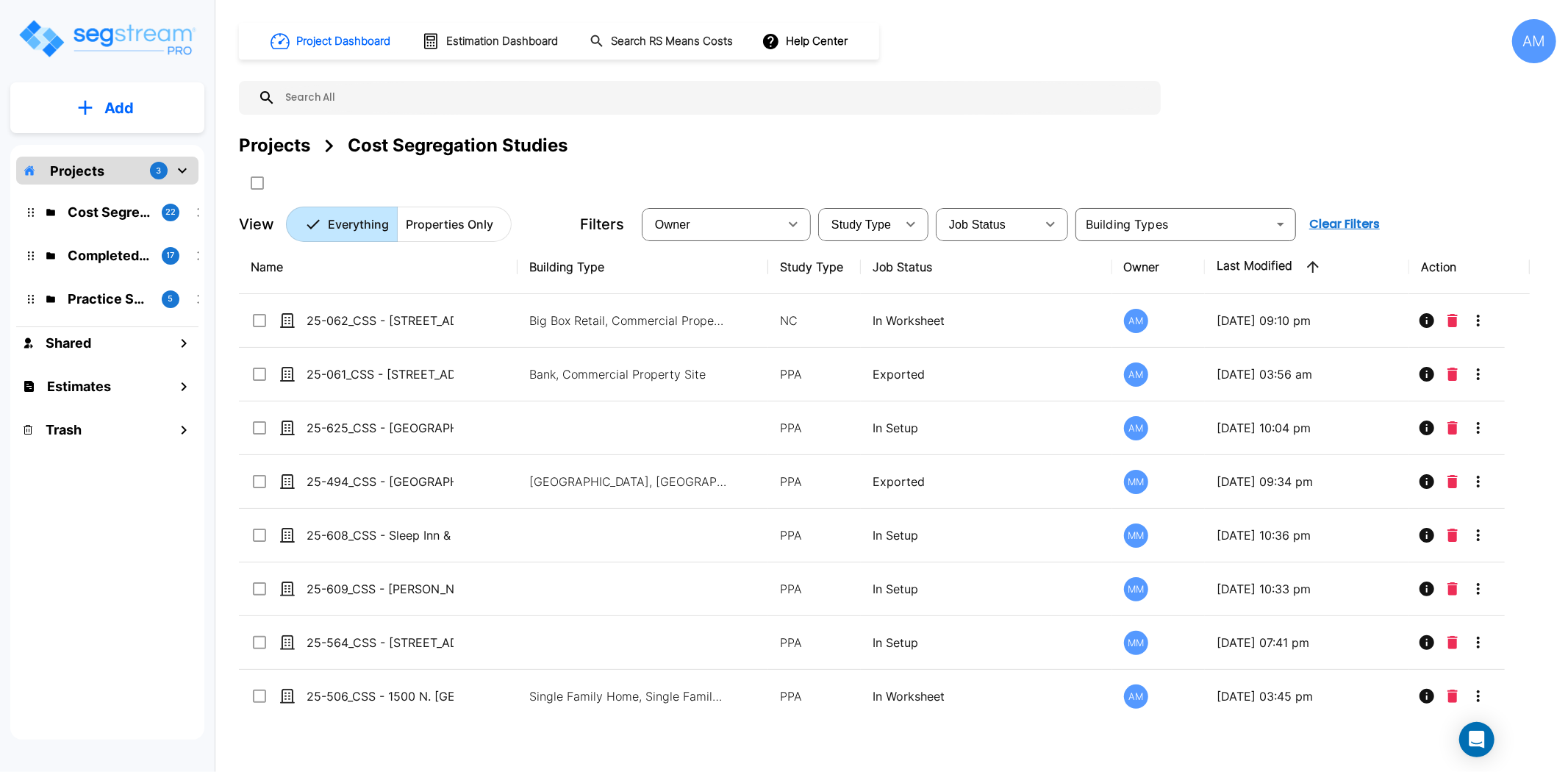
click at [98, 311] on div "Practice Samples 5" at bounding box center [118, 298] width 193 height 31
click at [111, 287] on div "Practice Samples" at bounding box center [110, 276] width 77 height 29
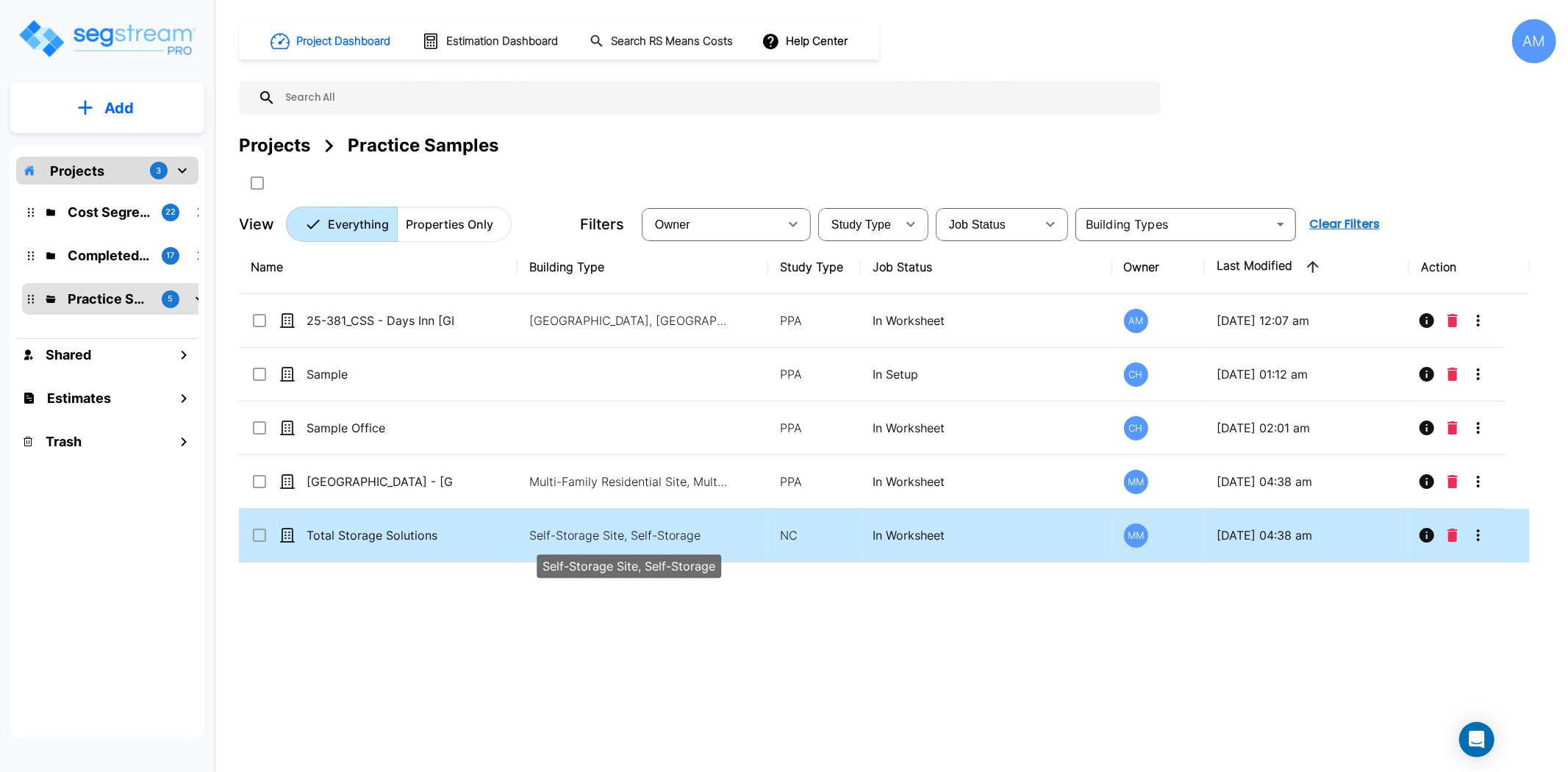
click at [622, 538] on p "Self-Storage Site, Self-Storage" at bounding box center [628, 535] width 198 height 18
checkbox input "true"
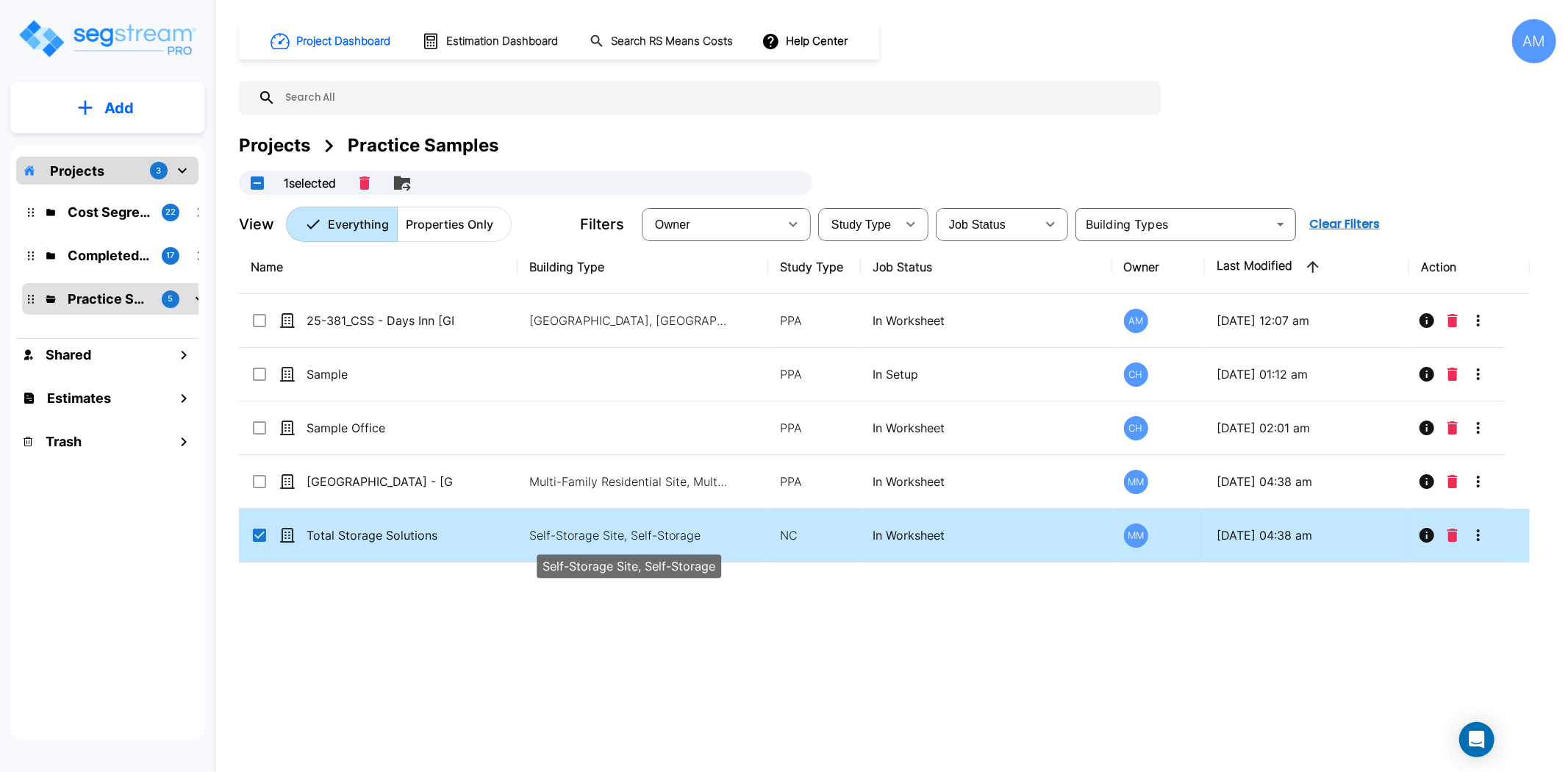
click at [622, 538] on p "Self-Storage Site, Self-Storage" at bounding box center [628, 535] width 198 height 18
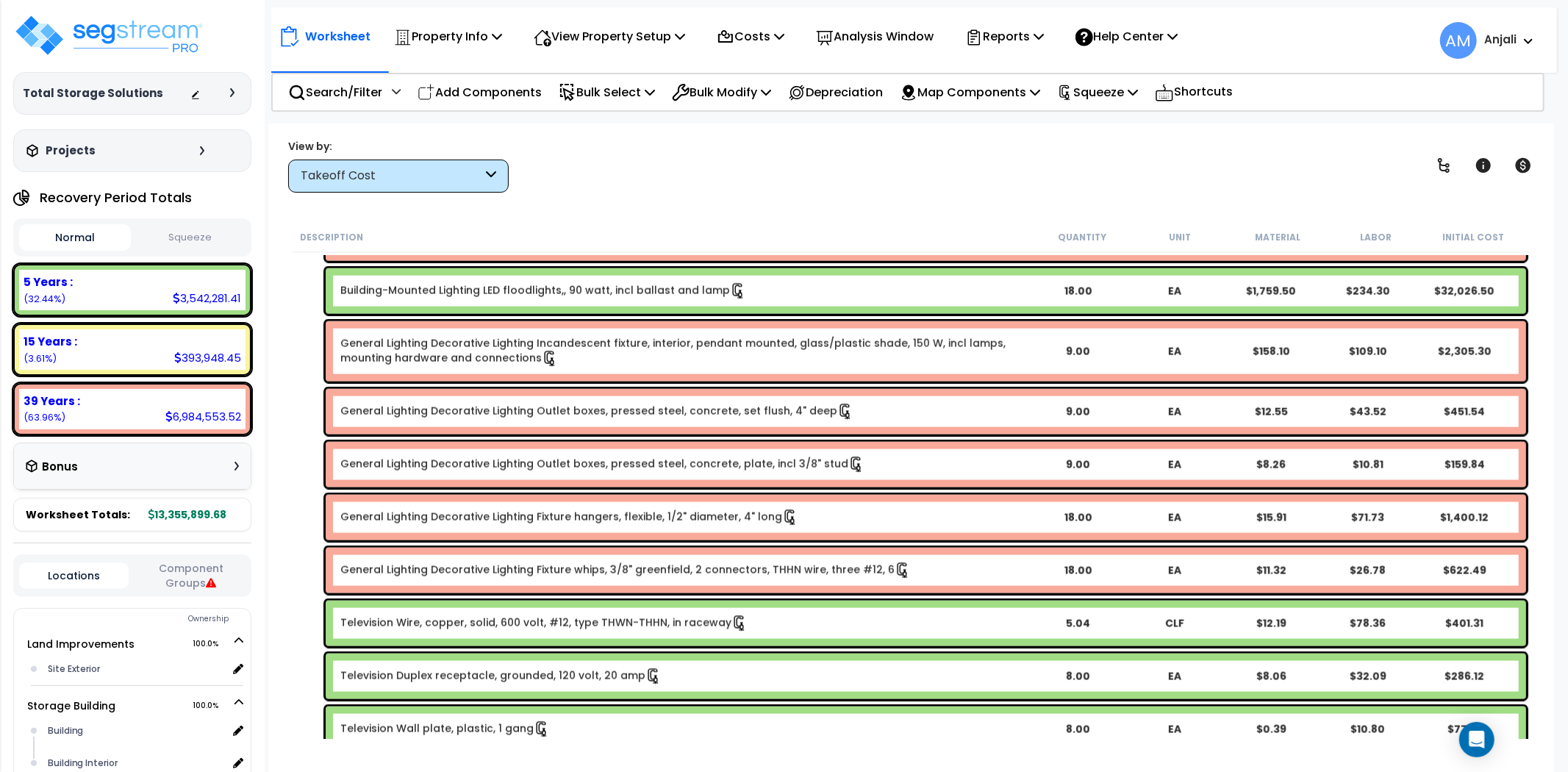
scroll to position [1797, 0]
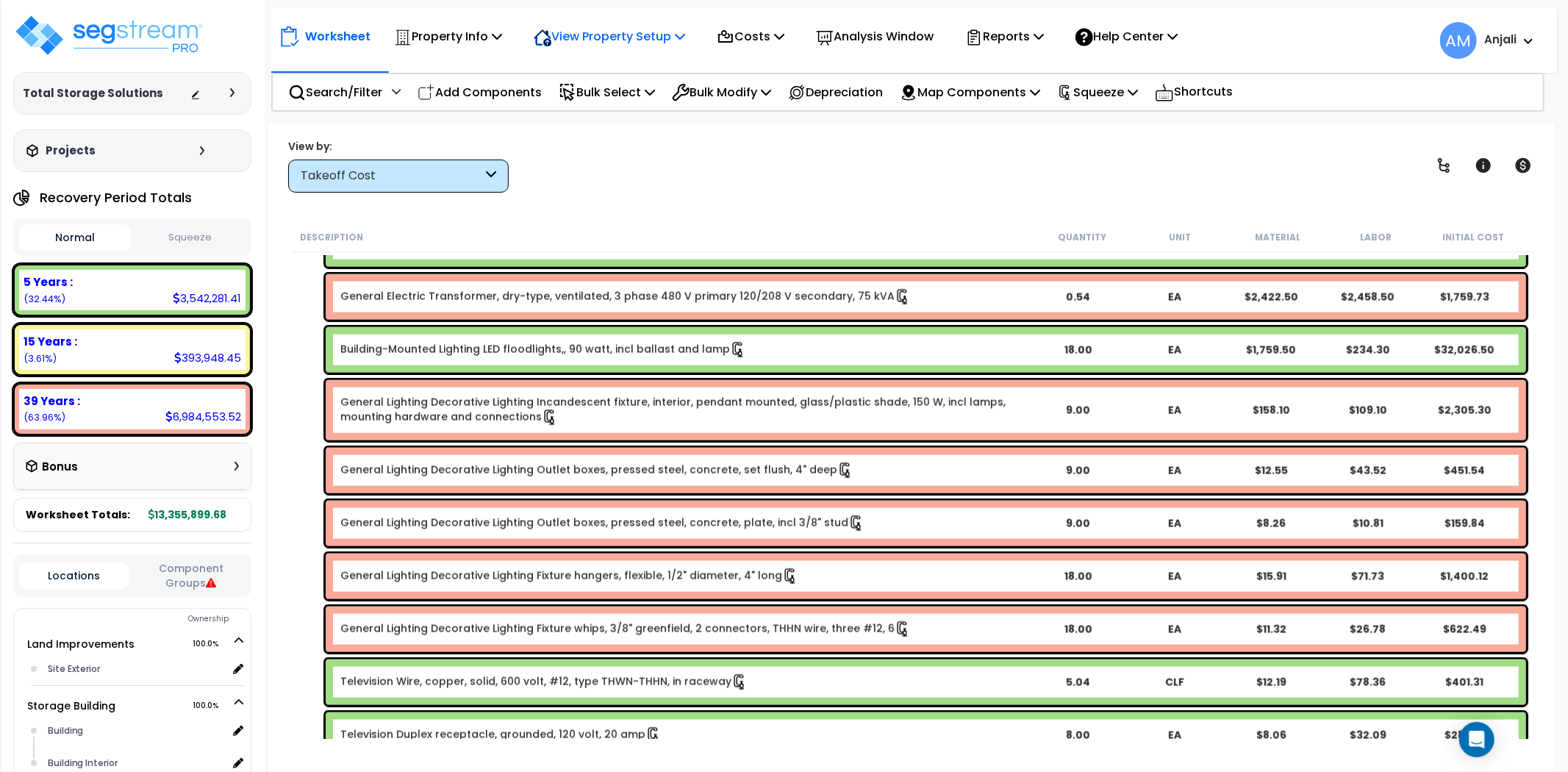
click at [657, 28] on p "View Property Setup" at bounding box center [609, 36] width 151 height 20
click at [634, 97] on link "View Questionnaire" at bounding box center [599, 101] width 146 height 29
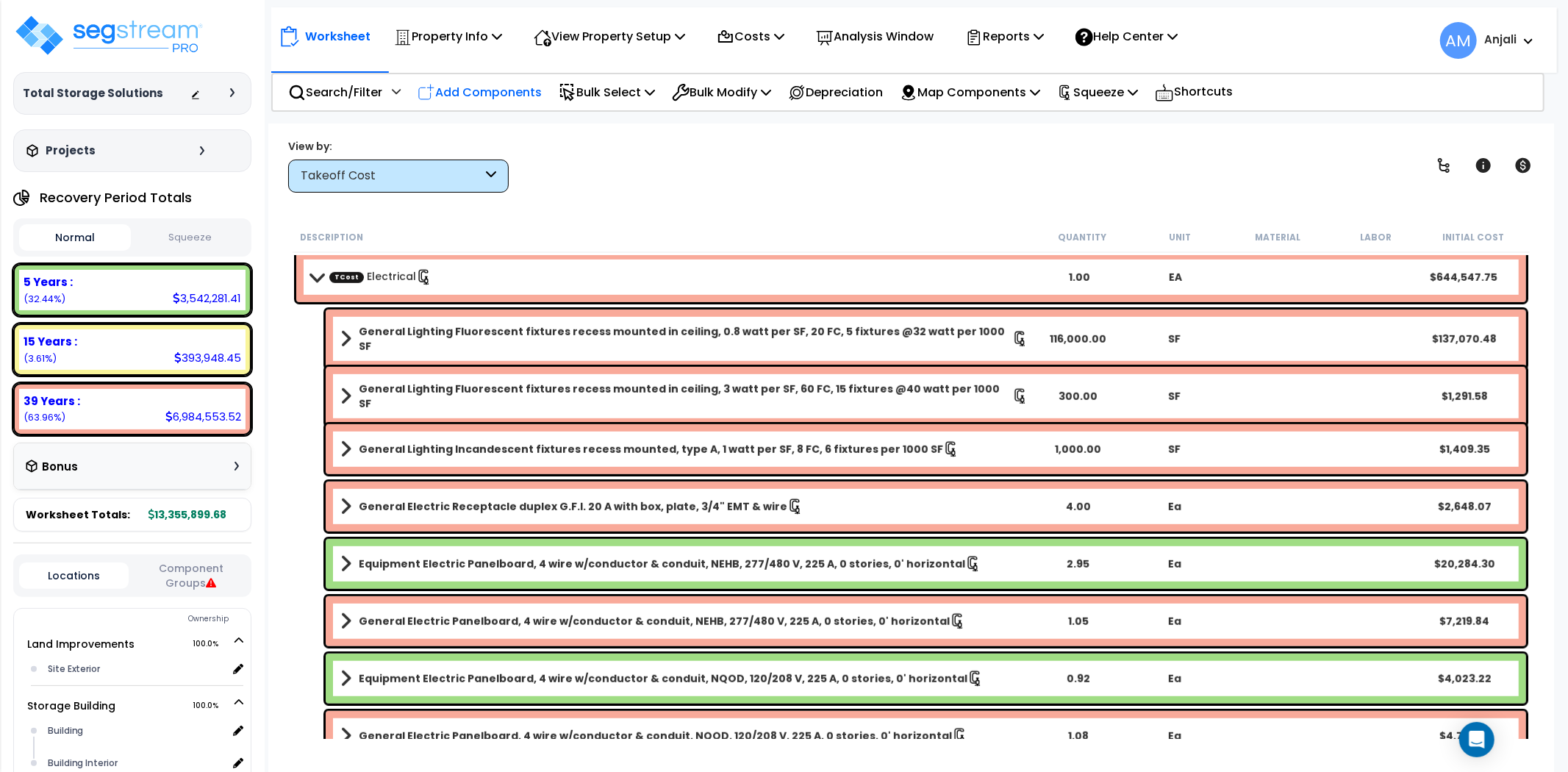
scroll to position [817, 0]
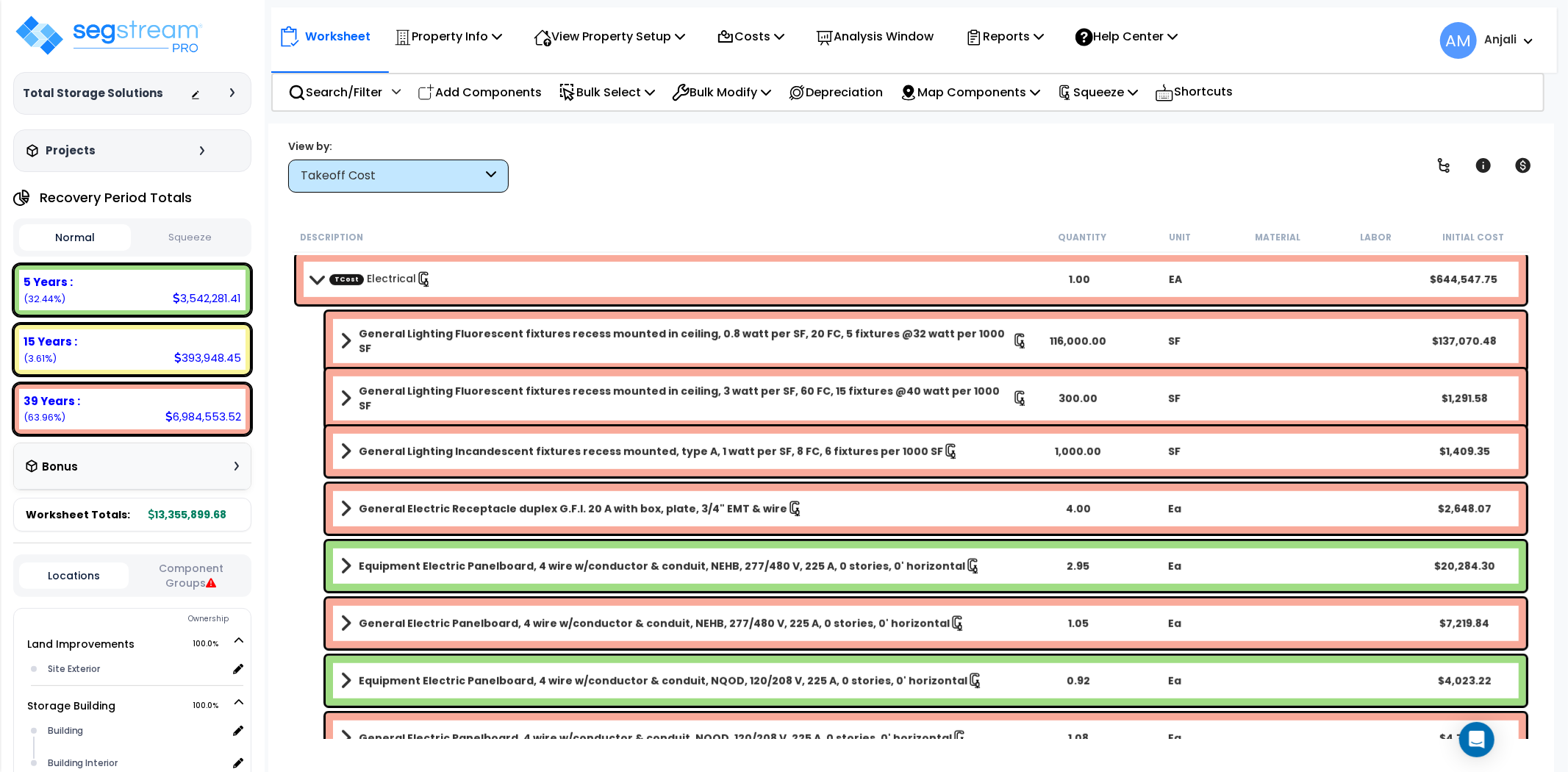
click at [391, 172] on div "Takeoff Cost" at bounding box center [391, 176] width 181 height 17
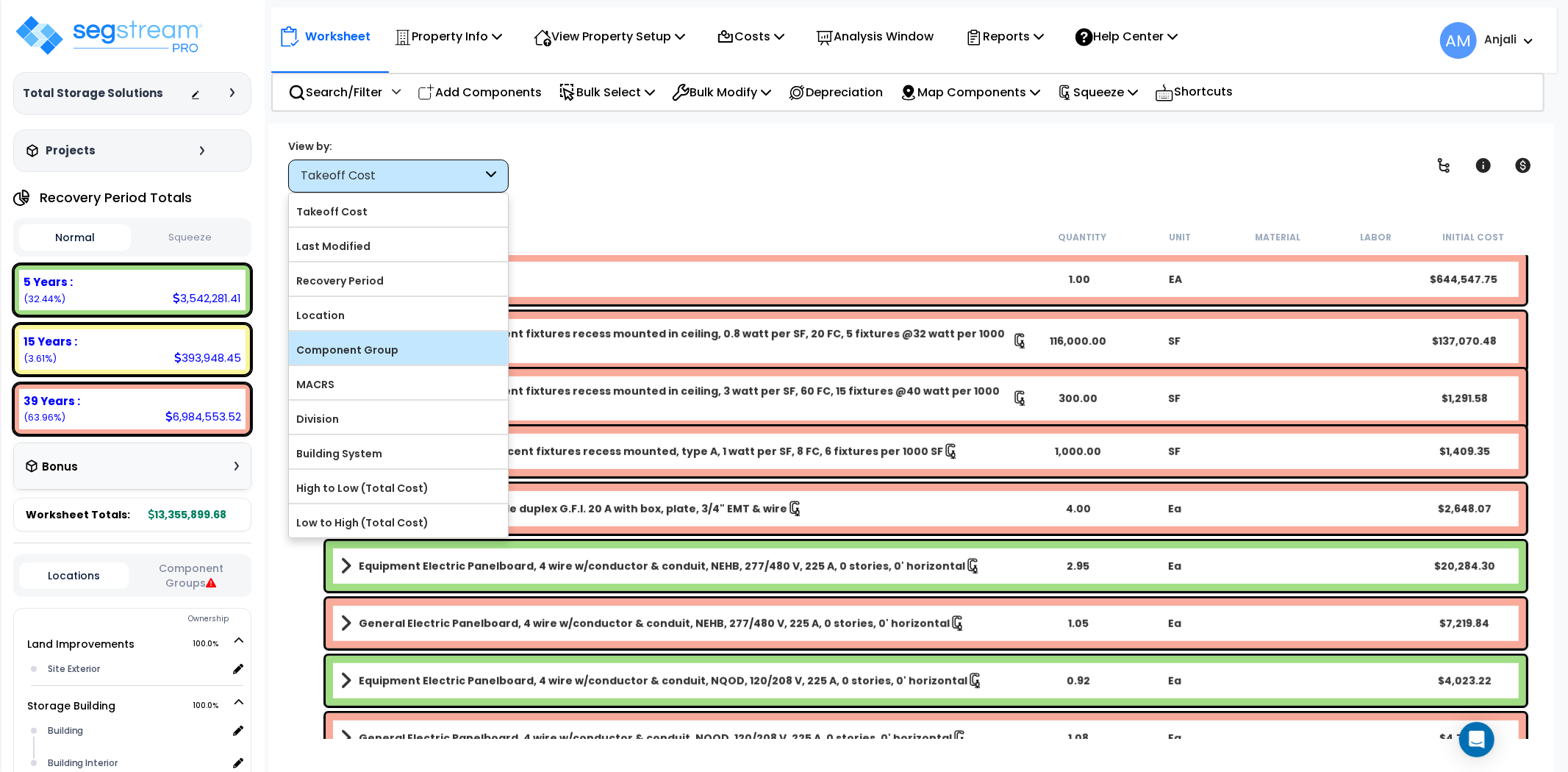
click at [374, 356] on label "Component Group" at bounding box center [399, 350] width 219 height 22
click at [0, 0] on input "Component Group" at bounding box center [0, 0] width 0 height 0
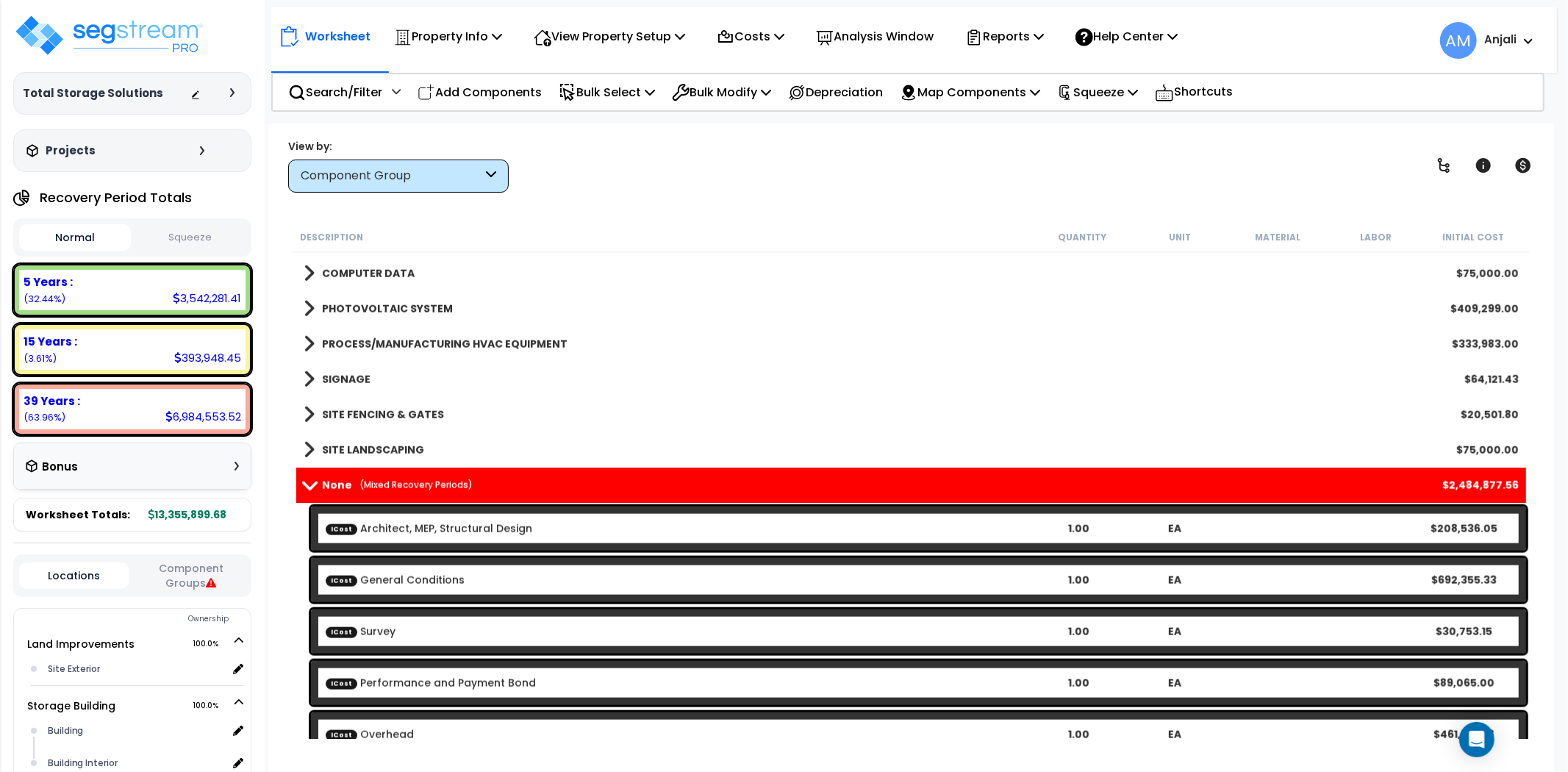
scroll to position [1552, 0]
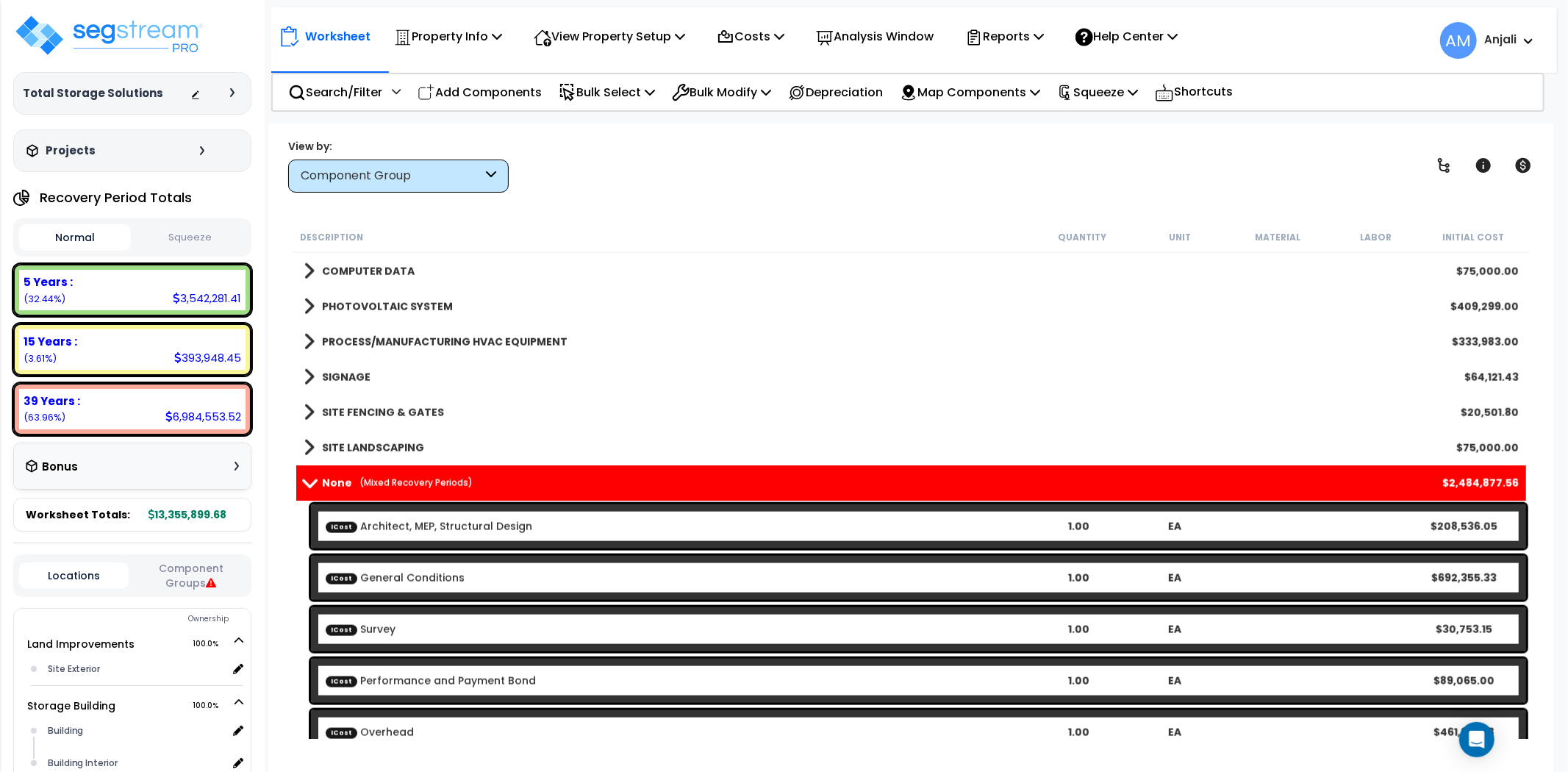
click at [388, 406] on b "SITE FENCING & GATES" at bounding box center [383, 413] width 122 height 15
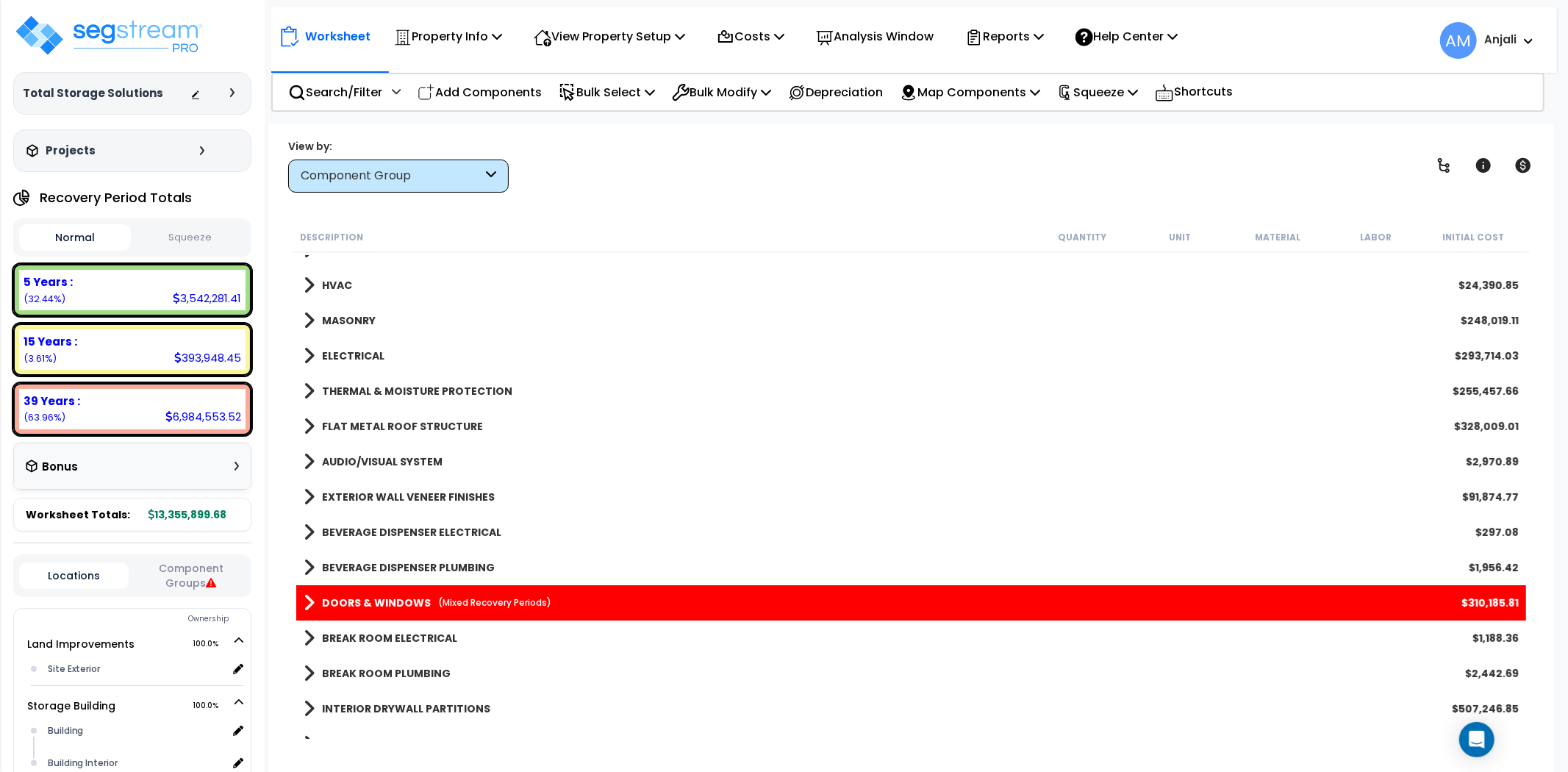
scroll to position [0, 0]
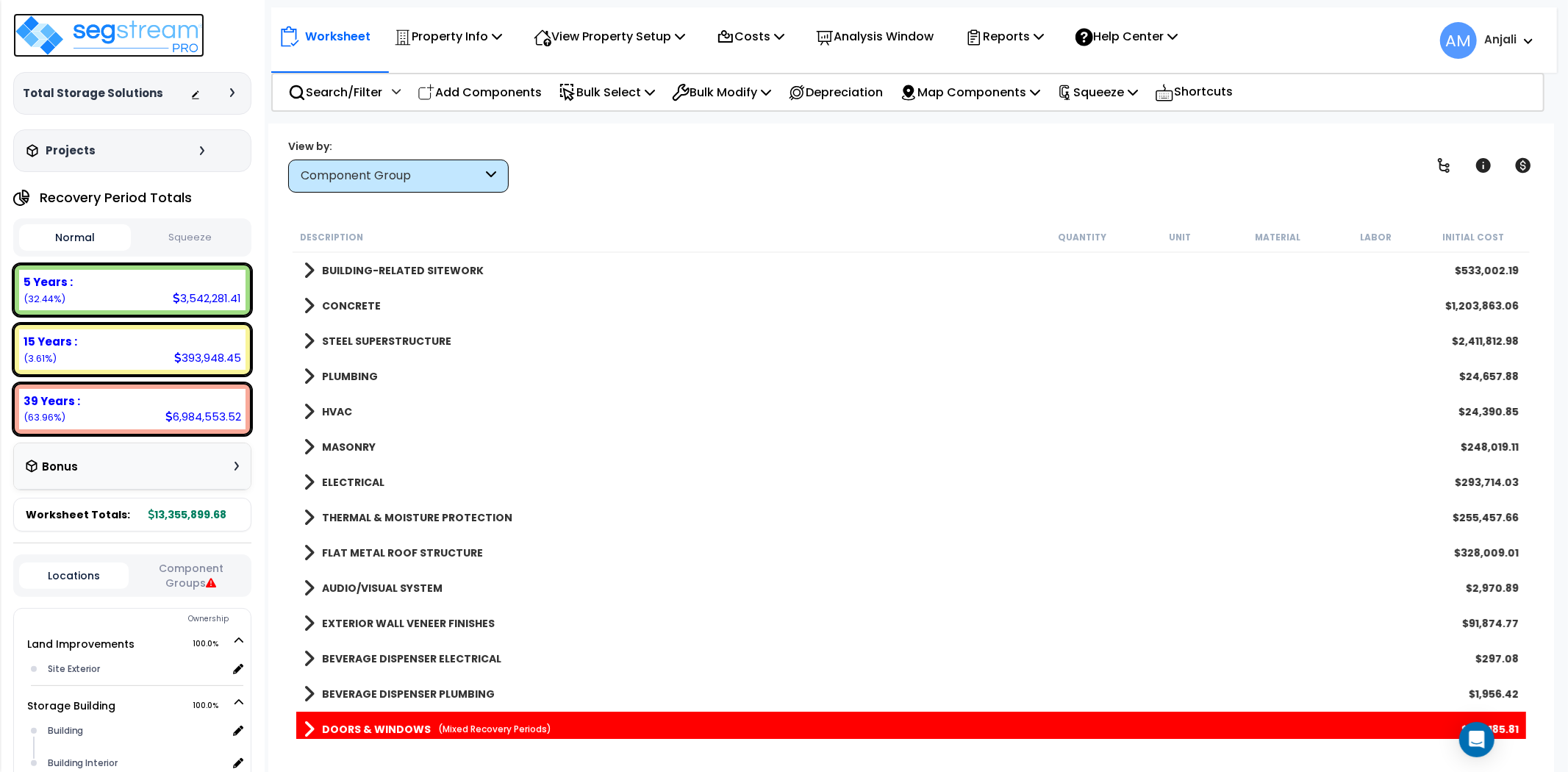
click at [178, 50] on img at bounding box center [108, 35] width 191 height 44
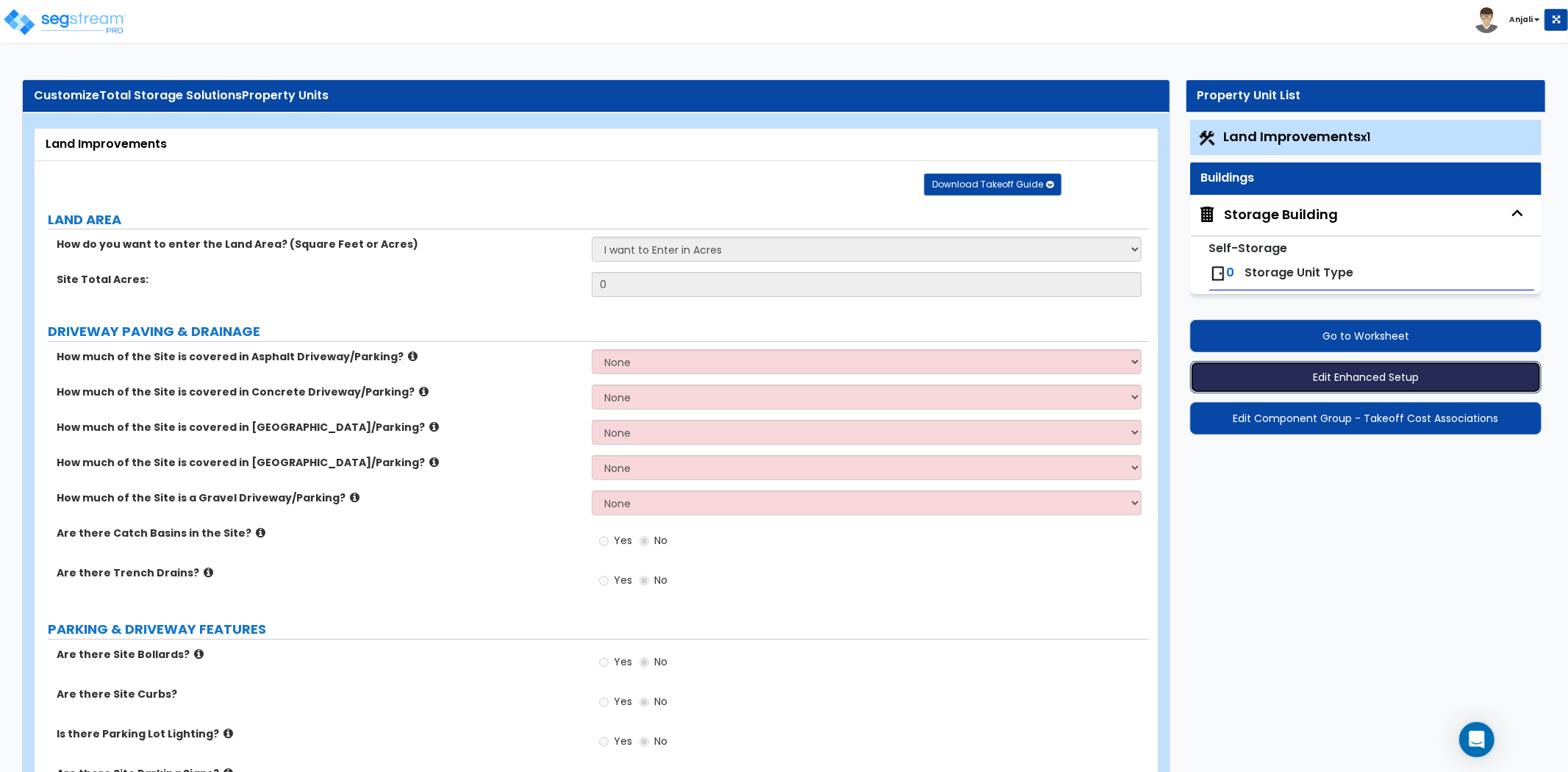
click at [1350, 379] on button "Edit Enhanced Setup" at bounding box center [1366, 377] width 351 height 32
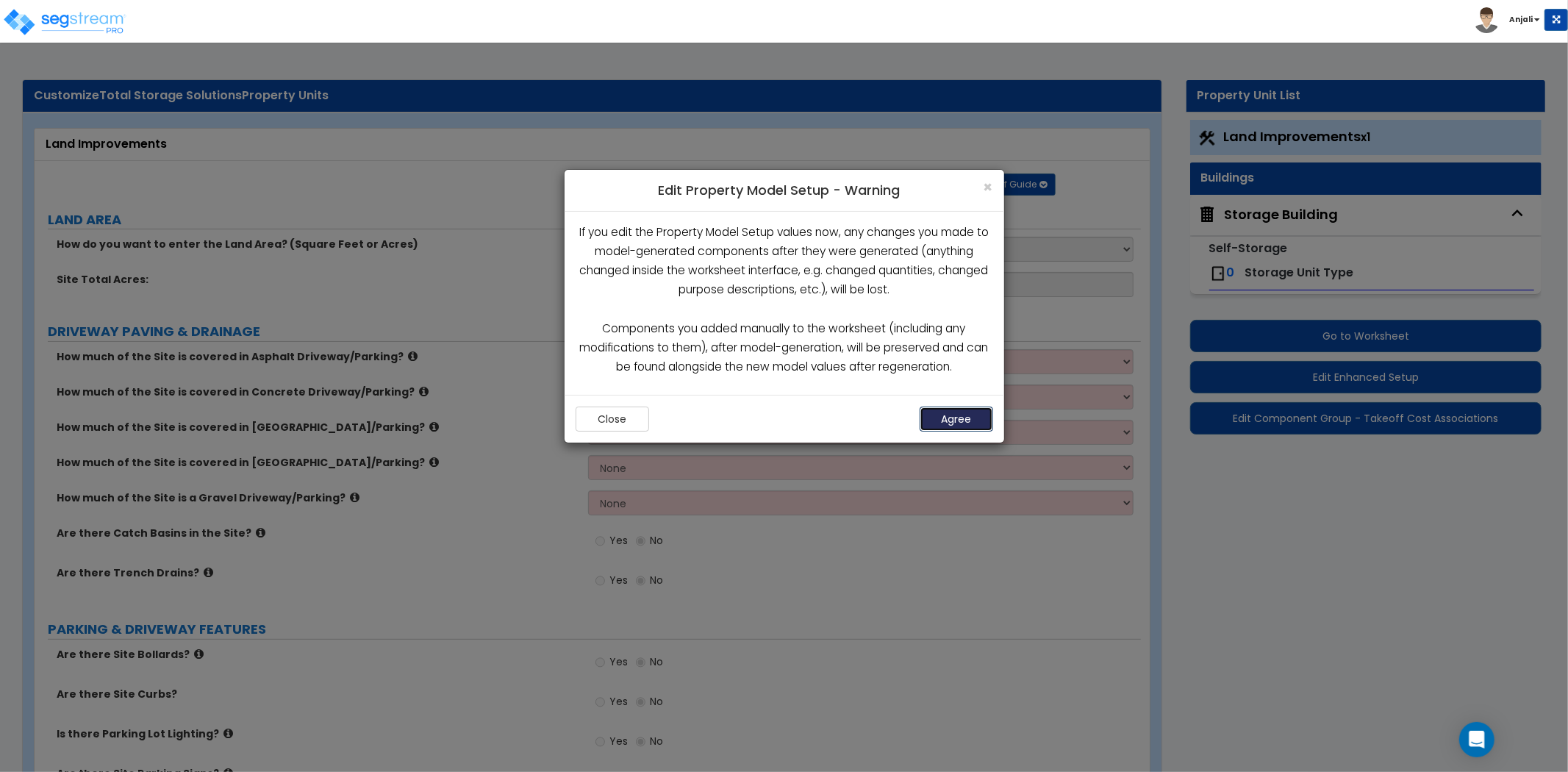
click at [948, 426] on button "Agree" at bounding box center [956, 419] width 73 height 25
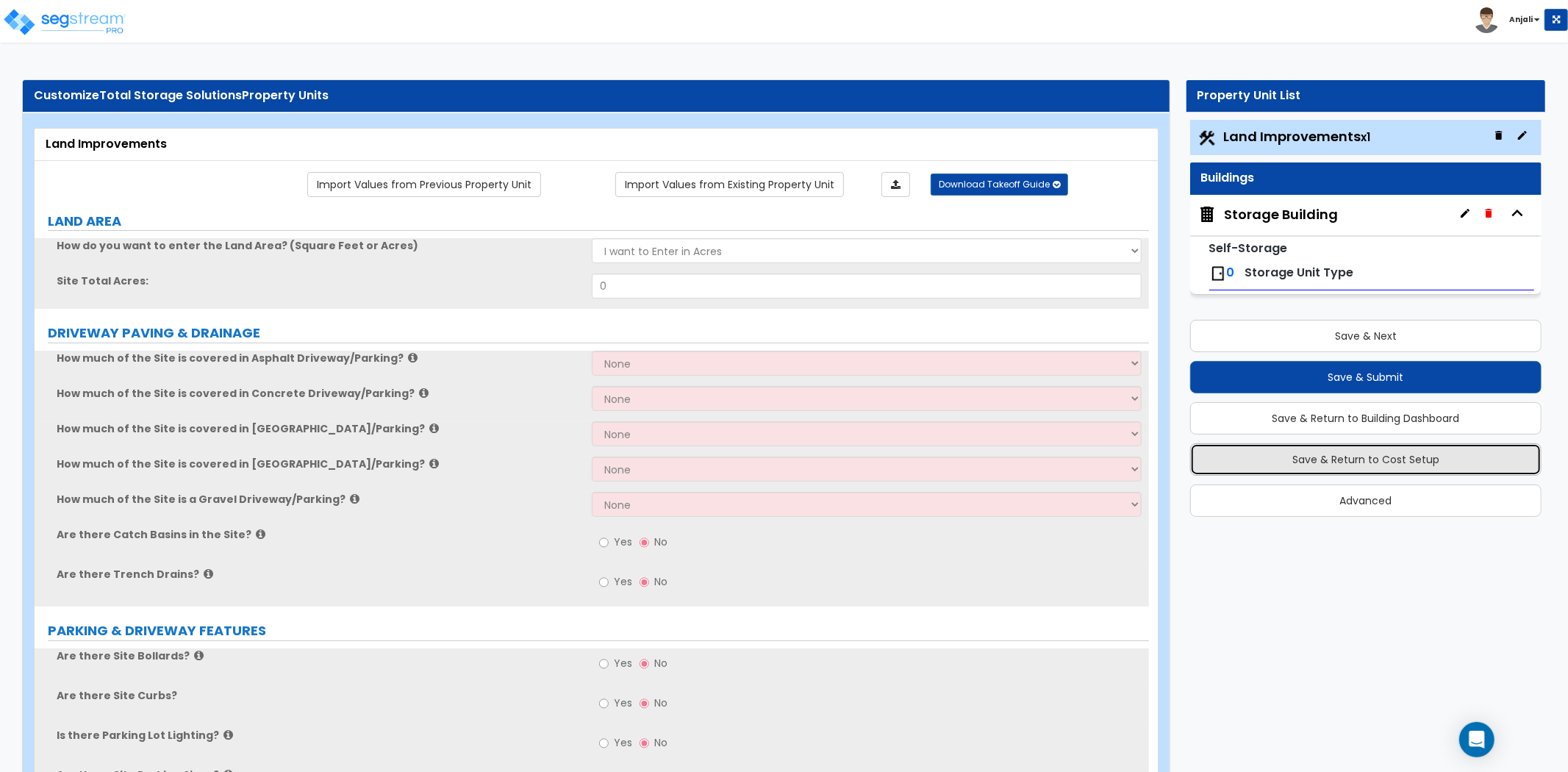
click at [1355, 467] on button "Save & Return to Cost Setup" at bounding box center [1366, 459] width 351 height 32
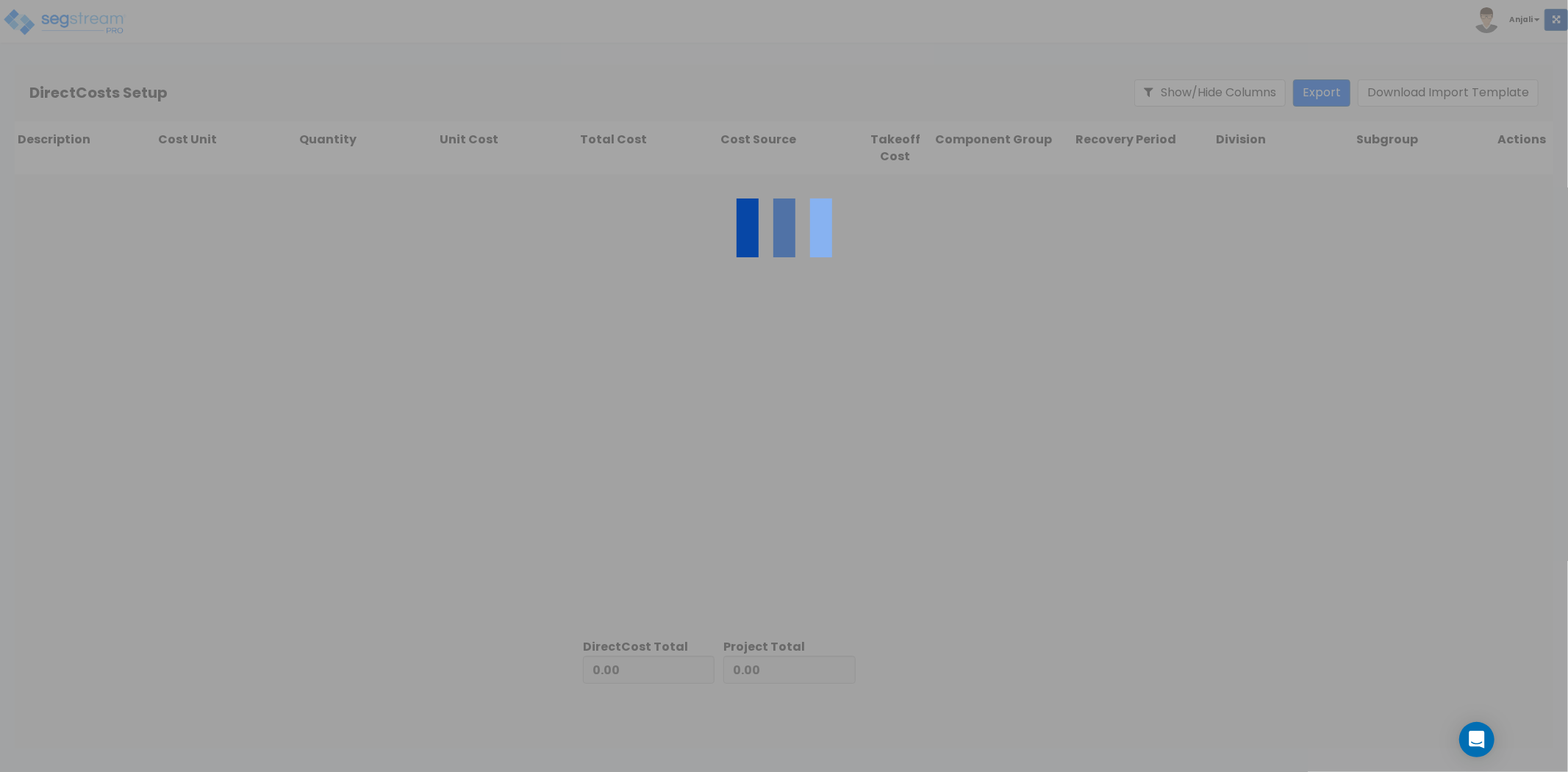
type input "2,435,116.30"
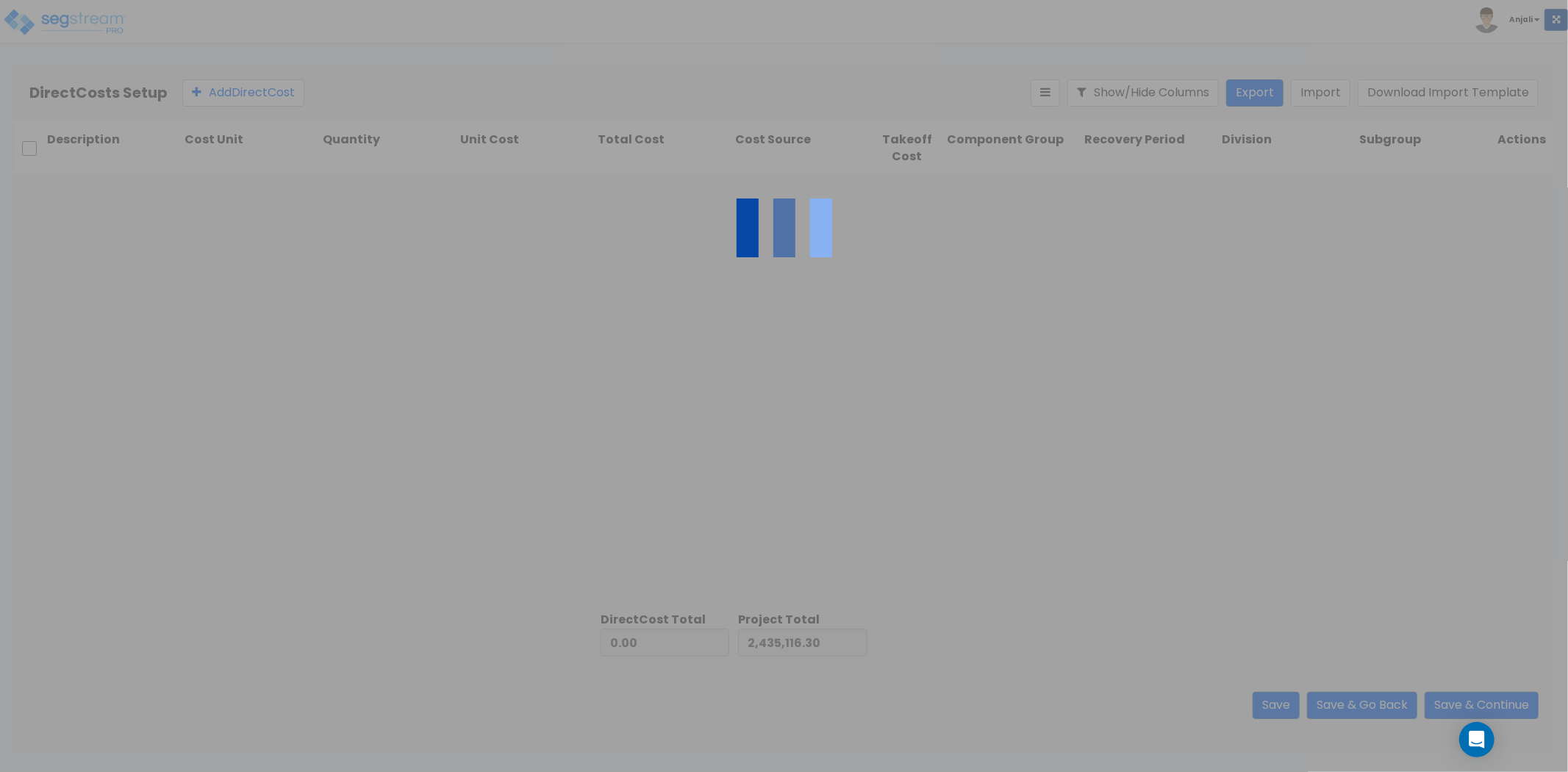
type input "10,920,783.38"
type input "13,355,899.68"
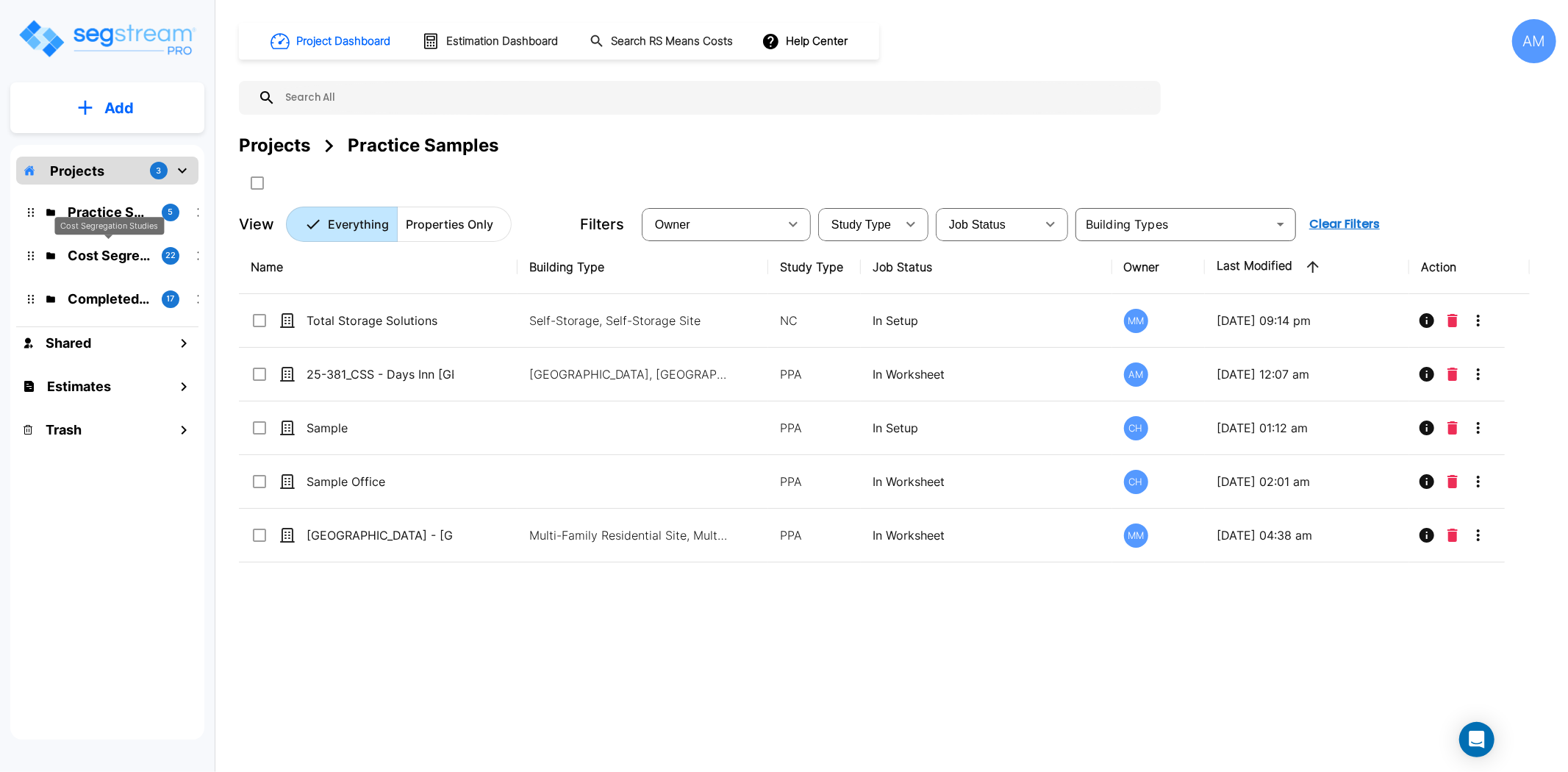
click at [114, 255] on p "Cost Segregation Studies" at bounding box center [109, 255] width 82 height 20
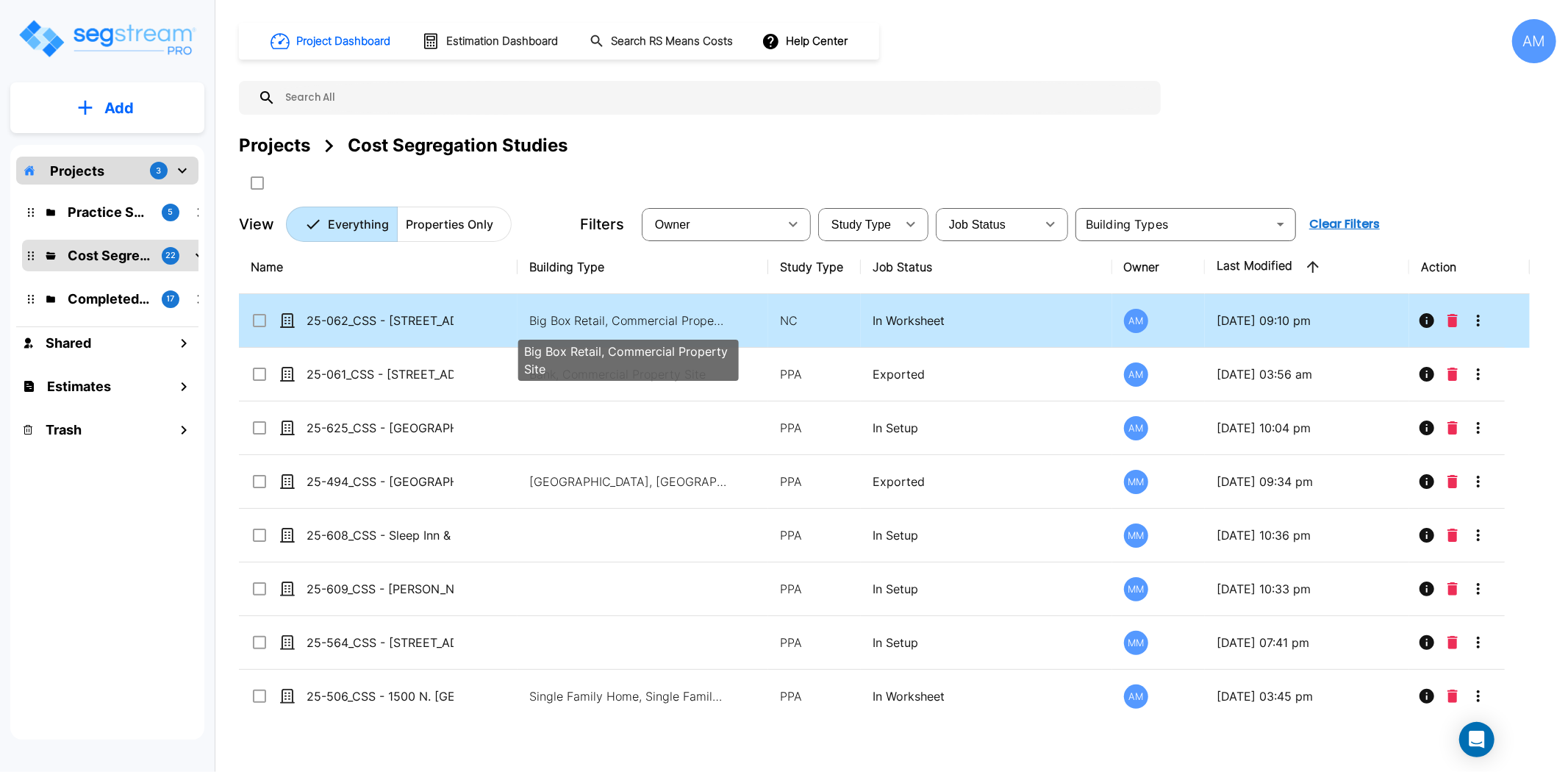
click at [643, 315] on p "Big Box Retail, Commercial Property Site" at bounding box center [628, 321] width 198 height 18
checkbox input "true"
click at [643, 315] on p "Big Box Retail, Commercial Property Site" at bounding box center [628, 321] width 198 height 18
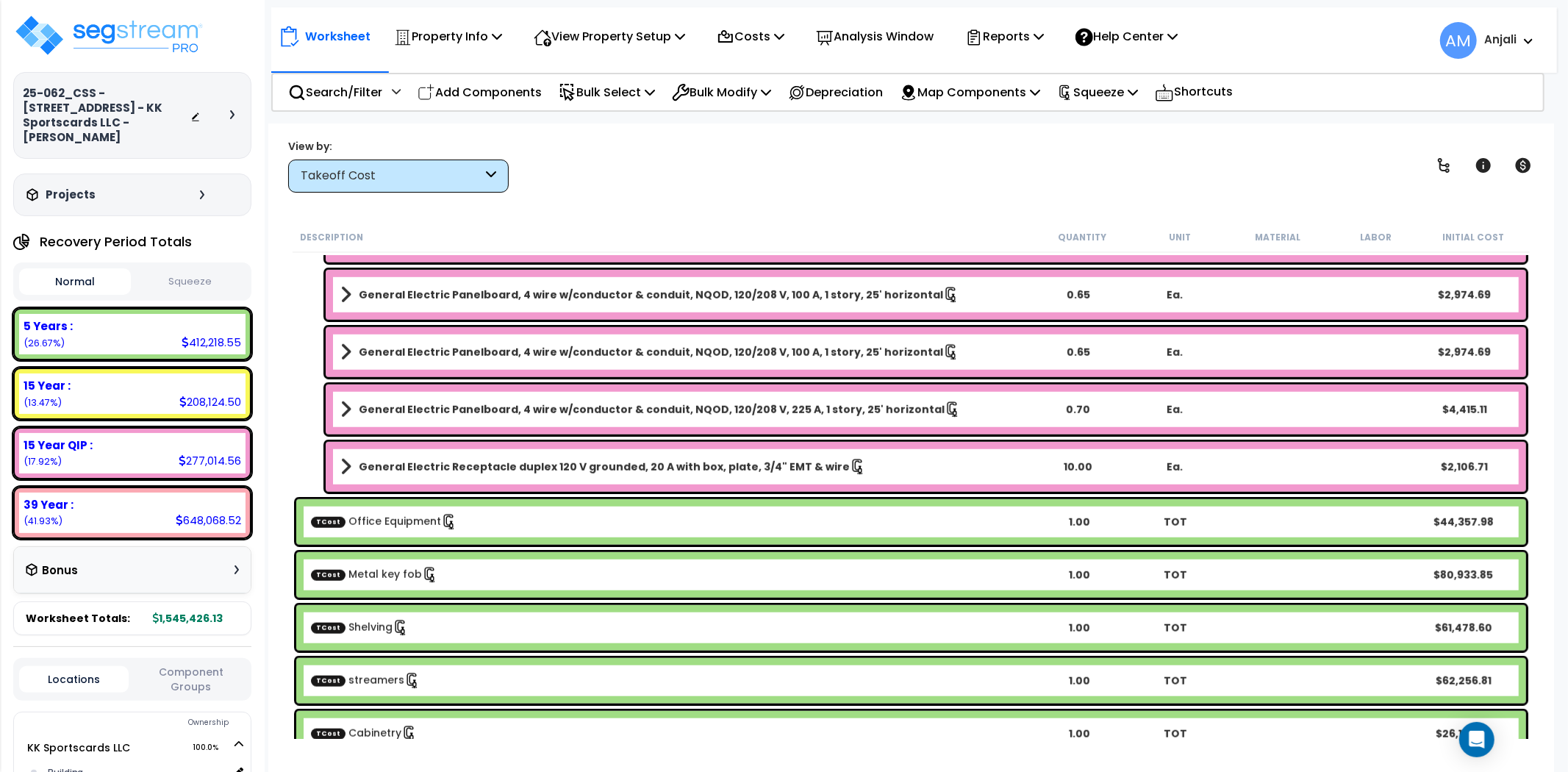
scroll to position [1141, 0]
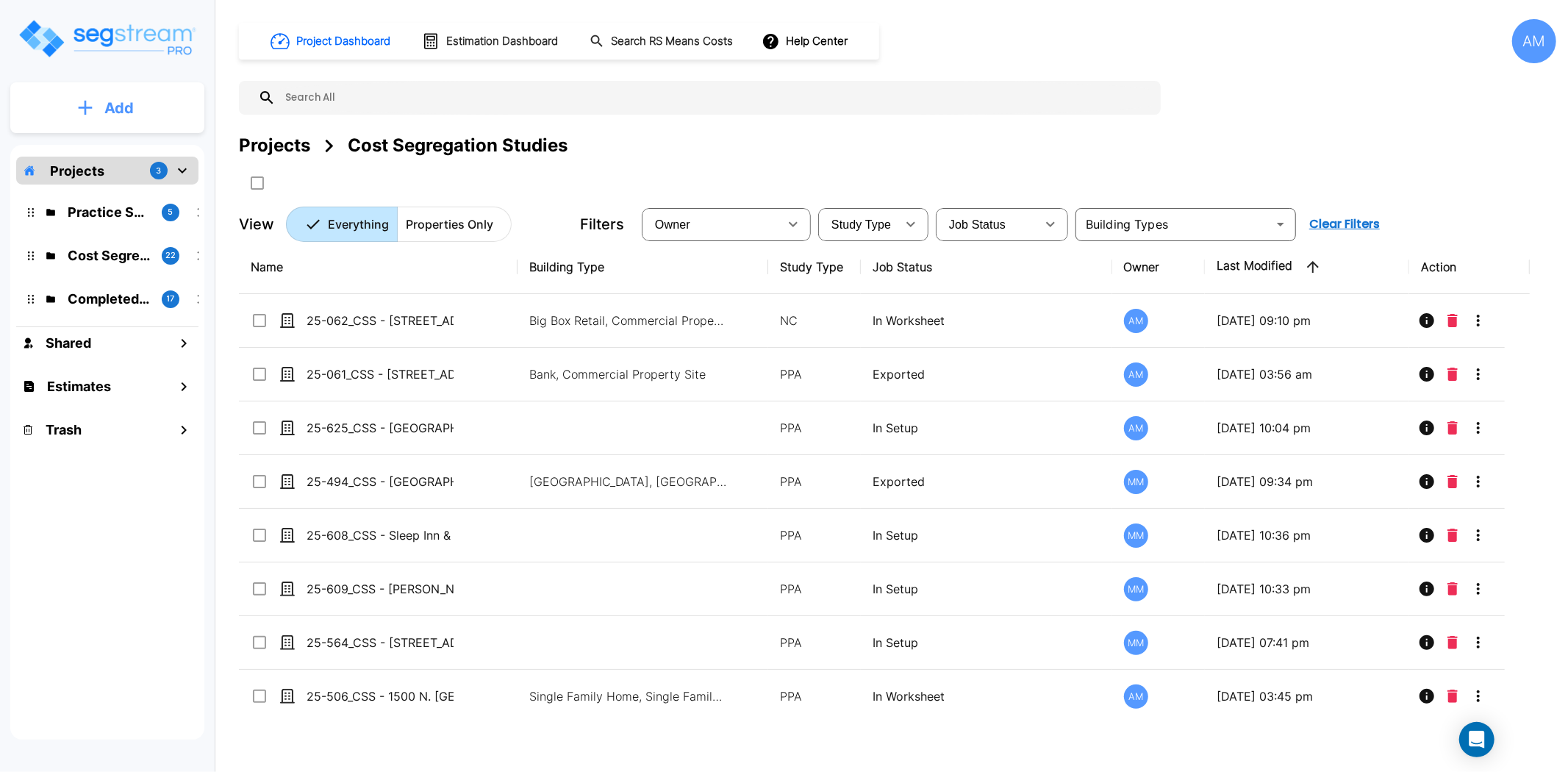
click at [137, 118] on button "Add" at bounding box center [107, 108] width 194 height 43
click at [132, 191] on p "Add Property" at bounding box center [116, 190] width 75 height 18
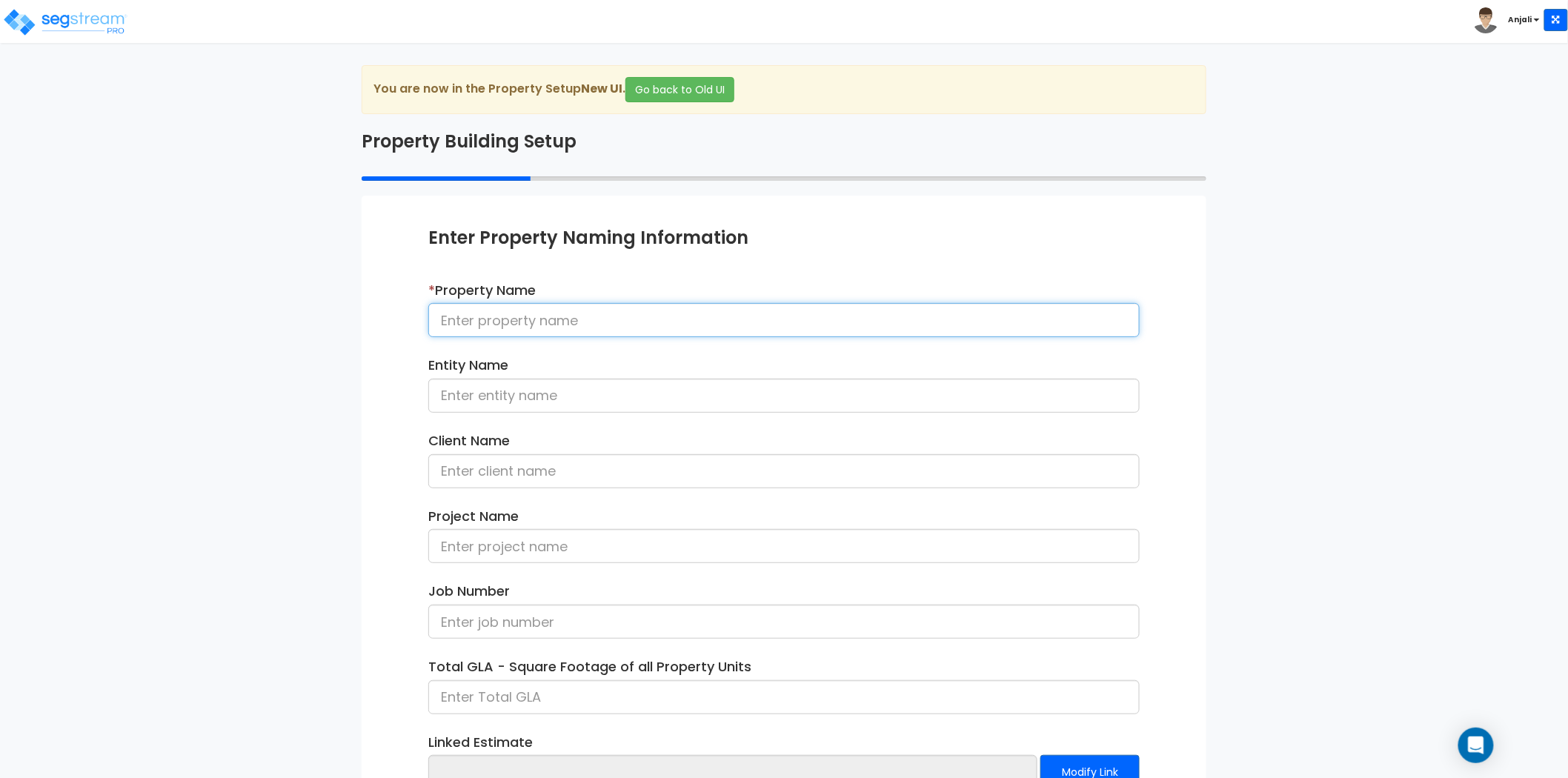
click at [689, 331] on input at bounding box center [784, 320] width 711 height 34
paste input "25-604_CSS - [GEOGRAPHIC_DATA], [GEOGRAPHIC_DATA], [GEOGRAPHIC_DATA] - Paradigm…"
drag, startPoint x: 929, startPoint y: 321, endPoint x: 775, endPoint y: 325, distance: 154.1
click at [775, 325] on input "25-604_CSS - [GEOGRAPHIC_DATA], [GEOGRAPHIC_DATA], [GEOGRAPHIC_DATA] - Paradigm…" at bounding box center [784, 320] width 711 height 34
type input "25-604_CSS - [GEOGRAPHIC_DATA], [GEOGRAPHIC_DATA], [GEOGRAPHIC_DATA] - Paradigm…"
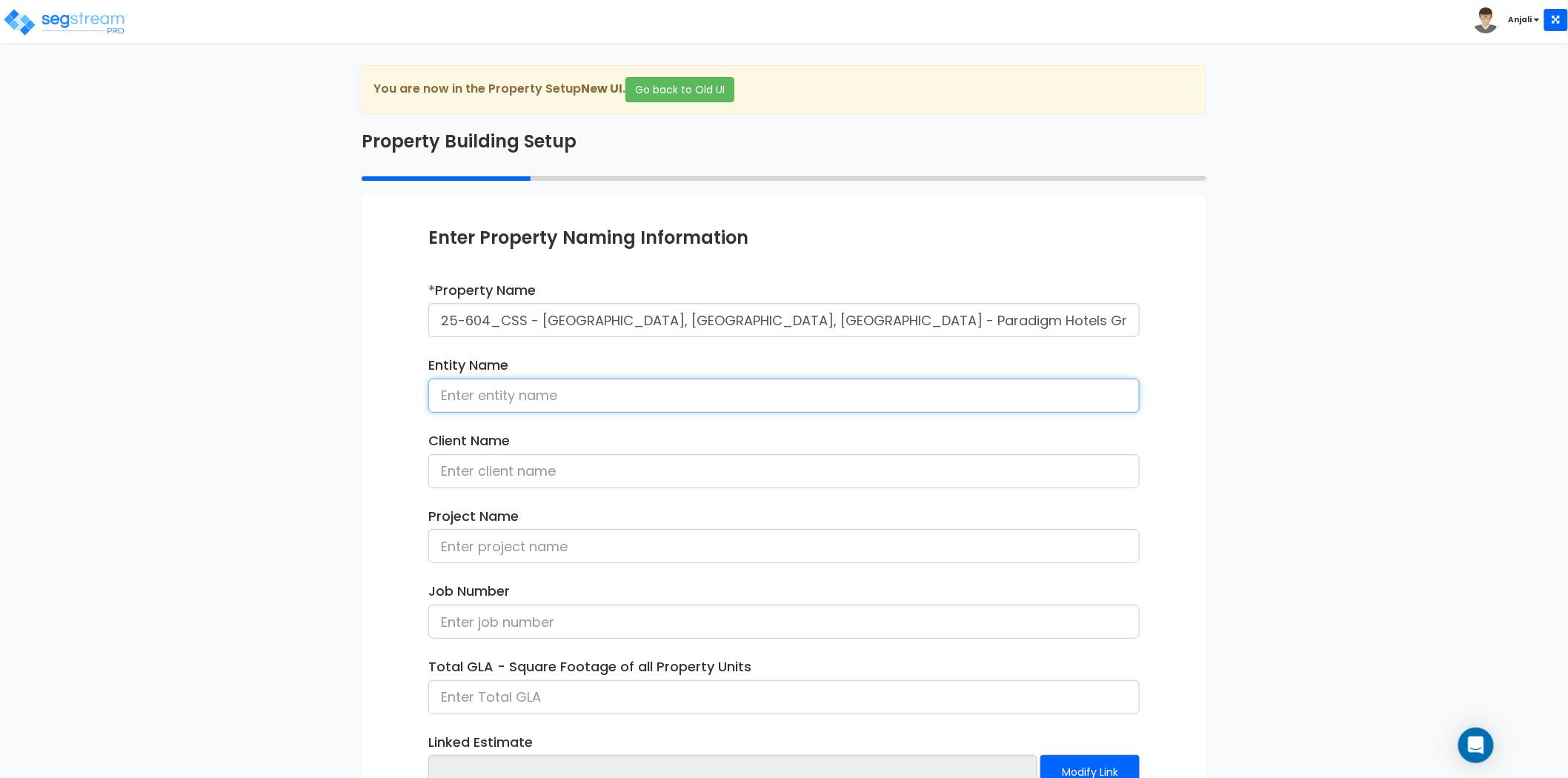
click at [669, 397] on input at bounding box center [784, 395] width 711 height 34
paste input "Paradigm Hotels Group"
type input "Paradigm Hotels Group"
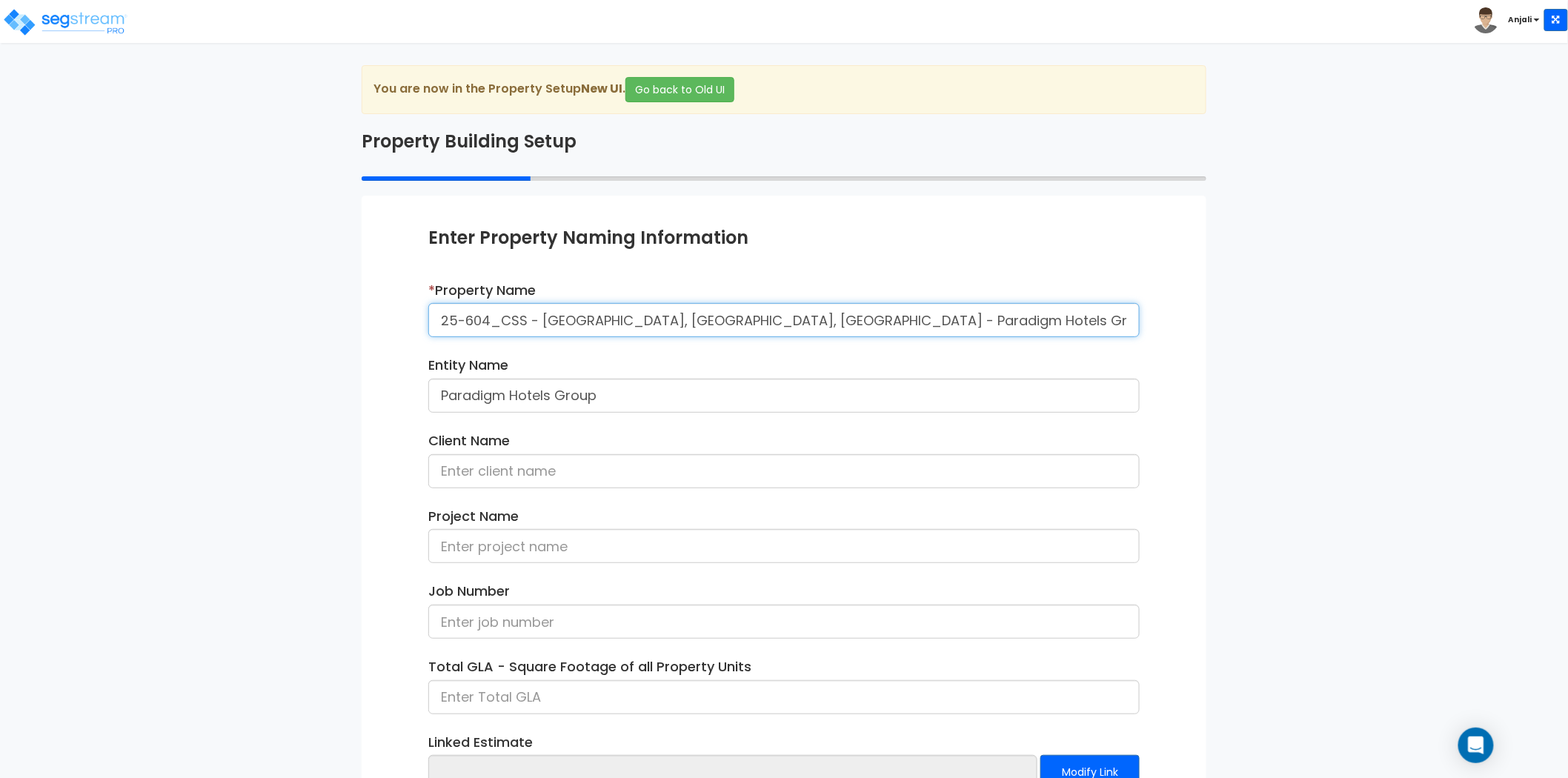
drag, startPoint x: 1017, startPoint y: 327, endPoint x: 944, endPoint y: 322, distance: 73.2
click at [944, 322] on input "25-604_CSS - [GEOGRAPHIC_DATA], [GEOGRAPHIC_DATA], [GEOGRAPHIC_DATA] - Paradigm…" at bounding box center [784, 320] width 711 height 34
click at [682, 471] on input at bounding box center [784, 471] width 711 height 34
paste input "[PERSON_NAME]"
type input "[PERSON_NAME]"
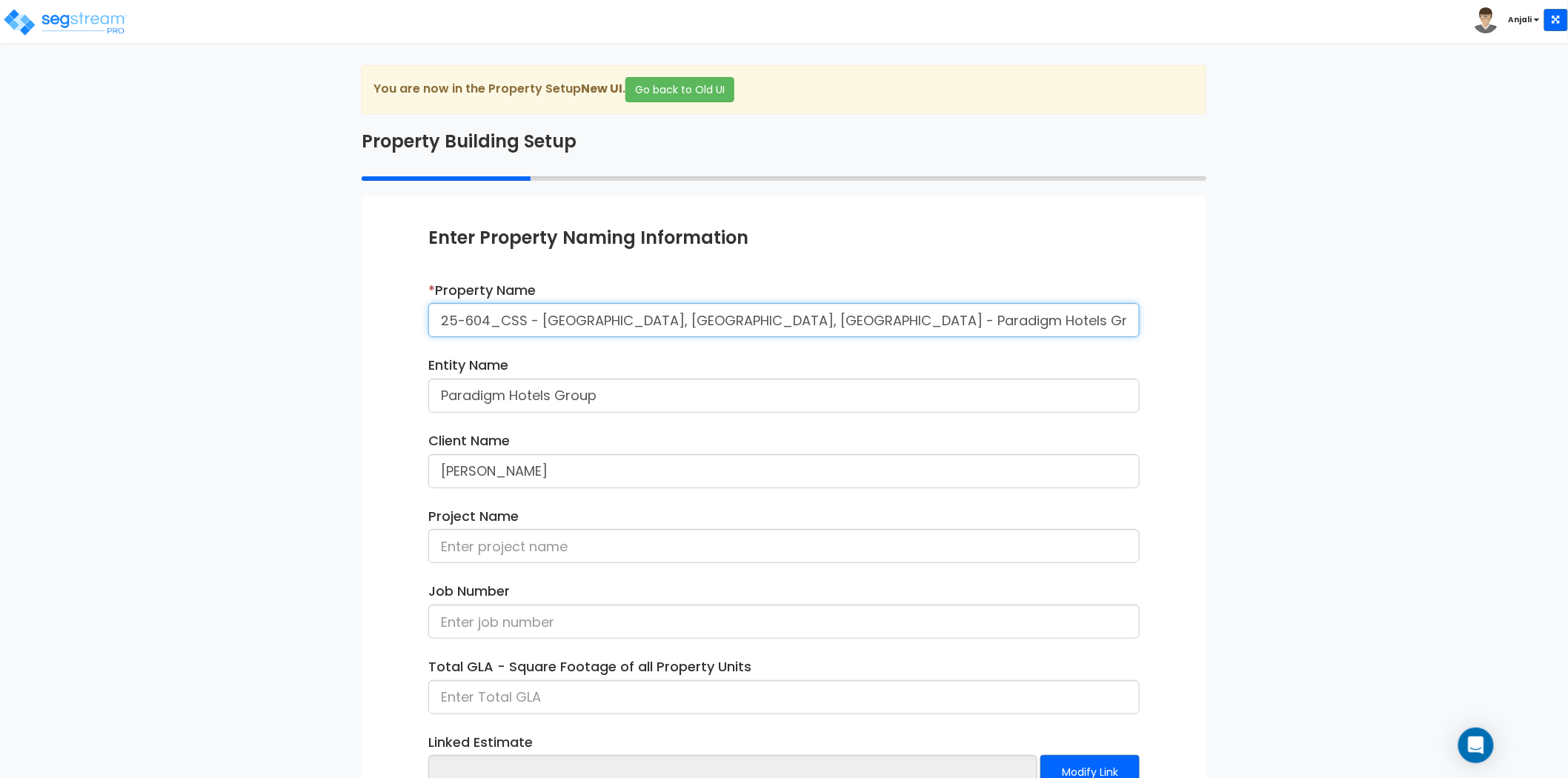
drag, startPoint x: 525, startPoint y: 322, endPoint x: 401, endPoint y: 322, distance: 124.0
click at [401, 322] on div "Enter Property Naming Information * Property Name 25-604_CSS - [GEOGRAPHIC_DATA…" at bounding box center [784, 541] width 844 height 690
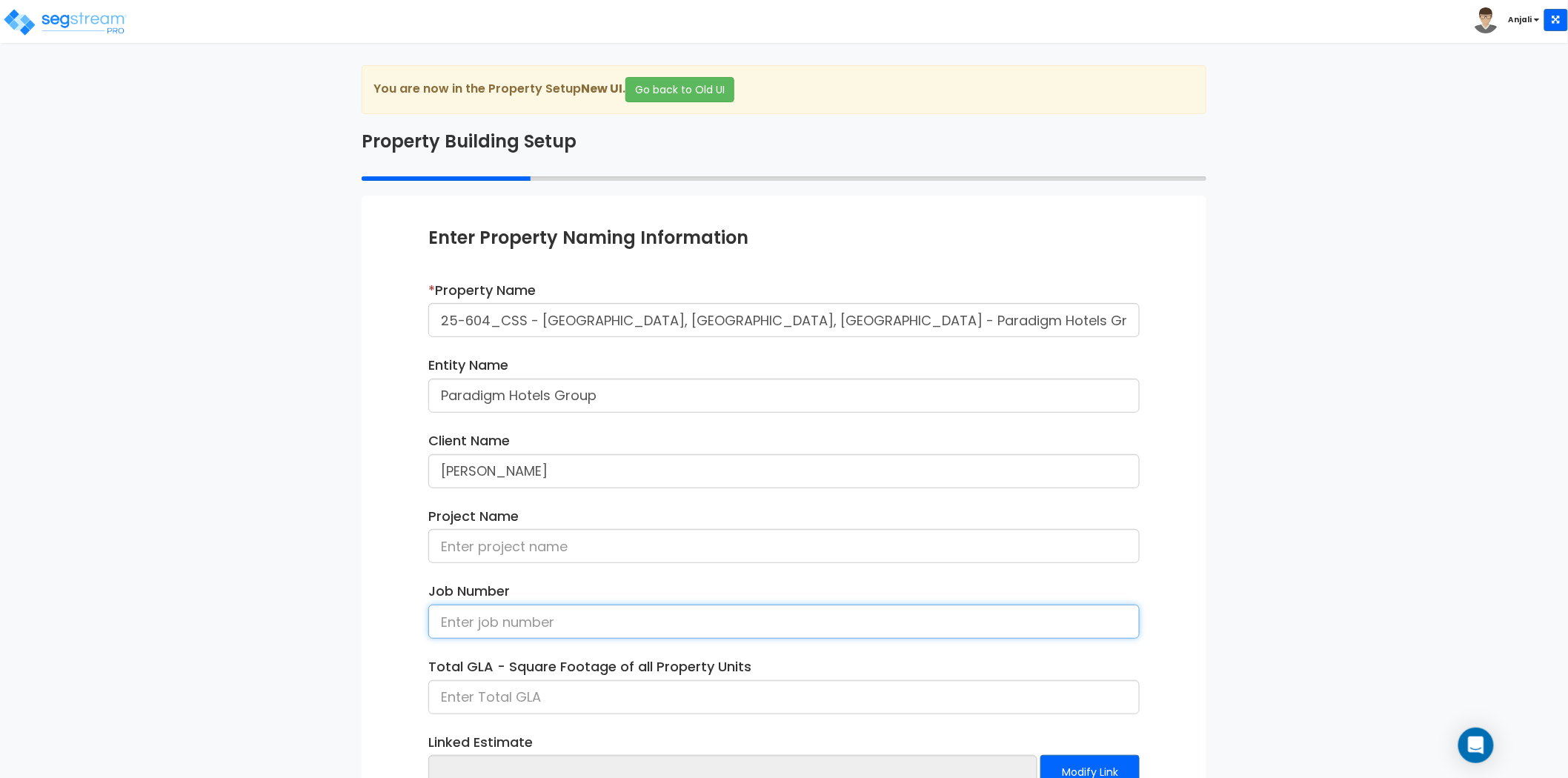
click at [564, 620] on input at bounding box center [784, 622] width 711 height 34
paste input "25-604_CSS"
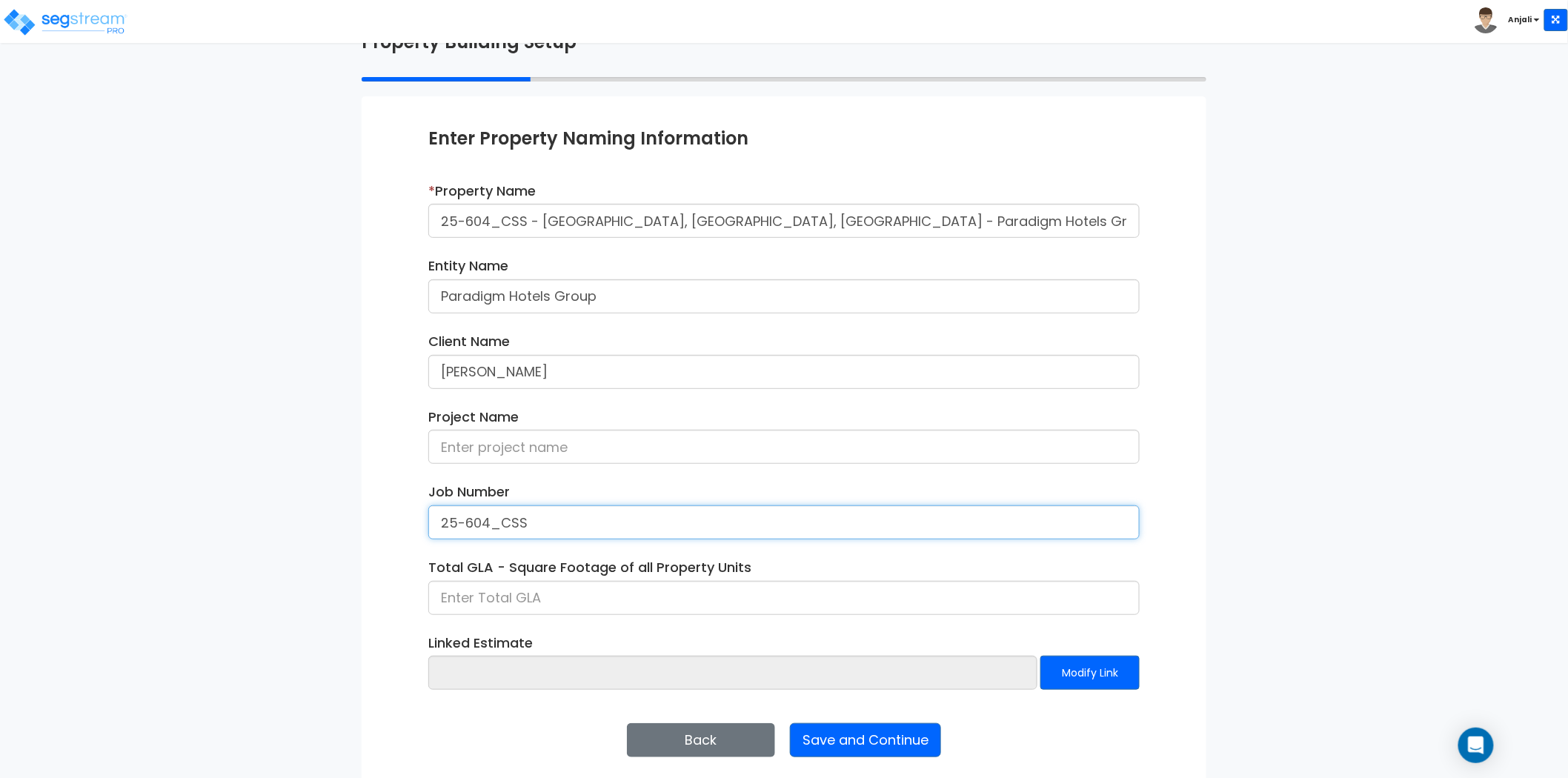
scroll to position [108, 0]
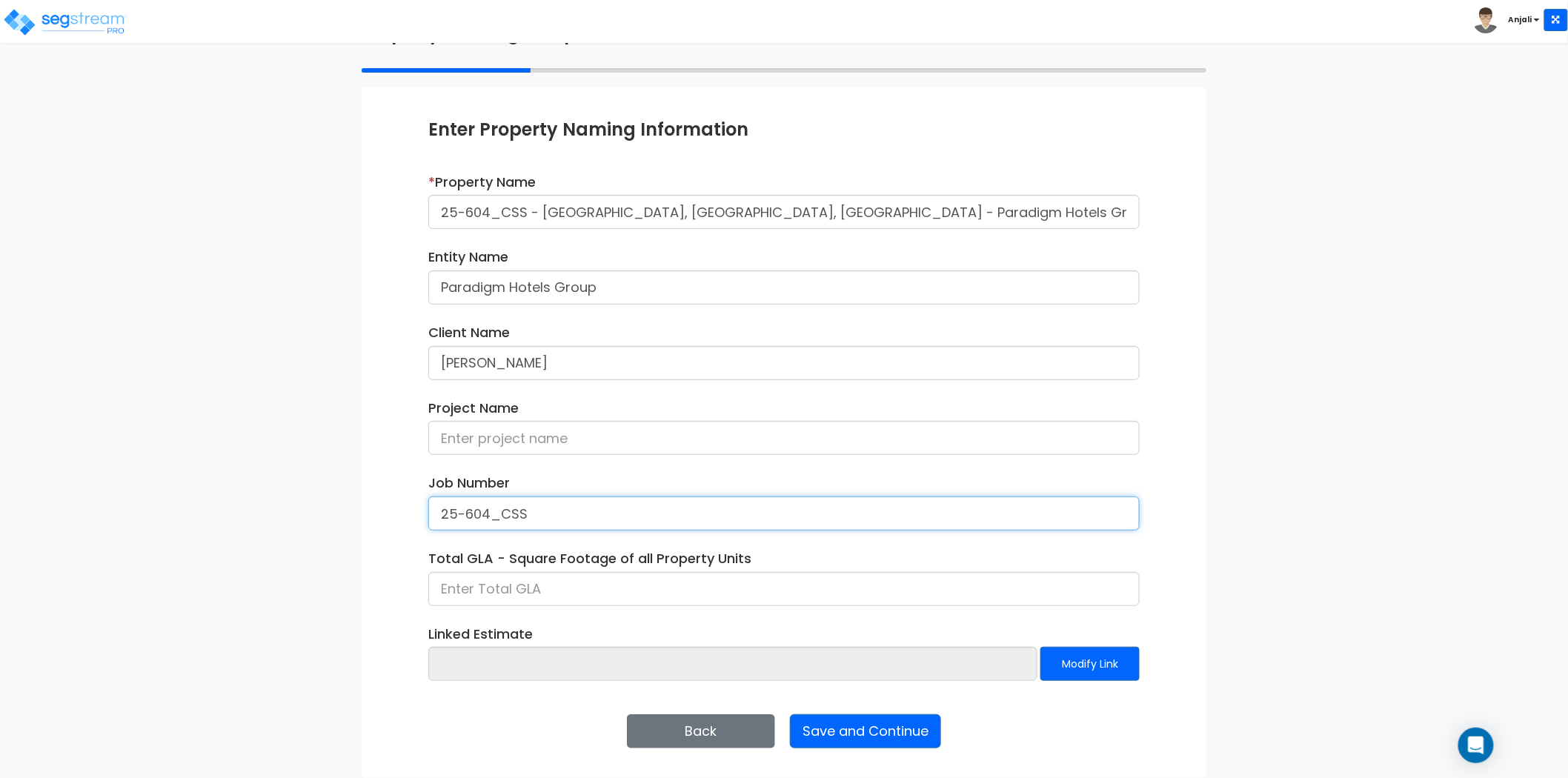
type input "25-604_CSS"
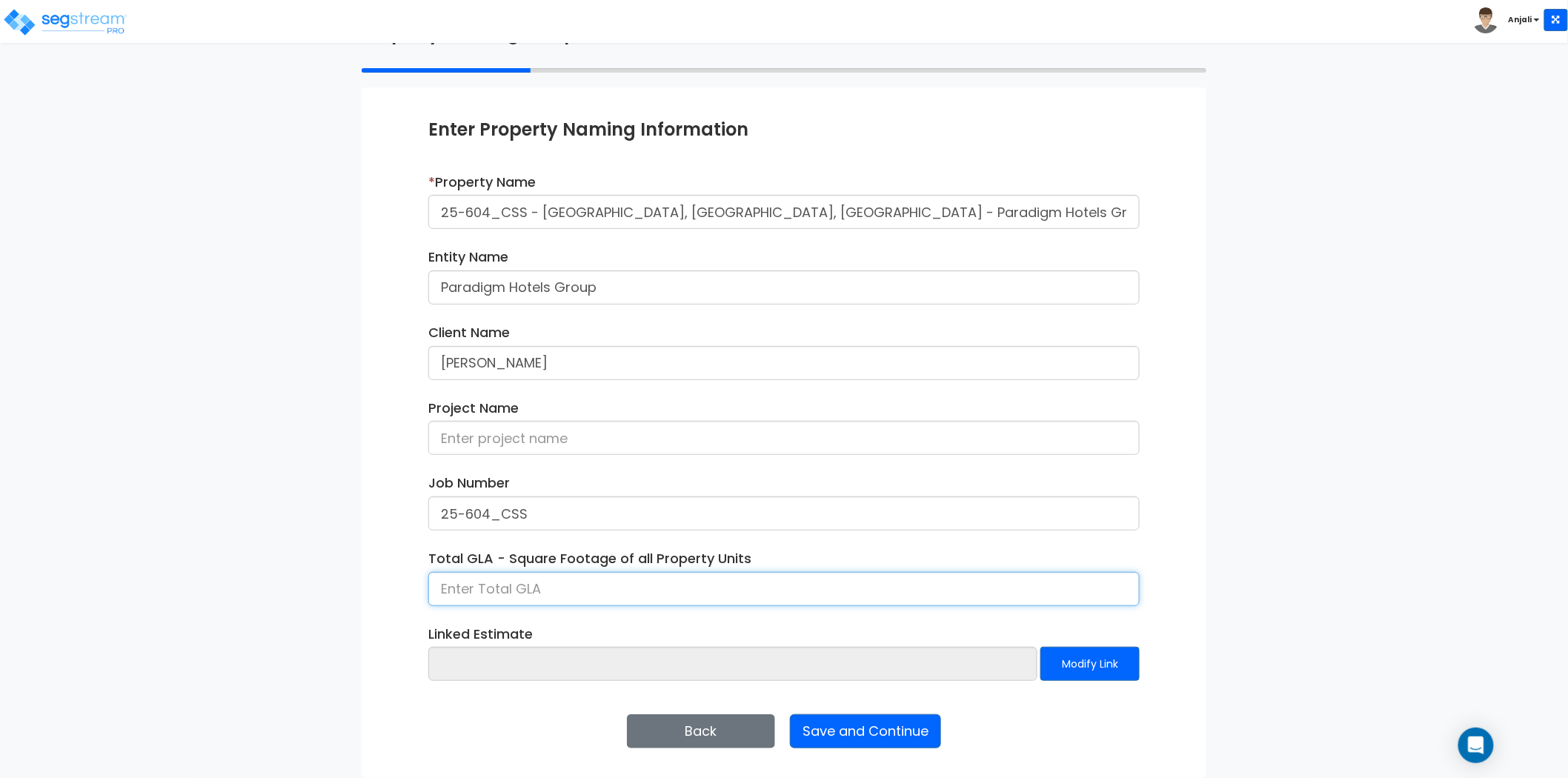
click at [596, 598] on input at bounding box center [784, 589] width 711 height 34
type input "2"
type input "368,032.23"
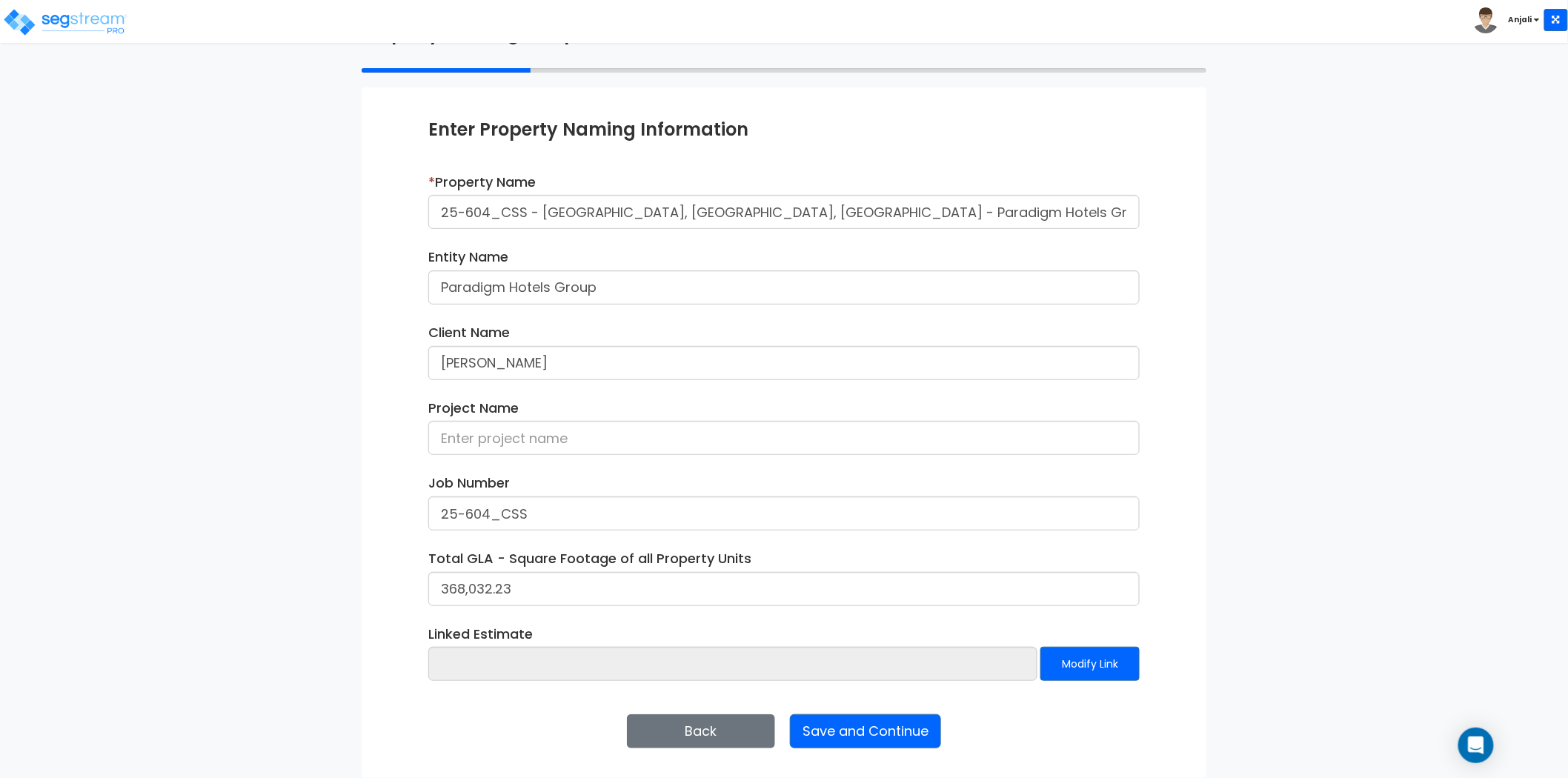
click at [422, 549] on div "Total GLA - Square Footage of all Property Units 368,032.23" at bounding box center [784, 583] width 733 height 68
click at [853, 727] on button "Save and Continue" at bounding box center [866, 732] width 151 height 34
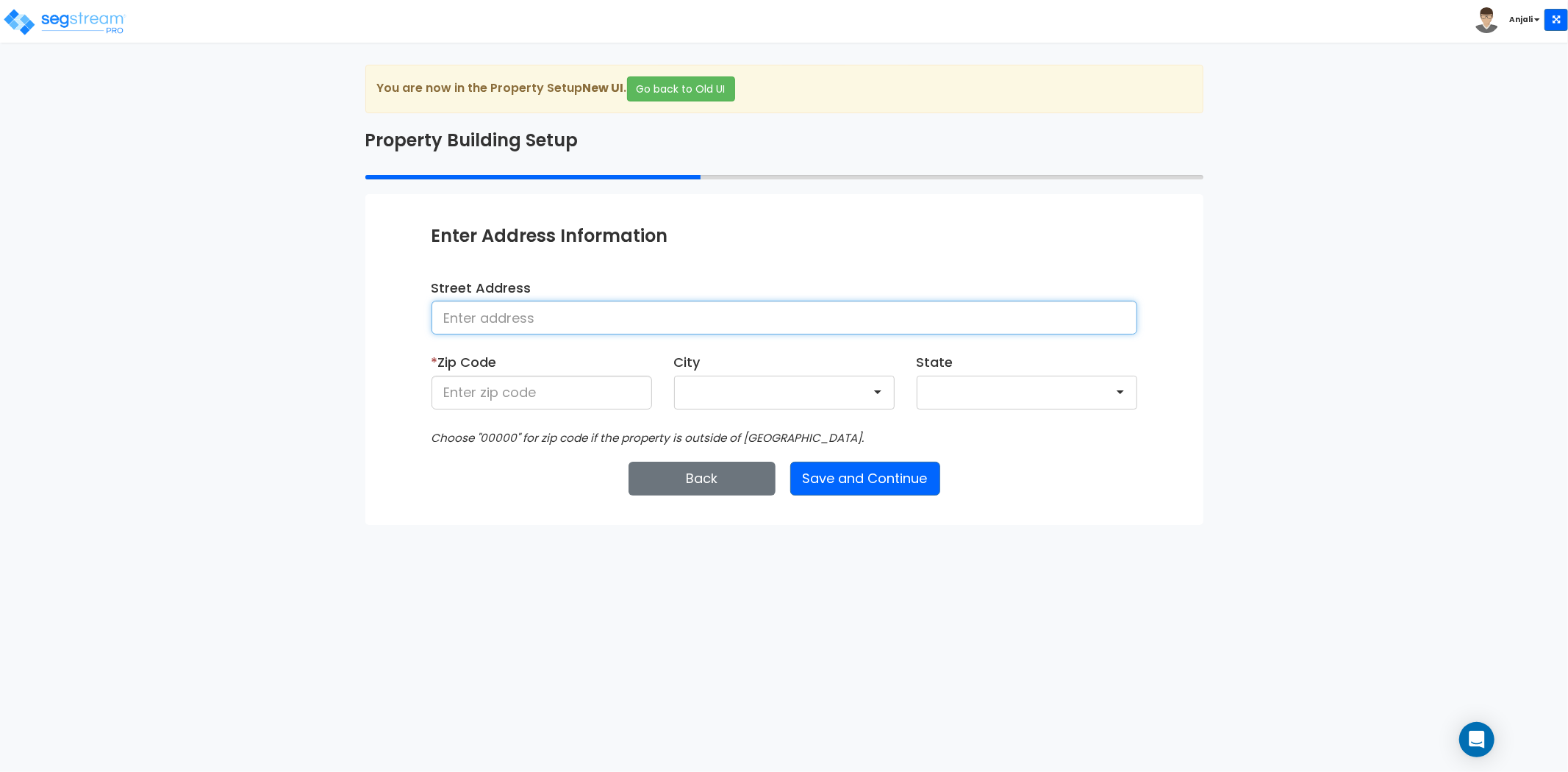
click at [665, 318] on input at bounding box center [785, 318] width 706 height 34
paste input "[STREET_ADDRESS]"
drag, startPoint x: 777, startPoint y: 317, endPoint x: 728, endPoint y: 322, distance: 49.3
click at [728, 322] on input "[STREET_ADDRESS]" at bounding box center [785, 318] width 706 height 34
type input "[STREET_ADDRESS]"
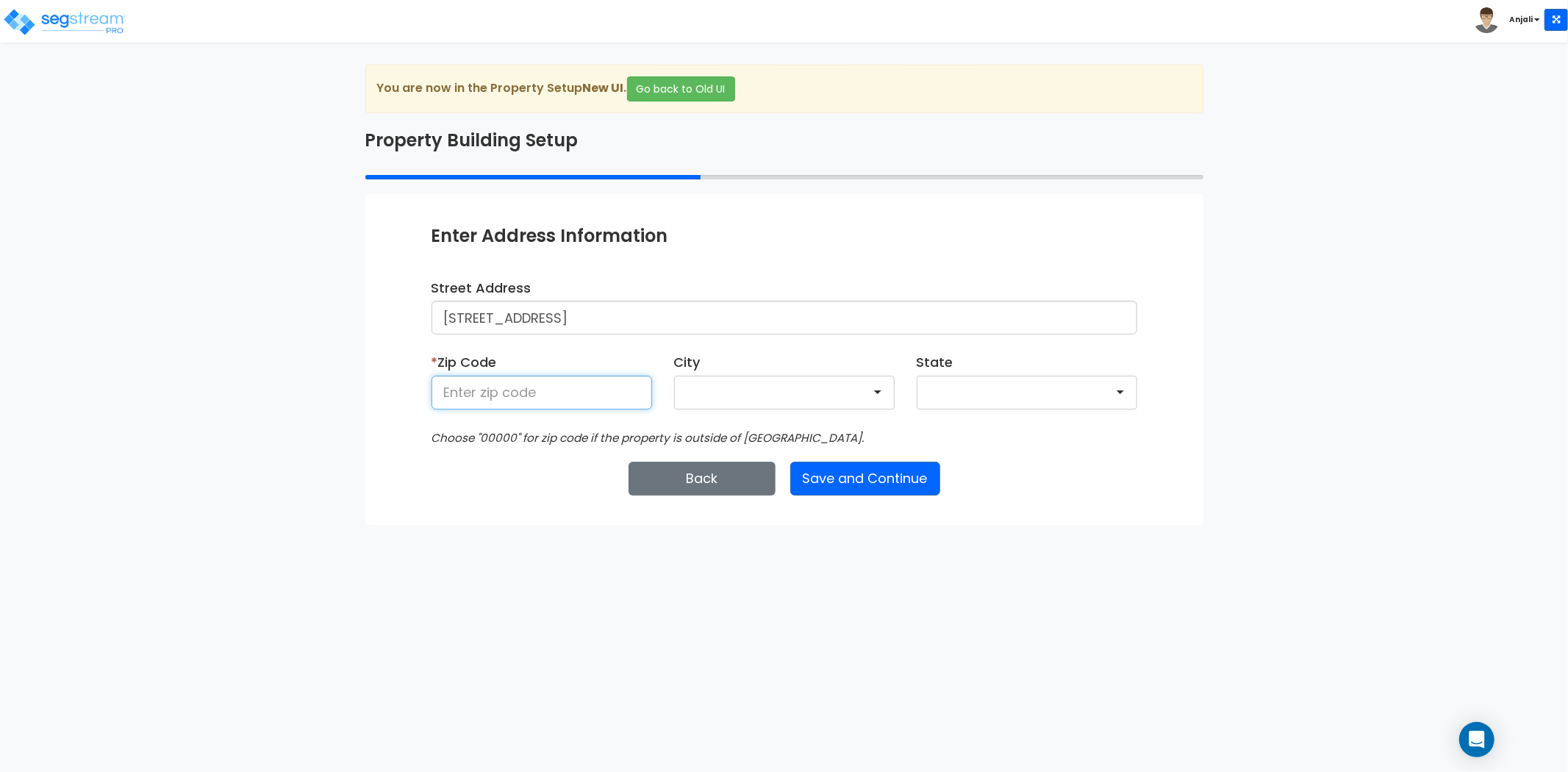
click at [478, 395] on input at bounding box center [542, 392] width 221 height 34
paste input "94080"
type input "94080"
click at [466, 508] on div "Enter Property Naming Information * Property Name 25-604_CSS - [GEOGRAPHIC_DATA…" at bounding box center [785, 359] width 838 height 330
click at [881, 398] on div "[GEOGRAPHIC_DATA]" at bounding box center [785, 392] width 221 height 34
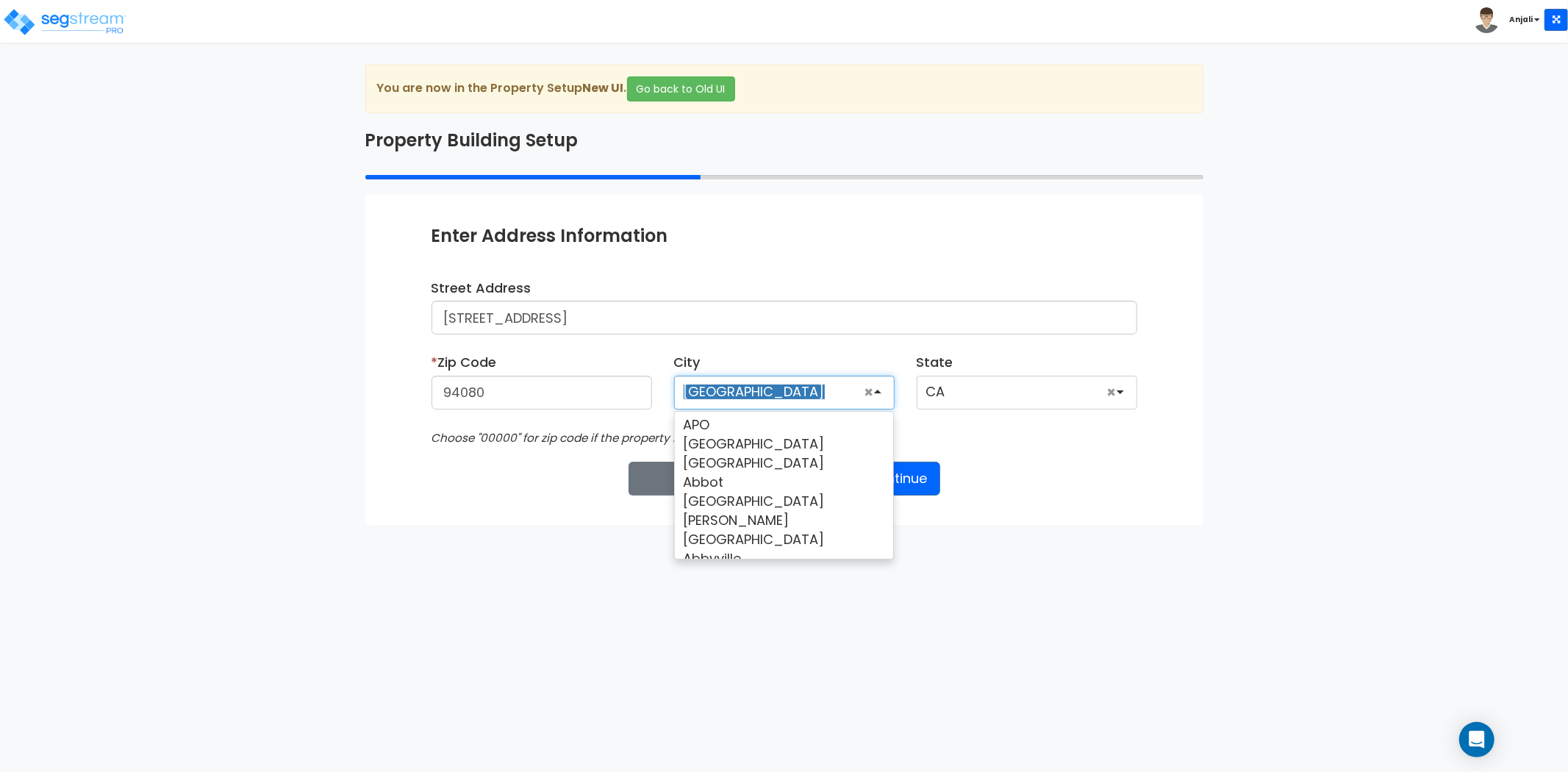
click at [1078, 525] on html "Toggle navigation Anjali x" at bounding box center [784, 263] width 1568 height 525
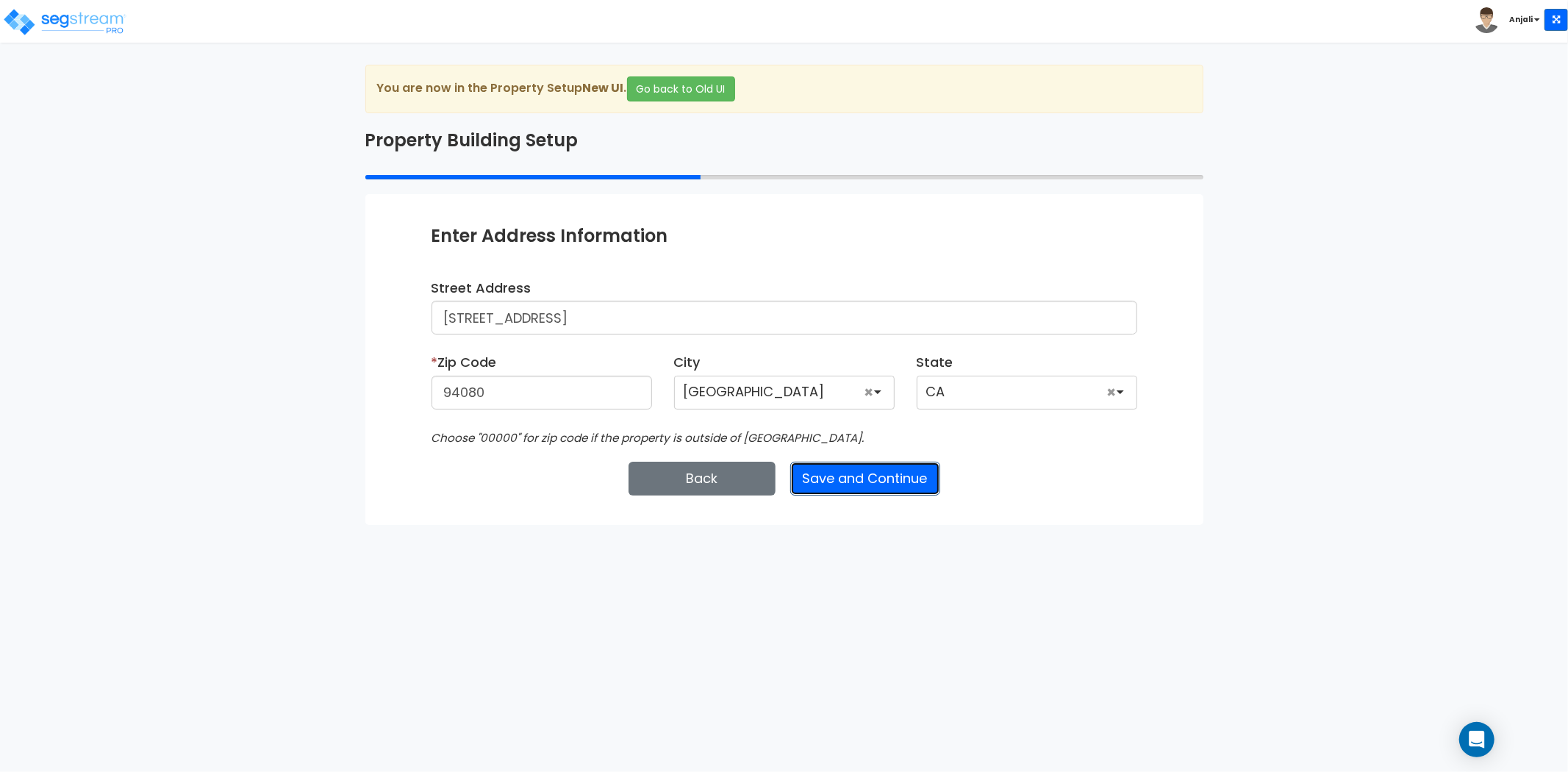
click at [888, 483] on button "Save and Continue" at bounding box center [865, 479] width 150 height 34
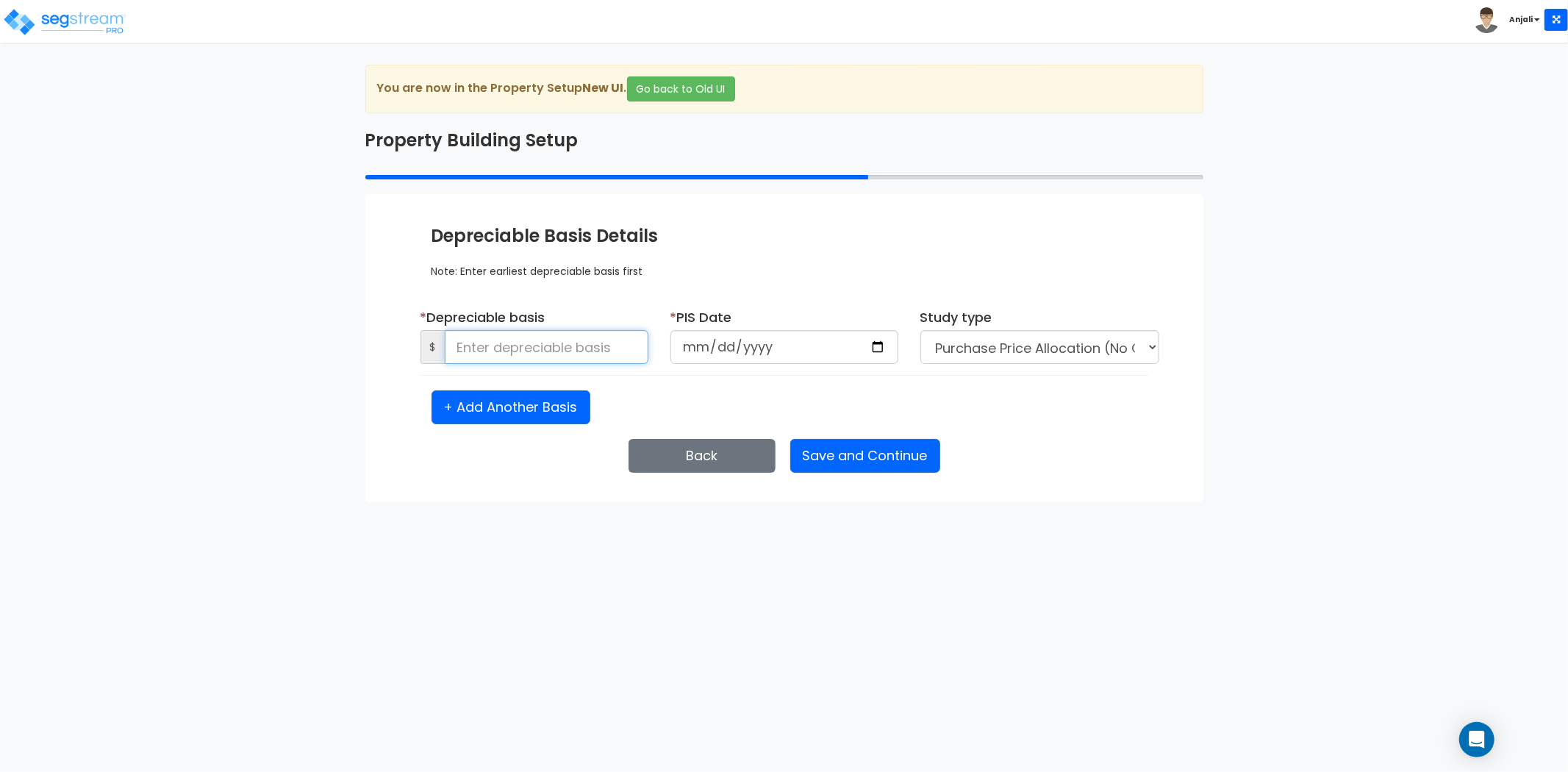
click at [530, 359] on input at bounding box center [546, 347] width 204 height 34
type input "77,365,543.34"
click at [454, 502] on html "Toggle navigation Anjali x" at bounding box center [784, 251] width 1568 height 502
click at [886, 349] on input "date" at bounding box center [784, 347] width 228 height 34
click at [886, 349] on input "date" at bounding box center [784, 347] width 228 height 34
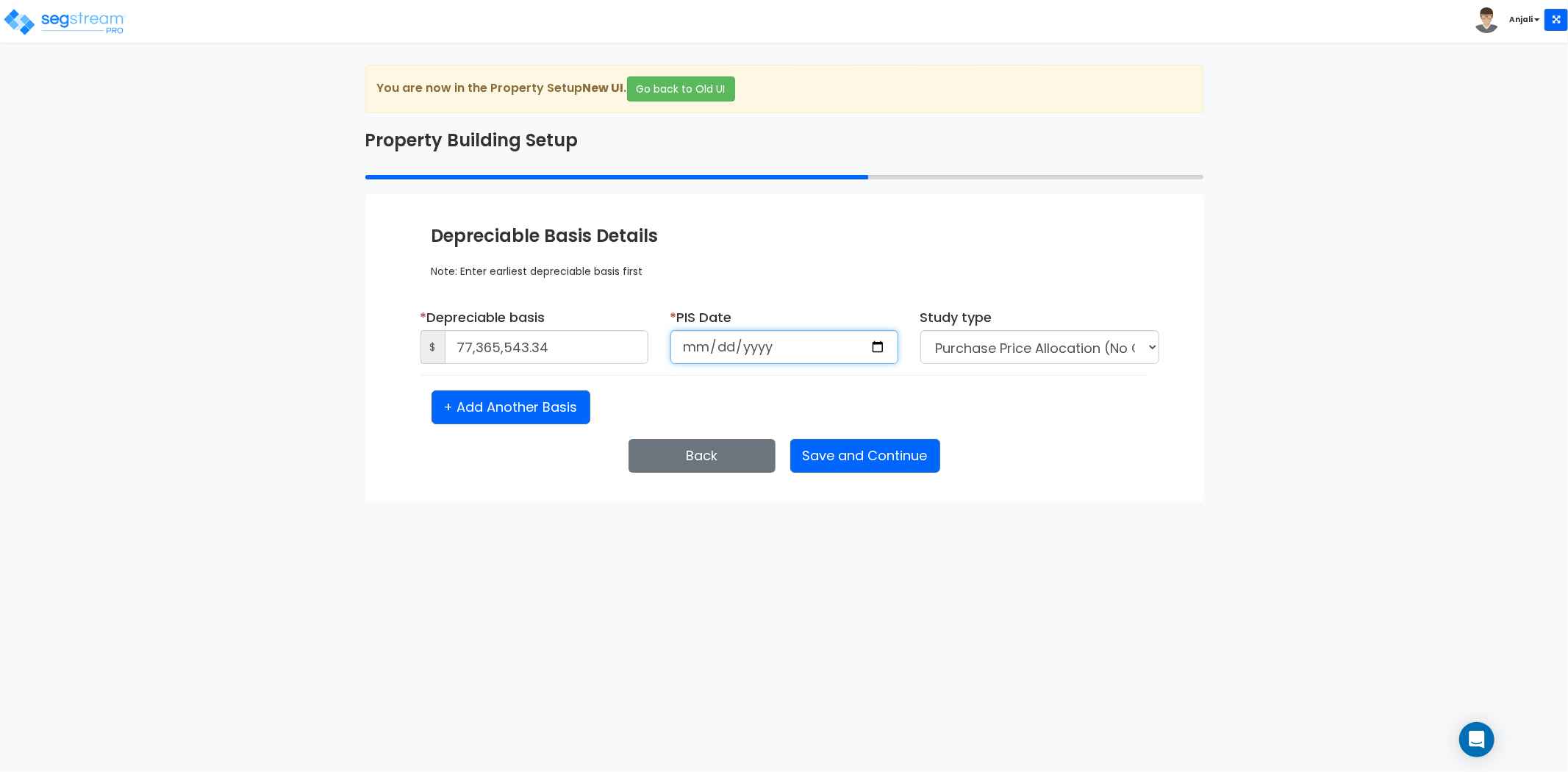
type input "[DATE]"
click at [1037, 354] on select "Purchase Price Allocation (No Given Costs) New Construction / Reno / TI's (Give…" at bounding box center [1039, 347] width 239 height 34
select select "NEW"
click at [920, 330] on select "Purchase Price Allocation (No Given Costs) New Construction / Reno / TI's (Give…" at bounding box center [1039, 347] width 239 height 34
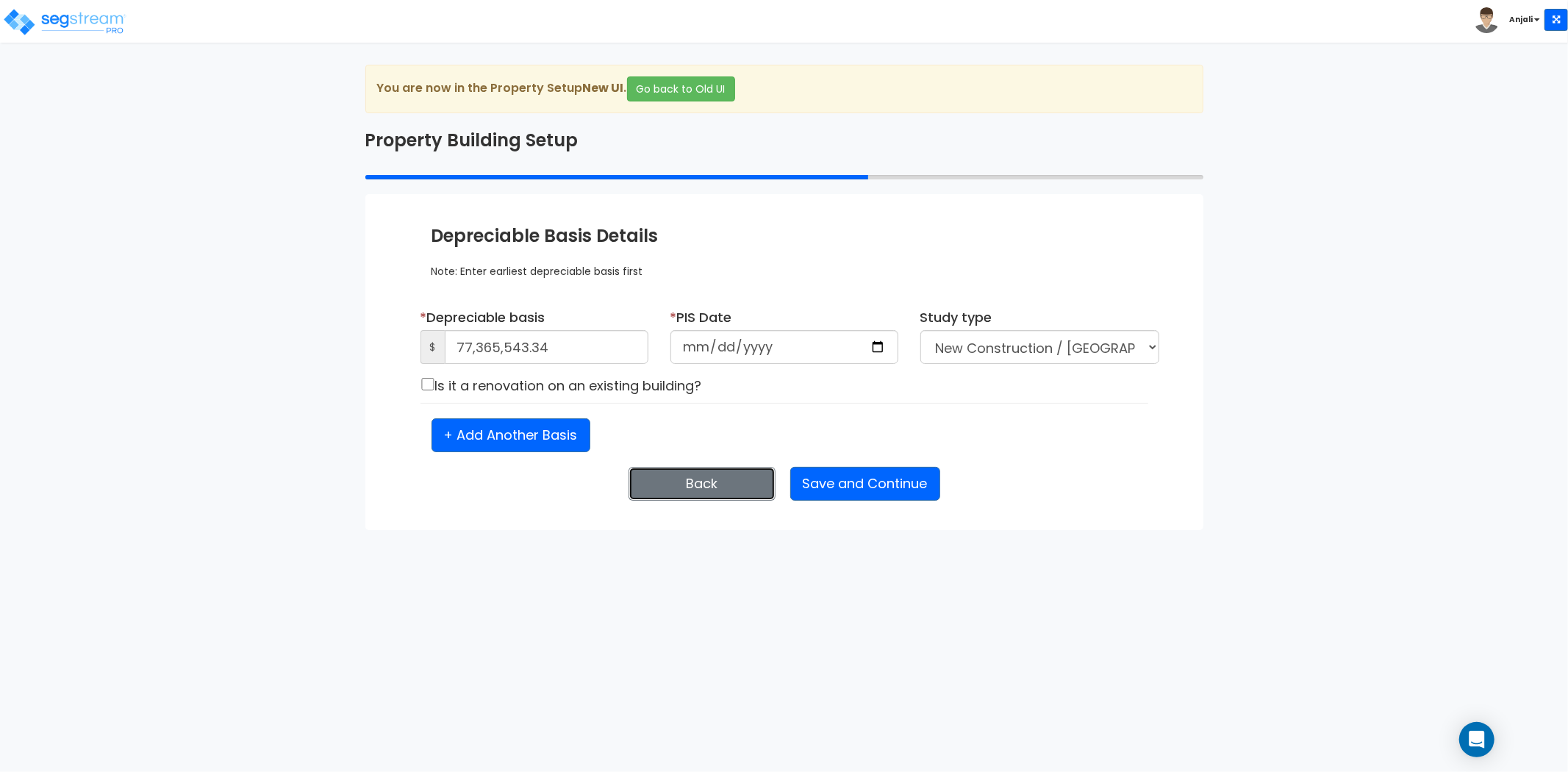
click at [667, 474] on button "Back" at bounding box center [702, 484] width 147 height 34
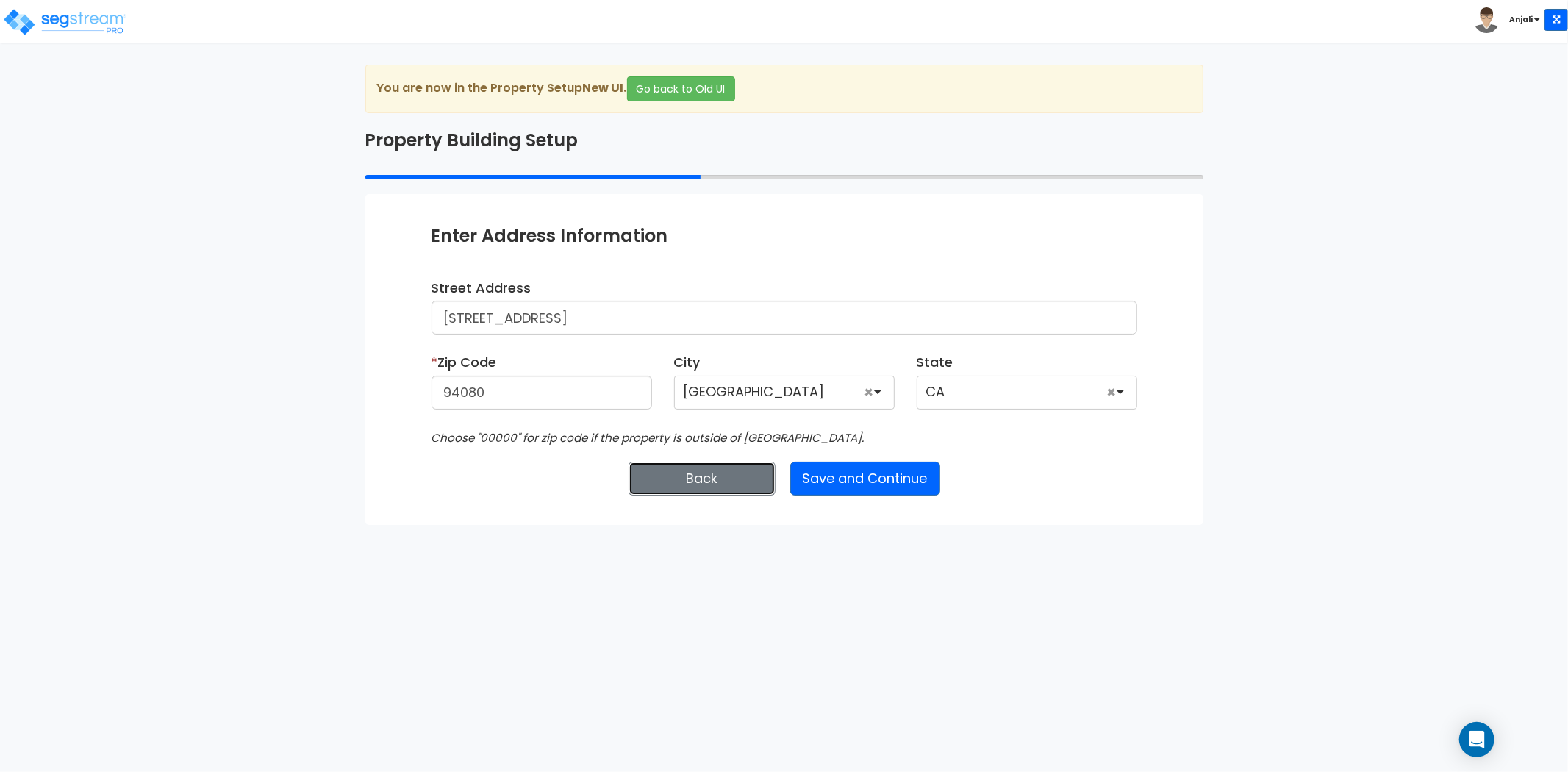
click at [667, 474] on button "Back" at bounding box center [702, 479] width 147 height 34
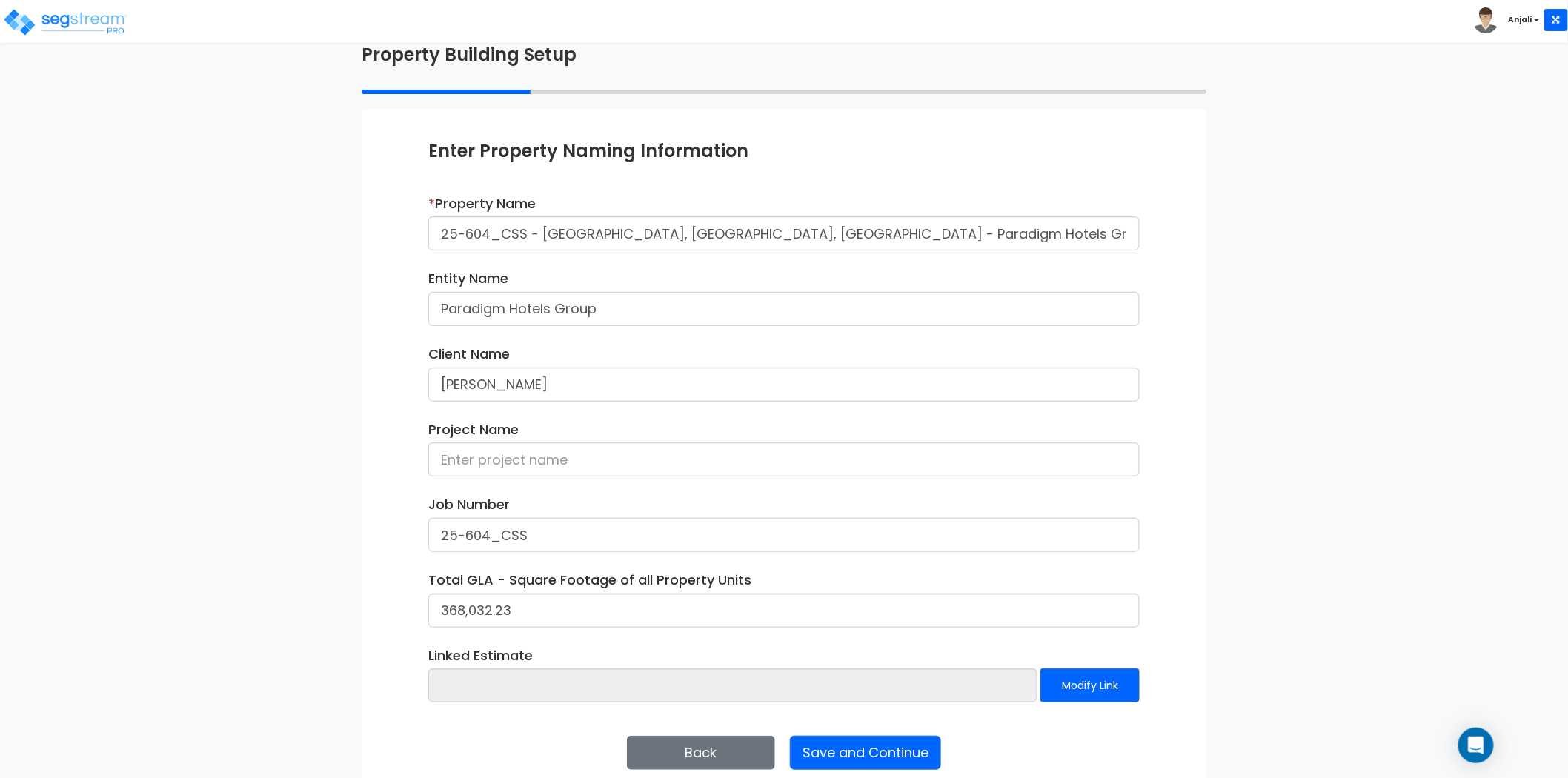
scroll to position [108, 0]
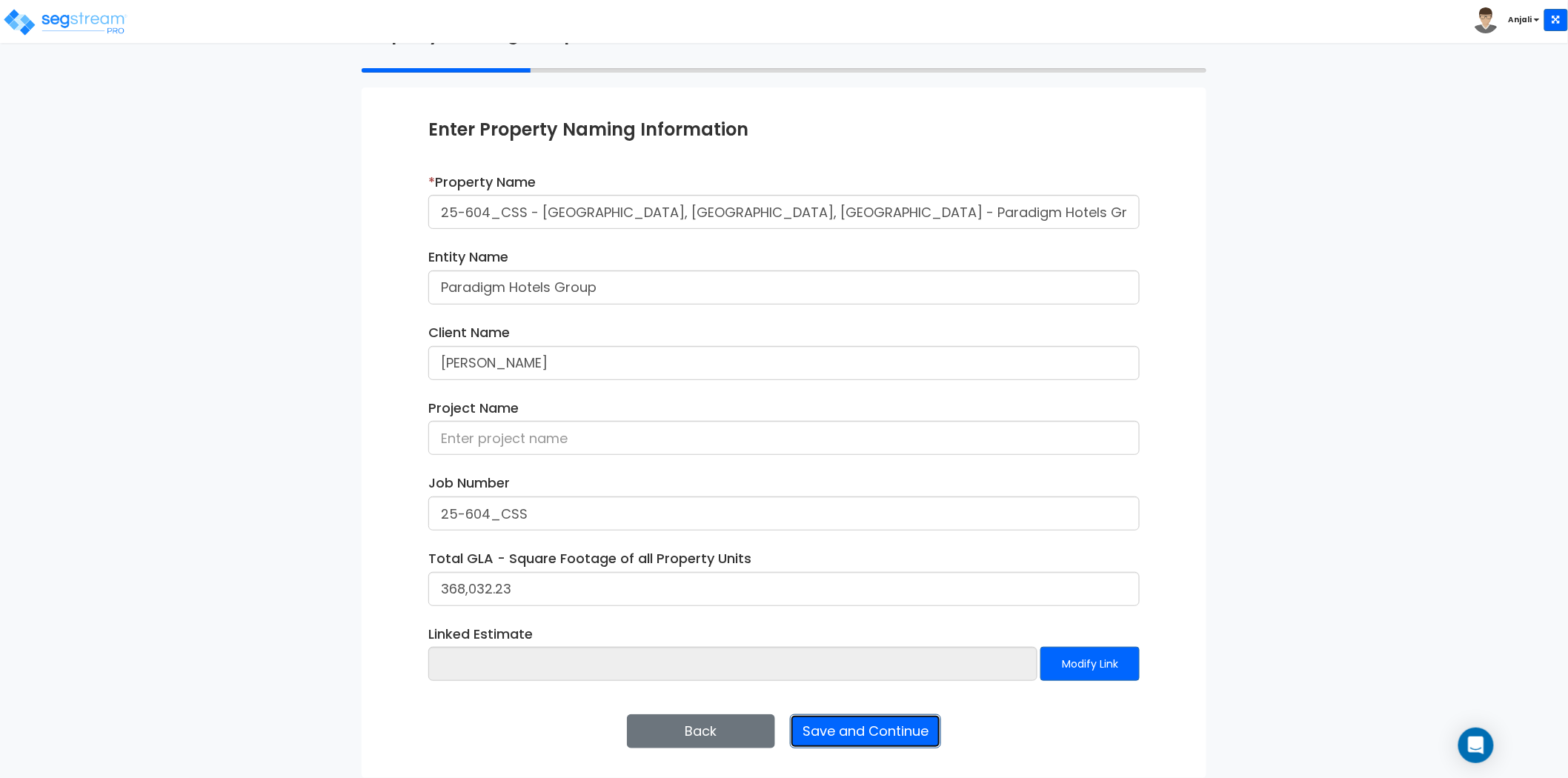
click at [892, 732] on button "Save and Continue" at bounding box center [866, 732] width 151 height 34
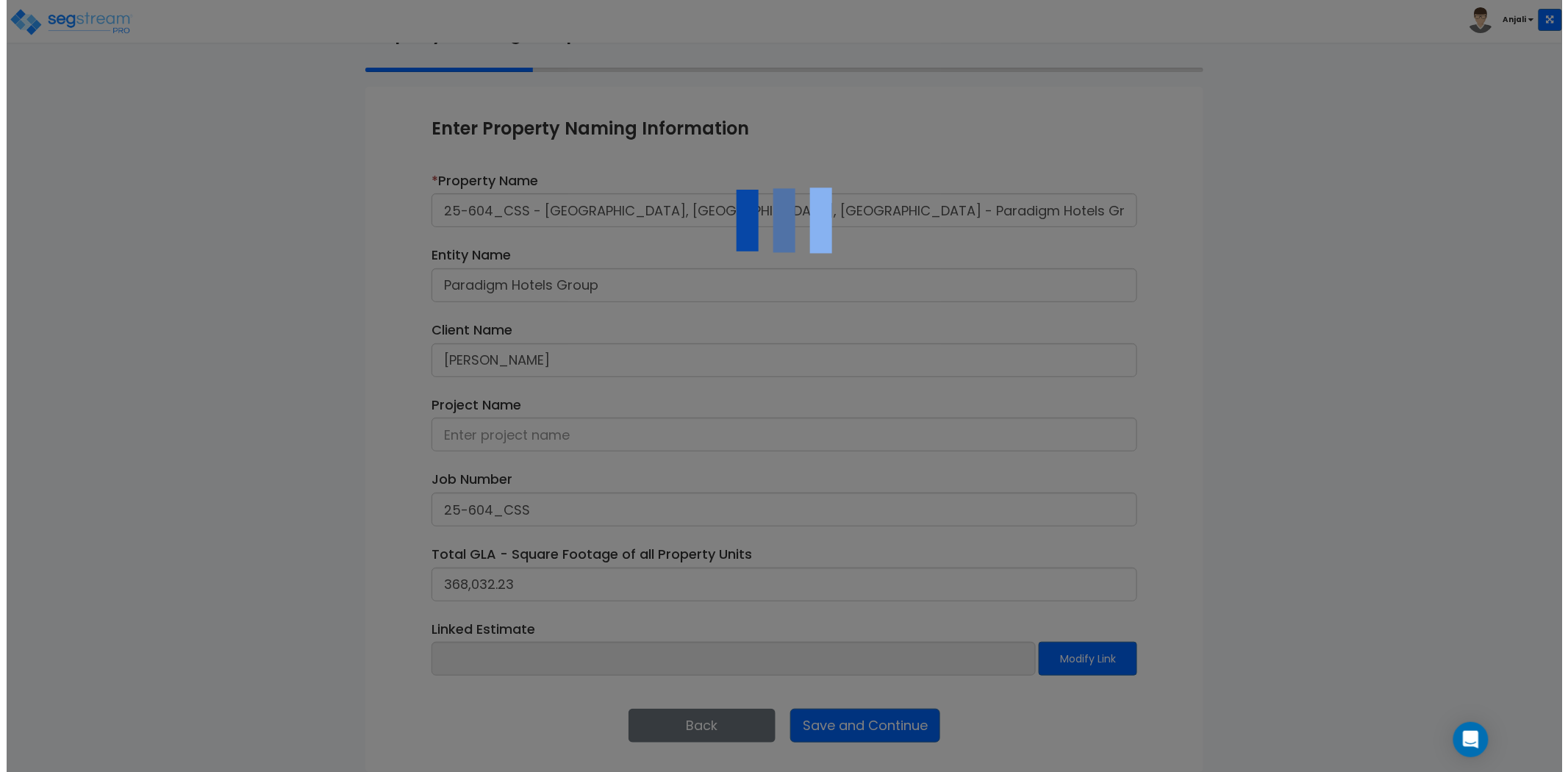
scroll to position [0, 0]
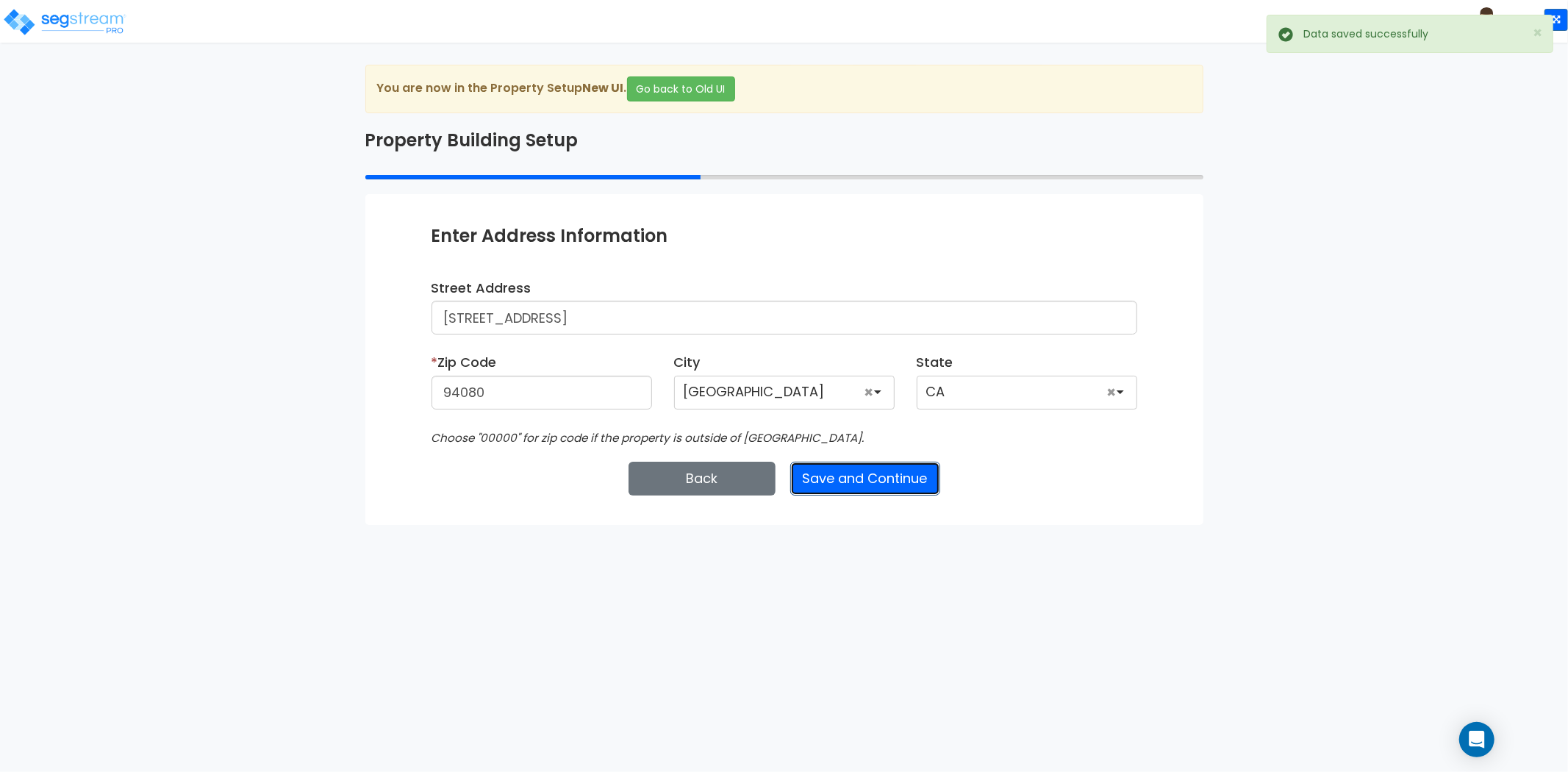
click at [895, 475] on button "Save and Continue" at bounding box center [865, 479] width 150 height 34
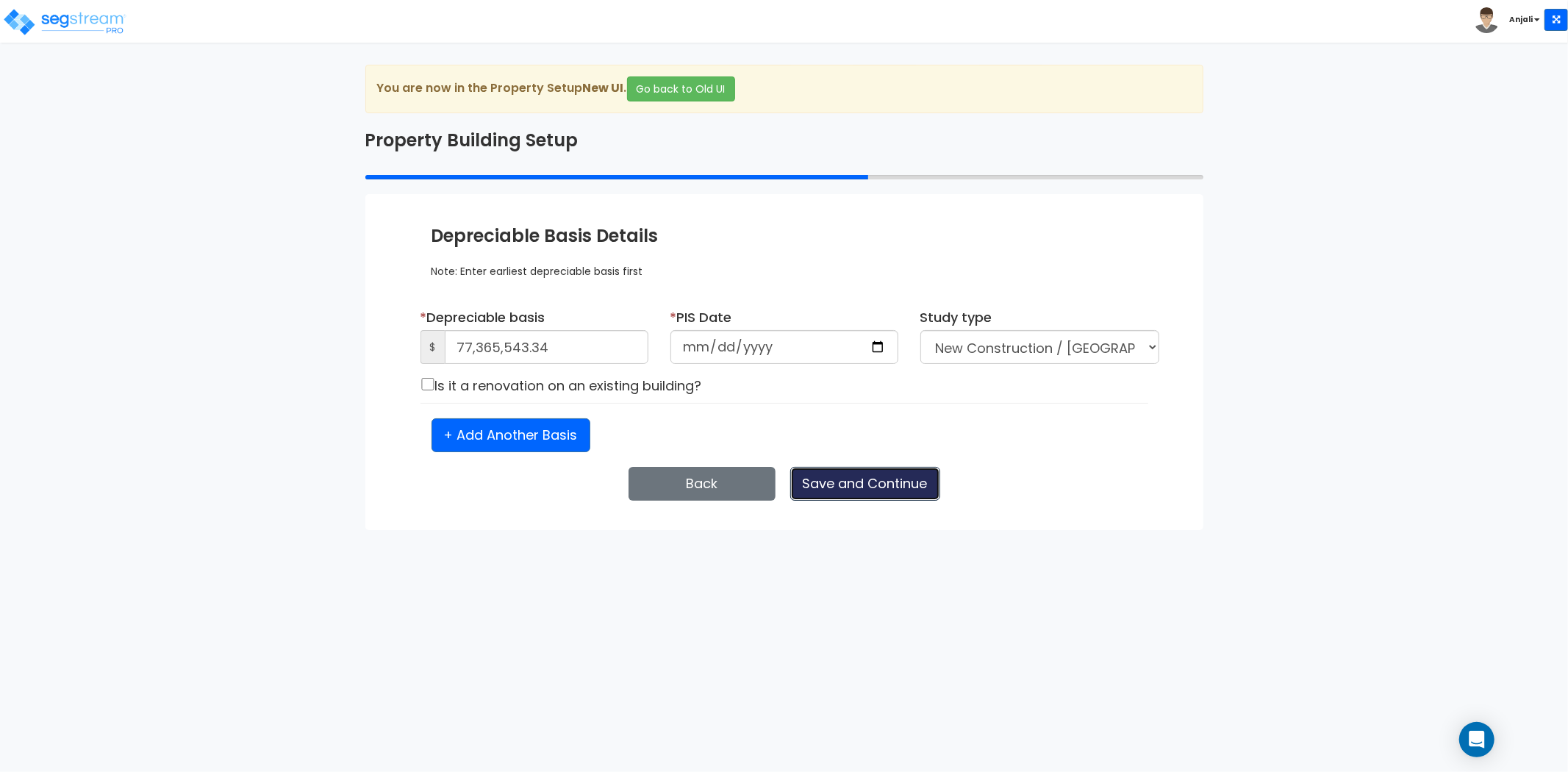
click at [861, 485] on button "Save and Continue" at bounding box center [865, 484] width 150 height 34
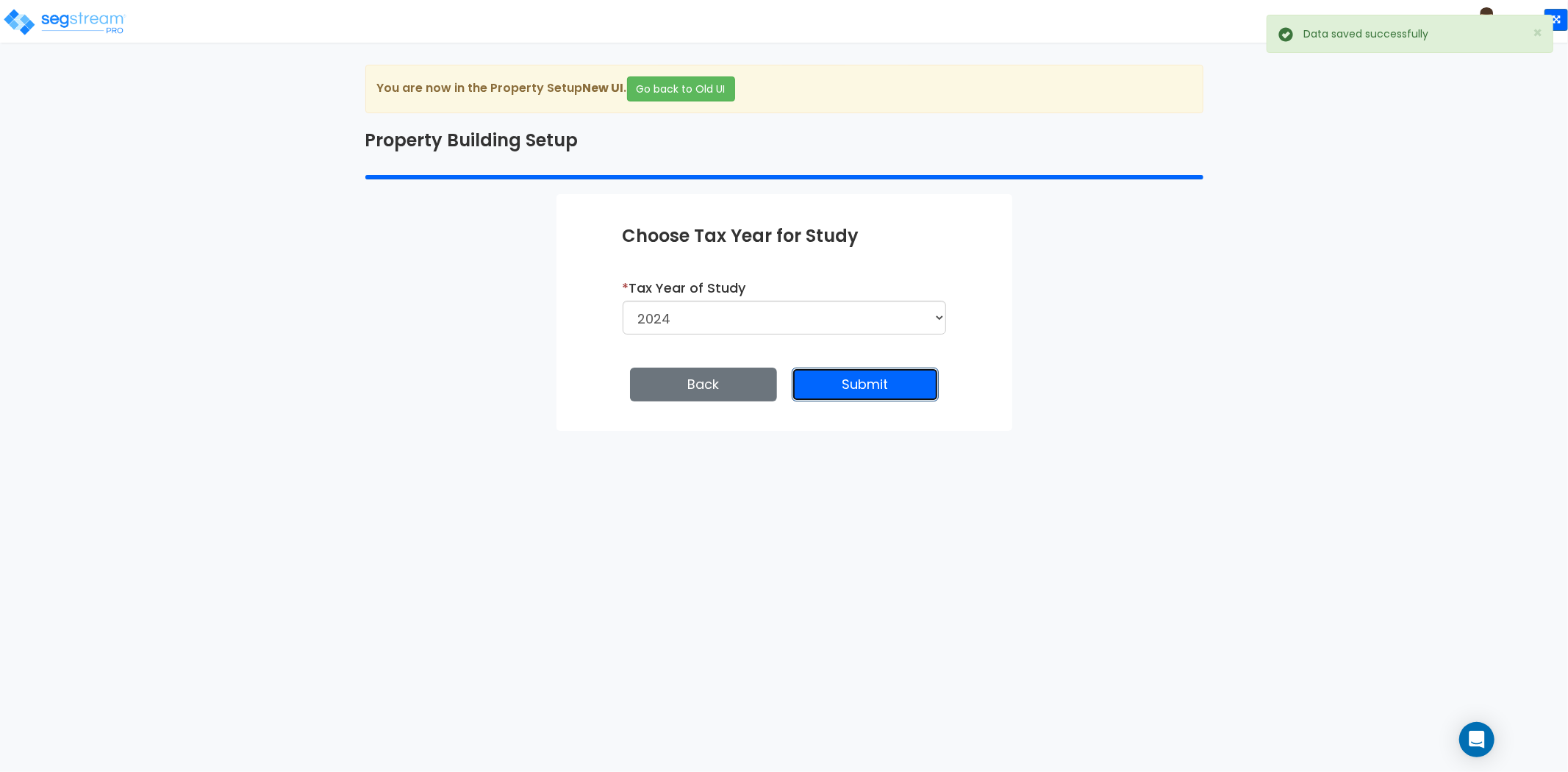
click at [852, 380] on button "Submit" at bounding box center [865, 384] width 147 height 34
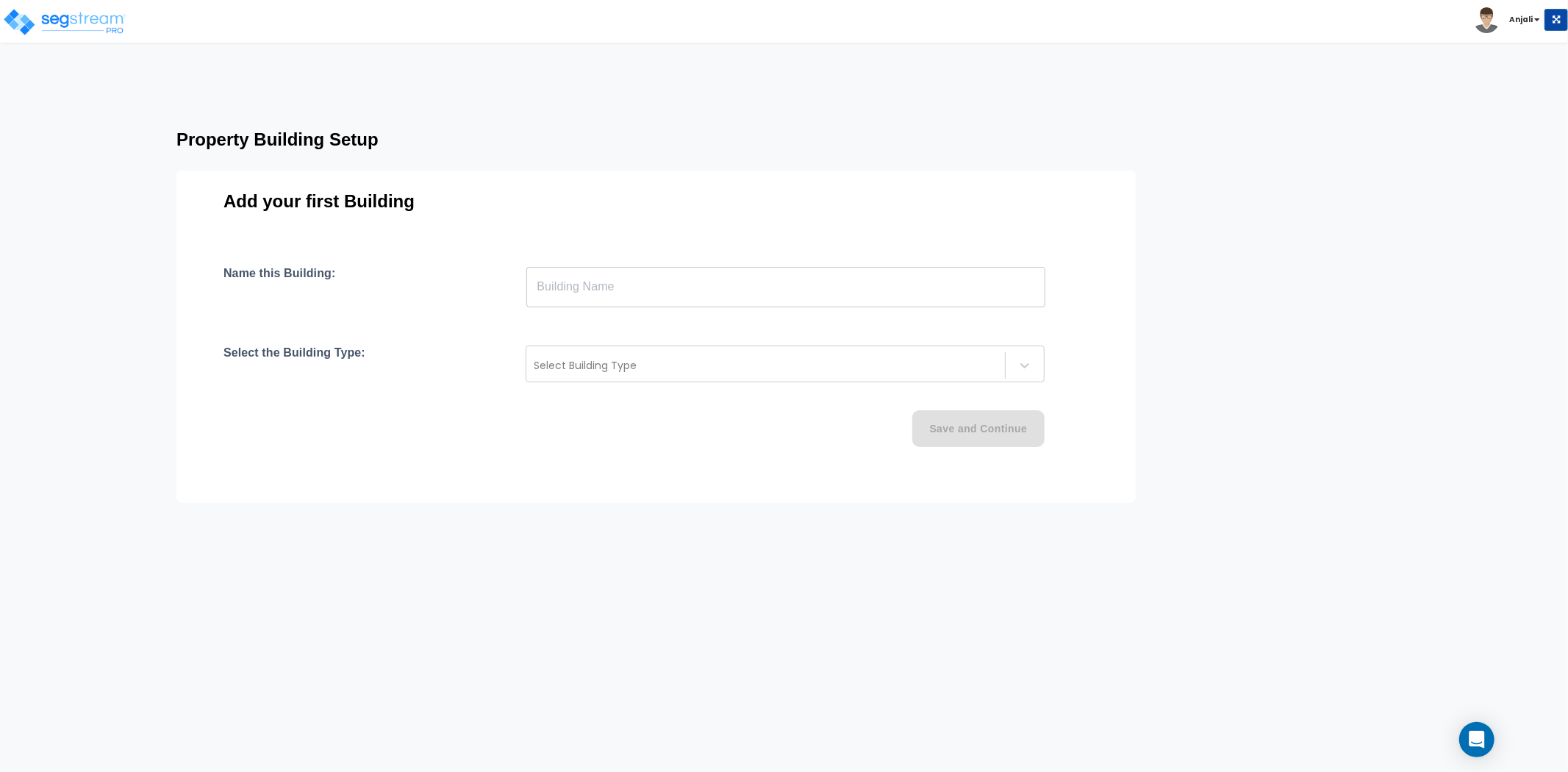
click at [563, 290] on input "text" at bounding box center [786, 286] width 519 height 41
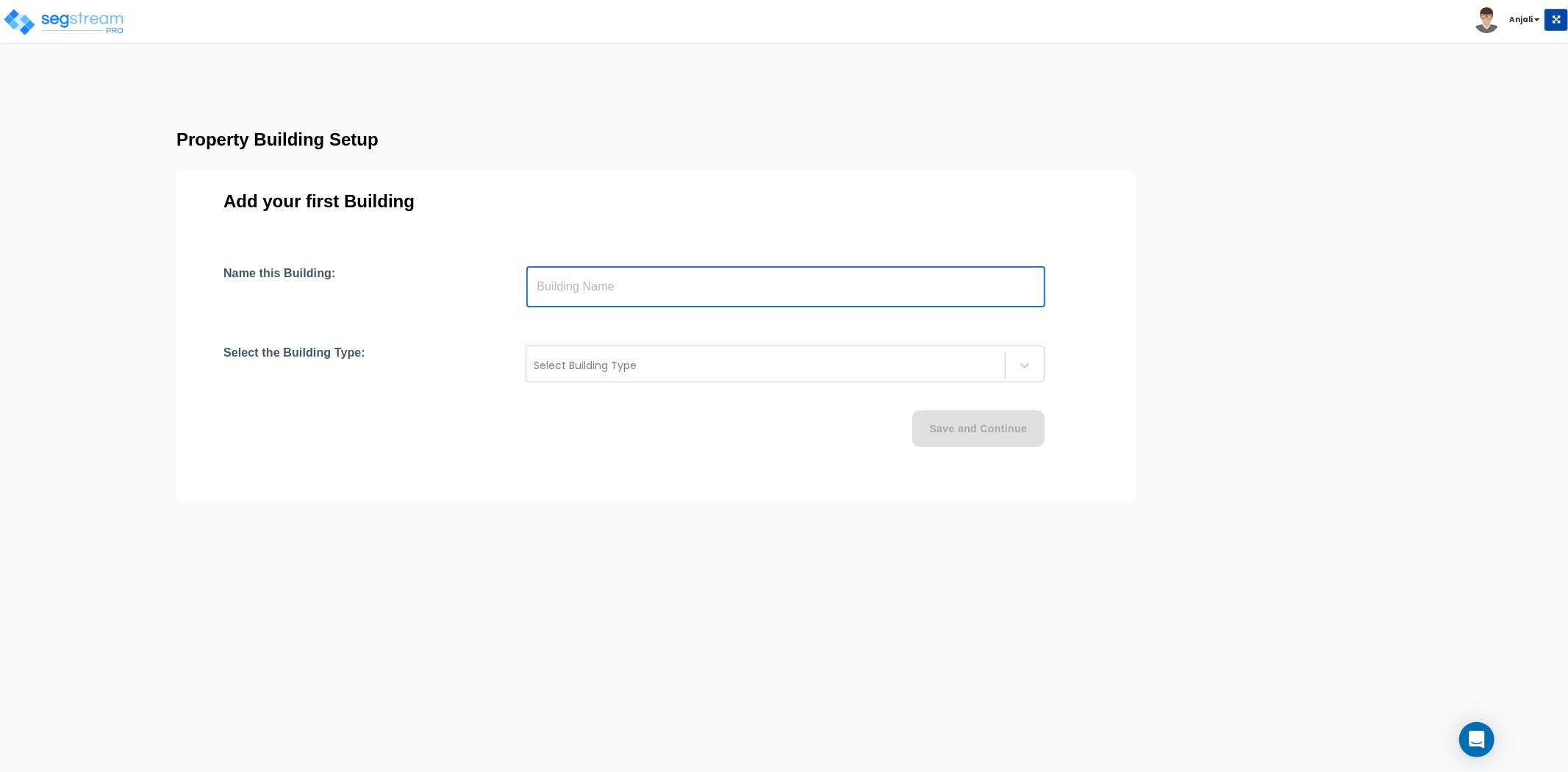
paste input "text"
type input "[GEOGRAPHIC_DATA]"
click at [566, 336] on div "Name this Building: [GEOGRAPHIC_DATA] ​ Select the Building Type: Select Buildi…" at bounding box center [656, 374] width 865 height 216
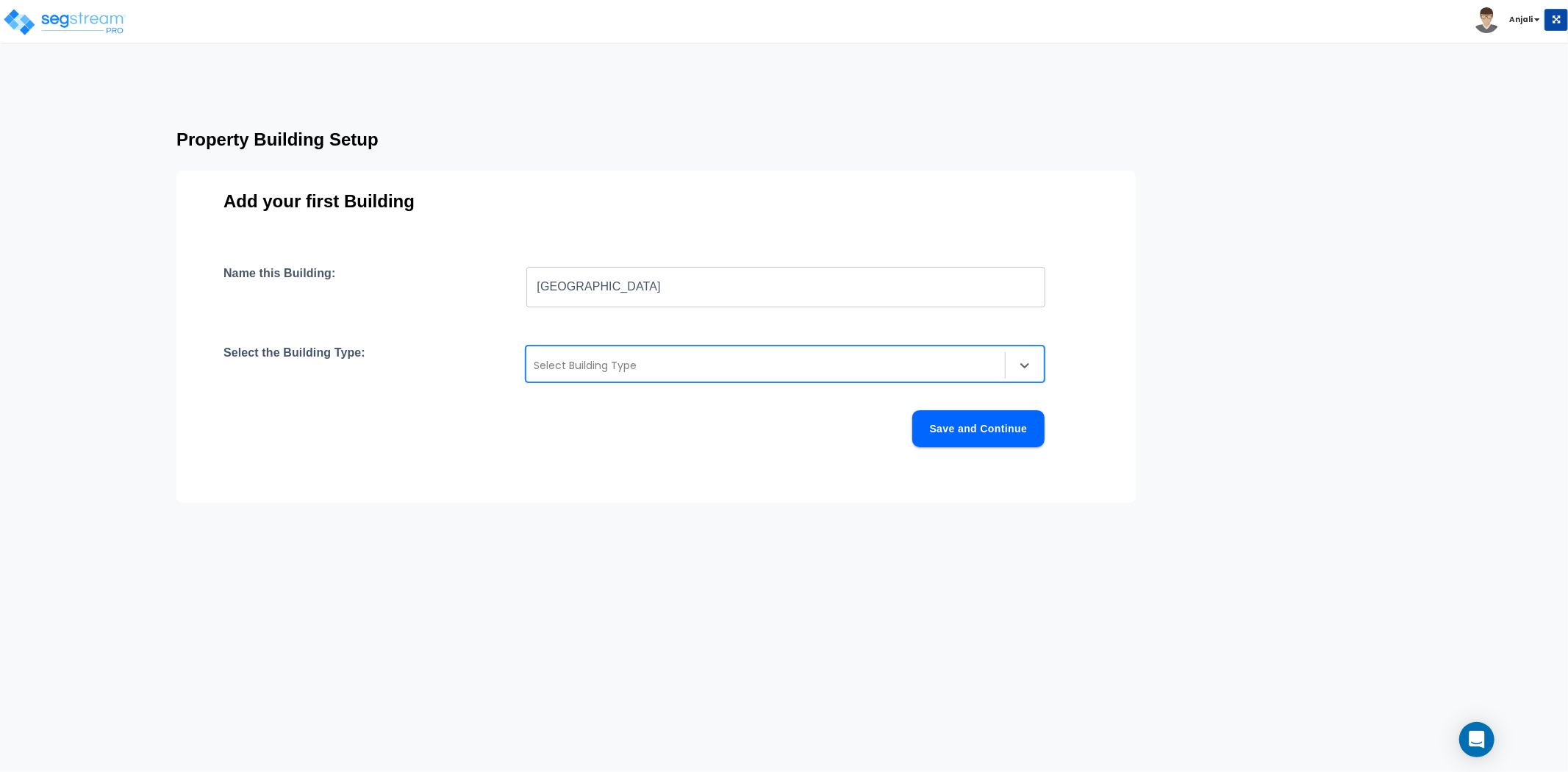
click at [560, 366] on div at bounding box center [765, 366] width 464 height 18
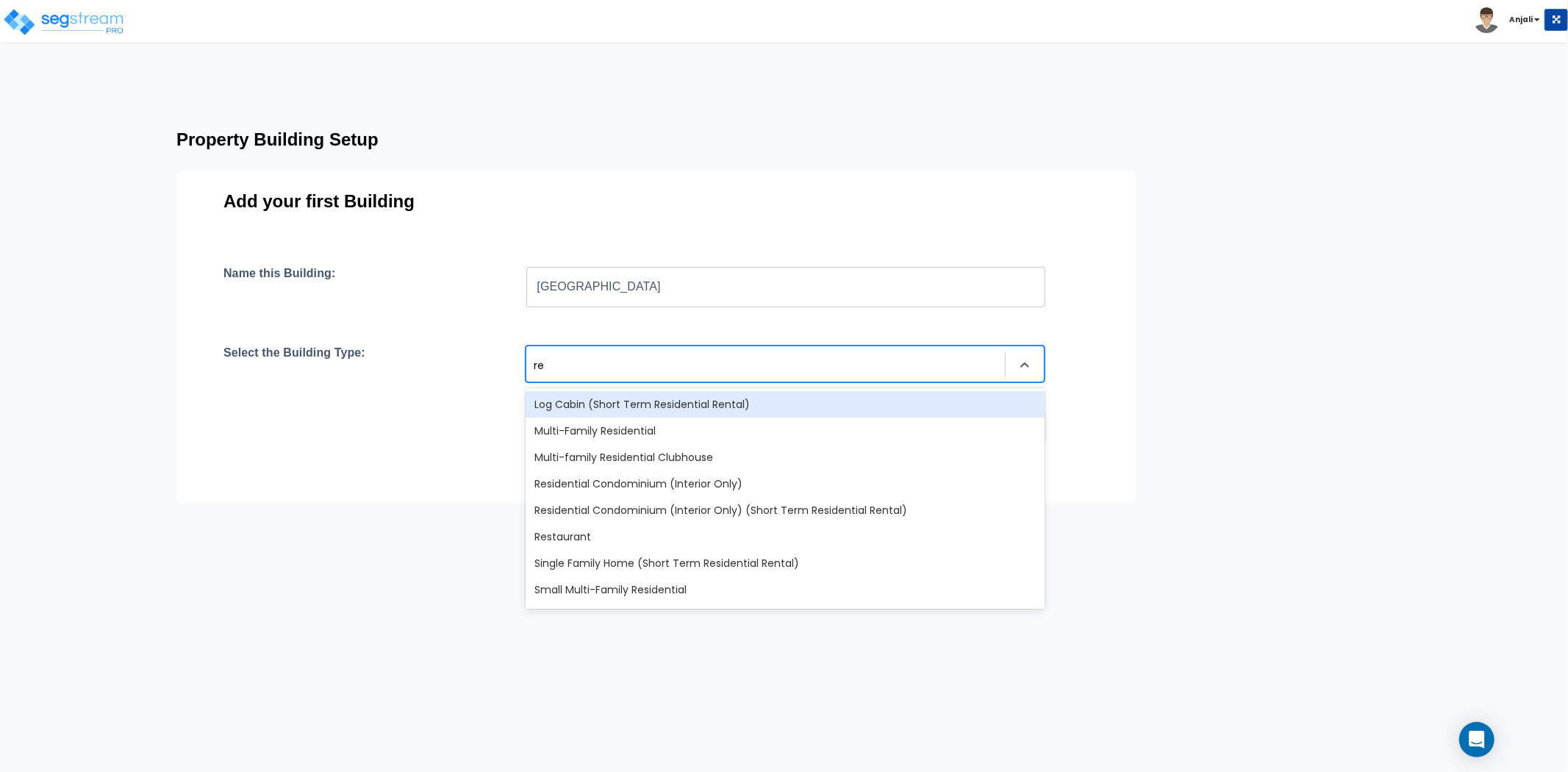
type input "r"
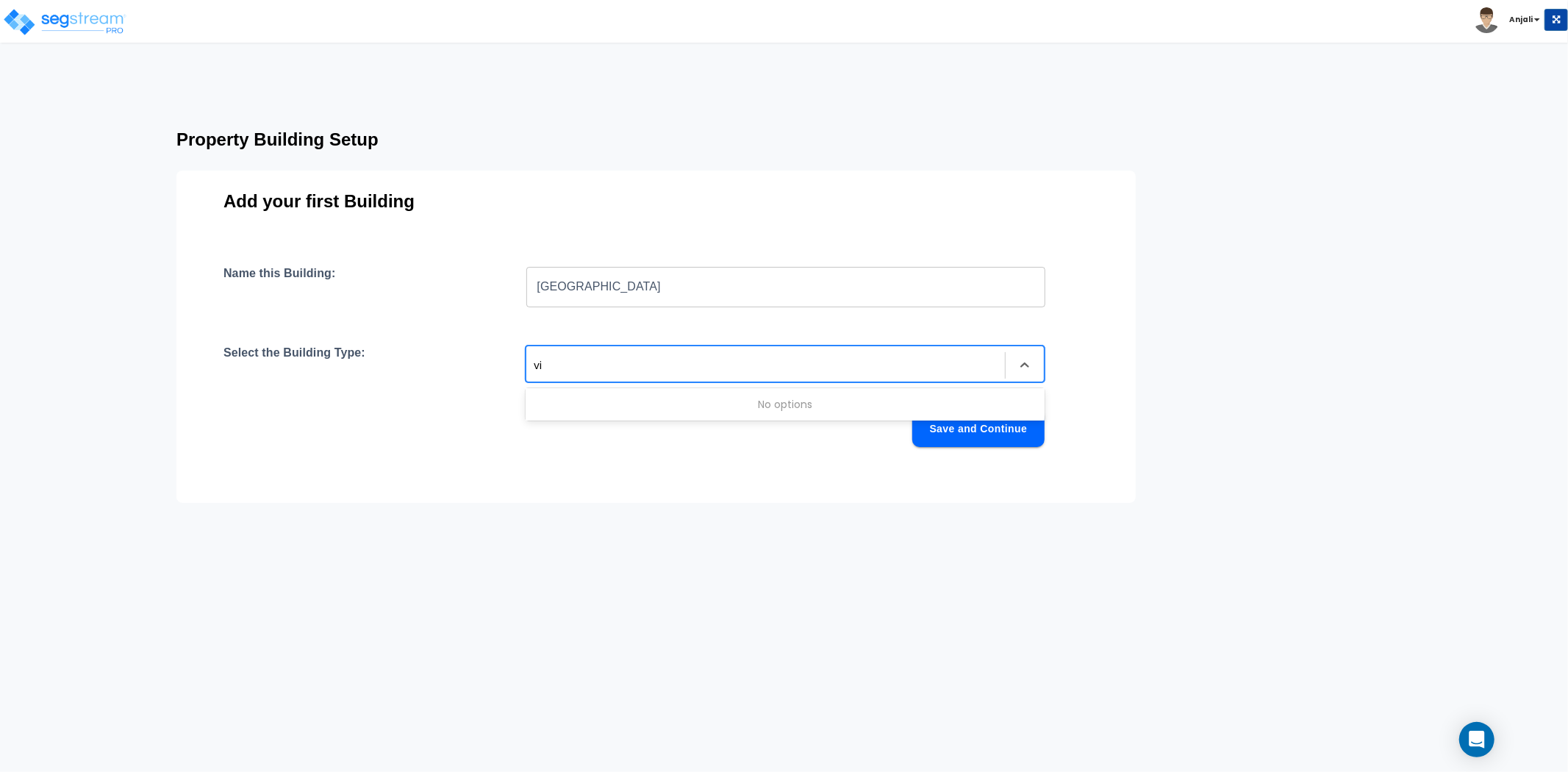
type input "v"
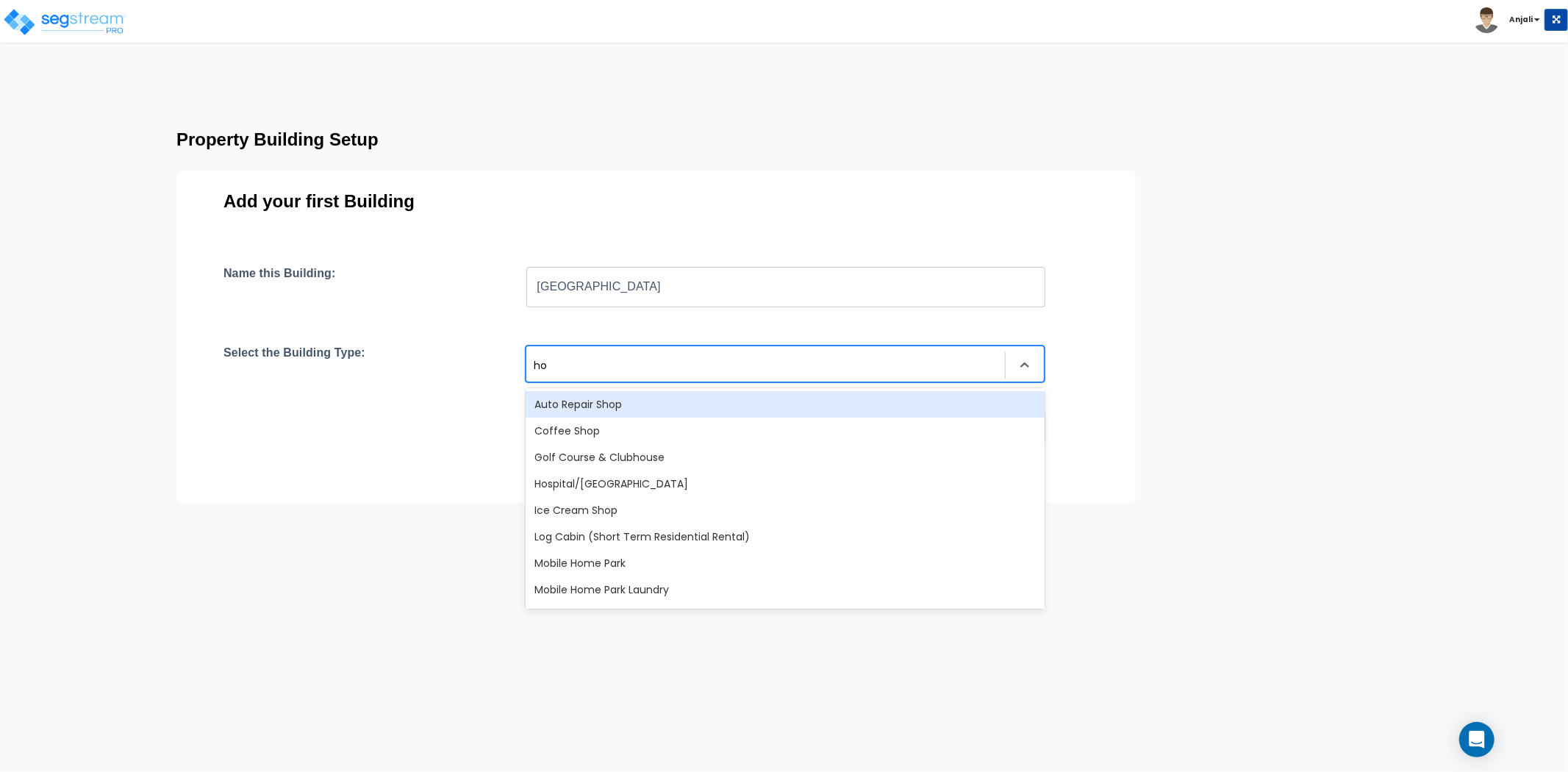
type input "hot"
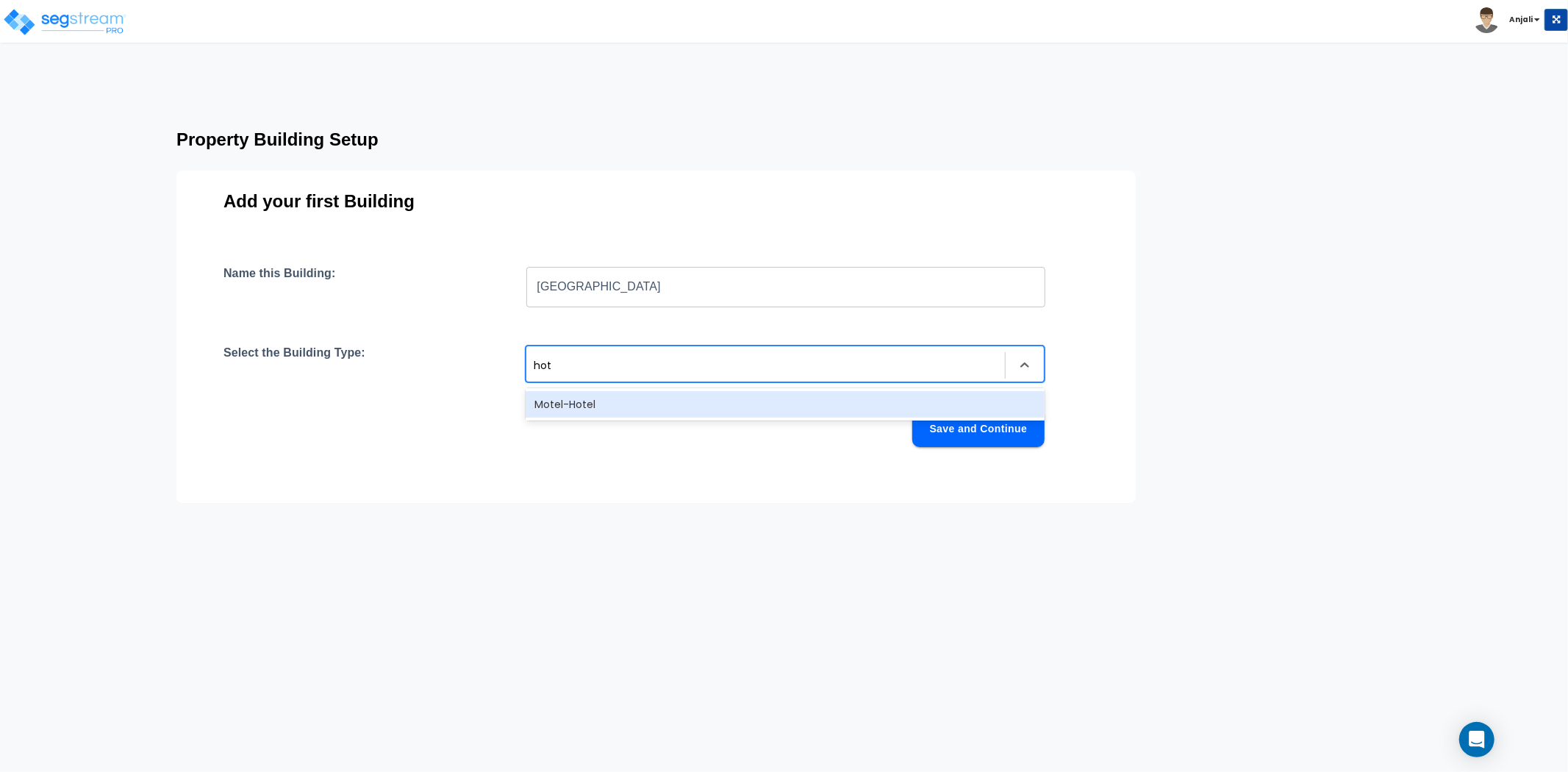
click at [562, 405] on div "Motel-Hotel" at bounding box center [785, 404] width 519 height 27
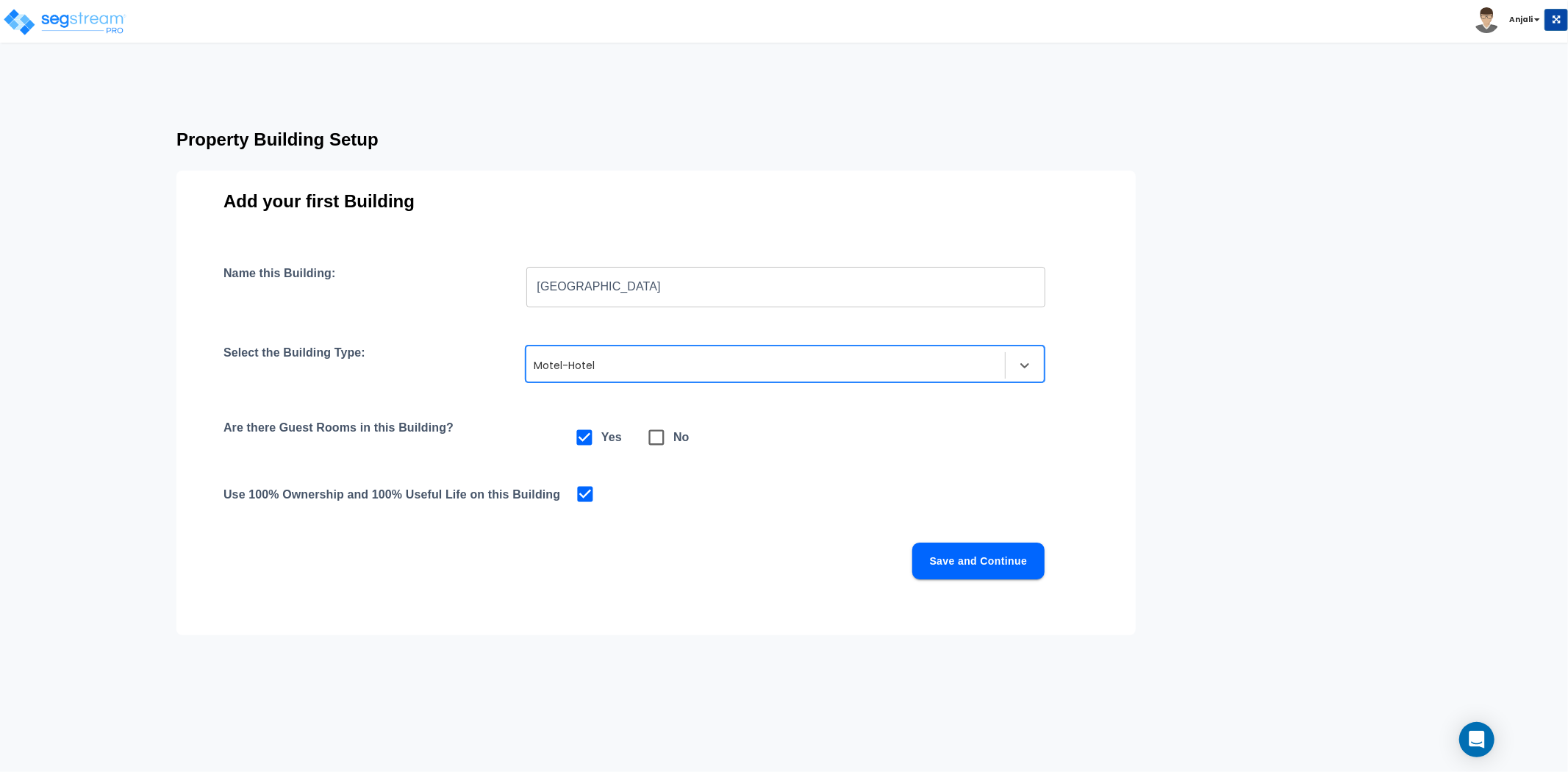
click at [965, 556] on button "Save and Continue" at bounding box center [978, 561] width 132 height 37
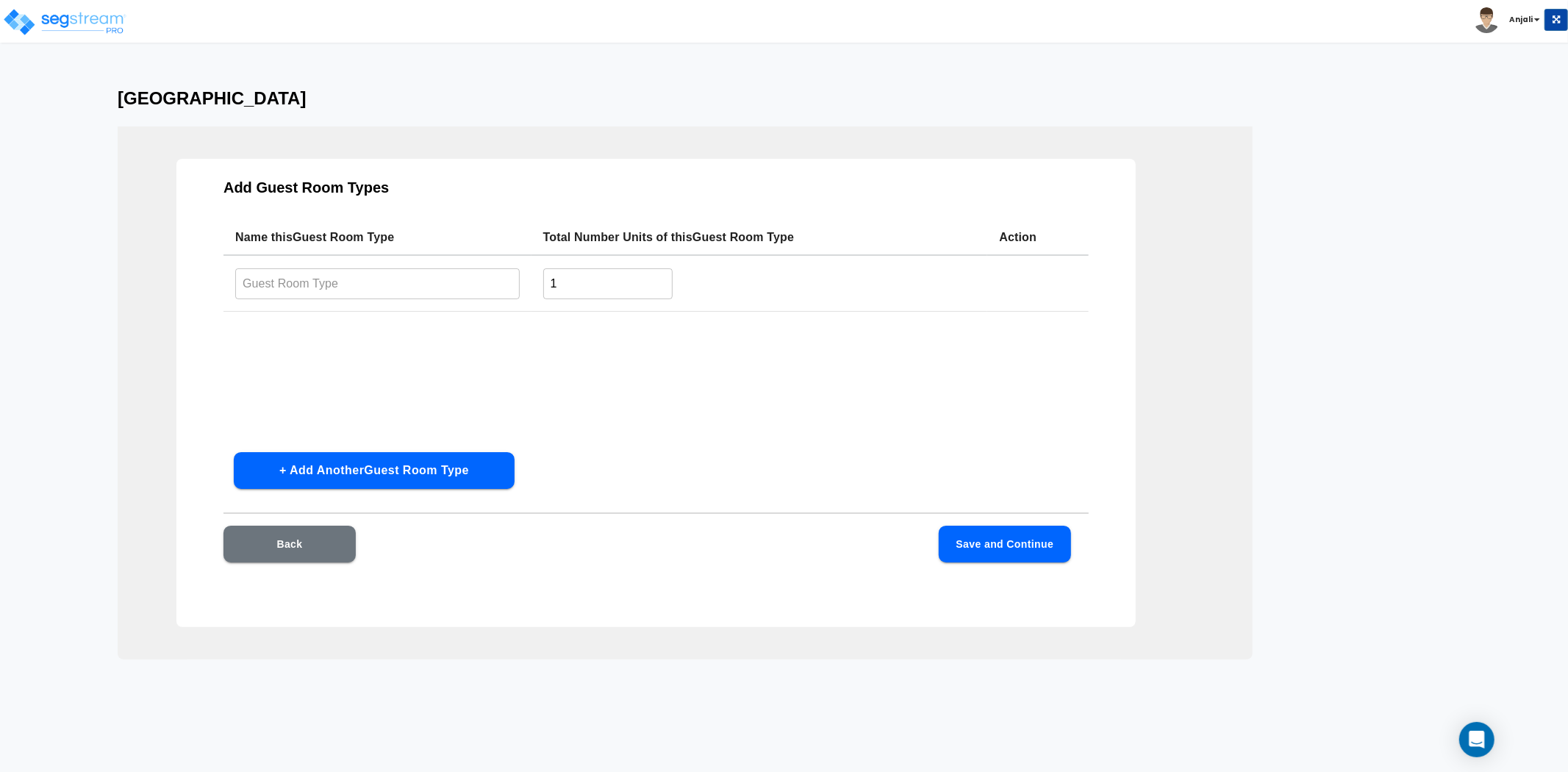
click at [354, 275] on input "text" at bounding box center [377, 283] width 284 height 31
type input "Villas"
click at [609, 271] on input "1" at bounding box center [608, 283] width 131 height 31
type input "44"
click at [419, 471] on button "+ Add Another Guest Room Type" at bounding box center [374, 471] width 281 height 37
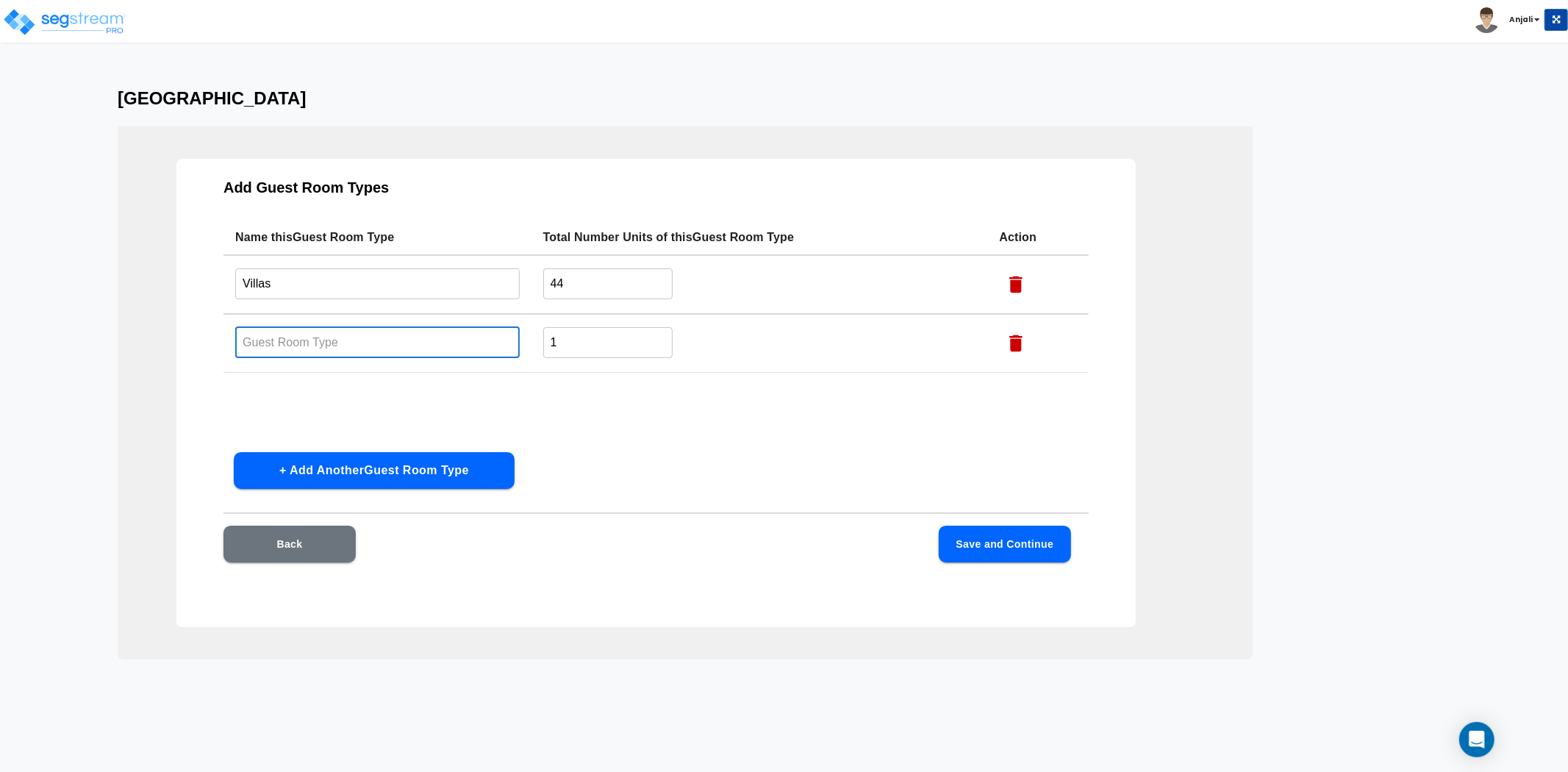
click at [338, 343] on input "text" at bounding box center [377, 342] width 284 height 31
click at [237, 349] on input "text" at bounding box center [377, 342] width 284 height 31
click at [338, 337] on input "text" at bounding box center [377, 342] width 284 height 31
type input "Standard Rooms"
click at [583, 342] on input "1" at bounding box center [608, 342] width 131 height 31
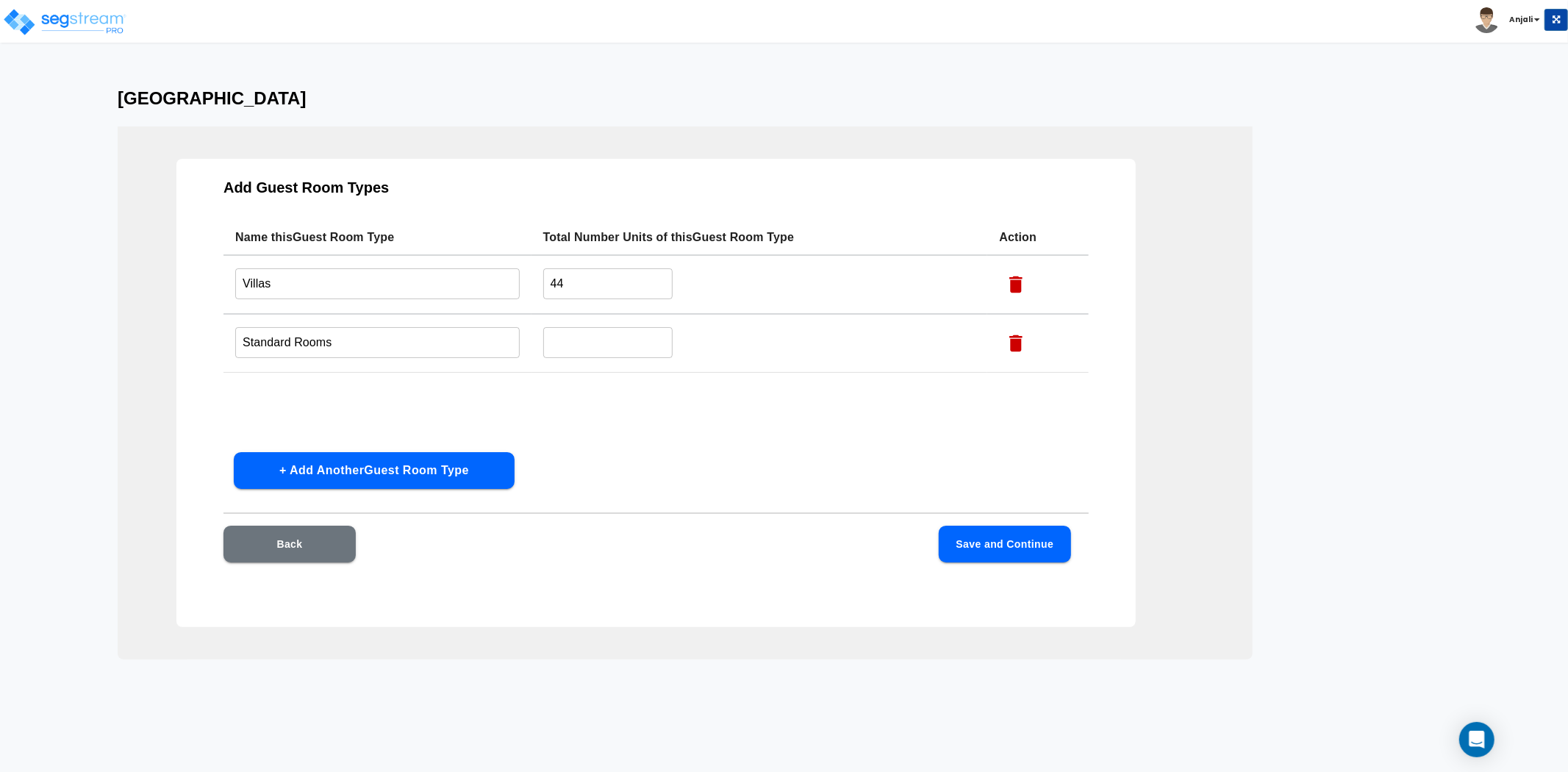
click at [1011, 340] on icon "button" at bounding box center [1015, 342] width 22 height 22
click at [983, 542] on button "Save and Continue" at bounding box center [1005, 544] width 132 height 37
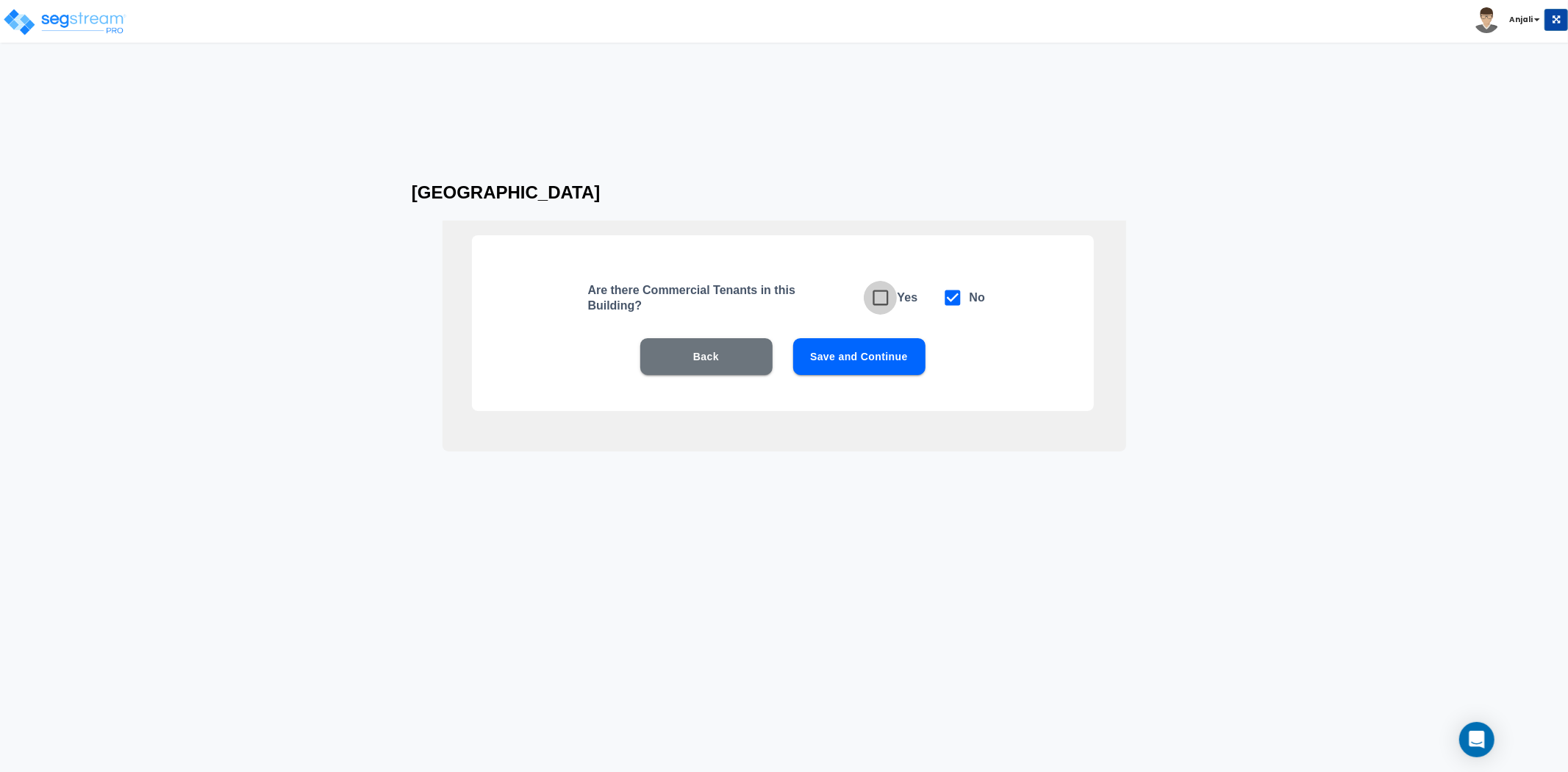
click at [873, 300] on icon at bounding box center [880, 297] width 15 height 15
checkbox input "true"
checkbox input "false"
click at [878, 359] on button "Save and Continue" at bounding box center [860, 357] width 132 height 37
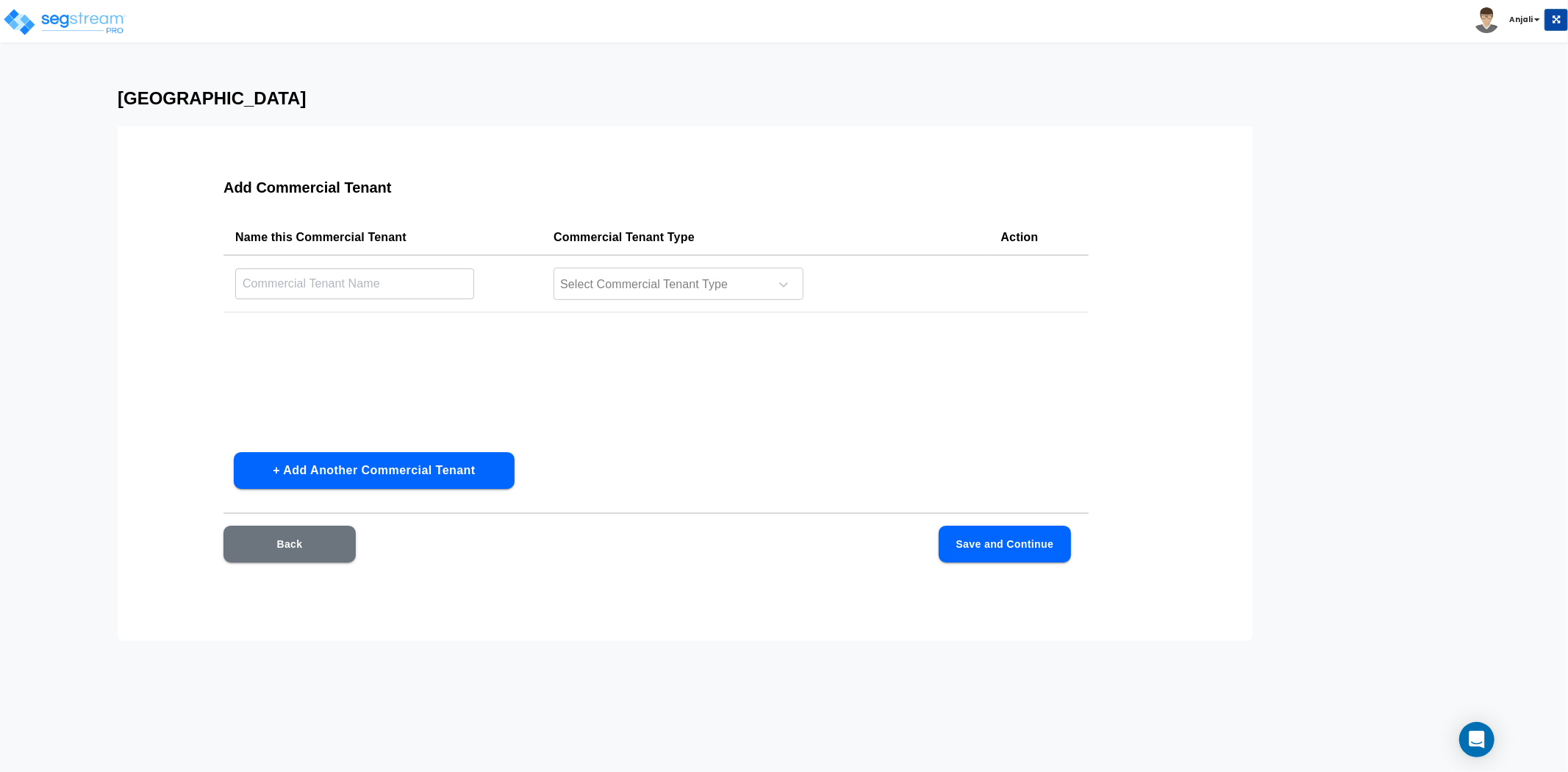
click at [413, 295] on input "text" at bounding box center [355, 283] width 239 height 31
click at [355, 280] on input "text" at bounding box center [355, 283] width 239 height 31
type input "R"
type input "Grab And go"
click at [425, 479] on button "+ Add Another Commercial Tenant" at bounding box center [374, 471] width 281 height 37
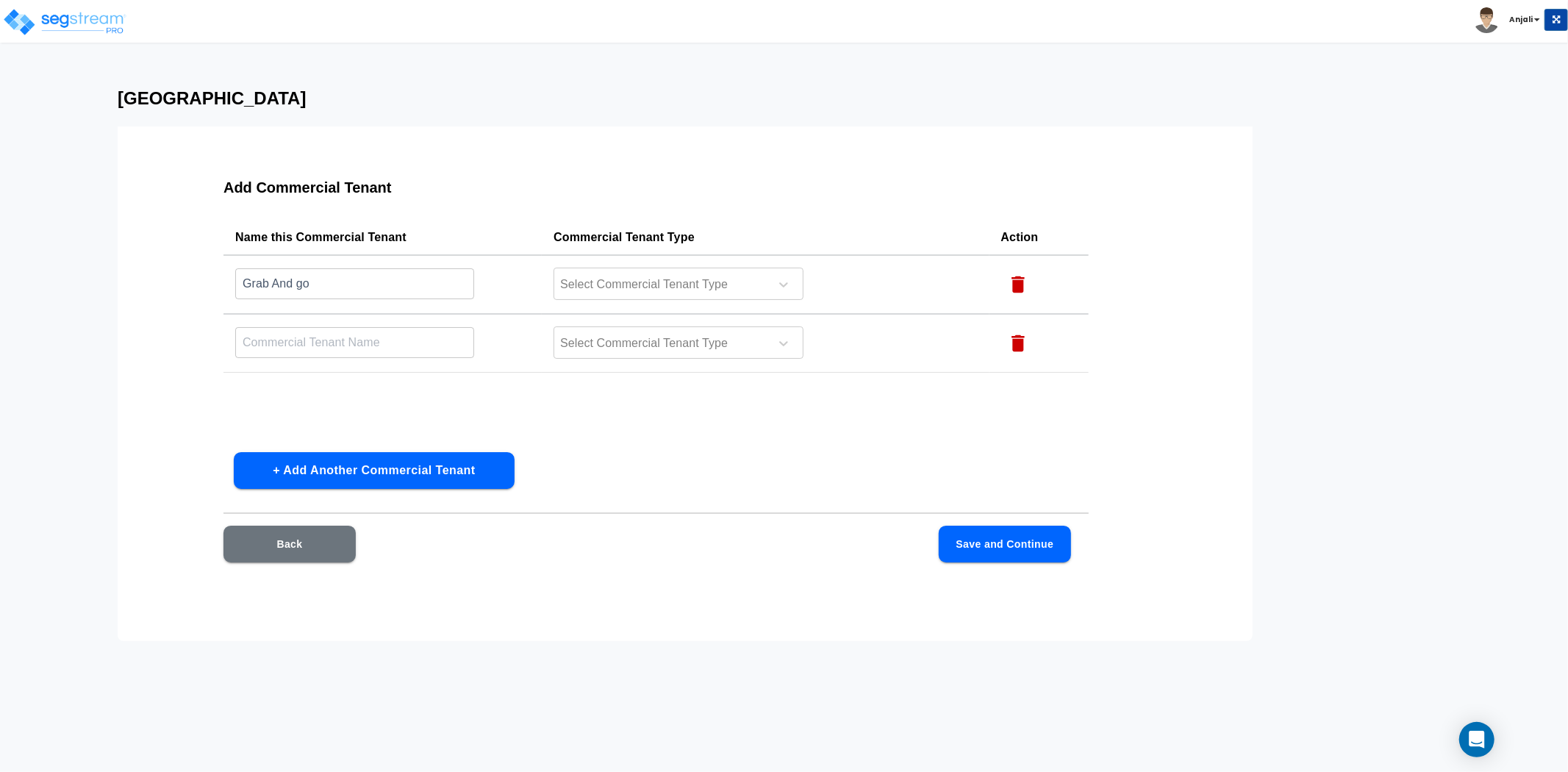
click at [379, 332] on input "text" at bounding box center [355, 342] width 239 height 31
type input "I"
click at [363, 293] on input "Grab And go" at bounding box center [355, 283] width 239 height 31
drag, startPoint x: 363, startPoint y: 291, endPoint x: 232, endPoint y: 296, distance: 131.1
click at [232, 296] on td "Grab And go ​" at bounding box center [382, 284] width 318 height 59
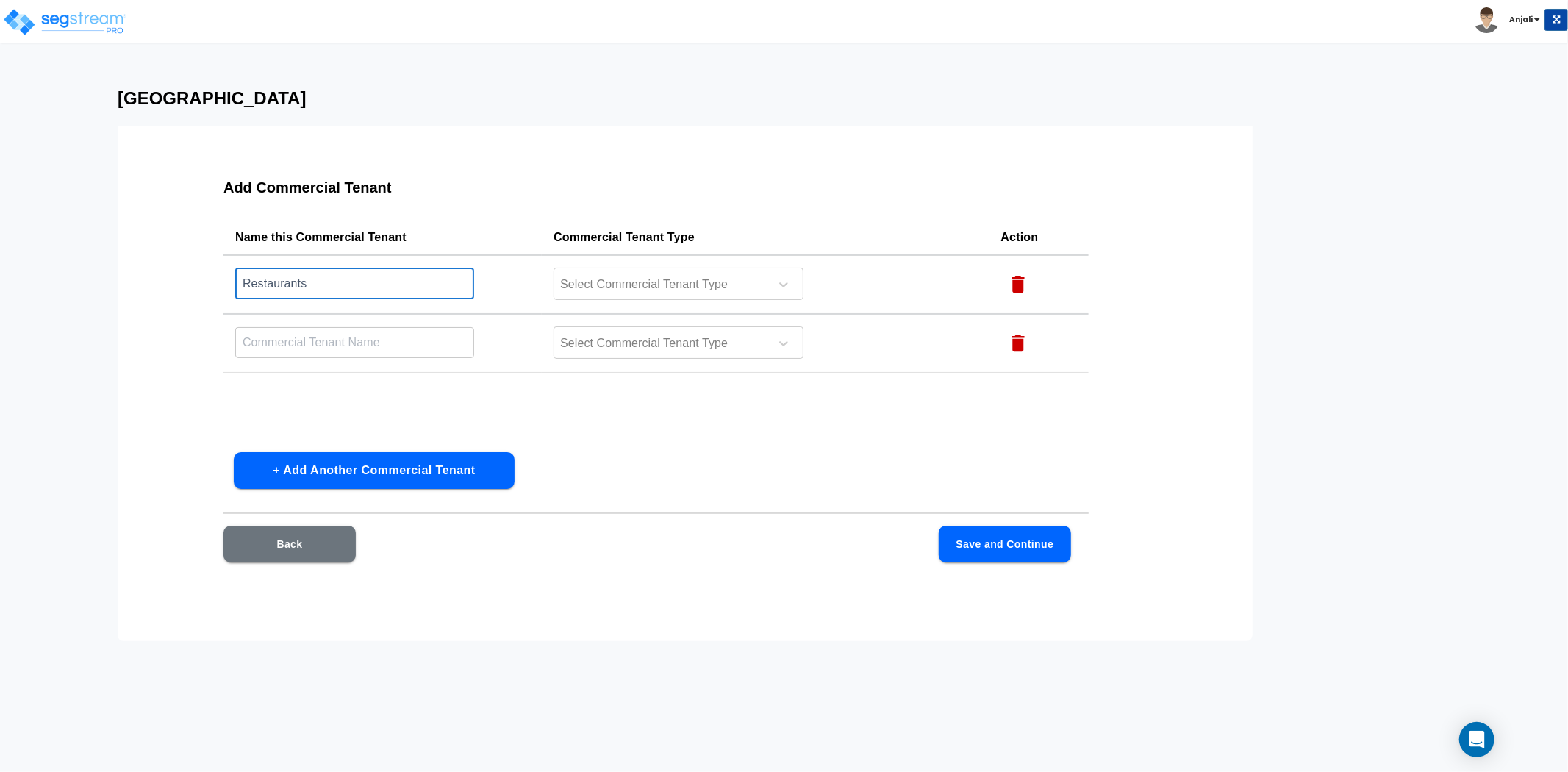
type input "Restaurants"
click at [305, 351] on input "text" at bounding box center [355, 342] width 239 height 31
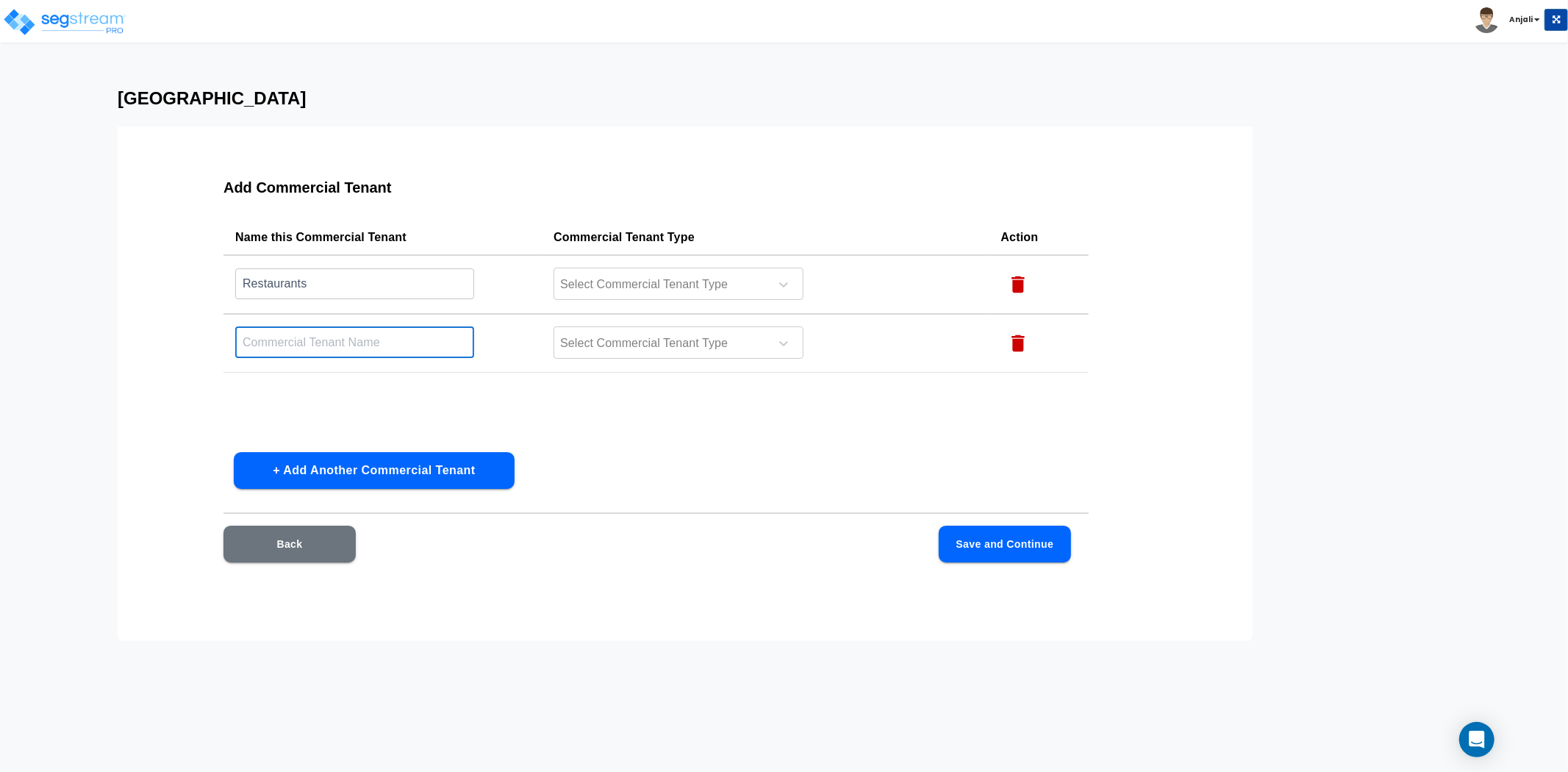
type input "N"
type input "Bars"
click at [577, 284] on div at bounding box center [659, 284] width 201 height 20
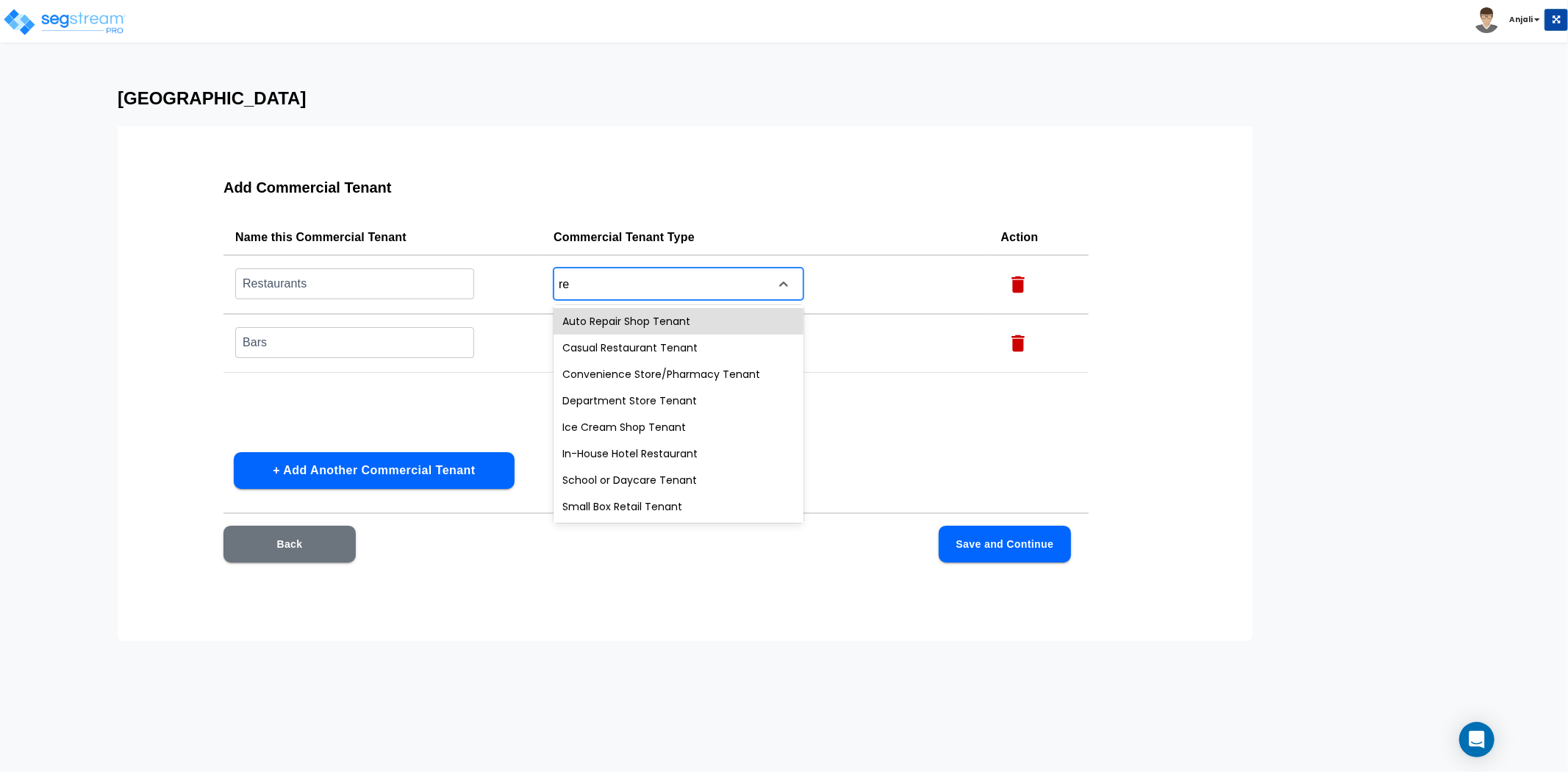
type input "res"
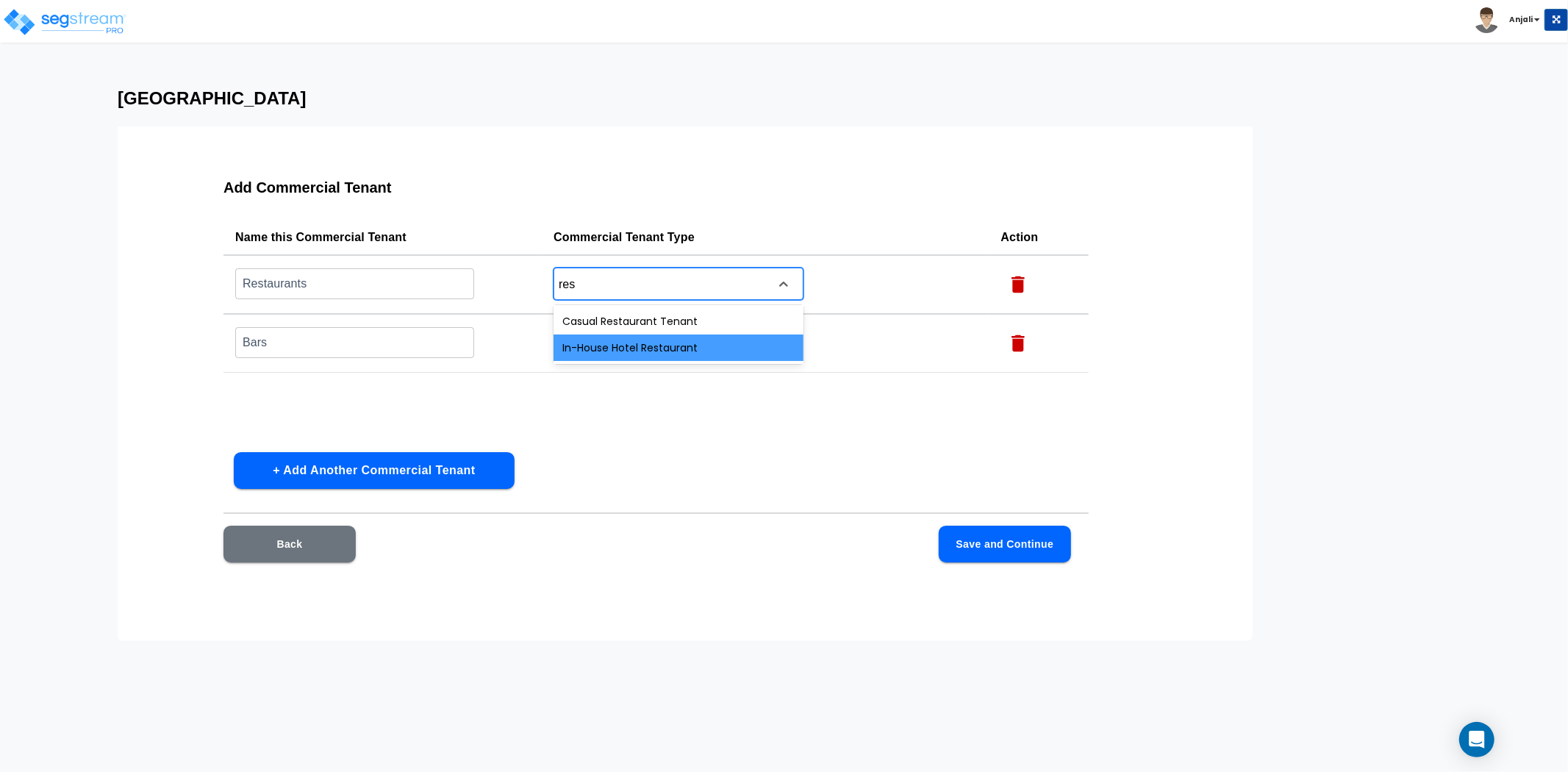
click at [620, 342] on div "In-House Hotel Restaurant" at bounding box center [678, 347] width 250 height 27
click at [642, 341] on div at bounding box center [659, 343] width 201 height 20
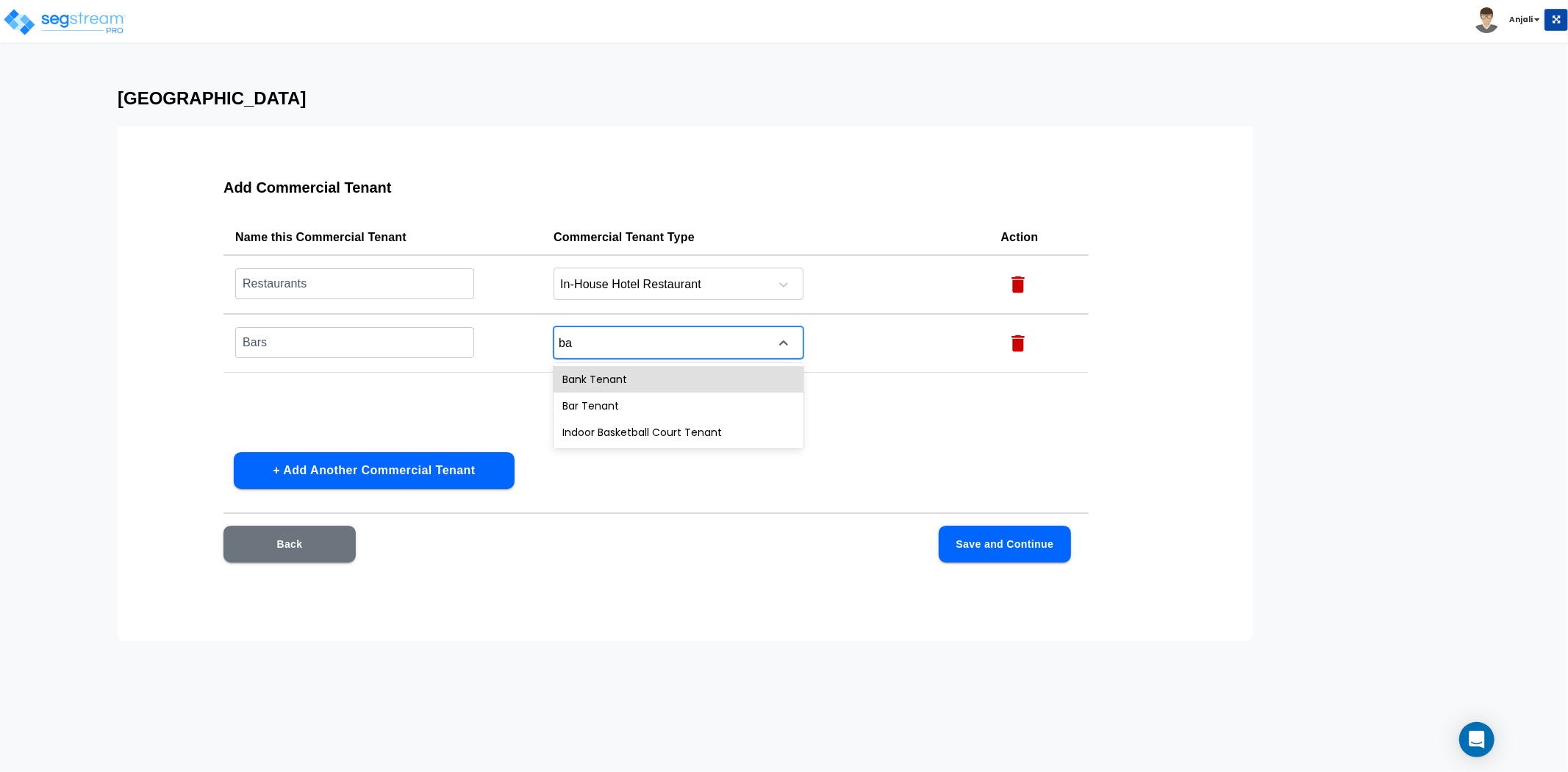
type input "bar"
click at [631, 371] on div "Bar Tenant" at bounding box center [678, 379] width 250 height 27
click at [649, 336] on div at bounding box center [659, 343] width 201 height 20
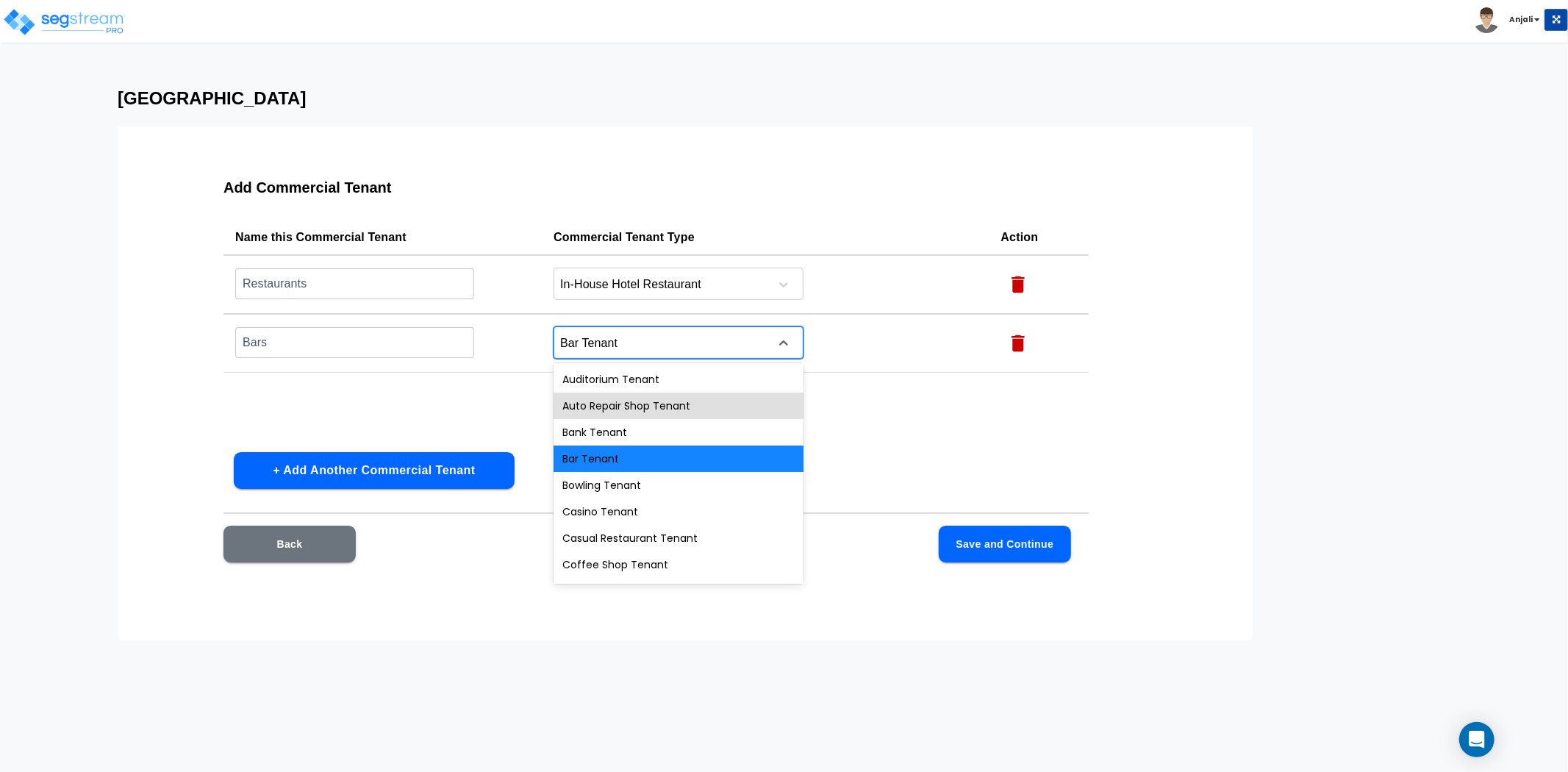
click at [549, 388] on div "Name this Commercial Tenant Commercial Tenant Type Action Restaurants ​ In-Hous…" at bounding box center [656, 330] width 865 height 221
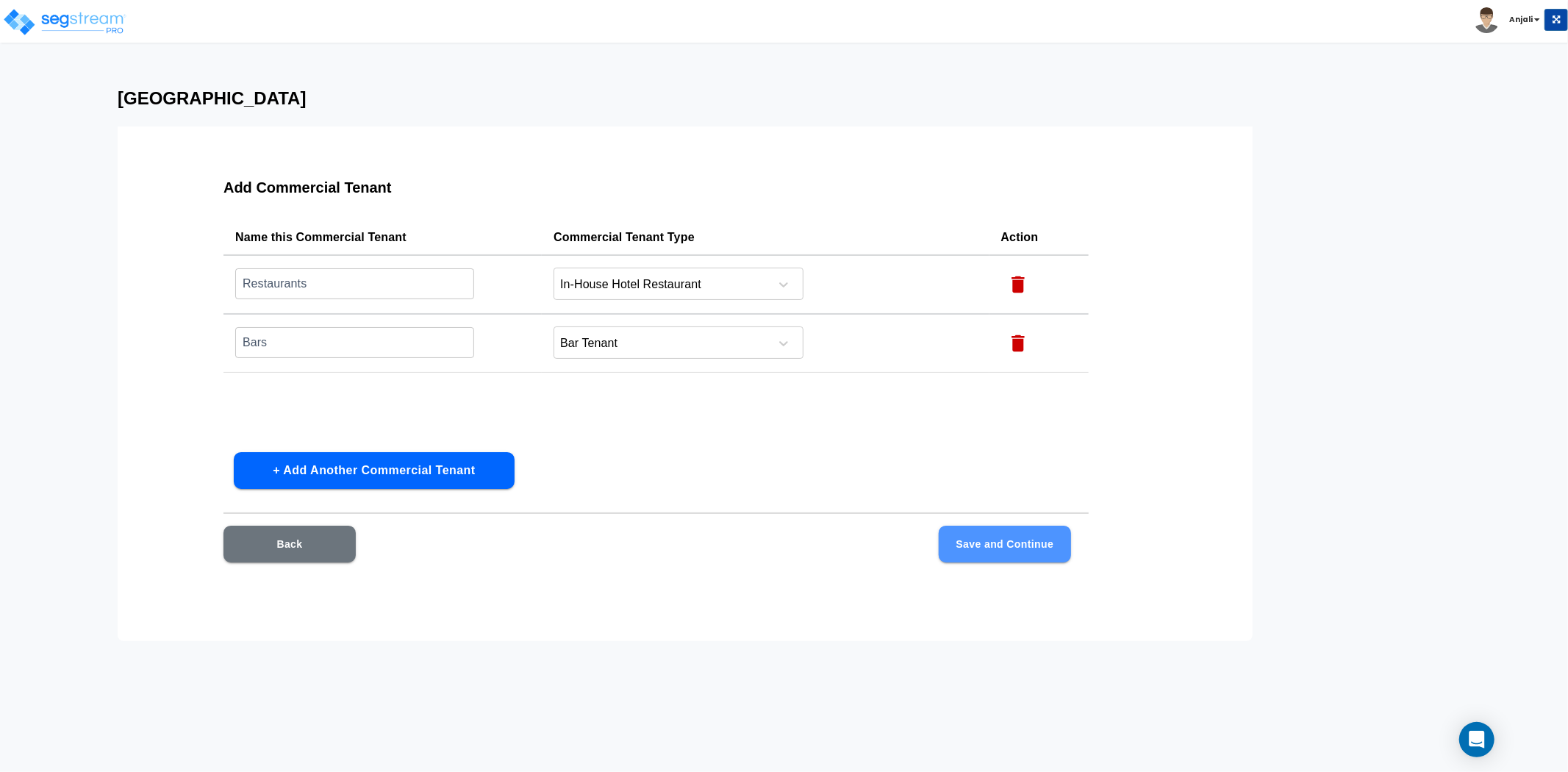
click at [993, 552] on button "Save and Continue" at bounding box center [1005, 544] width 132 height 37
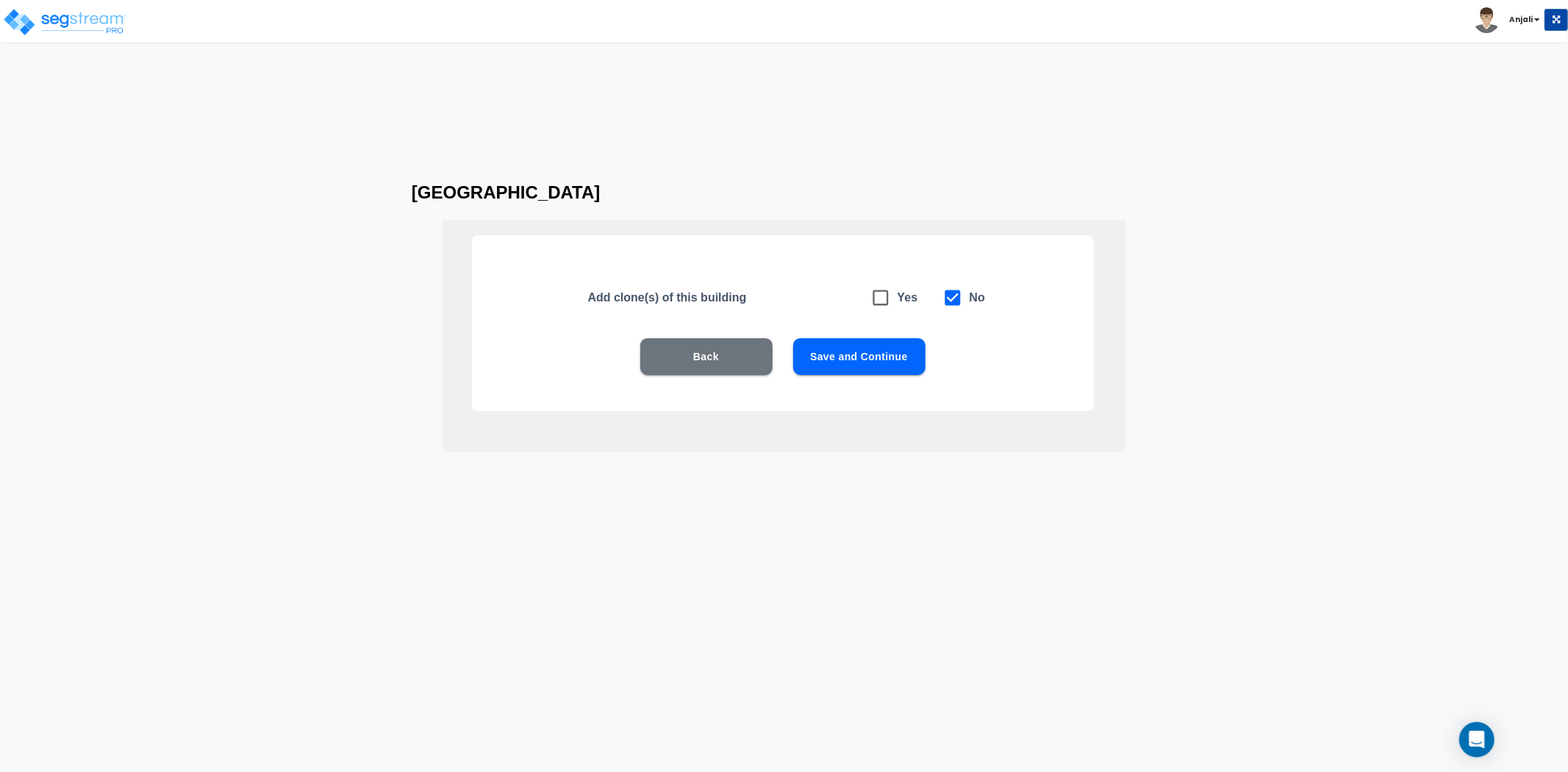
click at [870, 348] on button "Save and Continue" at bounding box center [860, 357] width 132 height 37
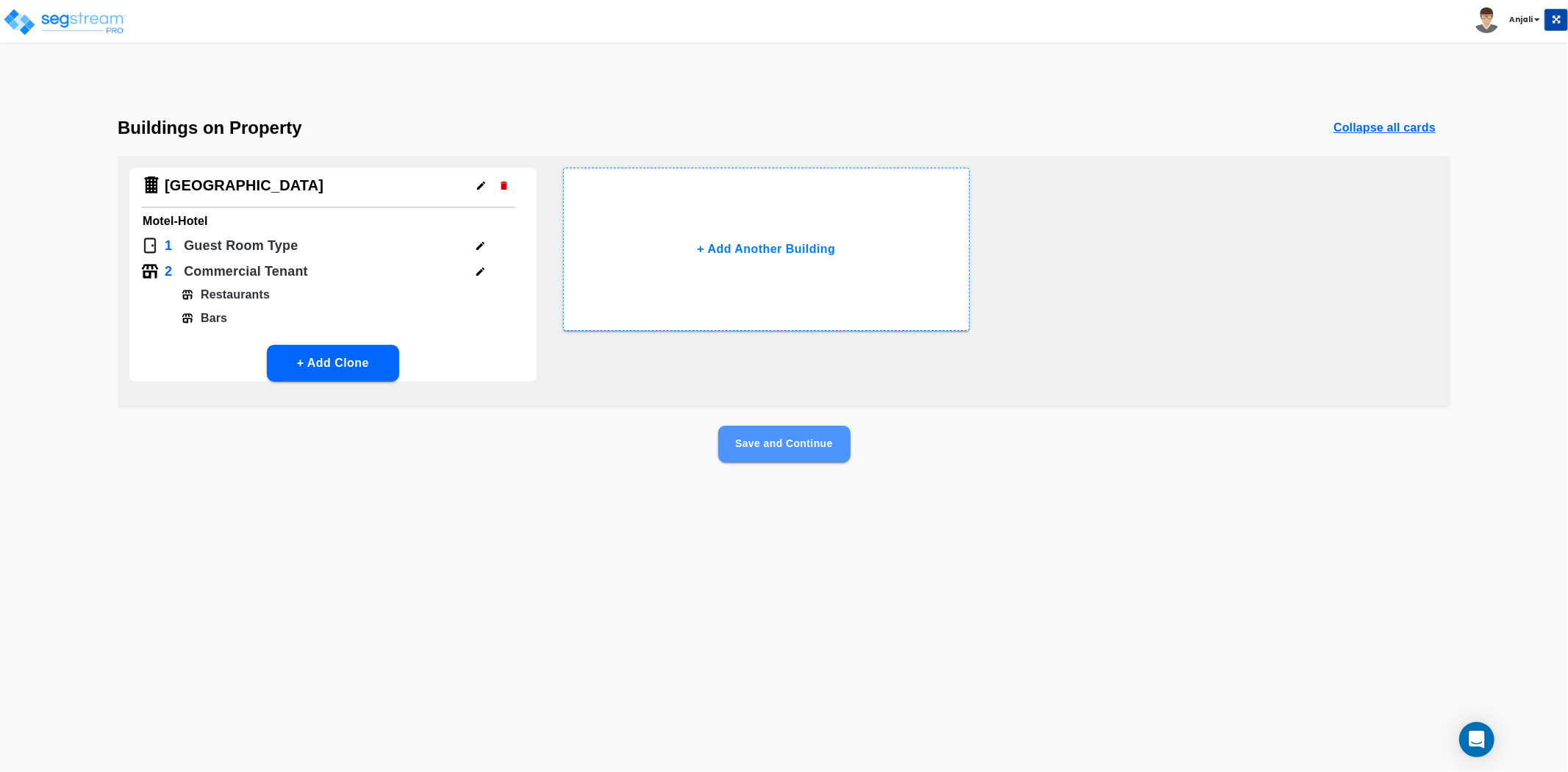
click at [827, 442] on button "Save and Continue" at bounding box center [785, 444] width 132 height 37
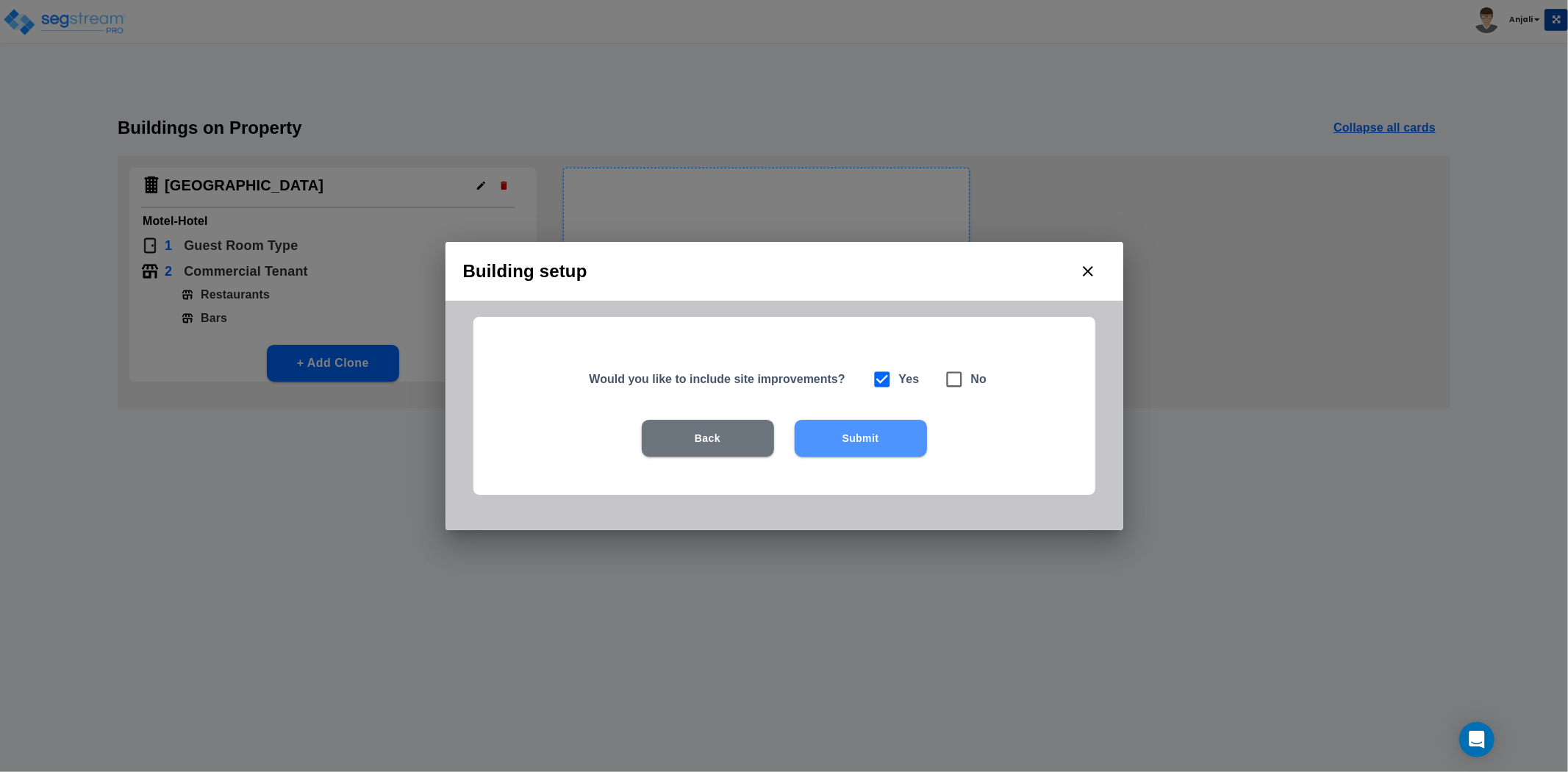
click at [829, 442] on button "Submit" at bounding box center [861, 438] width 132 height 37
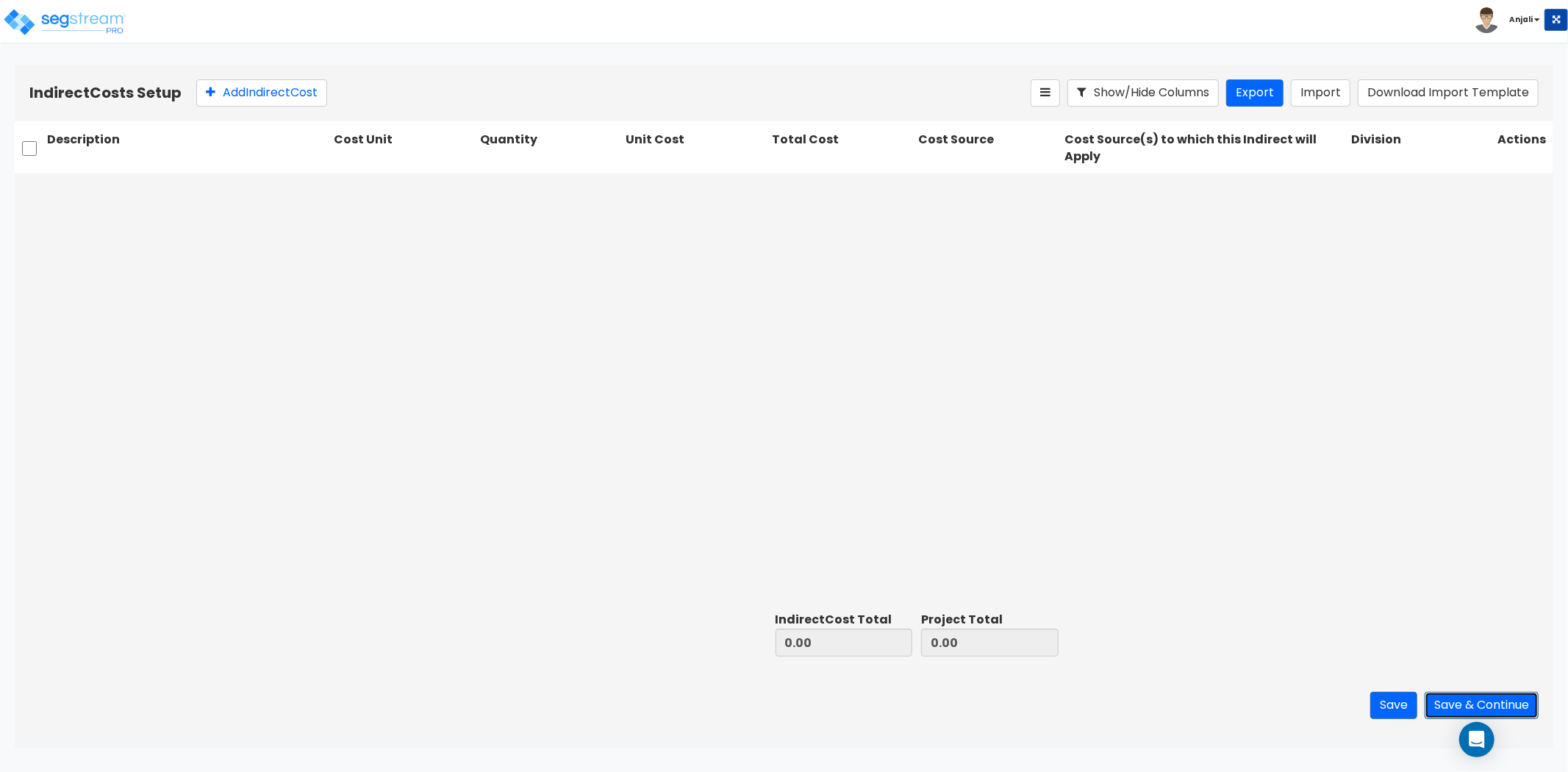
click at [1527, 710] on button "Save & Continue" at bounding box center [1481, 706] width 114 height 27
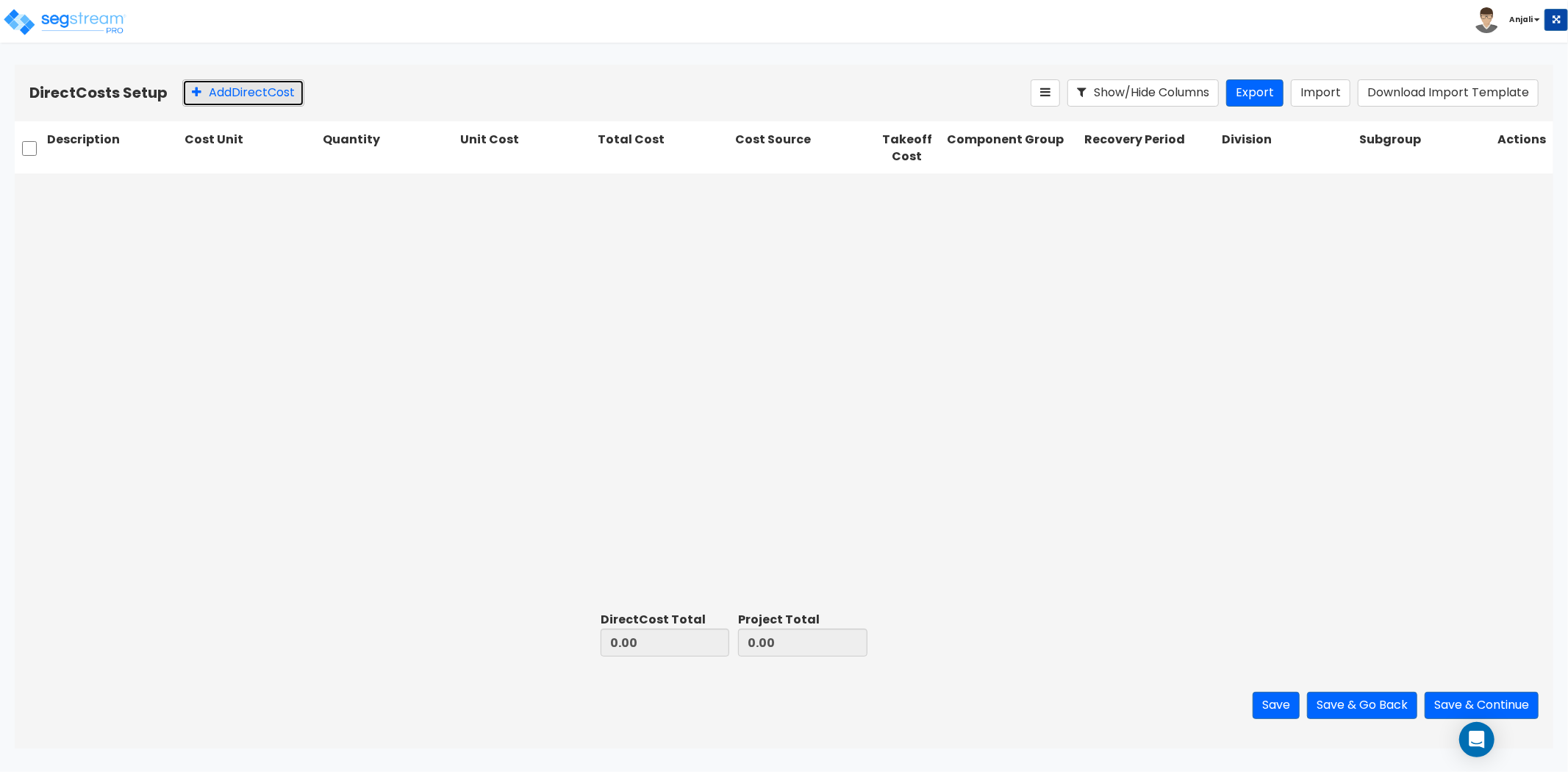
click at [239, 96] on button "Add Direct Cost" at bounding box center [243, 93] width 122 height 27
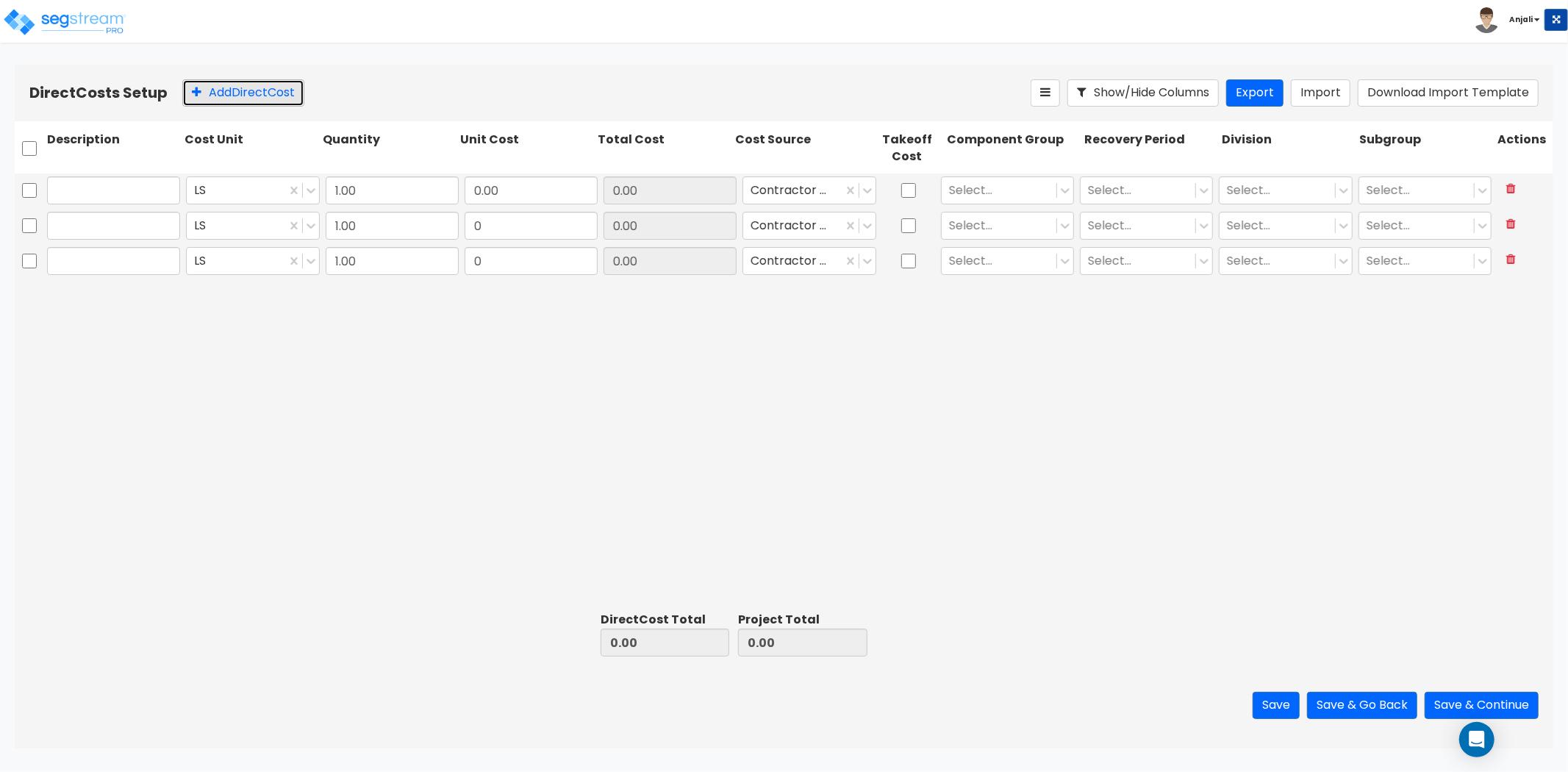
click at [239, 96] on button "Add Direct Cost" at bounding box center [243, 93] width 122 height 27
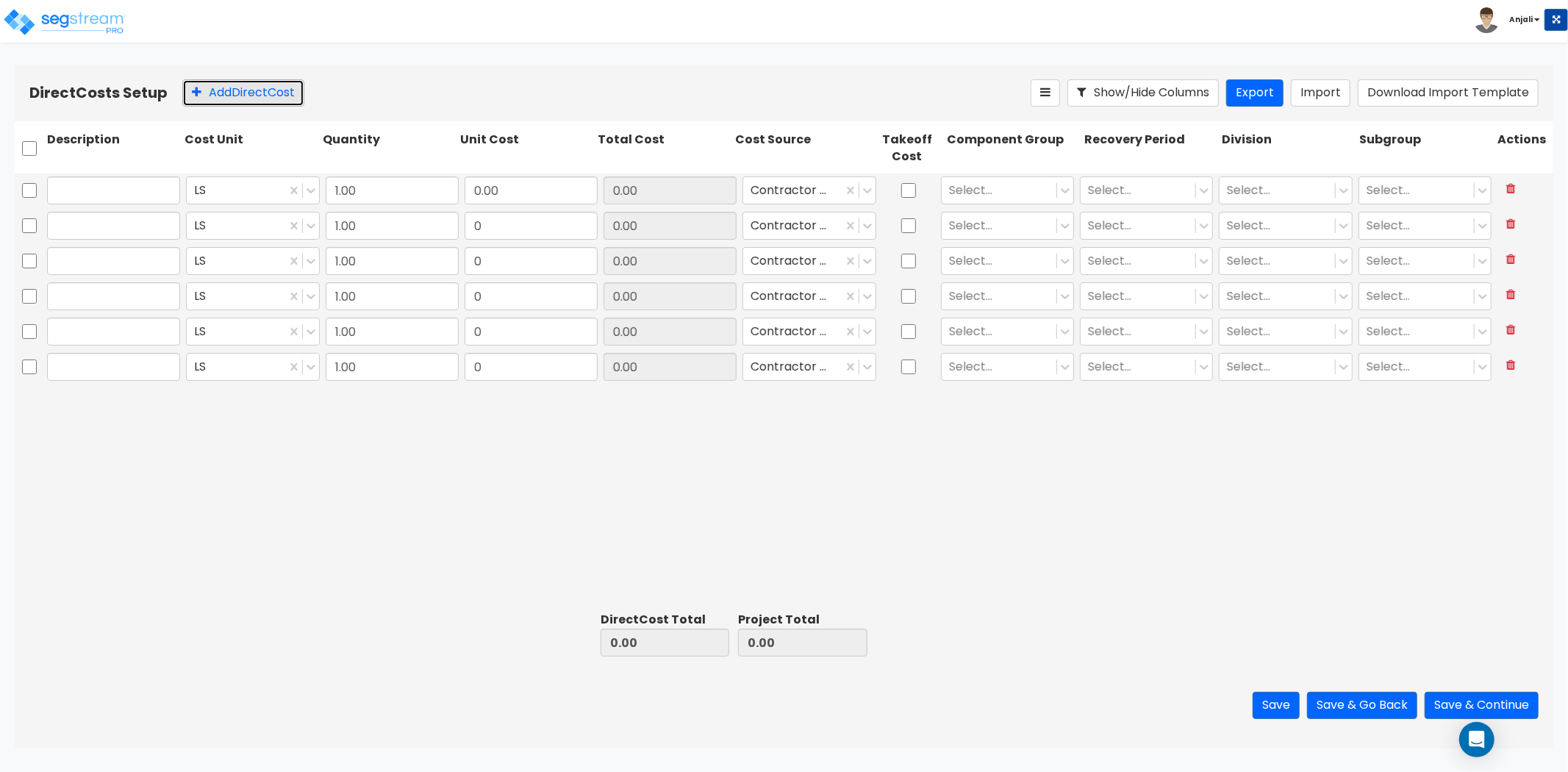
click at [239, 96] on button "Add Direct Cost" at bounding box center [243, 93] width 122 height 27
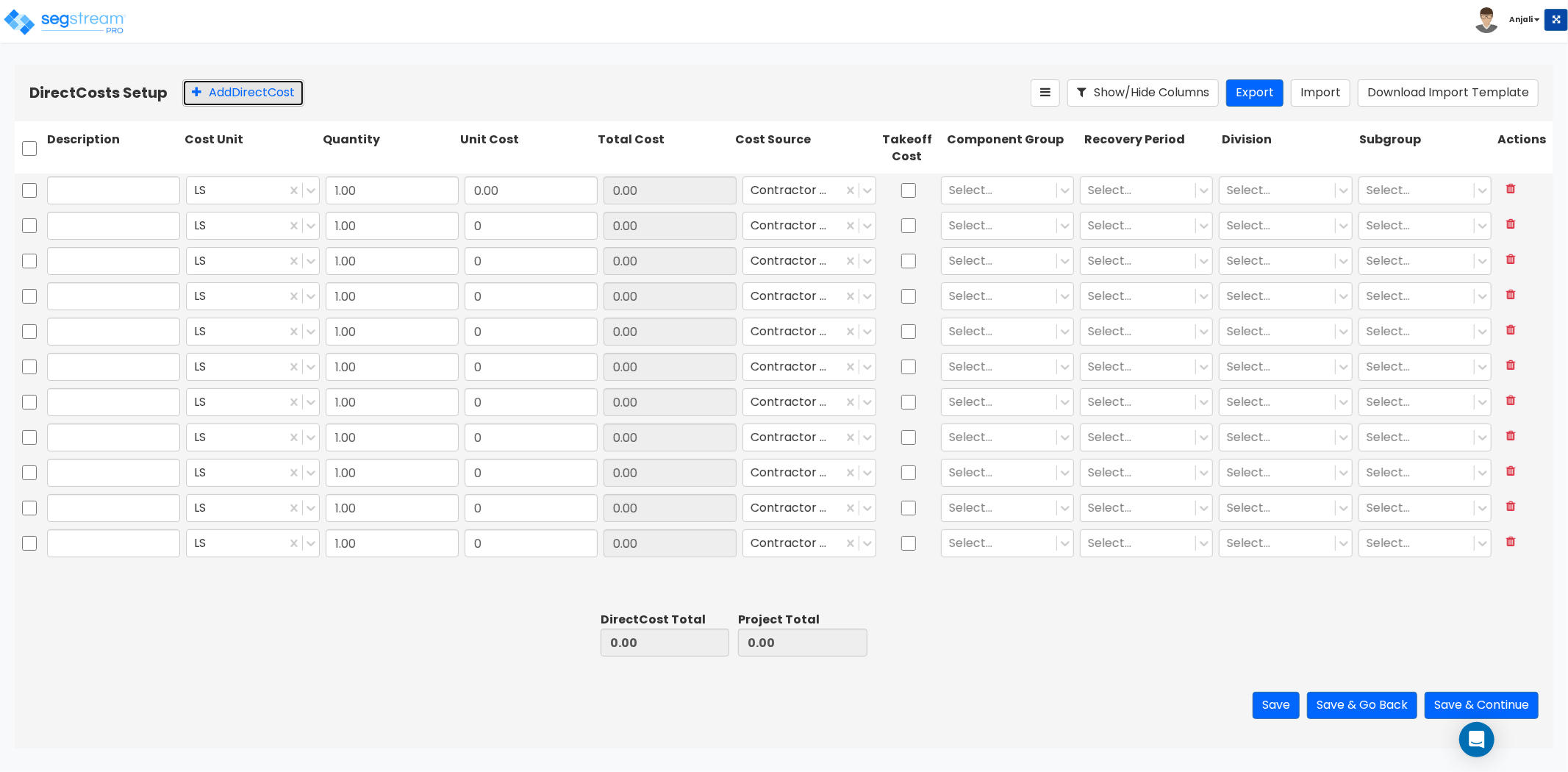
click at [239, 96] on button "Add Direct Cost" at bounding box center [243, 93] width 122 height 27
drag, startPoint x: 239, startPoint y: 96, endPoint x: 250, endPoint y: 94, distance: 11.2
click at [239, 96] on button "Add Direct Cost" at bounding box center [243, 93] width 122 height 27
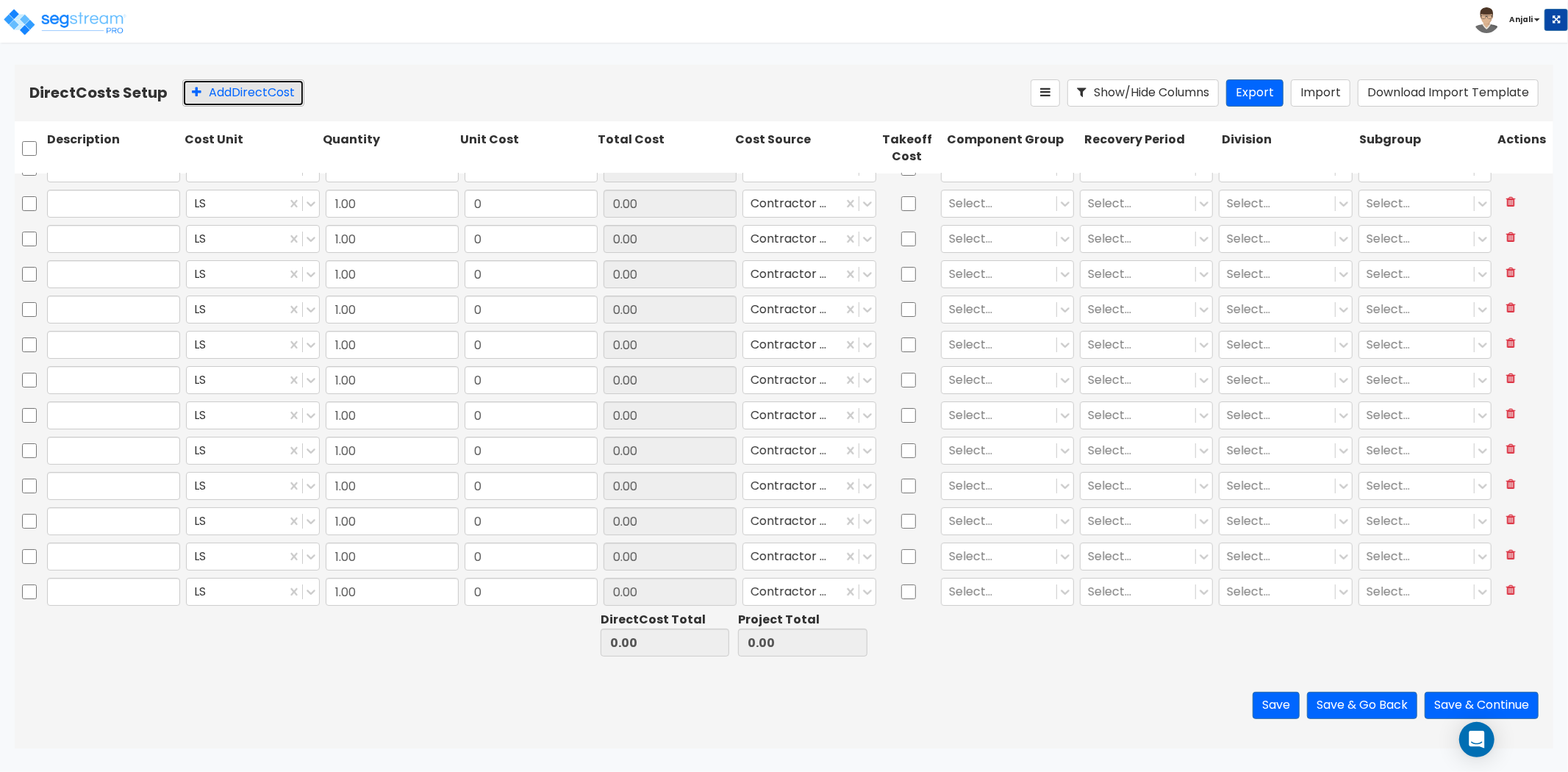
click at [250, 94] on button "Add Direct Cost" at bounding box center [243, 93] width 122 height 27
click at [251, 94] on button "Add Direct Cost" at bounding box center [243, 93] width 122 height 27
type input "1.00"
type input "0"
click at [251, 94] on button "Add Direct Cost" at bounding box center [243, 93] width 122 height 27
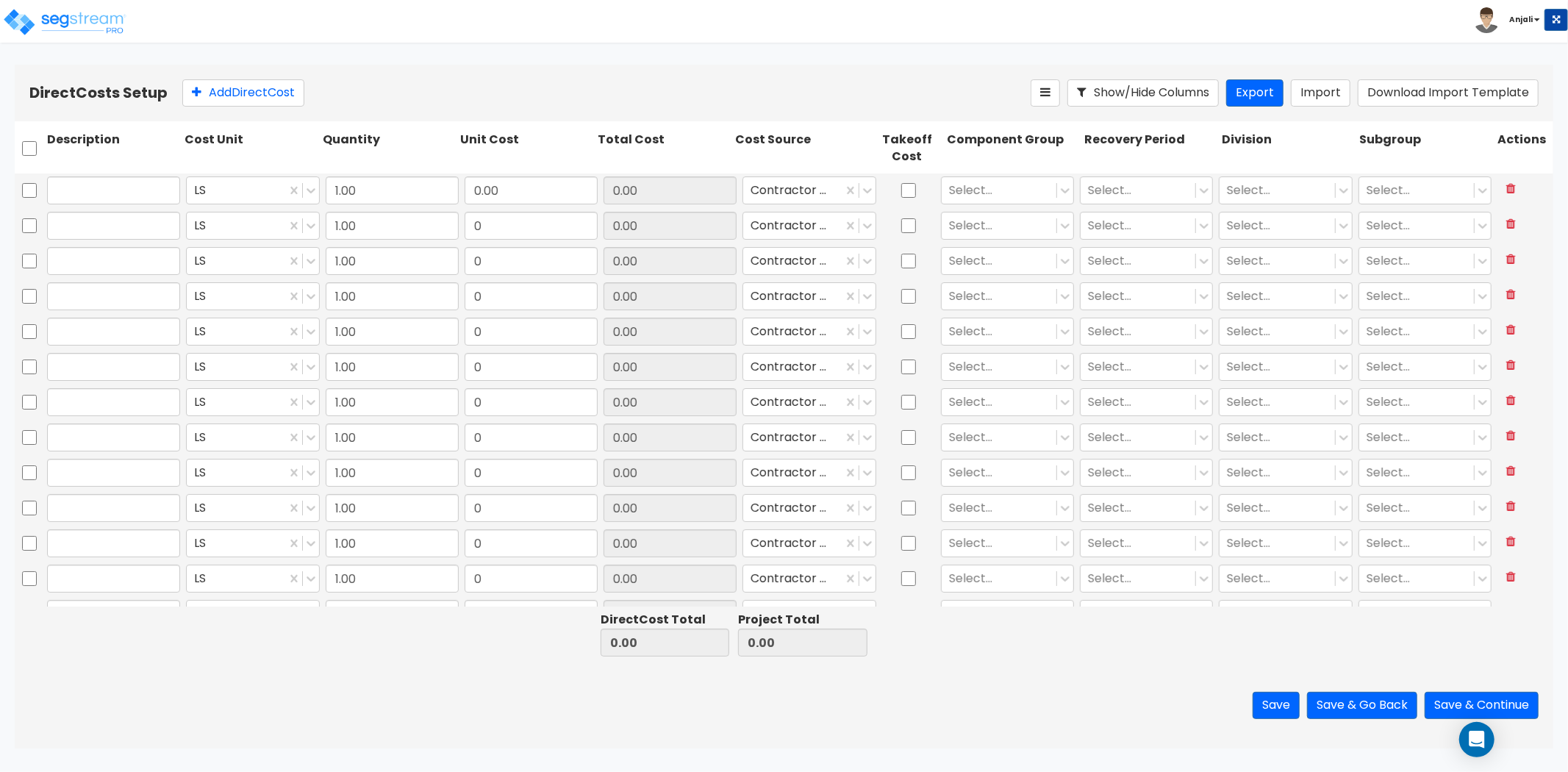
click at [108, 173] on div at bounding box center [114, 190] width 139 height 34
click at [108, 188] on input "text" at bounding box center [113, 190] width 133 height 28
paste input "Architectural/Engineering/testing"
type input "Architectural/Engineering/testing"
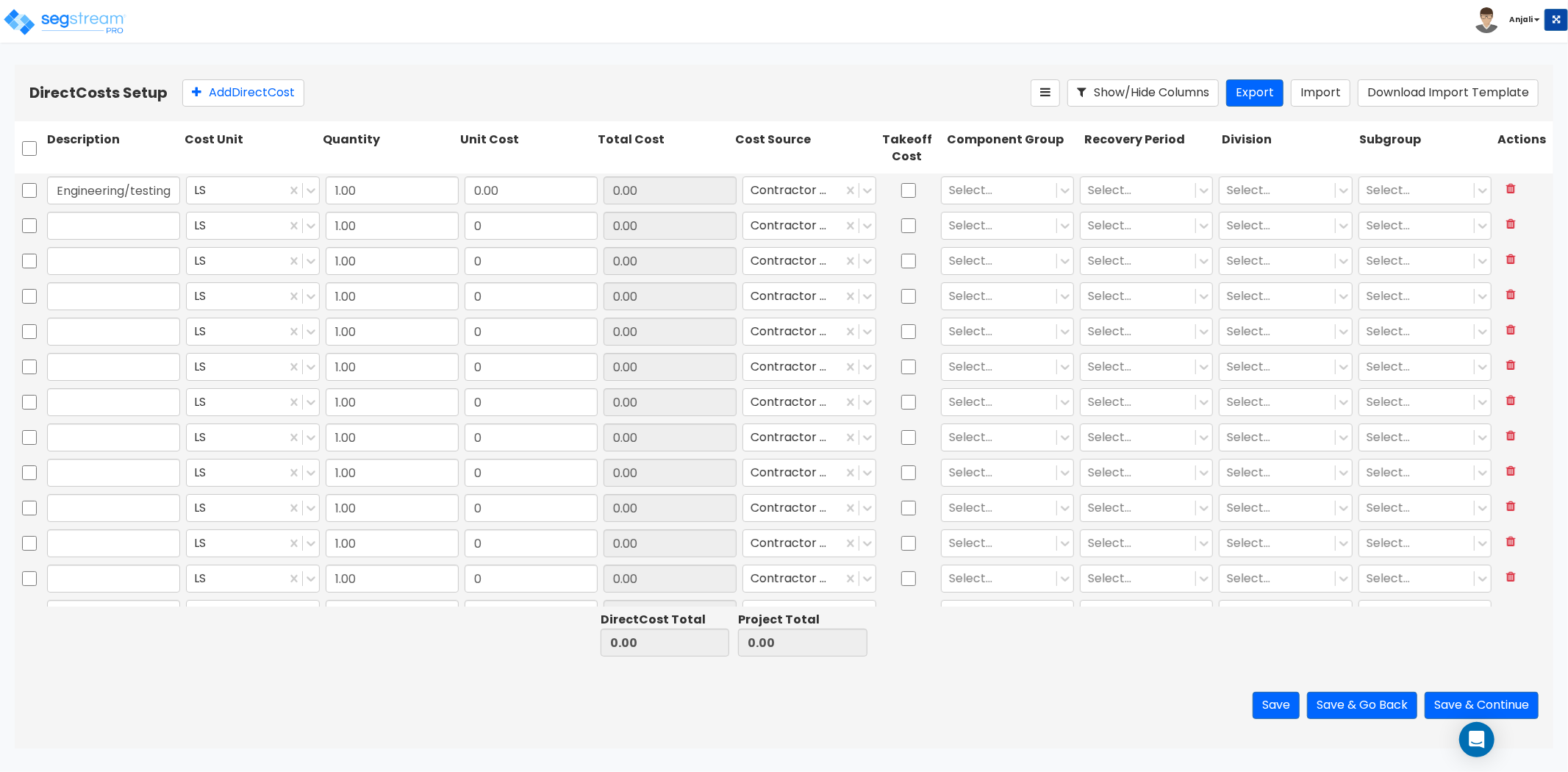
scroll to position [0, 0]
click at [112, 231] on input "text" at bounding box center [113, 226] width 133 height 28
paste input "Beach Club"
type input "Beach Club"
click at [125, 263] on input "text" at bounding box center [113, 261] width 133 height 28
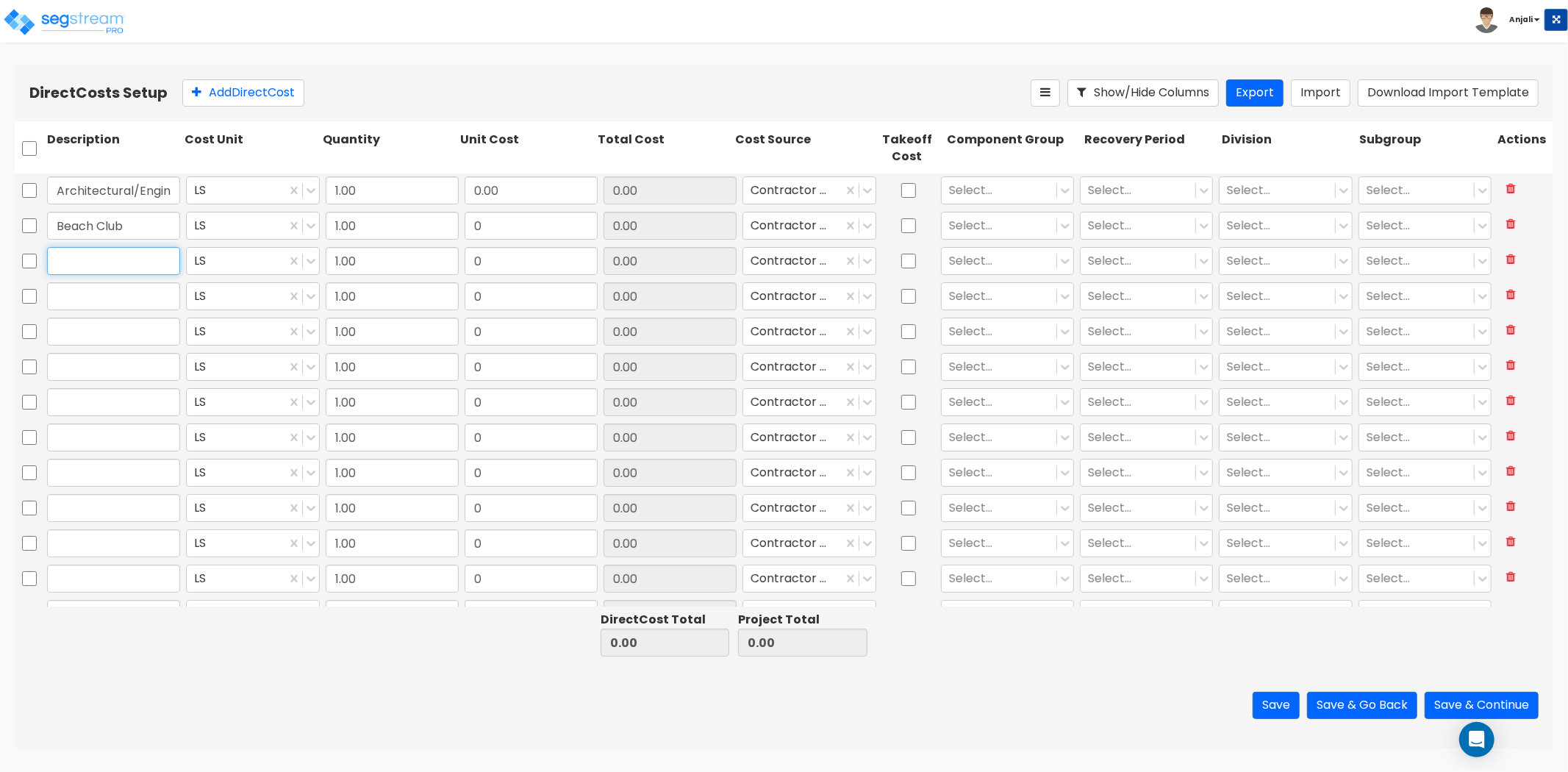
paste input "Blockworks"
type input "Blockworks"
click at [108, 290] on input "text" at bounding box center [113, 296] width 133 height 28
paste input "Central Facility"
type input "Central Facility"
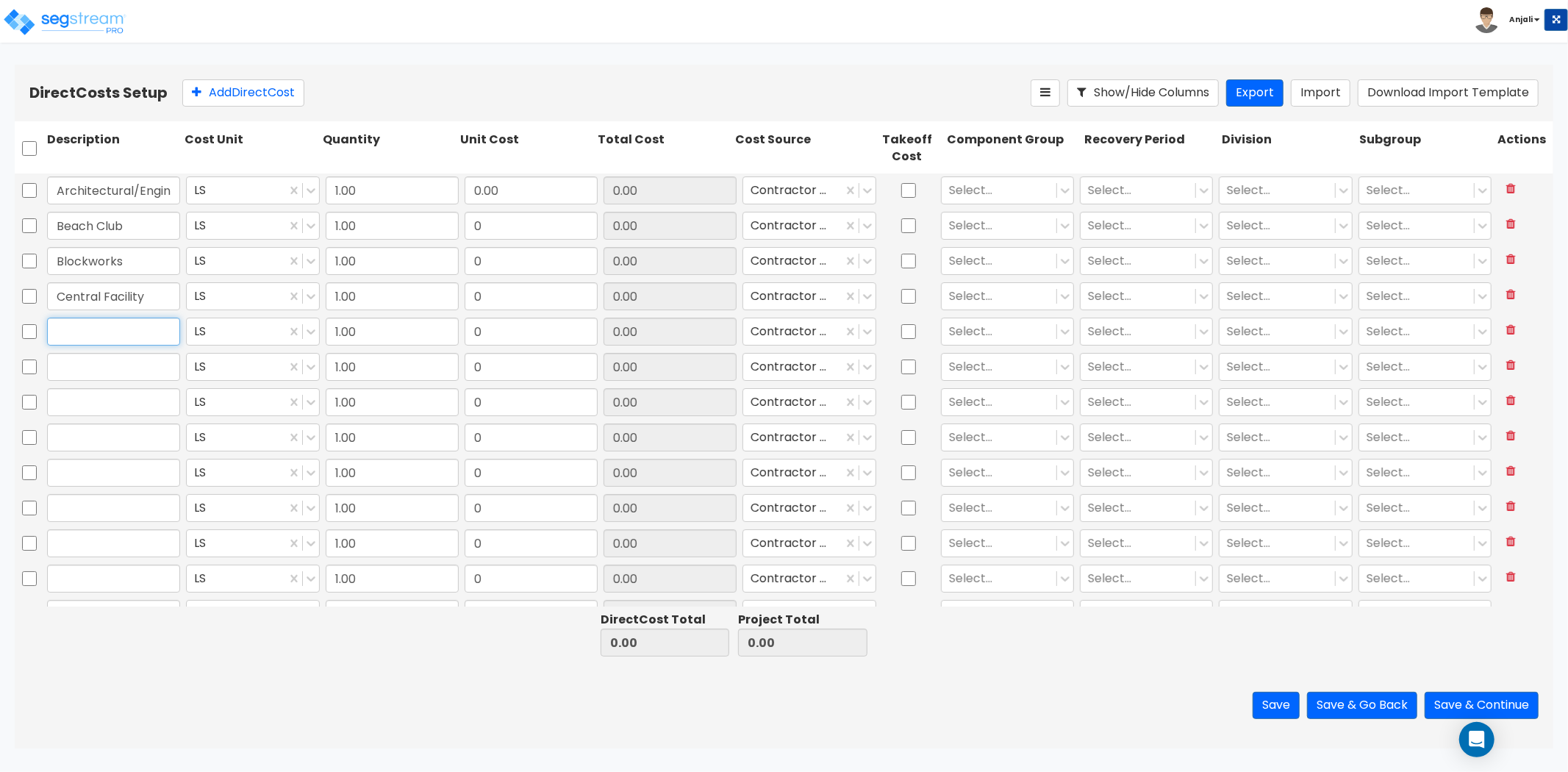
click at [93, 326] on input "text" at bounding box center [113, 331] width 133 height 28
click at [91, 318] on input "text" at bounding box center [113, 331] width 133 height 28
paste input "Civil/Stormwater(Site)"
type input "Civil/Stormwater(Site)"
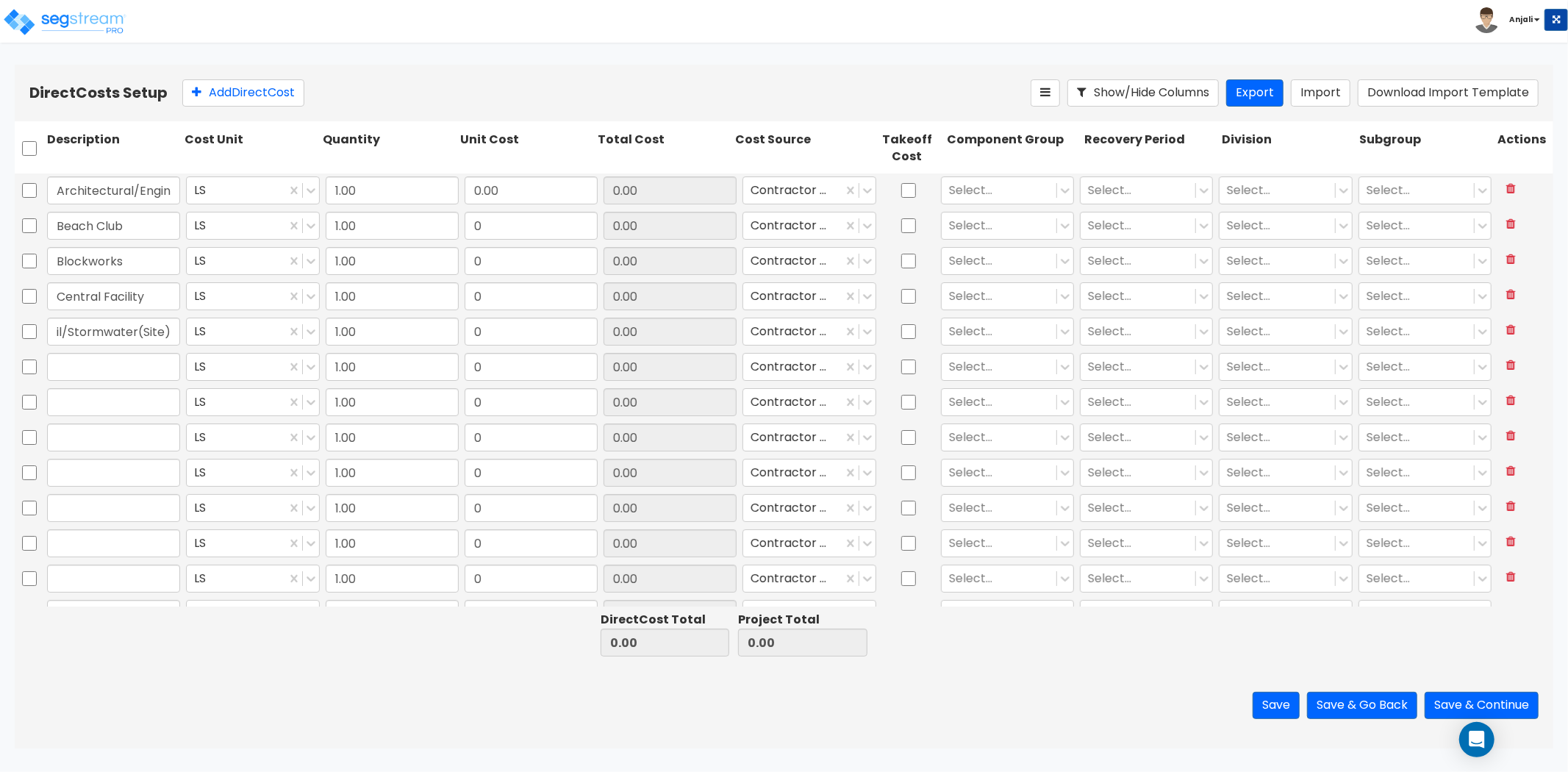
scroll to position [0, 0]
click at [77, 376] on input "text" at bounding box center [113, 367] width 133 height 28
paste input "Comms"
type input "Comms"
click at [96, 402] on input "text" at bounding box center [113, 402] width 133 height 28
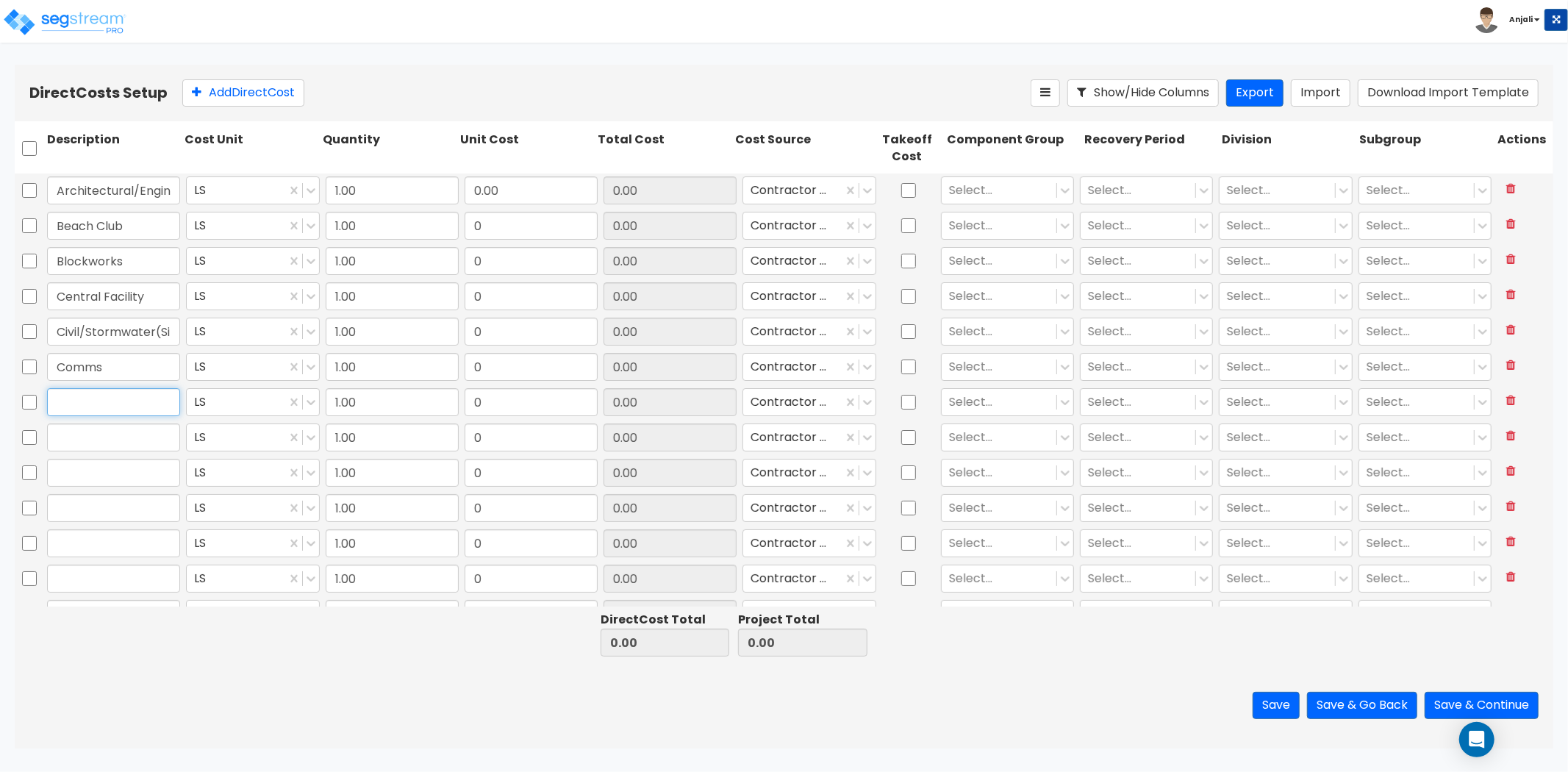
paste input "Concrete Structure New Rooms"
type input "Concrete Structure New Rooms"
click at [111, 443] on input "text" at bounding box center [113, 438] width 133 height 28
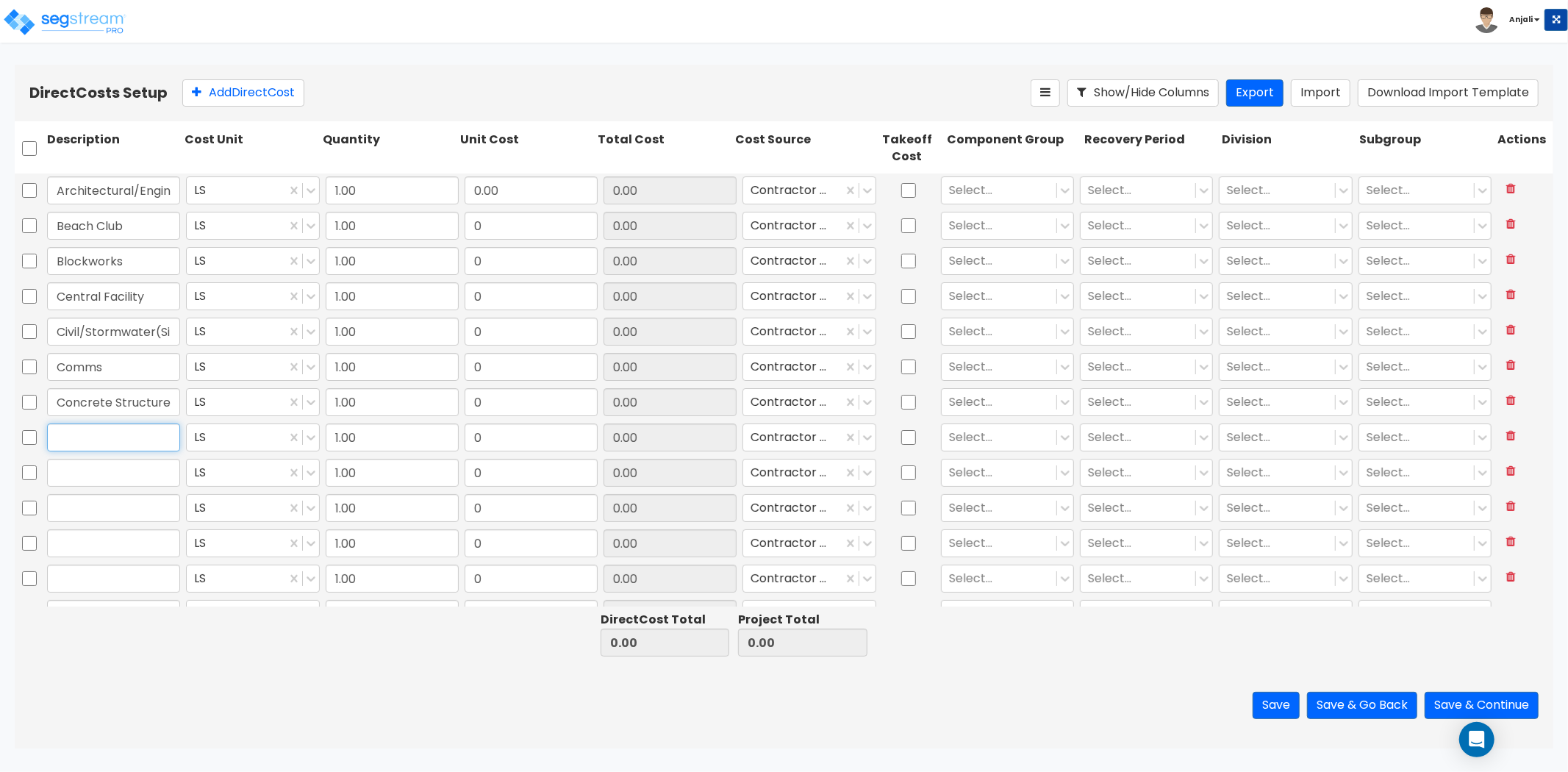
paste input "Conference Centre"
type input "Conference Centre"
click at [129, 484] on input "text" at bounding box center [113, 472] width 133 height 28
paste input "Consultant"
type input "Consultant"
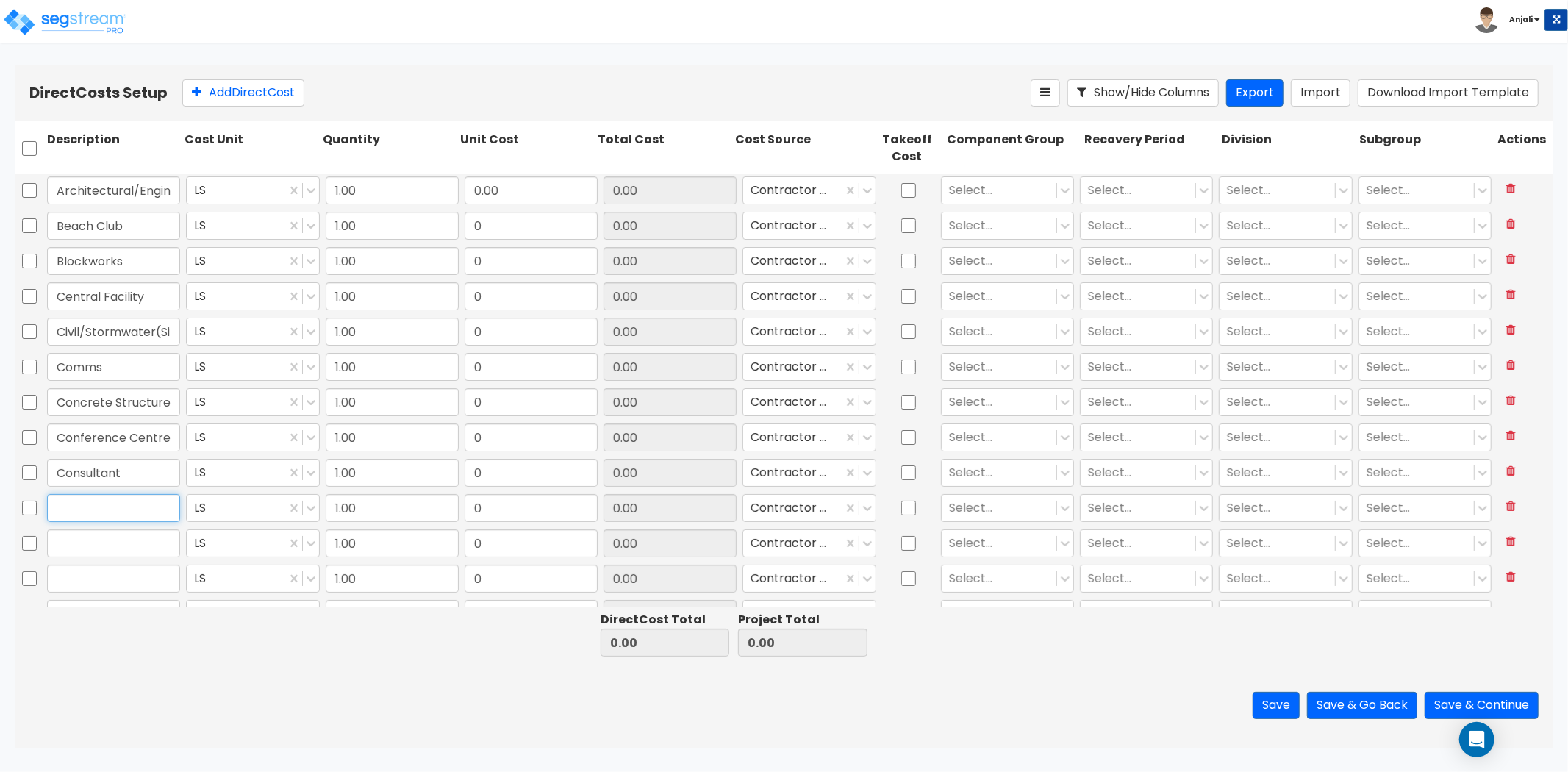
click at [73, 513] on input "text" at bounding box center [113, 508] width 133 height 28
paste input "Doors/frame/Hardware"
type input "Doors/frame/Hardware"
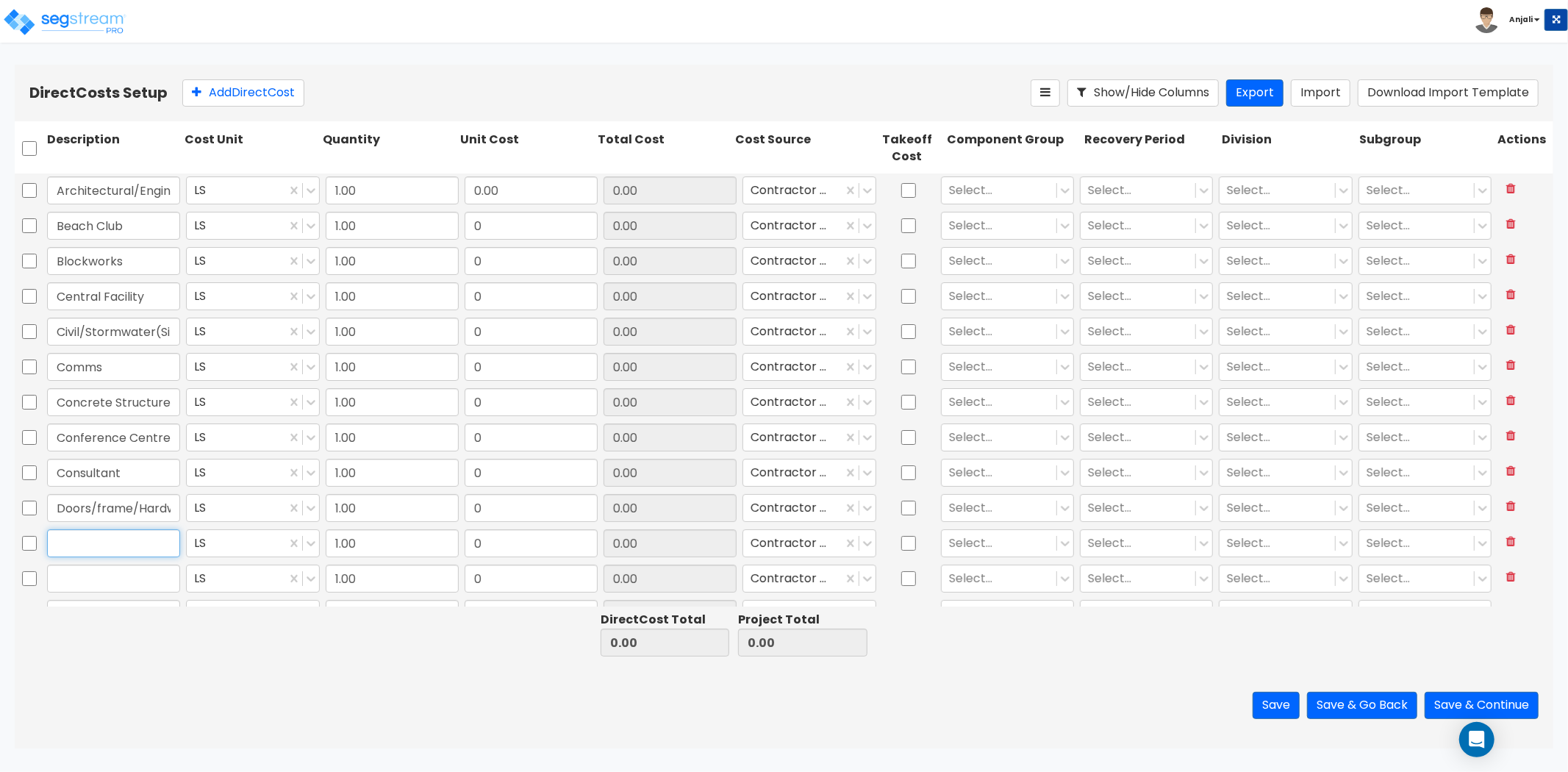
click at [85, 539] on input "text" at bounding box center [113, 543] width 133 height 28
paste input "Earthworks"
type input "Earthworks"
click at [94, 579] on input "text" at bounding box center [113, 579] width 133 height 28
paste input "Electrical"
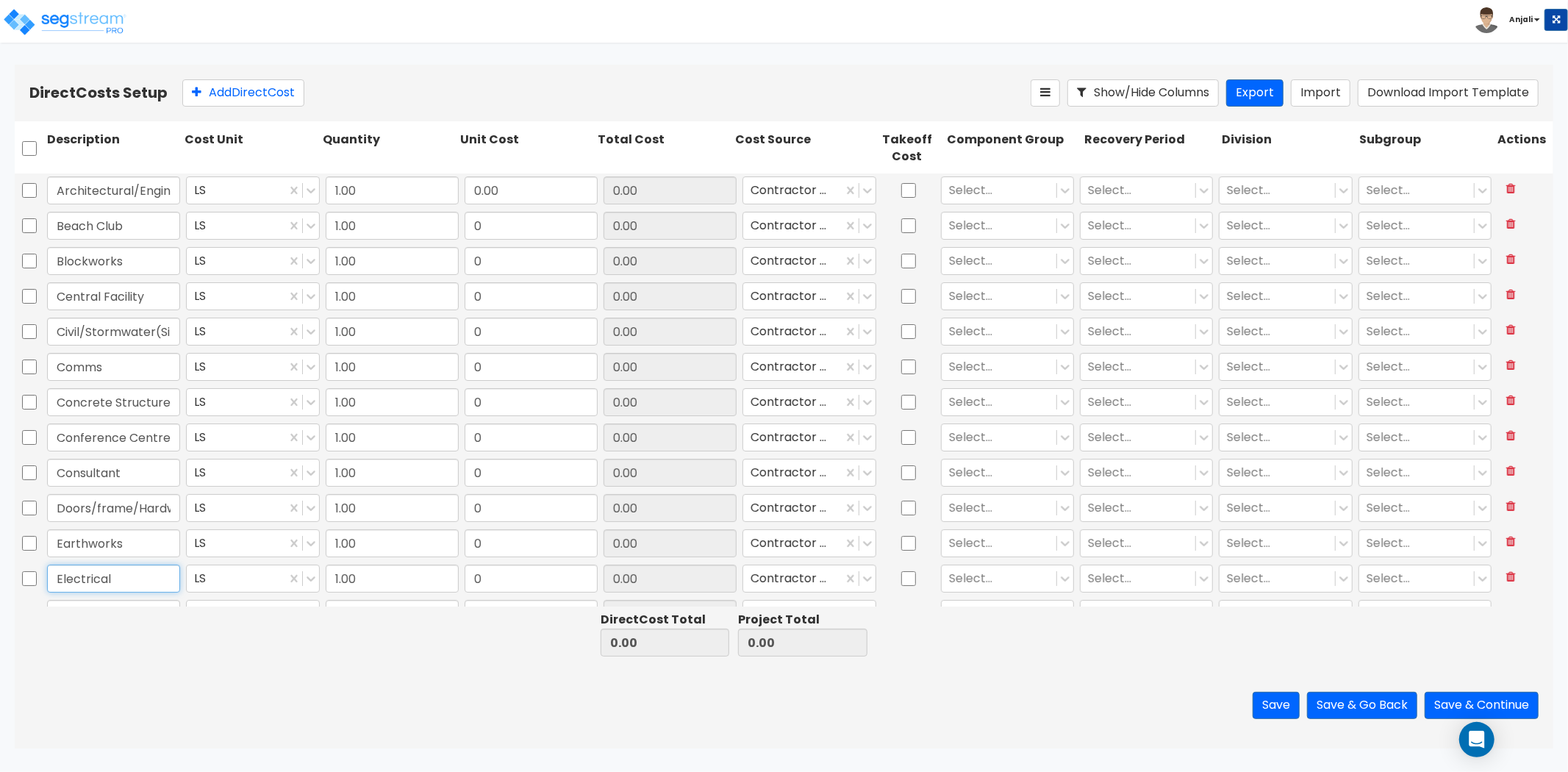
type input "Electrical"
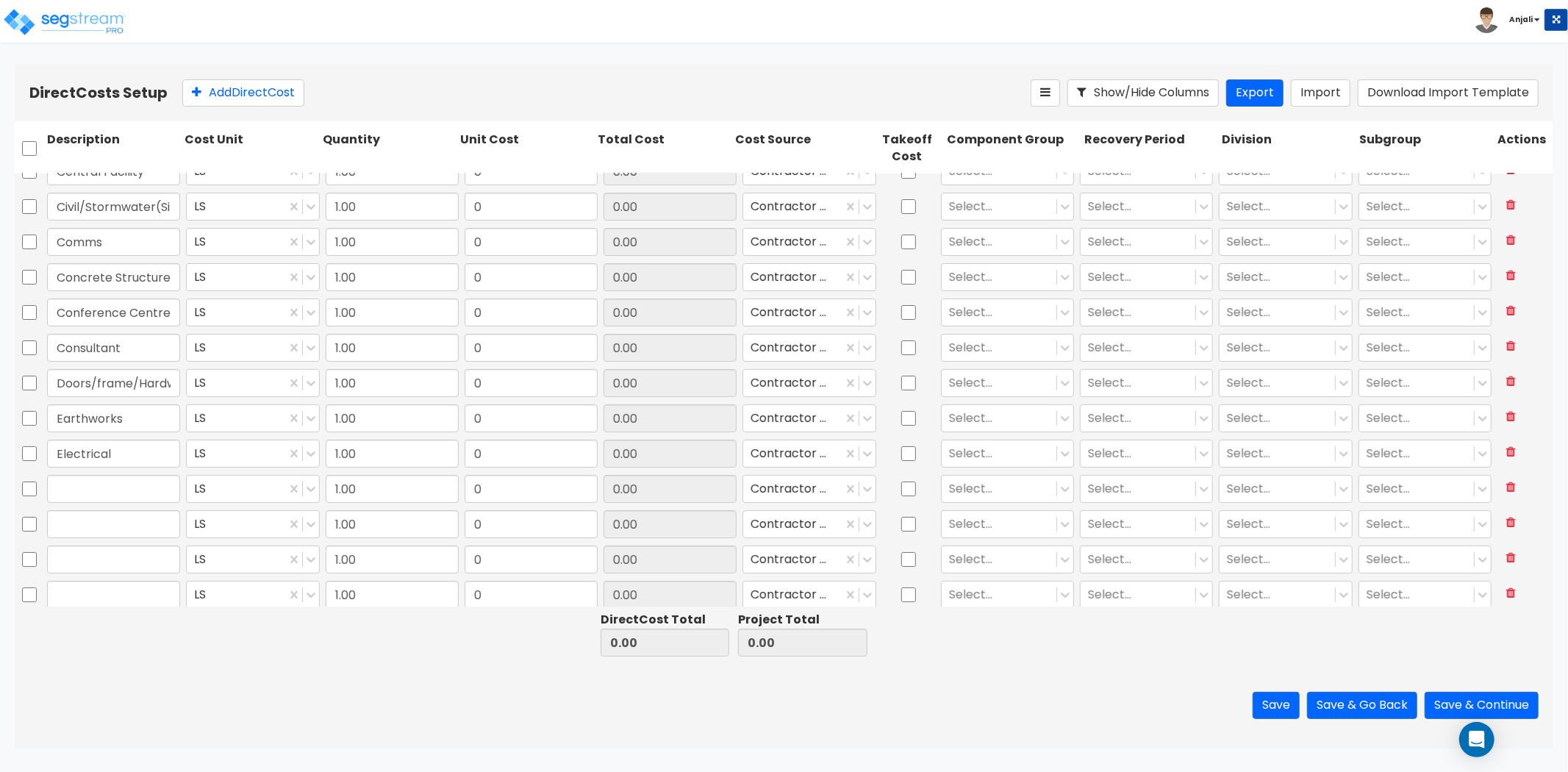
scroll to position [132, 0]
click at [112, 473] on input "text" at bounding box center [113, 482] width 133 height 28
paste input "Electrical New Wings"
type input "Electrical New Wings"
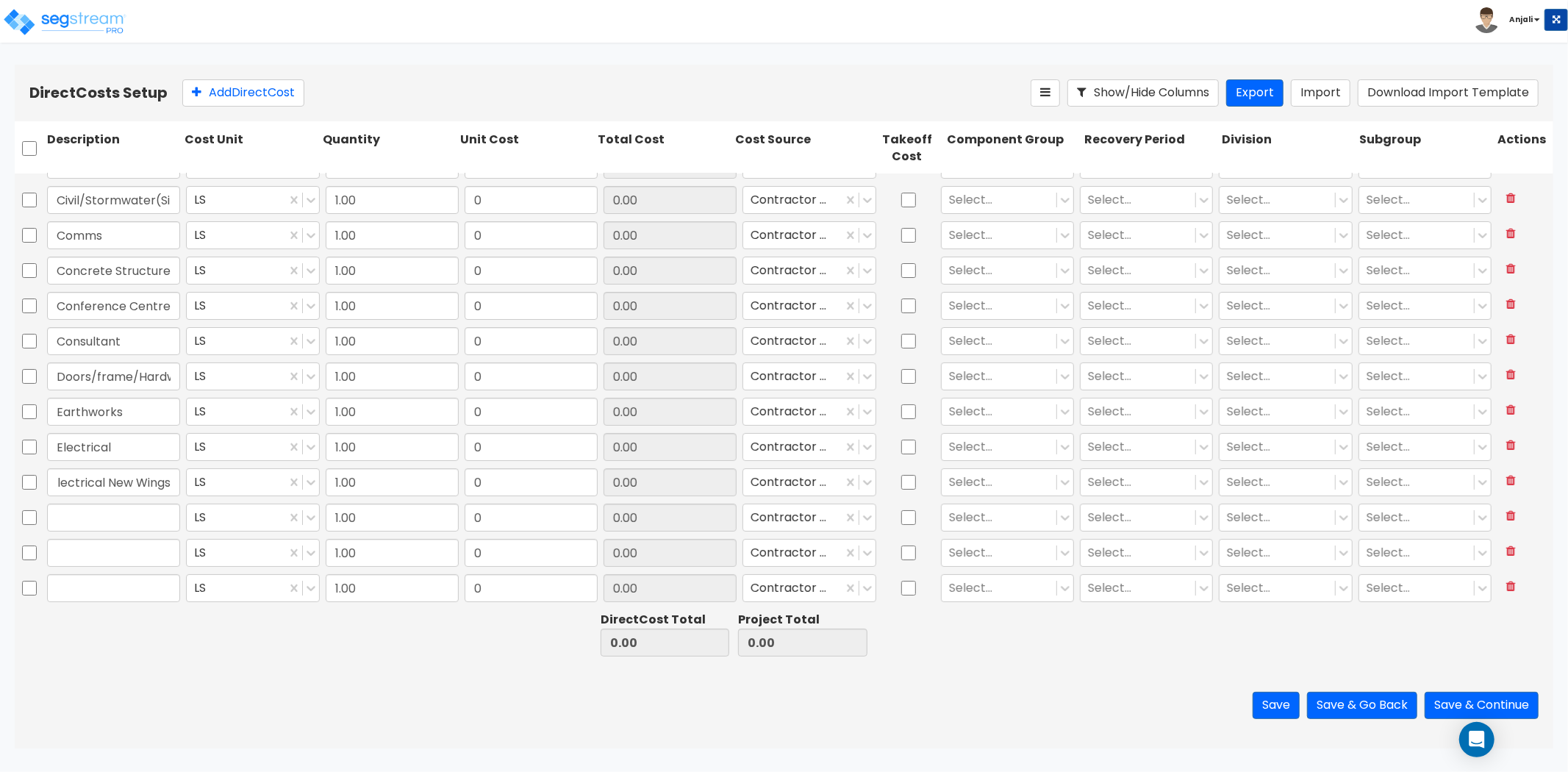
scroll to position [0, 0]
drag, startPoint x: 180, startPoint y: 526, endPoint x: 170, endPoint y: 526, distance: 10.0
click at [180, 526] on div at bounding box center [114, 517] width 139 height 34
click at [144, 519] on input "text" at bounding box center [113, 517] width 133 height 28
paste input "FF&E"
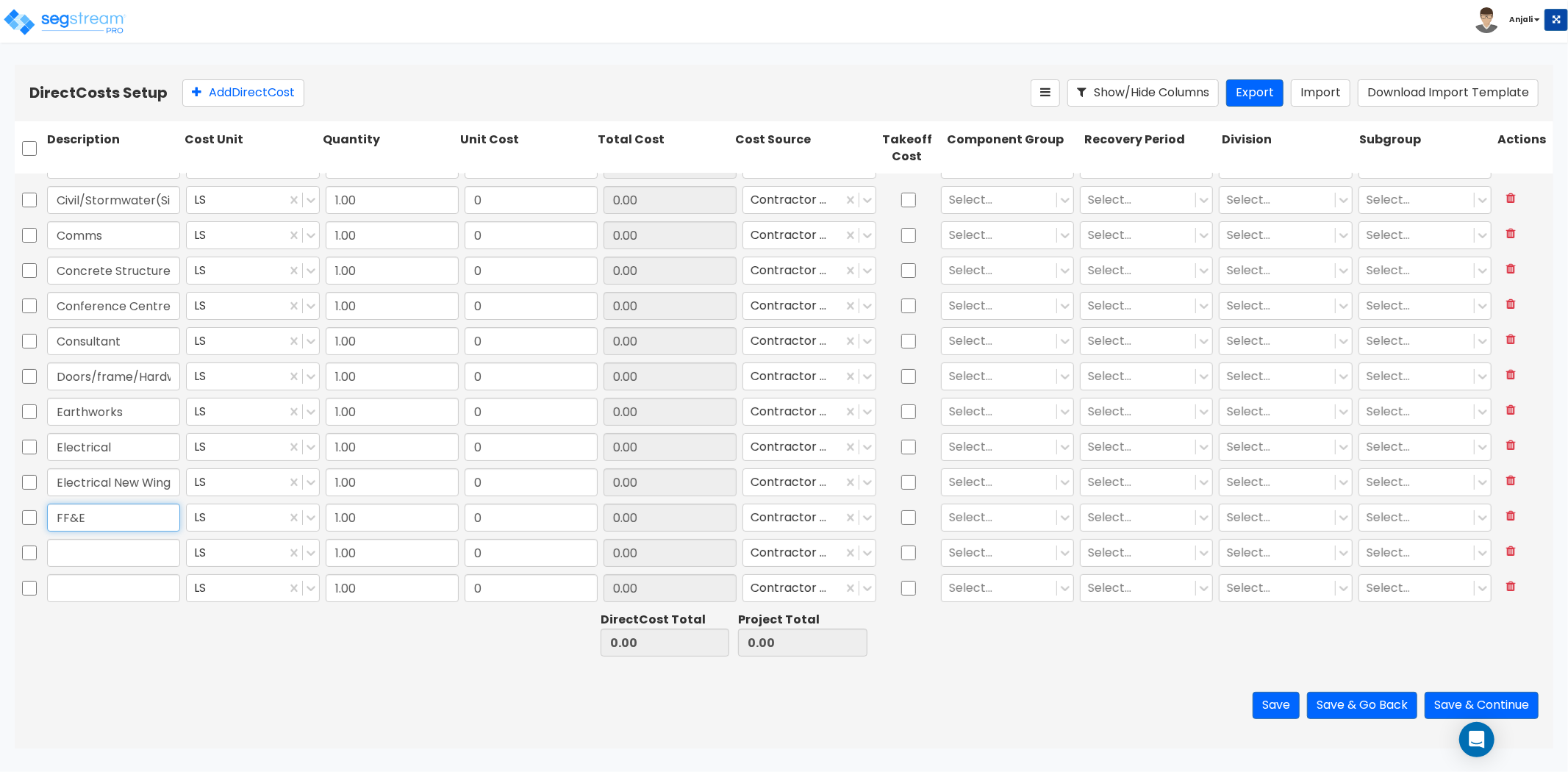
type input "FF&E"
click at [101, 550] on input "text" at bounding box center [113, 553] width 133 height 28
paste input "Fire New Wings"
type input "Fire New Wings"
click at [123, 599] on input "text" at bounding box center [113, 588] width 133 height 28
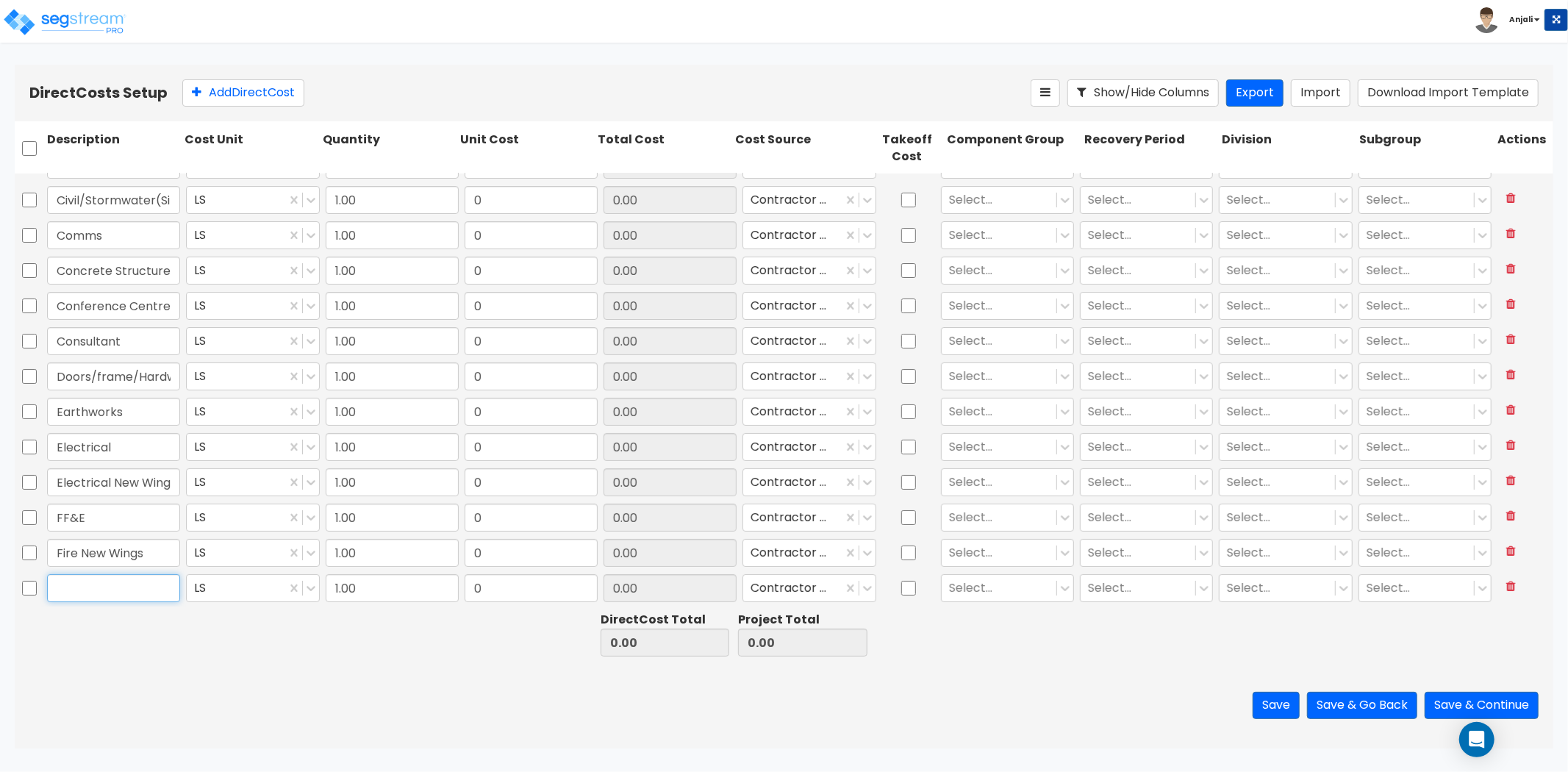
paste input "Fire Services"
type input "Fire Services"
click at [1267, 718] on button "Save" at bounding box center [1276, 706] width 47 height 27
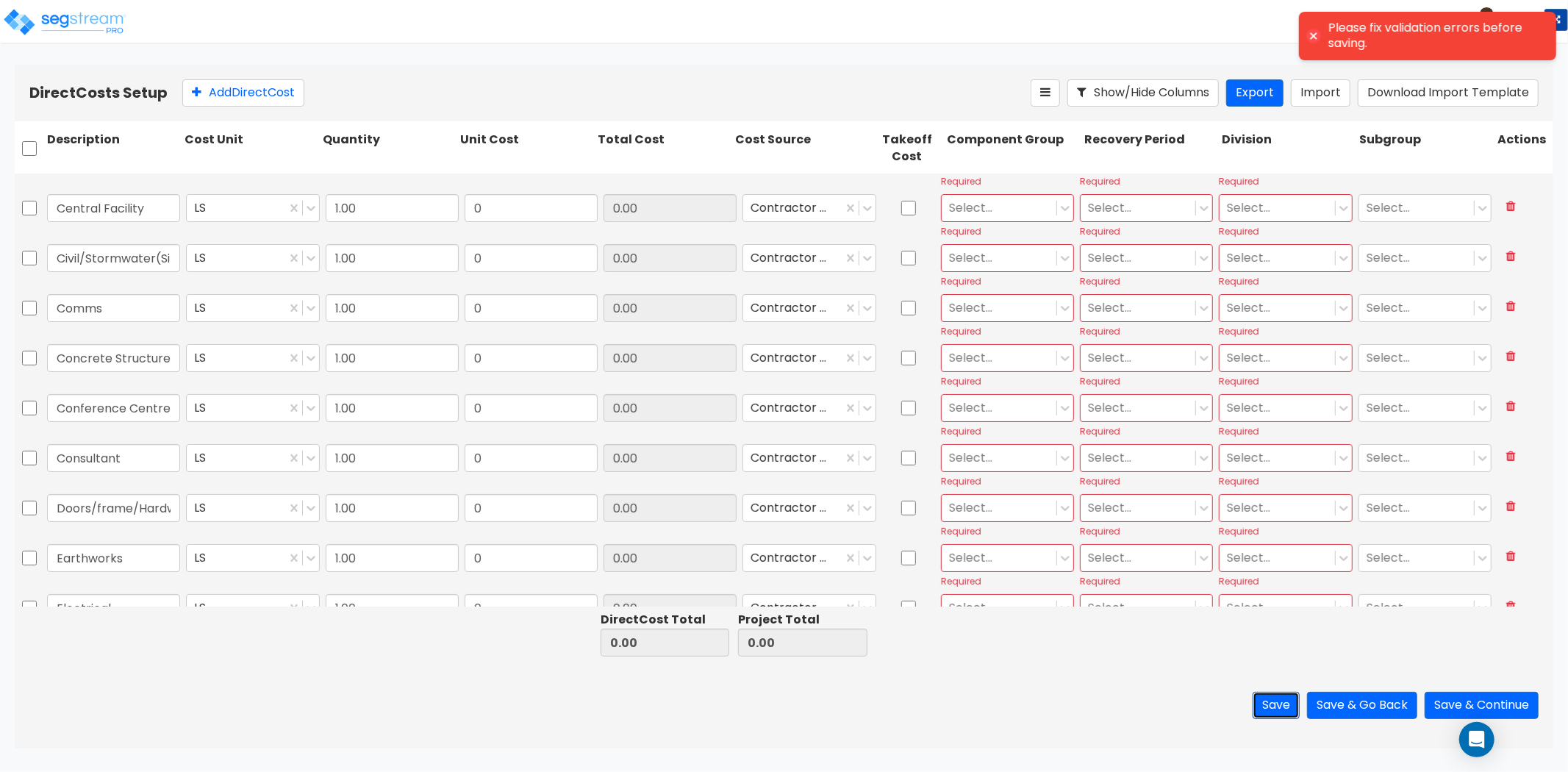
click at [1268, 714] on button "Save" at bounding box center [1276, 706] width 47 height 27
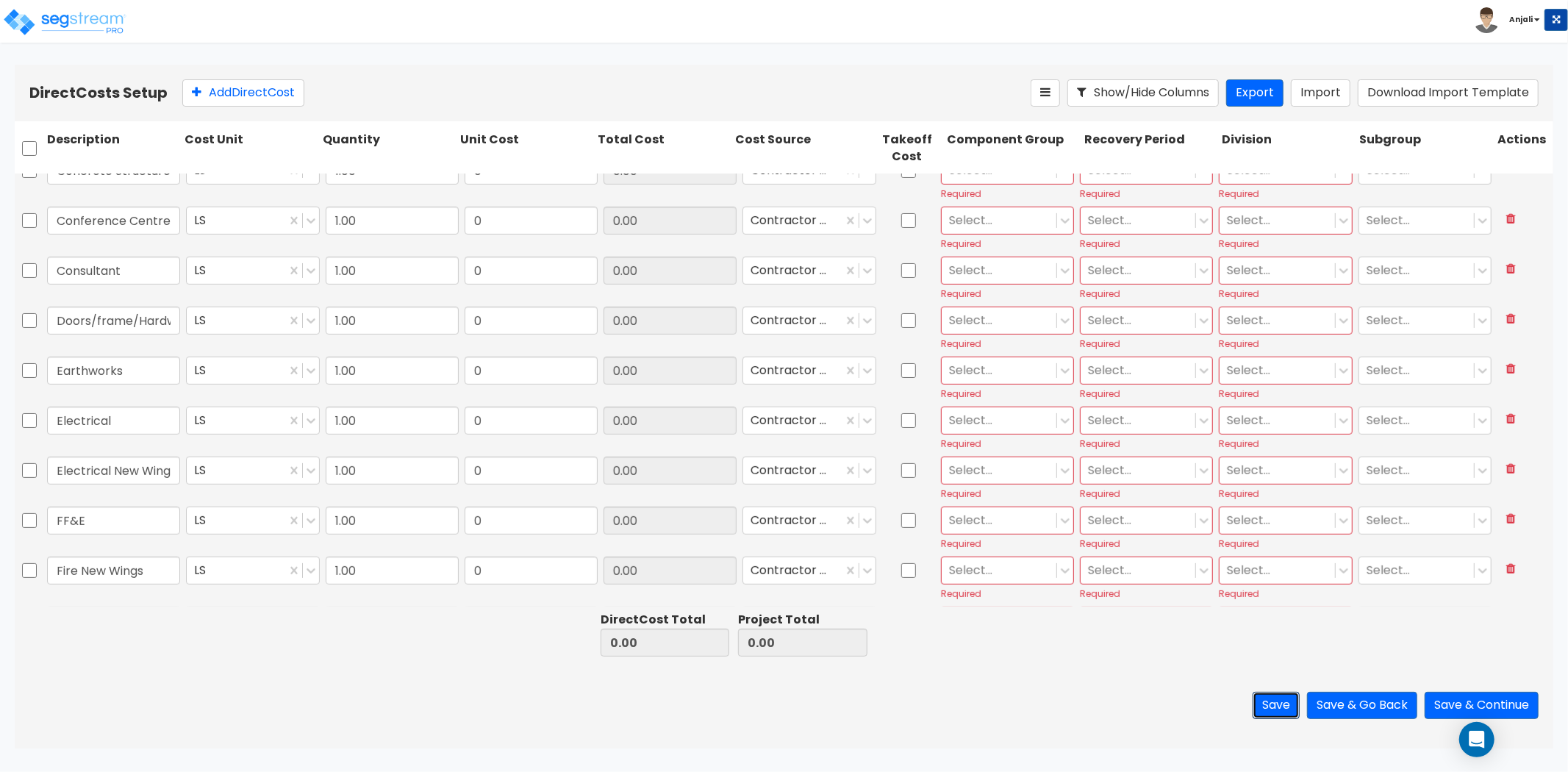
type input "1.00"
type input "0"
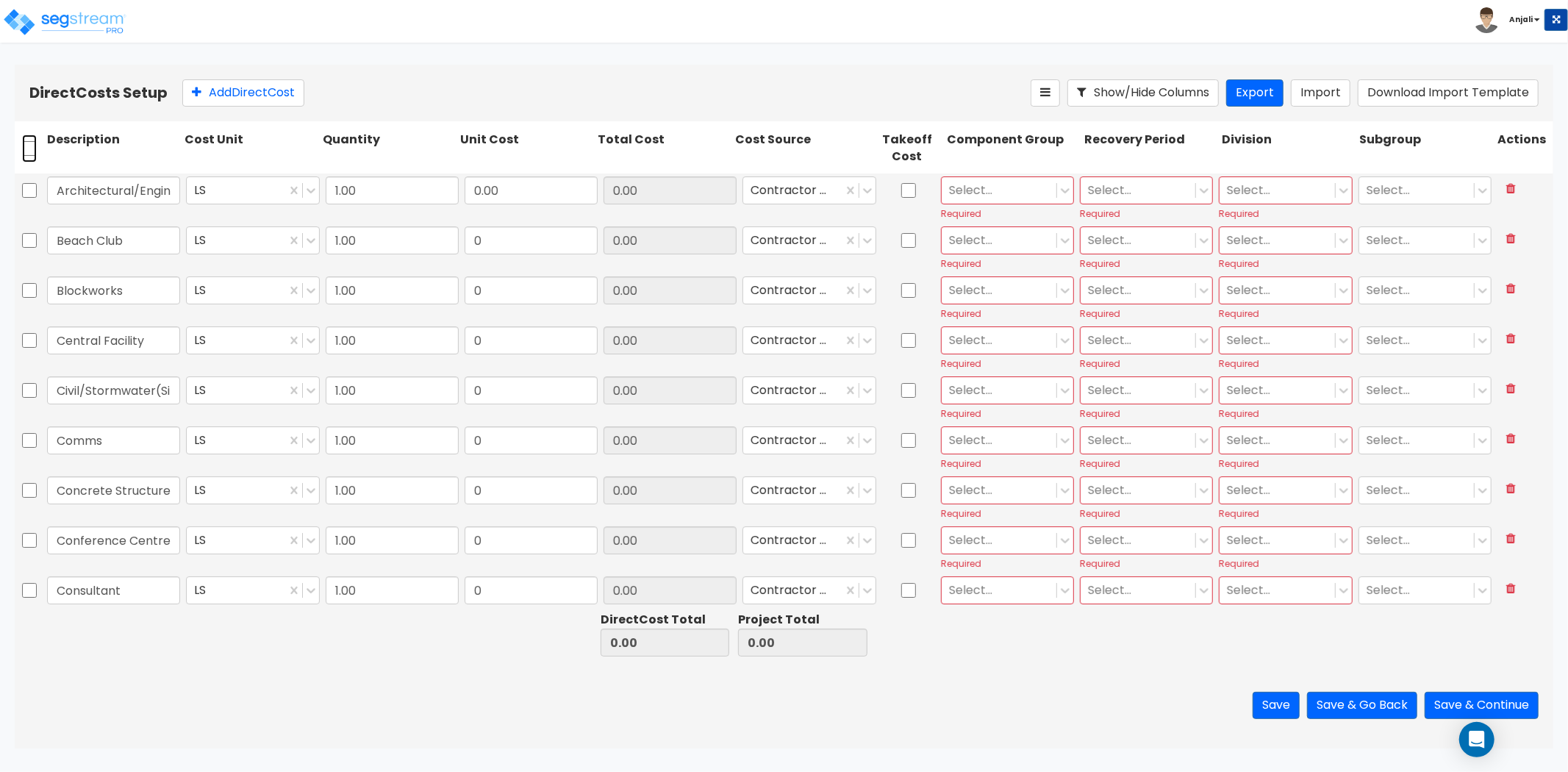
click at [32, 148] on input "checkbox" at bounding box center [29, 148] width 15 height 28
checkbox input "true"
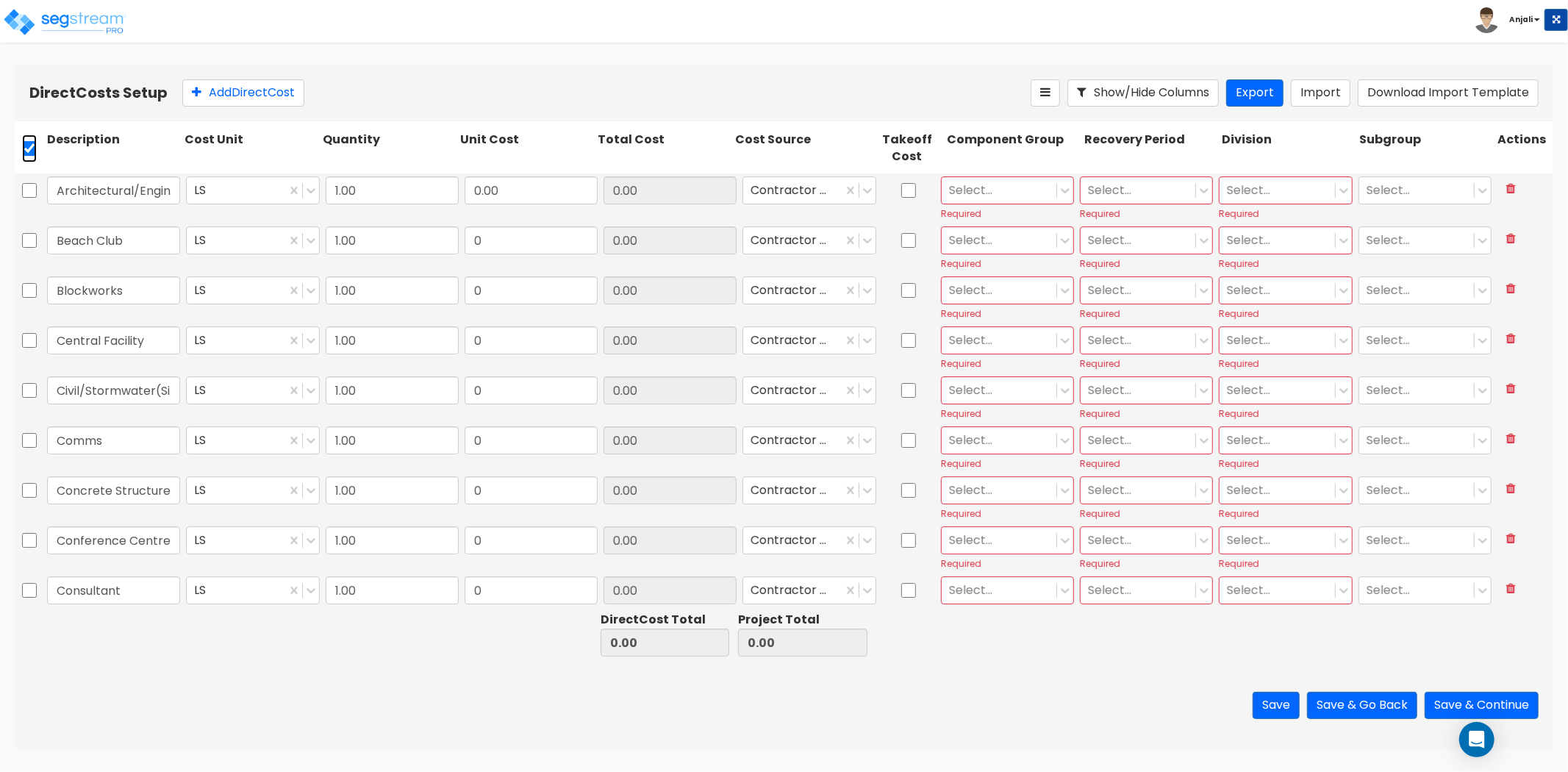
checkbox input "true"
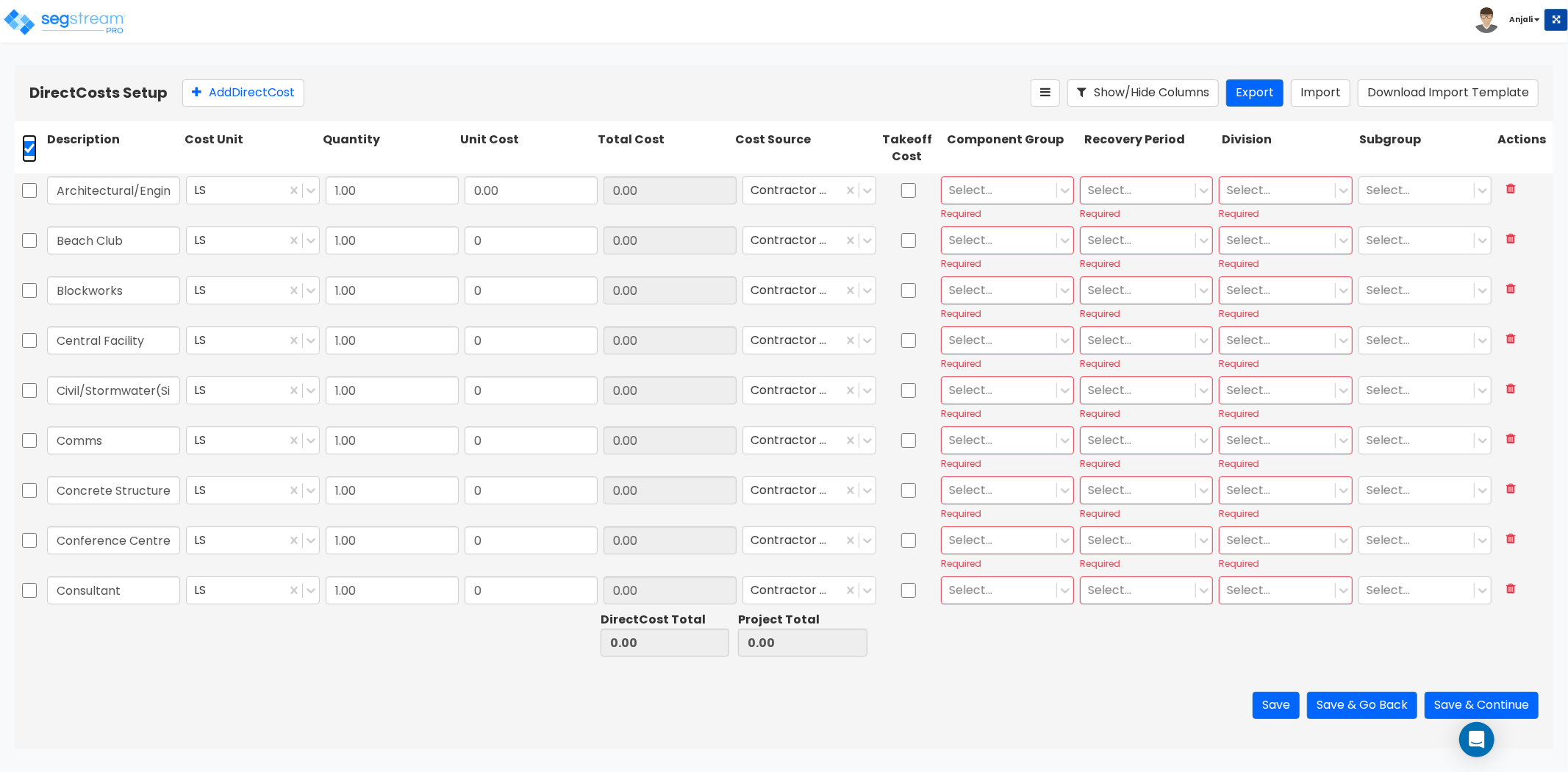
checkbox input "true"
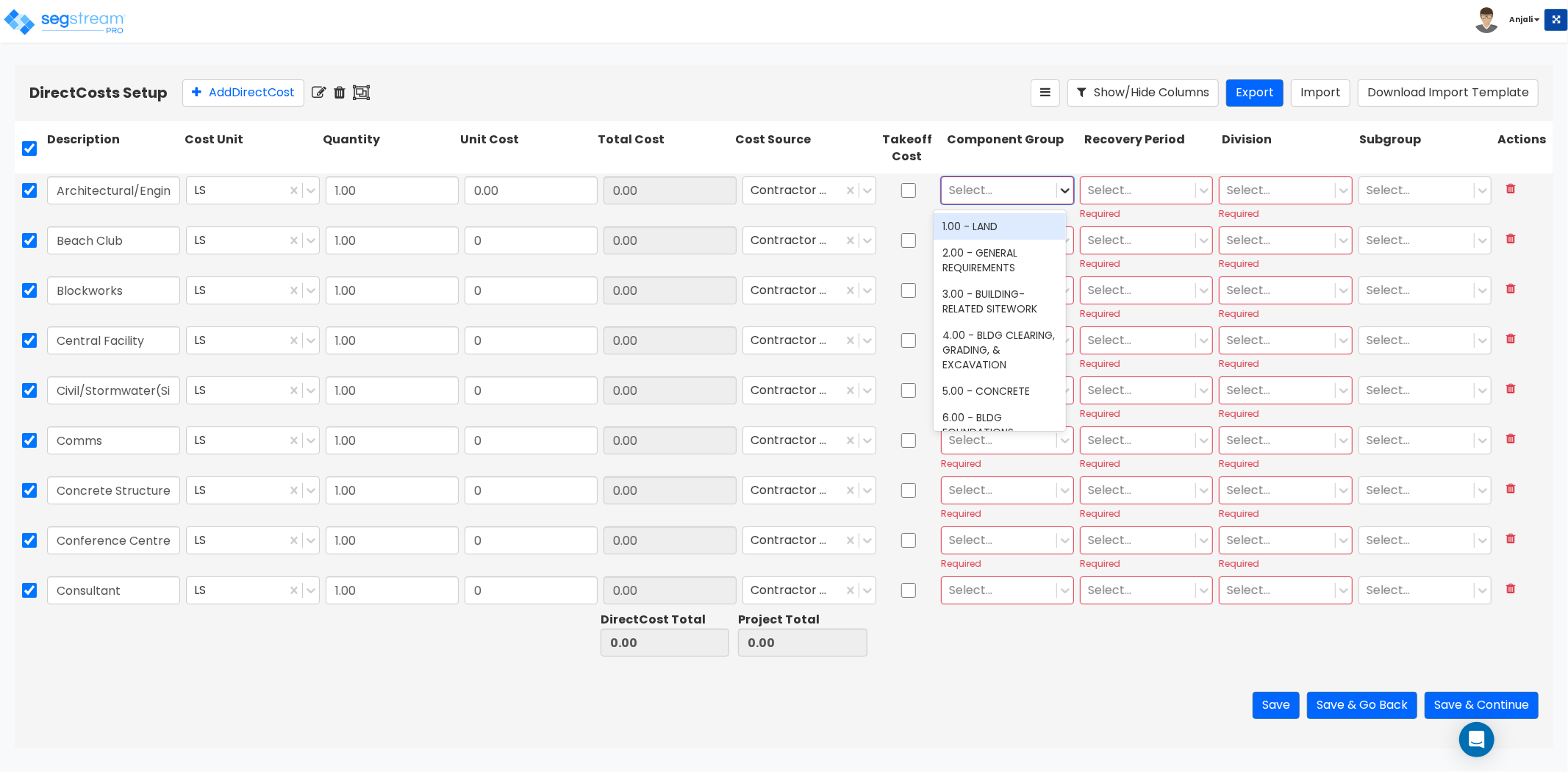
click at [1060, 193] on icon at bounding box center [1065, 190] width 15 height 15
click at [1197, 186] on icon at bounding box center [1205, 190] width 15 height 15
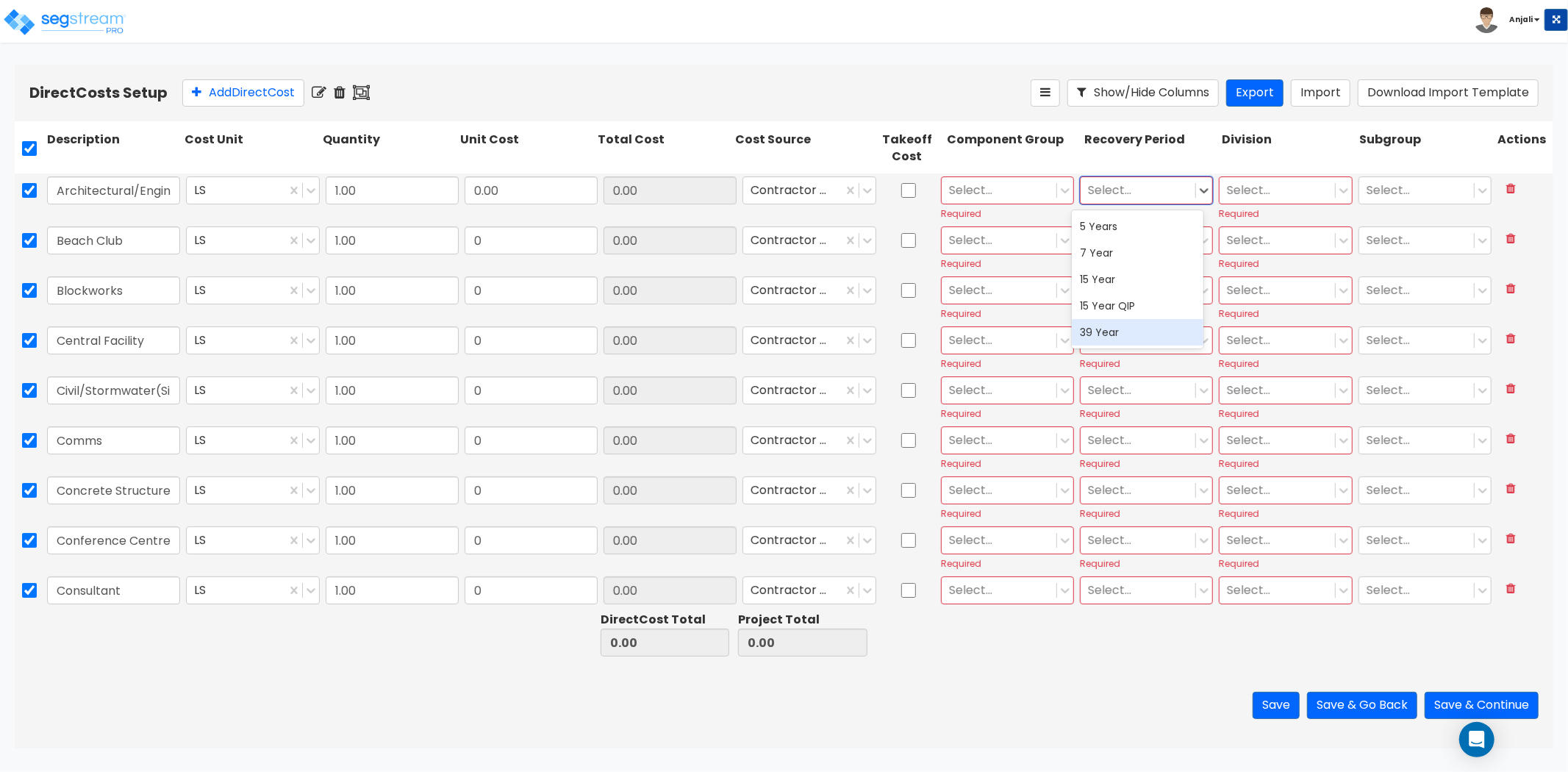
click at [1142, 341] on div "39 Year" at bounding box center [1138, 332] width 132 height 27
click at [1338, 197] on icon at bounding box center [1344, 190] width 15 height 15
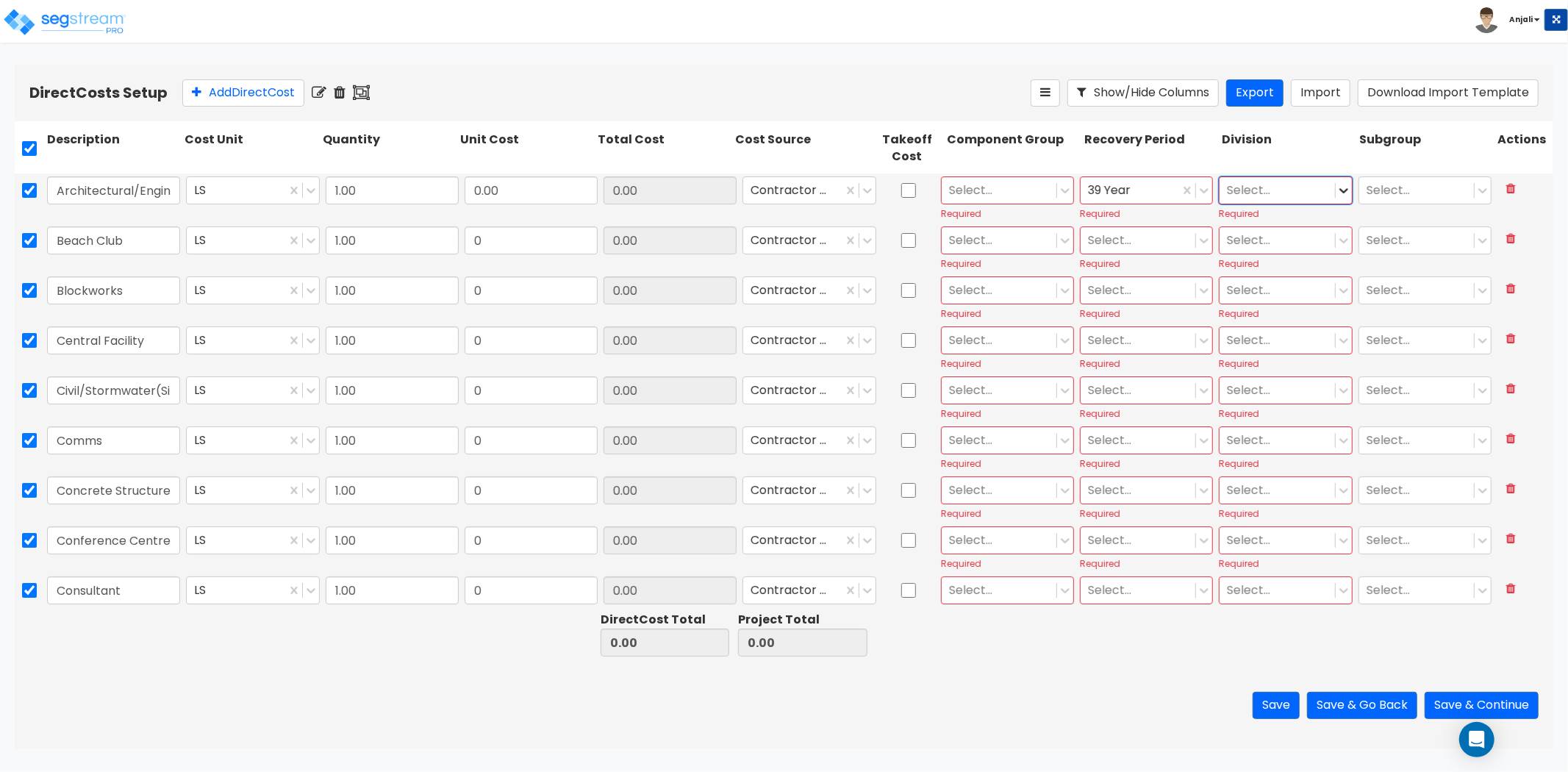
click at [1338, 197] on icon at bounding box center [1344, 190] width 15 height 15
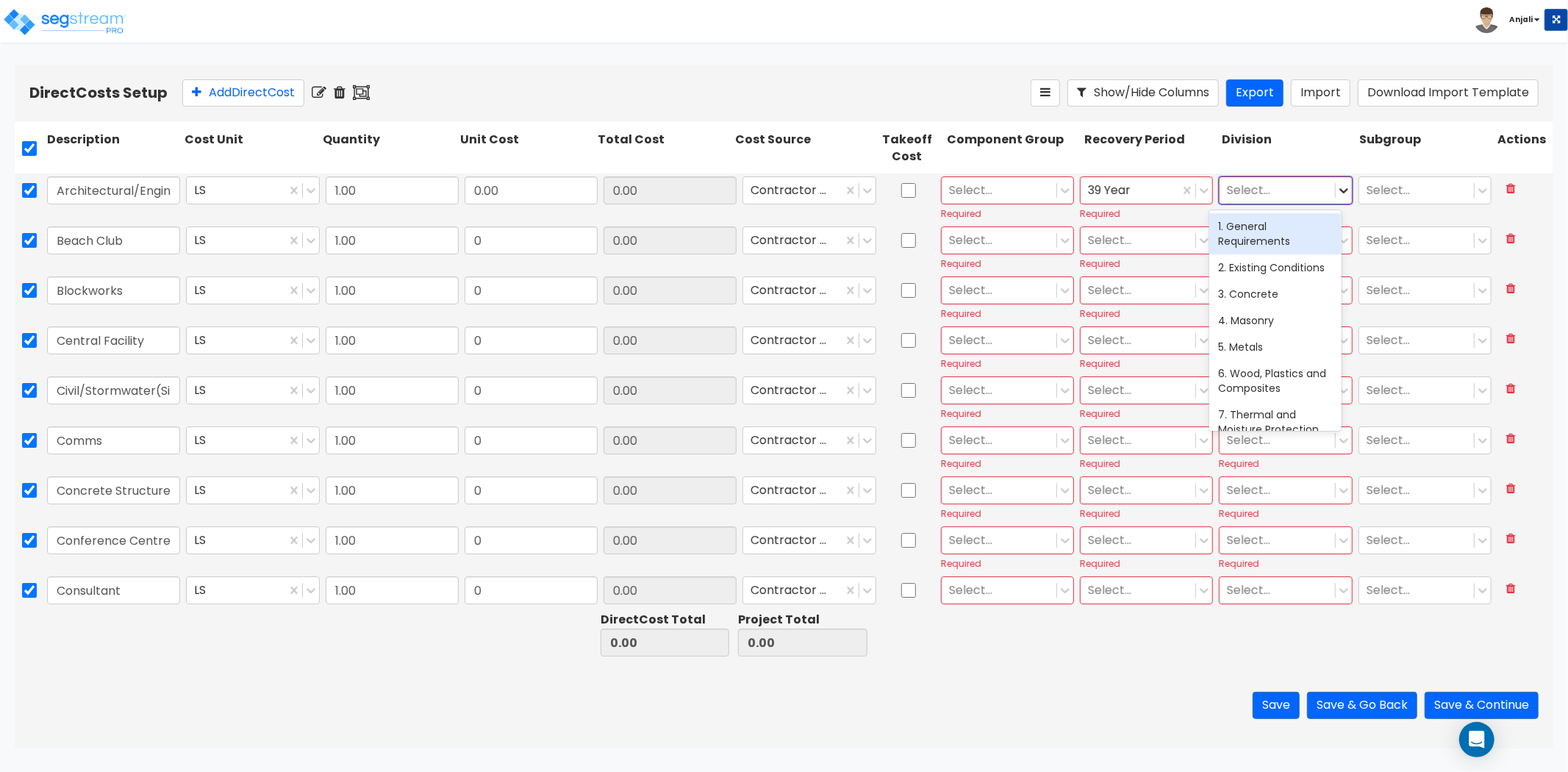
click at [1338, 197] on icon at bounding box center [1344, 190] width 15 height 15
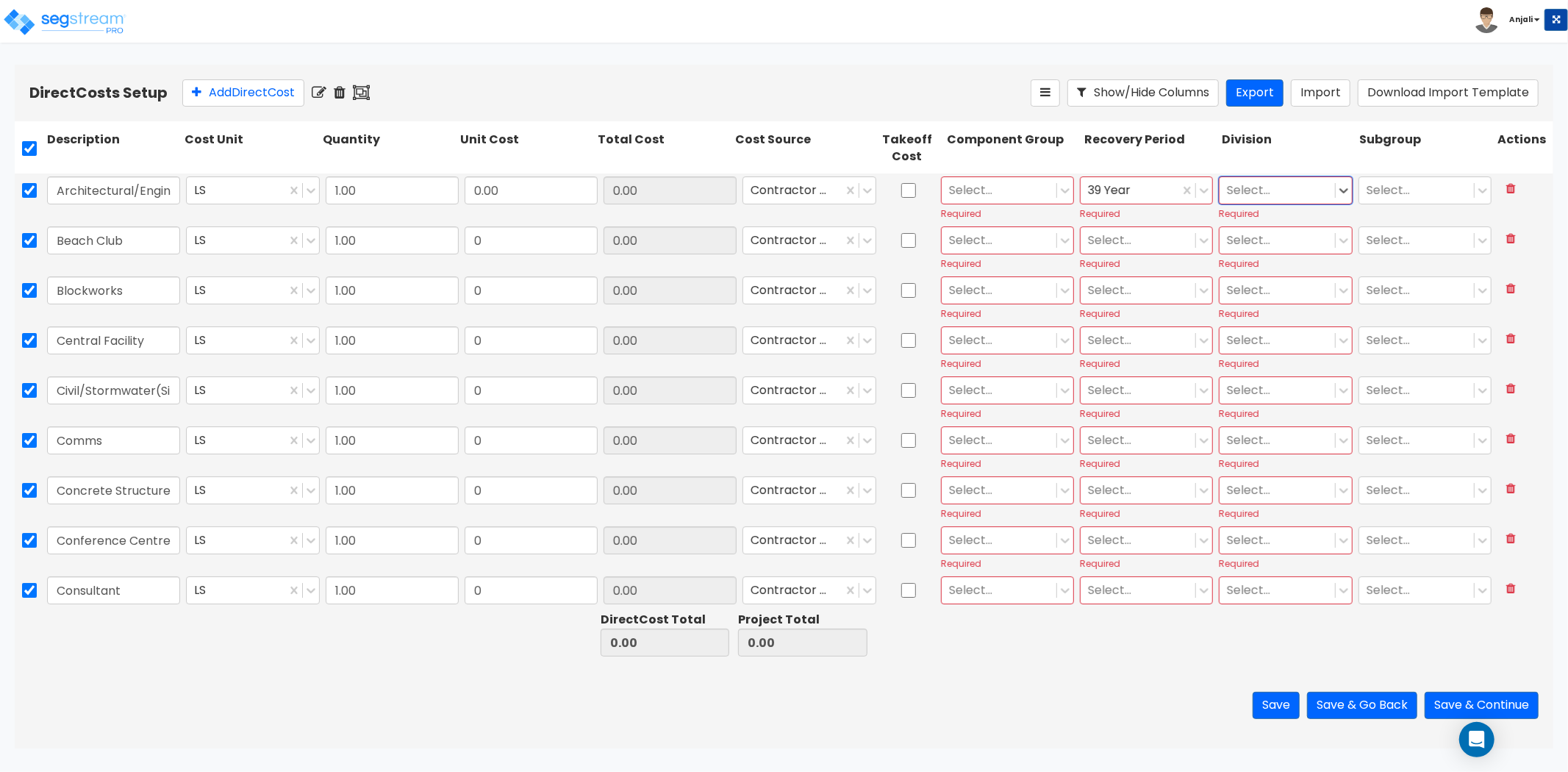
click at [1335, 199] on div at bounding box center [1343, 190] width 17 height 27
click at [322, 92] on icon at bounding box center [319, 93] width 15 height 15
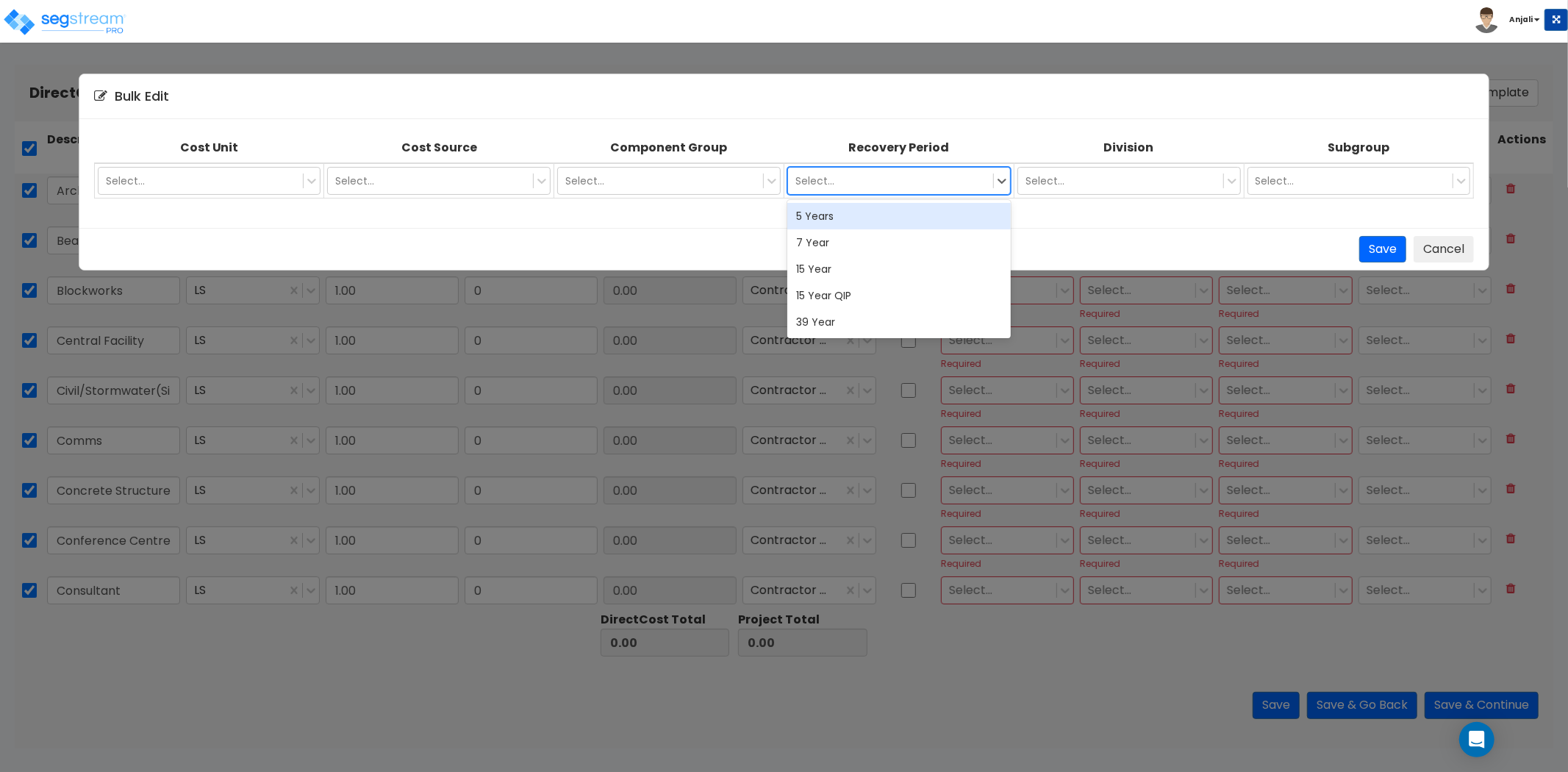
click at [990, 179] on div "Select..." at bounding box center [890, 181] width 205 height 23
click at [844, 326] on div "39 Year" at bounding box center [898, 322] width 223 height 27
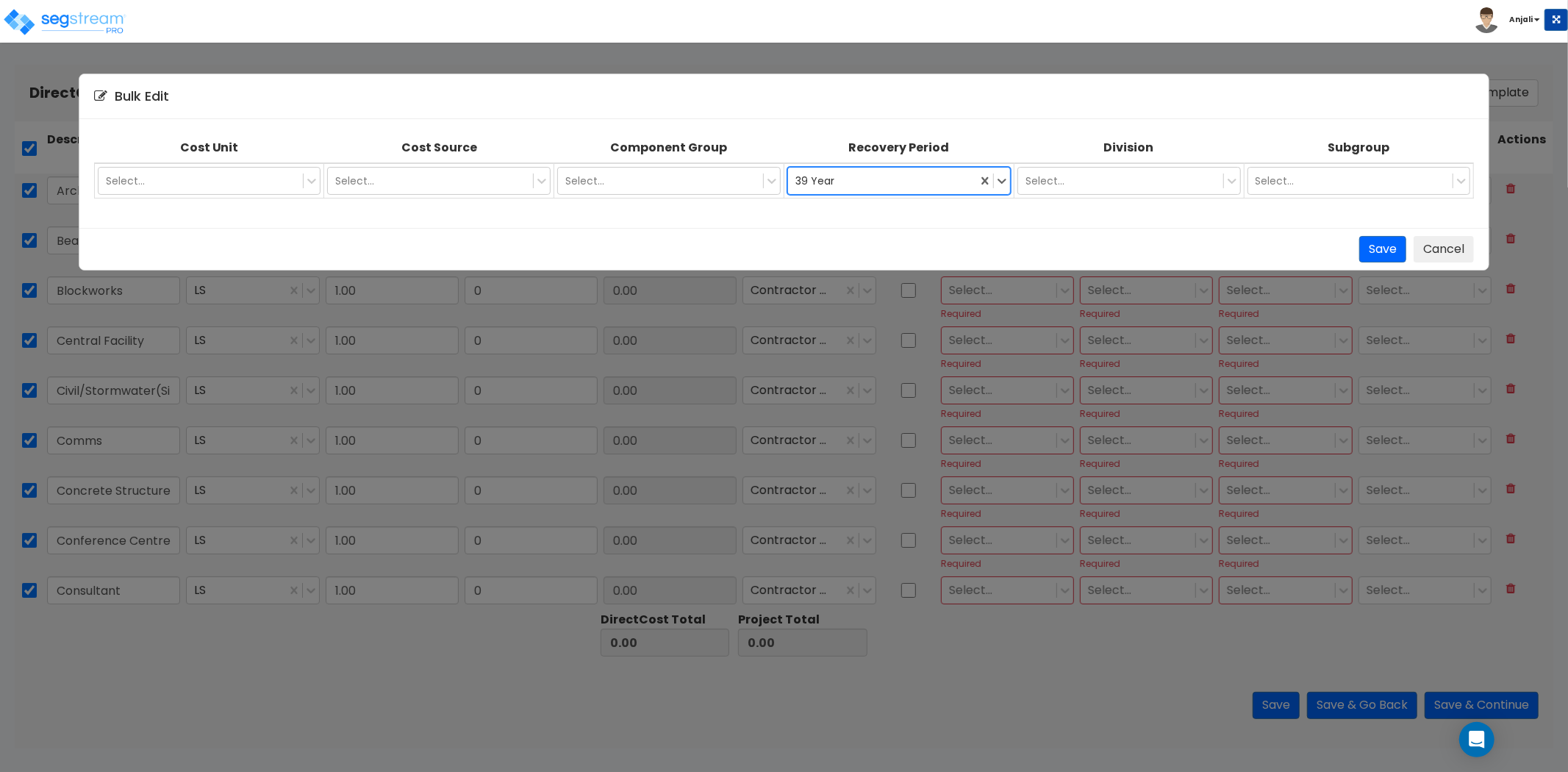
click at [971, 659] on div "Bulk Edit Cost Unit Cost Source Component Group Recovery Period Division Subgro…" at bounding box center [784, 386] width 1568 height 772
click at [1368, 247] on button "Save" at bounding box center [1383, 250] width 47 height 27
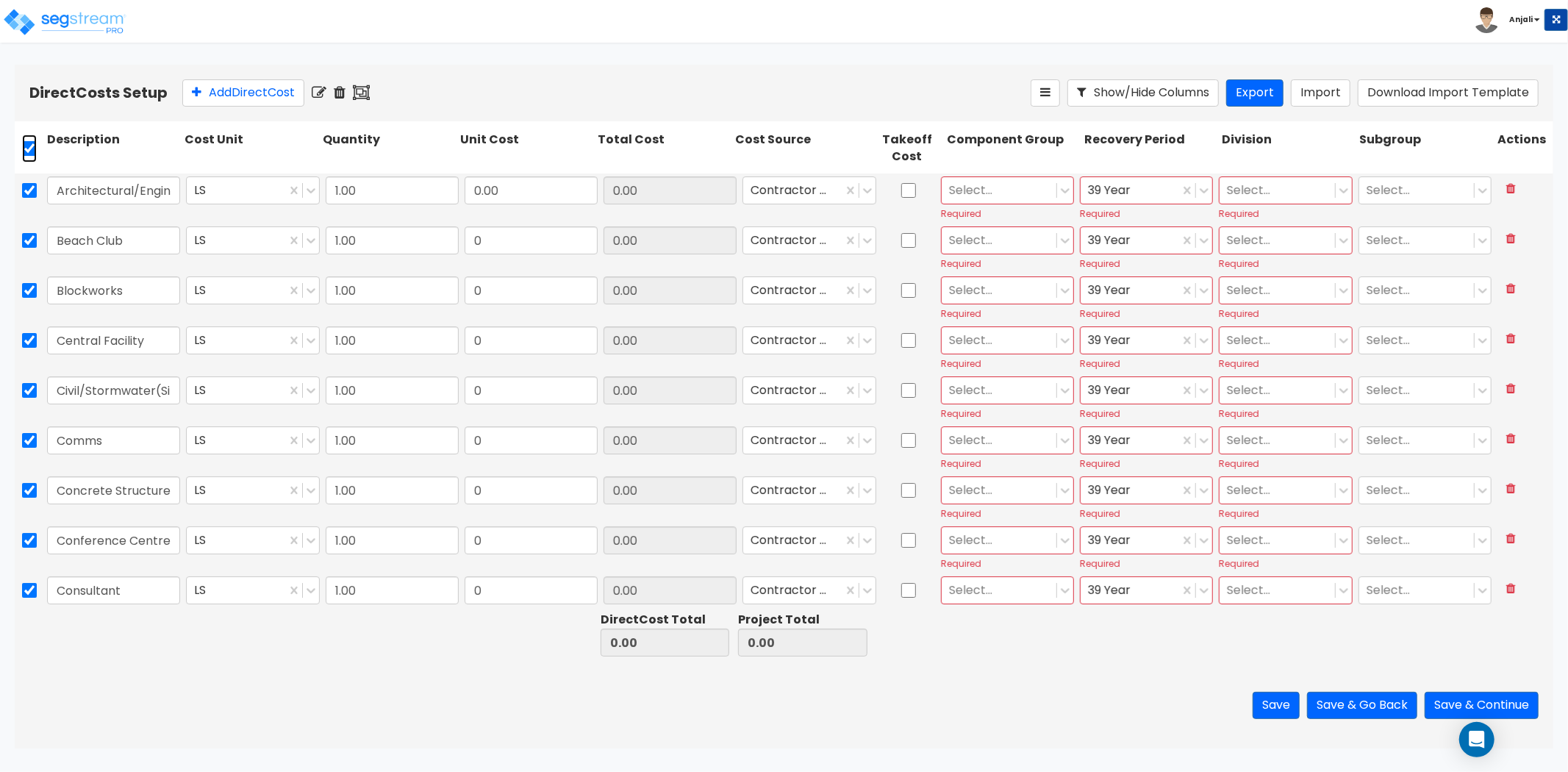
click at [31, 149] on input "checkbox" at bounding box center [29, 148] width 15 height 28
checkbox input "false"
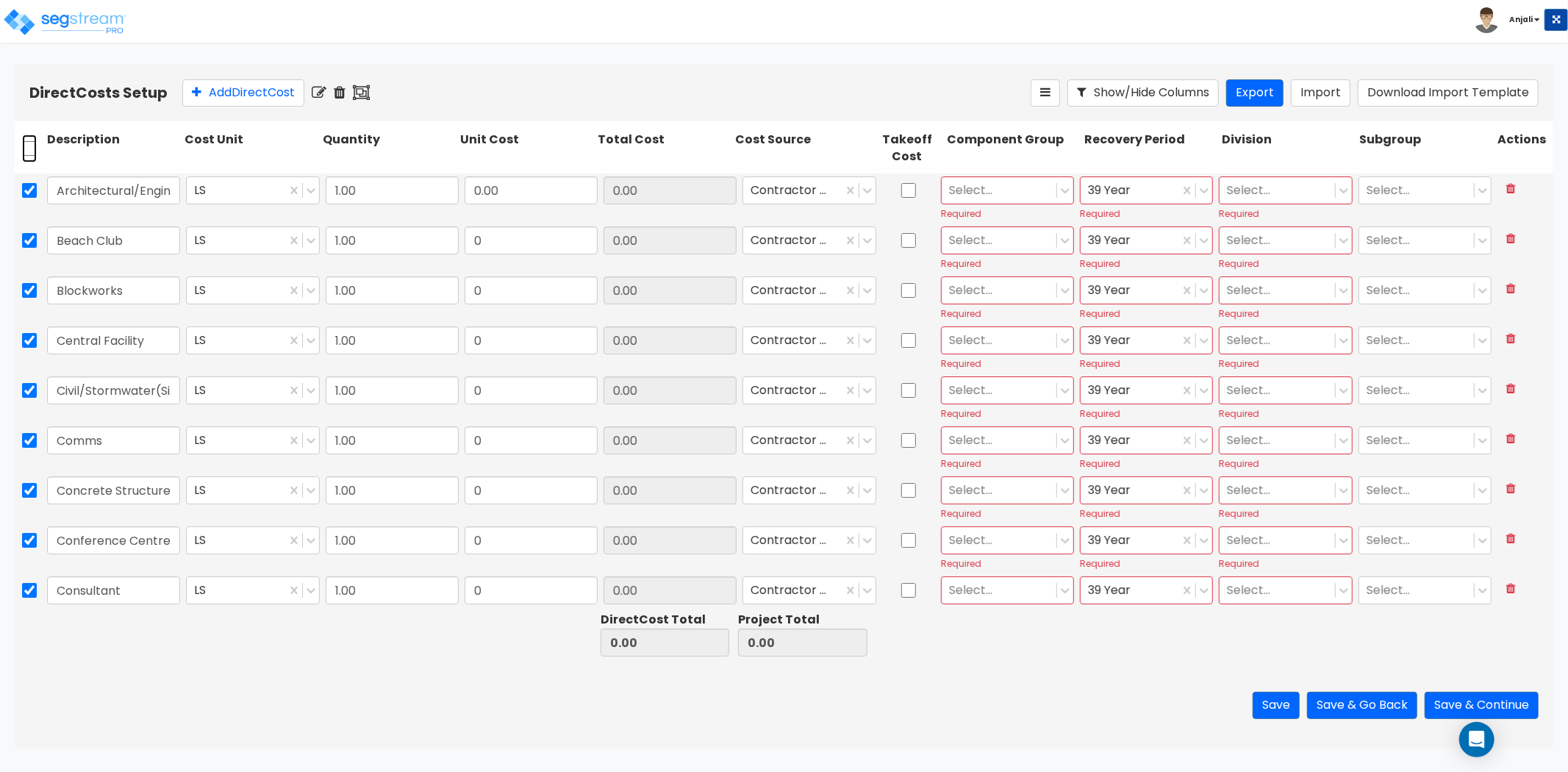
checkbox input "false"
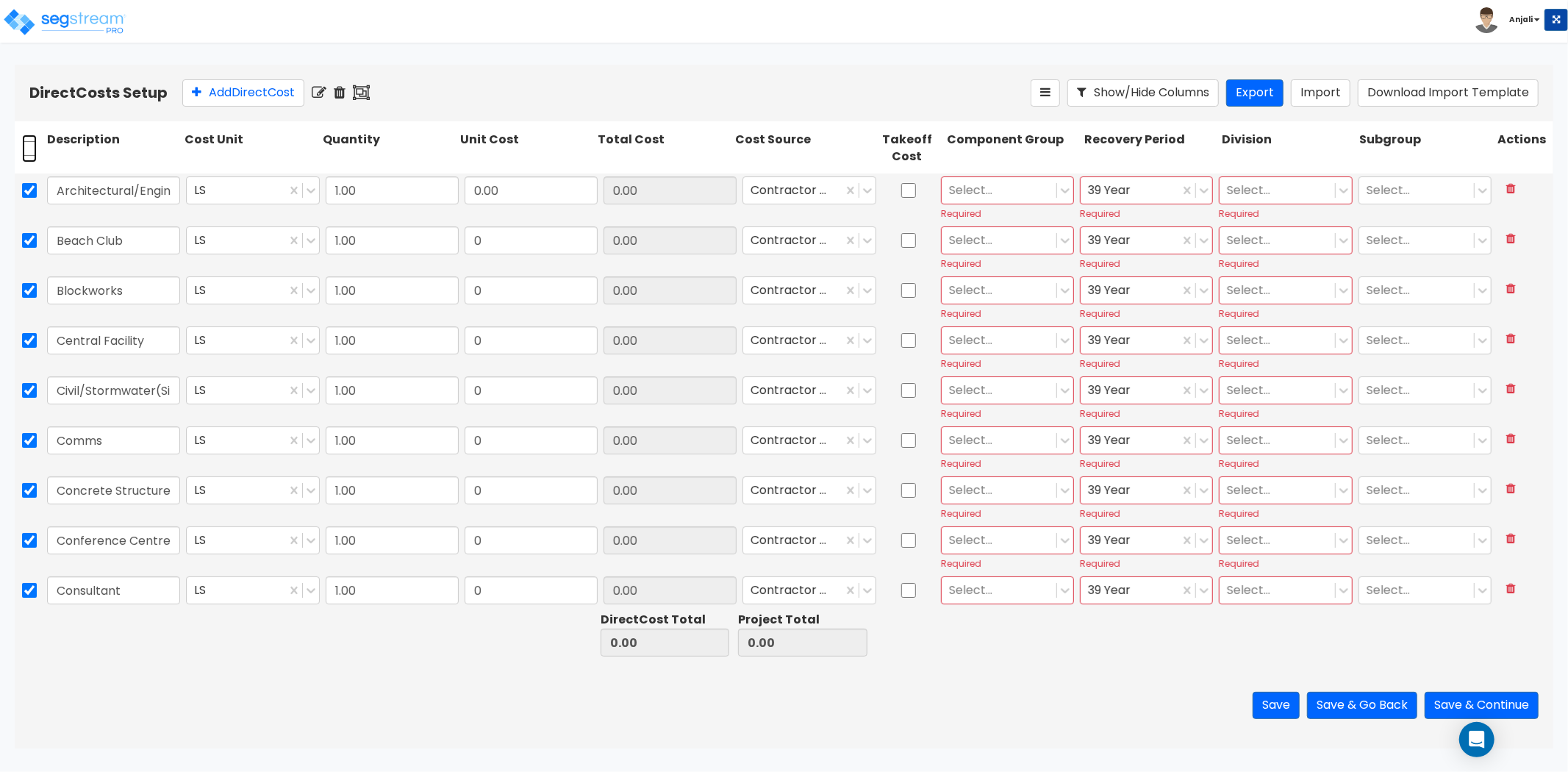
checkbox input "false"
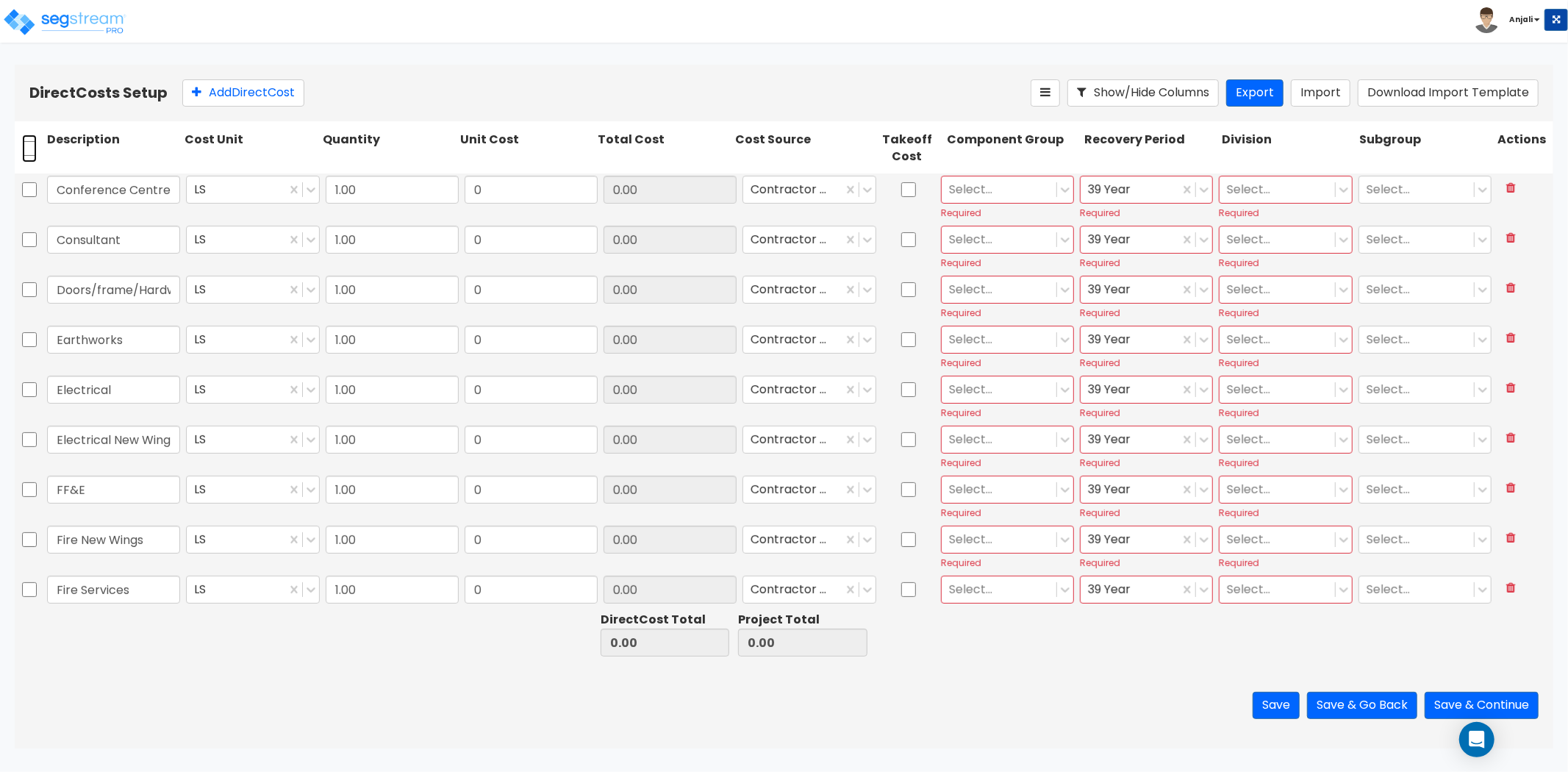
scroll to position [367, 0]
